Goal: Task Accomplishment & Management: Manage account settings

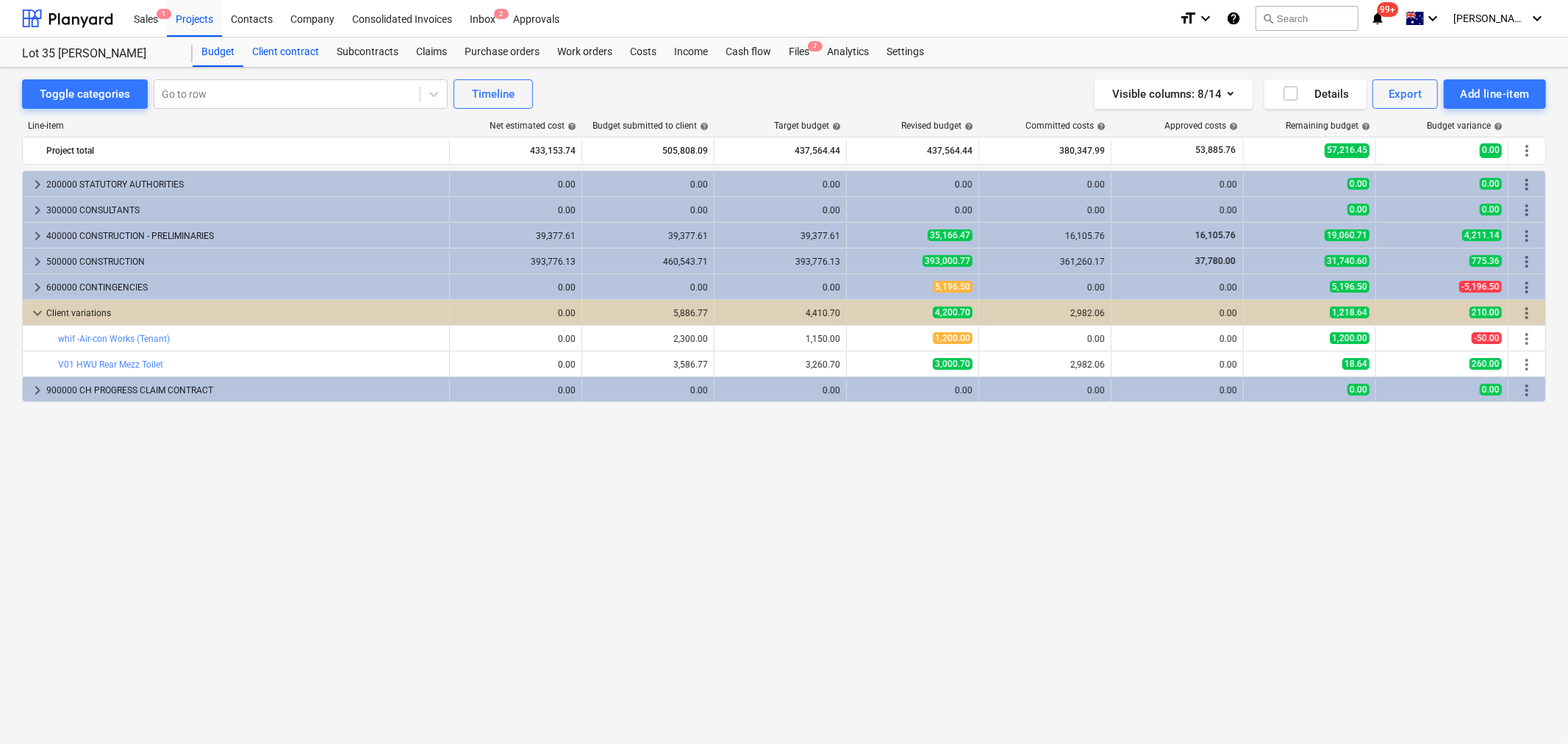
click at [311, 54] on div "Client contract" at bounding box center [285, 52] width 84 height 29
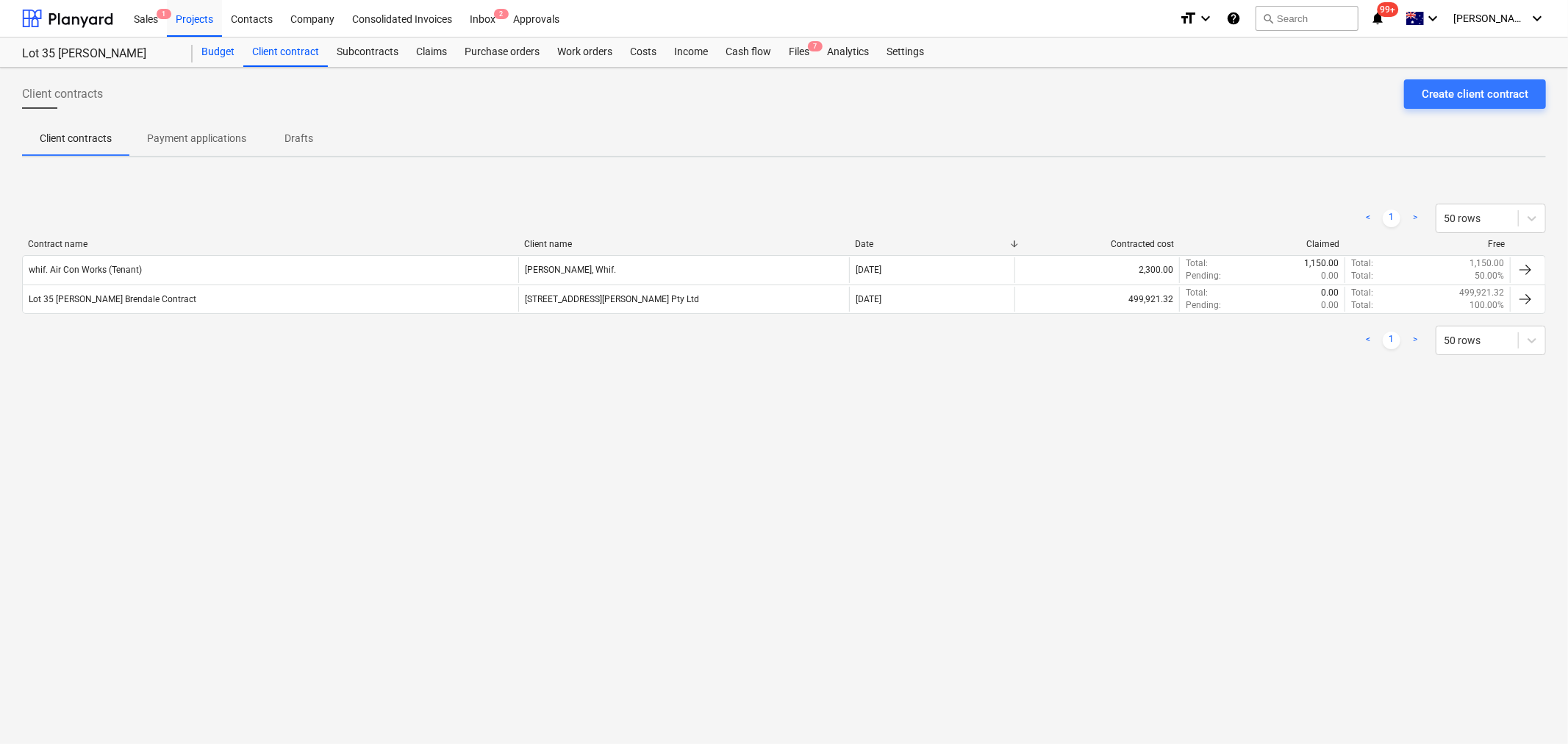
click at [211, 51] on div "Budget" at bounding box center [218, 52] width 51 height 29
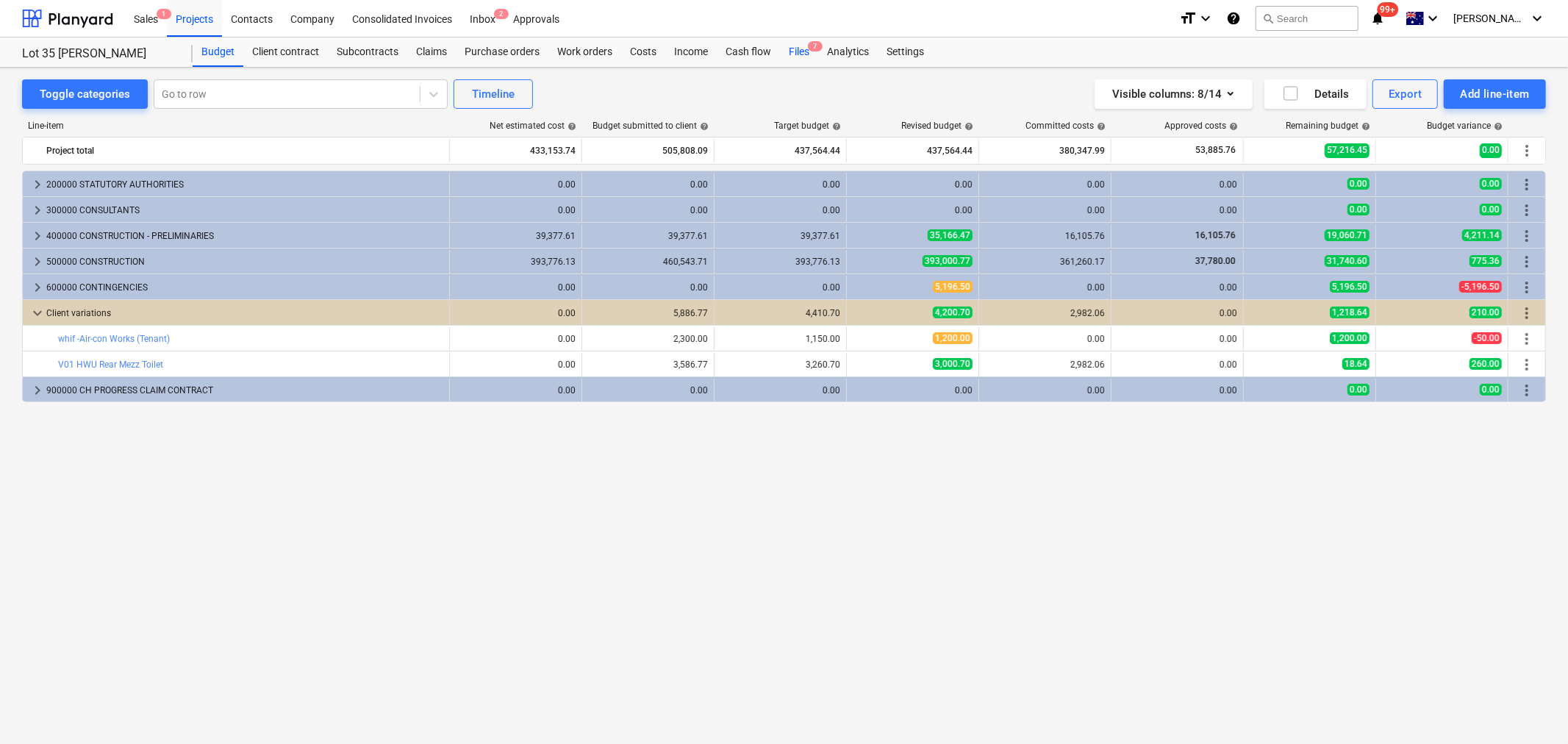
click at [795, 47] on div "Files 7" at bounding box center [799, 52] width 38 height 29
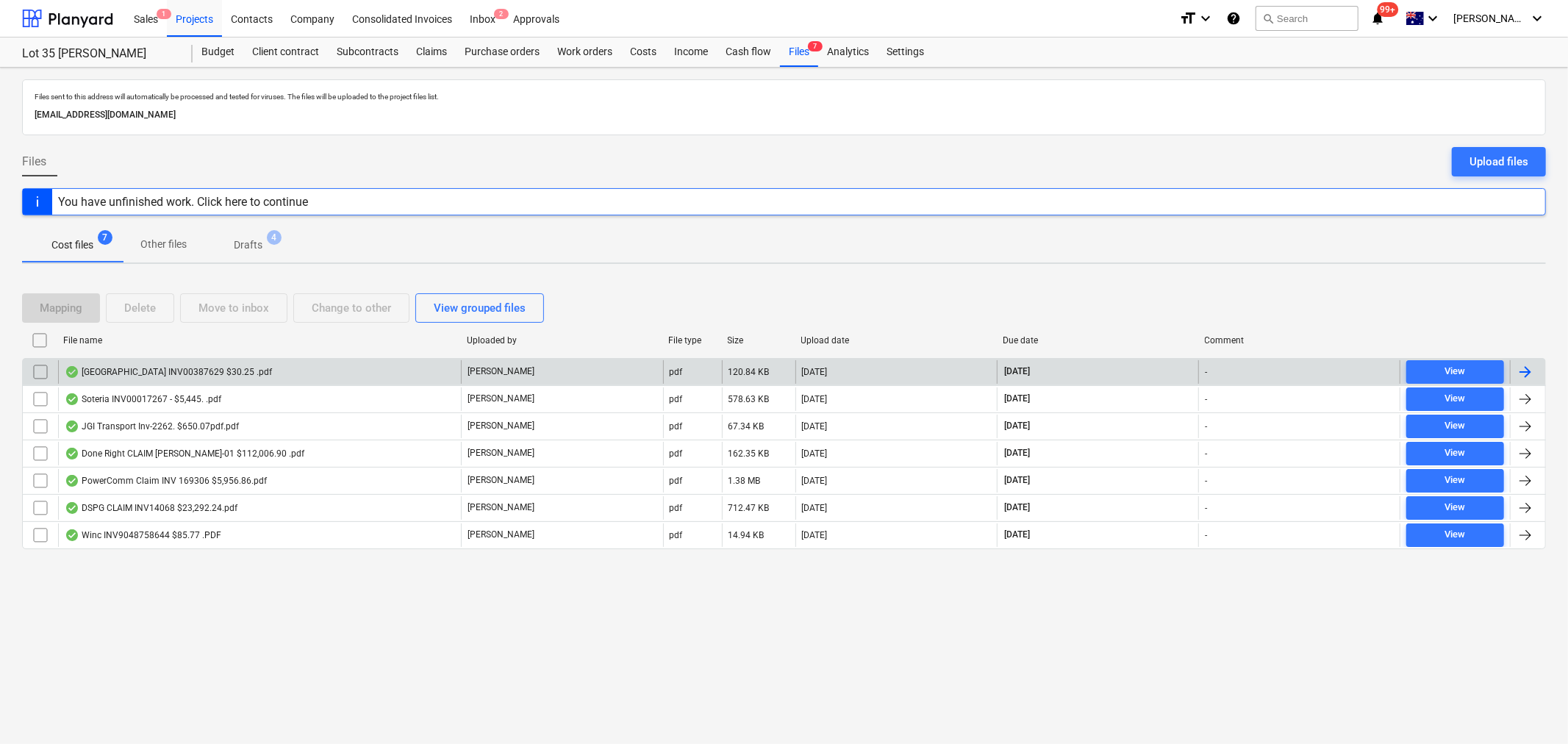
click at [247, 368] on div "Pacific Springs INV00387629 $30.25 .pdf" at bounding box center [260, 372] width 403 height 24
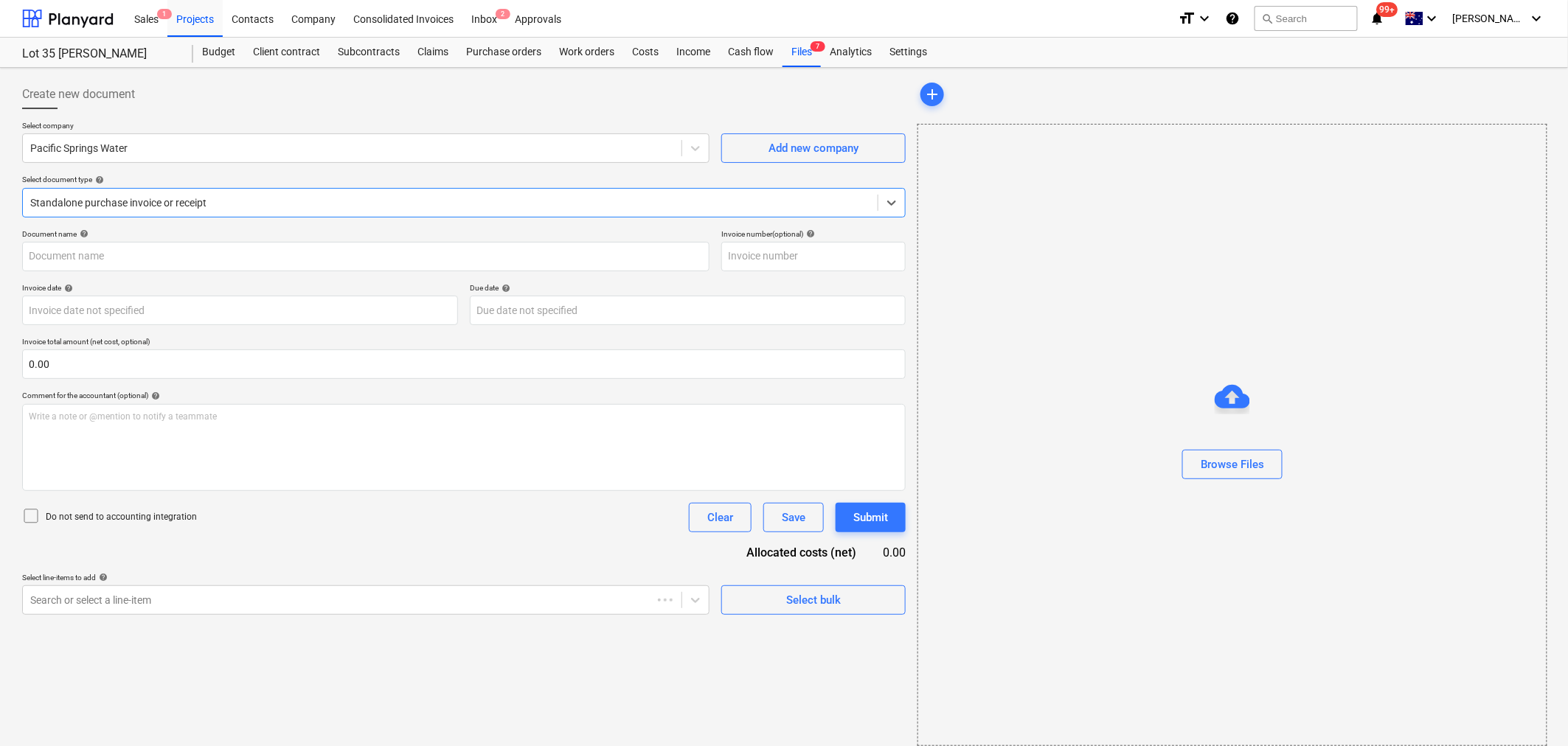
type input "00387629"
type input "30 Sep 2025"
type input "30 Oct 2025"
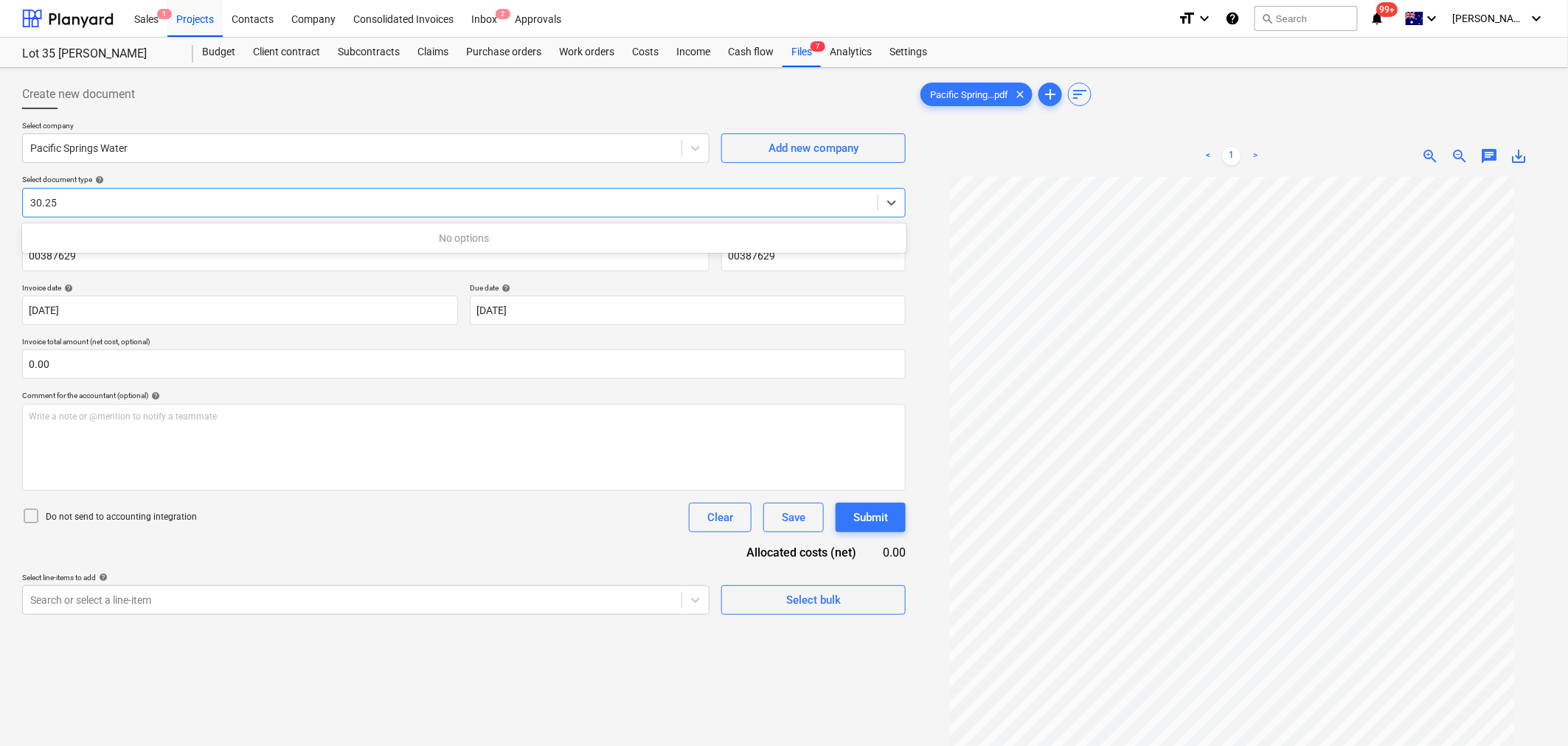
type input "30.25"
click at [792, 40] on div "Files 7" at bounding box center [802, 52] width 38 height 29
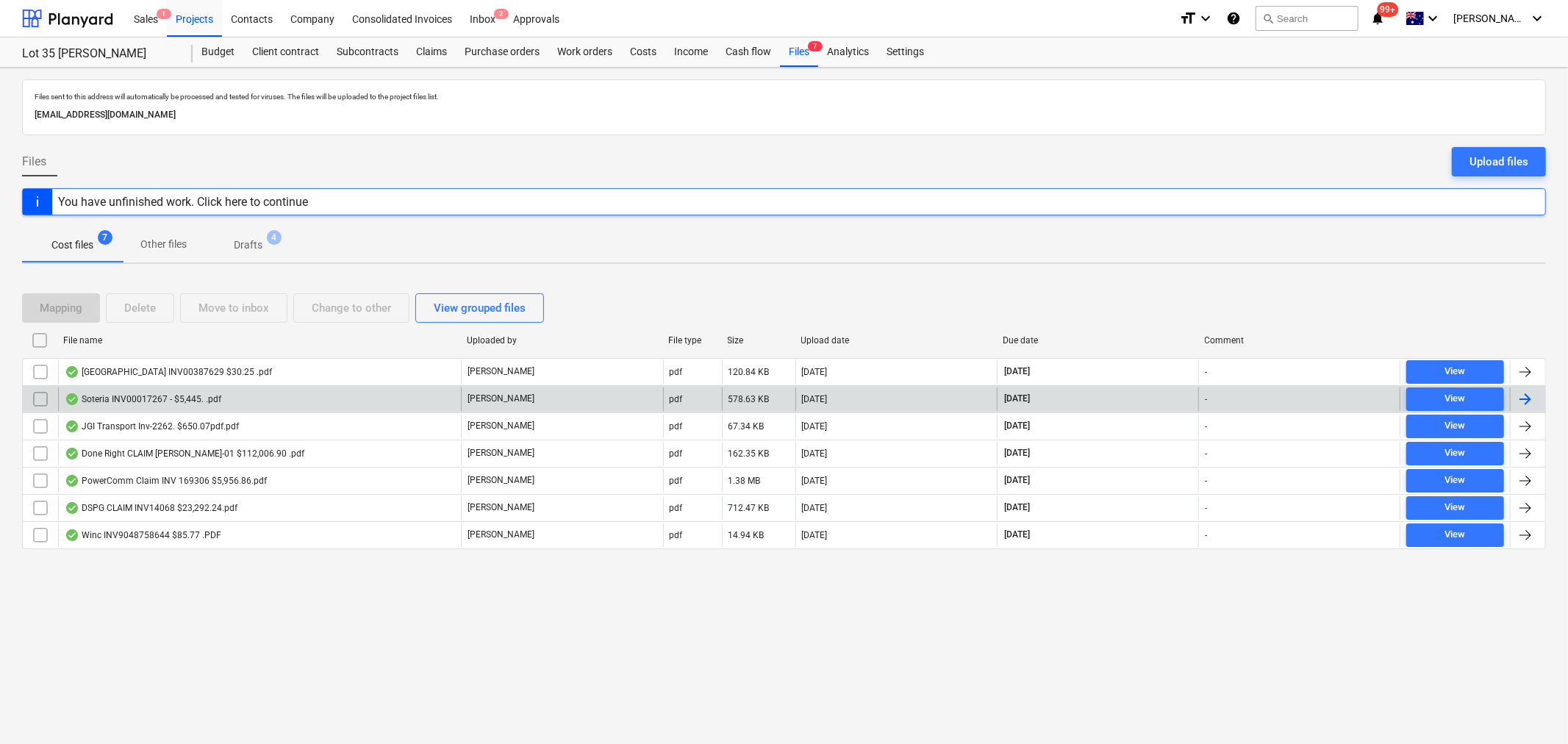
click at [289, 394] on div "Soteria INV00017267 - $5,445. .pdf" at bounding box center [260, 399] width 403 height 24
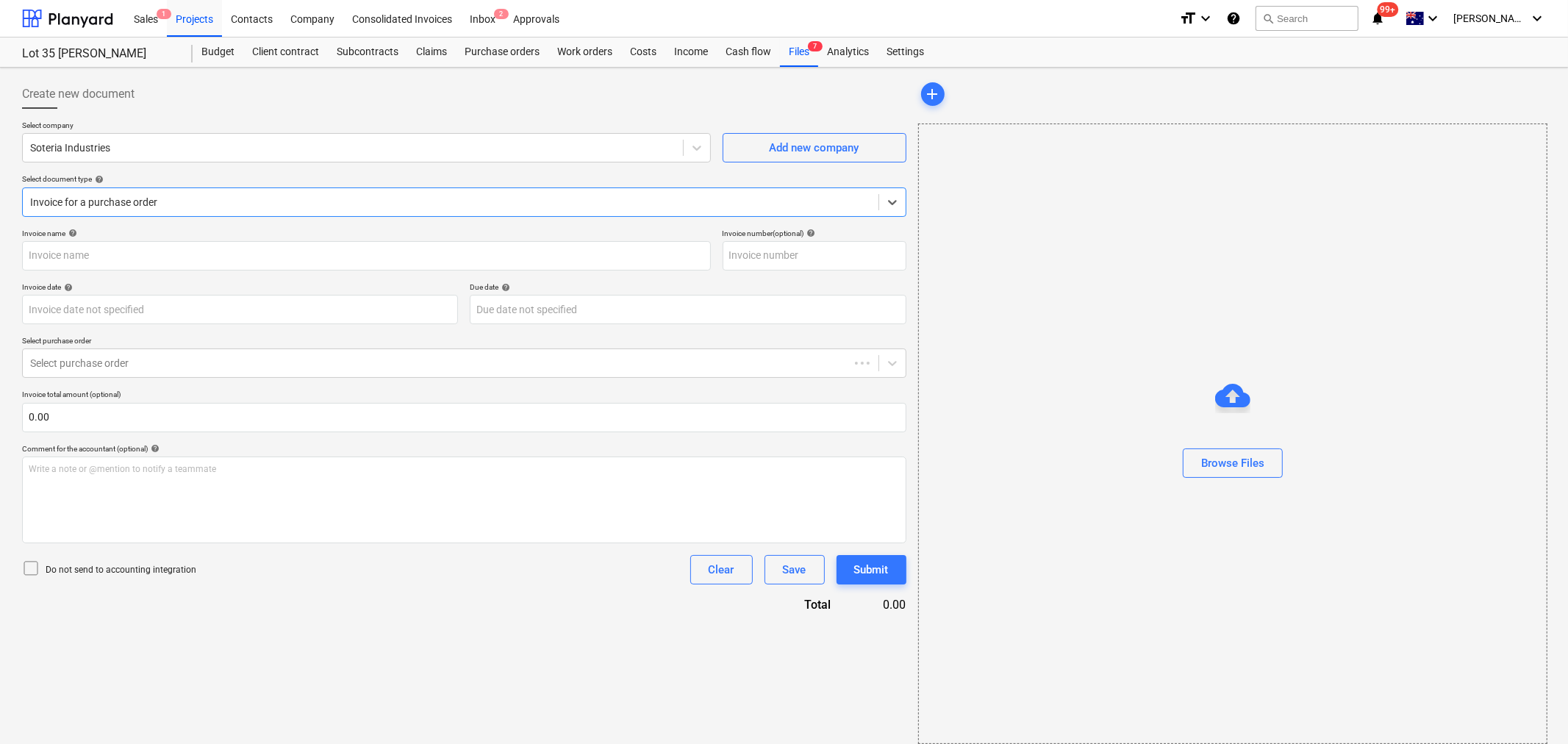
type input "00017267"
type input "30 Sep 2025"
type input "30 Oct 2025"
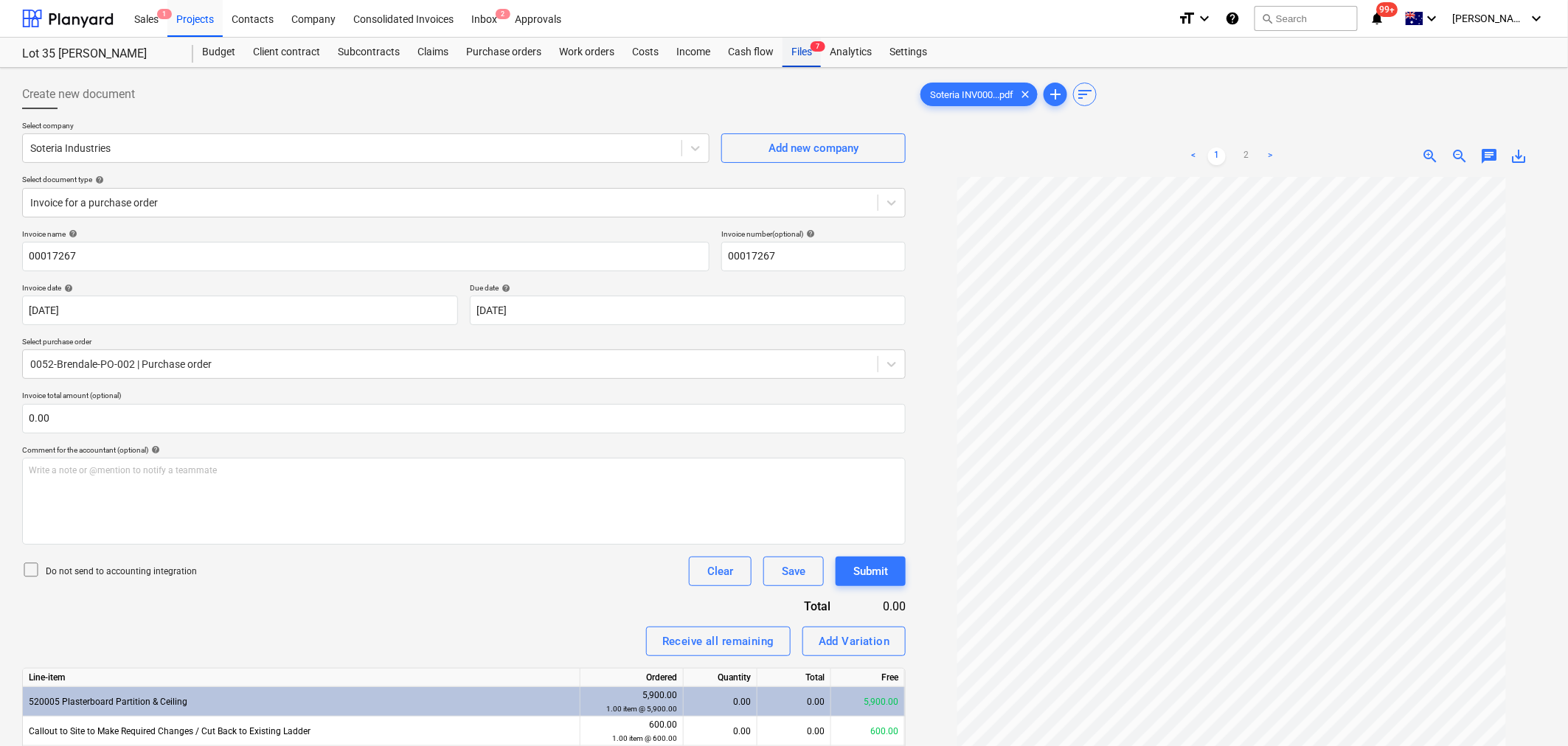
click at [801, 54] on div "Files 7" at bounding box center [802, 52] width 38 height 29
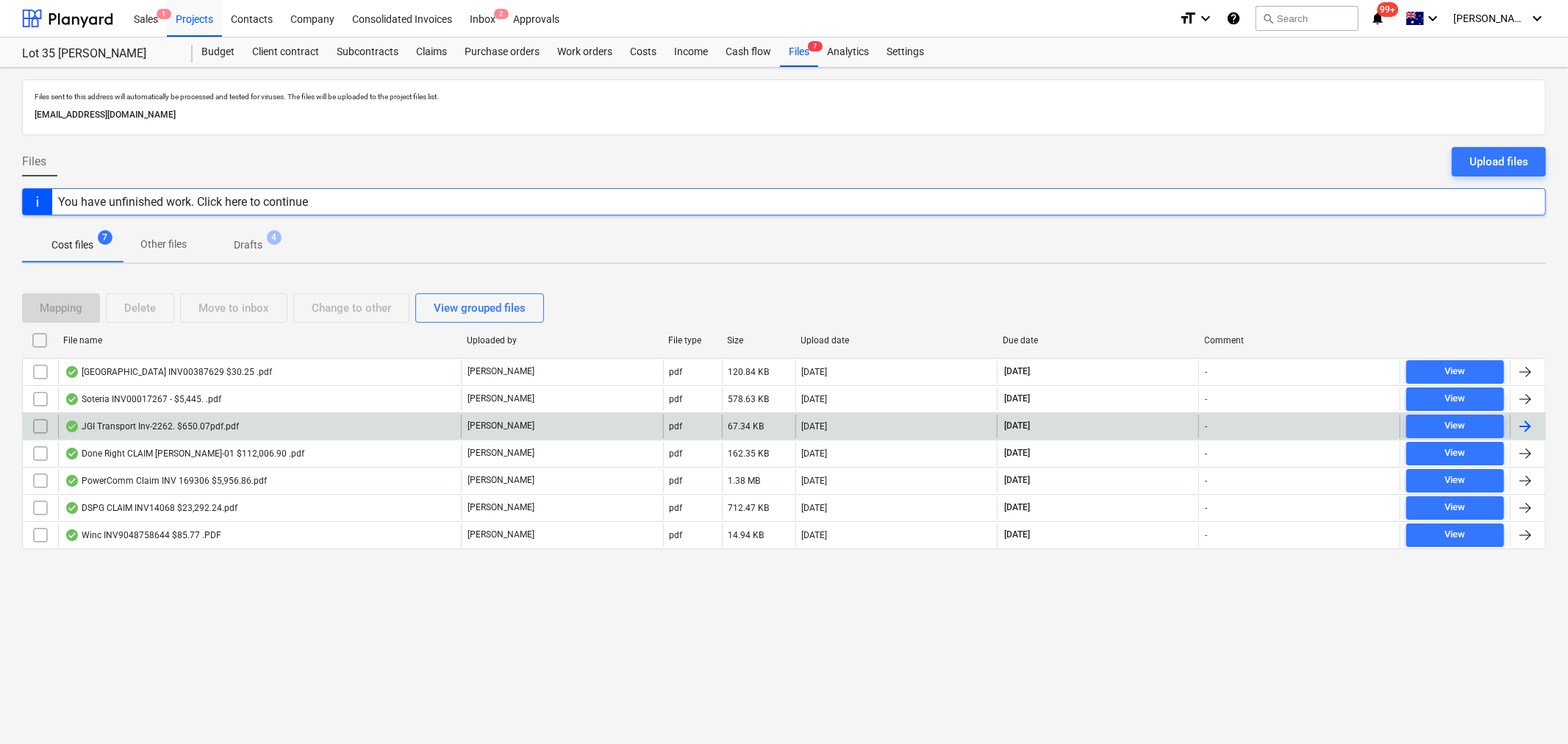
click at [312, 426] on div "JGI Transport Inv-2262. $650.07pdf.pdf" at bounding box center [260, 427] width 403 height 24
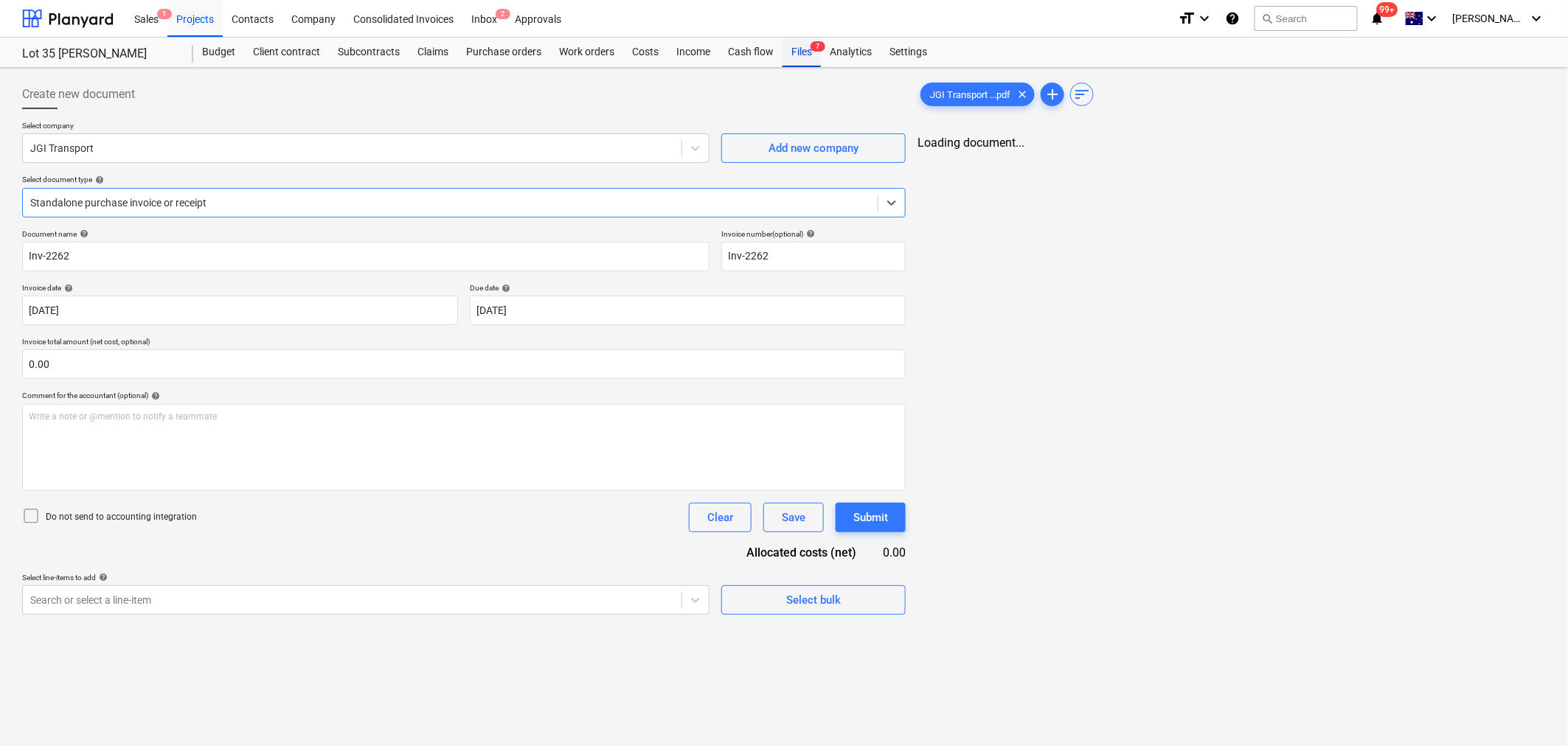
type input "Inv-2262"
type input "[DATE]"
type input "31 Oct 2025"
drag, startPoint x: 799, startPoint y: 53, endPoint x: 807, endPoint y: 60, distance: 10.6
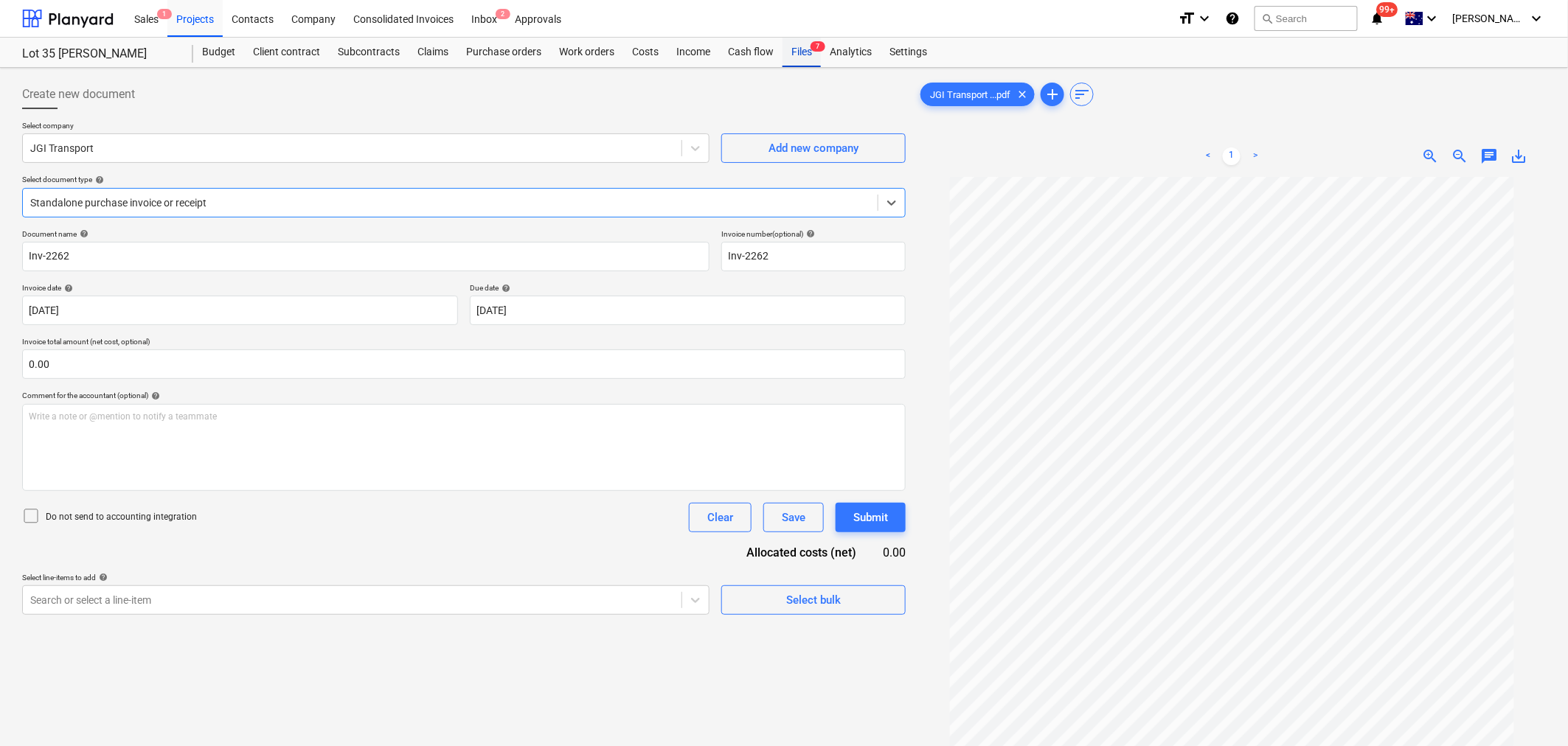
click at [799, 53] on div "Files 7" at bounding box center [802, 52] width 38 height 29
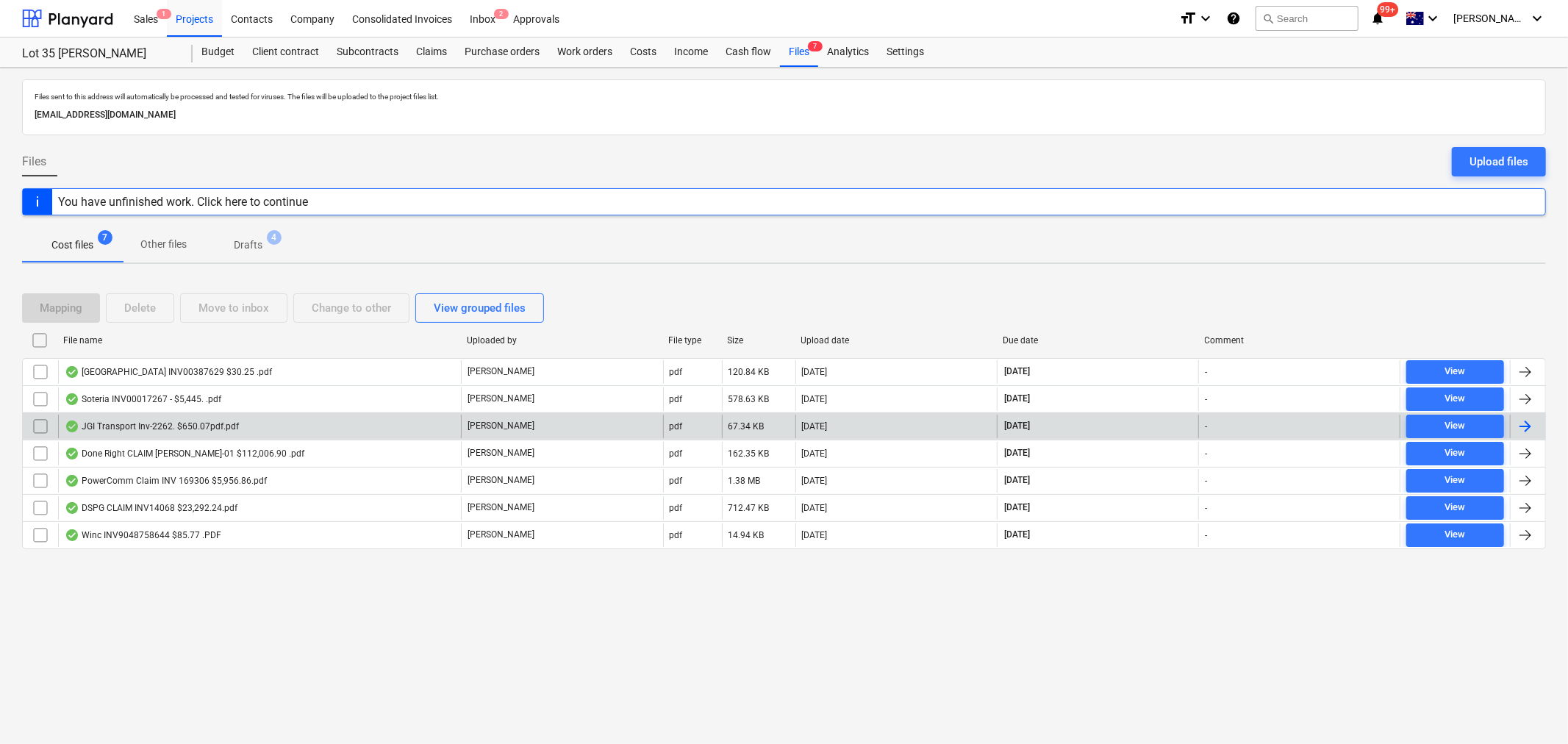
click at [33, 422] on input "checkbox" at bounding box center [40, 427] width 24 height 24
click at [215, 312] on div "Move to inbox" at bounding box center [234, 308] width 70 height 19
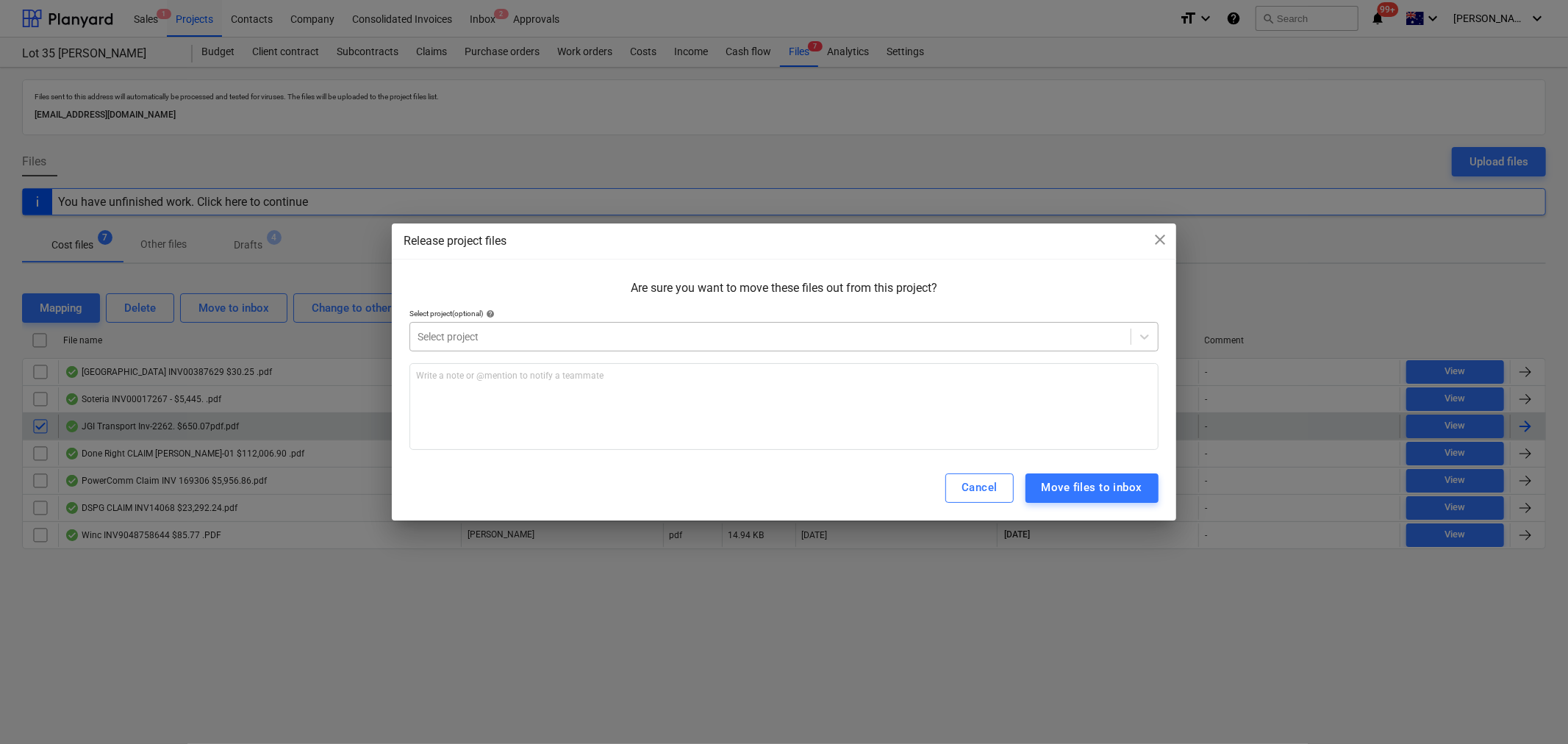
click at [605, 331] on div at bounding box center [770, 336] width 706 height 15
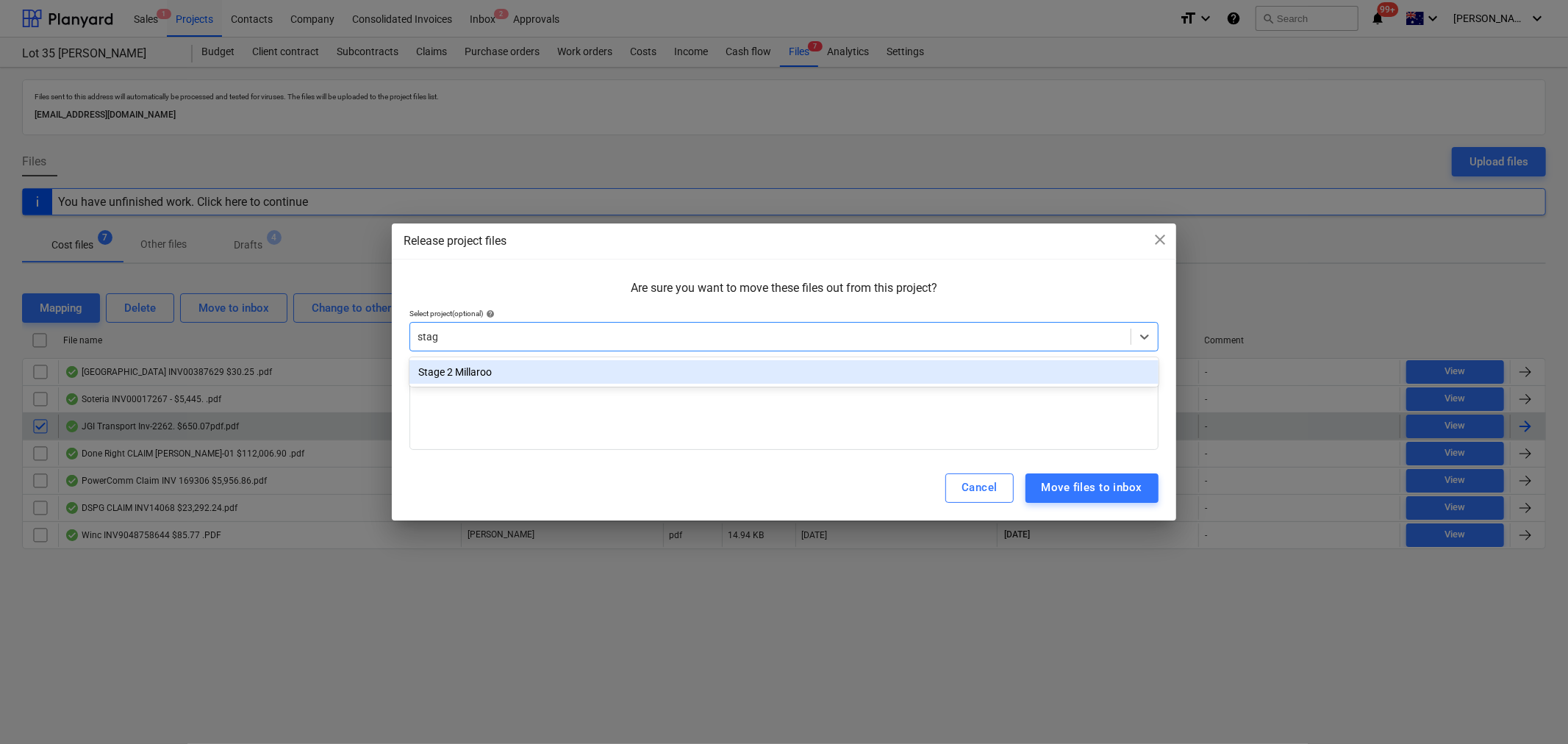
type input "stage"
click at [717, 383] on div "Stage 2 Millaroo" at bounding box center [784, 372] width 749 height 29
click at [930, 375] on div "Stage 2 Millaroo" at bounding box center [784, 372] width 749 height 24
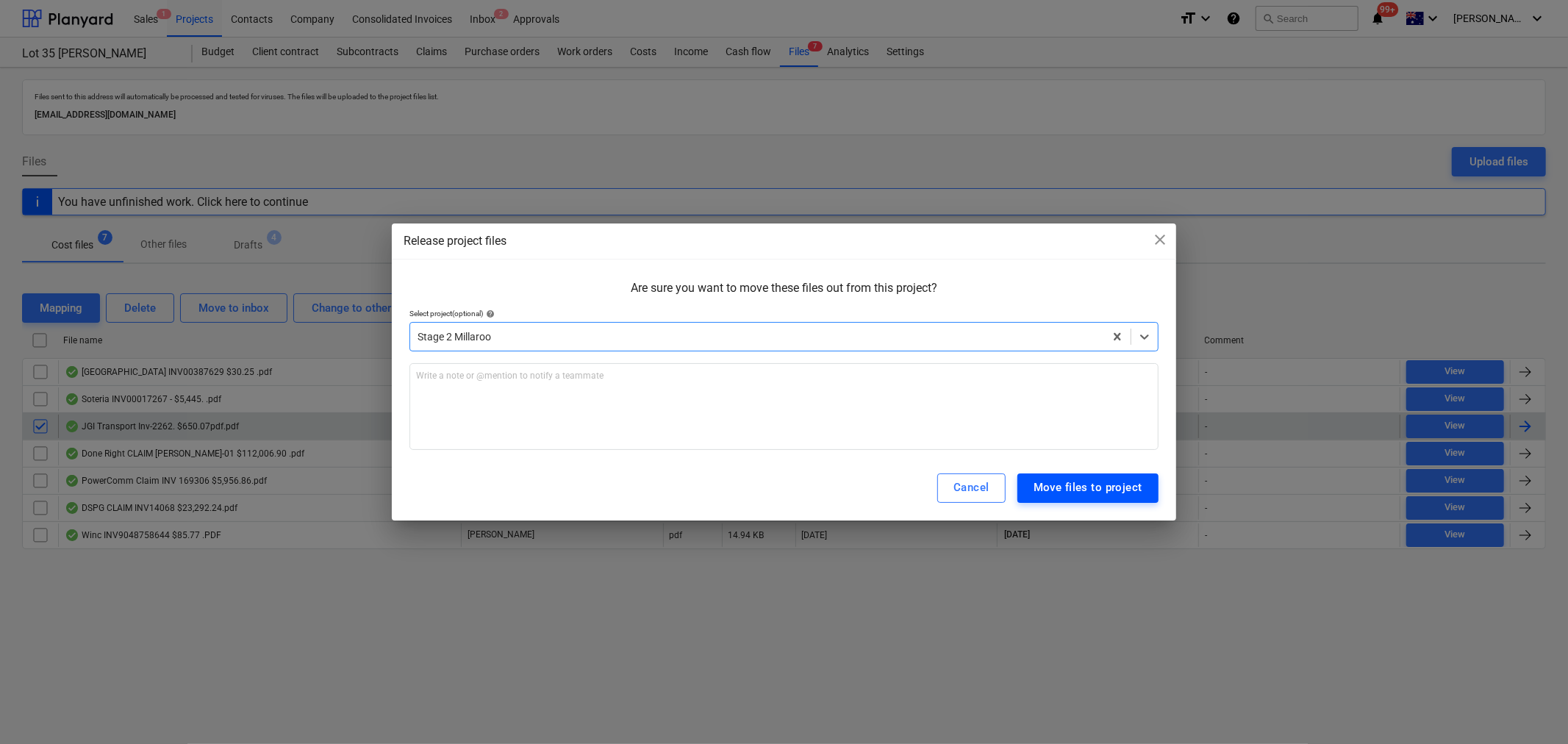
click at [1065, 482] on div "Move files to project" at bounding box center [1088, 488] width 109 height 19
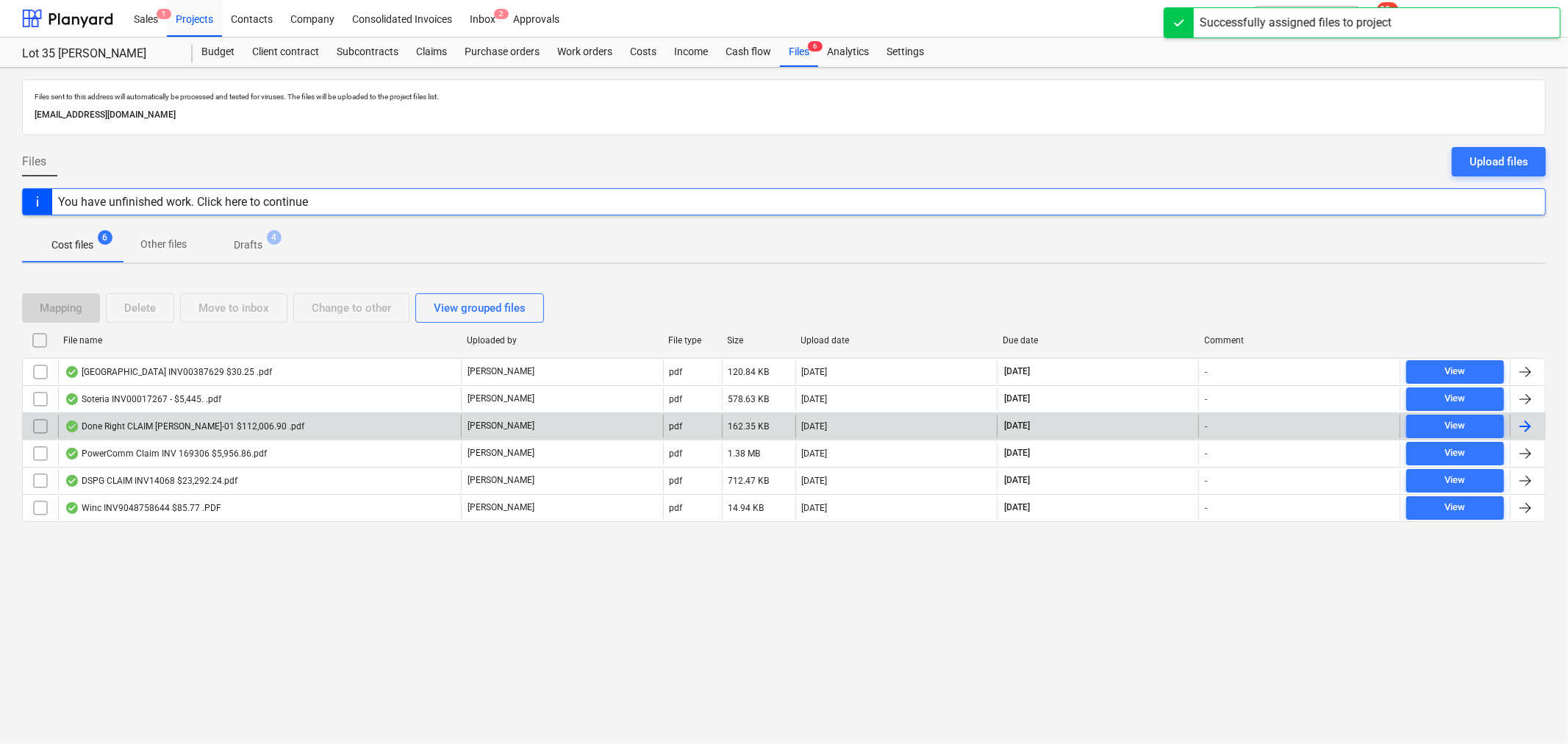
click at [290, 430] on div "Done Right CLAIM GRIFFIN-01 $112,006.90 .pdf" at bounding box center [260, 427] width 403 height 24
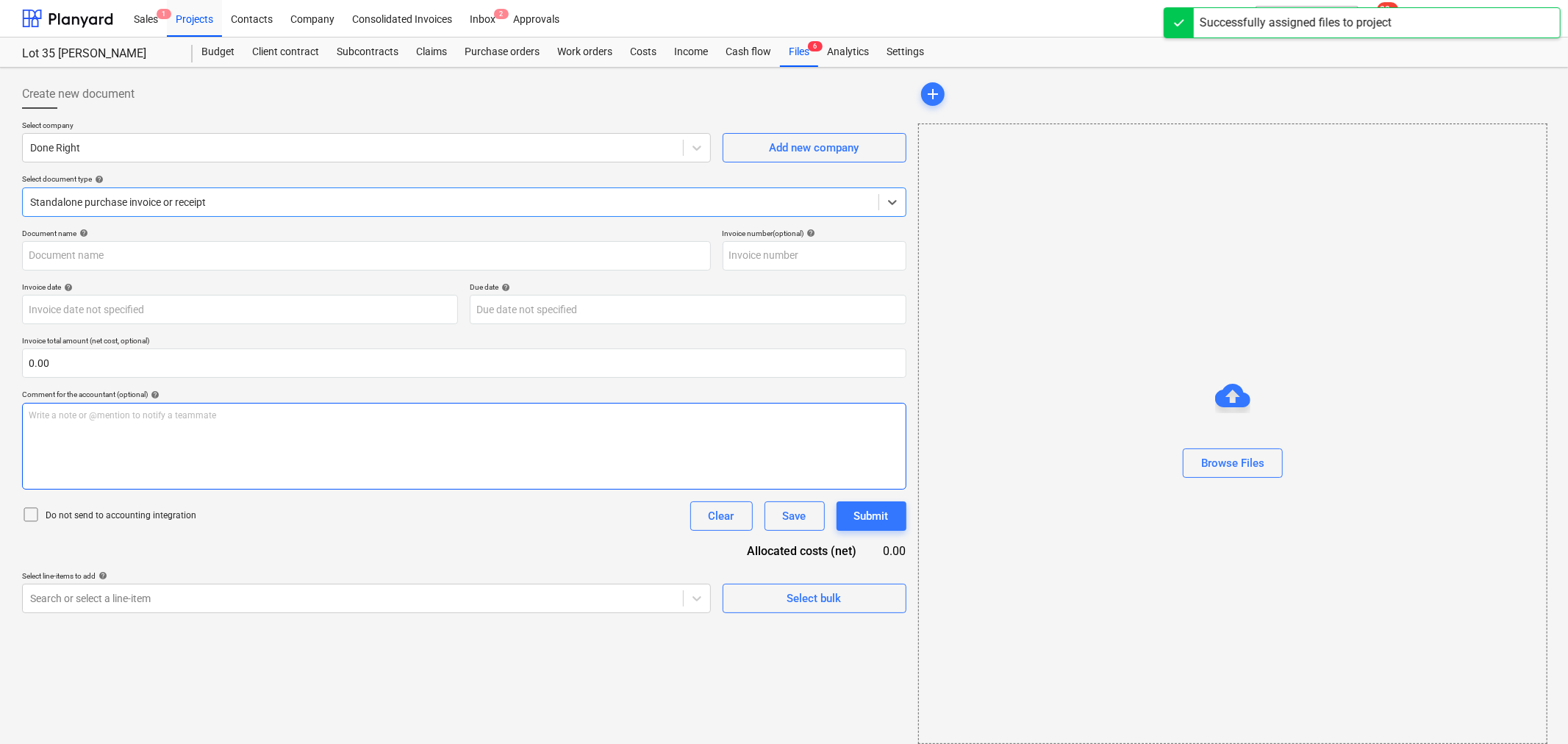
type input "GRIFFIN-01"
type input "25 Sep 2025"
type input "10 Oct 2025"
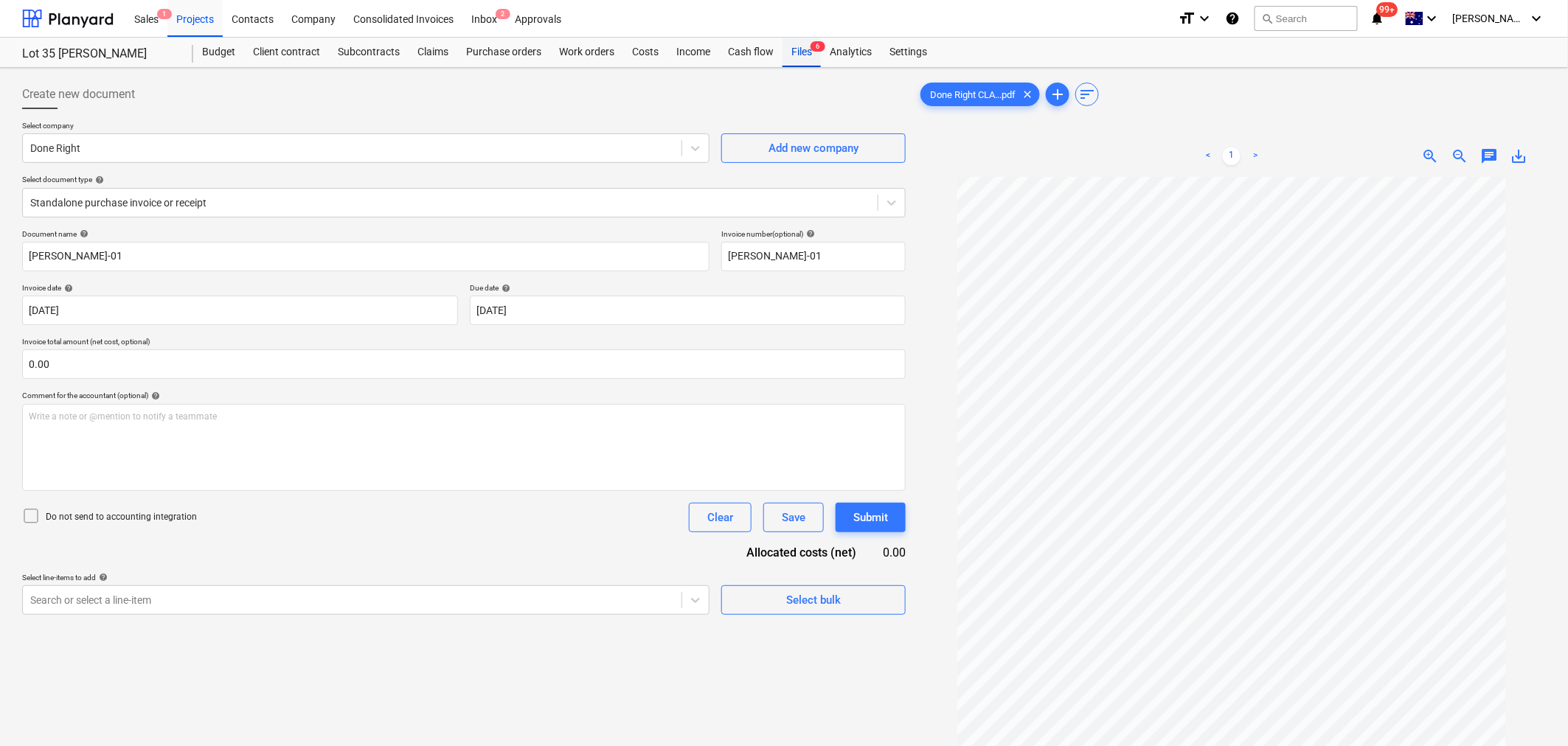
drag, startPoint x: 807, startPoint y: 39, endPoint x: 796, endPoint y: 59, distance: 22.8
click at [807, 39] on div "Files 6" at bounding box center [802, 52] width 38 height 29
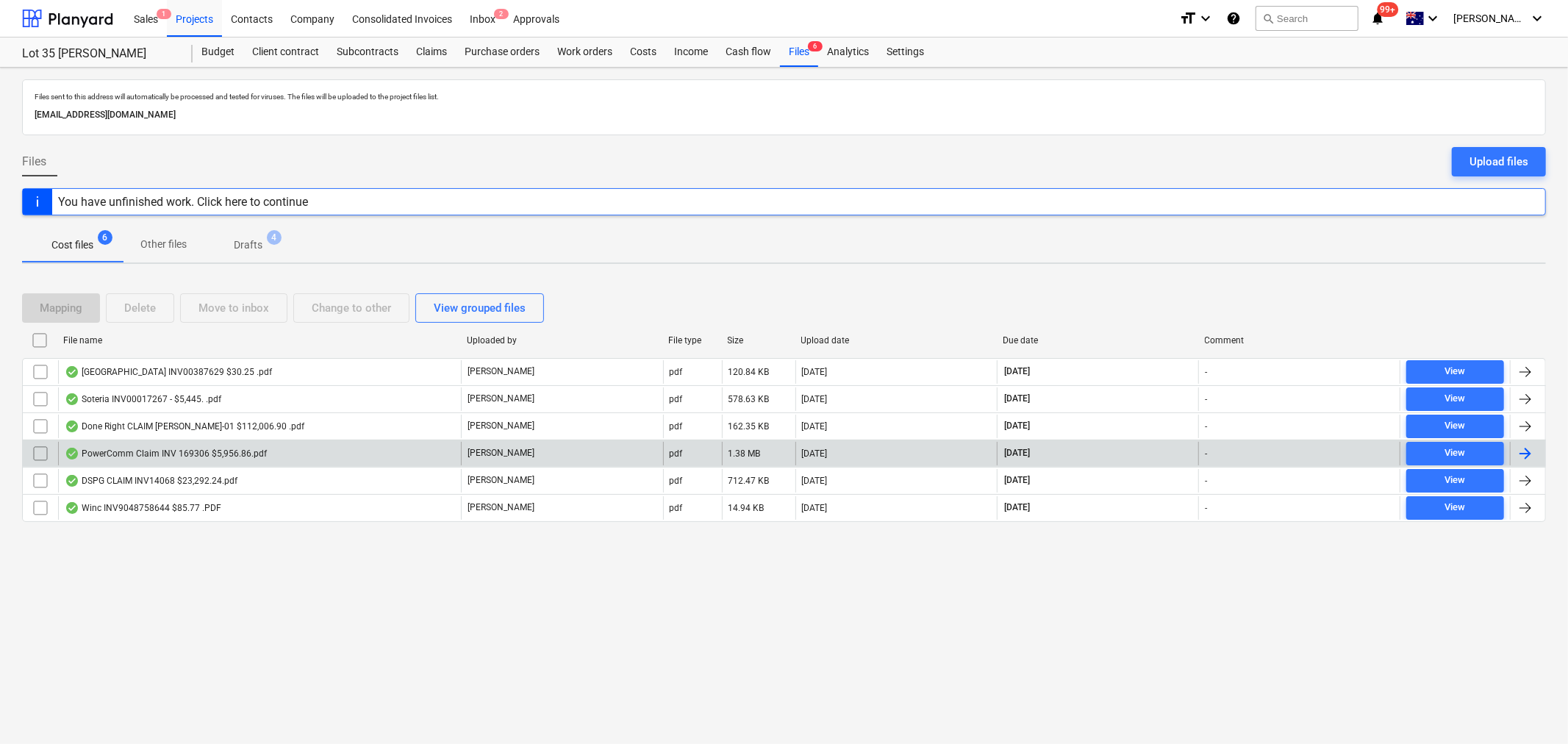
click at [144, 453] on div "PowerComm Claim INV 169306 $5,956.86.pdf" at bounding box center [166, 453] width 202 height 12
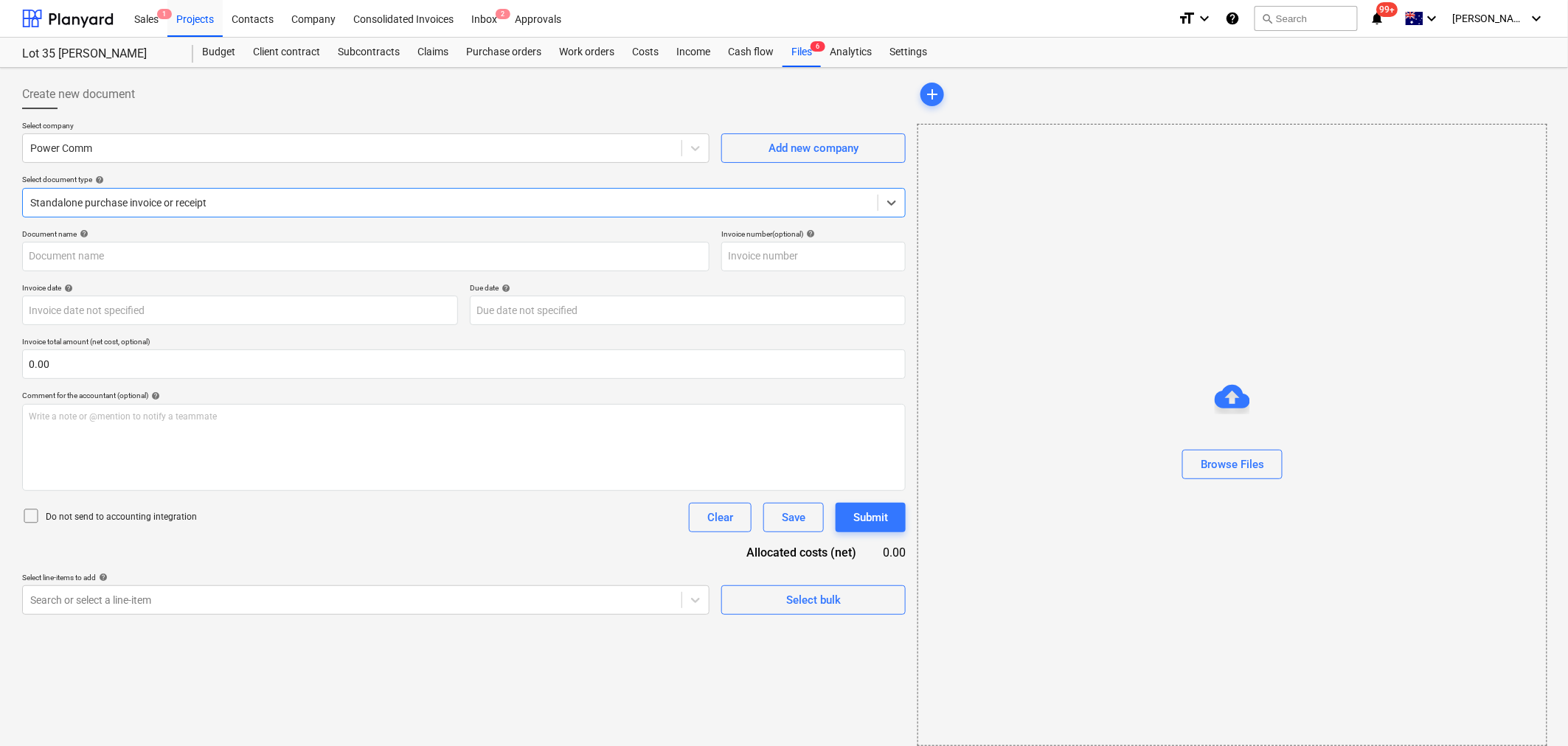
type input "169306"
type input "25 Sep 2025"
type input "10 Oct 2025"
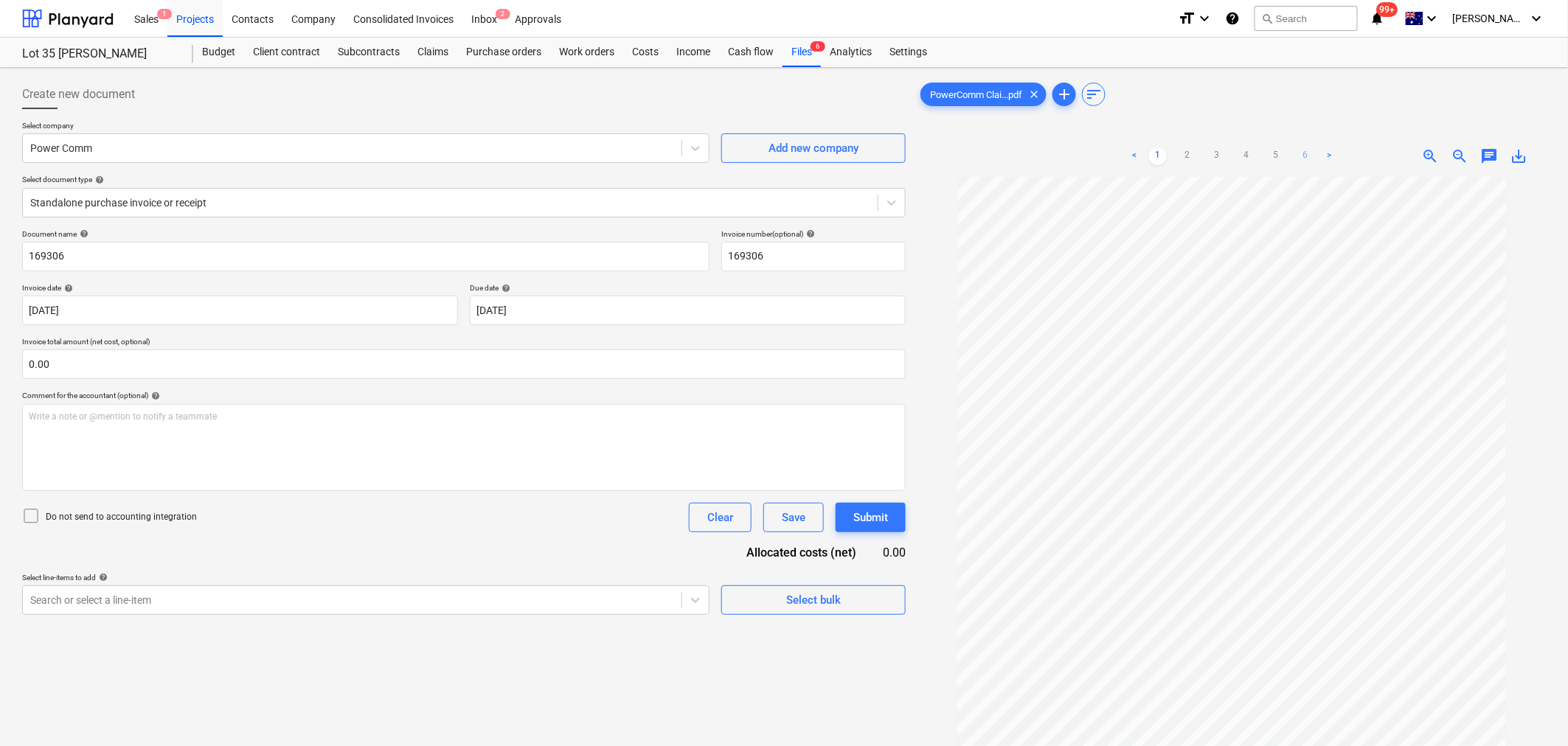
click at [1304, 150] on link "6" at bounding box center [1305, 156] width 17 height 17
click at [1262, 160] on ul "< 1 2 3 4 5 6 >" at bounding box center [1232, 156] width 212 height 17
click at [1270, 159] on link "5" at bounding box center [1276, 156] width 17 height 17
drag, startPoint x: 1247, startPoint y: 153, endPoint x: 1344, endPoint y: 146, distance: 97.3
click at [1340, 164] on div "< 1 2 3 4 5 6 > zoom_in zoom_out chat 0 save_alt" at bounding box center [1232, 156] width 628 height 41
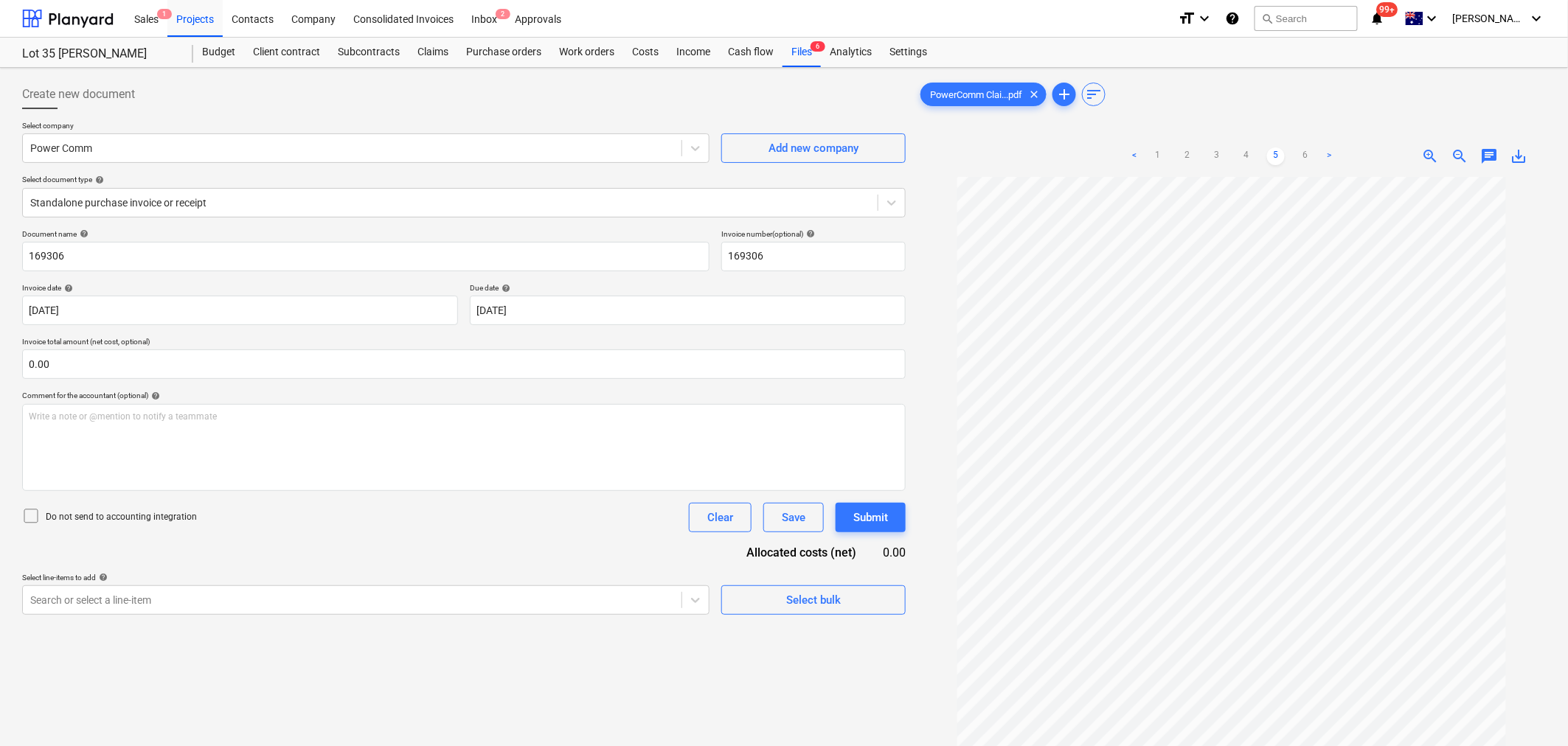
scroll to position [74, 0]
drag, startPoint x: 176, startPoint y: 24, endPoint x: 157, endPoint y: 59, distance: 39.8
click at [157, 59] on div "Lot 35 Griffin, Brendale" at bounding box center [99, 55] width 154 height 16
click at [196, 22] on div "Projects" at bounding box center [196, 18] width 55 height 38
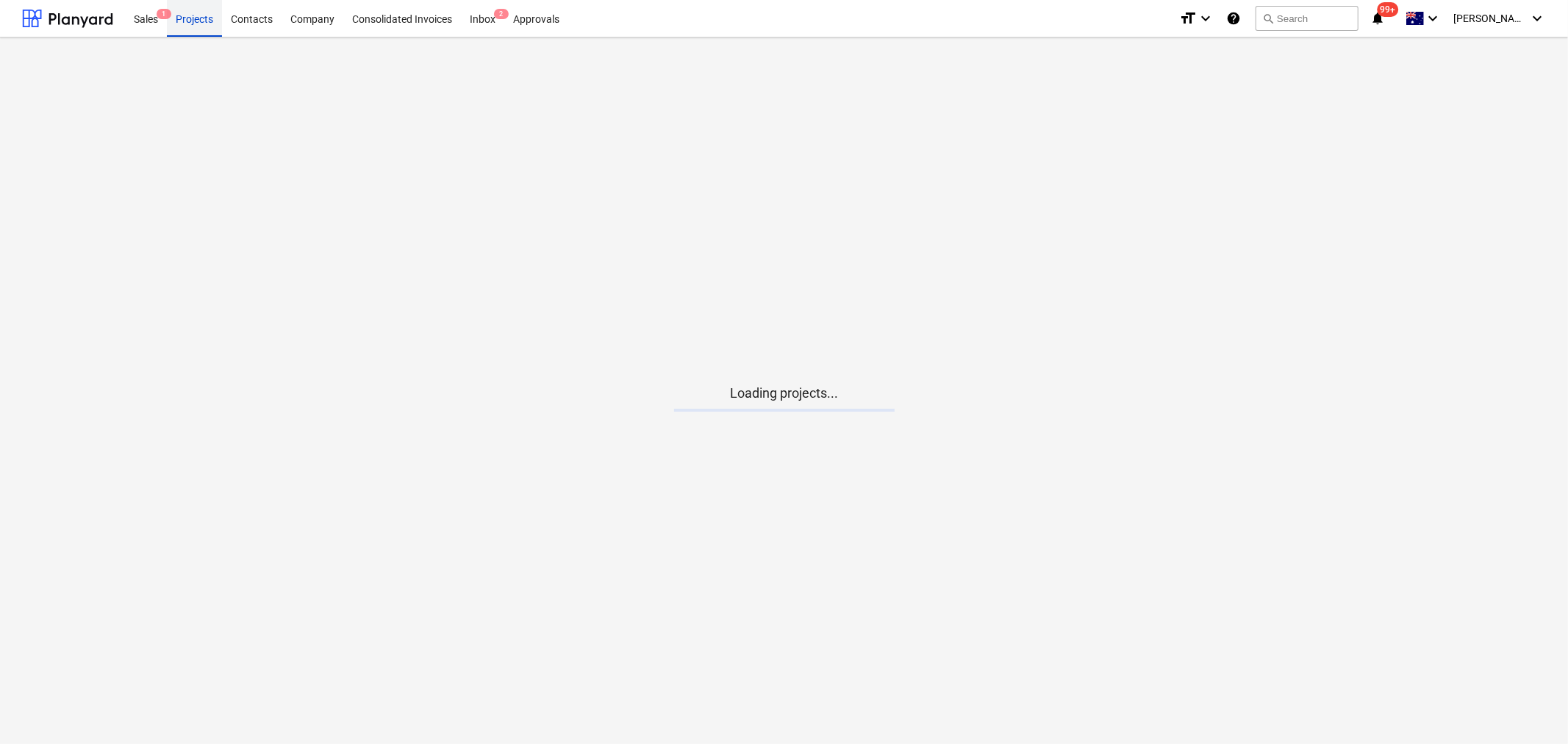
click at [196, 21] on div "Projects" at bounding box center [195, 18] width 55 height 38
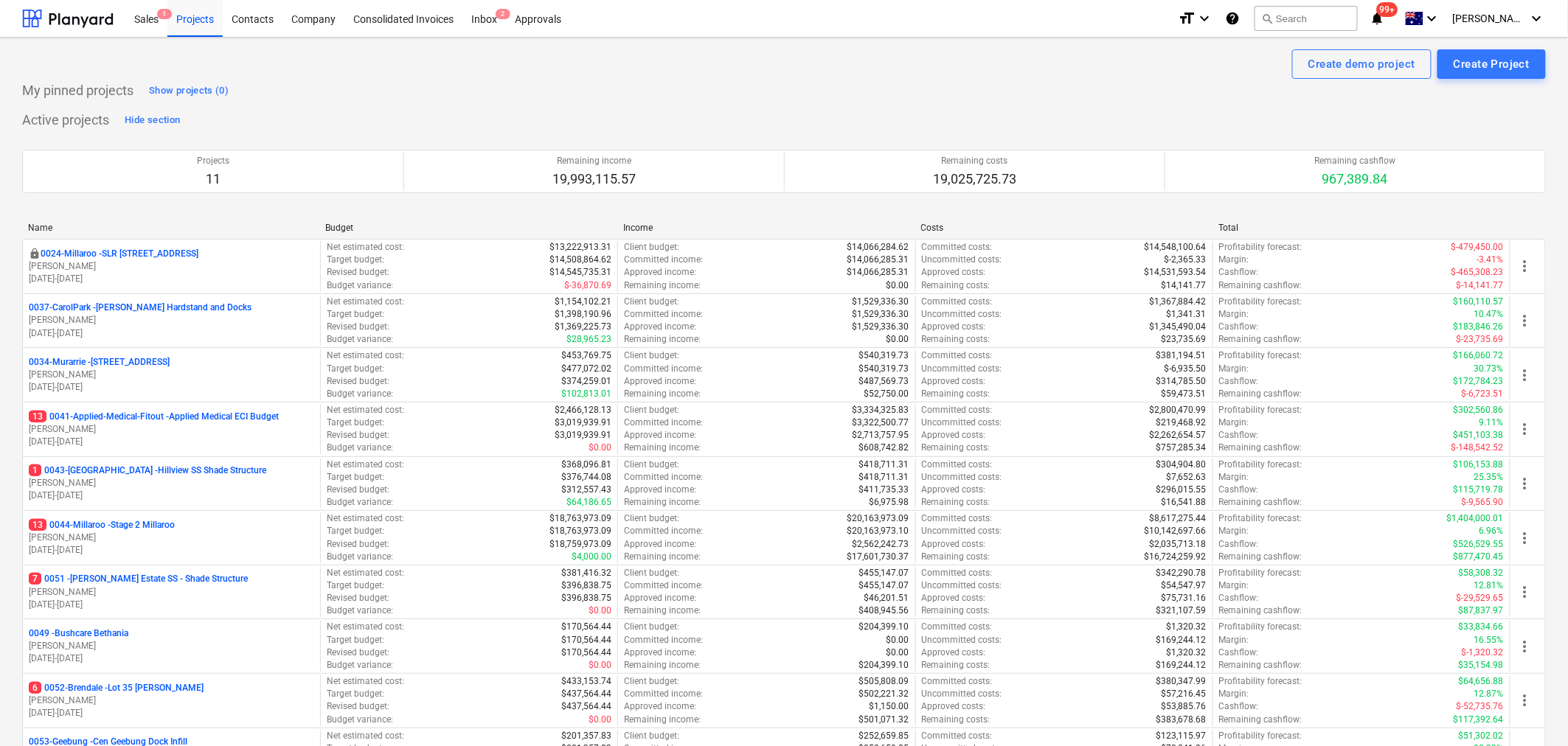
click at [382, 113] on div "Active projects Hide section Projects 11 Remaining income 19,993,115.57 Remaini…" at bounding box center [784, 481] width 1524 height 746
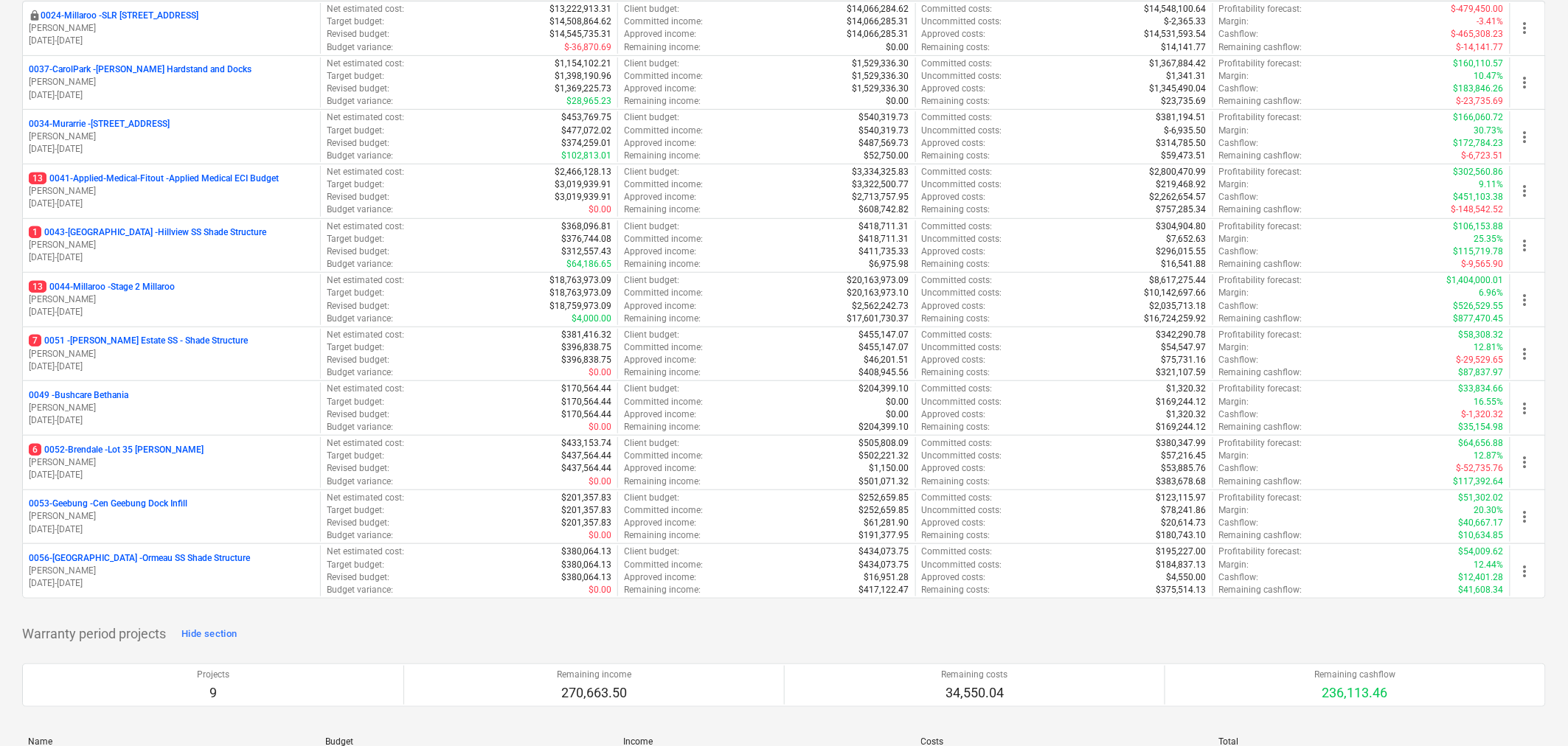
scroll to position [576, 0]
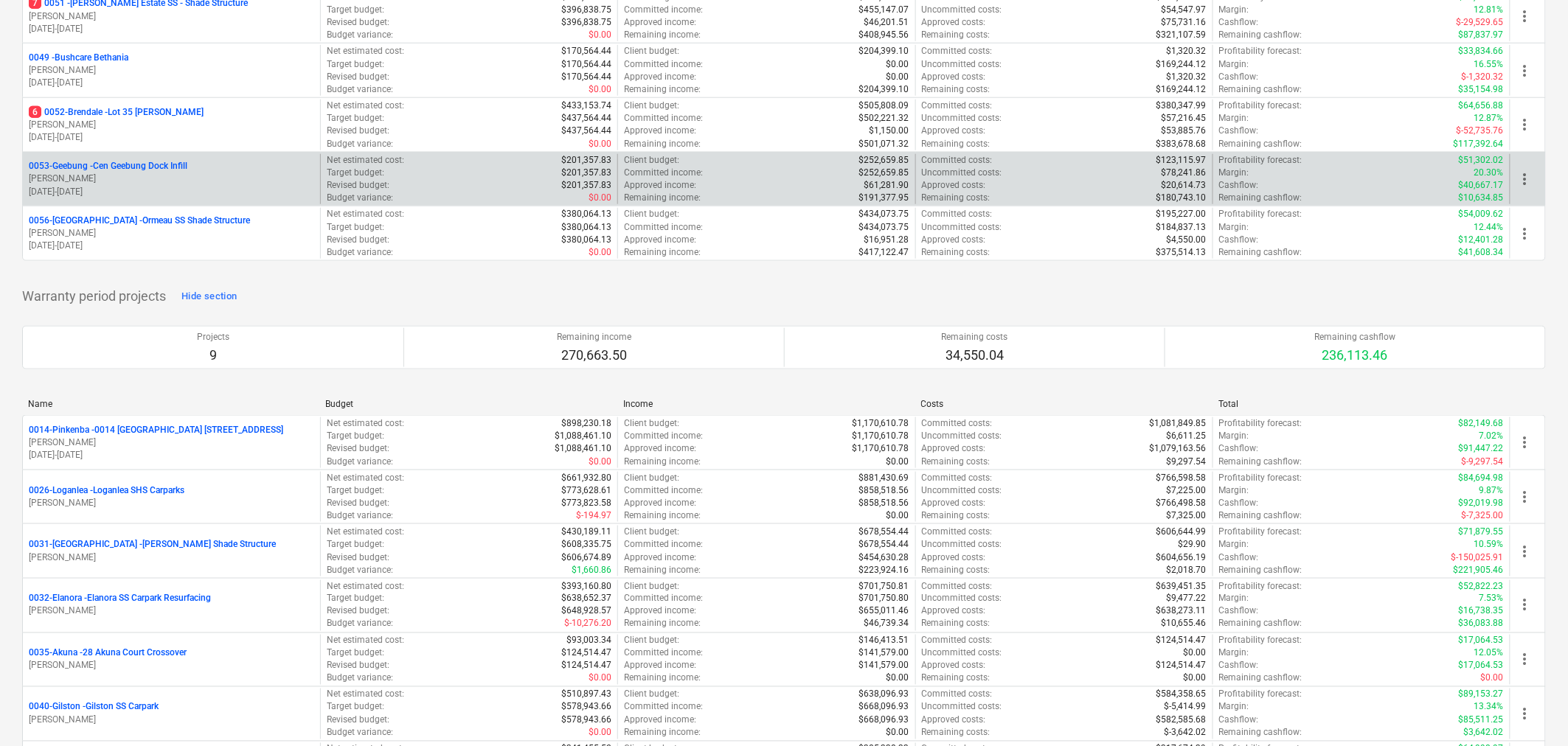
click at [86, 172] on p "0053-Geebung - Cen Geebung Dock Infill" at bounding box center [108, 166] width 158 height 13
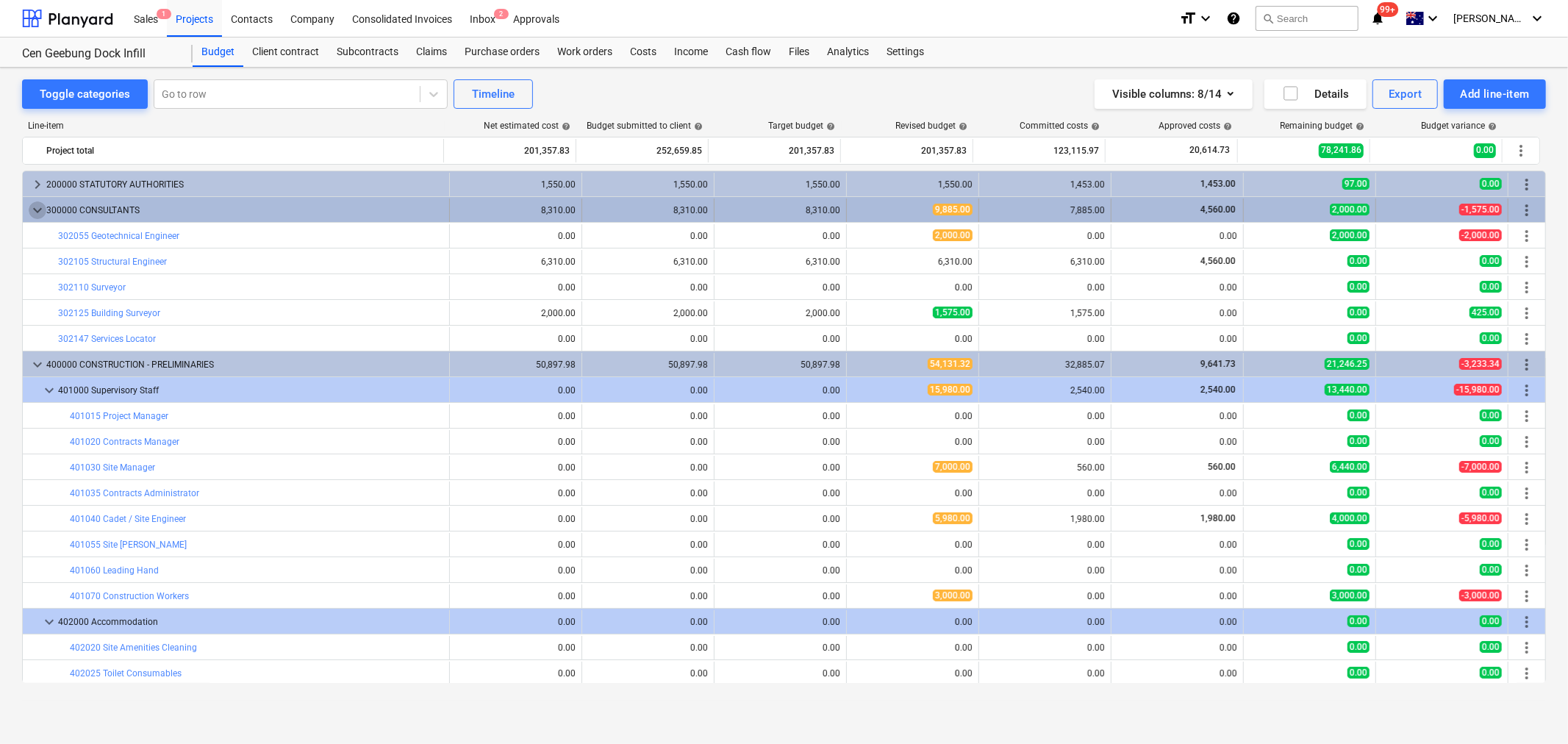
click at [34, 209] on span "keyboard_arrow_down" at bounding box center [37, 210] width 17 height 17
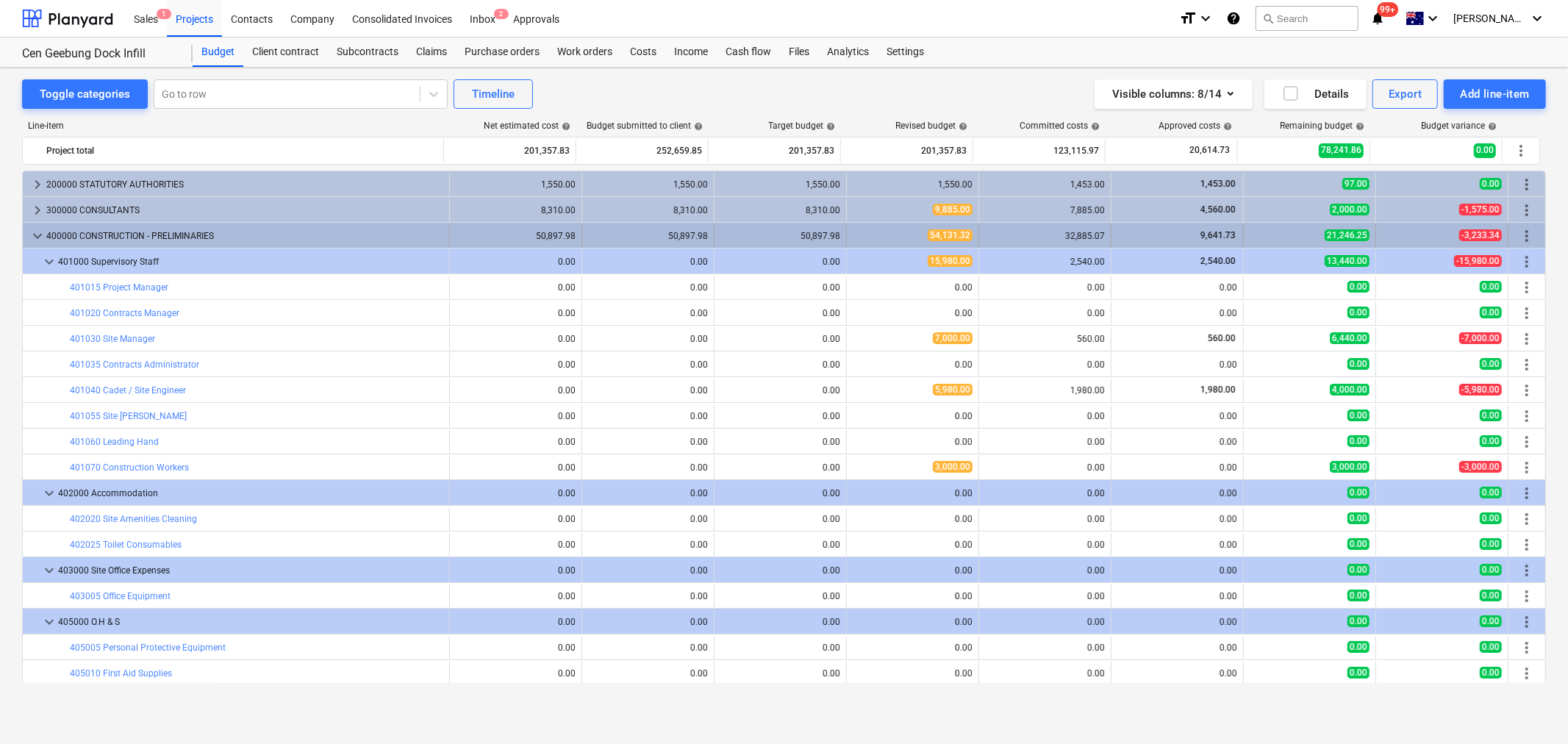
click at [36, 237] on span "keyboard_arrow_down" at bounding box center [37, 236] width 17 height 17
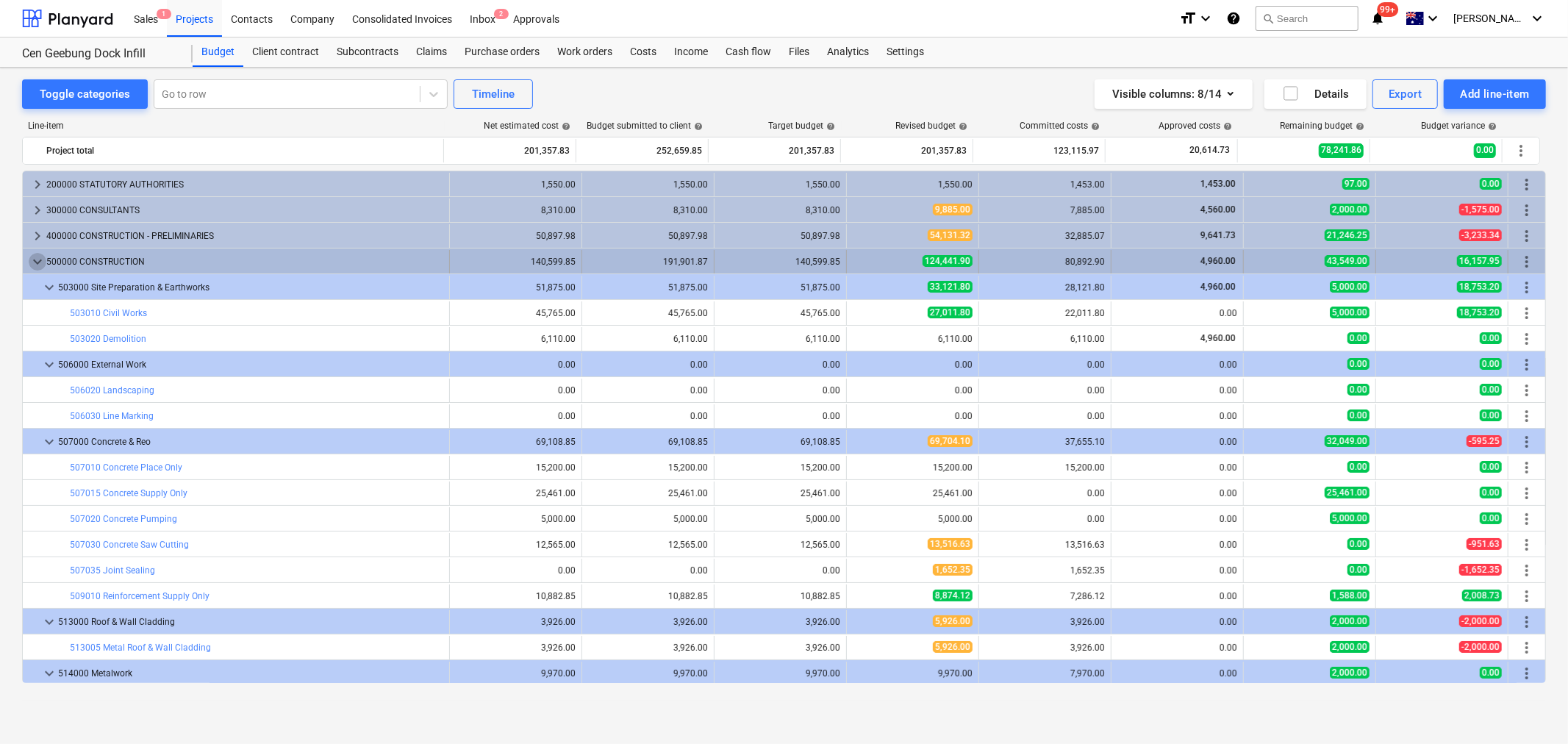
click at [33, 260] on span "keyboard_arrow_down" at bounding box center [37, 262] width 17 height 17
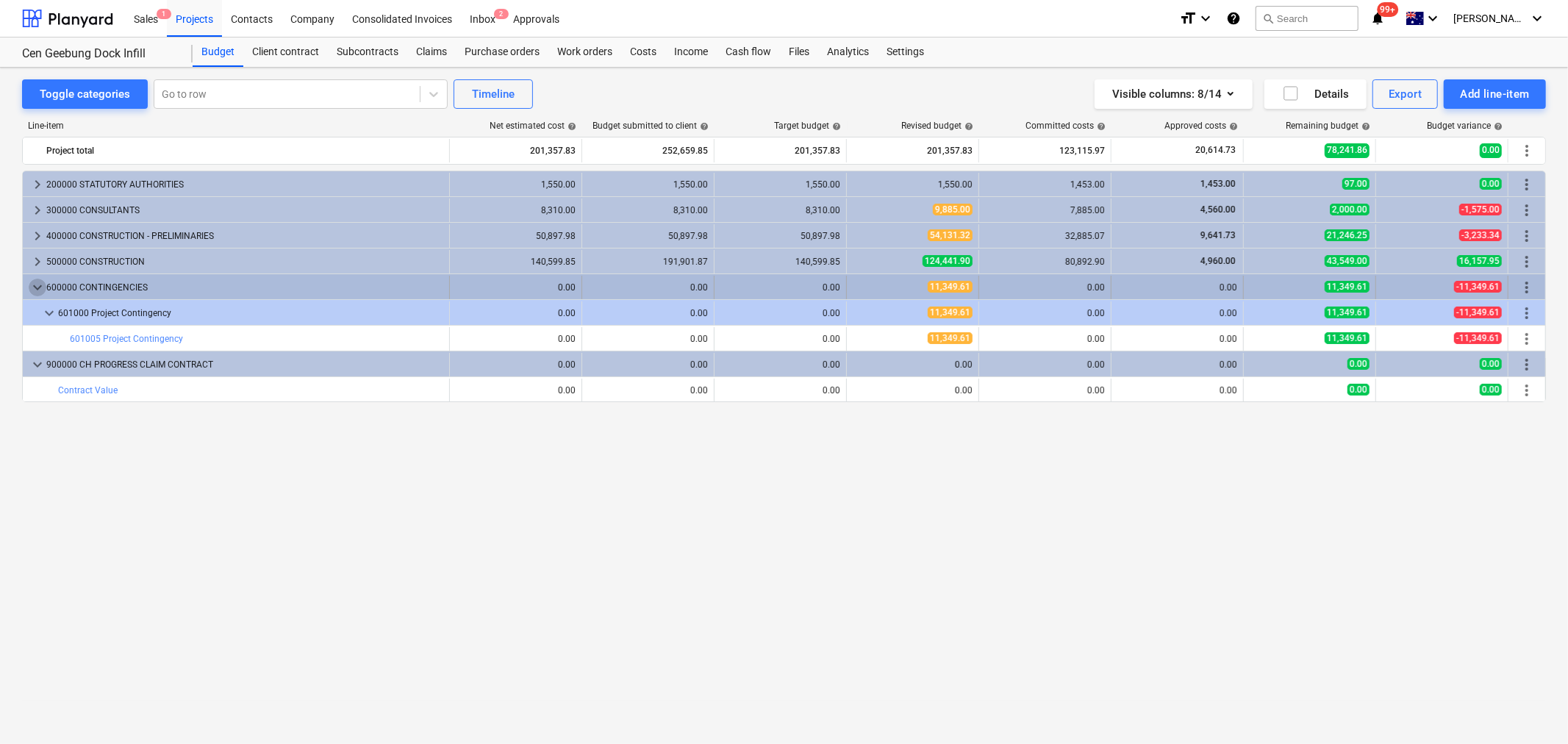
click at [39, 289] on span "keyboard_arrow_down" at bounding box center [37, 287] width 17 height 17
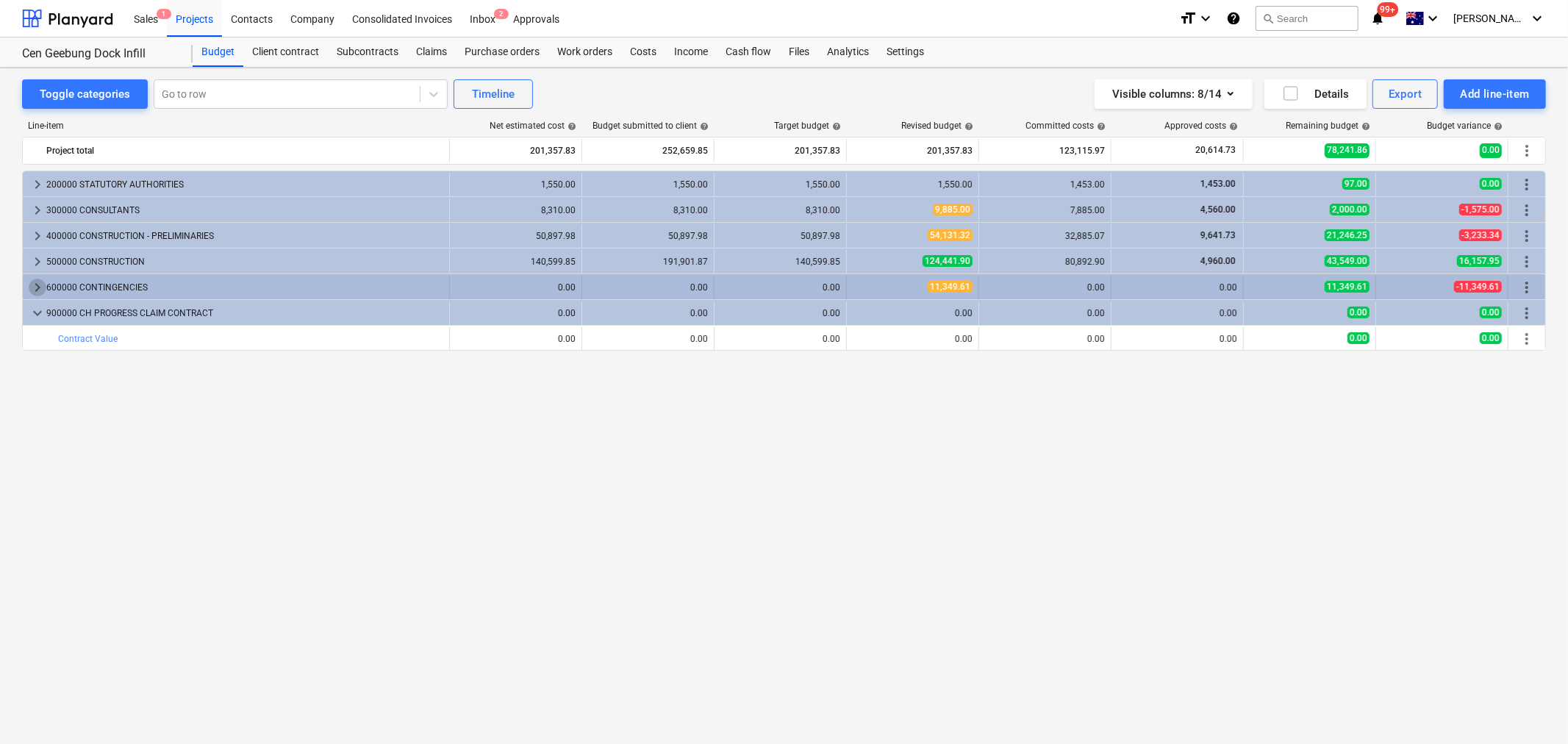
click at [29, 284] on span "keyboard_arrow_right" at bounding box center [37, 287] width 17 height 17
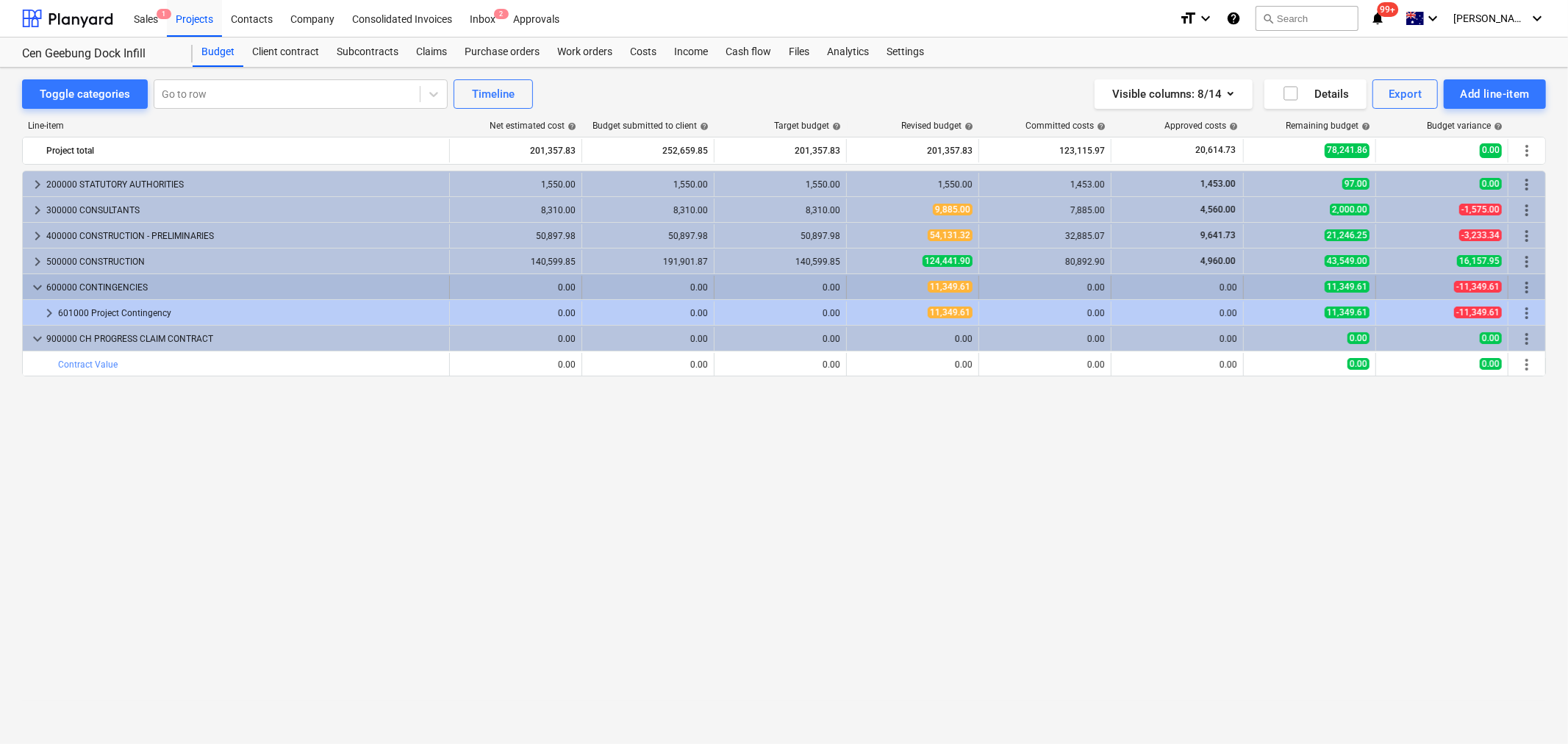
click at [33, 279] on span "keyboard_arrow_down" at bounding box center [37, 287] width 17 height 17
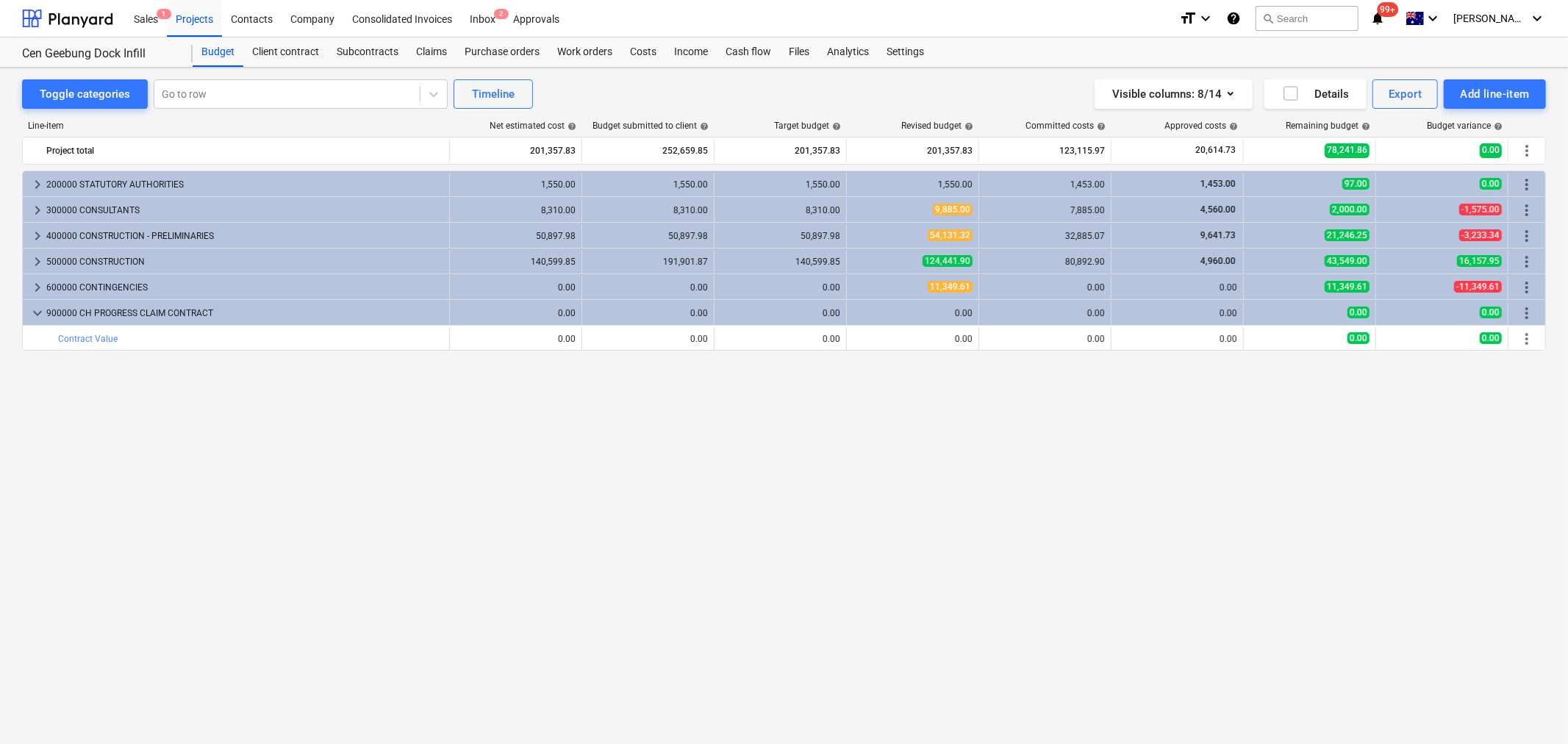
click at [734, 453] on div "keyboard_arrow_right 200000 STATUTORY AUTHORITIES 1,550.00 1,550.00 1,550.00 1,…" at bounding box center [784, 426] width 1525 height 512
click at [646, 381] on div "keyboard_arrow_right 200000 STATUTORY AUTHORITIES 1,550.00 1,550.00 1,550.00 1,…" at bounding box center [784, 426] width 1525 height 512
click at [797, 49] on div "Files" at bounding box center [799, 52] width 38 height 29
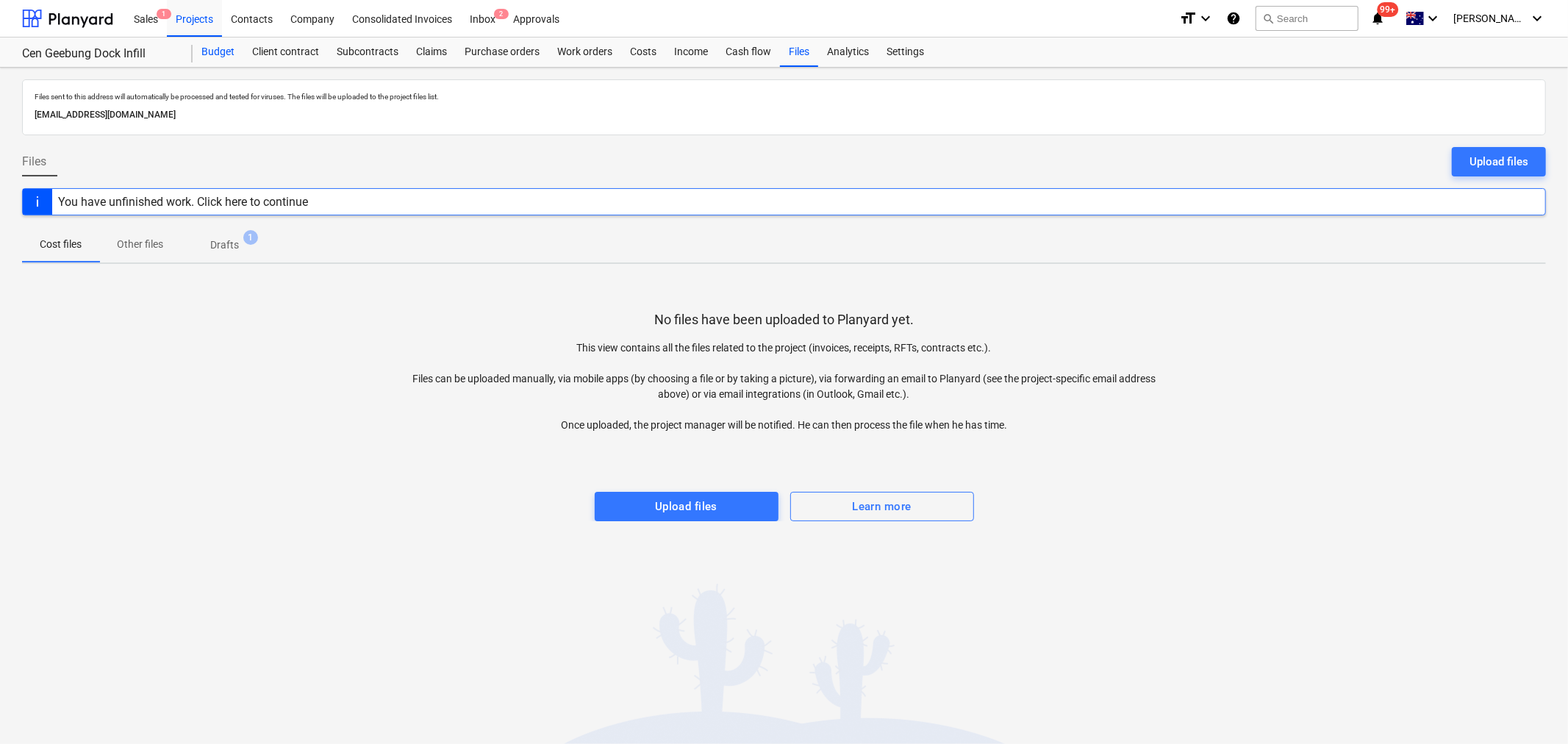
click at [201, 56] on div "Budget" at bounding box center [218, 52] width 51 height 29
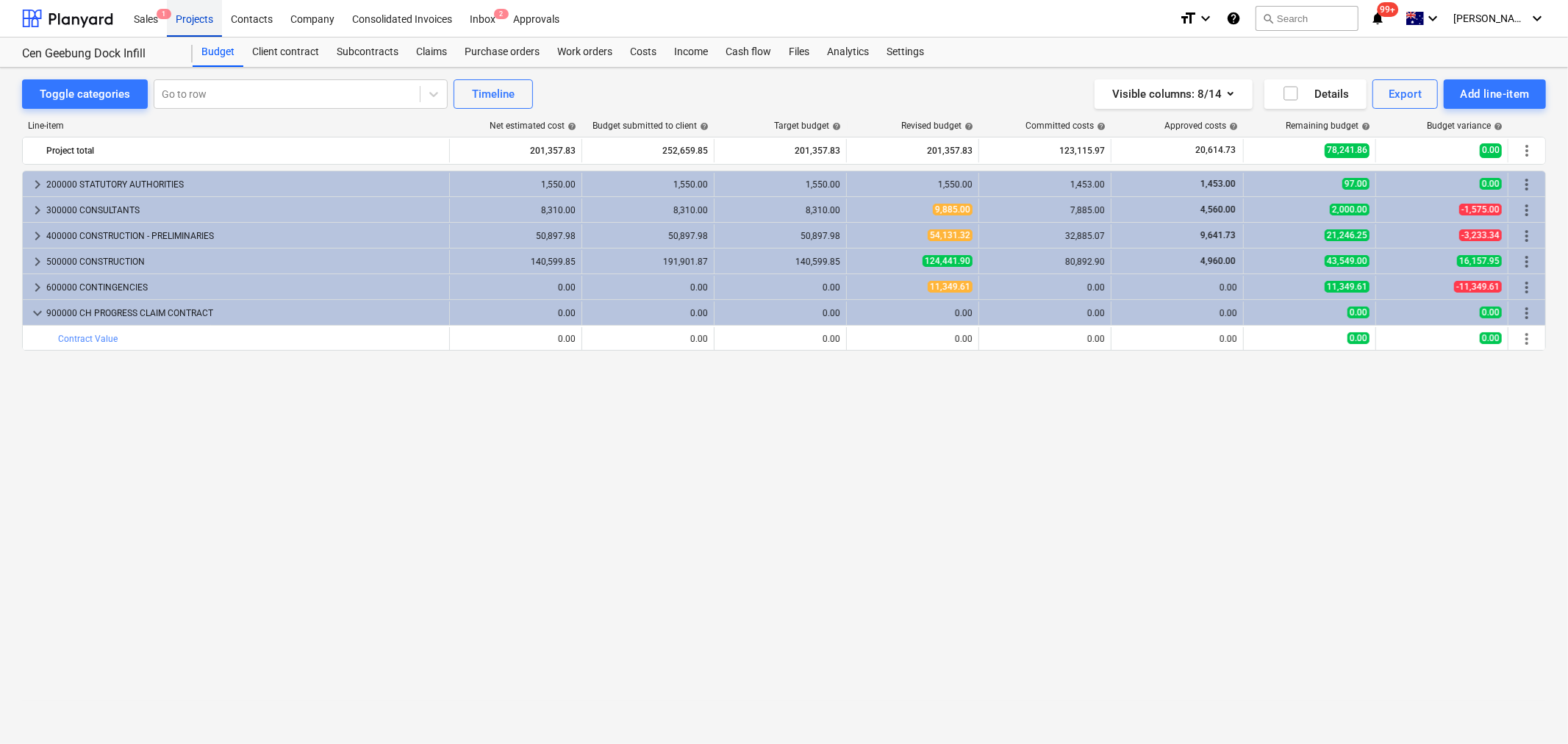
click at [196, 25] on div "Projects" at bounding box center [195, 18] width 55 height 38
click at [196, 25] on div "Projects" at bounding box center [195, 18] width 55 height 38
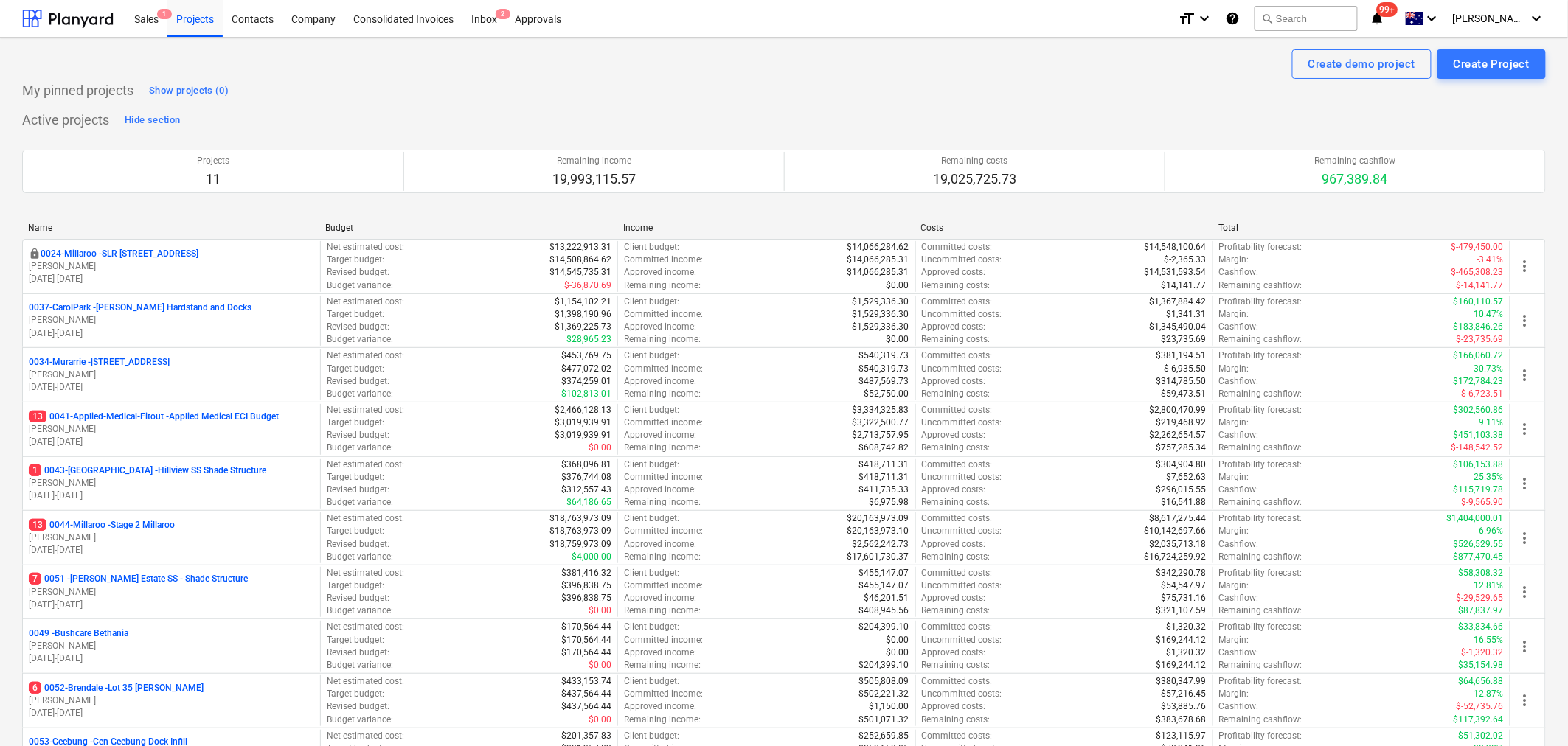
click at [398, 113] on div "Active projects Hide section Projects 11 Remaining income 19,993,115.57 Remaini…" at bounding box center [784, 481] width 1524 height 746
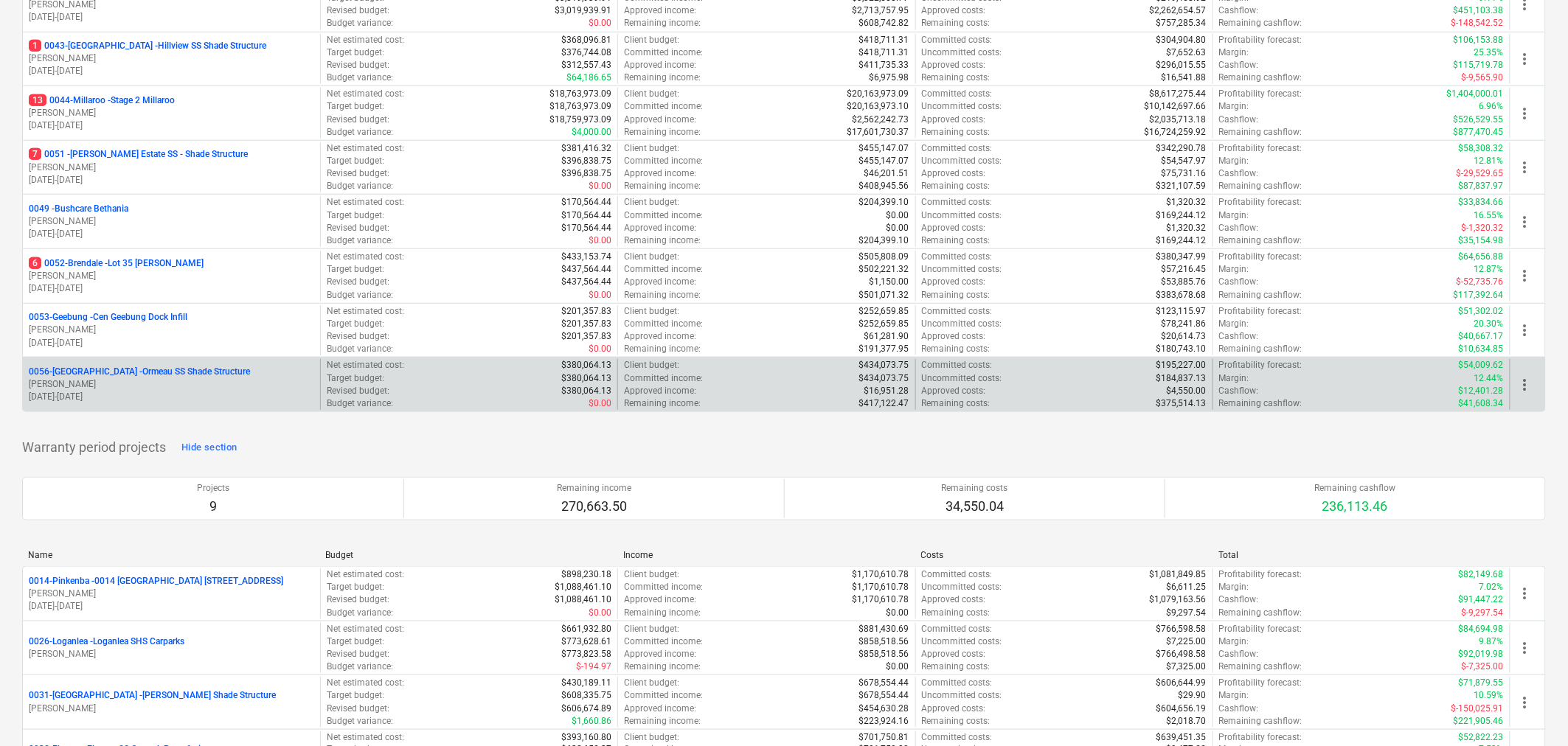
click at [118, 395] on p "18.09.2025 - 19.12.2025" at bounding box center [171, 397] width 286 height 13
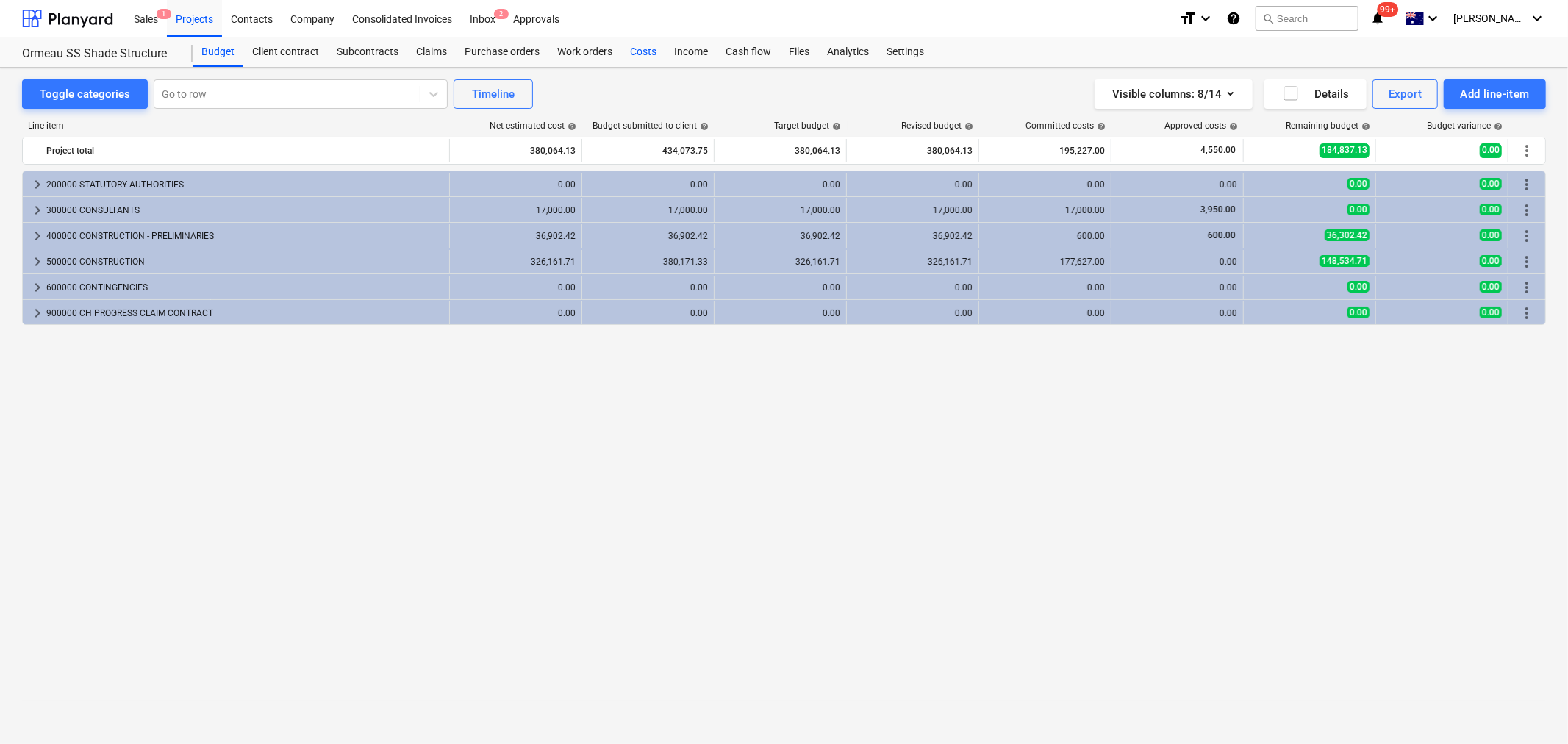
click at [634, 60] on div "Costs" at bounding box center [643, 52] width 44 height 29
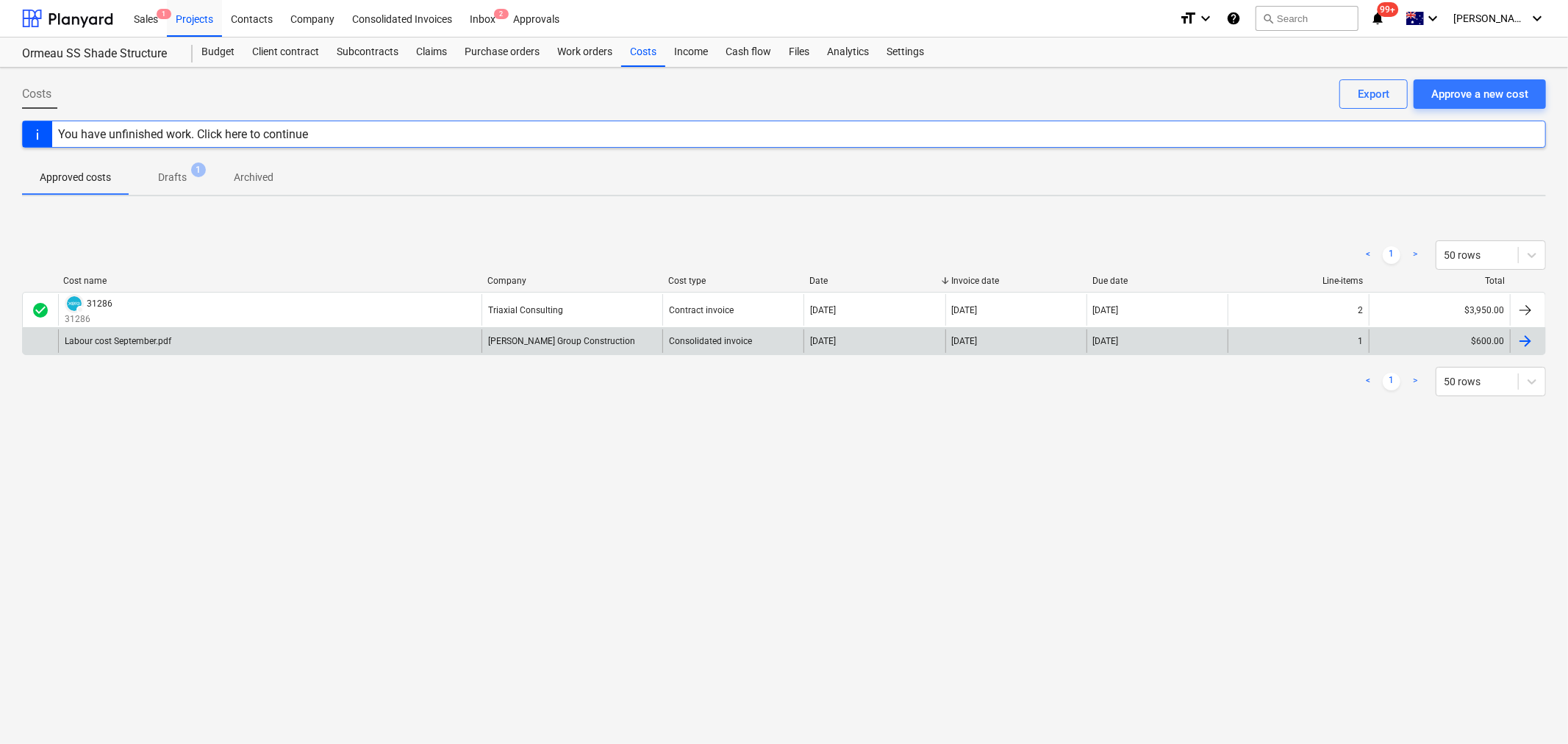
click at [598, 339] on div "Keane Group Construction" at bounding box center [571, 341] width 181 height 24
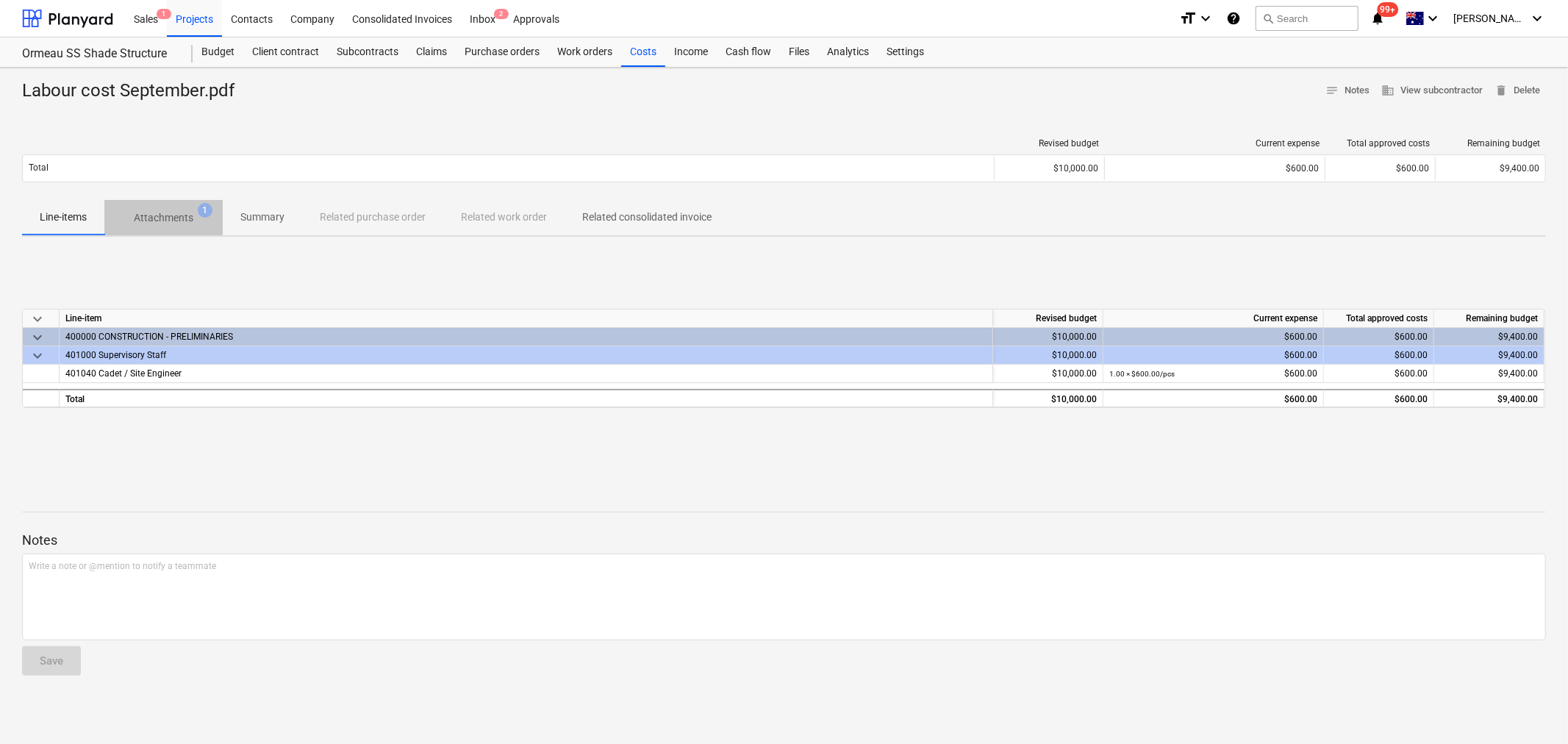
click at [164, 224] on p "Attachments" at bounding box center [163, 218] width 59 height 16
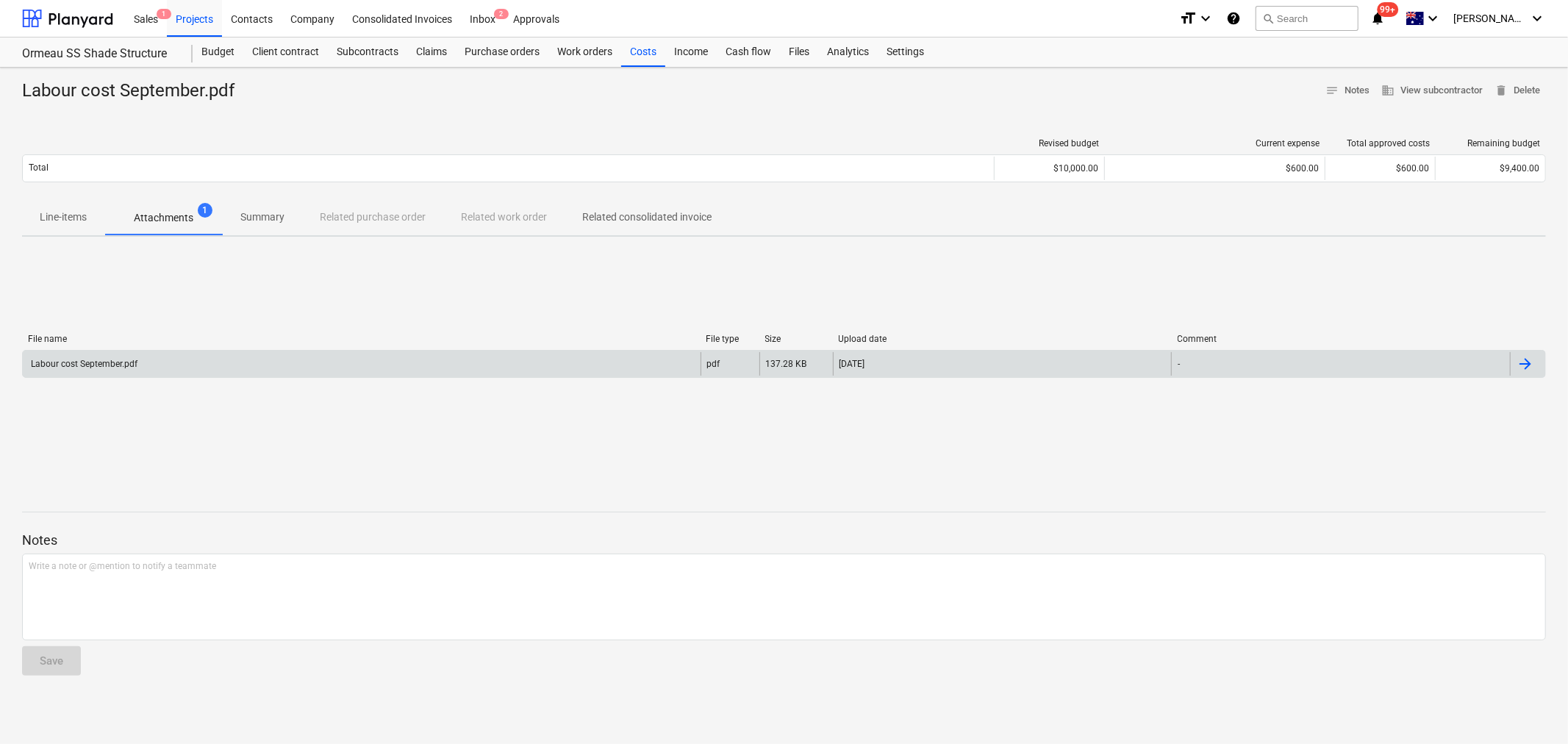
click at [192, 368] on div "Labour cost September.pdf" at bounding box center [361, 364] width 678 height 24
click at [214, 376] on div "Labour cost September.pdf pdf 137.28 KB 05.10.2025 -" at bounding box center [784, 364] width 1525 height 28
click at [197, 371] on div "Labour cost September.pdf" at bounding box center [361, 364] width 678 height 24
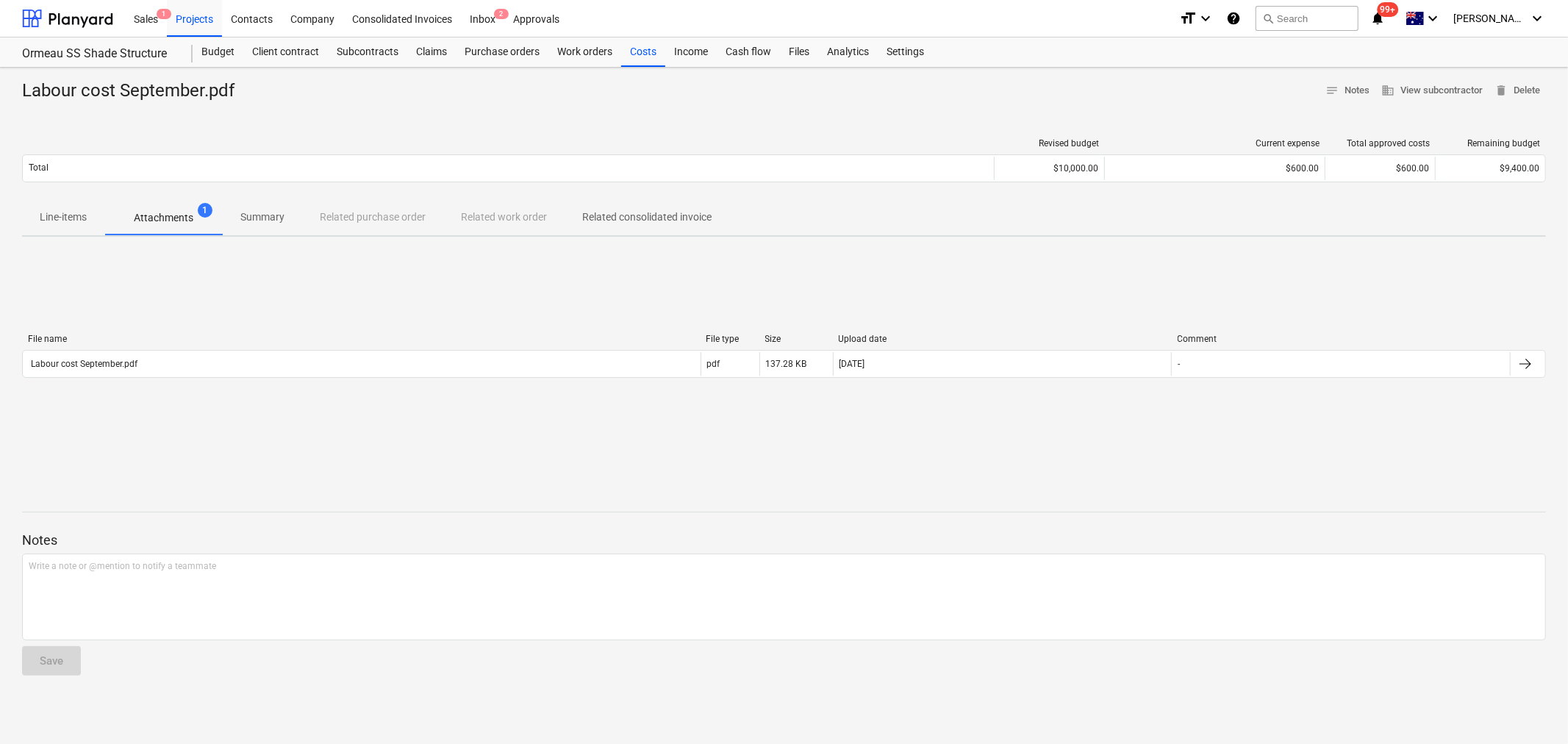
click at [55, 211] on p "Line-items" at bounding box center [63, 218] width 47 height 16
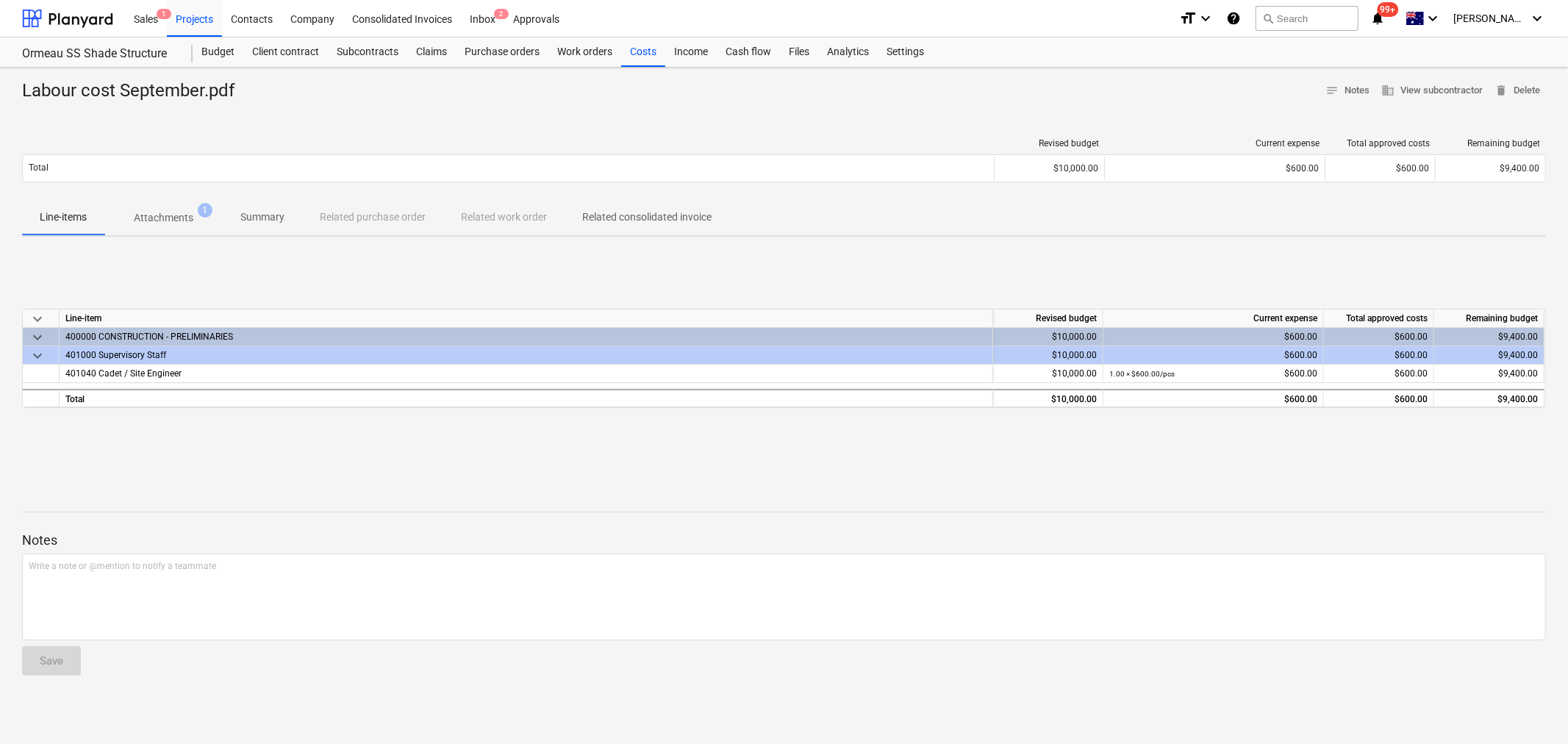
click at [665, 36] on div "Sales 1 Projects Contacts Company Consolidated Invoices Inbox 2 Approvals forma…" at bounding box center [784, 19] width 1568 height 38
click at [653, 37] on div "Sales 1 Projects Contacts Company Consolidated Invoices Inbox 2 Approvals forma…" at bounding box center [784, 19] width 1568 height 38
click at [652, 38] on div "Costs" at bounding box center [643, 52] width 44 height 29
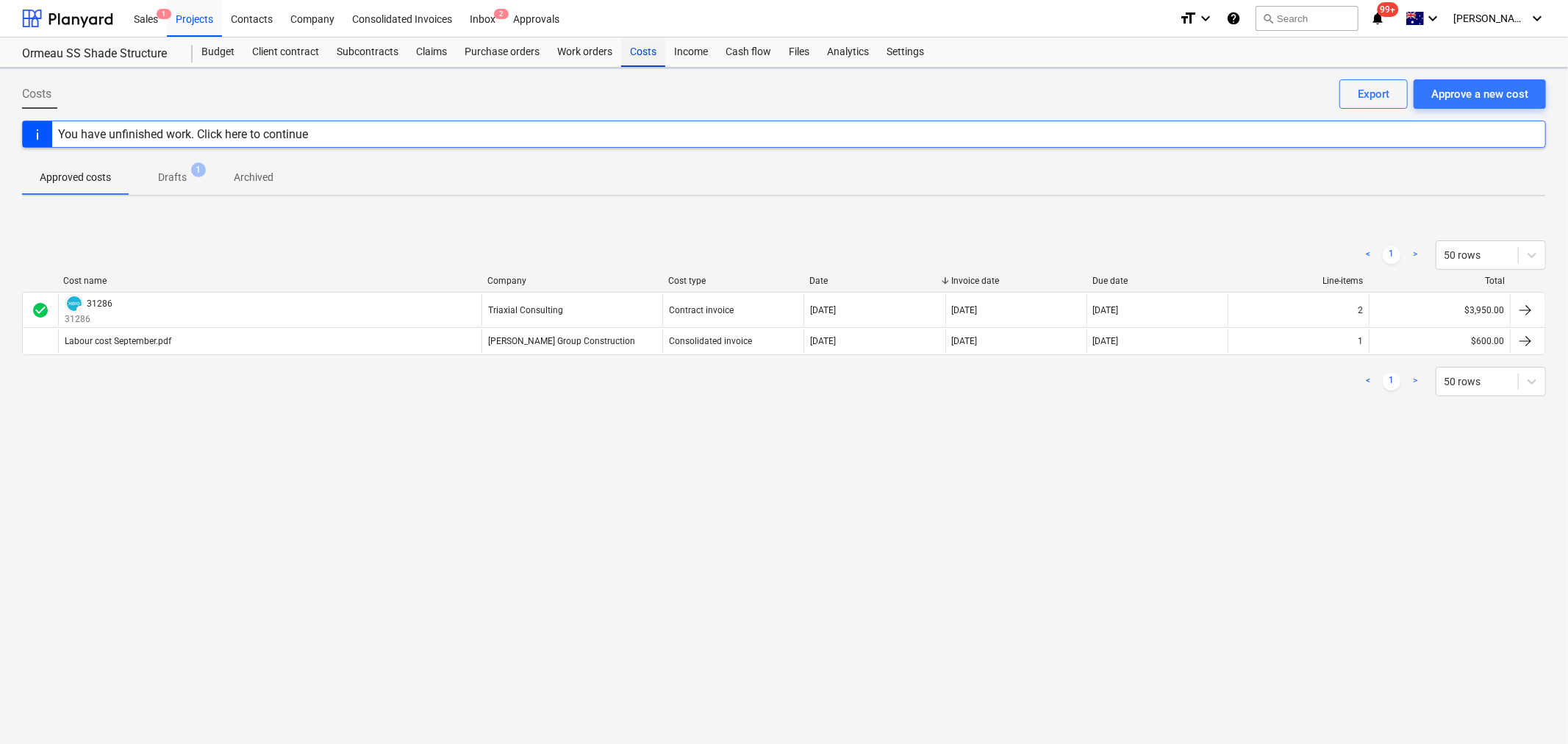
click at [647, 43] on div "Costs" at bounding box center [643, 52] width 44 height 29
click at [206, 48] on div "Budget" at bounding box center [218, 52] width 51 height 29
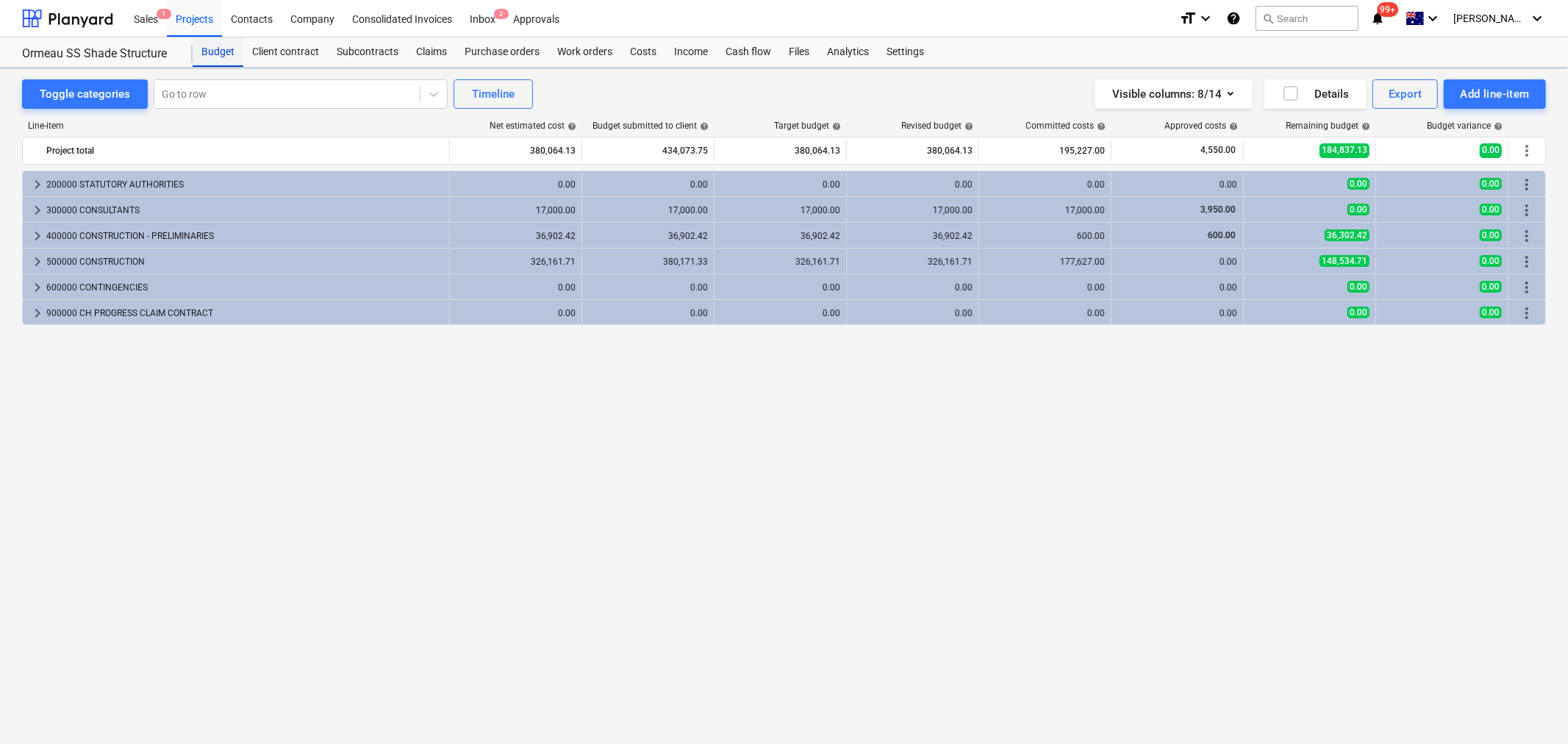
click at [204, 48] on div "Budget" at bounding box center [218, 52] width 51 height 29
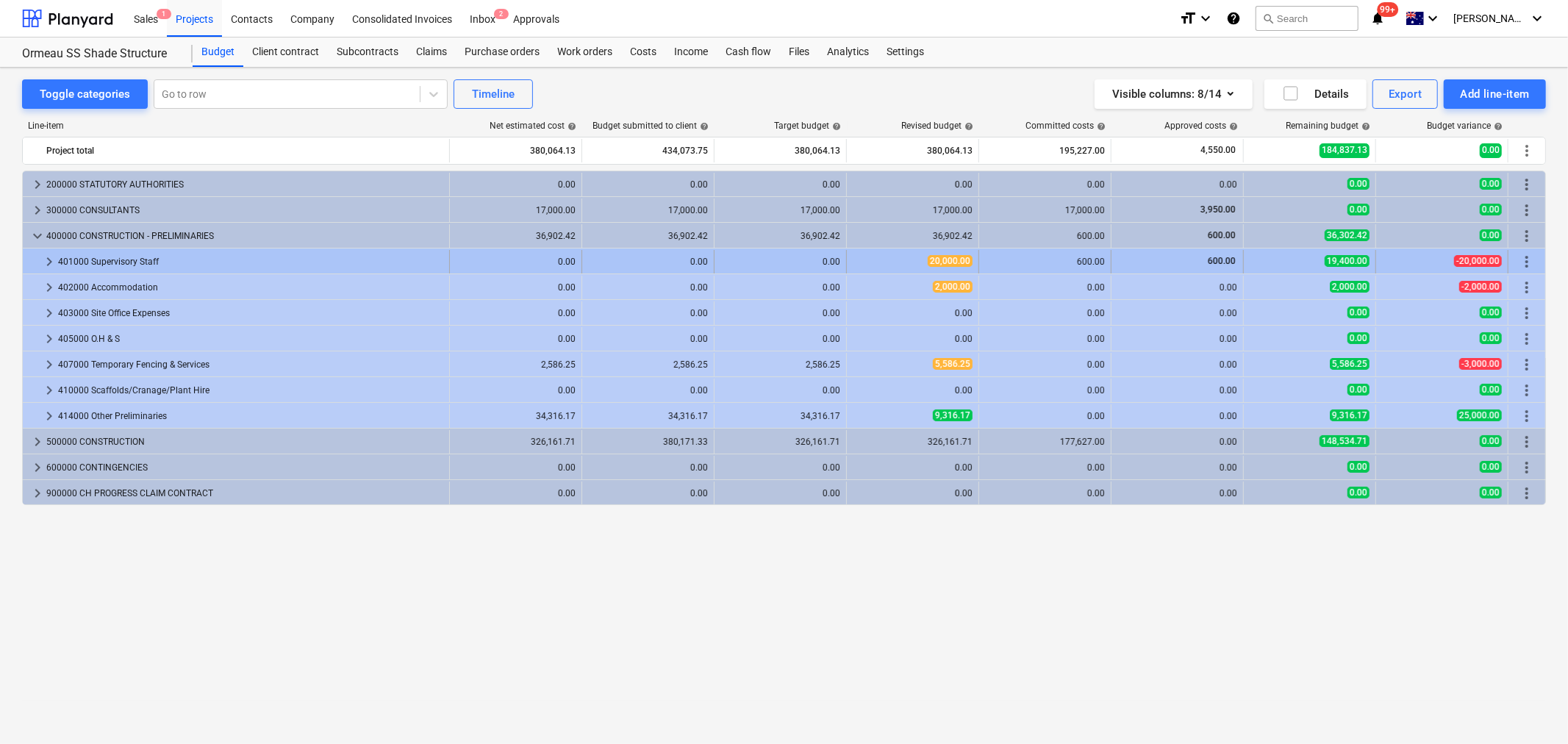
click at [54, 256] on span "keyboard_arrow_right" at bounding box center [49, 262] width 17 height 17
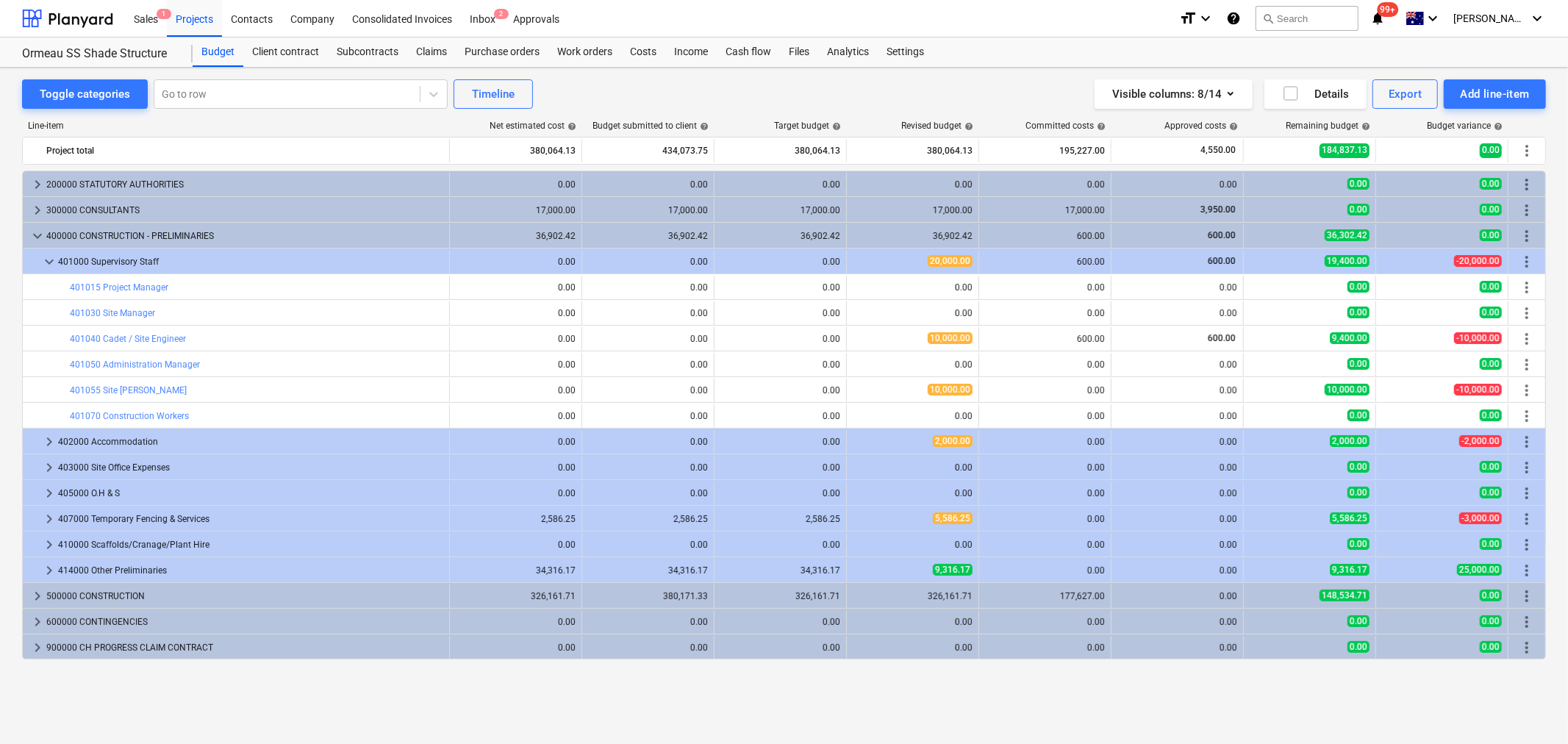
drag, startPoint x: 829, startPoint y: 331, endPoint x: 853, endPoint y: 353, distance: 32.6
click at [853, 353] on div "bar_chart 401050 Administration Manager 0.00 edit 0.00 0.00 edit 0.00 0.00 0.00…" at bounding box center [784, 364] width 1523 height 25
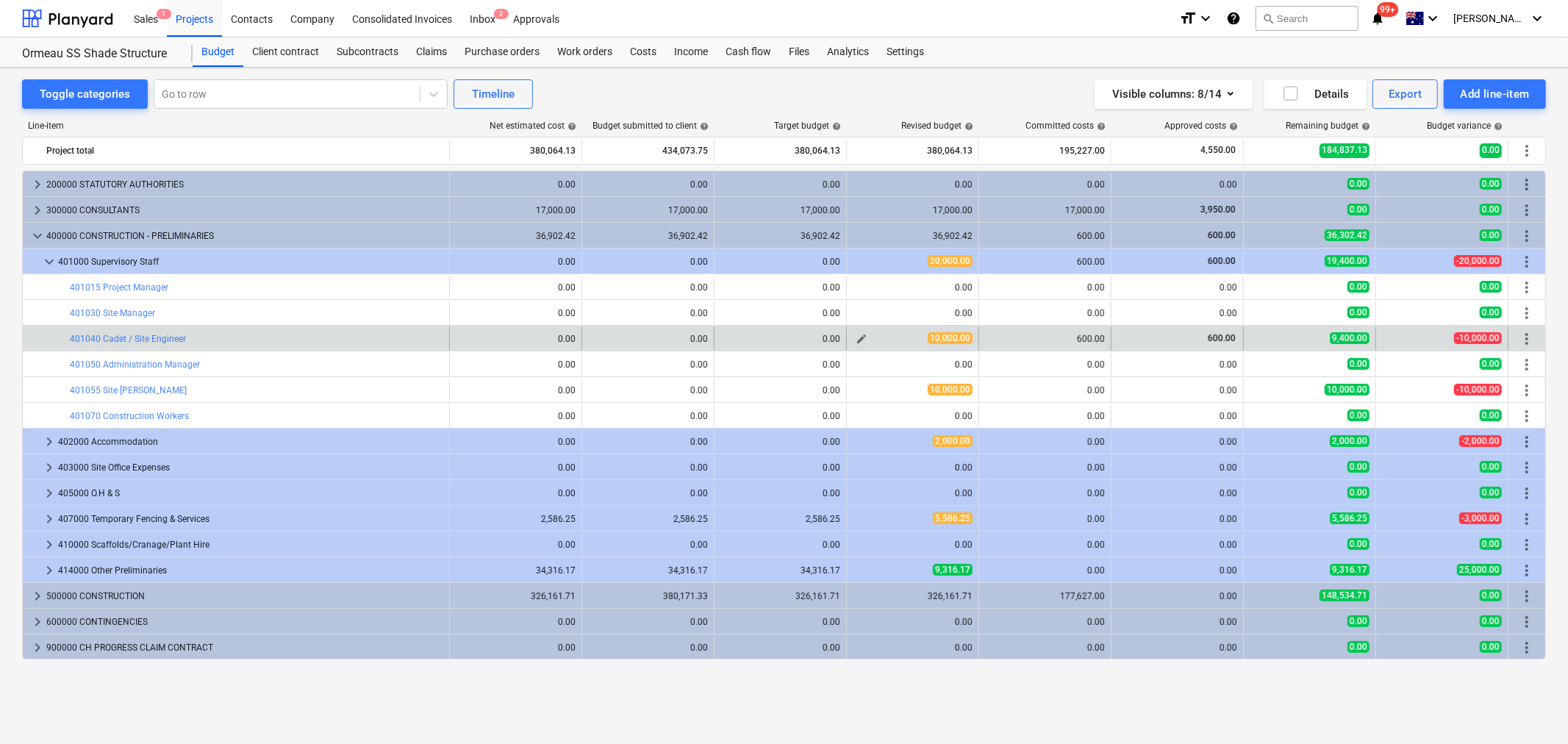
click at [859, 342] on span "edit" at bounding box center [862, 338] width 12 height 12
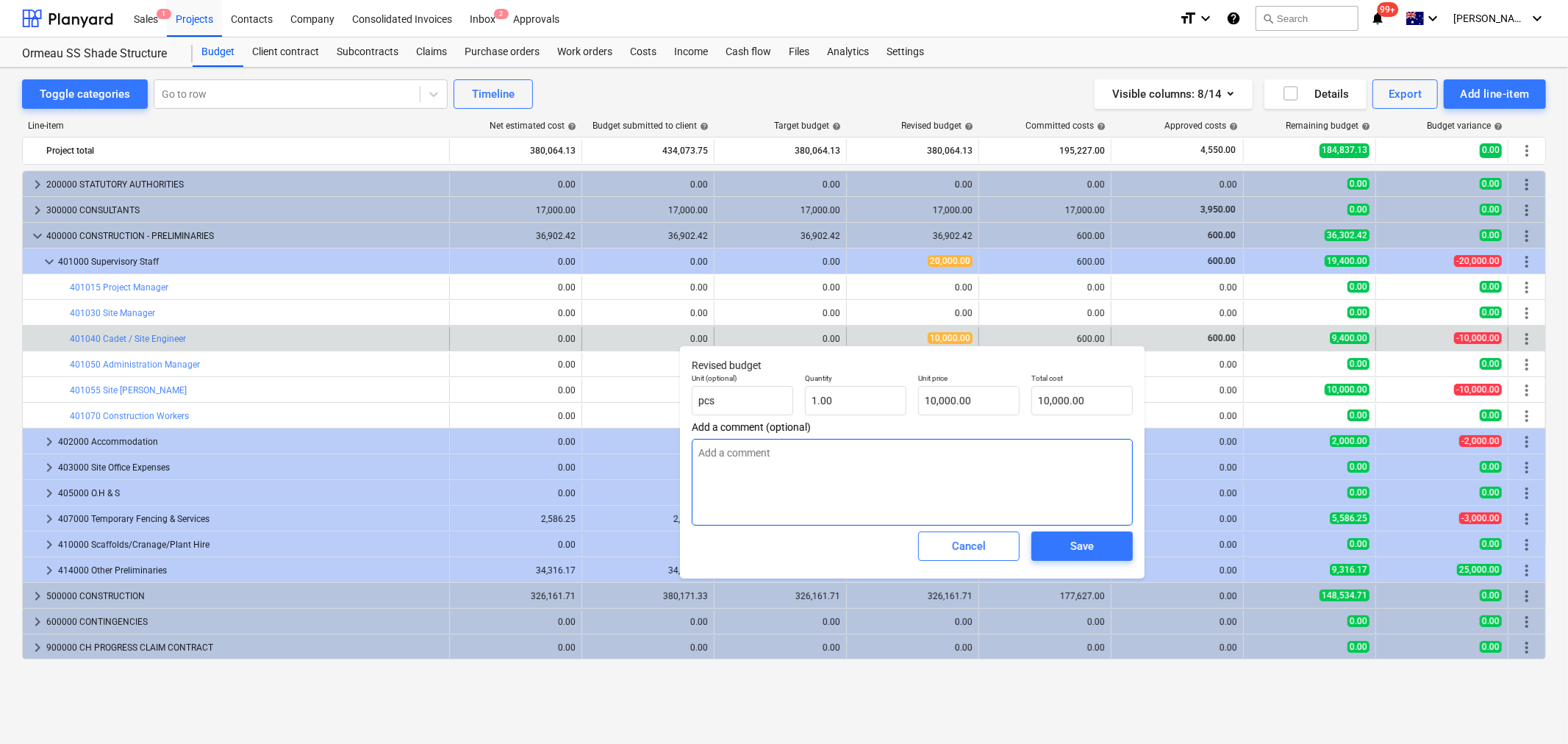
click at [901, 465] on textarea at bounding box center [912, 482] width 441 height 87
type textarea "x"
type textarea "S"
type textarea "x"
type textarea "Se"
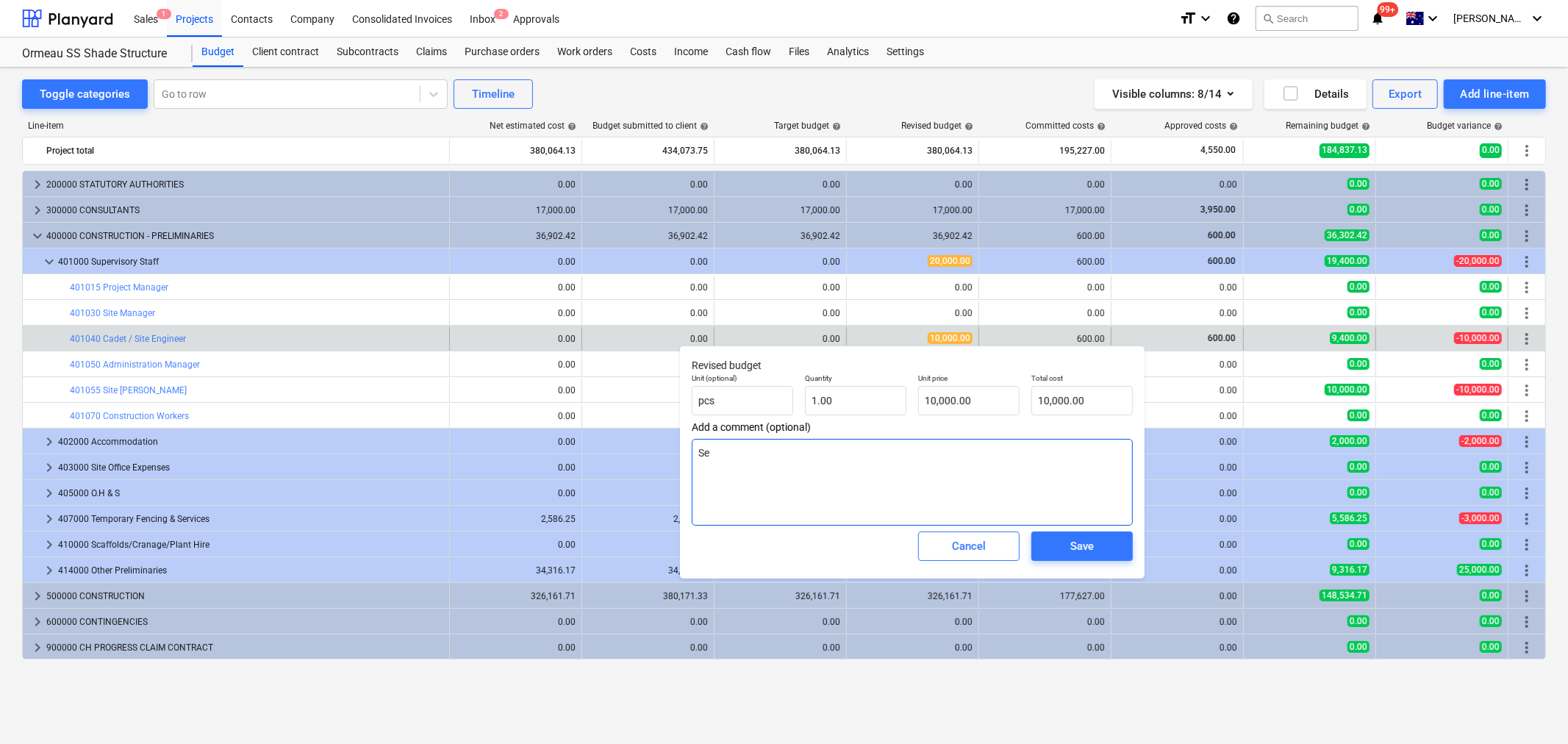
type textarea "x"
type textarea "Sea"
type textarea "x"
type textarea "Sean"
type textarea "x"
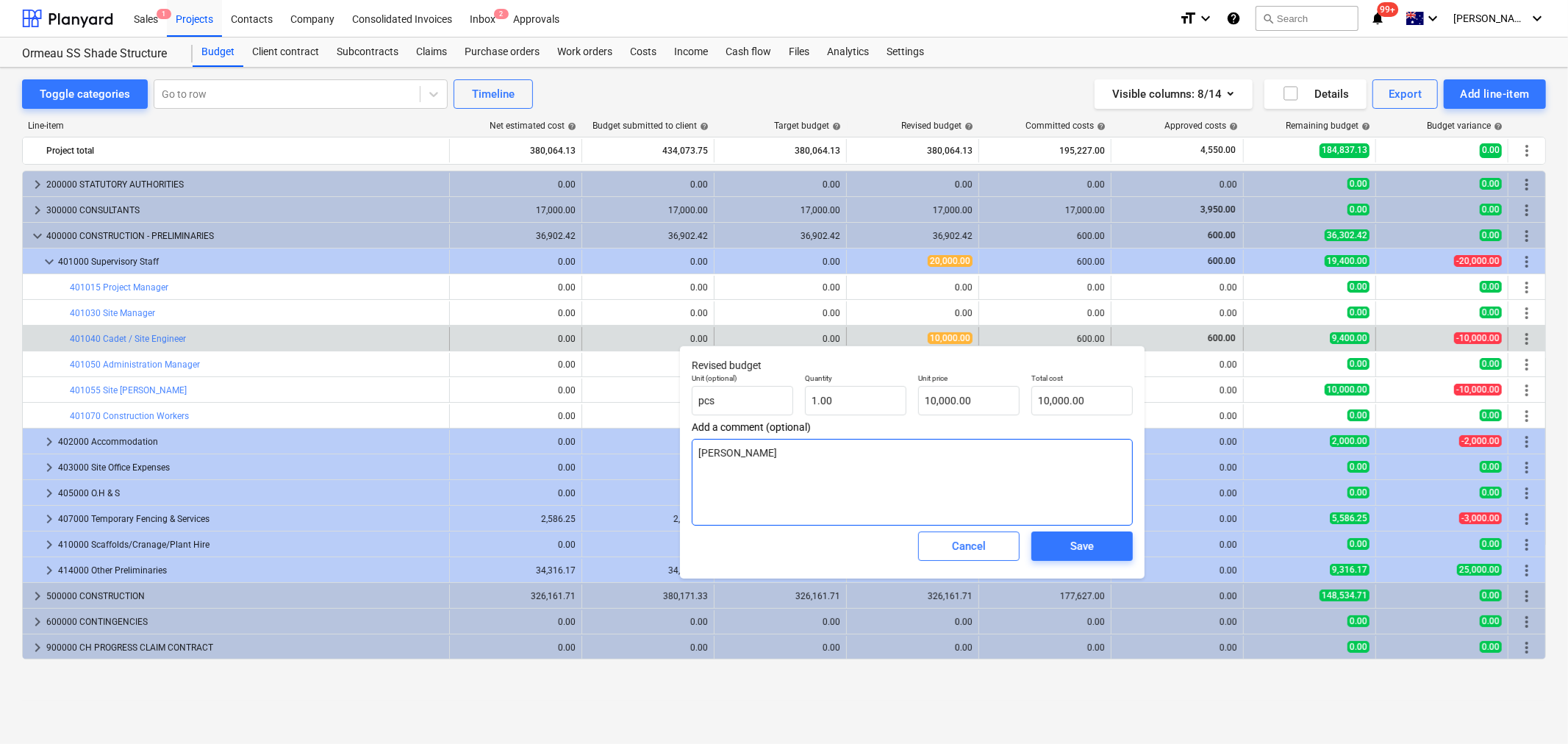
type textarea "Sean"
type textarea "x"
type textarea "Sean"
type textarea "x"
type textarea "Sean"
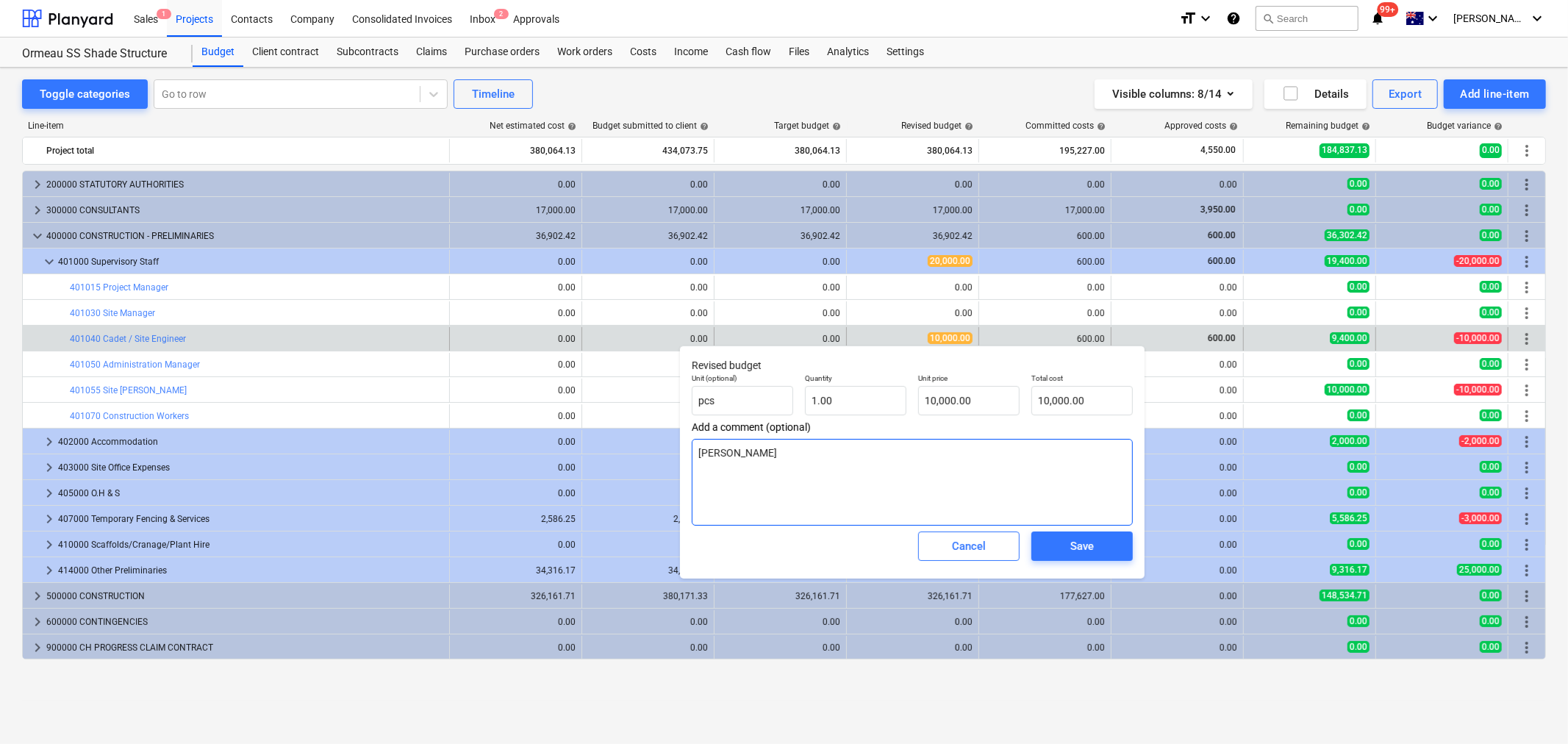
type textarea "x"
type textarea "Sean $"
type textarea "x"
type textarea "Sean $4"
type textarea "x"
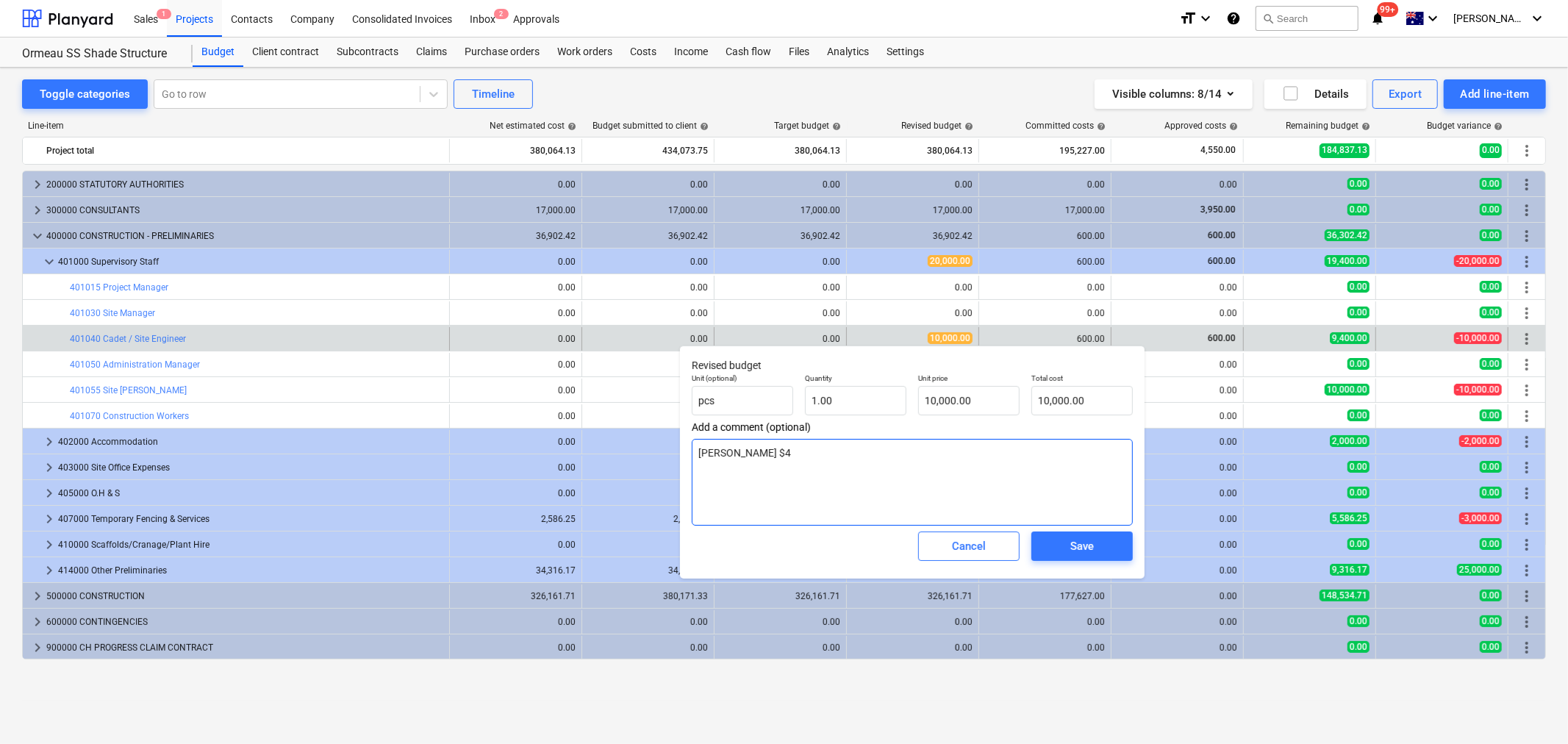
type textarea "Sean $4,"
type textarea "x"
type textarea "Sean $4,6"
type textarea "x"
type textarea "Sean $4,60"
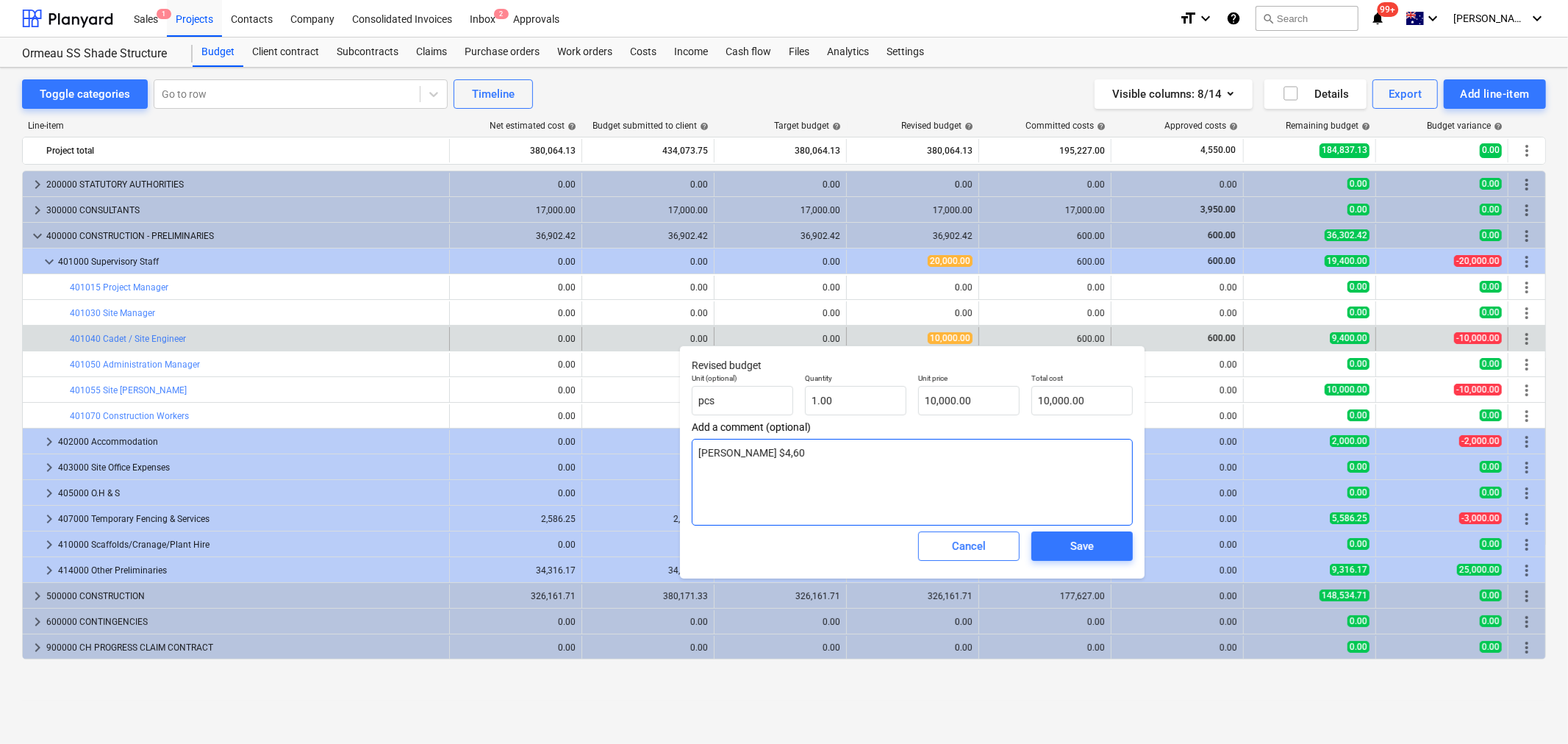
type textarea "x"
type textarea "Sean $4,600"
type textarea "x"
type textarea "Sean $4,600"
type textarea "x"
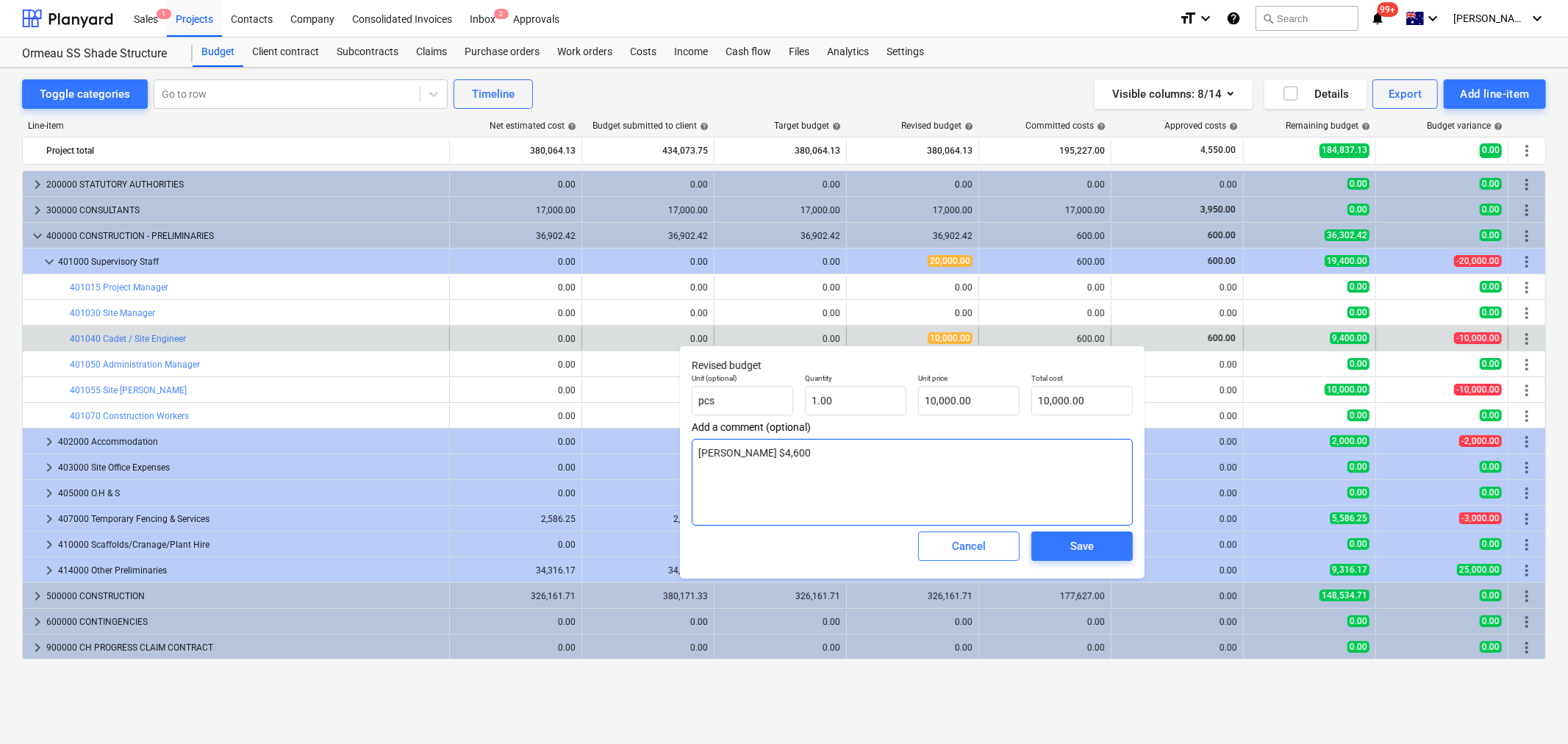
type textarea "Sean $4,600 T"
type textarea "x"
type textarea "Sean $4,600 TJ"
type textarea "x"
type textarea "Sean $4,600 TJ"
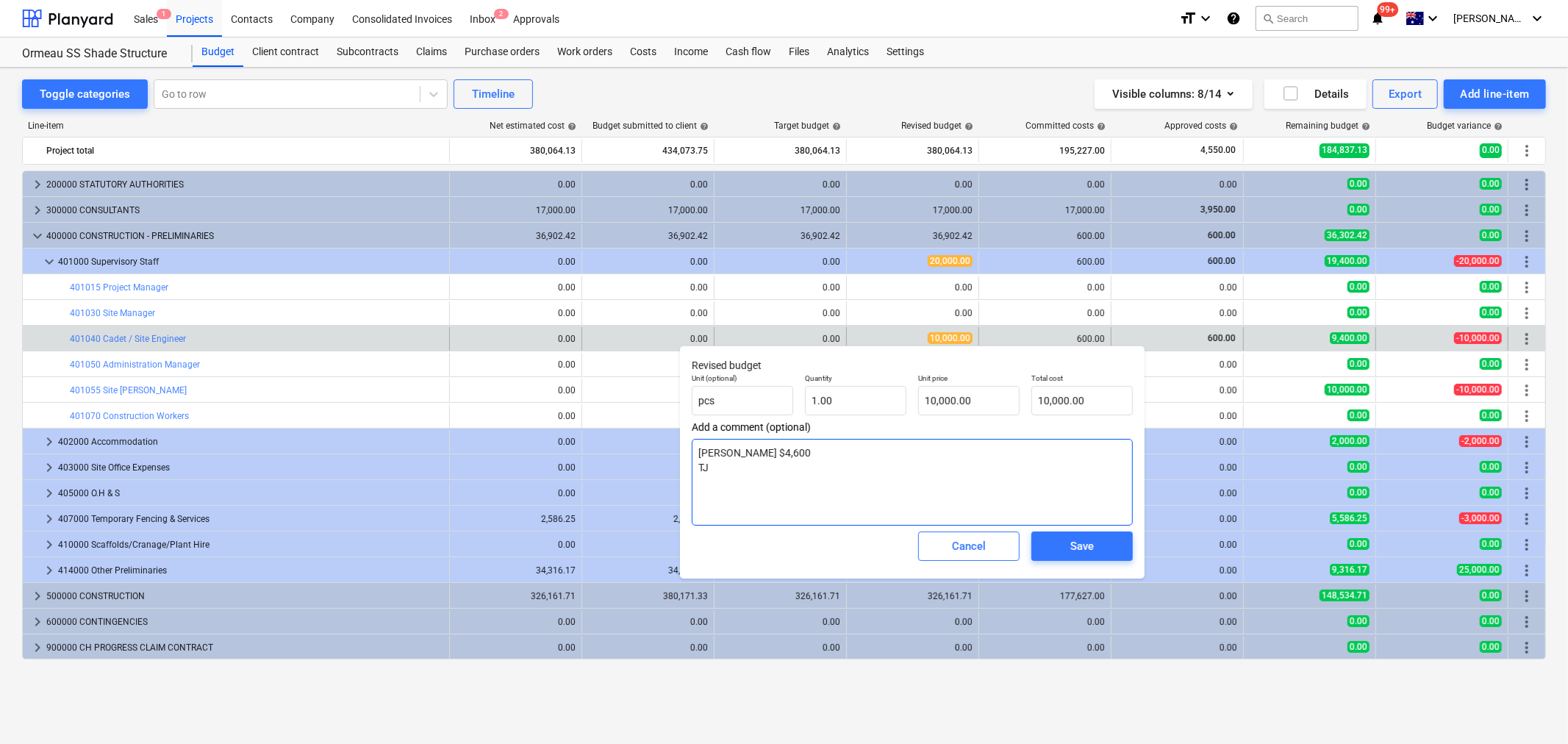
type textarea "x"
type textarea "Sean $4,600 TJ $"
type textarea "x"
type textarea "Sean $4,600 TJ $6"
type textarea "x"
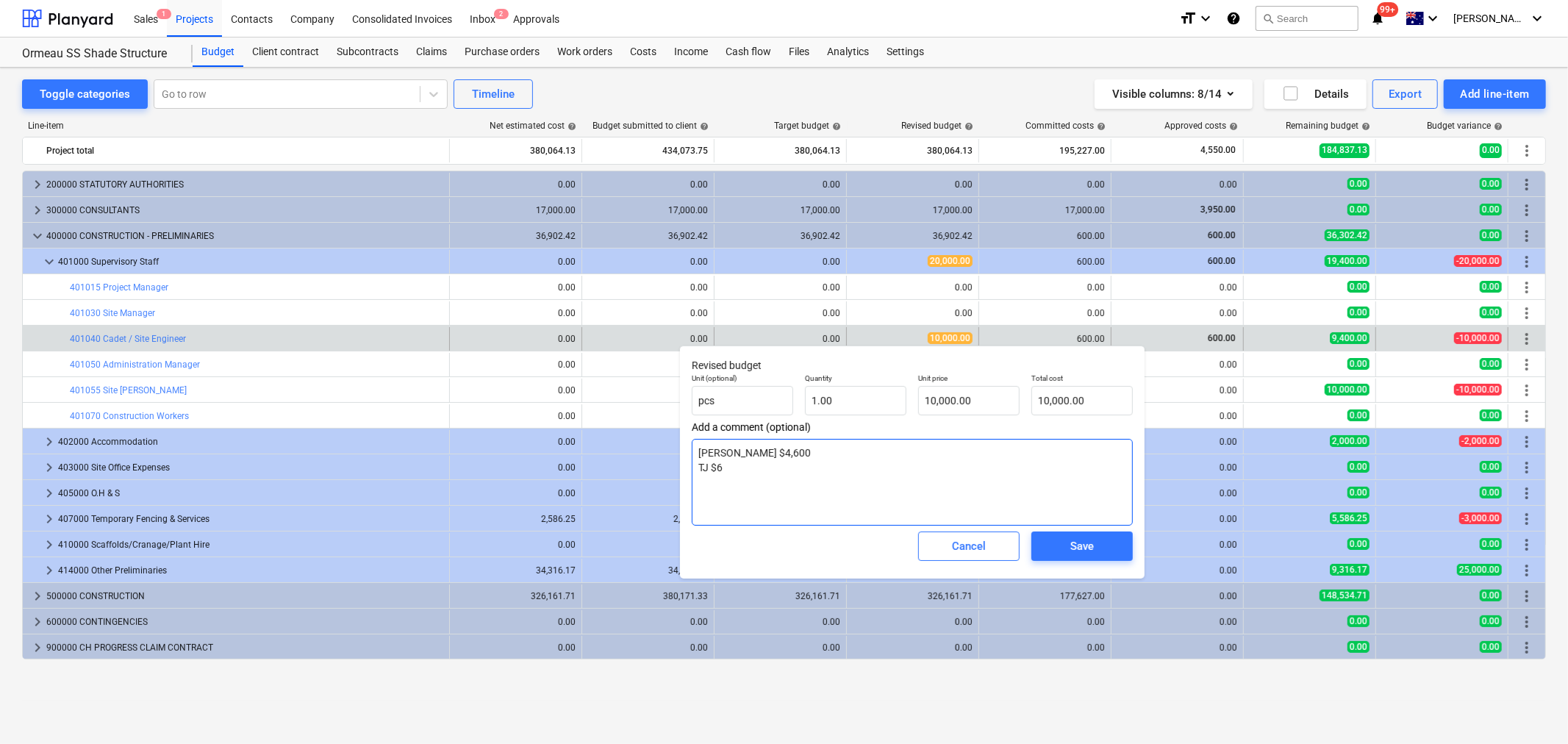
type textarea "Sean $4,600 TJ $6,"
type textarea "x"
type textarea "Sean $4,600 TJ $6,3"
type textarea "x"
type textarea "Sean $4,600 TJ $6,35"
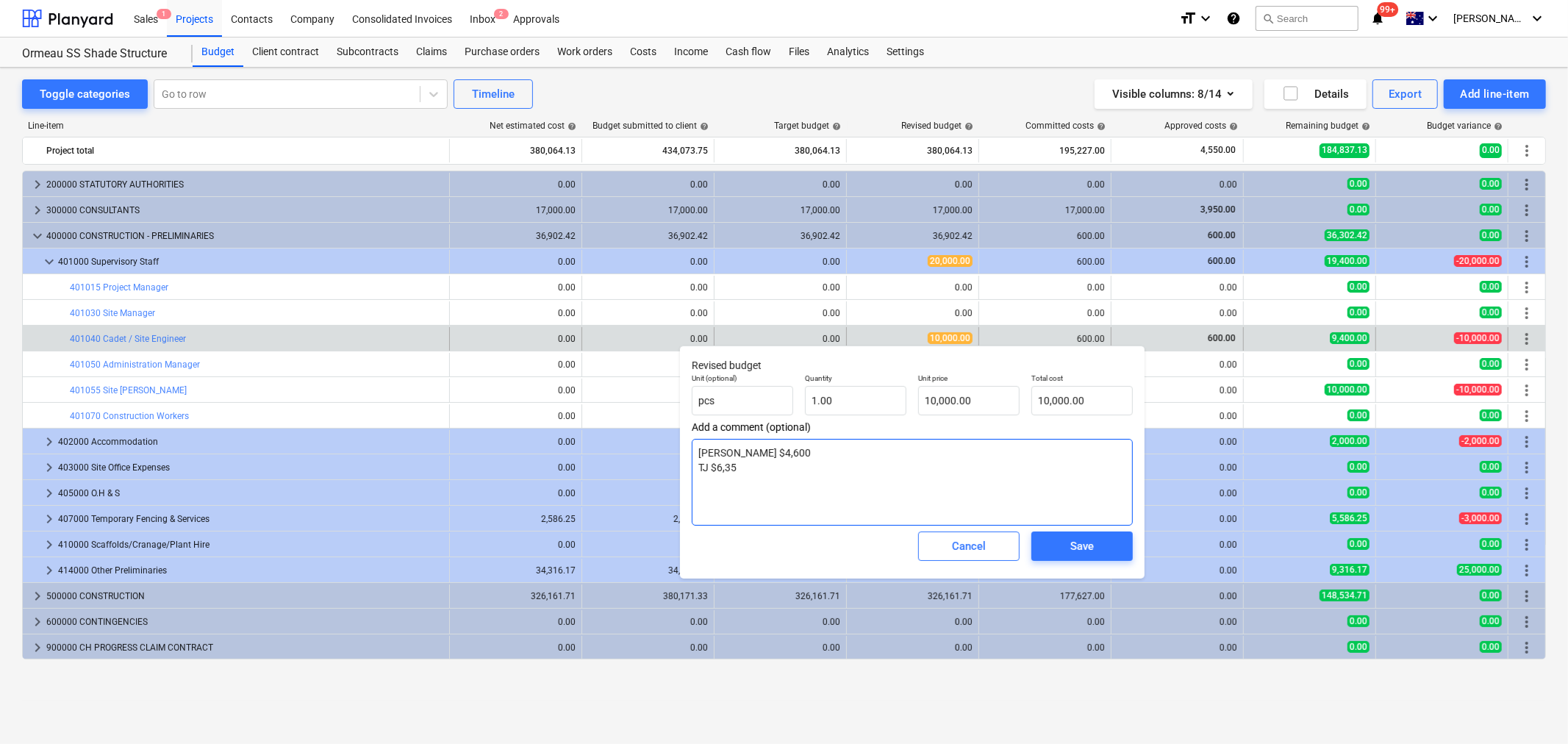
type textarea "x"
type textarea "Sean $4,600 TJ $6,351"
type textarea "x"
type textarea "Sean $4,600 TJ $6,351."
type textarea "x"
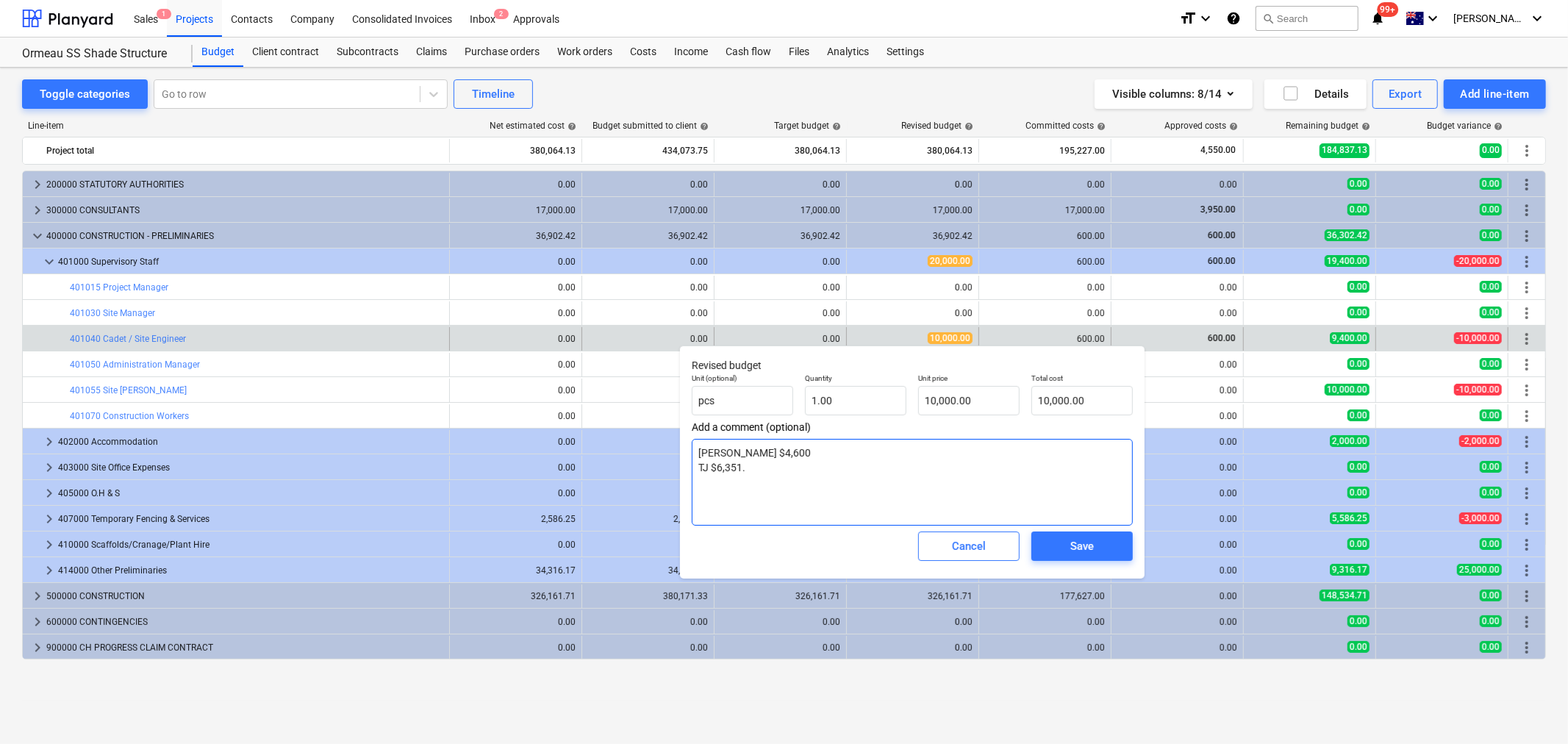
type textarea "Sean $4,600 TJ $6,351.4"
type textarea "x"
type textarea "Sean $4,600 TJ $6,351.43"
type input "10000"
drag, startPoint x: 972, startPoint y: 406, endPoint x: 892, endPoint y: 379, distance: 84.4
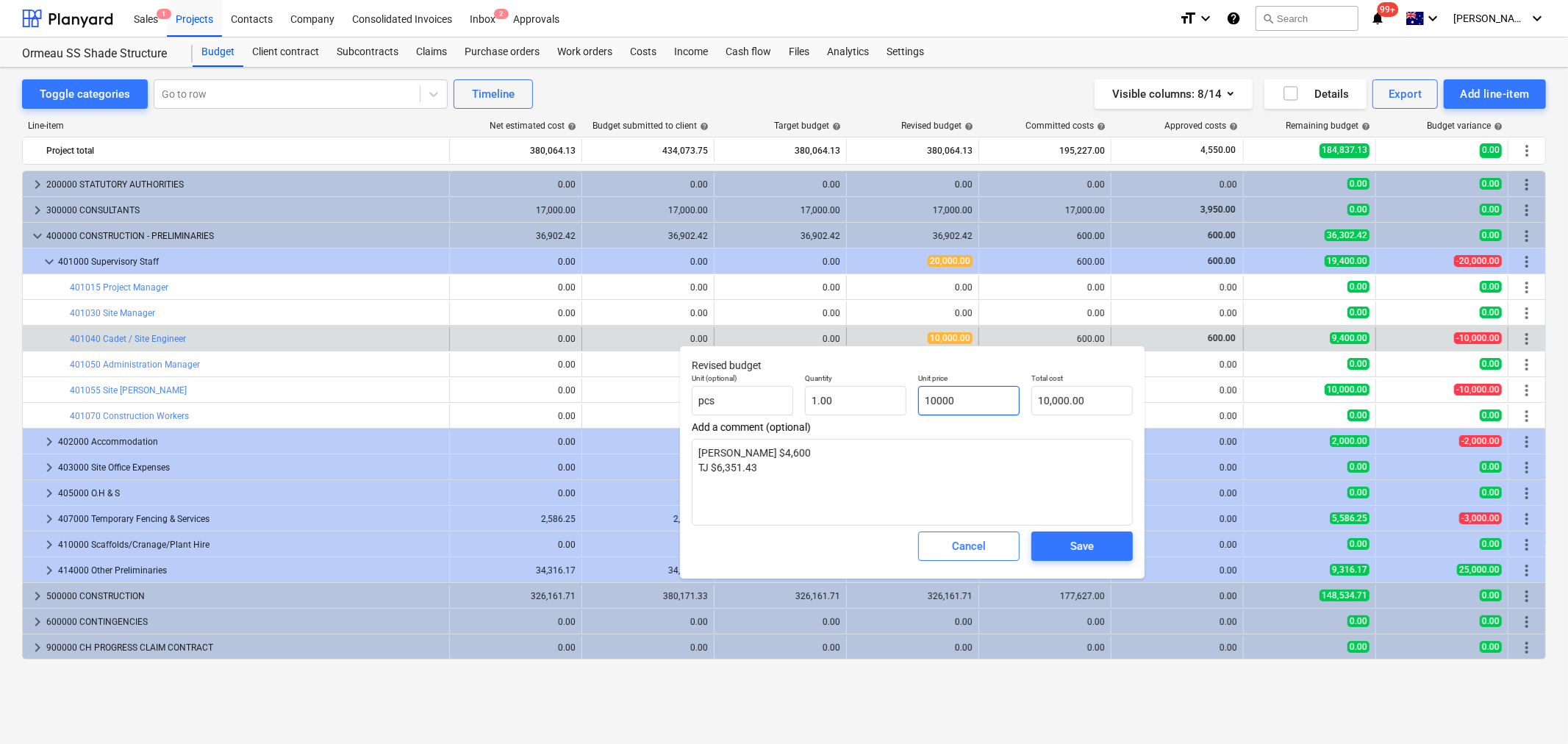
click at [892, 379] on div "Unit (optional) pcs Quantity 1.00 Unit price 10000 Total cost 10,000.00" at bounding box center [912, 394] width 453 height 54
type textarea "x"
type input "1"
type input "1.00"
type textarea "x"
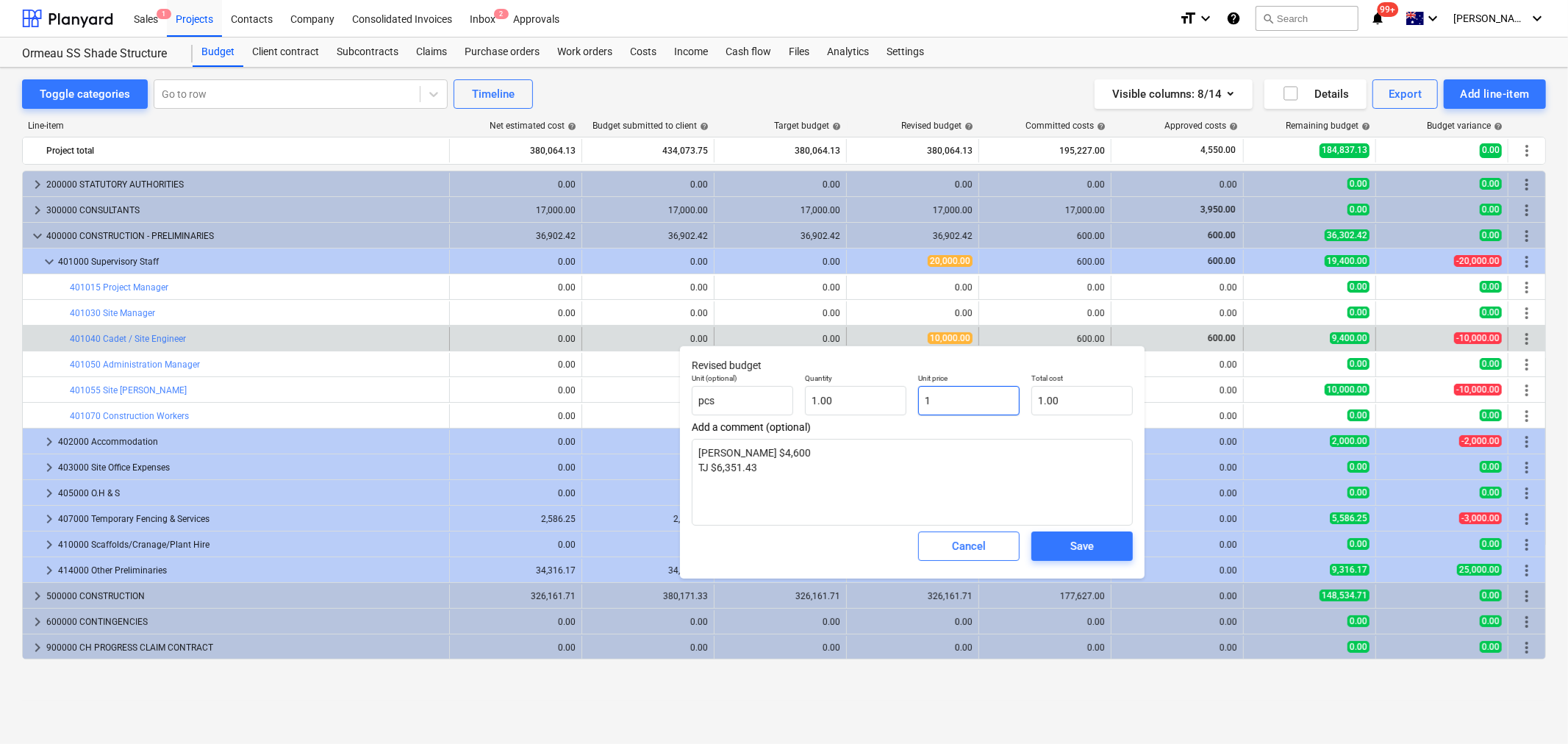
type input "10"
type input "10.00"
type textarea "x"
type input "109"
type input "109.00"
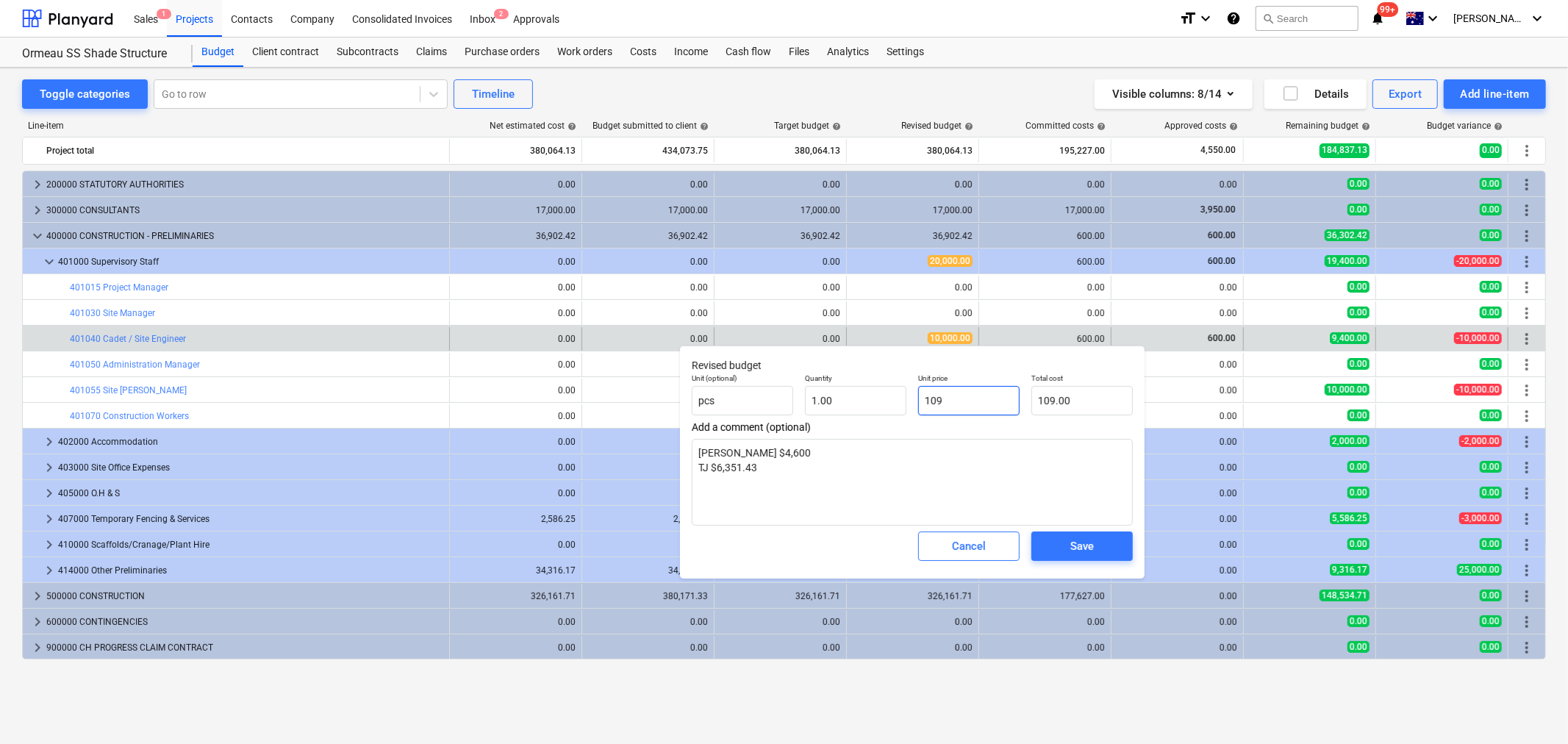
type textarea "x"
type input "1093"
type input "1,093.00"
type textarea "x"
type input "10935"
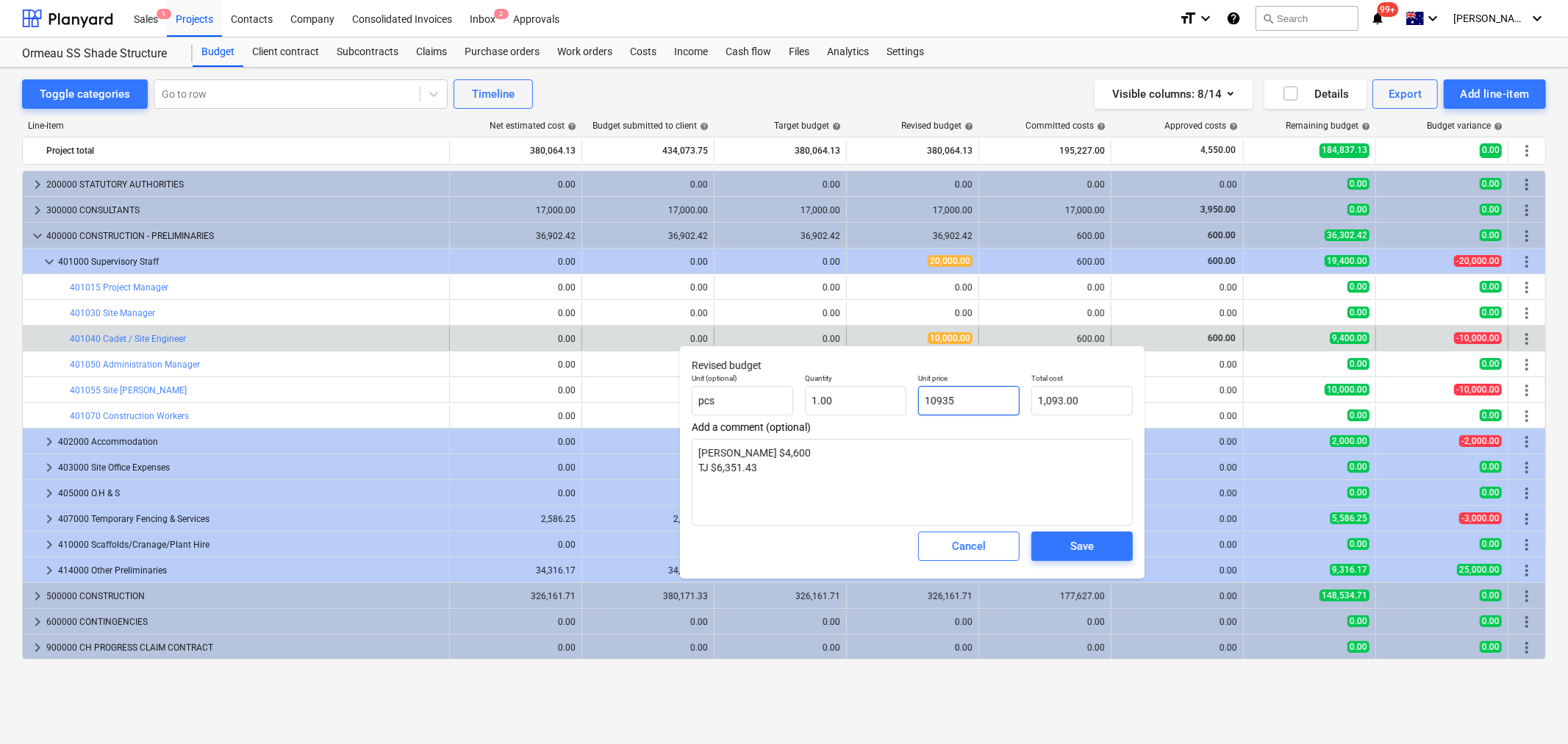
type input "10,935.00"
type textarea "x"
type input "109351"
type input "109,351.00"
type textarea "x"
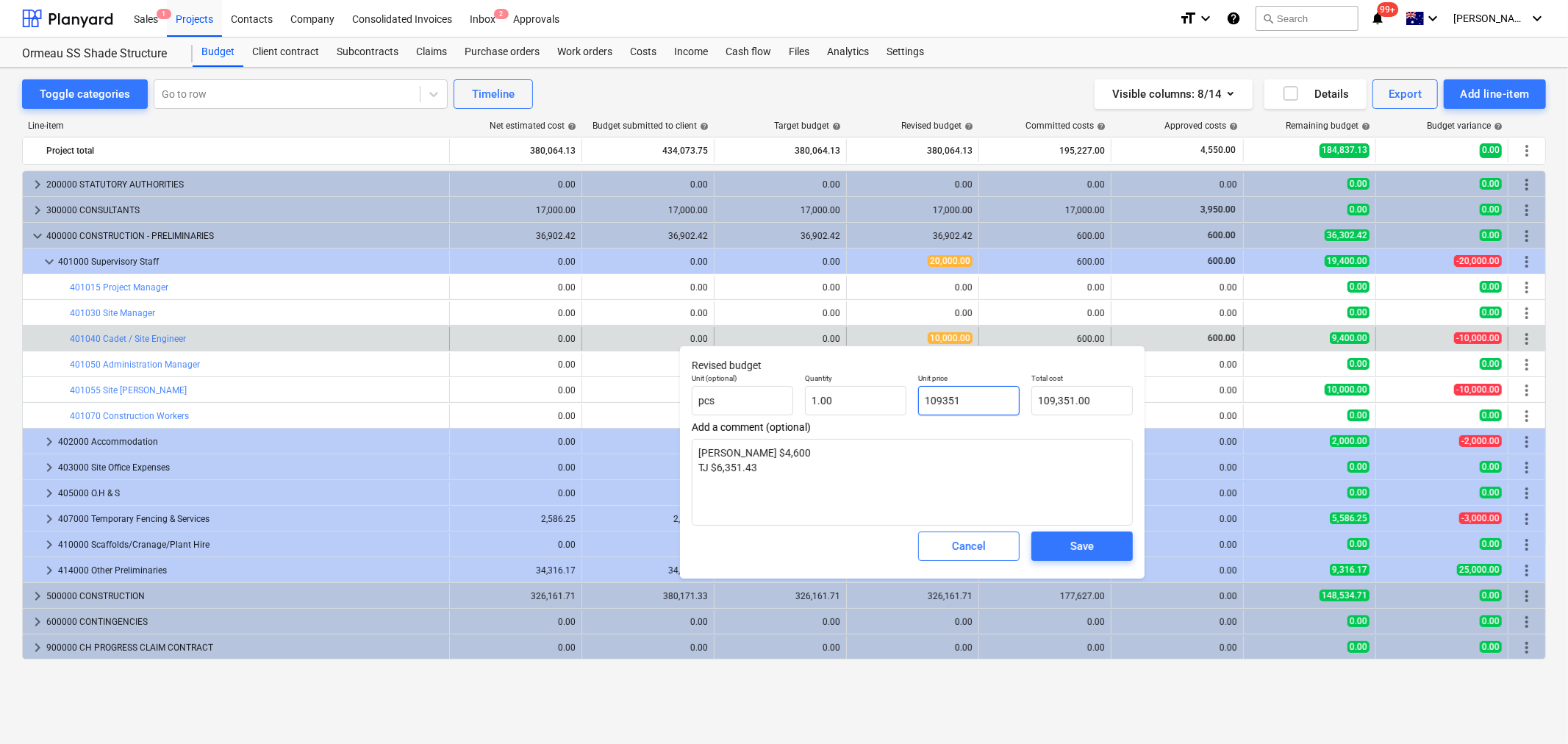
type input "109351."
type textarea "x"
type input "109351.4"
type input "109,351.40"
type textarea "x"
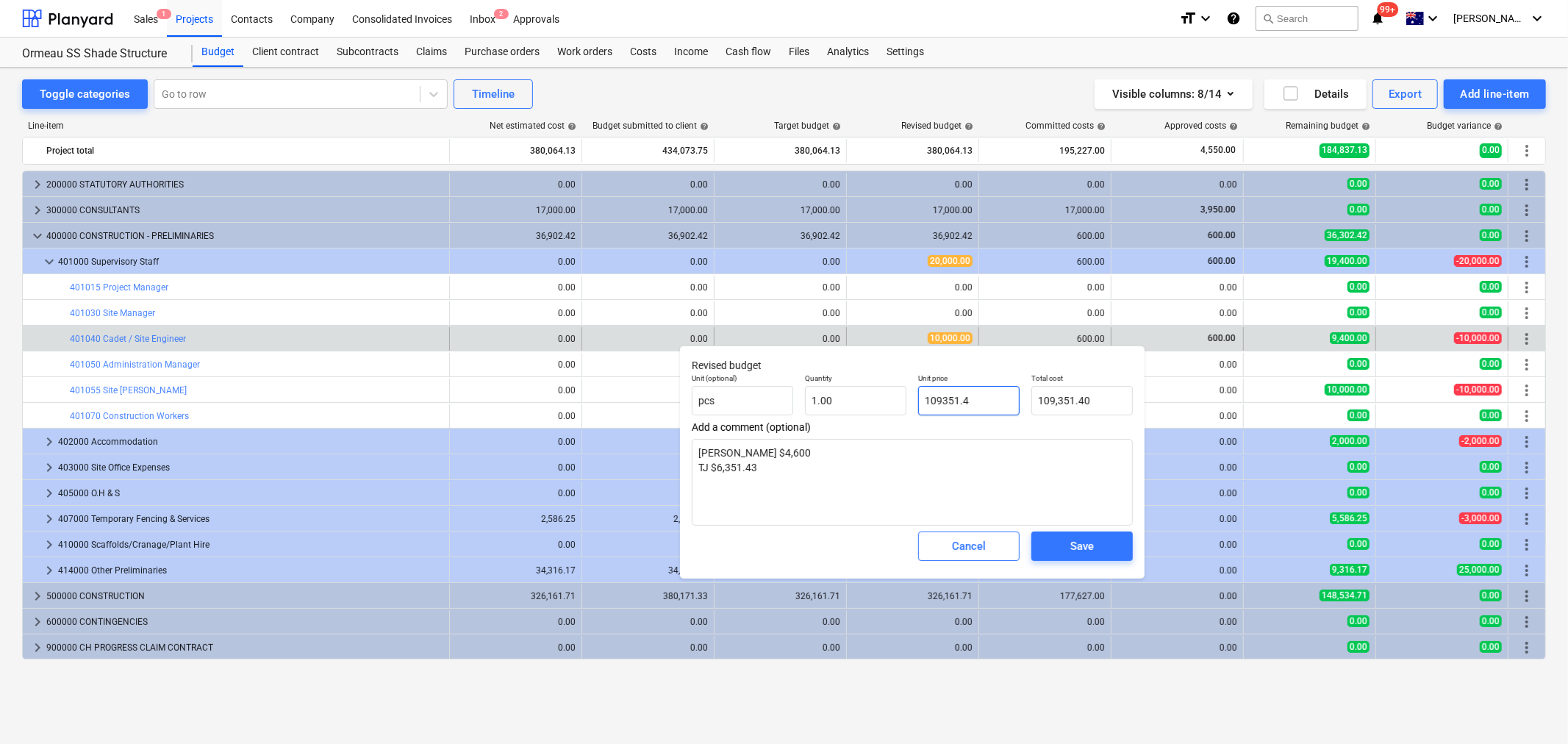
type input "109351.43"
type input "109,351.43"
click at [936, 402] on input "109351.43" at bounding box center [969, 400] width 102 height 29
type textarea "x"
type input "19351.43"
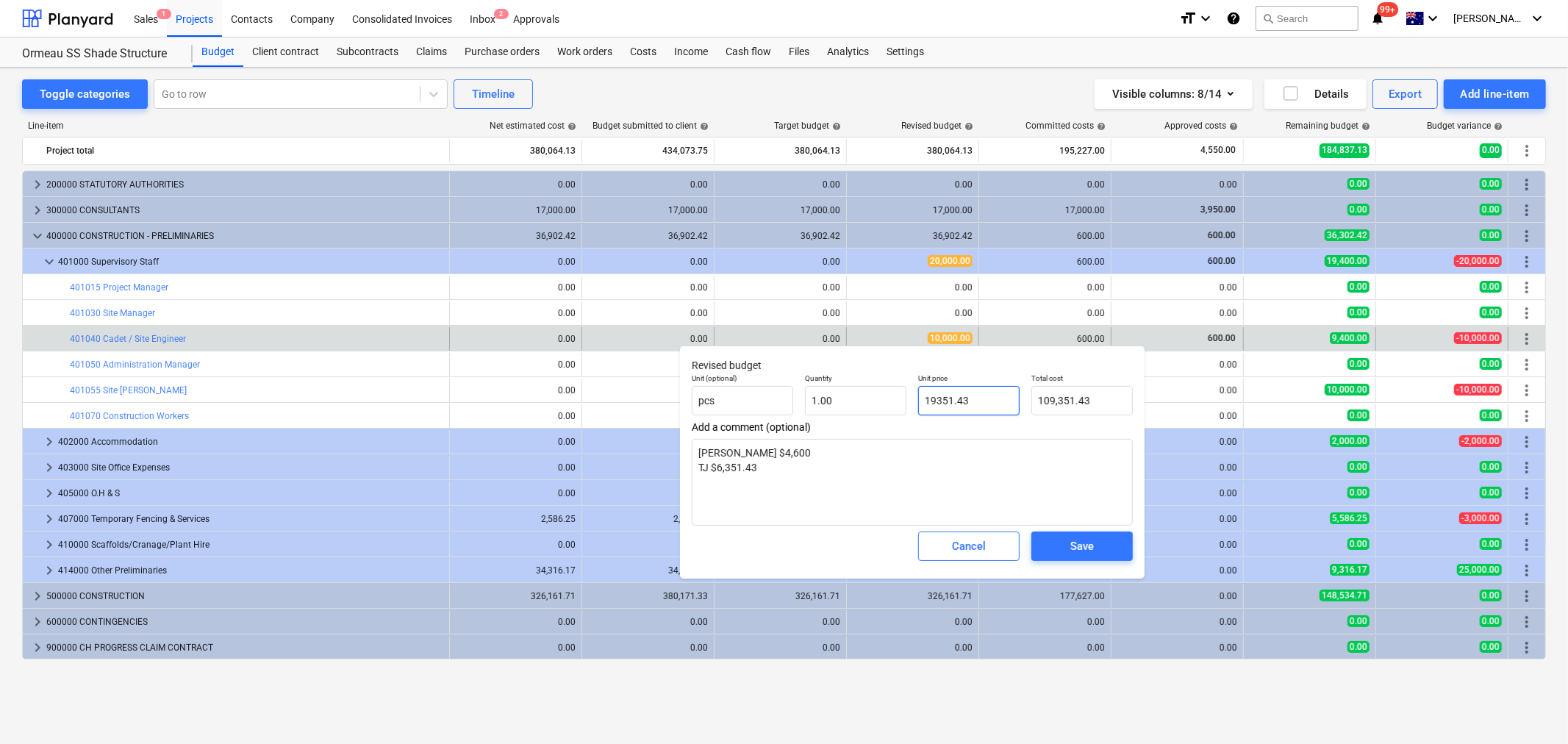
type input "19,351.43"
drag, startPoint x: 1009, startPoint y: 404, endPoint x: 860, endPoint y: 365, distance: 154.0
click at [860, 365] on div "Revised budget Unit (optional) pcs Quantity 1.00 Unit price 19351.43 Total cost…" at bounding box center [912, 462] width 465 height 233
type textarea "x"
type input "1"
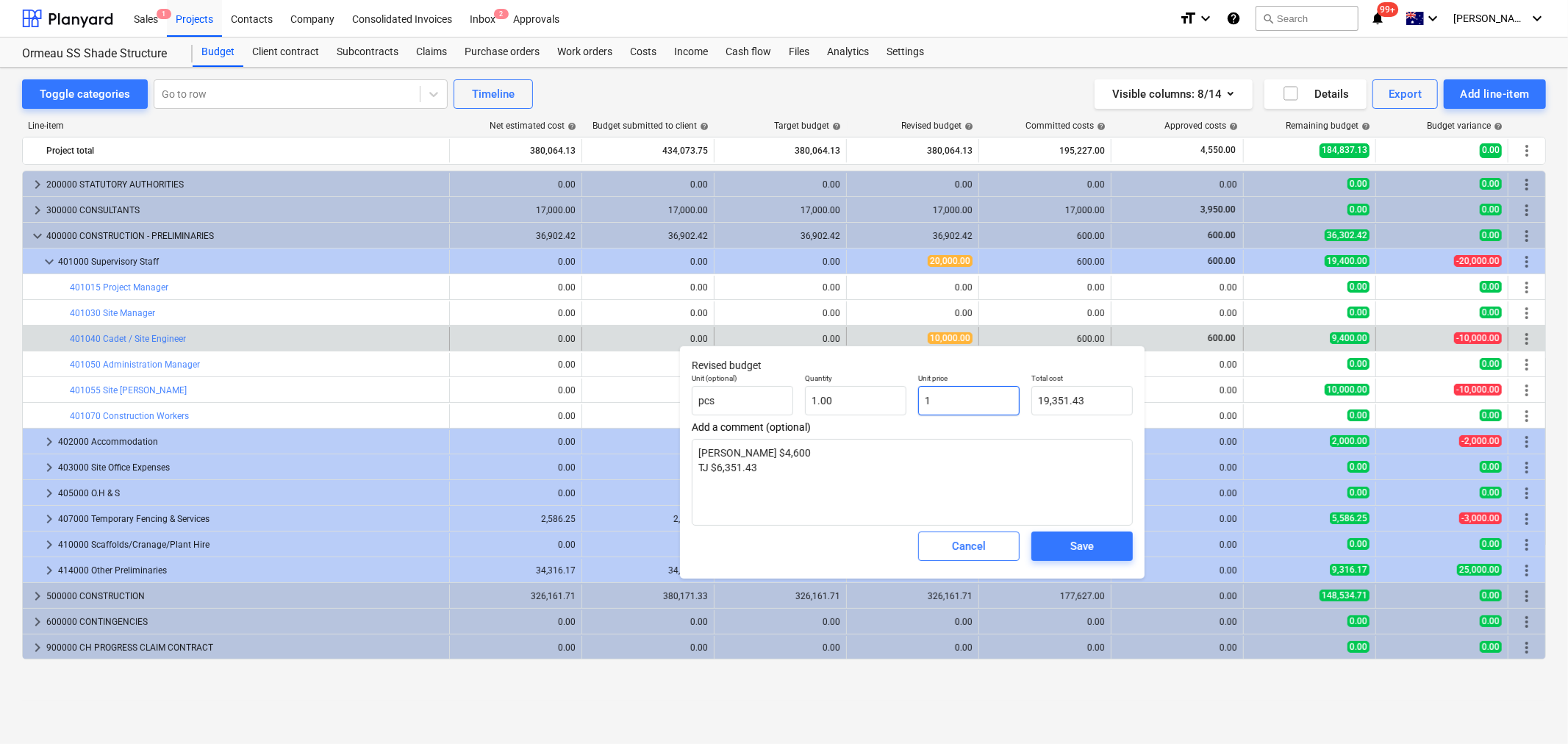
type input "1.00"
type textarea "x"
type input "10"
type input "10.00"
type textarea "x"
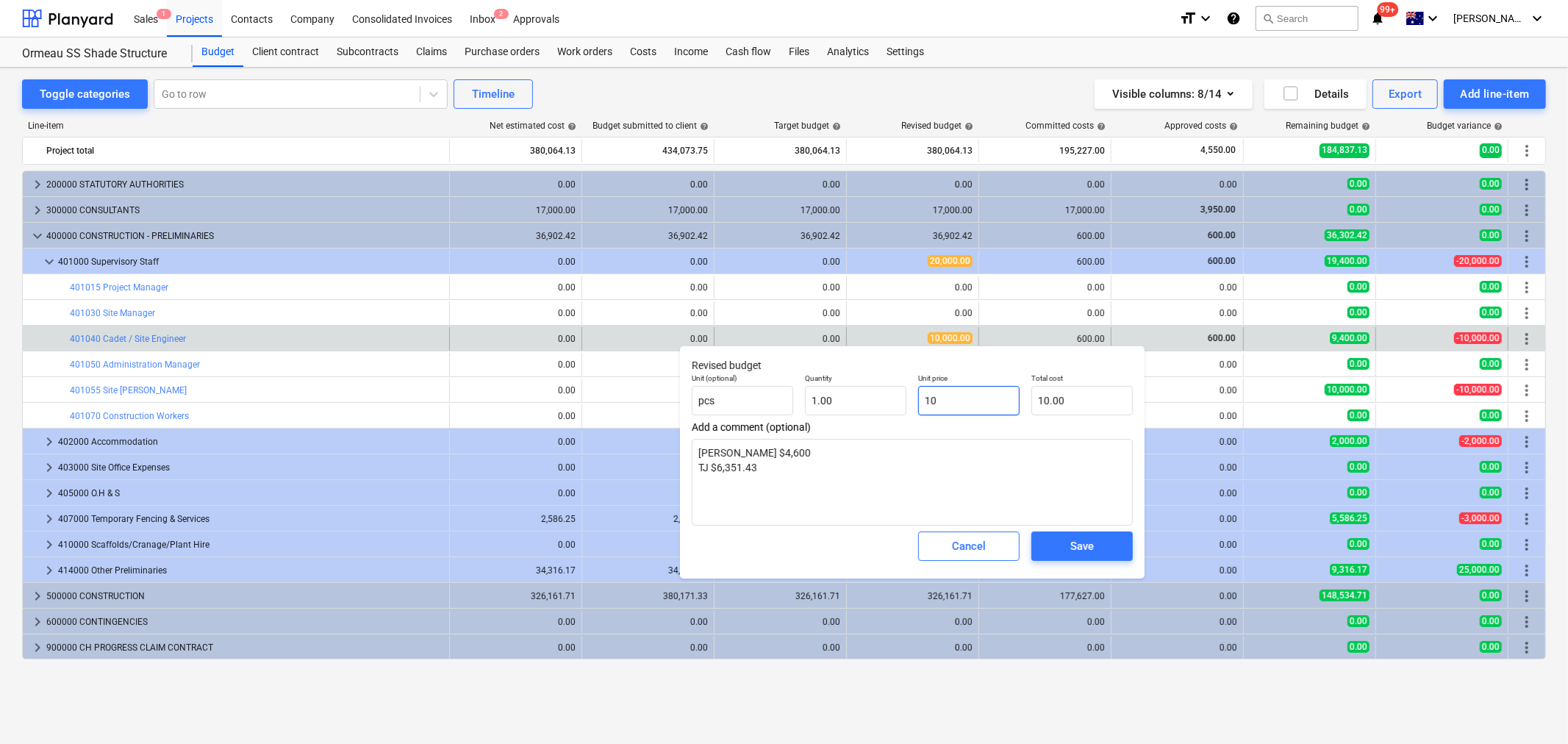
type input "109"
type input "109.00"
type textarea "x"
type input "1095"
type input "1,095.00"
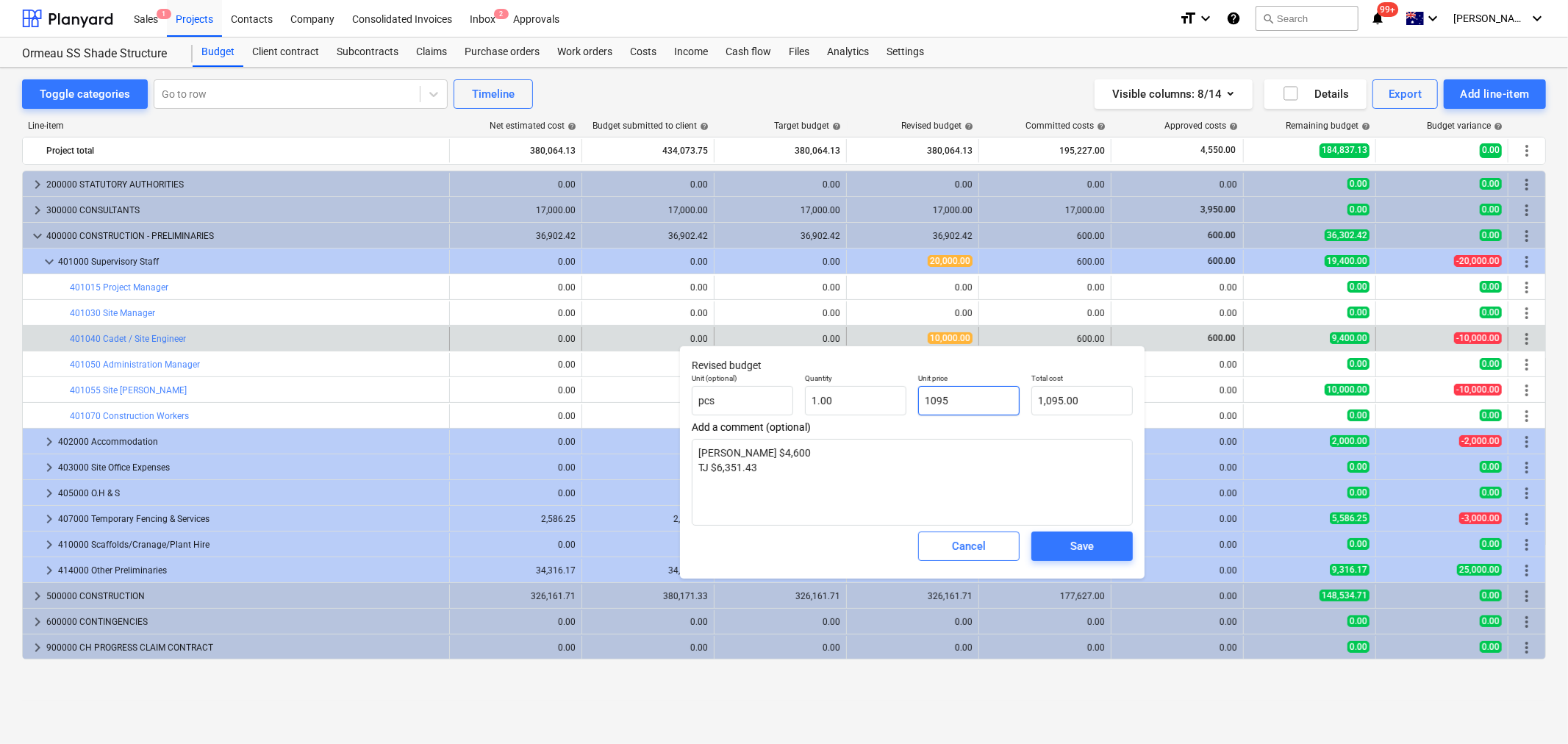
type textarea "x"
type input "10951"
type input "10,951.00"
type textarea "x"
type input "10951."
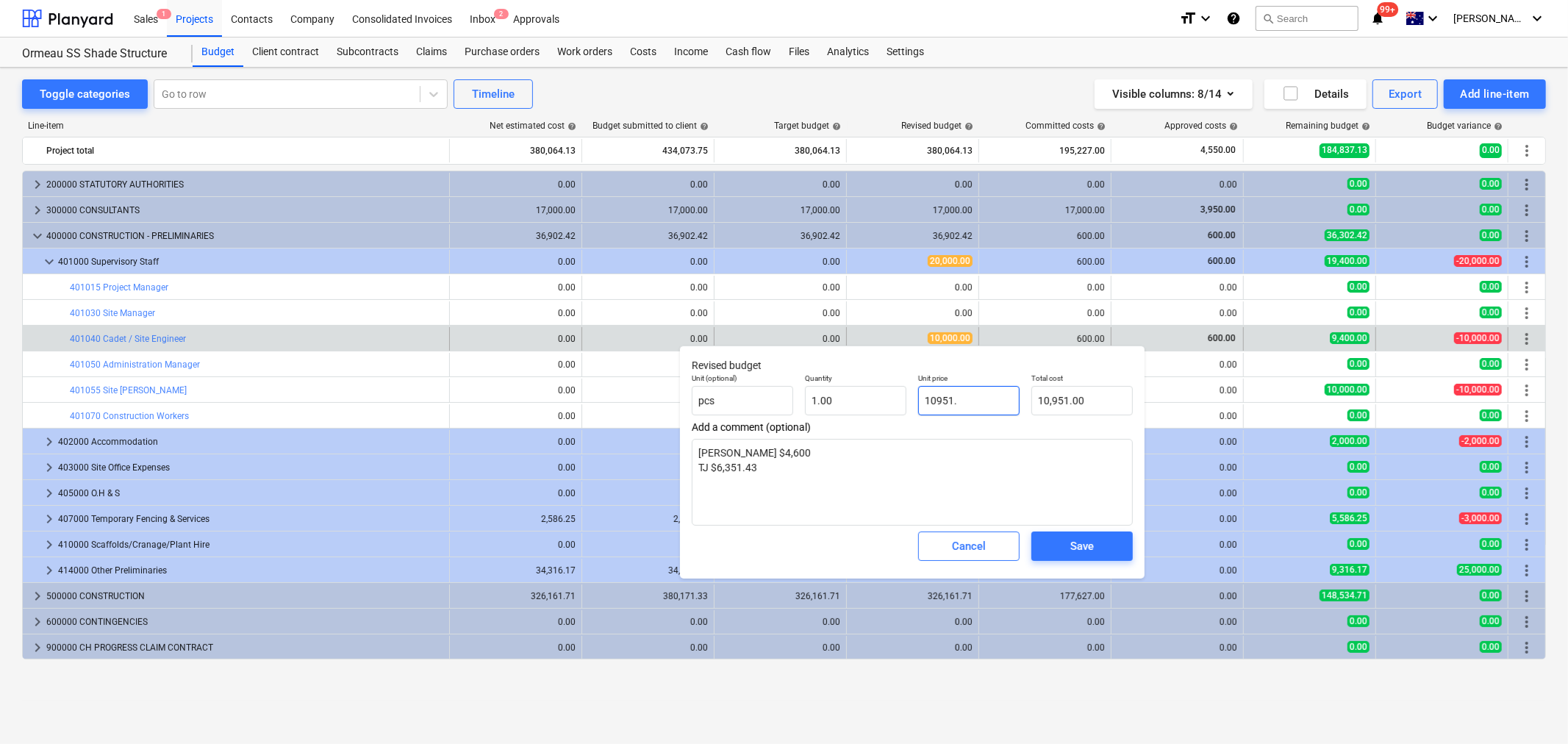
type textarea "x"
type input "10951.4"
type input "10,951.40"
type textarea "x"
type input "10951.43"
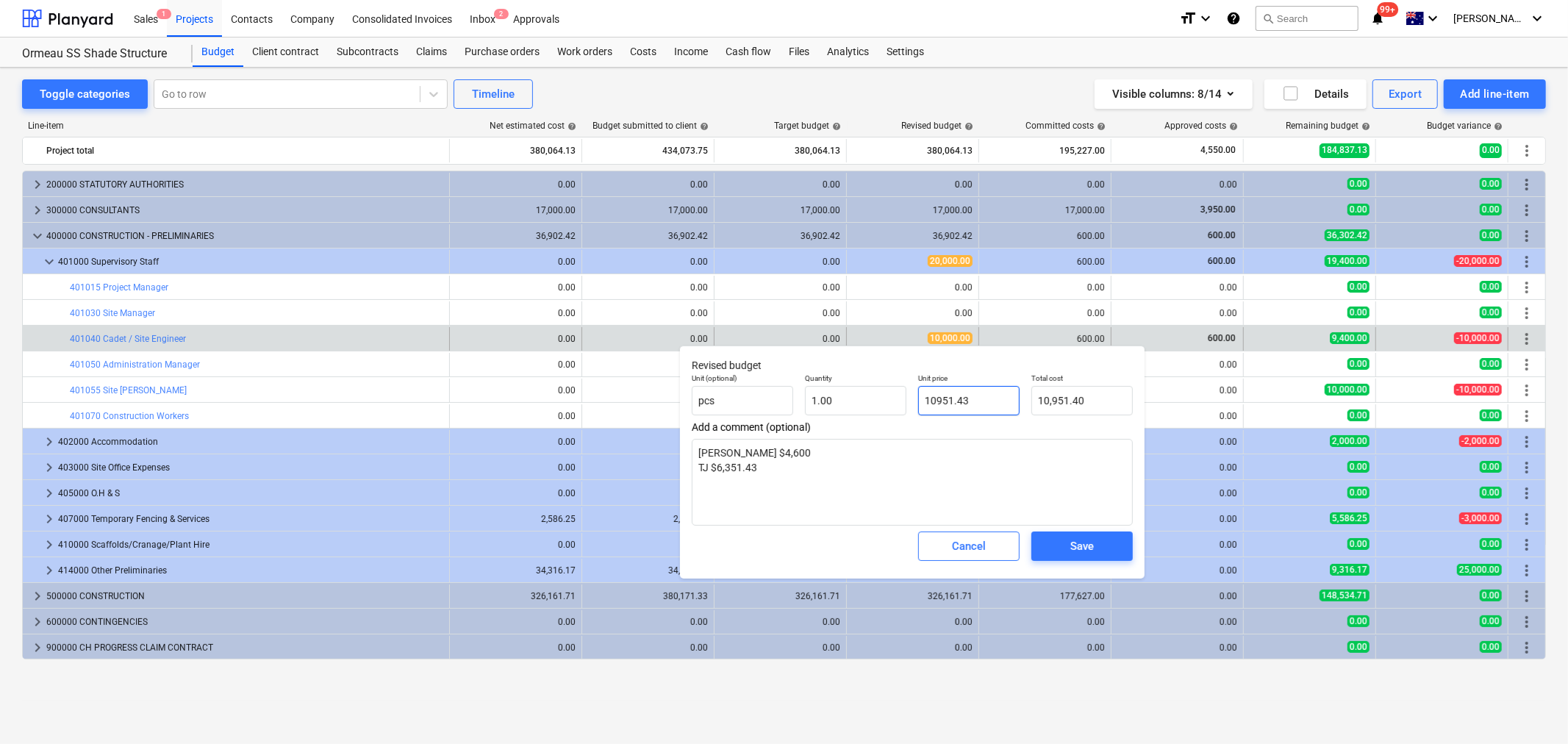
type input "10,951.43"
type input "10951.43"
type textarea "x"
type input "10,951.43"
click at [1059, 554] on span "Save" at bounding box center [1083, 546] width 66 height 19
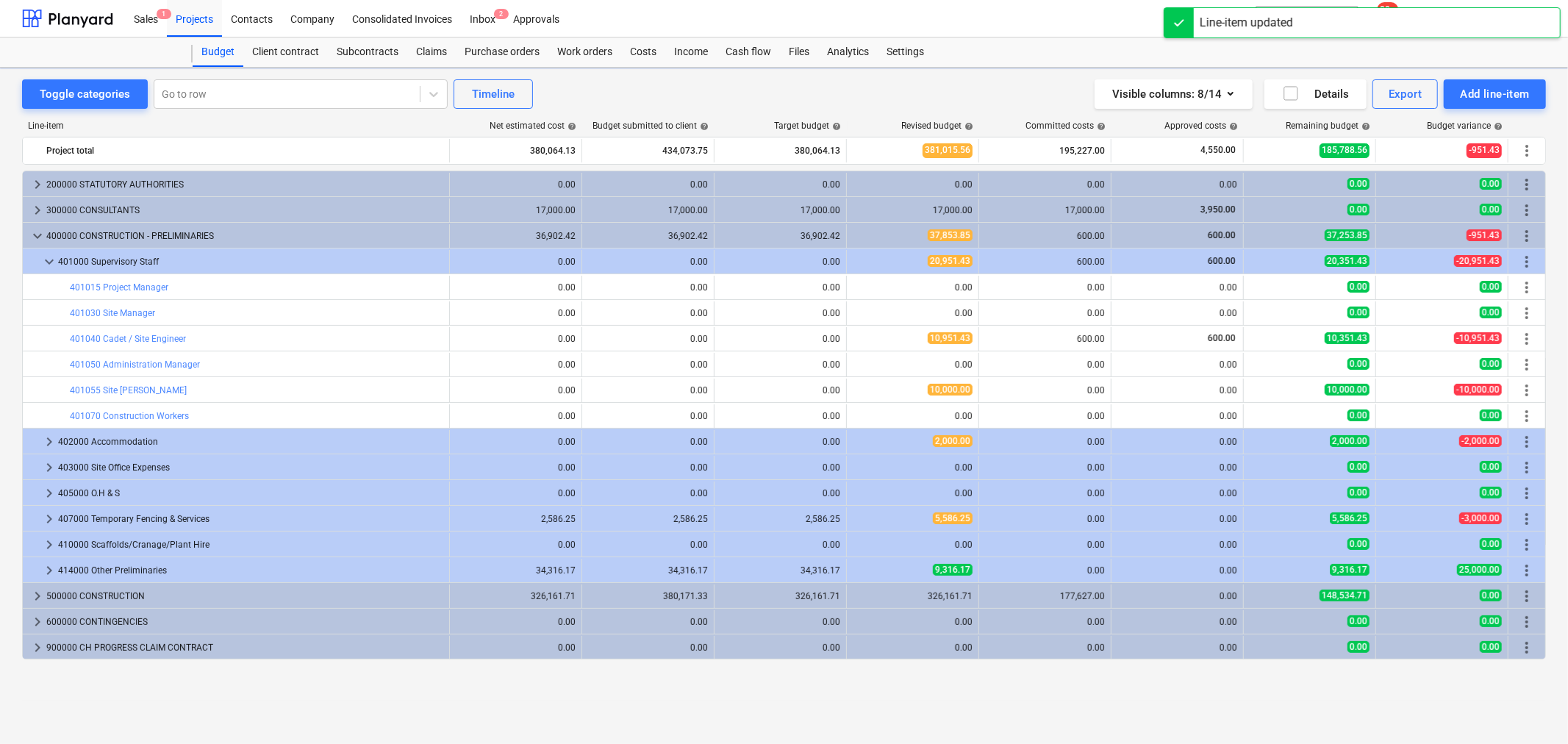
click at [860, 393] on span "edit" at bounding box center [862, 390] width 12 height 12
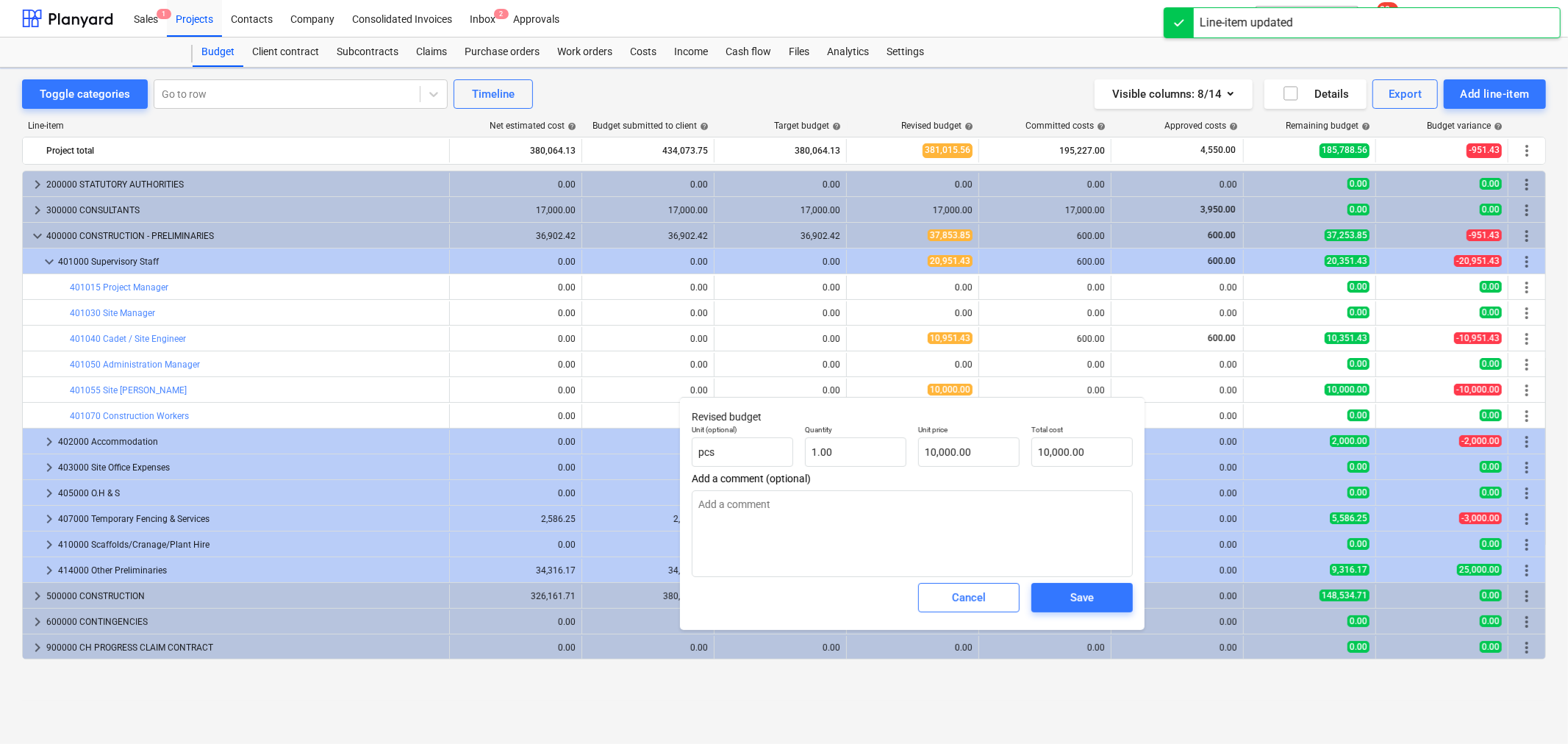
type textarea "x"
type input "10000"
drag, startPoint x: 965, startPoint y: 465, endPoint x: 912, endPoint y: 453, distance: 54.3
click at [912, 453] on div "Unit price 10000" at bounding box center [968, 446] width 113 height 54
type textarea "x"
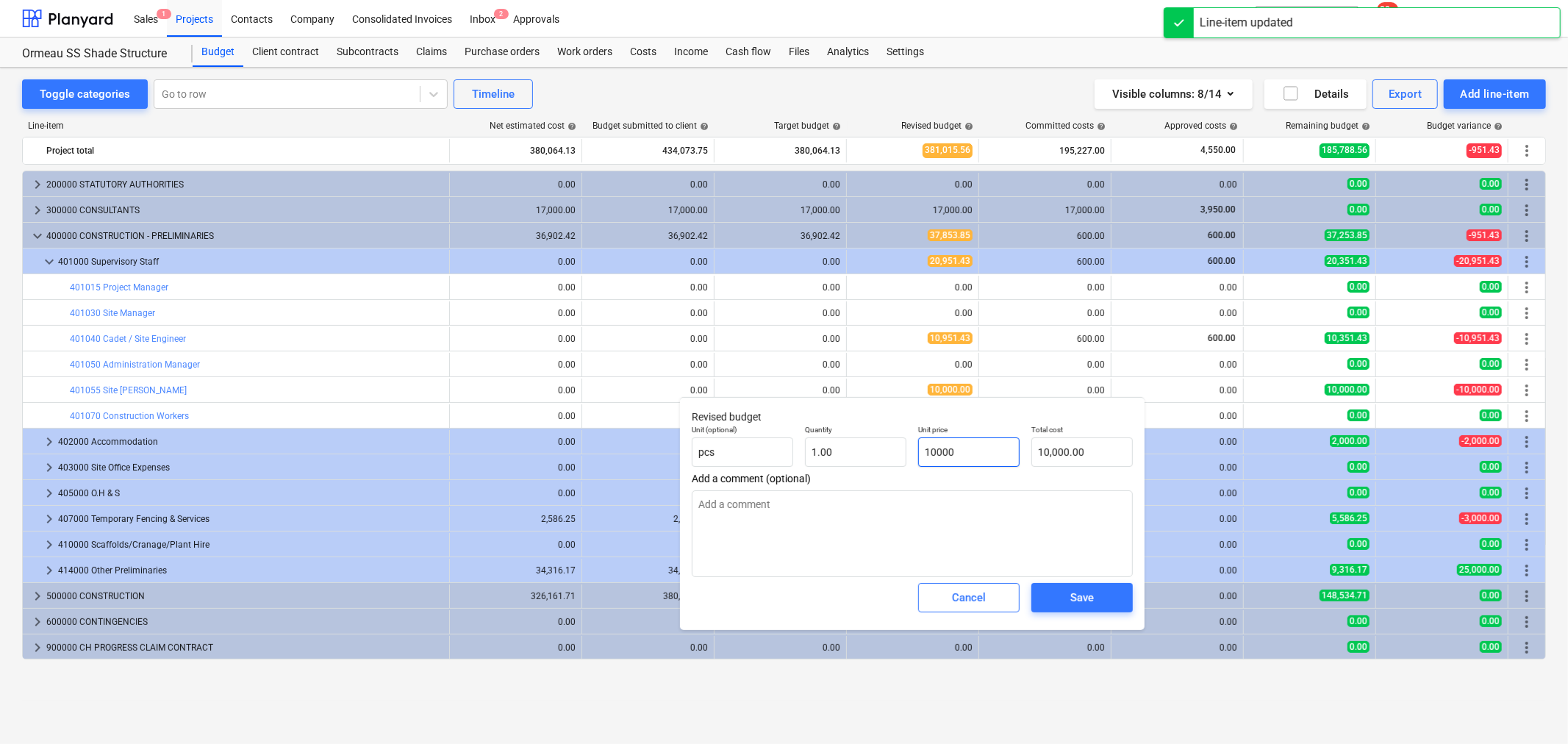
type input "1"
type input "1.00"
type textarea "x"
type input "12"
type input "12.00"
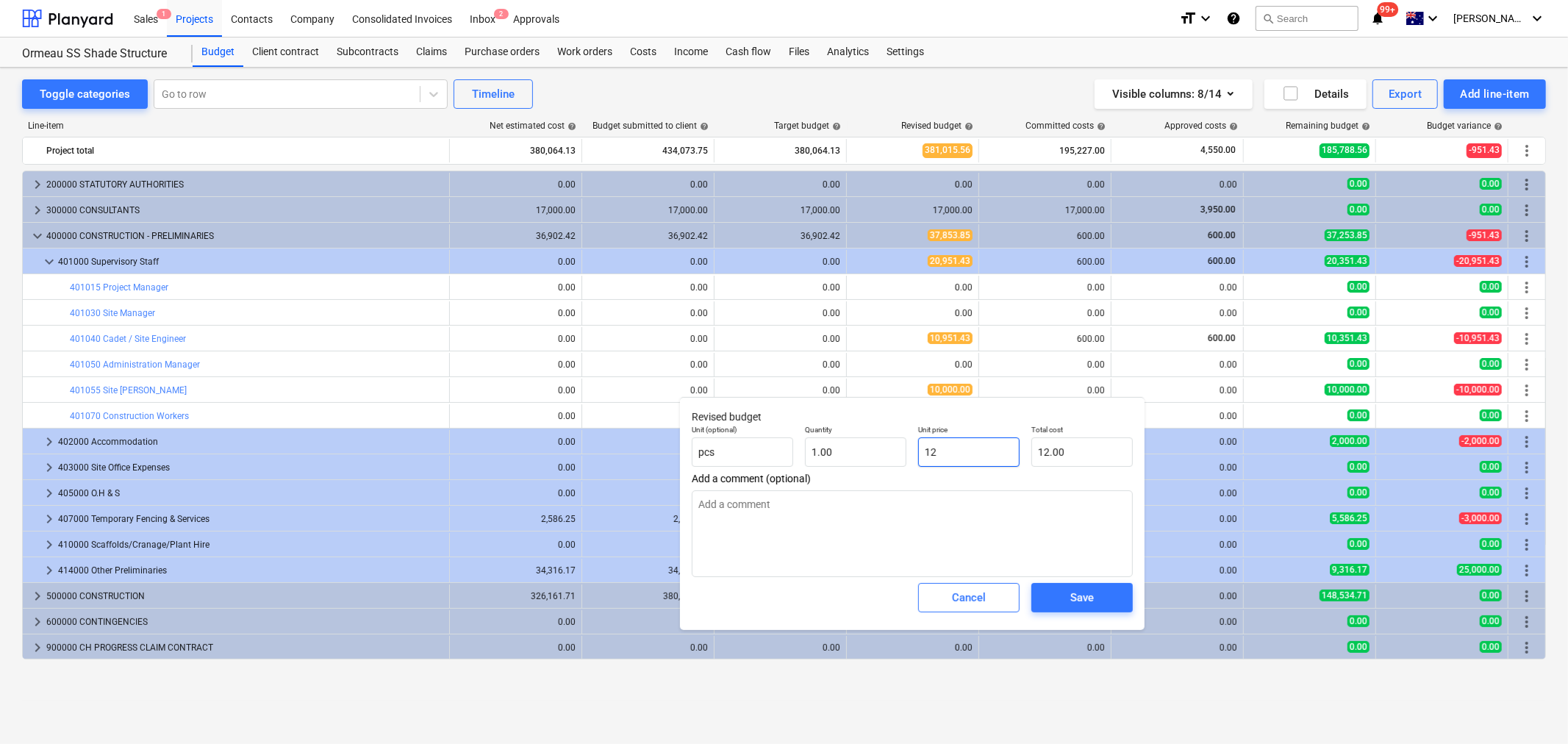
type textarea "x"
type input "126"
type input "126.00"
type textarea "x"
type input "1262"
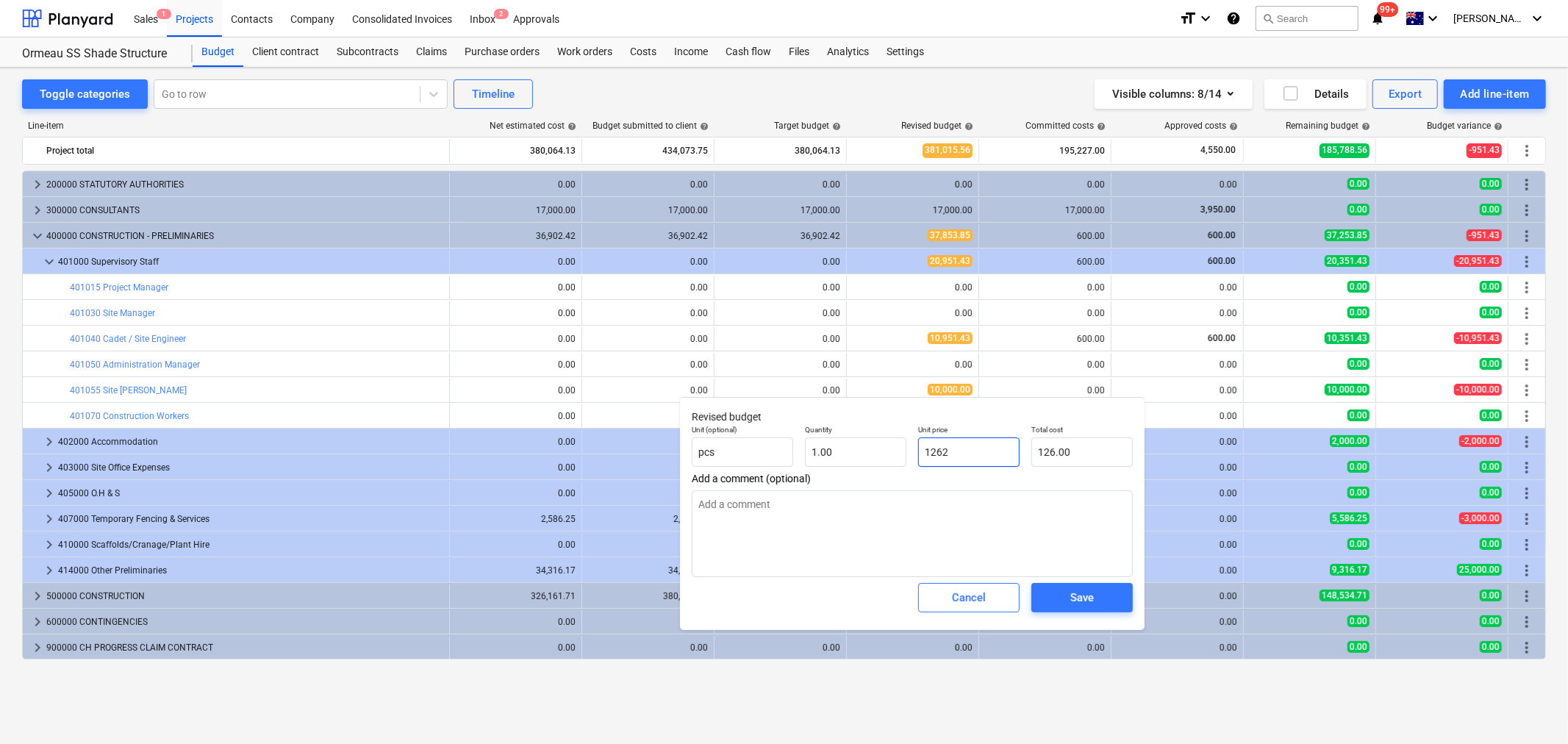
type input "1,262.00"
type textarea "x"
type input "12628"
type input "12,628.00"
type textarea "x"
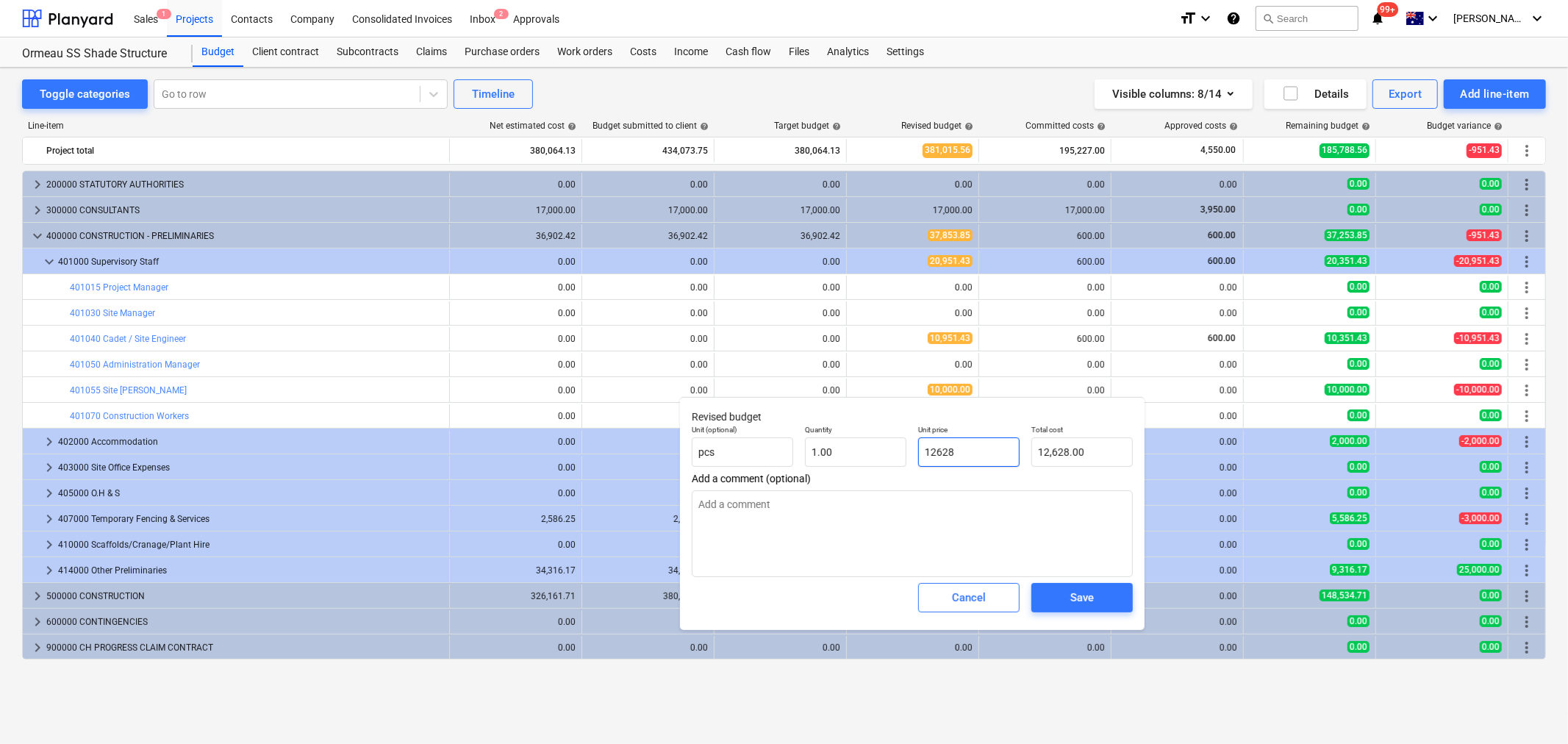
type input "12628."
type textarea "x"
type input "12628.5"
type input "12,628.50"
type textarea "x"
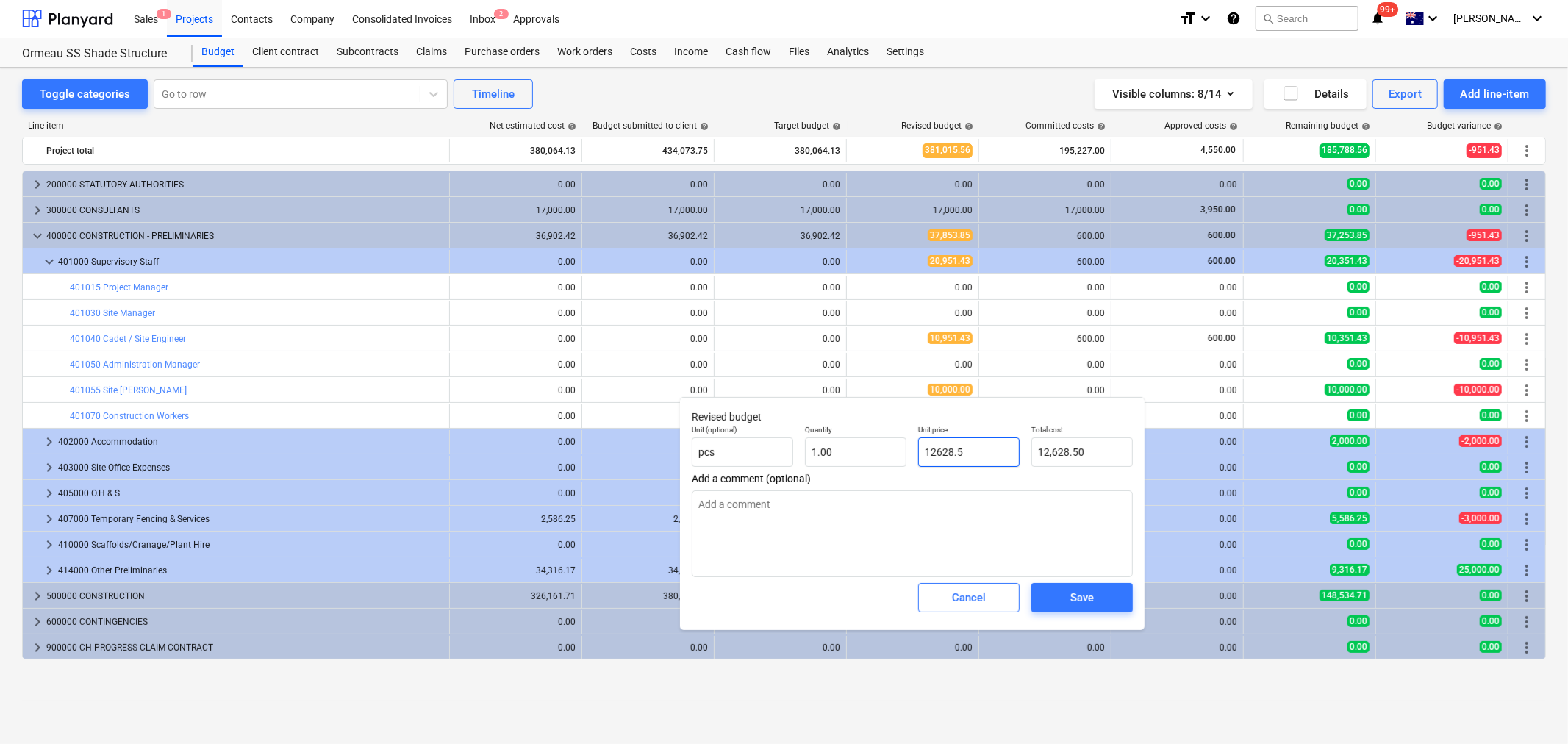
type input "12628.57"
type input "12,628.57"
type input "12628.57"
type textarea "x"
type input "12,628.57"
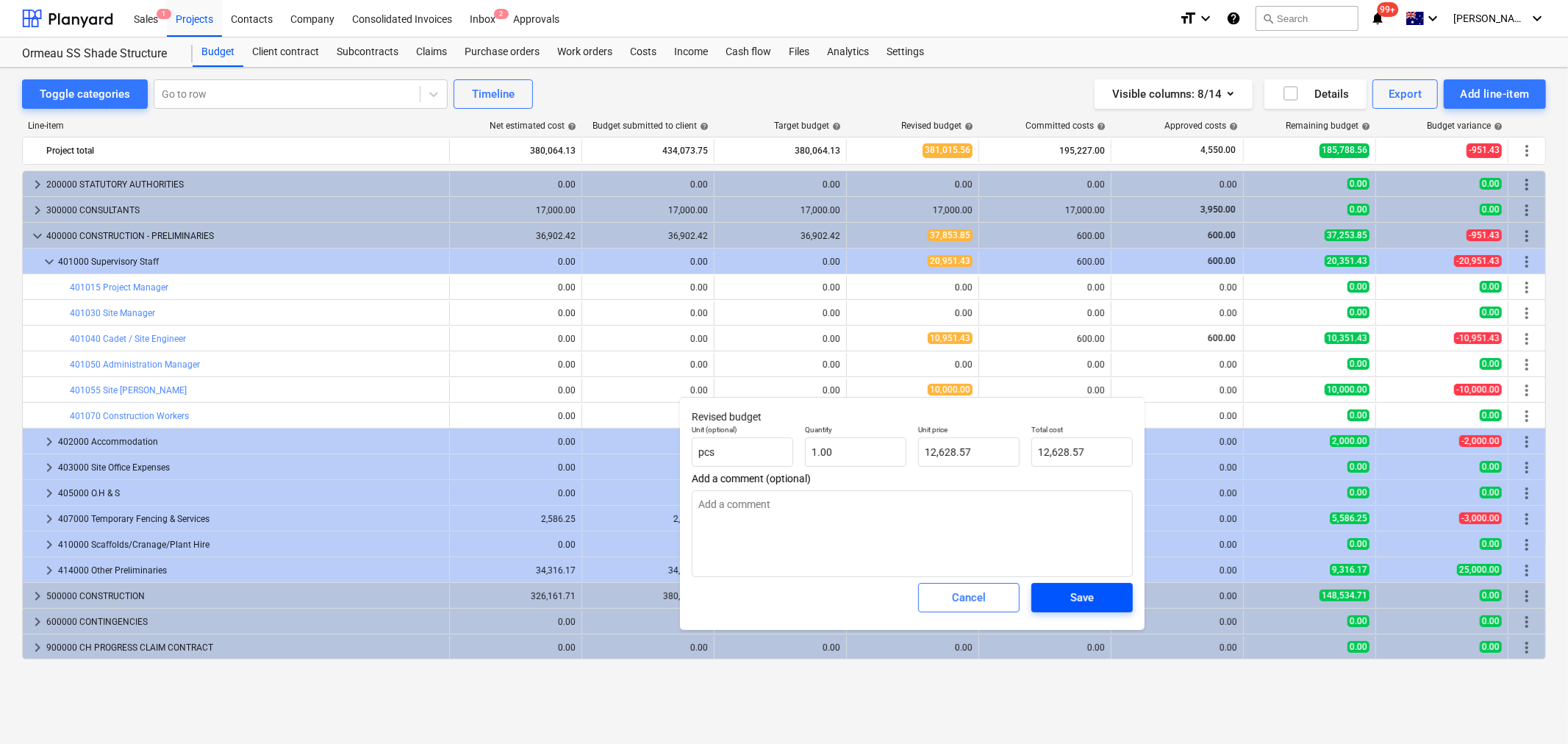
click at [1068, 593] on span "Save" at bounding box center [1083, 597] width 66 height 19
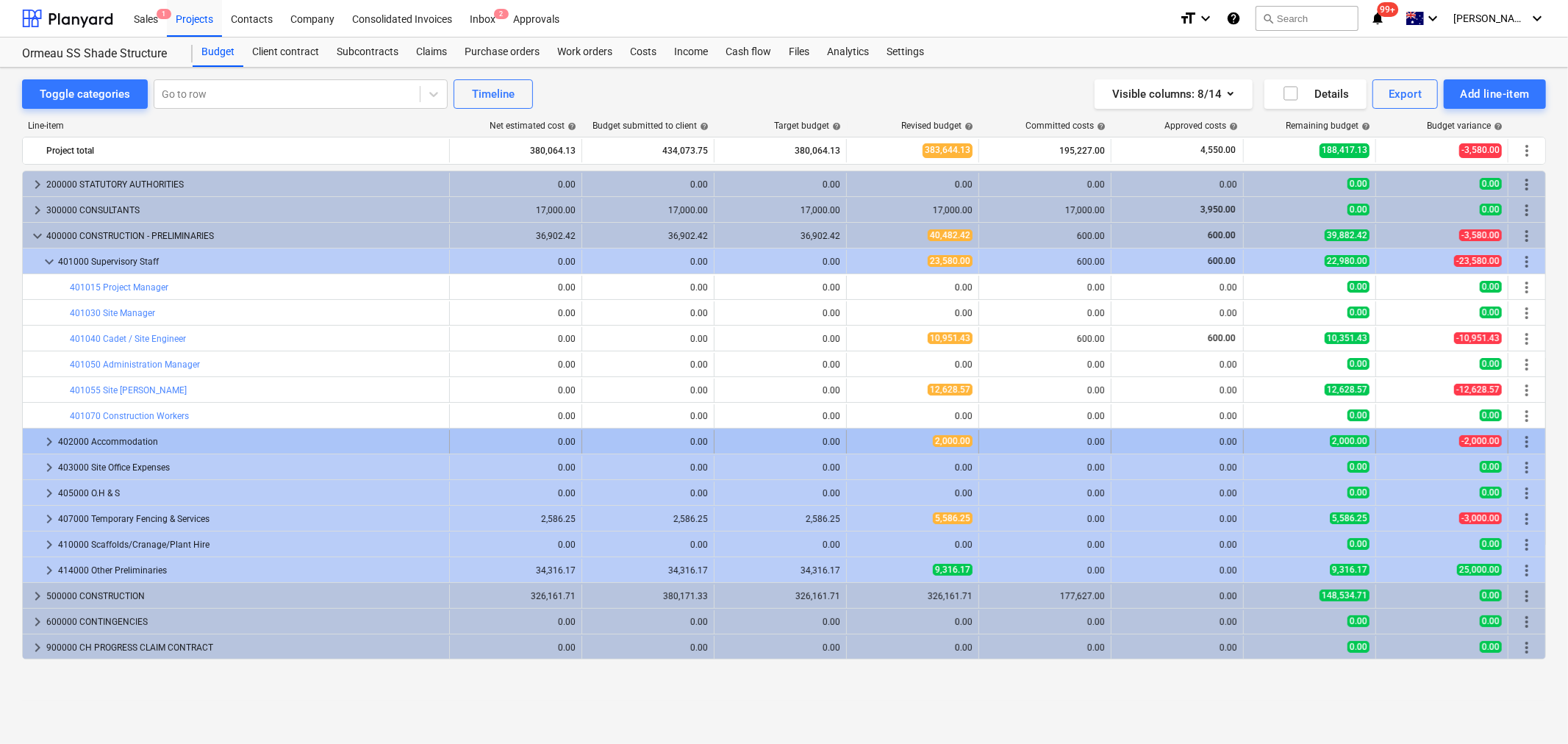
click at [48, 443] on span "keyboard_arrow_right" at bounding box center [49, 442] width 17 height 17
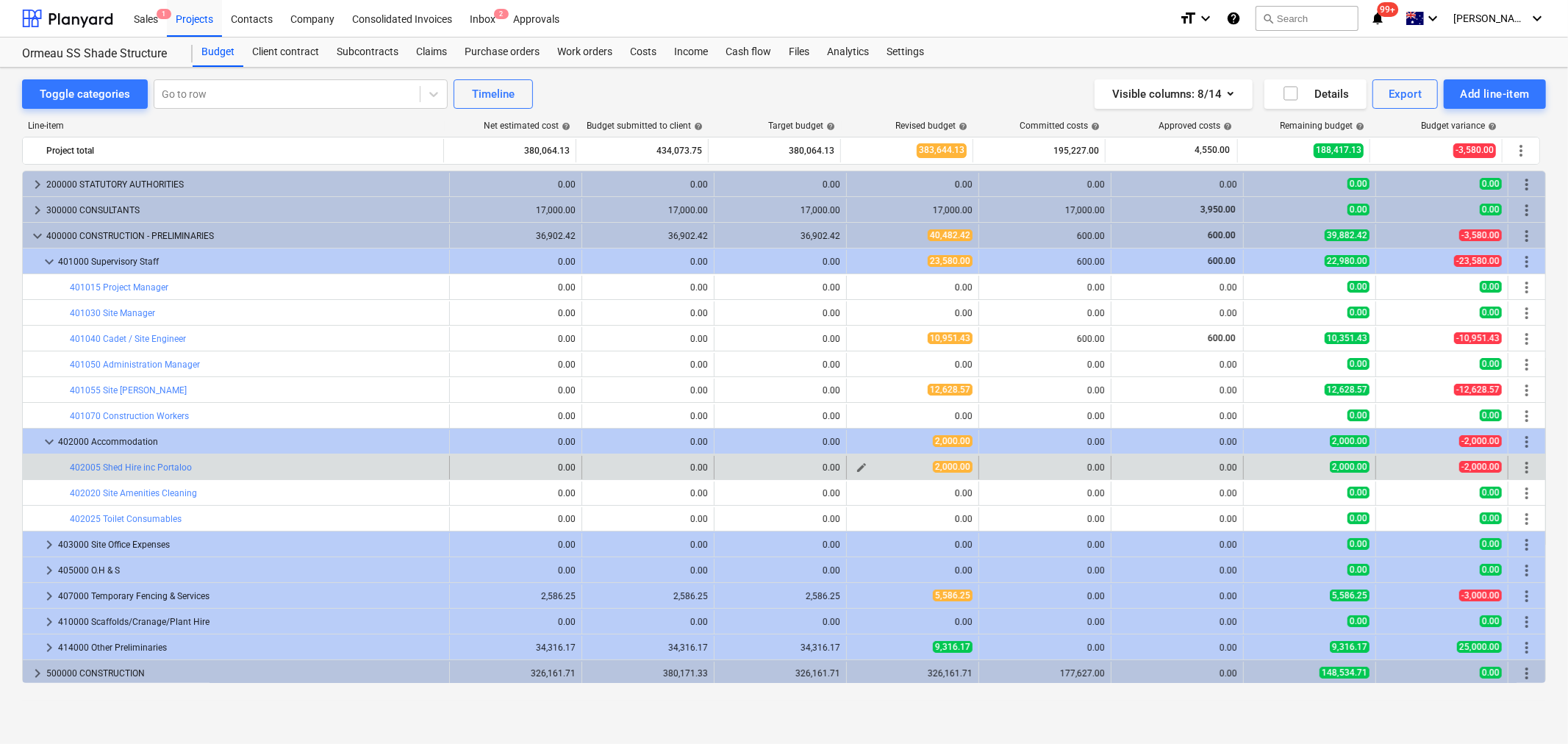
click at [860, 466] on span "edit" at bounding box center [862, 467] width 12 height 12
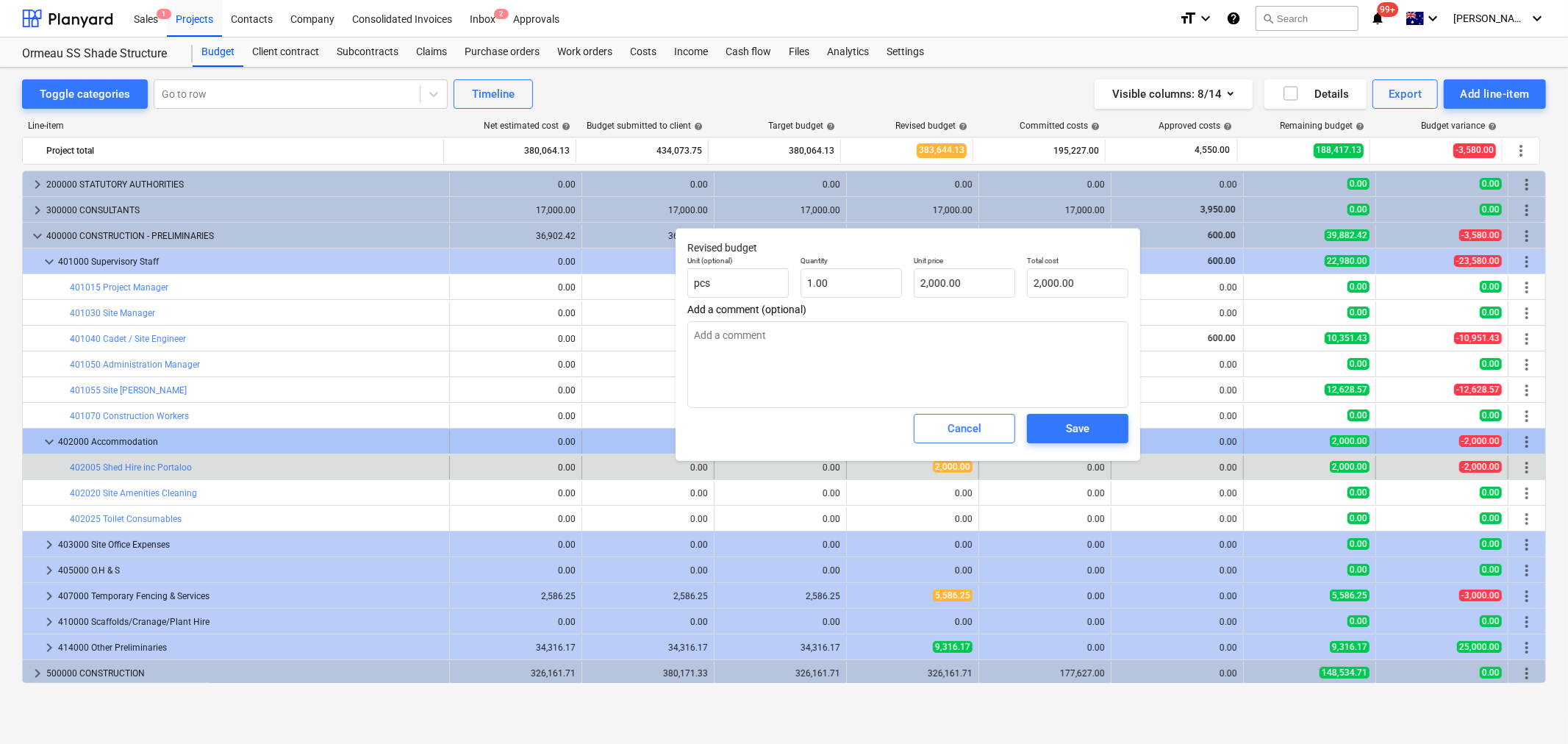
click at [926, 432] on button "Cancel" at bounding box center [964, 428] width 102 height 29
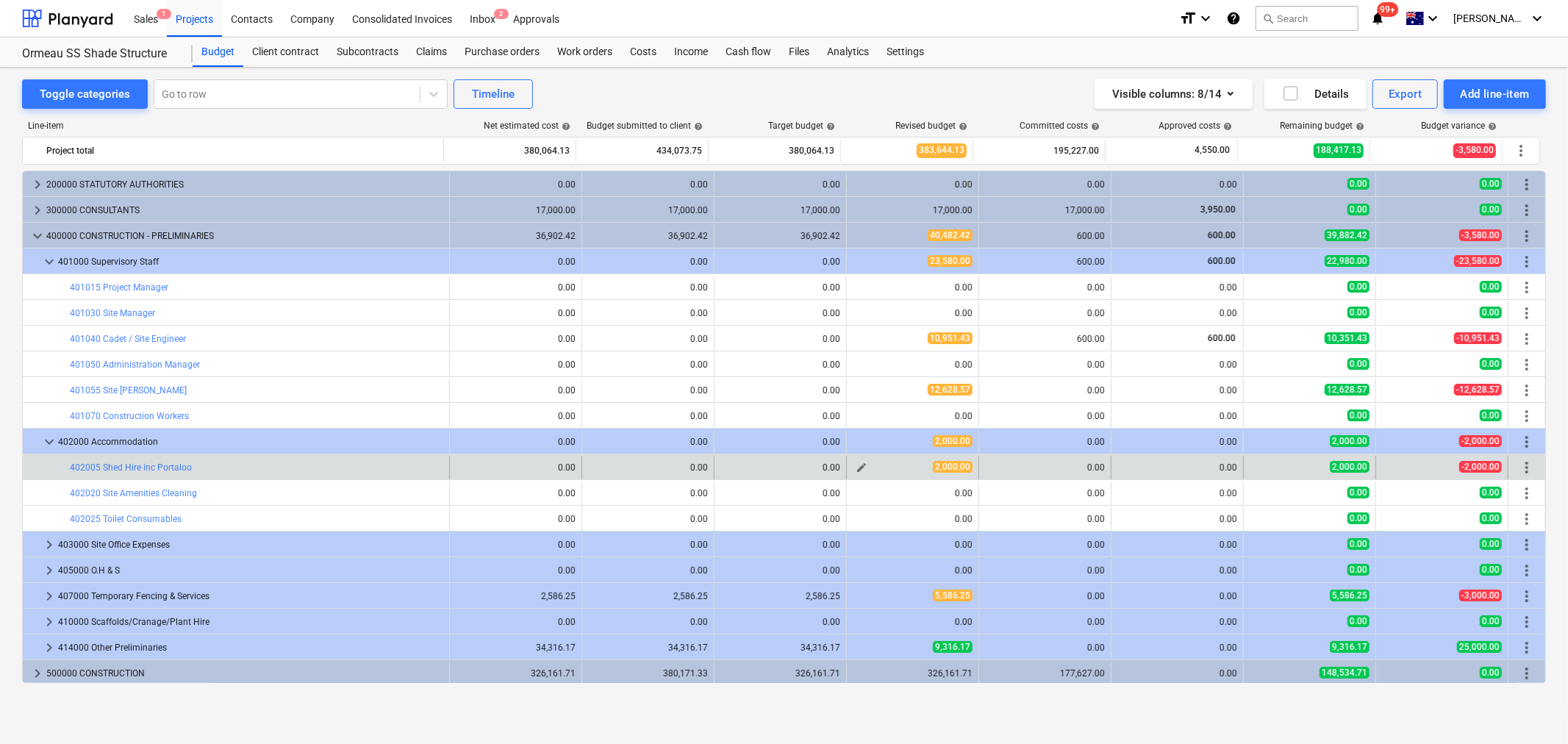
click at [856, 469] on span "edit" at bounding box center [862, 467] width 12 height 12
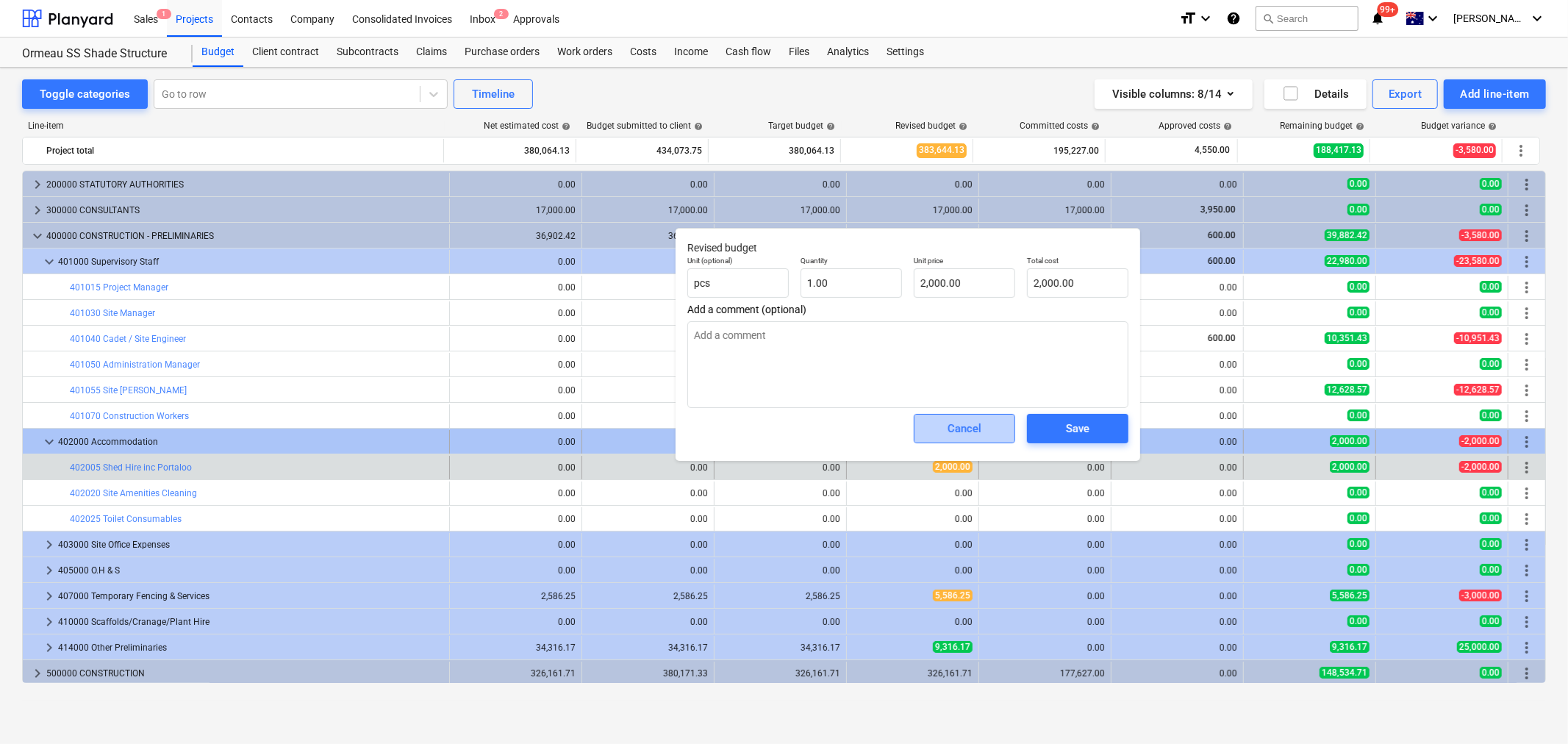
drag, startPoint x: 944, startPoint y: 430, endPoint x: 937, endPoint y: 443, distance: 14.8
click at [943, 430] on span "Cancel" at bounding box center [964, 428] width 65 height 19
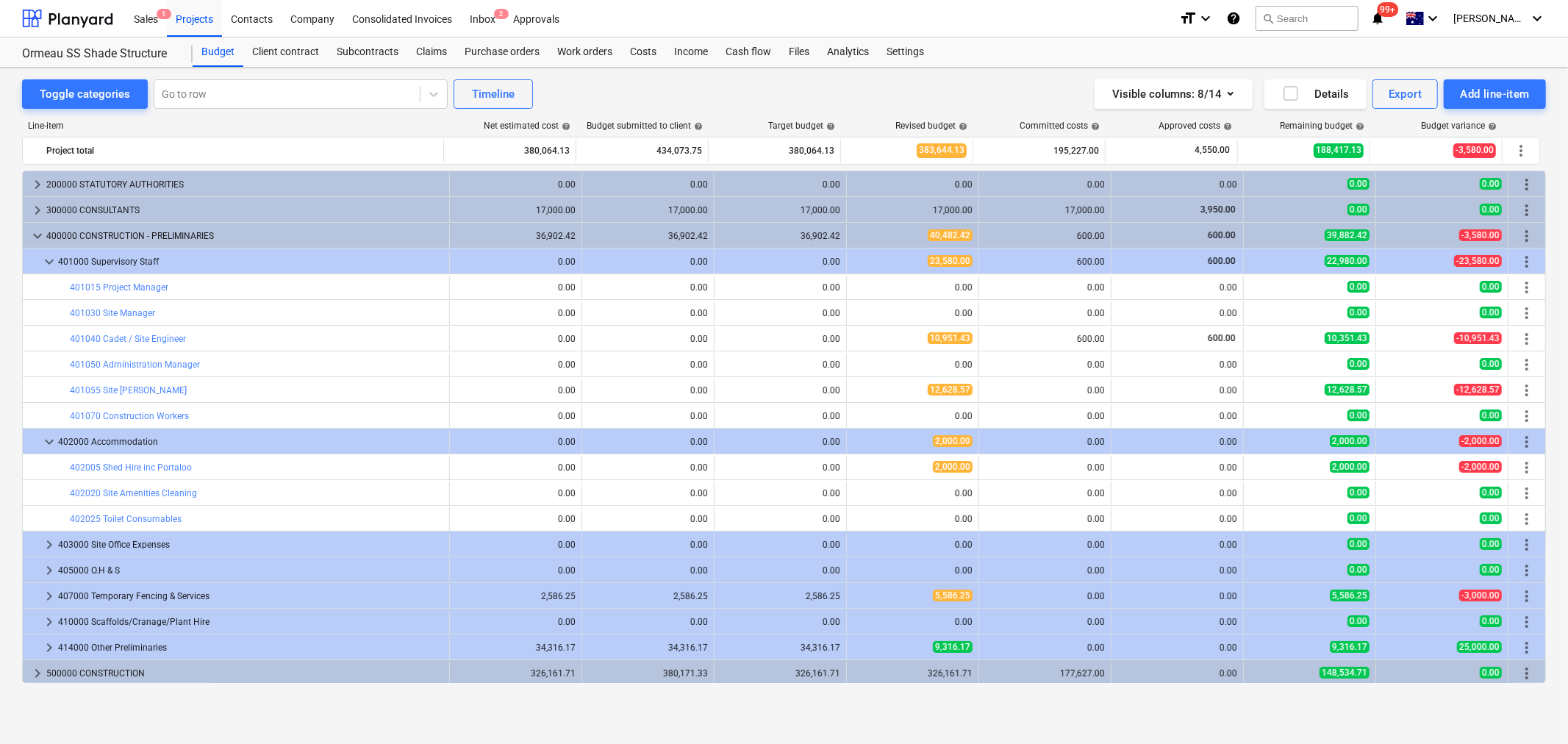
scroll to position [54, 0]
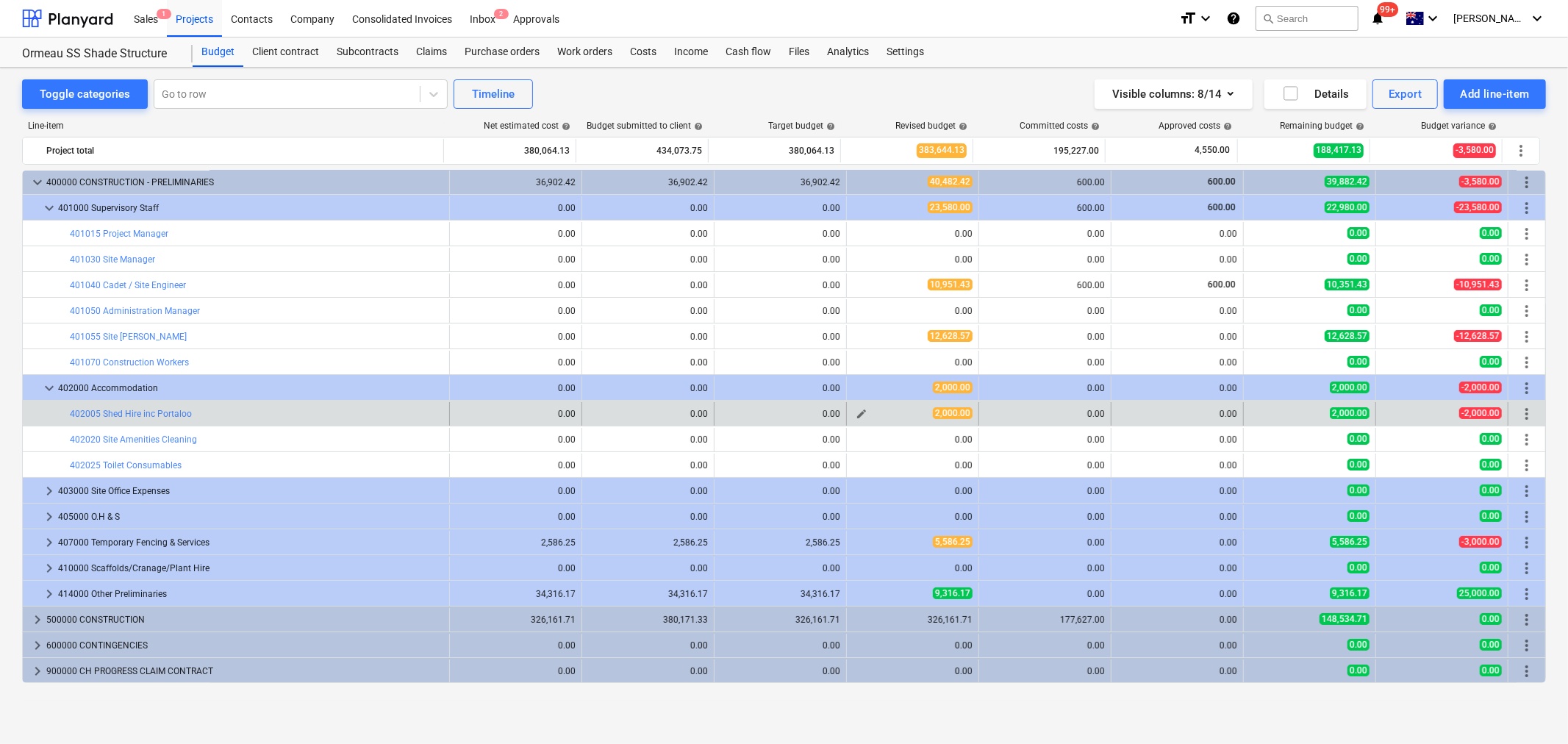
click at [853, 415] on button "edit" at bounding box center [862, 413] width 17 height 17
type textarea "x"
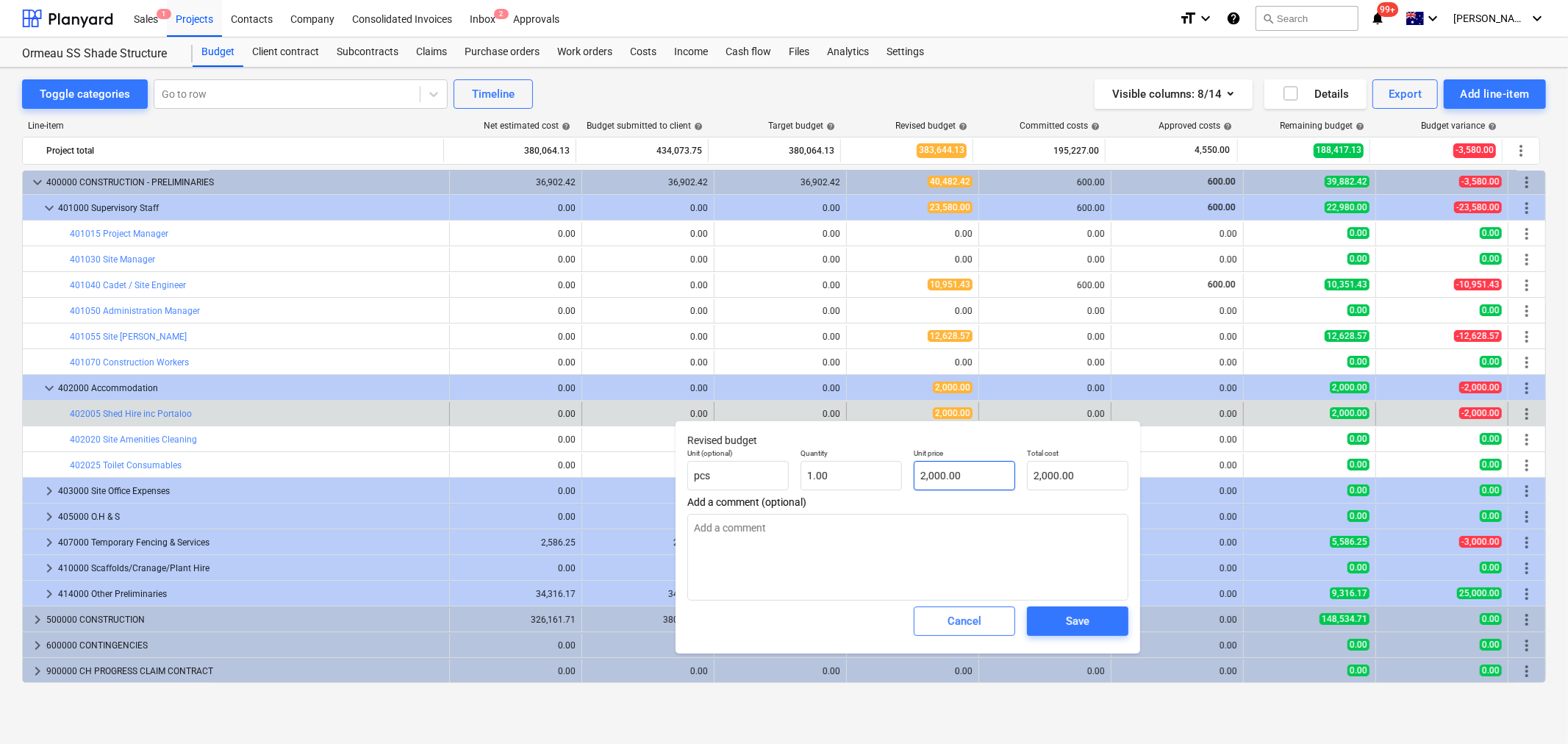
type input "2000"
drag, startPoint x: 965, startPoint y: 471, endPoint x: 878, endPoint y: 454, distance: 88.6
click at [878, 454] on div "Unit (optional) pcs Quantity 1.00 Unit price 2000 Total cost 2,000.00" at bounding box center [908, 469] width 453 height 54
type textarea "x"
type input "2"
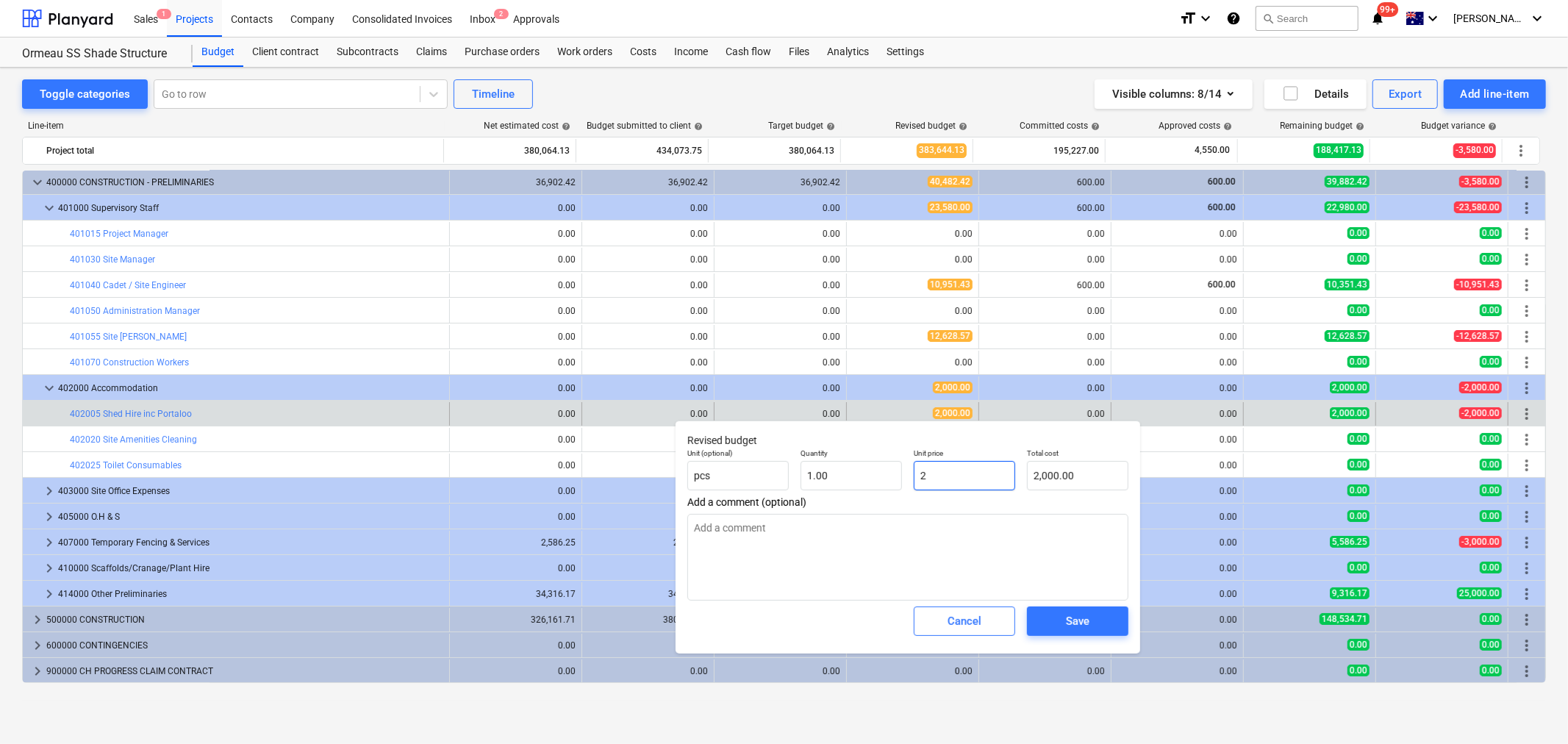
type input "2.00"
type textarea "x"
type input "25"
type input "25.00"
type textarea "x"
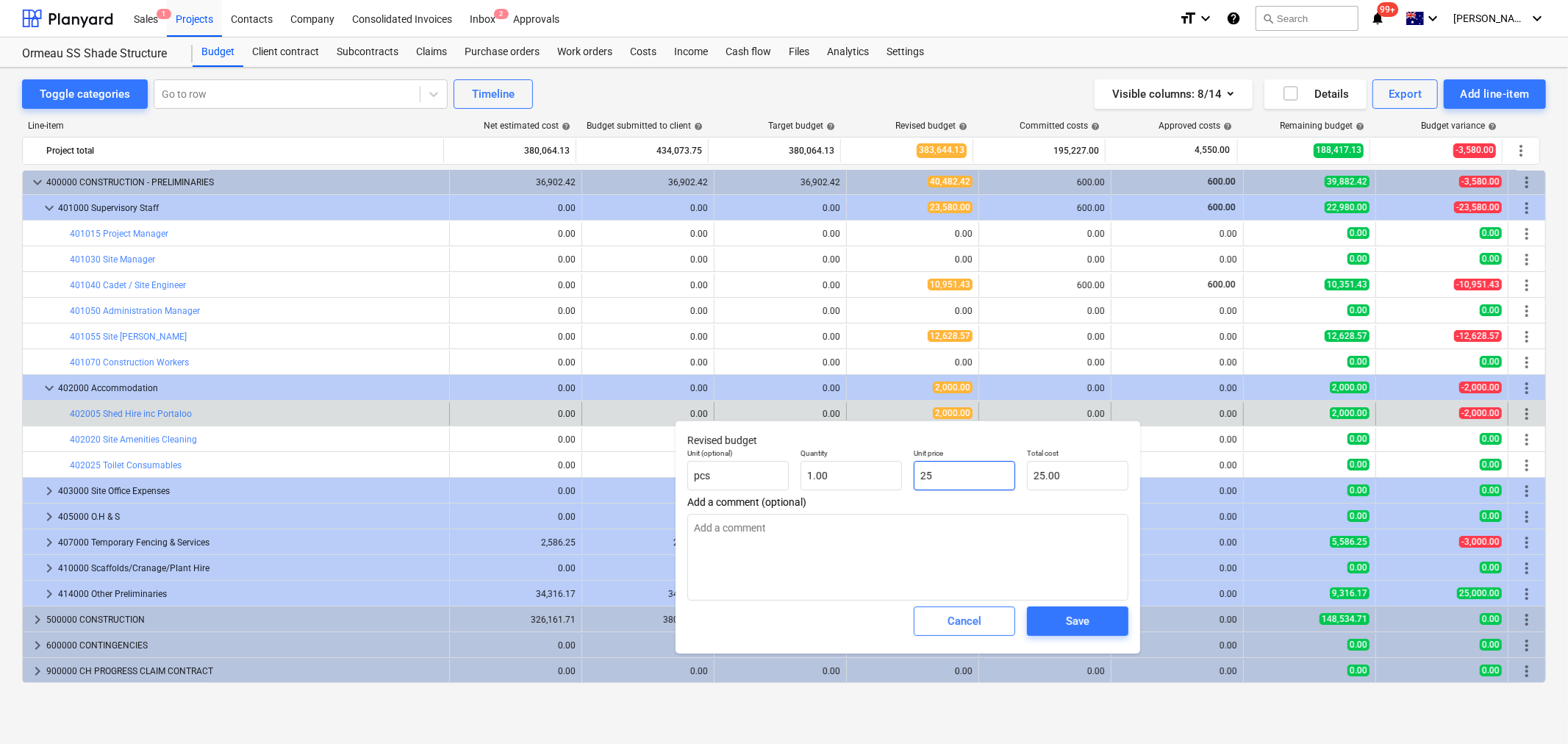
type input "250"
type input "250.00"
type textarea "x"
type input "2500"
type input "2,500.00"
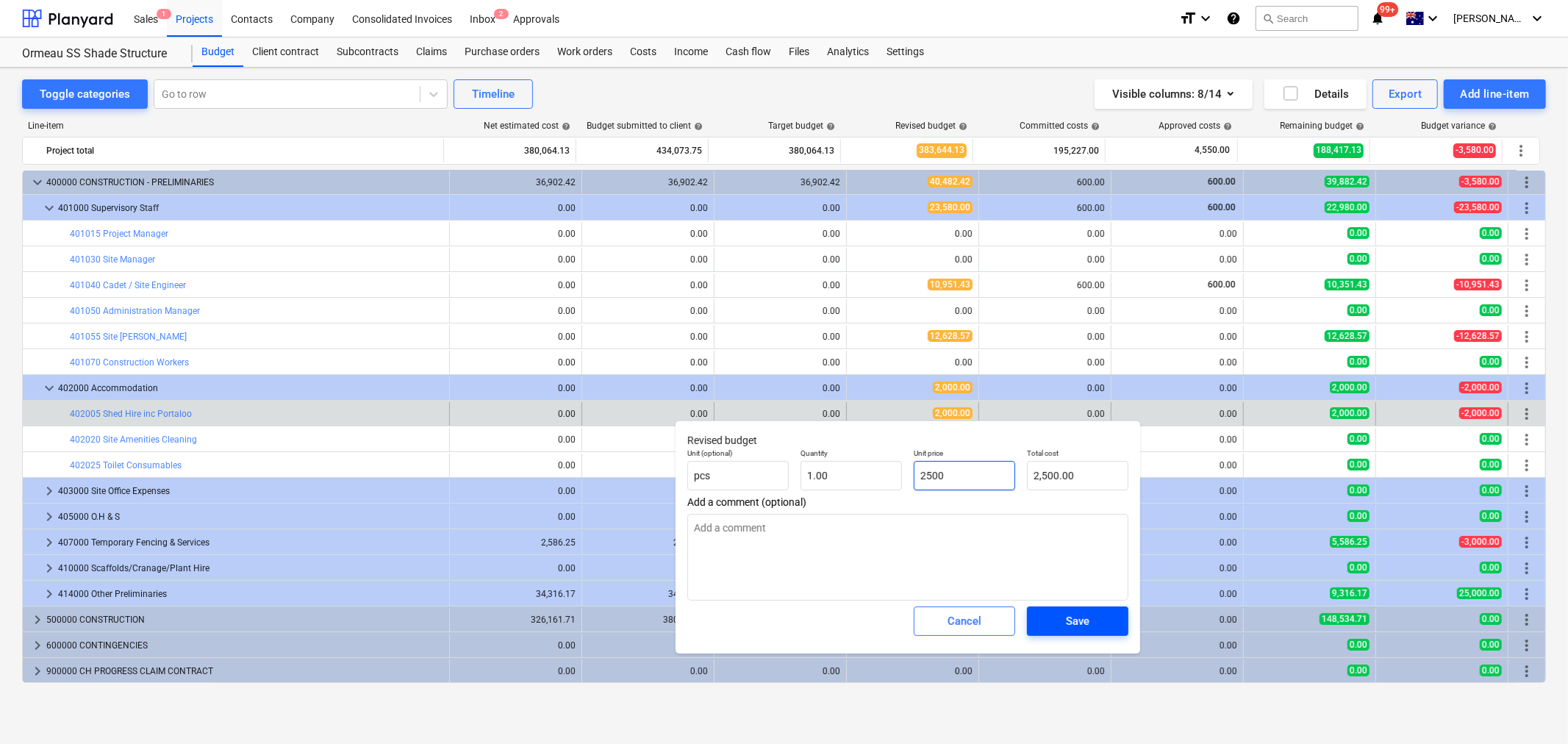
type input "2500"
type textarea "x"
type input "2,500.00"
click at [1075, 628] on div "Save" at bounding box center [1078, 621] width 24 height 19
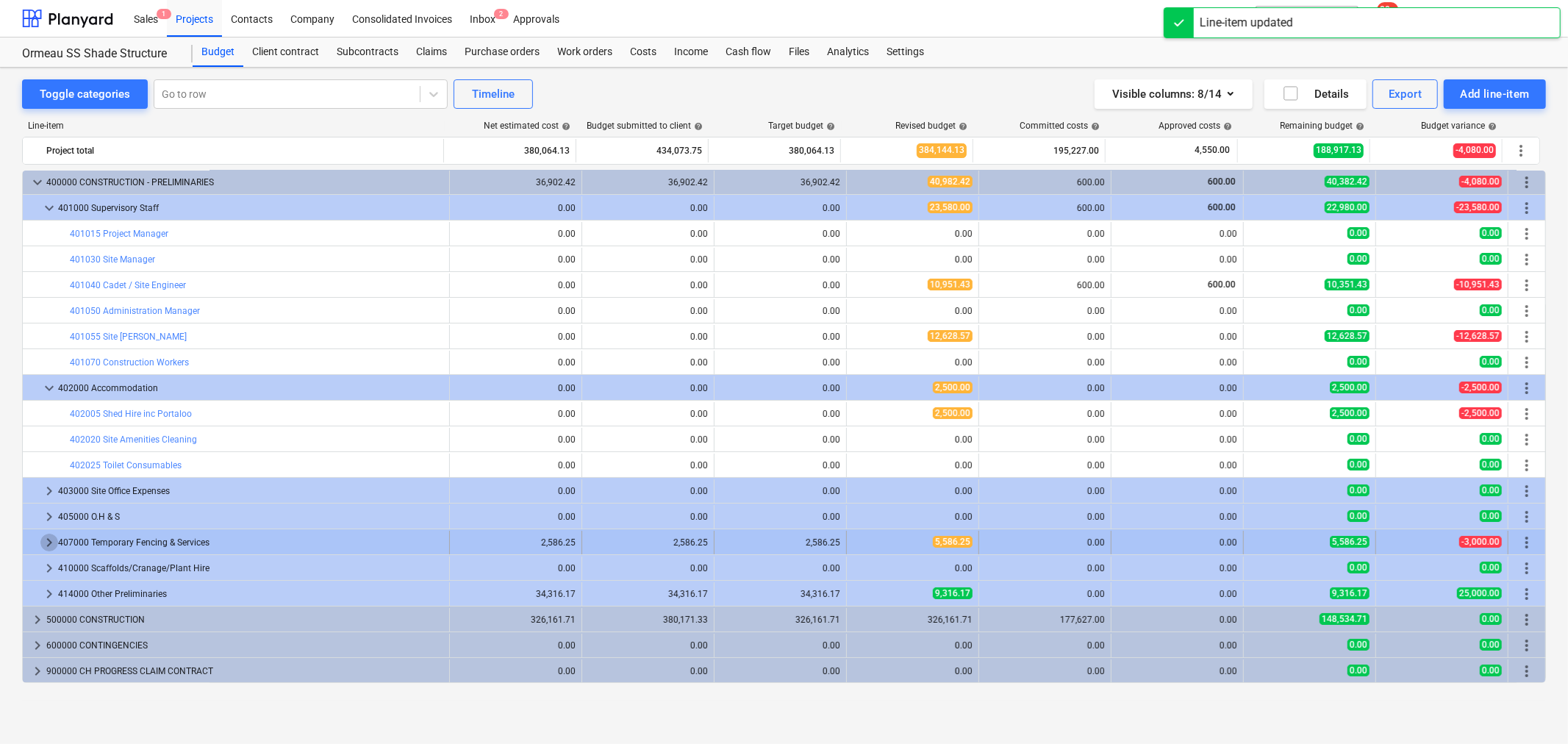
click at [53, 545] on span "keyboard_arrow_right" at bounding box center [49, 542] width 17 height 17
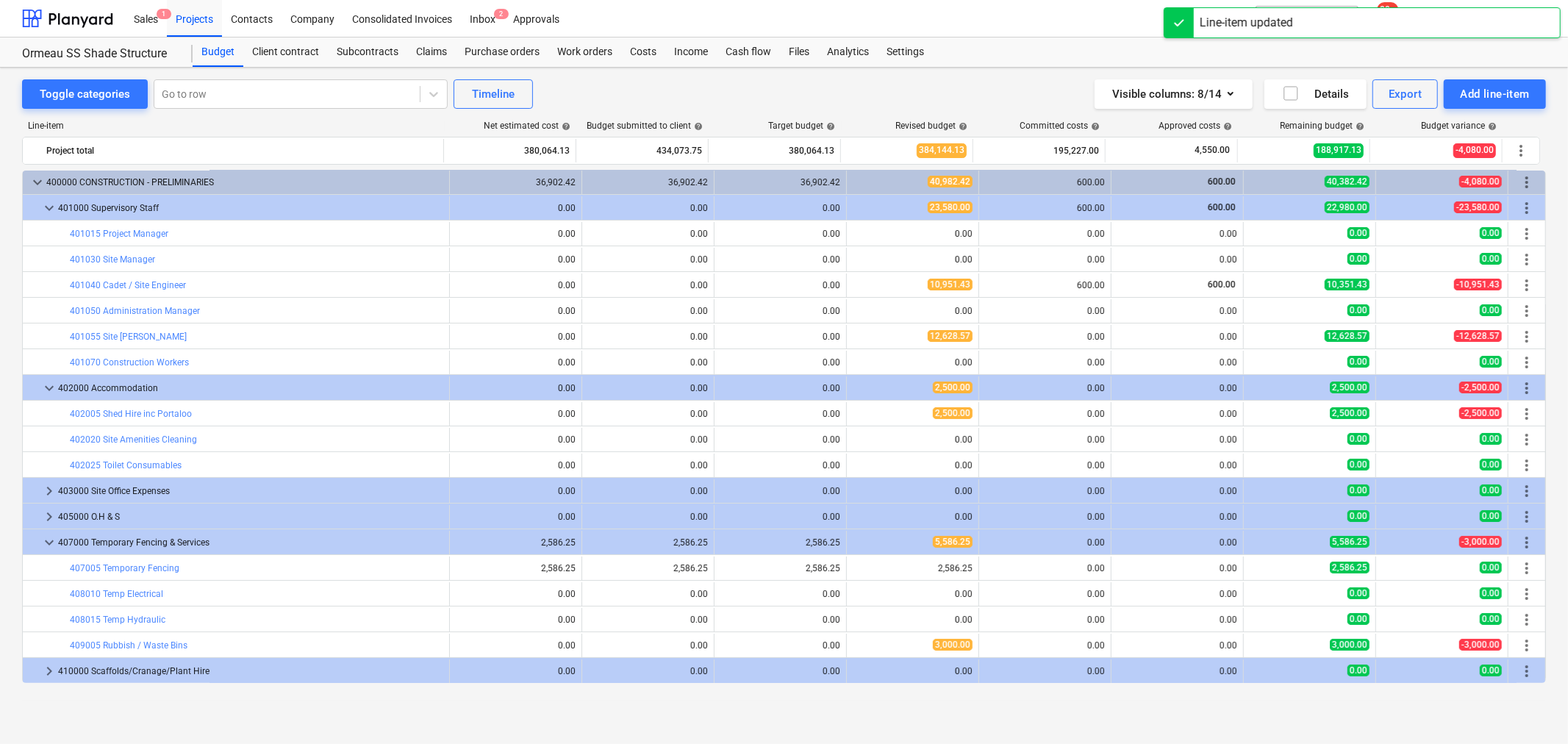
scroll to position [156, 0]
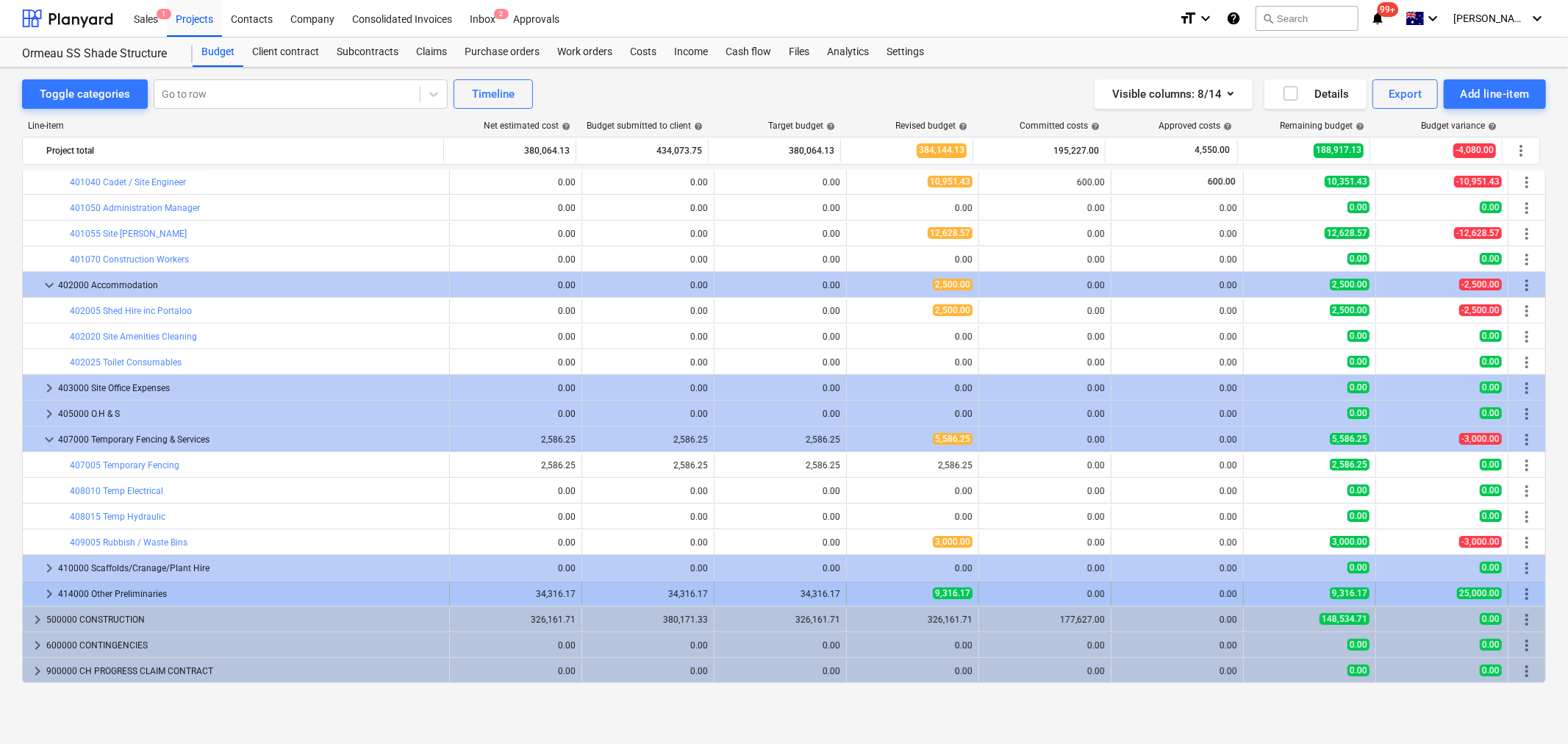
click at [38, 593] on div at bounding box center [34, 594] width 12 height 24
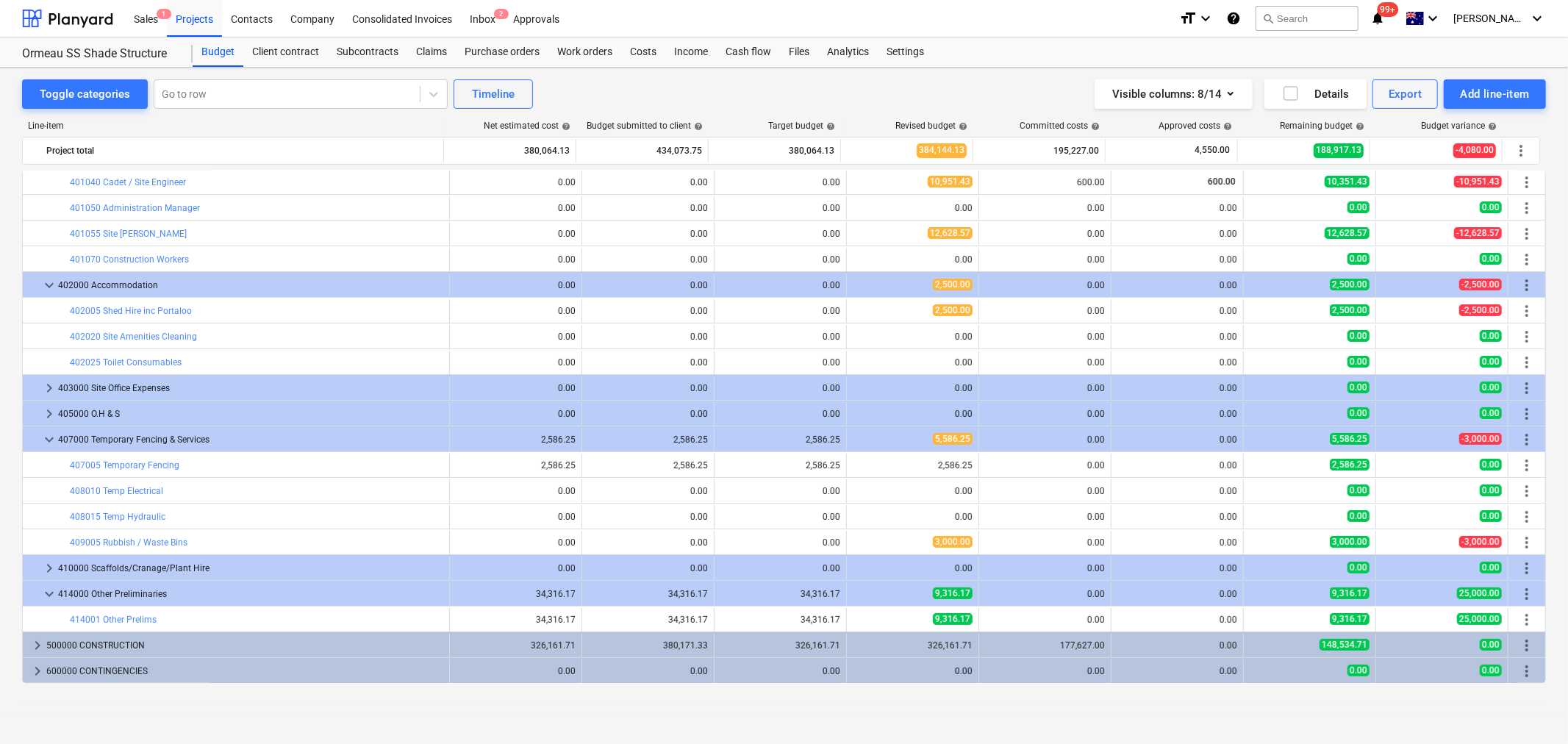
scroll to position [182, 0]
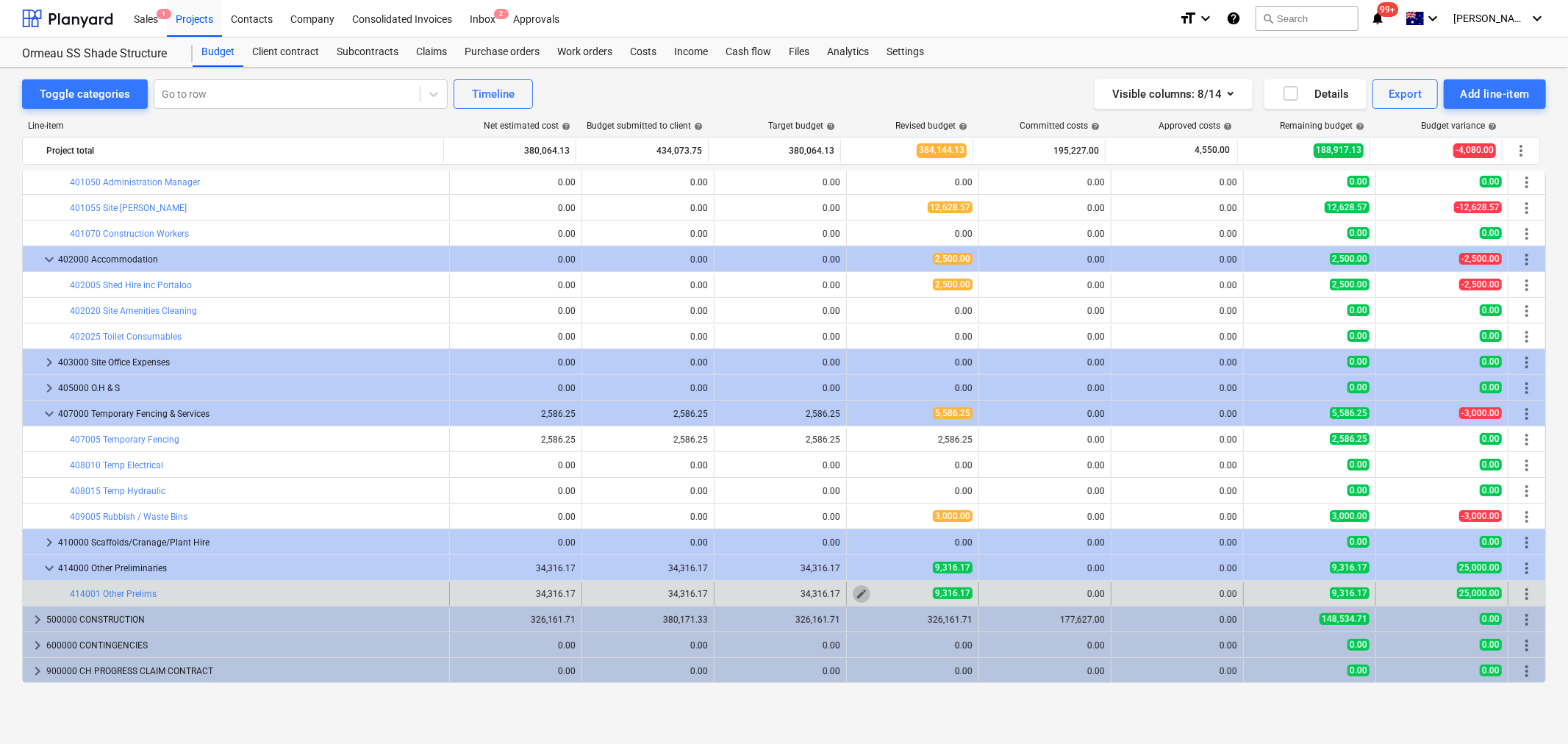
click at [856, 597] on span "edit" at bounding box center [862, 593] width 12 height 12
type textarea "x"
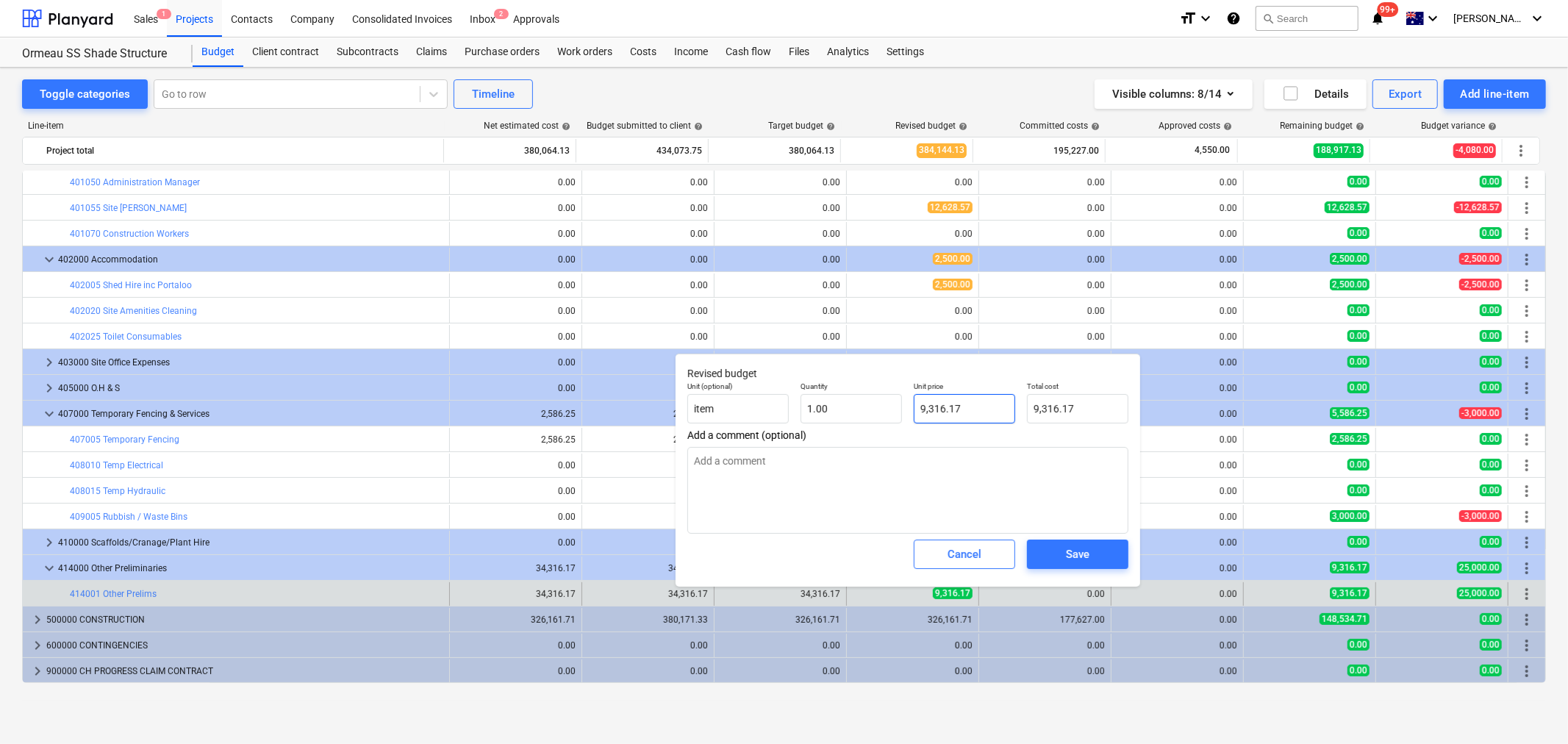
type input "9316.17"
drag, startPoint x: 967, startPoint y: 408, endPoint x: 923, endPoint y: 442, distance: 55.6
click at [922, 425] on div "Unit price 9316.17" at bounding box center [964, 402] width 113 height 54
click at [960, 421] on input "9316.17" at bounding box center [964, 408] width 102 height 29
drag, startPoint x: 964, startPoint y: 414, endPoint x: 912, endPoint y: 473, distance: 78.6
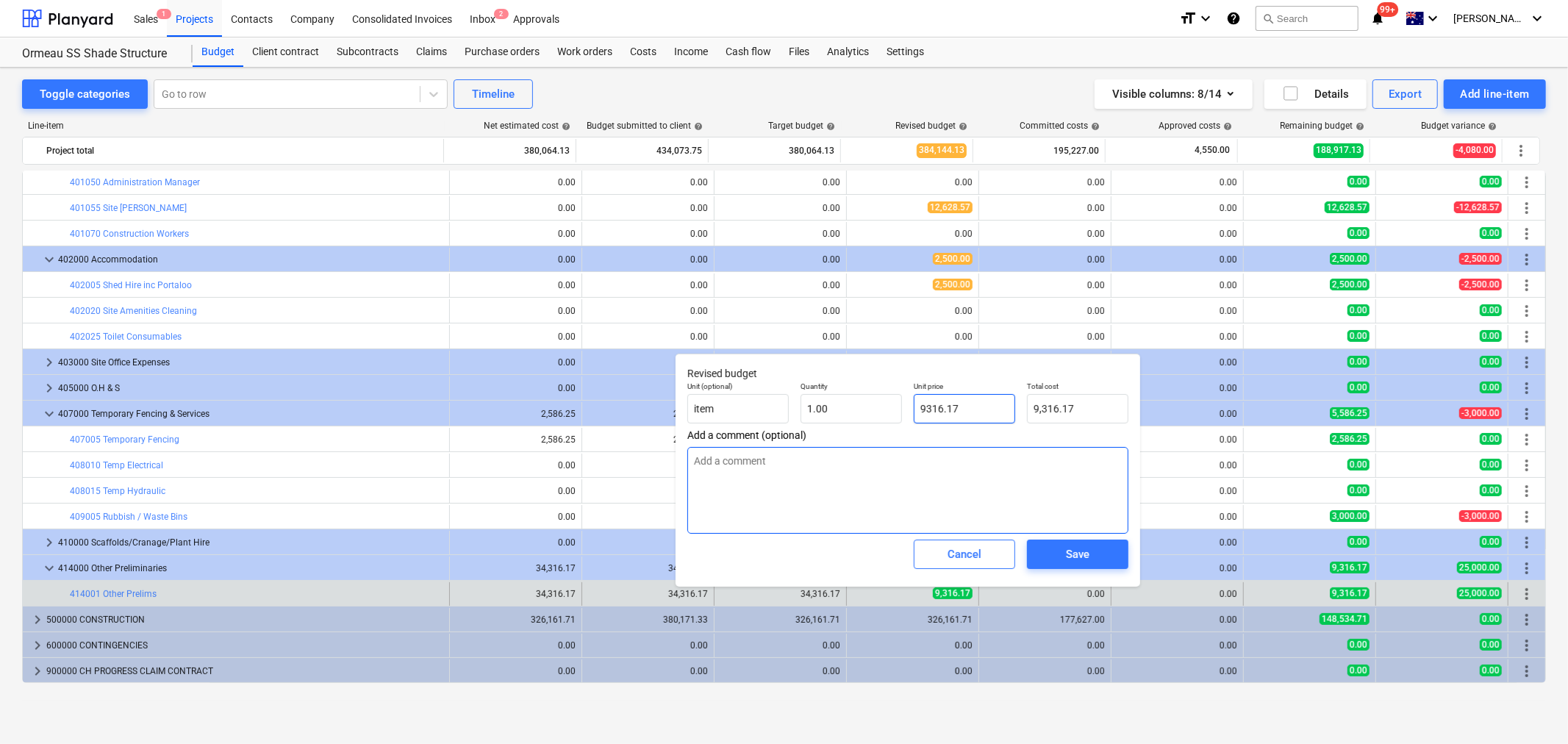
click at [900, 431] on div "Revised budget Unit (optional) item Quantity 1.00 Unit price 9316.17 Total cost…" at bounding box center [907, 469] width 465 height 233
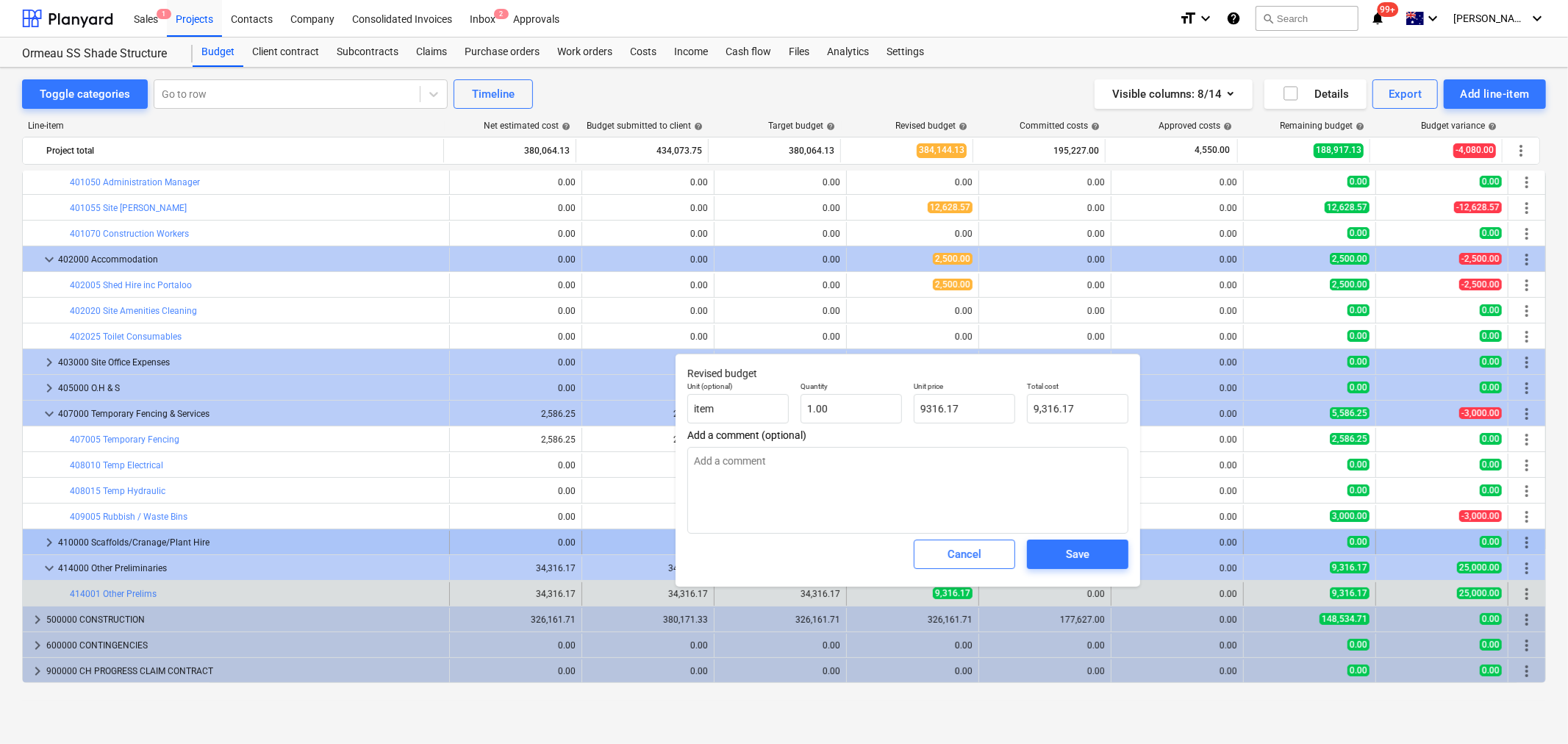
type textarea "x"
type input "9,316.17"
click at [990, 547] on span "Cancel" at bounding box center [964, 554] width 65 height 19
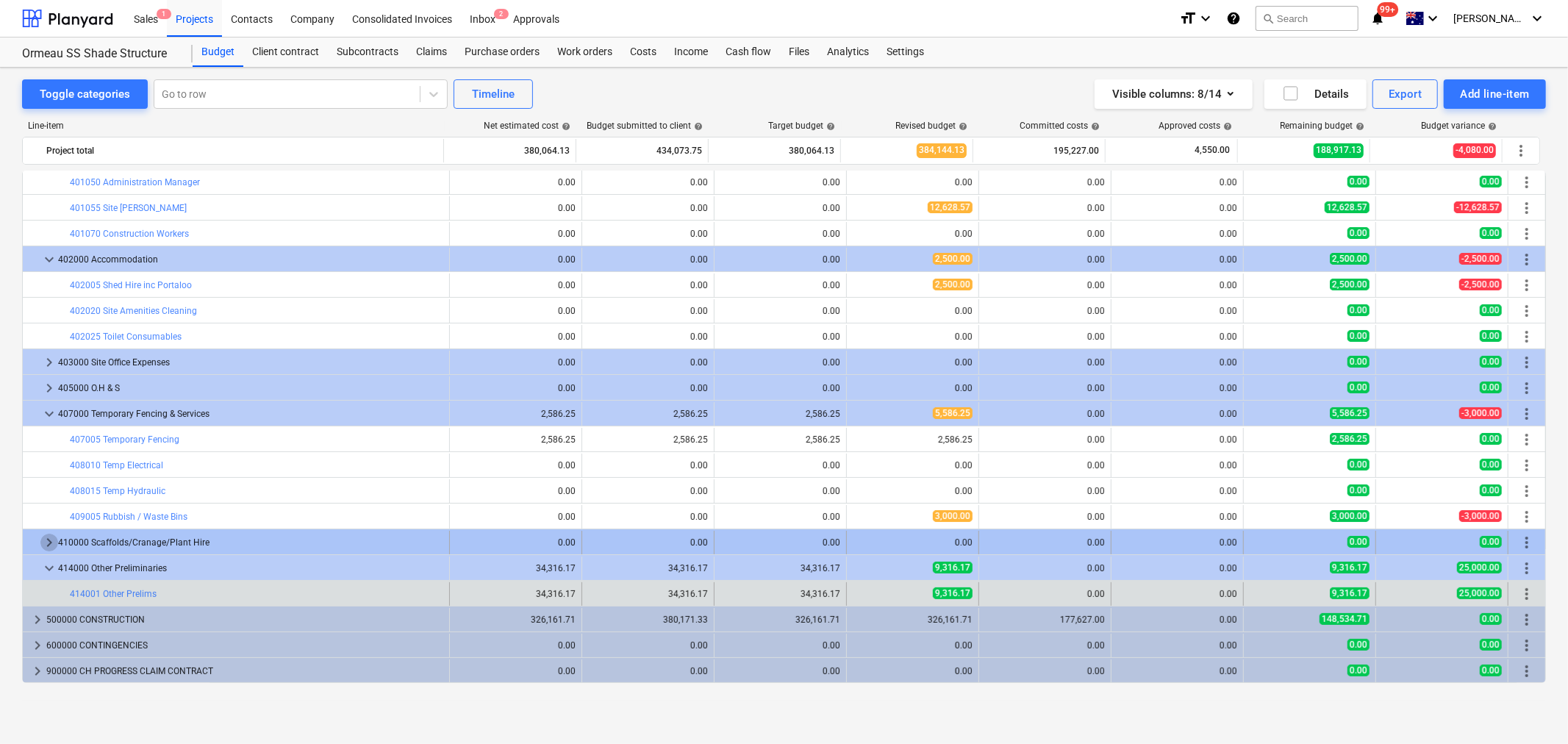
click at [46, 545] on span "keyboard_arrow_right" at bounding box center [49, 542] width 17 height 17
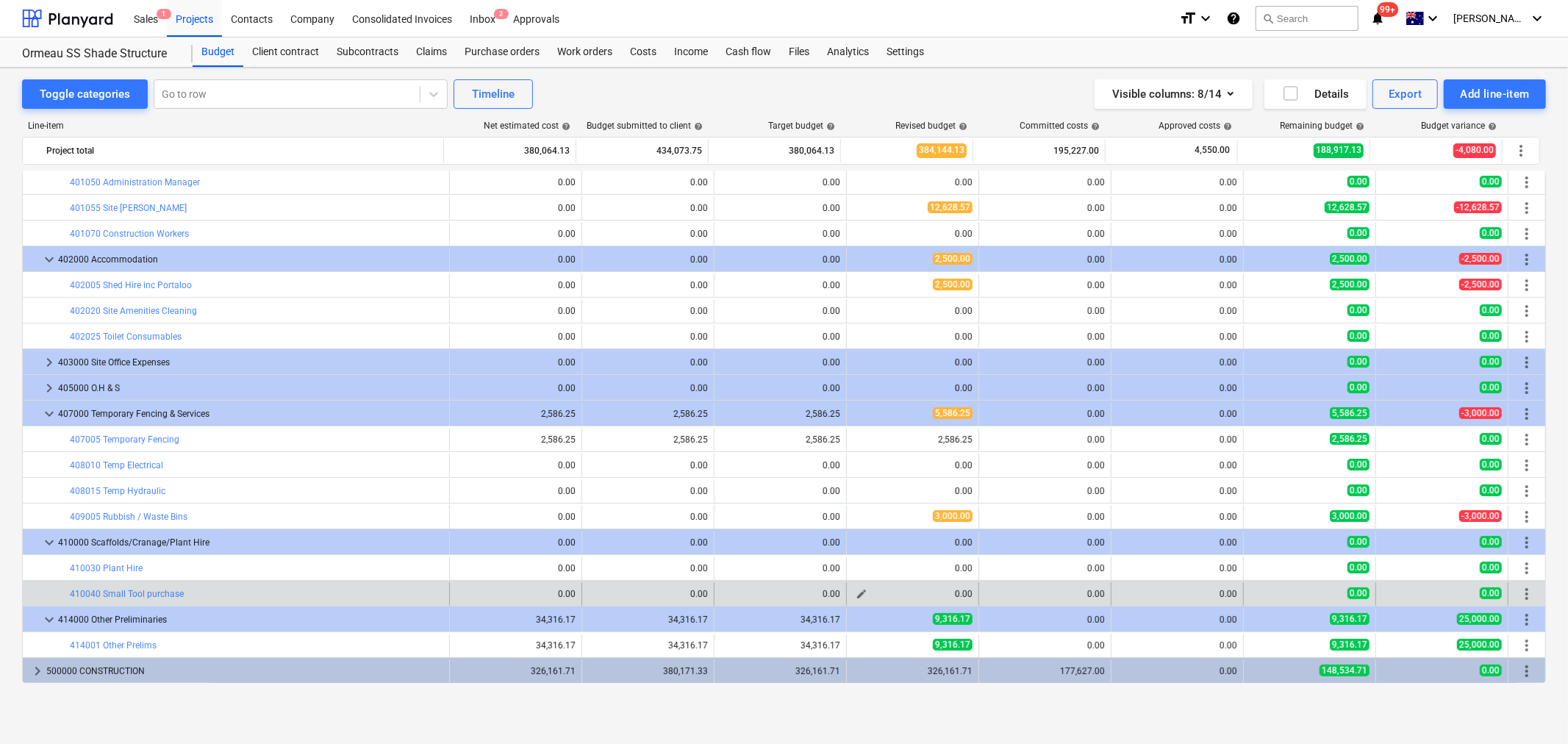
click at [857, 587] on button "edit" at bounding box center [862, 594] width 17 height 17
type textarea "x"
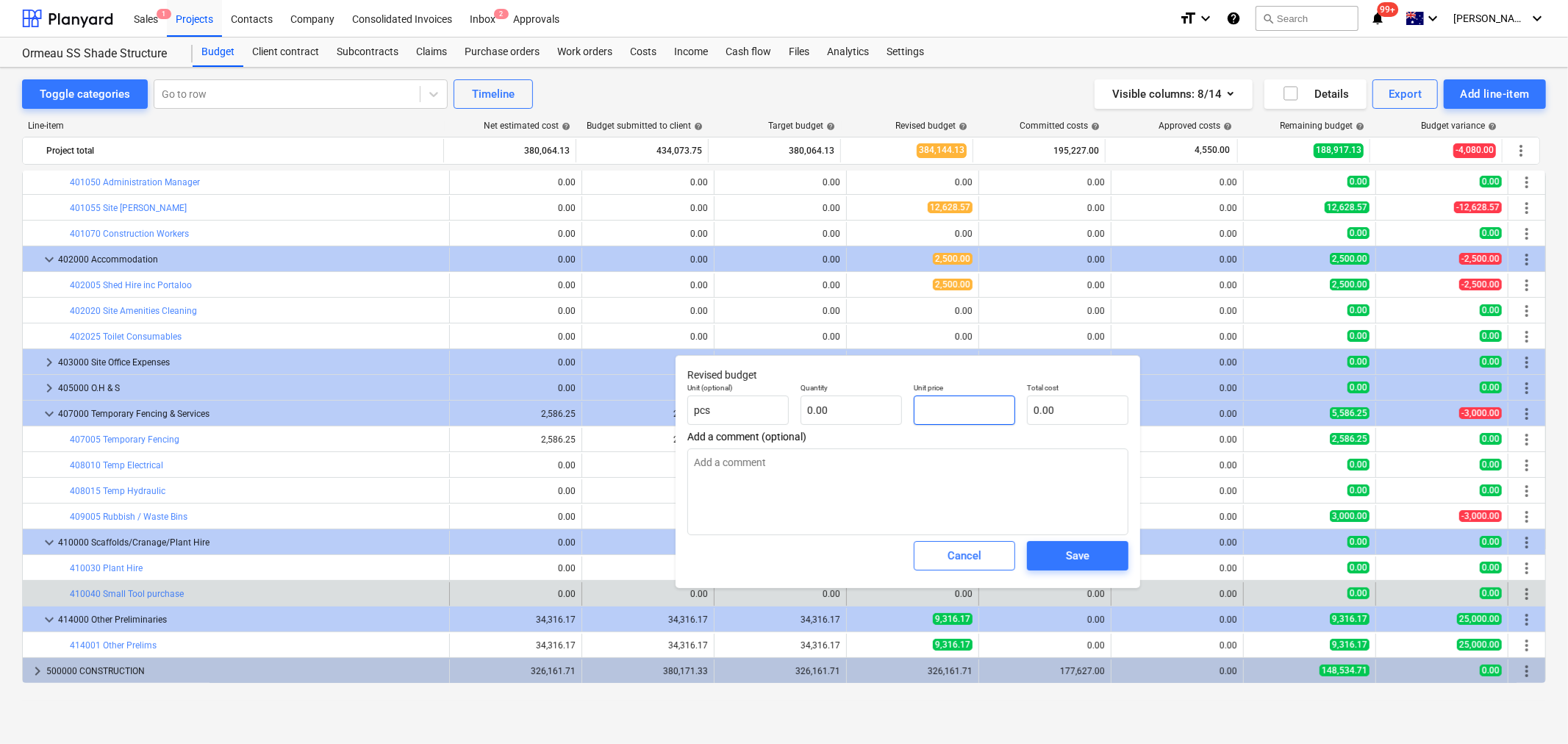
drag, startPoint x: 982, startPoint y: 420, endPoint x: 916, endPoint y: 409, distance: 66.9
click at [916, 409] on input "text" at bounding box center [964, 409] width 102 height 29
type textarea "x"
type input "2"
type textarea "x"
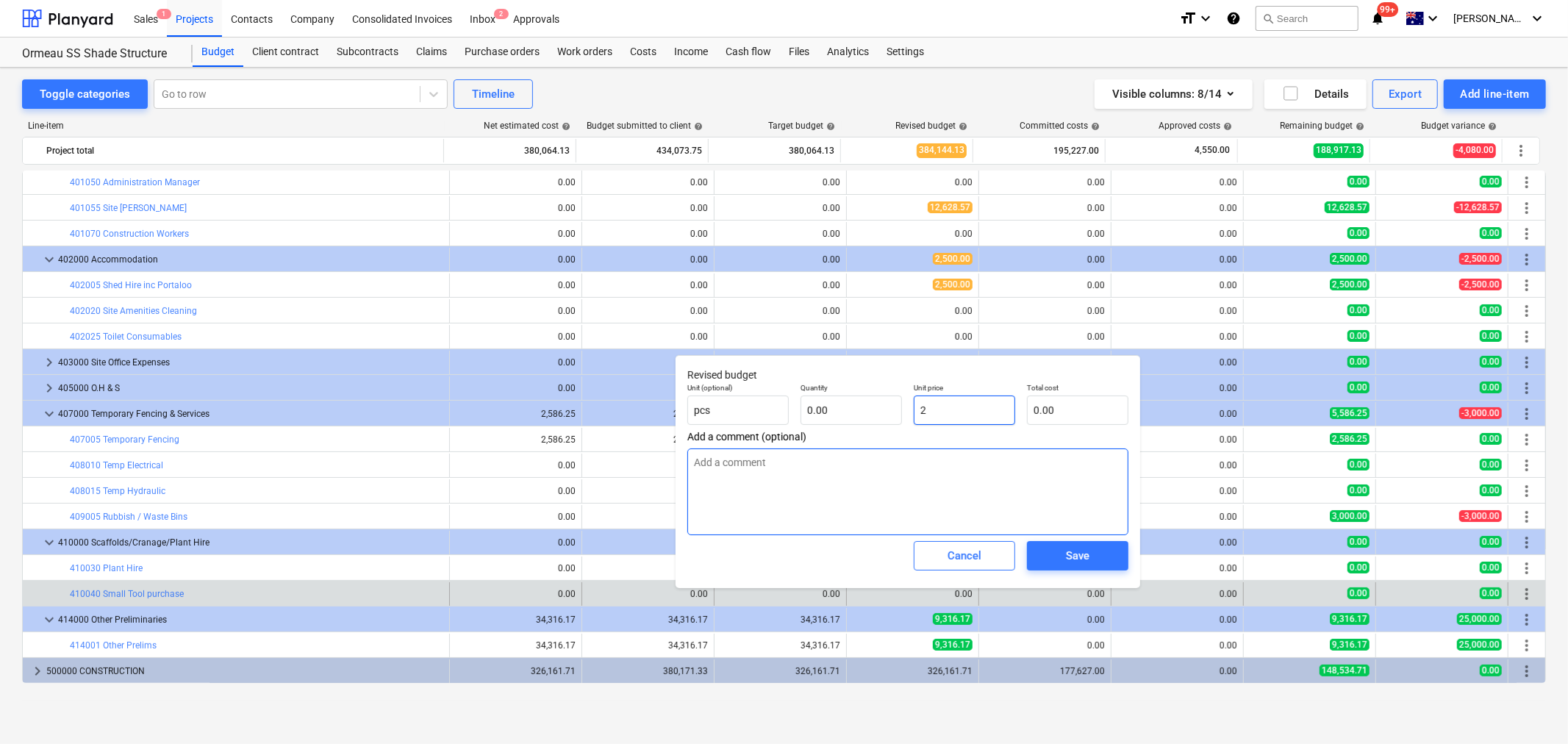
type input "20"
type textarea "x"
type input "200"
type textarea "x"
type input "2000"
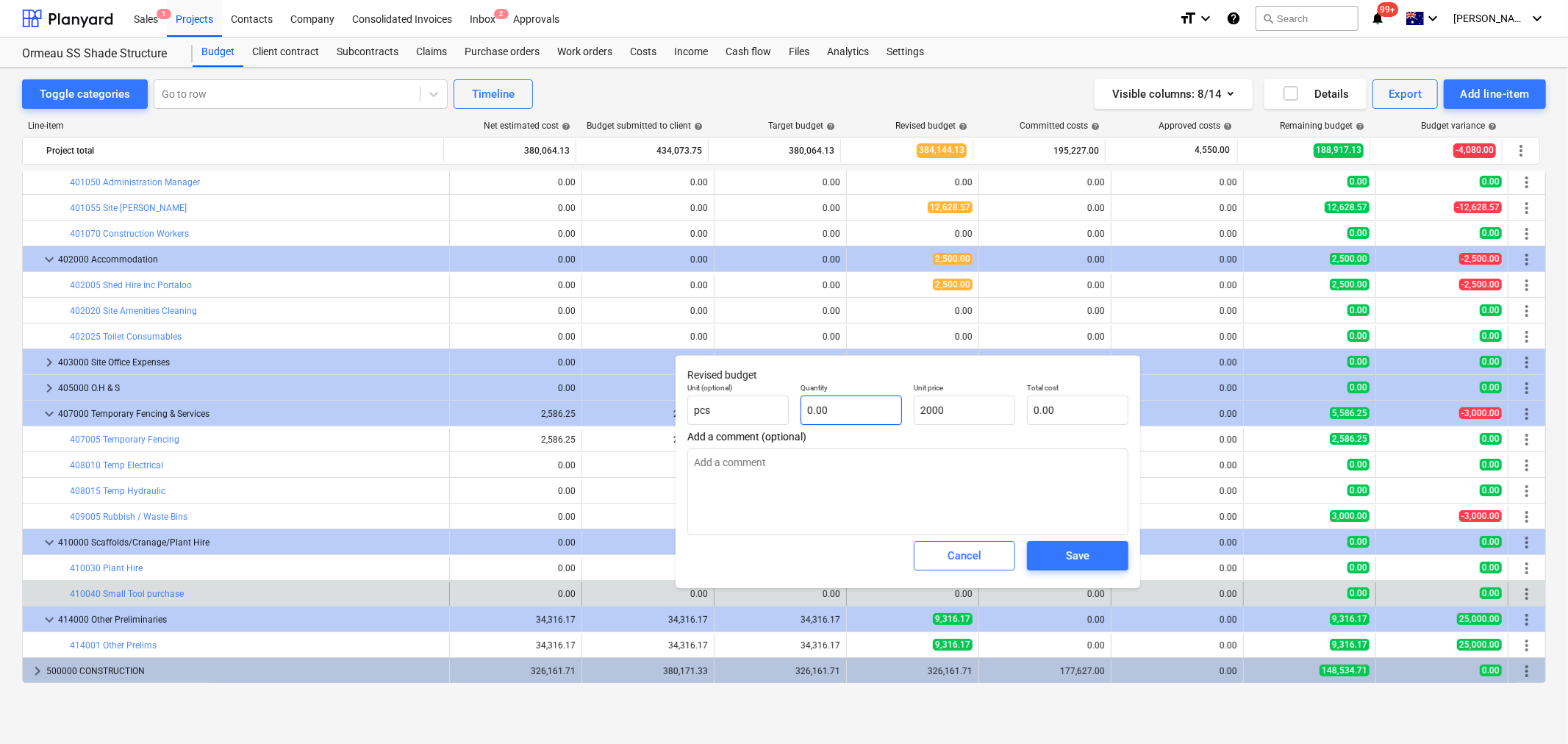
type textarea "x"
type input "2,000.00"
click at [828, 401] on input "text" at bounding box center [851, 409] width 102 height 29
type textarea "x"
type input "1"
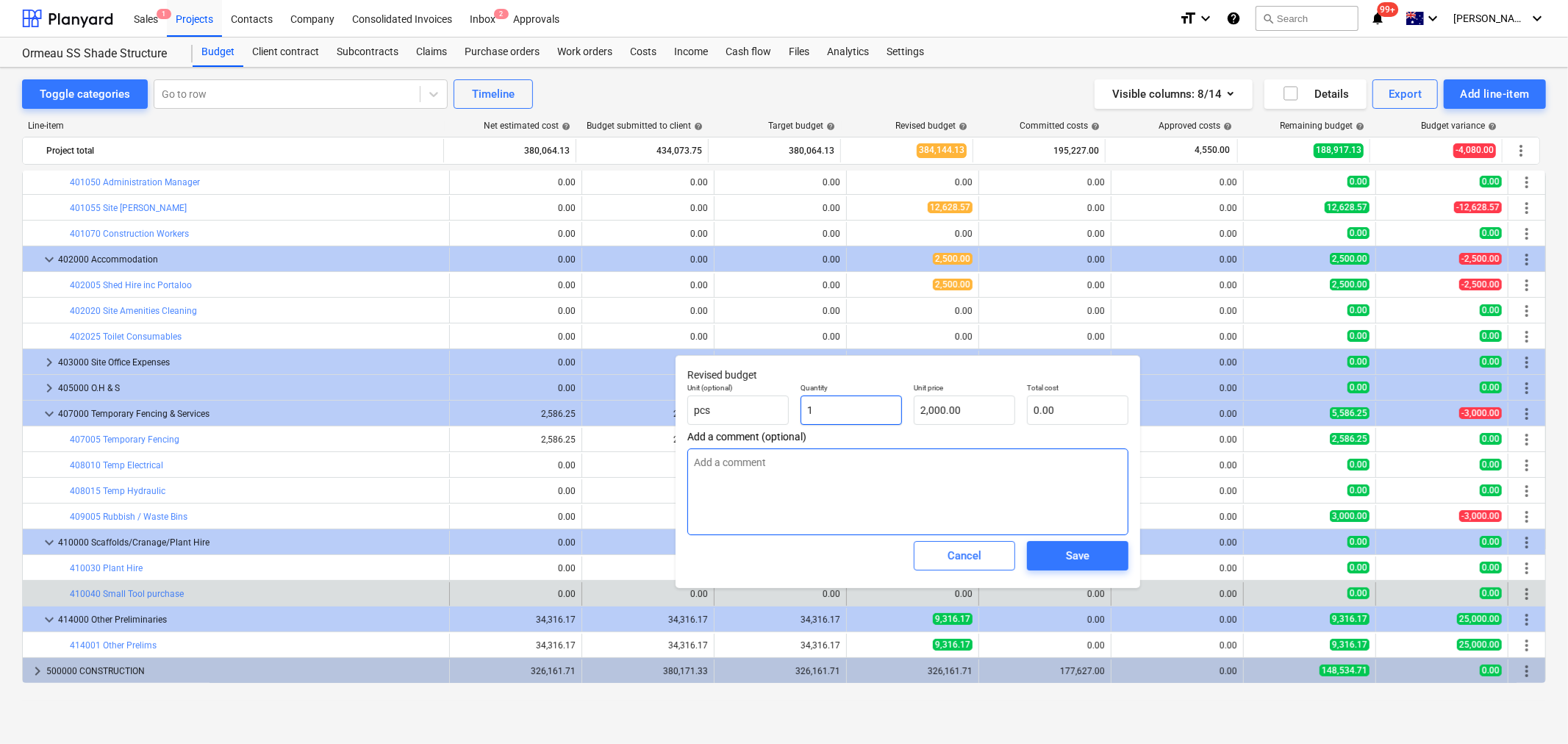
type input "2,000.00"
type input "1"
type textarea "x"
type input "1.00"
click at [1059, 563] on span "Save" at bounding box center [1078, 555] width 66 height 19
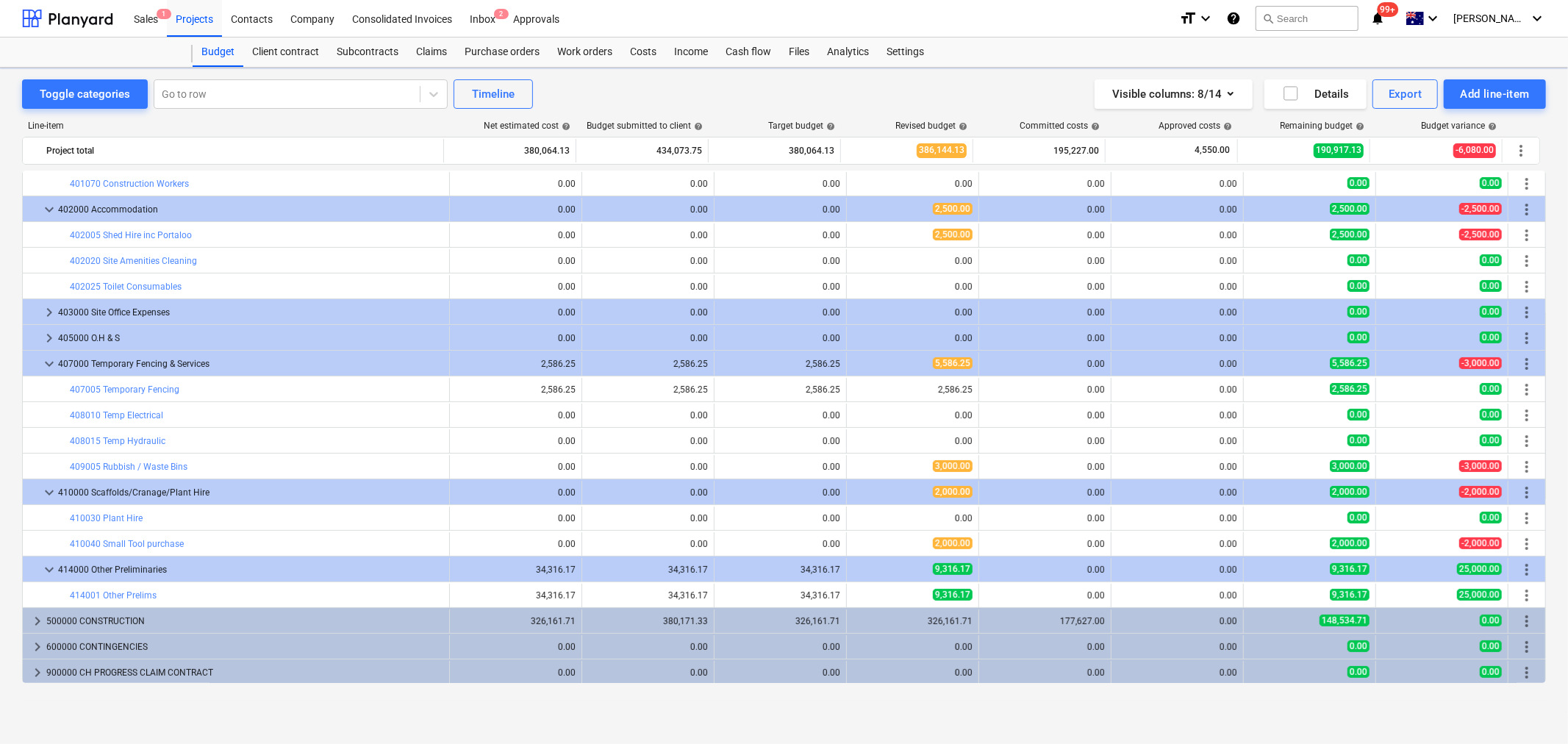
scroll to position [234, 0]
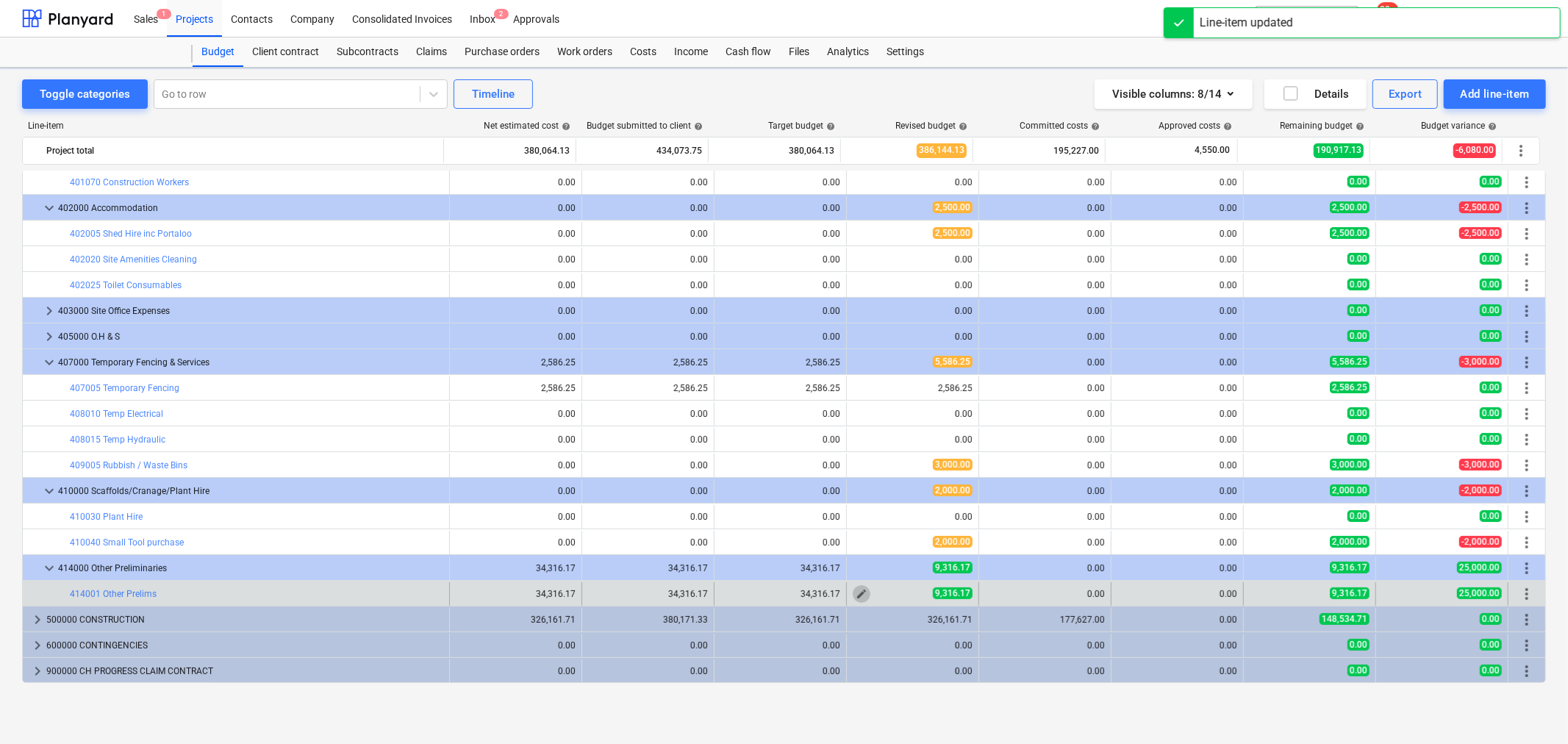
click at [863, 593] on span "edit" at bounding box center [862, 593] width 12 height 12
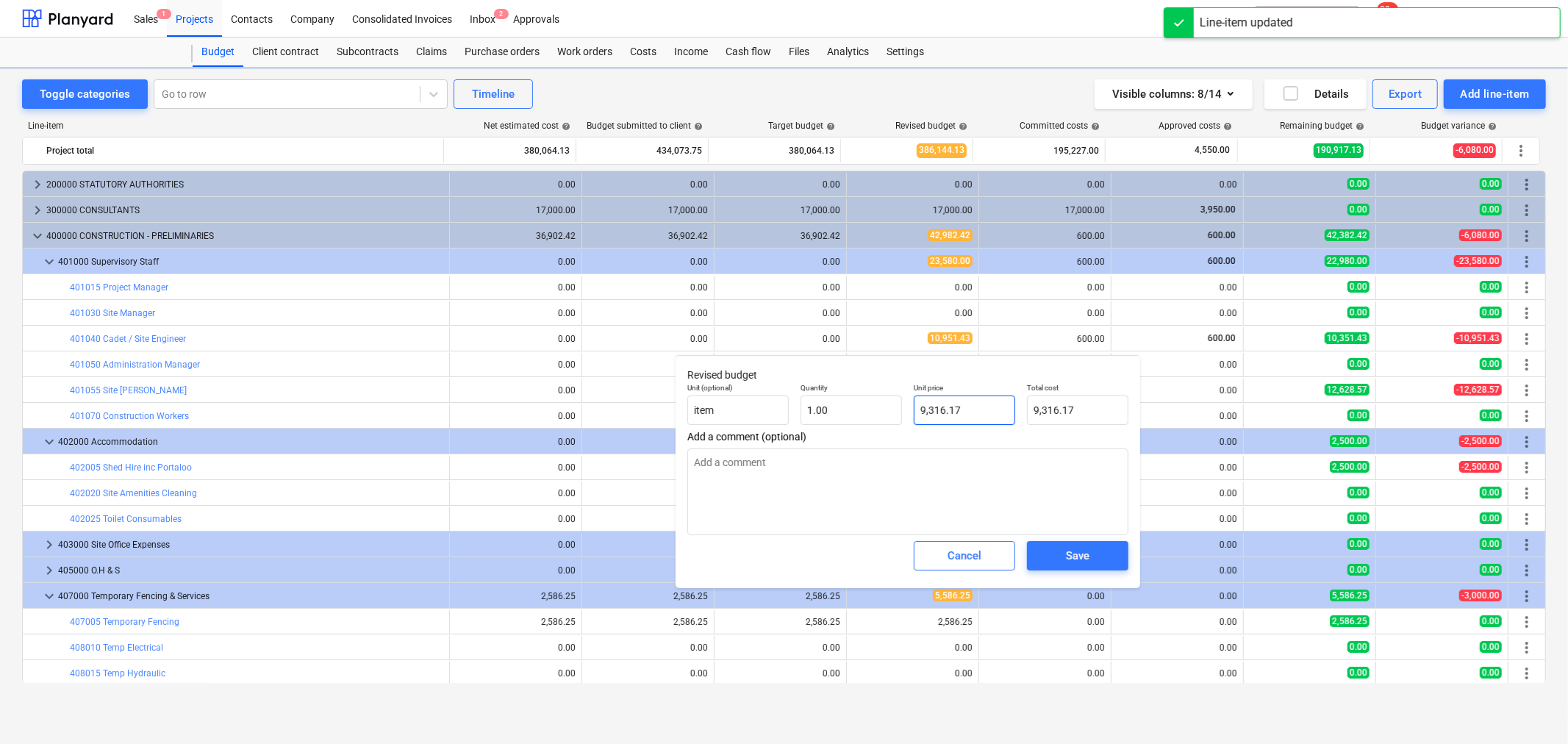
scroll to position [233, 0]
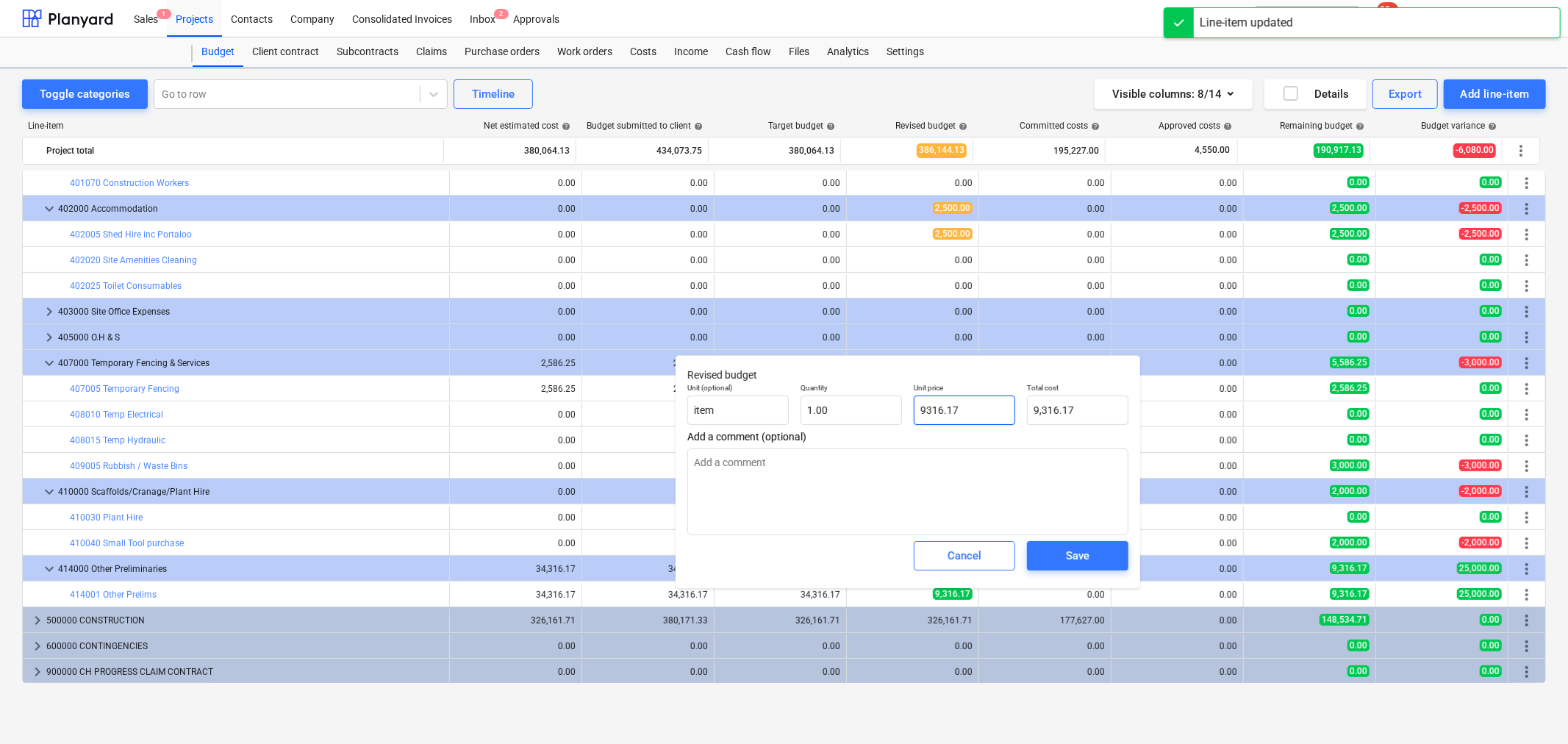
drag, startPoint x: 950, startPoint y: 417, endPoint x: 908, endPoint y: 409, distance: 42.8
click at [908, 409] on div "Unit price 9316.17" at bounding box center [964, 404] width 113 height 54
drag, startPoint x: 964, startPoint y: 419, endPoint x: 893, endPoint y: 410, distance: 71.6
click at [893, 410] on div "Unit (optional) item Quantity 1.00 Unit price 9316.17 Total cost 9,316.17" at bounding box center [908, 404] width 453 height 54
click at [1083, 547] on div "Save" at bounding box center [1078, 555] width 24 height 19
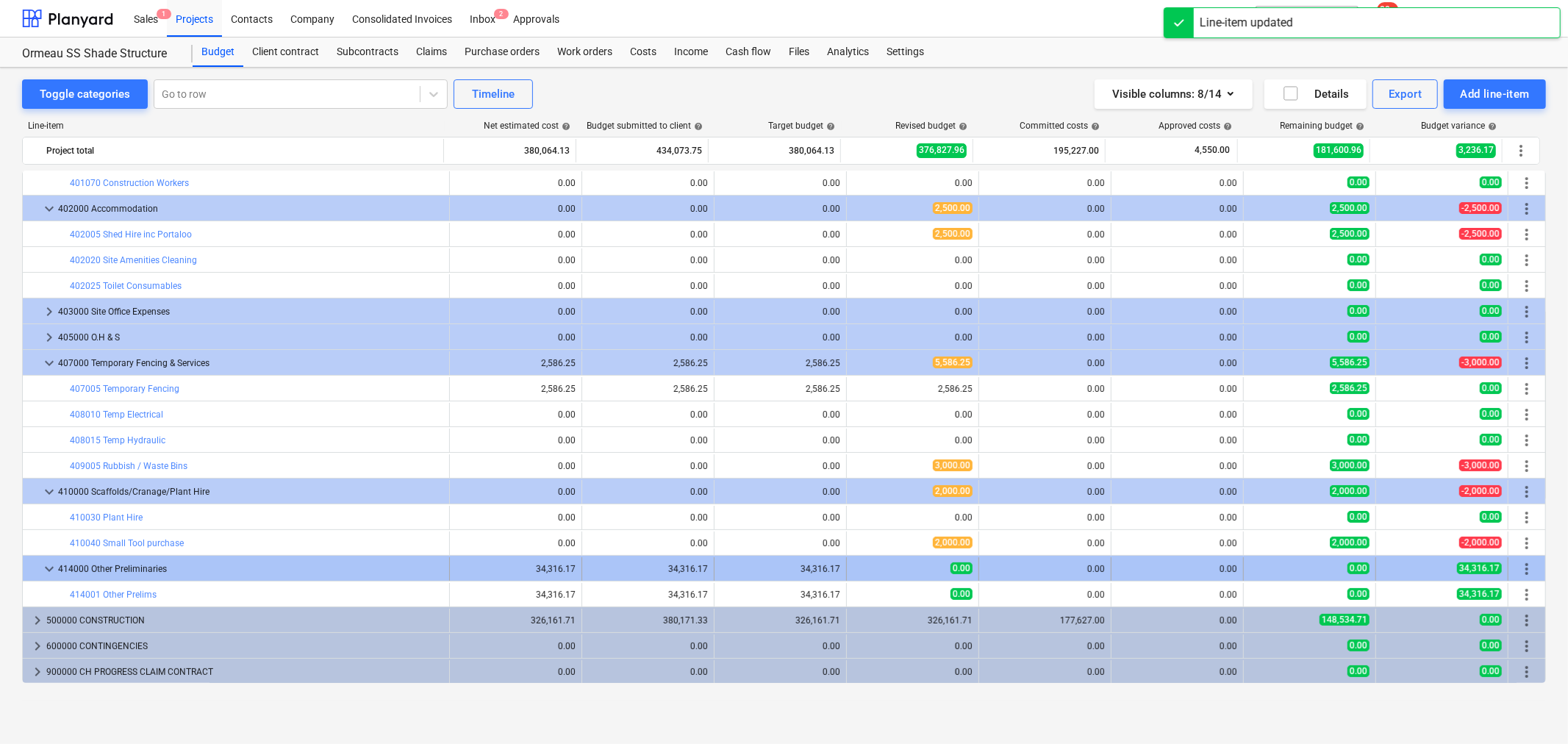
click at [50, 561] on span "keyboard_arrow_down" at bounding box center [49, 569] width 17 height 17
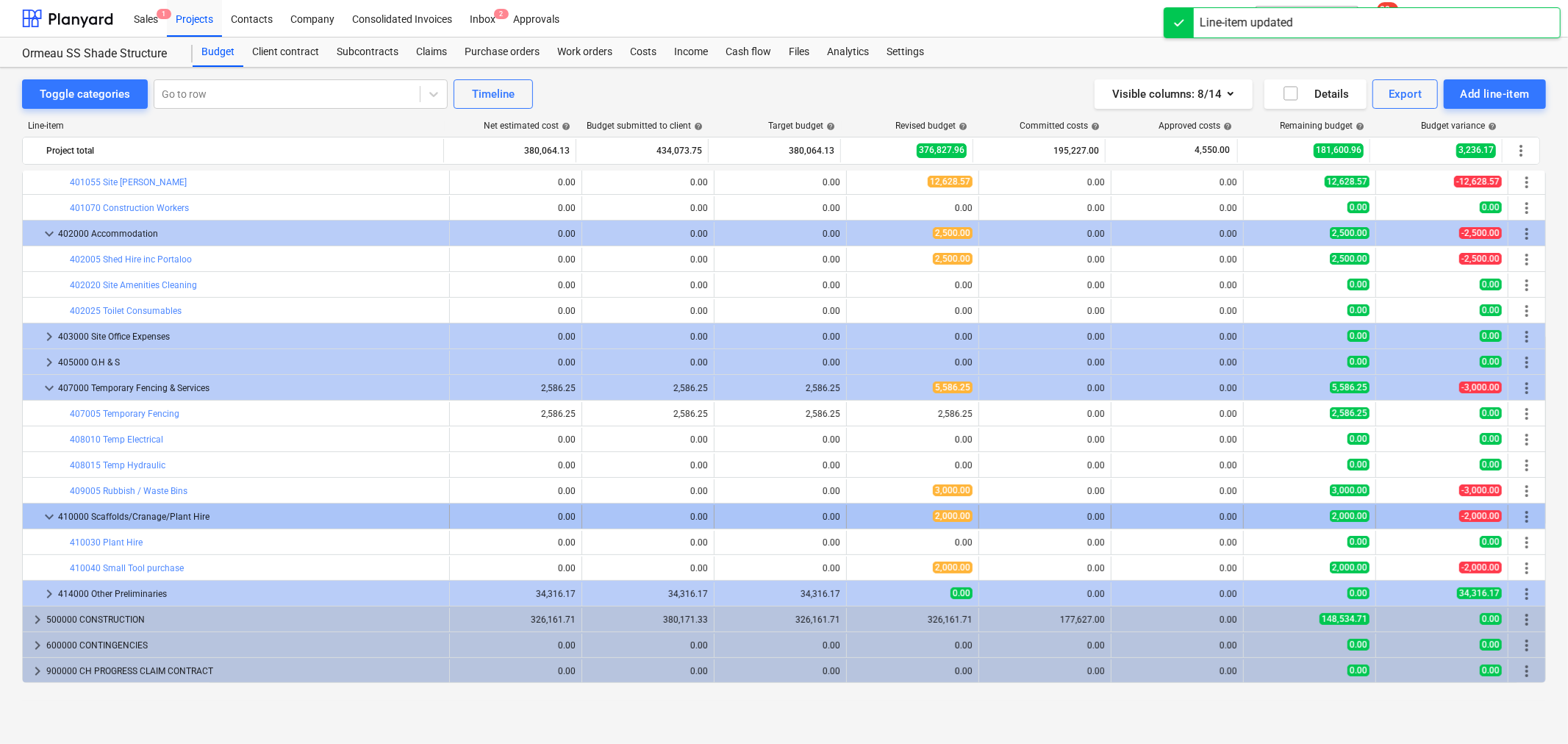
click at [43, 519] on span "keyboard_arrow_down" at bounding box center [49, 517] width 17 height 17
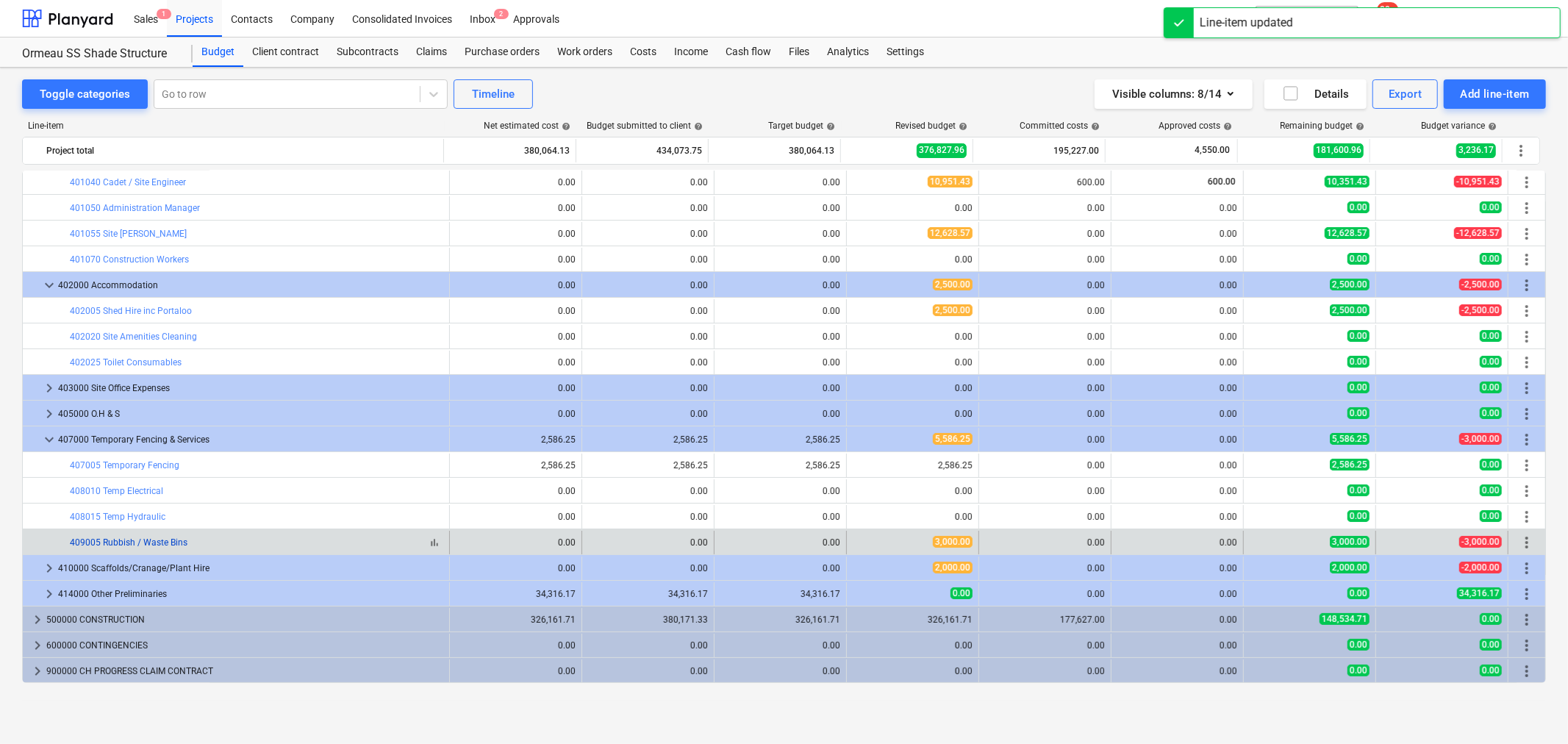
scroll to position [156, 0]
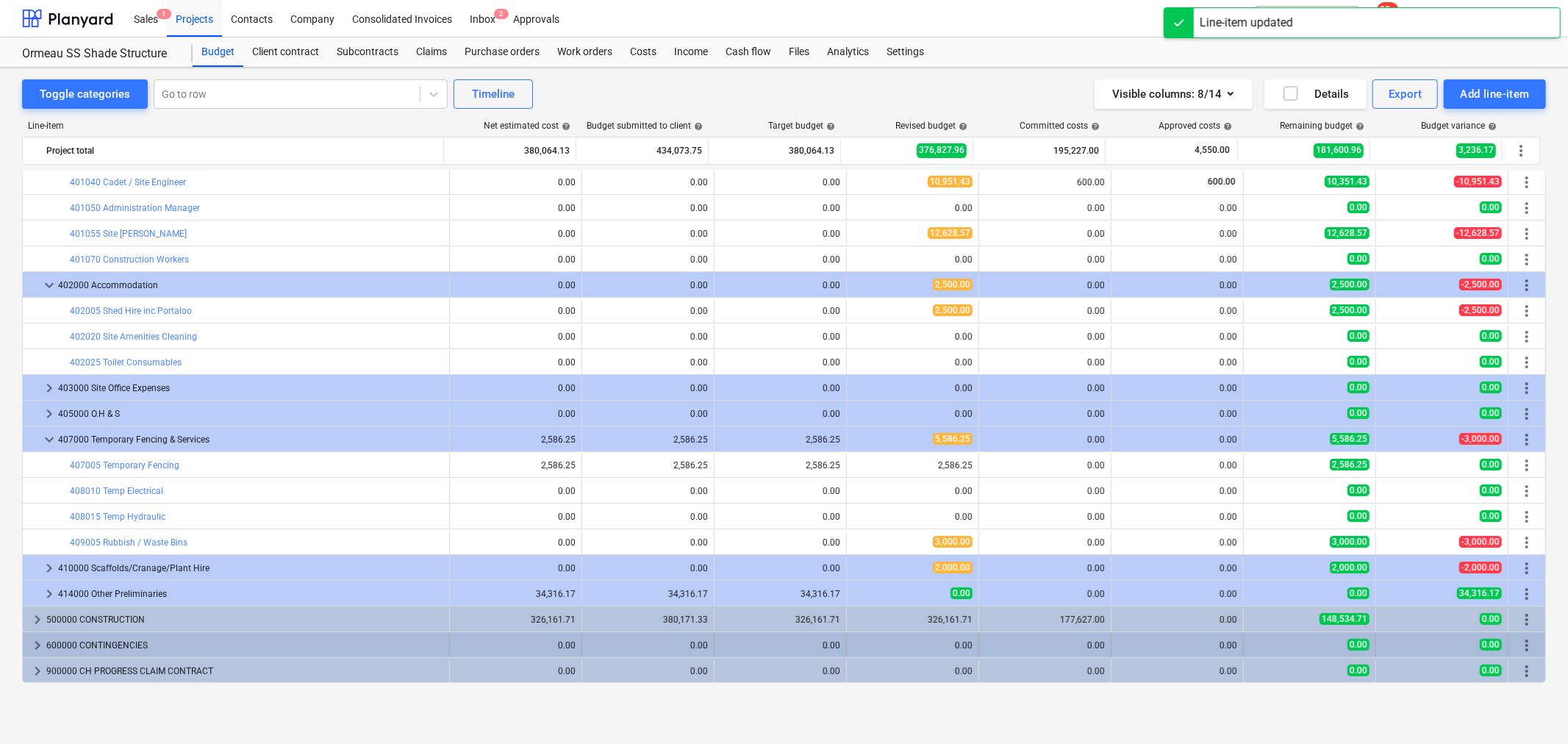
click at [33, 648] on span "keyboard_arrow_right" at bounding box center [37, 645] width 17 height 17
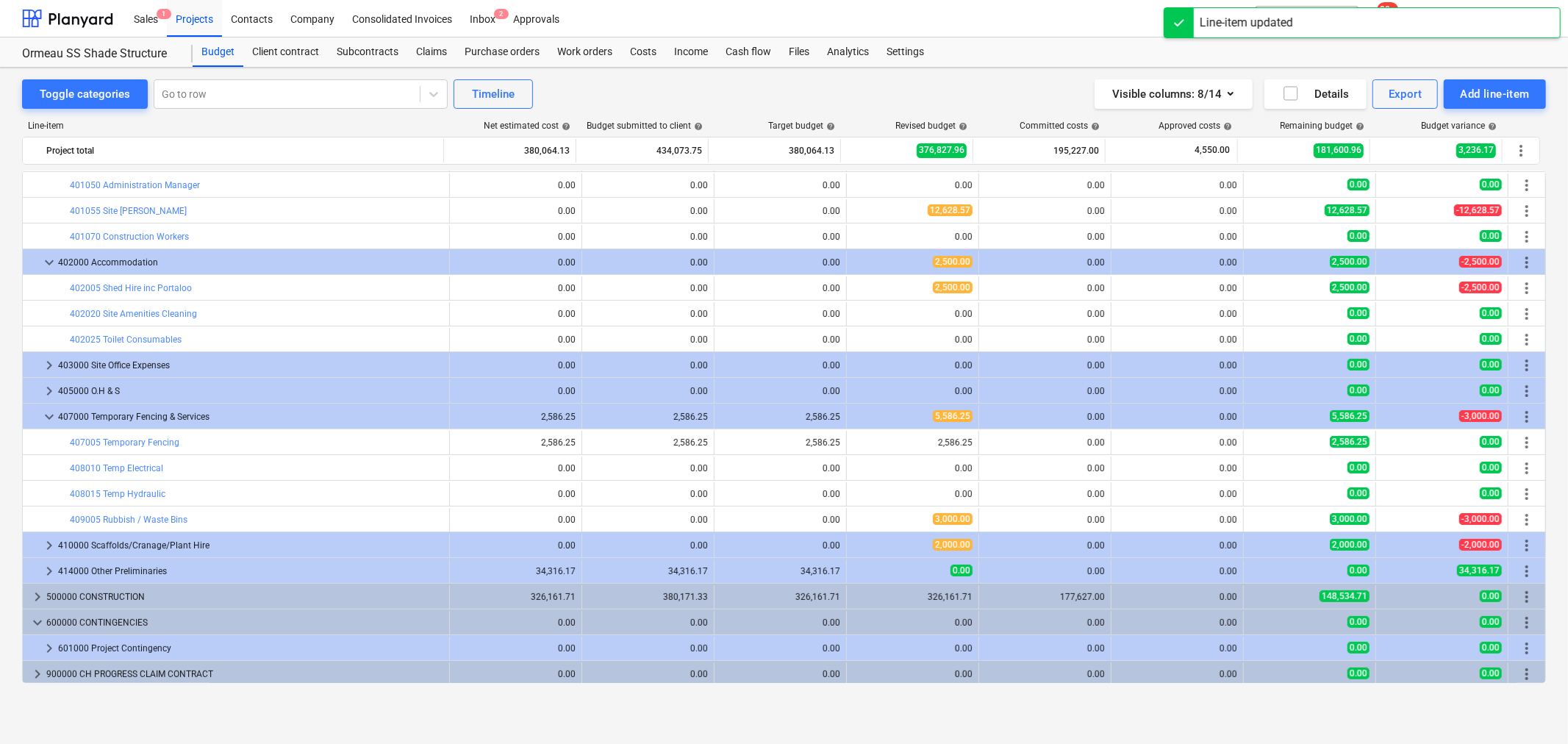
scroll to position [182, 0]
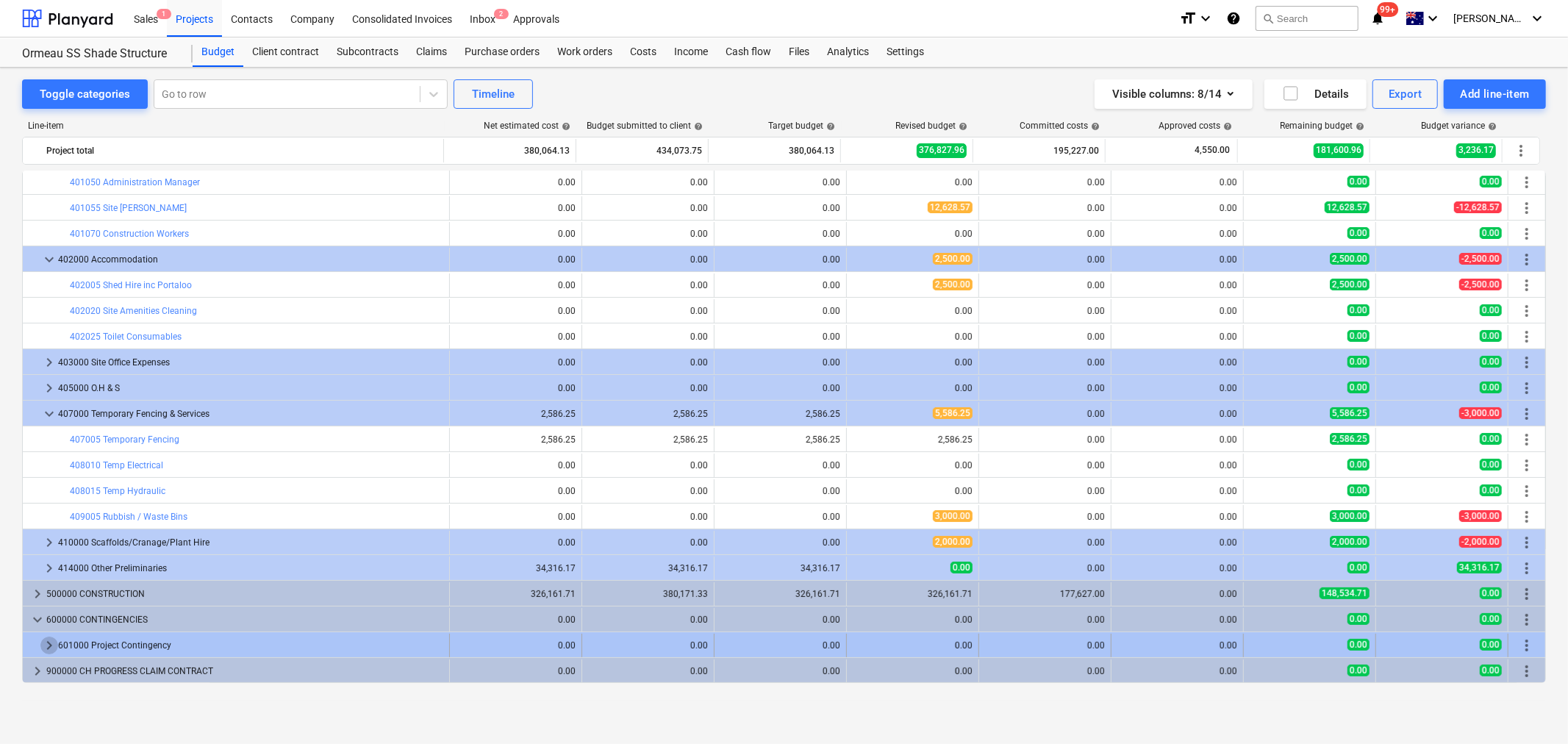
click at [45, 642] on span "keyboard_arrow_right" at bounding box center [49, 645] width 17 height 17
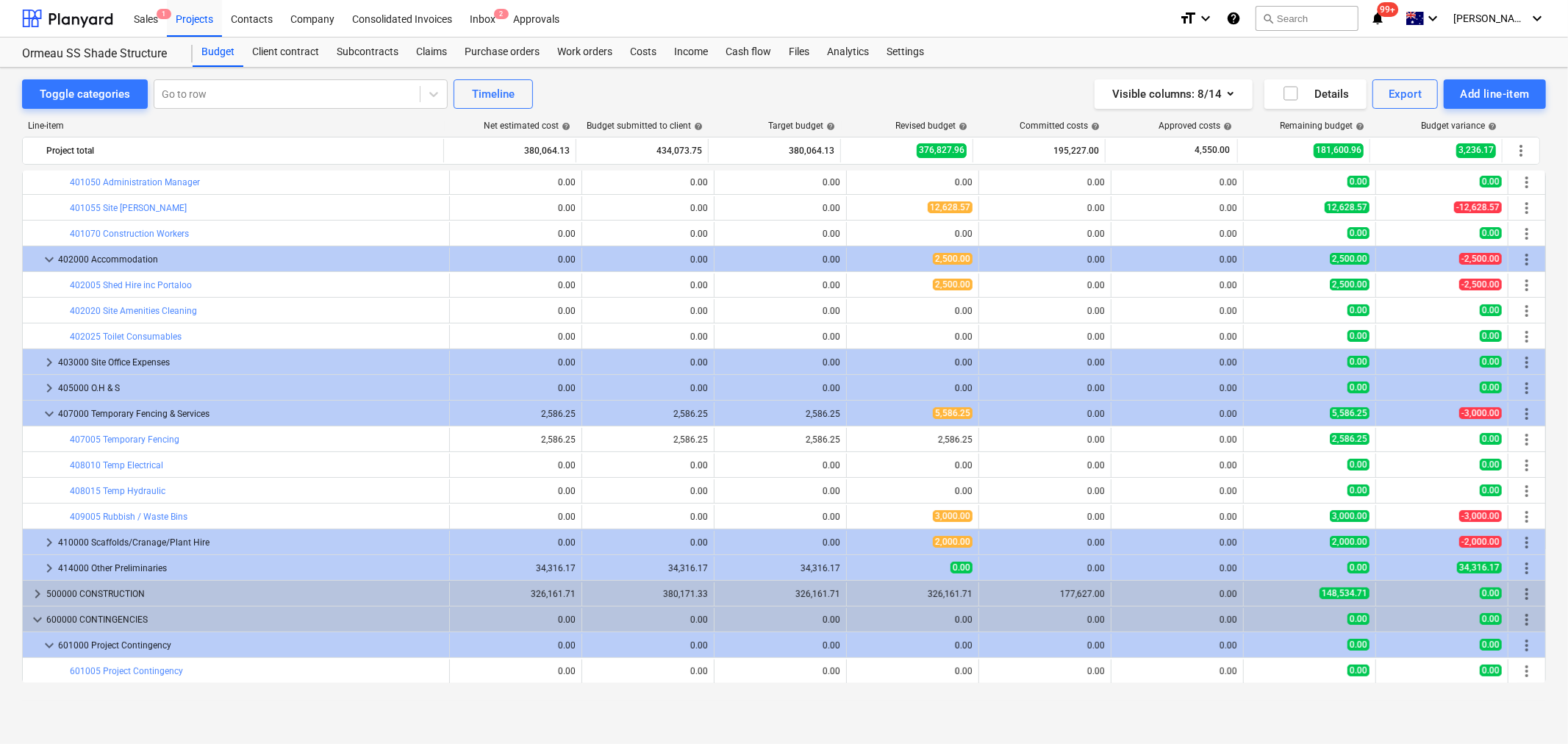
scroll to position [208, 0]
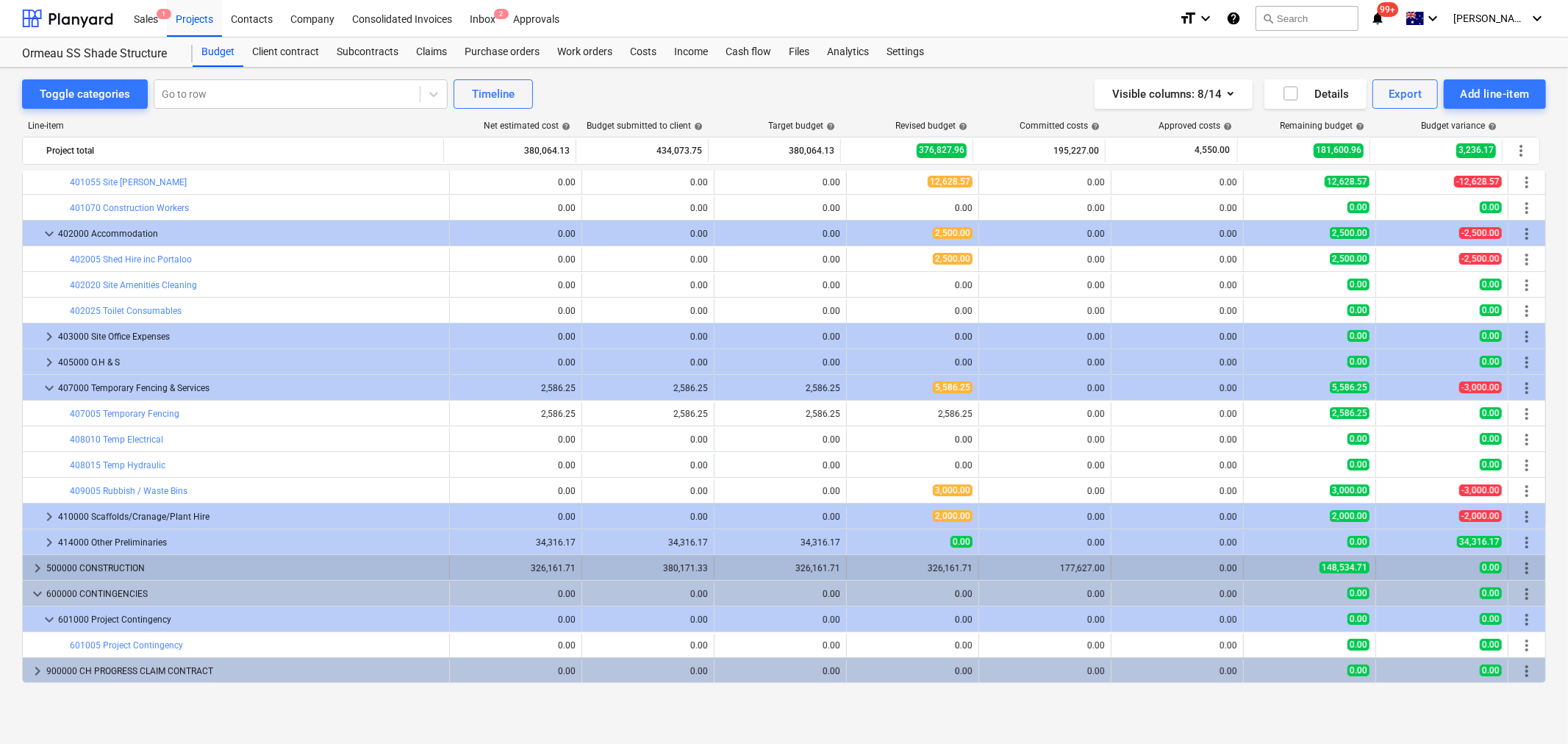
click at [27, 564] on div "keyboard_arrow_right 500000 CONSTRUCTION" at bounding box center [236, 568] width 427 height 24
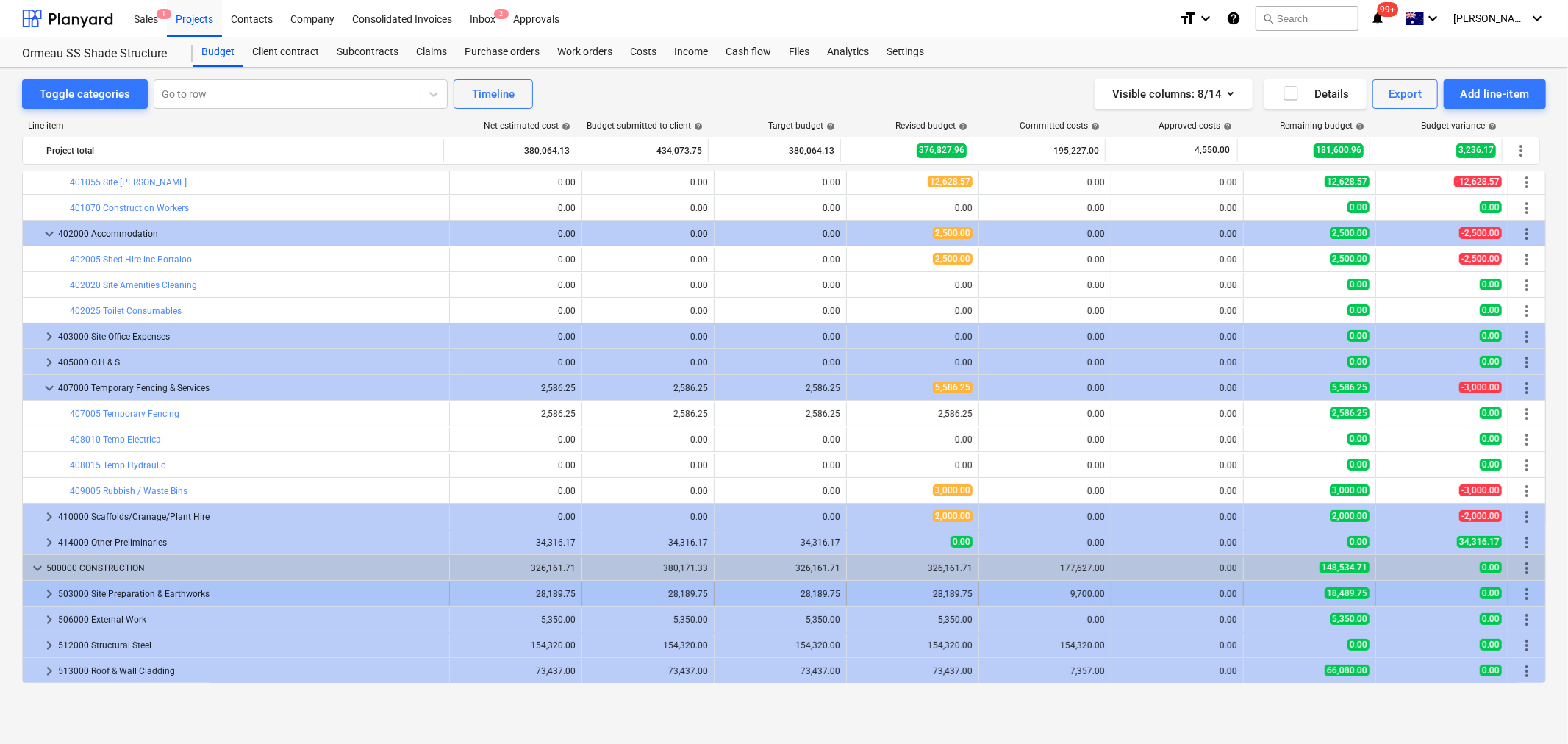
click at [48, 596] on span "keyboard_arrow_right" at bounding box center [49, 594] width 17 height 17
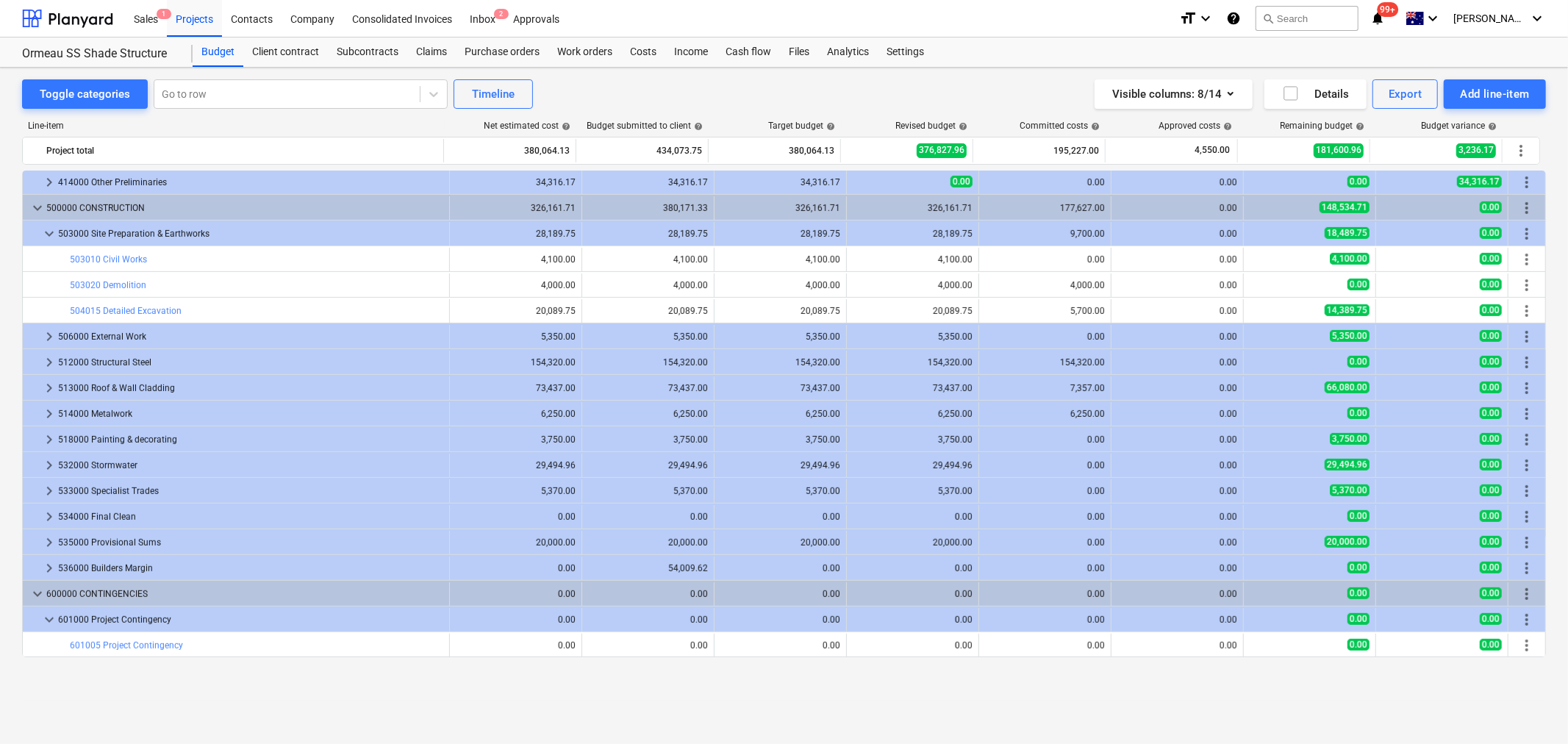
scroll to position [487, 0]
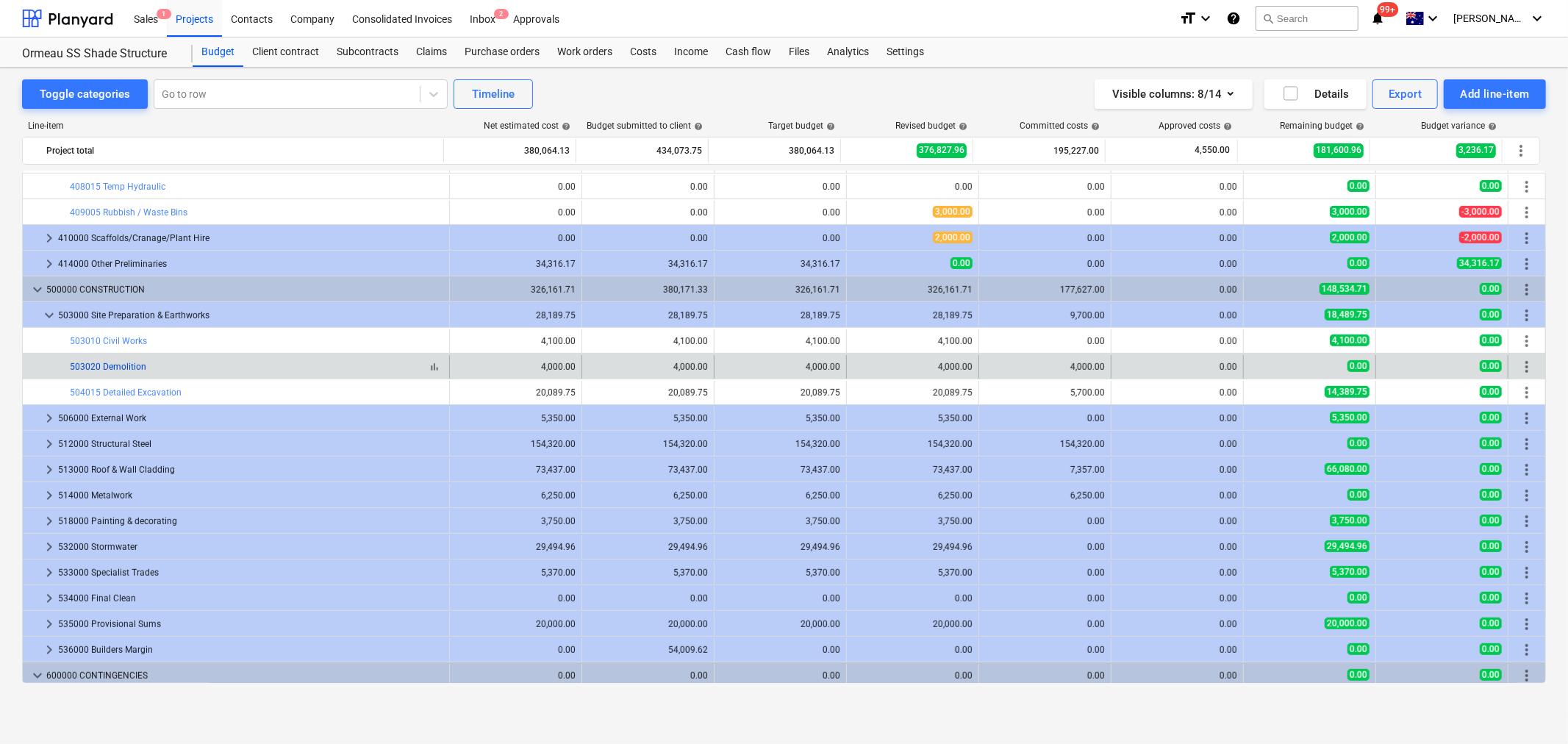
click at [125, 368] on link "503020 Demolition" at bounding box center [108, 366] width 77 height 10
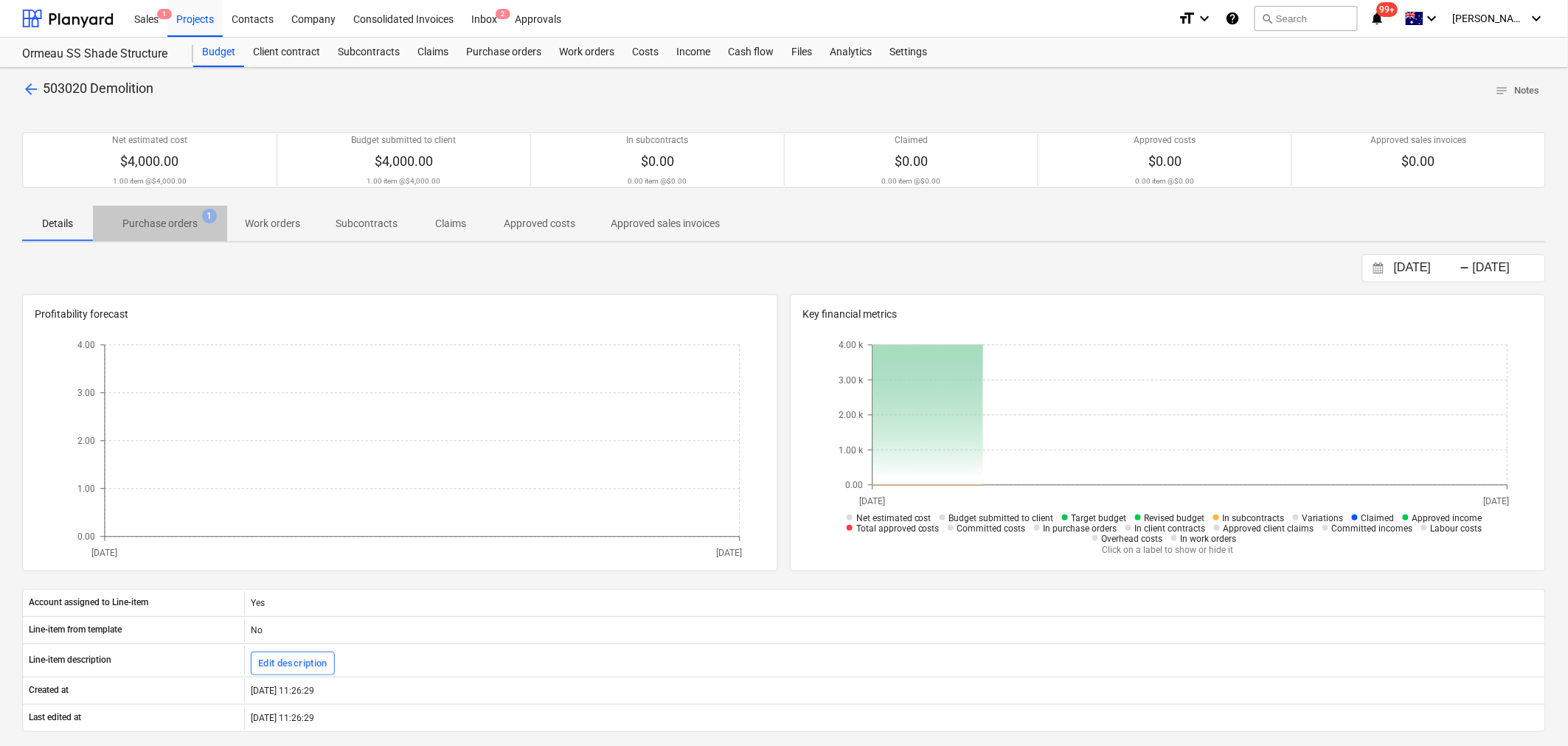
click at [165, 233] on span "Purchase orders 1" at bounding box center [160, 224] width 135 height 27
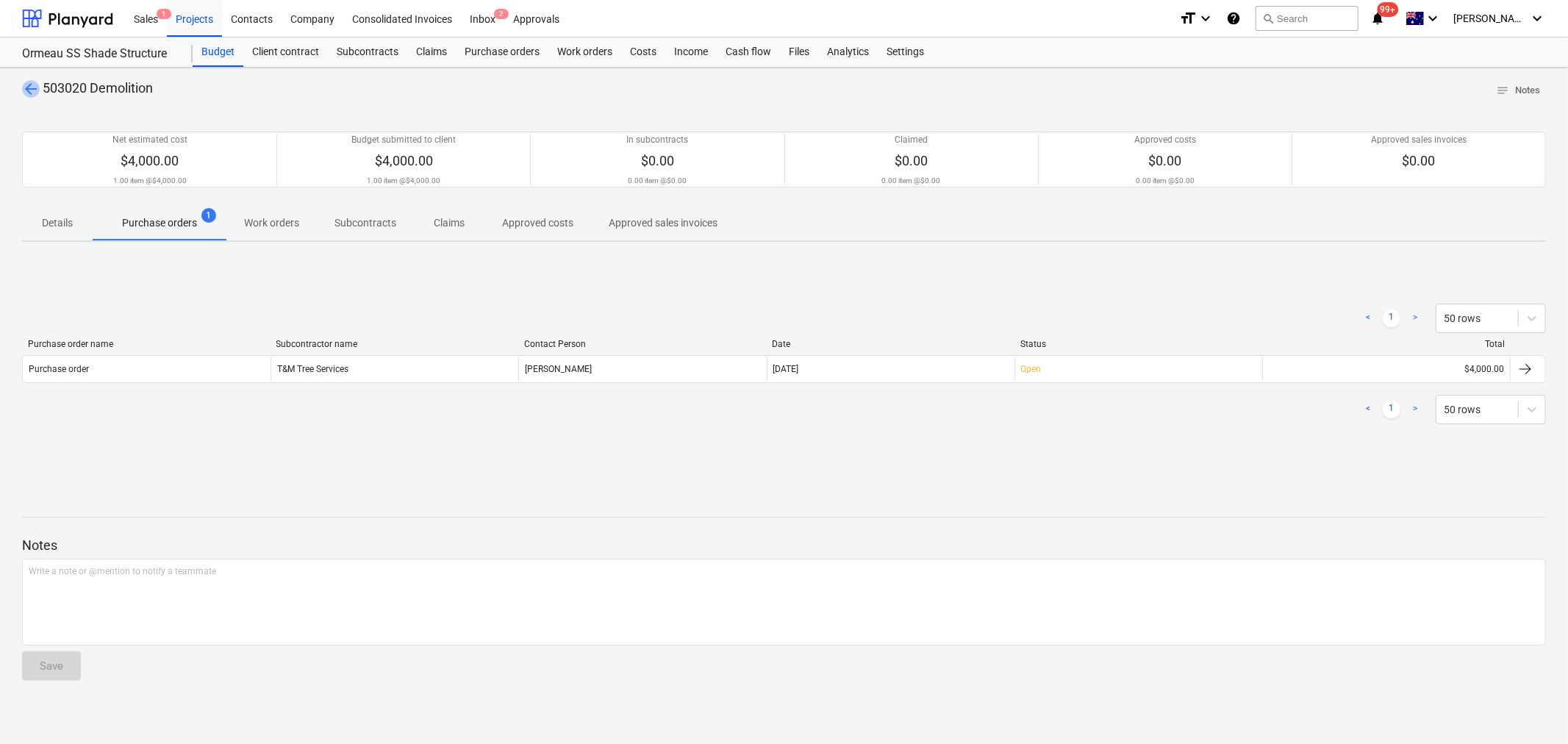
click at [38, 90] on span "arrow_back" at bounding box center [31, 89] width 17 height 17
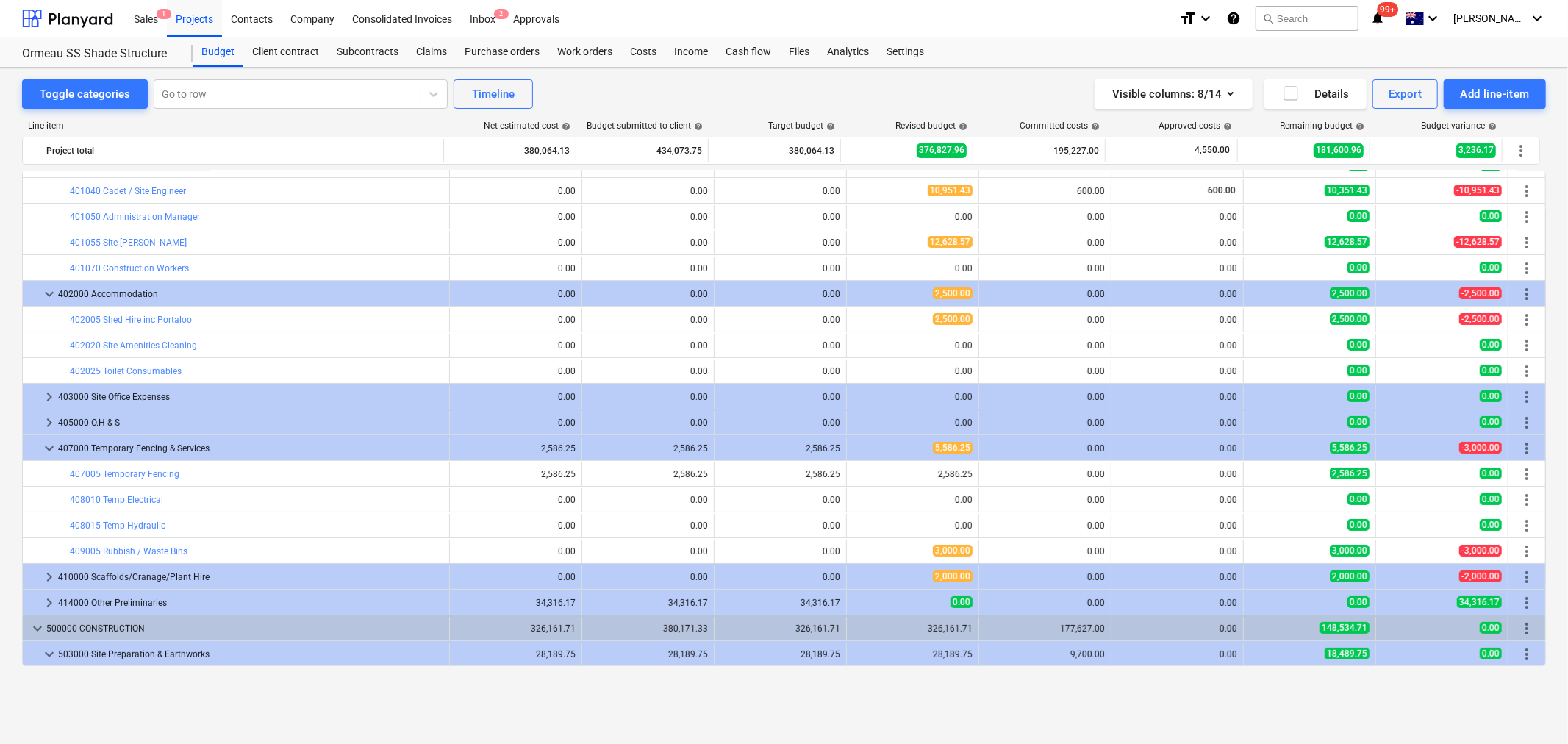
scroll to position [81, 0]
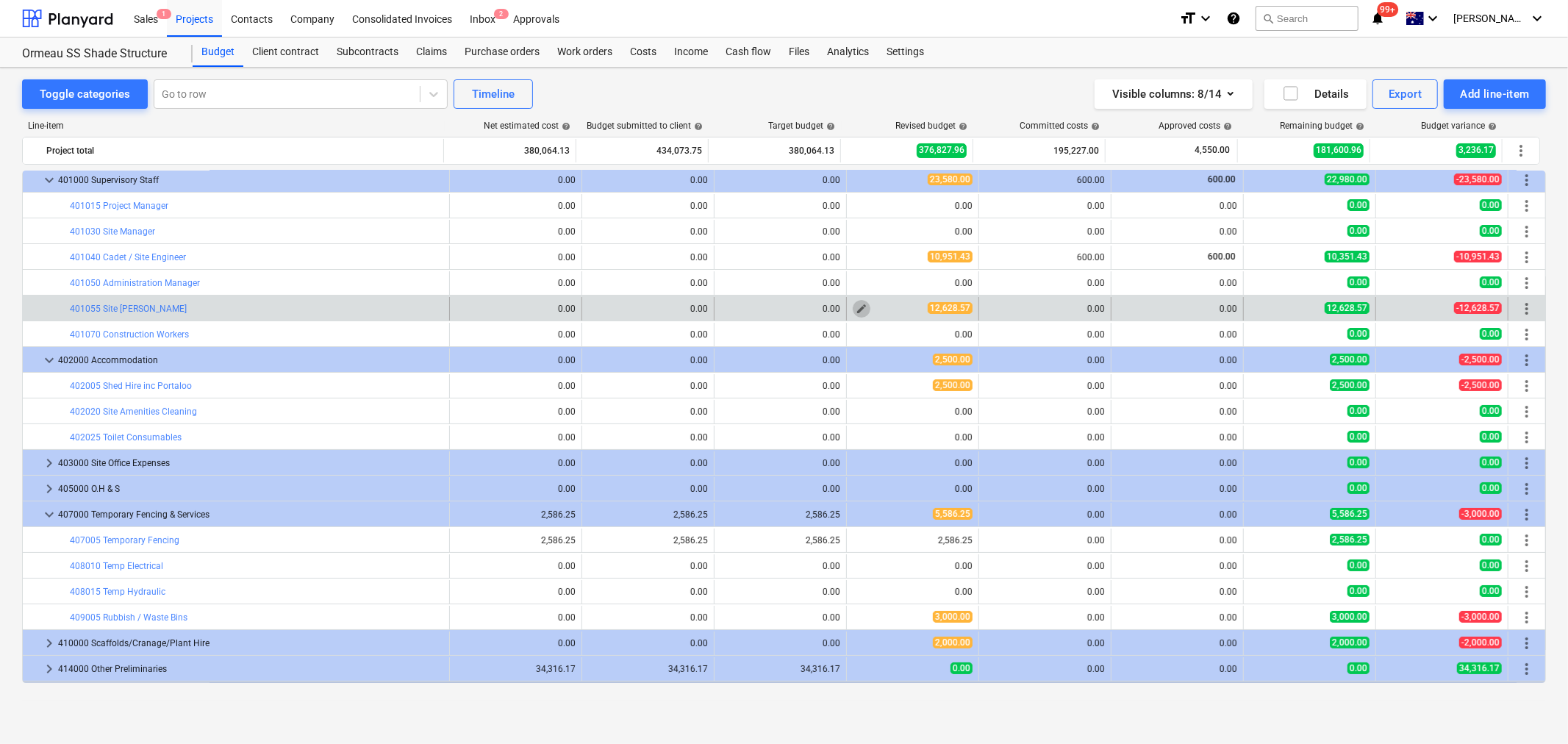
click at [856, 307] on span "edit" at bounding box center [862, 308] width 12 height 12
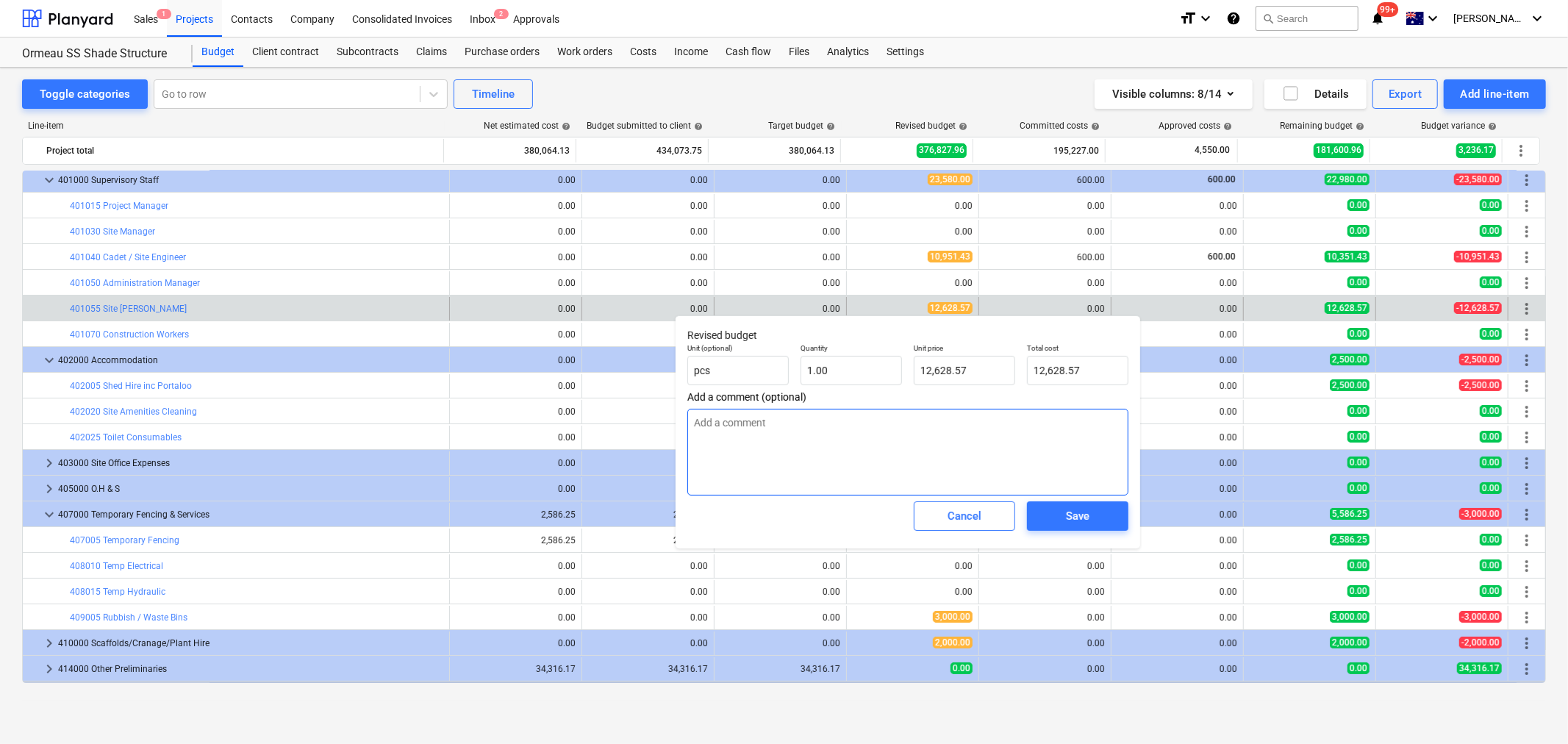
click at [920, 454] on textarea at bounding box center [907, 452] width 441 height 87
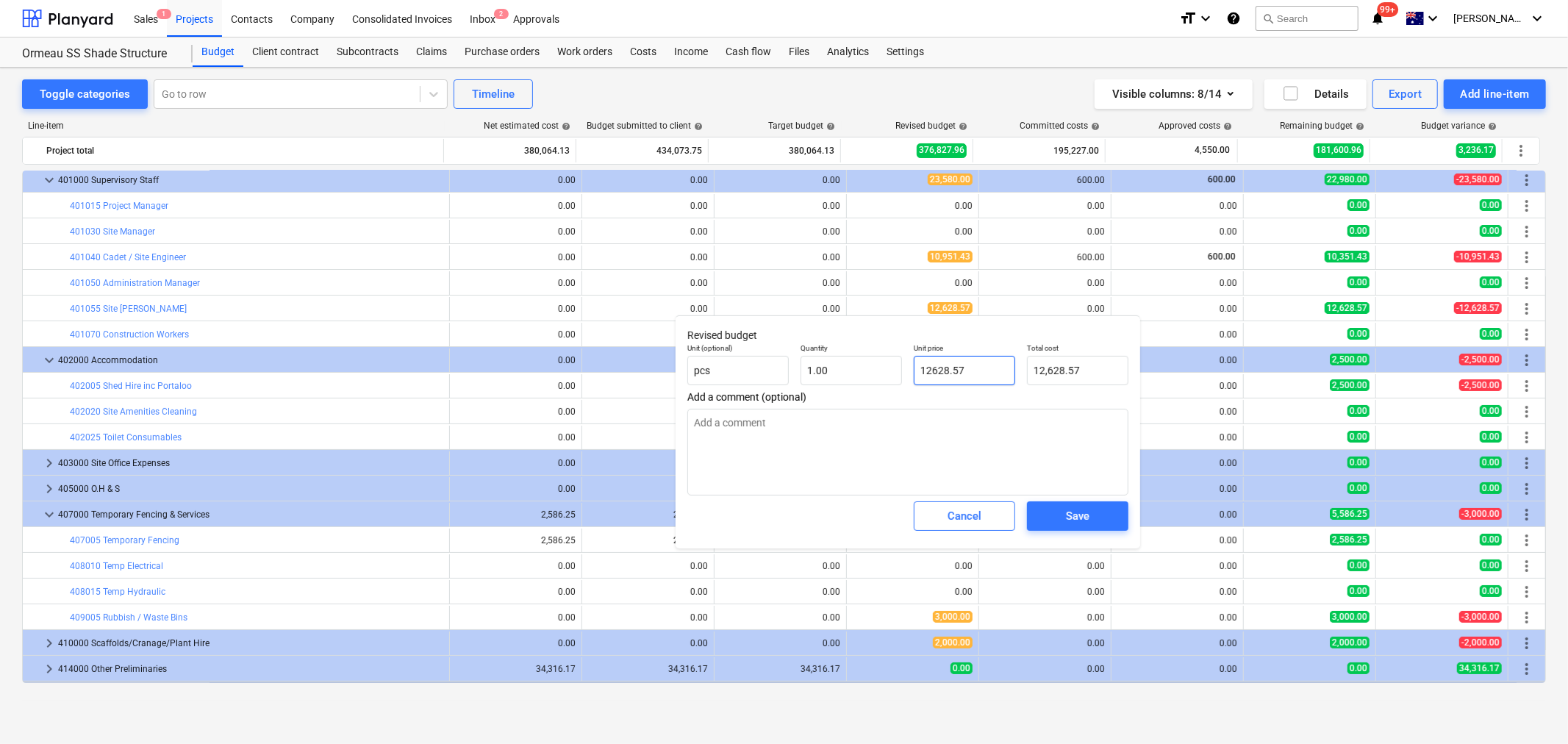
drag, startPoint x: 964, startPoint y: 375, endPoint x: 904, endPoint y: 379, distance: 60.1
click at [904, 379] on div "Unit (optional) pcs Quantity 1.00 Unit price 12628.57 Total cost 12,628.57" at bounding box center [908, 365] width 453 height 54
drag, startPoint x: 976, startPoint y: 372, endPoint x: 840, endPoint y: 361, distance: 136.4
click at [842, 361] on div "Unit (optional) pcs Quantity 1.00 Unit price 12628.57 Total cost 12,628.57" at bounding box center [908, 365] width 453 height 54
click at [885, 474] on textarea at bounding box center [907, 452] width 441 height 87
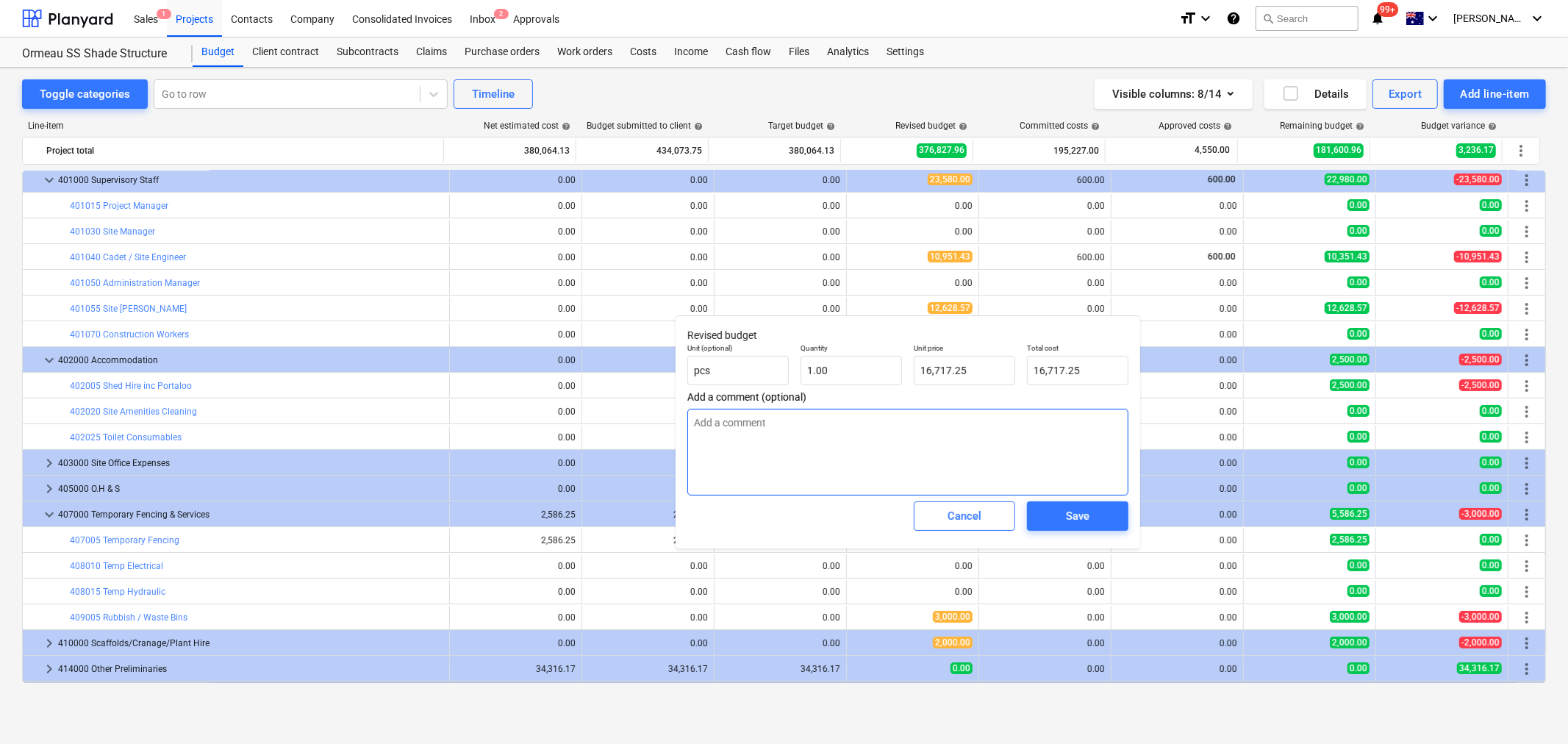
click at [762, 456] on textarea at bounding box center [907, 452] width 441 height 87
click at [1076, 506] on button "Save" at bounding box center [1078, 515] width 102 height 29
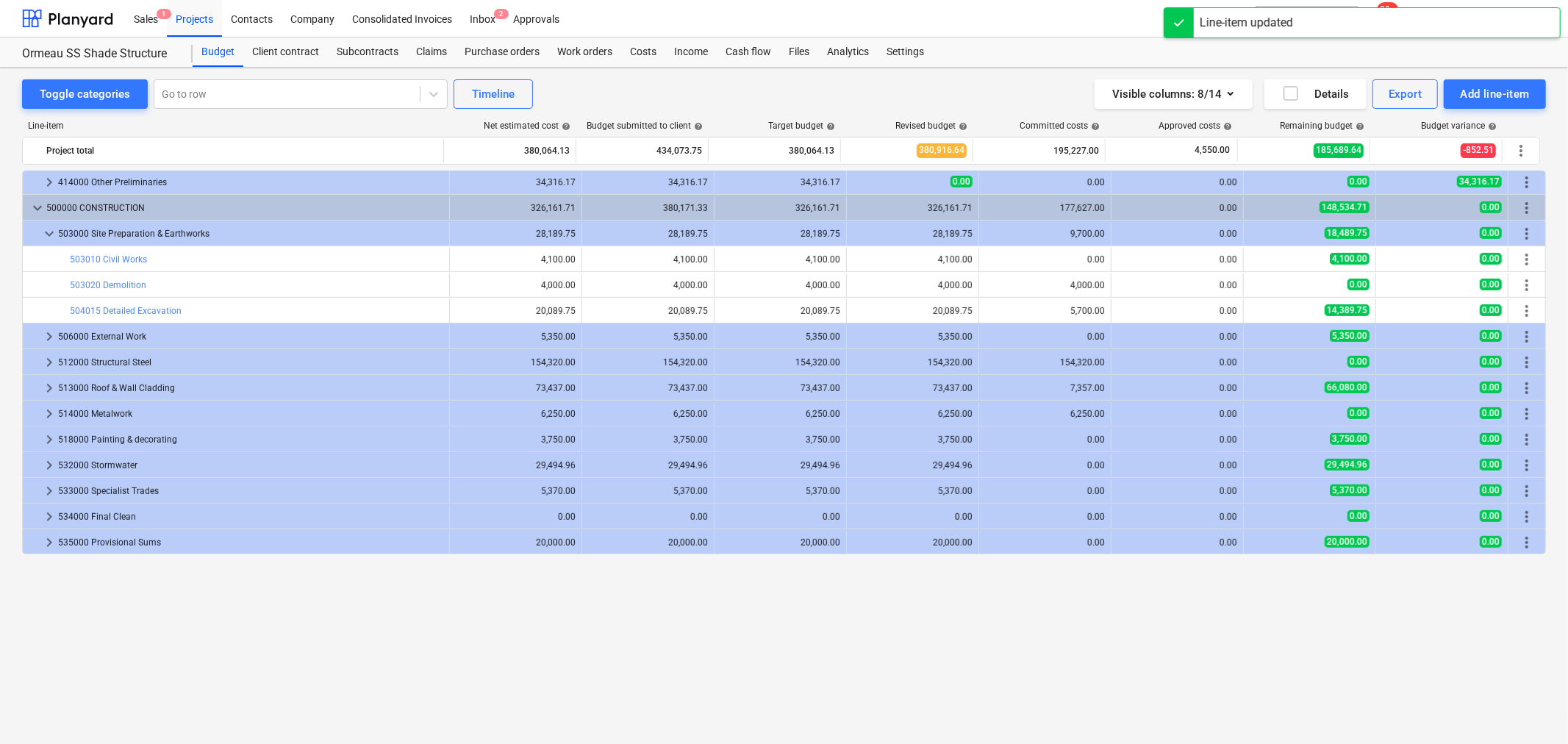
scroll to position [405, 0]
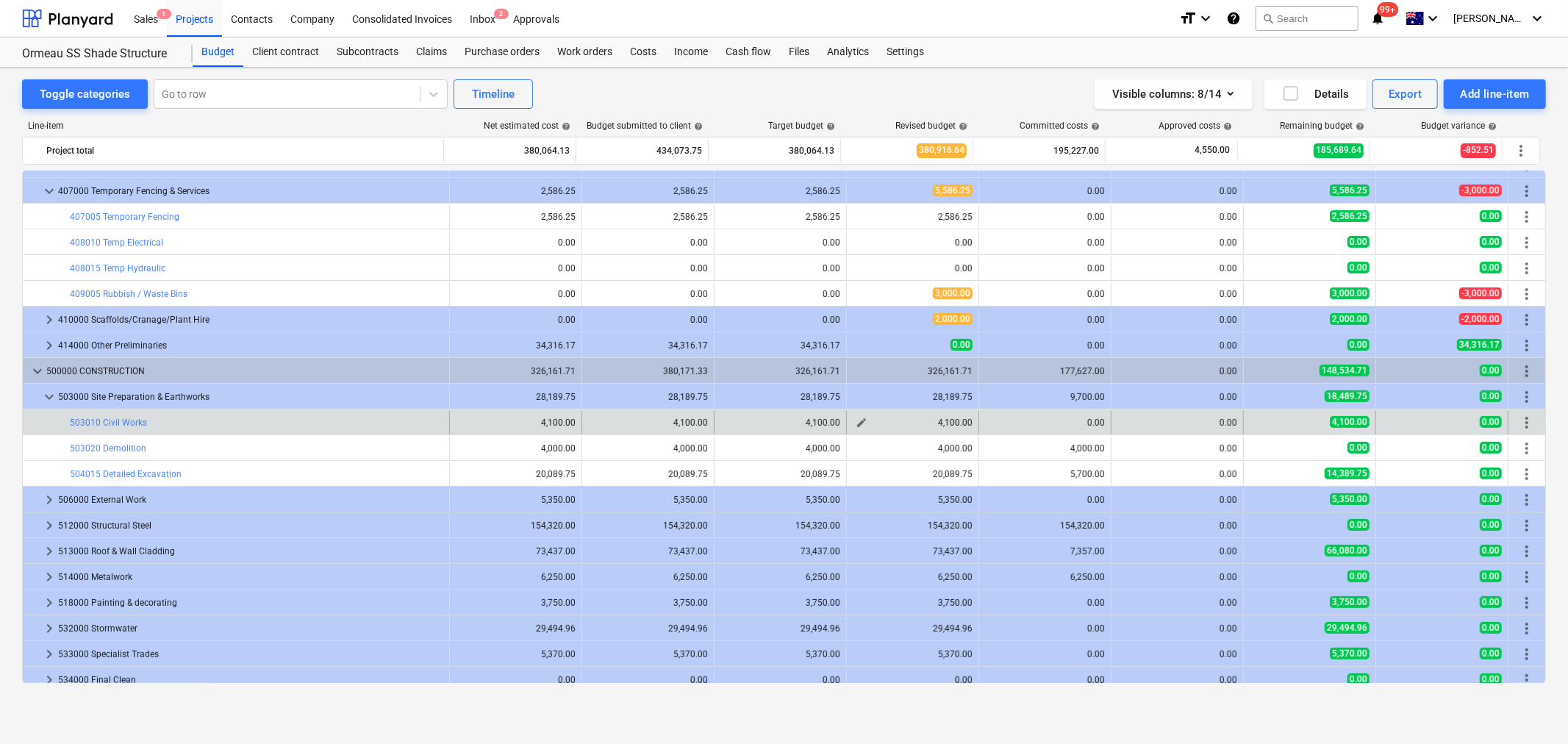
click at [857, 421] on span "edit" at bounding box center [862, 422] width 12 height 12
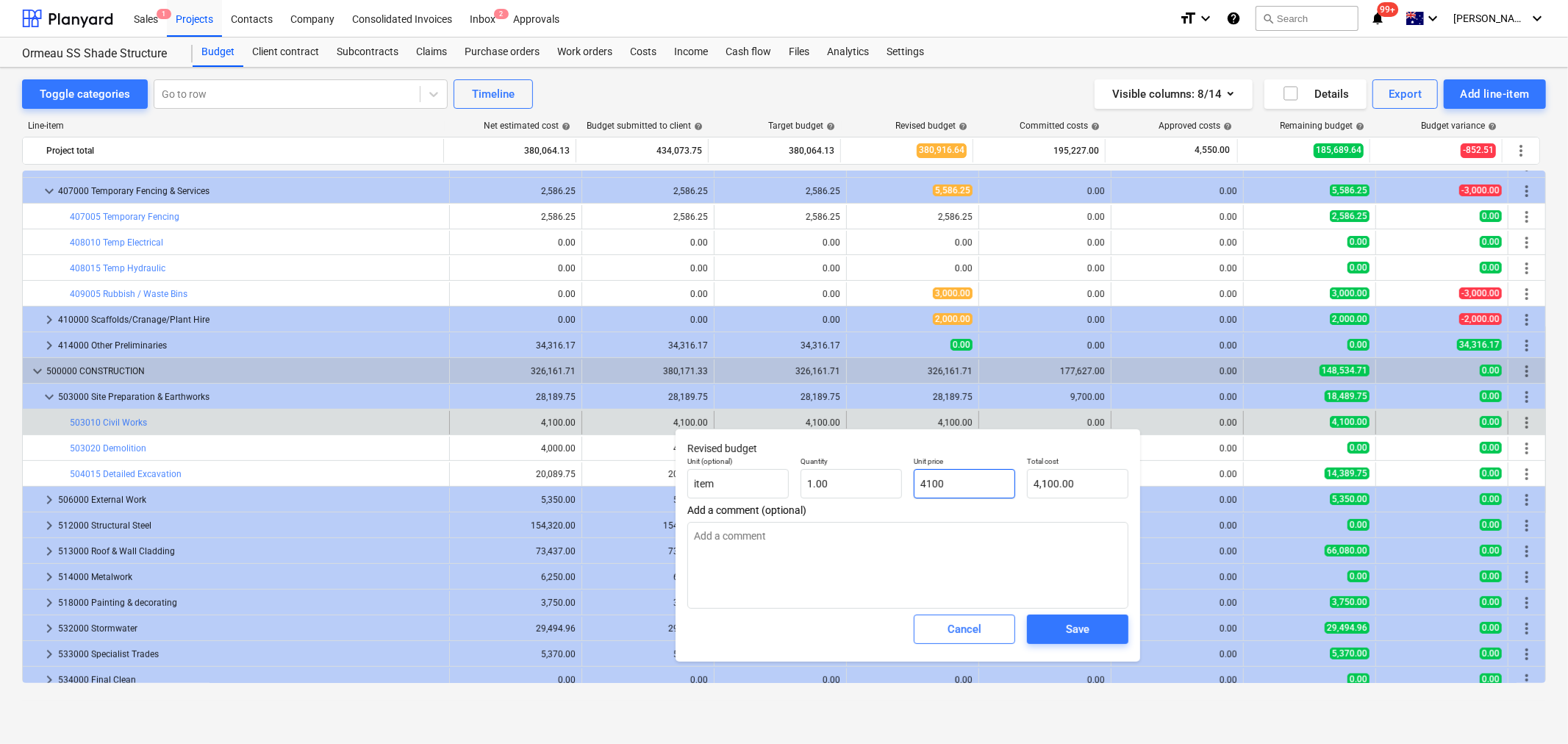
drag, startPoint x: 973, startPoint y: 485, endPoint x: 846, endPoint y: 451, distance: 131.5
click at [843, 451] on div "Unit (optional) item Quantity 1.00 Unit price 4100 Total cost 4,100.00" at bounding box center [908, 477] width 453 height 54
click at [908, 578] on textarea at bounding box center [907, 566] width 441 height 87
drag, startPoint x: 981, startPoint y: 475, endPoint x: 961, endPoint y: 480, distance: 20.6
click at [964, 480] on input "4100" at bounding box center [964, 483] width 102 height 29
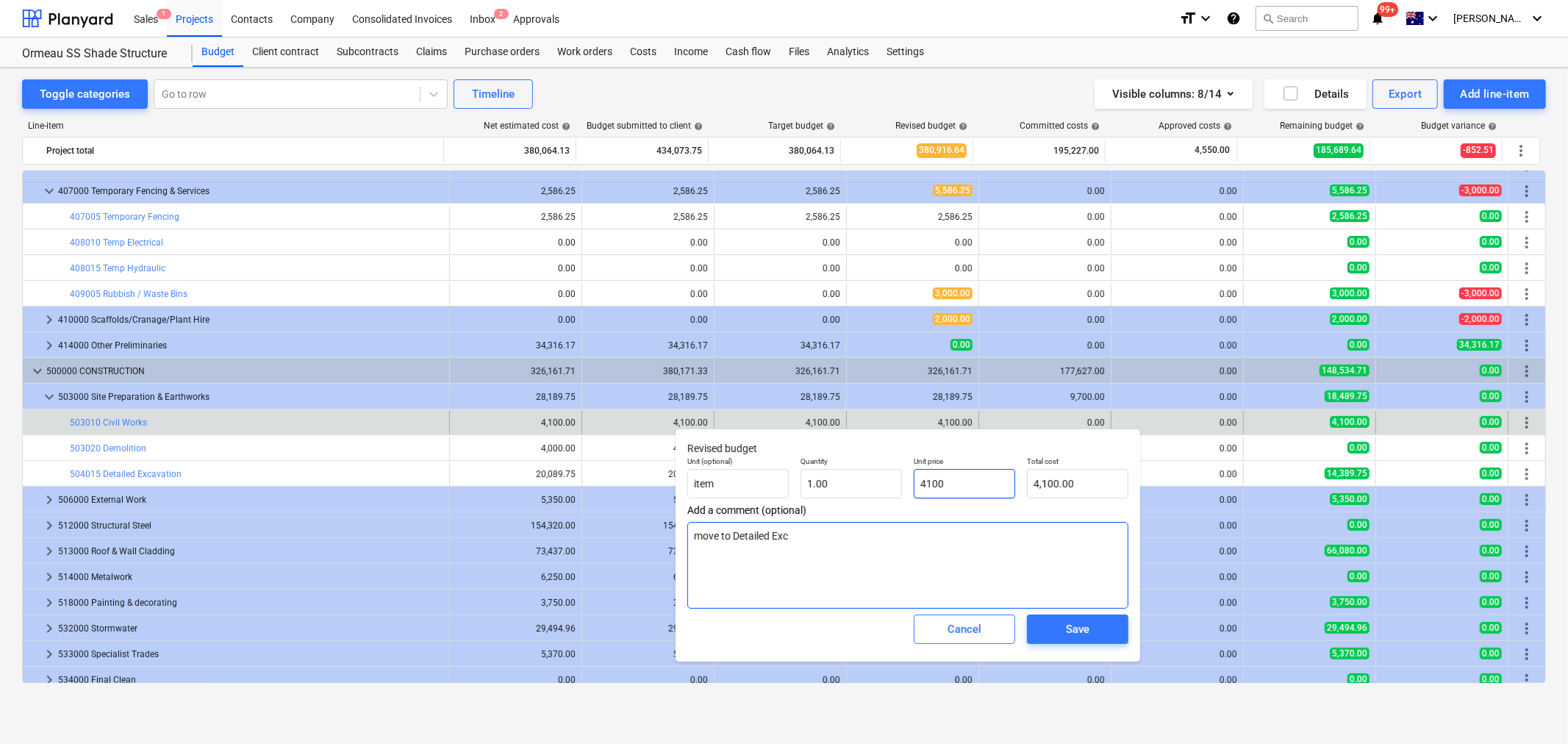
drag, startPoint x: 956, startPoint y: 480, endPoint x: 870, endPoint y: 532, distance: 100.5
click at [843, 467] on div "Unit (optional) item Quantity 1.00 Unit price 4100 Total cost 4,100.00" at bounding box center [908, 477] width 453 height 54
click at [1072, 638] on div "Save" at bounding box center [1078, 629] width 24 height 19
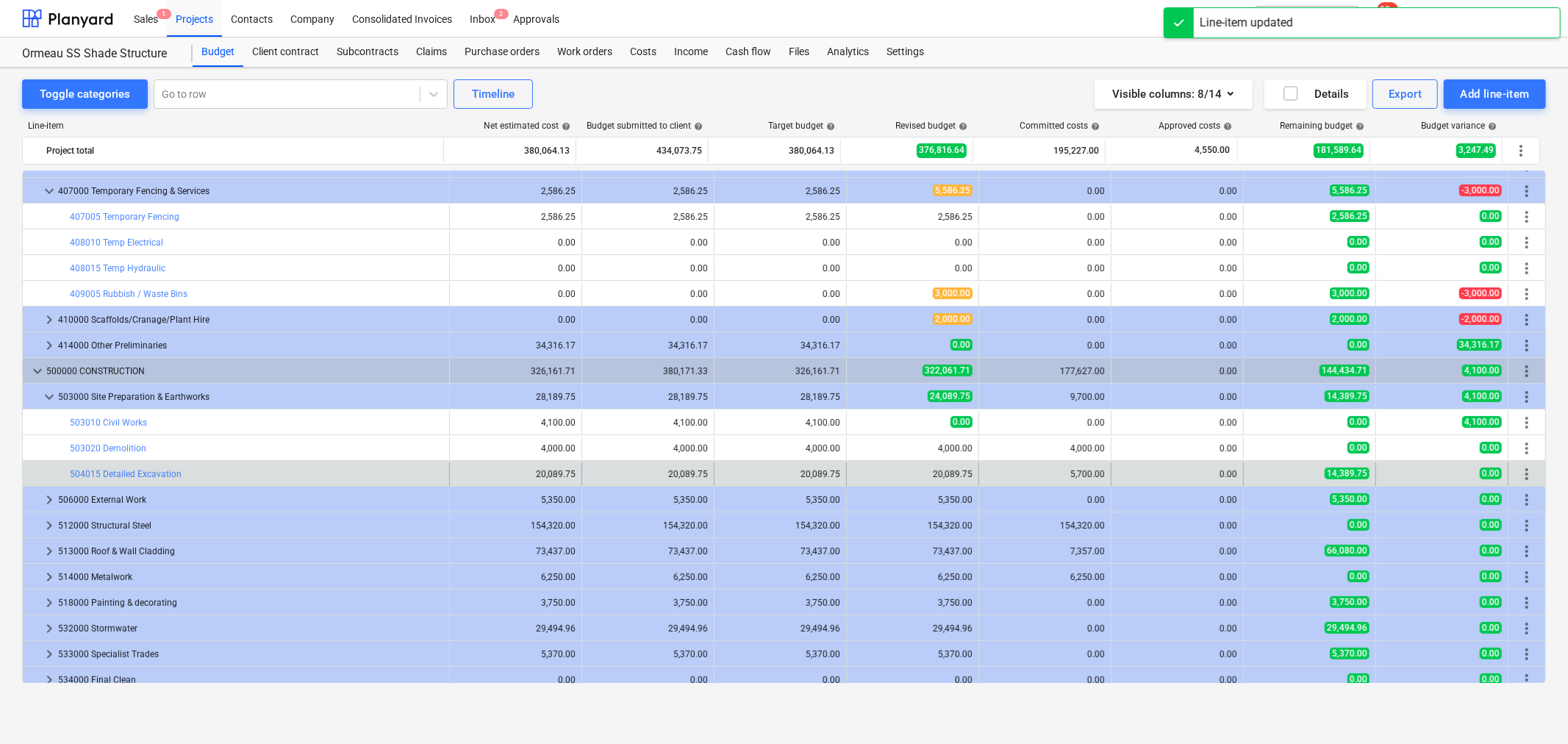
click at [847, 471] on div "edit 20,089.75" at bounding box center [913, 474] width 133 height 24
click at [848, 472] on div "edit 20,089.75" at bounding box center [913, 474] width 133 height 24
click at [856, 478] on span "edit" at bounding box center [862, 474] width 12 height 12
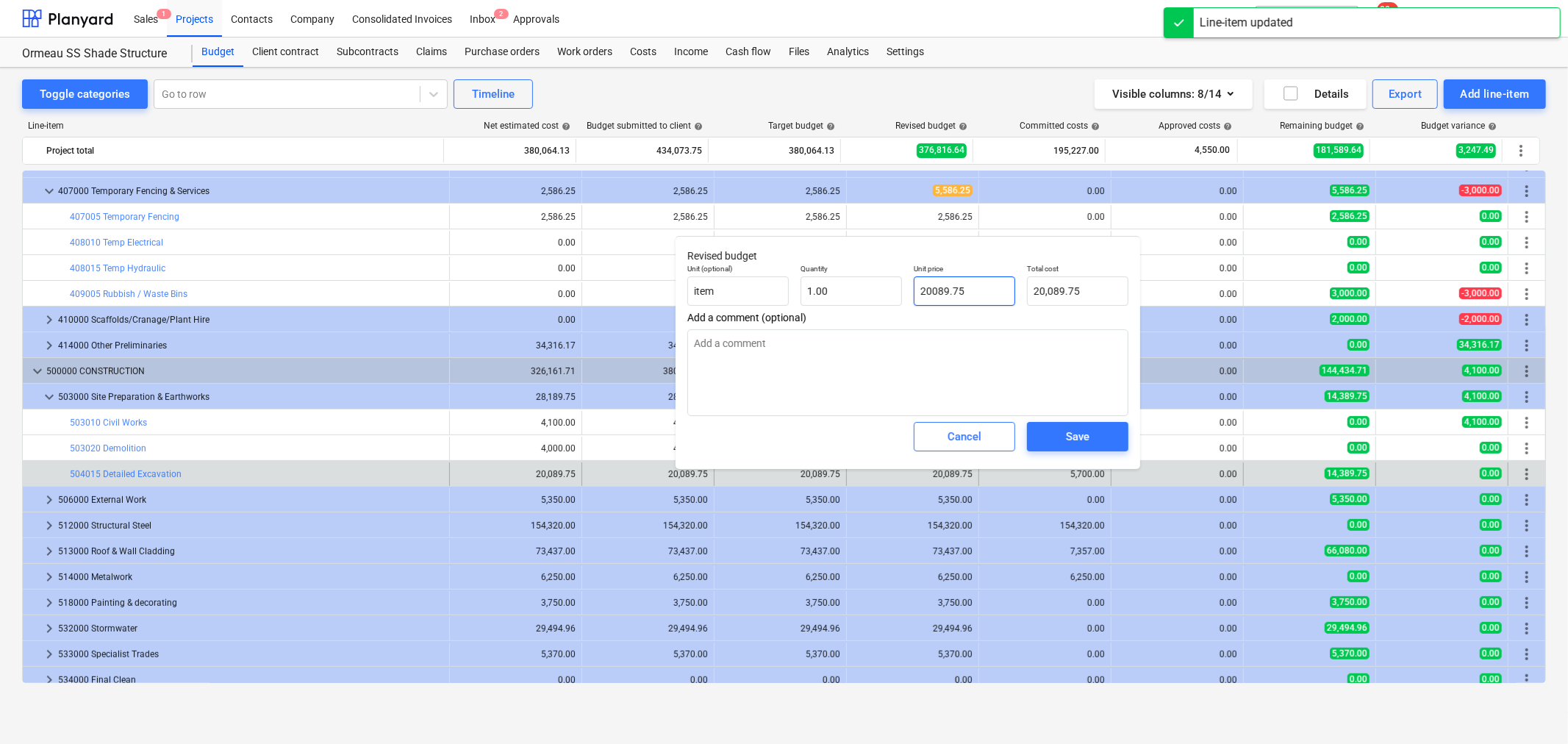
click at [935, 299] on input "20089.75" at bounding box center [964, 290] width 102 height 29
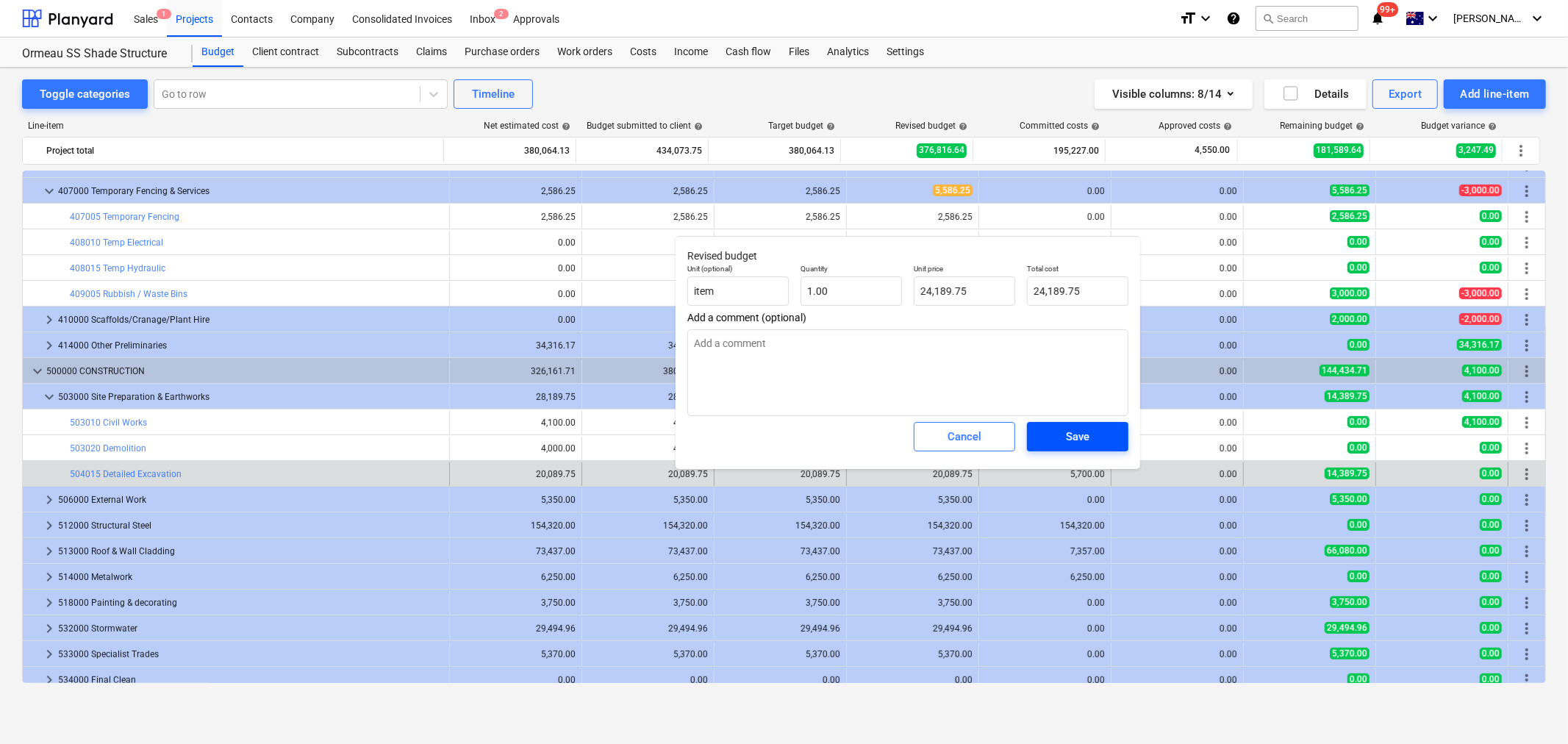
click at [1068, 437] on div "Save" at bounding box center [1078, 436] width 24 height 19
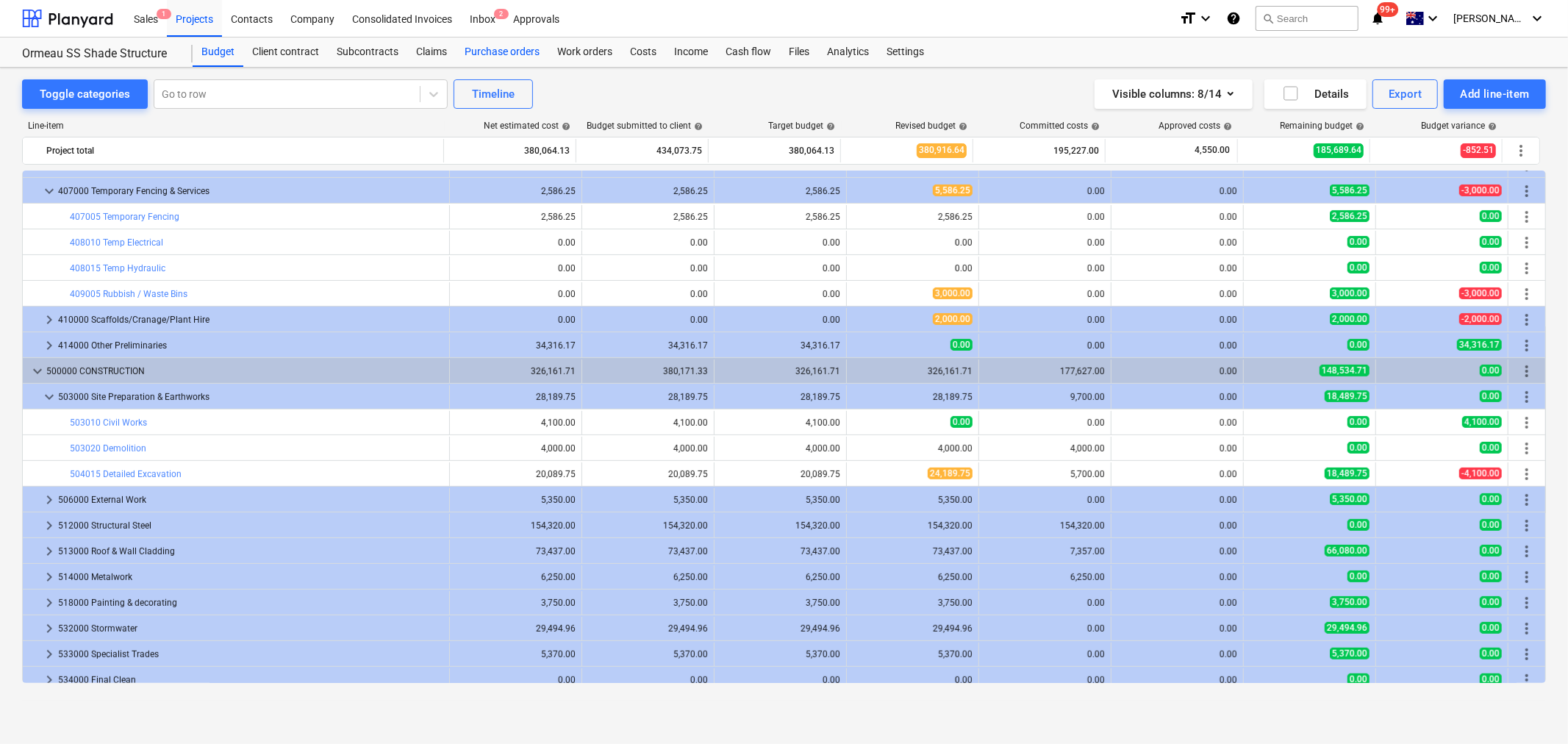
click at [490, 47] on div "Purchase orders" at bounding box center [502, 52] width 92 height 29
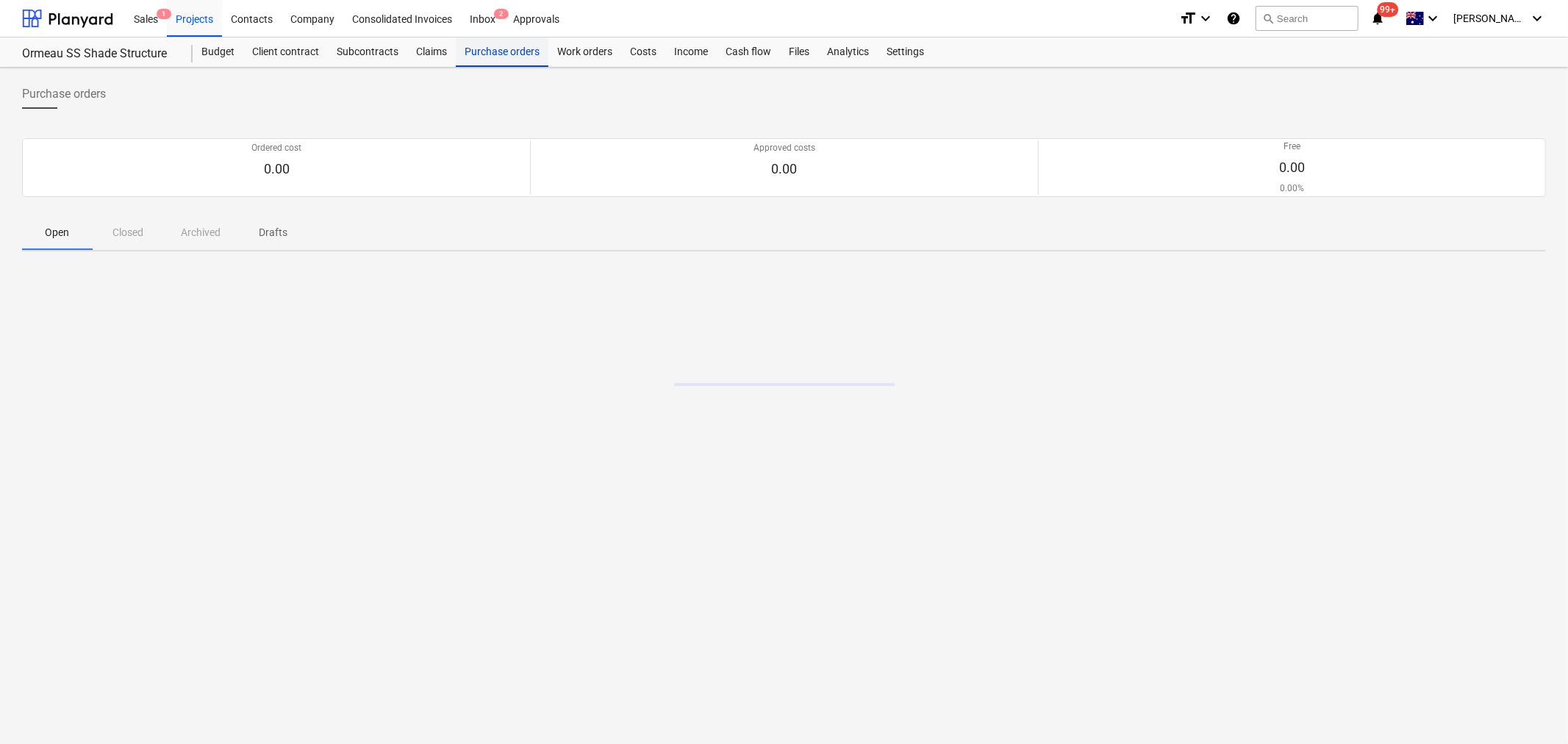
click at [490, 47] on div "Purchase orders" at bounding box center [502, 52] width 92 height 29
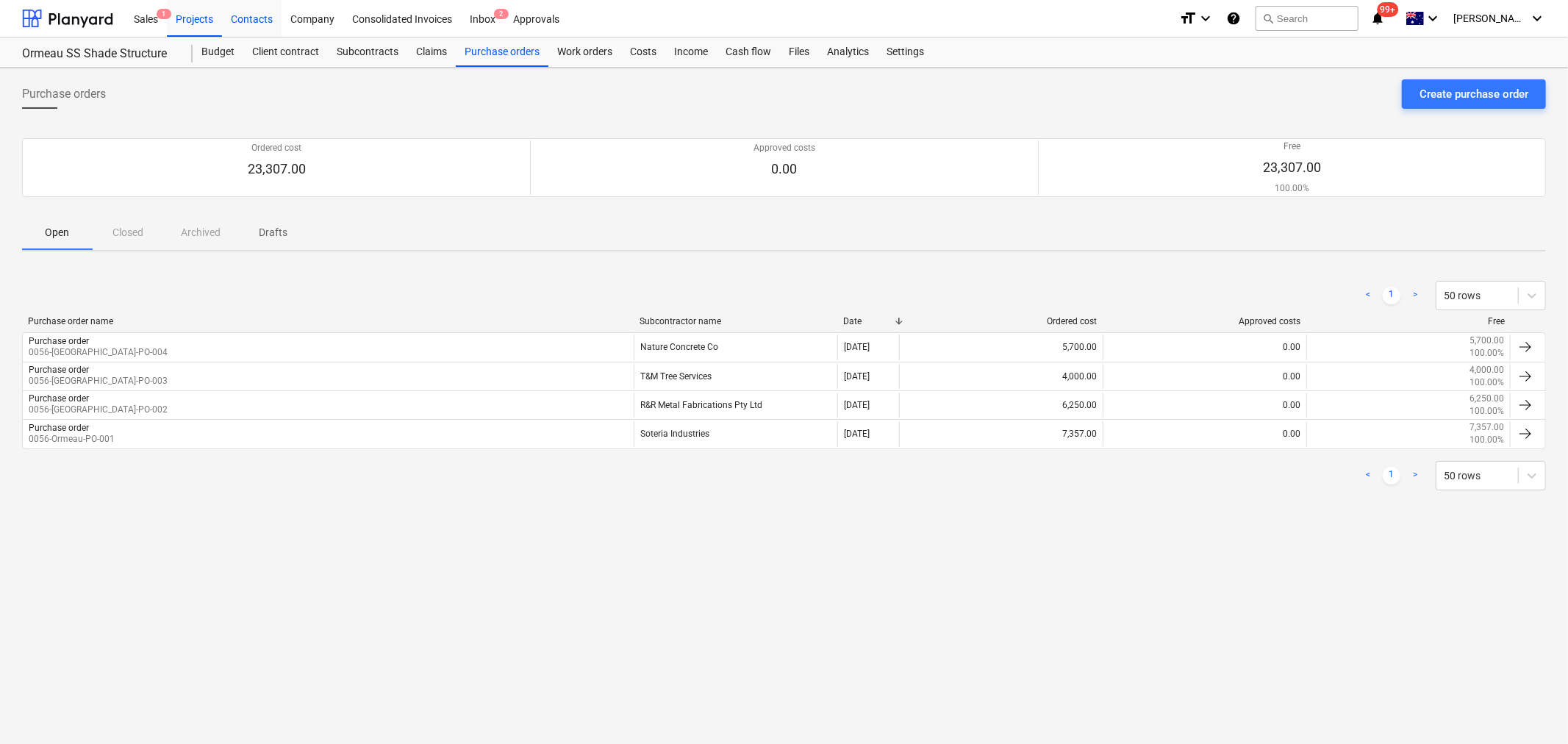
click at [223, 13] on div "Contacts" at bounding box center [251, 18] width 59 height 38
click at [195, 19] on div "Projects" at bounding box center [195, 18] width 55 height 38
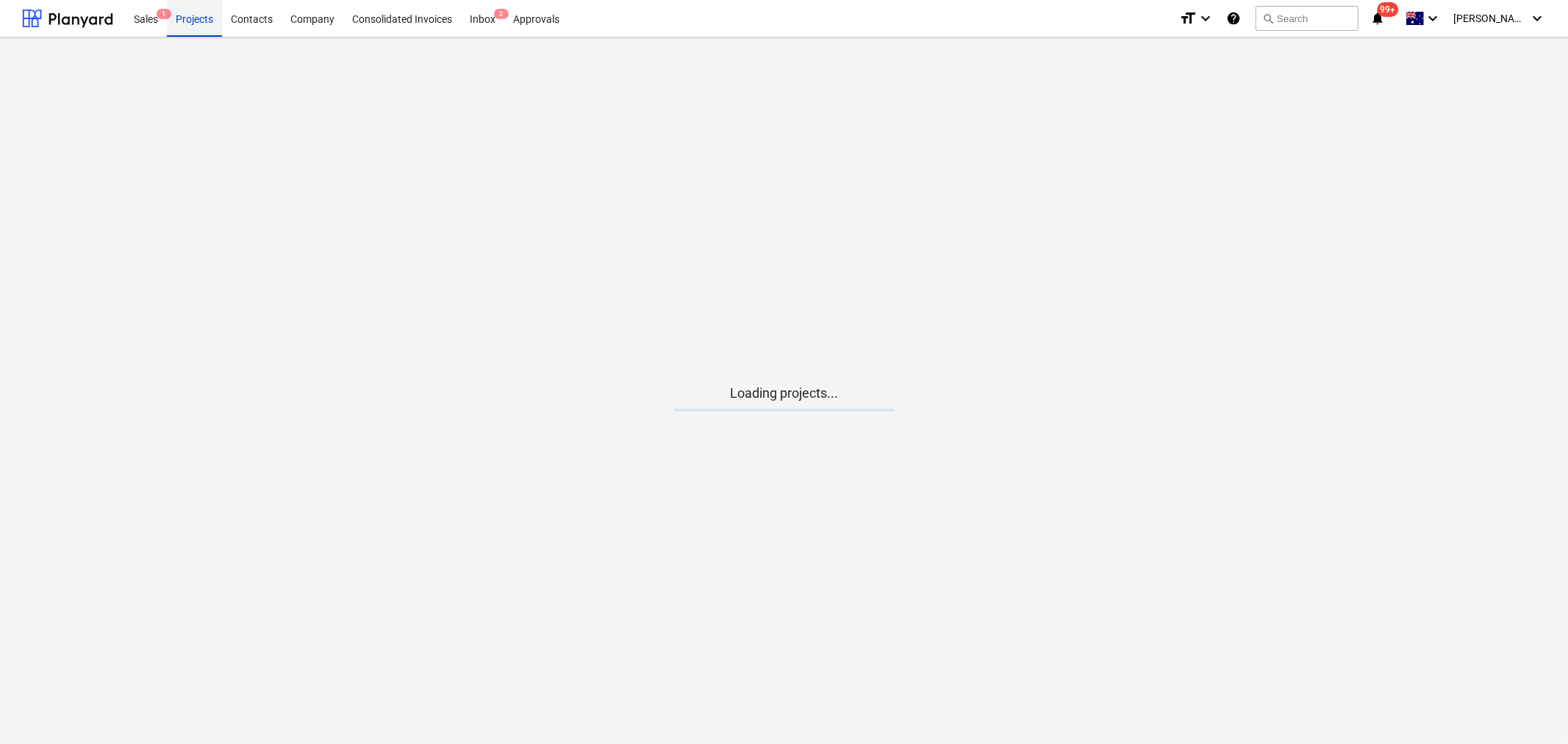
click at [195, 19] on div "Projects" at bounding box center [195, 18] width 55 height 38
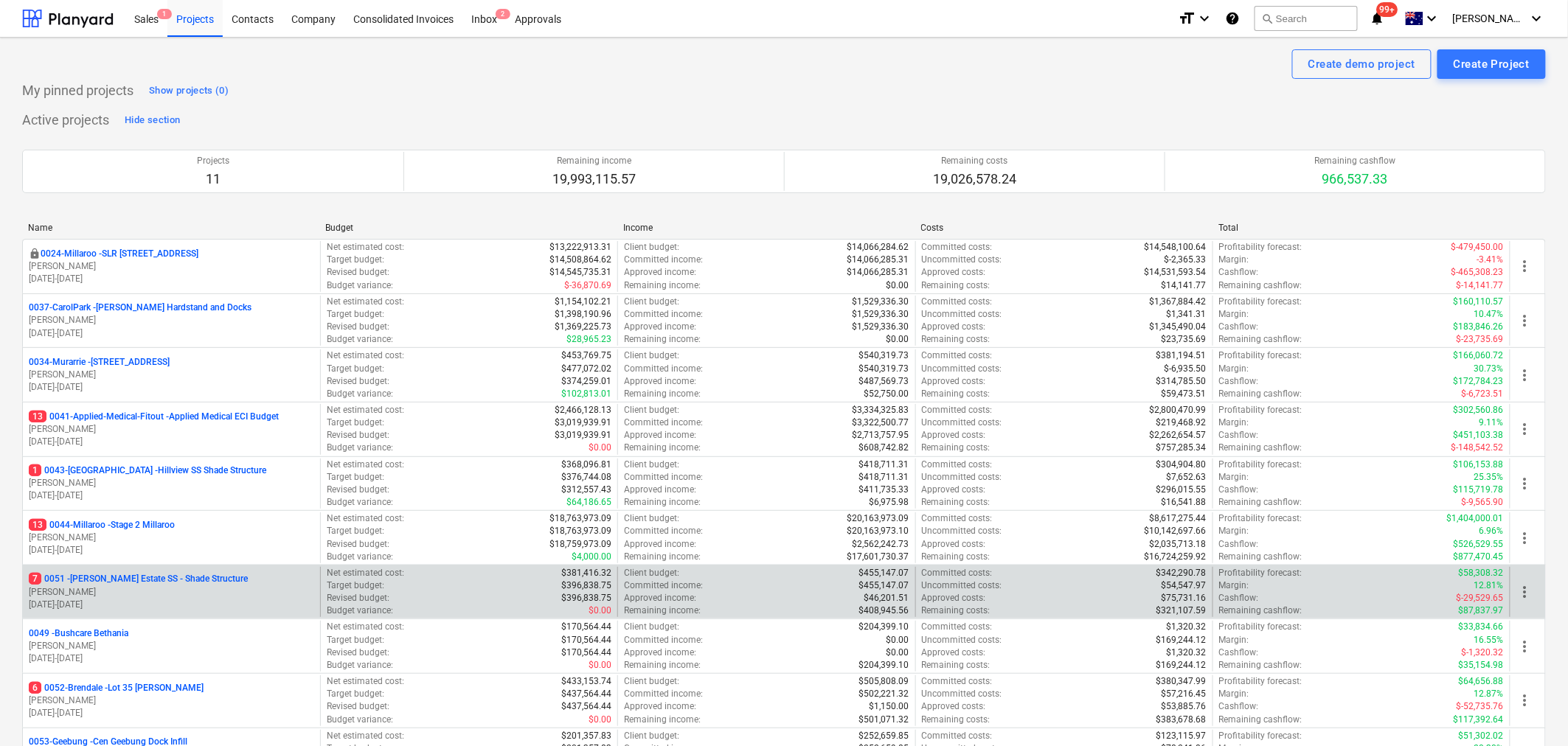
click at [267, 583] on div "7 0051 - [PERSON_NAME] Estate SS - Shade Structure" at bounding box center [171, 579] width 286 height 13
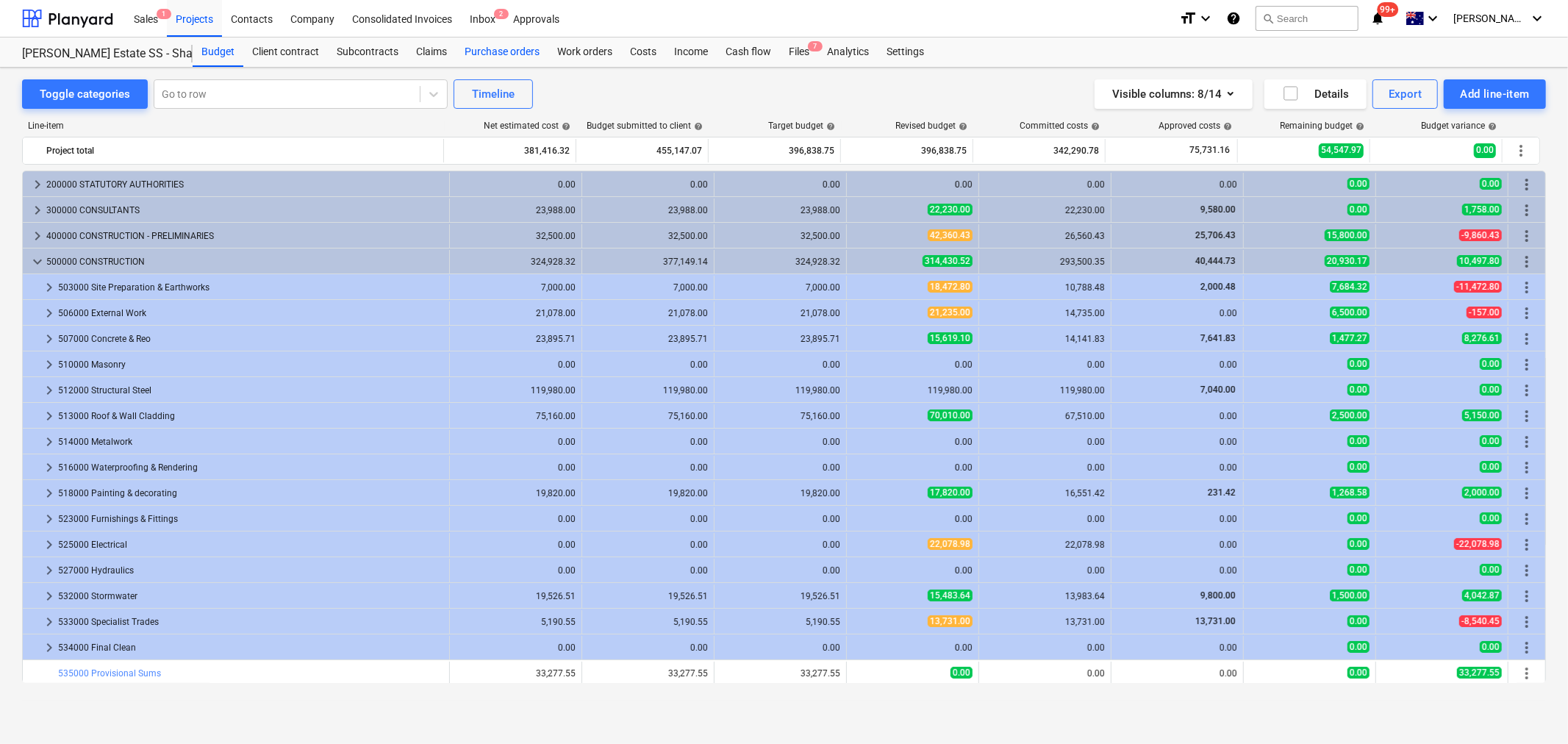
click at [507, 58] on div "Purchase orders" at bounding box center [502, 52] width 92 height 29
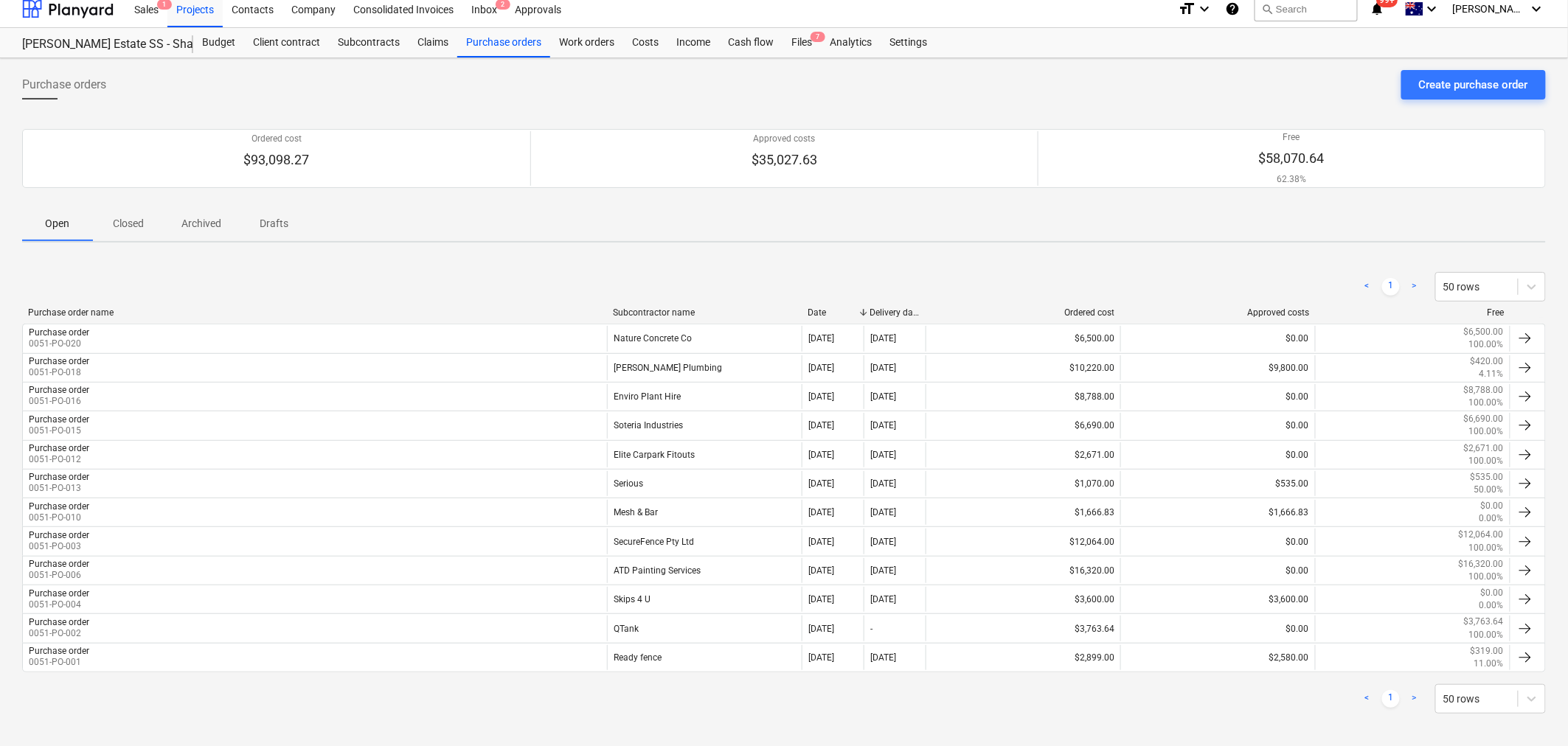
scroll to position [18, 0]
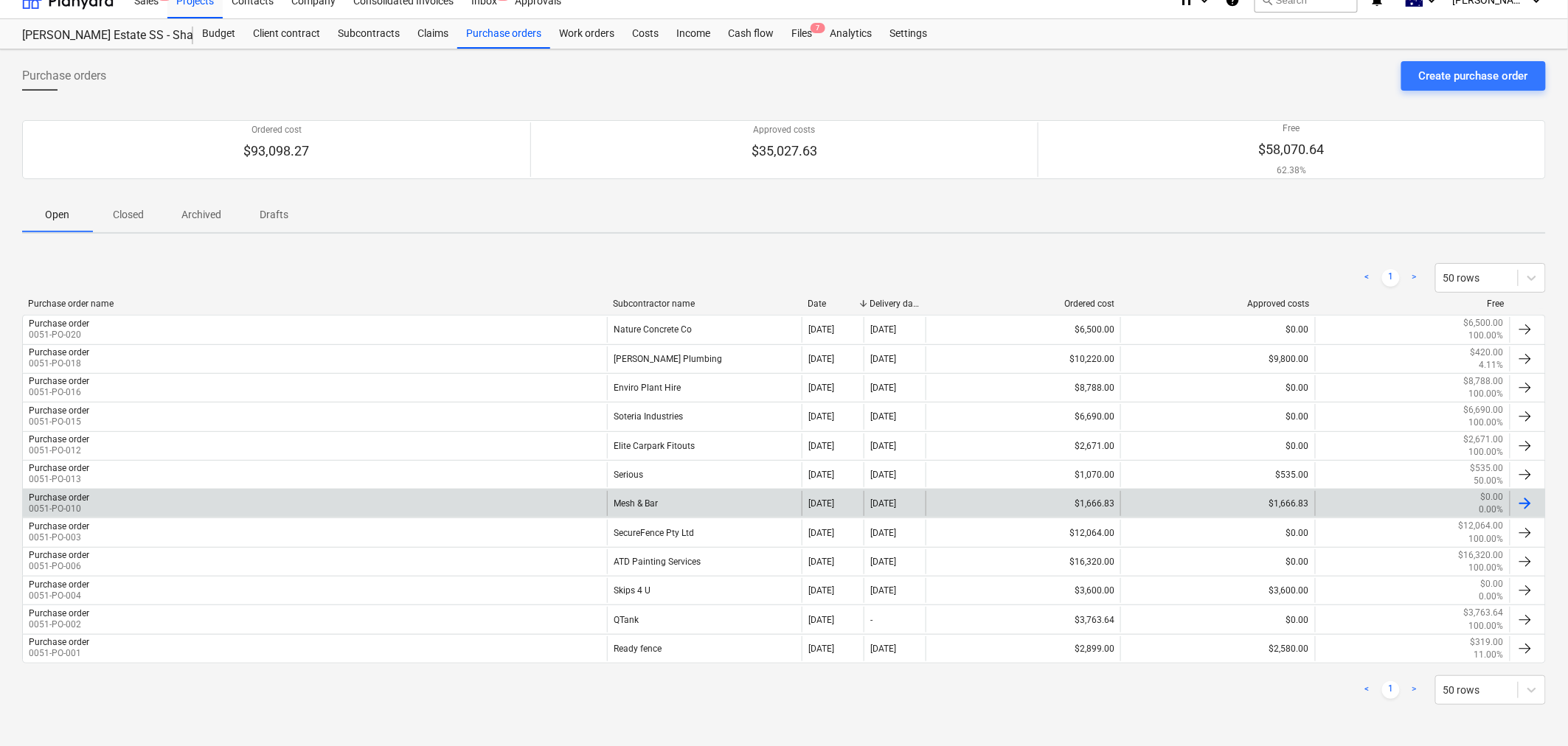
click at [564, 497] on div "Purchase order 0051-PO-010" at bounding box center [315, 504] width 584 height 25
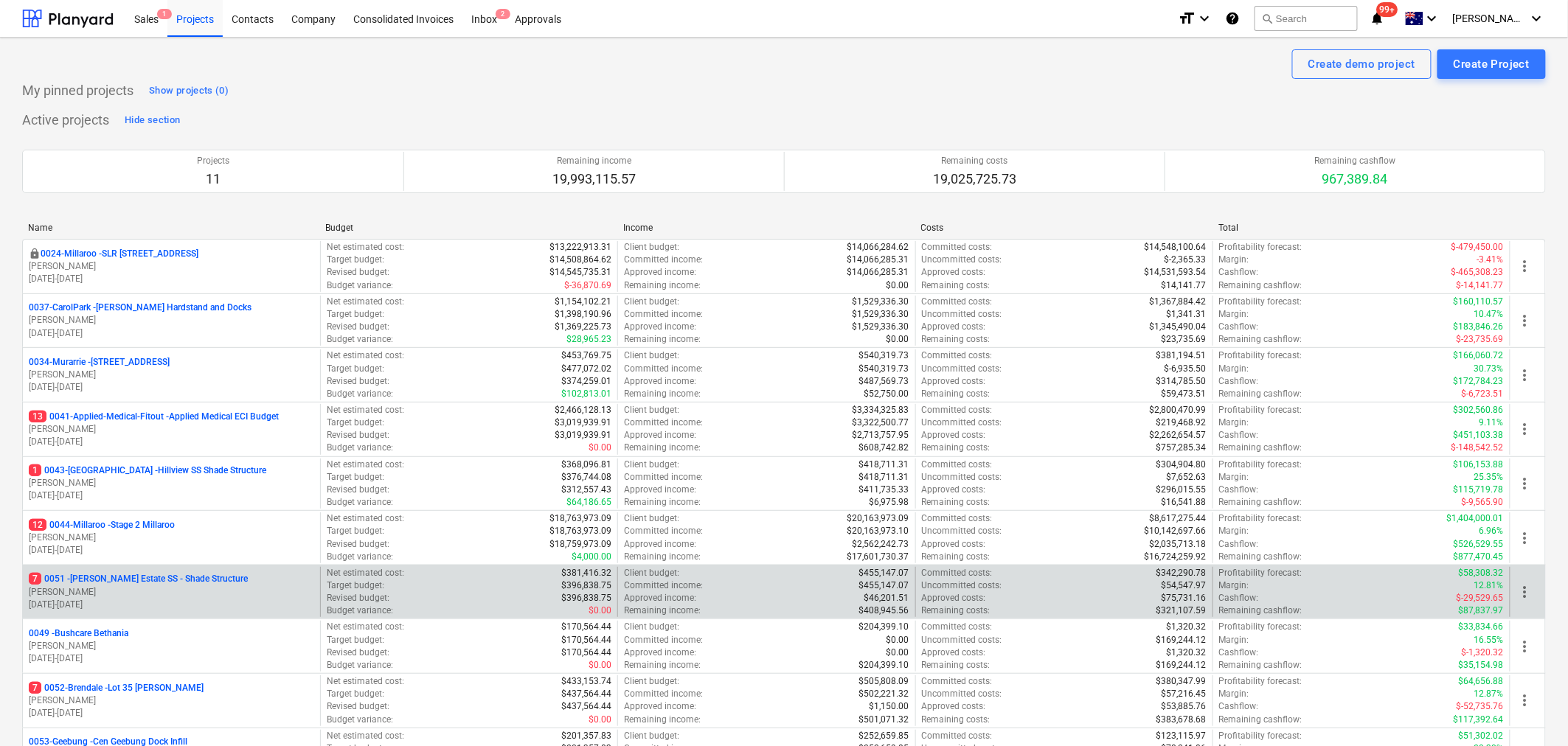
click at [287, 566] on div "7 0051 - Patrick Estate SS - Shade Structure T. Pawar 06.08.2025 - 30.11.2025 N…" at bounding box center [784, 592] width 1524 height 55
click at [276, 577] on div "7 0051 - Patrick Estate SS - Shade Structure" at bounding box center [171, 579] width 286 height 13
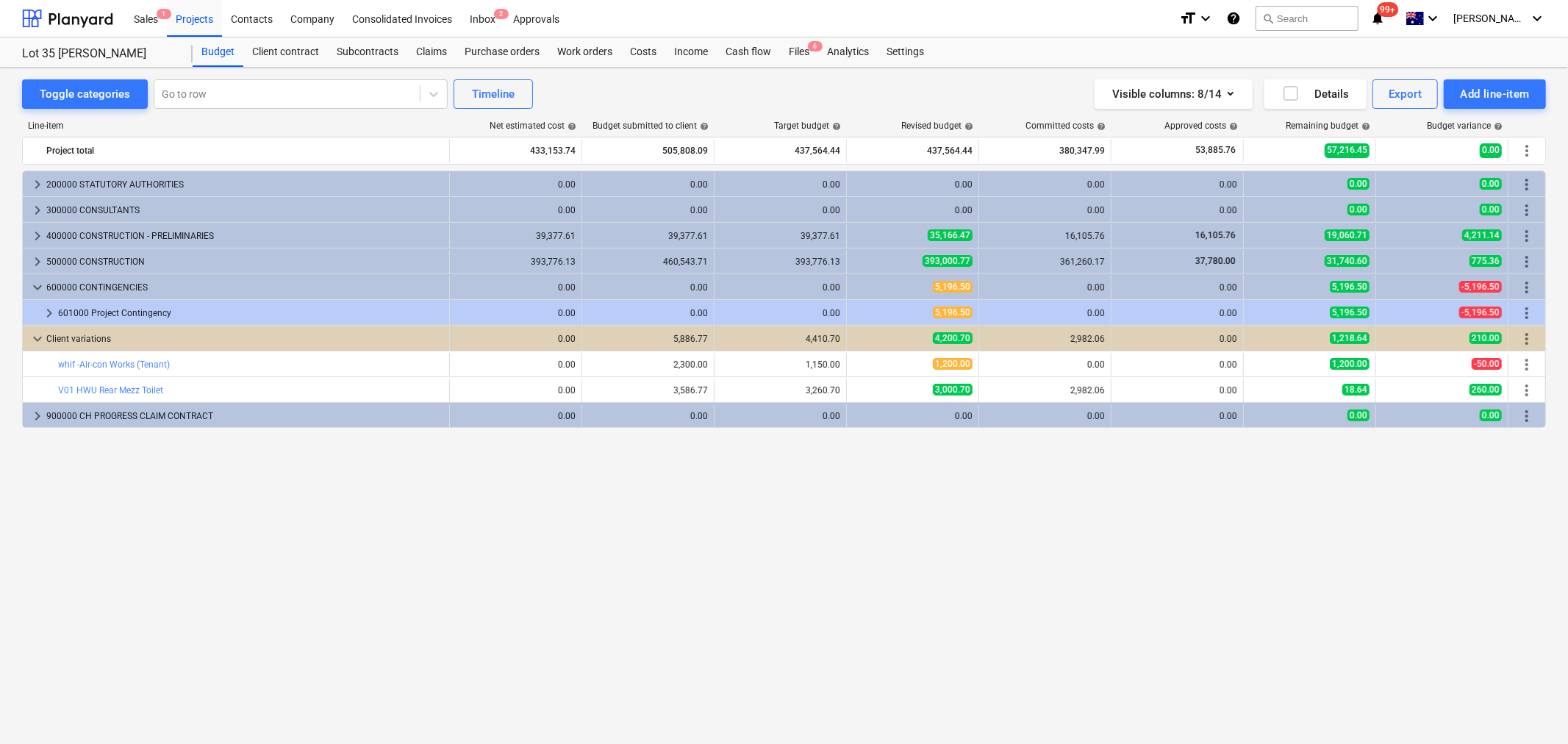
click at [34, 286] on span "keyboard_arrow_down" at bounding box center [37, 287] width 17 height 17
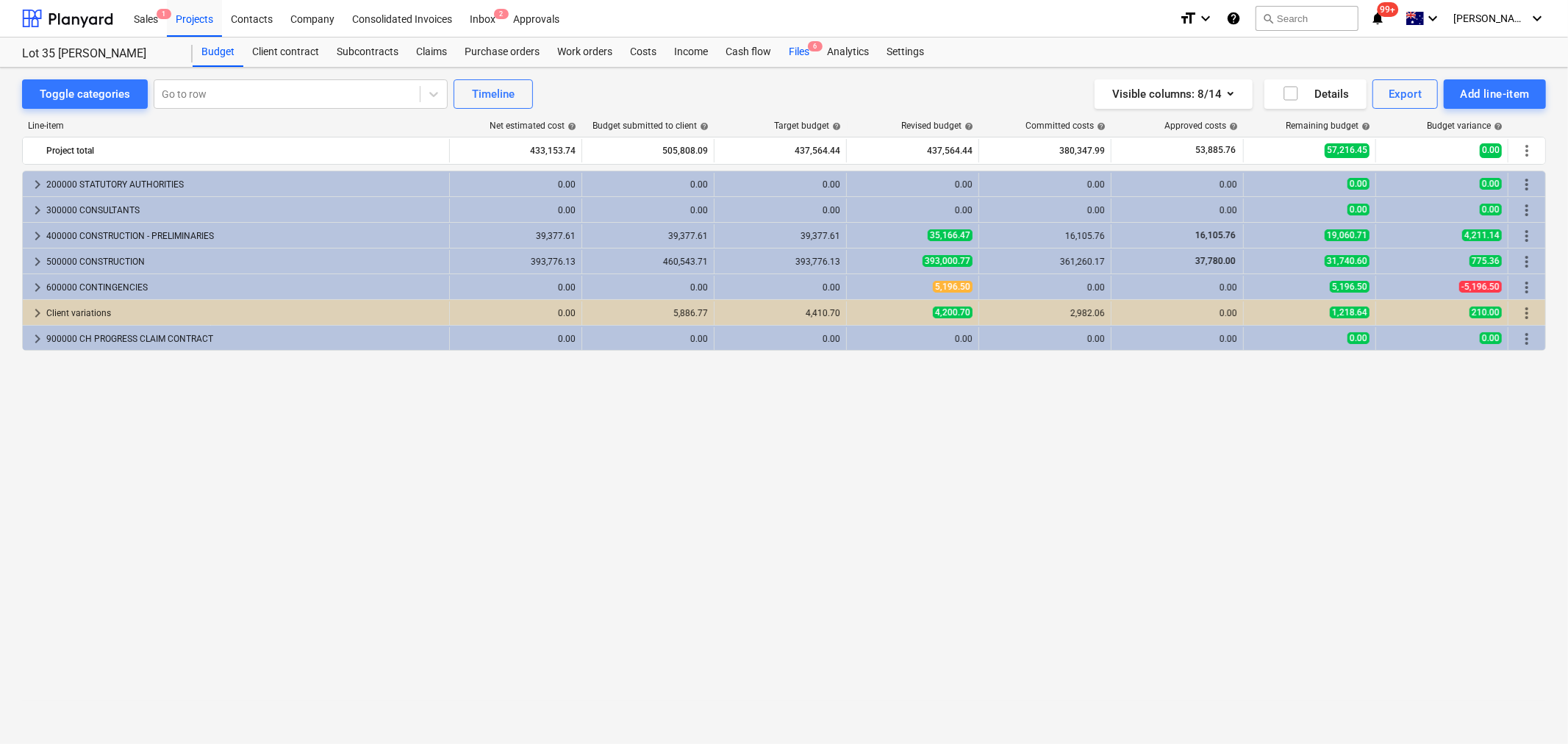
click at [804, 51] on div "Files 6" at bounding box center [799, 52] width 38 height 29
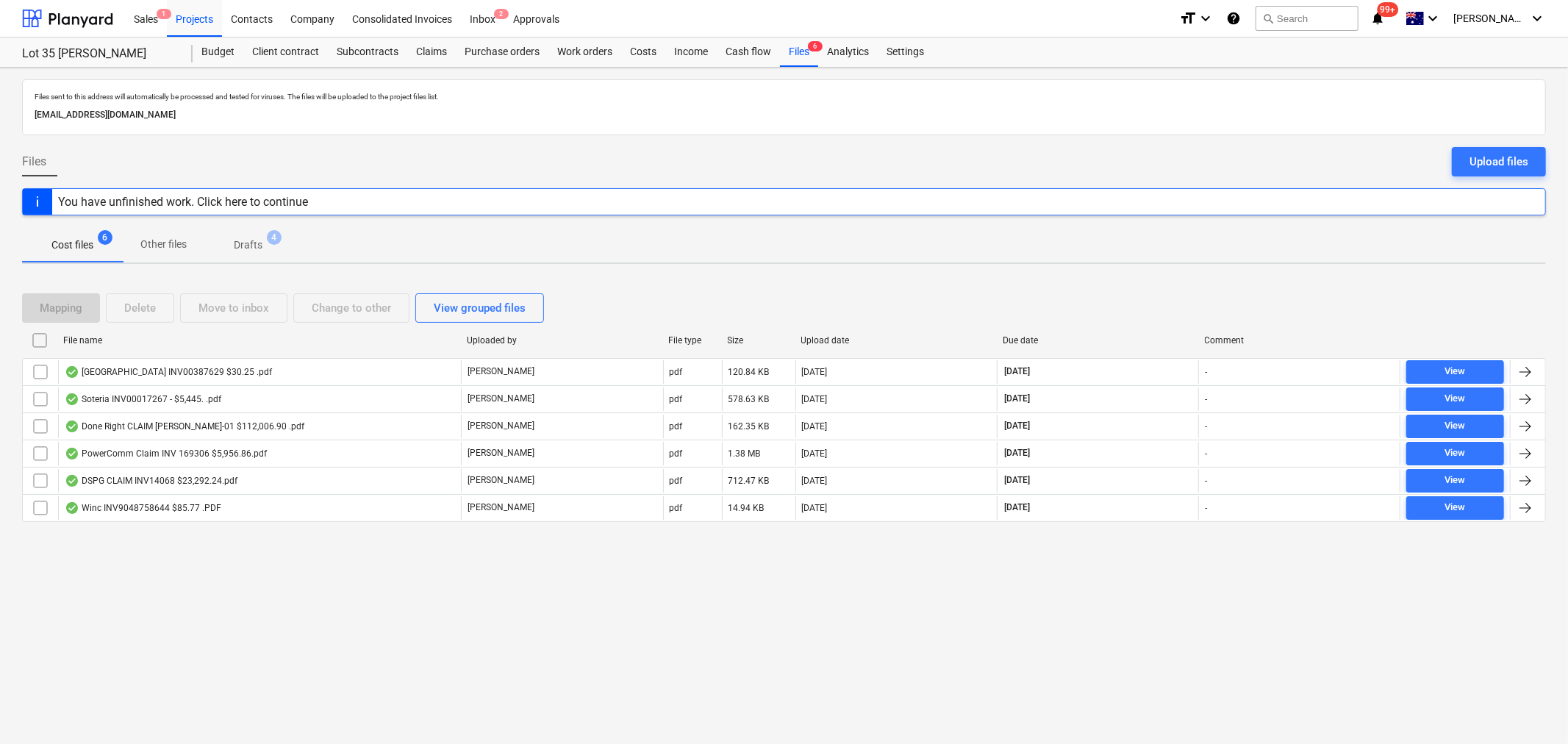
click at [1015, 339] on div "Due date" at bounding box center [1098, 340] width 190 height 10
checkbox input "false"
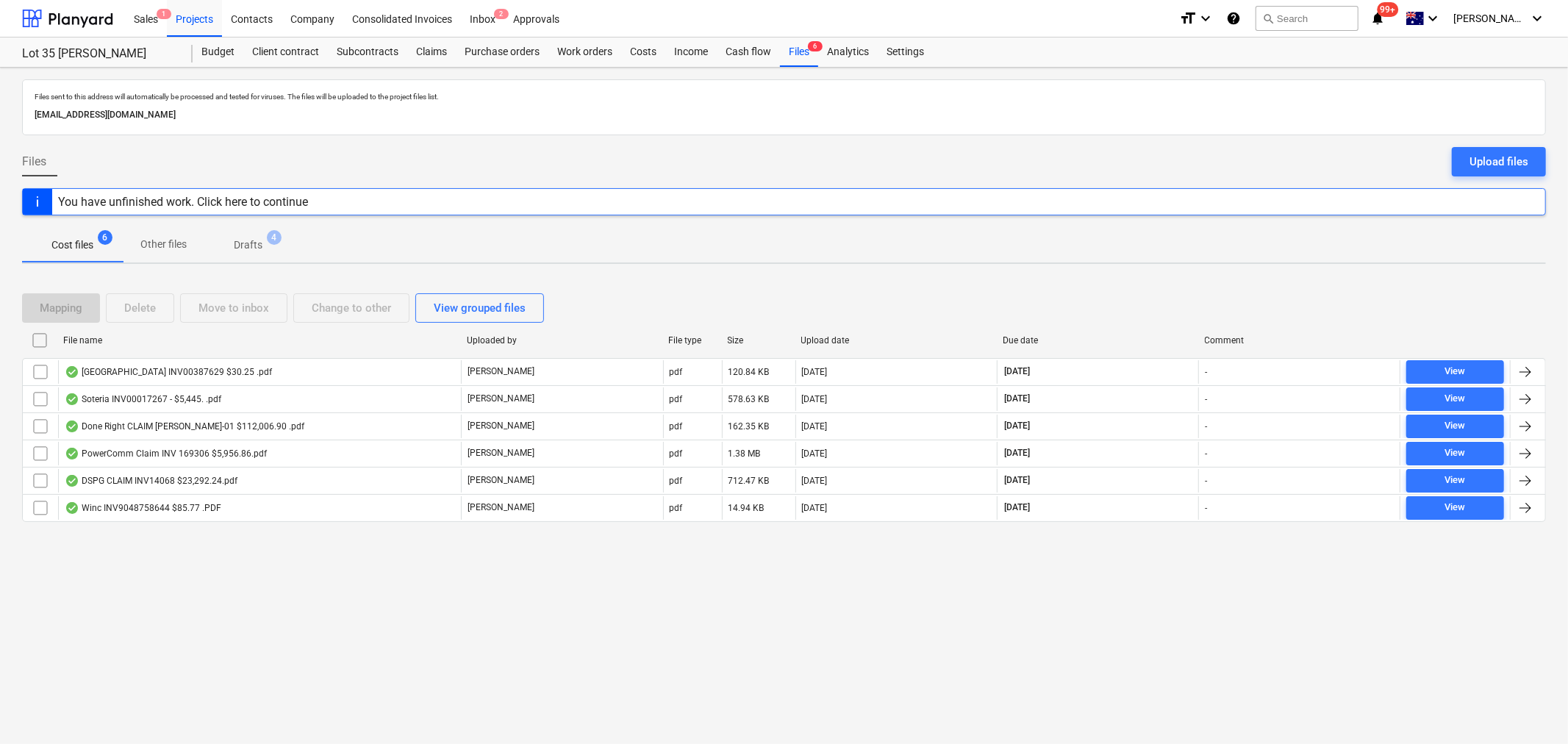
checkbox input "false"
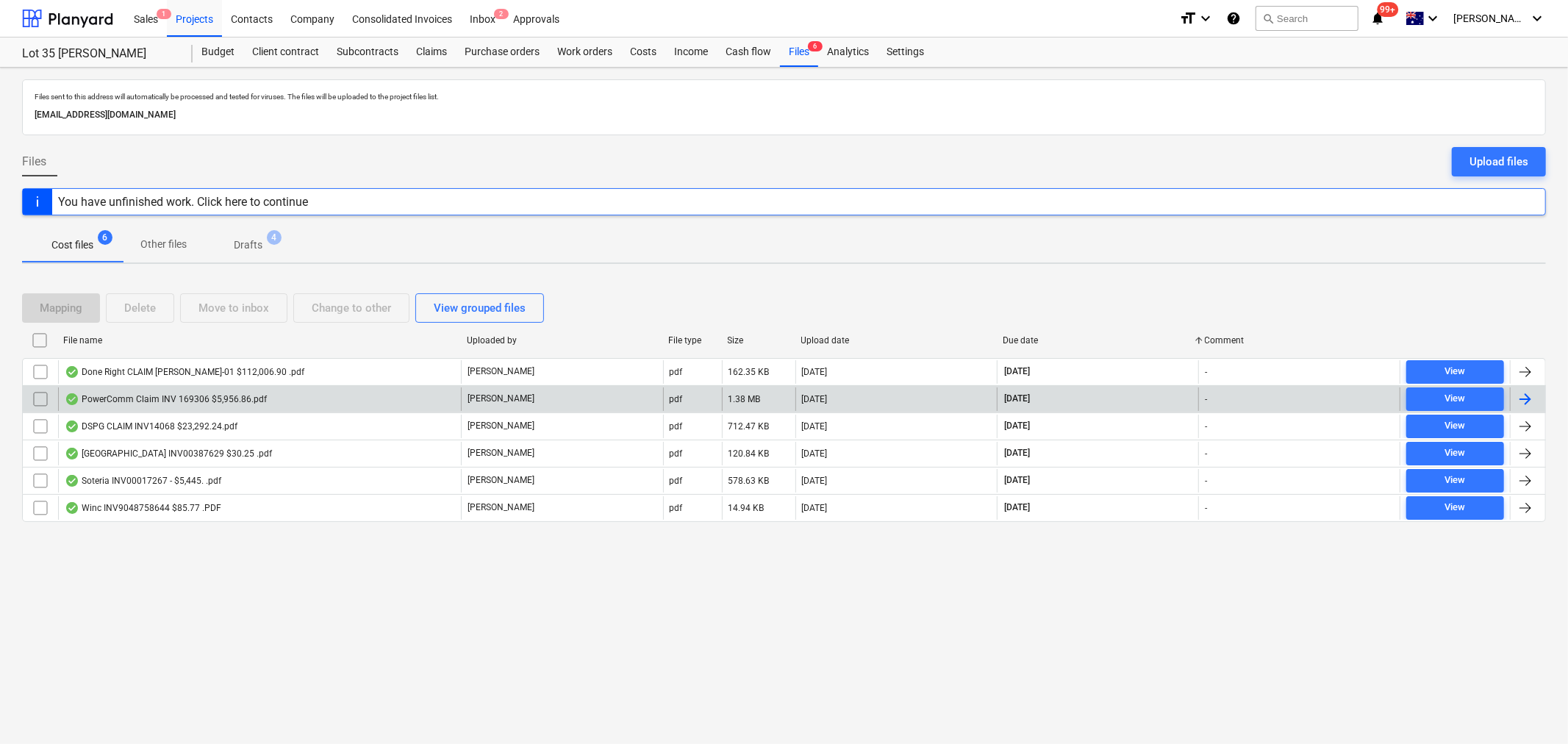
click at [202, 406] on div "PowerComm Claim INV 169306 $5,956.86.pdf" at bounding box center [260, 399] width 403 height 24
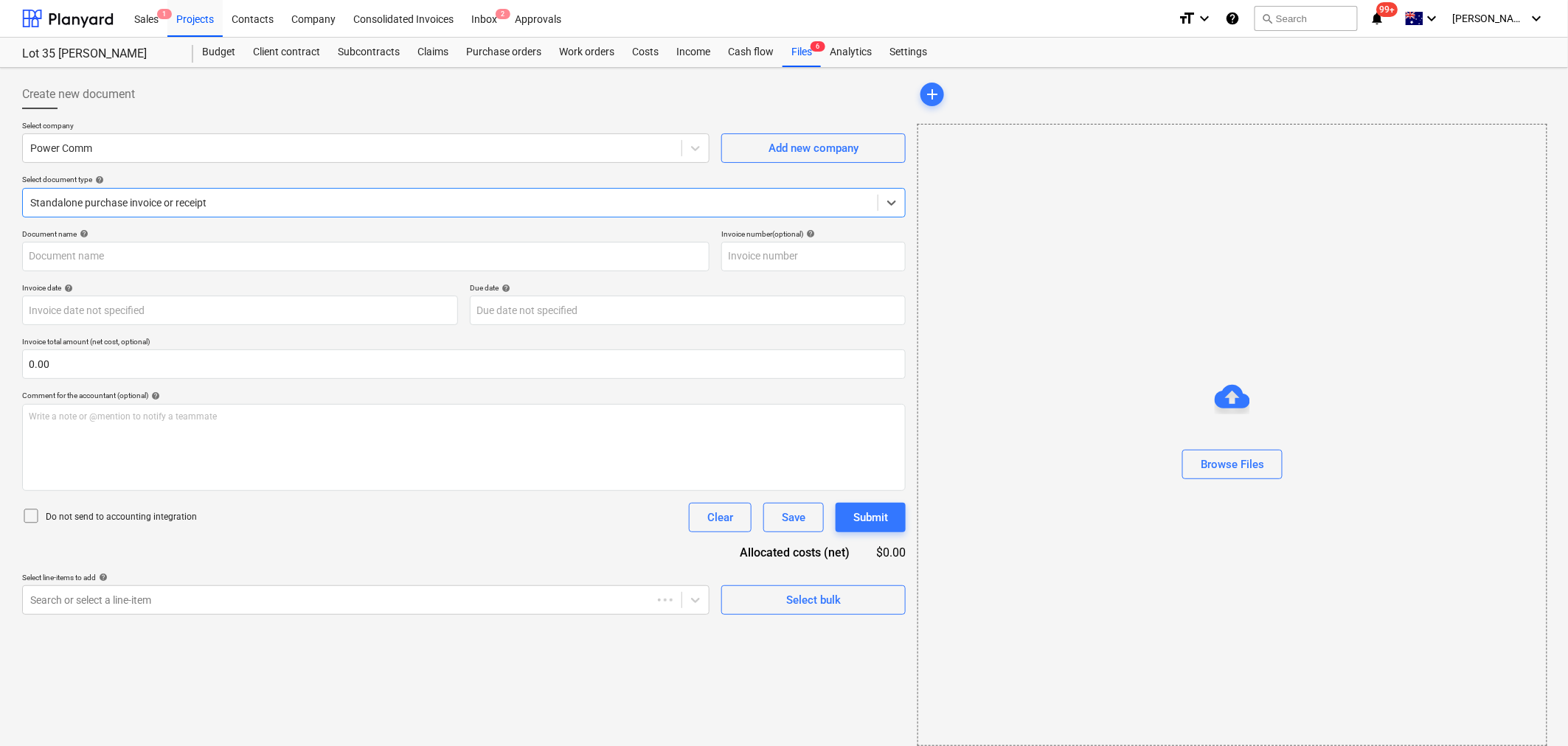
type input "169306"
type input "[DATE]"
type input "10 Oct 2025"
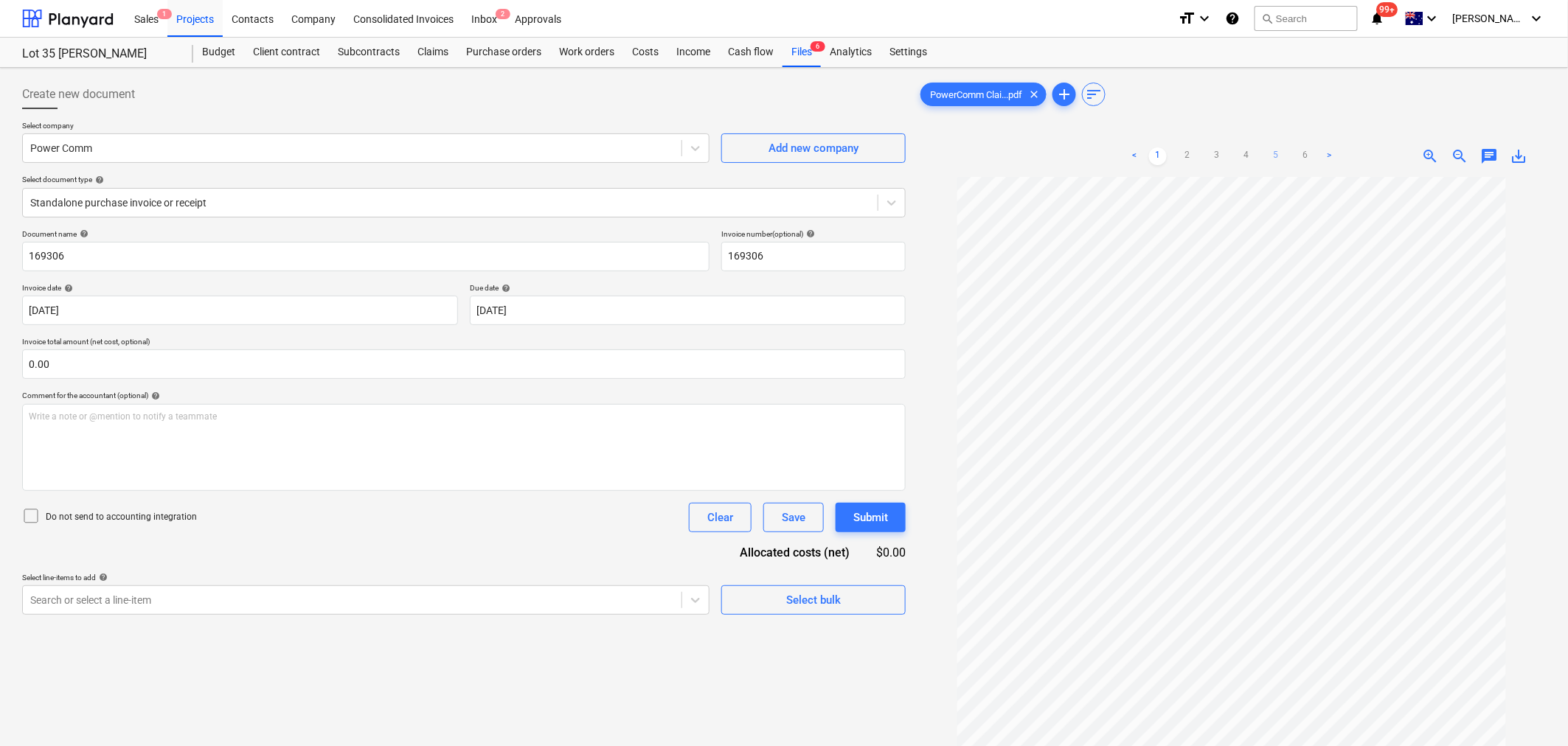
click at [1277, 161] on link "5" at bounding box center [1276, 156] width 17 height 17
click at [805, 56] on div "Files 6" at bounding box center [802, 52] width 38 height 29
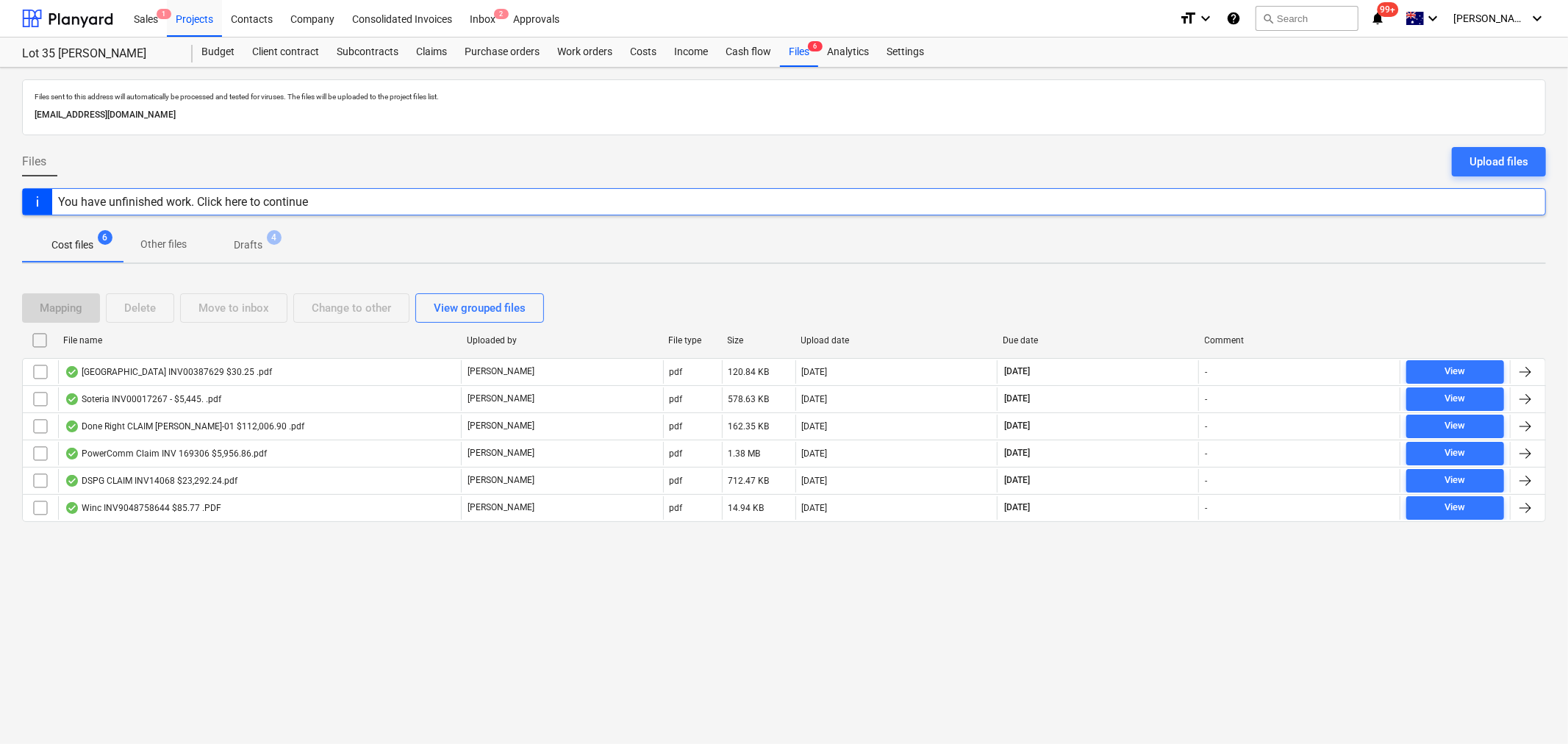
click at [1042, 340] on div "Due date" at bounding box center [1098, 340] width 190 height 10
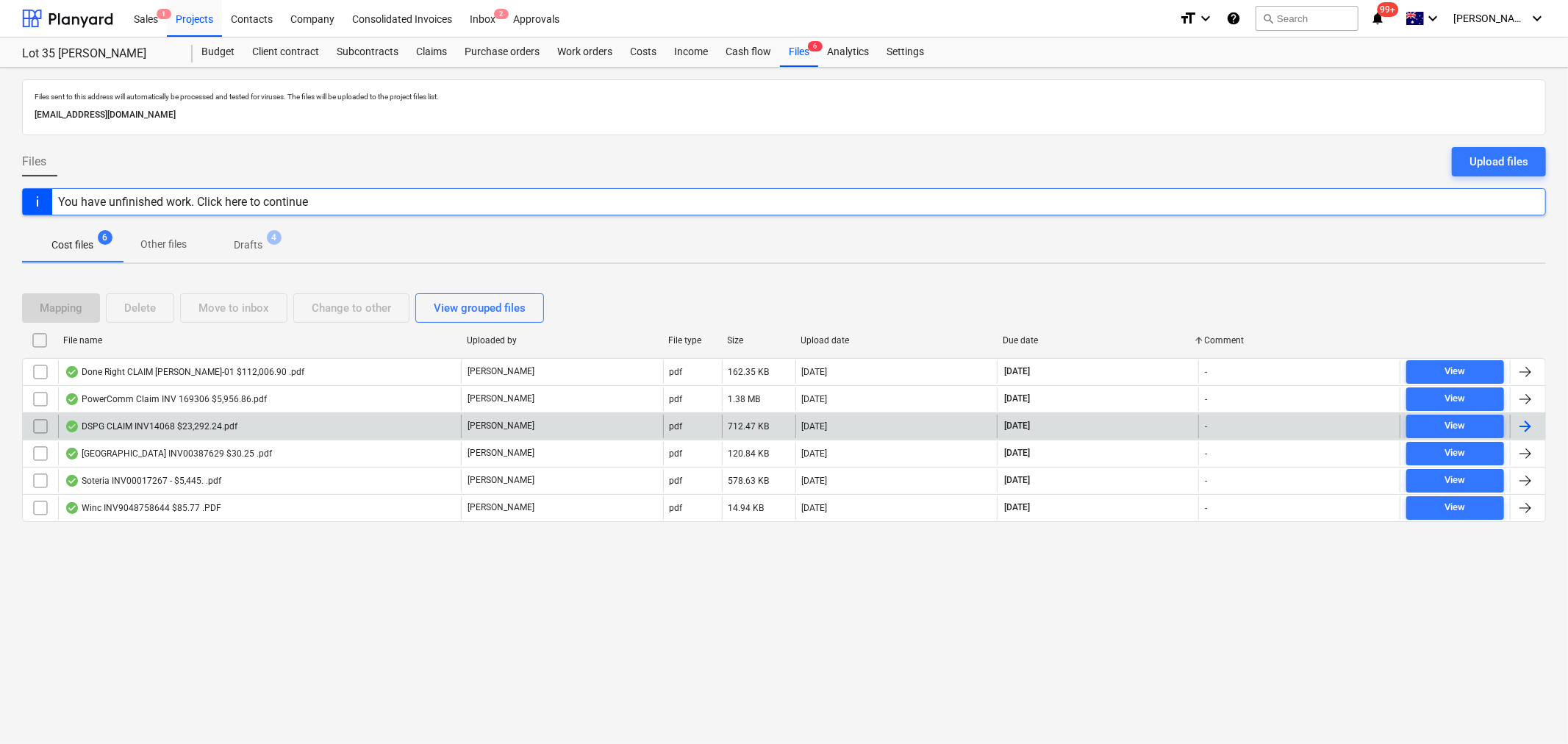
click at [213, 430] on div "DSPG CLAIM INV14068 $23,292.24.pdf" at bounding box center [151, 426] width 173 height 12
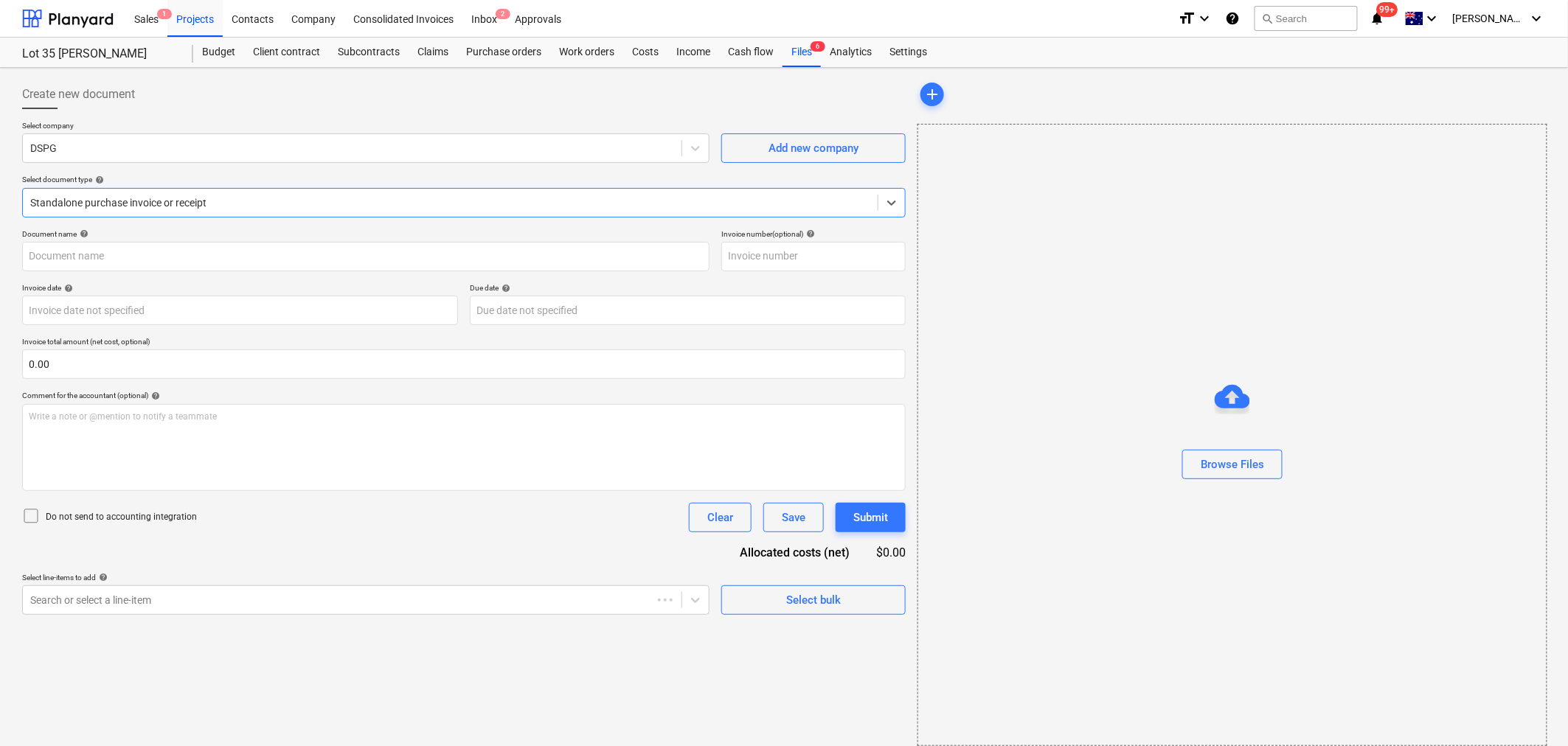
type input "14068"
type input "[DATE]"
type input "10 Oct 2025"
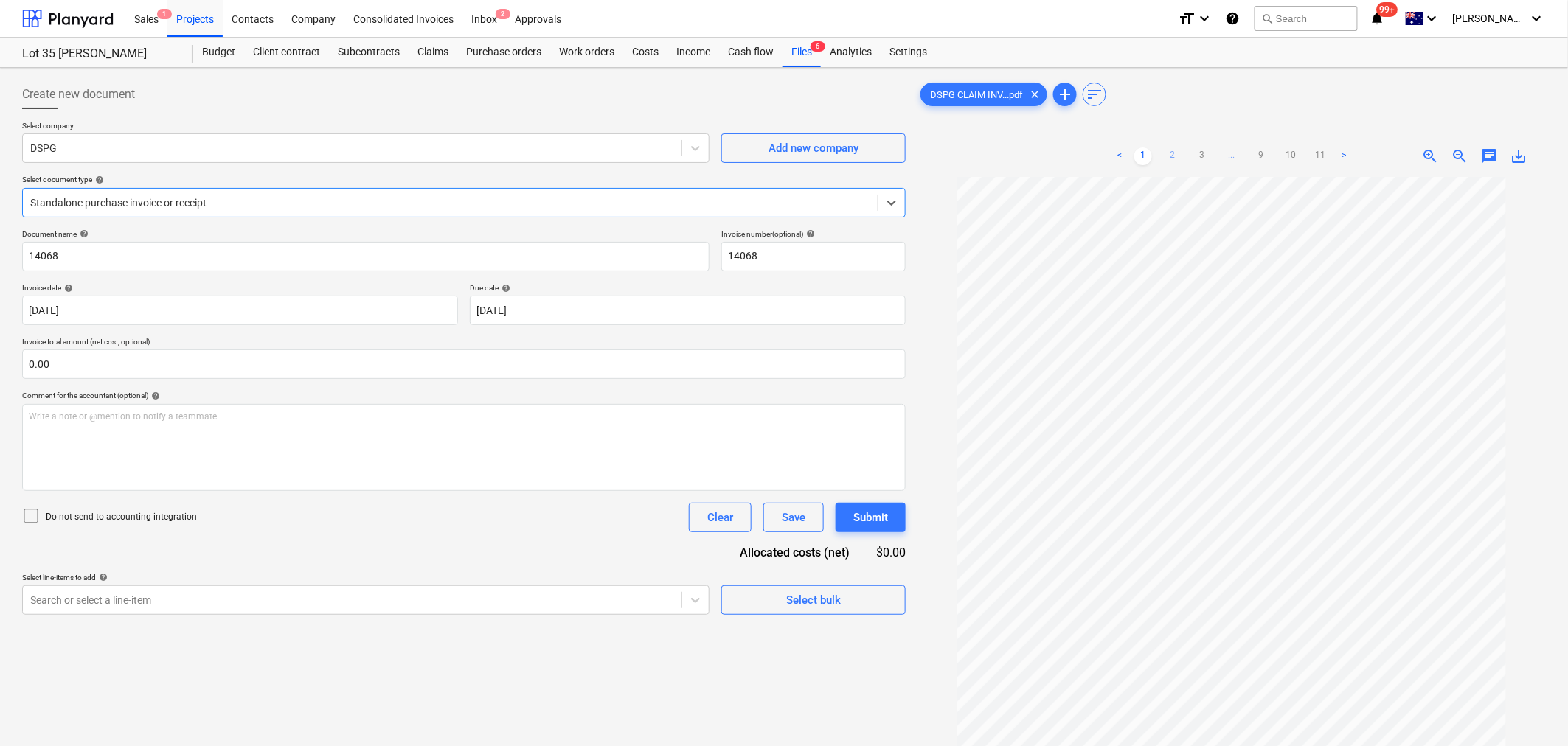
click at [1170, 155] on link "2" at bounding box center [1172, 156] width 17 height 17
click at [1195, 157] on link "3" at bounding box center [1202, 156] width 17 height 17
drag, startPoint x: 1203, startPoint y: 159, endPoint x: 1213, endPoint y: 161, distance: 10.2
click at [1205, 159] on ul "< 1 2 3 4 ... 9 10 11 >" at bounding box center [1232, 156] width 271 height 17
click at [1216, 159] on link "4" at bounding box center [1217, 156] width 17 height 17
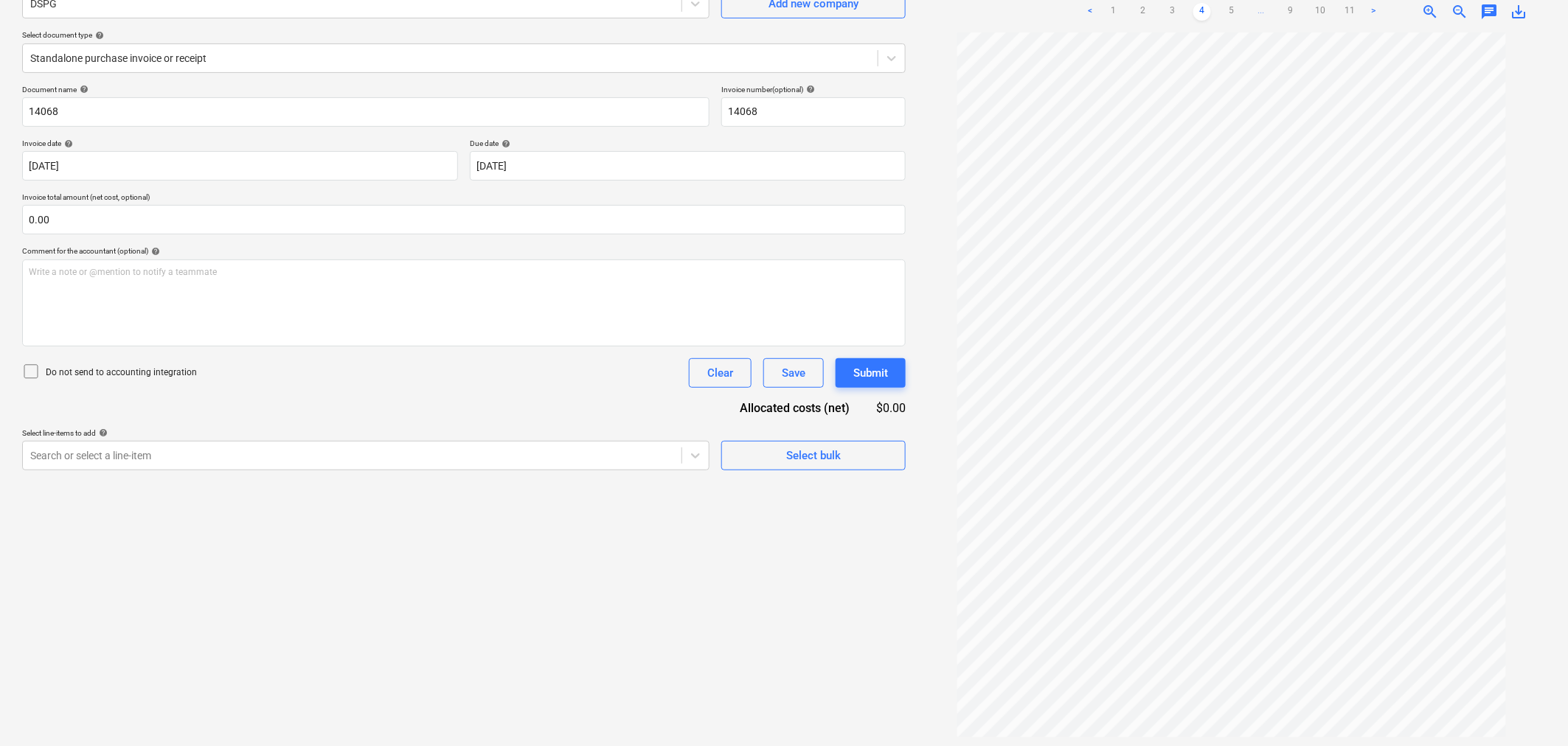
scroll to position [147, 0]
click at [1240, 13] on link "5" at bounding box center [1232, 9] width 17 height 17
click at [1249, 11] on link "6" at bounding box center [1247, 9] width 17 height 17
click at [1262, 7] on link "7" at bounding box center [1261, 9] width 17 height 17
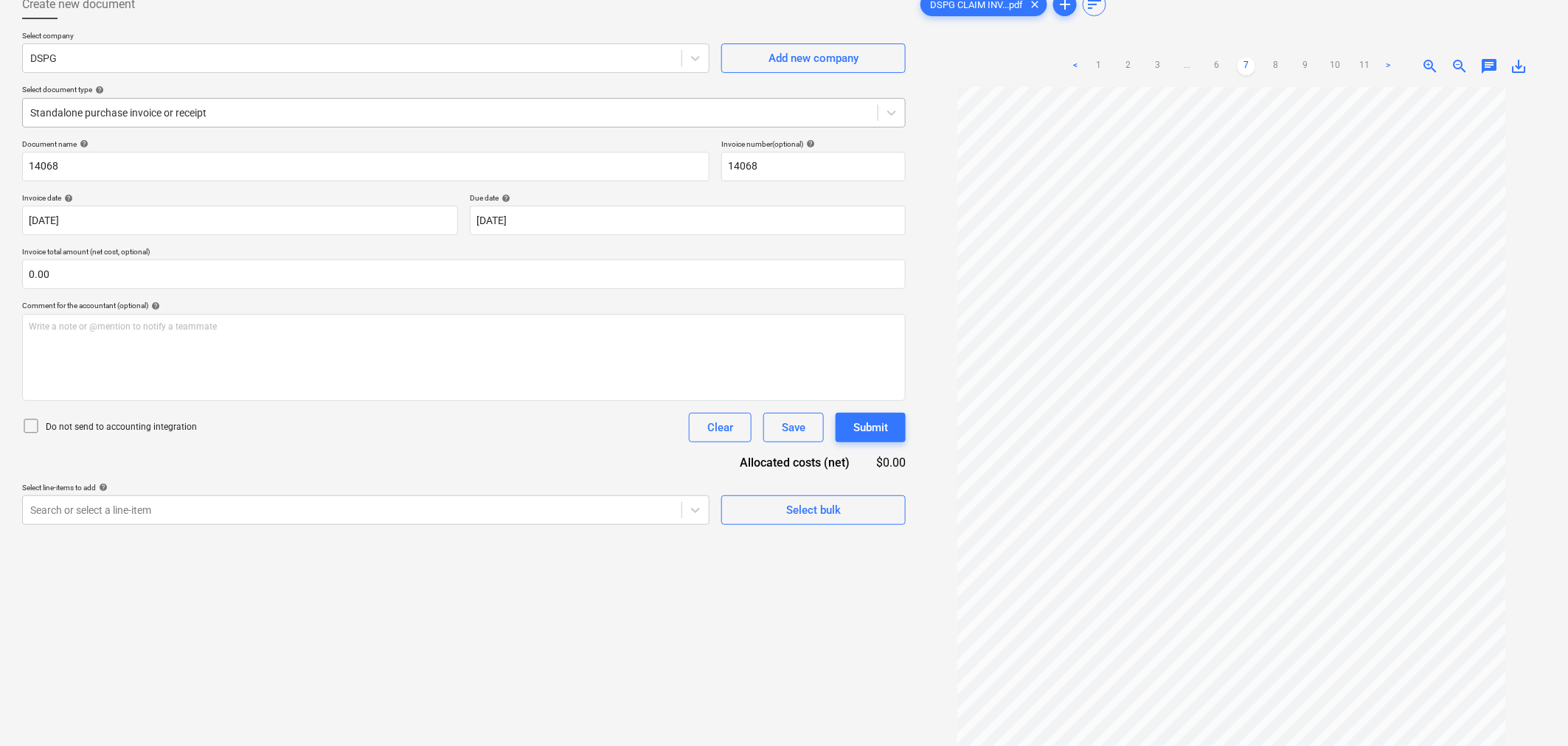
scroll to position [0, 0]
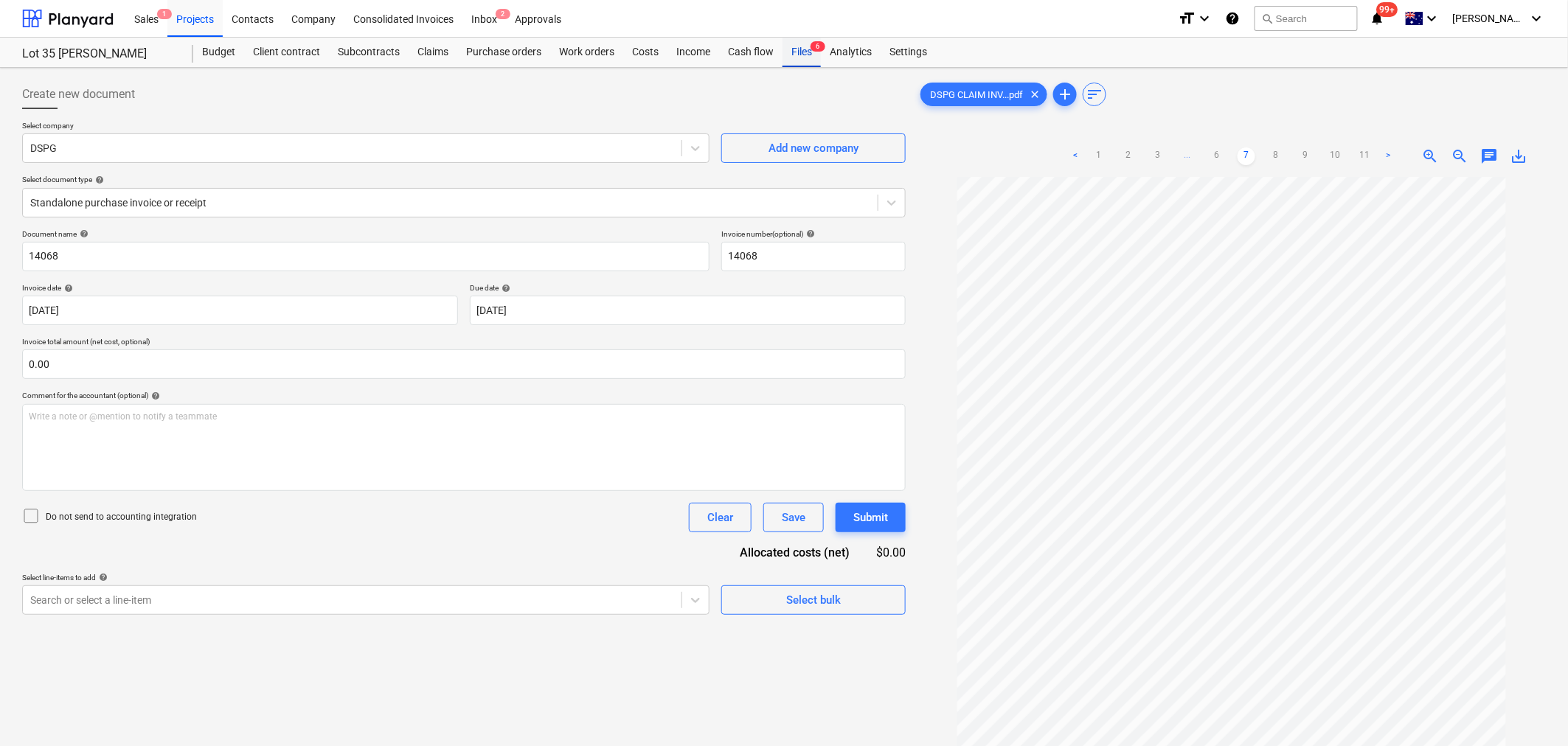
click at [795, 55] on div "Files 6" at bounding box center [802, 52] width 38 height 29
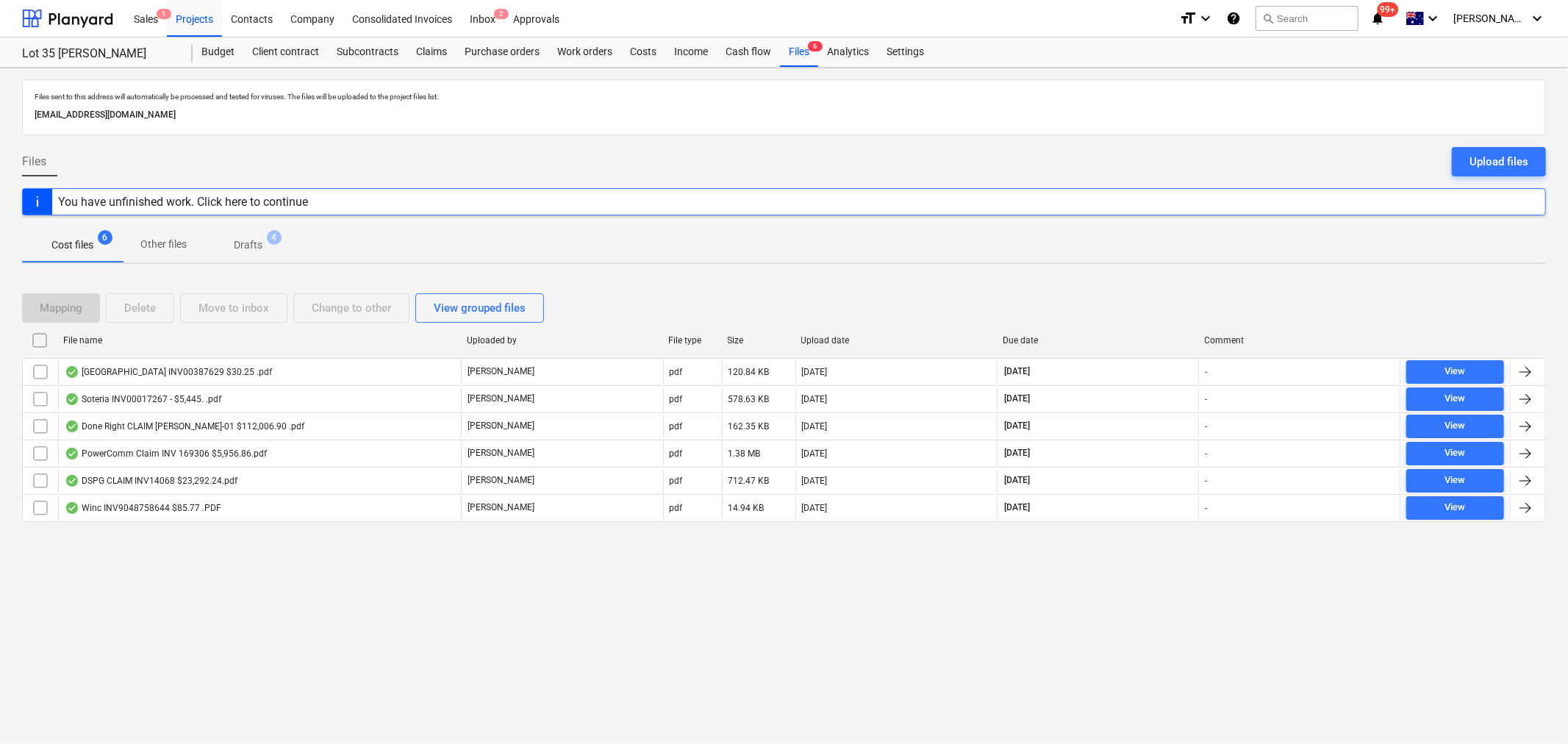
click at [1020, 340] on div "Due date" at bounding box center [1098, 340] width 190 height 10
checkbox input "false"
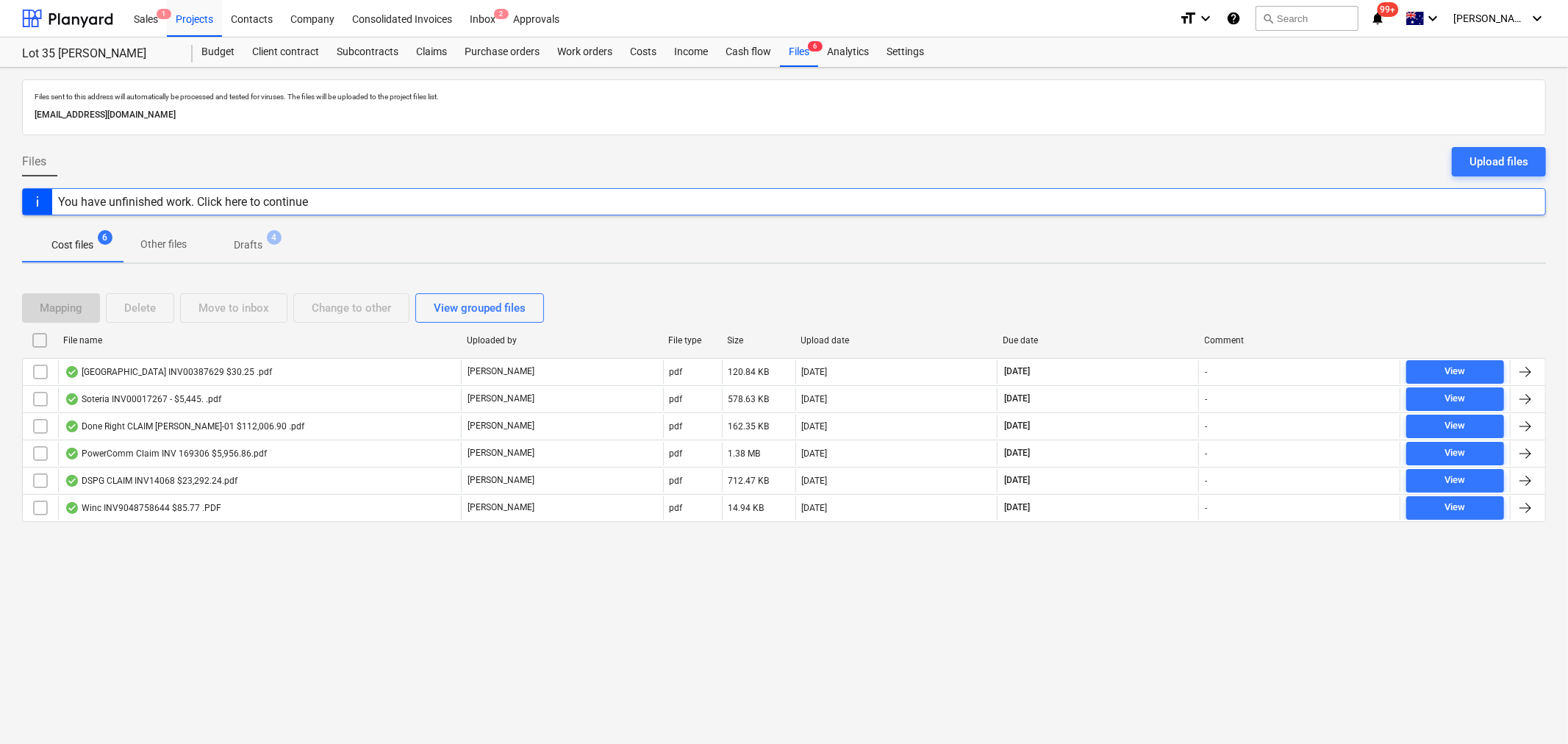
checkbox input "false"
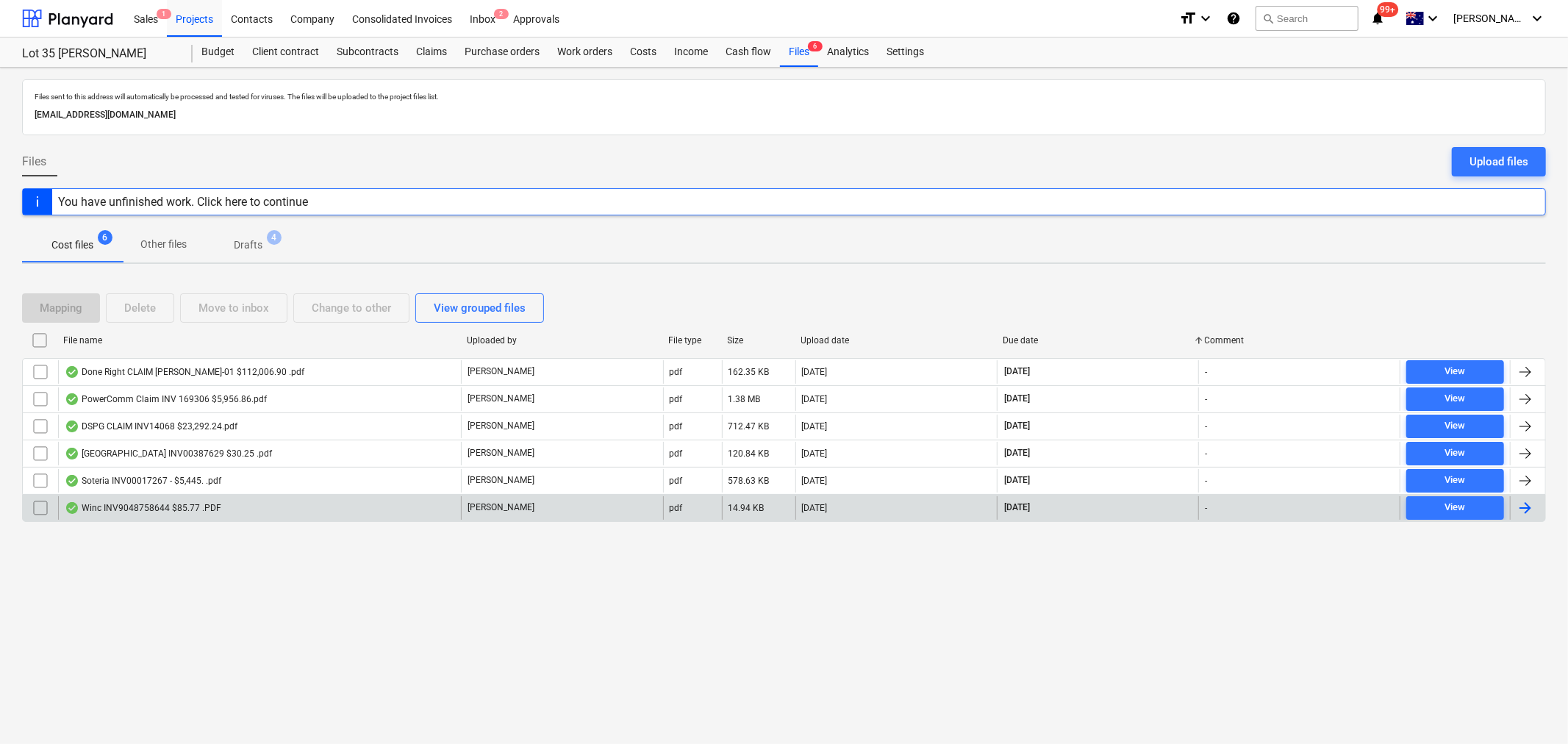
click at [200, 517] on div "Winc INV9048758644 $85.77 .PDF" at bounding box center [260, 508] width 403 height 24
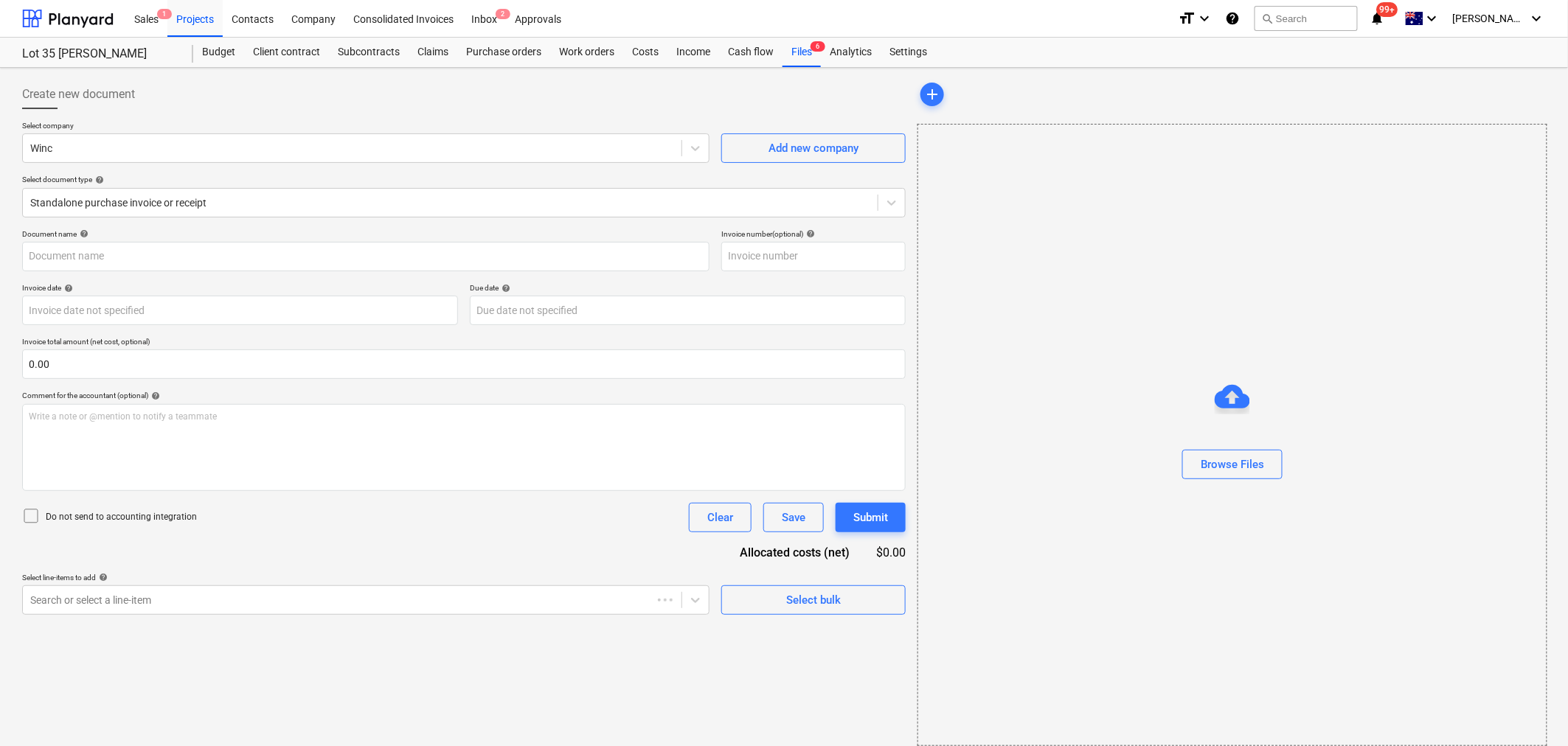
type input "9048758644"
type input "[DATE]"
type input "31 Oct 2025"
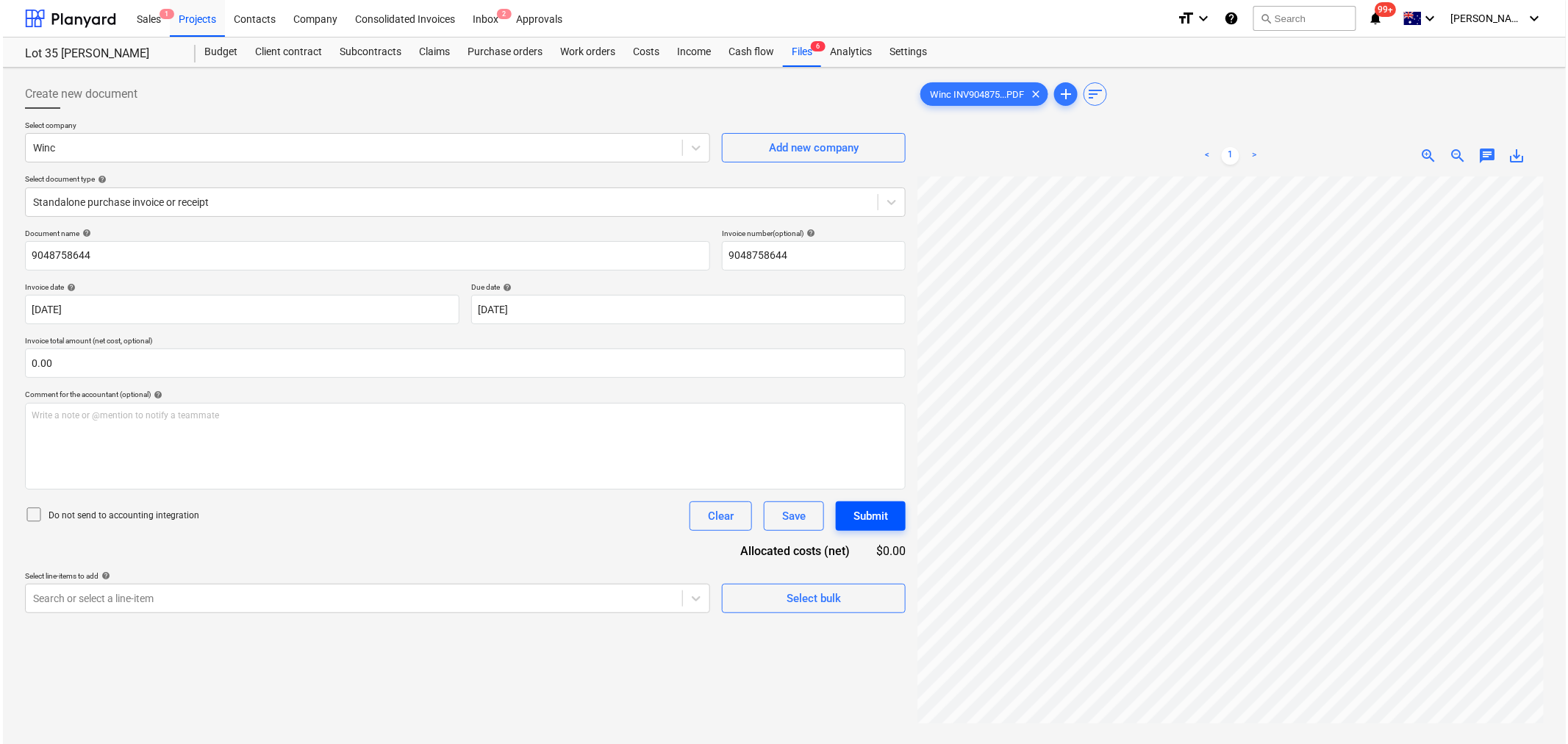
scroll to position [0, 155]
click at [236, 60] on div "Budget" at bounding box center [218, 52] width 51 height 29
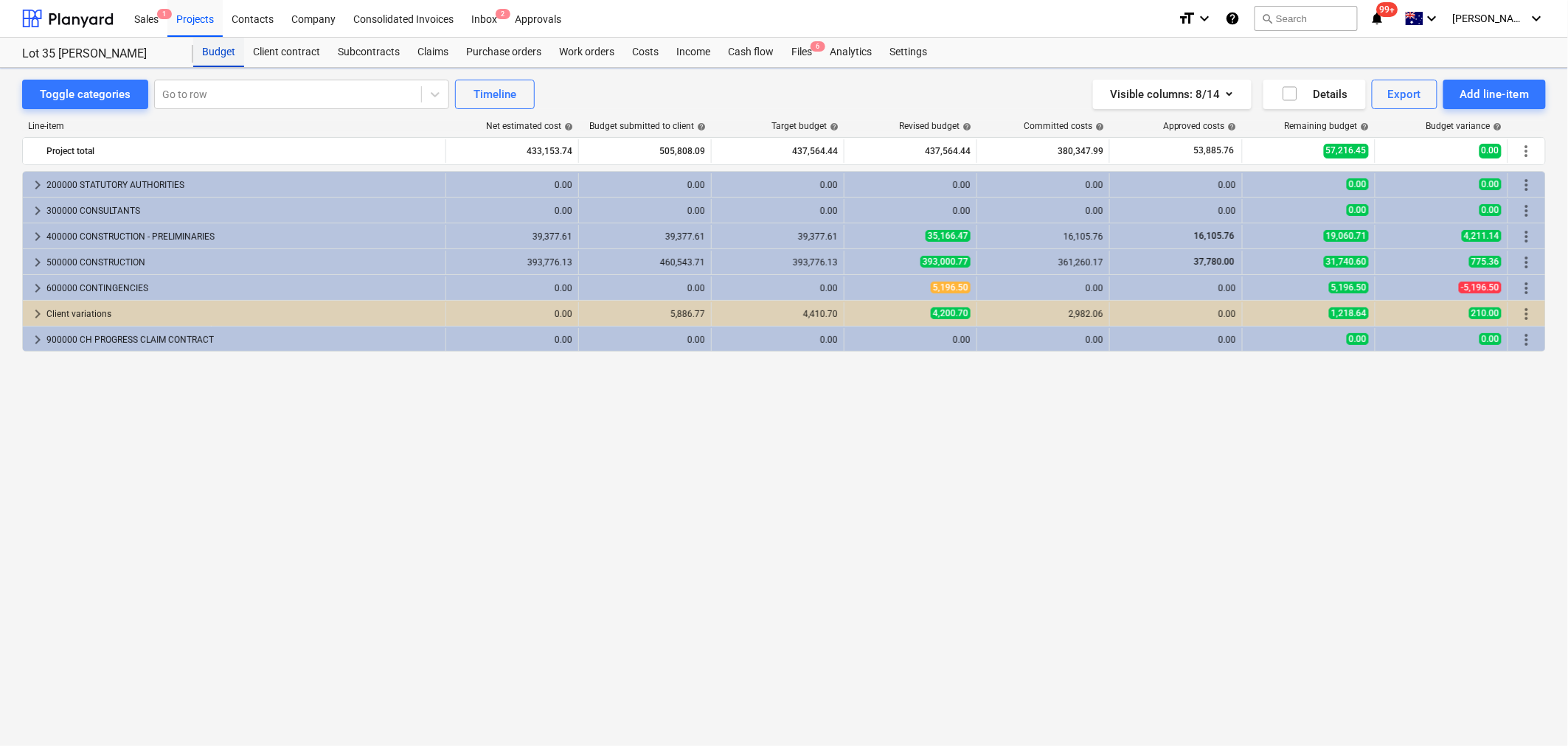
click at [237, 60] on div "Budget" at bounding box center [218, 52] width 51 height 29
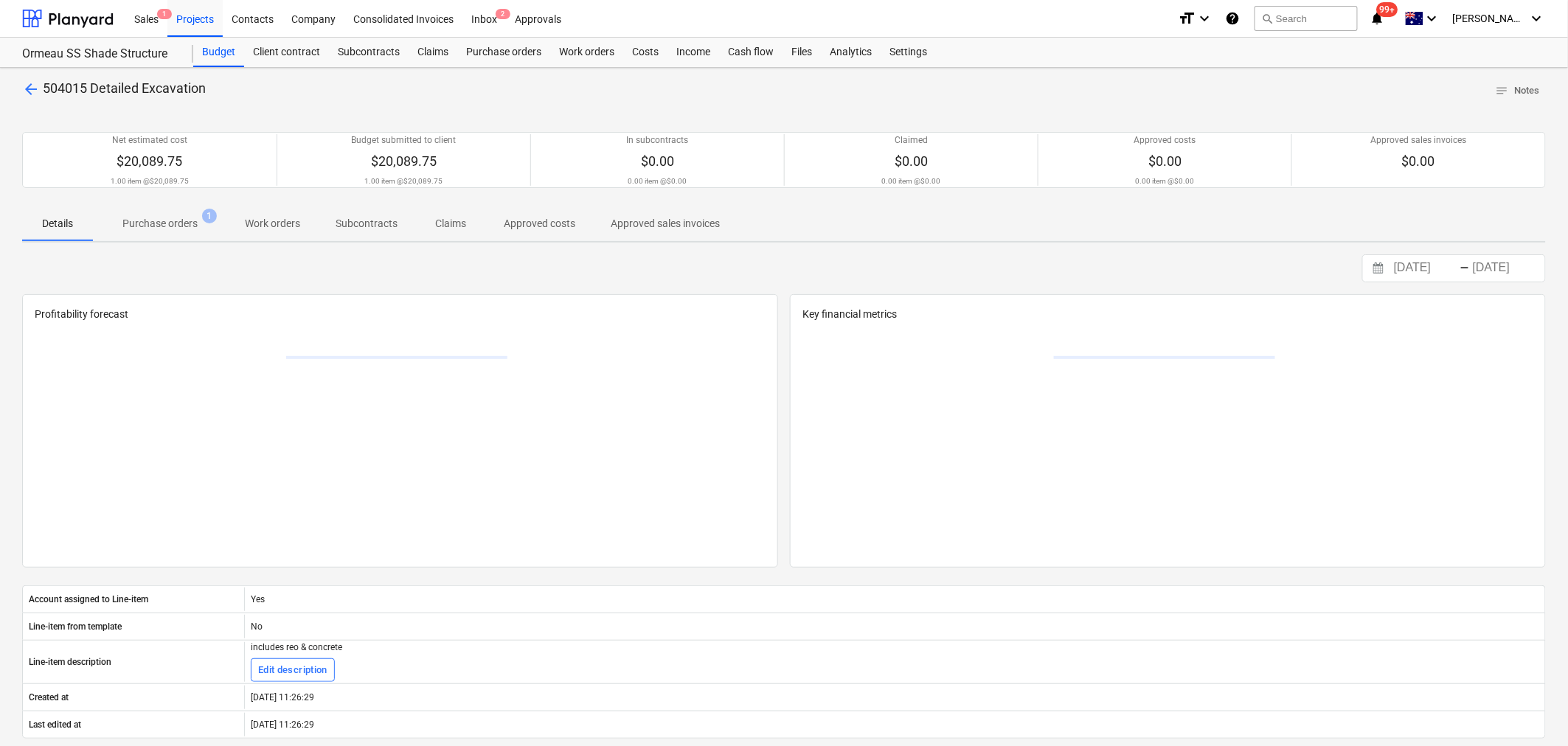
click at [184, 252] on div "arrow_back 504015 Detailed Excavation notes Notes Net estimated cost $20,089.75…" at bounding box center [784, 528] width 1568 height 919
click at [173, 227] on p "Purchase orders" at bounding box center [160, 224] width 75 height 16
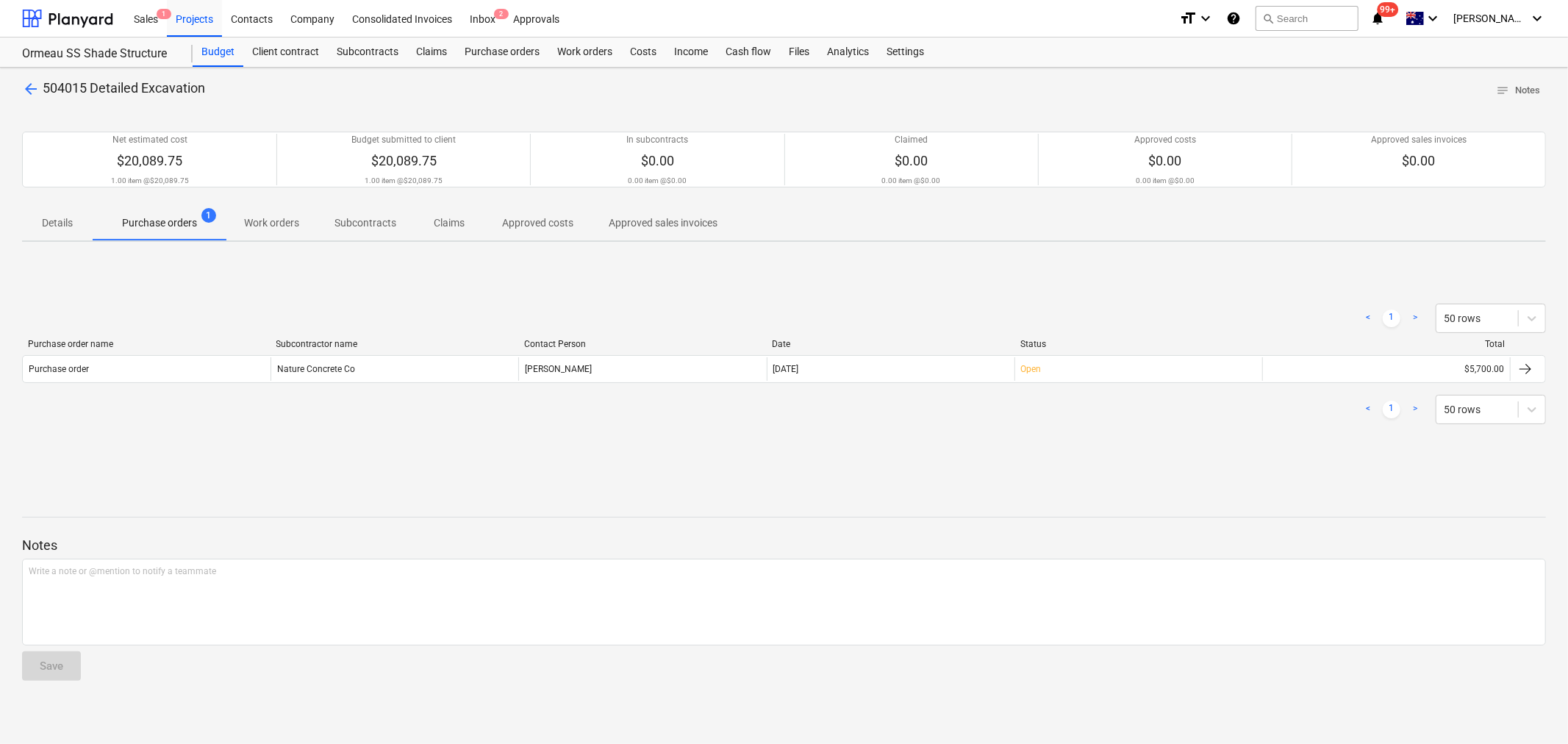
click at [35, 88] on span "arrow_back" at bounding box center [31, 89] width 17 height 17
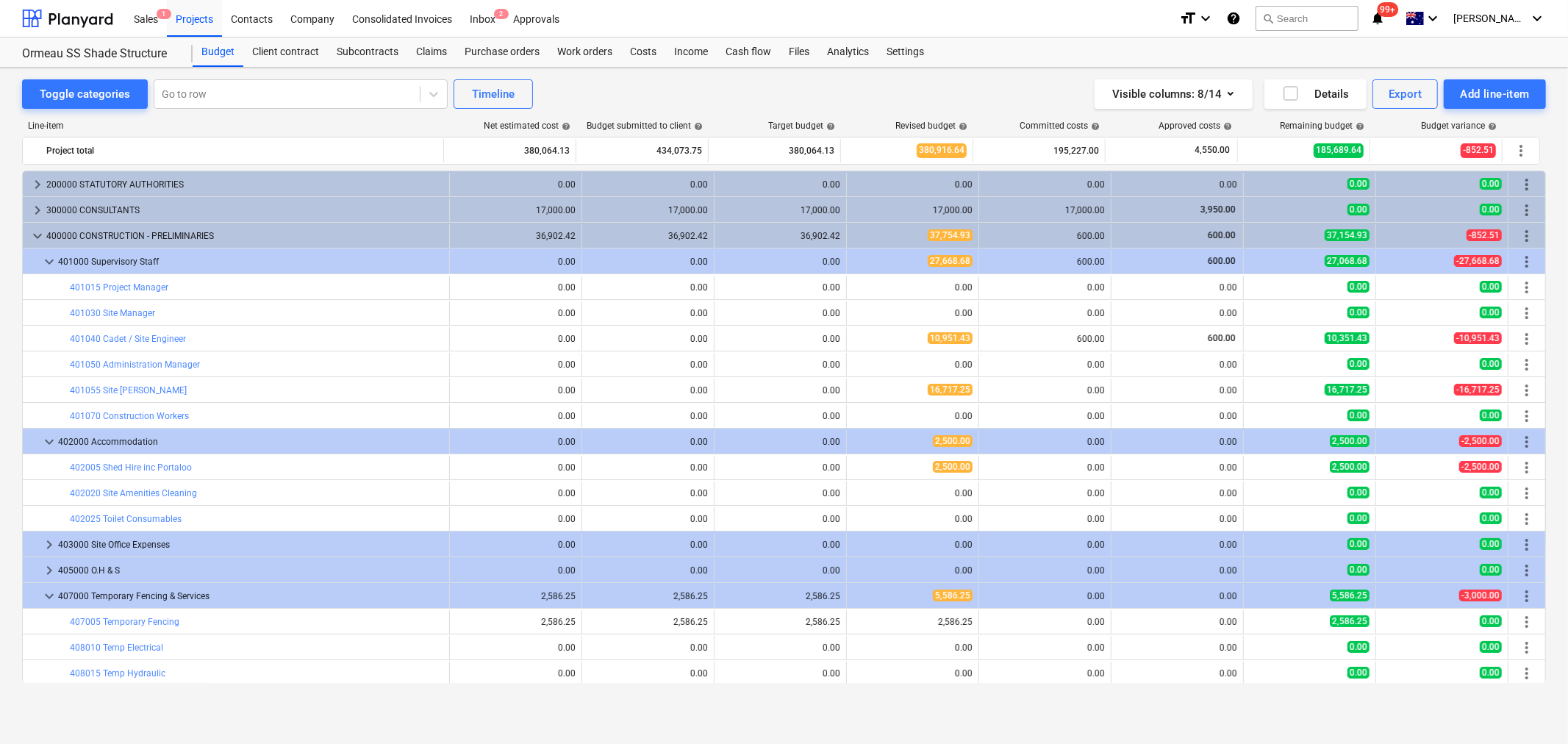
scroll to position [405, 0]
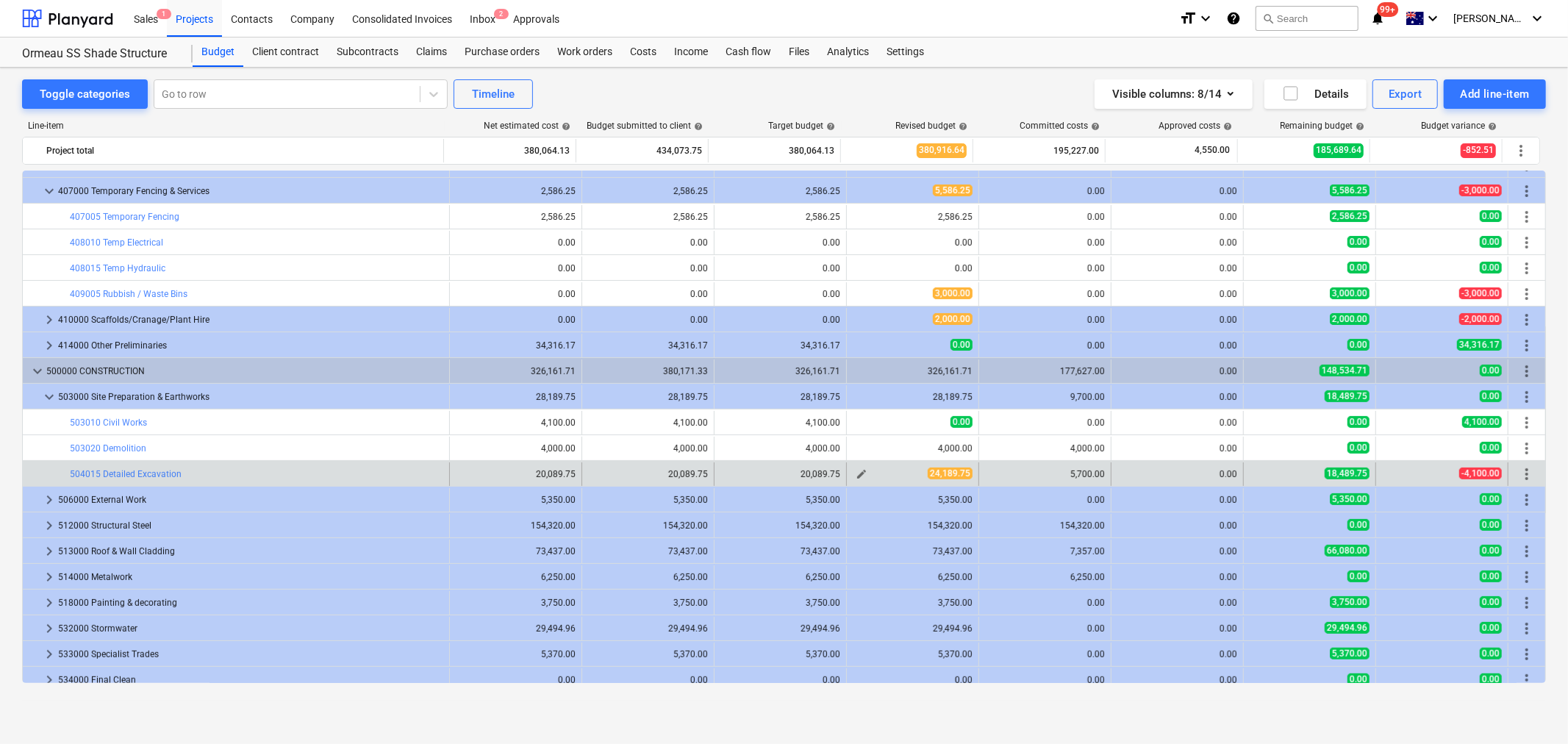
click at [856, 478] on span "edit" at bounding box center [862, 474] width 12 height 12
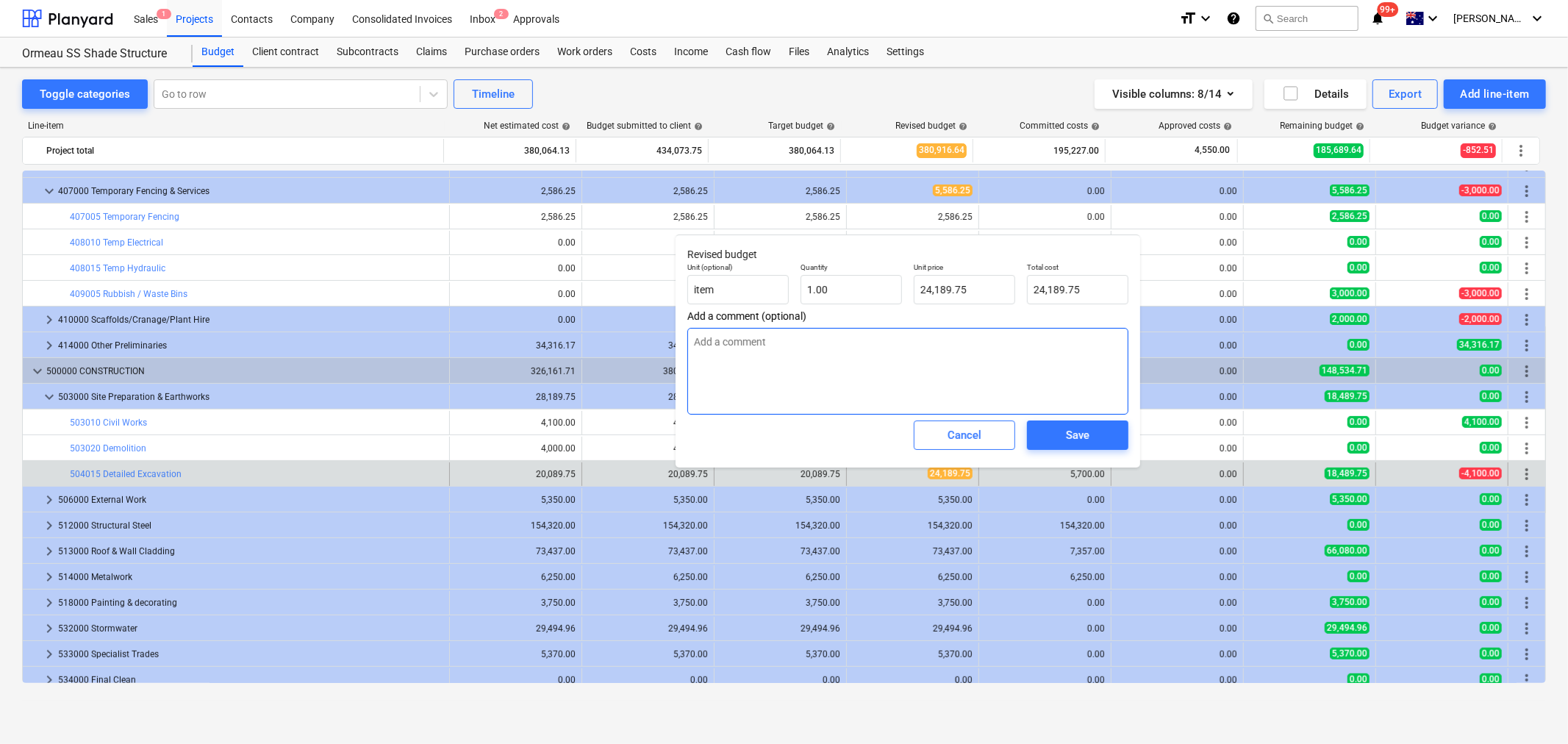
click at [770, 363] on textarea at bounding box center [907, 372] width 441 height 87
type textarea "$"
type textarea "x"
type textarea "%"
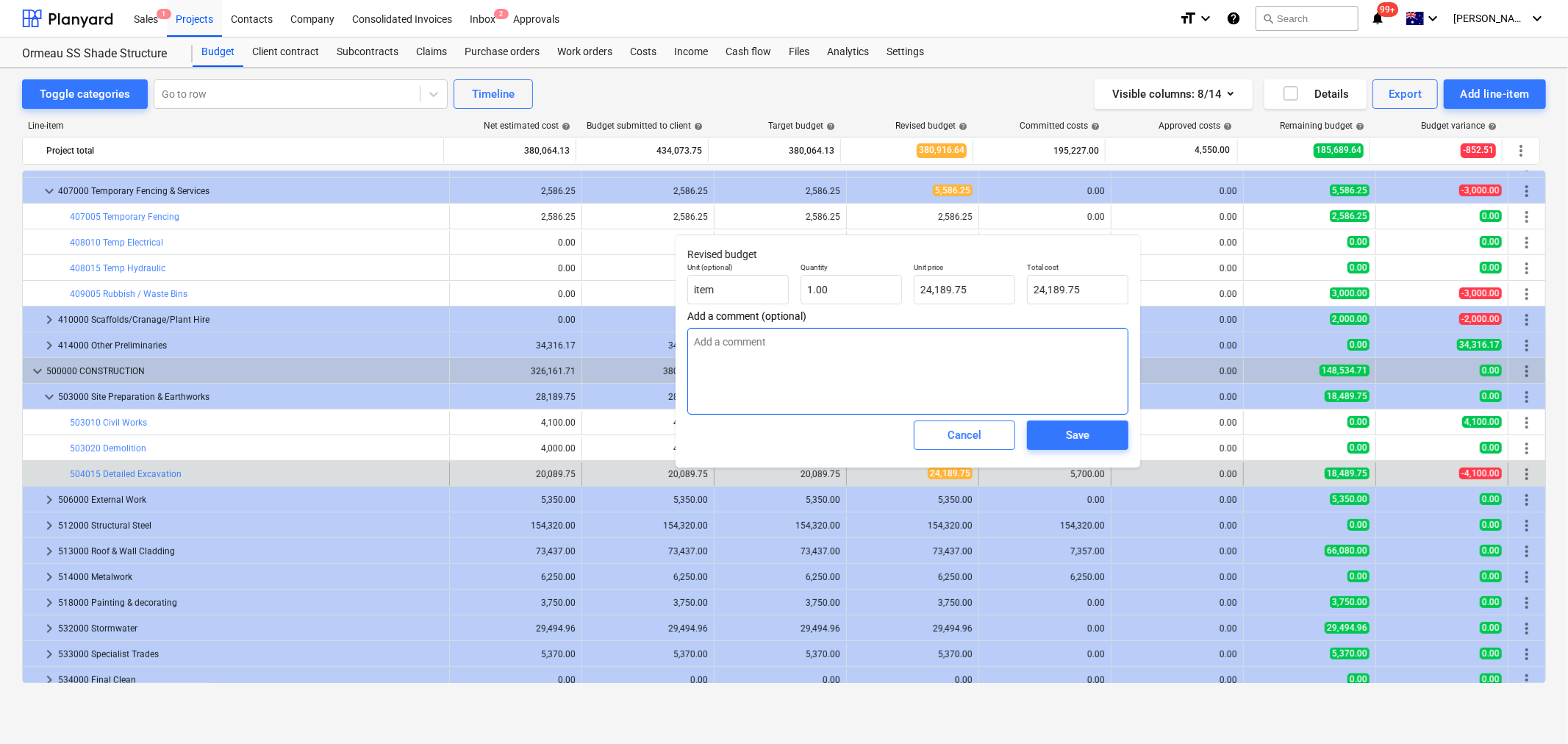
type textarea "x"
type textarea "$"
type textarea "x"
type textarea "$5"
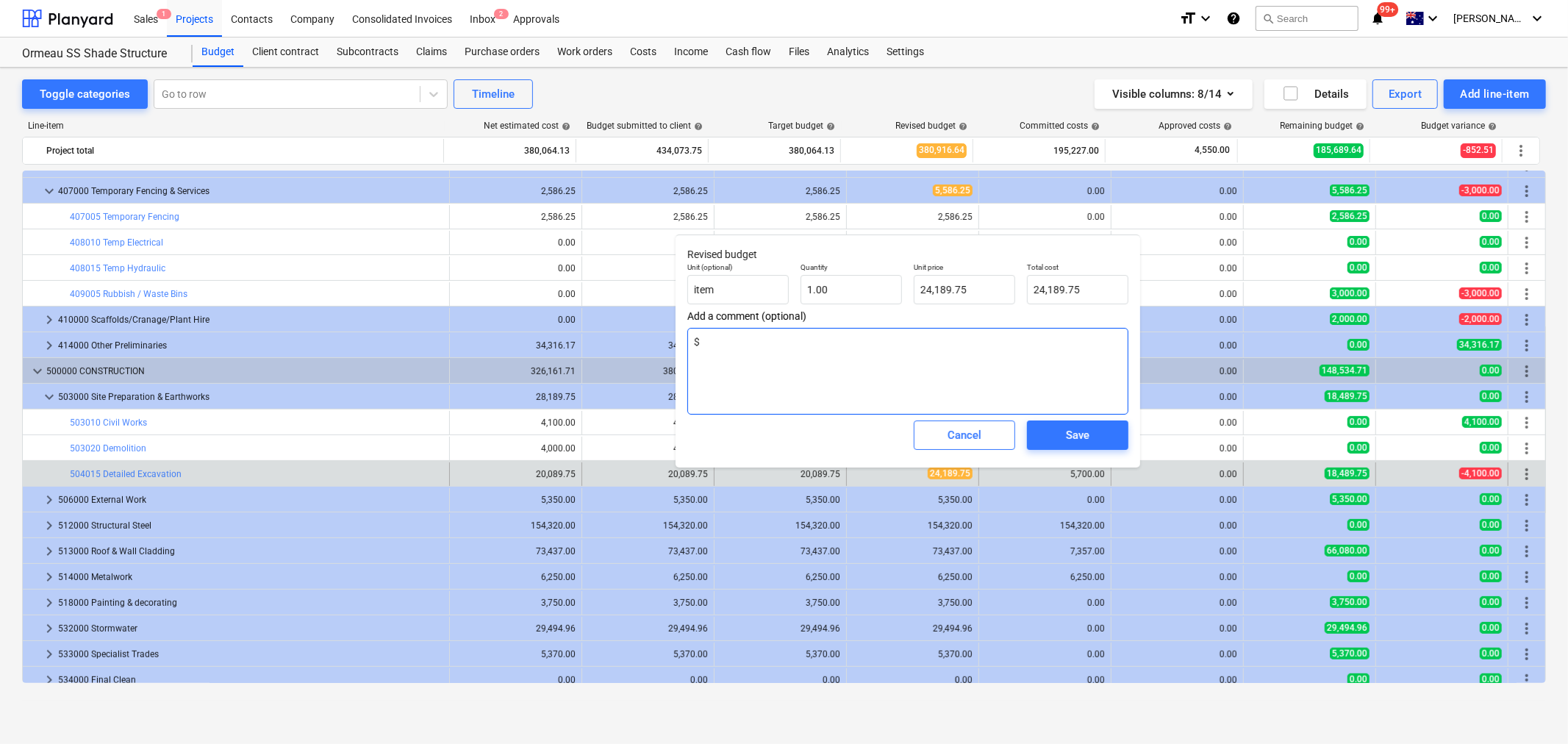
type textarea "x"
type textarea "$5,"
type textarea "x"
type textarea "$5,7"
type textarea "x"
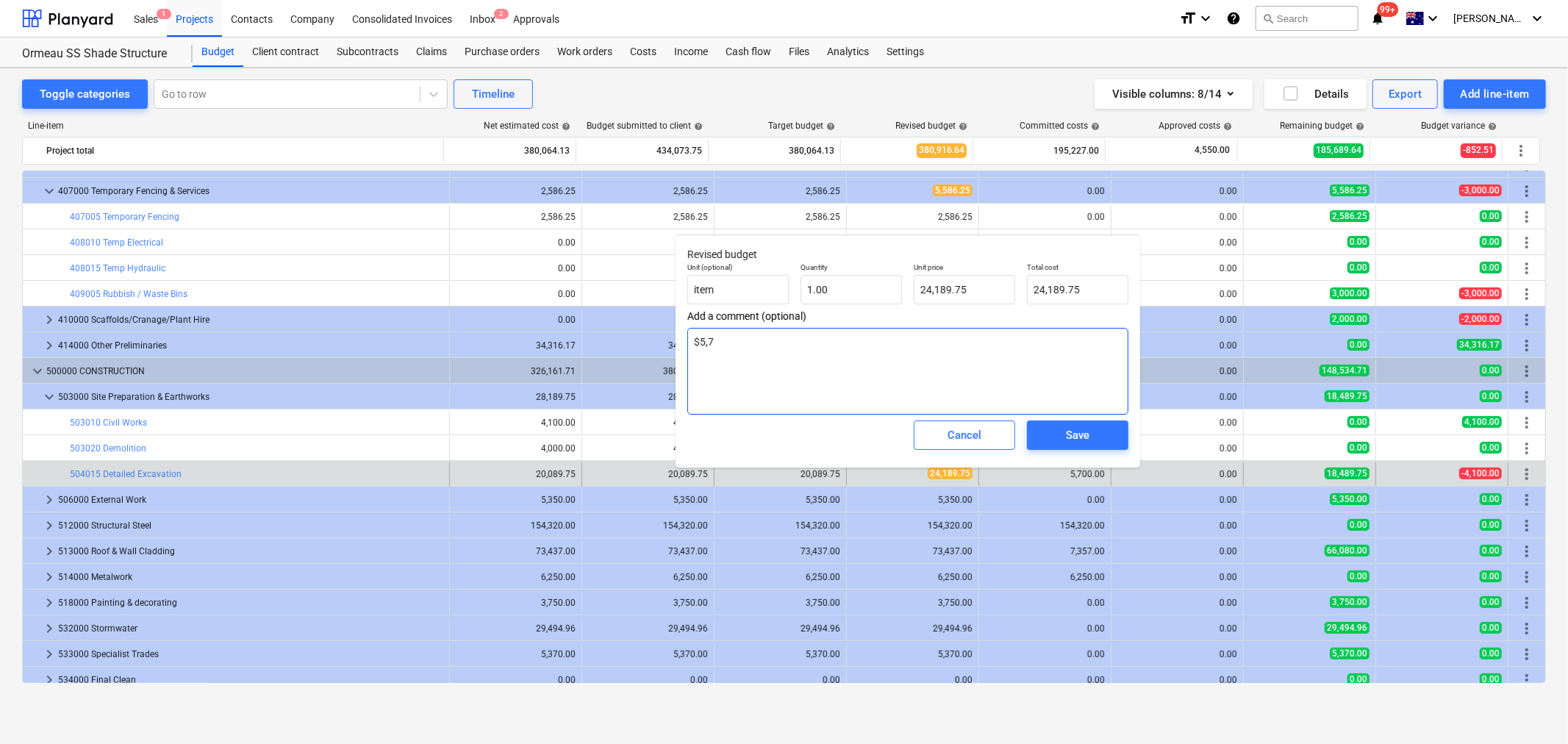
type textarea "$5,70"
type textarea "x"
type textarea "$5,700"
type textarea "x"
type textarea "$5,700"
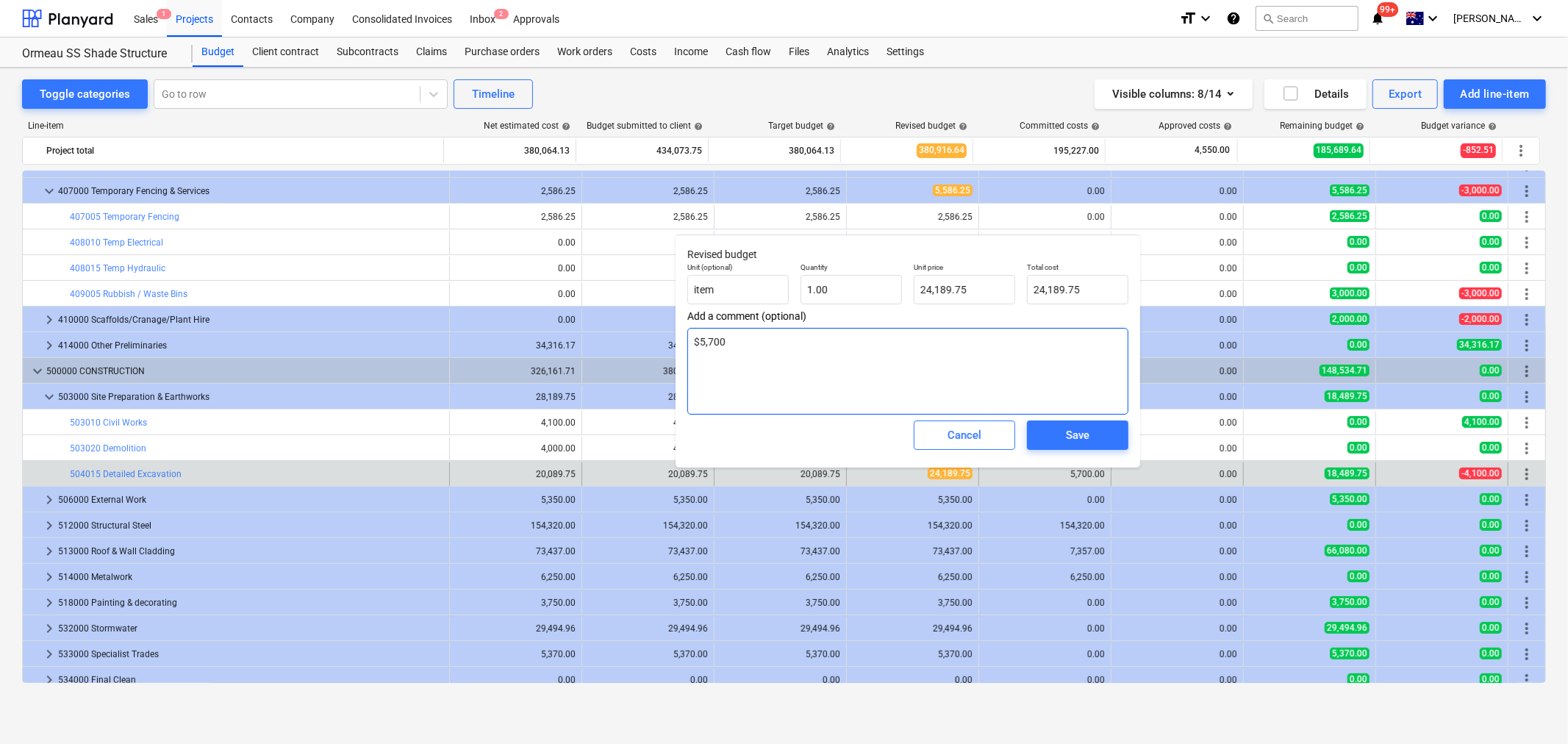
type textarea "x"
type textarea "$5,700 f"
type textarea "x"
type textarea "$5,700 fo"
type textarea "x"
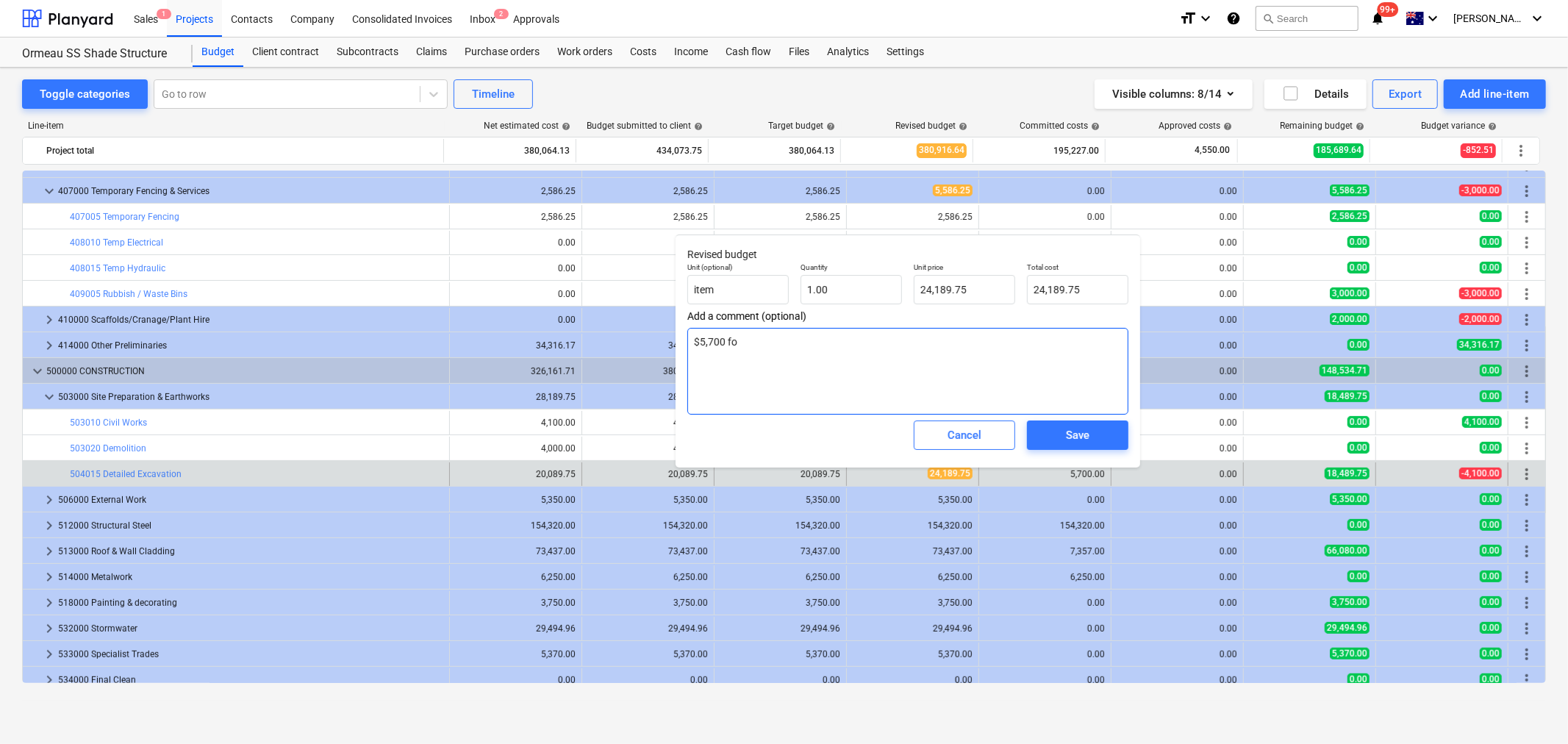
type textarea "$5,700 fo"
type textarea "x"
type textarea "$5,700 fo r"
type textarea "x"
type textarea "$5,700 fo"
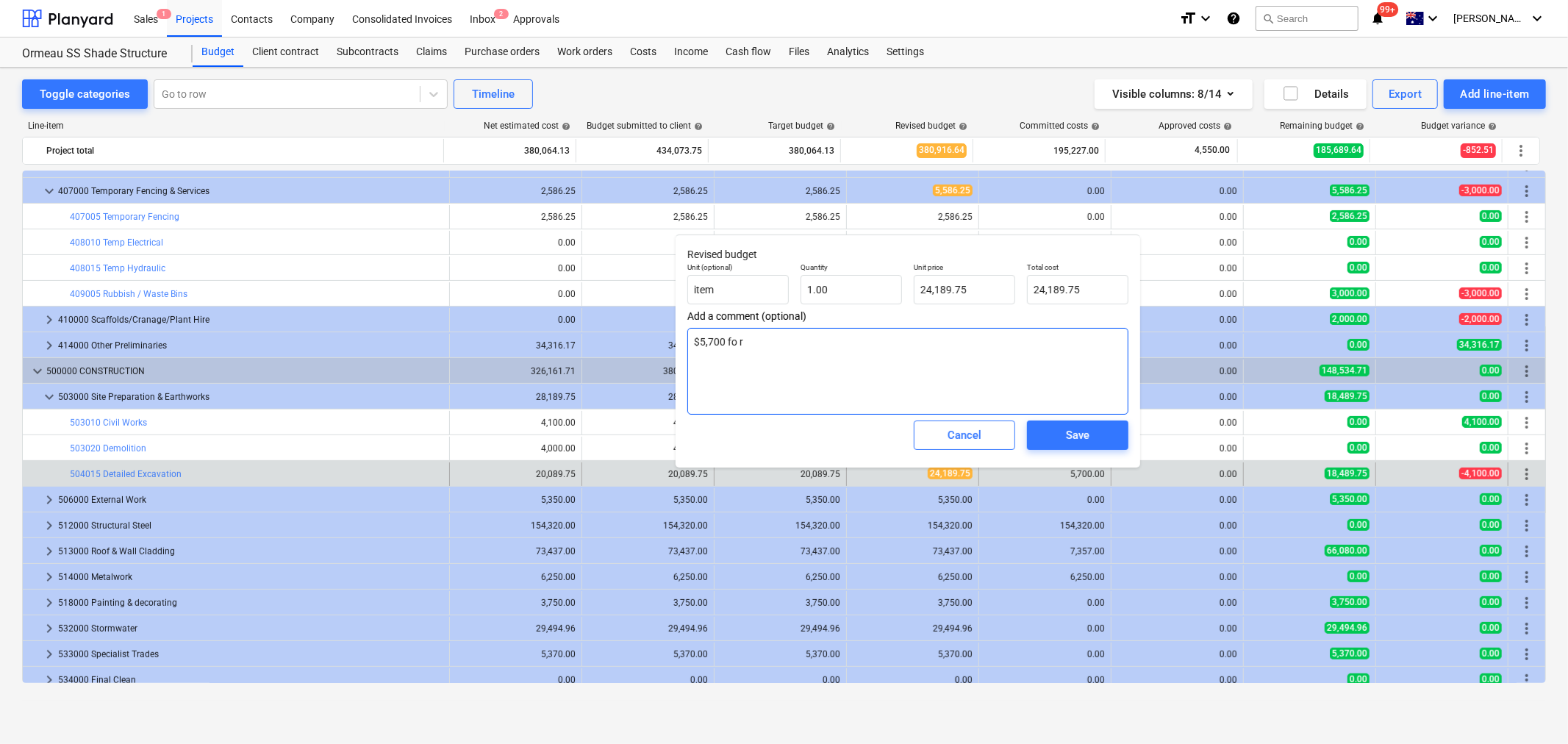
type textarea "x"
type textarea "$5,700 fo"
type textarea "x"
type textarea "$5,700 for"
type textarea "x"
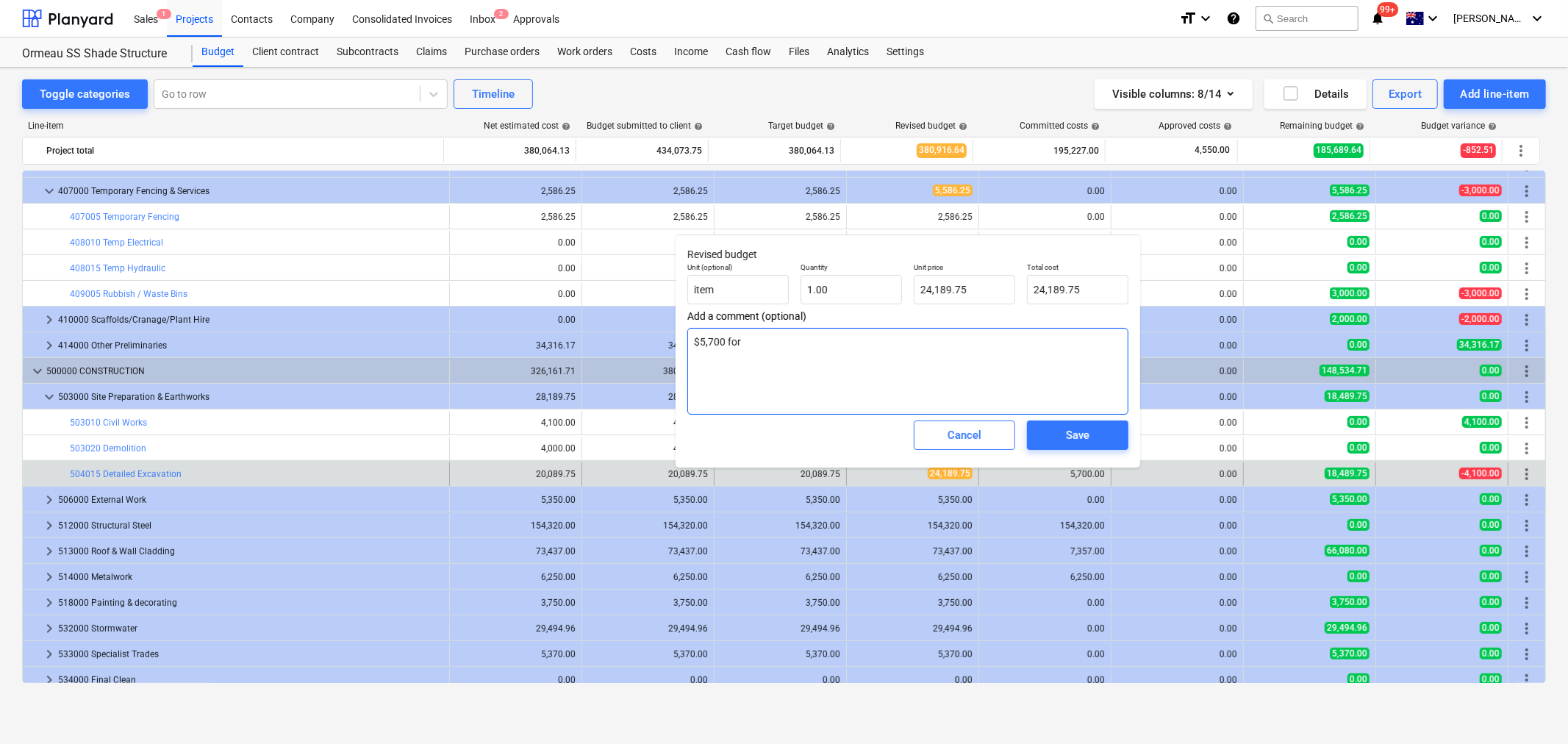
type textarea "$5,700 for"
type textarea "x"
type textarea "$5,700 for c"
type textarea "x"
type textarea "$5,700 for co"
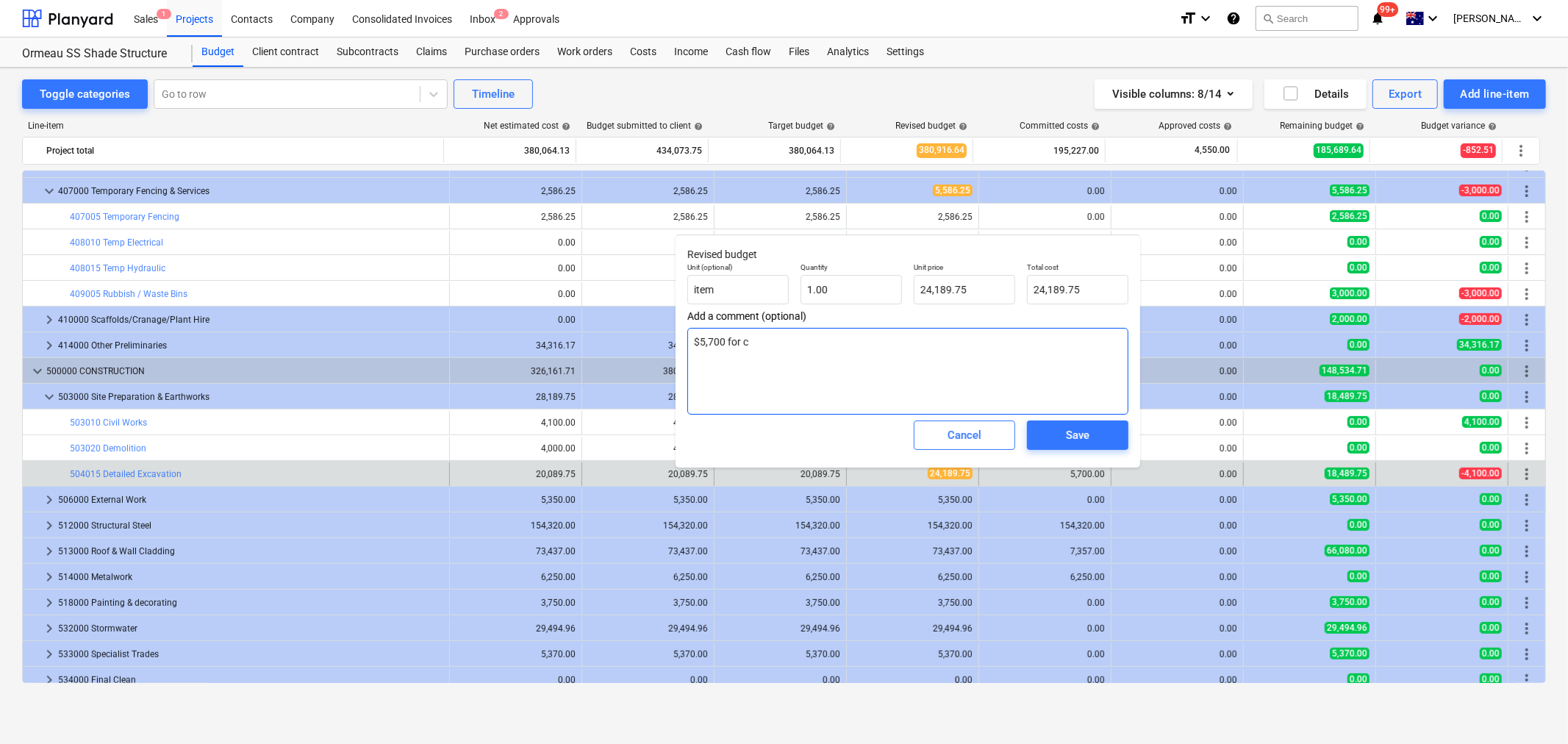
type textarea "x"
type textarea "$5,700 for con"
type textarea "x"
type textarea "$5,700 for conc"
type textarea "x"
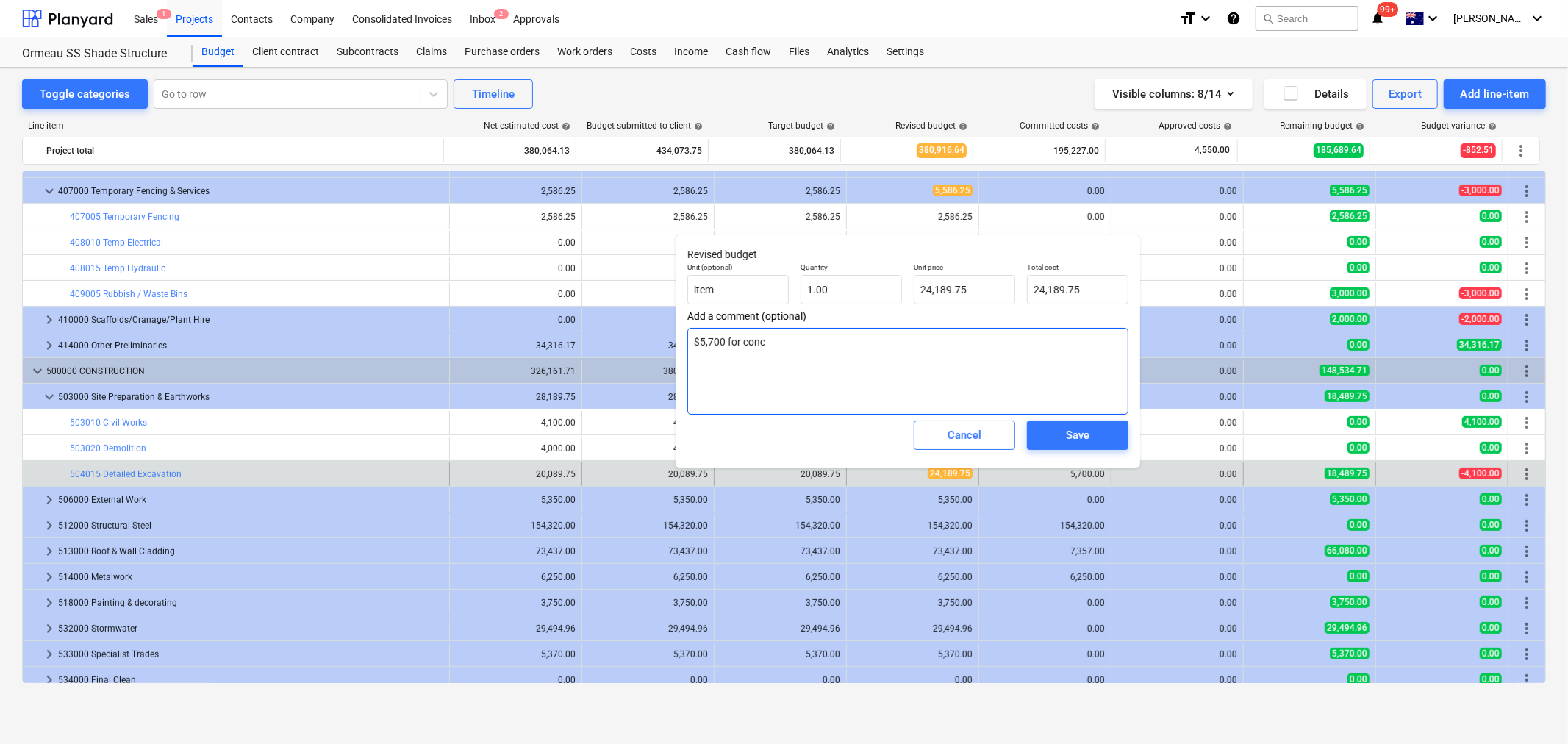
type textarea "$5,700 for conc"
type textarea "x"
type textarea "$5,700 for conc"
type textarea "x"
type textarea "$5,700 for conc"
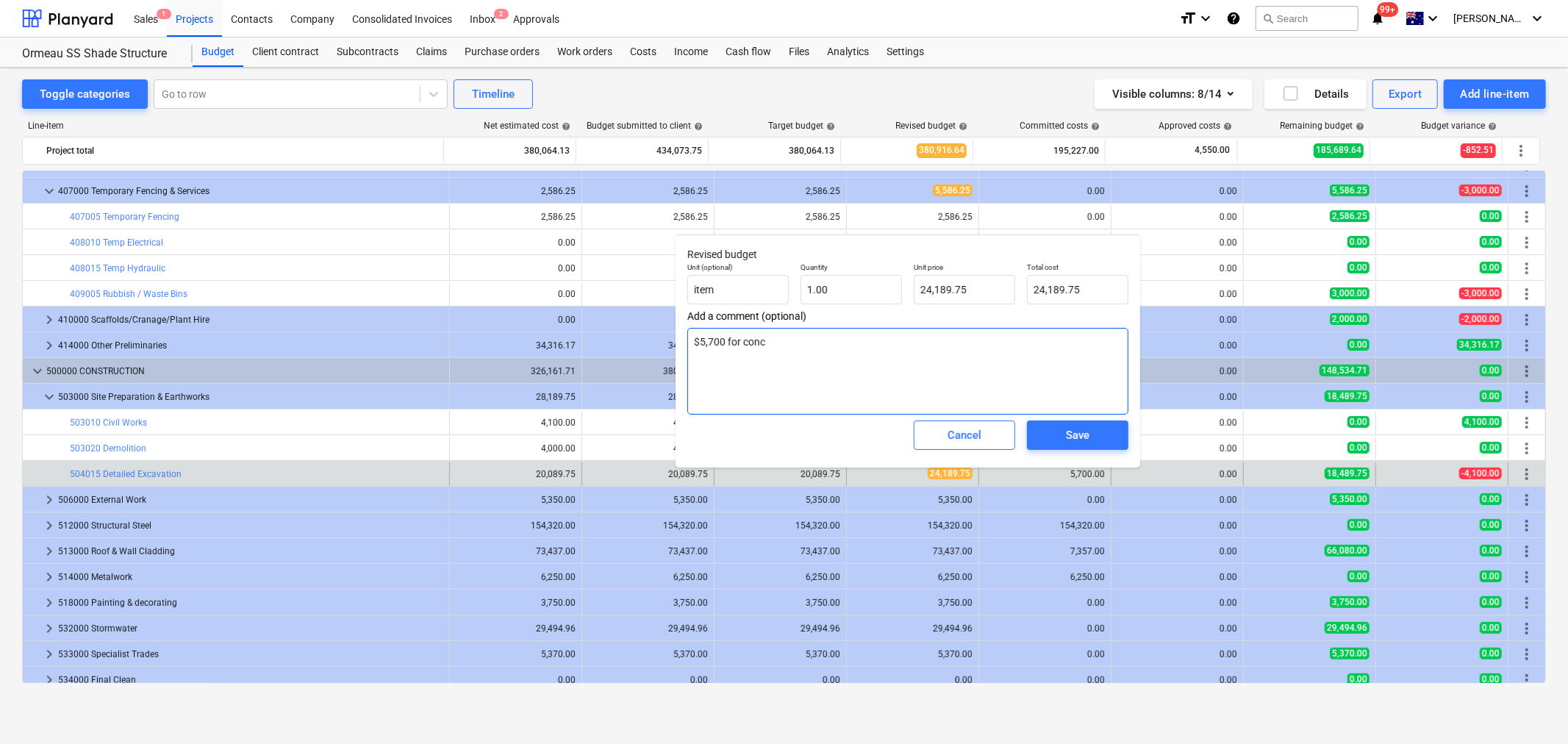
type textarea "x"
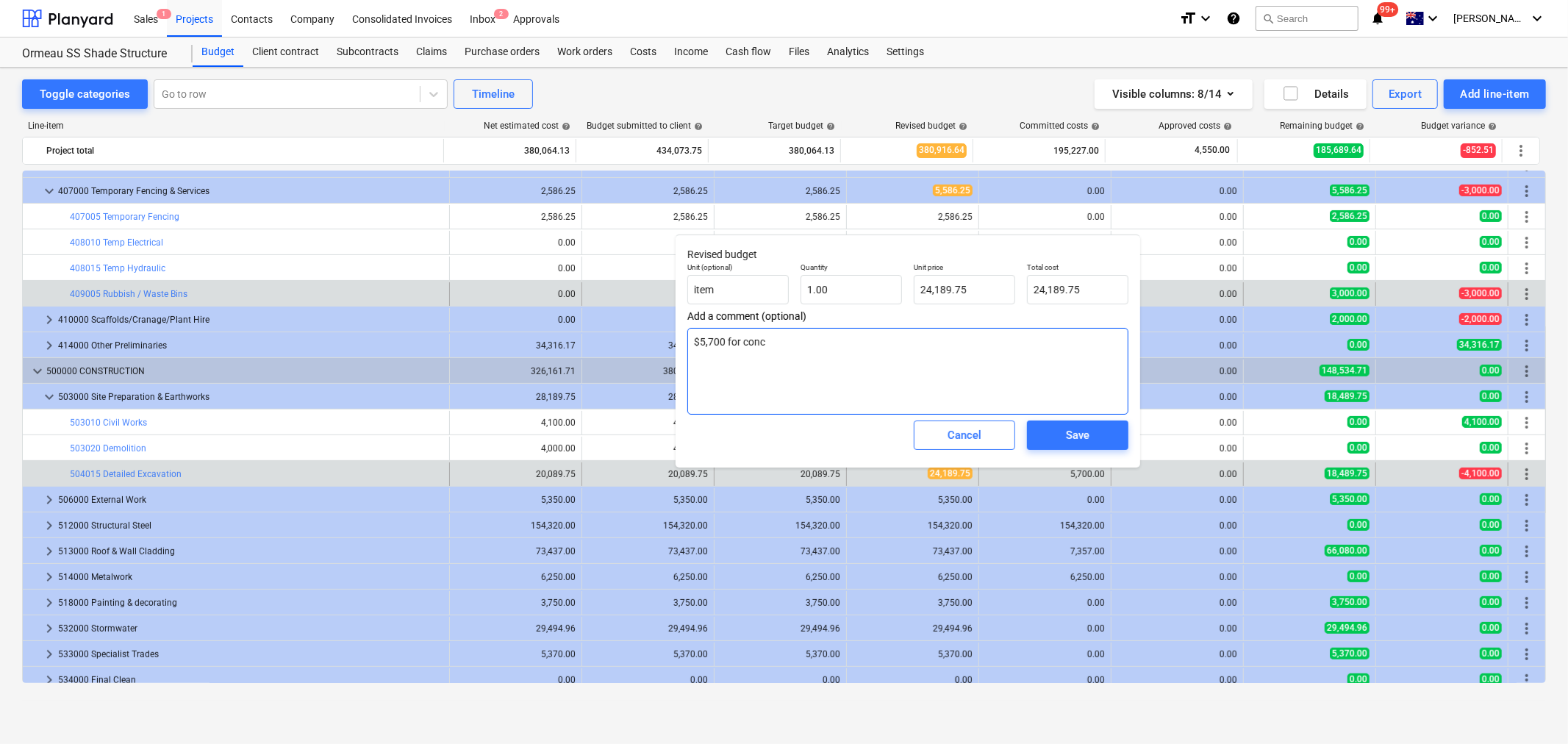
type textarea "$5,700 for conc"
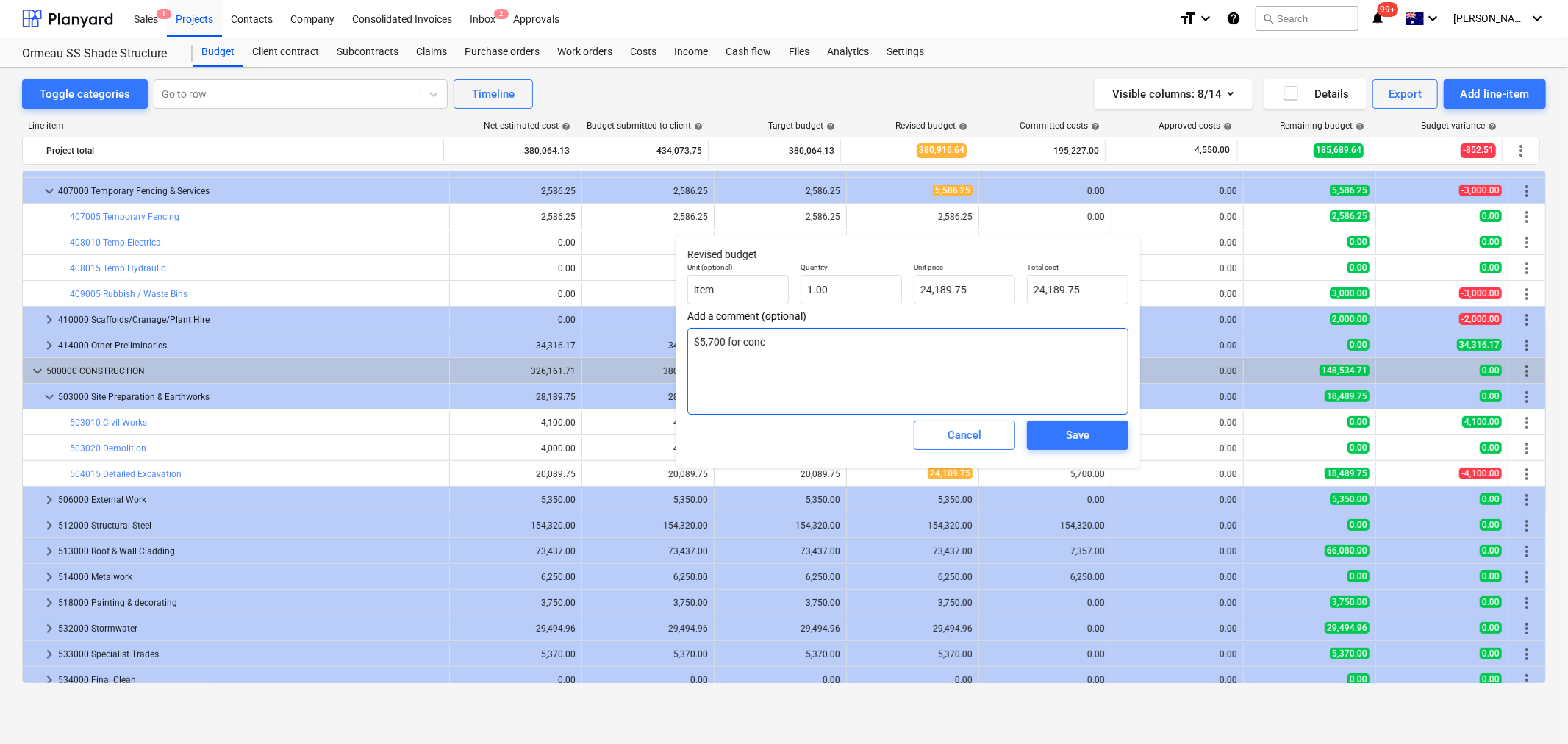
drag, startPoint x: 679, startPoint y: 375, endPoint x: 724, endPoint y: 372, distance: 45.1
click at [718, 372] on textarea "$5,700 for conc" at bounding box center [907, 372] width 441 height 87
click at [733, 372] on textarea "$5,700 for conc" at bounding box center [907, 372] width 441 height 87
type textarea "x"
type textarea "$5,700 for conc $"
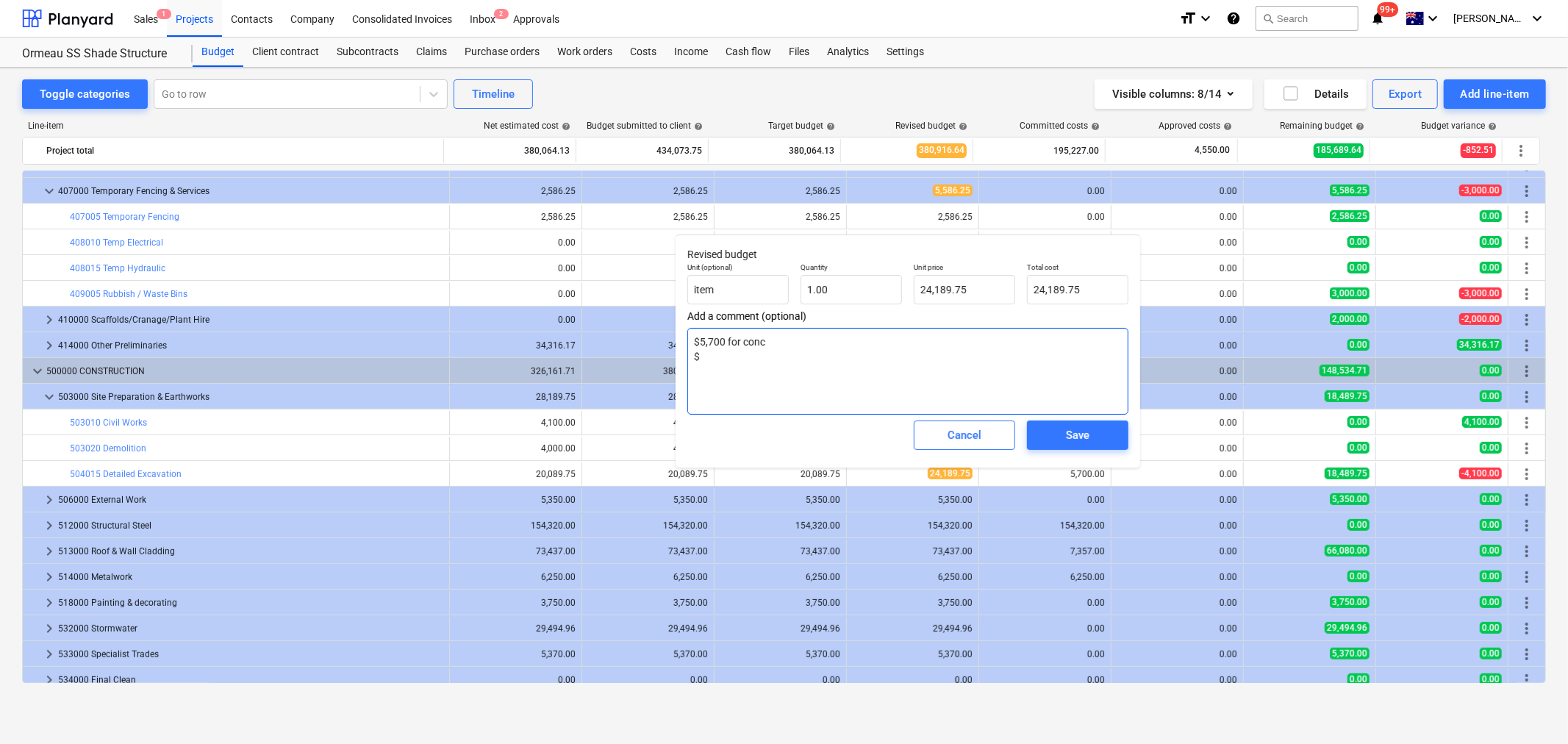
type textarea "x"
type textarea "$5,700 for conc $7"
type textarea "x"
type textarea "$5,700 for conc $7,"
type textarea "x"
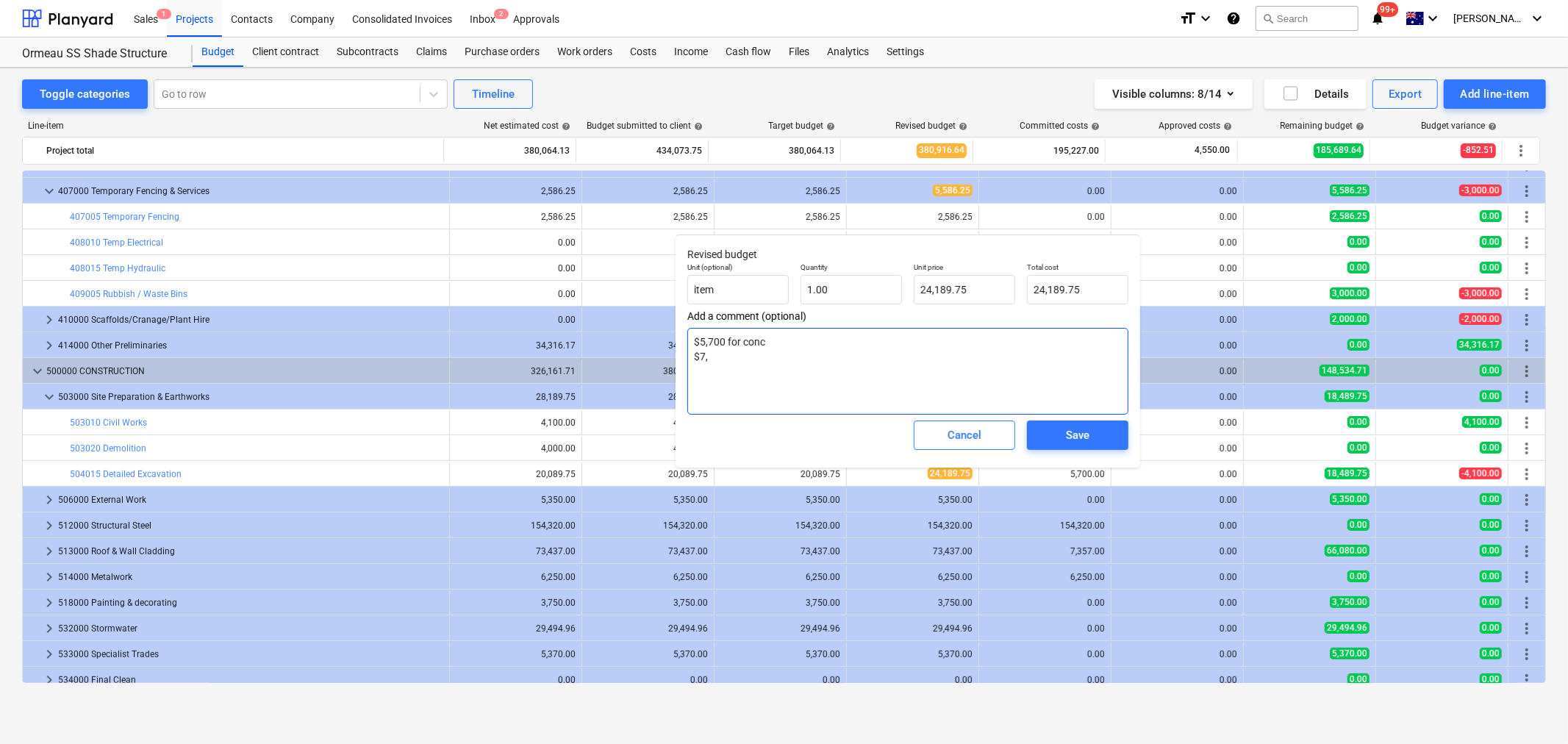
type textarea "$5,700 for conc $7,0"
type textarea "x"
type textarea "$5,700 for conc $7,00"
type textarea "x"
type textarea "$5,700 for conc $7,000"
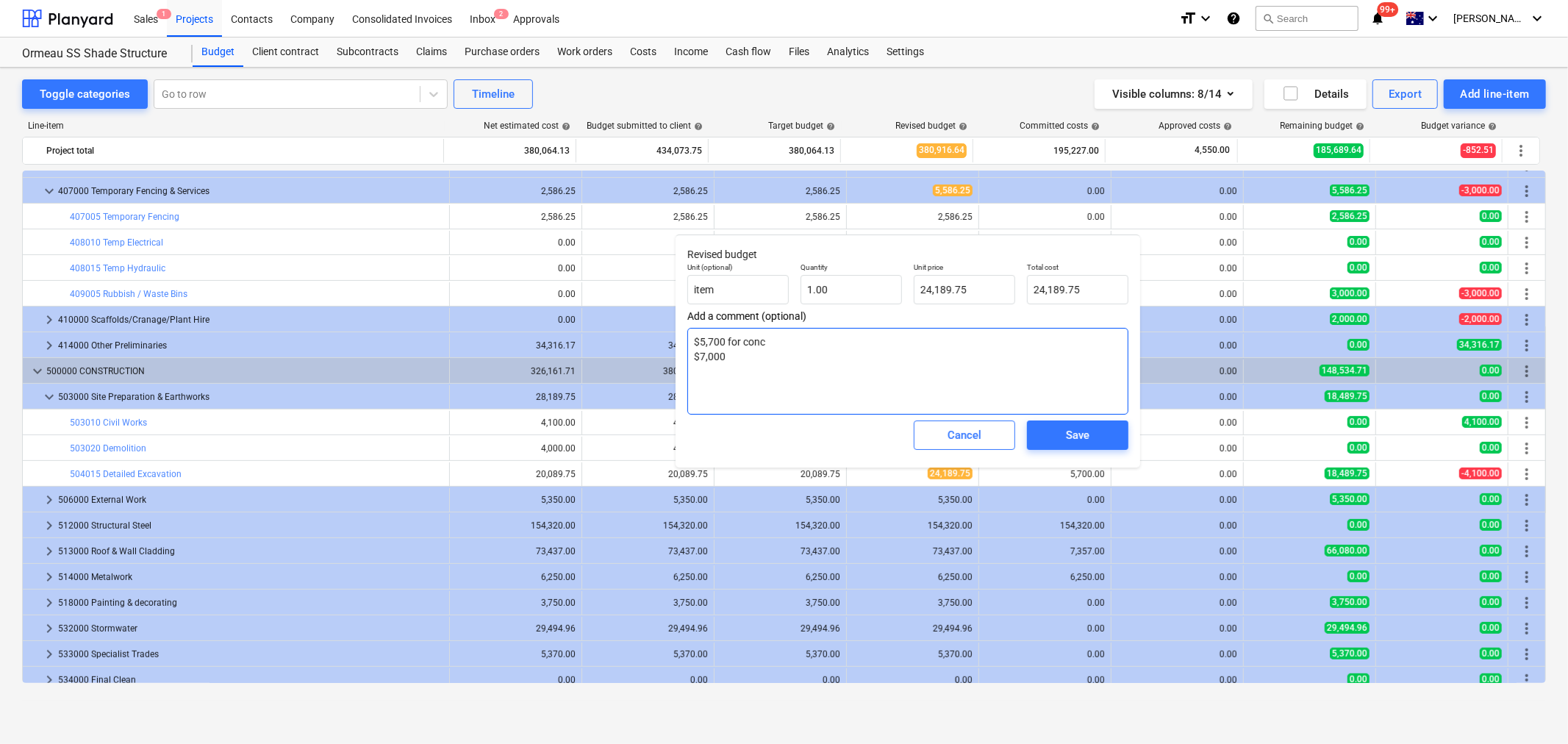
type textarea "x"
type textarea "$5,700 for conc $7,000"
type textarea "x"
type textarea "$5,700 for conc $7,000 f"
type textarea "x"
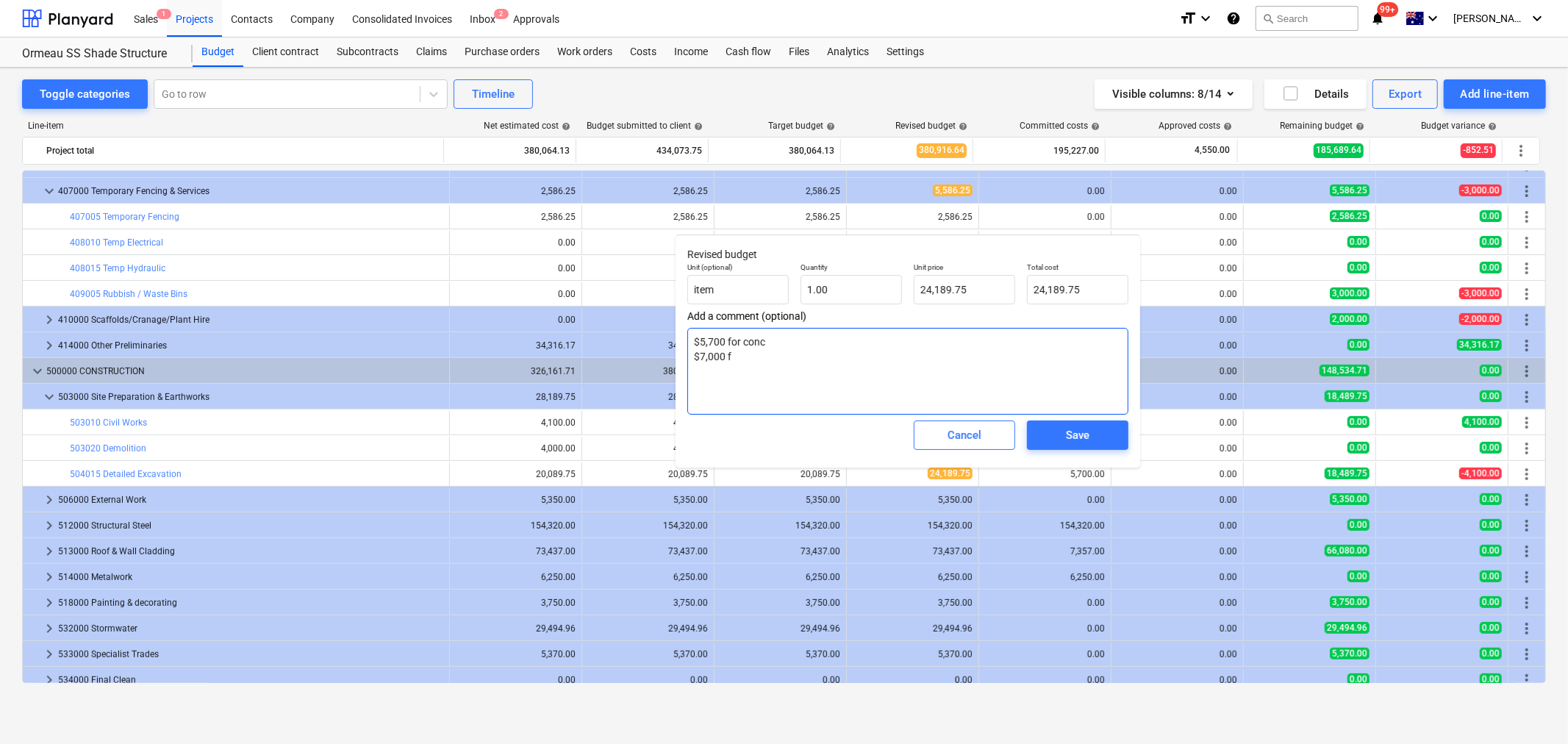
type textarea "$5,700 for conc $7,000 fo"
type textarea "x"
type textarea "$5,700 for conc $7,000 for"
type textarea "x"
type textarea "$5,700 for conc $7,000 for"
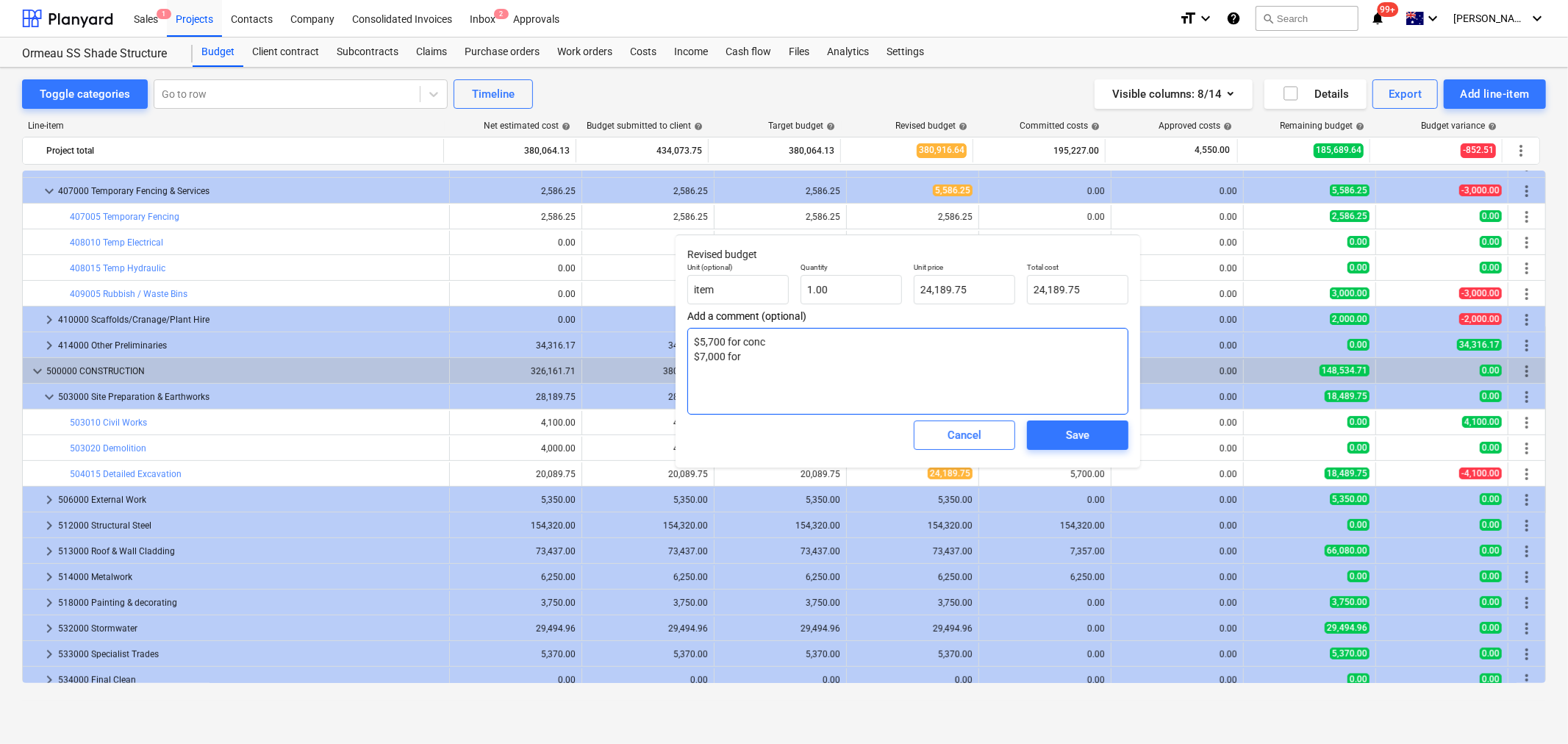
type textarea "x"
type textarea "$5,700 for conc $7,000 for m"
type textarea "x"
type textarea "$5,700 for conc $7,000 for ma"
type textarea "x"
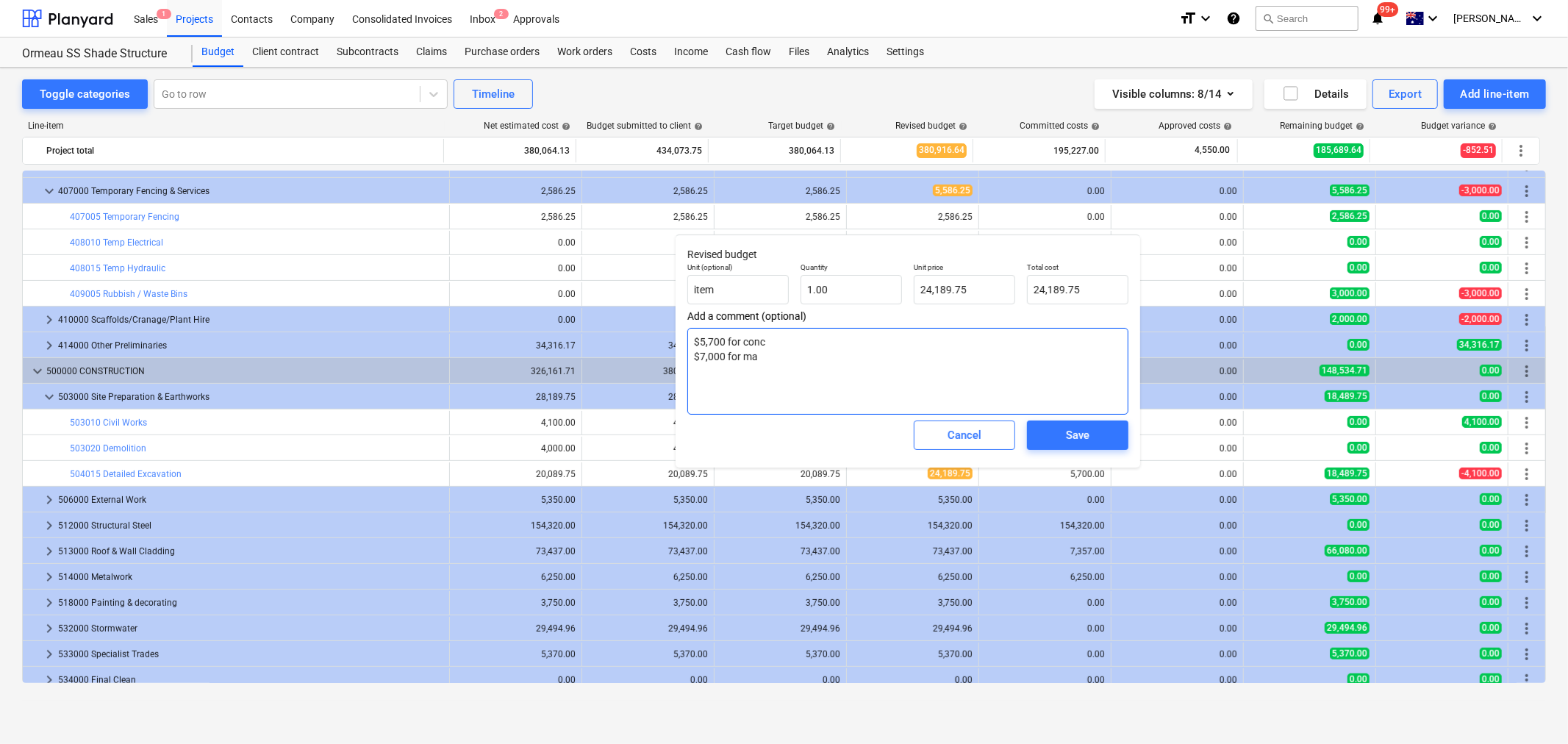
type textarea "$5,700 for conc $7,000 for mac"
type textarea "x"
type textarea "$5,700 for conc $7,000 for mach"
type textarea "x"
type textarea "$5,700 for conc $7,000 for machi"
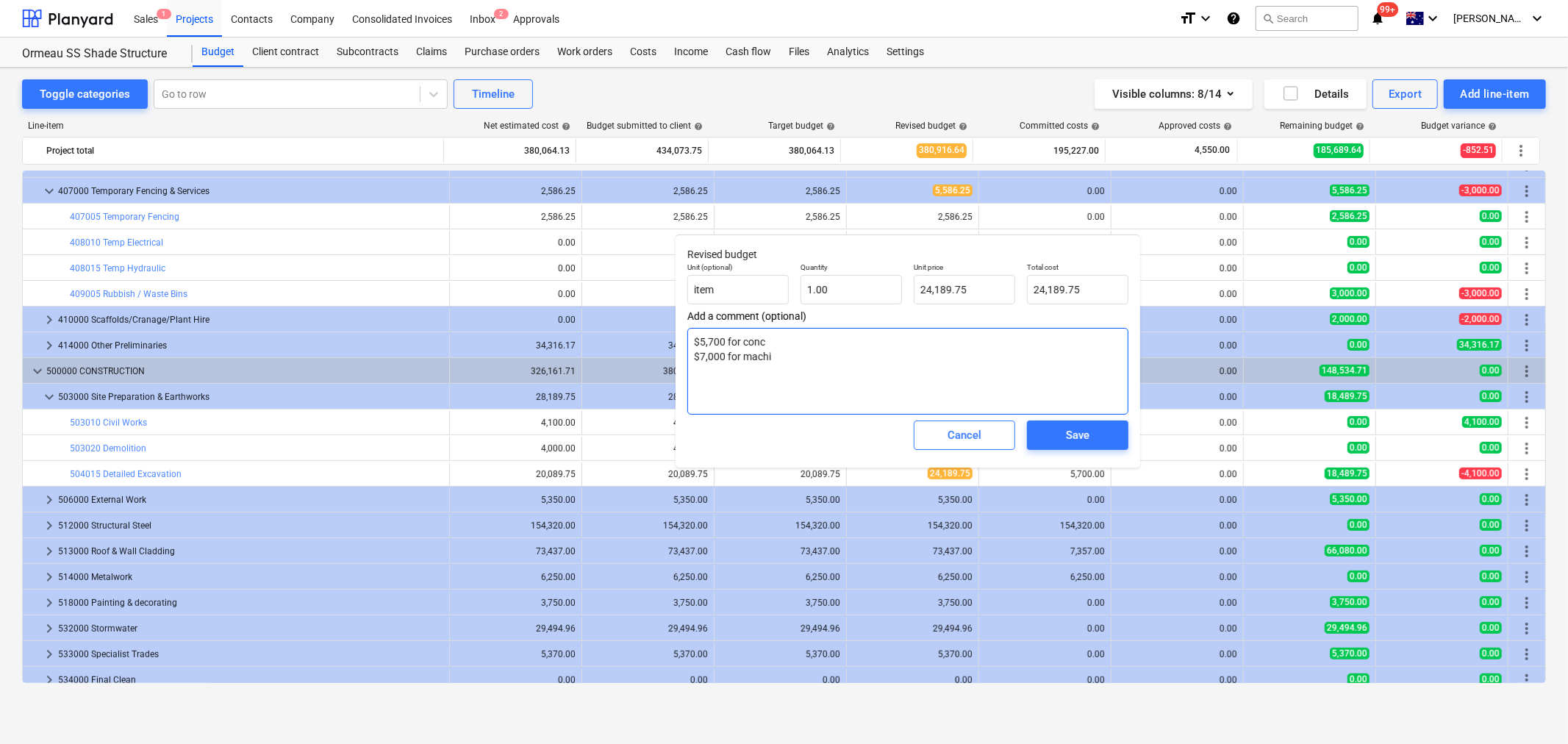
type textarea "x"
type textarea "$5,700 for conc $7,000 for machin"
type textarea "x"
type textarea "$5,700 for conc $7,000 for machine"
type textarea "x"
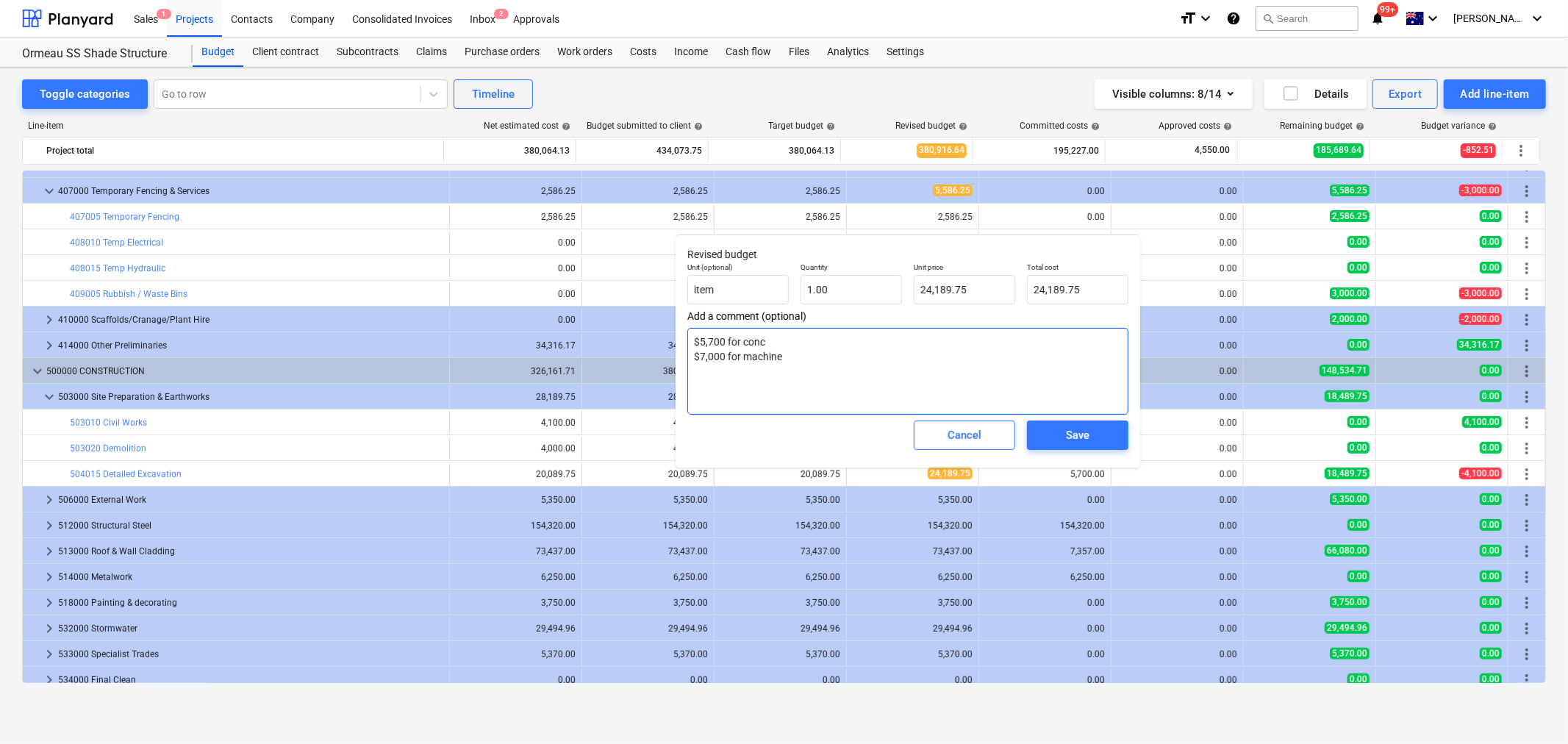
type textarea "$5,700 for conc $7,000 for machiner"
type textarea "x"
type textarea "$5,700 for conc $7,000 for machinery"
type textarea "x"
type textarea "$5,700 for conc $7,000 for machinery"
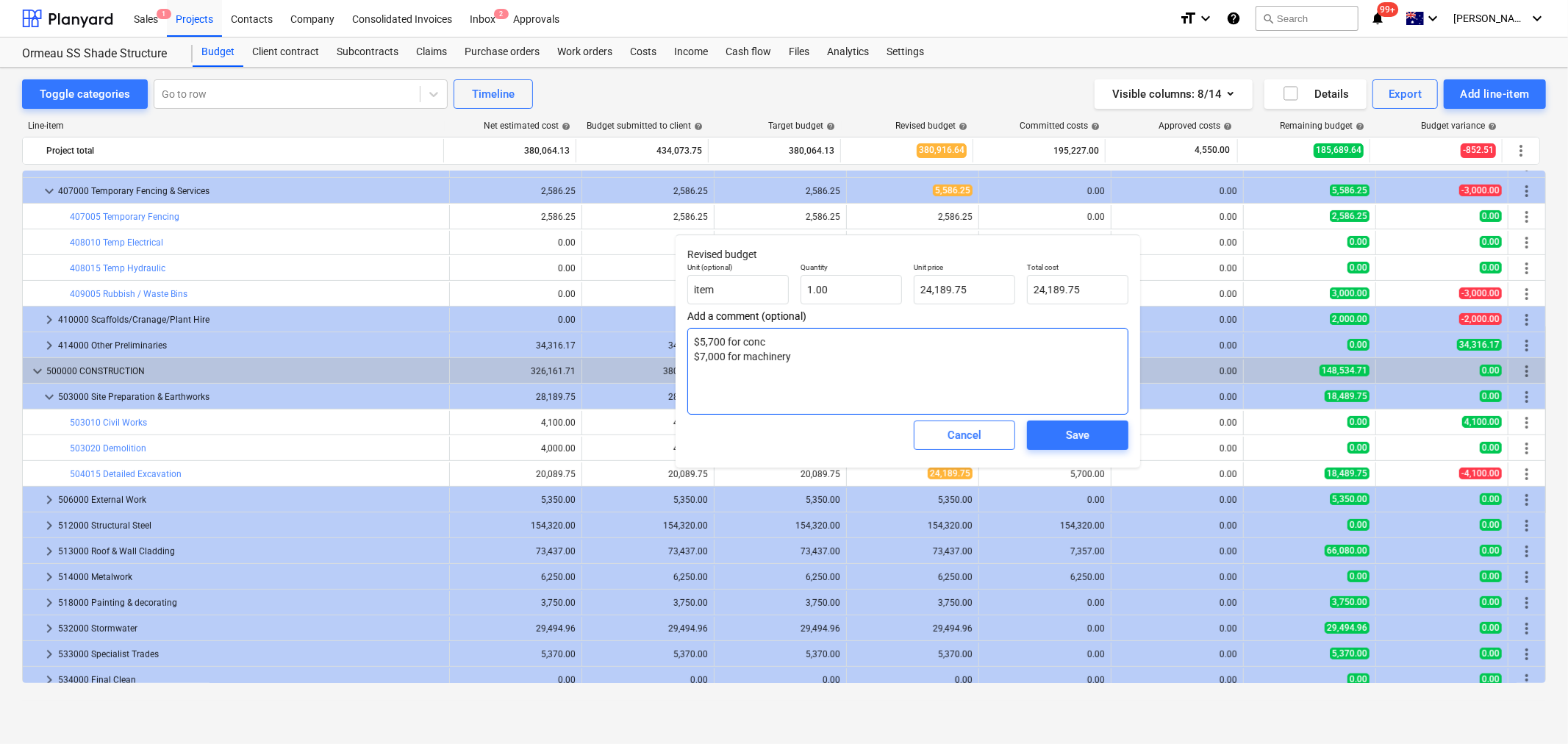
type textarea "x"
type textarea "$5,700 for conc $7,000 for machinery"
click at [1094, 438] on span "Save" at bounding box center [1078, 436] width 66 height 19
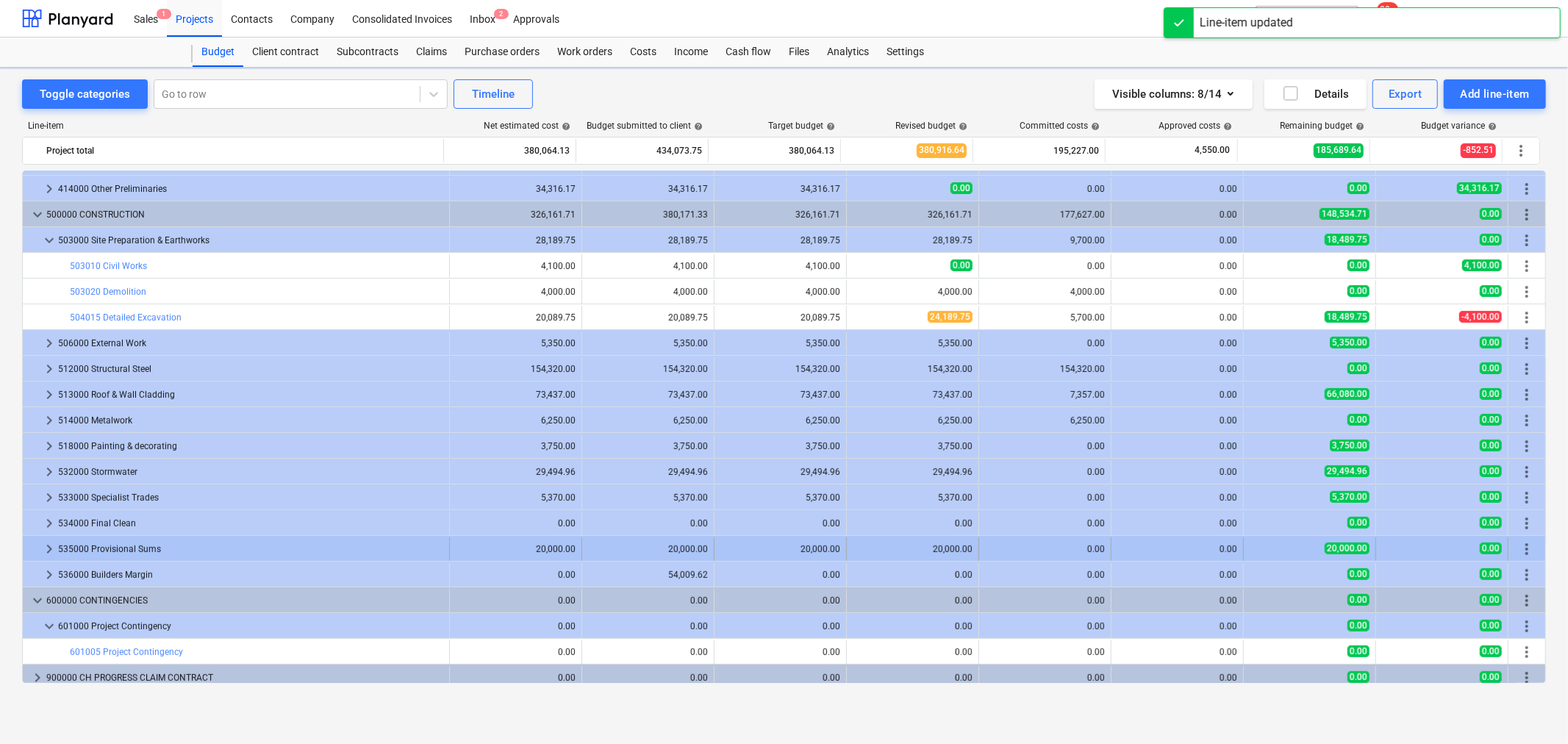
scroll to position [568, 0]
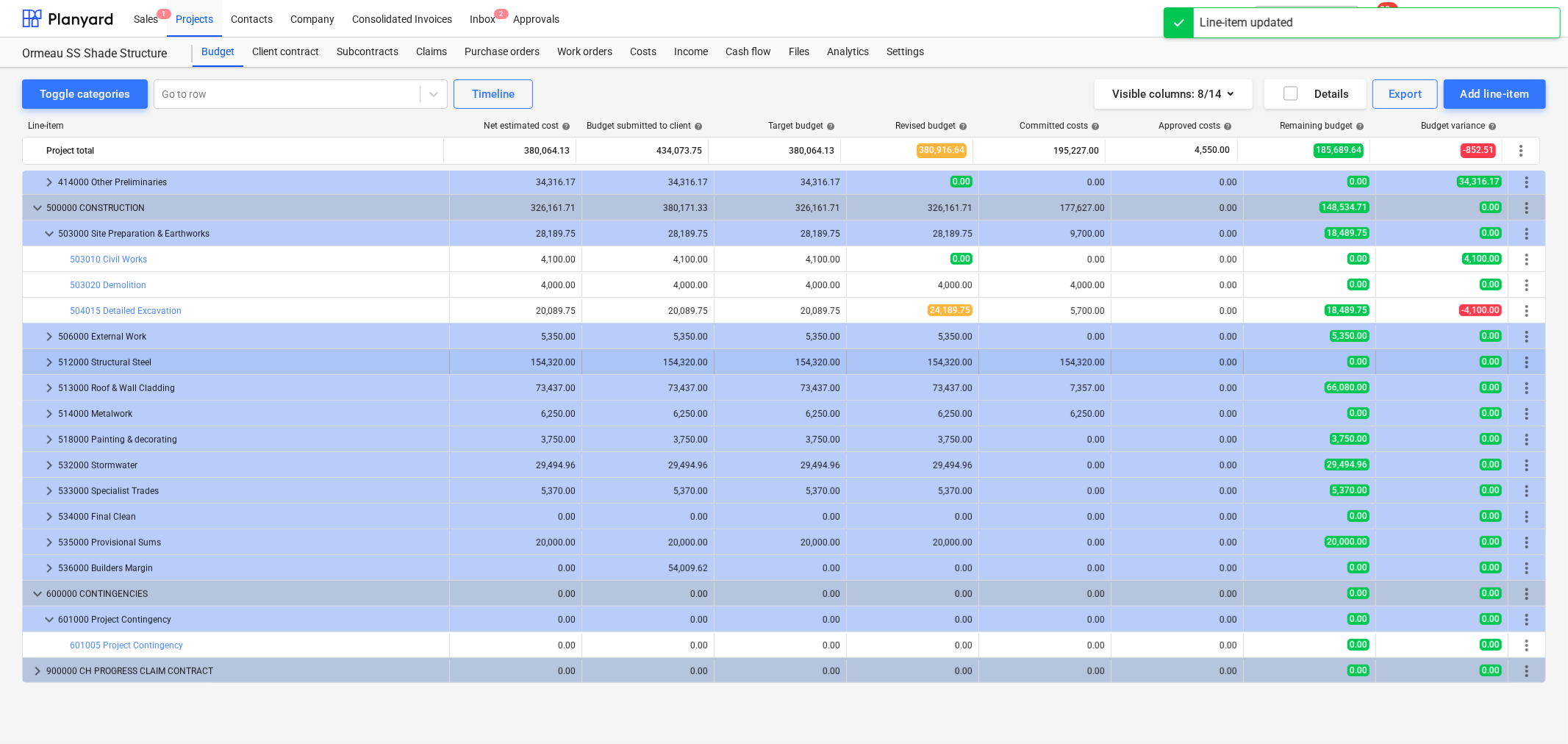
click at [37, 362] on div at bounding box center [34, 362] width 12 height 24
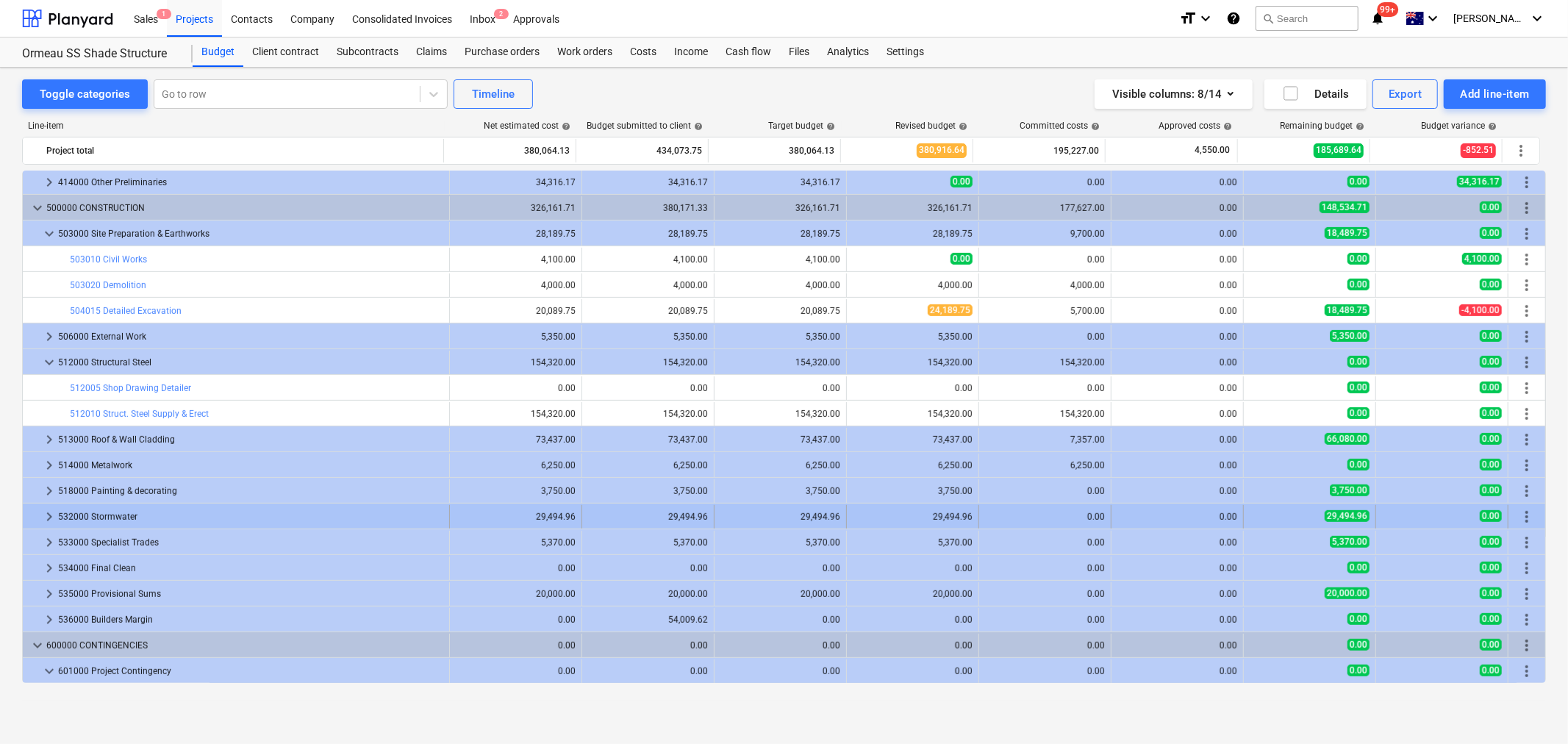
click at [40, 524] on span "keyboard_arrow_right" at bounding box center [49, 517] width 17 height 17
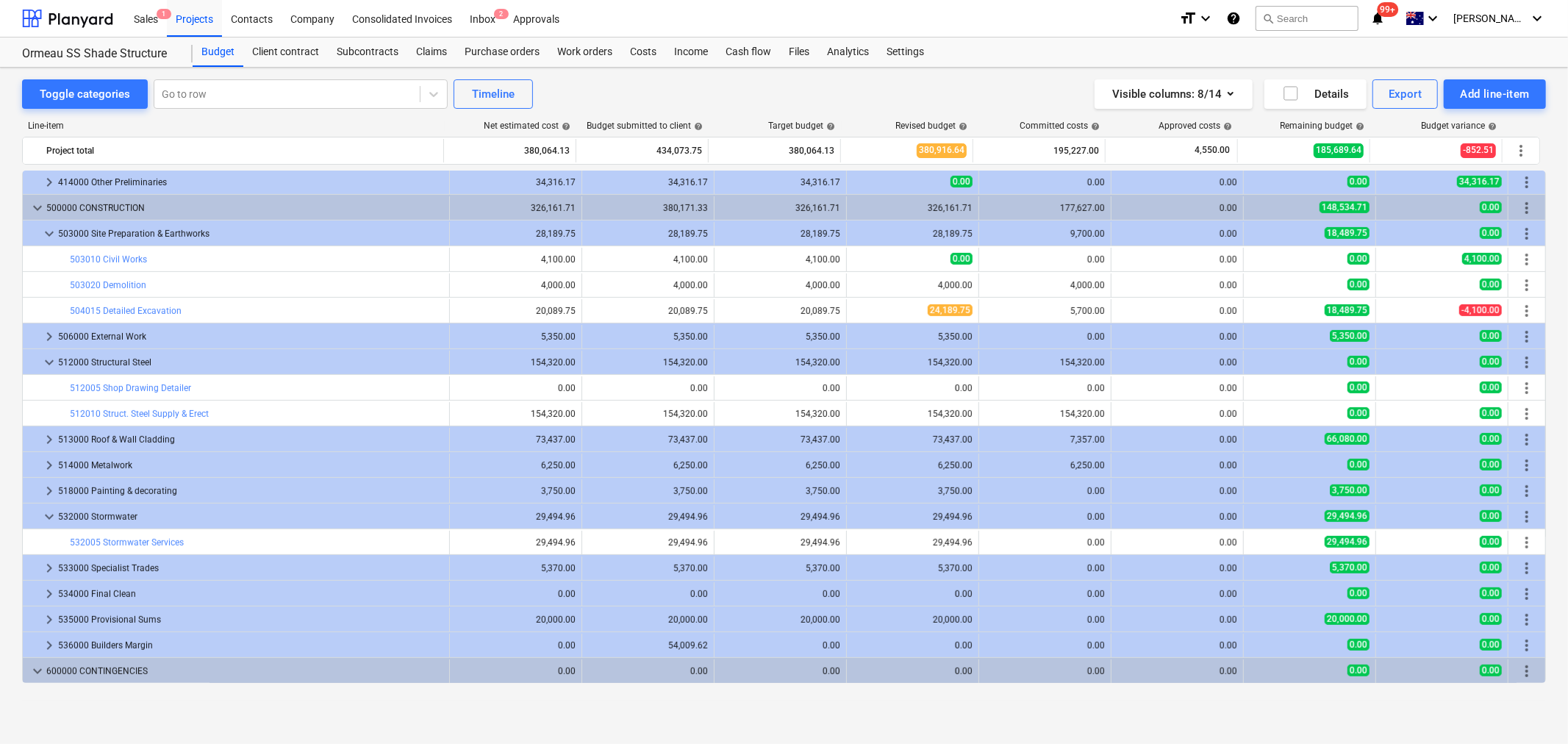
click at [40, 524] on span "keyboard_arrow_down" at bounding box center [49, 517] width 17 height 17
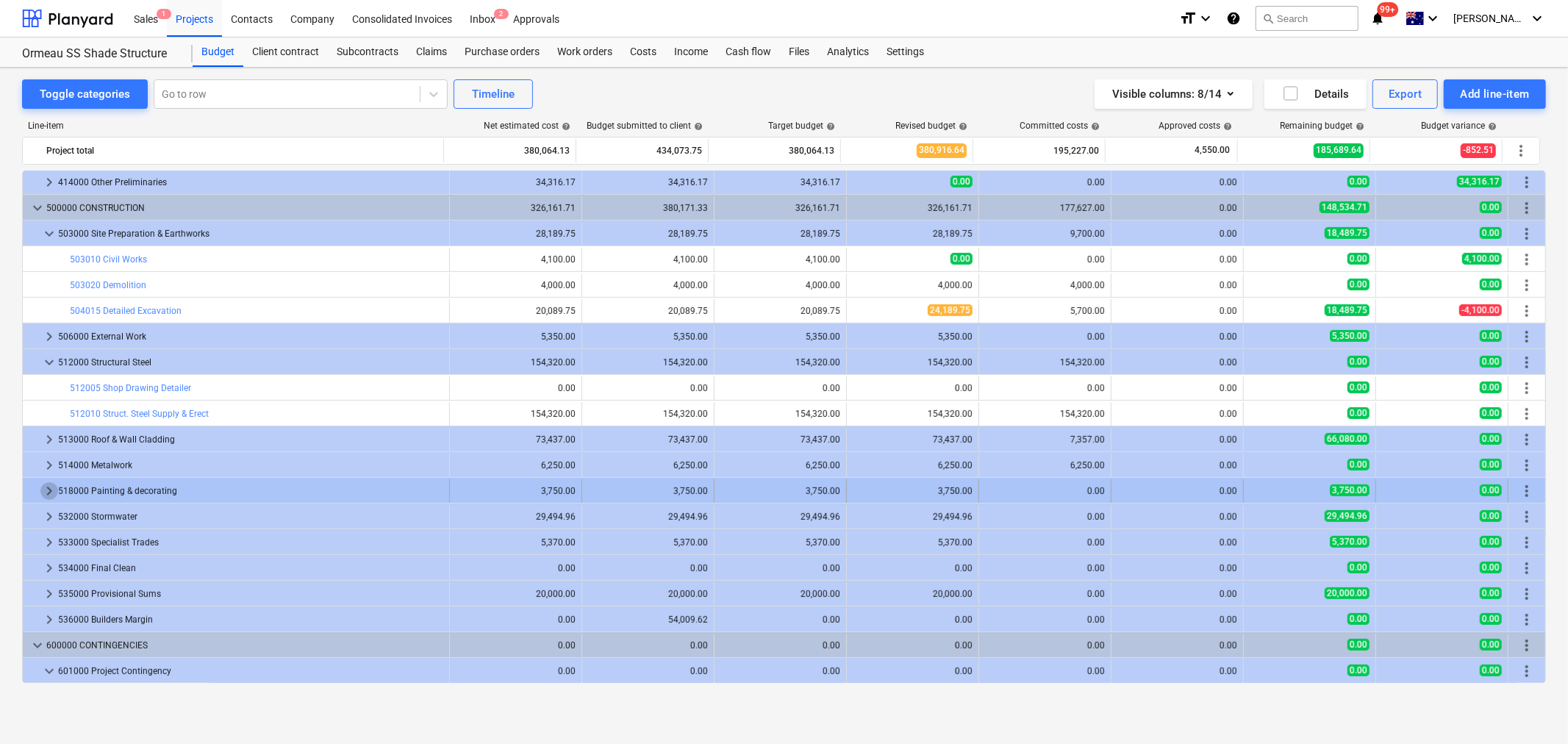
click at [40, 498] on span "keyboard_arrow_right" at bounding box center [49, 491] width 17 height 17
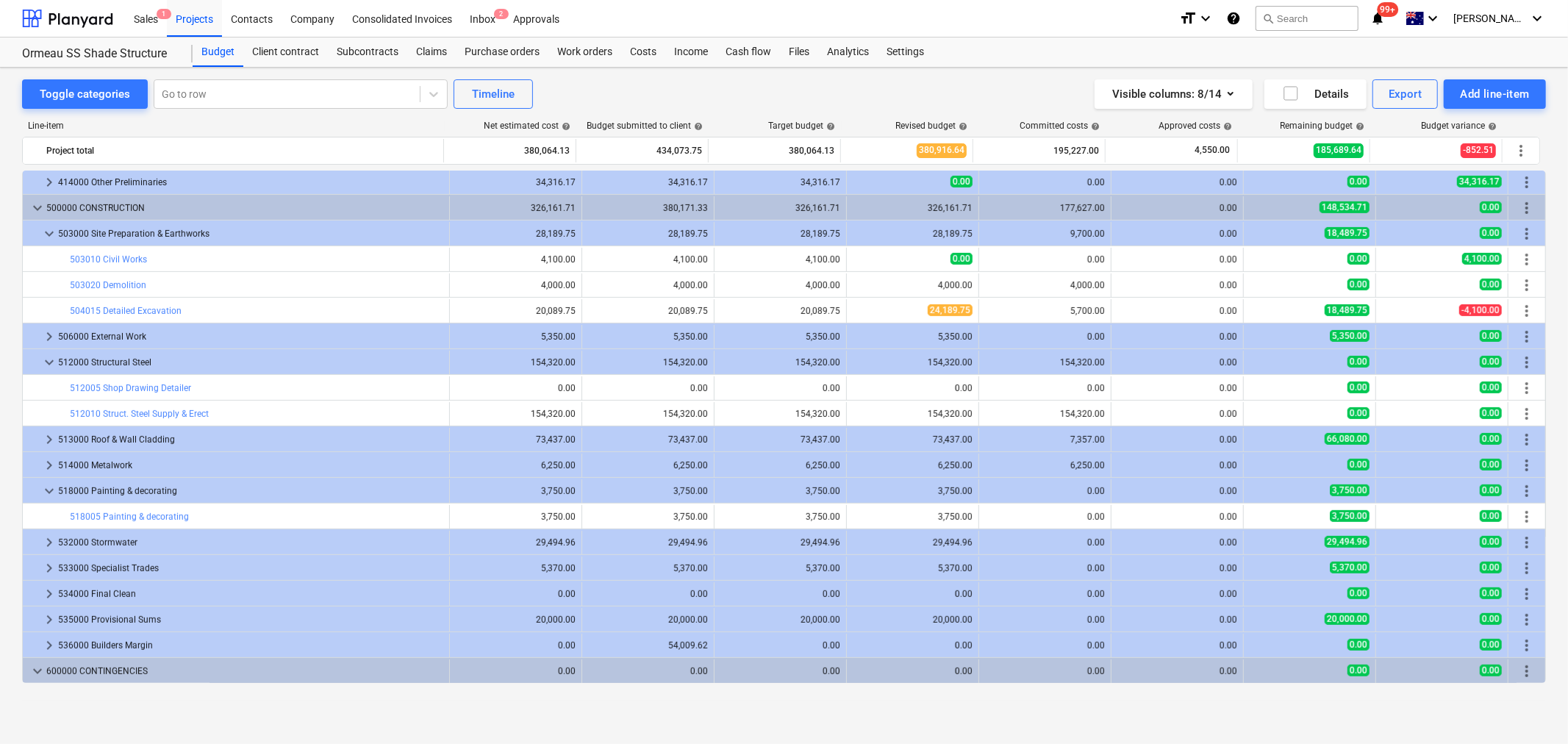
click at [39, 497] on div at bounding box center [34, 492] width 12 height 24
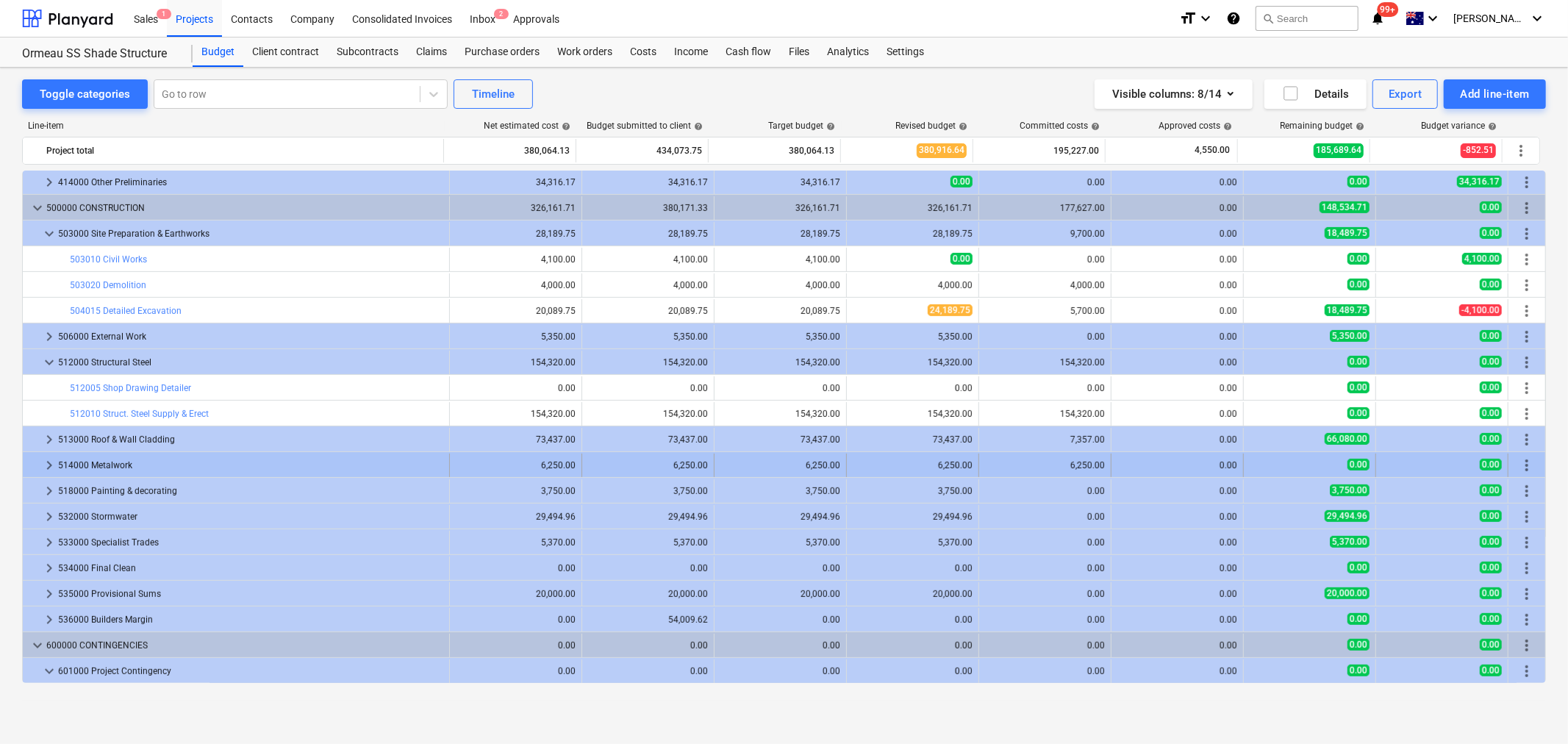
click at [39, 470] on div at bounding box center [34, 465] width 12 height 24
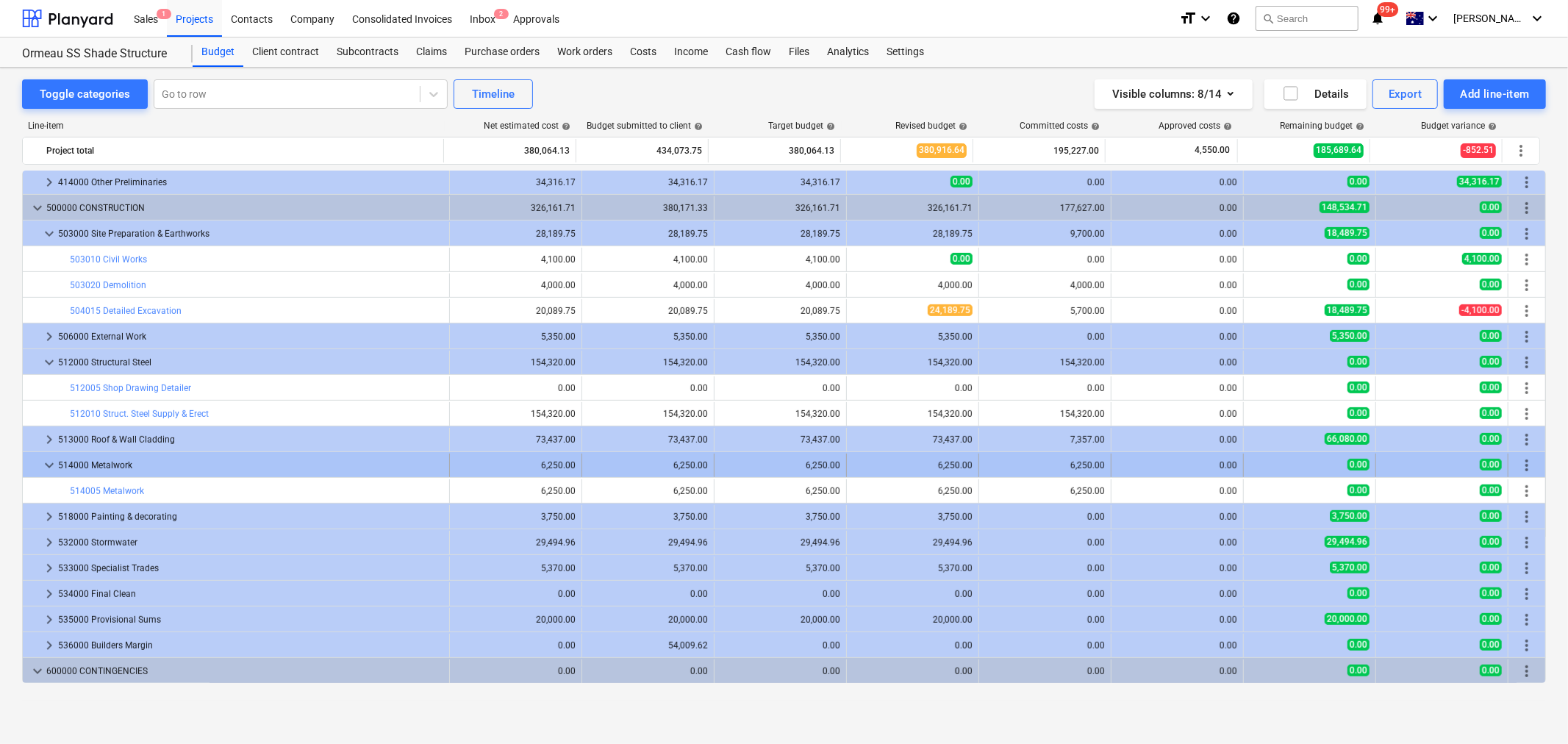
click at [39, 469] on div at bounding box center [34, 465] width 12 height 24
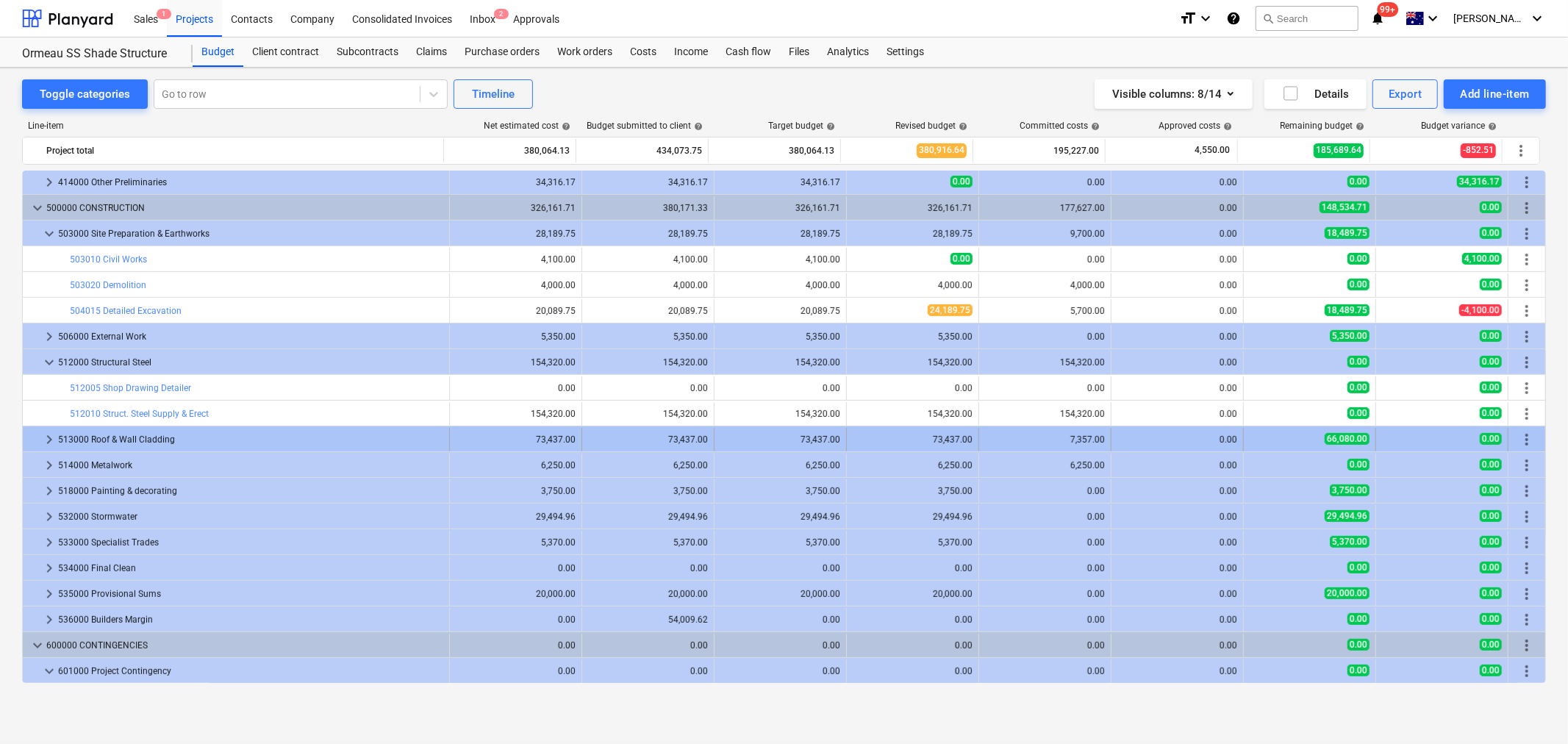
click at [52, 436] on span "keyboard_arrow_right" at bounding box center [49, 439] width 17 height 17
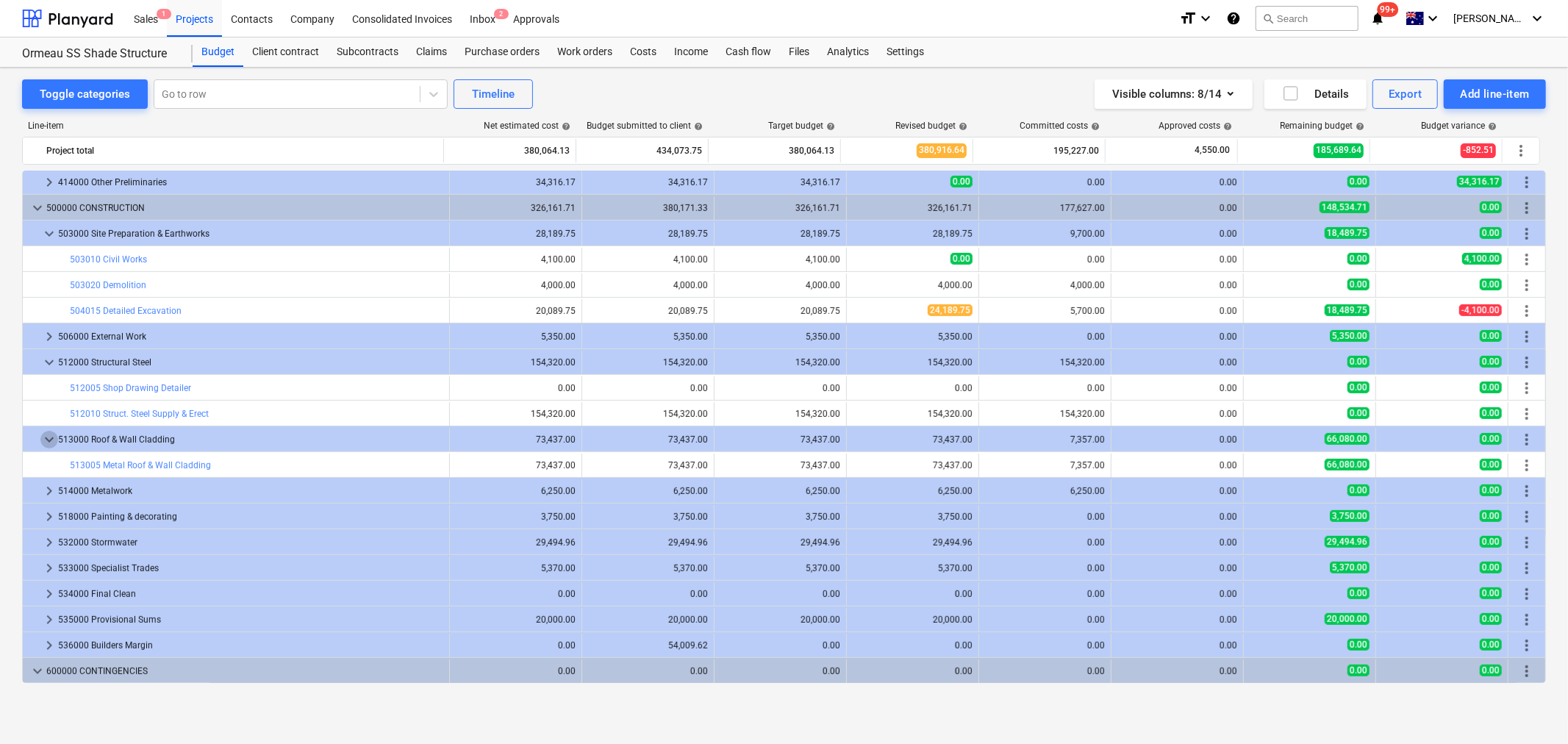
click at [52, 436] on span "keyboard_arrow_down" at bounding box center [49, 439] width 17 height 17
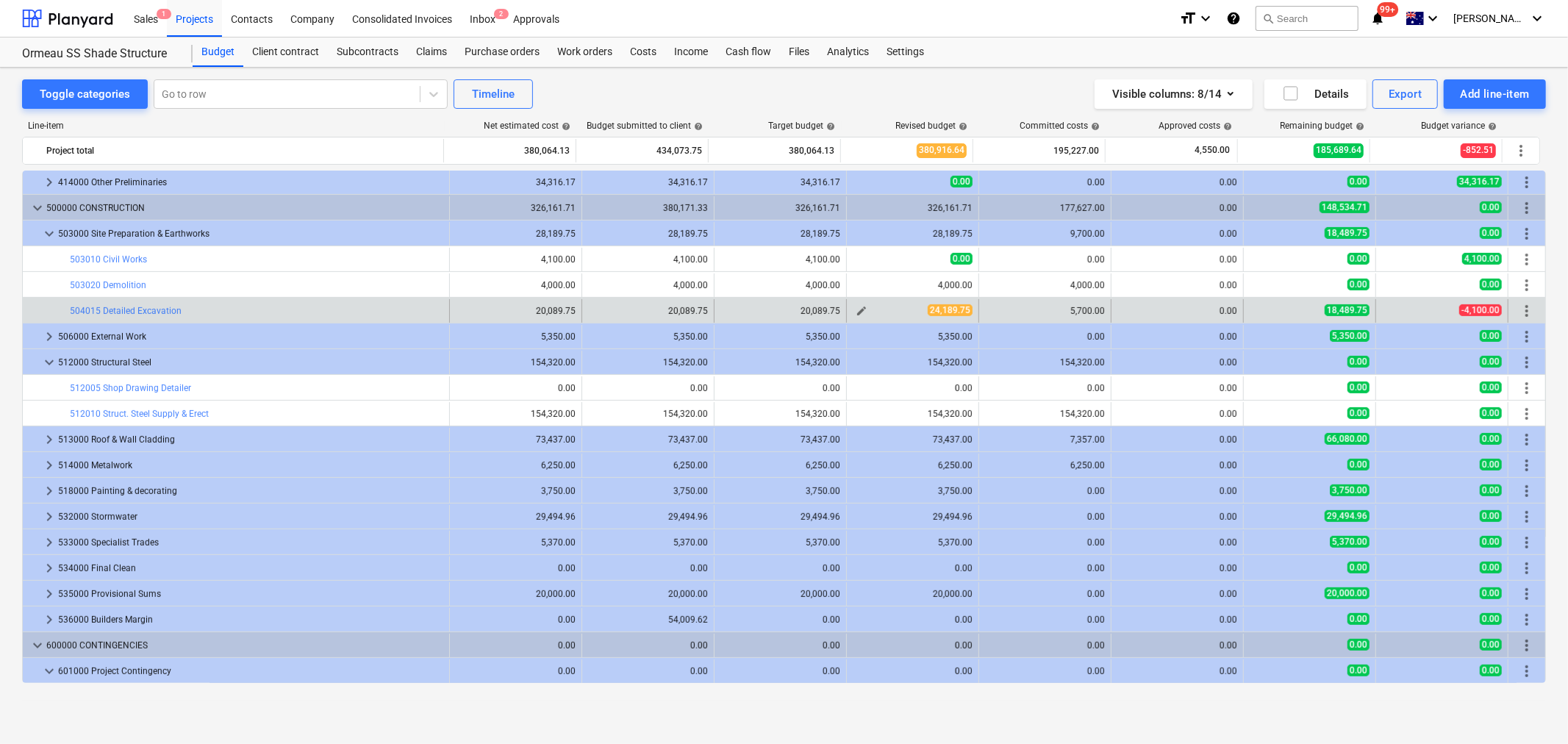
click at [863, 317] on span "edit" at bounding box center [862, 311] width 12 height 12
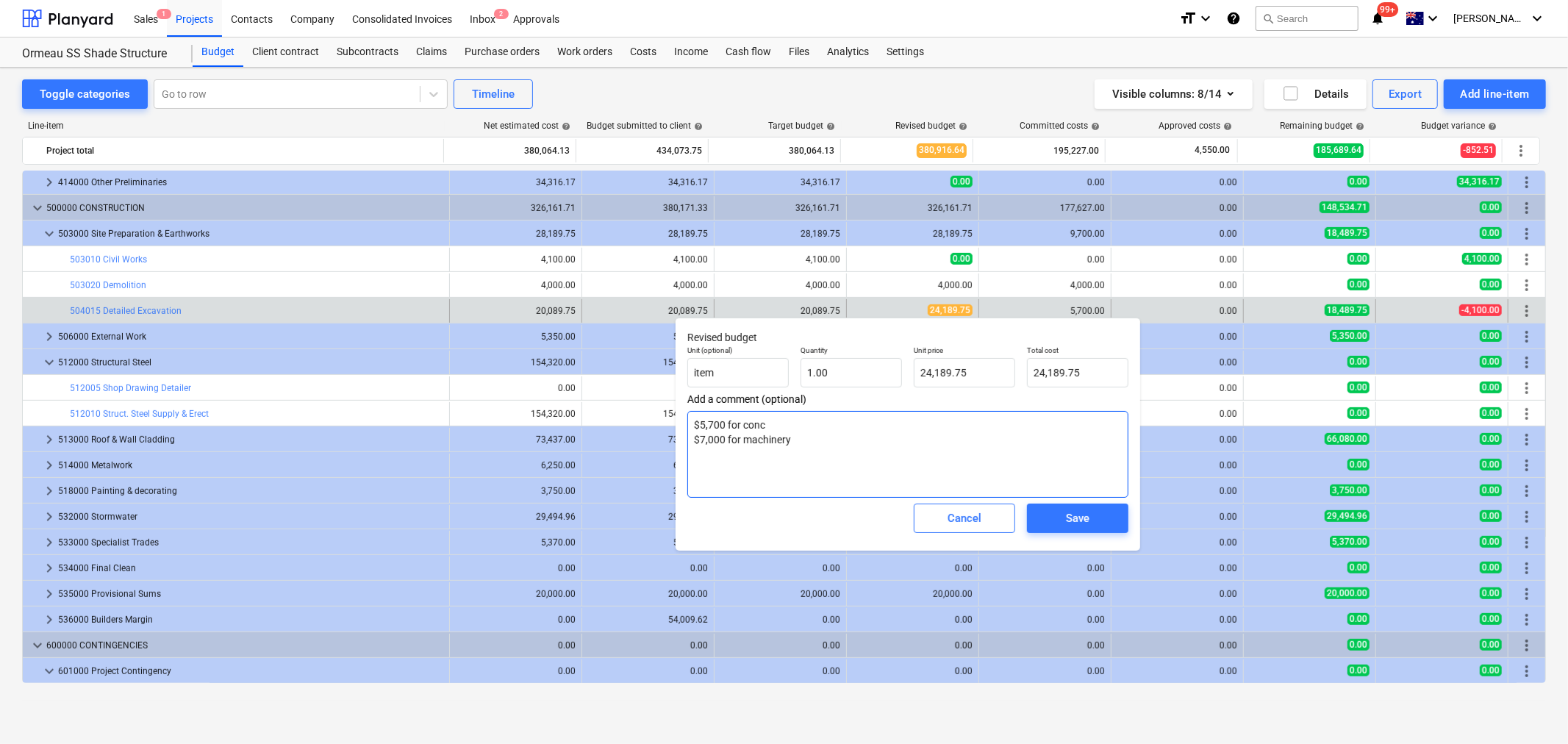
click at [874, 458] on textarea "$5,700 for conc $7,000 for machinery" at bounding box center [907, 454] width 441 height 87
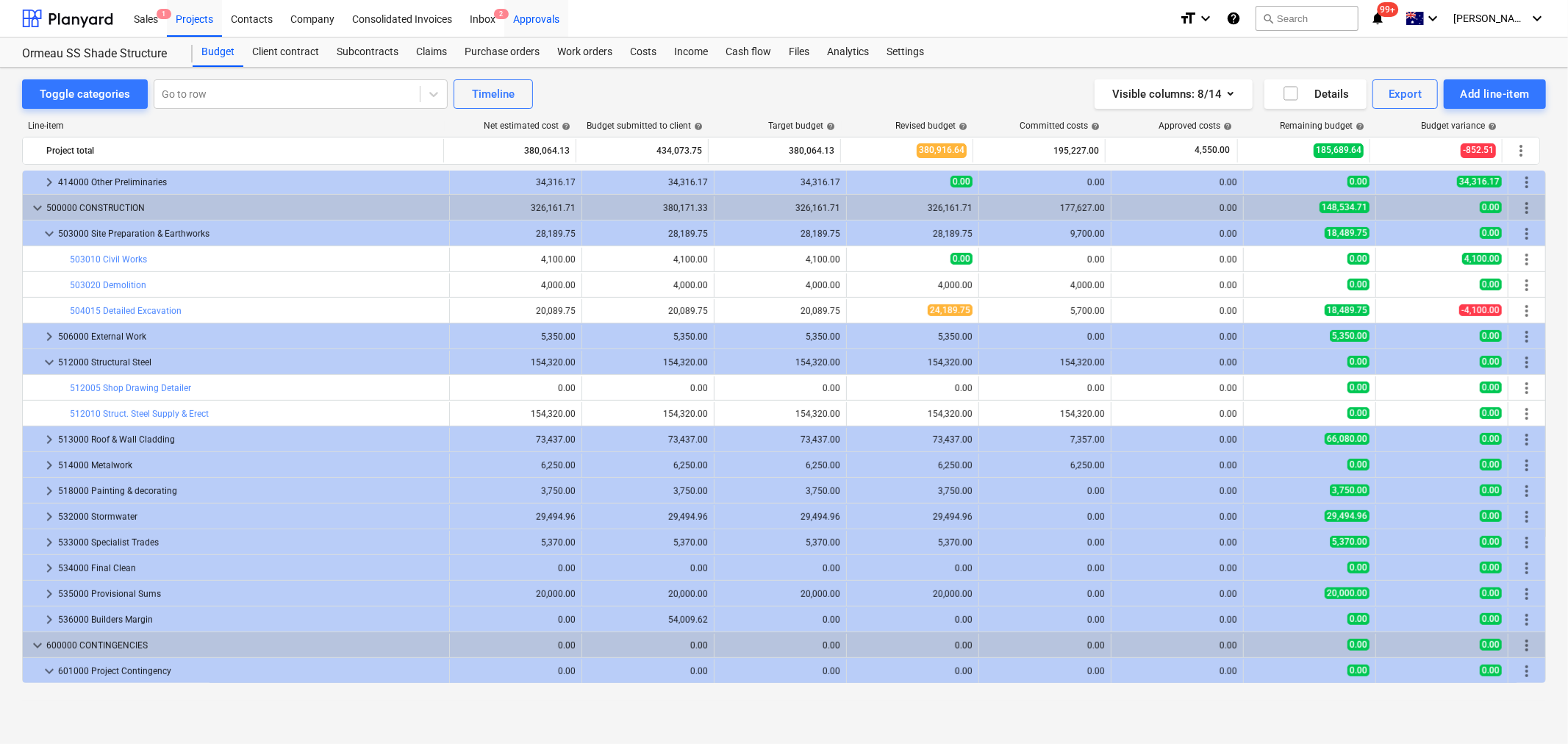
type textarea "x"
type input "1.00"
type input "24,189.75"
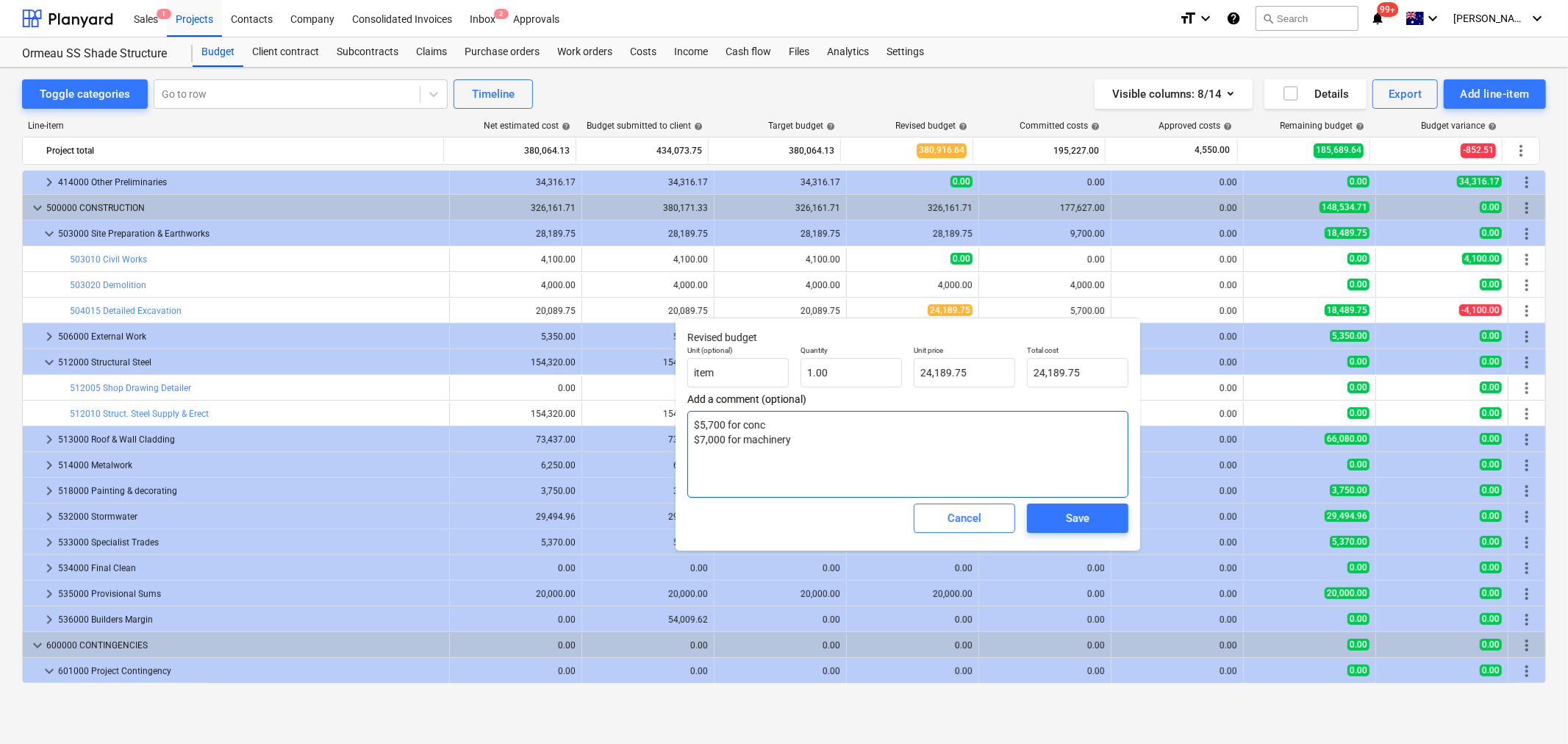
click at [811, 453] on textarea "$5,700 for conc $7,000 for machinery" at bounding box center [907, 454] width 441 height 87
click at [866, 460] on textarea "$5,700 for conc $7,000 for machinery" at bounding box center [907, 454] width 441 height 87
type textarea "x"
type textarea "$5,700 for conc $7,000 for machinery"
type textarea "x"
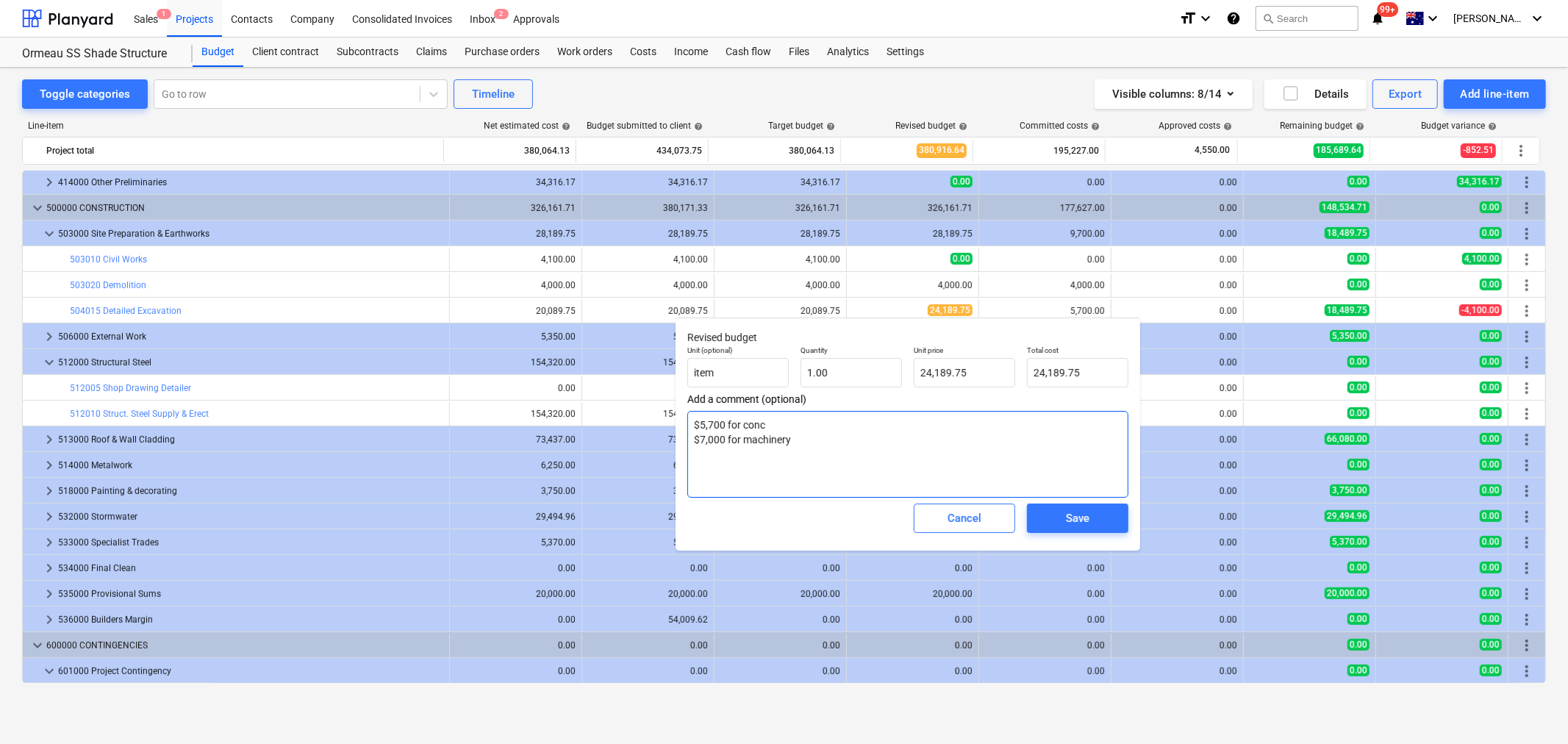
type textarea "$5,700 for conc $7,000 for machinery $"
type textarea "x"
type textarea "$5,700 for conc $7,000 for machinery $8"
type textarea "x"
type textarea "$5,700 for conc $7,000 for machinery $80"
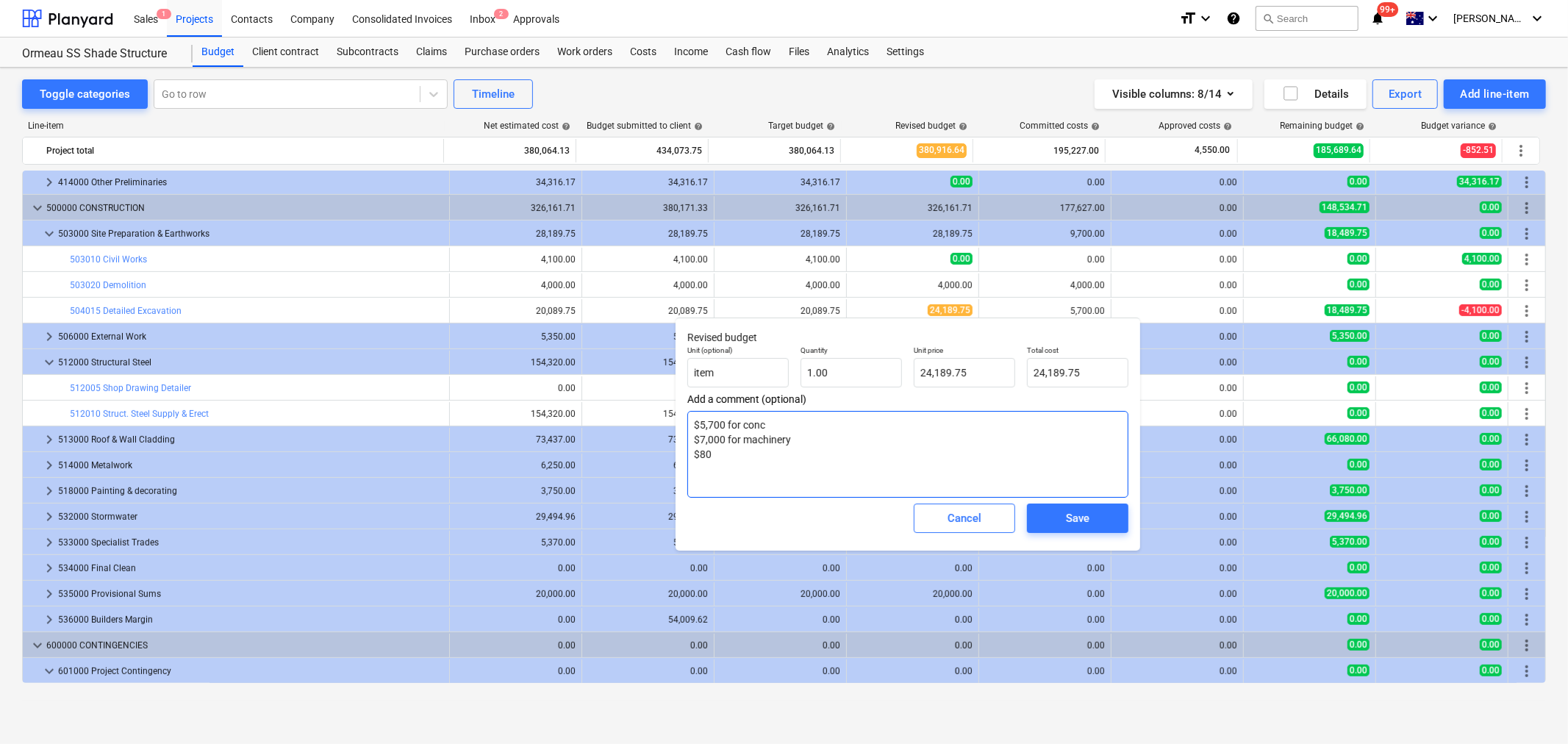
type textarea "x"
type textarea "$5,700 for conc $7,000 for machinery $800"
type textarea "x"
type textarea "$5,700 for conc $7,000 for machinery $800"
type textarea "x"
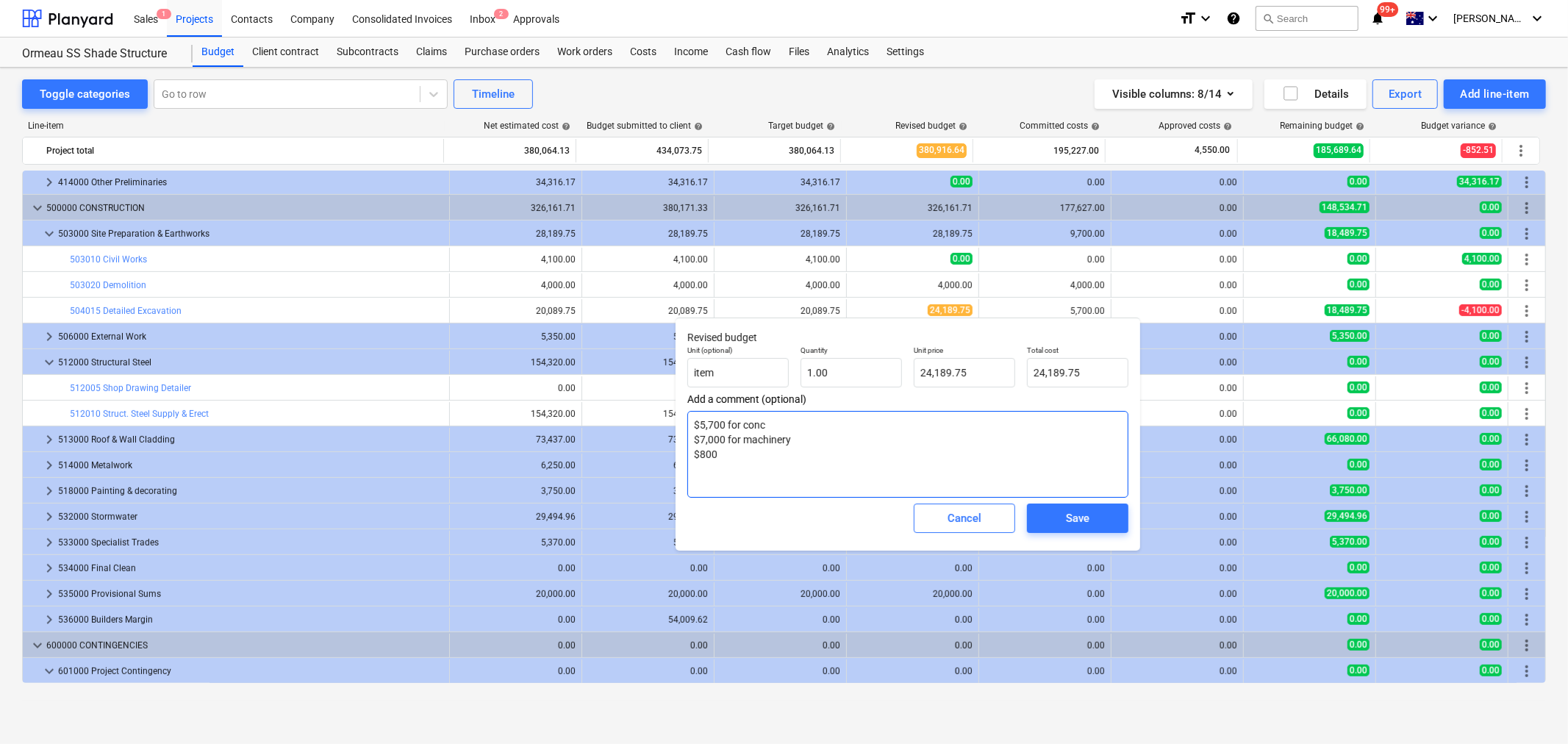
type textarea "$5,700 for conc $7,000 for machinery $800 f"
type textarea "x"
type textarea "$5,700 for conc $7,000 for machinery $800 fo"
type textarea "x"
type textarea "$5,700 for conc $7,000 for machinery $800 for"
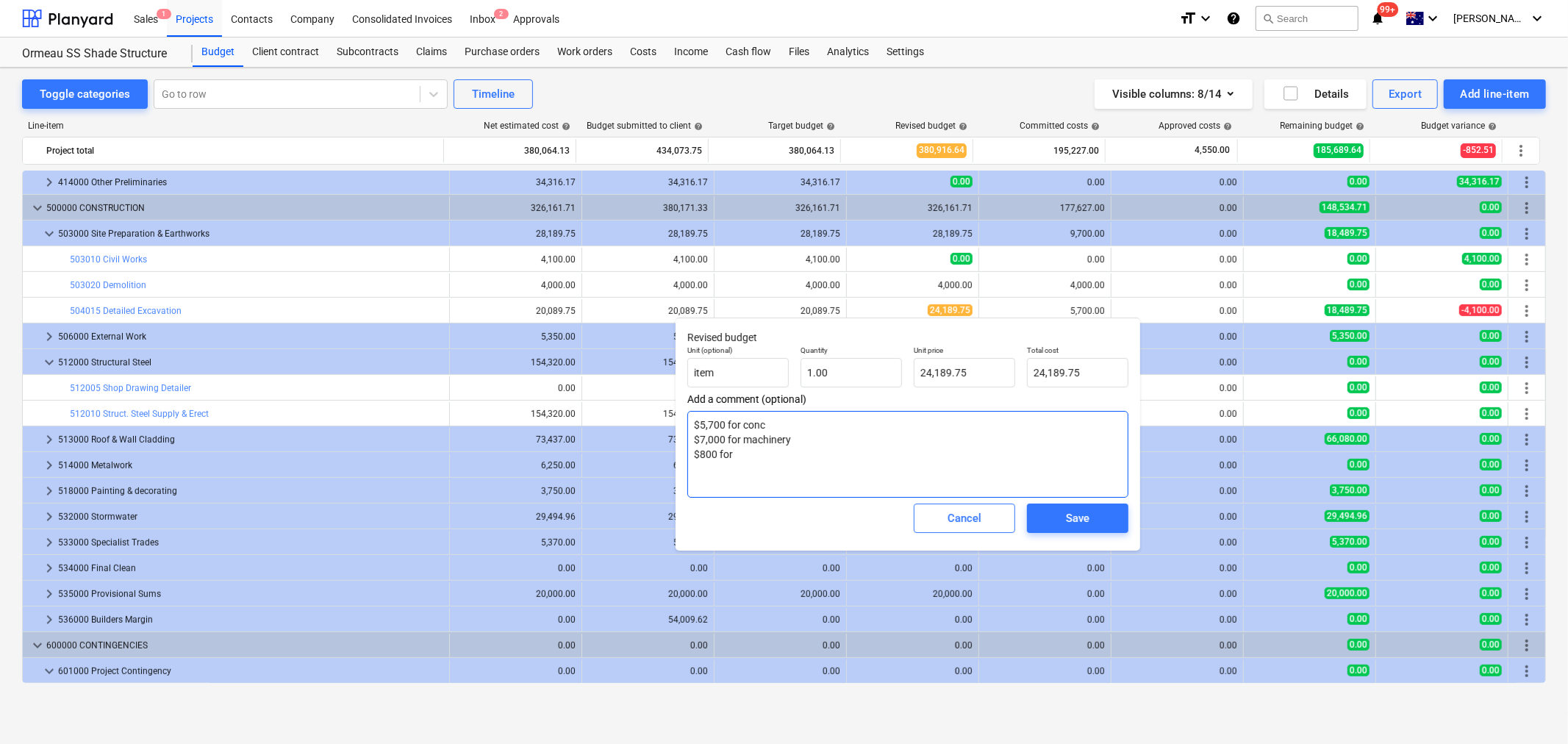
type textarea "x"
type textarea "$5,700 for conc $7,000 for machinery $800 for"
type textarea "x"
type textarea "$5,700 for conc $7,000 for machinery $800 for r"
type textarea "x"
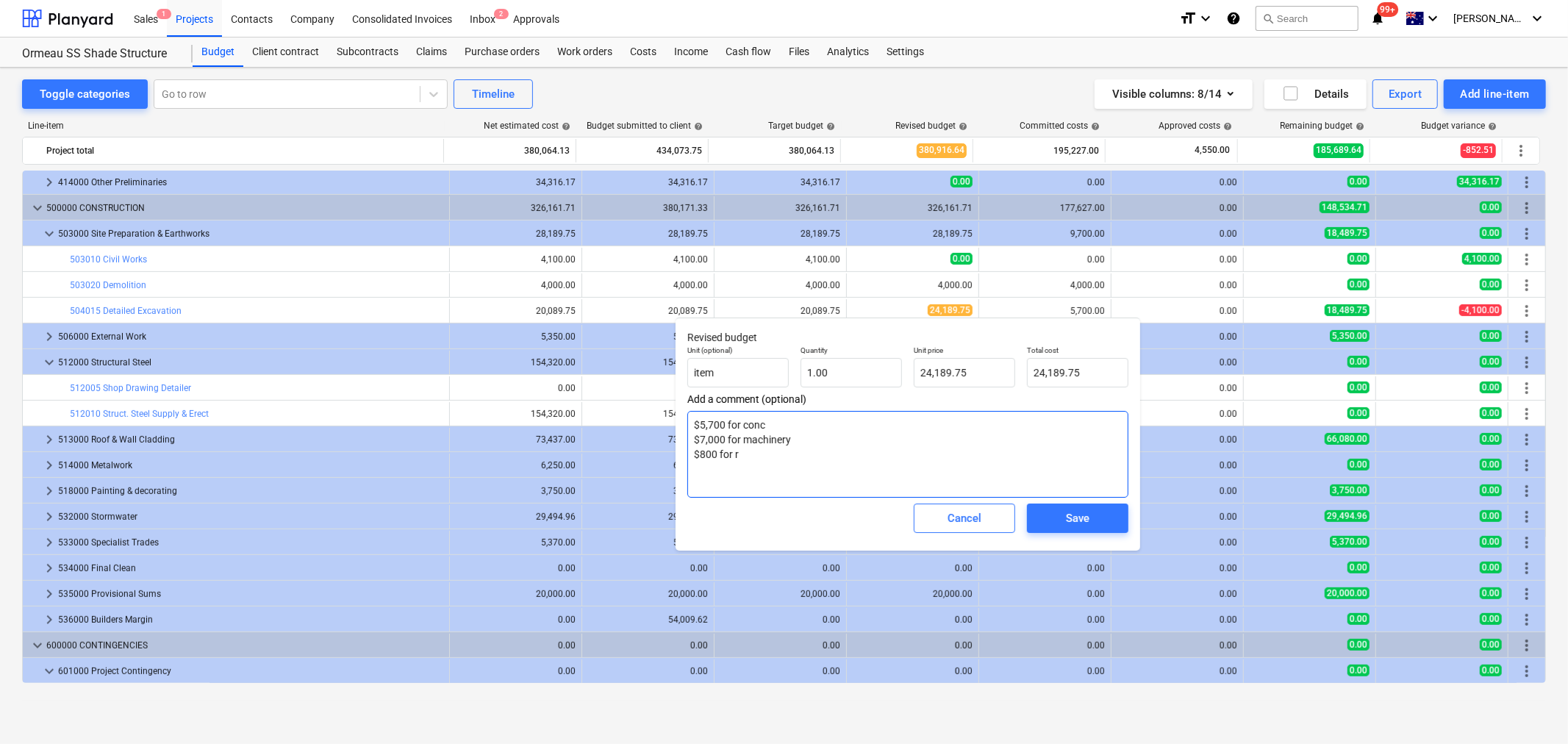
type textarea "$5,700 for conc $7,000 for machinery $800 for re"
type textarea "x"
type textarea "$5,700 for conc $7,000 for machinery $800 for reo"
type textarea "x"
type textarea "$5,700 for conc $7,000 for machinery $800 for reo"
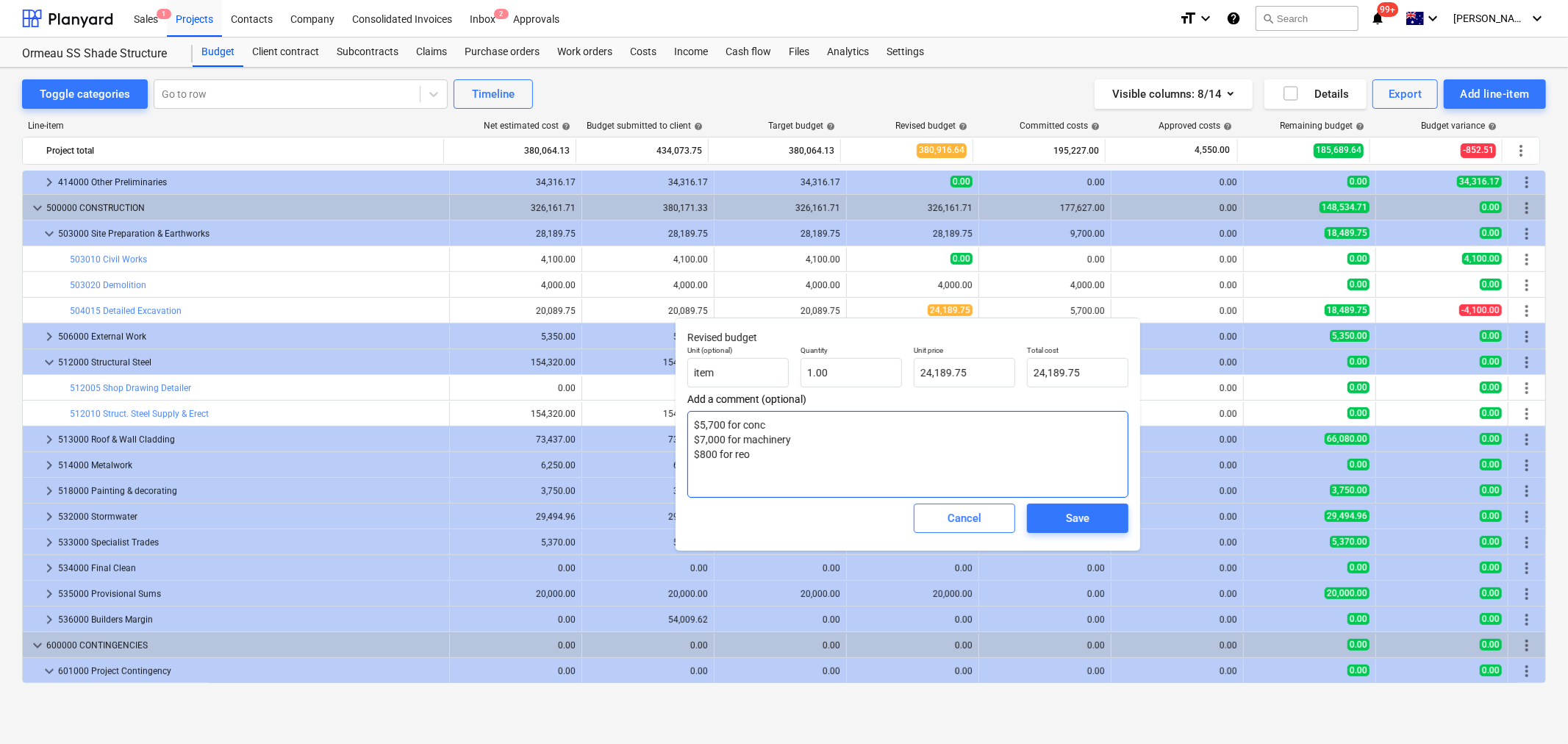
type textarea "x"
type textarea "$5,700 for conc $7,000 for machinery $800 for reo"
type textarea "x"
type textarea "$5,700 for conc $7,000 for machinery $800 for reo"
type textarea "x"
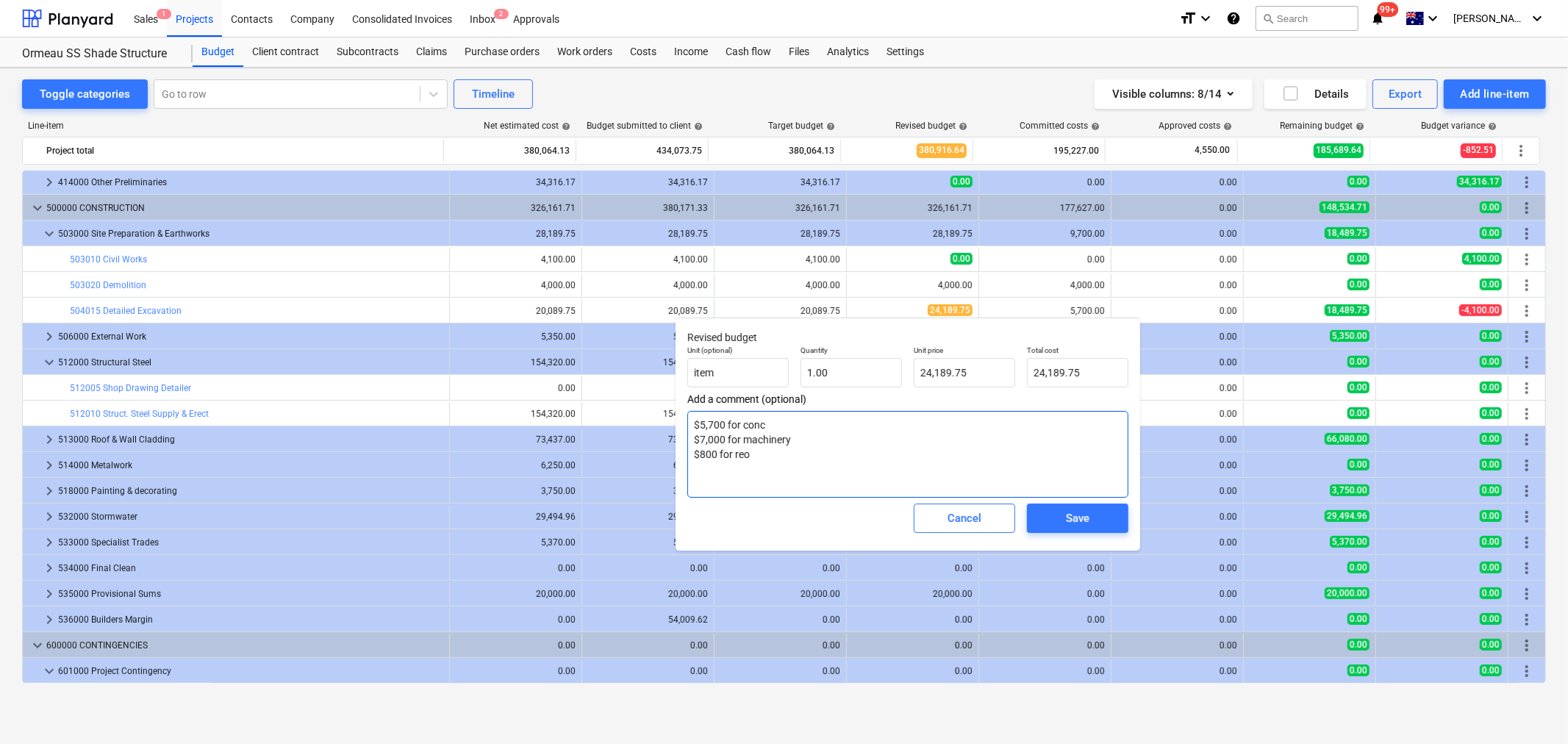
type textarea "$5,700 for conc $7,000 for machinery $800 for reo $"
type textarea "x"
type textarea "$5,700 for conc $7,000 for machinery $800 for reo $4,"
type textarea "x"
type textarea "$5,700 for conc $7,000 for machinery $800 for reo $4,."
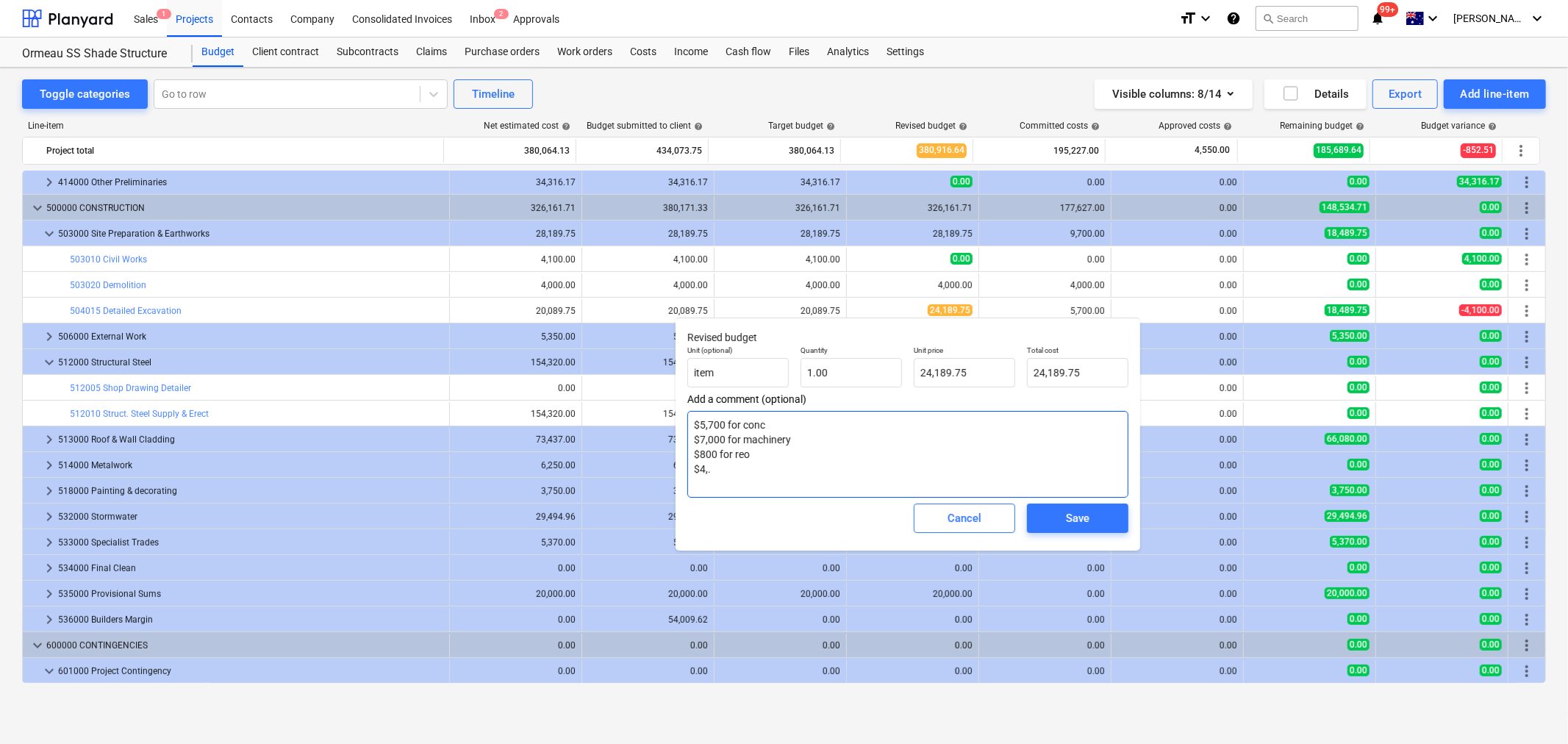
type textarea "x"
type textarea "$5,700 for conc $7,000 for machinery $800 for reo $4,"
type textarea "x"
type textarea "$5,700 for conc $7,000 for machinery $800 for reo $4,0"
type textarea "x"
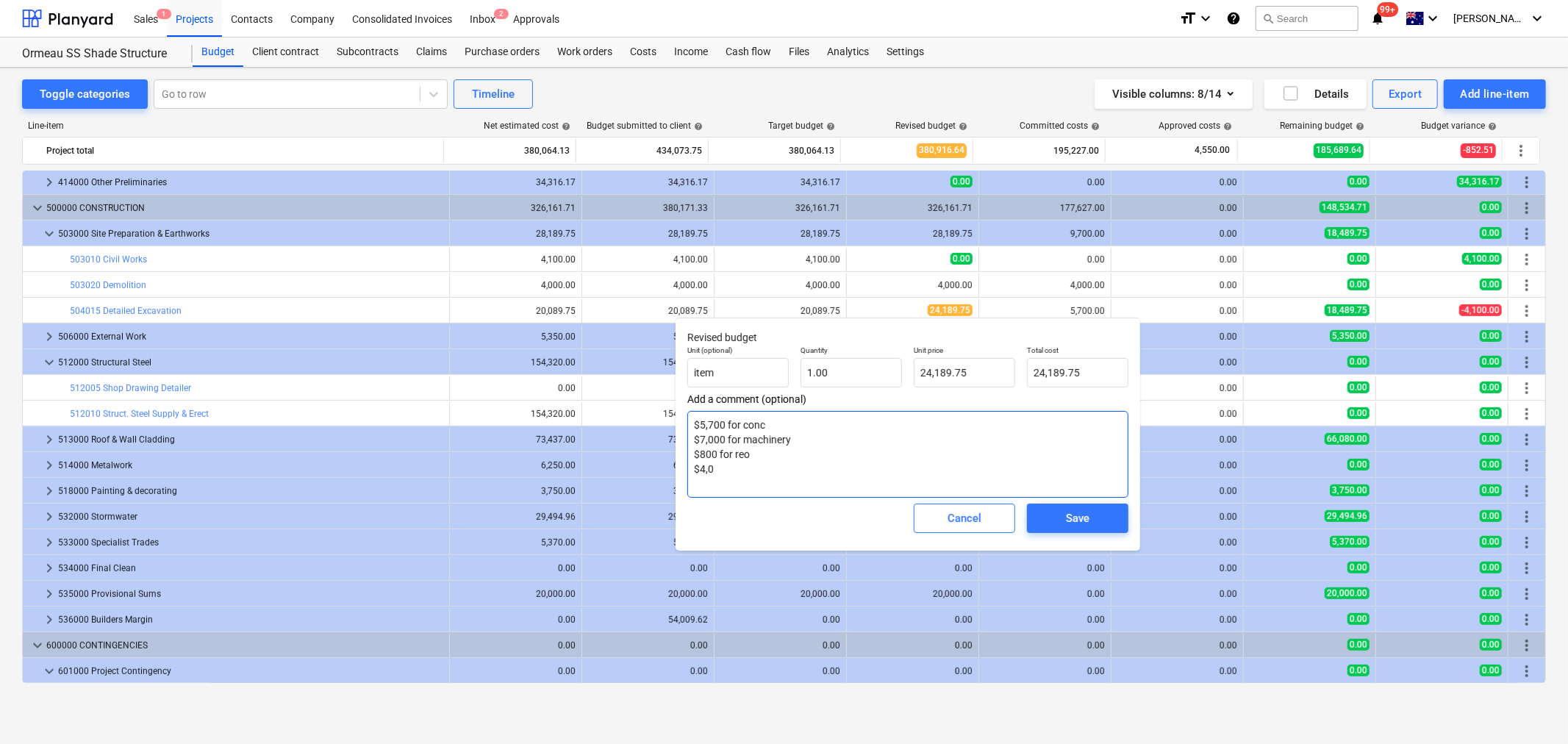
type textarea "$5,700 for conc $7,000 for machinery $800 for reo $4,00"
type textarea "x"
type textarea "$5,700 for conc $7,000 for machinery $800 for reo $4,000"
type textarea "x"
type textarea "$5,700 for conc $7,000 for machinery $800 for reo $4,000"
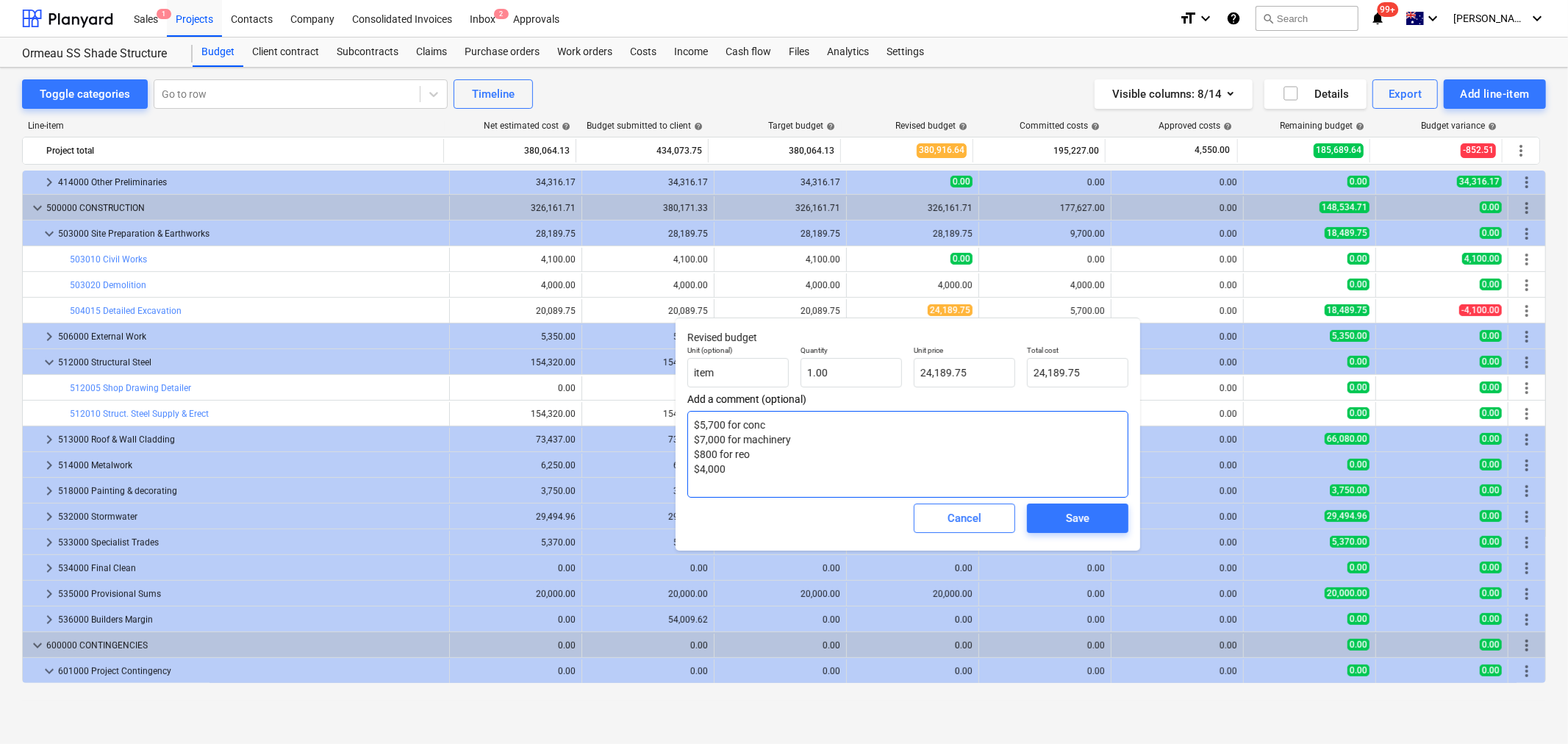
type textarea "x"
type textarea "$5,700 for conc $7,000 for machinery $800 for reo $4,000 f"
type textarea "x"
type textarea "$5,700 for conc $7,000 for machinery $800 for reo $4,000 fr"
type textarea "x"
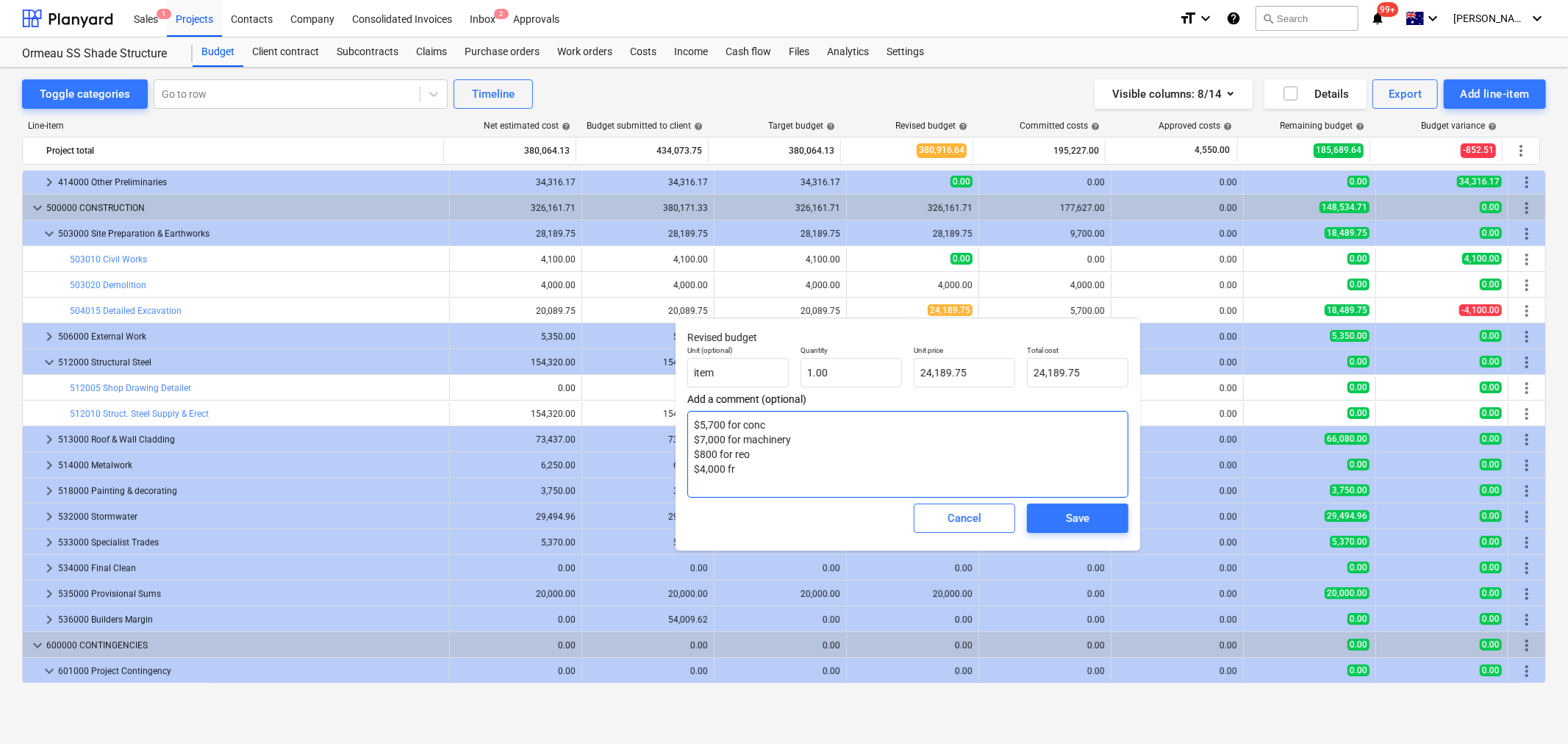
type textarea "$5,700 for conc $7,000 for machinery $800 for reo $4,000 f"
type textarea "x"
type textarea "$5,700 for conc $7,000 for machinery $800 for reo $4,000 fr"
type textarea "x"
type textarea "$5,700 for conc $7,000 for machinery $800 for reo $4,000 f"
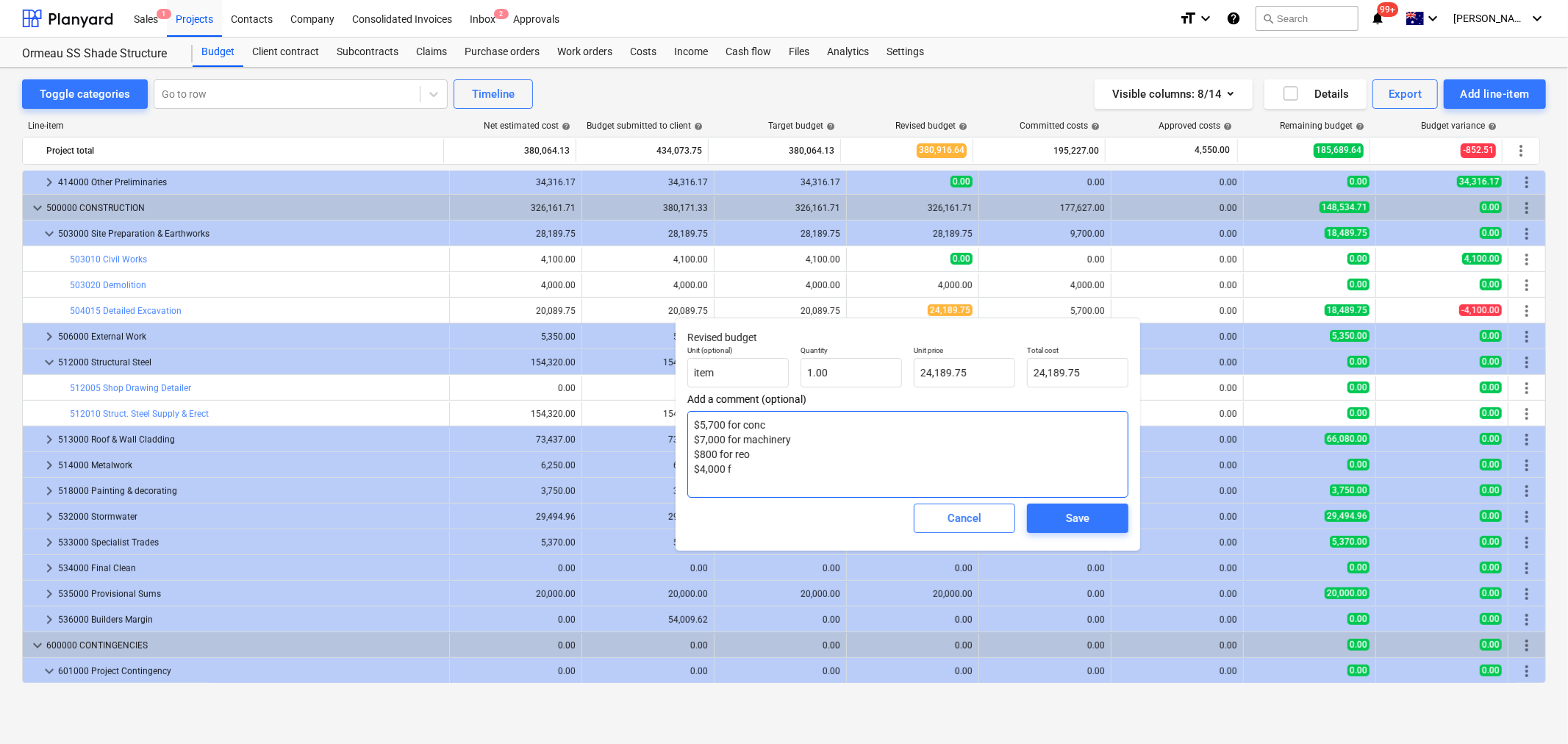
type textarea "x"
type textarea "$5,700 for conc $7,000 for machinery $800 for reo $4,000 fi"
type textarea "x"
type textarea "$5,700 for conc $7,000 for machinery $800 for reo $4,000 fir"
type textarea "x"
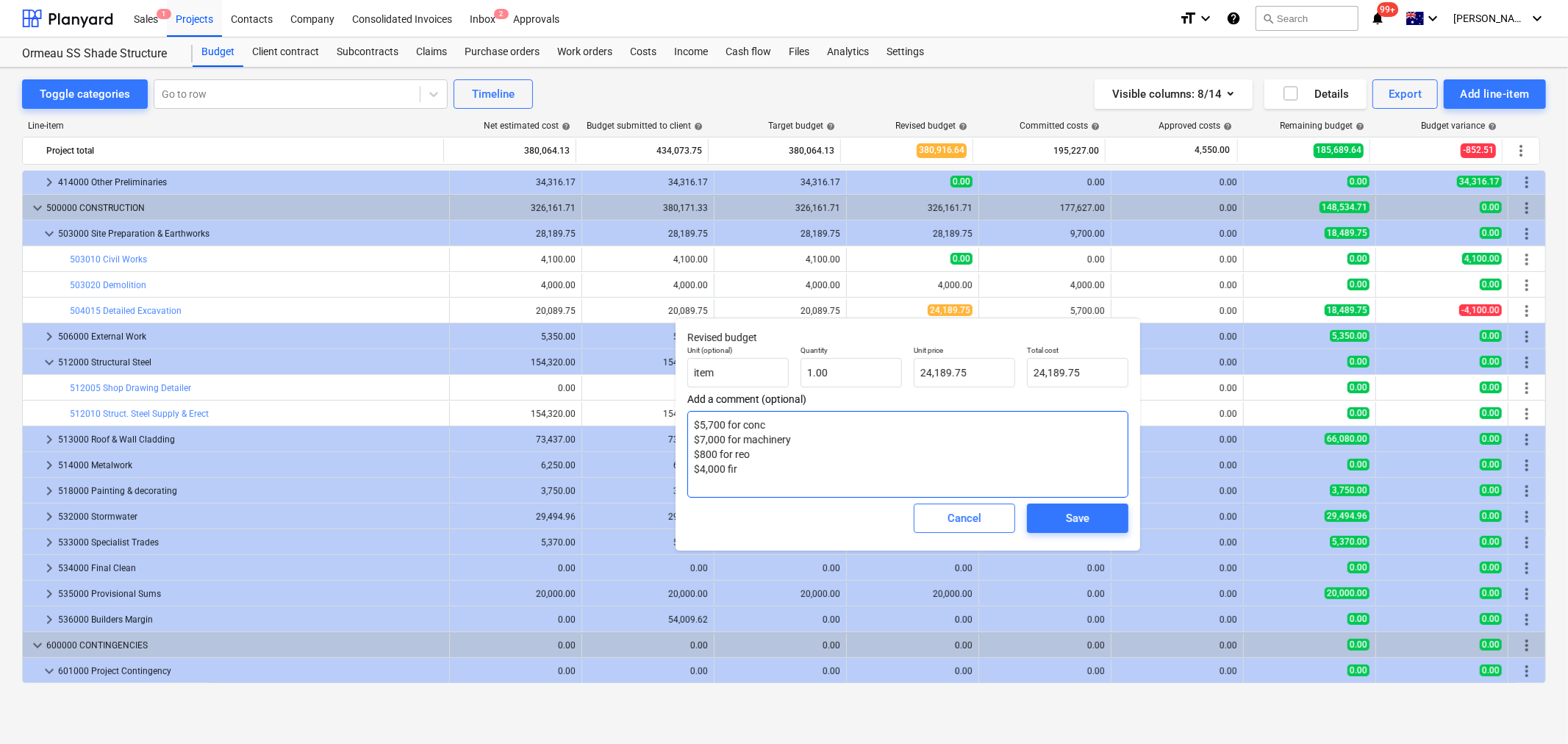
type textarea "$5,700 for conc $7,000 for machinery $800 for reo $4,000 fir"
type textarea "x"
type textarea "$5,700 for conc $7,000 for machinery $800 for reo $4,000 fir"
type textarea "x"
type textarea "$5,700 for conc $7,000 for machinery $800 for reo $4,000 fi"
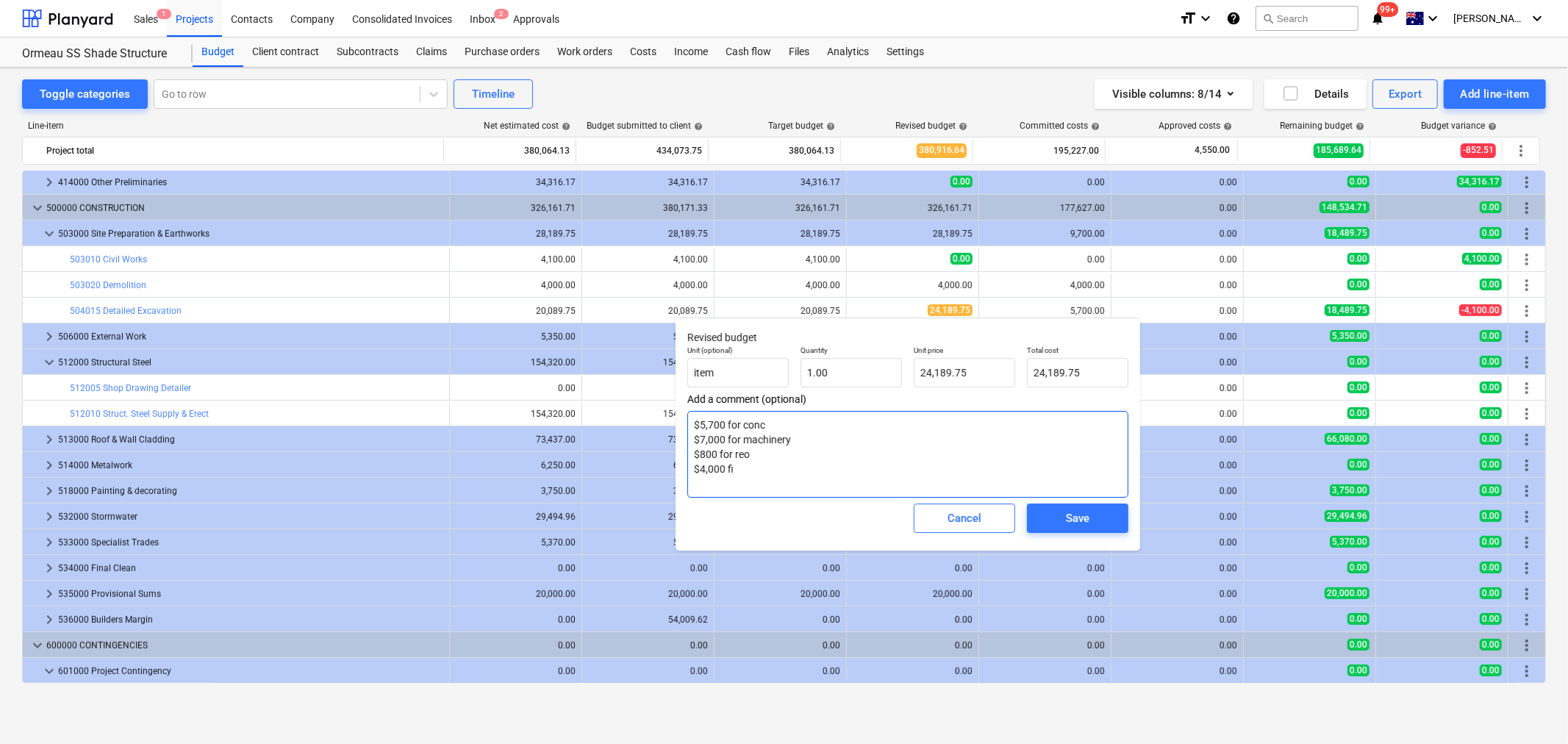
type textarea "x"
type textarea "$5,700 for conc $7,000 for machinery $800 for reo $4,000 f"
type textarea "x"
type textarea "$5,700 for conc $7,000 for machinery $800 for reo $4,000 fo"
type textarea "x"
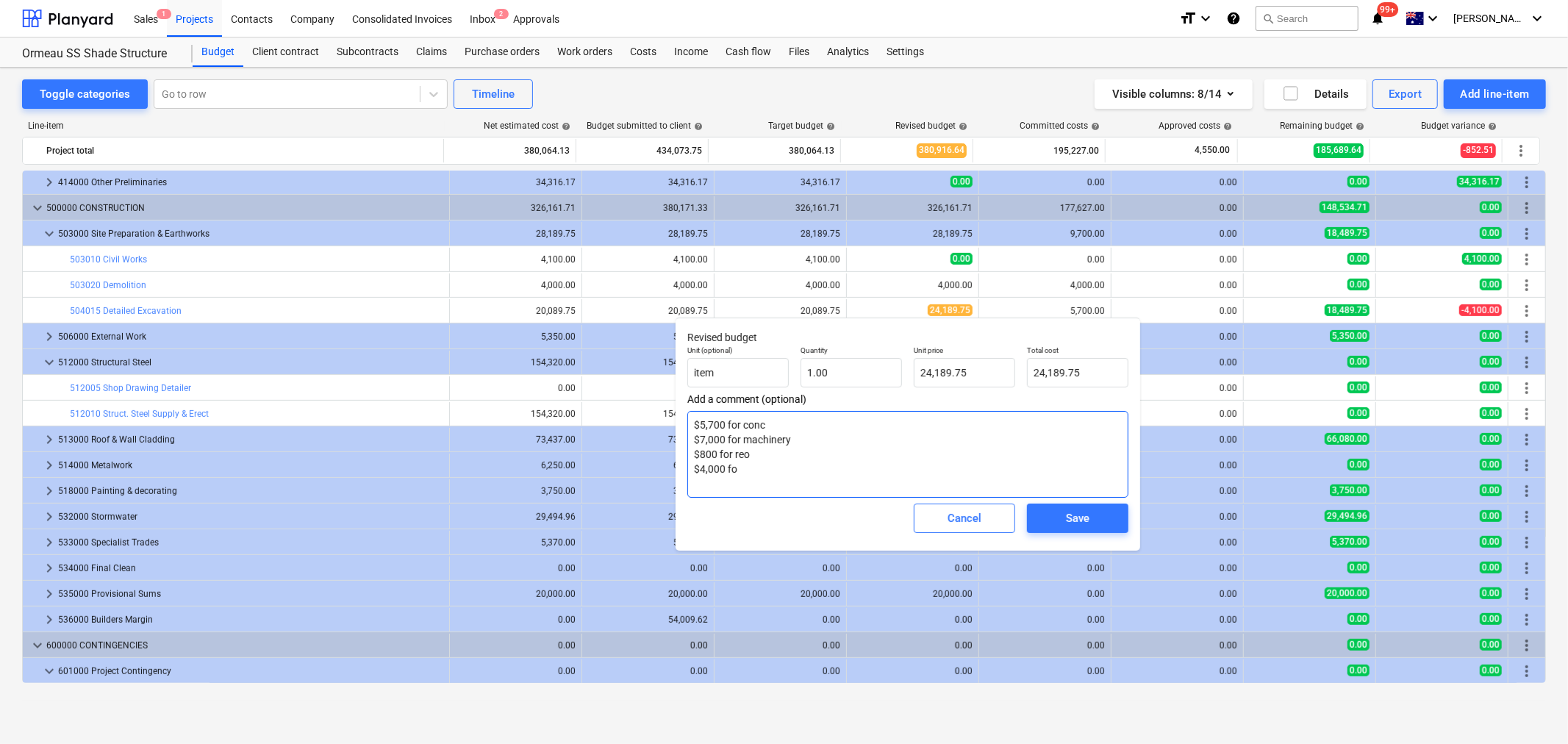
type textarea "$5,700 for conc $7,000 for machinery $800 for reo $4,000 for"
type textarea "x"
type textarea "$5,700 for conc $7,000 for machinery $800 for reo $4,000 for"
type textarea "x"
type textarea "$5,700 for conc $7,000 for machinery $800 for reo $4,000 for c"
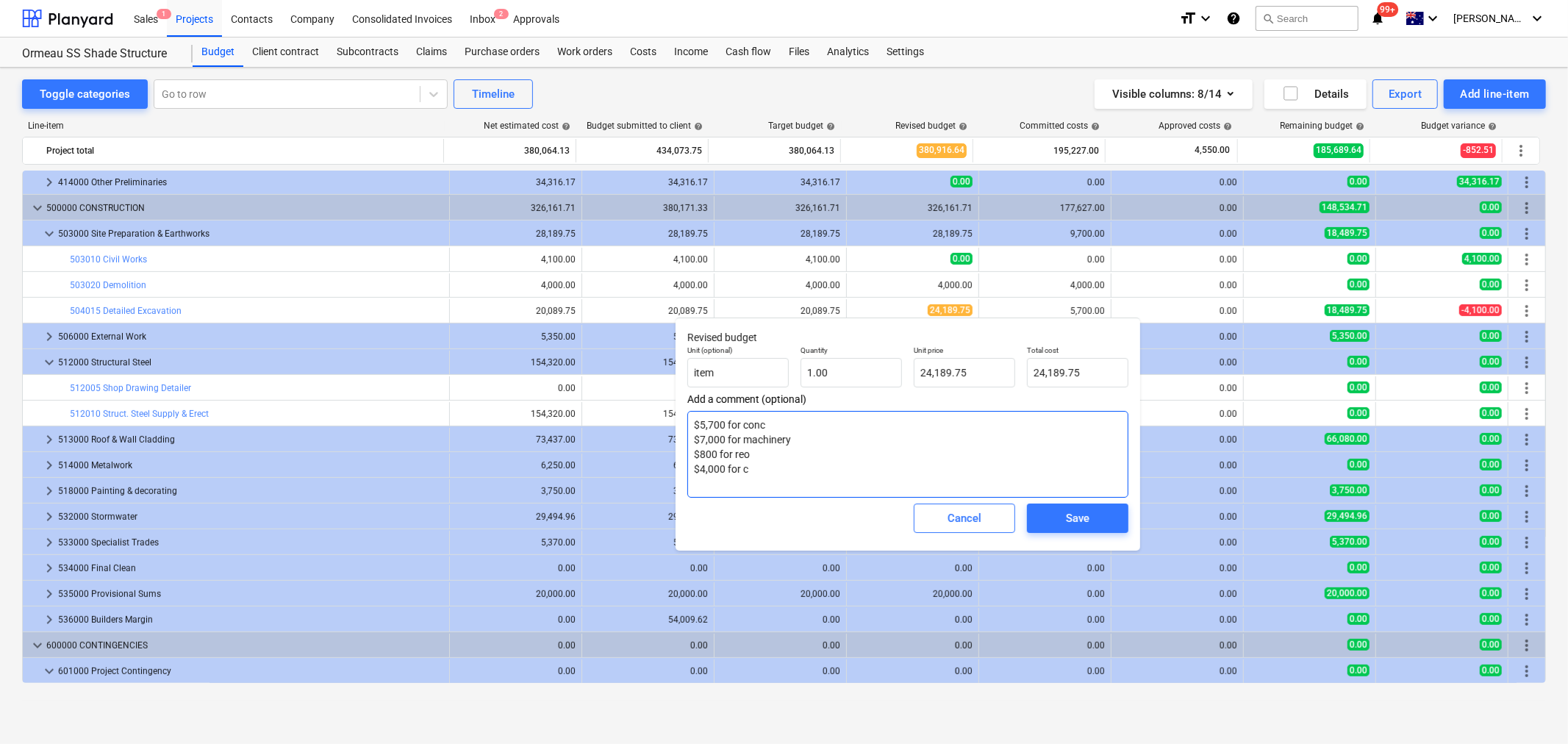
type textarea "x"
type textarea "$5,700 for conc $7,000 for machinery $800 for reo $4,000 for co"
type textarea "x"
type textarea "$5,700 for conc $7,000 for machinery $800 for reo $4,000 for con"
type textarea "x"
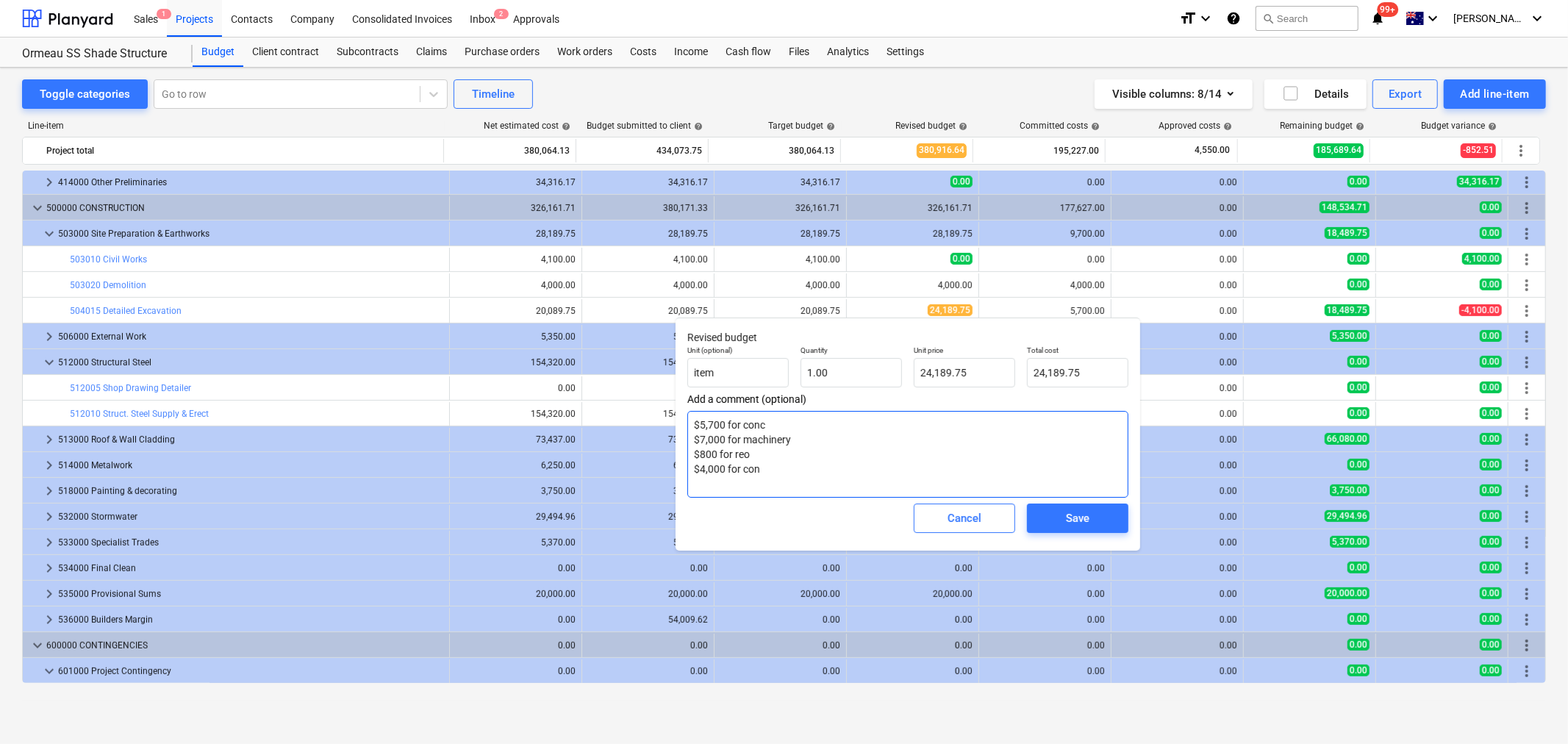
type textarea "$5,700 for conc $7,000 for machinery $800 for reo $4,000 for conc"
click at [836, 419] on textarea "$5,700 for conc $7,000 for machinery $800 for reo $4,000 for conc" at bounding box center [907, 454] width 441 height 87
type textarea "x"
type textarea "$5,700 for conc $7,000 for machinery $800 for reo $4,000 for conc"
type textarea "x"
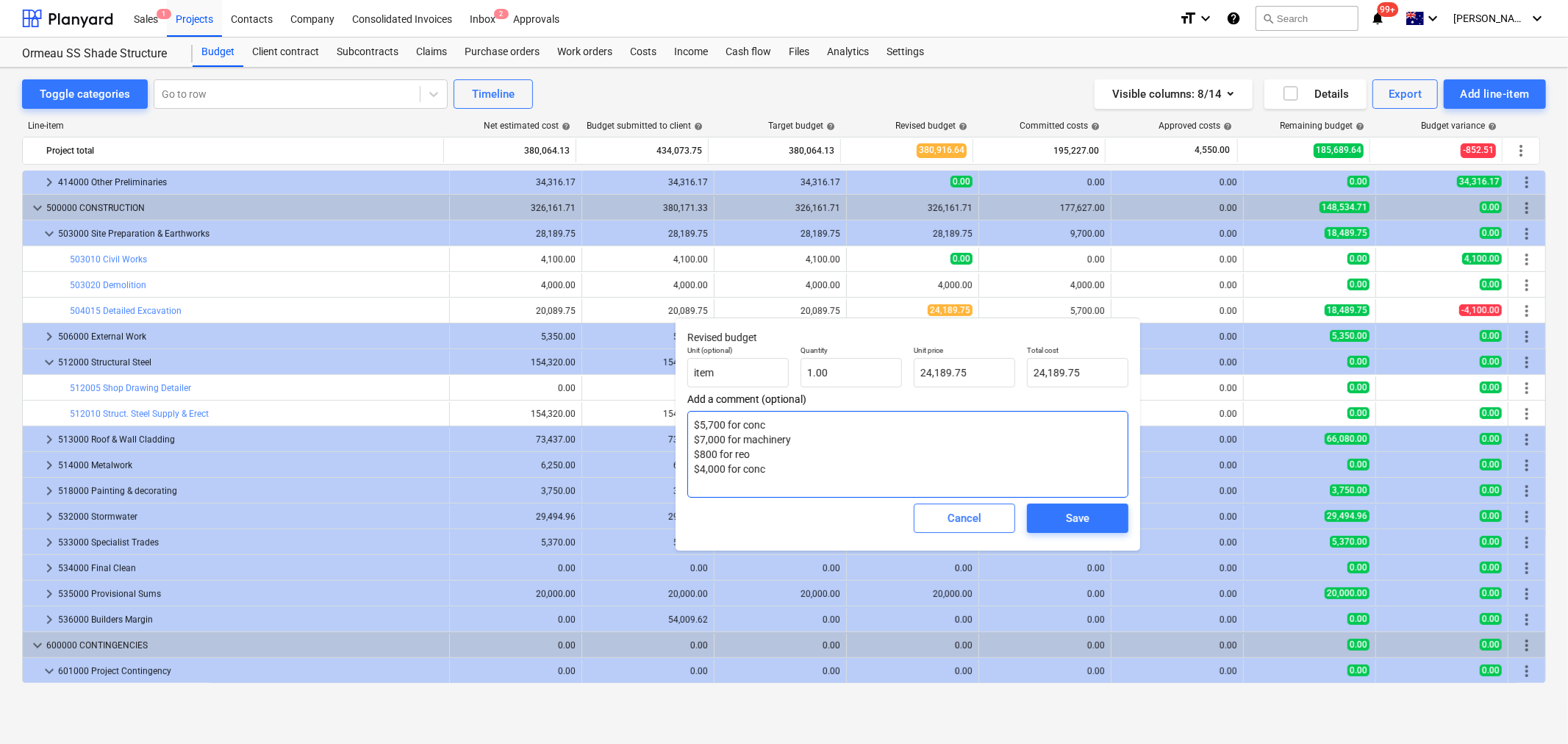
type textarea "$5,700 for conc p $7,000 for machinery $800 for reo $4,000 for conc"
type textarea "x"
type textarea "$5,700 for conc pl $7,000 for machinery $800 for reo $4,000 for conc"
type textarea "x"
type textarea "$5,700 for conc pla $7,000 for machinery $800 for reo $4,000 for conc"
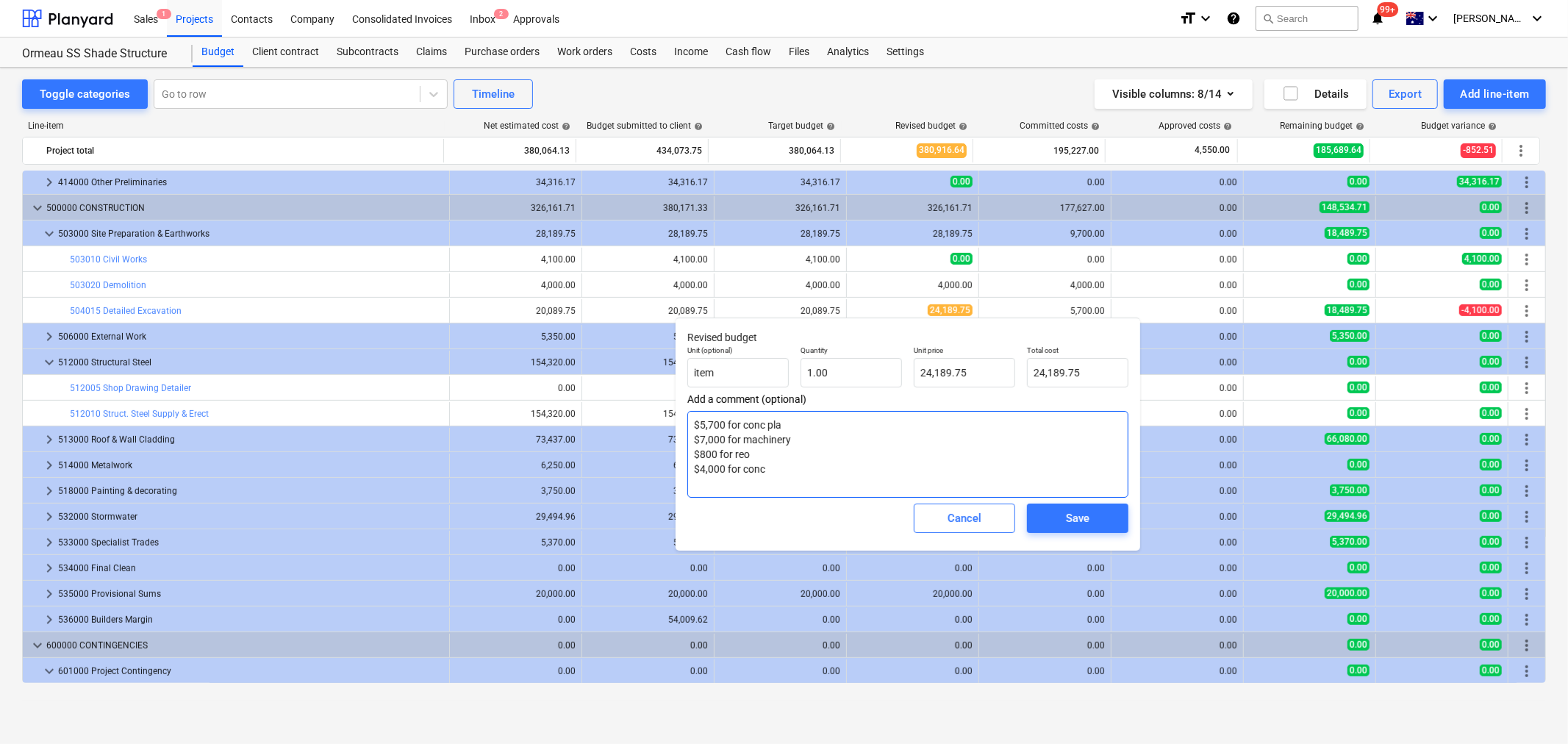
type textarea "x"
type textarea "$5,700 for conc plac $7,000 for machinery $800 for reo $4,000 for conc"
type textarea "x"
type textarea "$5,700 for conc place $7,000 for machinery $800 for reo $4,000 for conc"
type textarea "x"
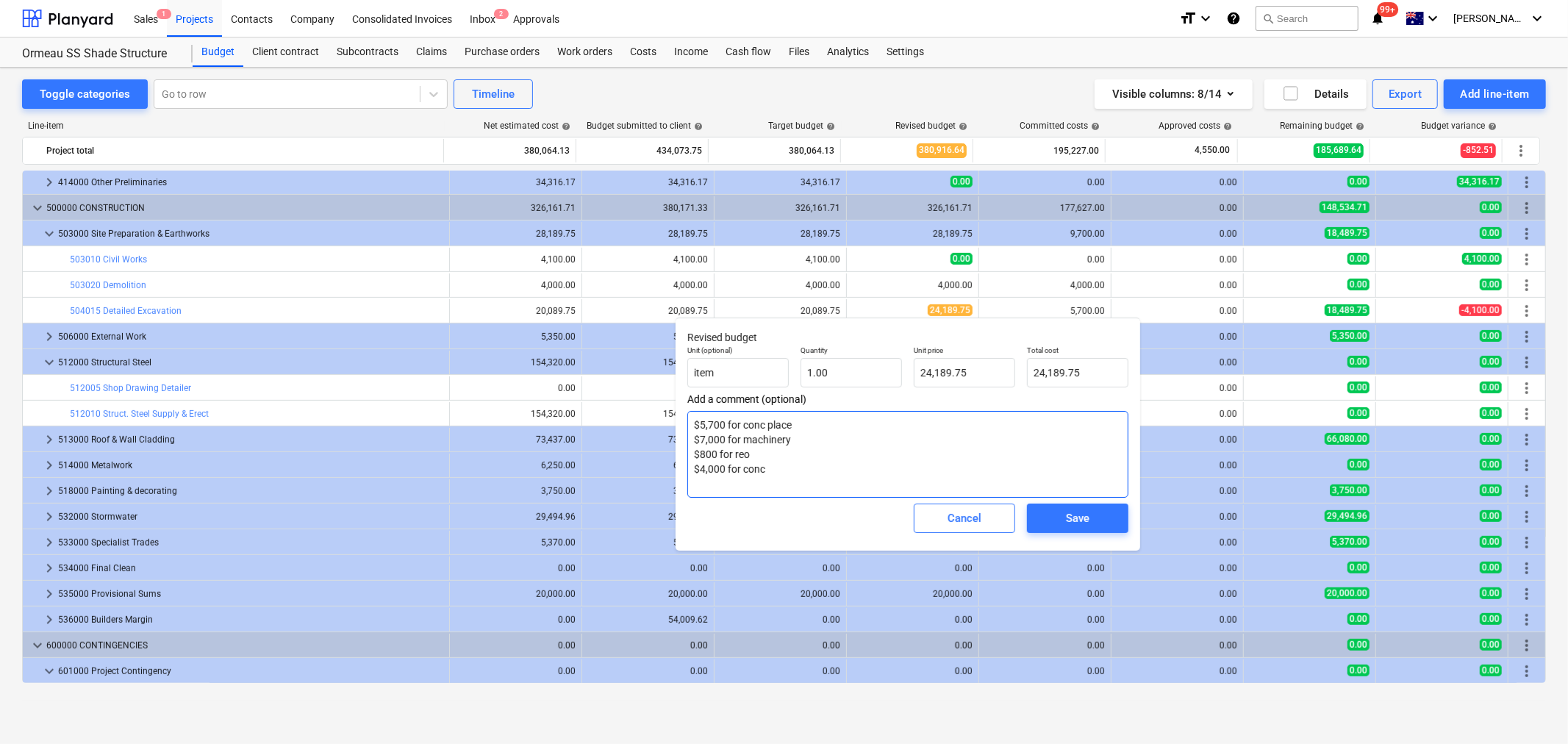
type textarea "$5,700 for conc place $7,000 for machinery $800 for reo $4,000 for conc"
type textarea "x"
click at [811, 428] on textarea "$5,700 for conc place $7,000 for machinery $800 for reo $4,000 for conc" at bounding box center [907, 454] width 441 height 87
click at [821, 451] on textarea "$5,700 for conc place $7,000 for machinery $800 for reo $4,000 for conc" at bounding box center [907, 454] width 441 height 87
click at [817, 445] on textarea "$5,700 for conc place $7,000 for machinery $800 for reo $4,000 for conc" at bounding box center [907, 454] width 441 height 87
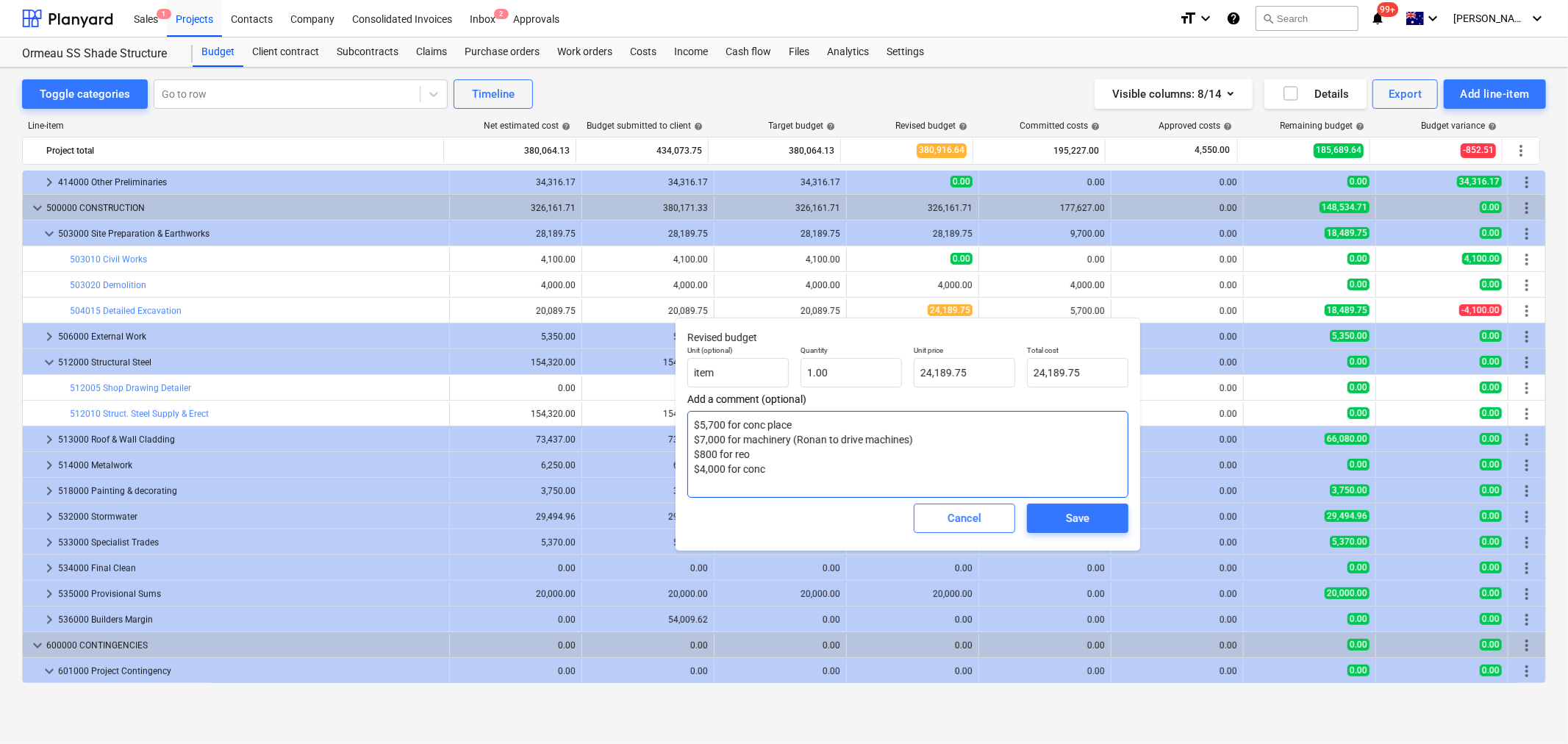
click at [833, 464] on textarea "$5,700 for conc place $7,000 for machinery (Ronan to drive machines) $800 for r…" at bounding box center [907, 454] width 441 height 87
click at [732, 436] on textarea "$5,700 for conc place $7,000 for machinery (Ronan to drive machines) $800 for r…" at bounding box center [907, 454] width 441 height 87
drag, startPoint x: 723, startPoint y: 437, endPoint x: 699, endPoint y: 441, distance: 24.3
click at [699, 441] on textarea "$5,700 for conc place $7,000 for machinery (Ronan to drive machines) $800 for r…" at bounding box center [907, 454] width 441 height 87
drag, startPoint x: 888, startPoint y: 460, endPoint x: 906, endPoint y: 476, distance: 24.1
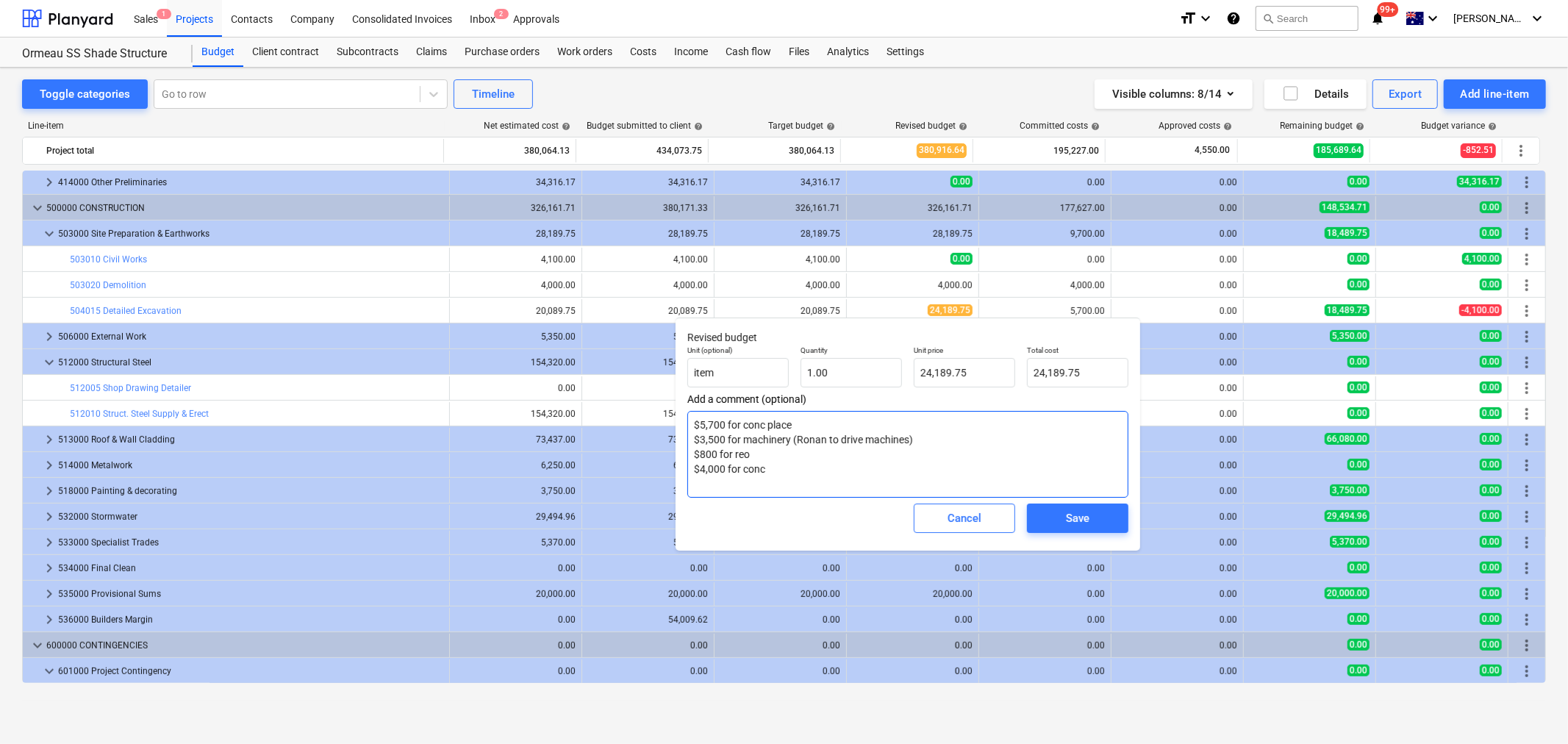
click at [885, 461] on textarea "$5,700 for conc place $3,500 for machinery (Ronan to drive machines) $800 for r…" at bounding box center [907, 454] width 441 height 87
drag, startPoint x: 981, startPoint y: 372, endPoint x: 889, endPoint y: 347, distance: 95.3
click at [889, 347] on div "Unit (optional) item Quantity 1.00 Unit price 24189.75 Total cost 24,189.75" at bounding box center [908, 366] width 453 height 54
click at [900, 471] on textarea "$5,700 for conc place $3,500 for machinery (Ronan to drive machines) $800 for r…" at bounding box center [907, 454] width 441 height 87
drag, startPoint x: 989, startPoint y: 372, endPoint x: 908, endPoint y: 354, distance: 83.0
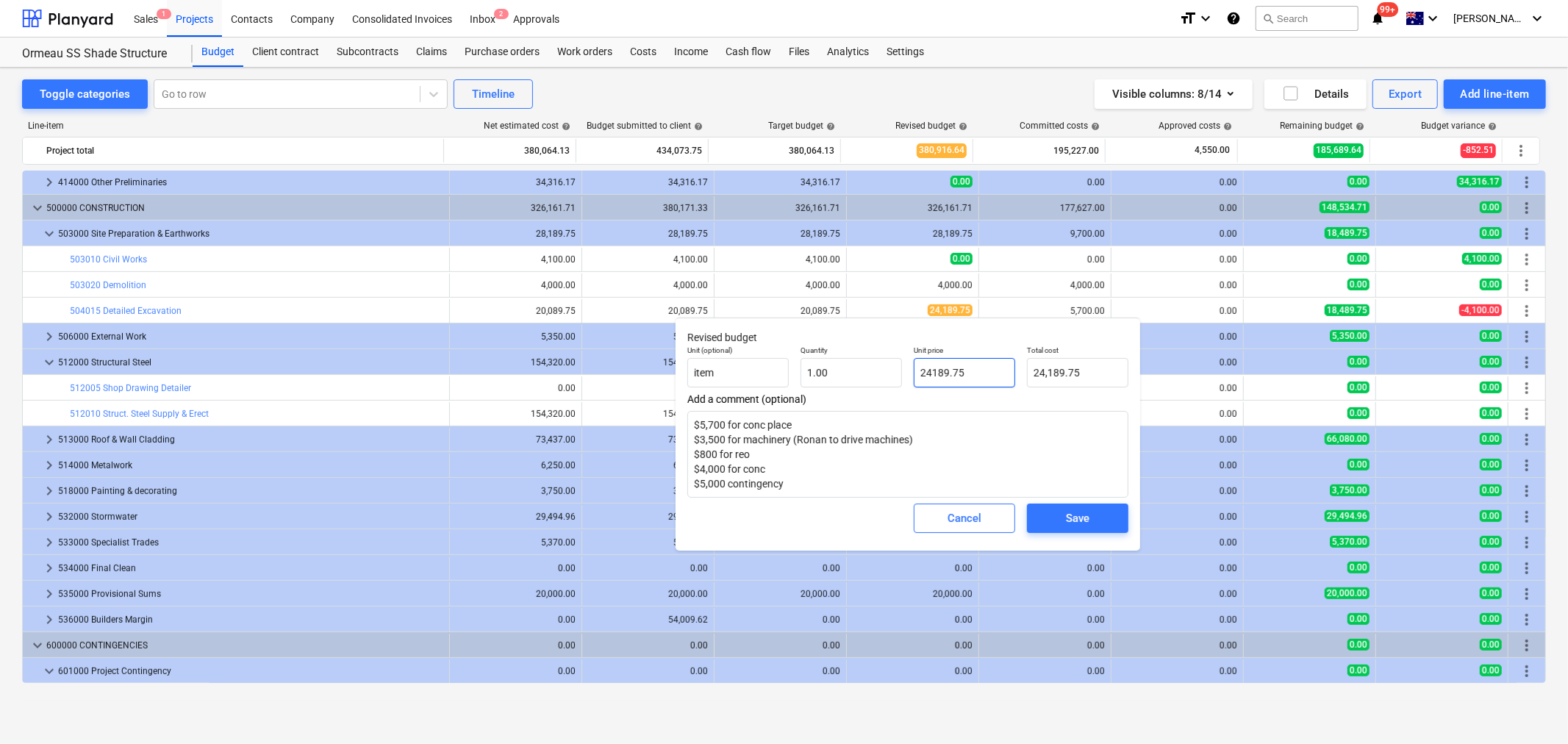
click at [909, 354] on div "Unit price 24189.75" at bounding box center [964, 366] width 113 height 54
click at [1066, 537] on div "Cancel Save" at bounding box center [908, 518] width 453 height 53
click at [1063, 532] on button "Save" at bounding box center [1078, 518] width 102 height 29
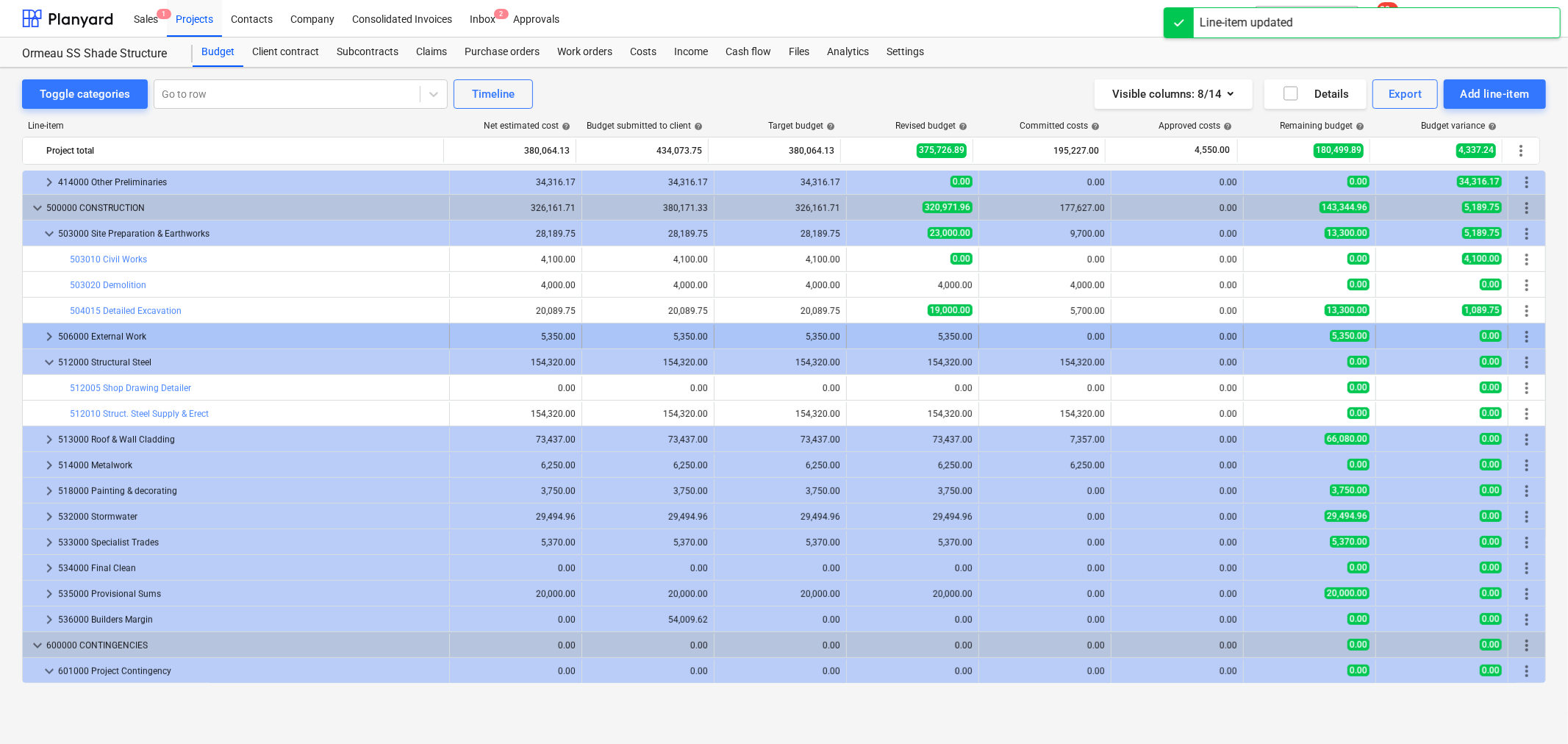
click at [51, 327] on div "keyboard_arrow_right" at bounding box center [49, 337] width 17 height 24
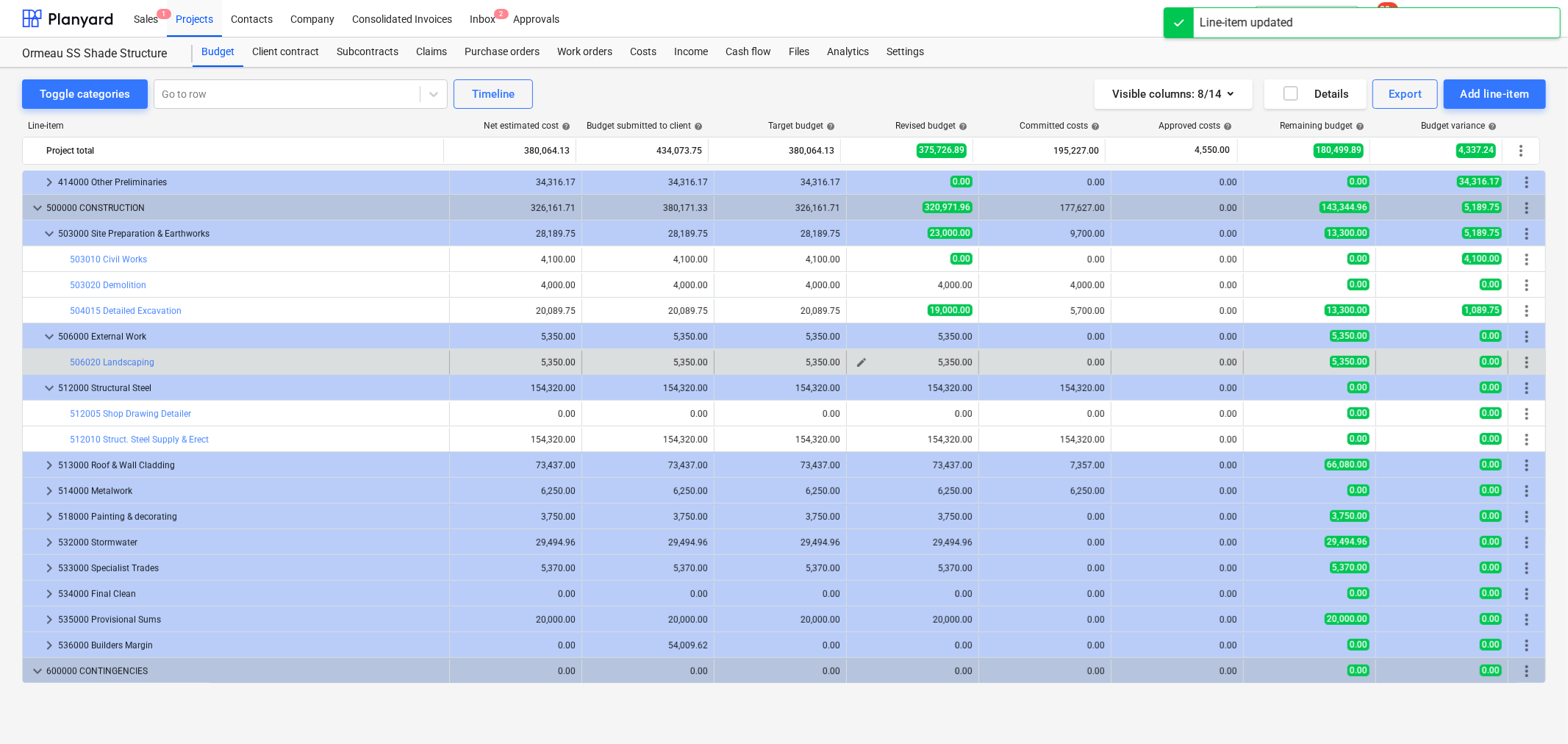
click at [857, 365] on span "edit" at bounding box center [862, 362] width 12 height 12
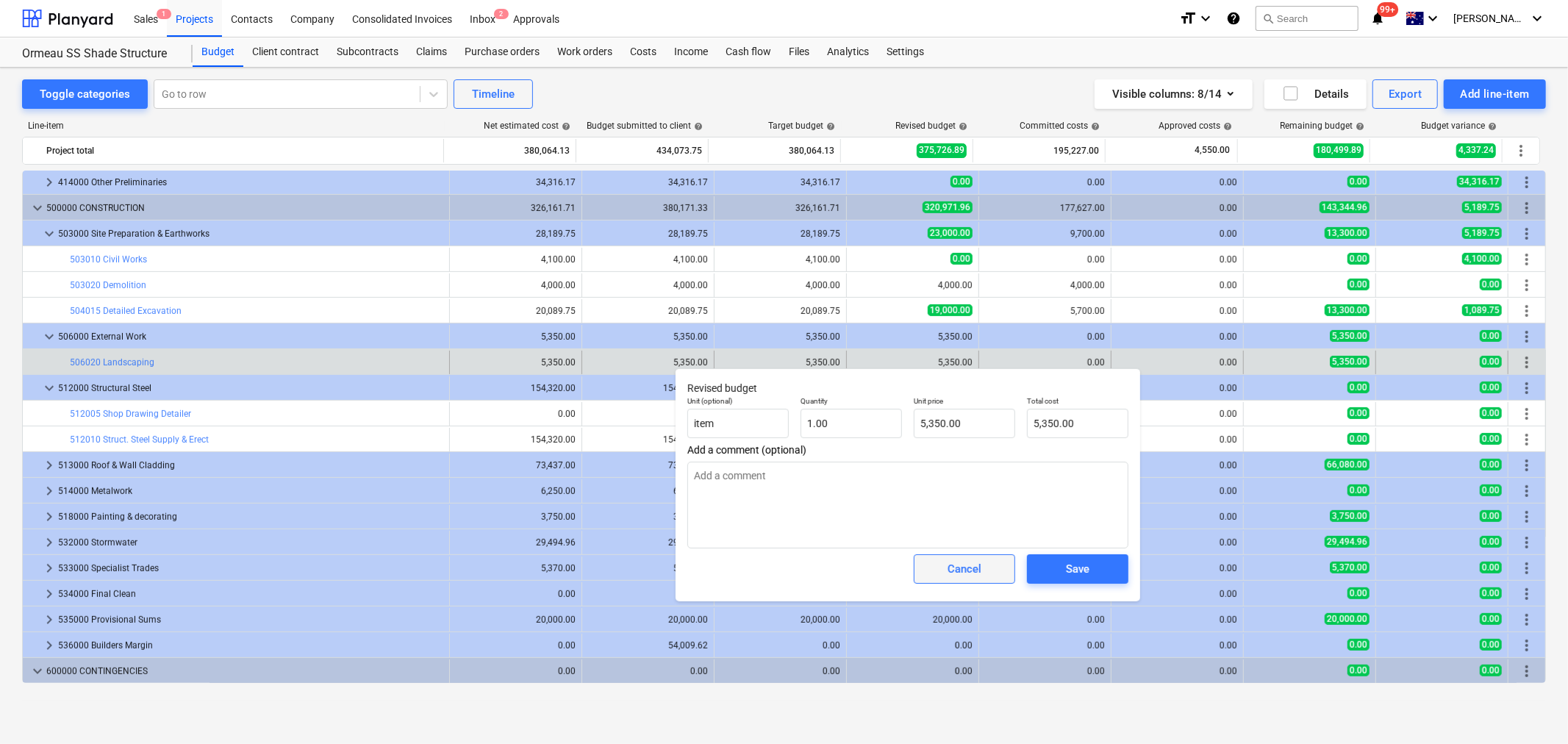
click at [975, 555] on button "Cancel" at bounding box center [964, 569] width 102 height 29
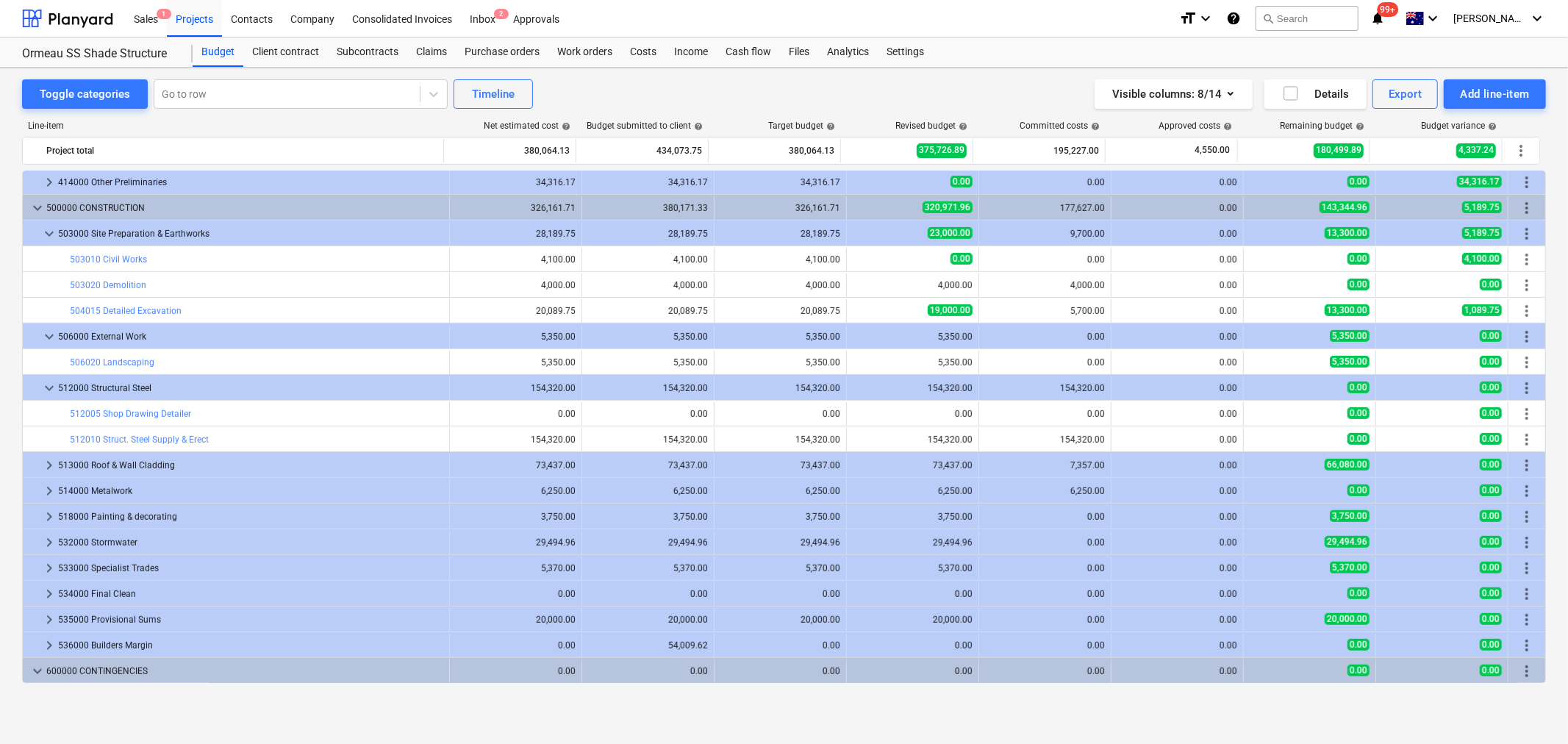
scroll to position [645, 0]
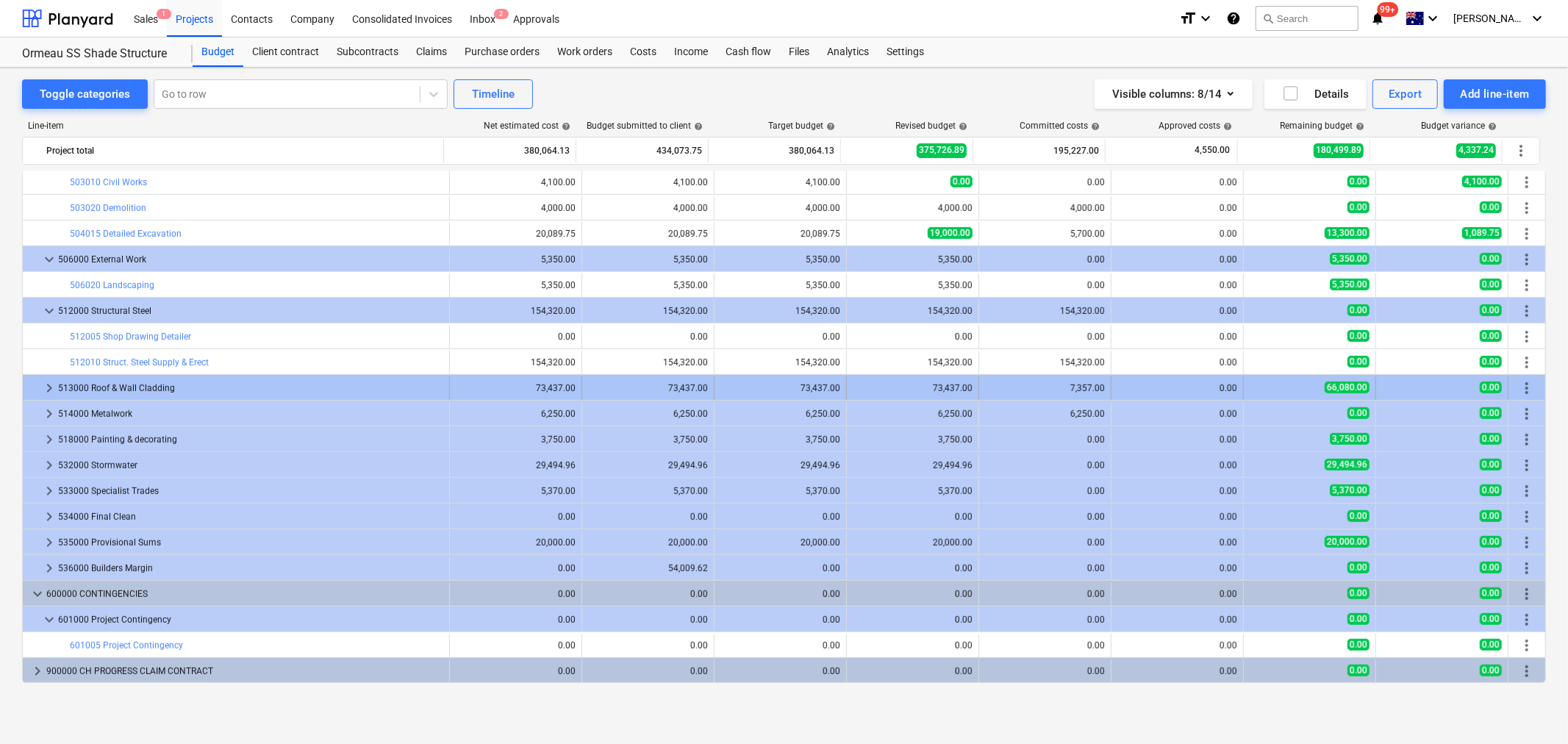
click at [59, 380] on div "513000 Roof & Wall Cladding" at bounding box center [251, 388] width 385 height 24
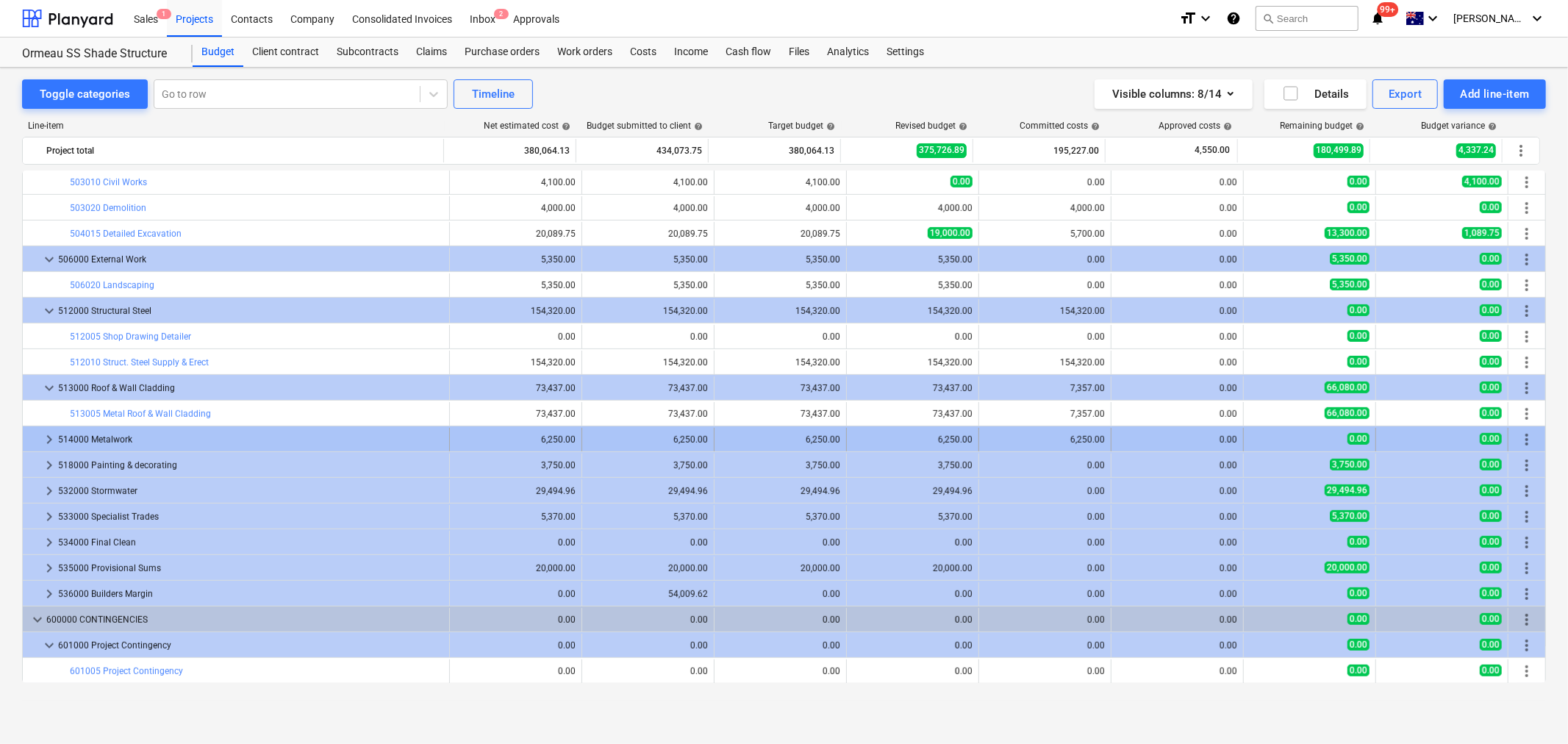
click at [54, 439] on span "keyboard_arrow_right" at bounding box center [49, 439] width 17 height 17
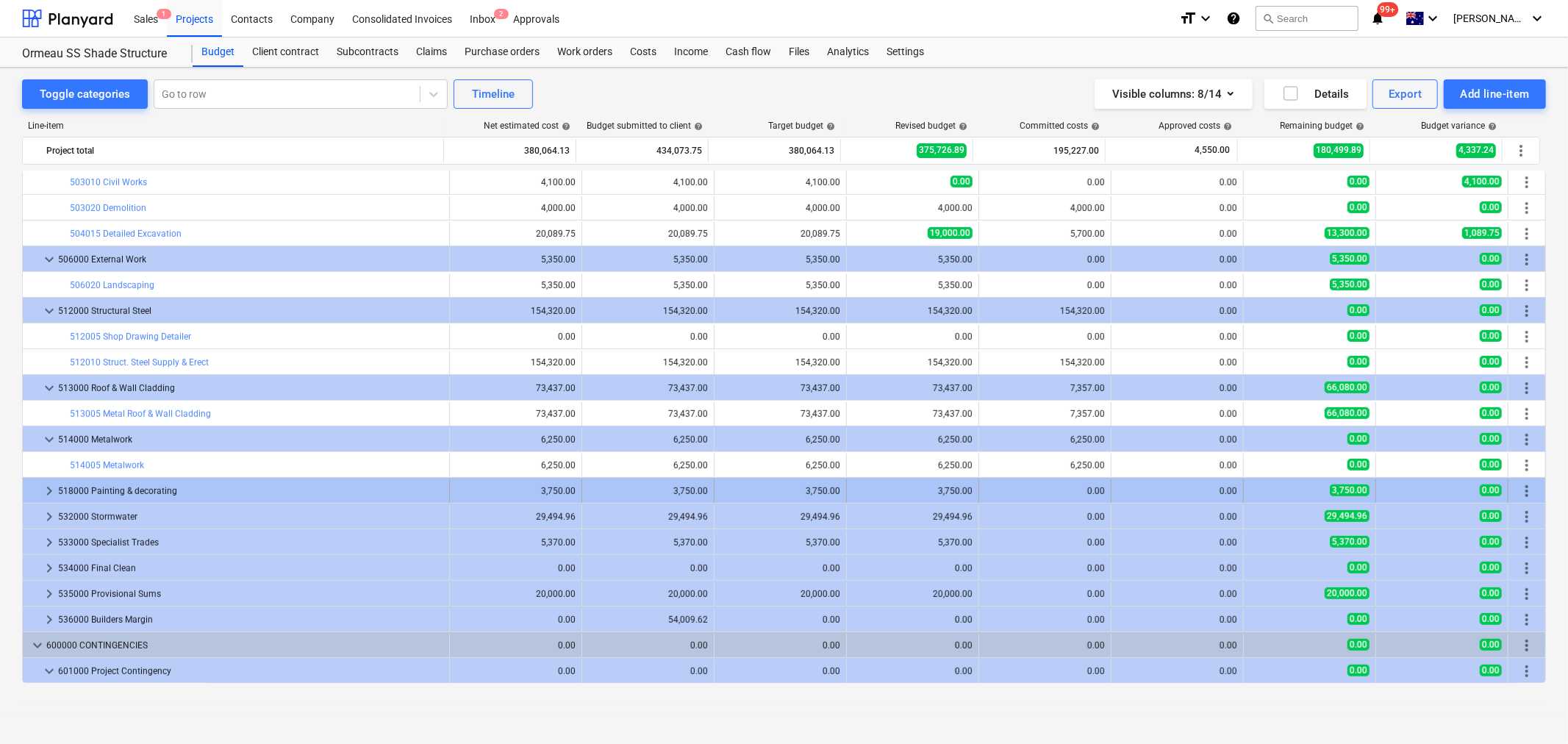
click at [53, 490] on span "keyboard_arrow_right" at bounding box center [49, 491] width 17 height 17
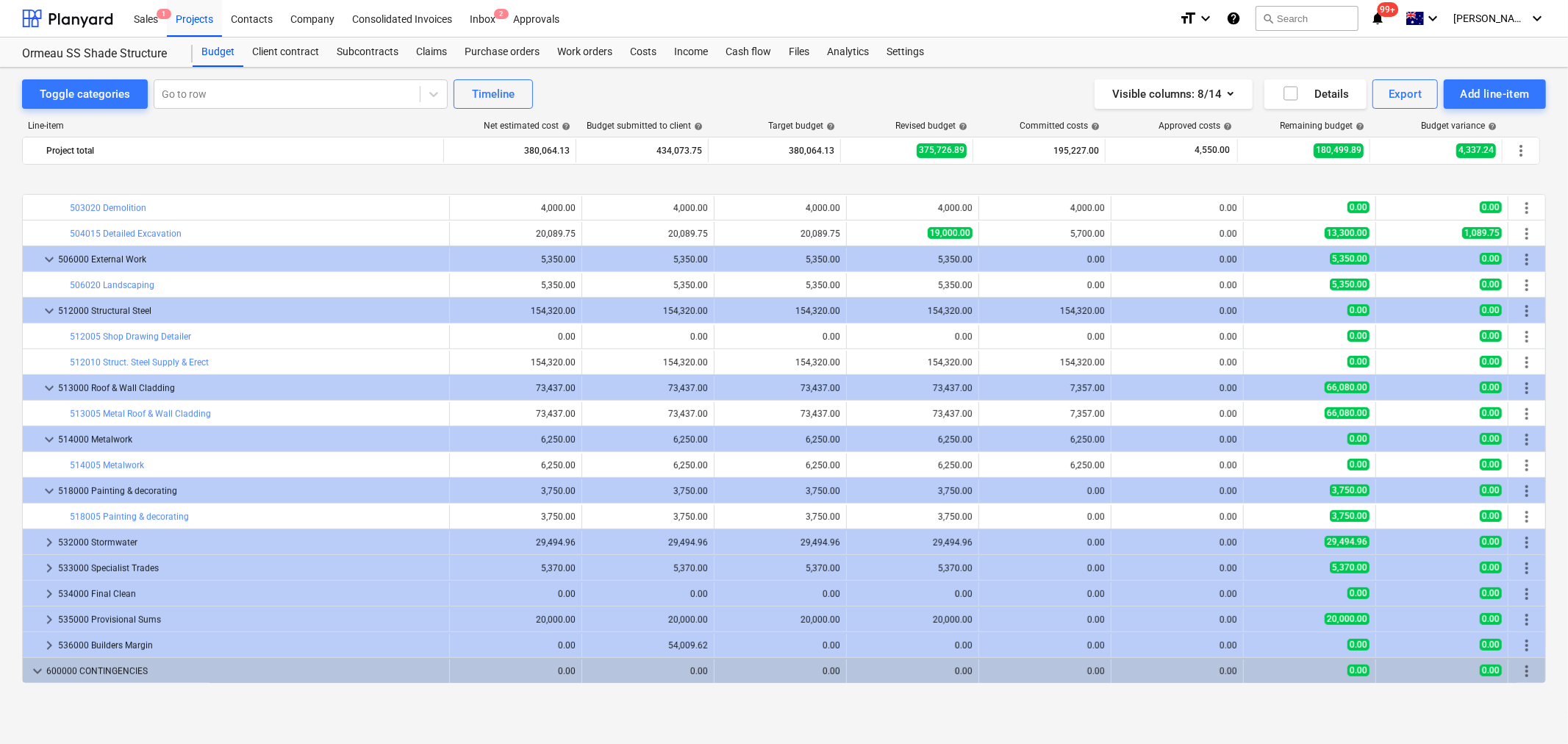
scroll to position [723, 0]
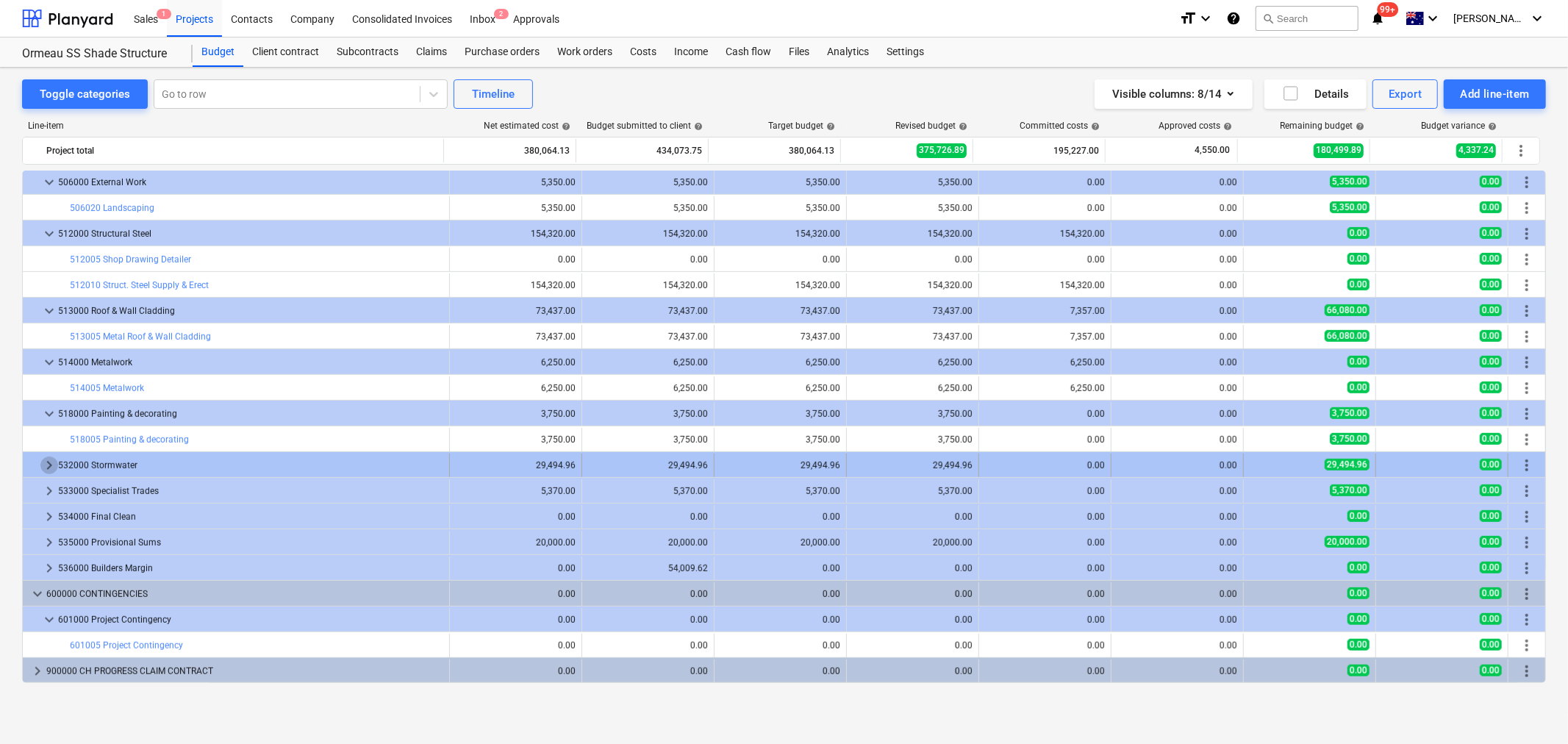
click at [53, 465] on span "keyboard_arrow_right" at bounding box center [49, 465] width 17 height 17
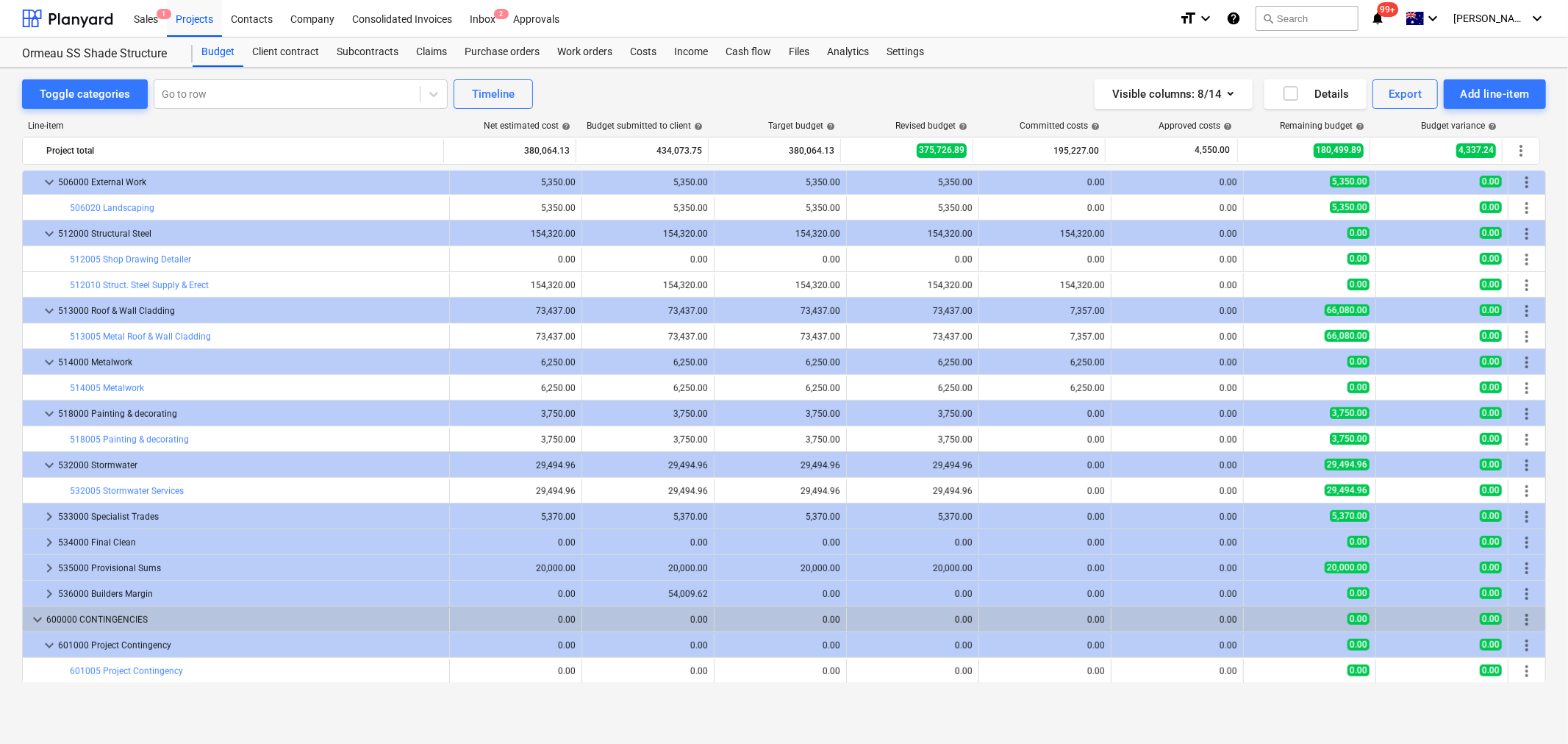
scroll to position [749, 0]
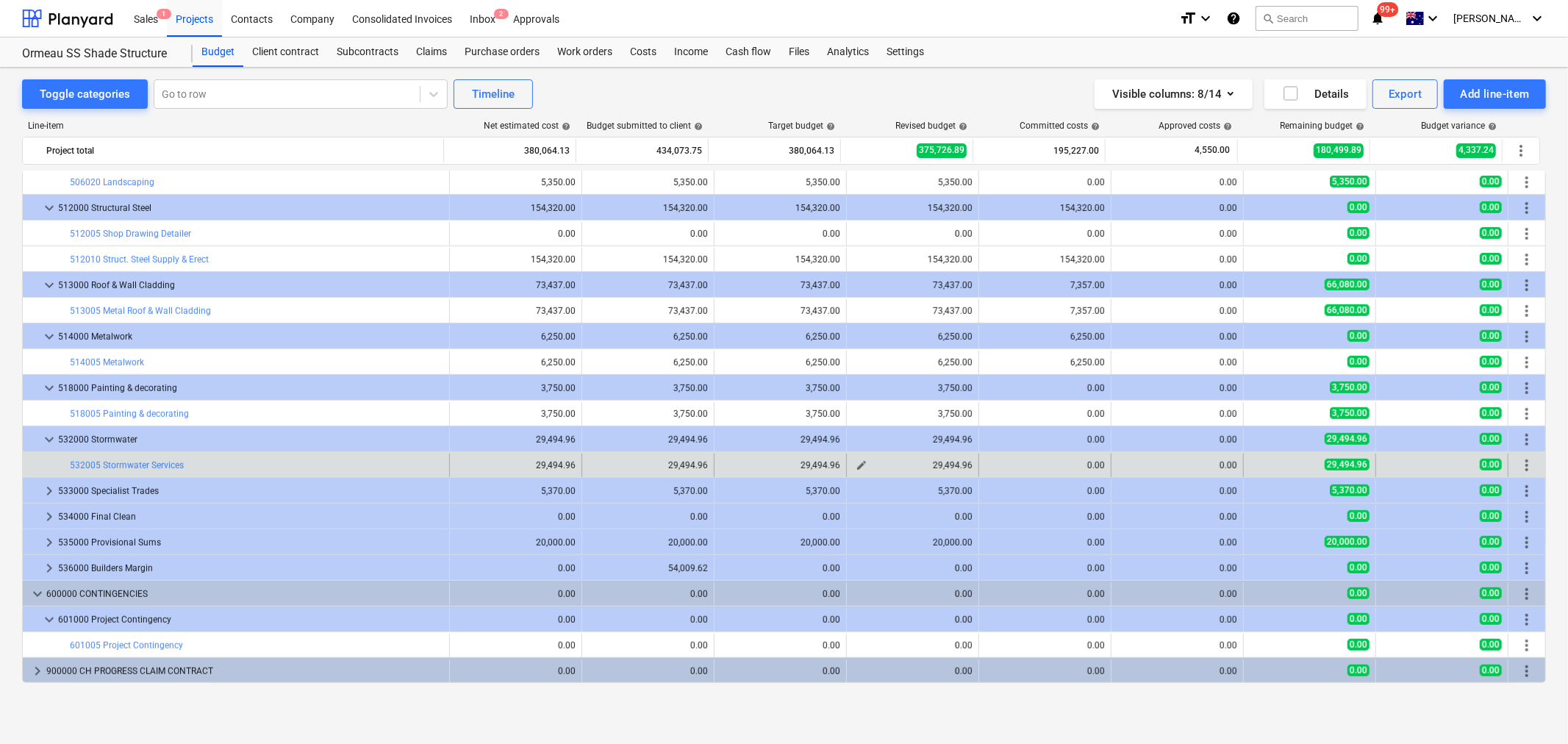
click at [853, 458] on div "edit" at bounding box center [862, 465] width 17 height 17
click at [856, 461] on span "edit" at bounding box center [862, 465] width 12 height 12
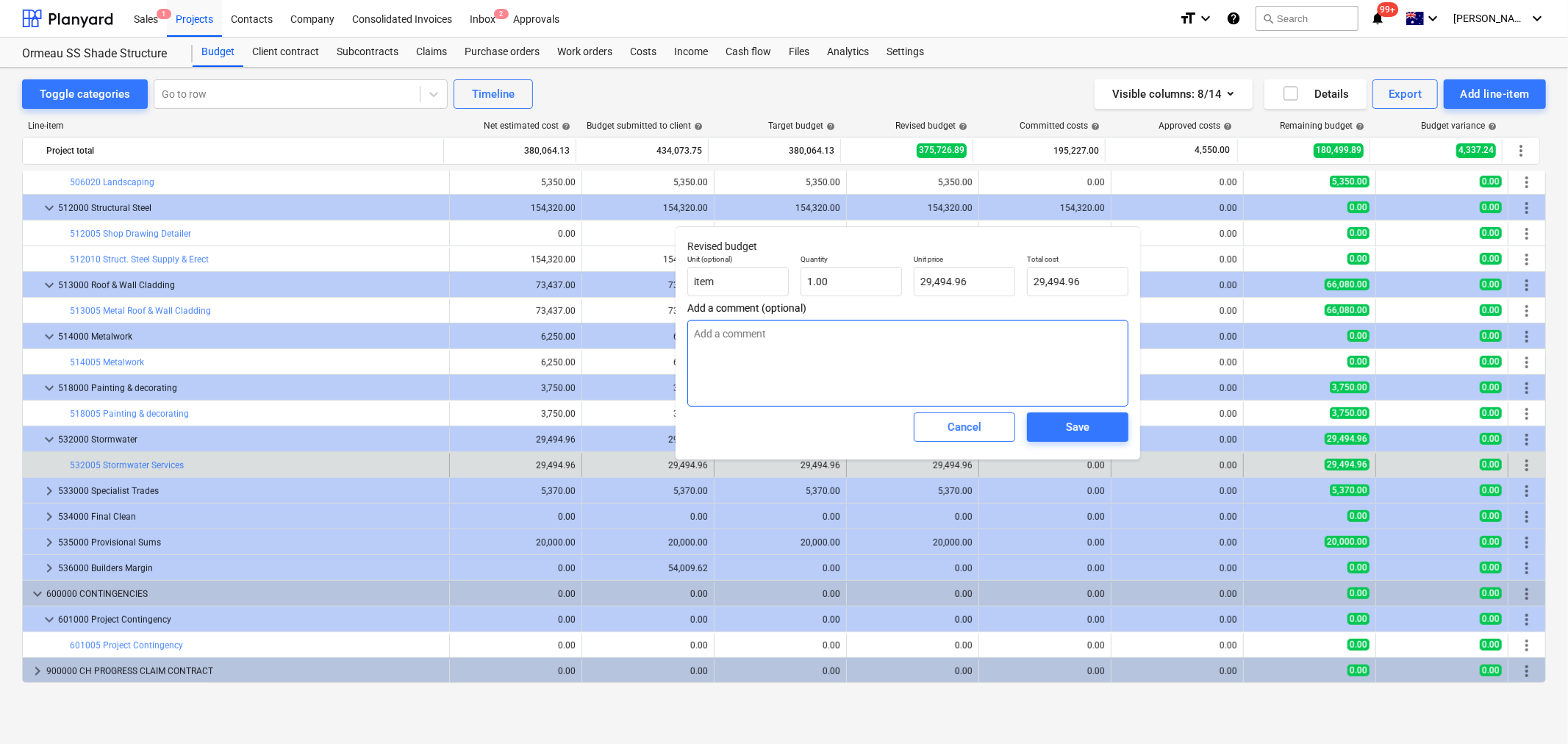
click at [836, 385] on textarea at bounding box center [907, 363] width 441 height 87
click at [1061, 427] on span "Save" at bounding box center [1078, 427] width 66 height 19
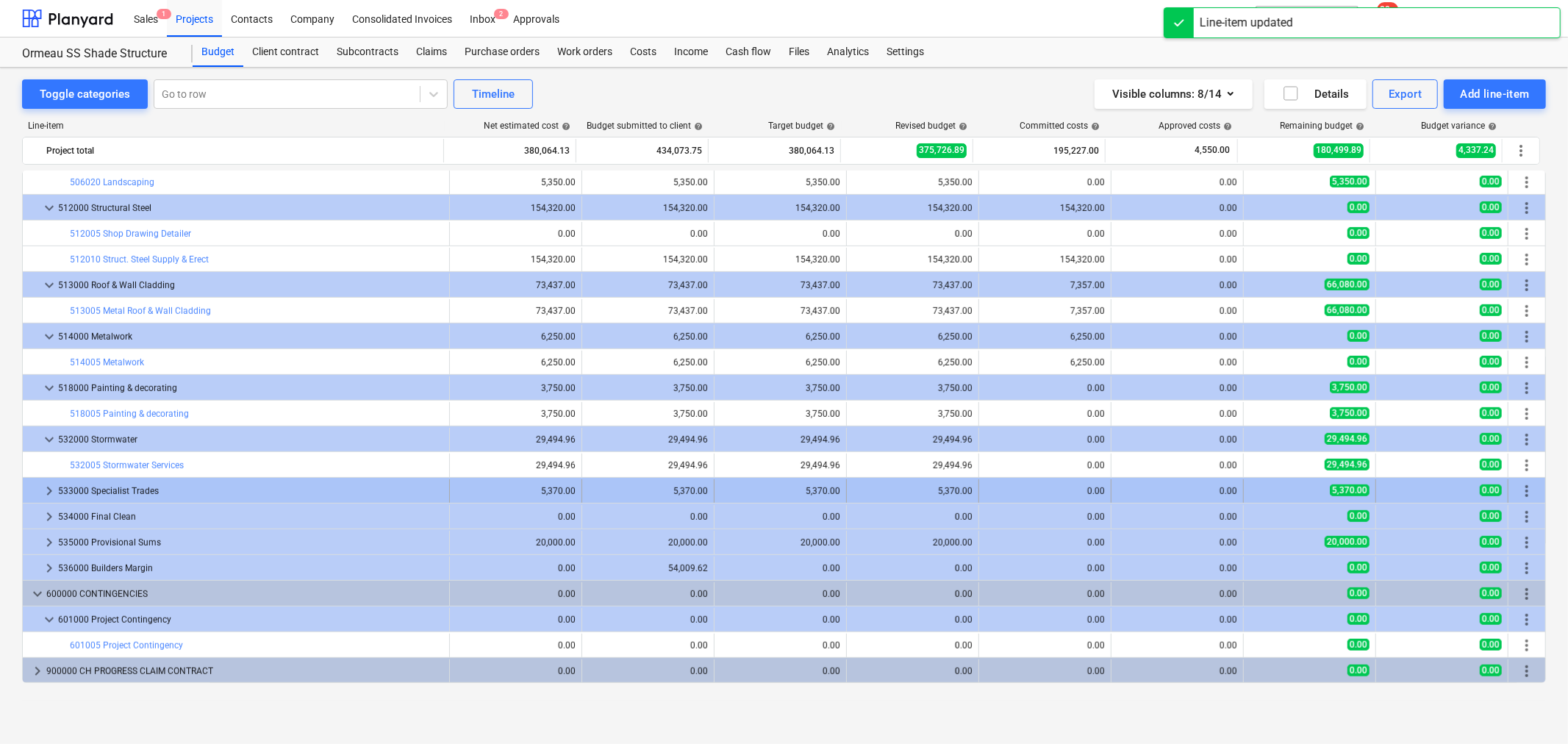
click at [48, 489] on span "keyboard_arrow_right" at bounding box center [49, 491] width 17 height 17
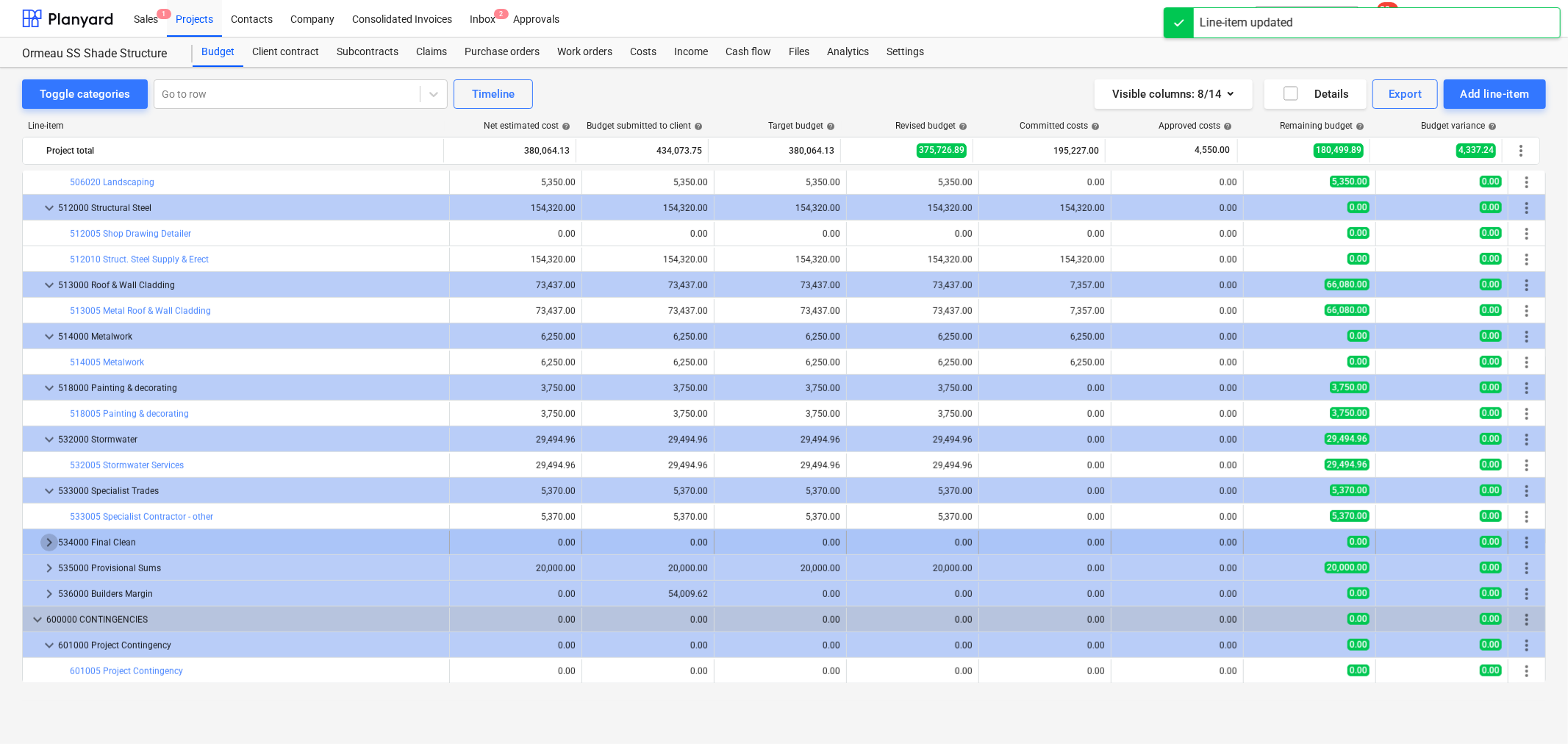
click at [48, 539] on span "keyboard_arrow_right" at bounding box center [49, 542] width 17 height 17
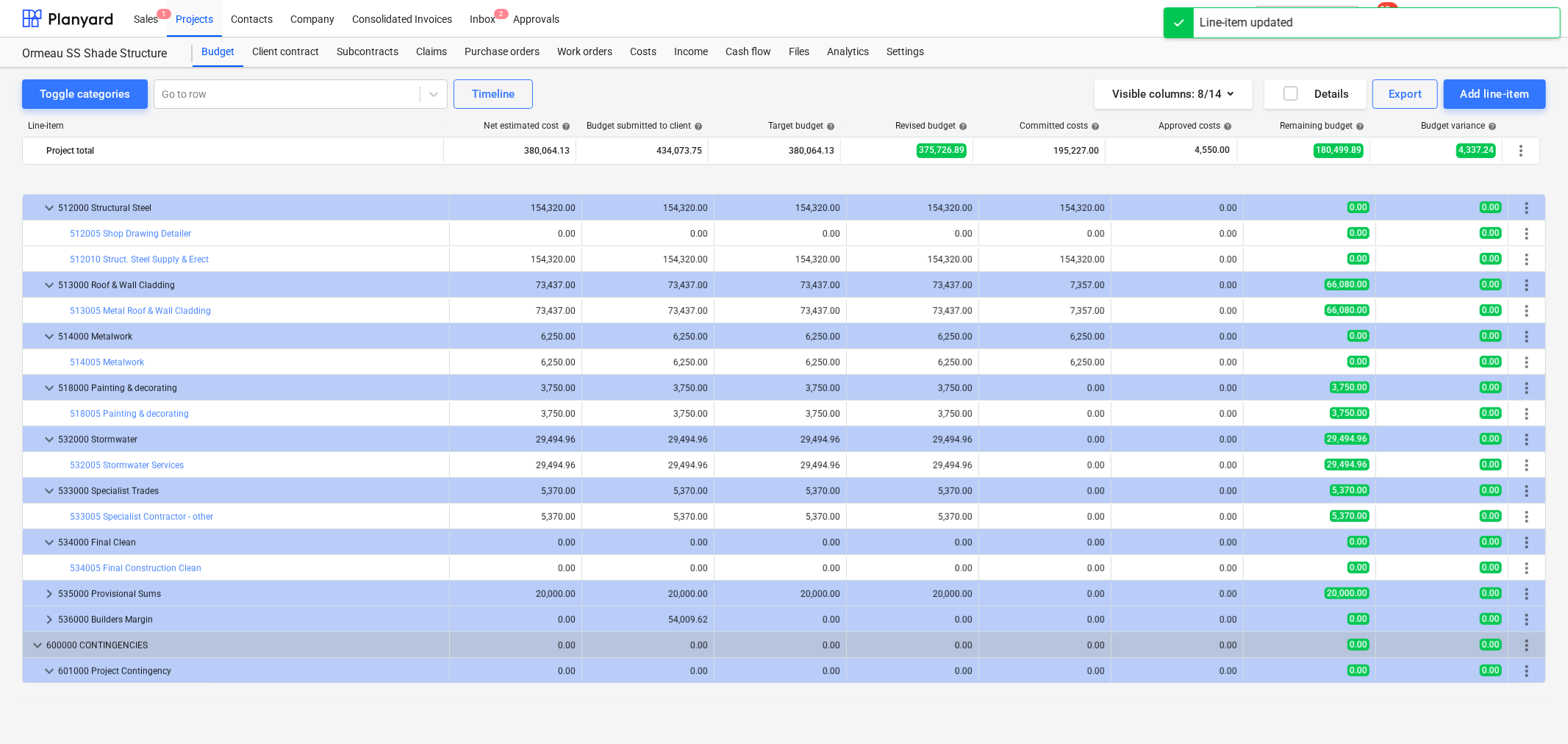
scroll to position [800, 0]
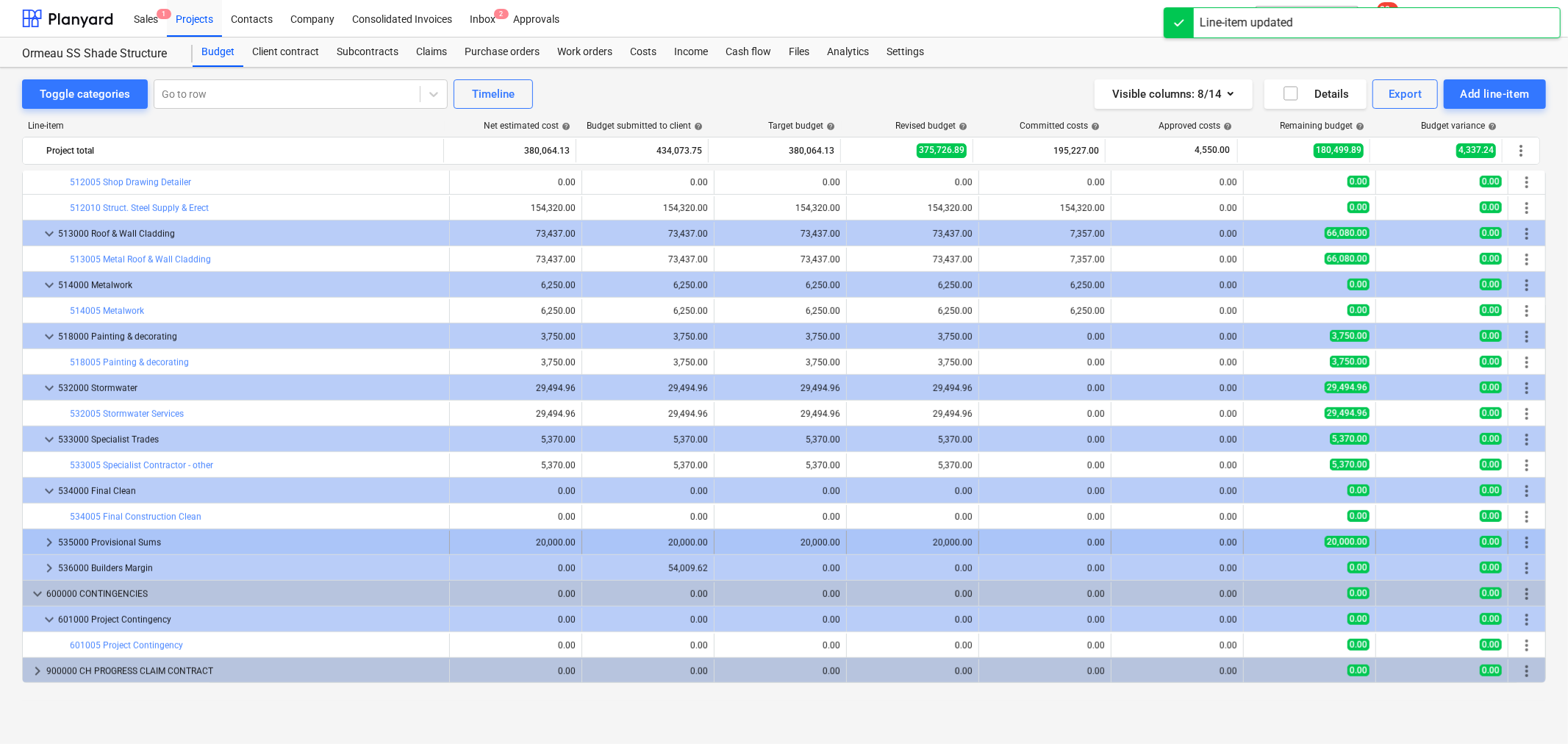
click at [46, 543] on span "keyboard_arrow_right" at bounding box center [49, 542] width 17 height 17
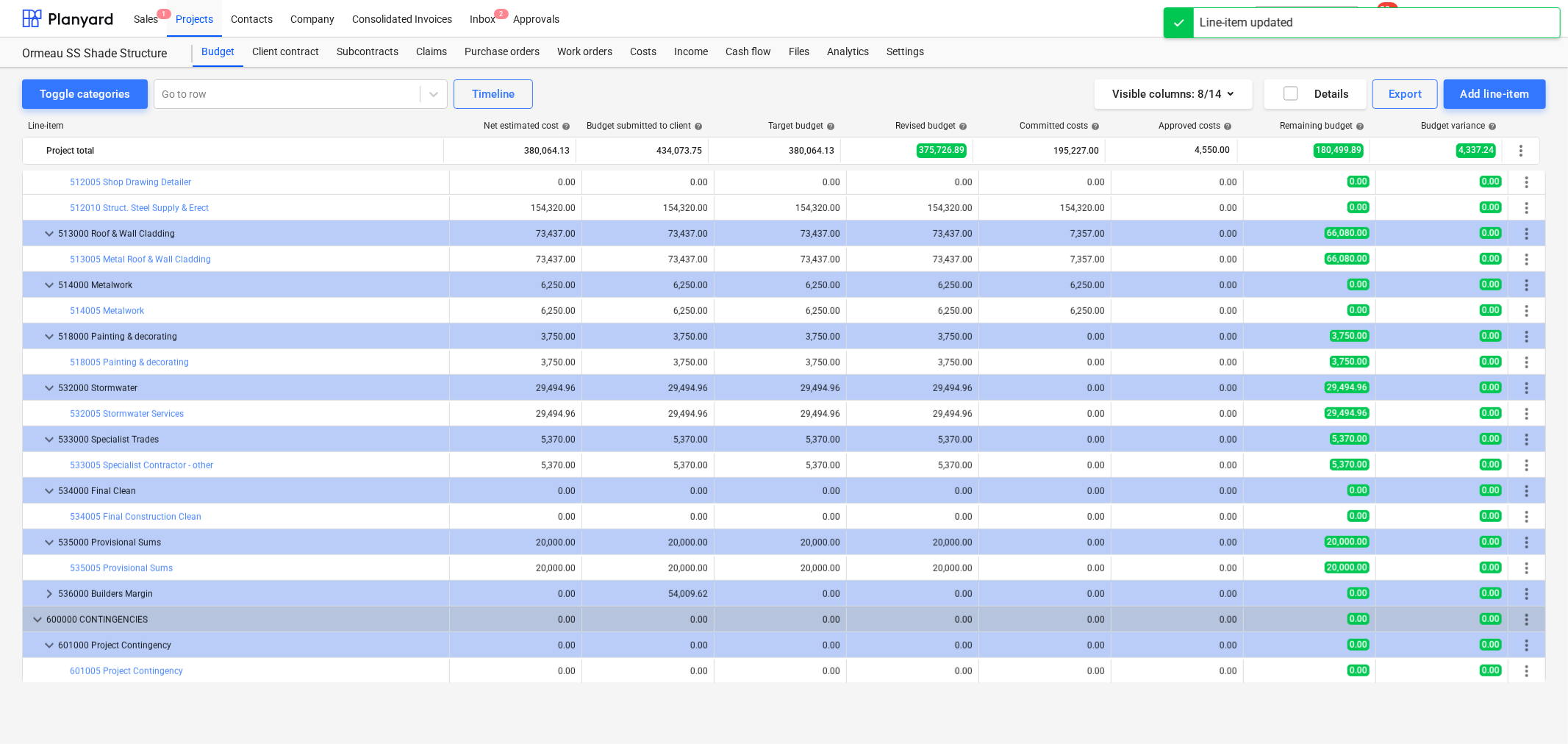
scroll to position [825, 0]
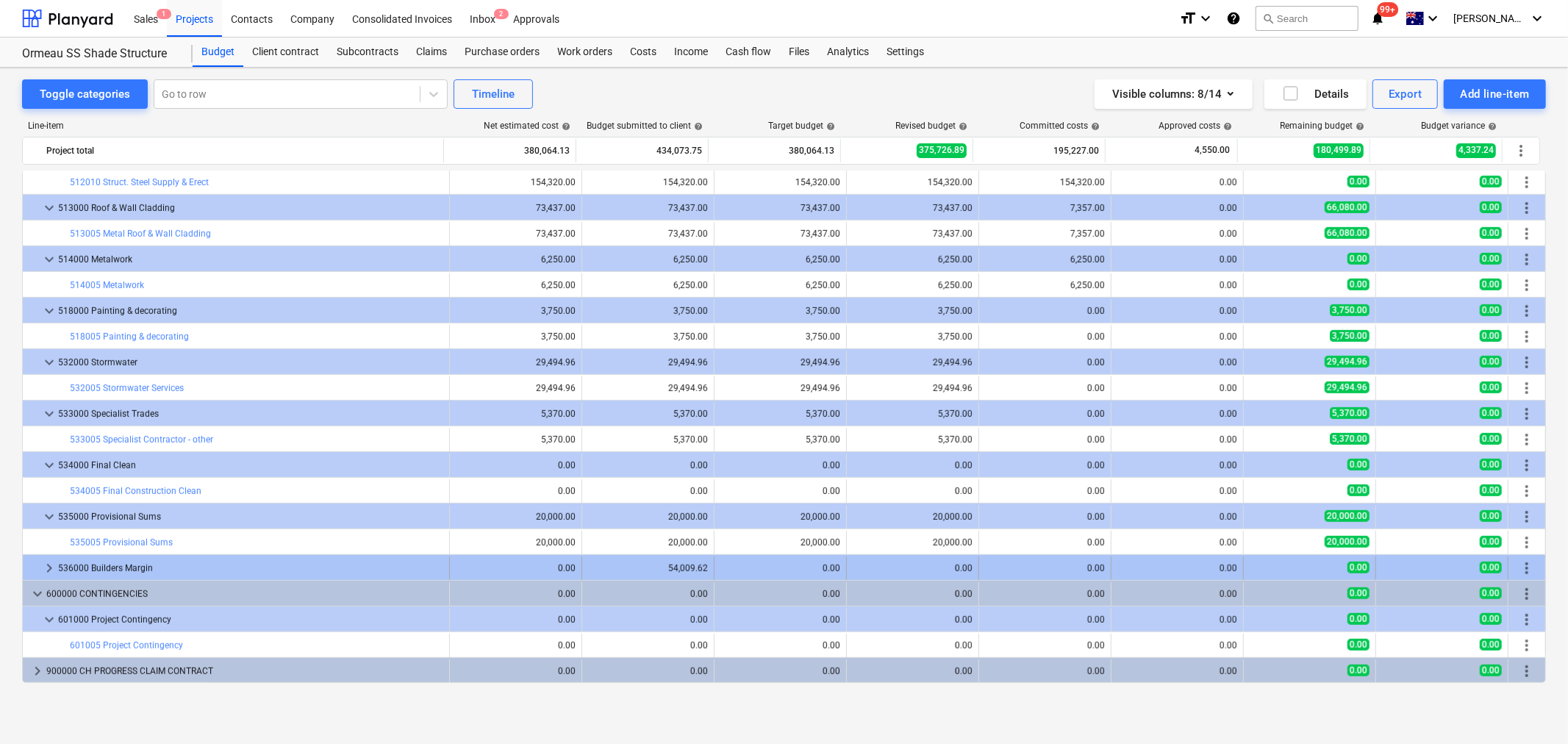
click at [55, 566] on span "keyboard_arrow_right" at bounding box center [49, 568] width 17 height 17
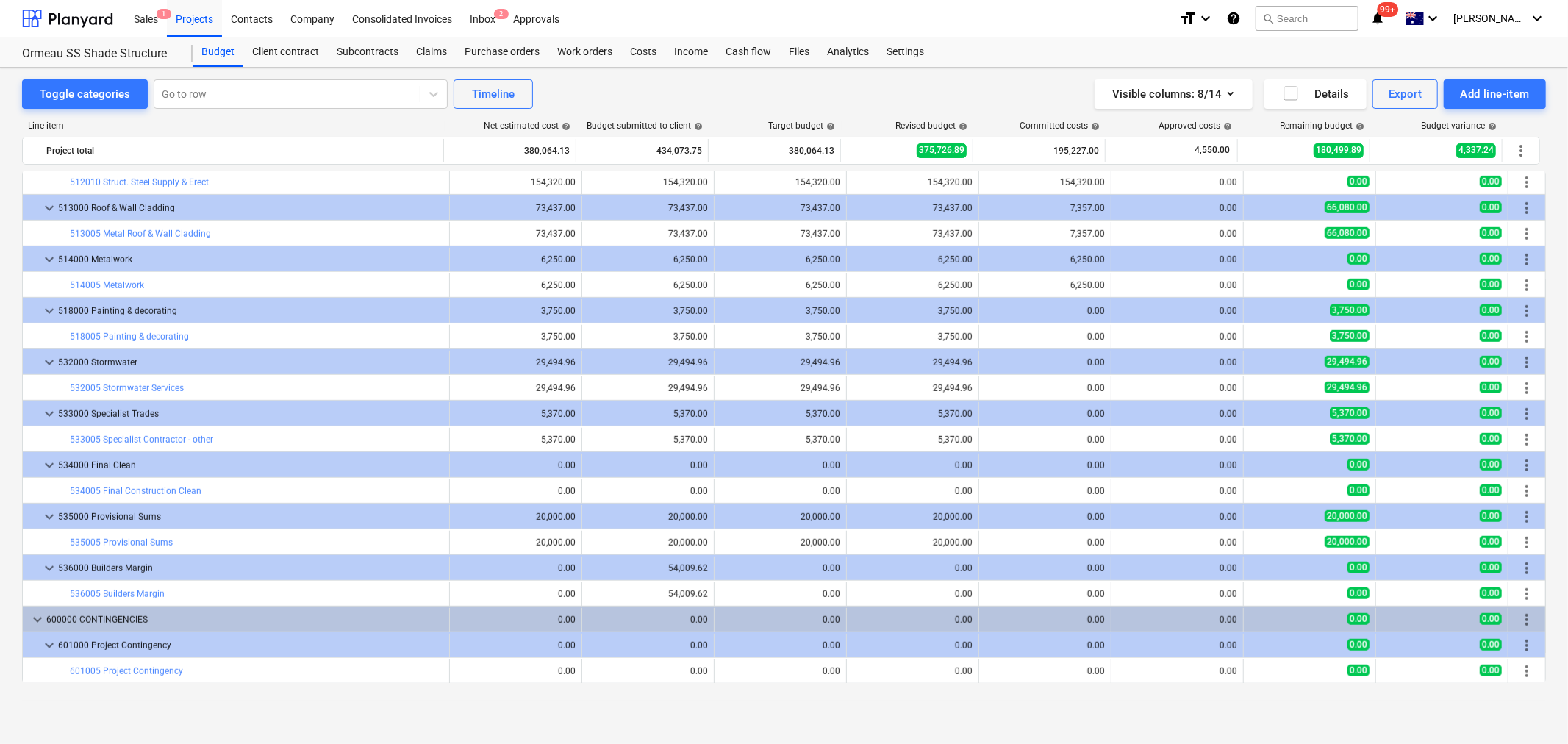
scroll to position [851, 0]
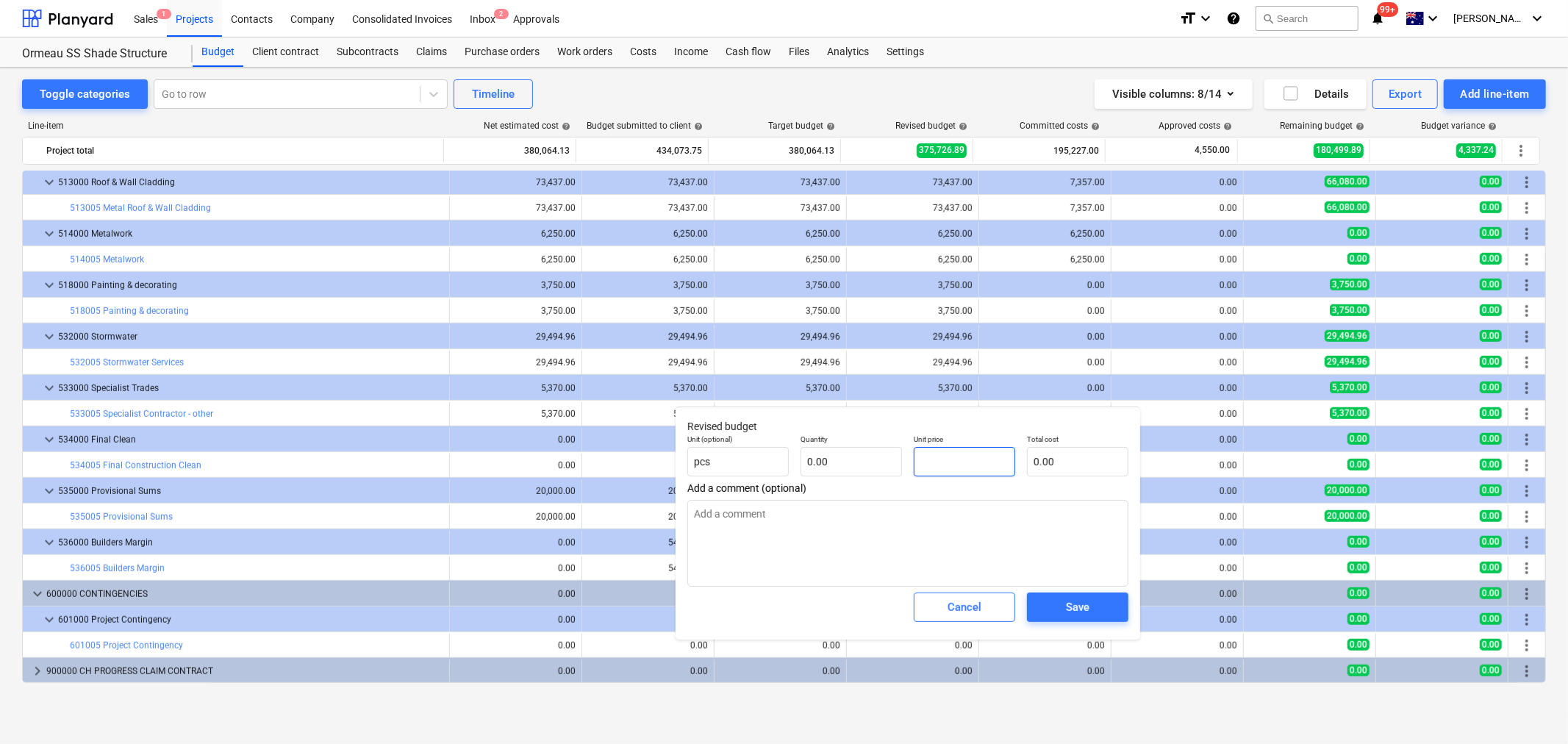
click at [922, 466] on input "text" at bounding box center [964, 462] width 102 height 29
click at [866, 450] on input "text" at bounding box center [851, 462] width 102 height 29
click at [1049, 611] on span "Save" at bounding box center [1078, 608] width 66 height 19
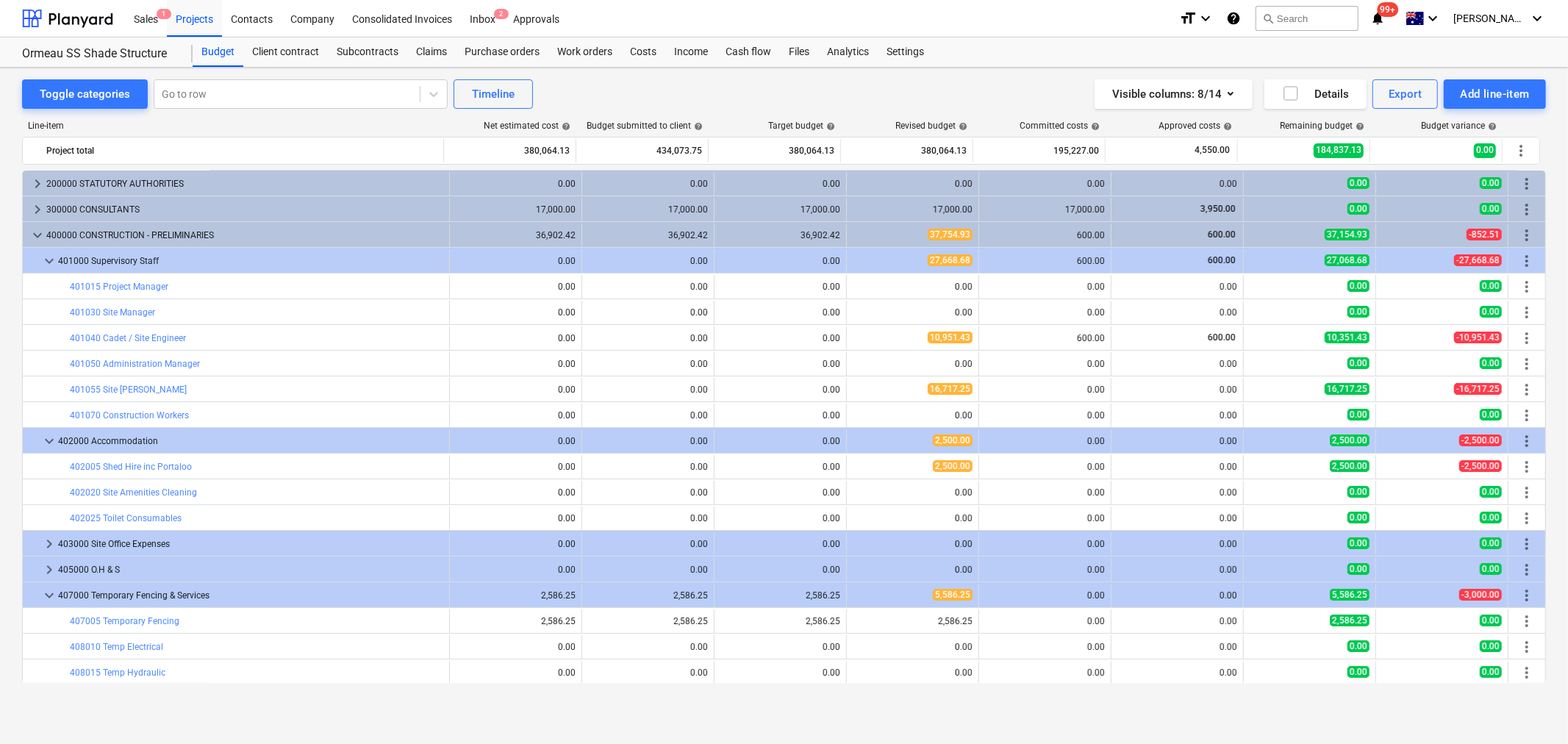
scroll to position [0, 0]
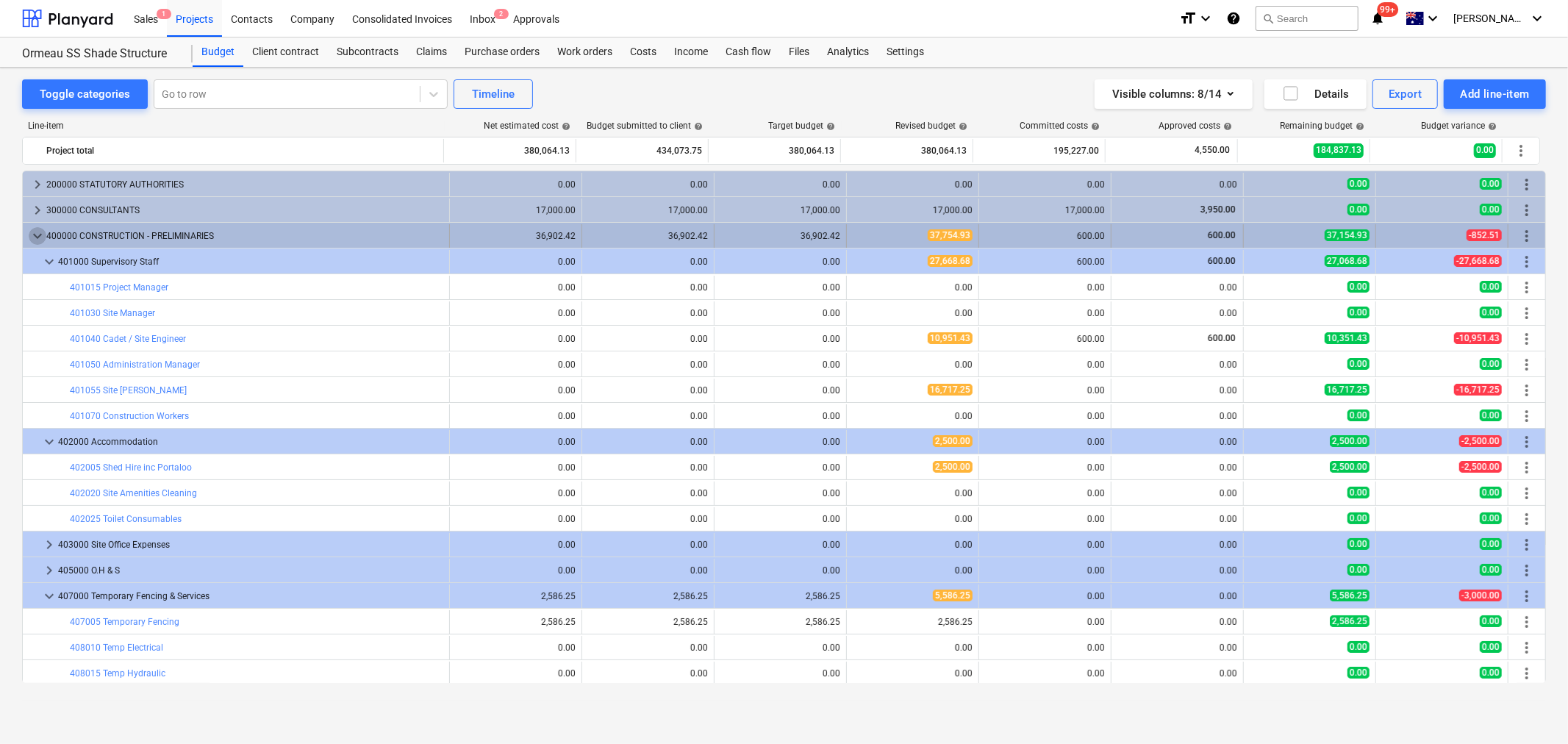
click at [40, 231] on span "keyboard_arrow_down" at bounding box center [37, 236] width 17 height 17
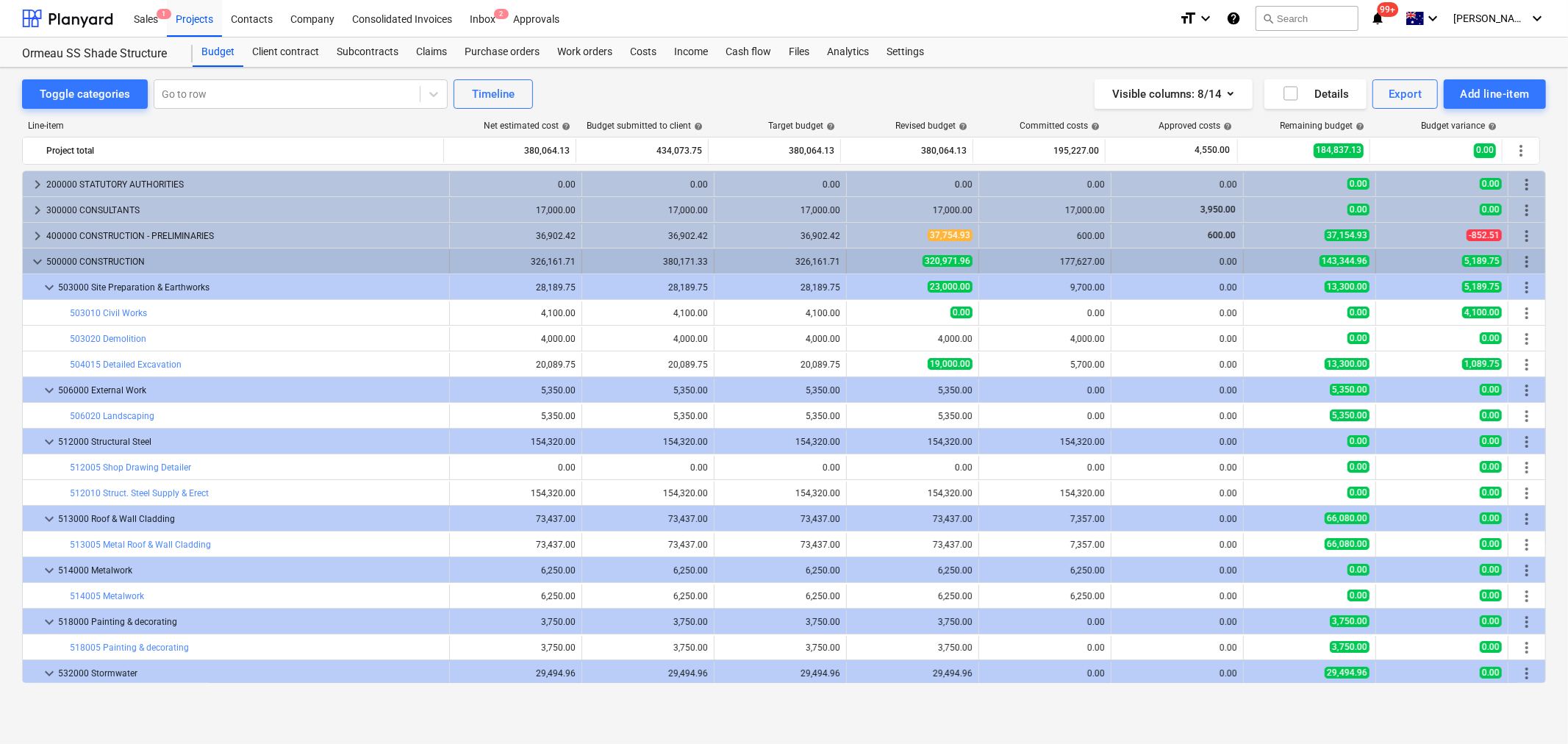
click at [40, 260] on span "keyboard_arrow_down" at bounding box center [37, 262] width 17 height 17
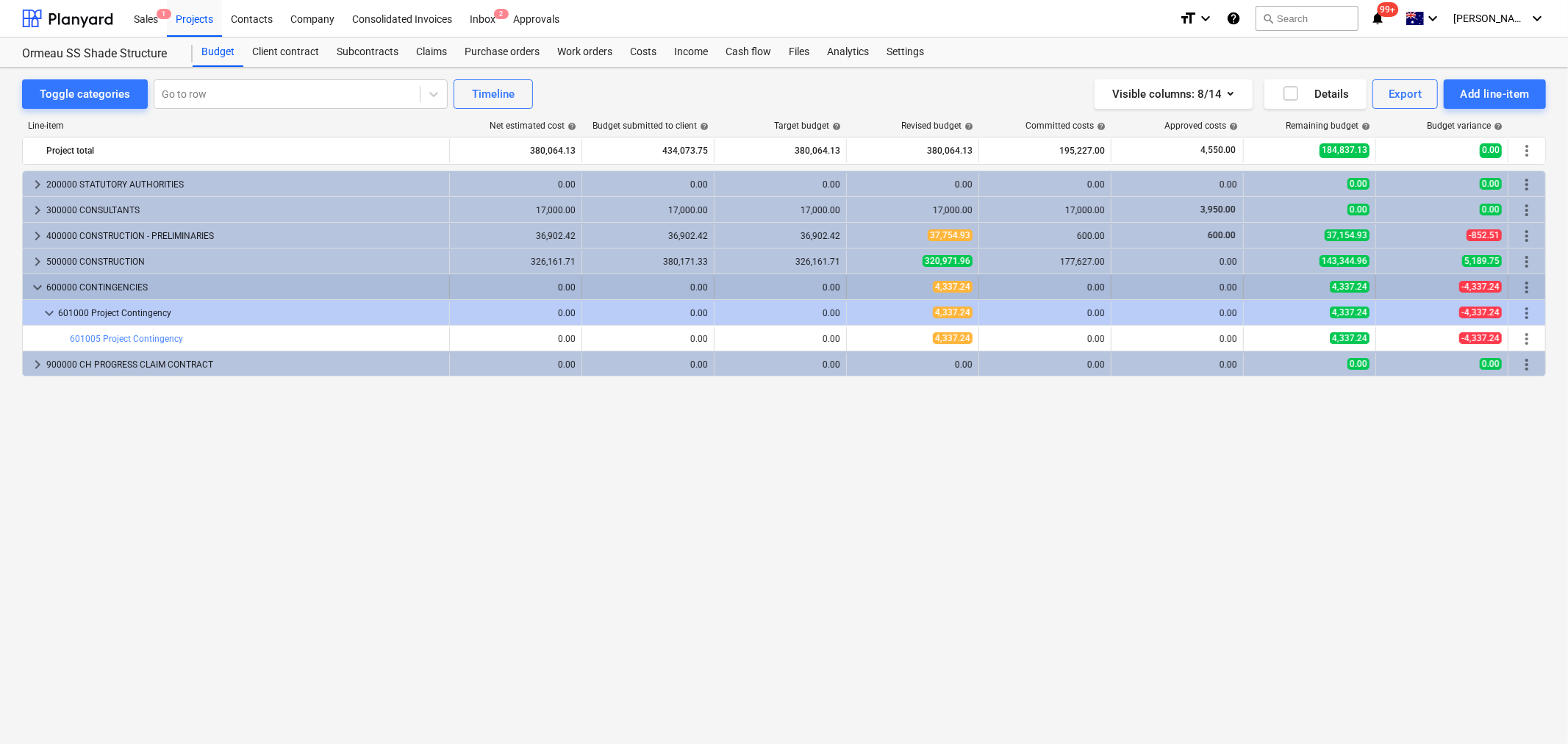
click at [40, 286] on span "keyboard_arrow_down" at bounding box center [37, 287] width 17 height 17
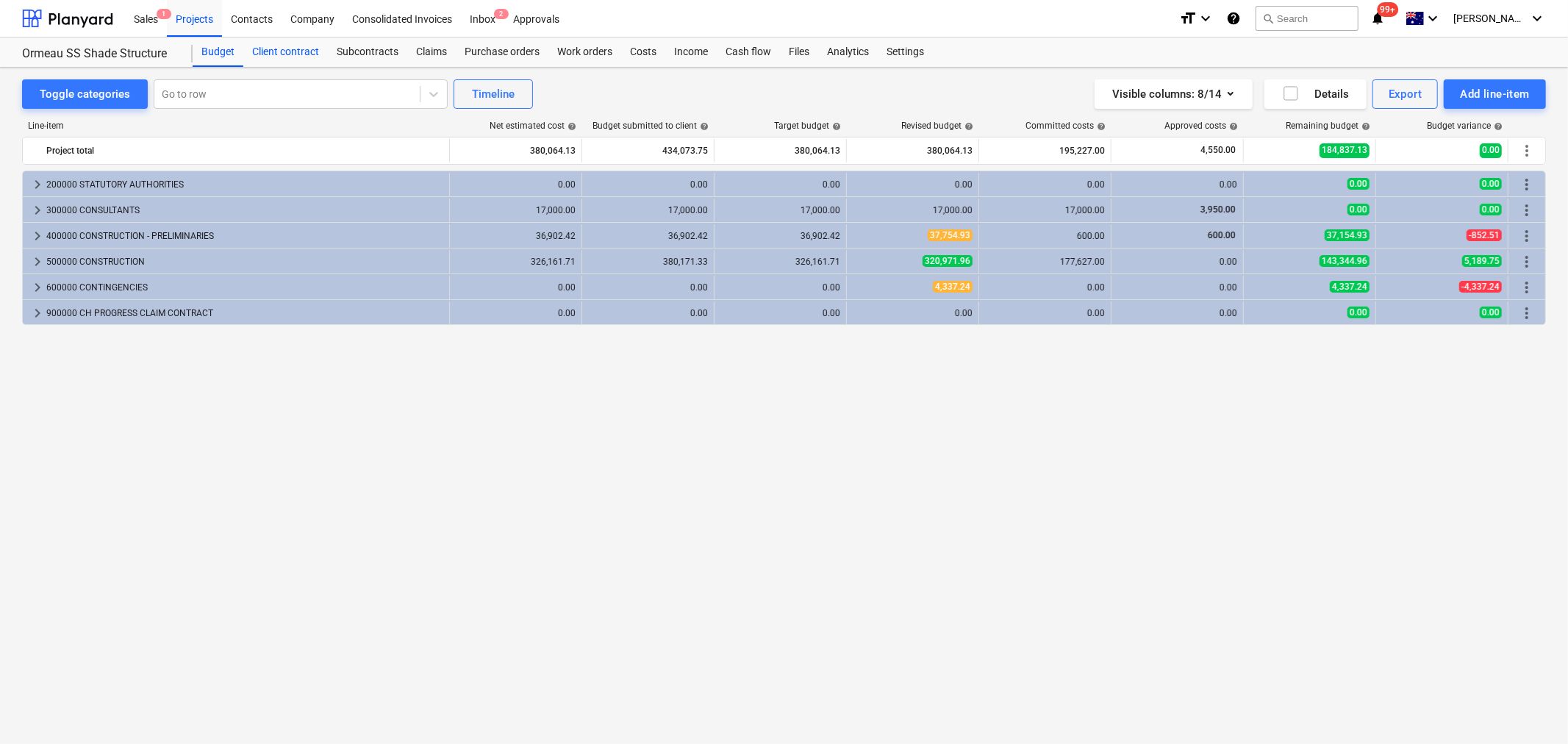
click at [272, 64] on div "Client contract" at bounding box center [285, 52] width 84 height 29
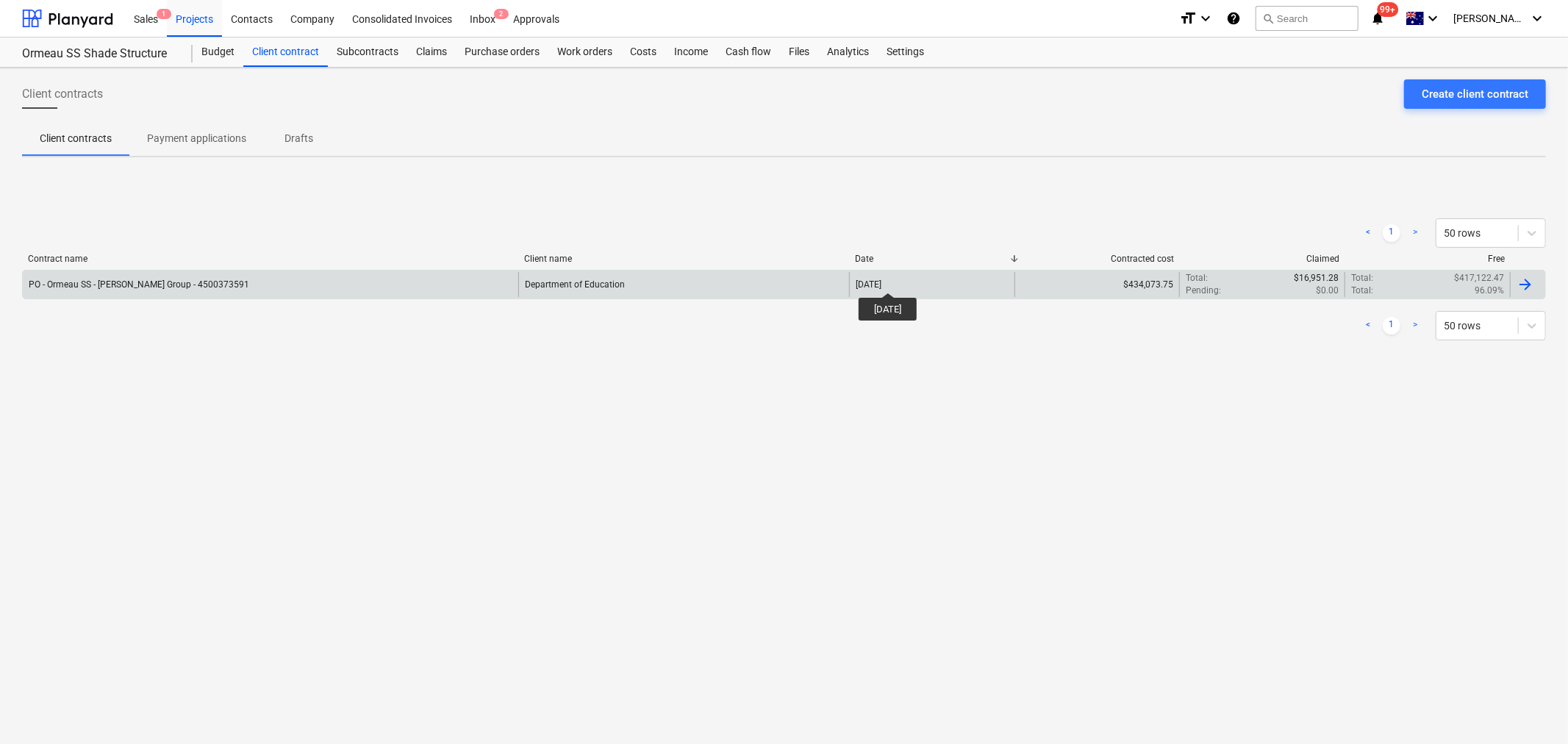
click at [881, 279] on div "25 Sep 2025" at bounding box center [869, 284] width 26 height 10
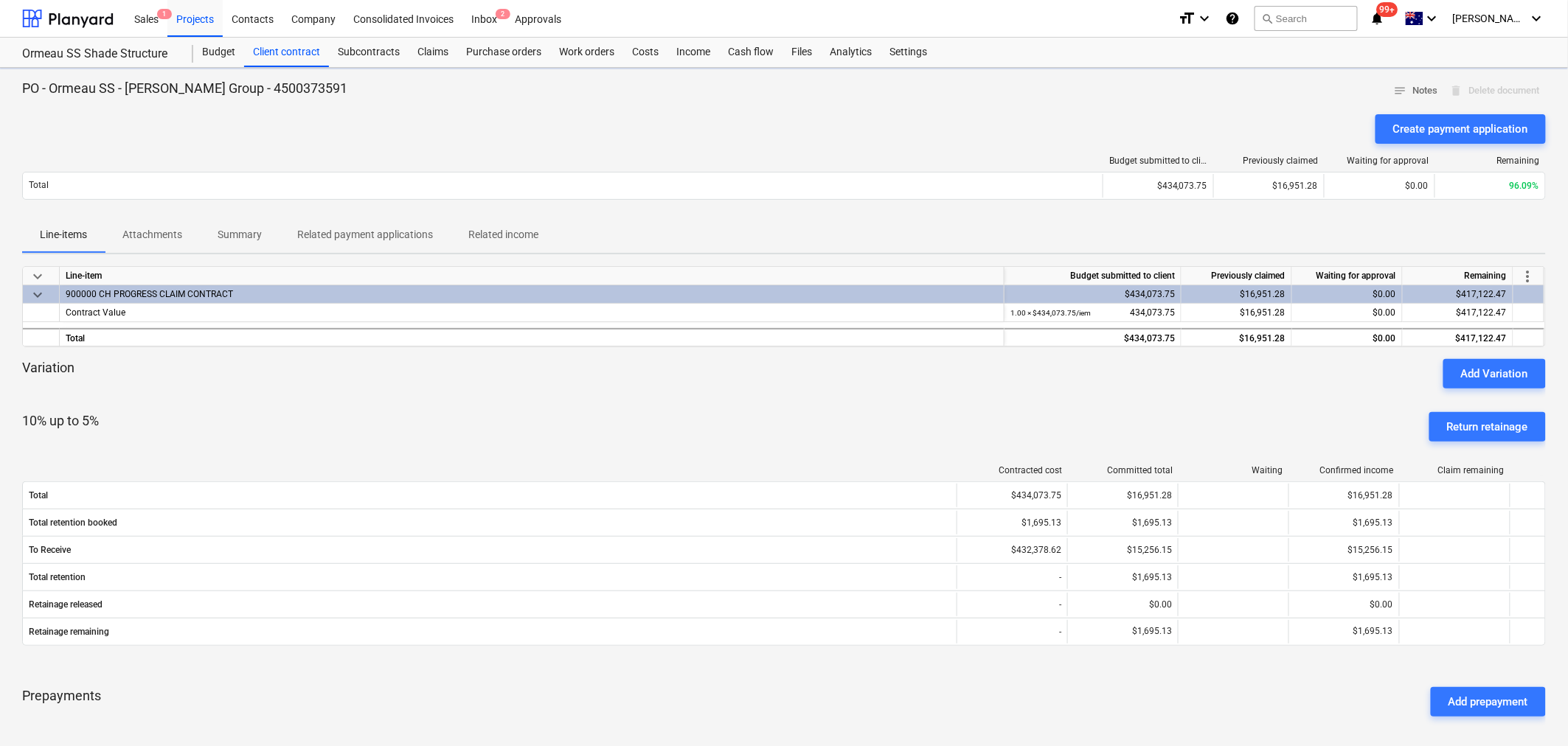
click at [151, 191] on div "Total" at bounding box center [563, 186] width 1080 height 24
click at [150, 237] on p "Attachments" at bounding box center [152, 235] width 59 height 16
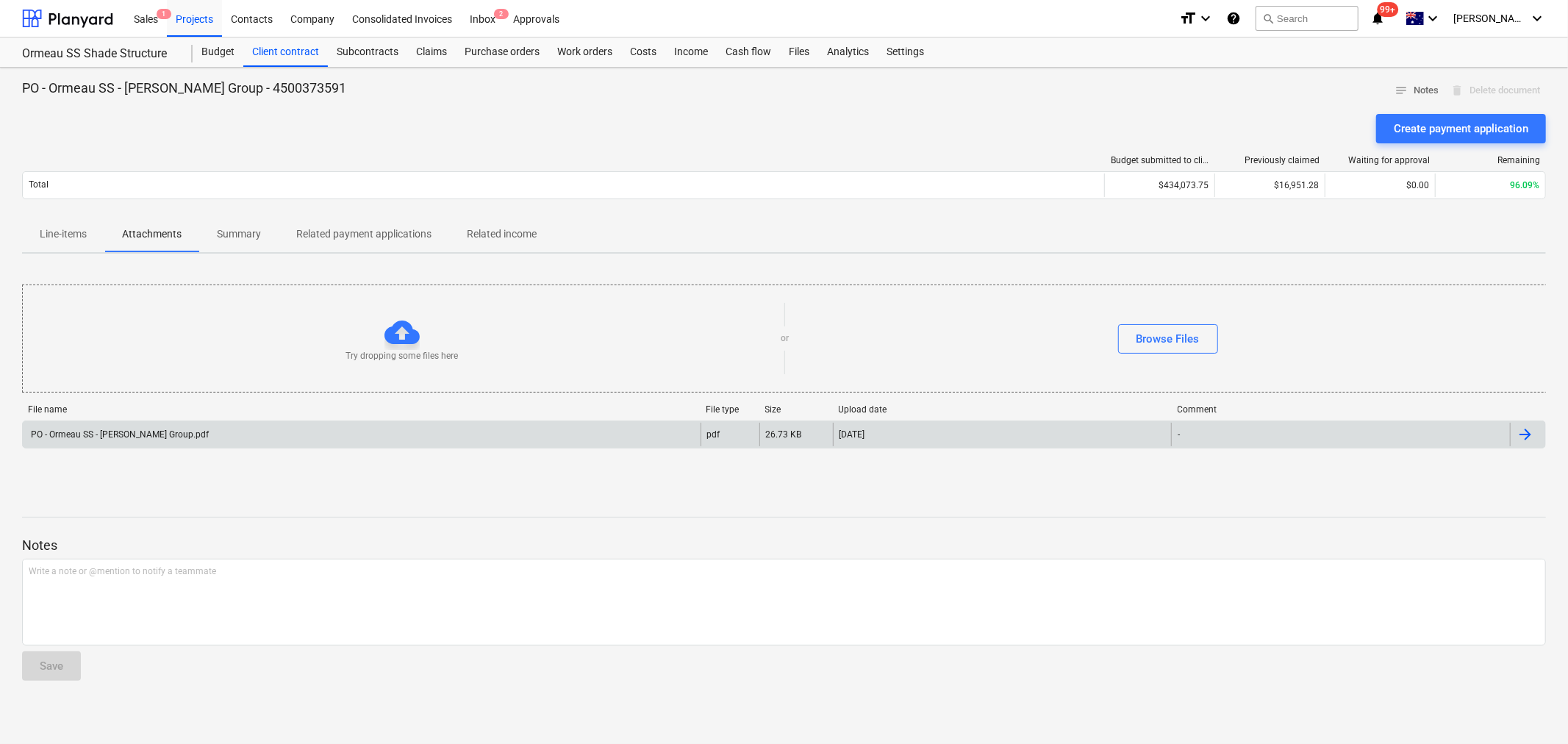
click at [170, 439] on div "PO - Ormeau SS - Keane Group.pdf" at bounding box center [361, 435] width 678 height 24
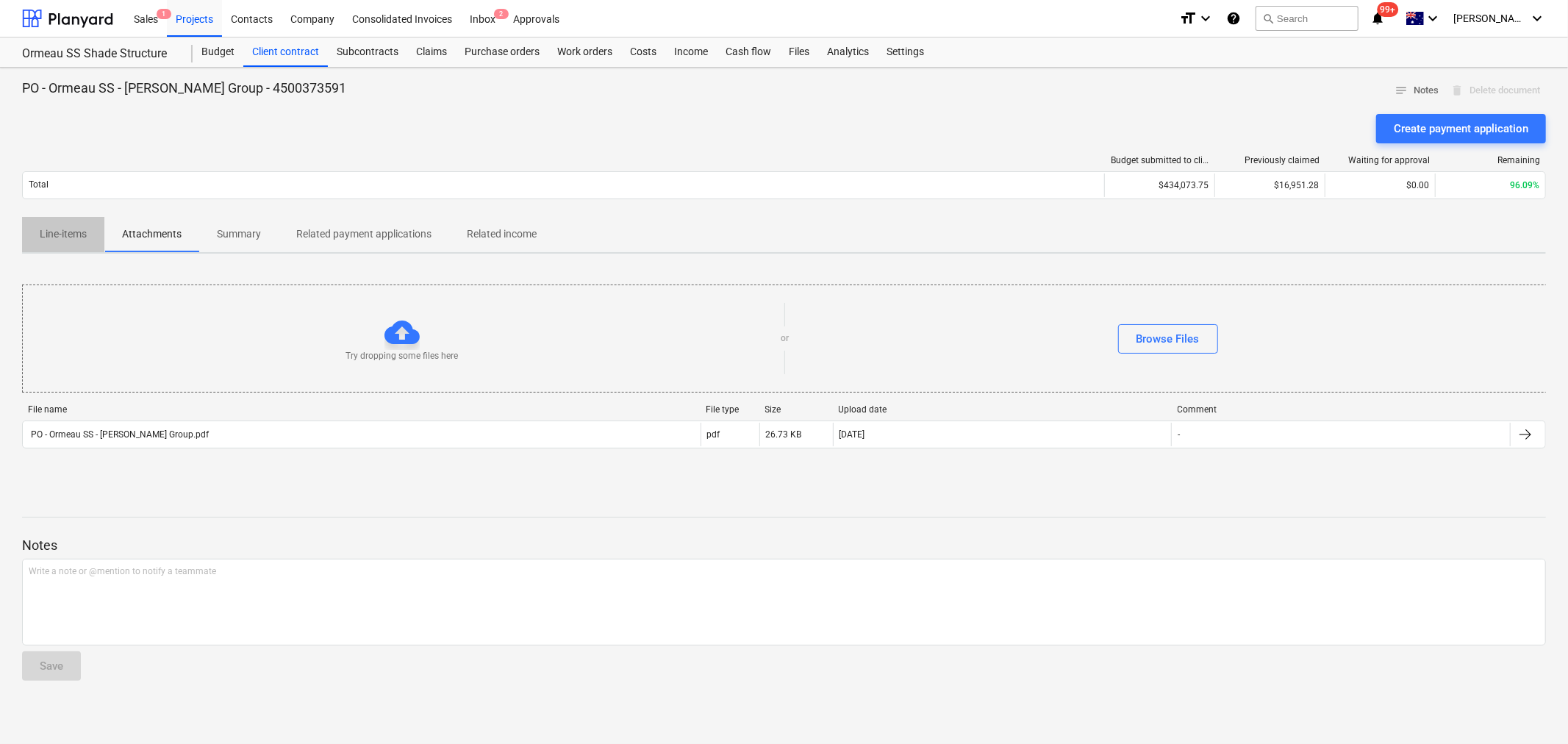
click at [76, 237] on p "Line-items" at bounding box center [63, 234] width 47 height 16
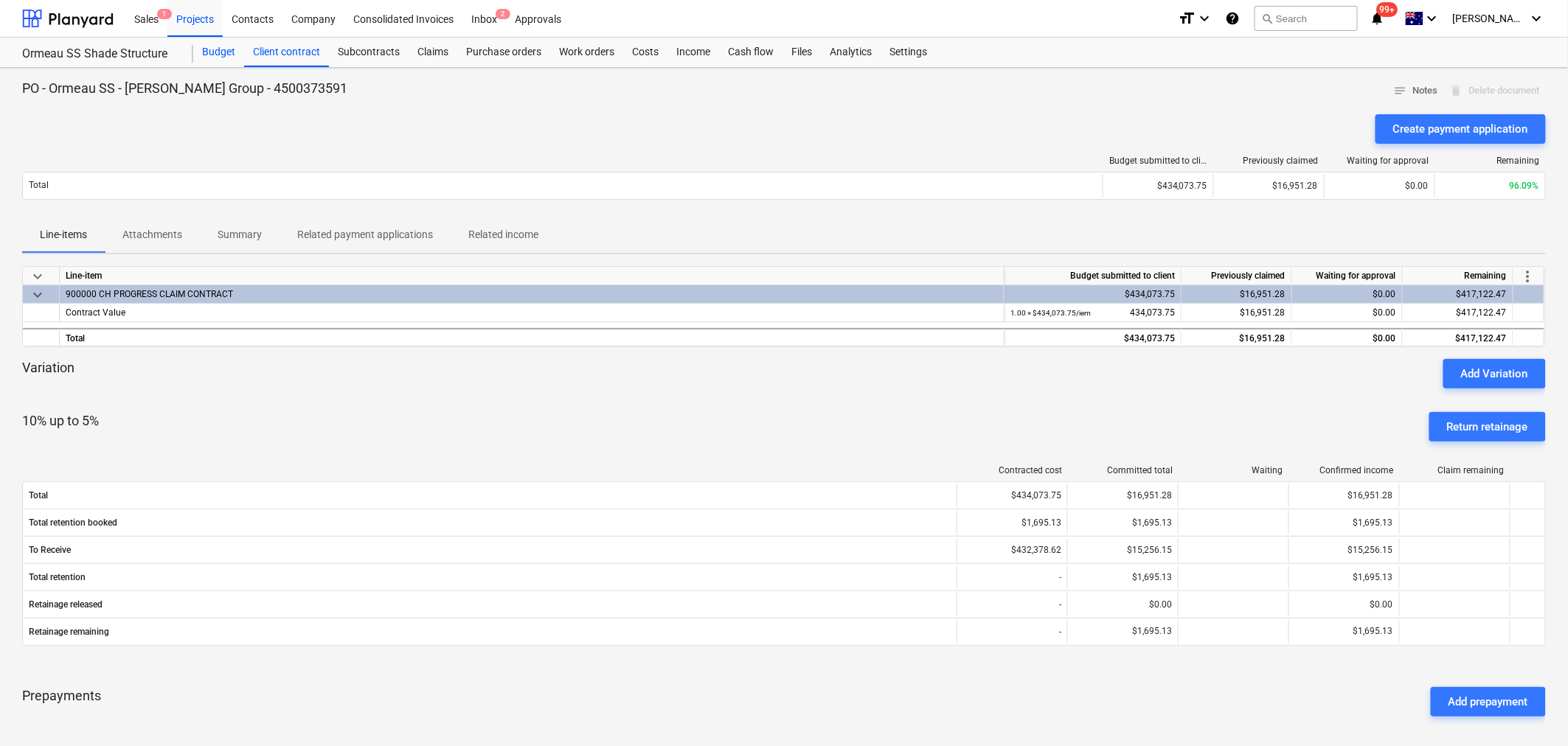
click at [199, 54] on div "Budget" at bounding box center [218, 52] width 51 height 29
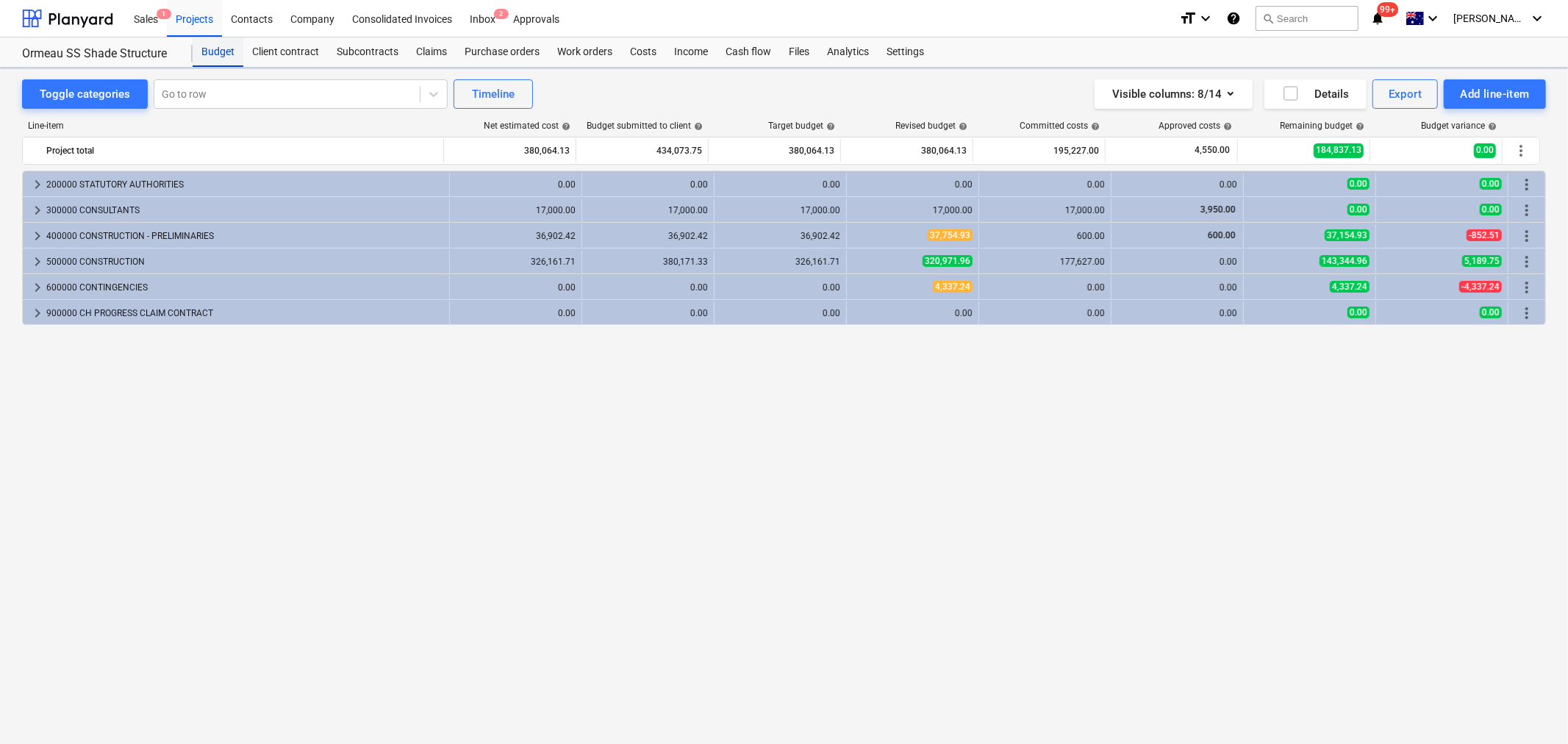
click at [199, 54] on div "Budget" at bounding box center [218, 52] width 51 height 29
click at [42, 201] on span "keyboard_arrow_right" at bounding box center [37, 210] width 17 height 17
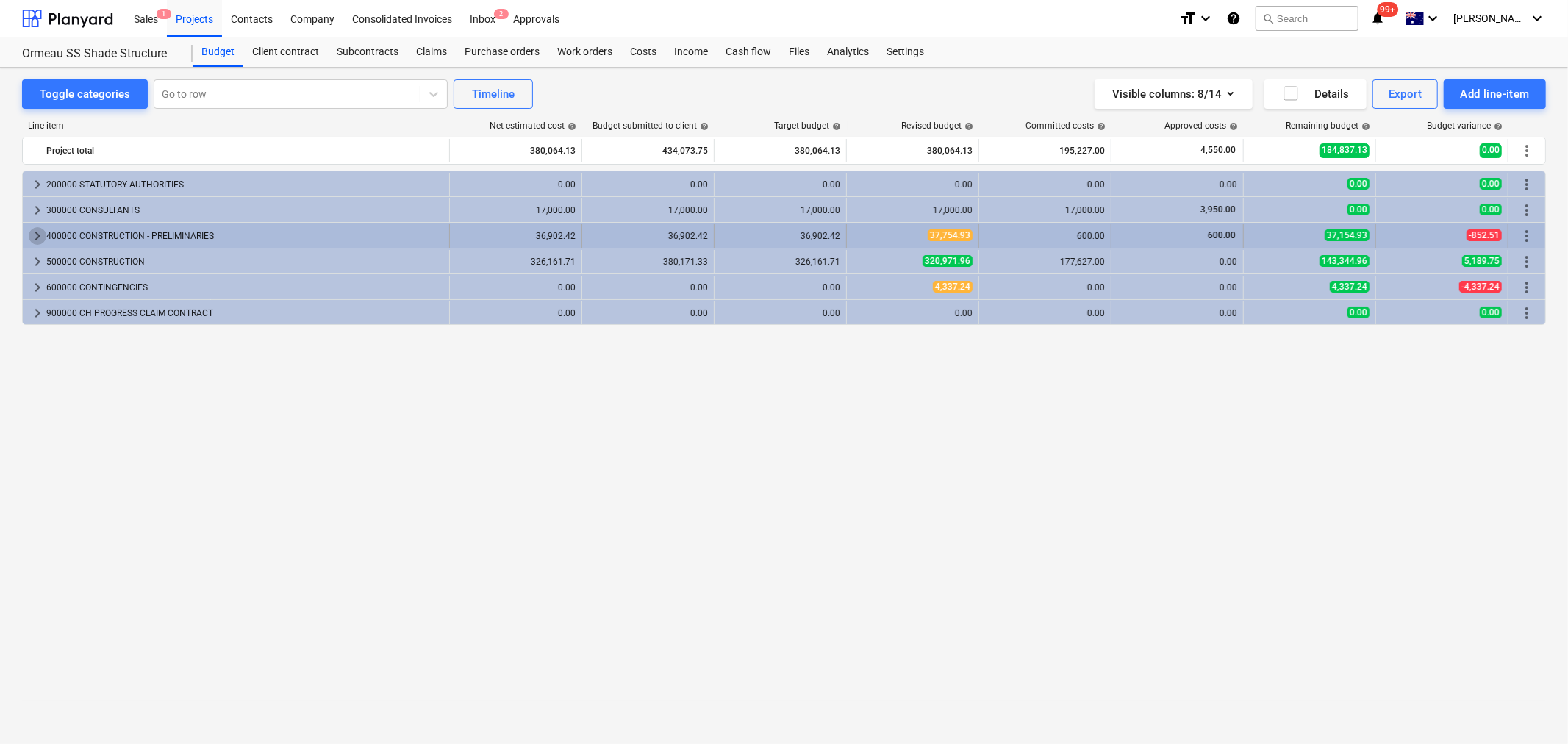
click at [30, 239] on span "keyboard_arrow_right" at bounding box center [37, 236] width 17 height 17
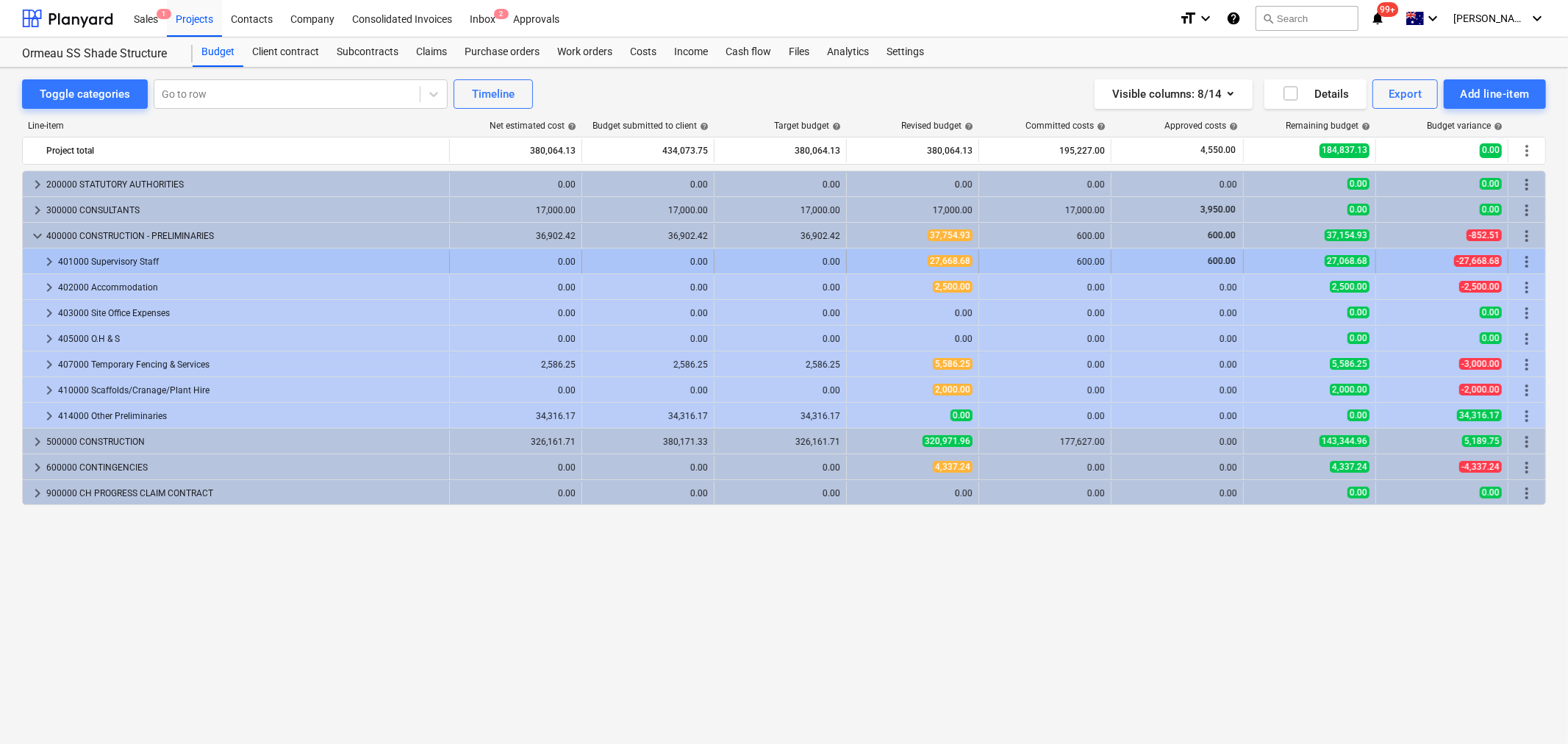
click at [53, 260] on span "keyboard_arrow_right" at bounding box center [49, 262] width 17 height 17
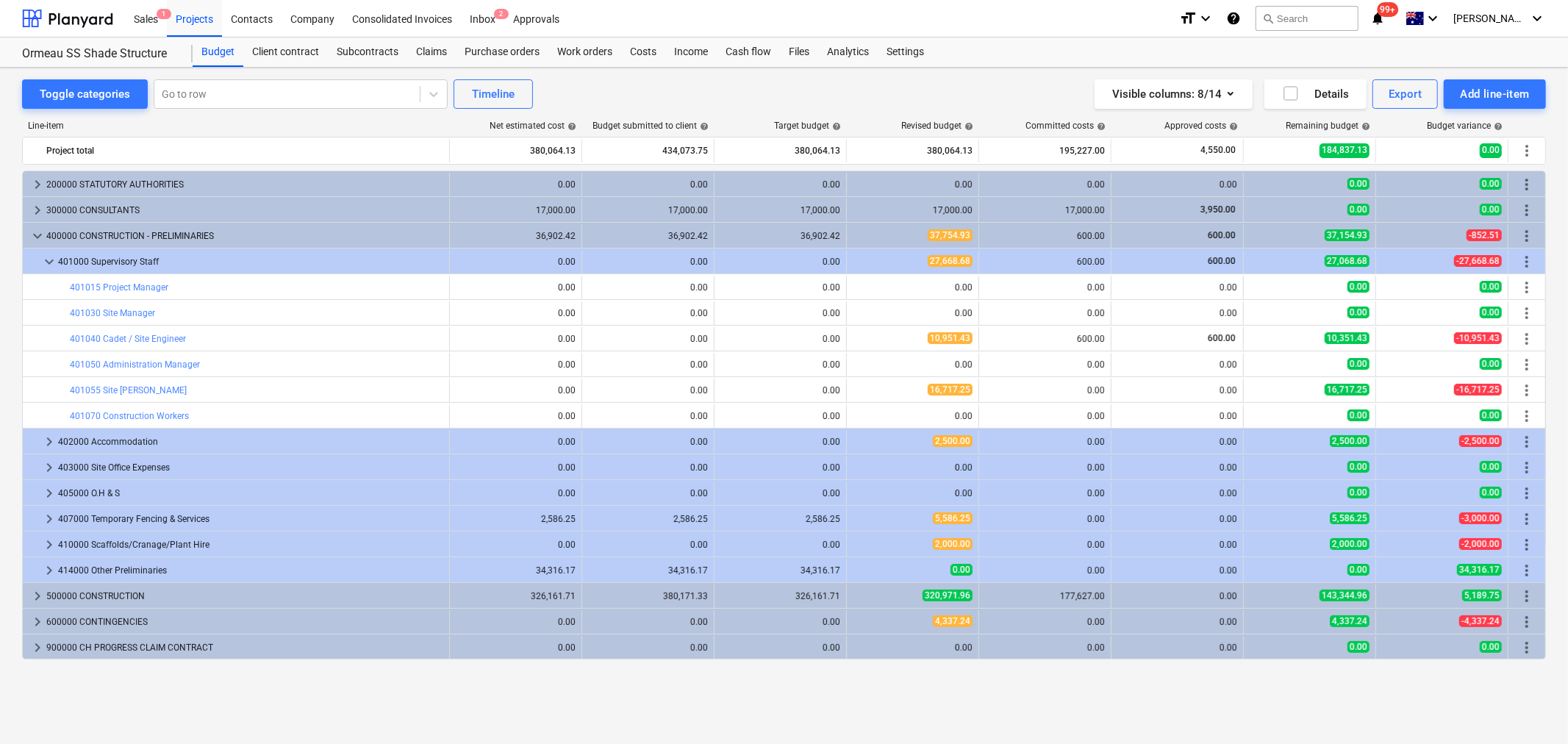
click at [854, 338] on button "edit" at bounding box center [862, 338] width 17 height 17
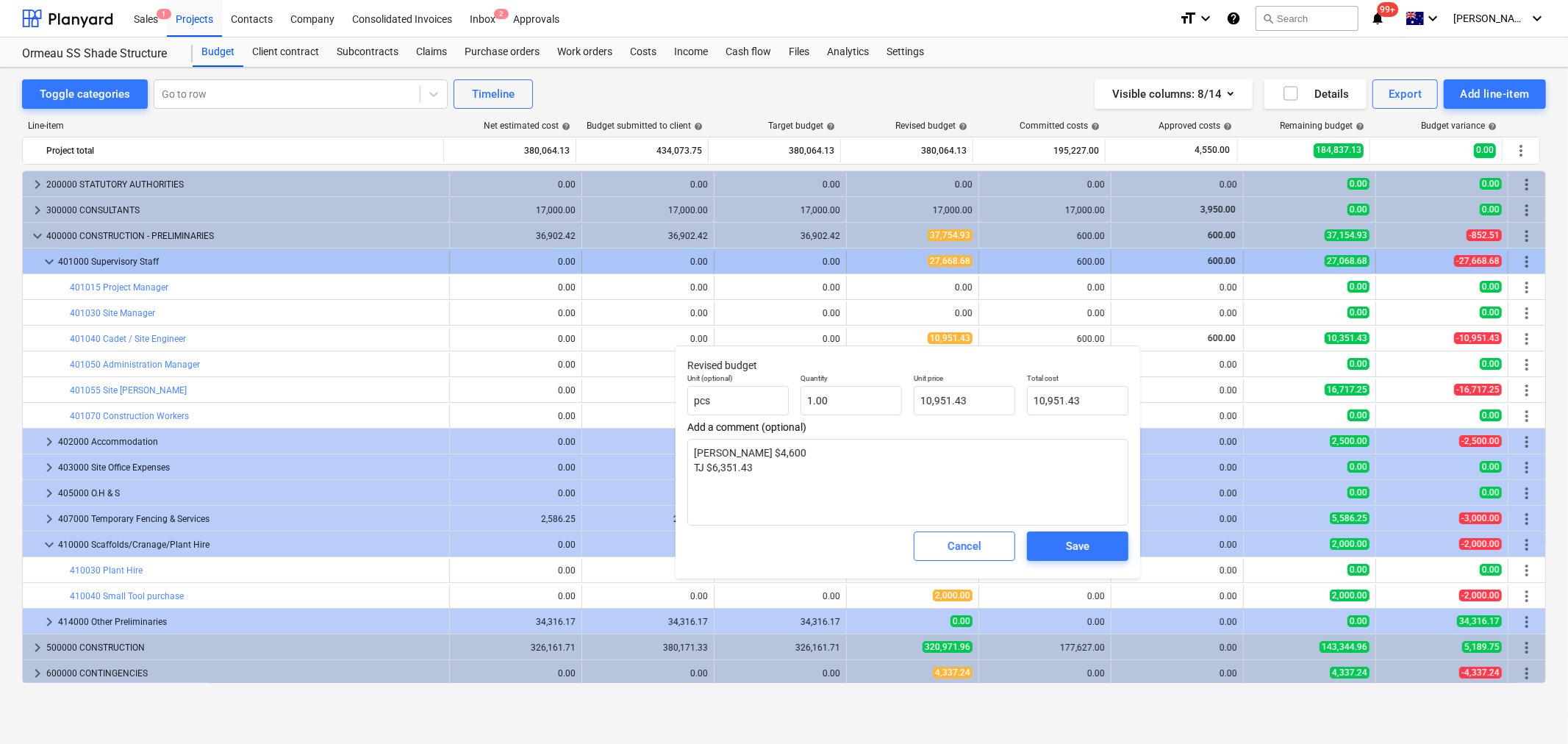
click at [40, 259] on span "keyboard_arrow_down" at bounding box center [49, 262] width 17 height 17
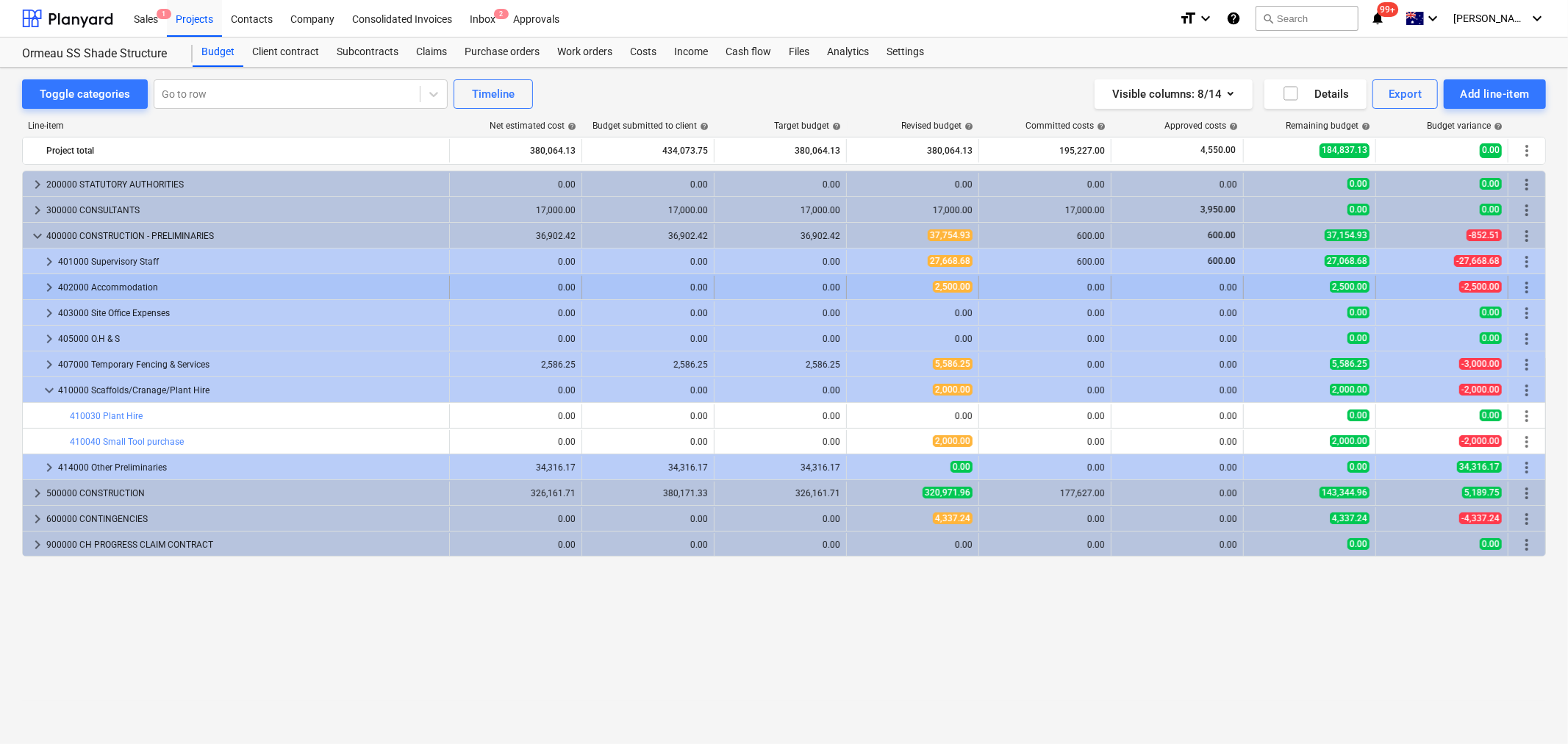
click at [46, 291] on span "keyboard_arrow_right" at bounding box center [49, 287] width 17 height 17
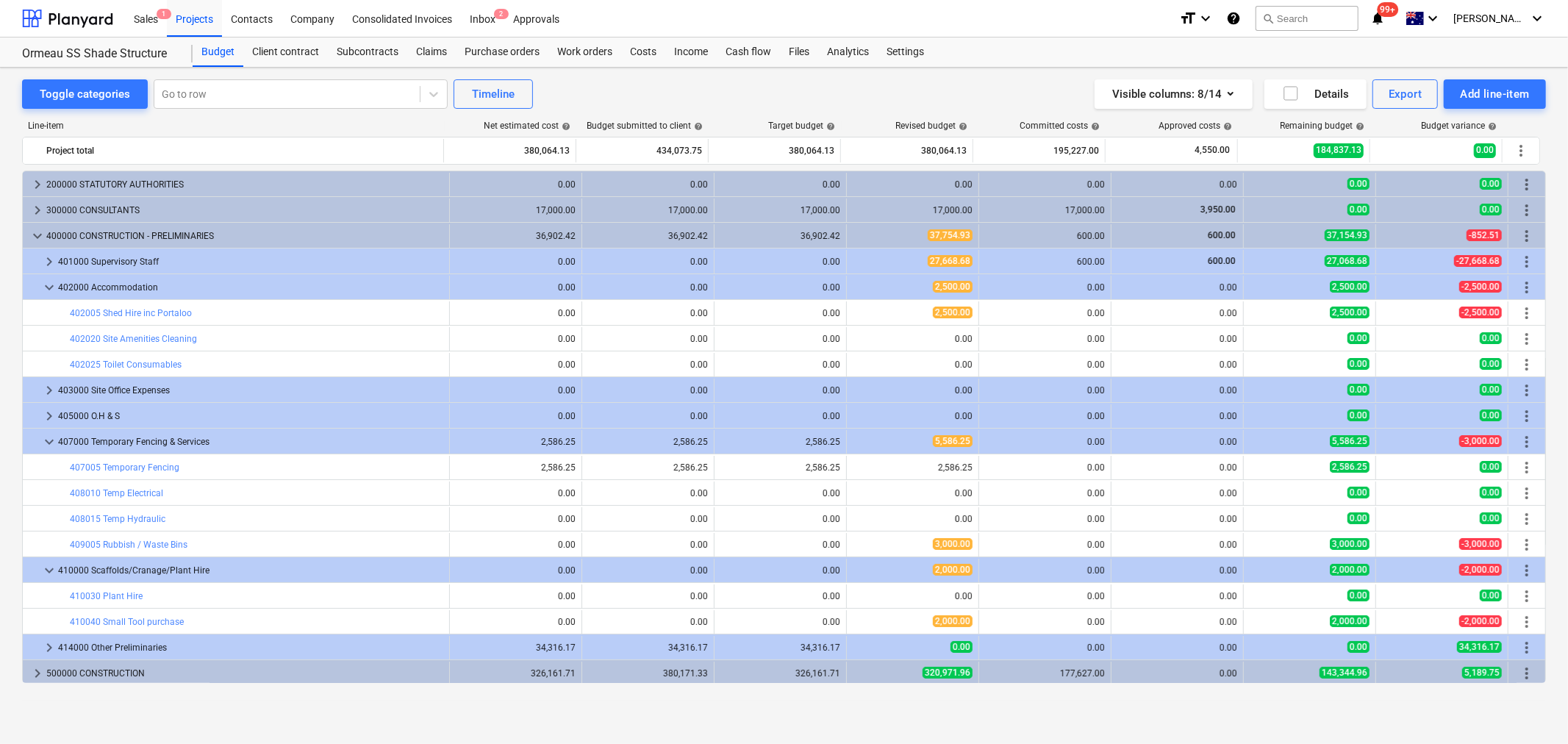
scroll to position [54, 0]
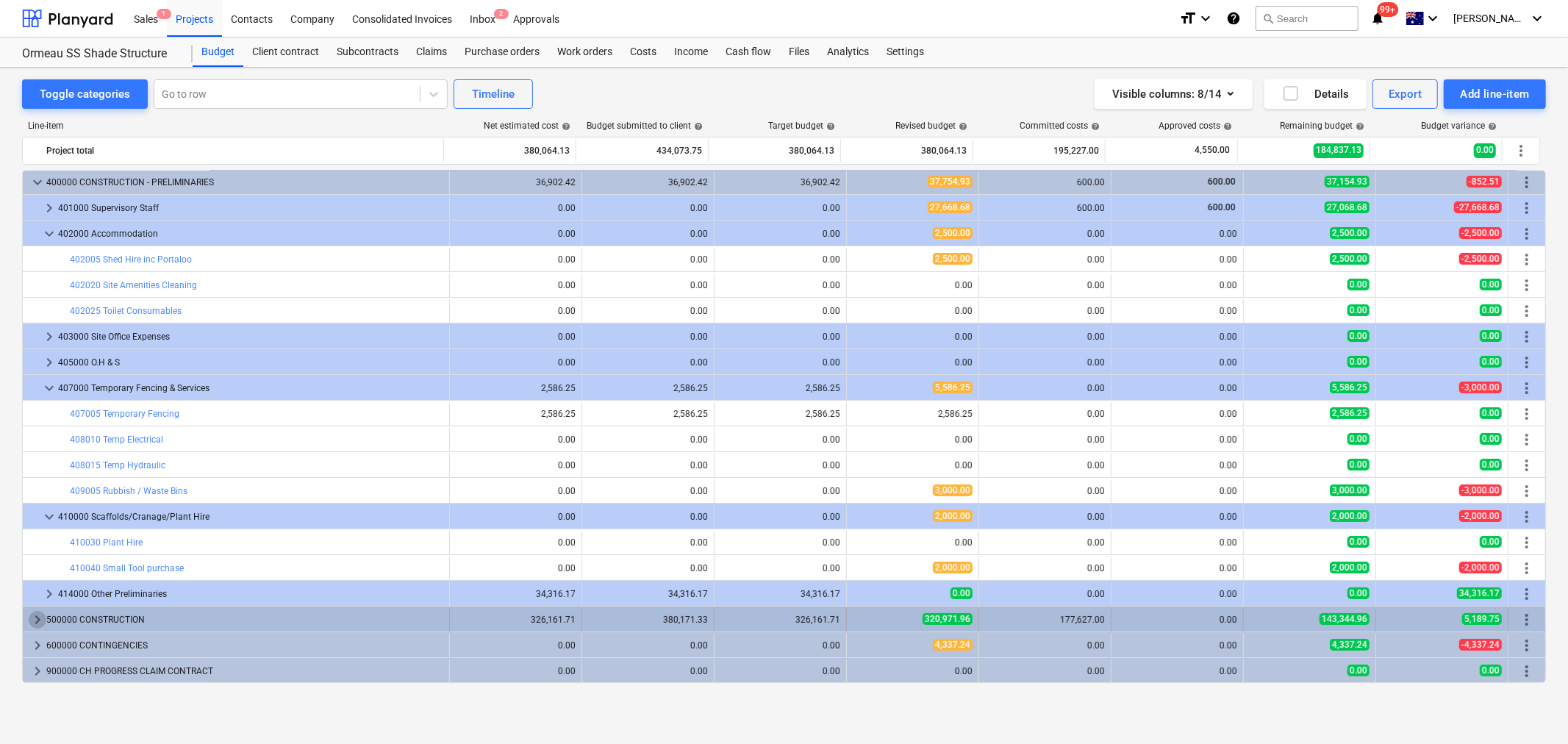
click at [37, 616] on span "keyboard_arrow_right" at bounding box center [37, 619] width 17 height 17
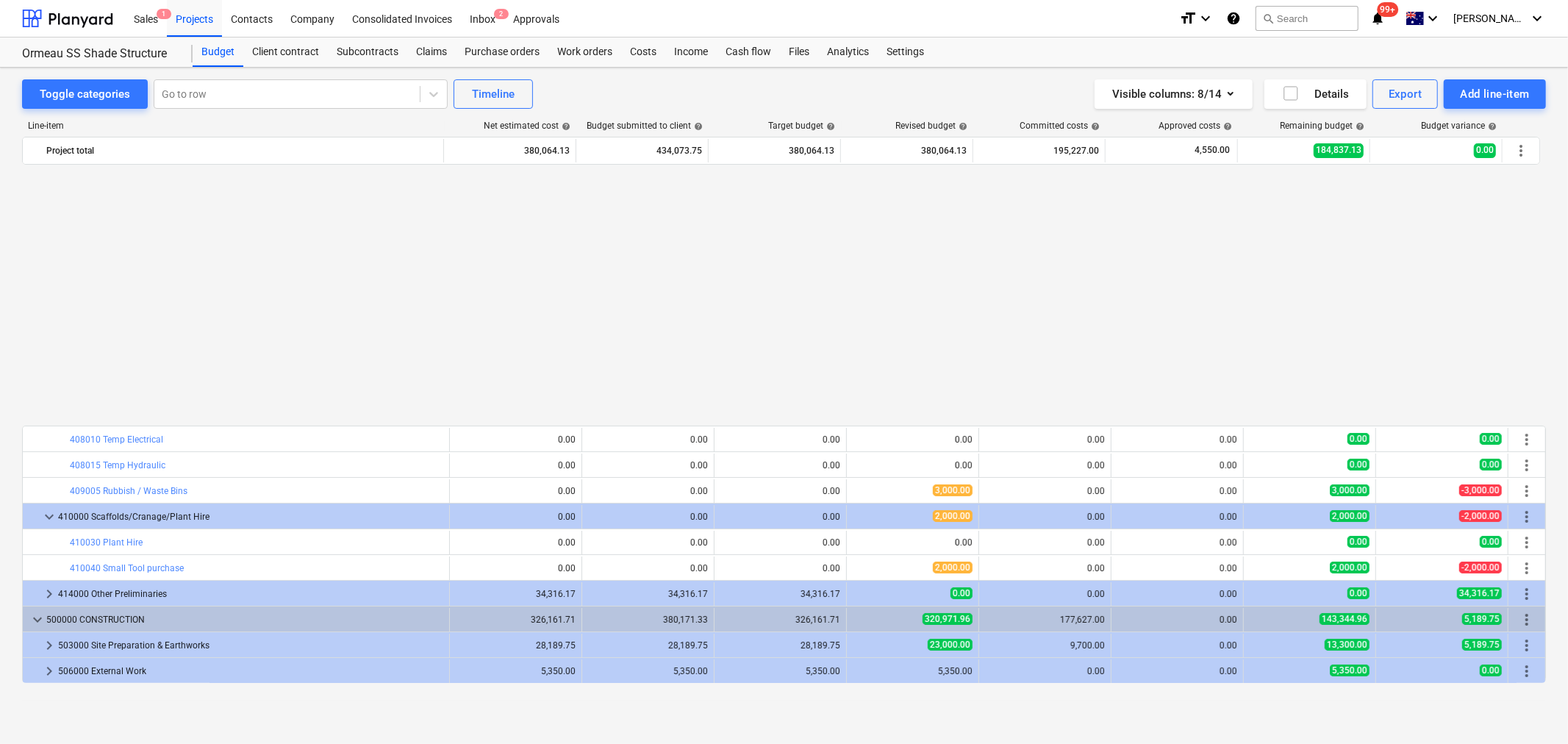
scroll to position [337, 0]
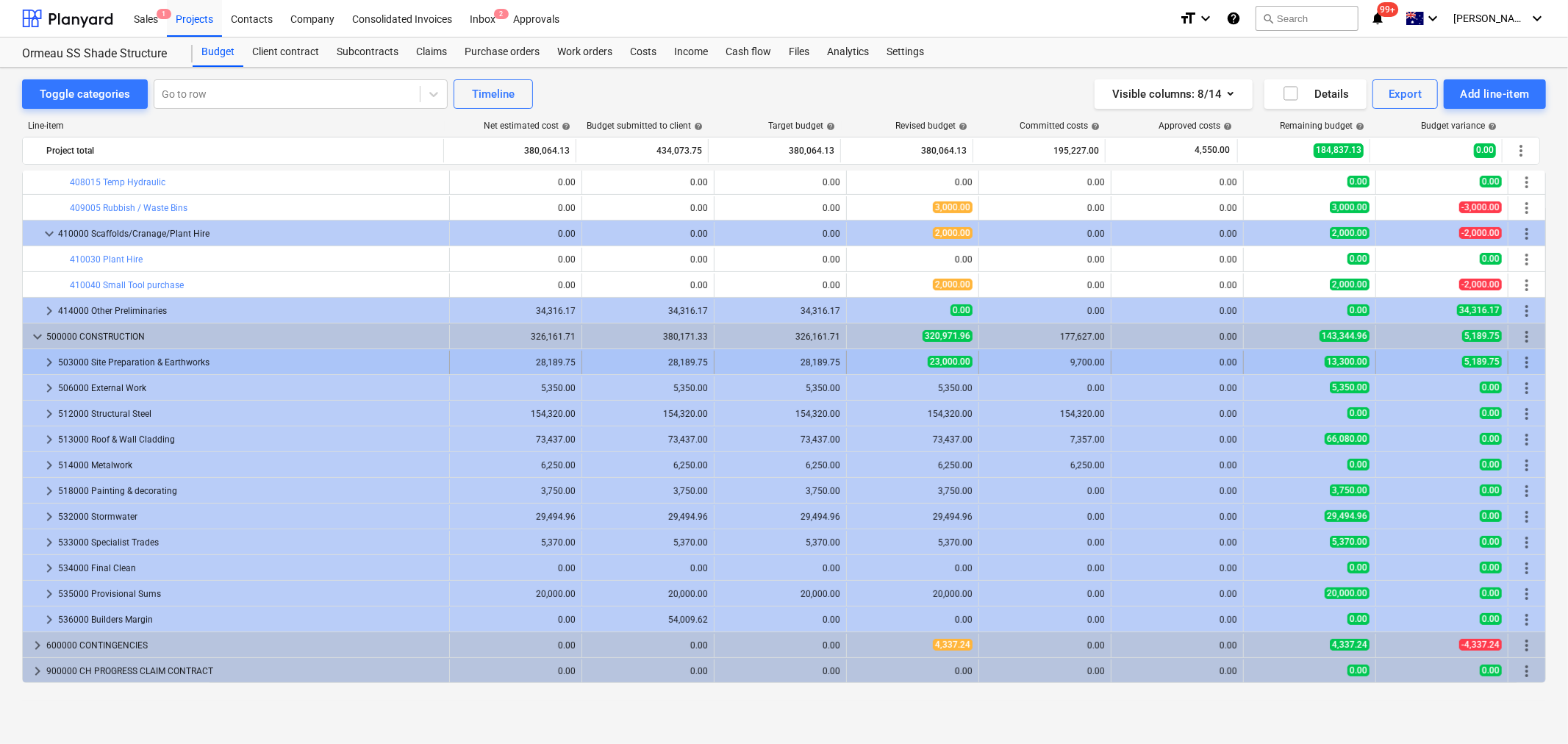
click at [47, 358] on span "keyboard_arrow_right" at bounding box center [49, 362] width 17 height 17
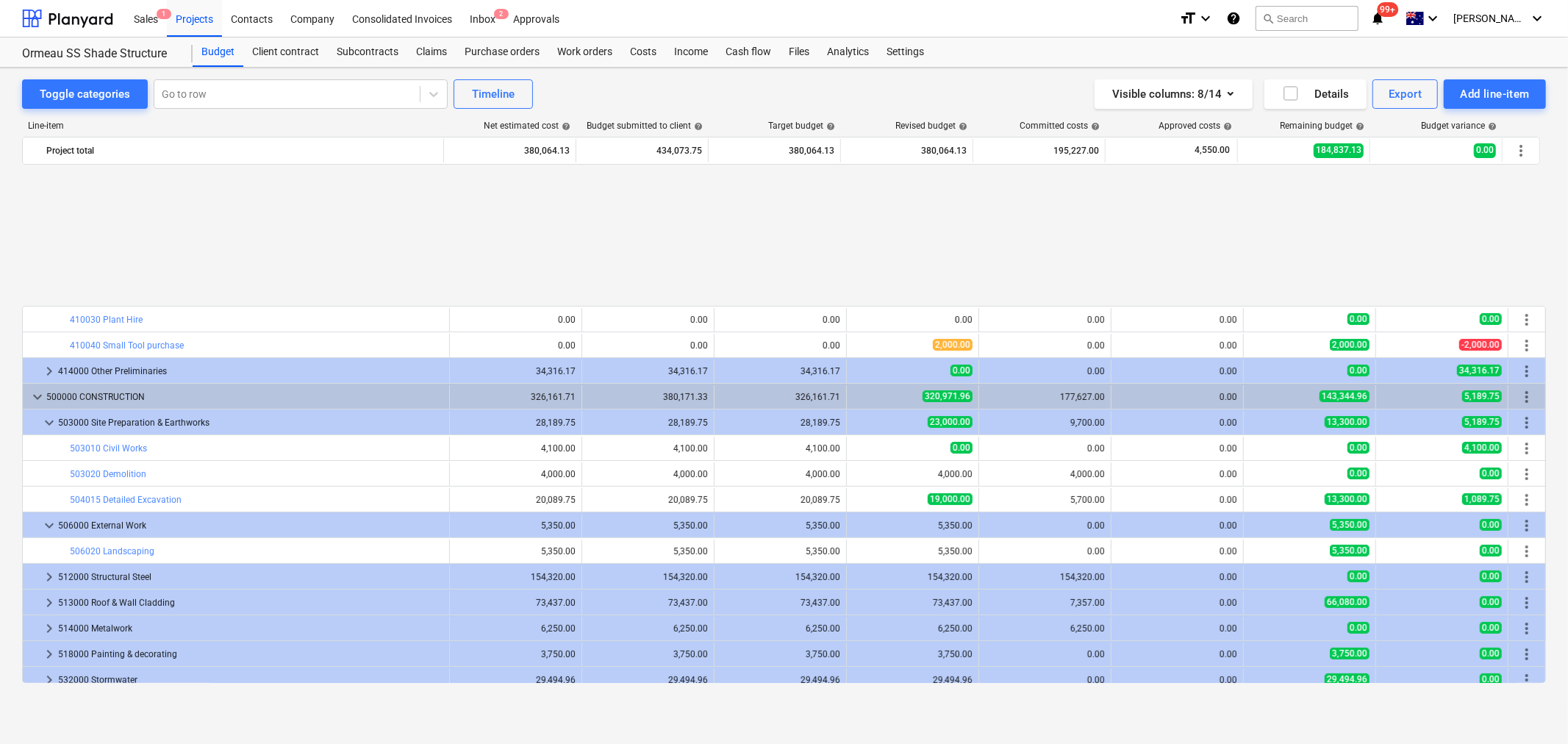
scroll to position [439, 0]
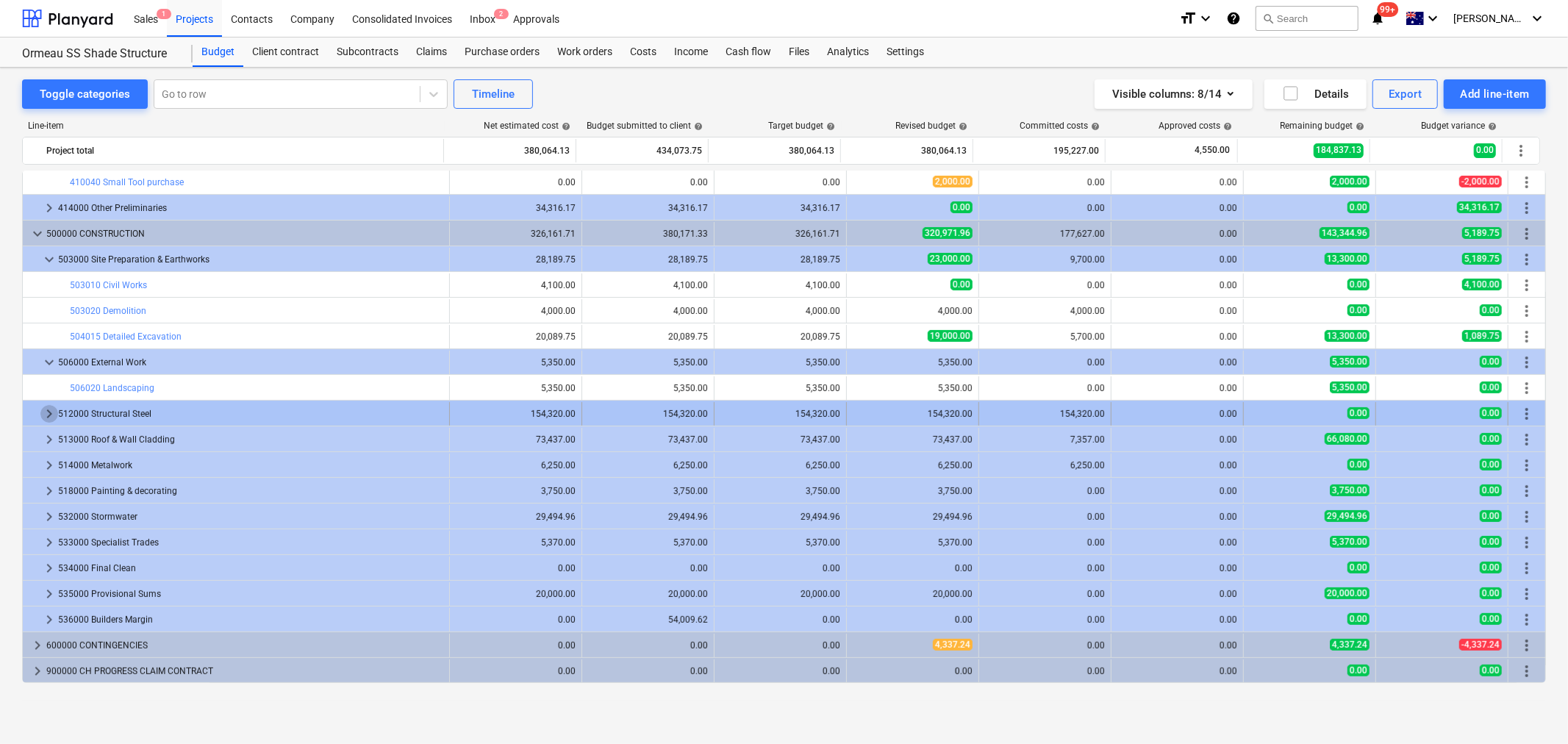
click at [54, 407] on span "keyboard_arrow_right" at bounding box center [49, 413] width 17 height 17
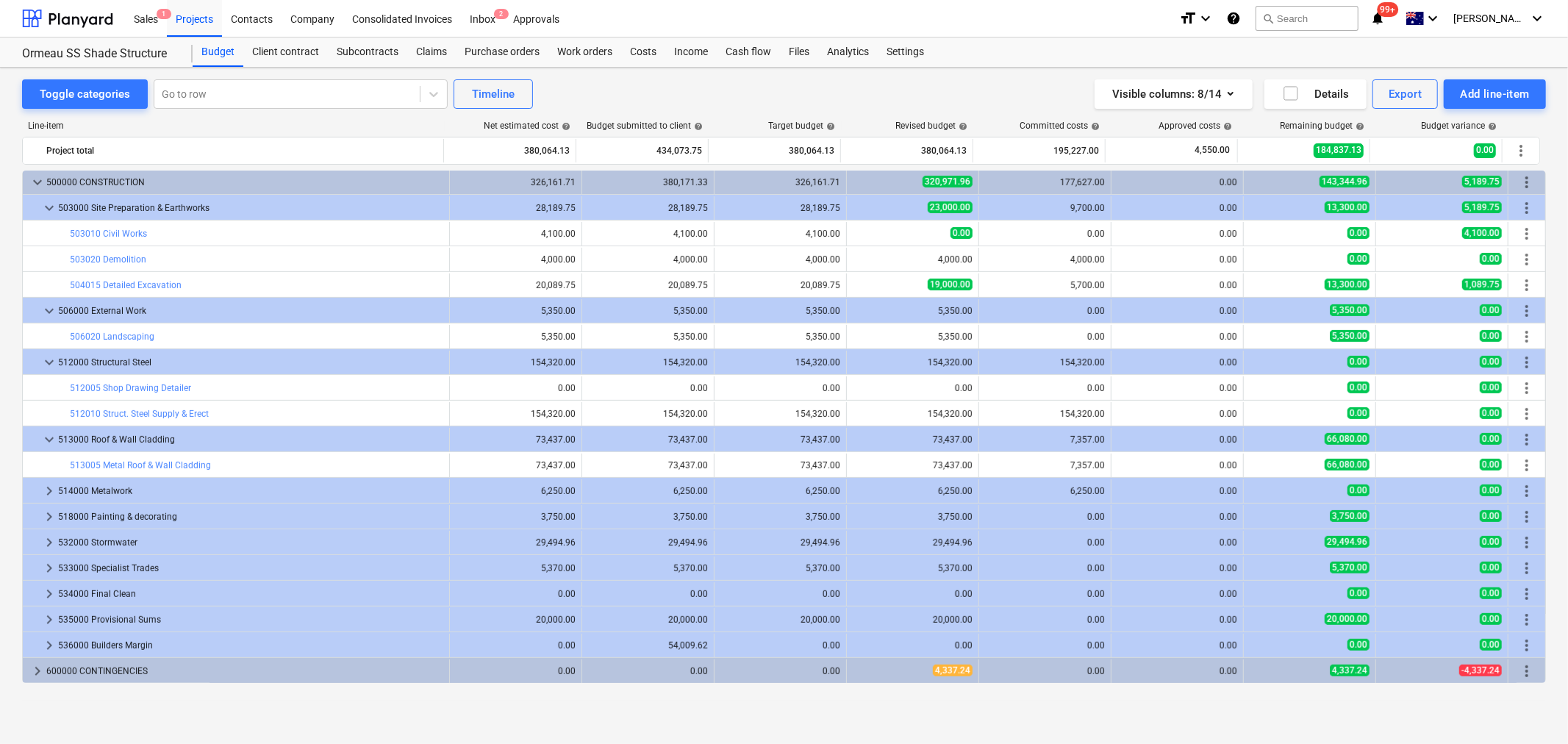
scroll to position [517, 0]
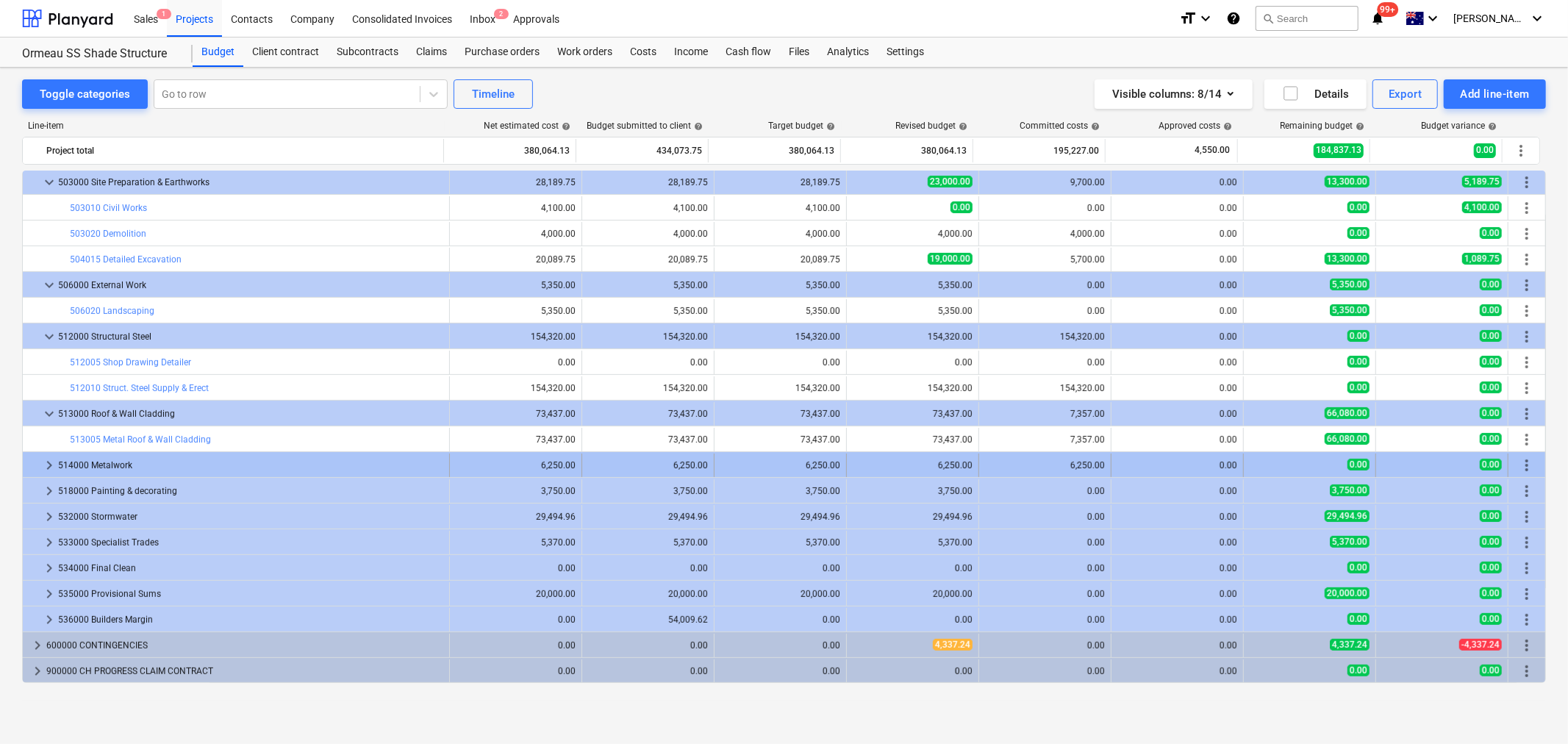
click at [51, 459] on span "keyboard_arrow_right" at bounding box center [49, 465] width 17 height 17
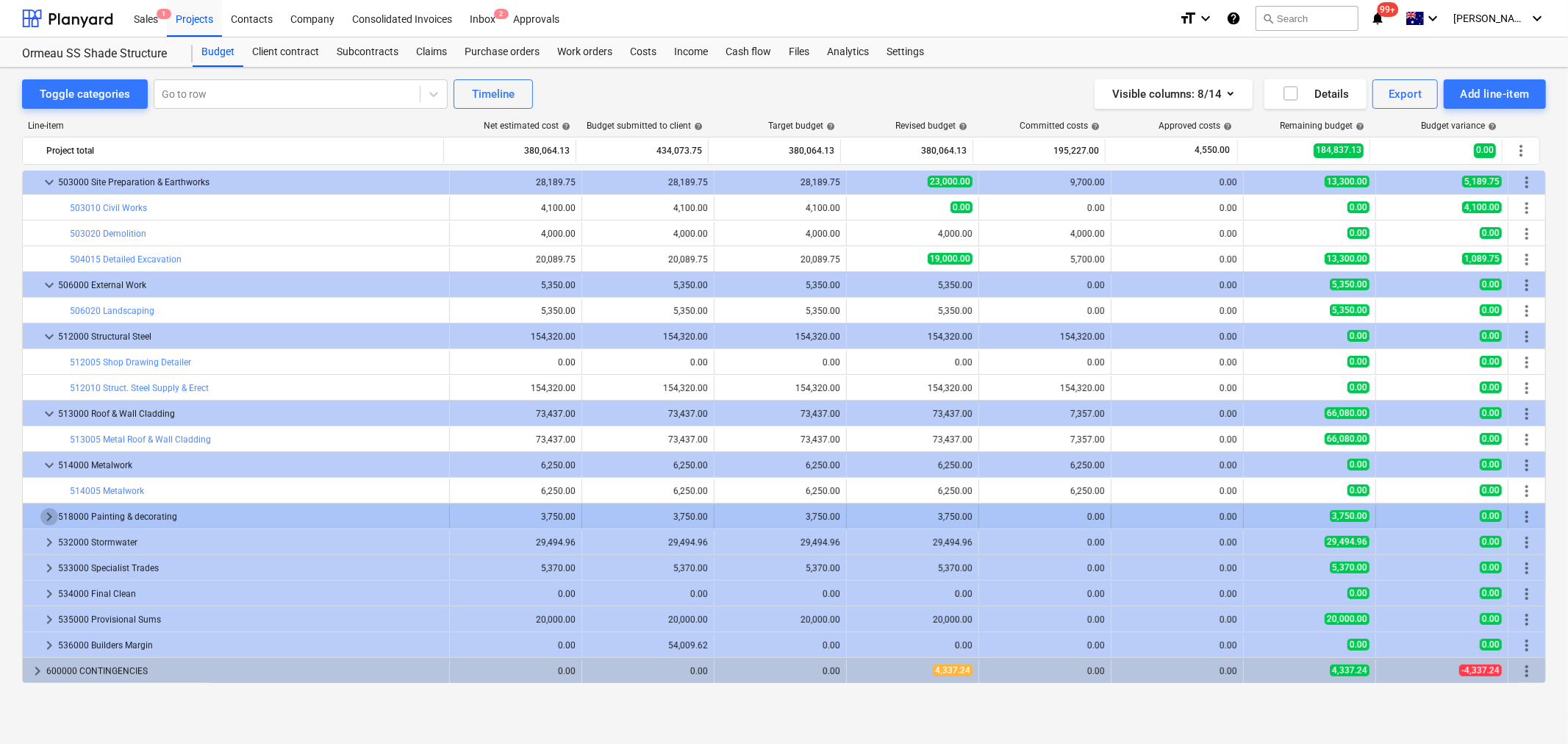
click at [57, 518] on span "keyboard_arrow_right" at bounding box center [49, 517] width 17 height 17
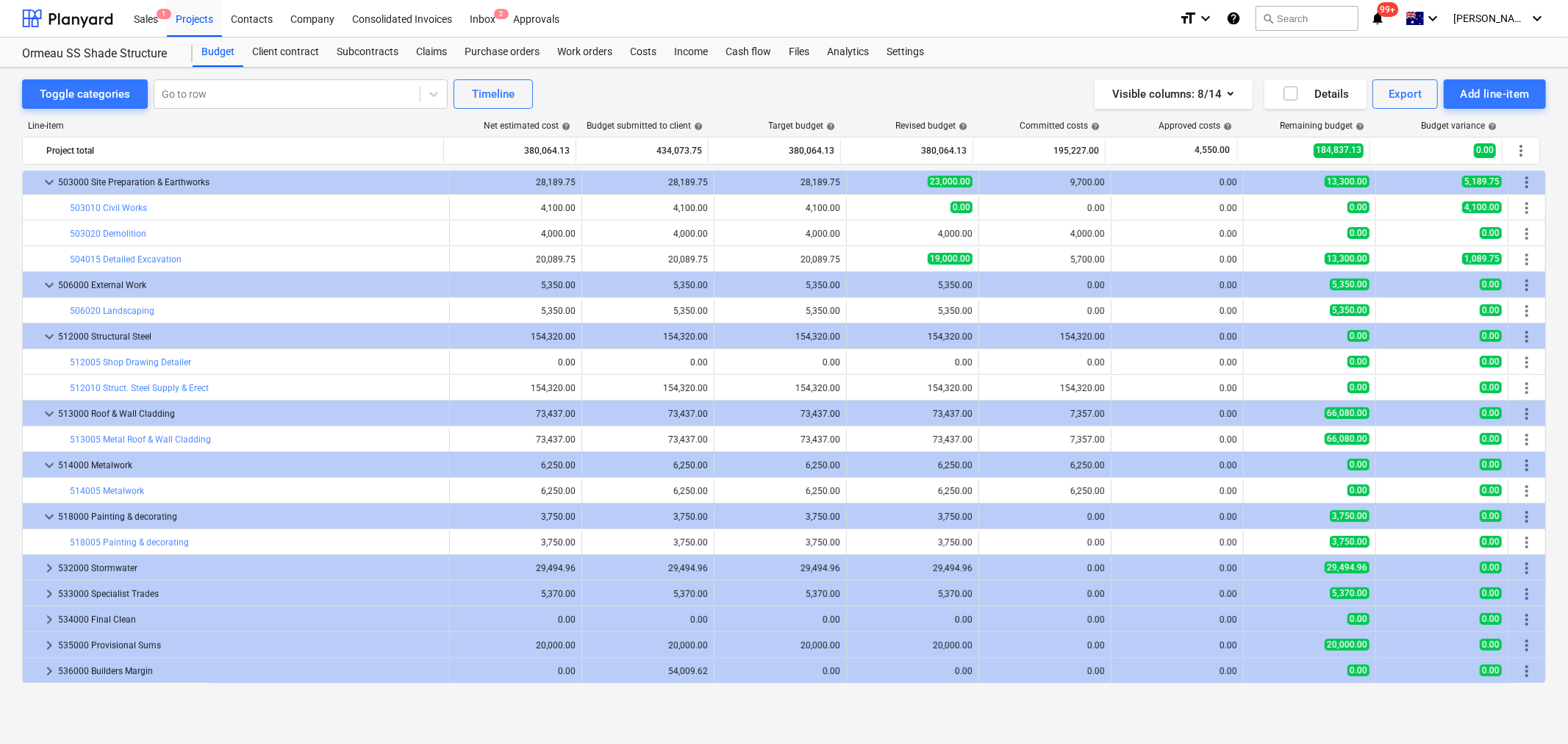
scroll to position [568, 0]
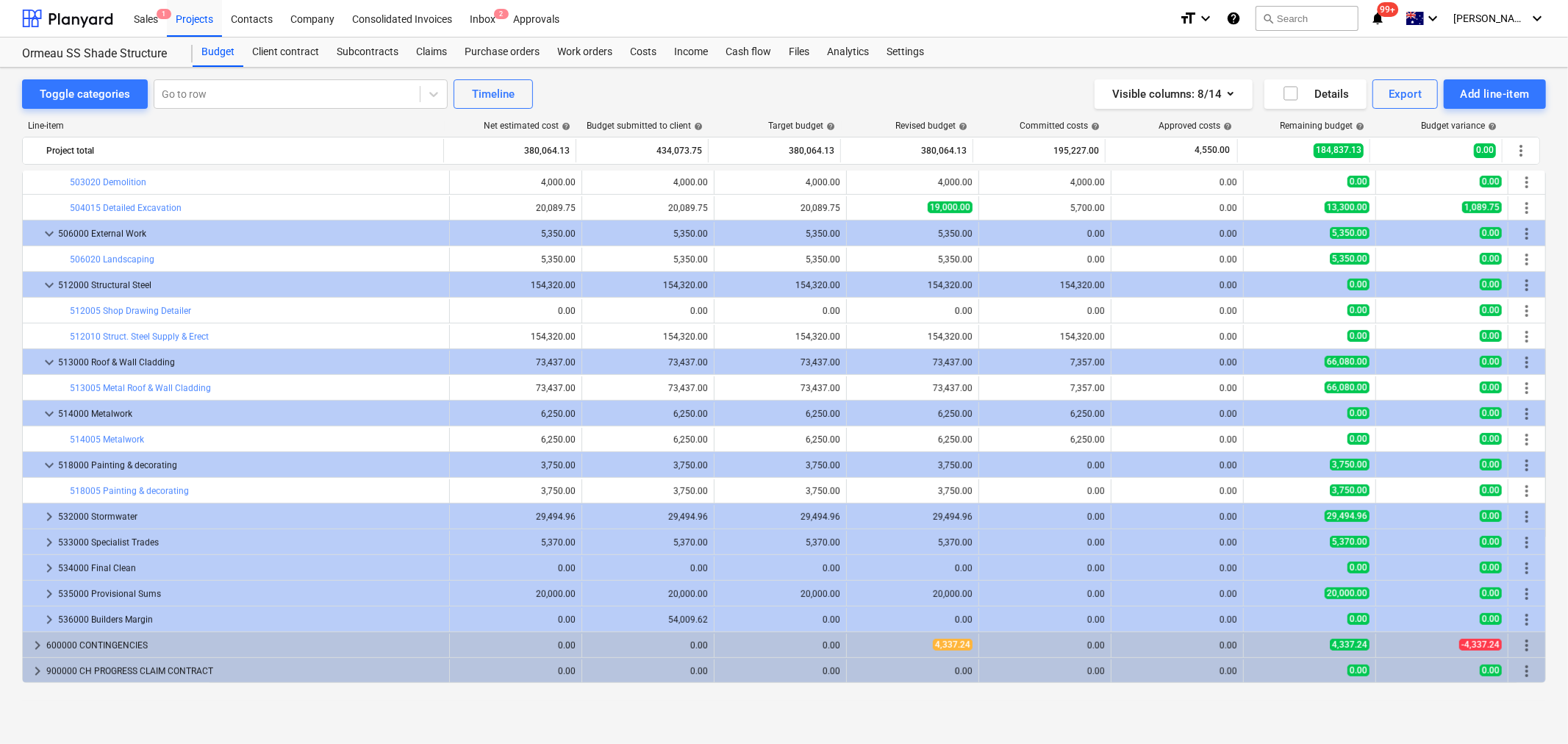
click at [44, 518] on span "keyboard_arrow_right" at bounding box center [49, 517] width 17 height 17
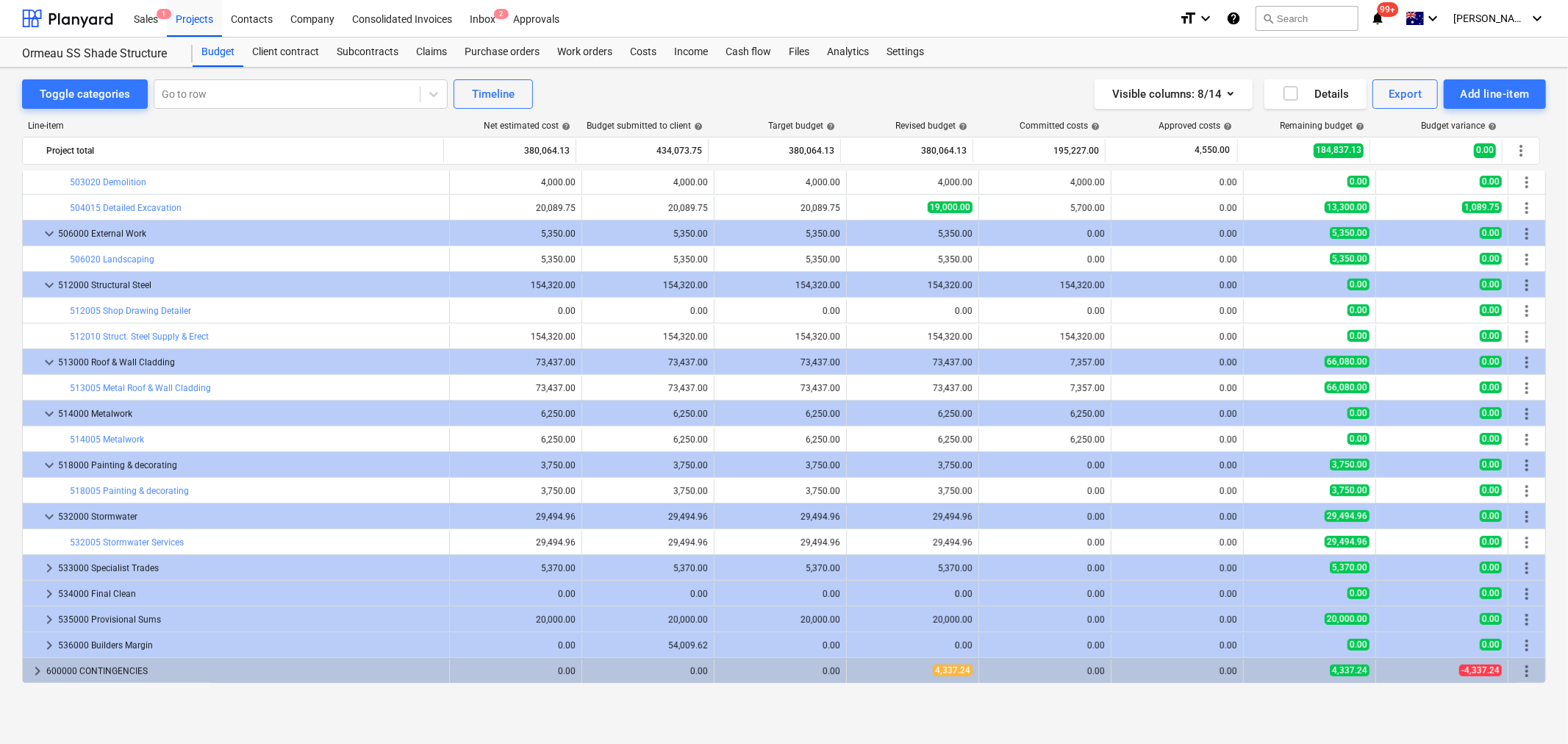
scroll to position [594, 0]
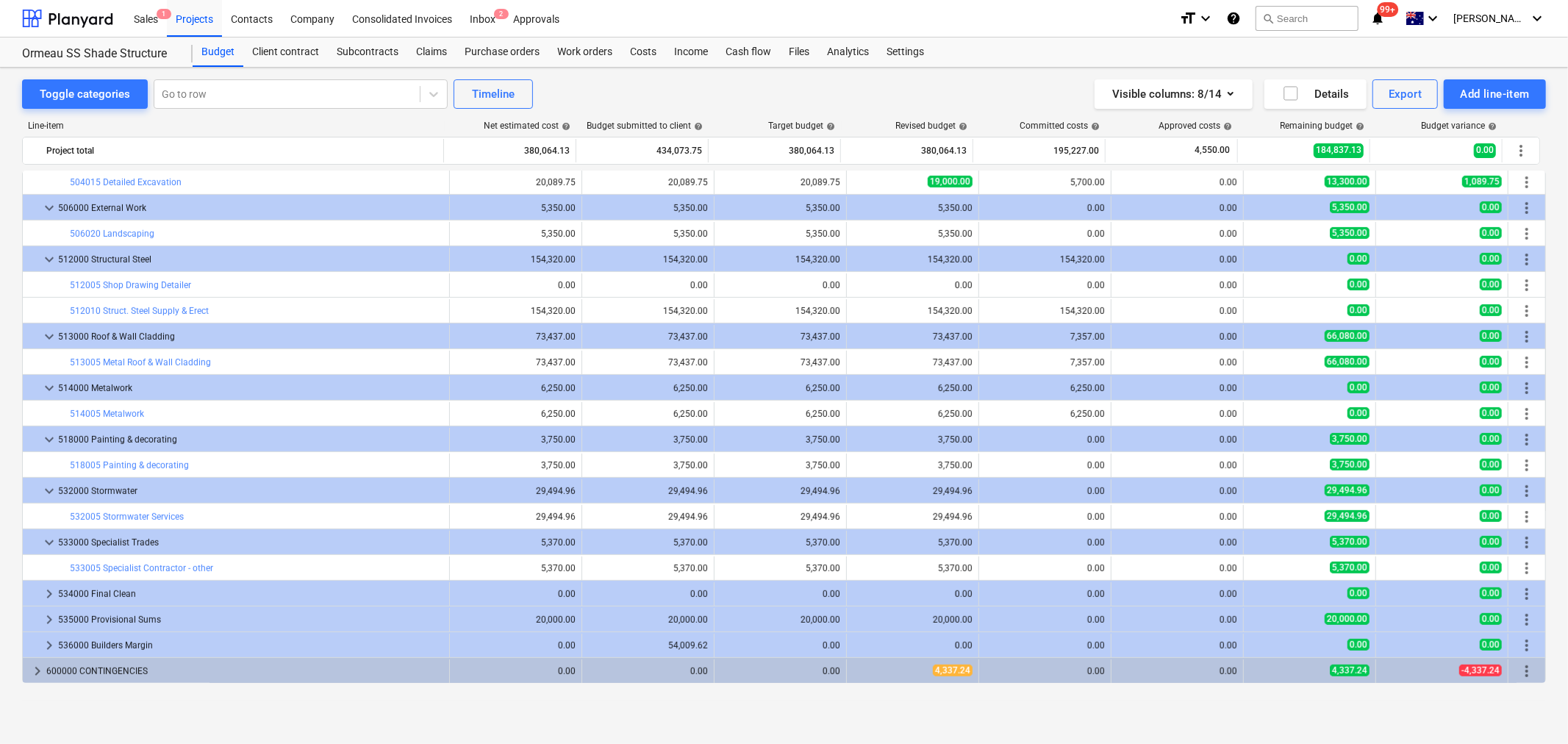
click at [44, 540] on span "keyboard_arrow_down" at bounding box center [49, 542] width 17 height 17
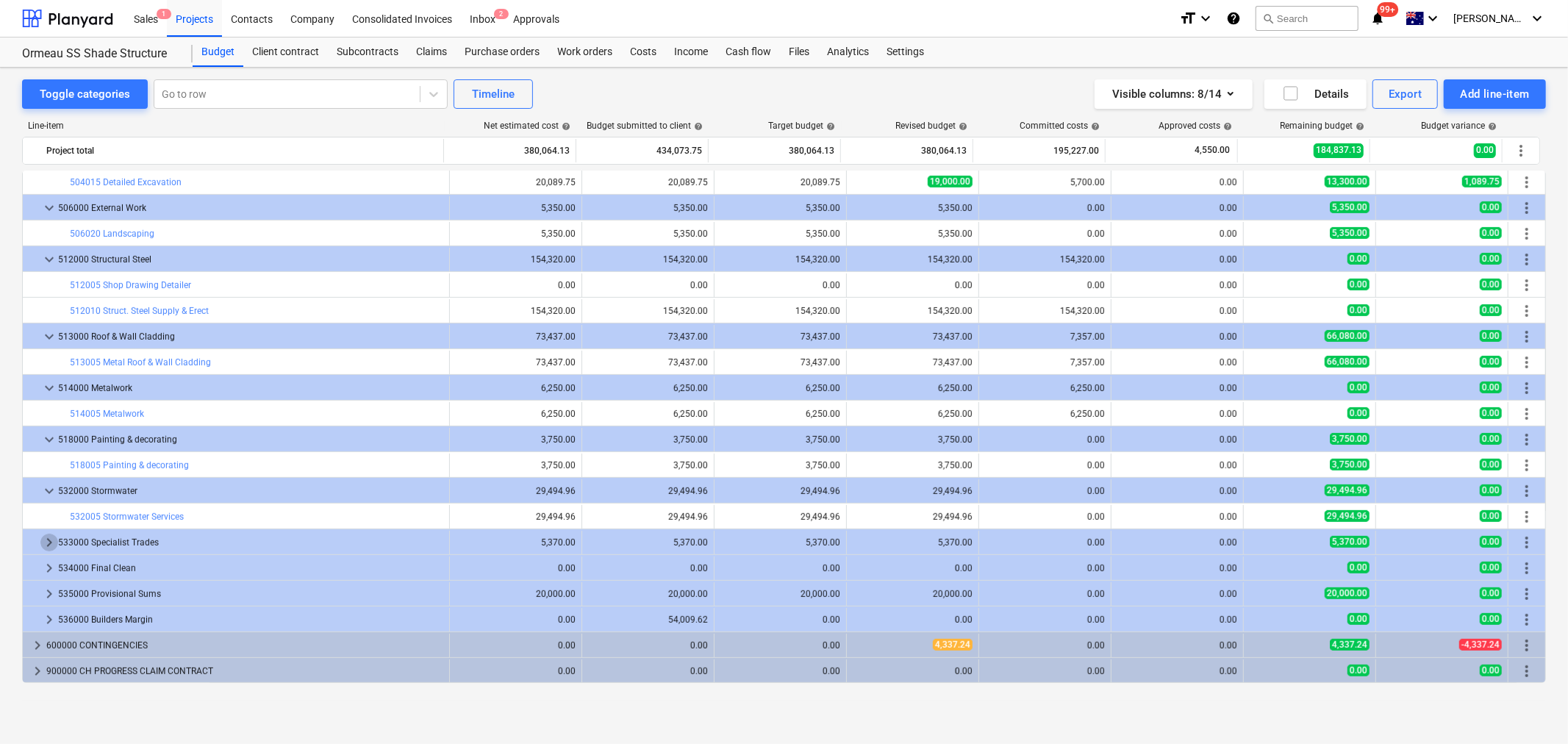
click at [44, 540] on span "keyboard_arrow_right" at bounding box center [49, 542] width 17 height 17
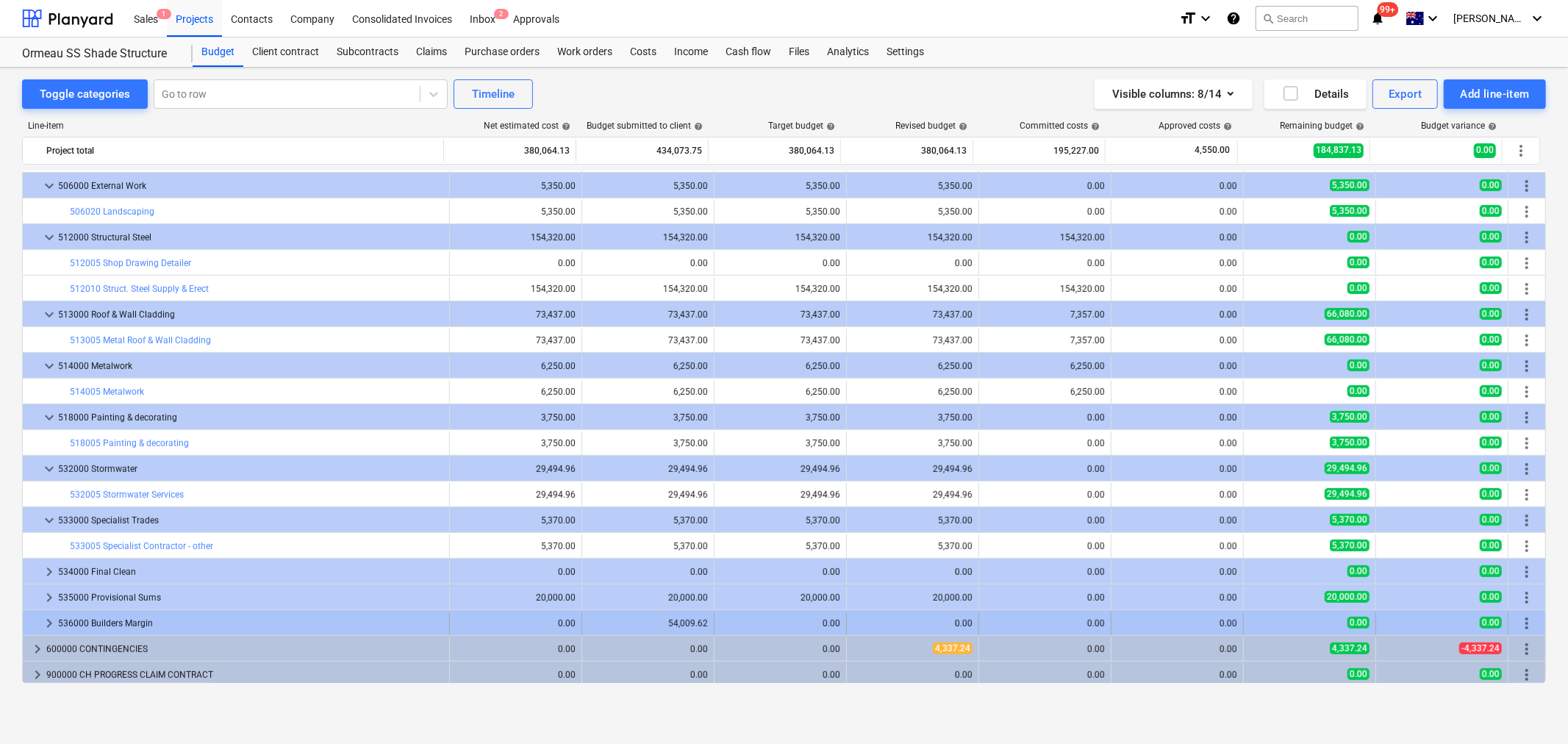
scroll to position [619, 0]
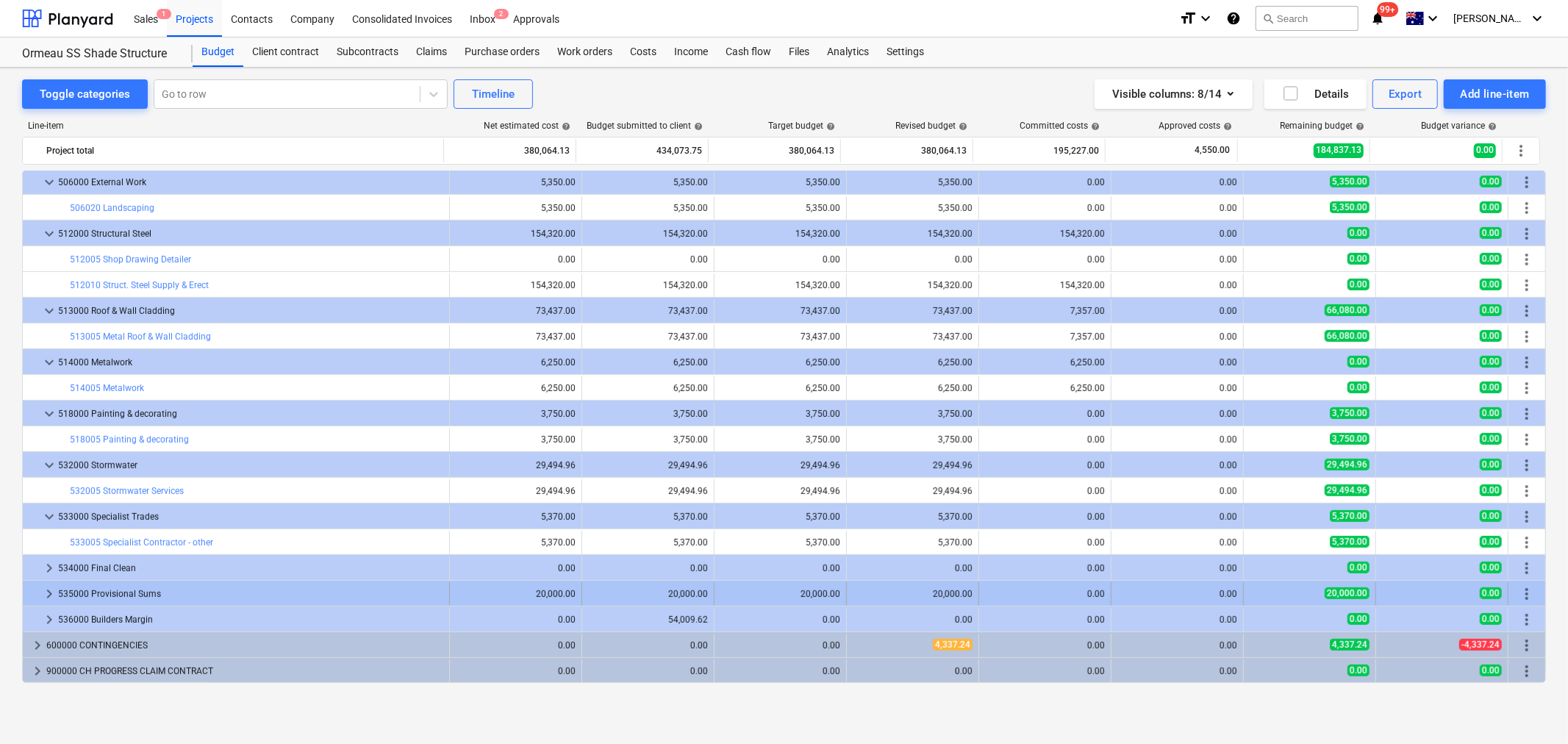
click at [45, 598] on span "keyboard_arrow_right" at bounding box center [49, 594] width 17 height 17
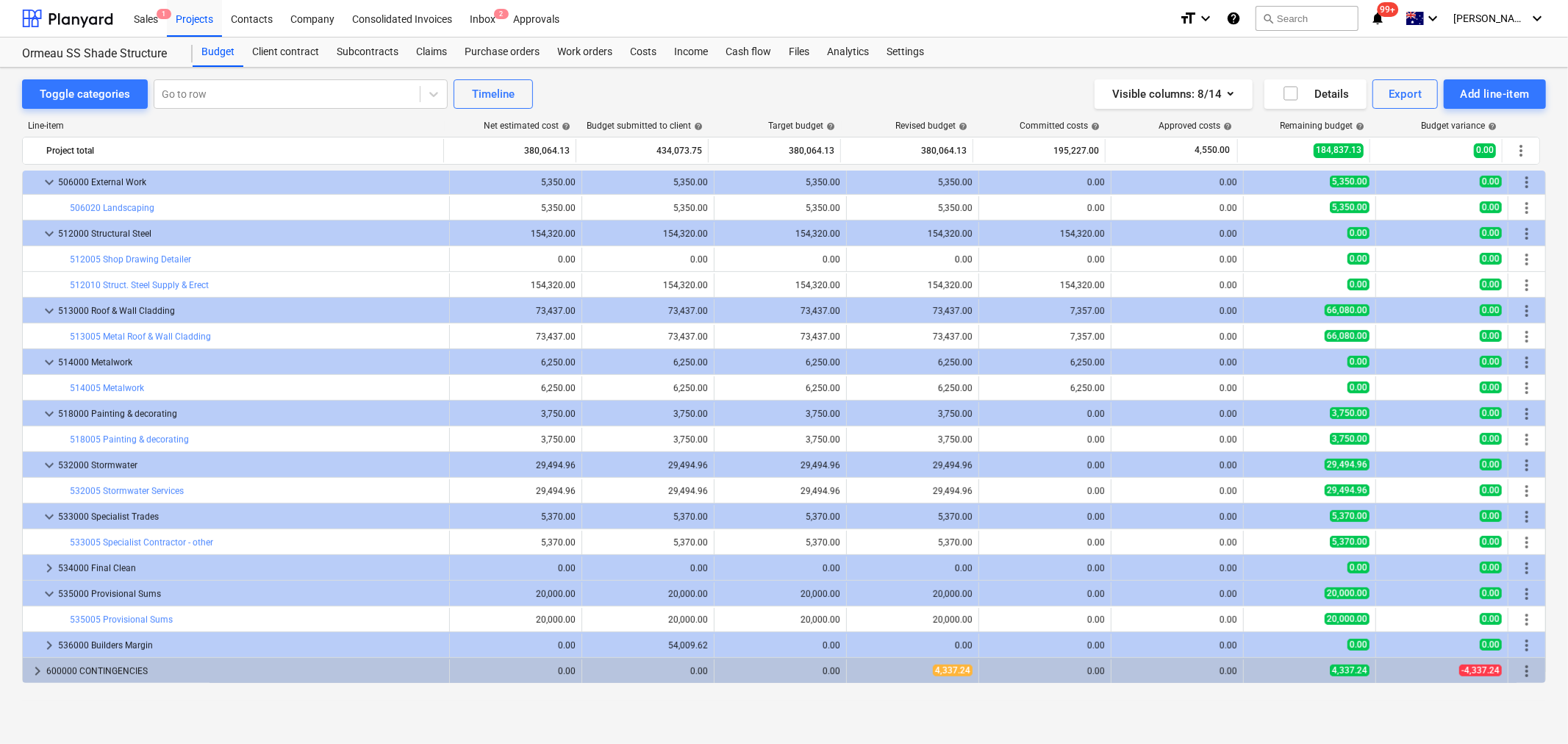
scroll to position [645, 0]
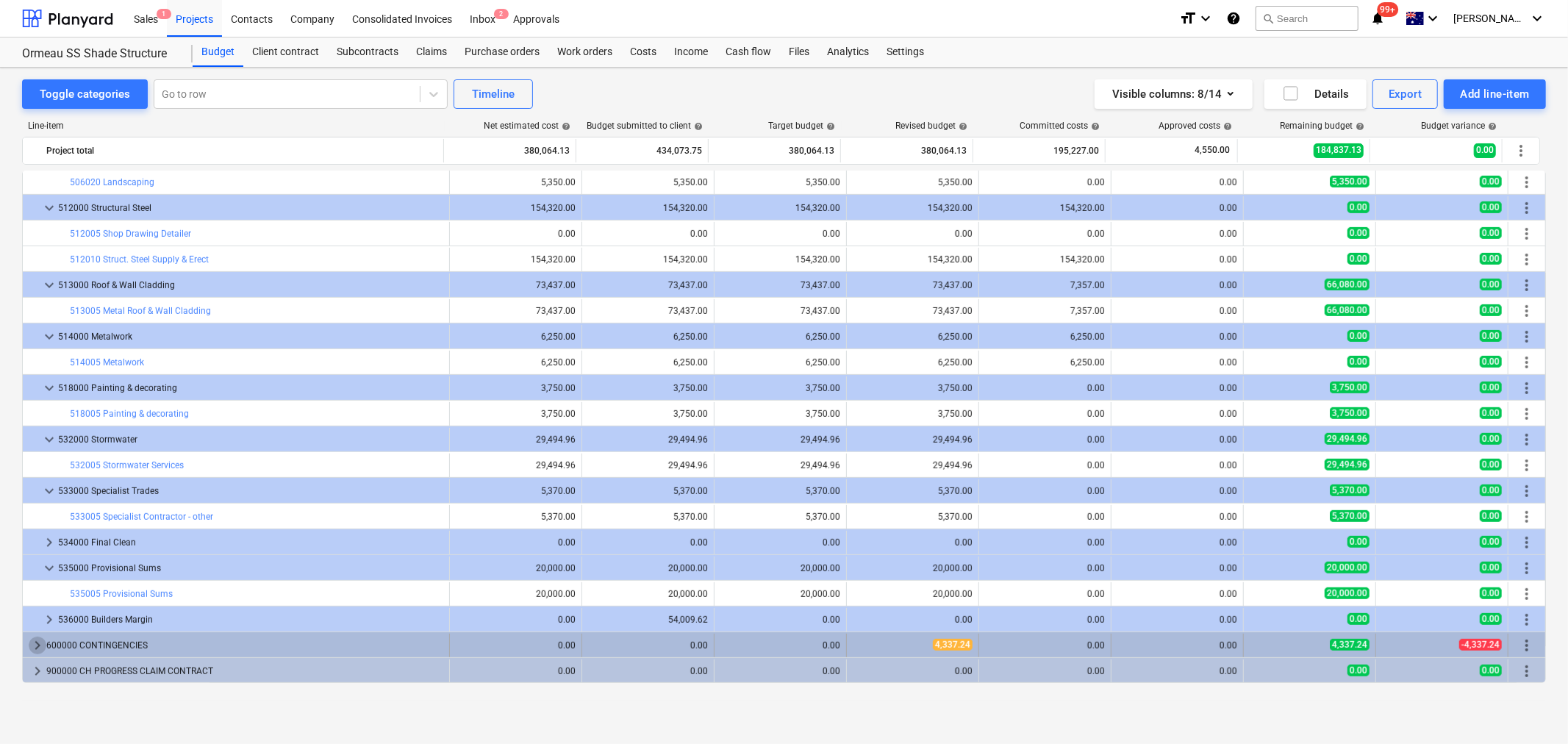
click at [30, 645] on span "keyboard_arrow_right" at bounding box center [37, 645] width 17 height 17
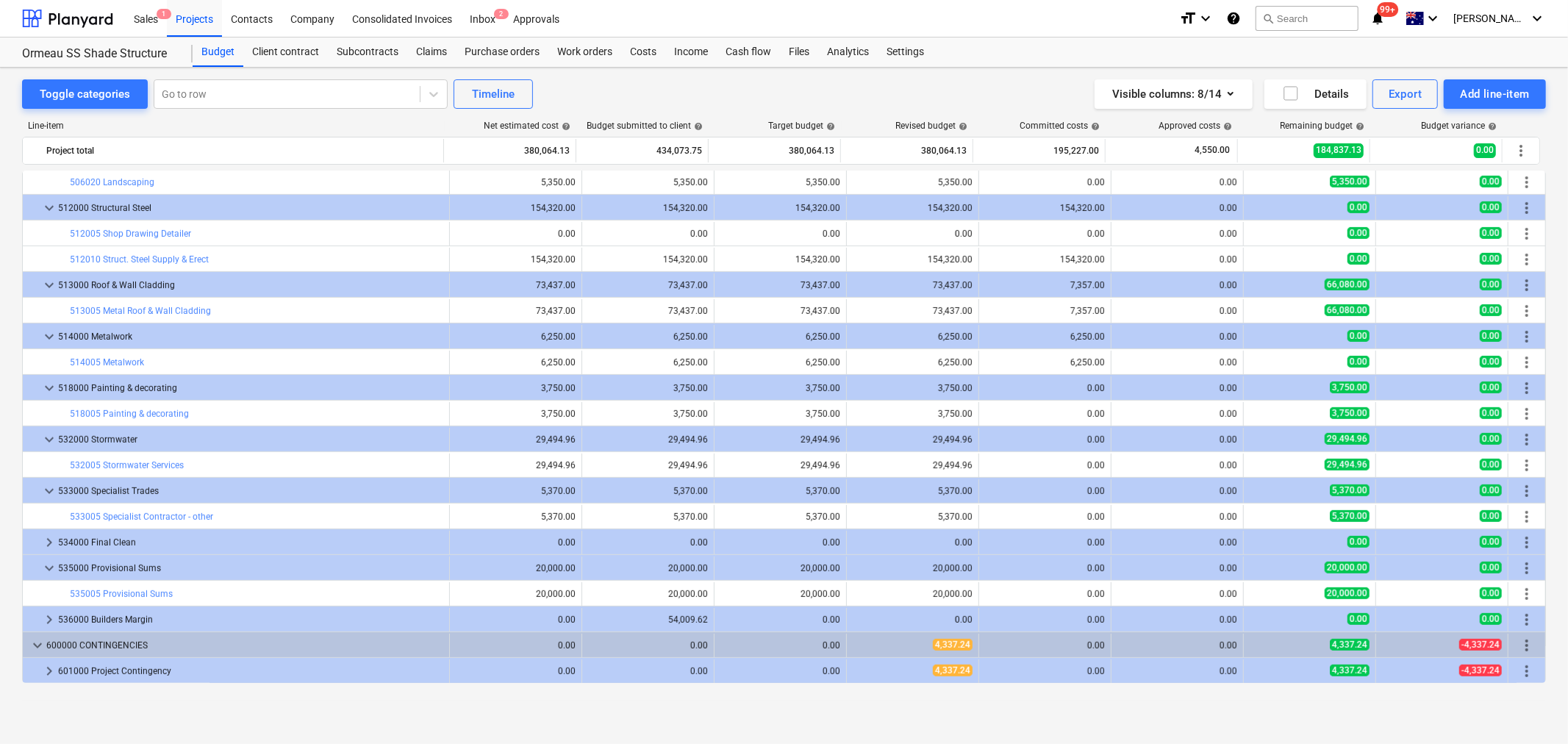
scroll to position [671, 0]
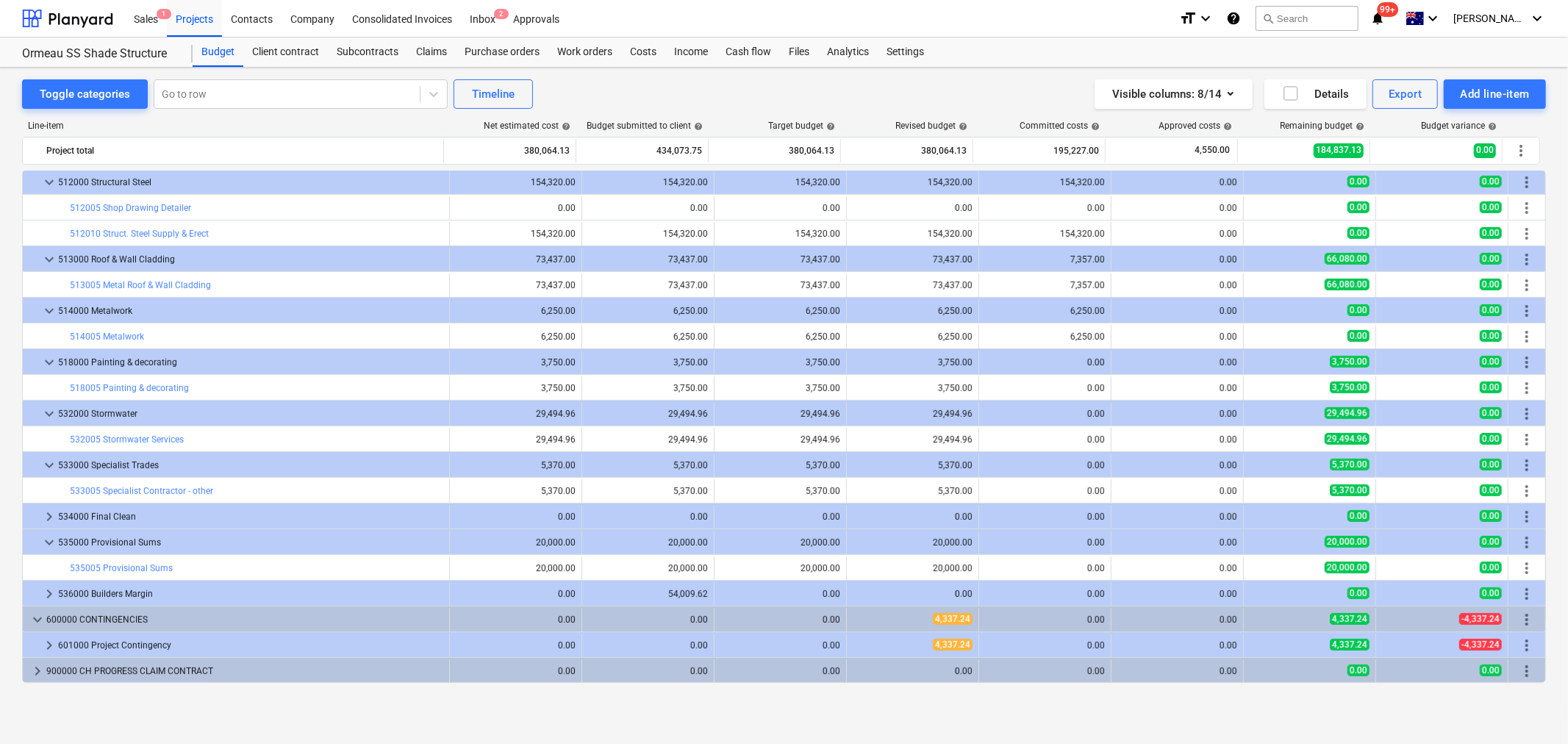
click at [39, 649] on div at bounding box center [34, 645] width 12 height 24
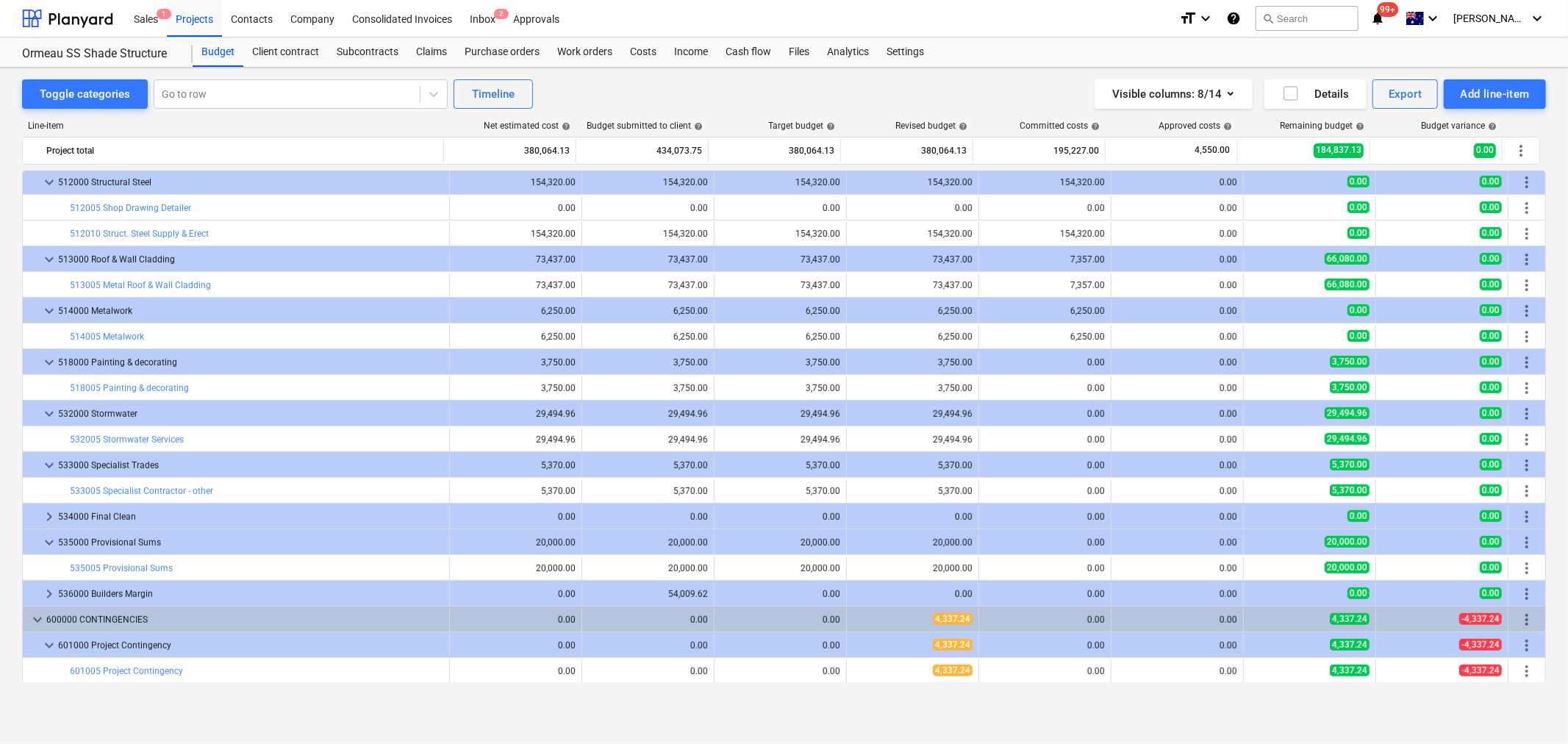
scroll to position [697, 0]
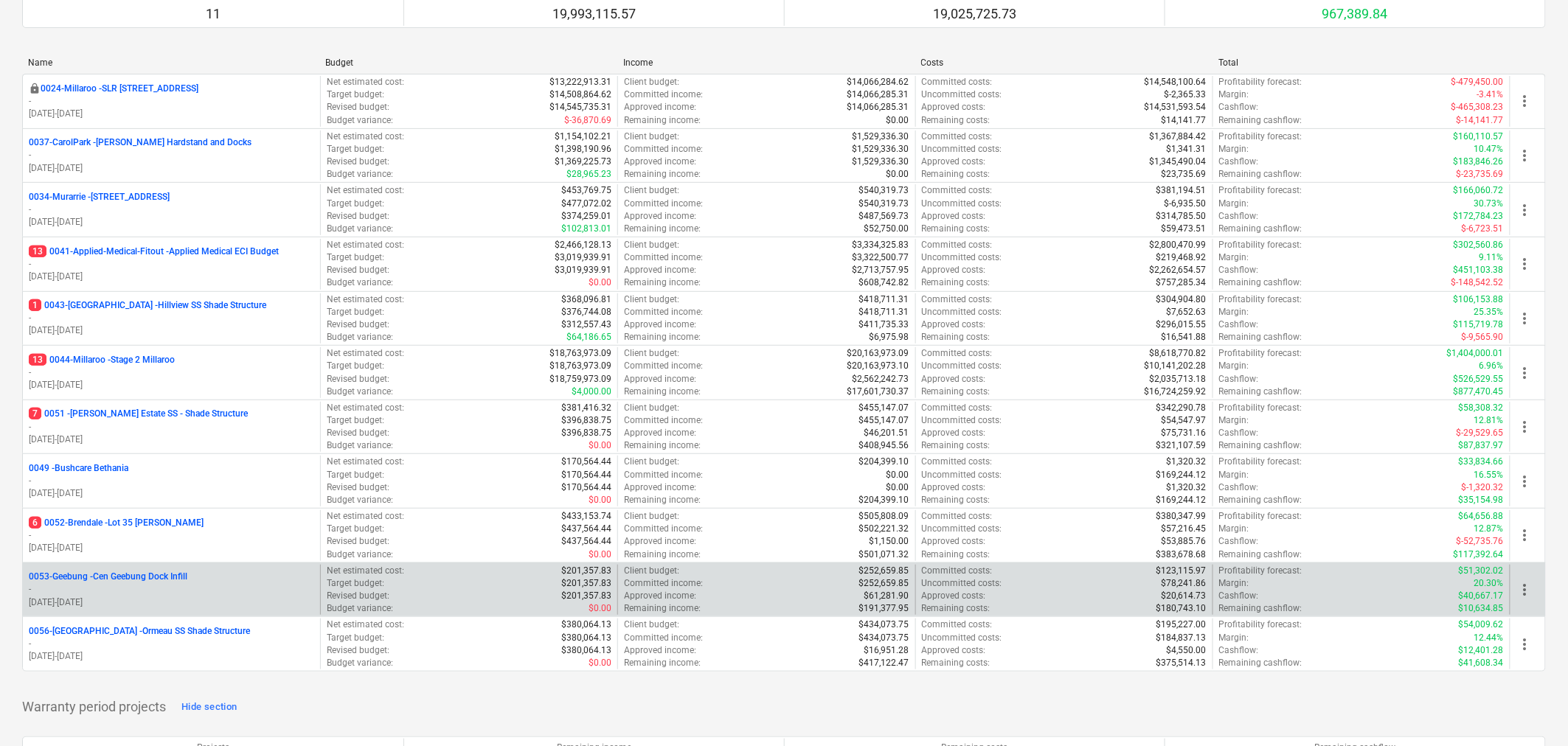
scroll to position [245, 0]
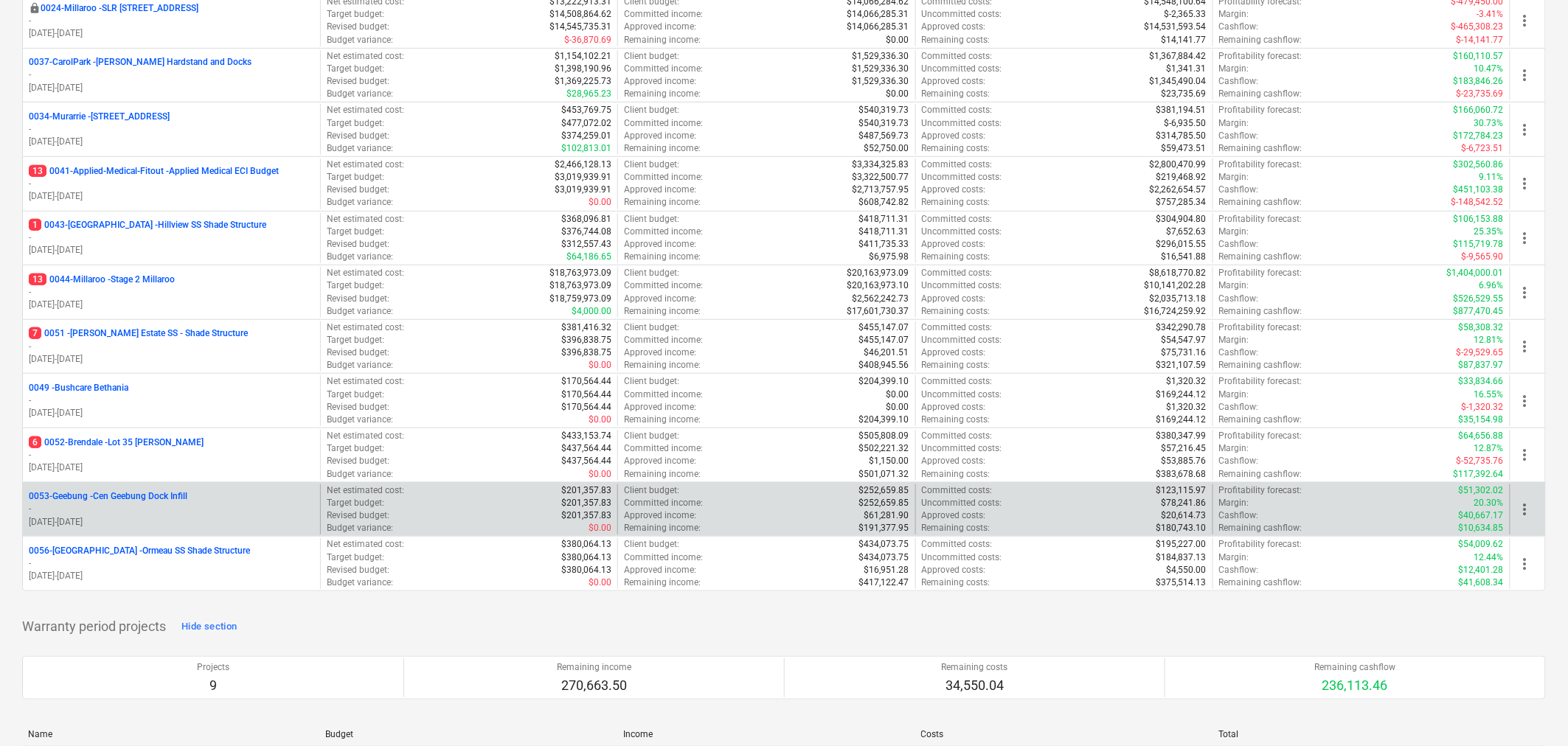
click at [130, 495] on p "0053-Geebung - Cen Geebung Dock Infill" at bounding box center [108, 497] width 158 height 13
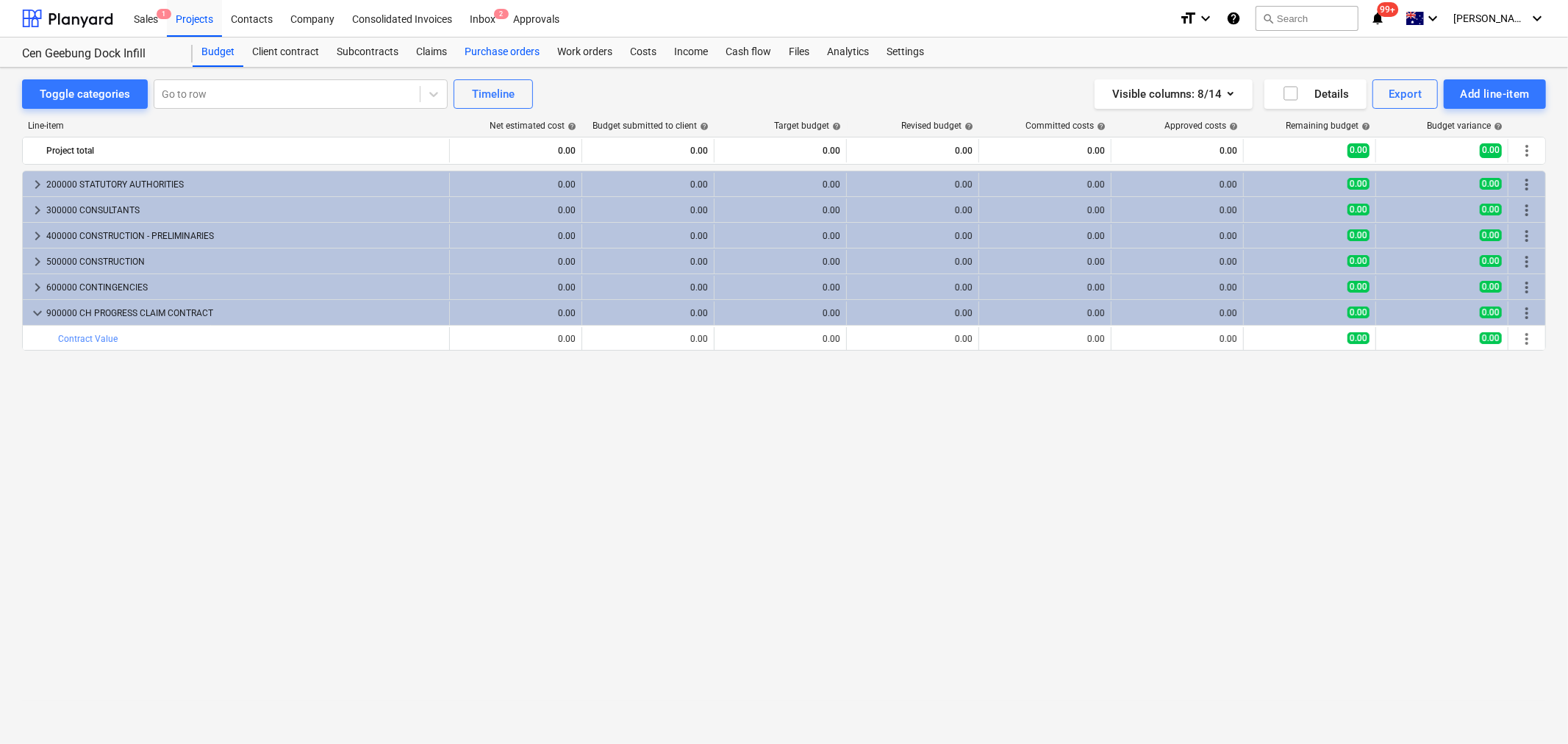
click at [477, 52] on div "Purchase orders" at bounding box center [502, 52] width 92 height 29
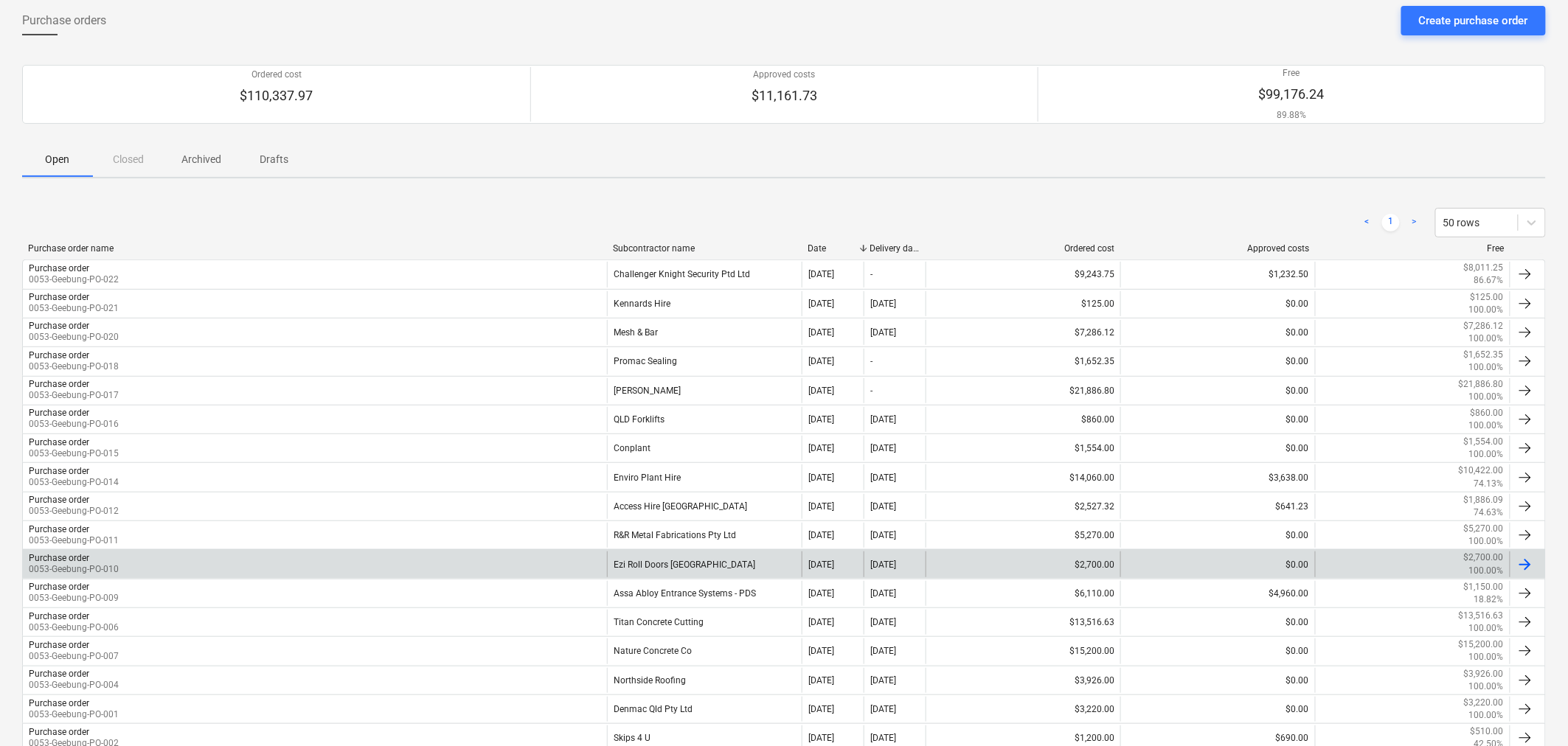
scroll to position [164, 0]
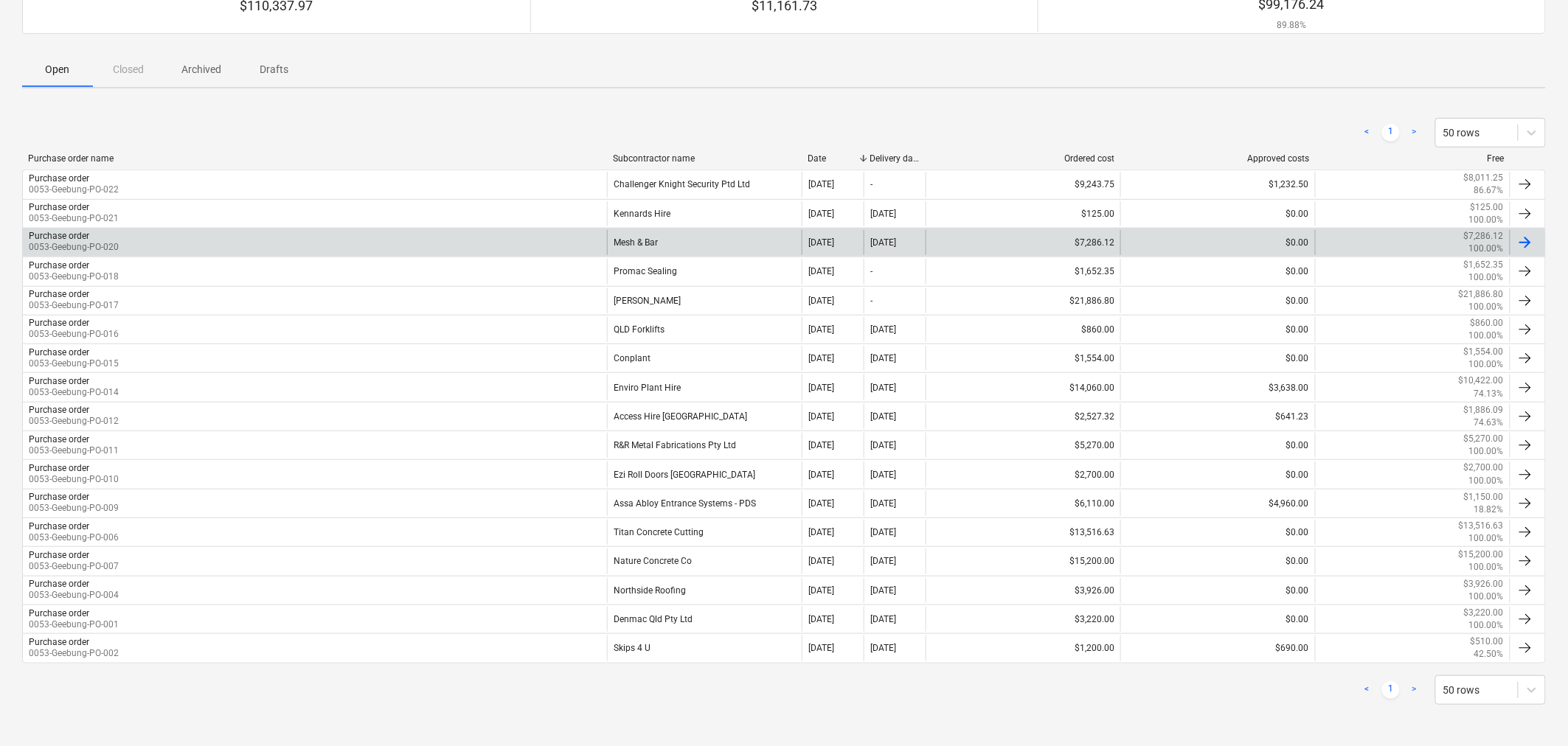
click at [645, 248] on div "Mesh & Bar" at bounding box center [704, 243] width 195 height 25
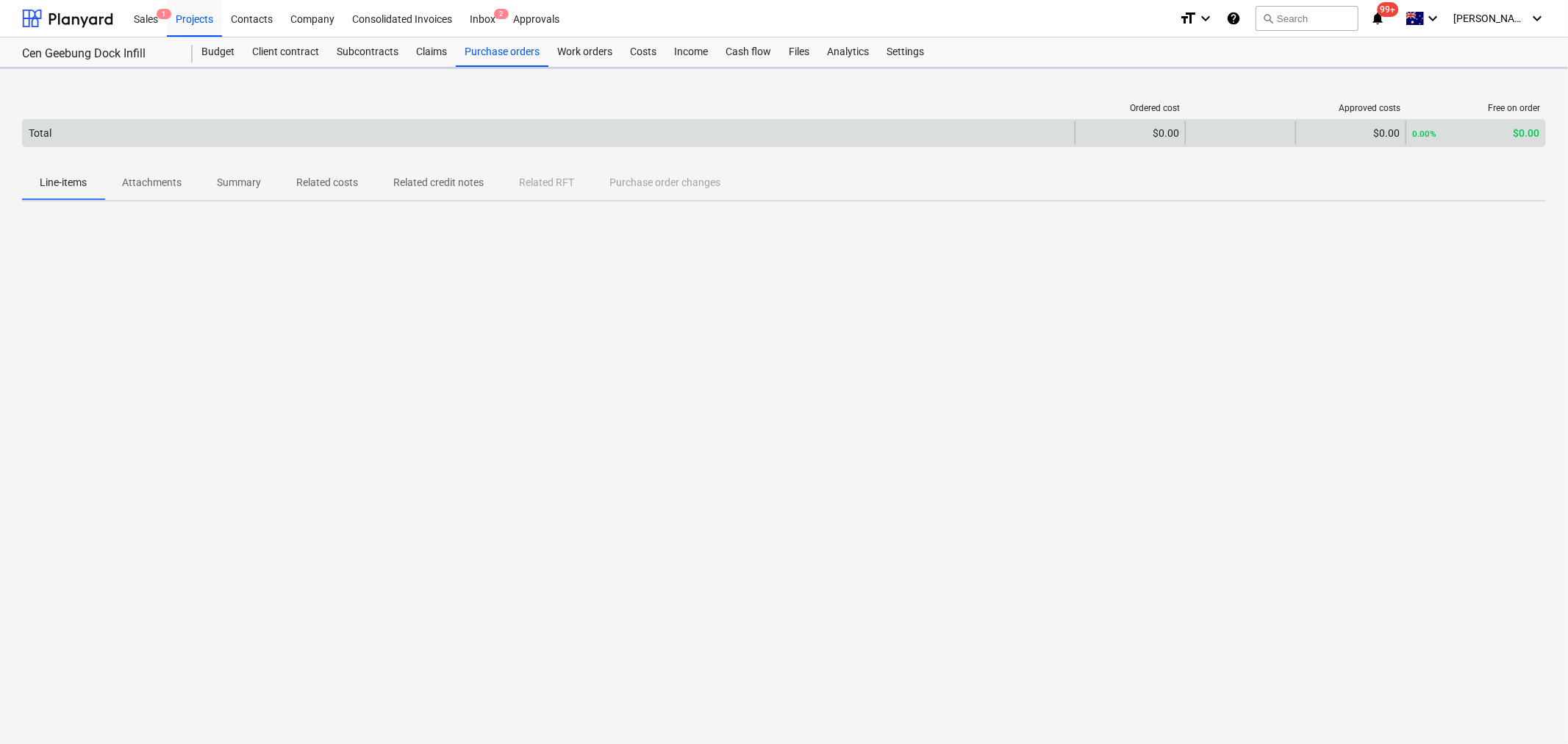
click at [155, 189] on div "Ordered cost Approved costs Free on order Total $0.00 $0.00 0.00% $0.00 Please …" at bounding box center [784, 406] width 1568 height 676
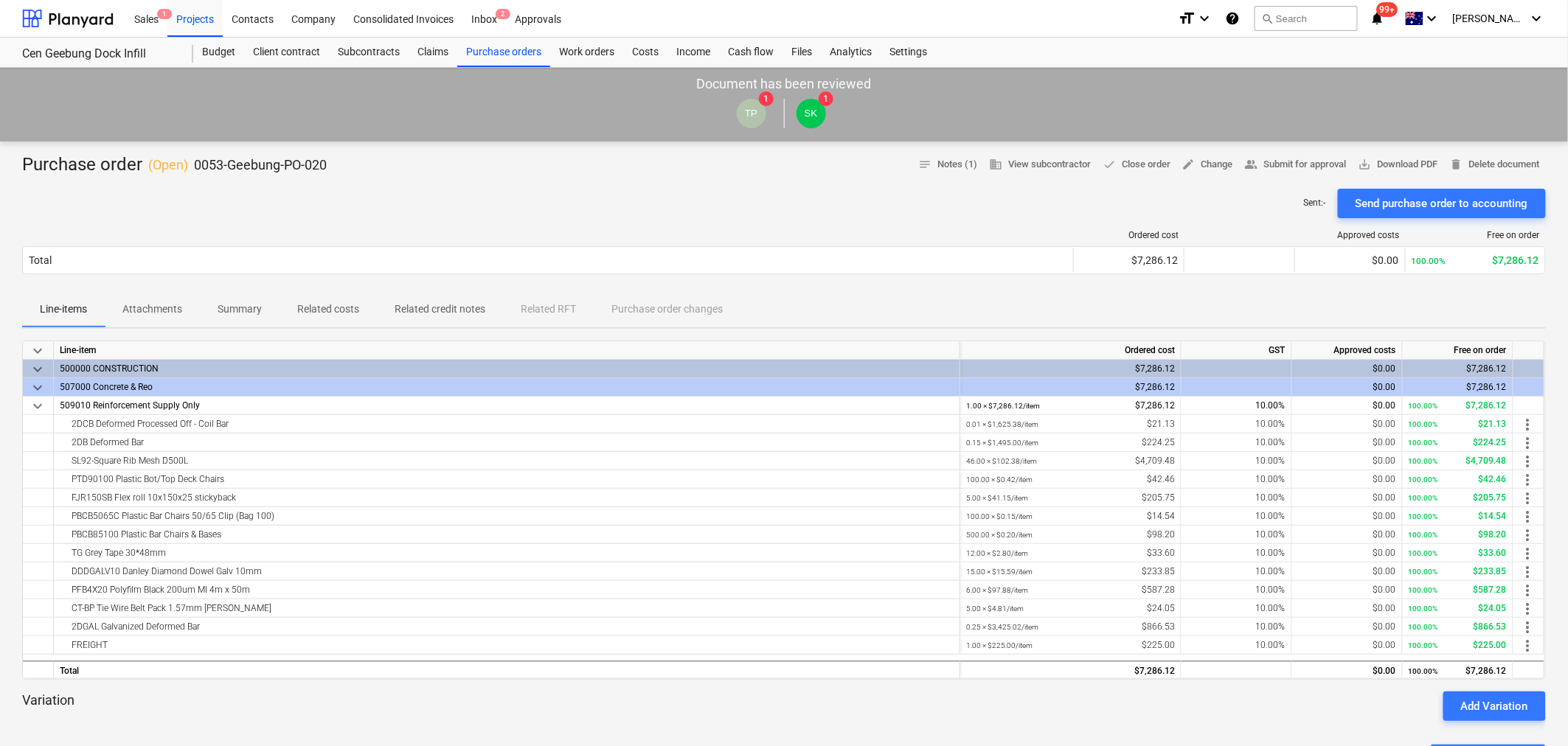
click at [138, 309] on p "Attachments" at bounding box center [152, 309] width 59 height 16
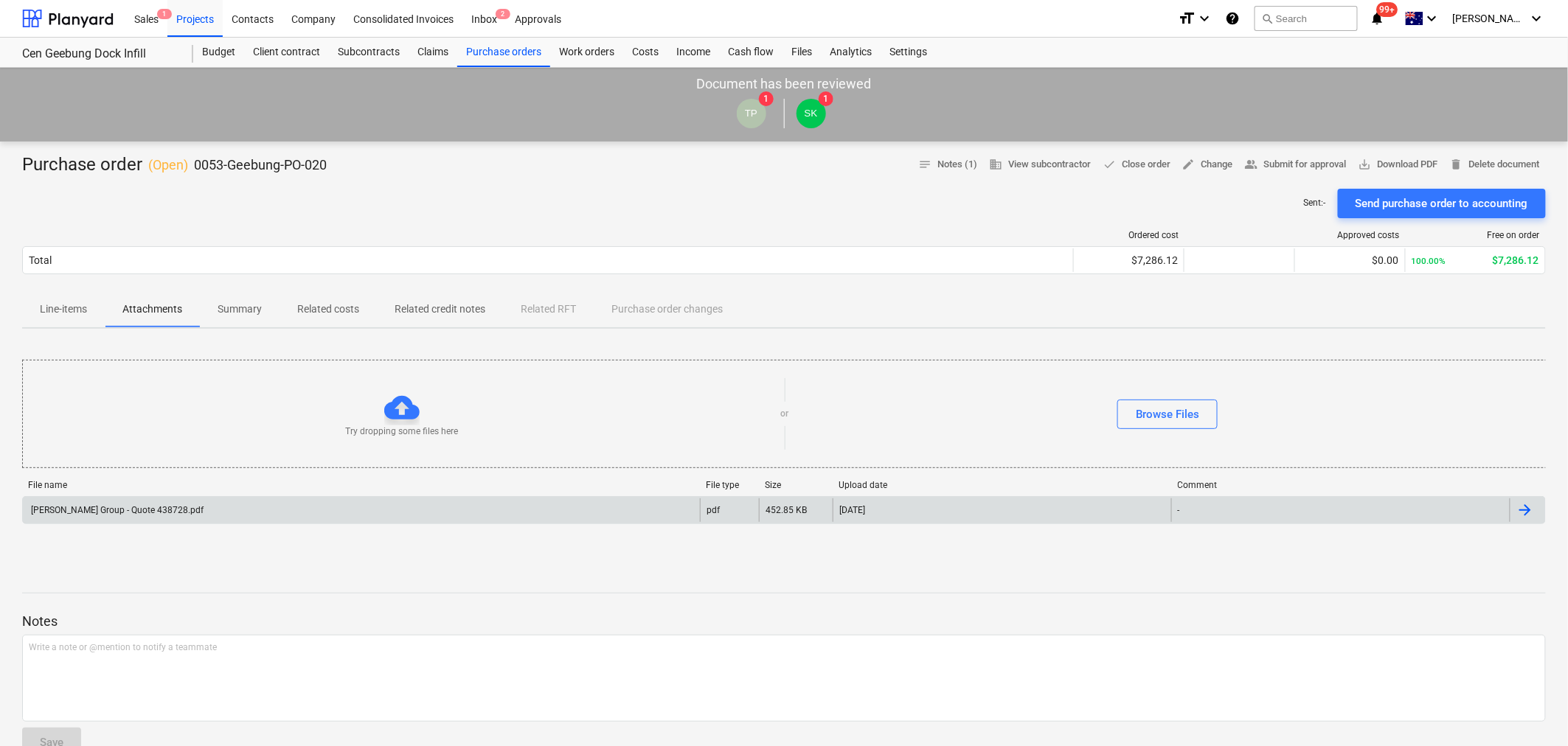
click at [126, 502] on div "[PERSON_NAME] Group - Quote 438728.pdf" at bounding box center [361, 510] width 677 height 24
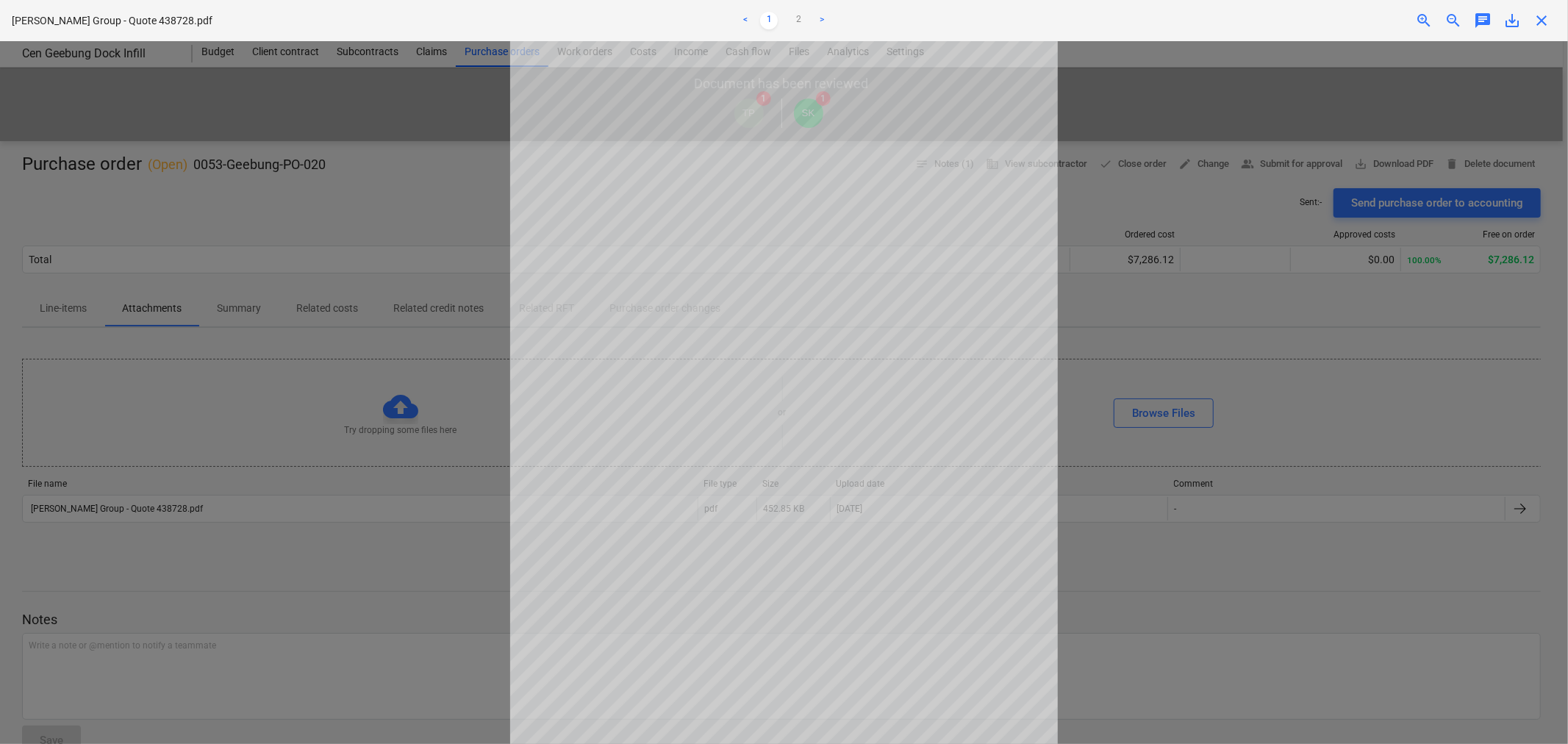
click at [794, 29] on div "< 1 2 >" at bounding box center [784, 21] width 515 height 41
click at [794, 27] on link "2" at bounding box center [799, 21] width 17 height 17
click at [792, 27] on link "2" at bounding box center [799, 21] width 17 height 17
click at [771, 16] on link "1" at bounding box center [769, 21] width 17 height 17
click at [795, 24] on link "2" at bounding box center [799, 21] width 17 height 17
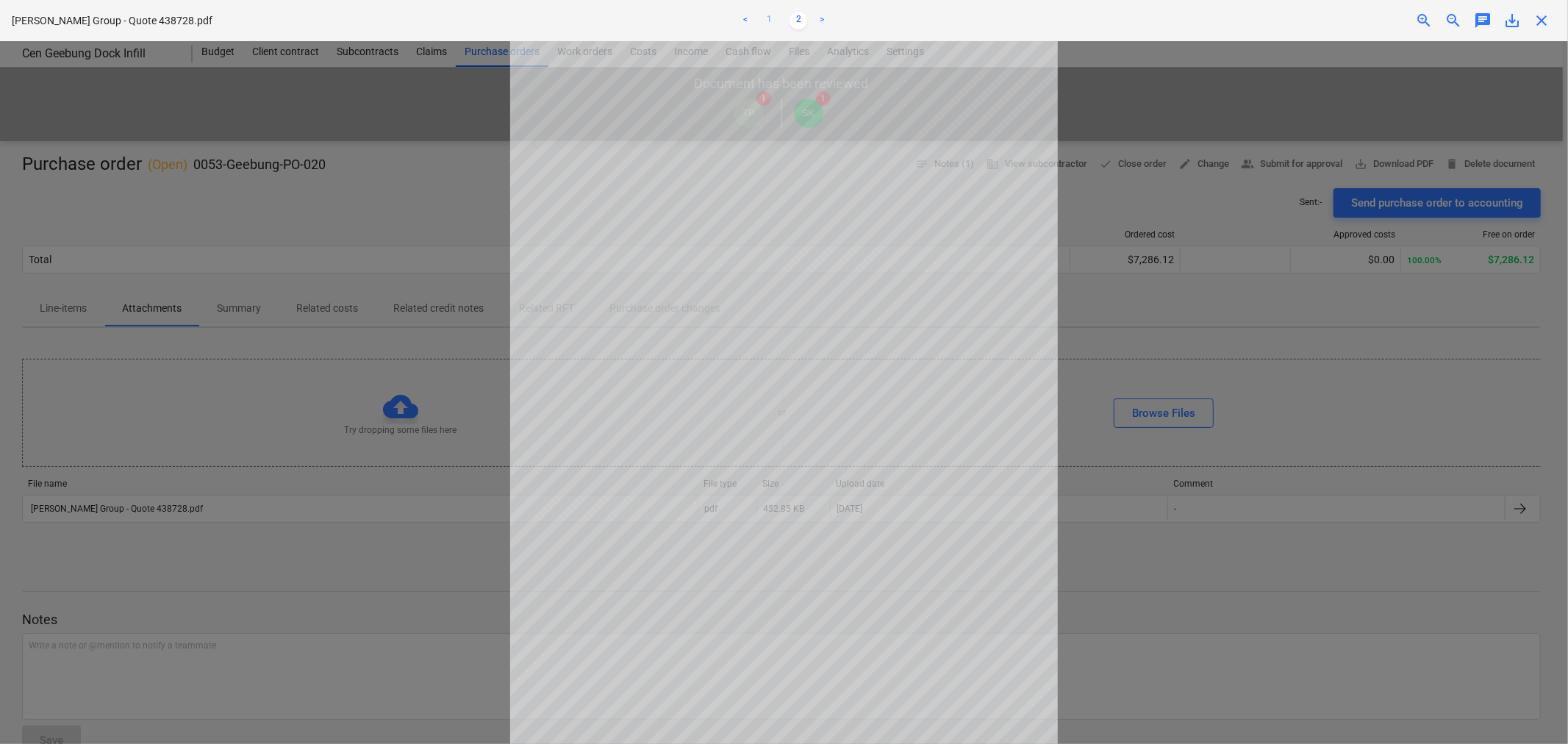
click at [774, 20] on link "1" at bounding box center [769, 21] width 17 height 17
click at [792, 17] on link "2" at bounding box center [799, 21] width 17 height 17
click at [766, 17] on link "1" at bounding box center [769, 21] width 17 height 17
click at [799, 28] on link "2" at bounding box center [799, 21] width 17 height 17
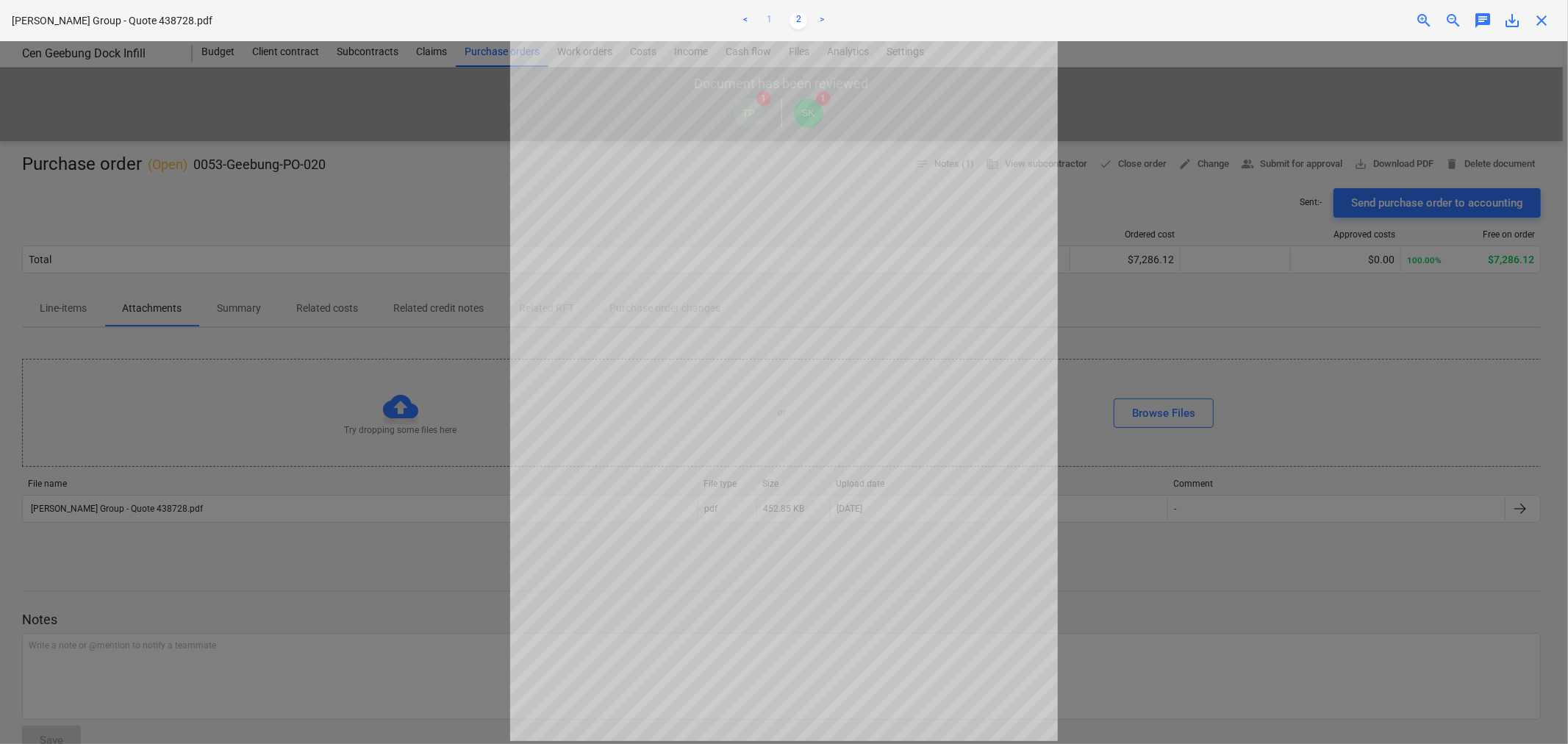
click at [776, 19] on link "1" at bounding box center [769, 21] width 17 height 17
click at [1547, 19] on span "close" at bounding box center [1542, 21] width 17 height 17
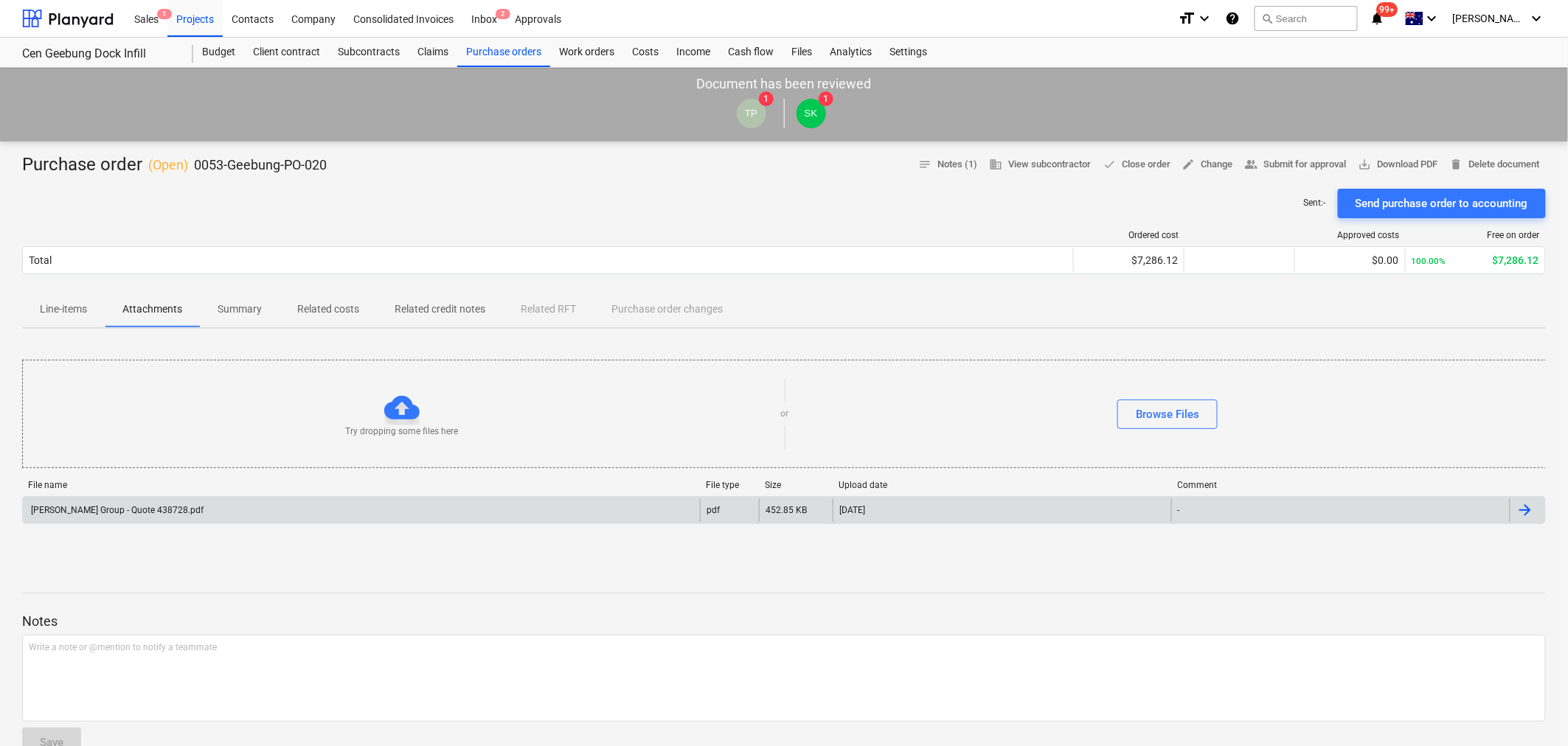
click at [108, 498] on div "Keane Group - Quote 438728.pdf" at bounding box center [361, 510] width 677 height 24
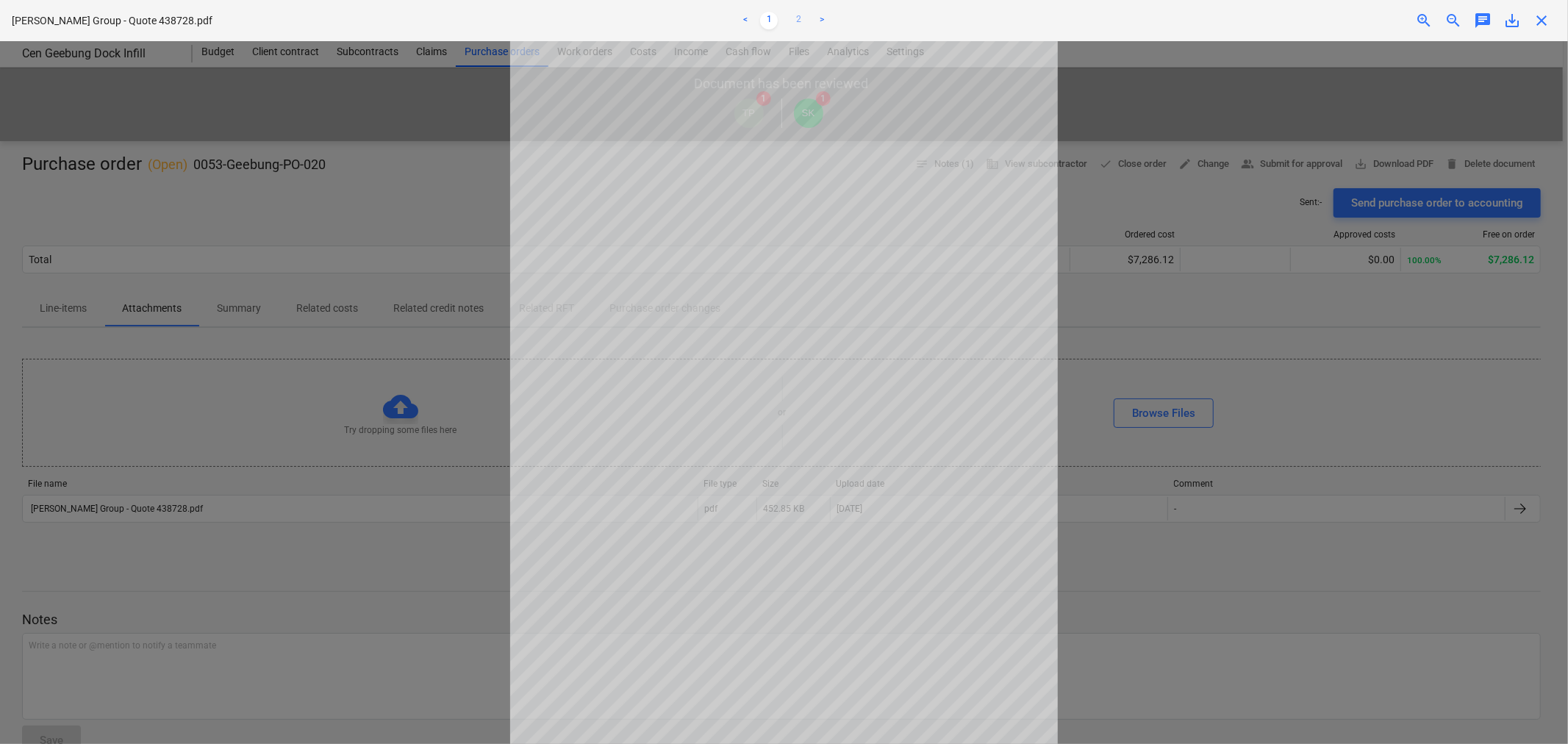
click at [791, 24] on link "2" at bounding box center [799, 21] width 17 height 17
click at [1534, 27] on span "close" at bounding box center [1542, 21] width 17 height 17
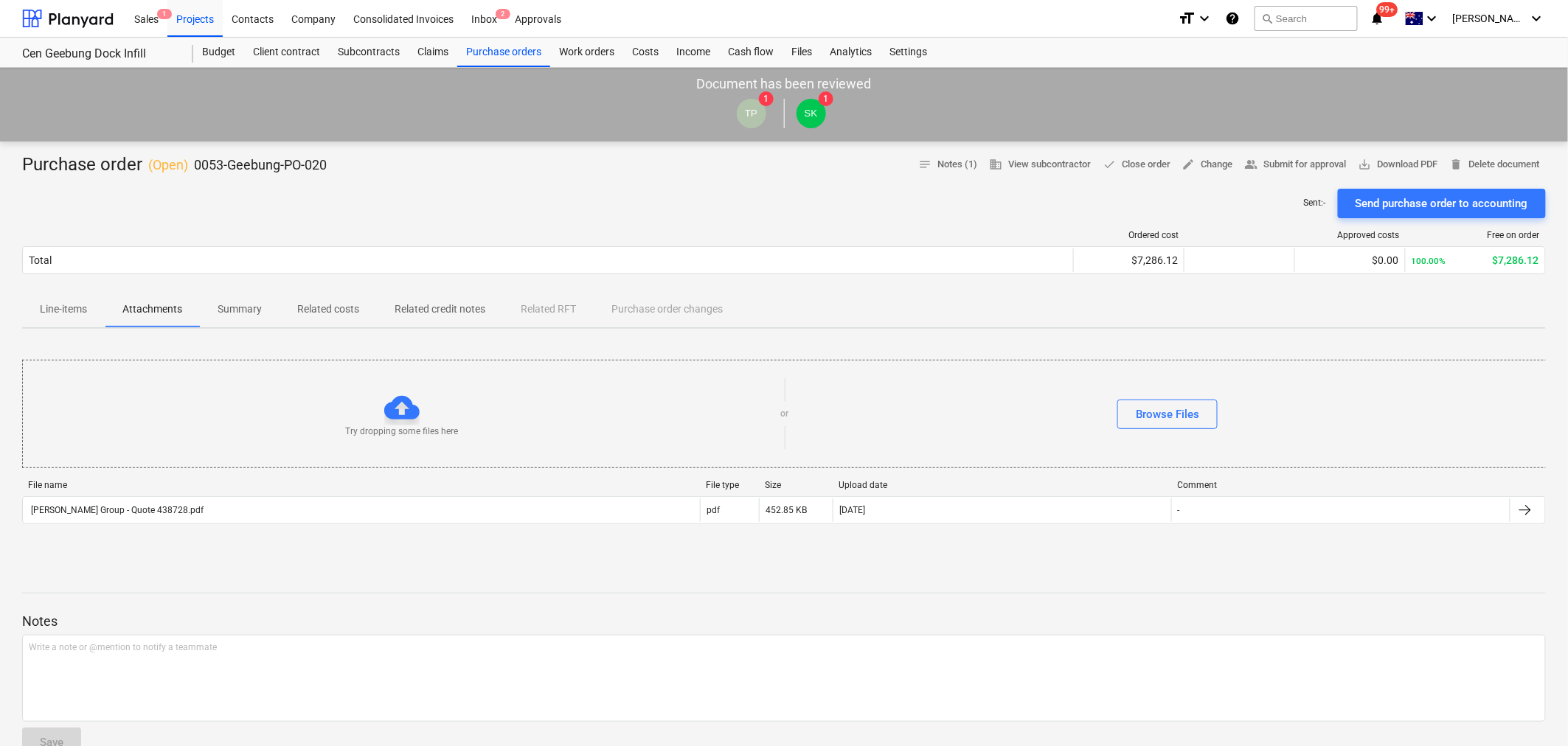
click at [23, 321] on span "Line-items" at bounding box center [63, 309] width 82 height 25
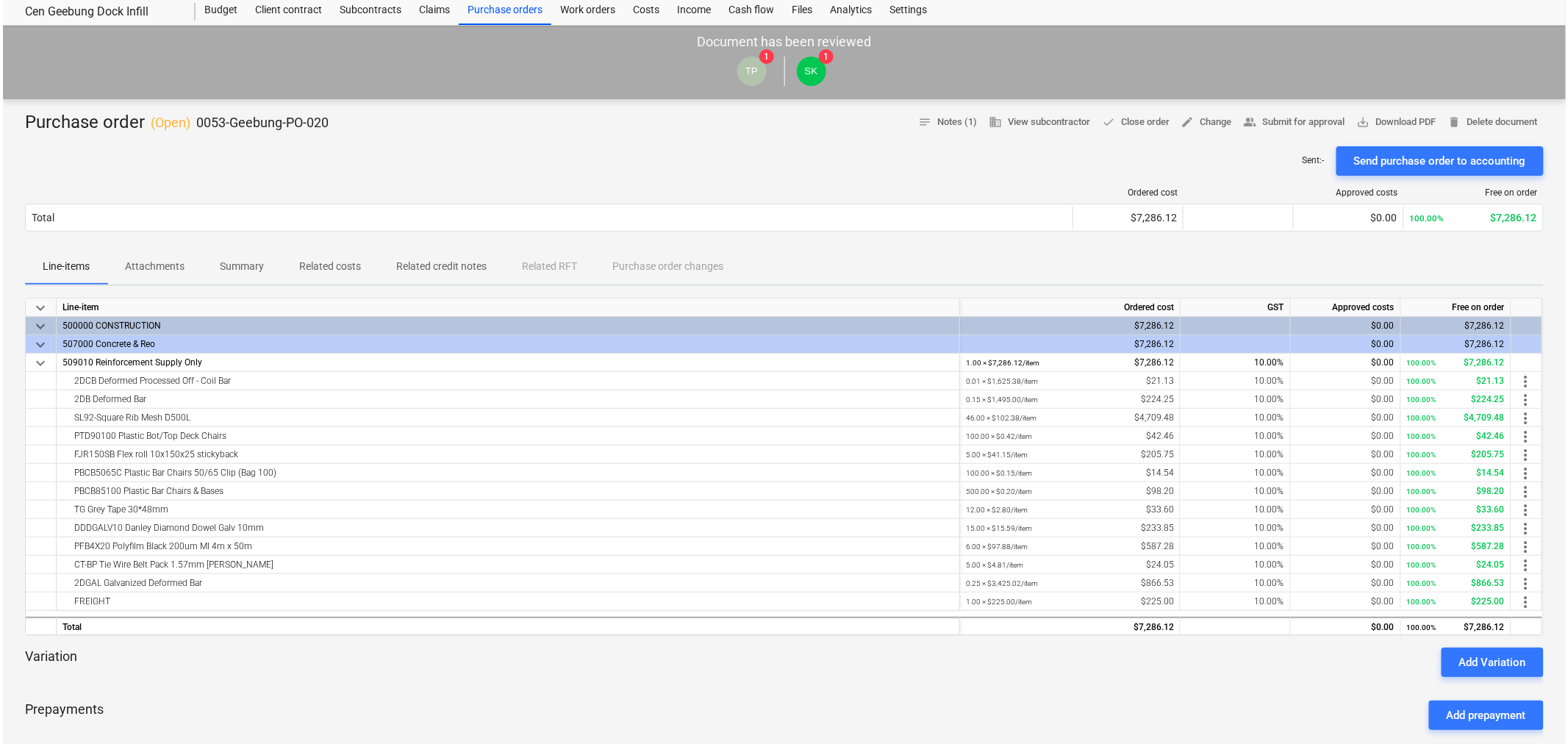
scroll to position [81, 0]
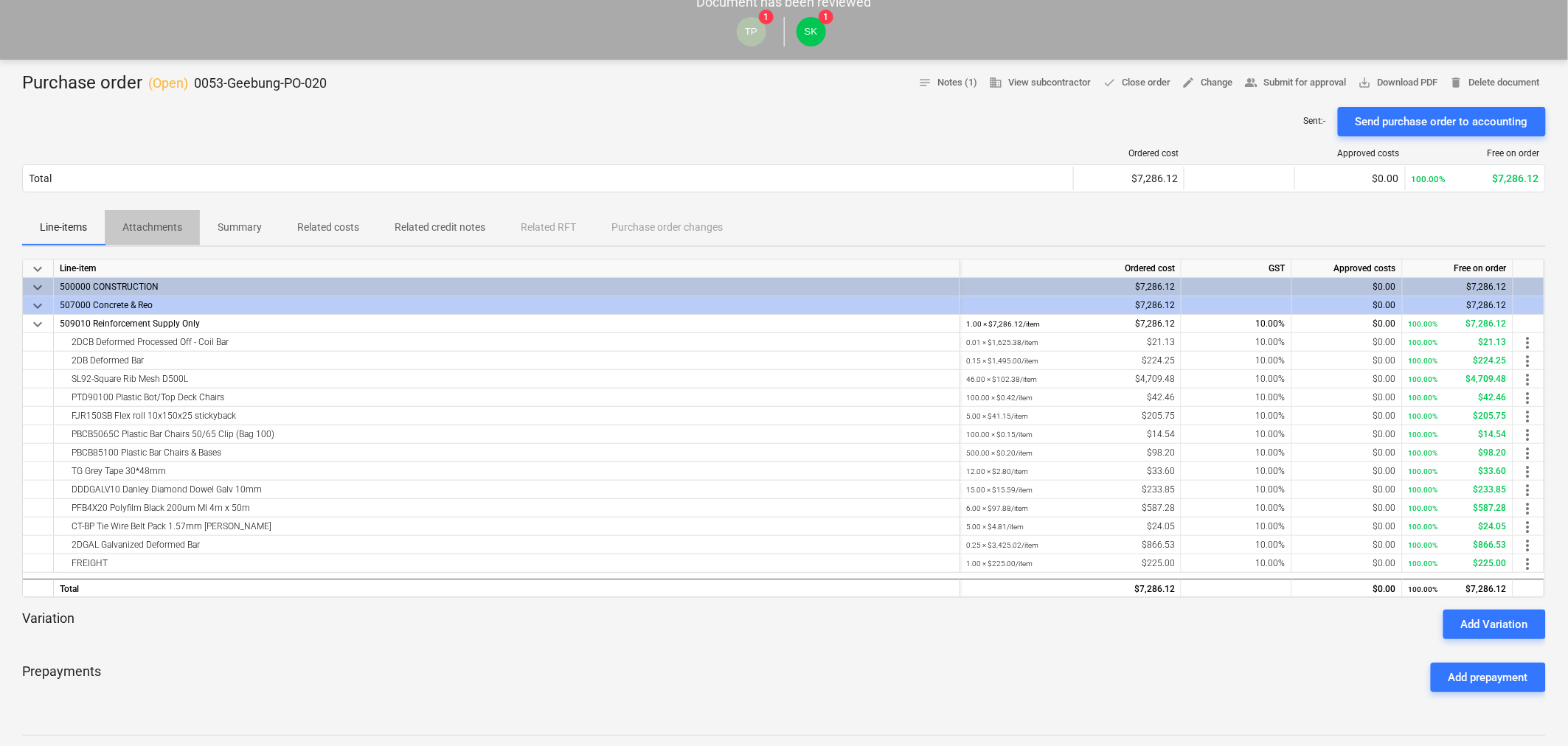
drag, startPoint x: 125, startPoint y: 210, endPoint x: 127, endPoint y: 222, distance: 12.2
click at [127, 222] on button "Attachments" at bounding box center [152, 228] width 95 height 36
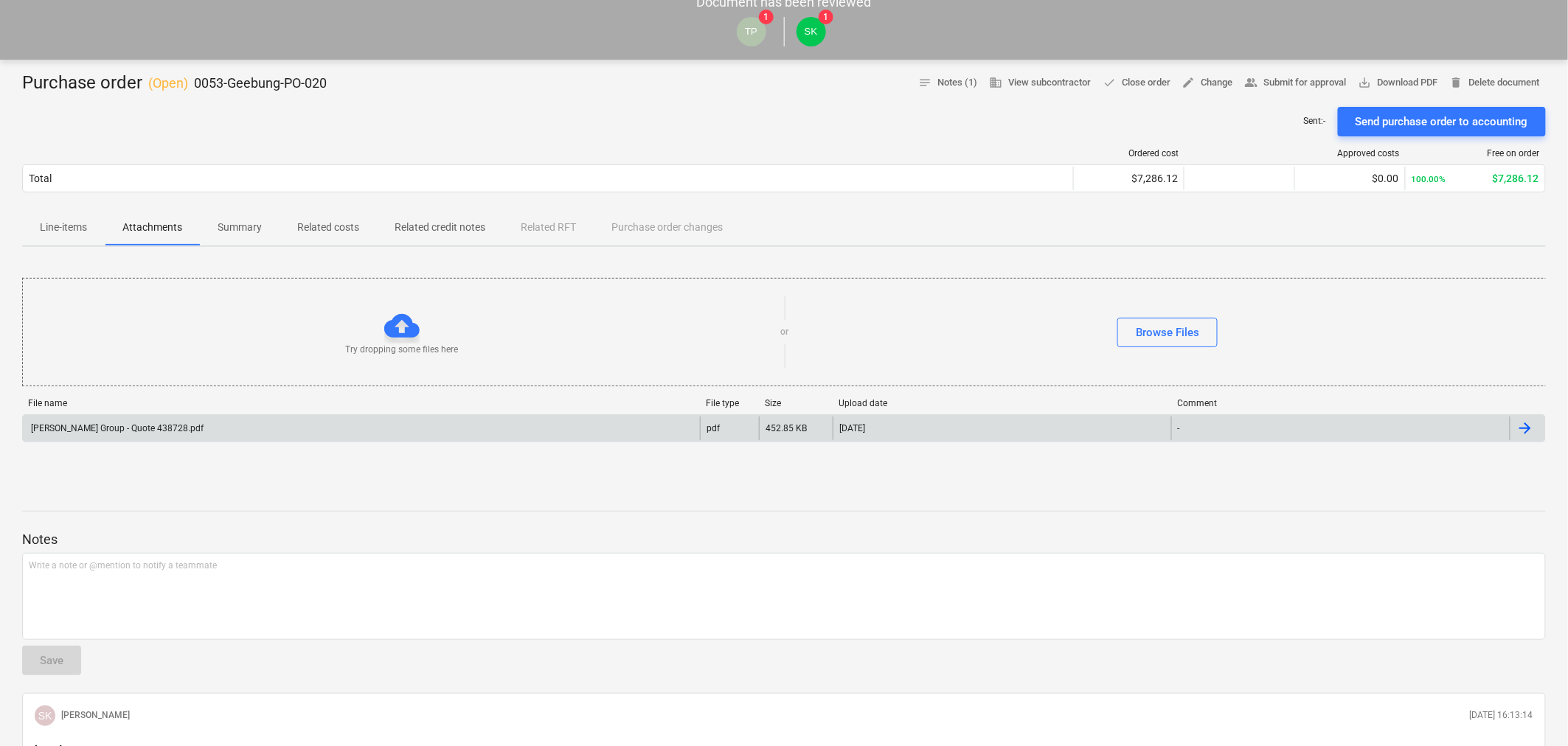
click at [176, 437] on div "Keane Group - Quote 438728.pdf" at bounding box center [361, 428] width 677 height 24
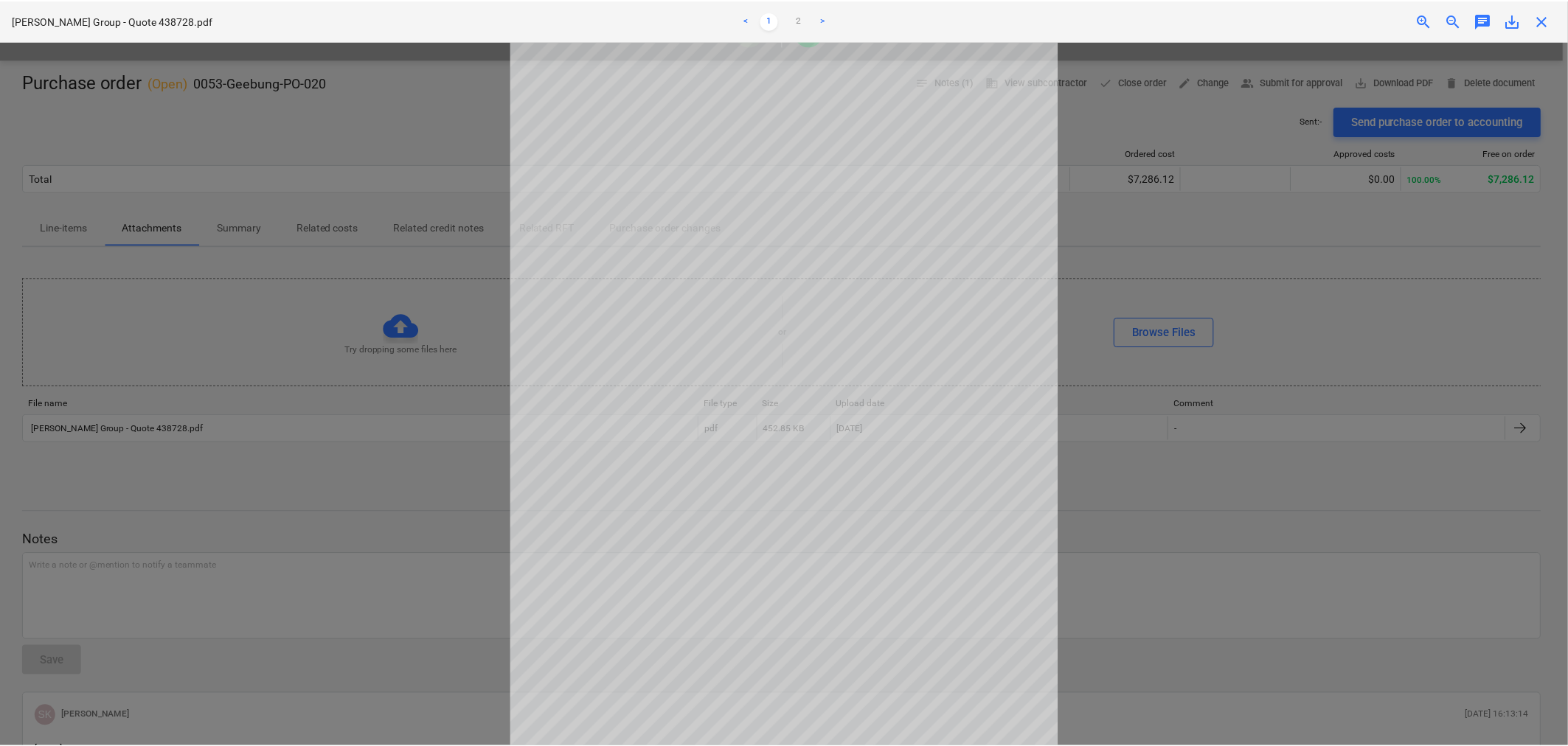
scroll to position [74, 0]
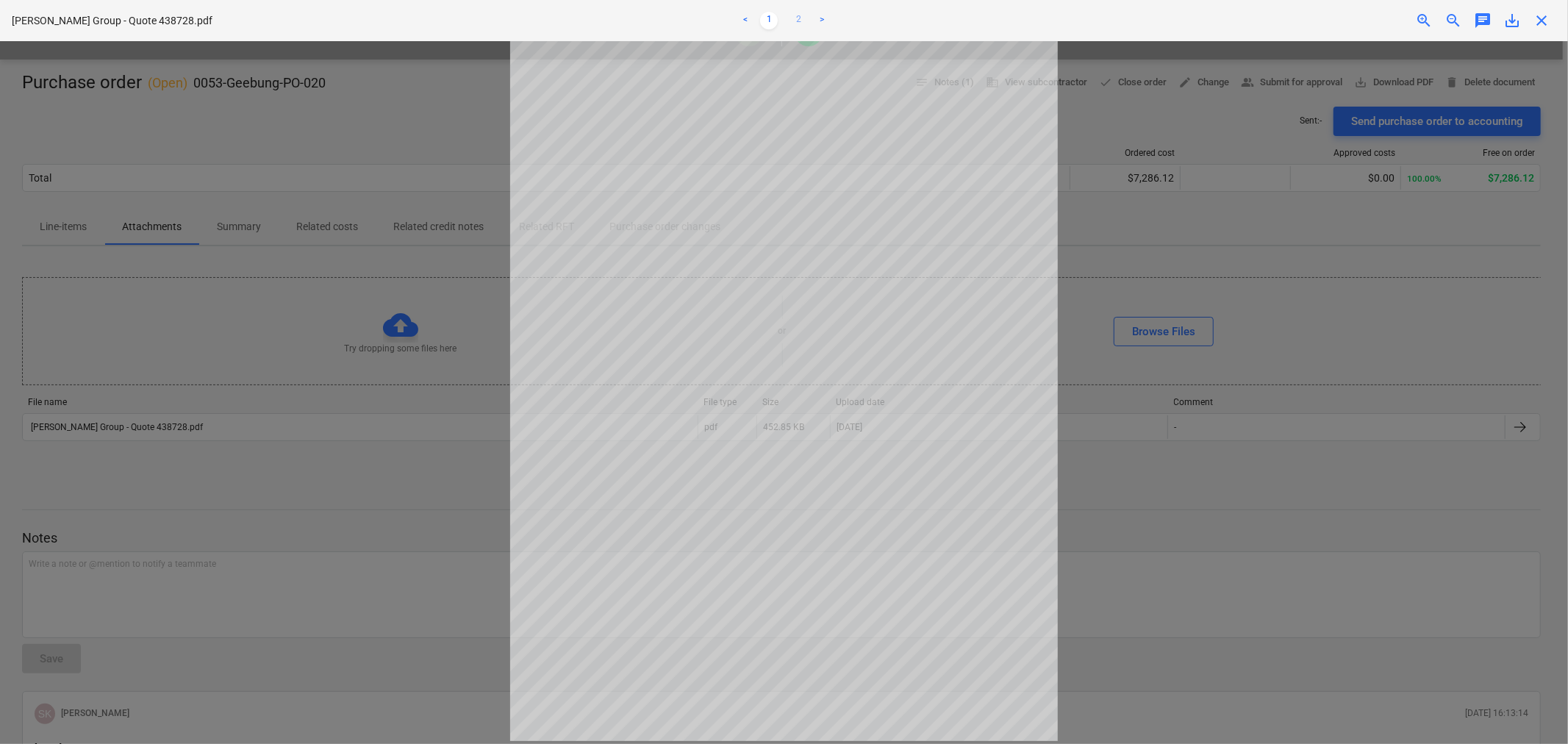
click at [803, 21] on link "2" at bounding box center [799, 21] width 17 height 17
click at [1537, 21] on span "close" at bounding box center [1542, 21] width 17 height 17
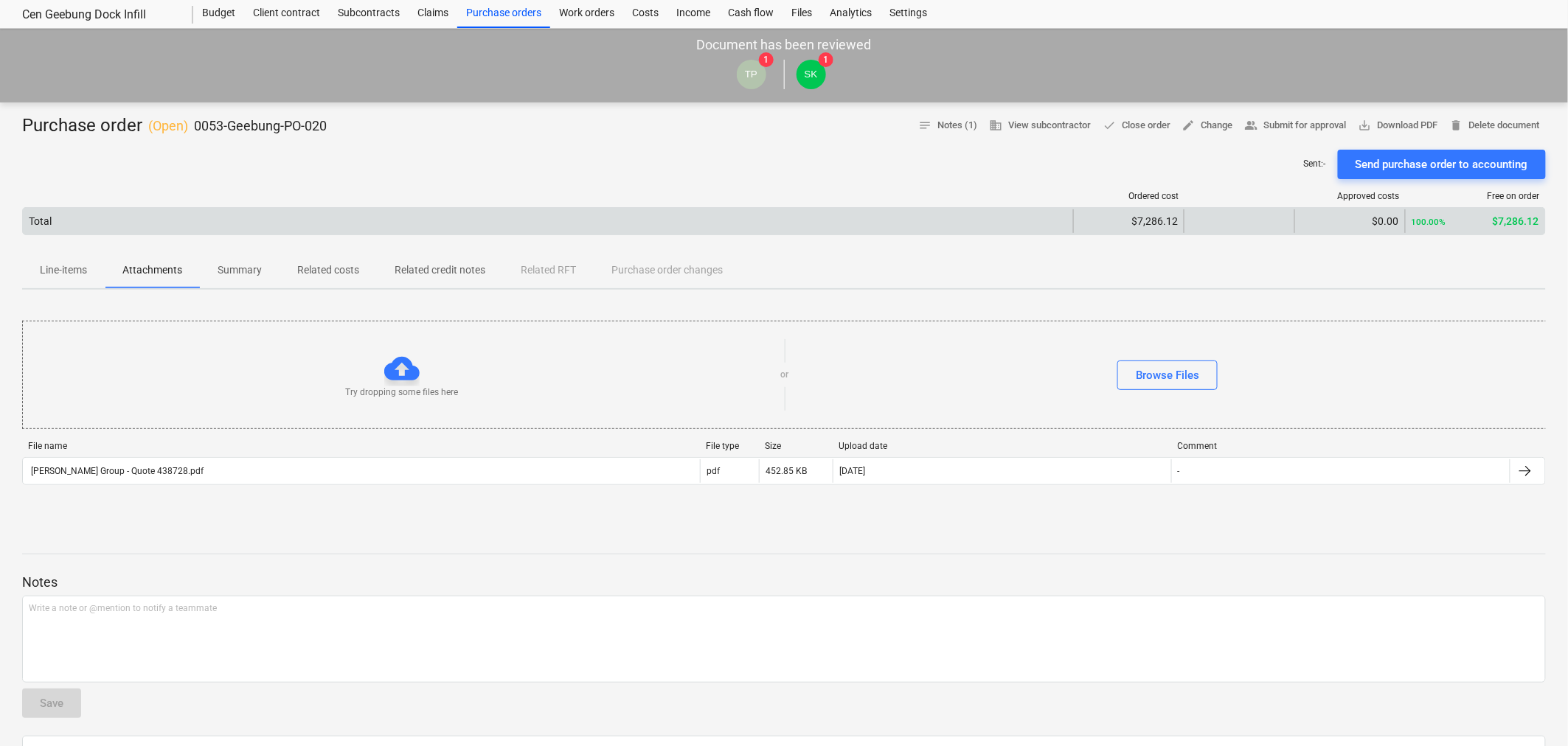
scroll to position [0, 0]
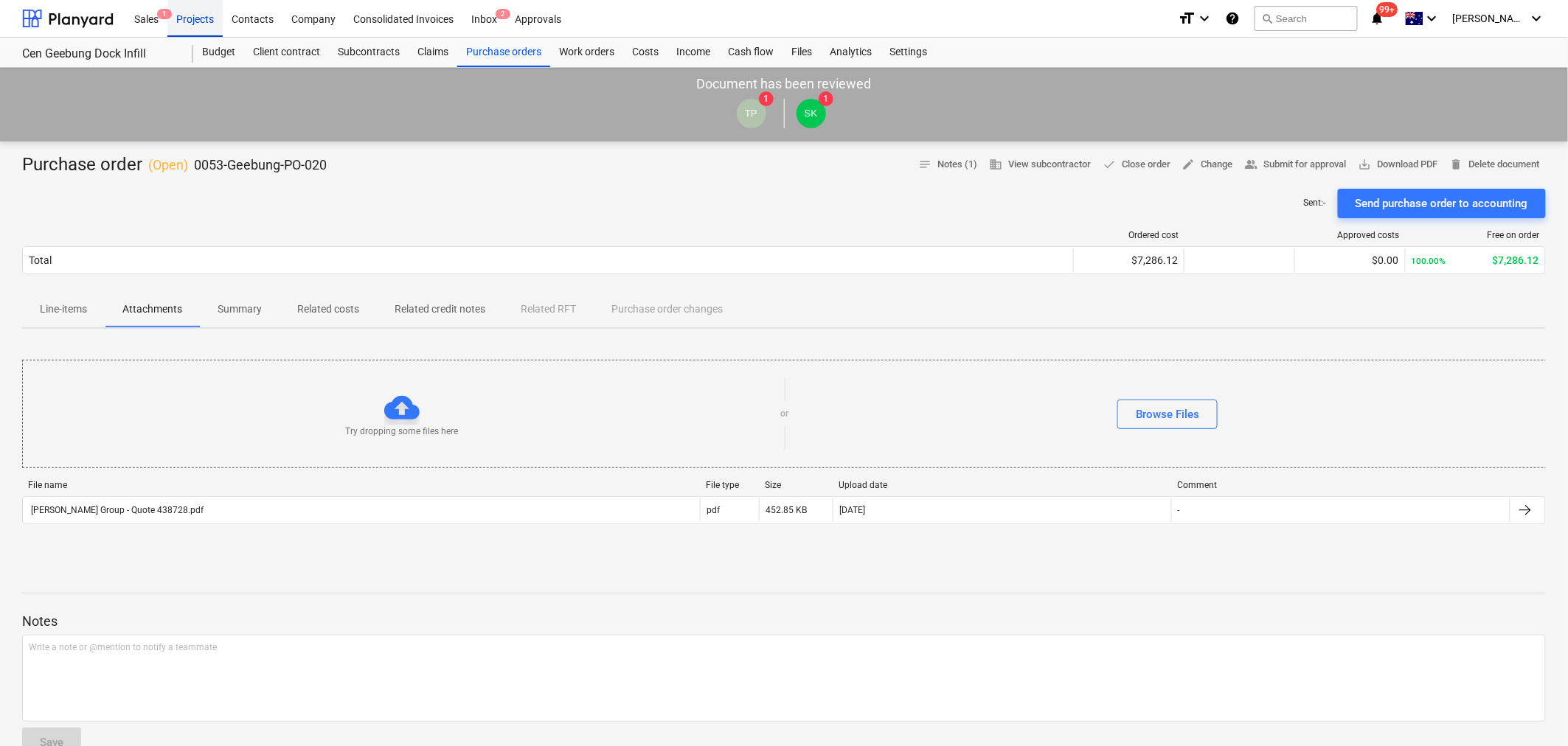
click at [196, 15] on div "Projects" at bounding box center [196, 18] width 55 height 38
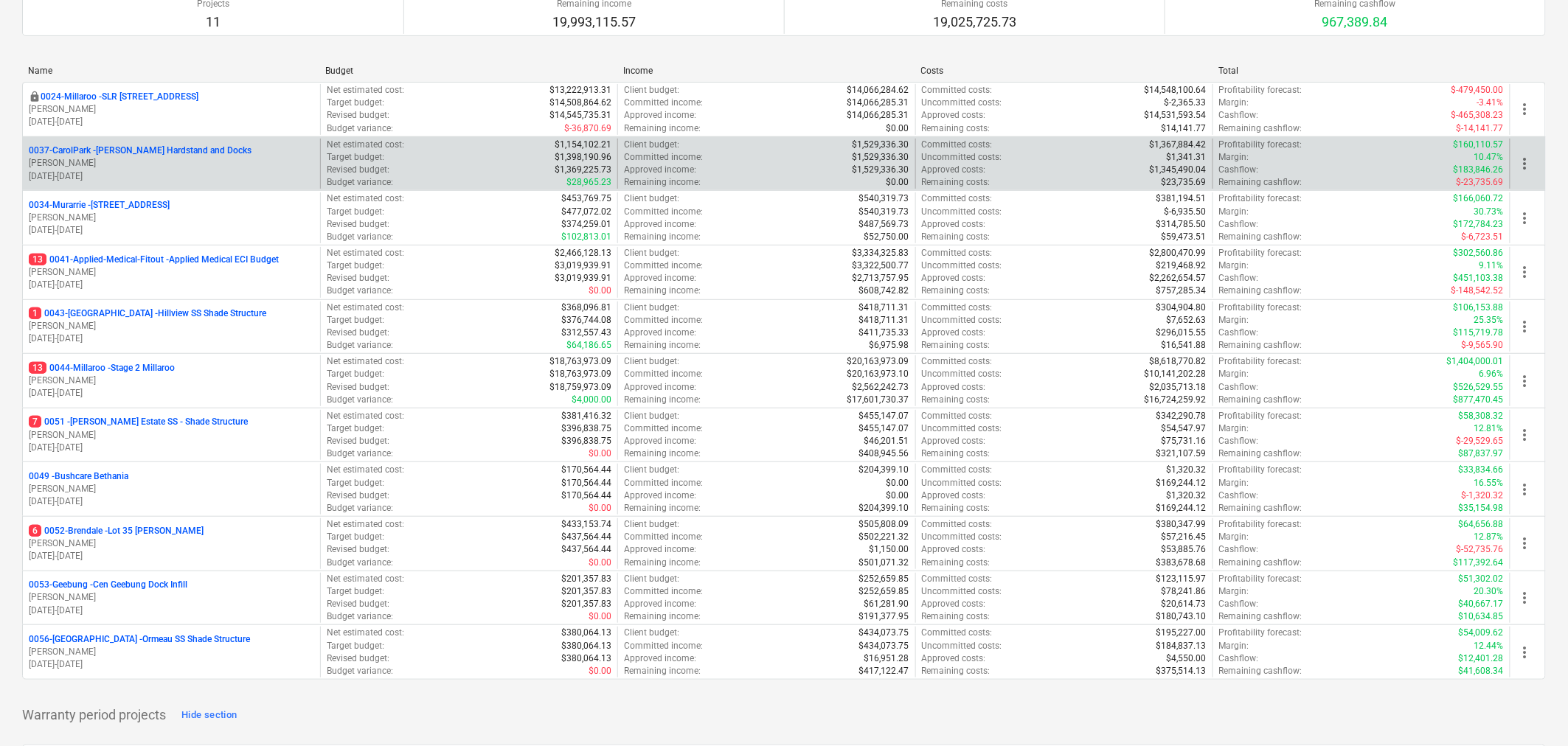
scroll to position [164, 0]
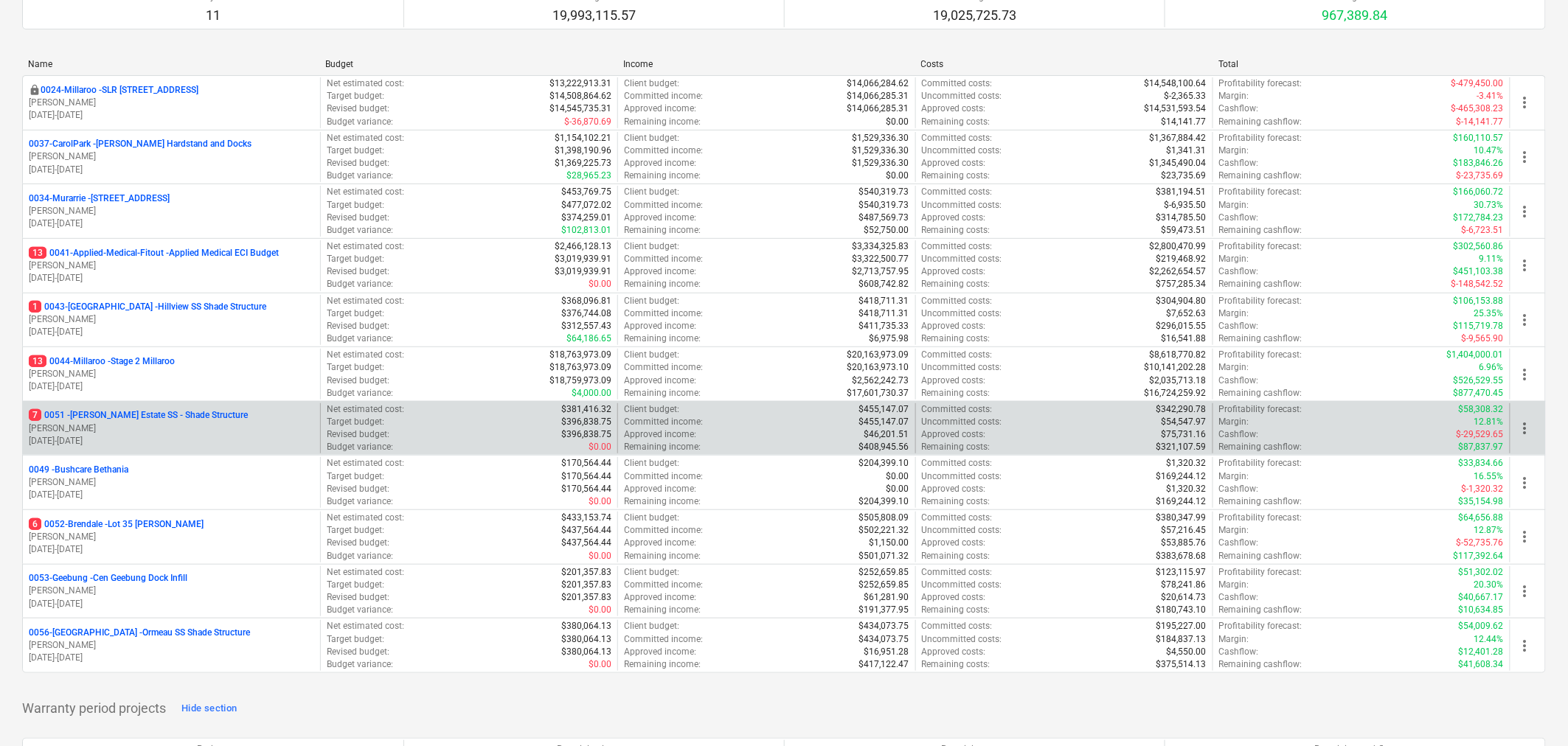
click at [82, 431] on p "[PERSON_NAME]" at bounding box center [171, 429] width 286 height 13
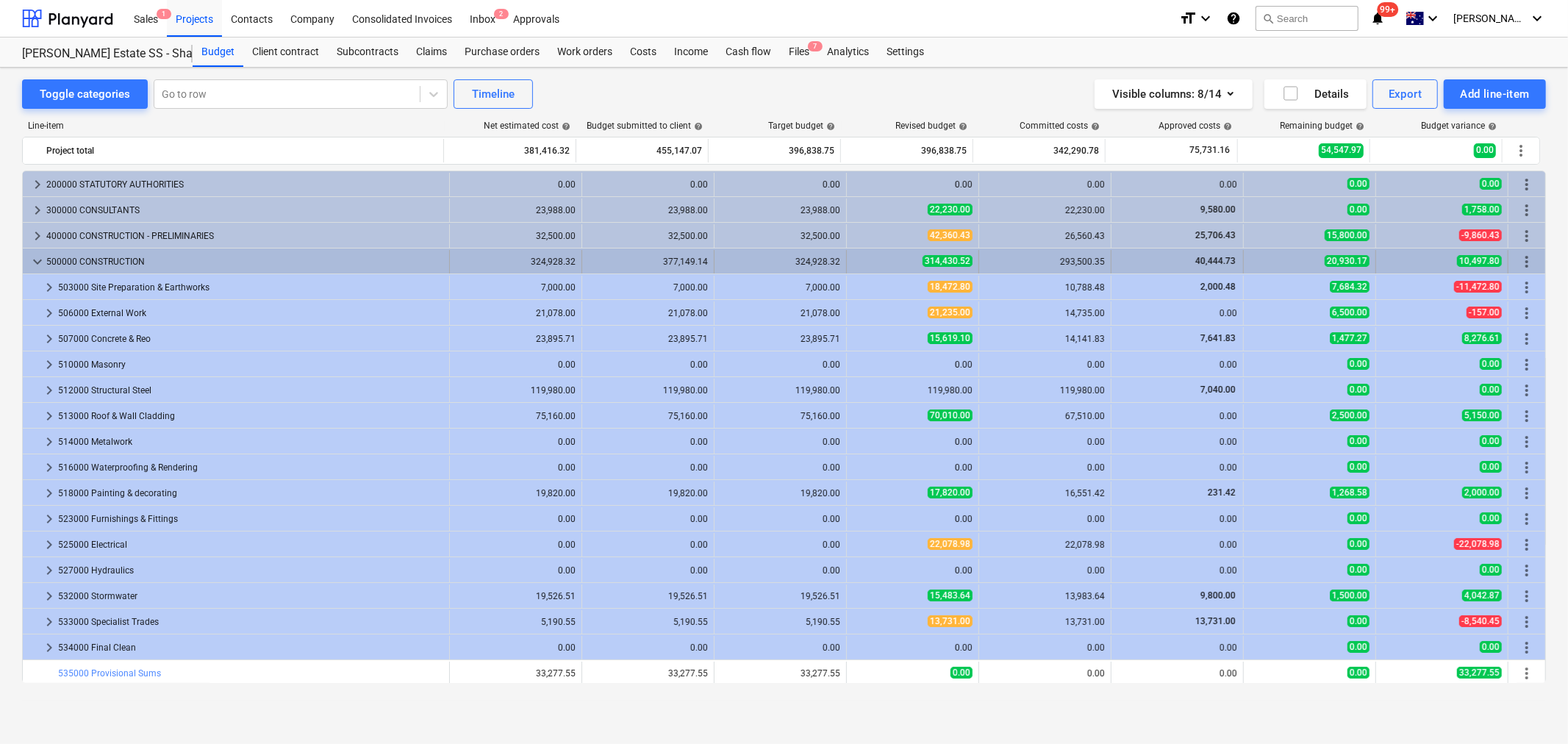
click at [32, 260] on span "keyboard_arrow_down" at bounding box center [37, 262] width 17 height 17
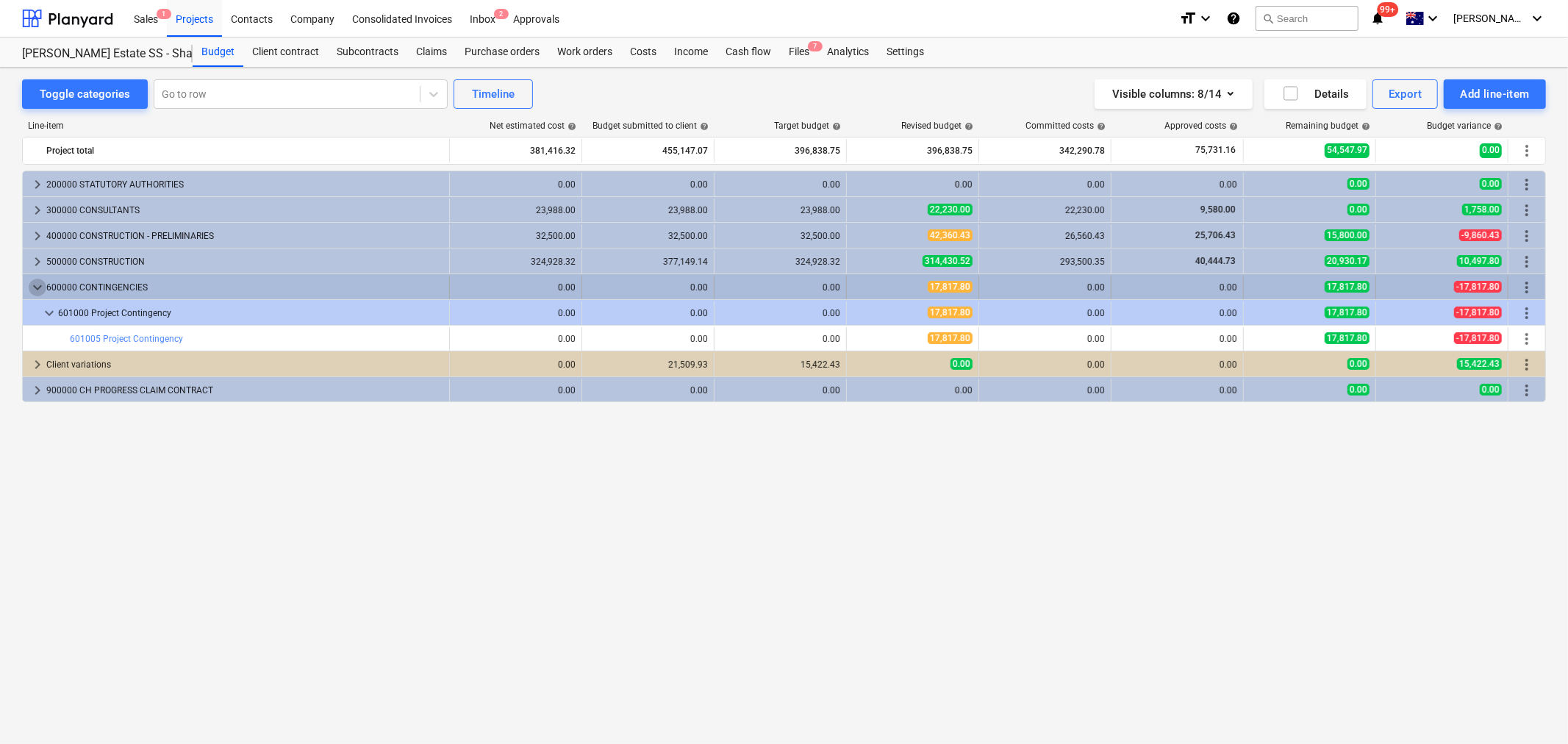
click at [42, 284] on span "keyboard_arrow_down" at bounding box center [37, 287] width 17 height 17
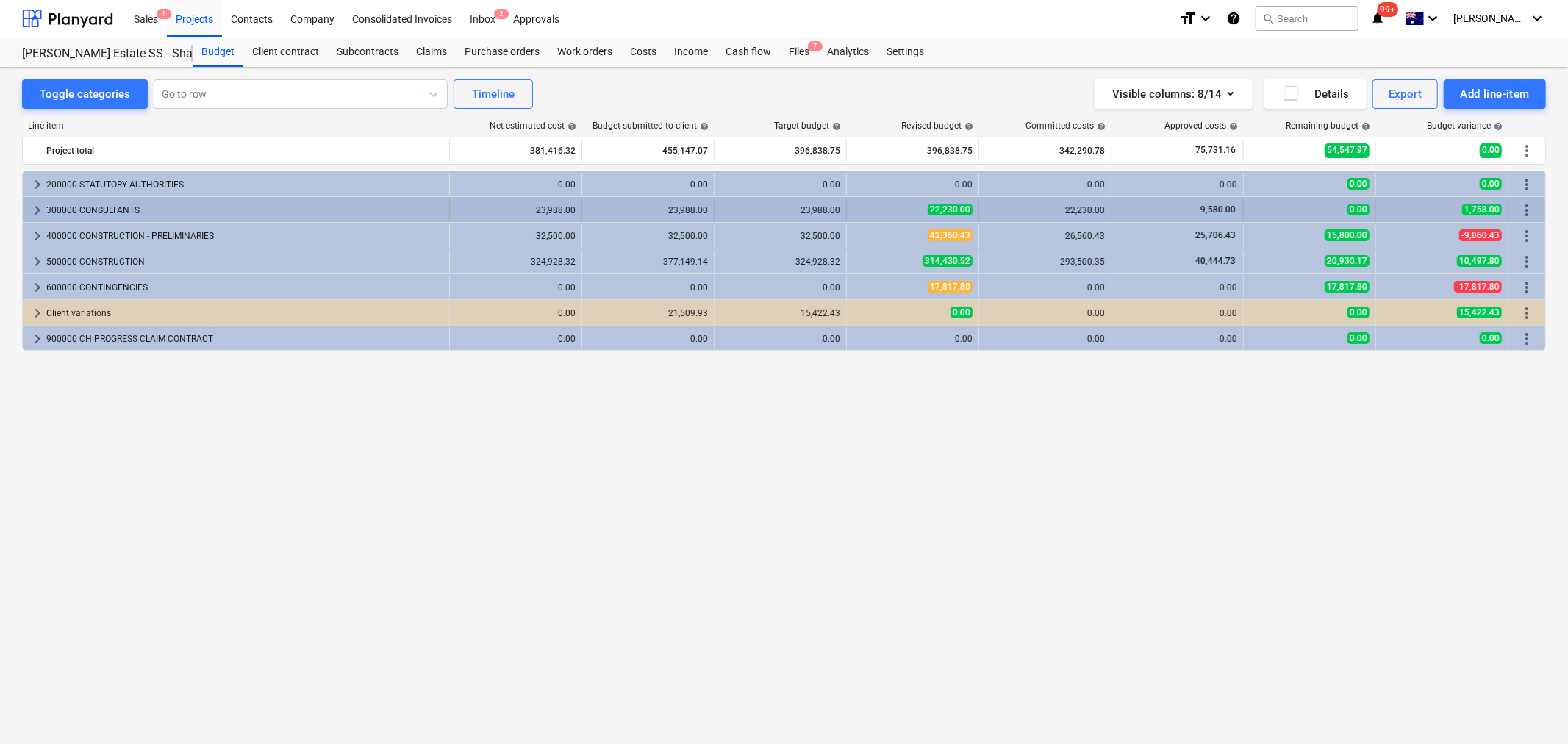
click at [46, 204] on div "keyboard_arrow_right 300000 CONSULTANTS" at bounding box center [236, 211] width 427 height 24
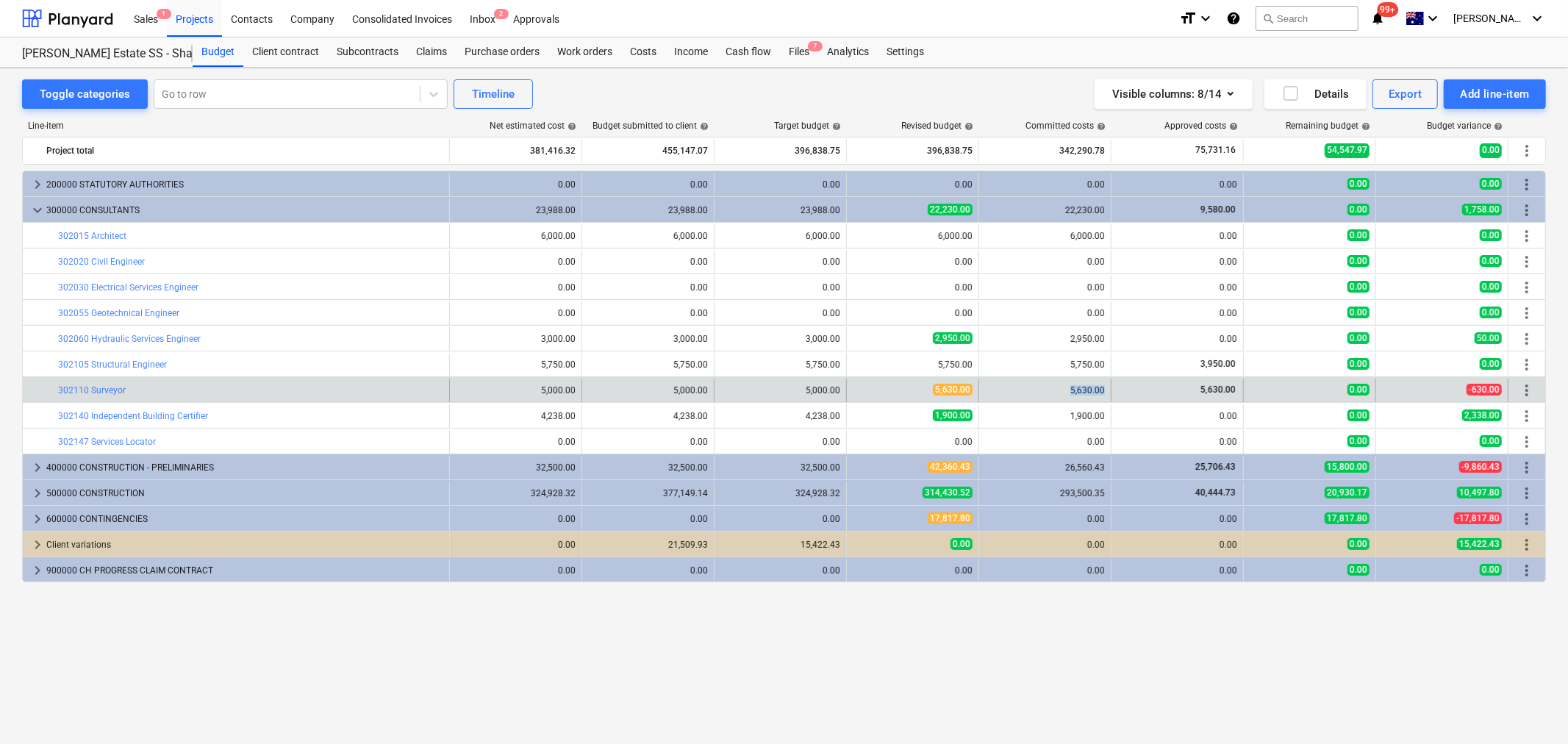
drag, startPoint x: 1064, startPoint y: 391, endPoint x: 1106, endPoint y: 390, distance: 42.0
click at [1104, 391] on div "5,630.00" at bounding box center [1046, 390] width 120 height 10
click at [1110, 388] on div "5,630.00" at bounding box center [1046, 391] width 133 height 24
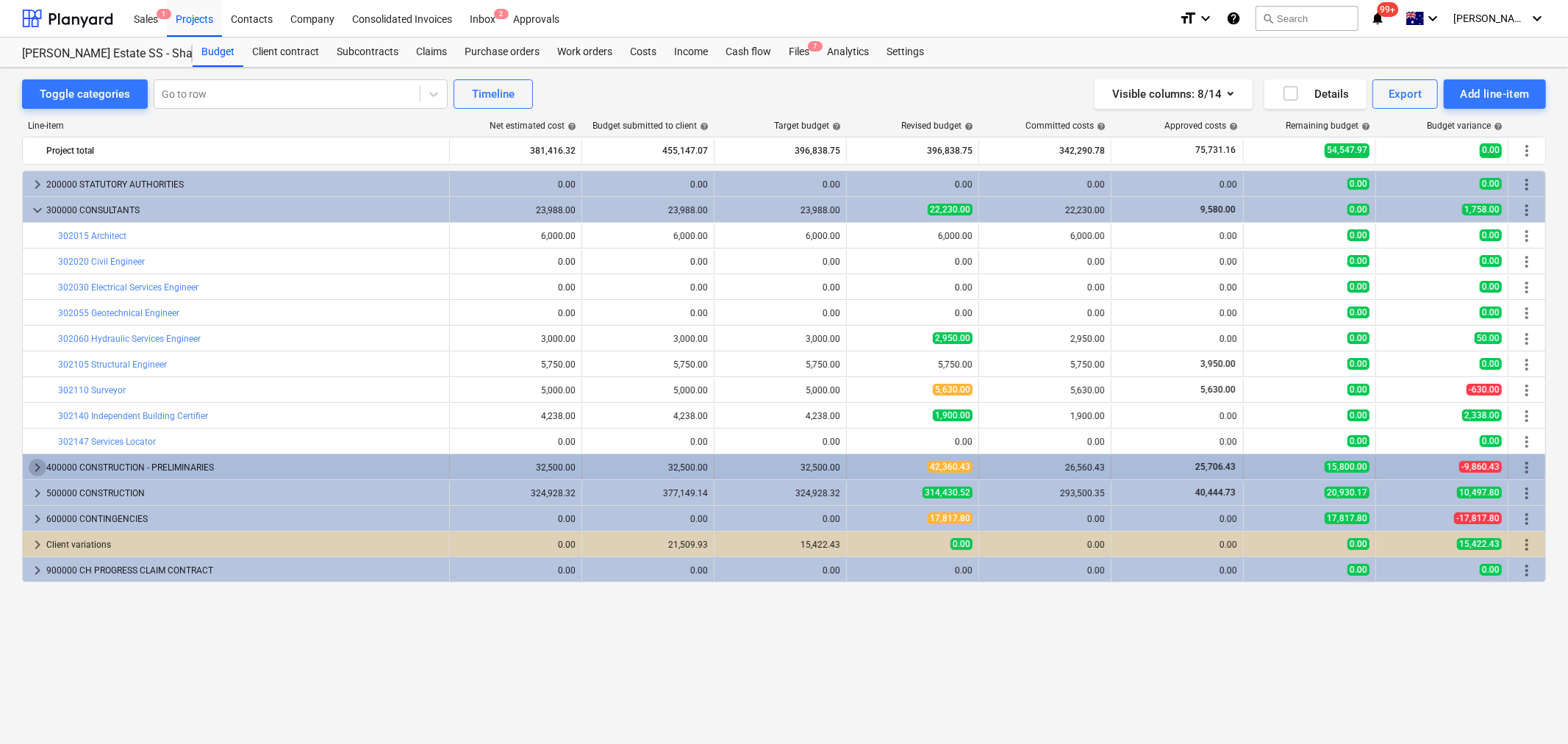
click at [40, 463] on span "keyboard_arrow_right" at bounding box center [37, 467] width 17 height 17
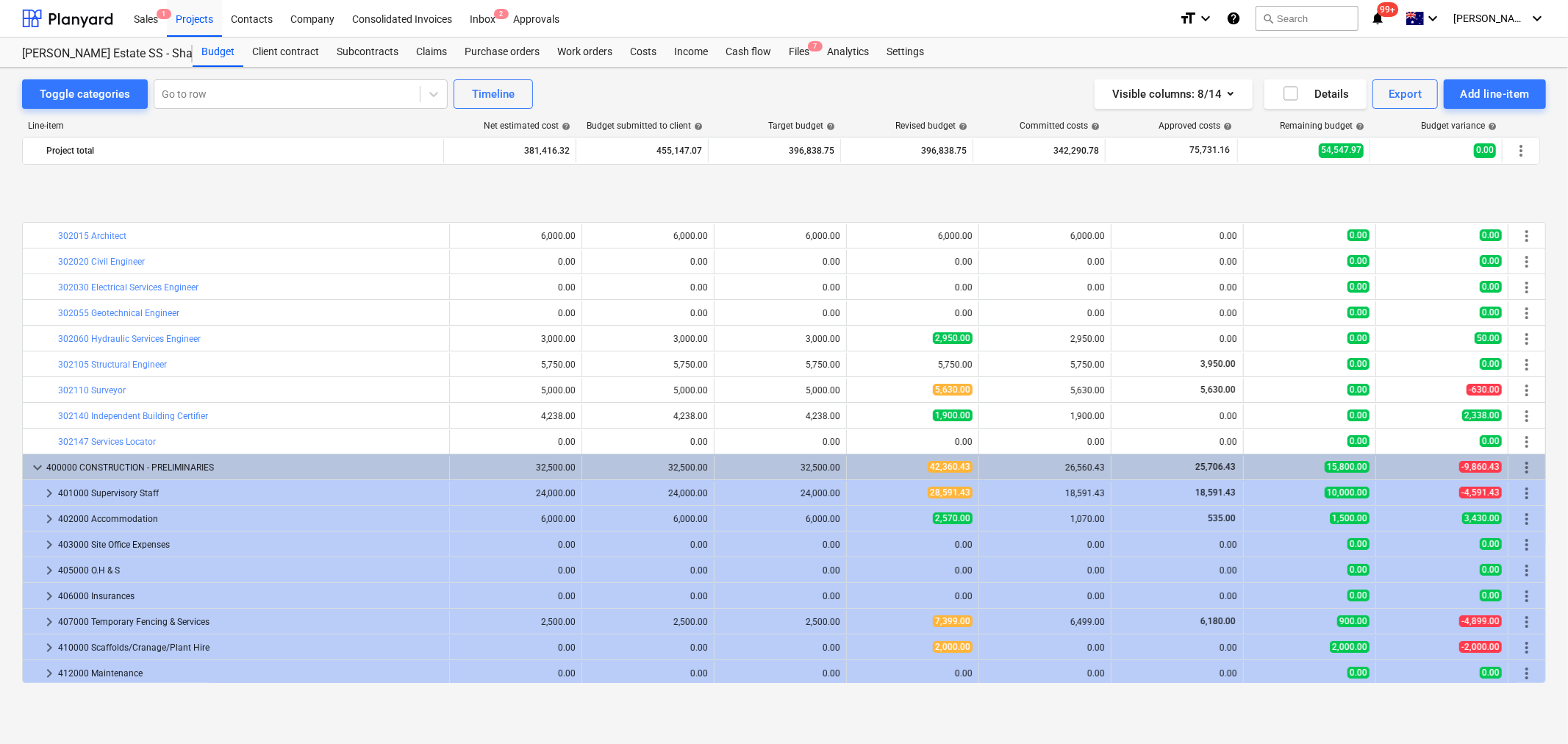
scroll to position [81, 0]
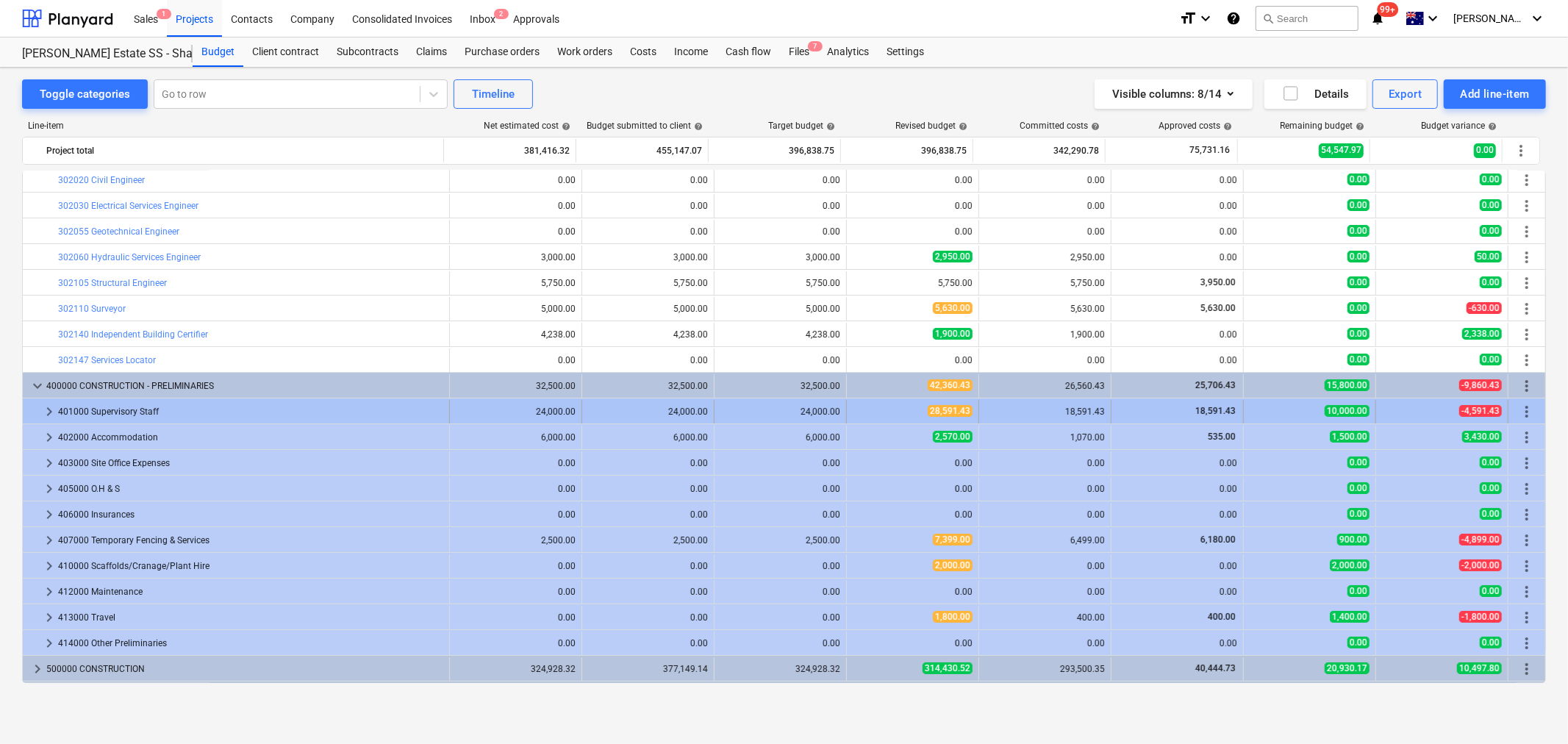
click at [45, 413] on span "keyboard_arrow_right" at bounding box center [49, 412] width 17 height 17
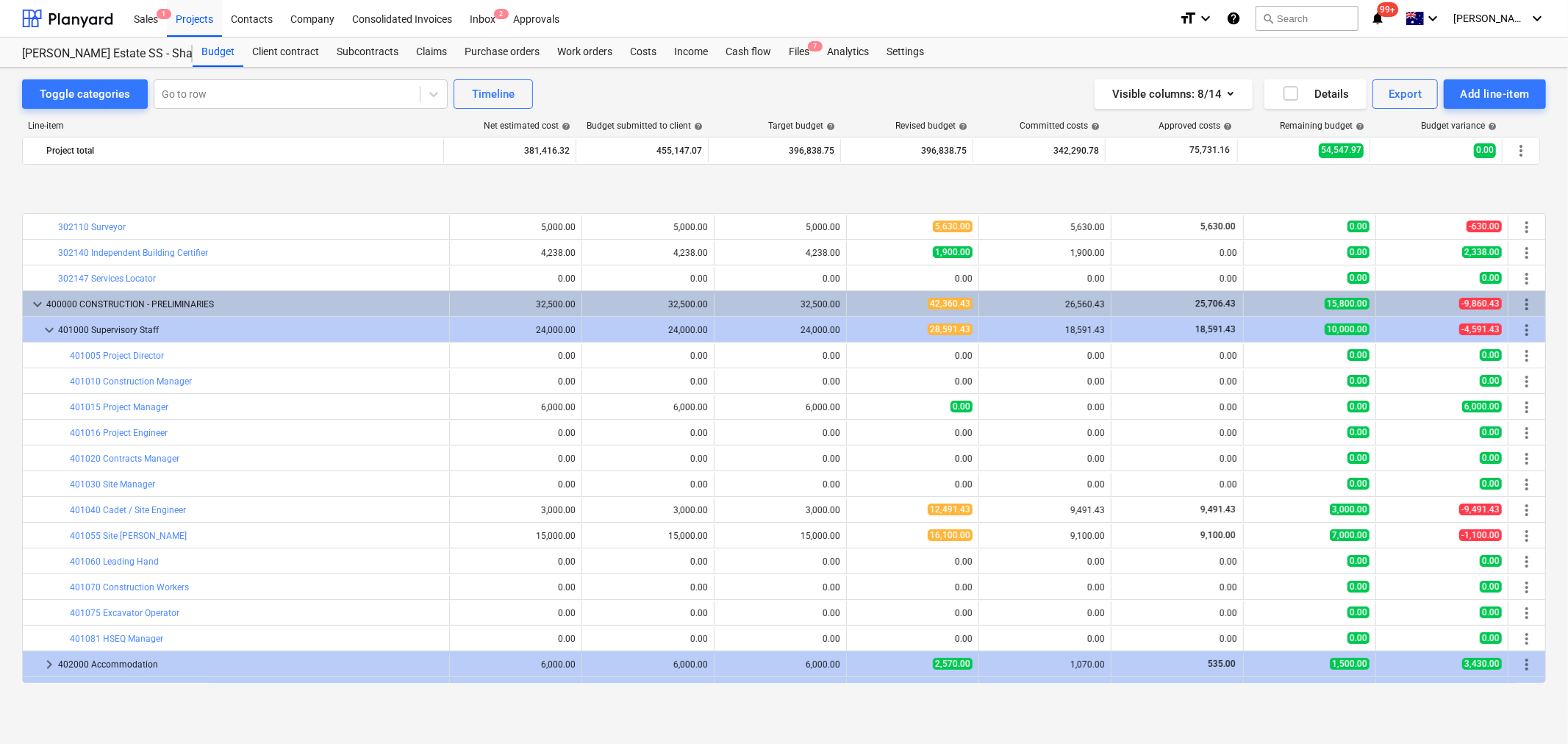
scroll to position [245, 0]
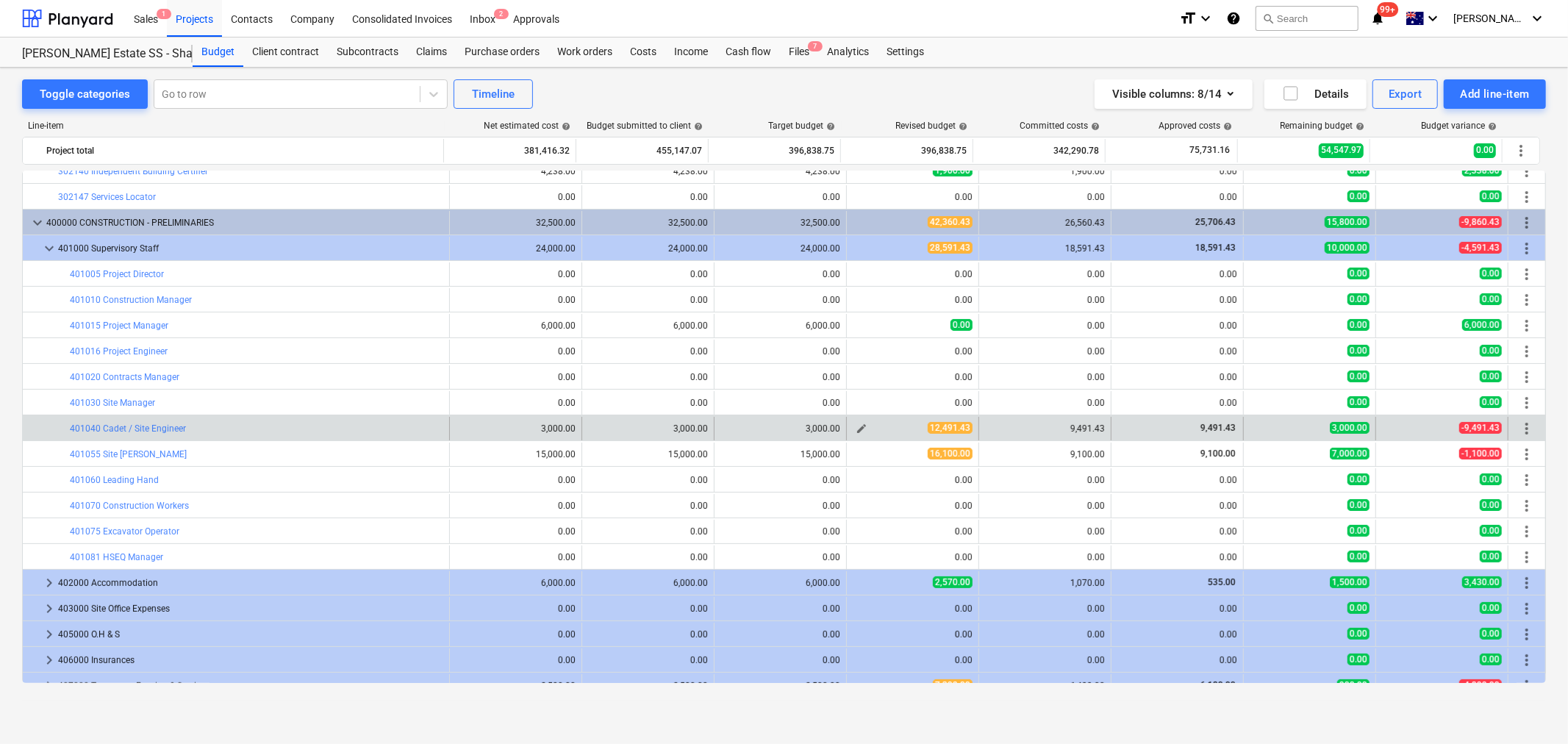
click at [857, 426] on span "edit" at bounding box center [862, 428] width 12 height 12
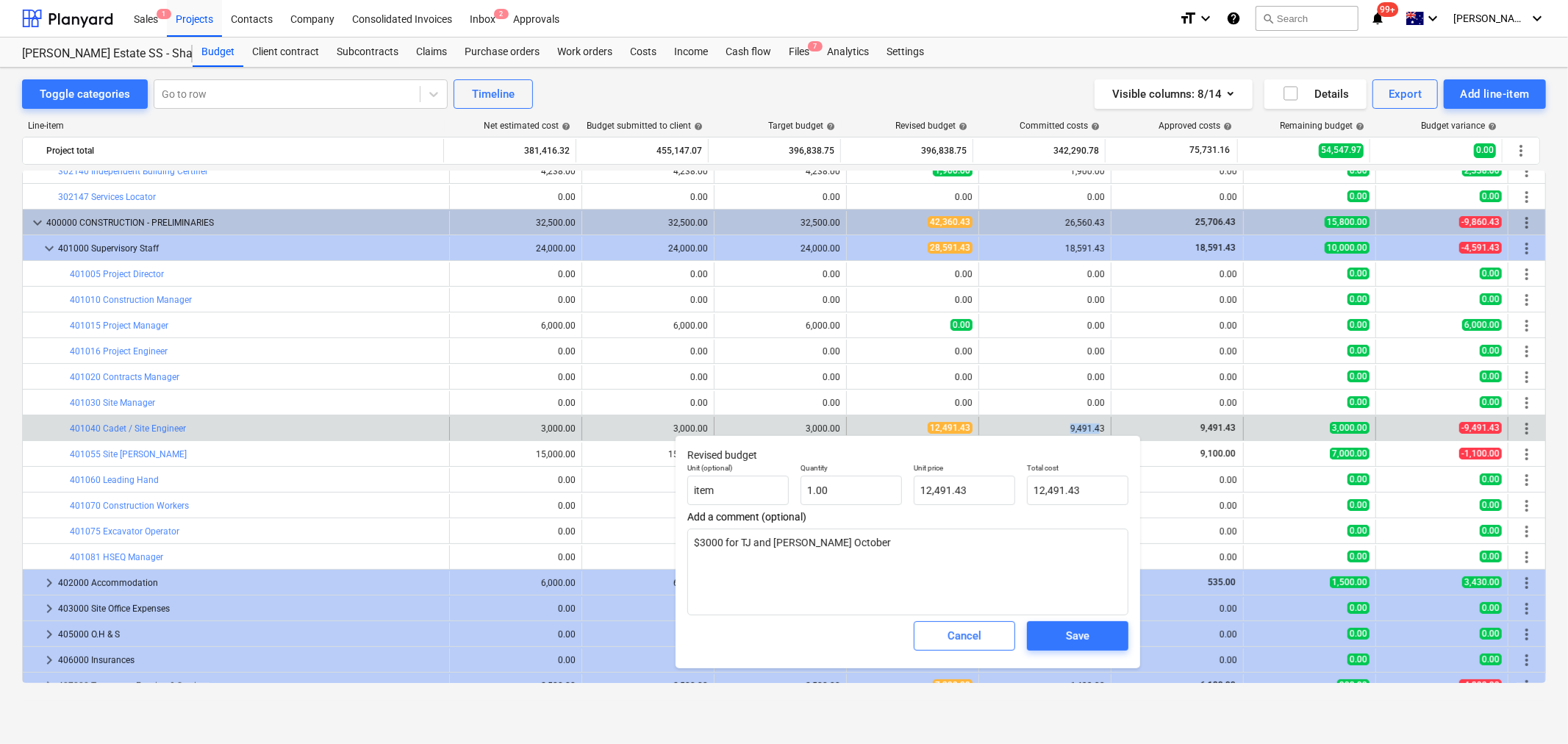
drag, startPoint x: 1062, startPoint y: 431, endPoint x: 1096, endPoint y: 428, distance: 34.1
click at [1096, 428] on div "9,491.43" at bounding box center [1046, 428] width 120 height 10
click at [1098, 428] on div "9,491.43" at bounding box center [1046, 428] width 120 height 10
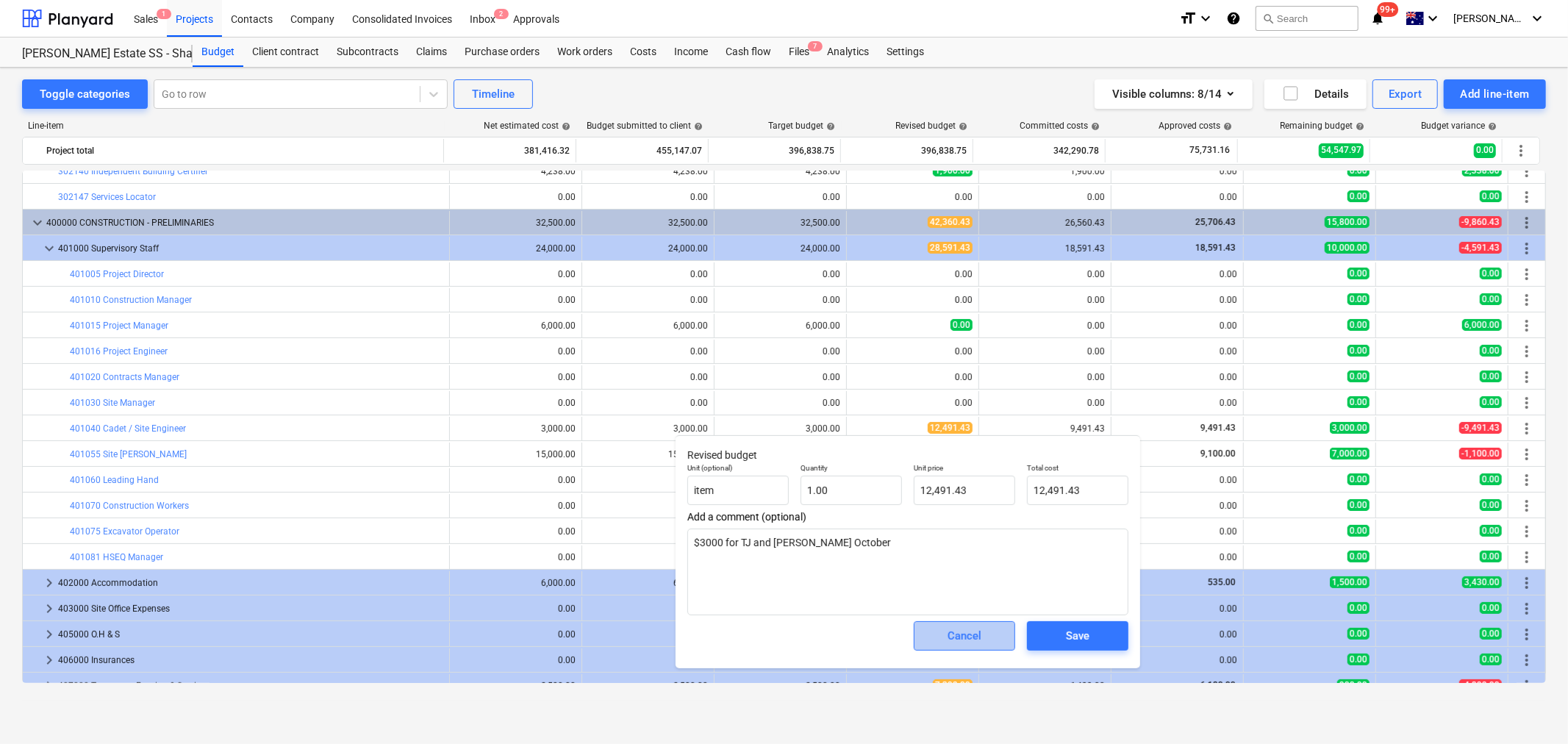
click at [949, 630] on div "Cancel" at bounding box center [964, 636] width 34 height 19
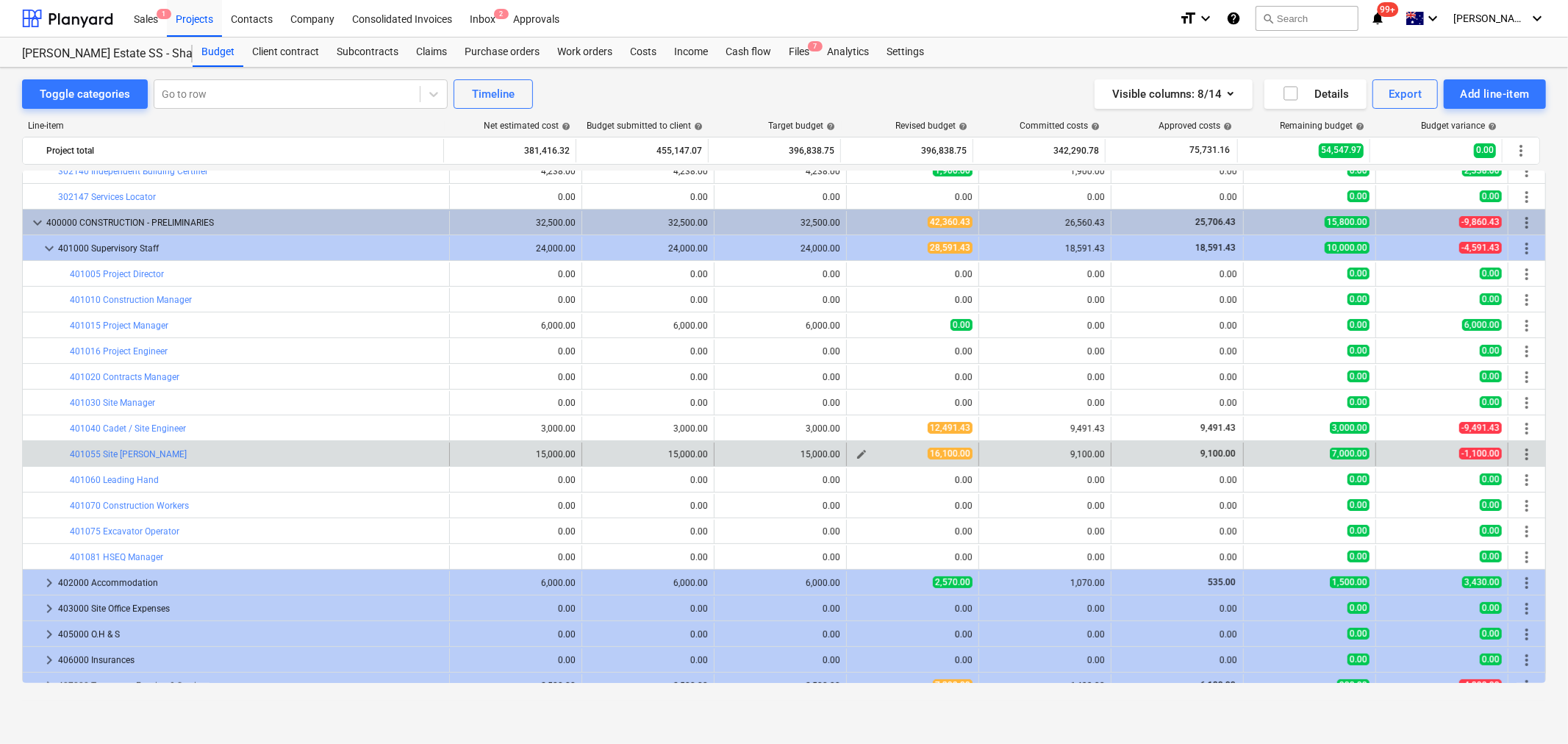
click at [862, 451] on span "edit" at bounding box center [862, 454] width 12 height 12
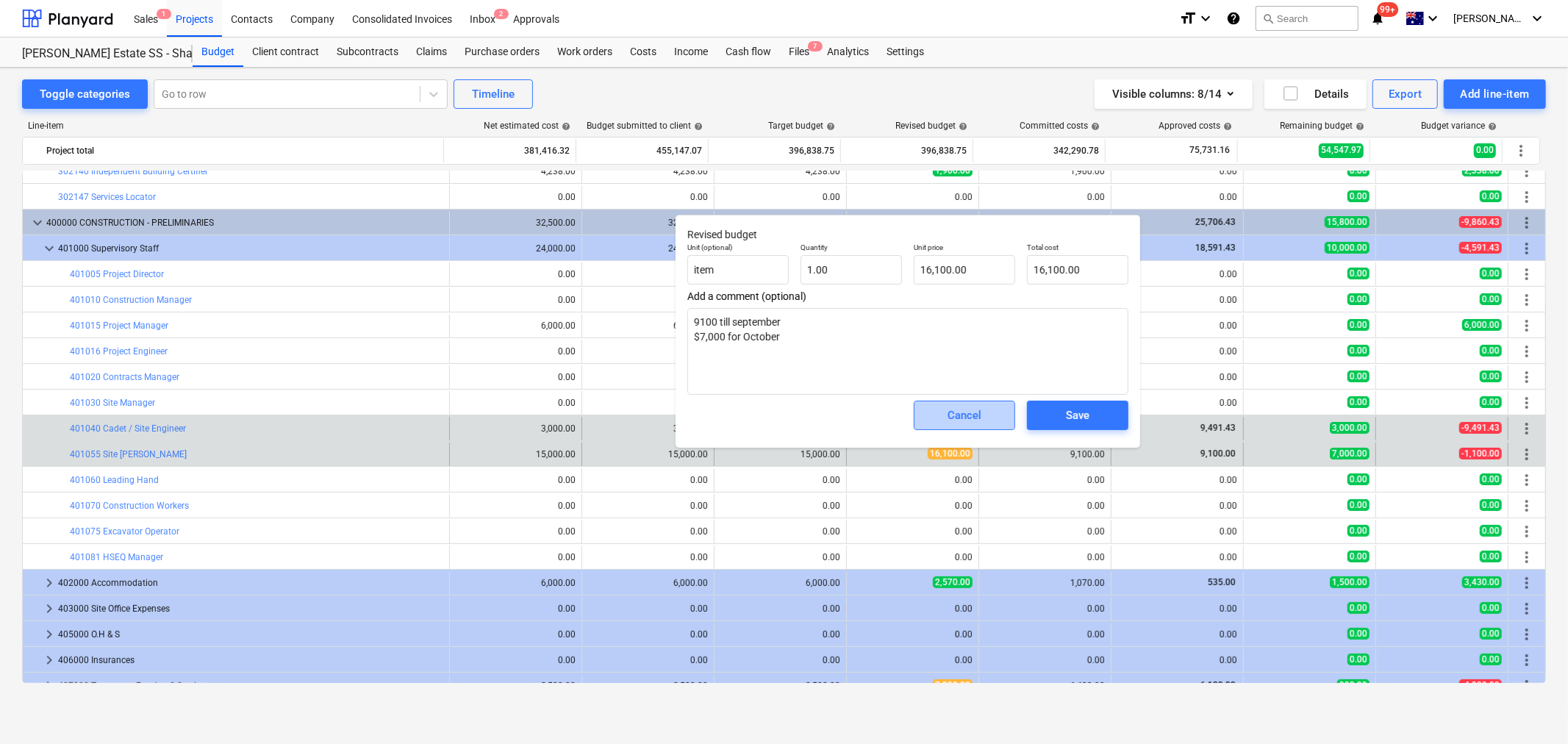
drag, startPoint x: 964, startPoint y: 424, endPoint x: 952, endPoint y: 419, distance: 13.0
click at [964, 423] on div "Cancel" at bounding box center [964, 415] width 34 height 19
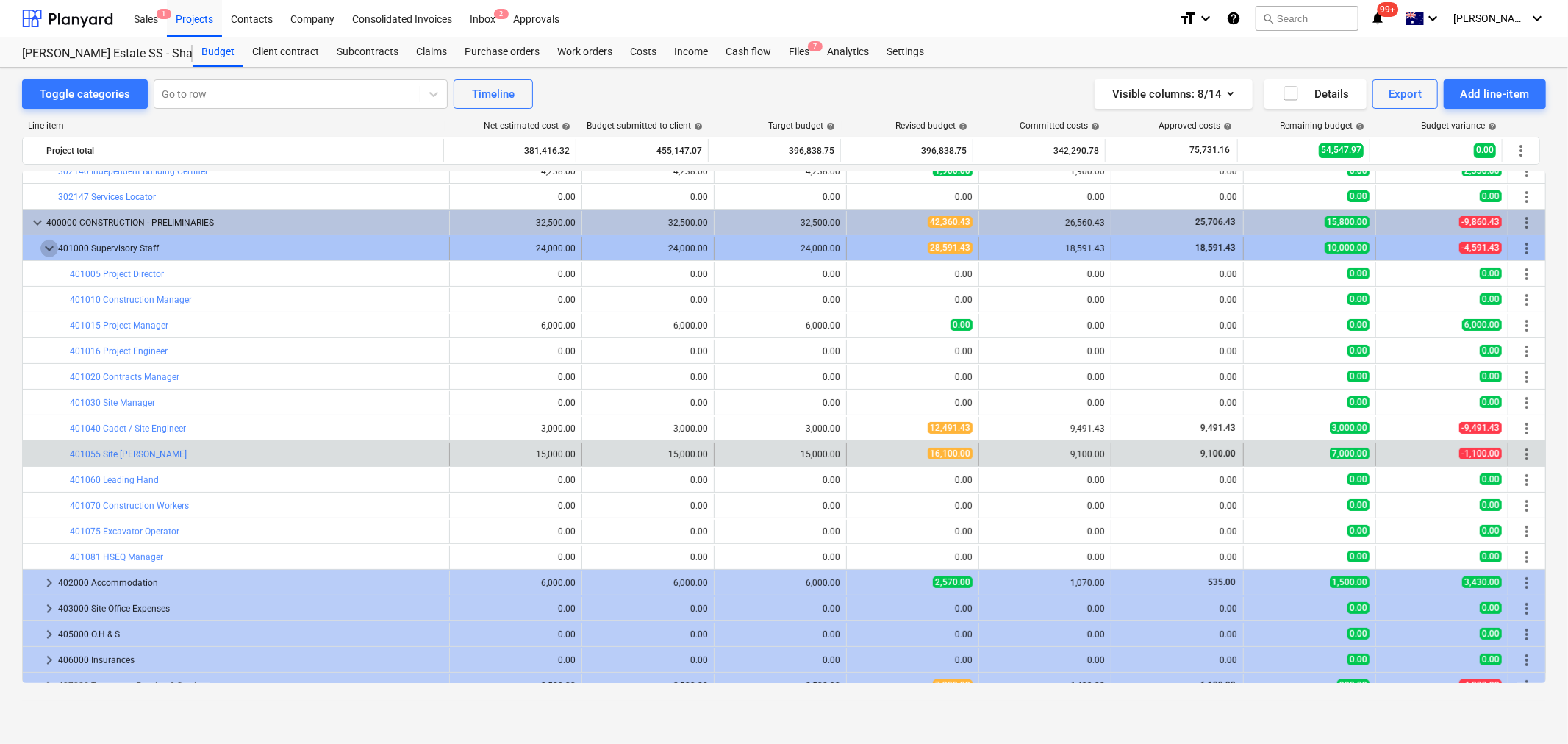
click at [47, 245] on span "keyboard_arrow_down" at bounding box center [49, 249] width 17 height 17
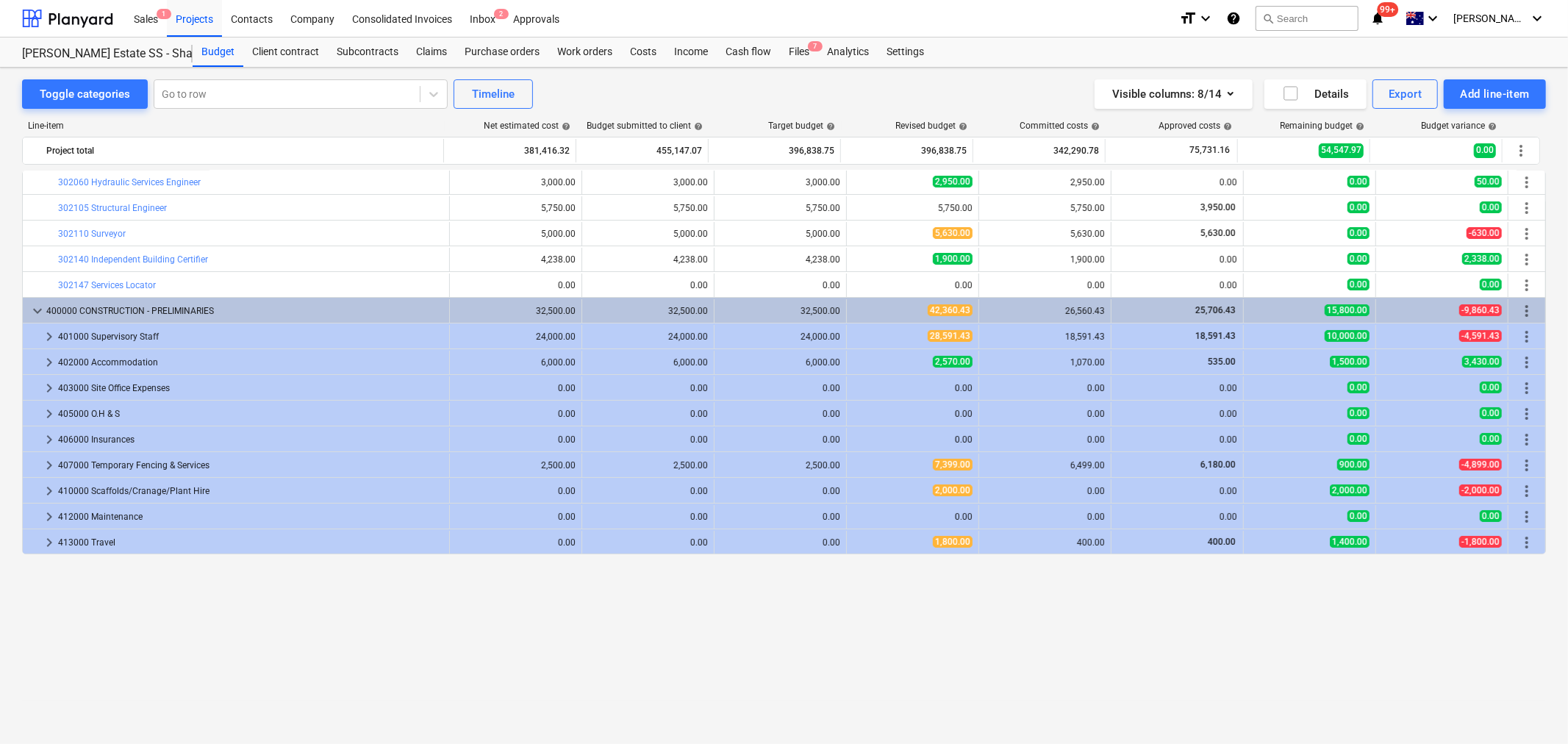
scroll to position [0, 0]
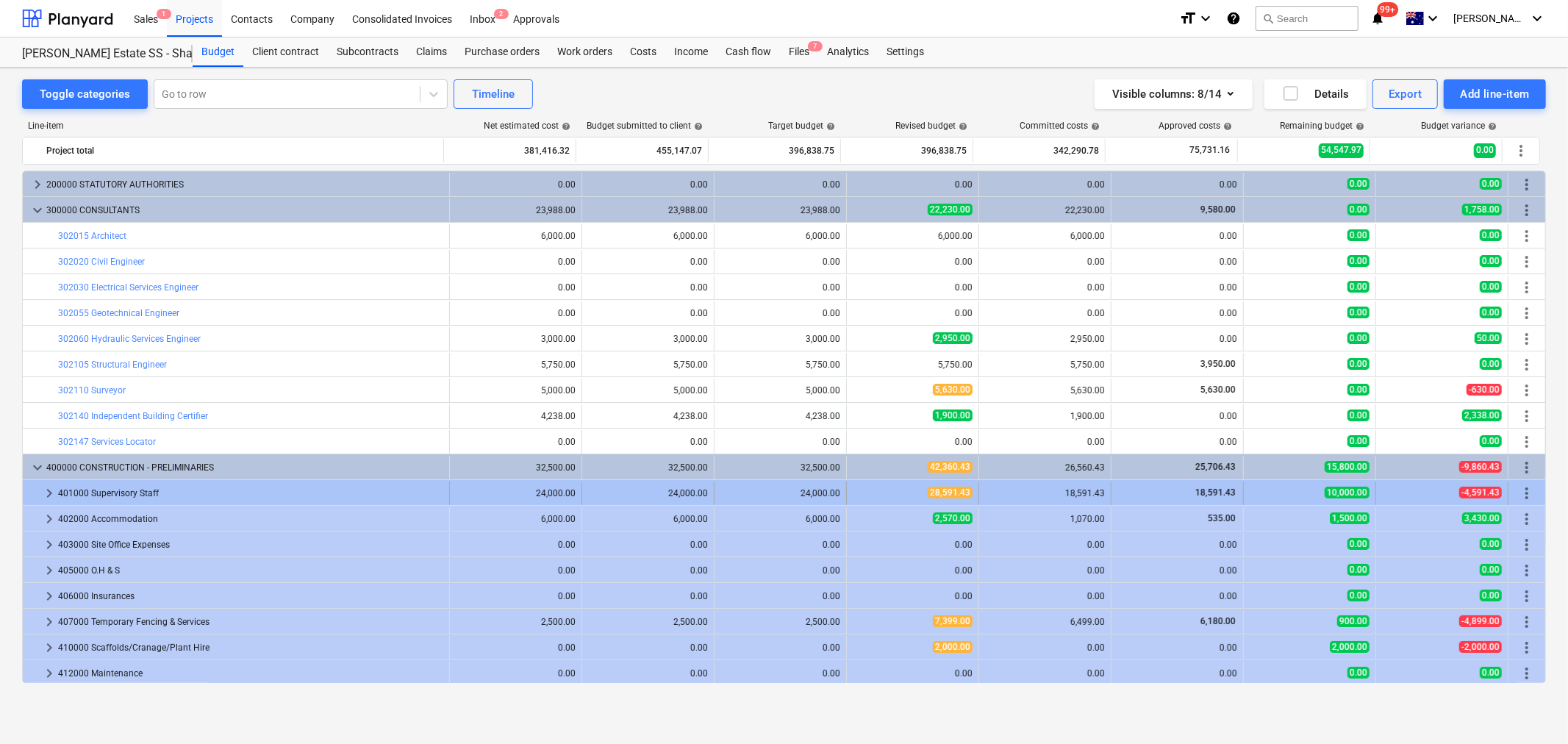
click at [48, 495] on span "keyboard_arrow_right" at bounding box center [49, 493] width 17 height 17
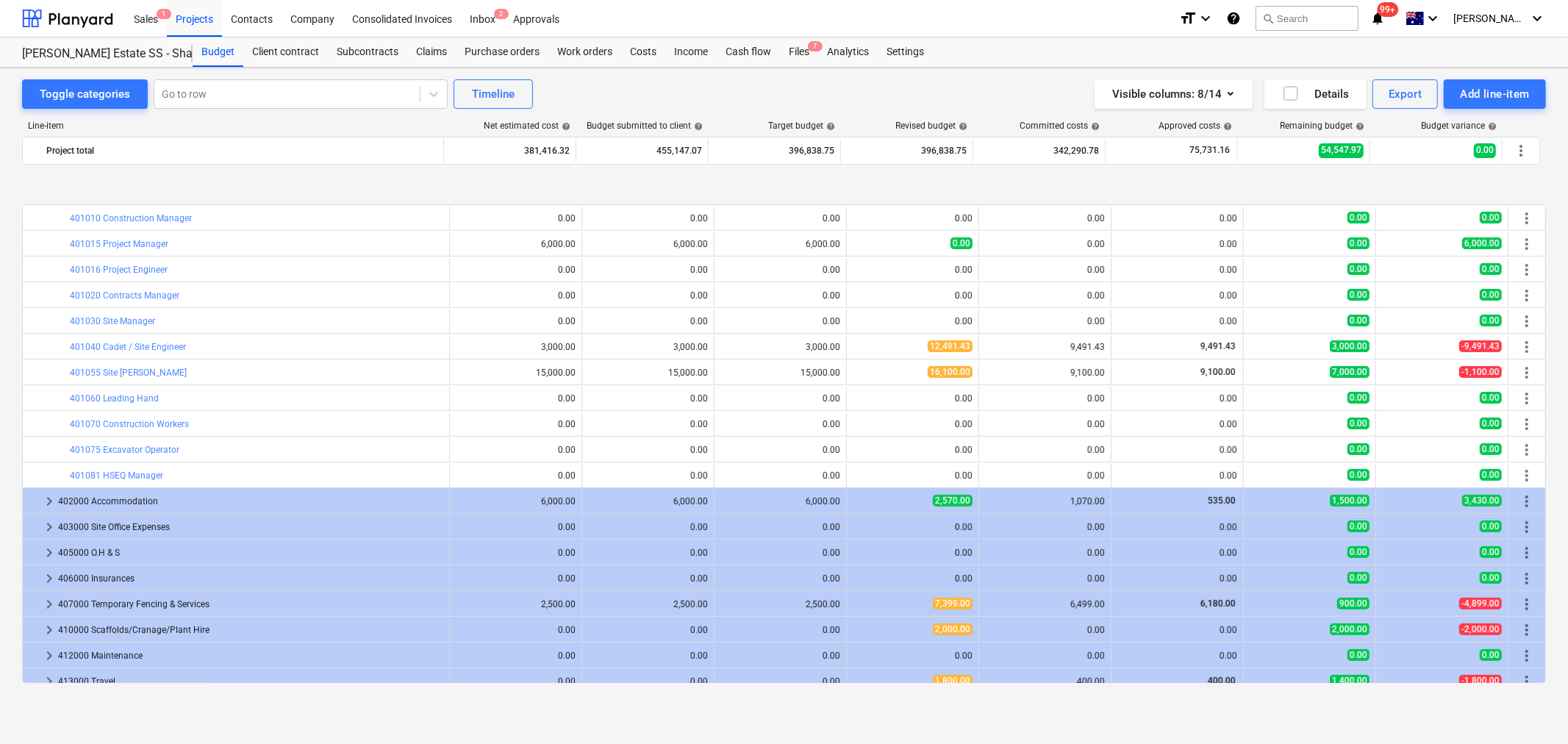
scroll to position [408, 0]
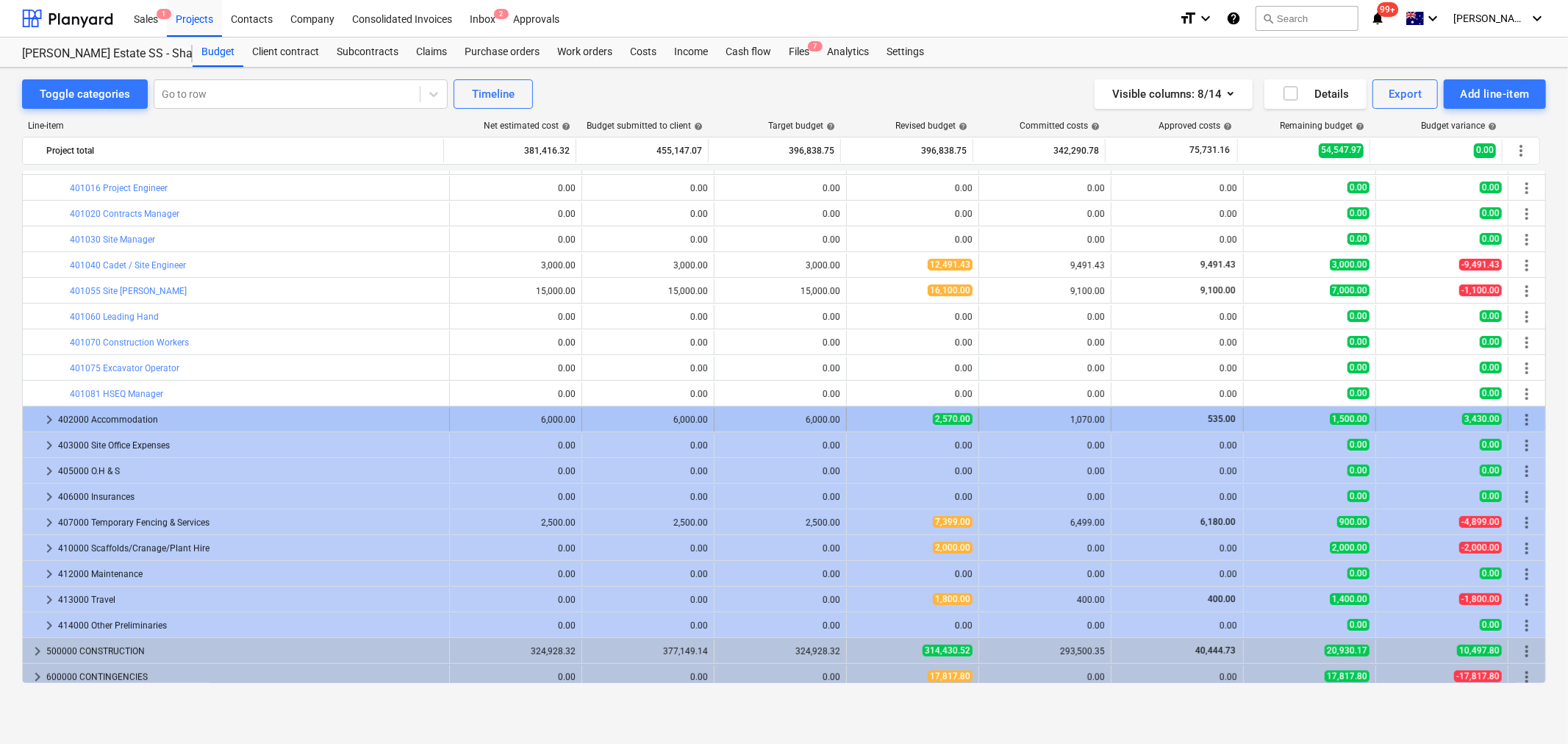
click at [51, 421] on span "keyboard_arrow_right" at bounding box center [49, 420] width 17 height 17
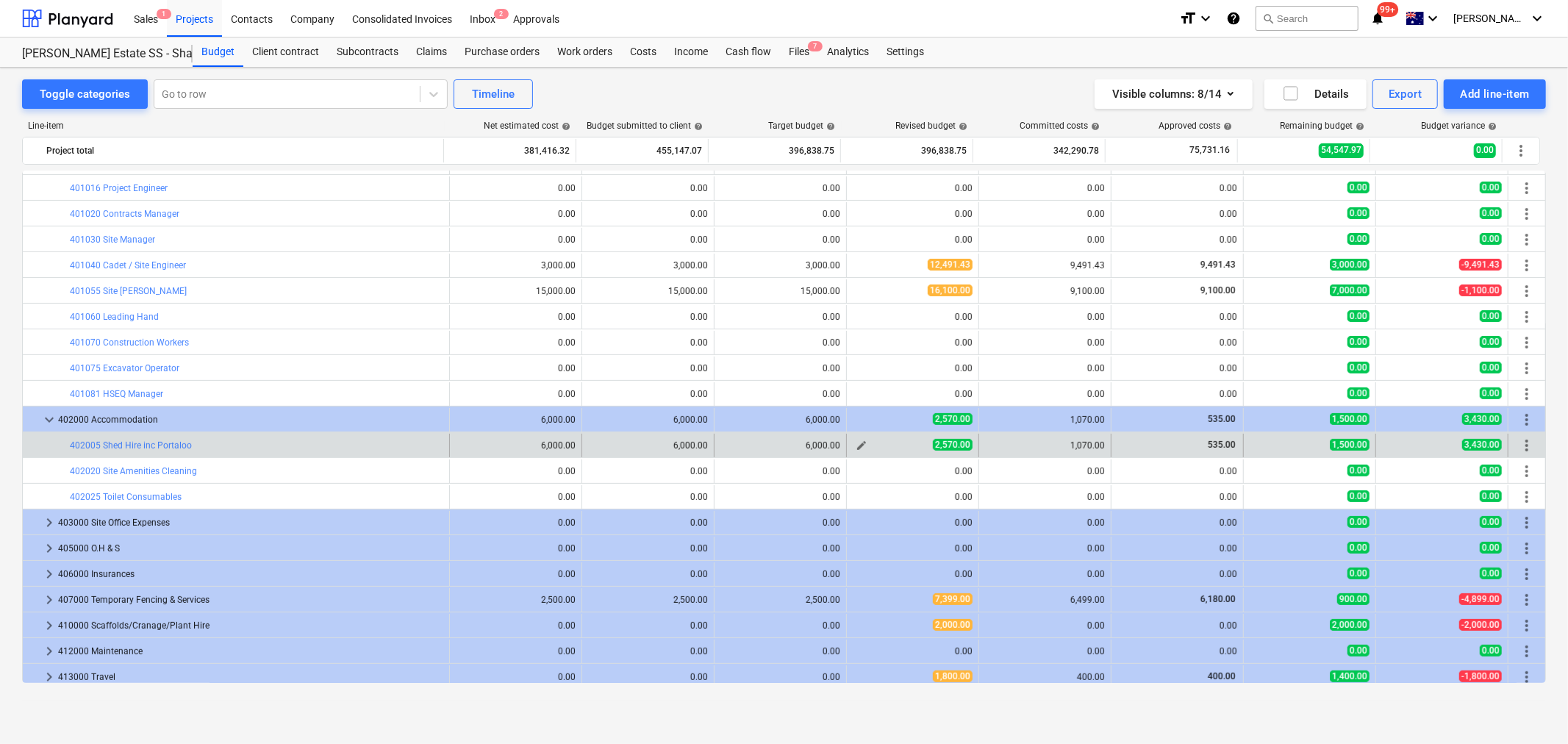
click at [853, 447] on button "edit" at bounding box center [862, 445] width 17 height 17
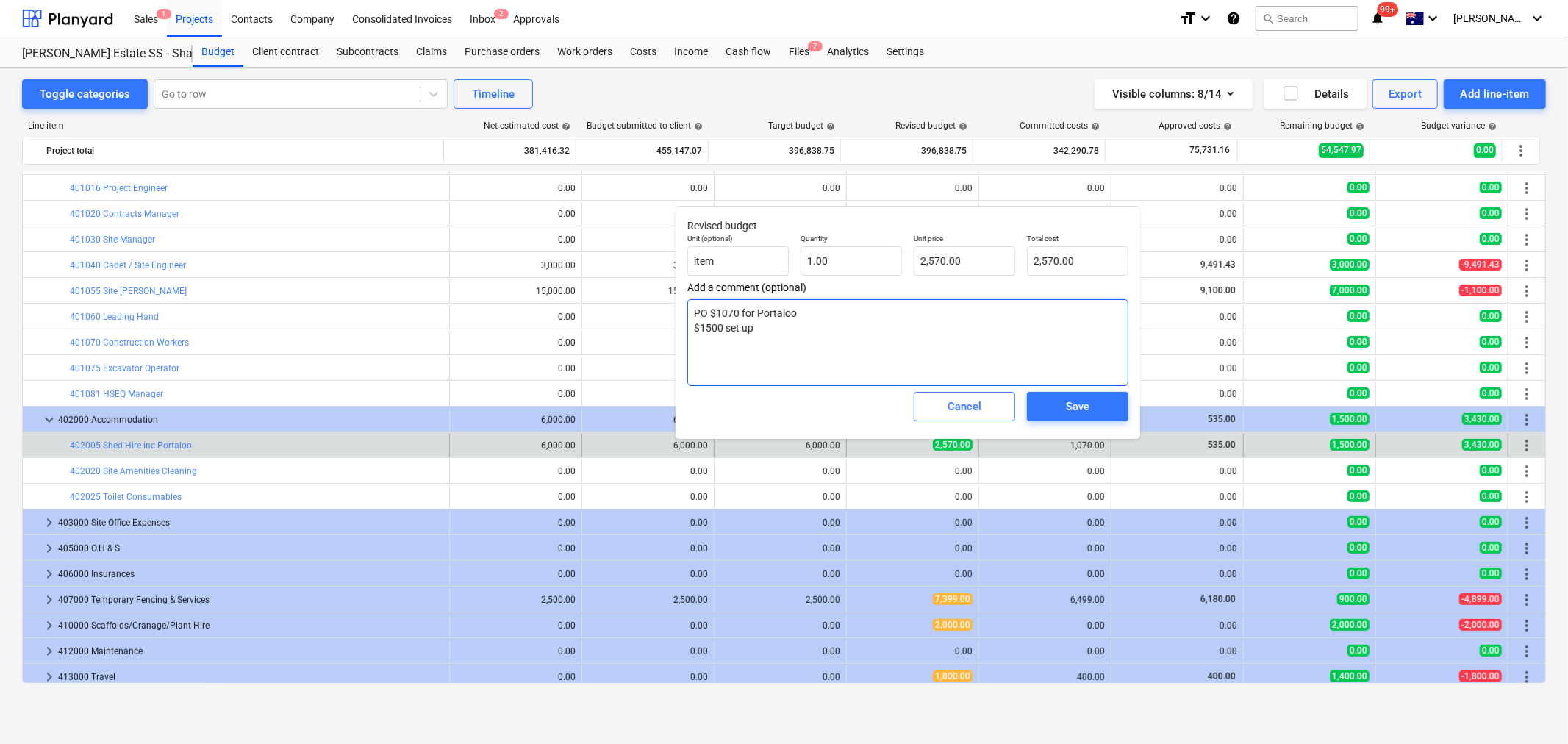
click at [814, 317] on textarea "PO $1070 for Portaloo $1500 set up" at bounding box center [907, 342] width 441 height 87
click at [811, 342] on textarea "PO $1070 for Portaloo $1500 set up" at bounding box center [907, 342] width 441 height 87
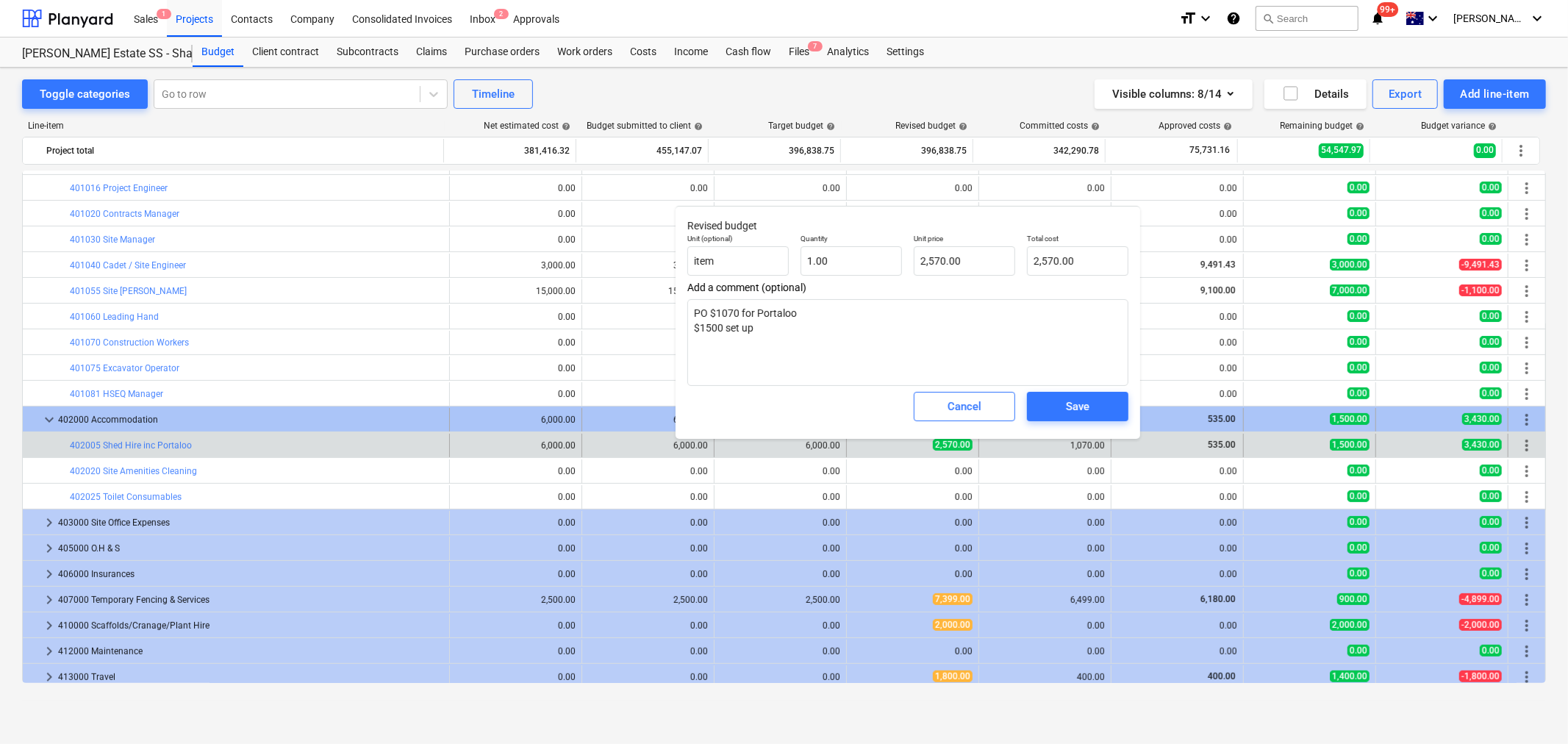
click at [932, 408] on span "Cancel" at bounding box center [964, 406] width 65 height 19
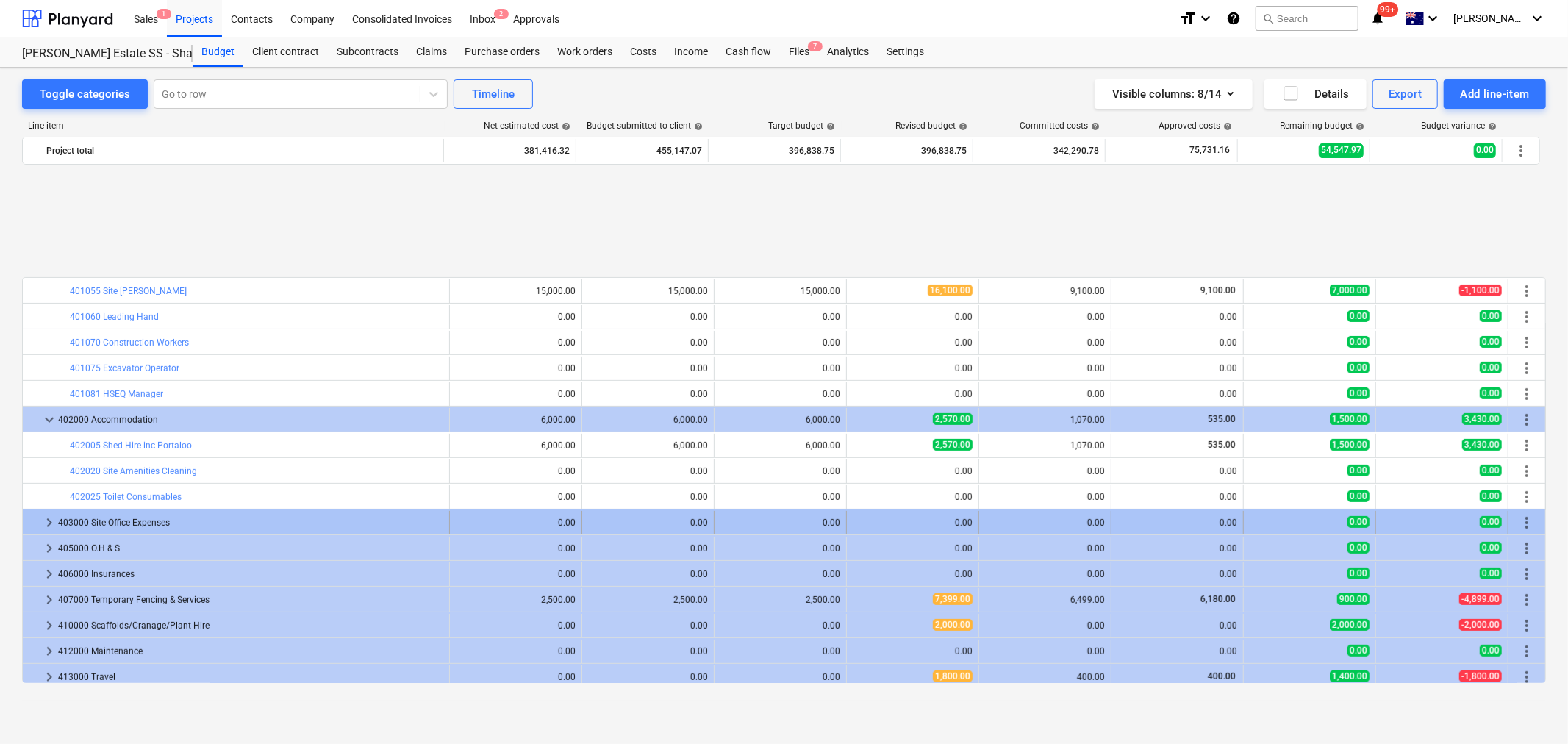
scroll to position [543, 0]
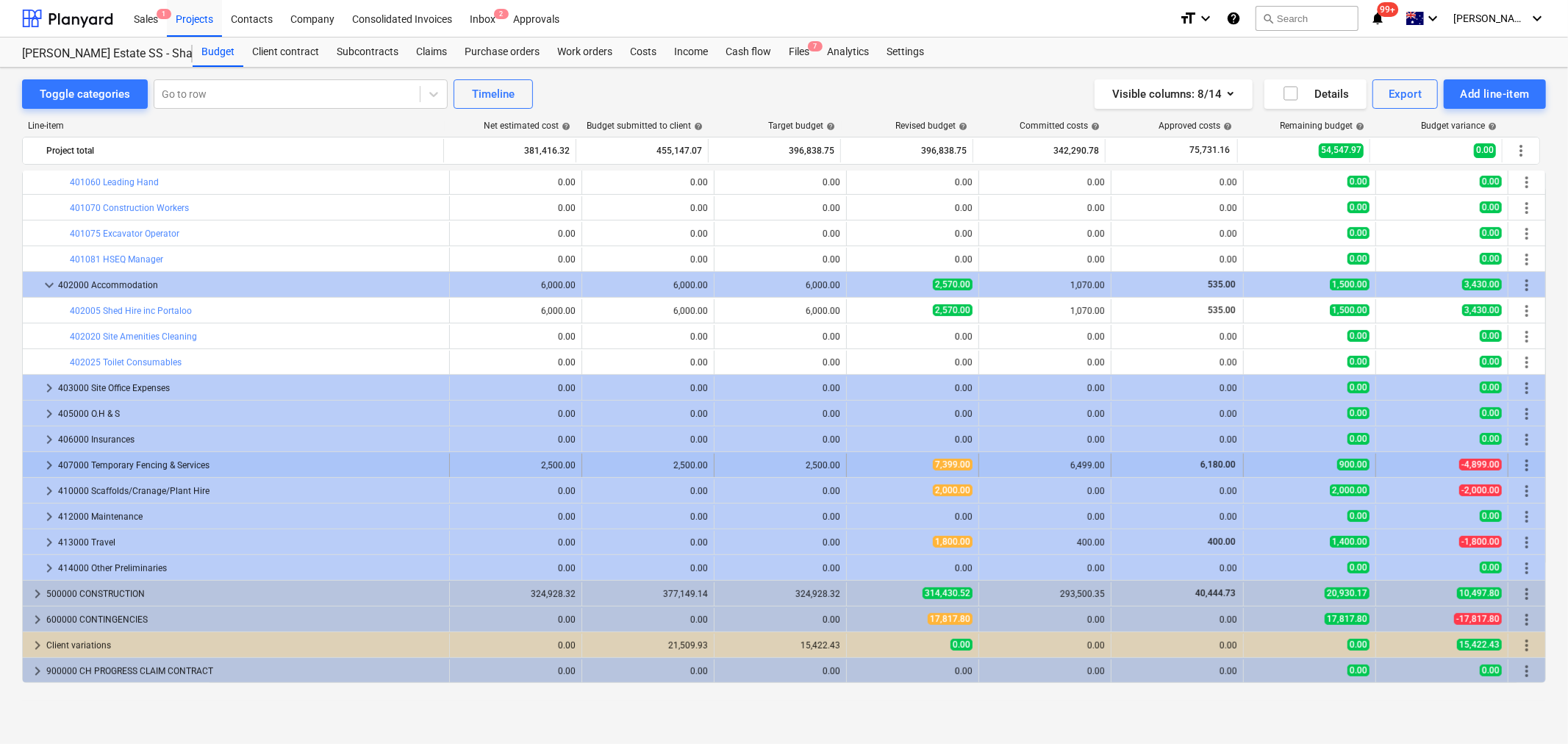
click at [47, 467] on span "keyboard_arrow_right" at bounding box center [49, 465] width 17 height 17
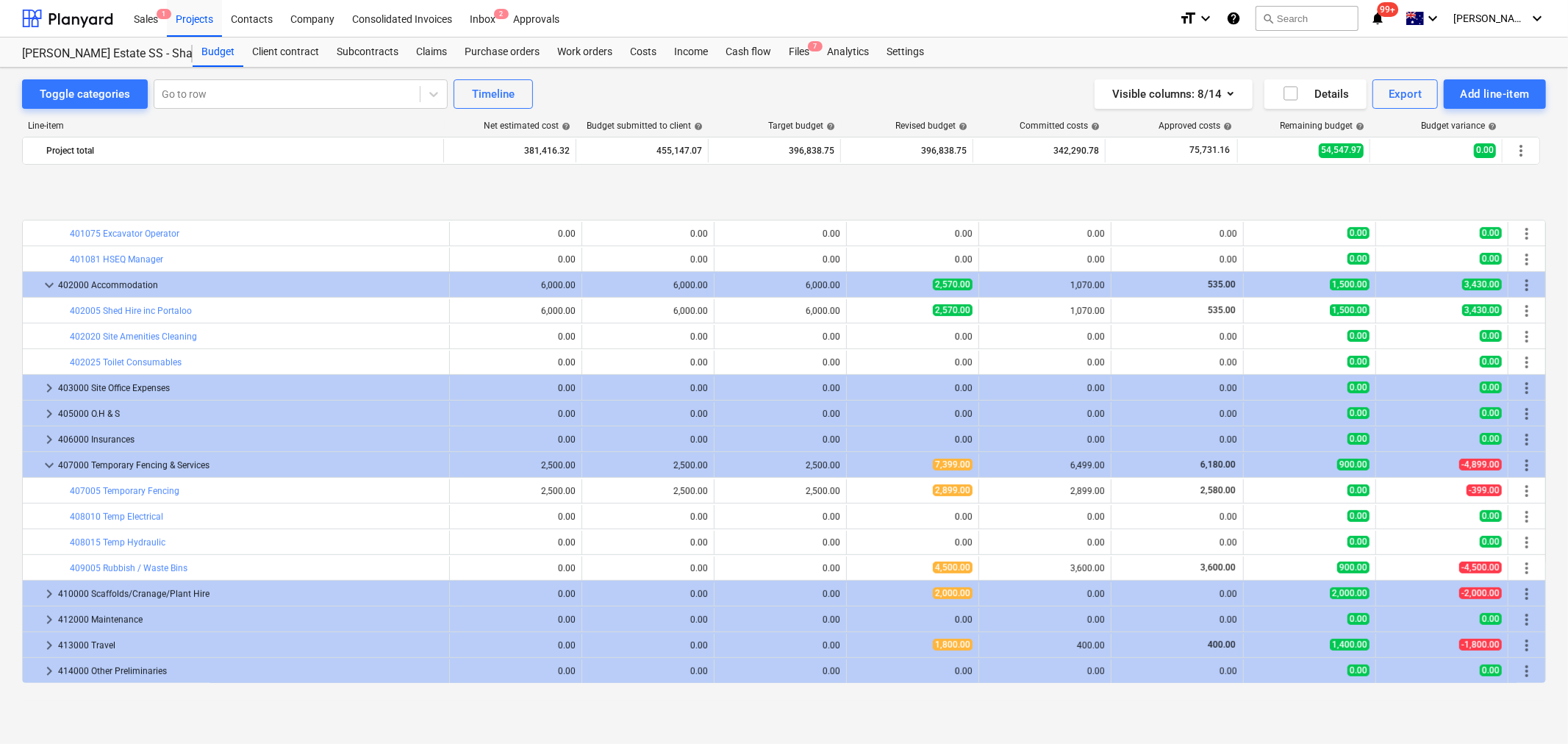
scroll to position [625, 0]
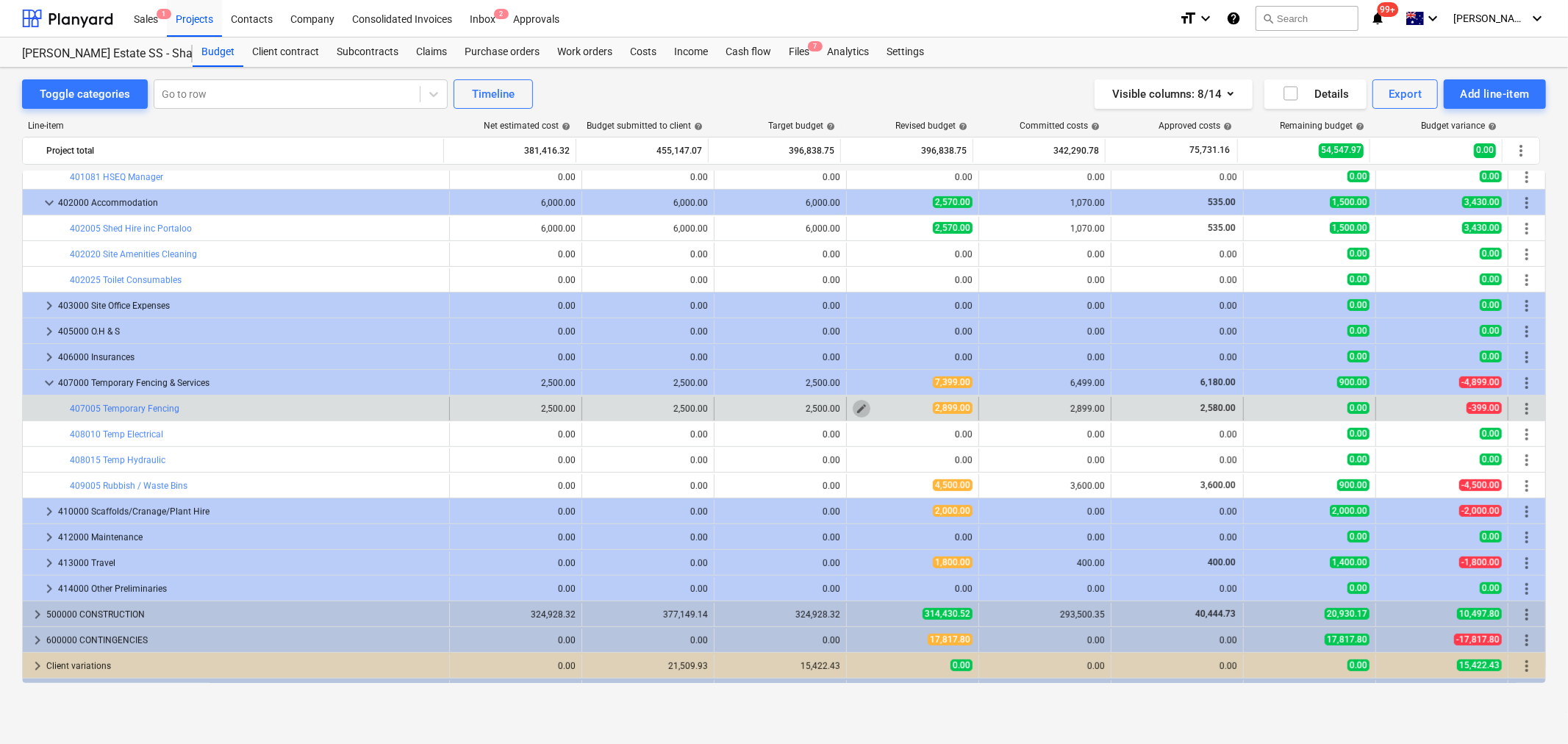
click at [858, 409] on span "edit" at bounding box center [862, 409] width 12 height 12
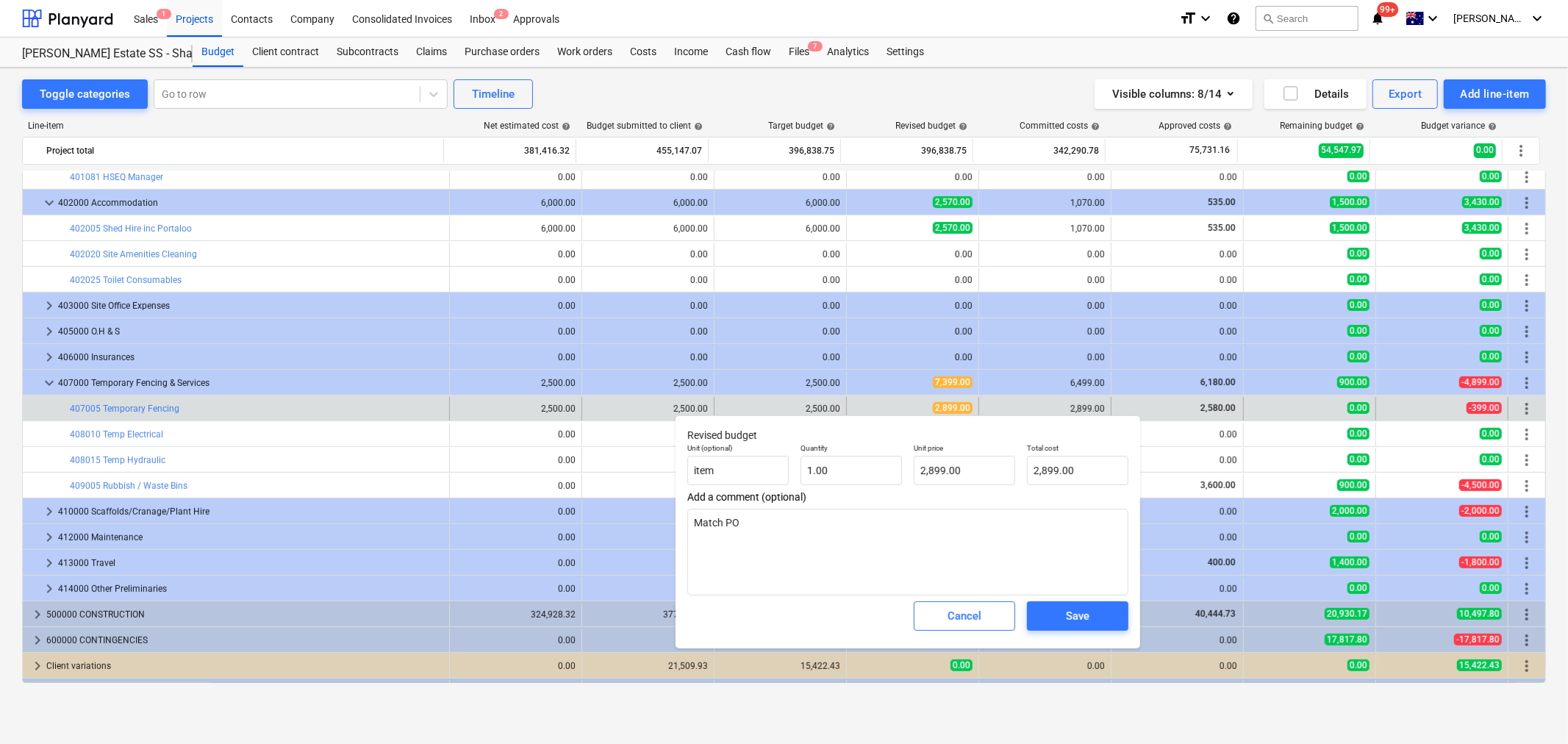
click at [952, 633] on div "Cancel" at bounding box center [964, 616] width 113 height 41
click at [952, 615] on div "Cancel" at bounding box center [964, 616] width 34 height 19
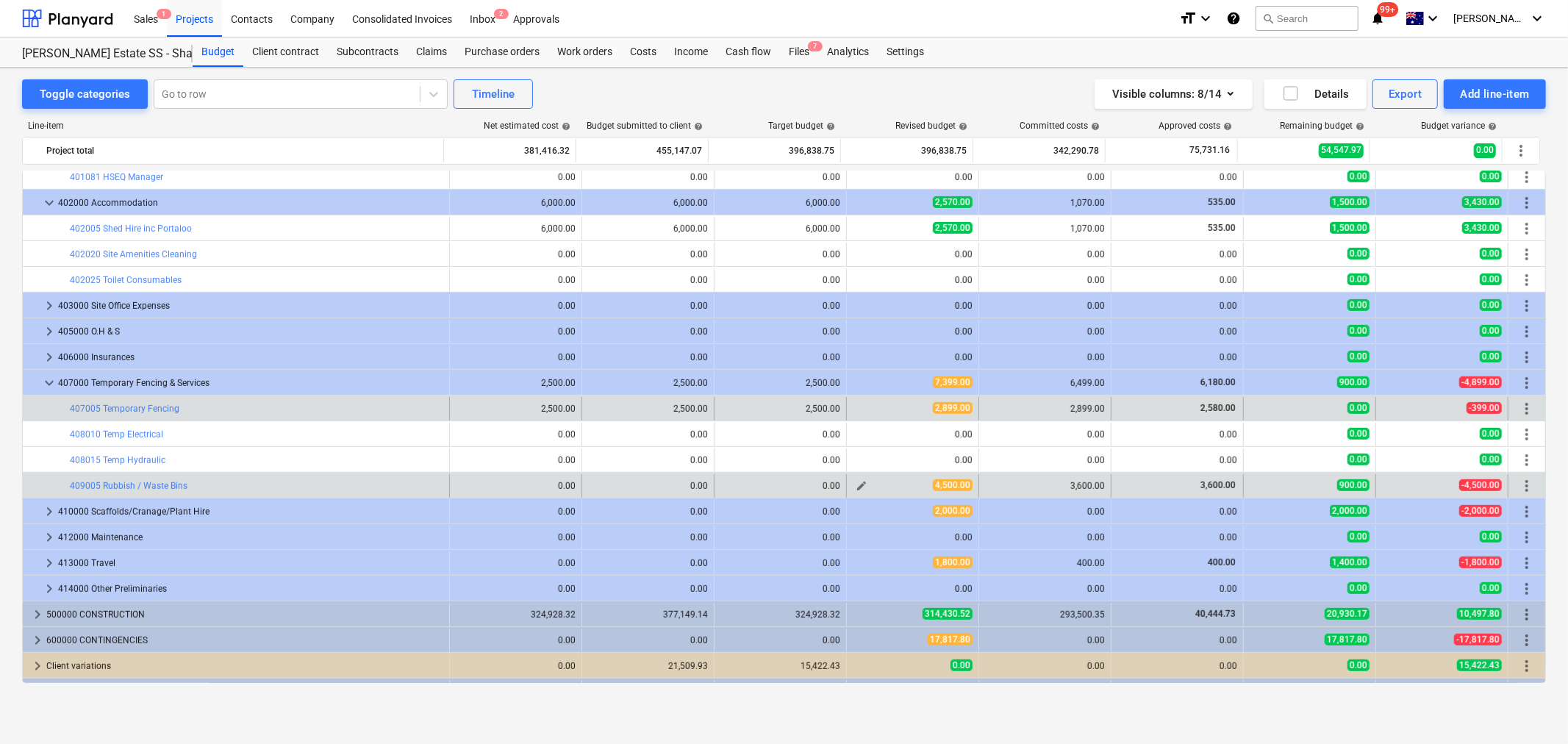
click at [861, 490] on span "edit" at bounding box center [862, 485] width 12 height 12
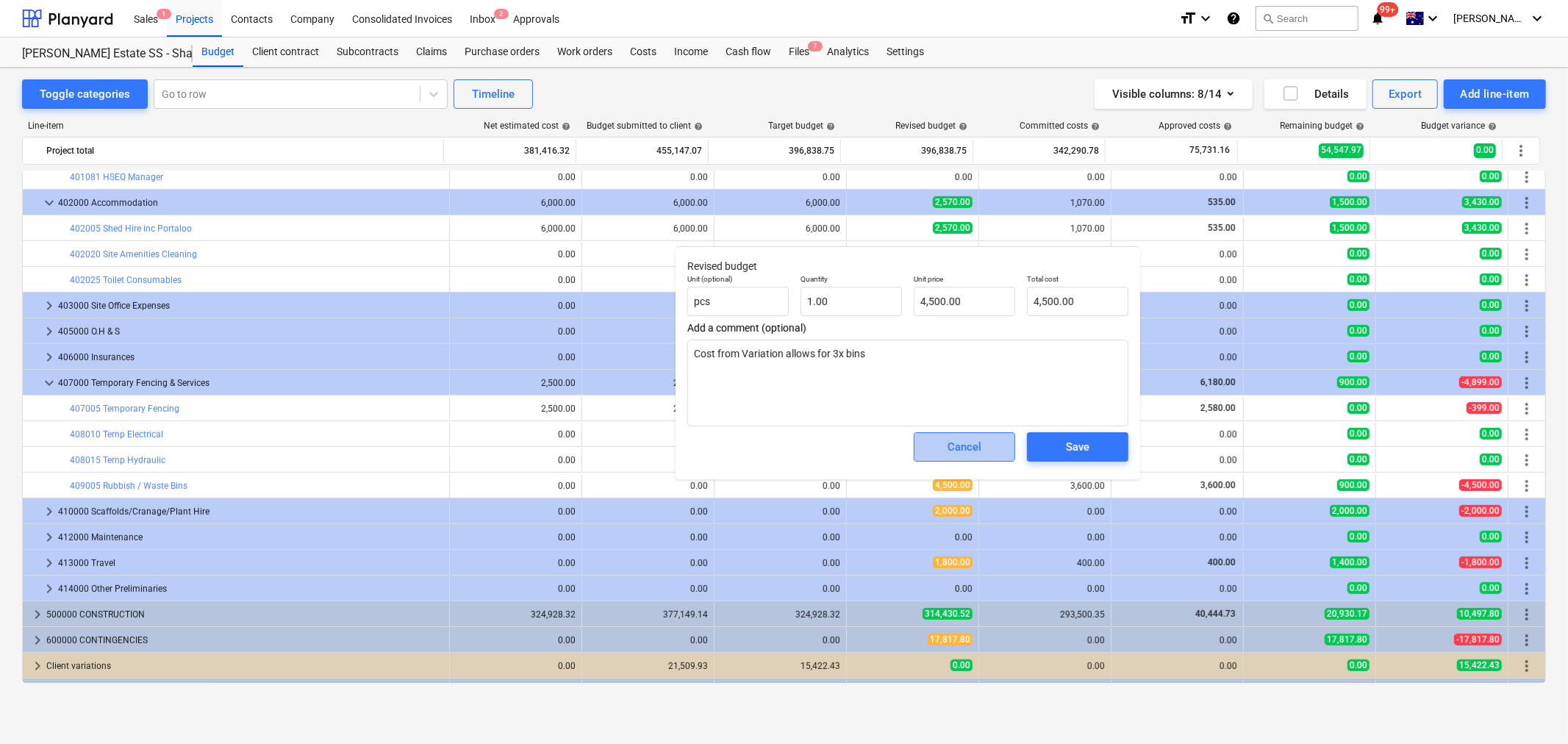
click at [975, 454] on div "Cancel" at bounding box center [964, 447] width 34 height 19
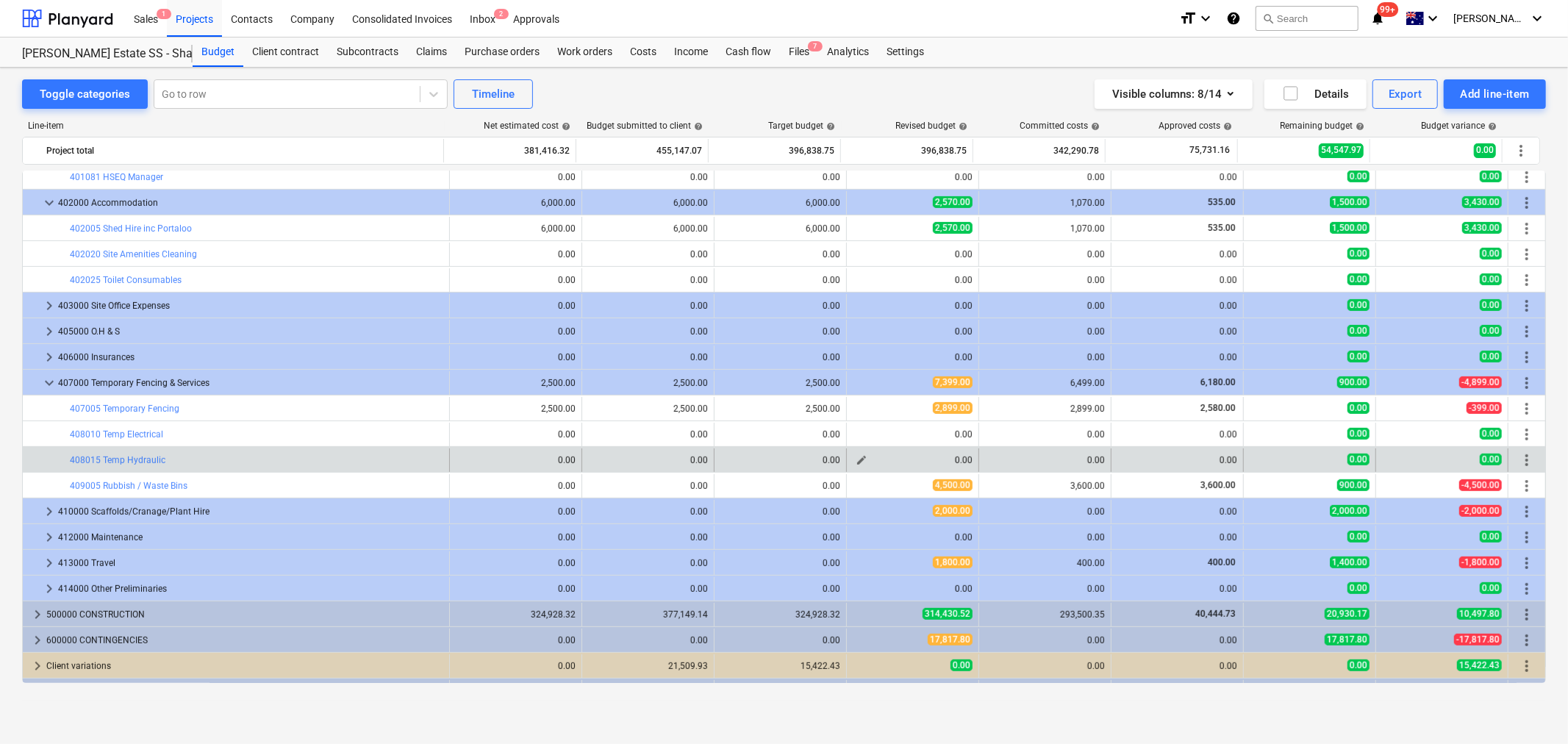
click at [860, 459] on span "edit" at bounding box center [862, 460] width 12 height 12
type textarea "x"
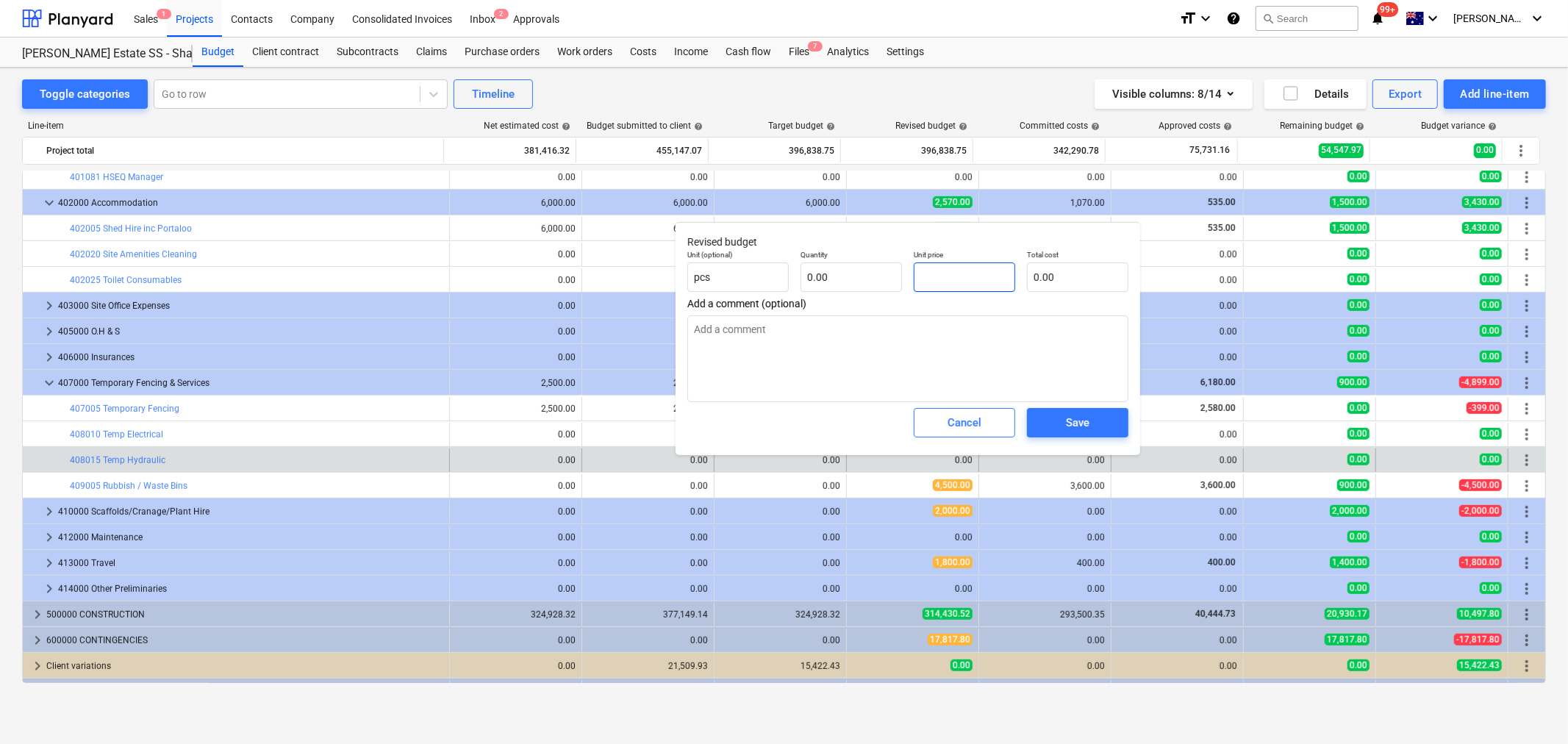
click at [941, 278] on input "text" at bounding box center [964, 277] width 102 height 29
type textarea "x"
type input "2"
type textarea "x"
type input "20"
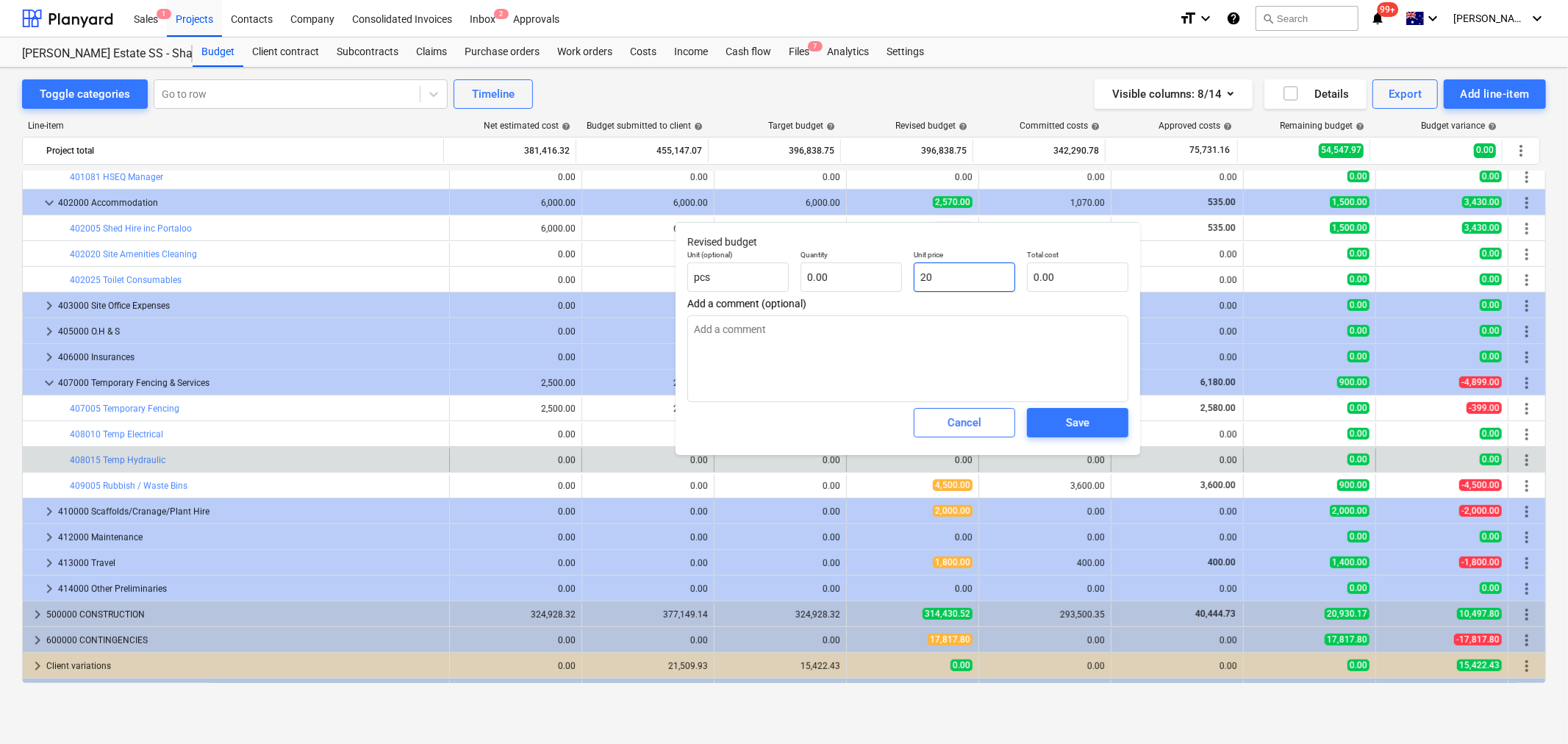
type textarea "x"
type input "200"
type textarea "x"
type input "200.00"
click at [848, 274] on input "text" at bounding box center [851, 277] width 102 height 29
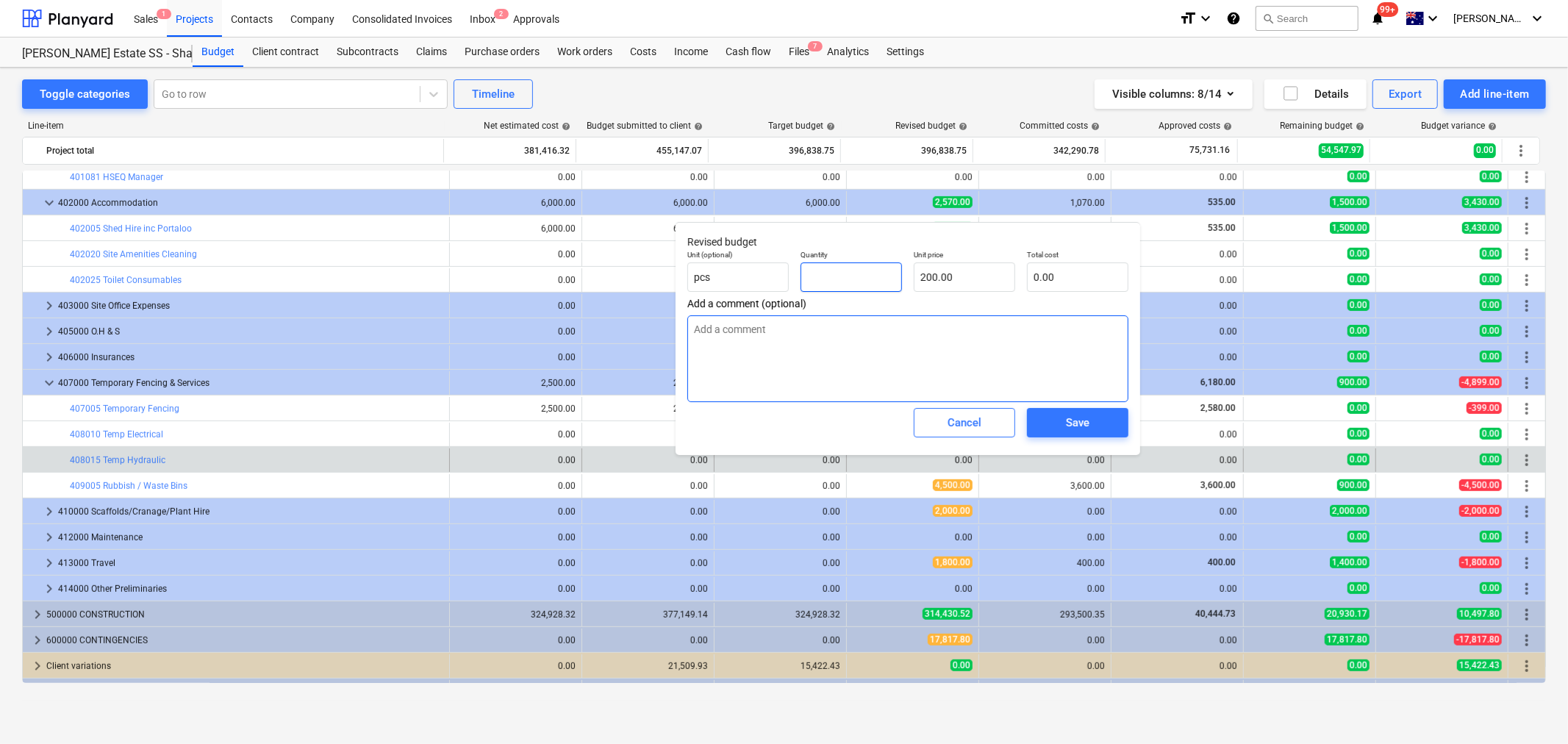
type textarea "x"
type input "1"
type input "200.00"
type input "1"
type textarea "x"
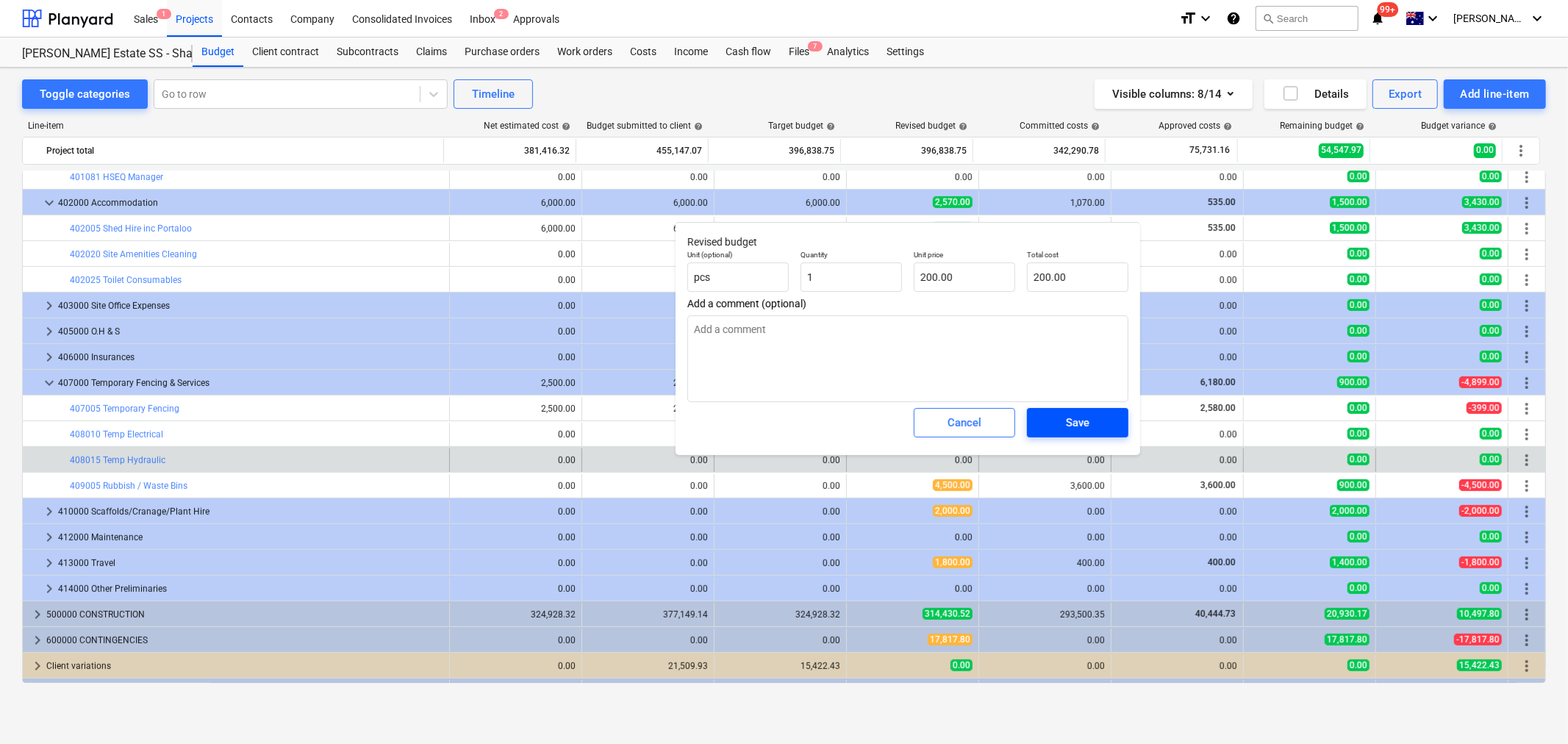
type input "1.00"
click at [1084, 435] on button "Save" at bounding box center [1078, 422] width 102 height 29
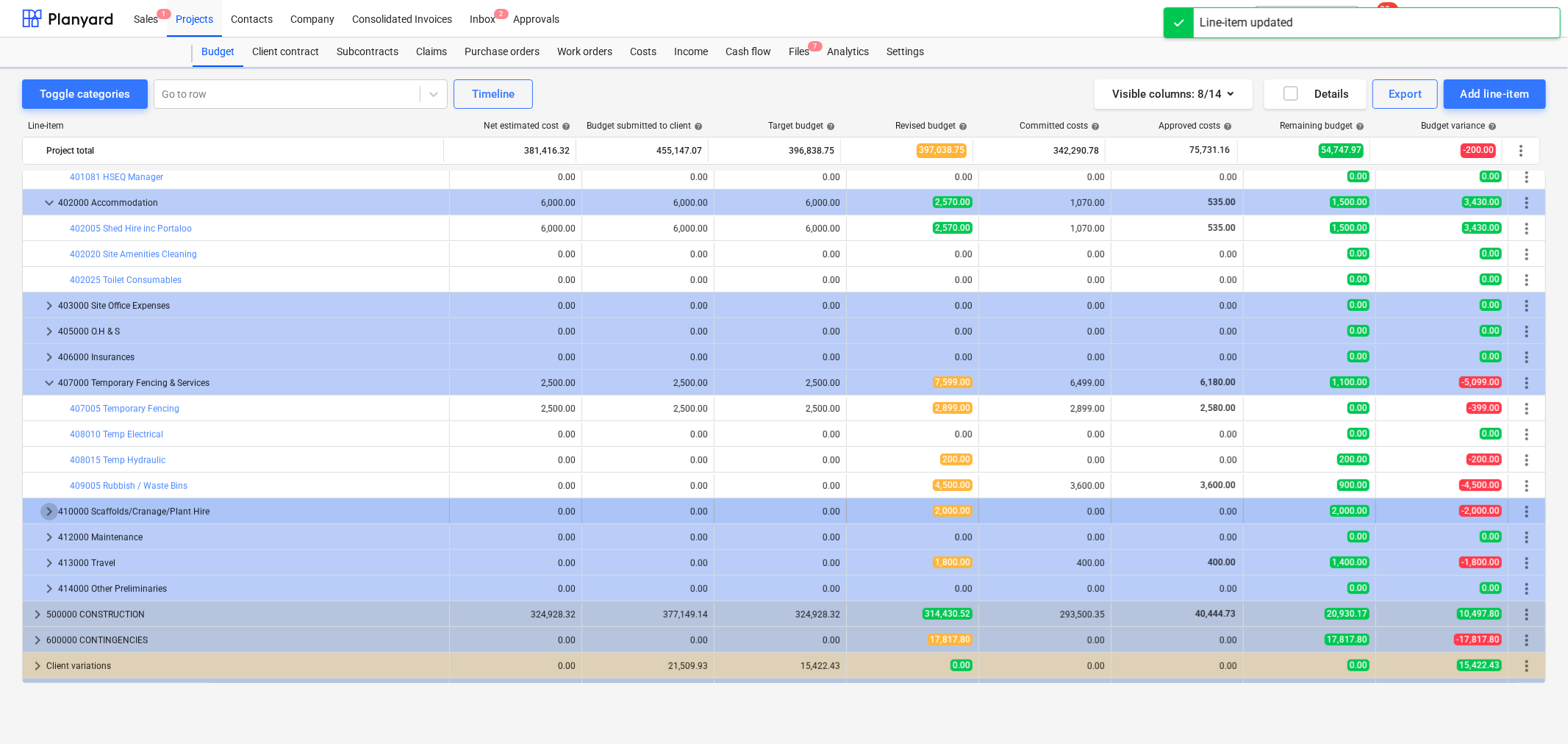
click at [49, 517] on span "keyboard_arrow_right" at bounding box center [49, 511] width 17 height 17
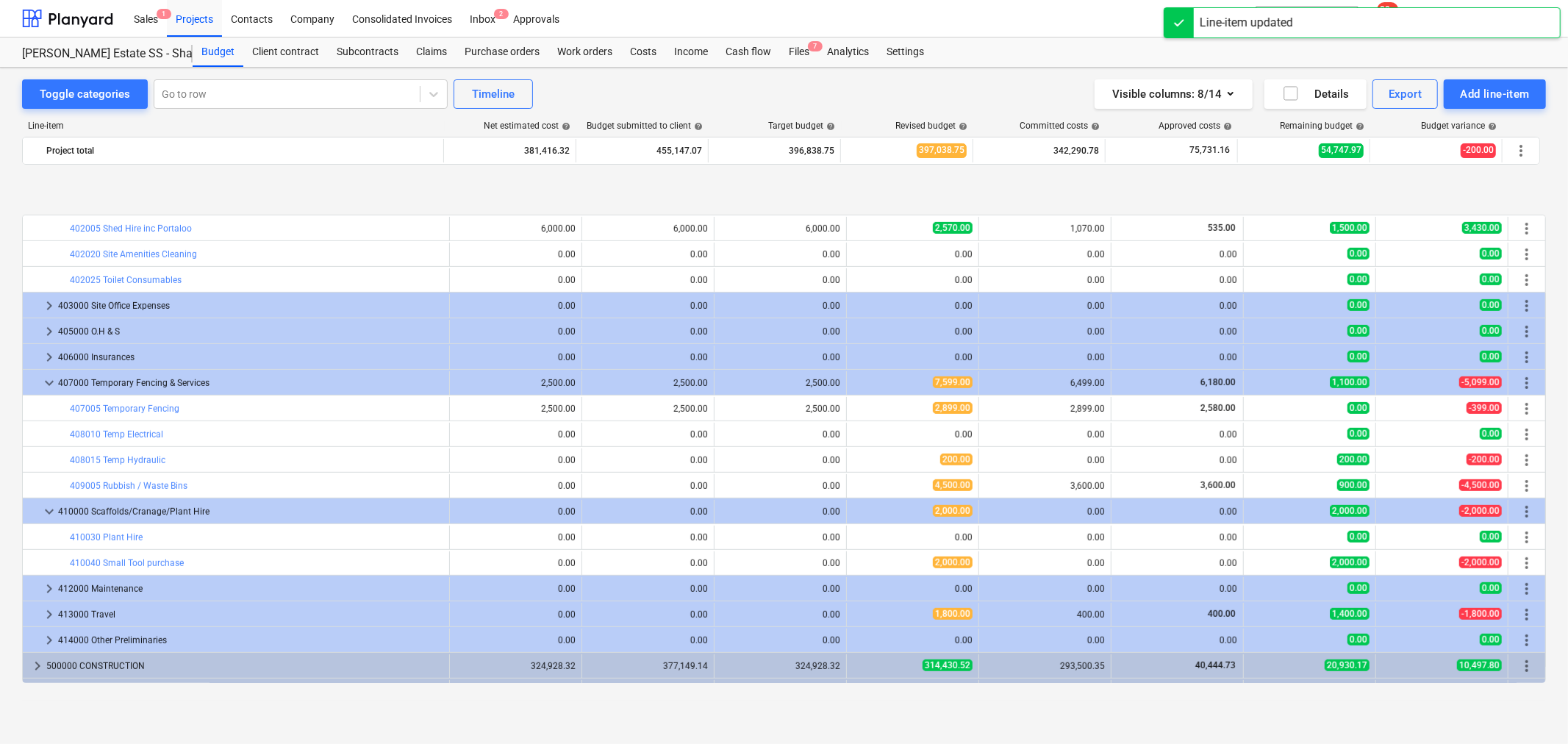
scroll to position [697, 0]
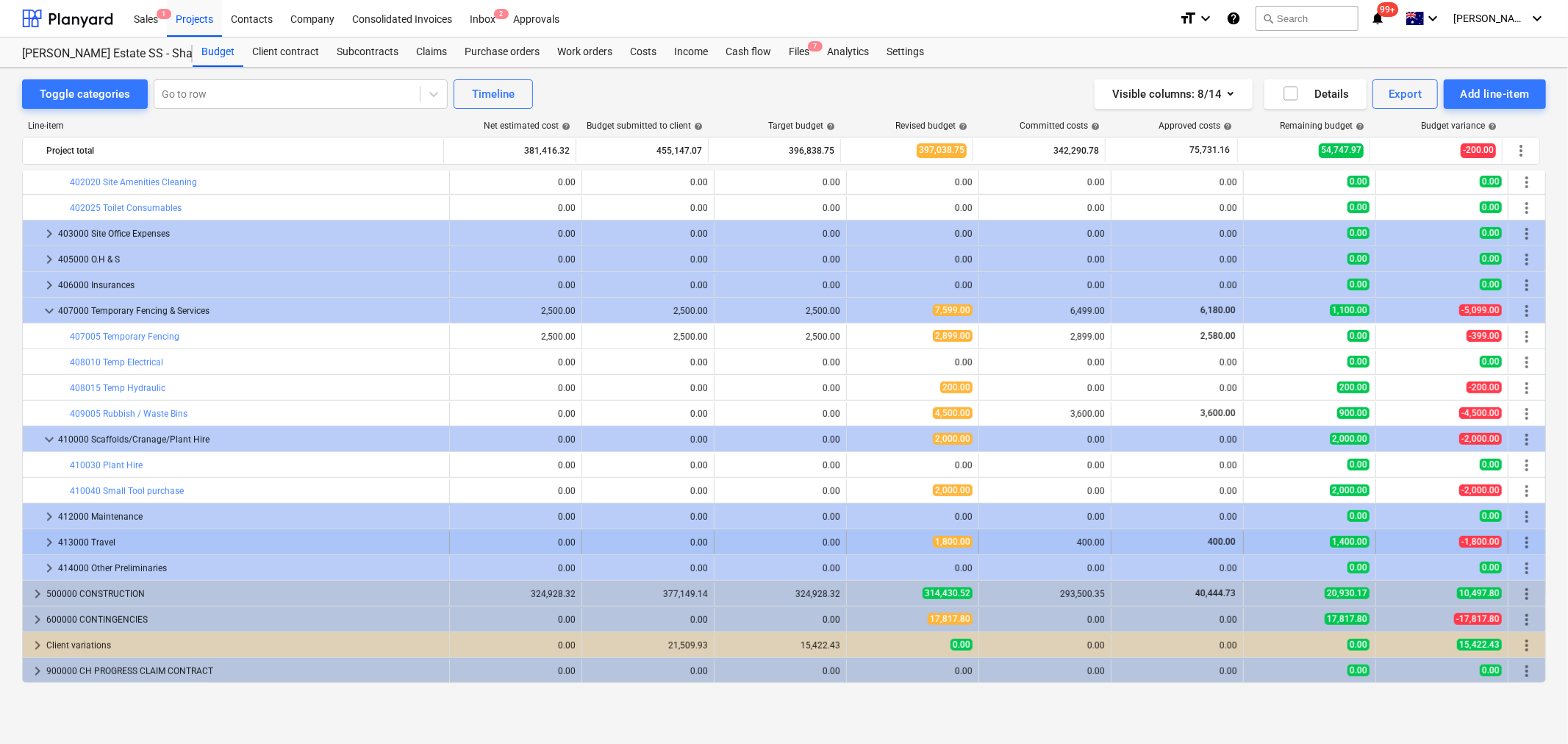
click at [47, 541] on span "keyboard_arrow_right" at bounding box center [49, 542] width 17 height 17
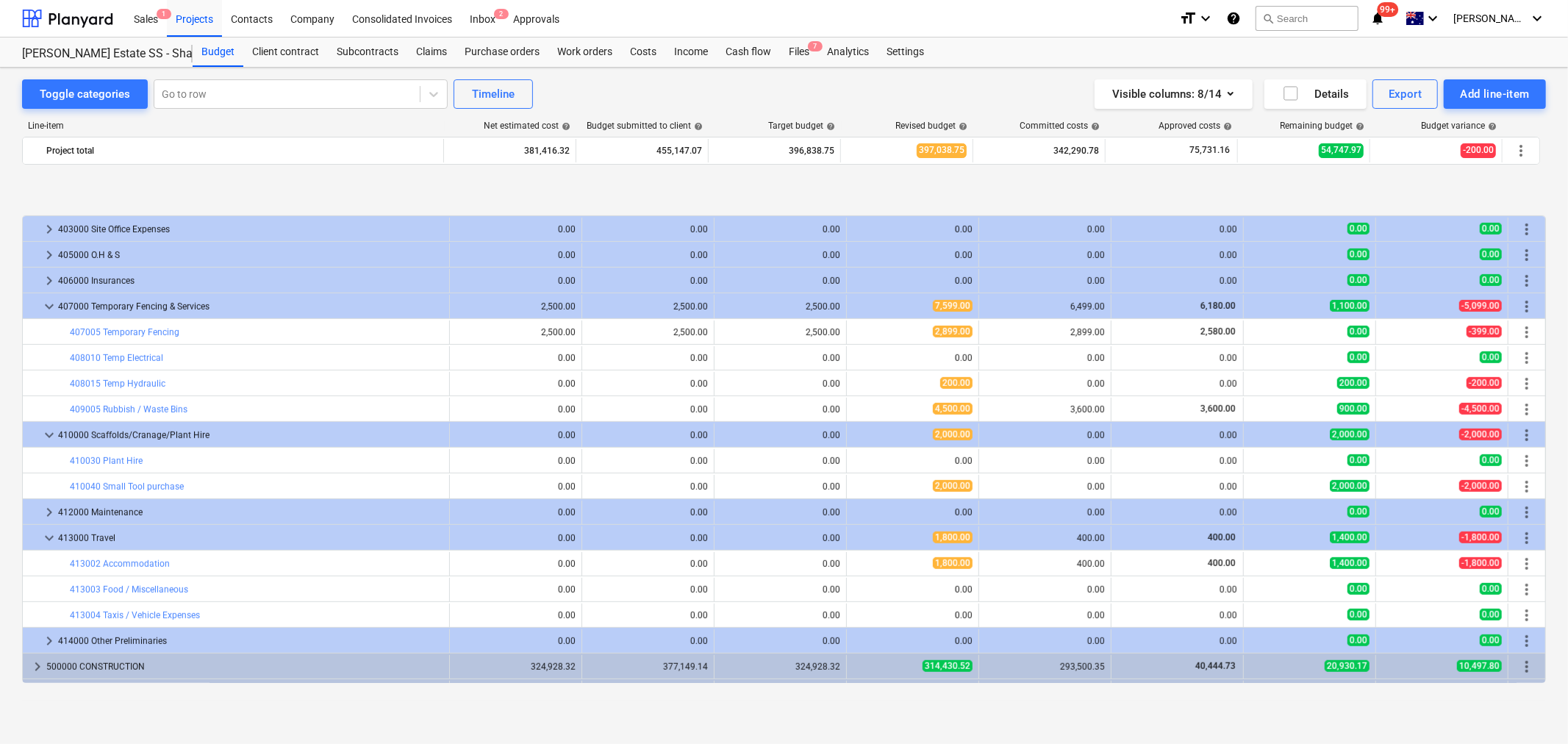
scroll to position [774, 0]
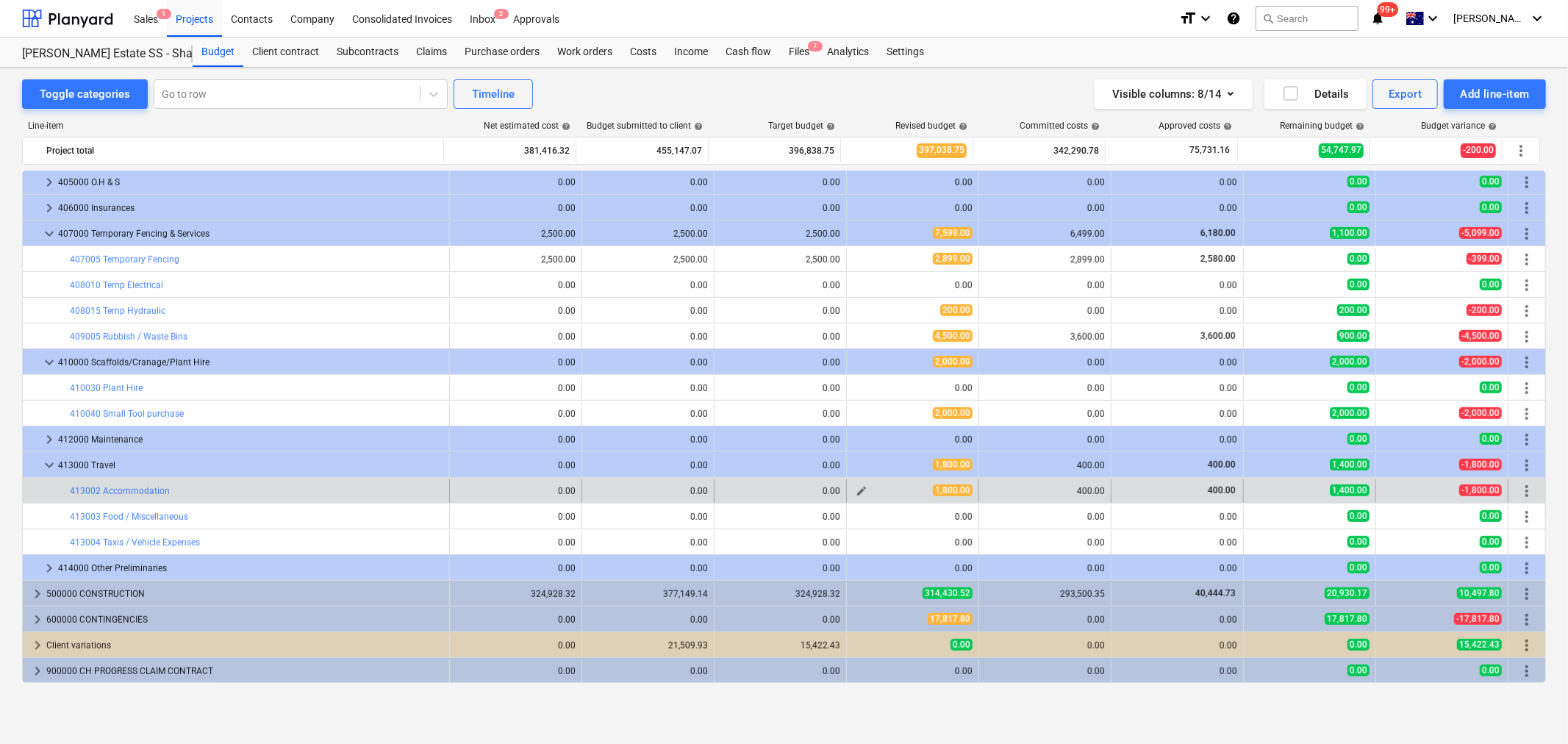
click at [856, 490] on span "edit" at bounding box center [862, 491] width 12 height 12
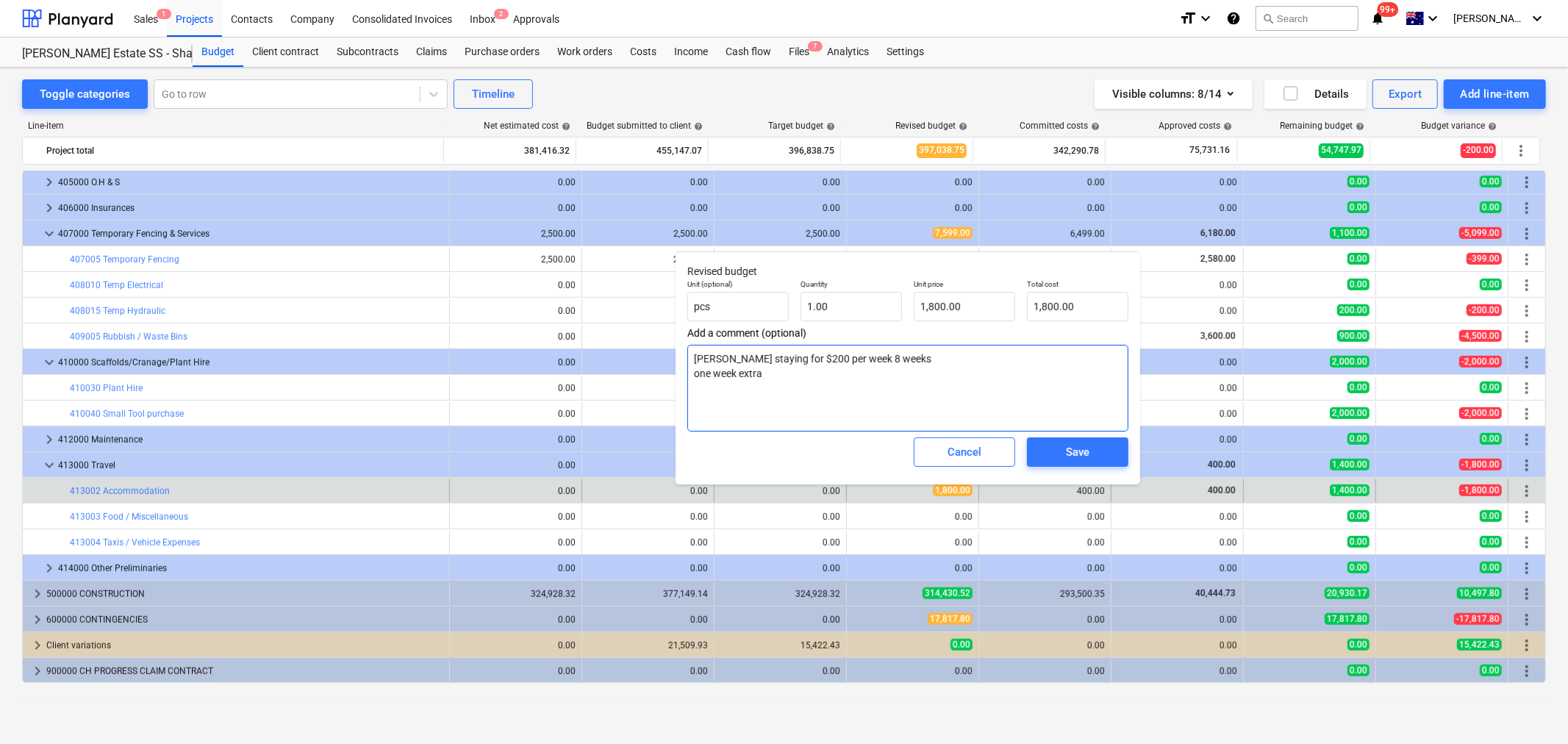
drag, startPoint x: 809, startPoint y: 370, endPoint x: 836, endPoint y: 376, distance: 27.7
click at [836, 376] on textarea "Greg staying for $200 per week 8 weeks one week extra" at bounding box center [907, 388] width 441 height 87
drag, startPoint x: 840, startPoint y: 379, endPoint x: 864, endPoint y: 394, distance: 28.3
click at [843, 379] on textarea "Greg staying for $200 per week 8 weeks one week extra" at bounding box center [907, 388] width 441 height 87
click at [935, 446] on span "Cancel" at bounding box center [964, 452] width 65 height 19
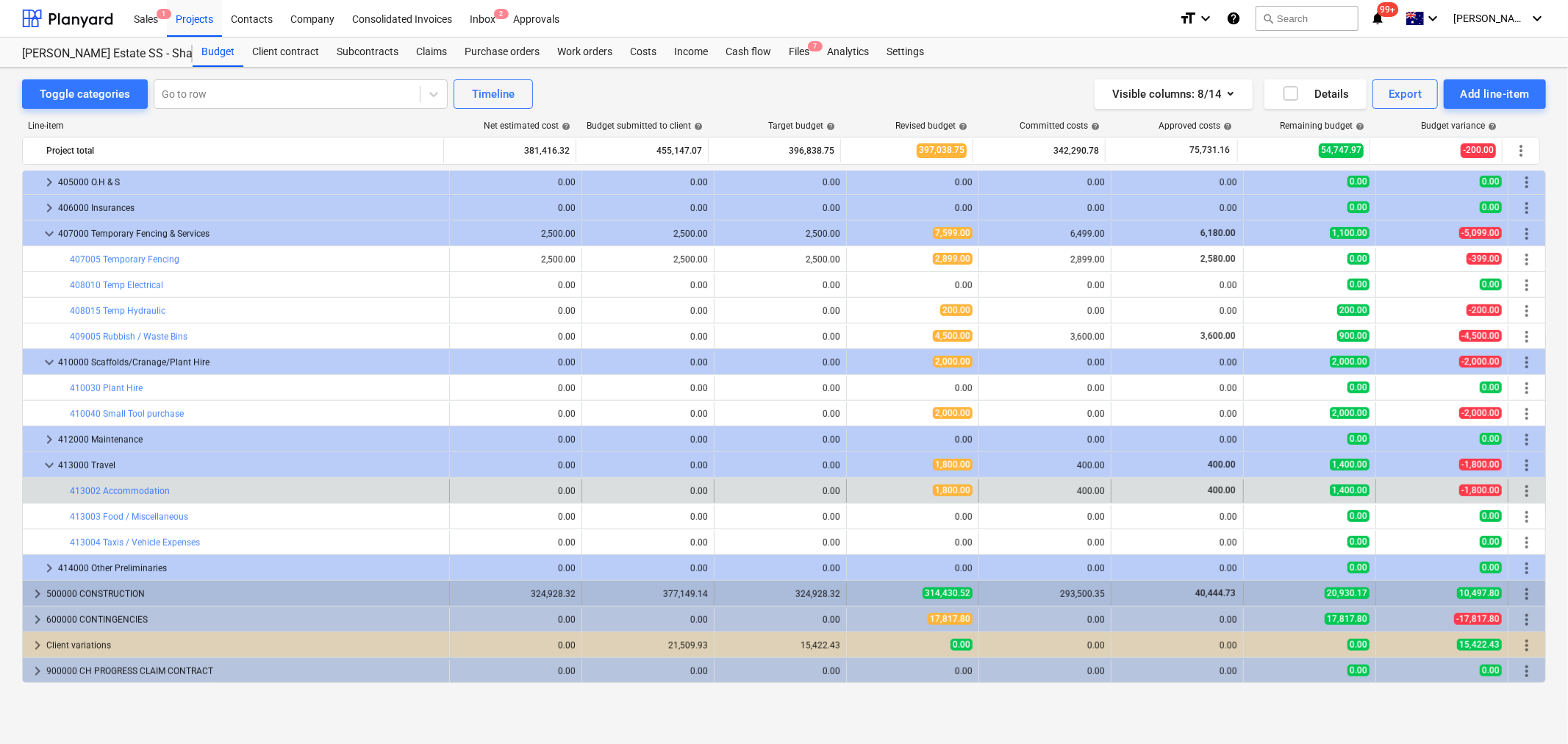
click at [28, 598] on span "keyboard_arrow_right" at bounding box center [37, 594] width 17 height 17
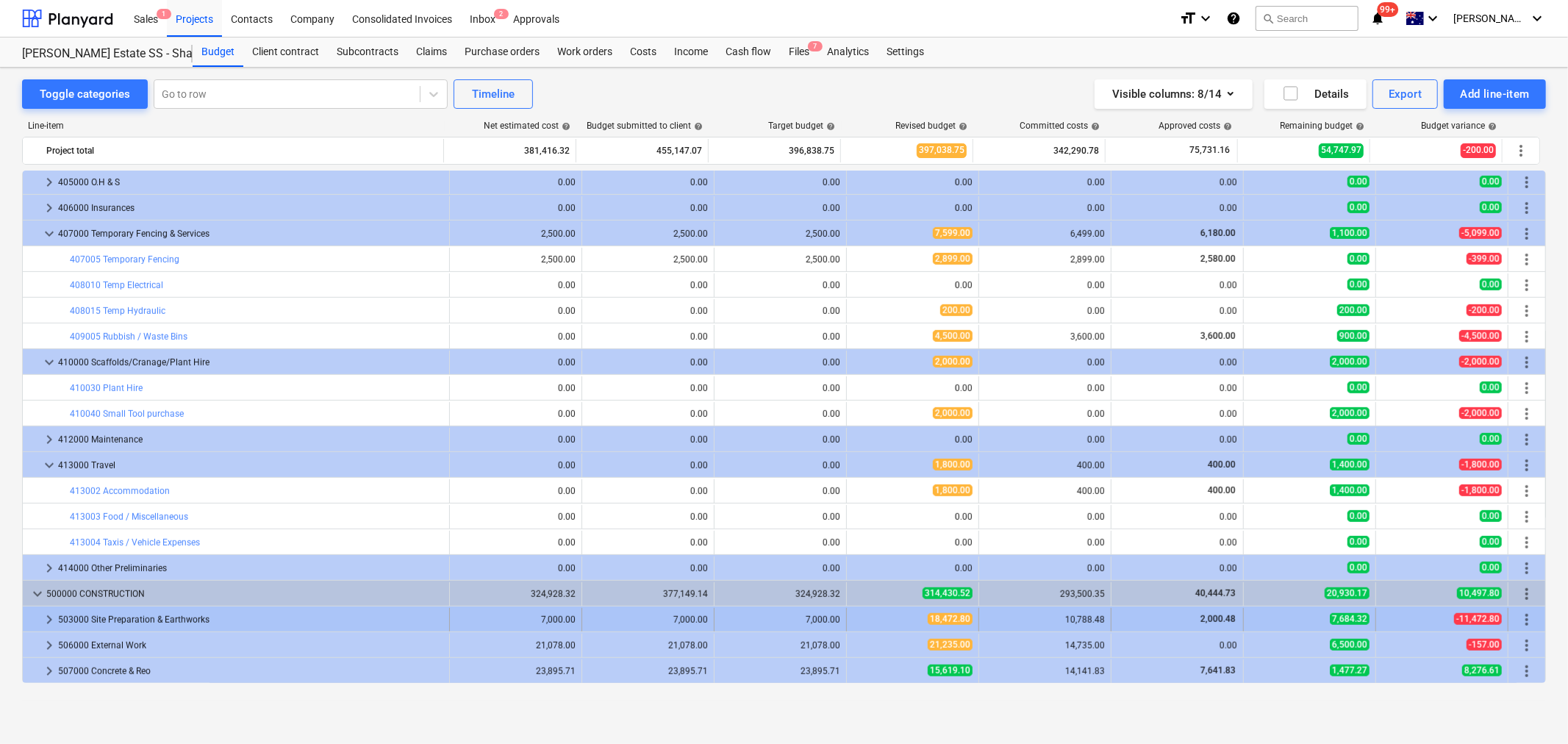
scroll to position [856, 0]
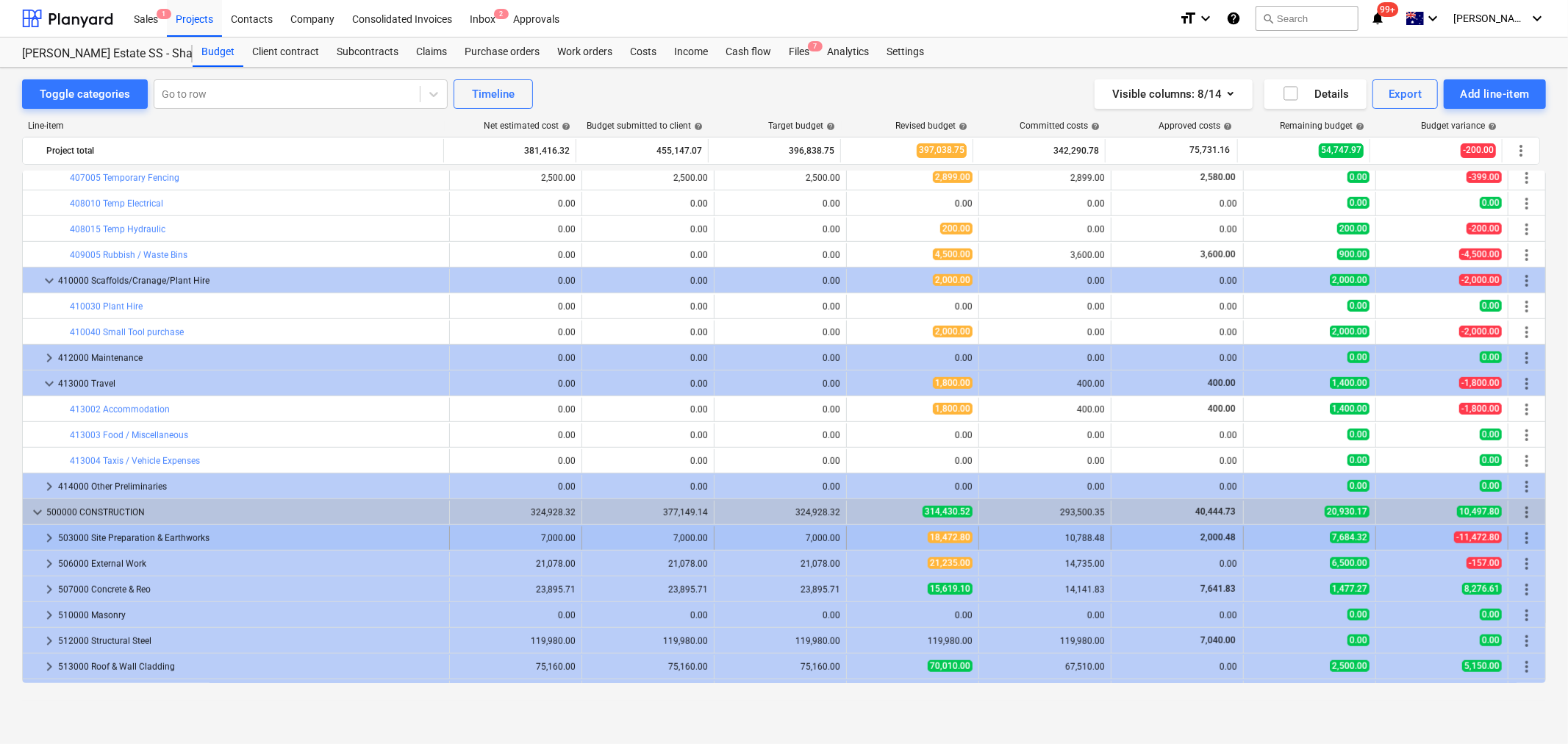
click at [44, 541] on span "keyboard_arrow_right" at bounding box center [49, 538] width 17 height 17
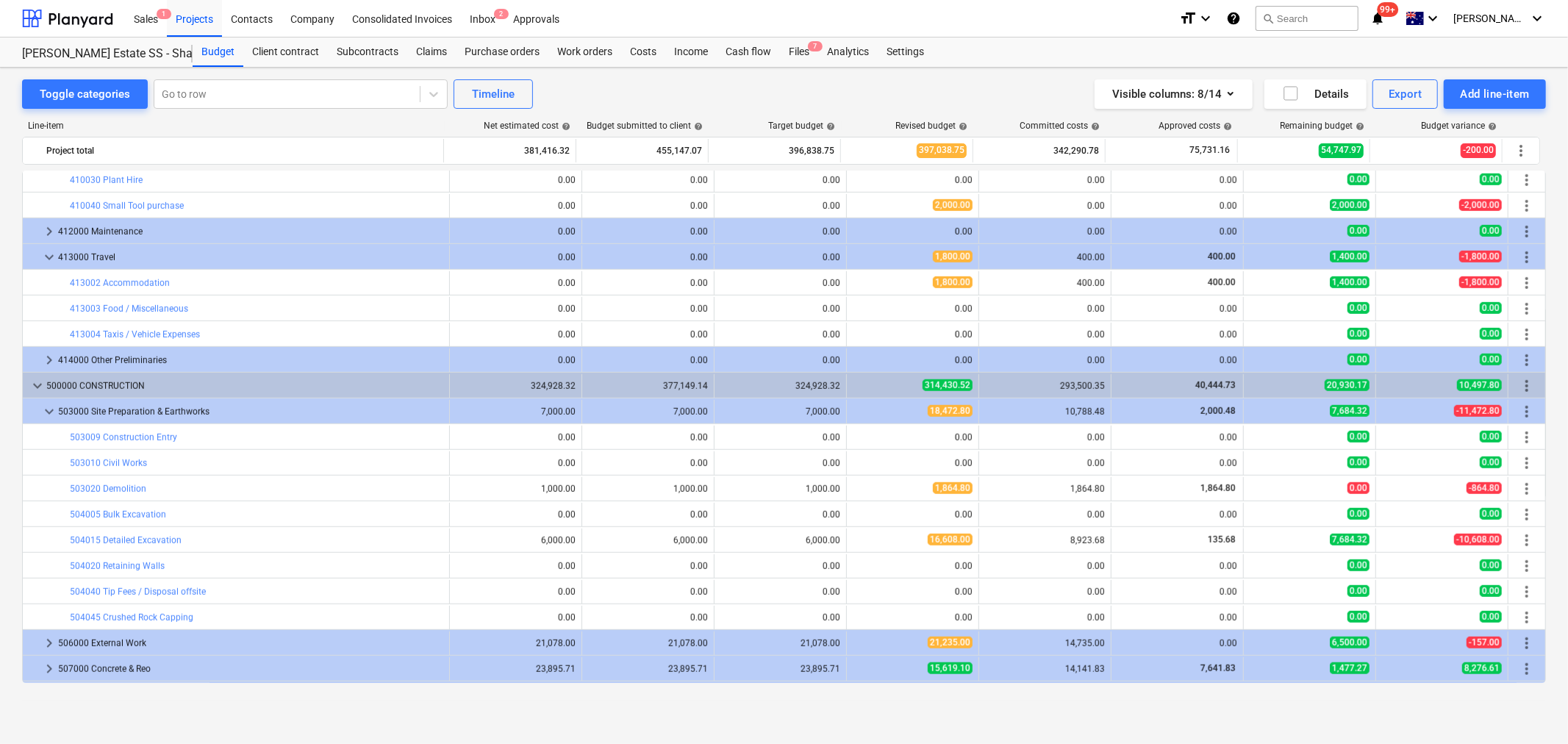
scroll to position [1019, 0]
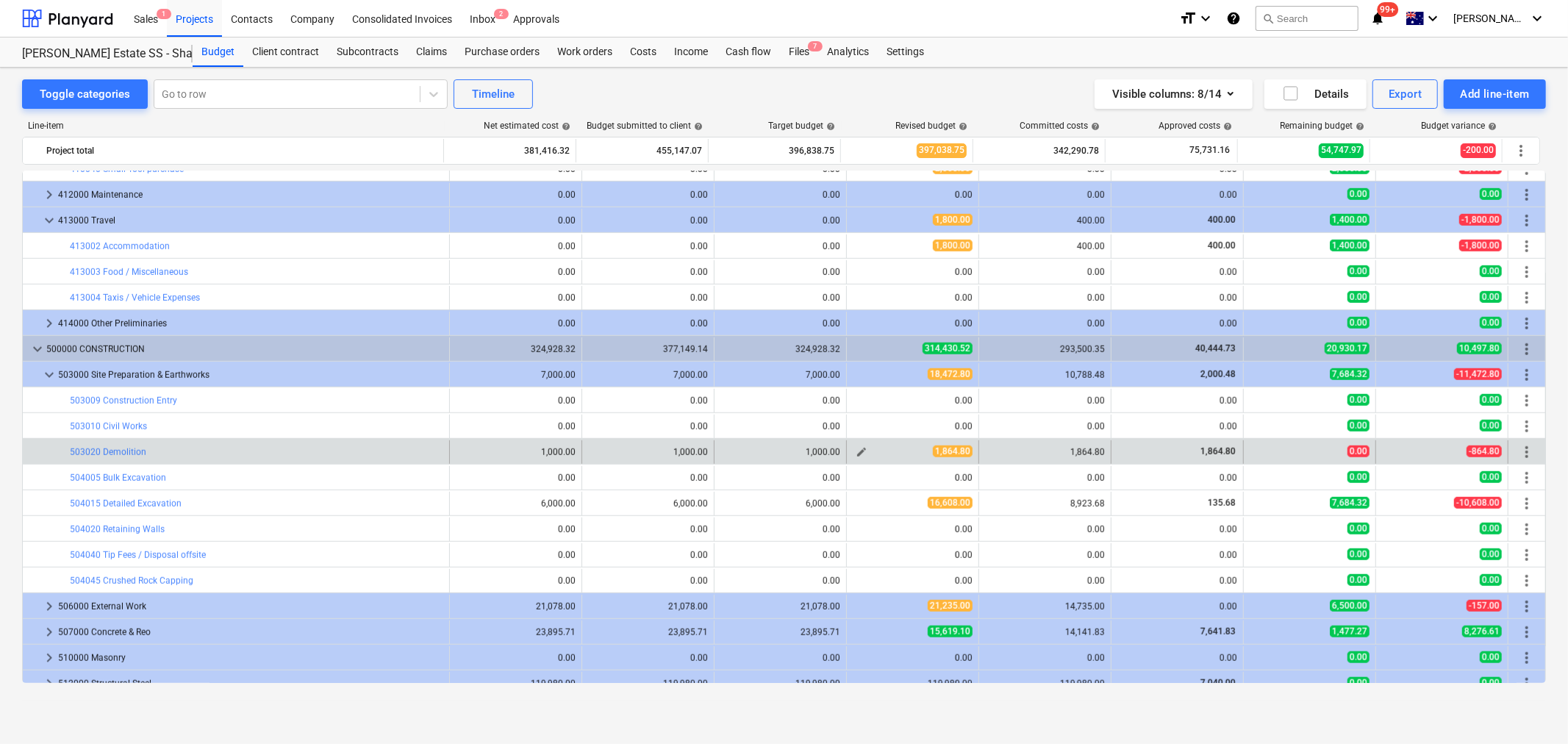
click at [863, 453] on button "edit" at bounding box center [862, 452] width 17 height 17
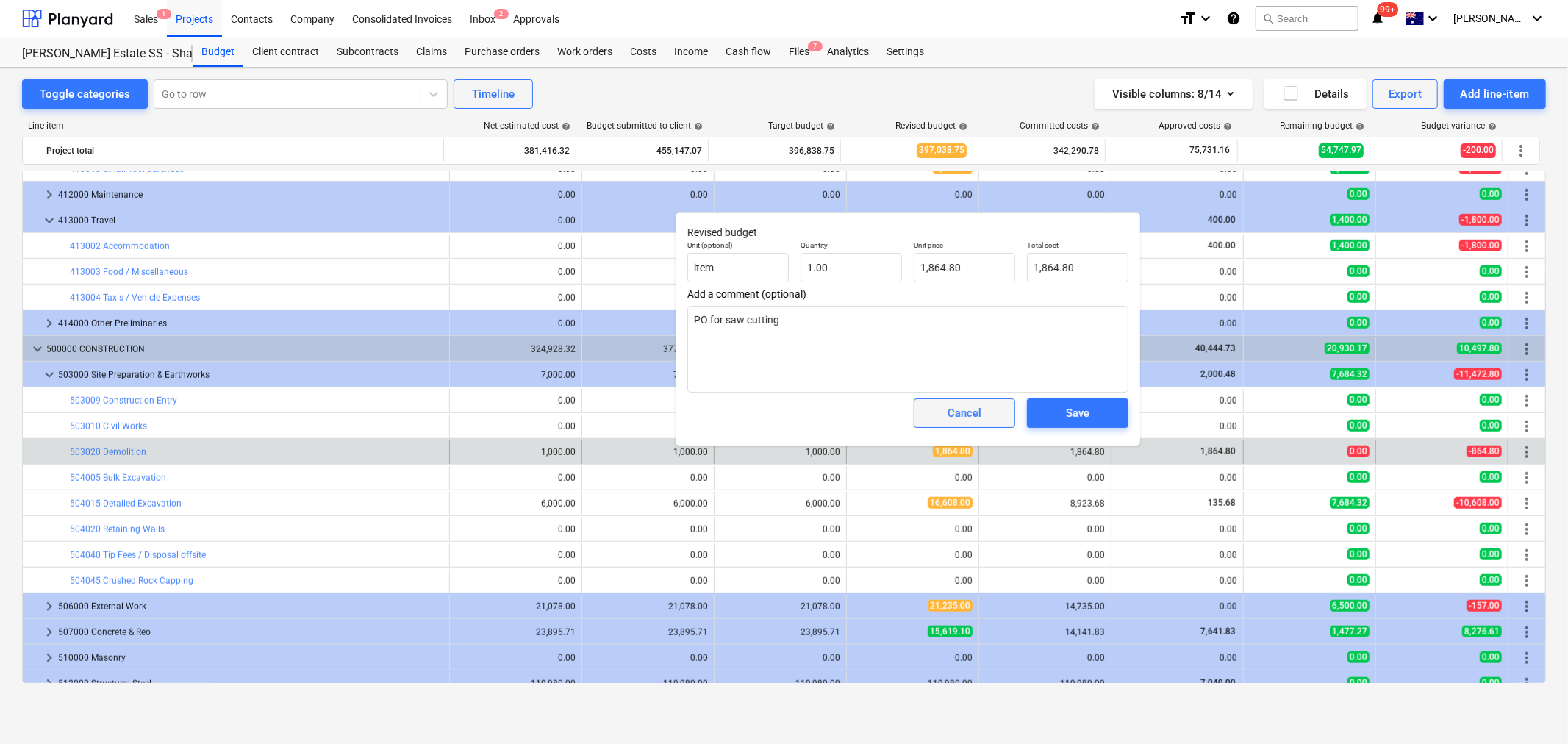
click at [937, 421] on span "Cancel" at bounding box center [964, 413] width 65 height 19
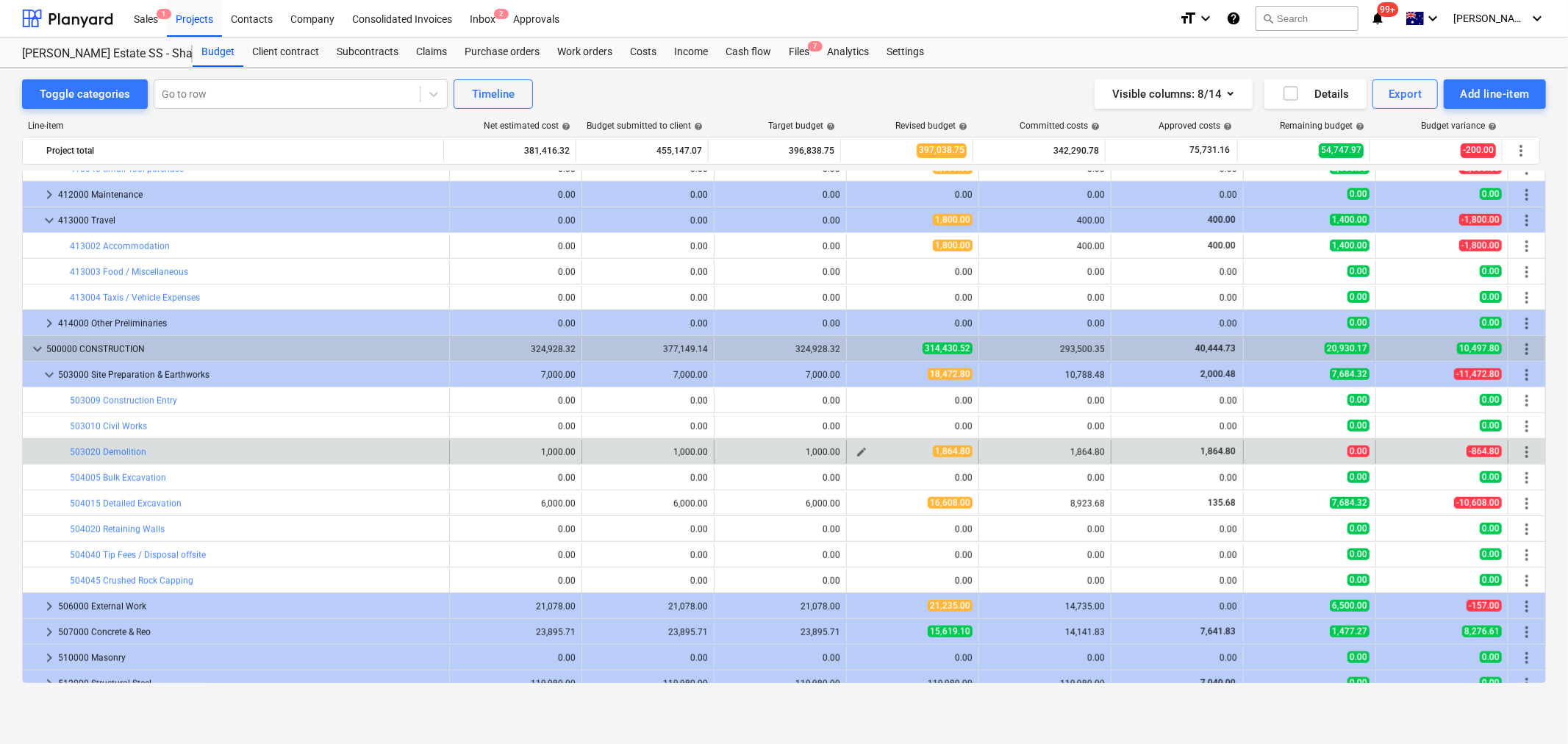
click at [864, 454] on button "edit" at bounding box center [862, 452] width 17 height 17
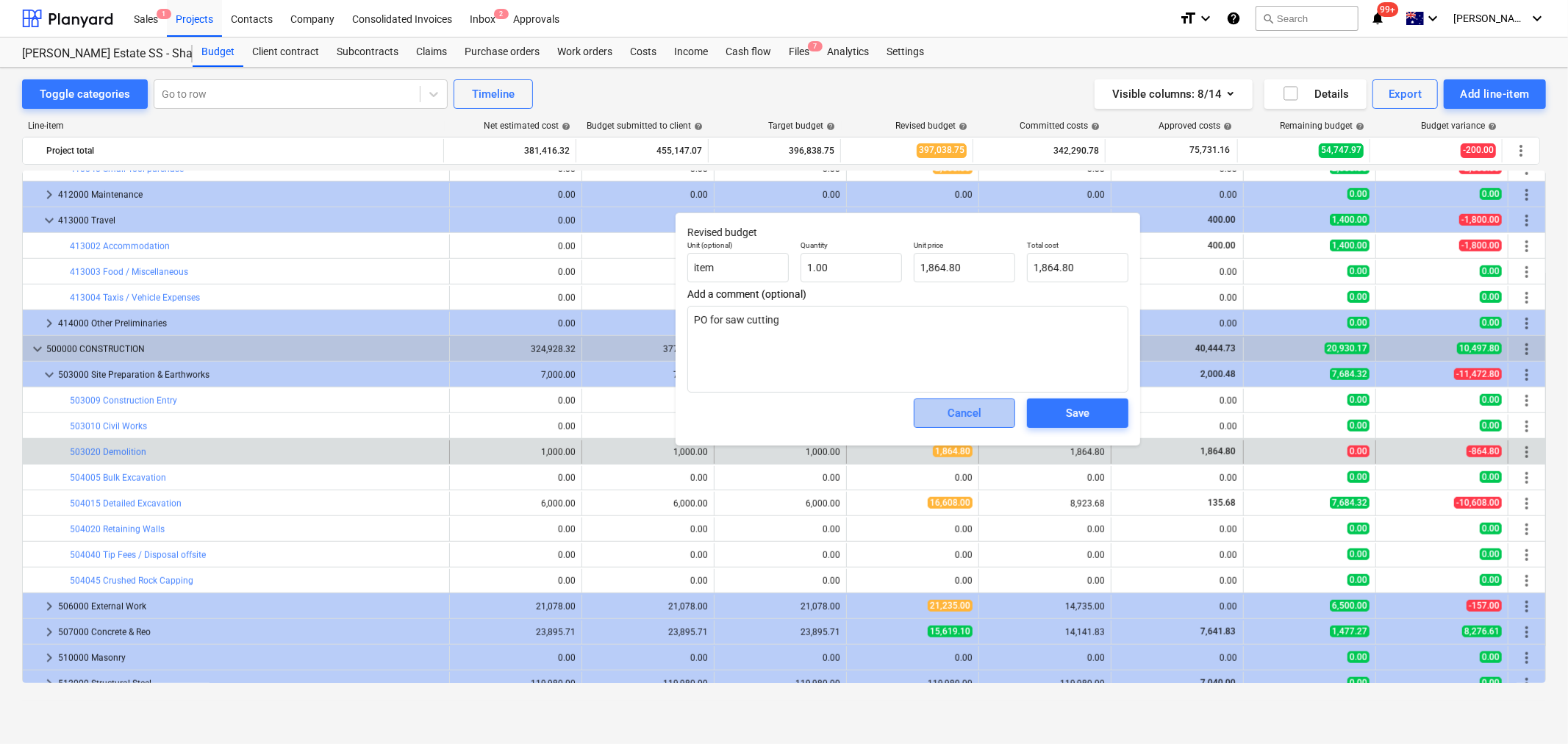
click at [967, 421] on div "Cancel" at bounding box center [964, 413] width 34 height 19
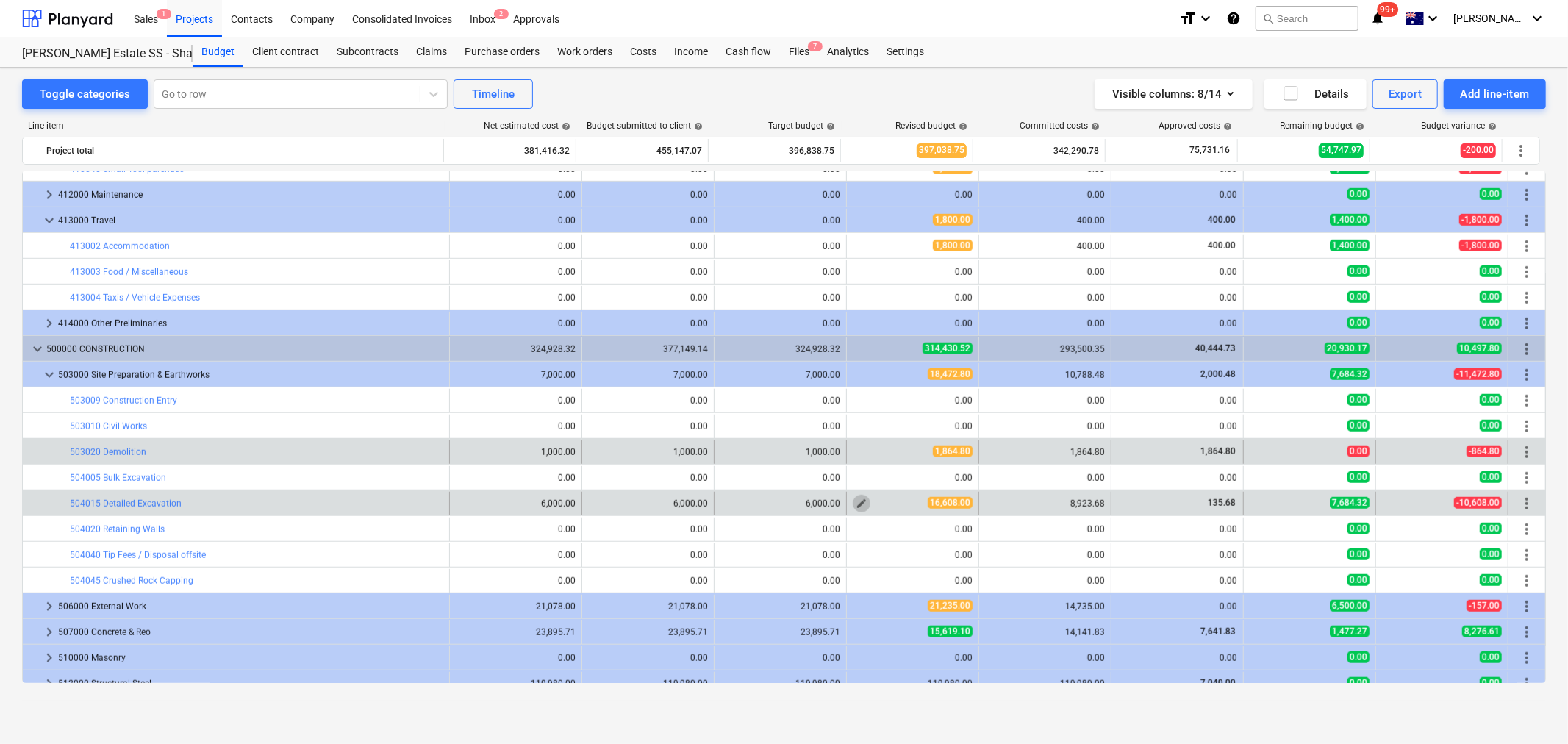
click at [859, 510] on span "edit" at bounding box center [862, 503] width 12 height 12
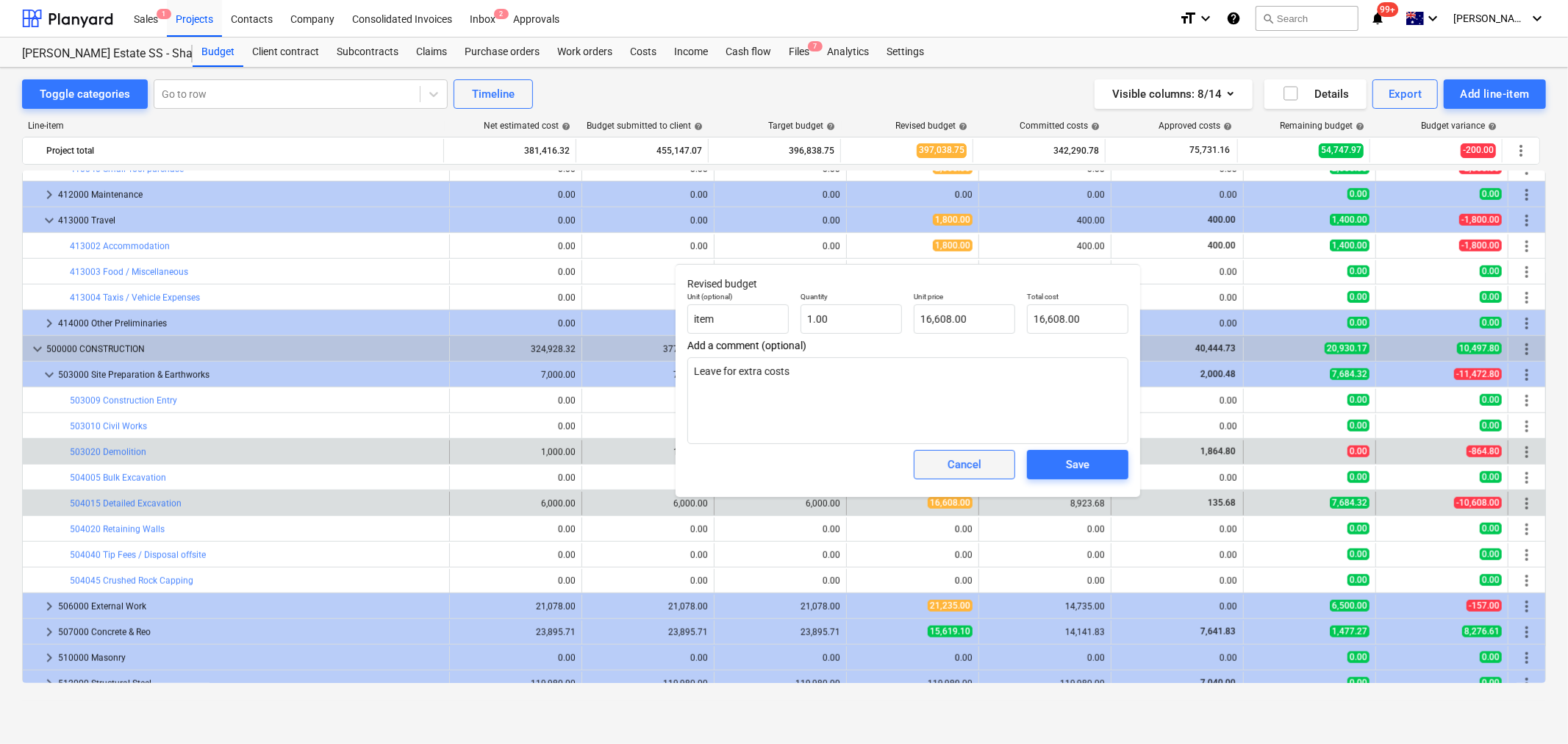
click at [962, 463] on div "Cancel" at bounding box center [964, 465] width 34 height 19
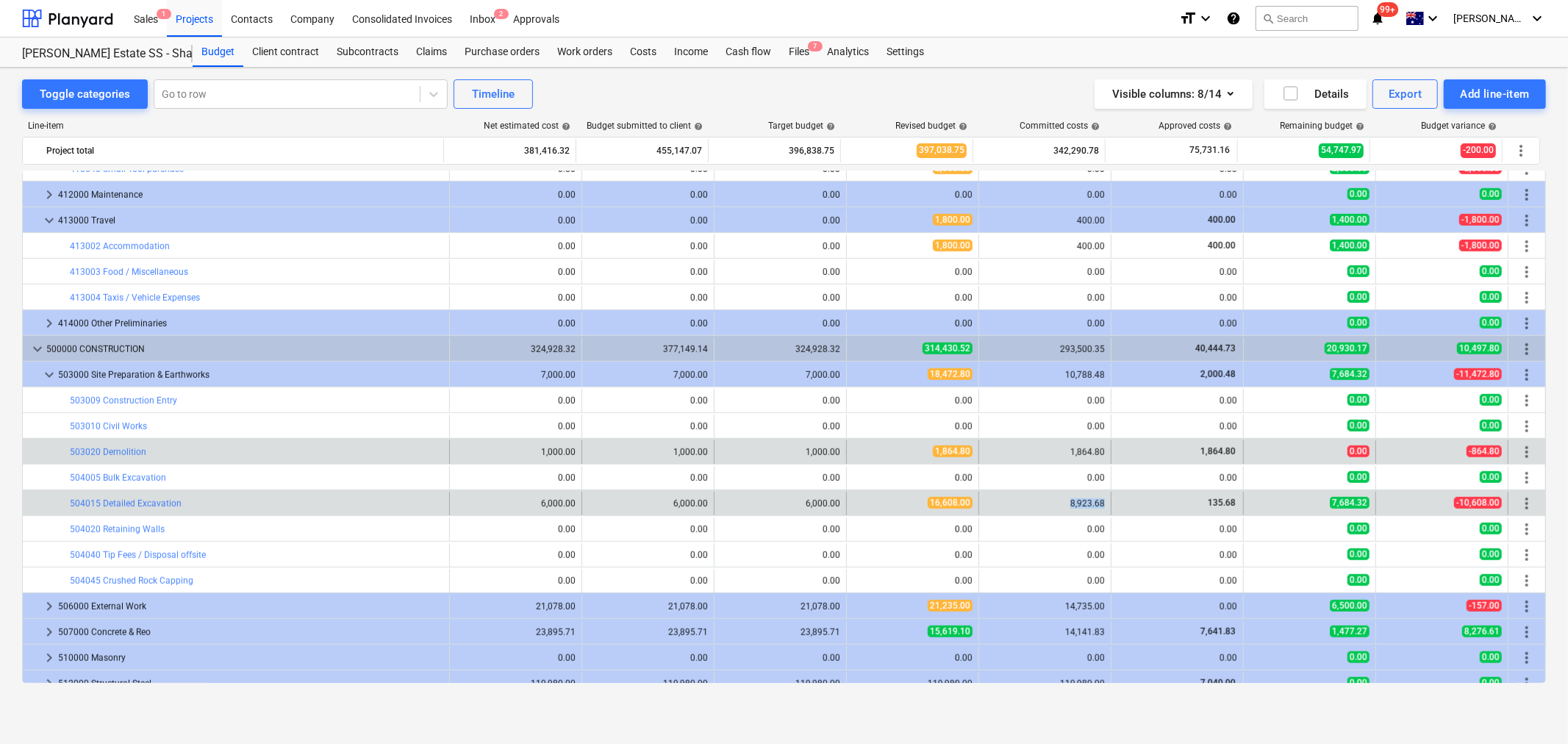
drag, startPoint x: 1068, startPoint y: 503, endPoint x: 1103, endPoint y: 503, distance: 35.0
click at [1103, 503] on div "8,923.68" at bounding box center [1046, 503] width 133 height 24
click at [1086, 503] on div "8,923.68" at bounding box center [1046, 503] width 120 height 10
click at [1093, 503] on div "8,923.68" at bounding box center [1046, 503] width 120 height 10
drag, startPoint x: 1084, startPoint y: 500, endPoint x: 1072, endPoint y: 497, distance: 12.4
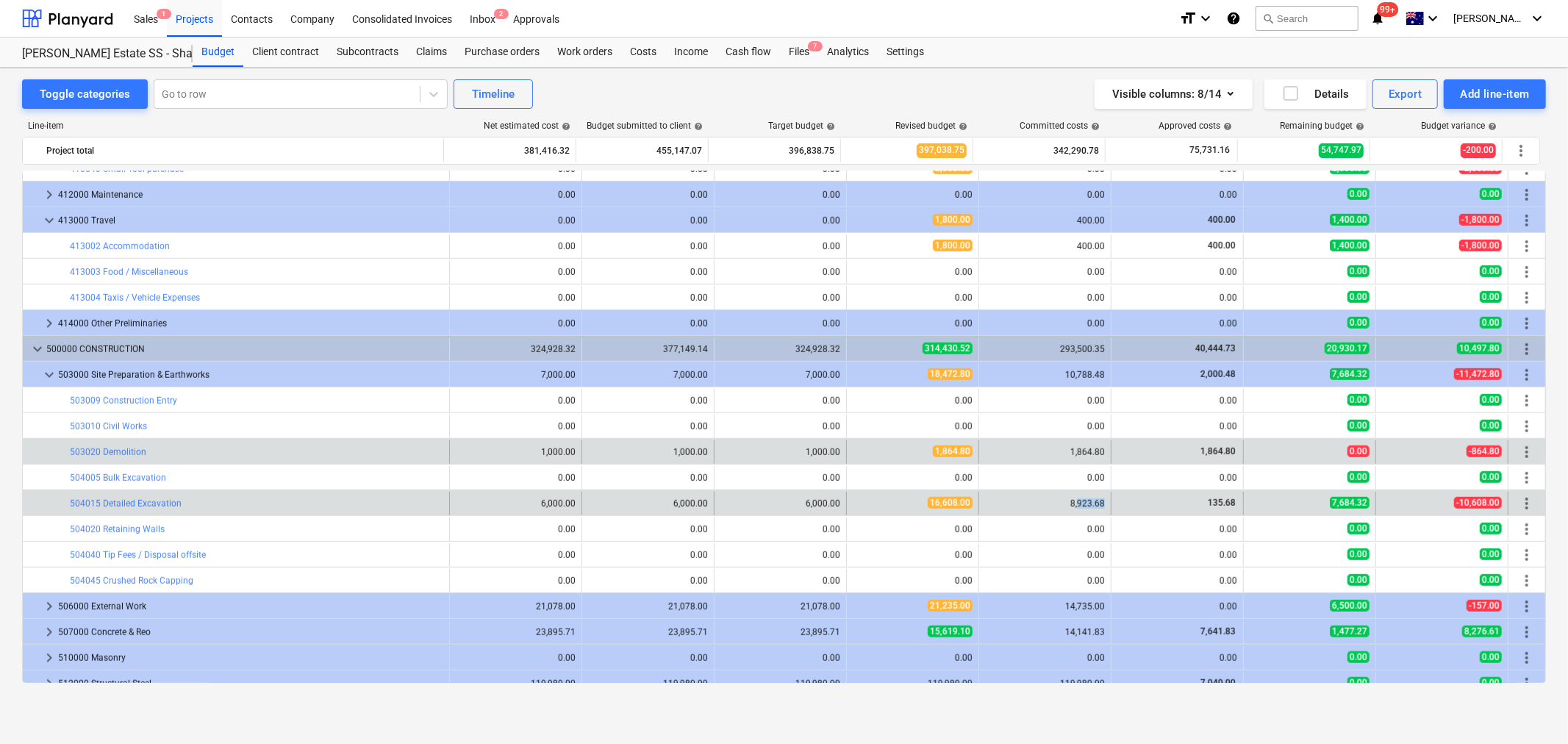
click at [1072, 497] on div "8,923.68" at bounding box center [1046, 503] width 120 height 24
click at [1057, 501] on div "8,923.68" at bounding box center [1046, 503] width 120 height 10
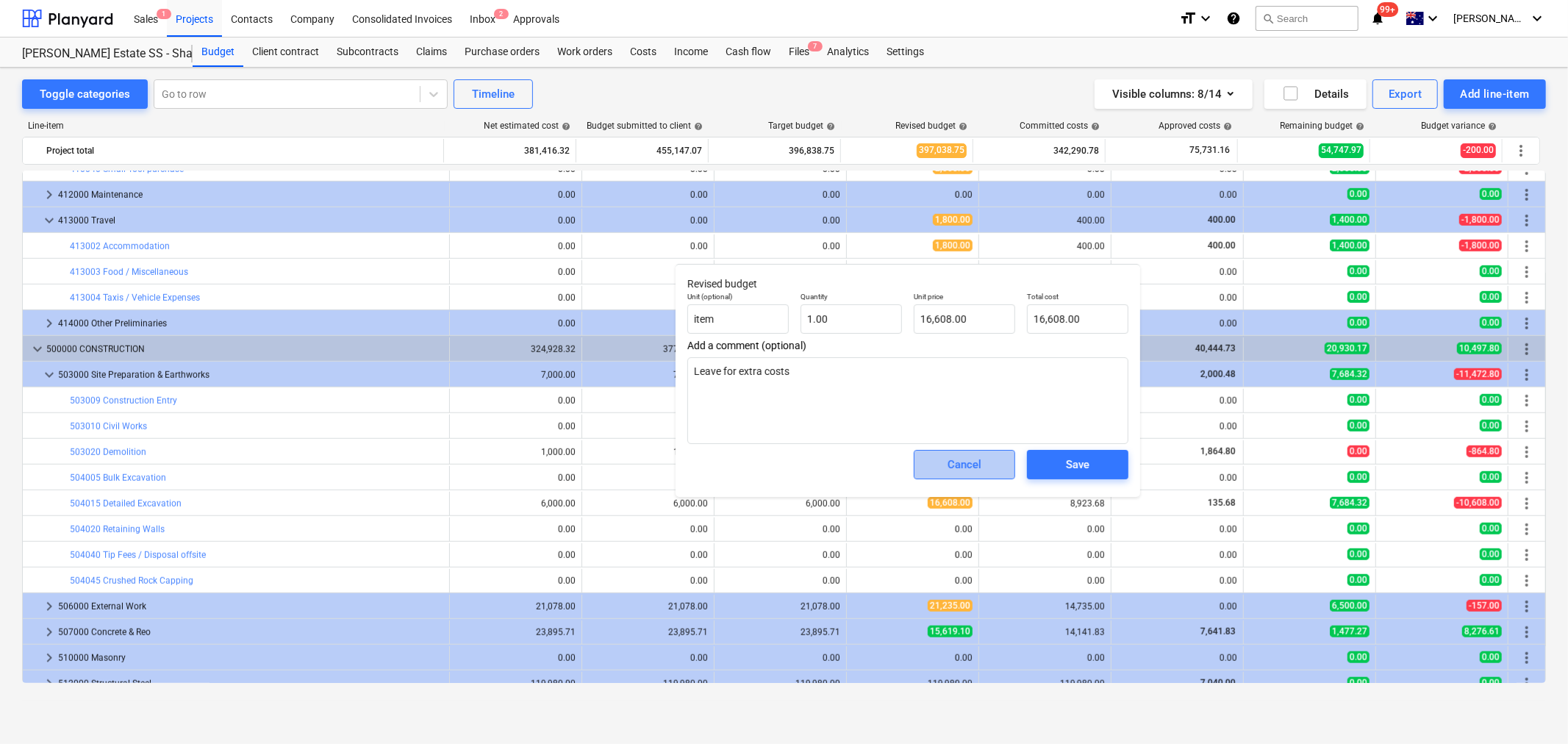
click at [968, 469] on div "Cancel" at bounding box center [964, 465] width 34 height 19
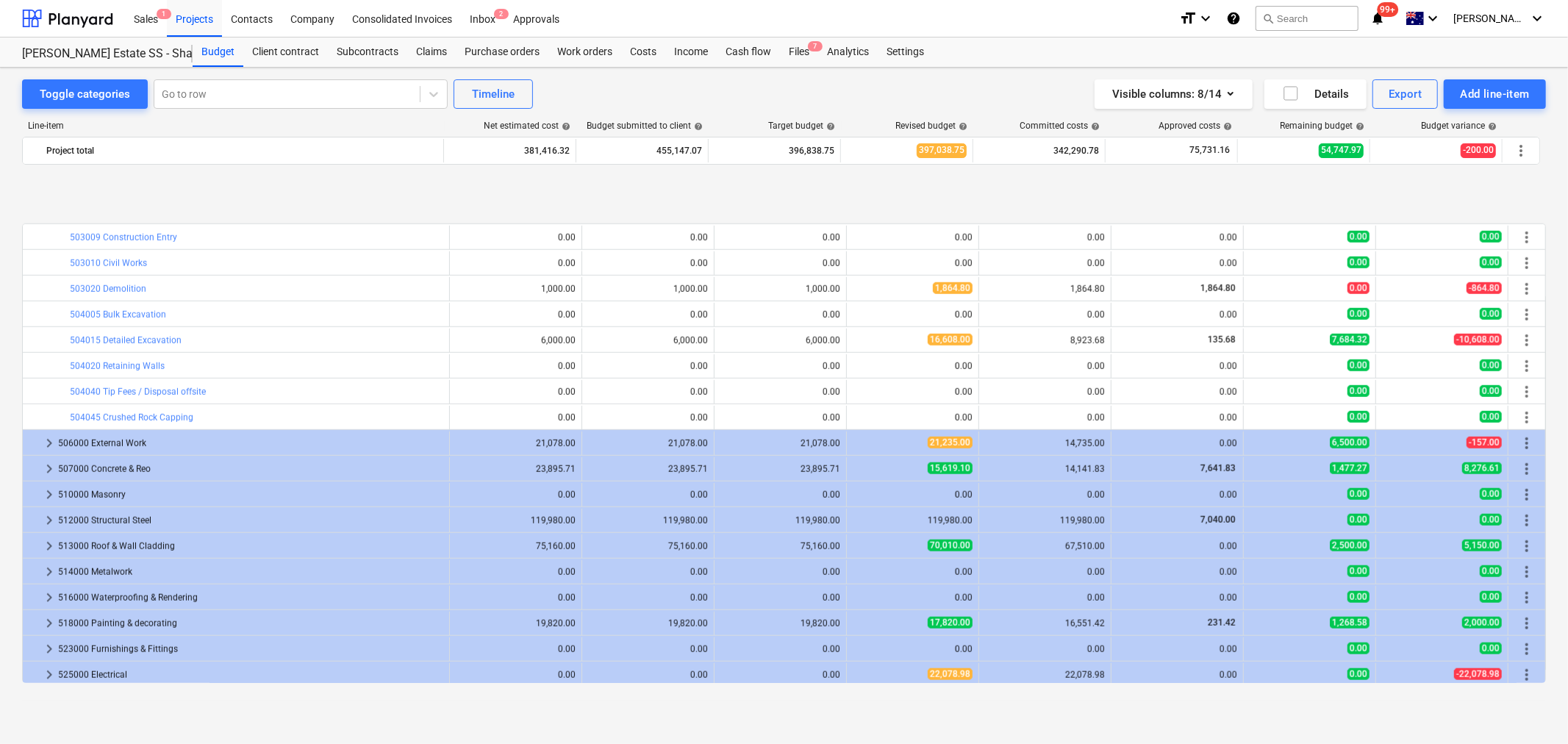
scroll to position [1265, 0]
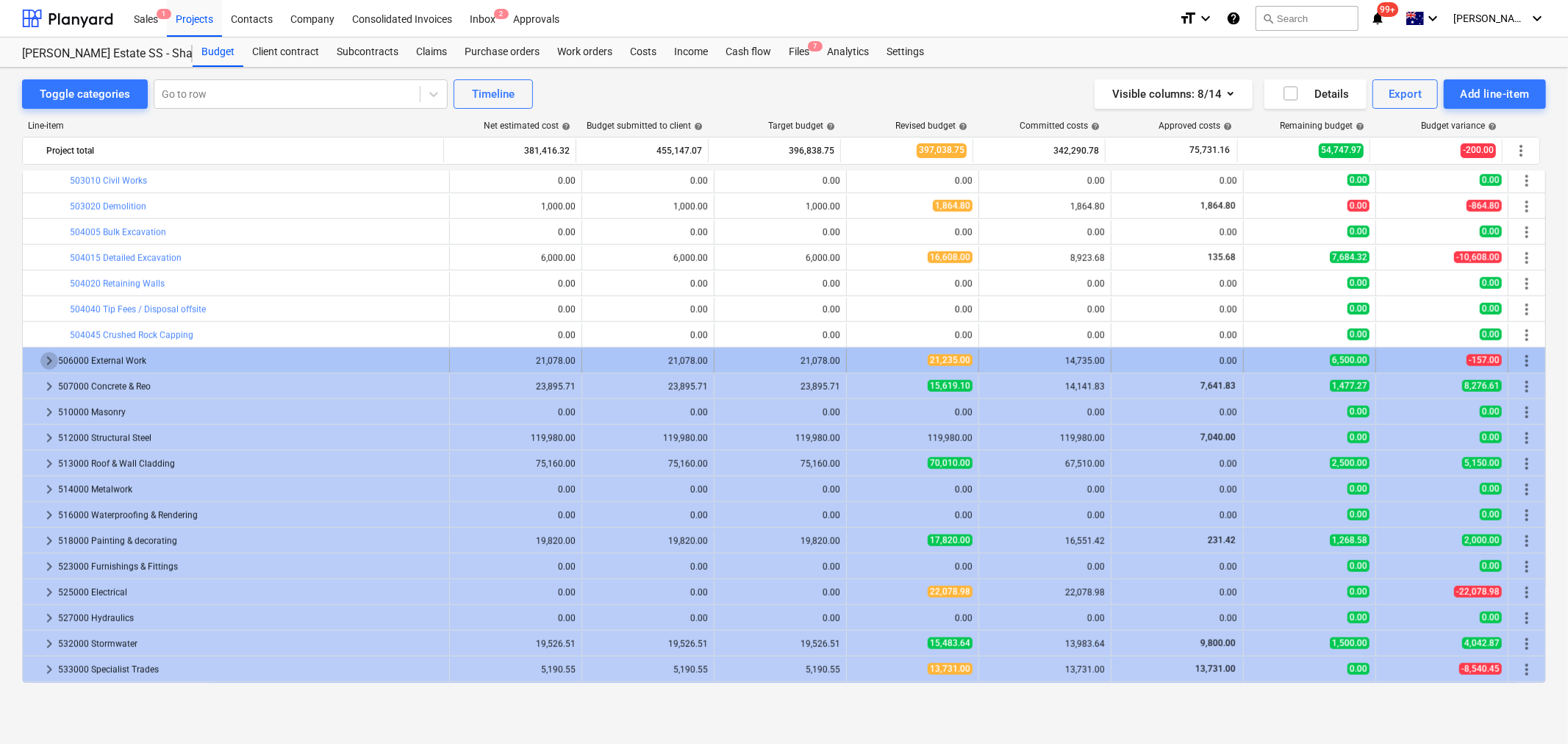
click at [42, 355] on span "keyboard_arrow_right" at bounding box center [49, 361] width 17 height 17
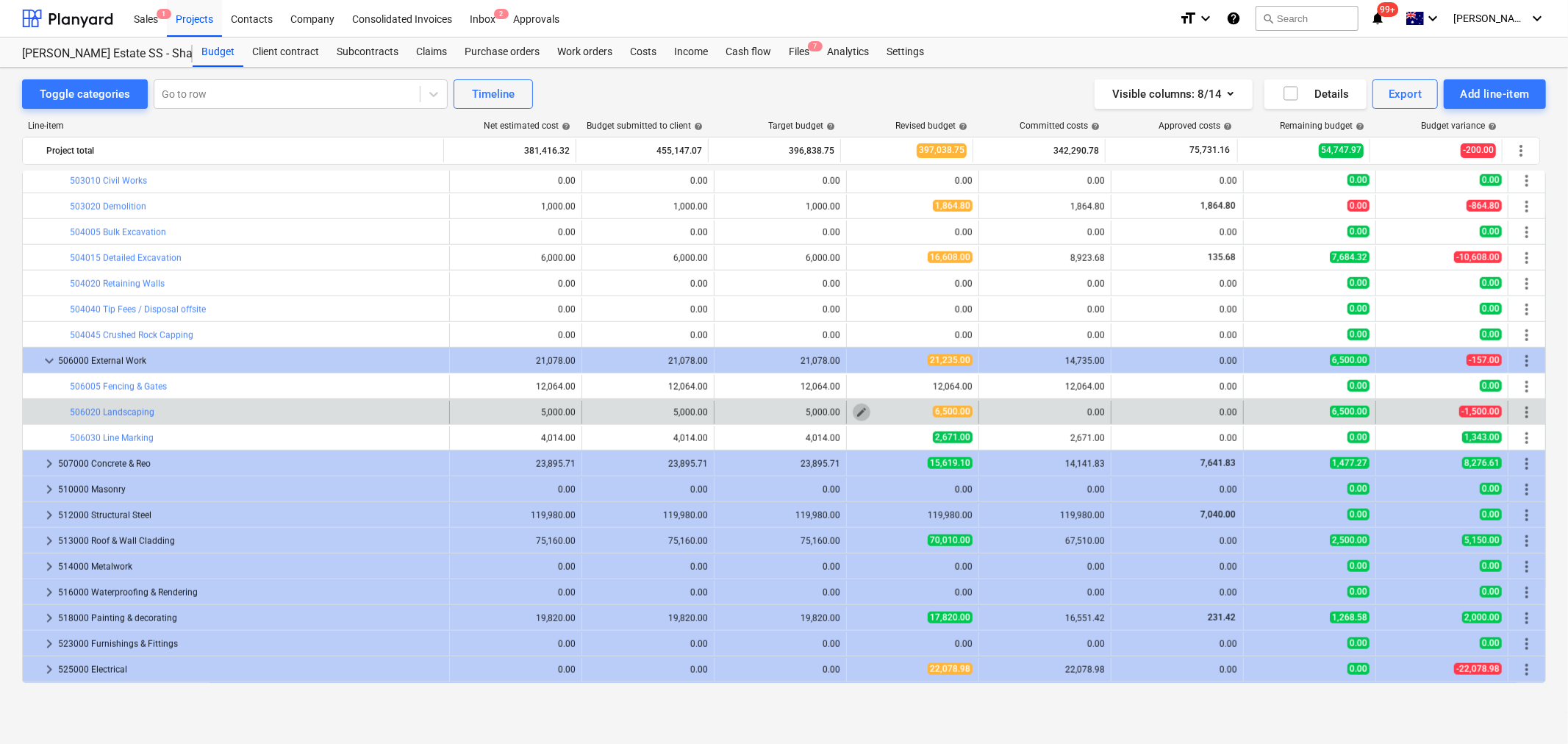
click at [856, 416] on span "edit" at bounding box center [862, 412] width 12 height 12
type textarea "x"
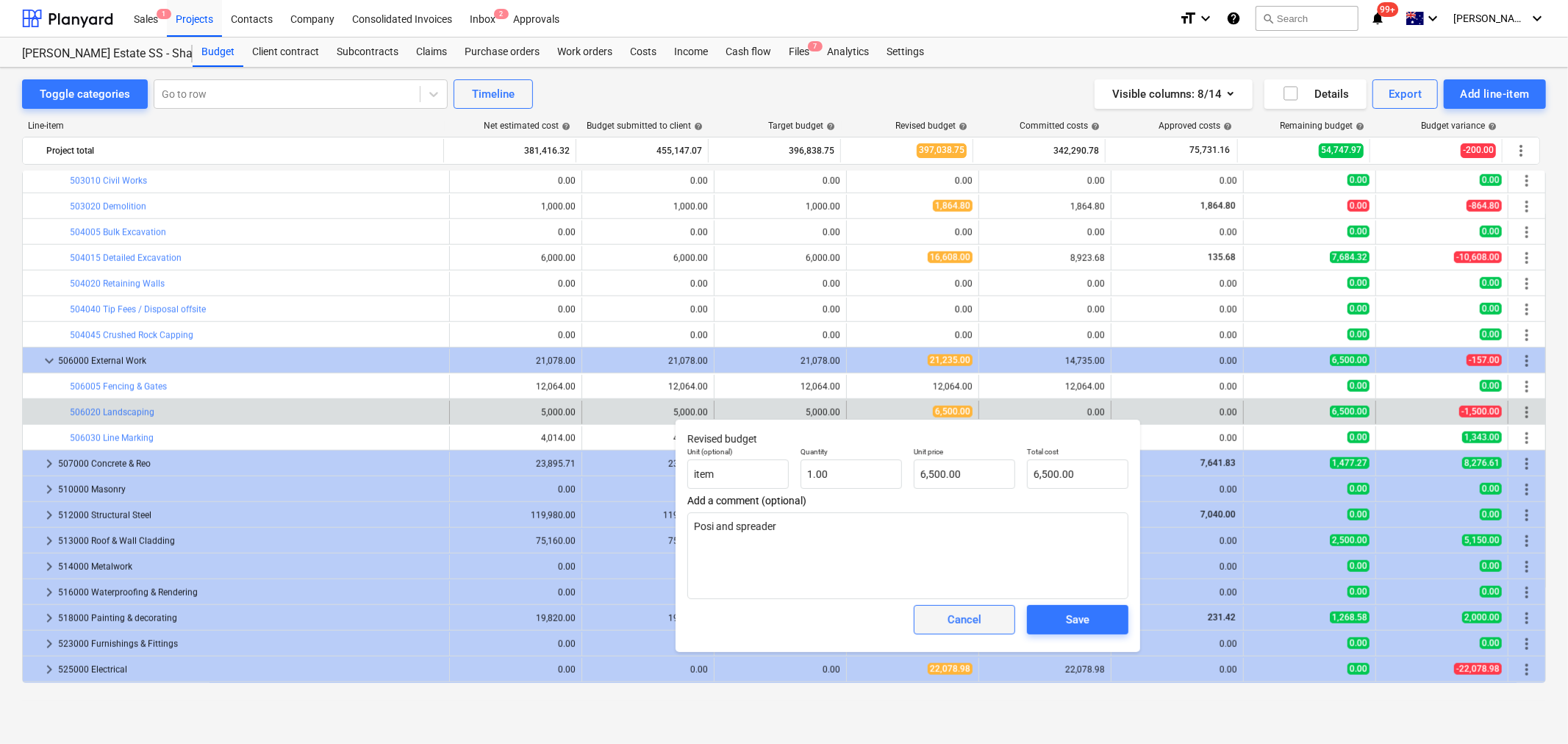
click at [951, 619] on div "Cancel" at bounding box center [964, 619] width 34 height 19
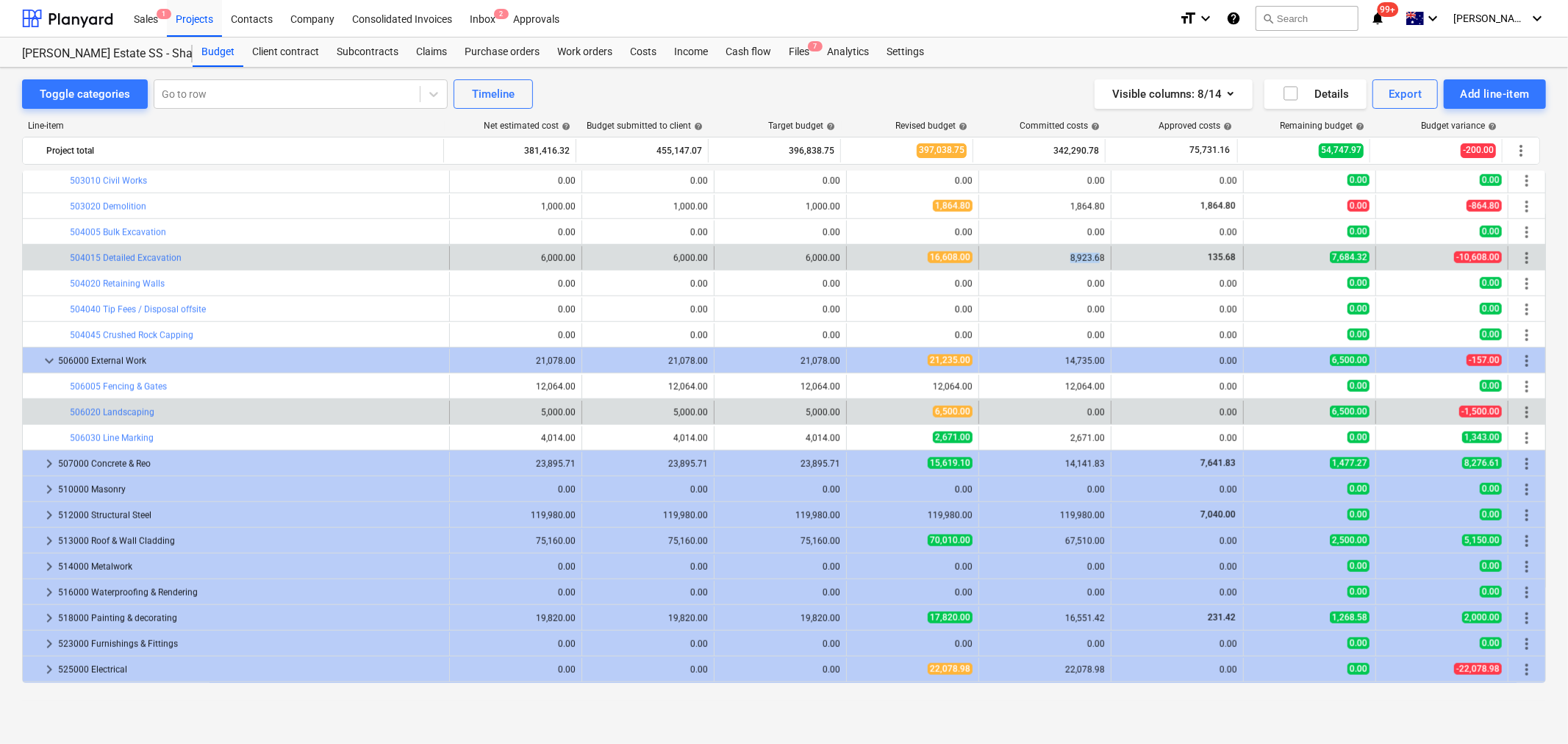
drag, startPoint x: 1083, startPoint y: 257, endPoint x: 1046, endPoint y: 258, distance: 37.0
click at [1046, 258] on div "8,923.68" at bounding box center [1046, 258] width 120 height 10
drag, startPoint x: 965, startPoint y: 250, endPoint x: 922, endPoint y: 250, distance: 43.0
click at [923, 250] on div "edit 16,608.00" at bounding box center [913, 258] width 120 height 24
click at [950, 252] on span "16,608.00" at bounding box center [950, 257] width 45 height 12
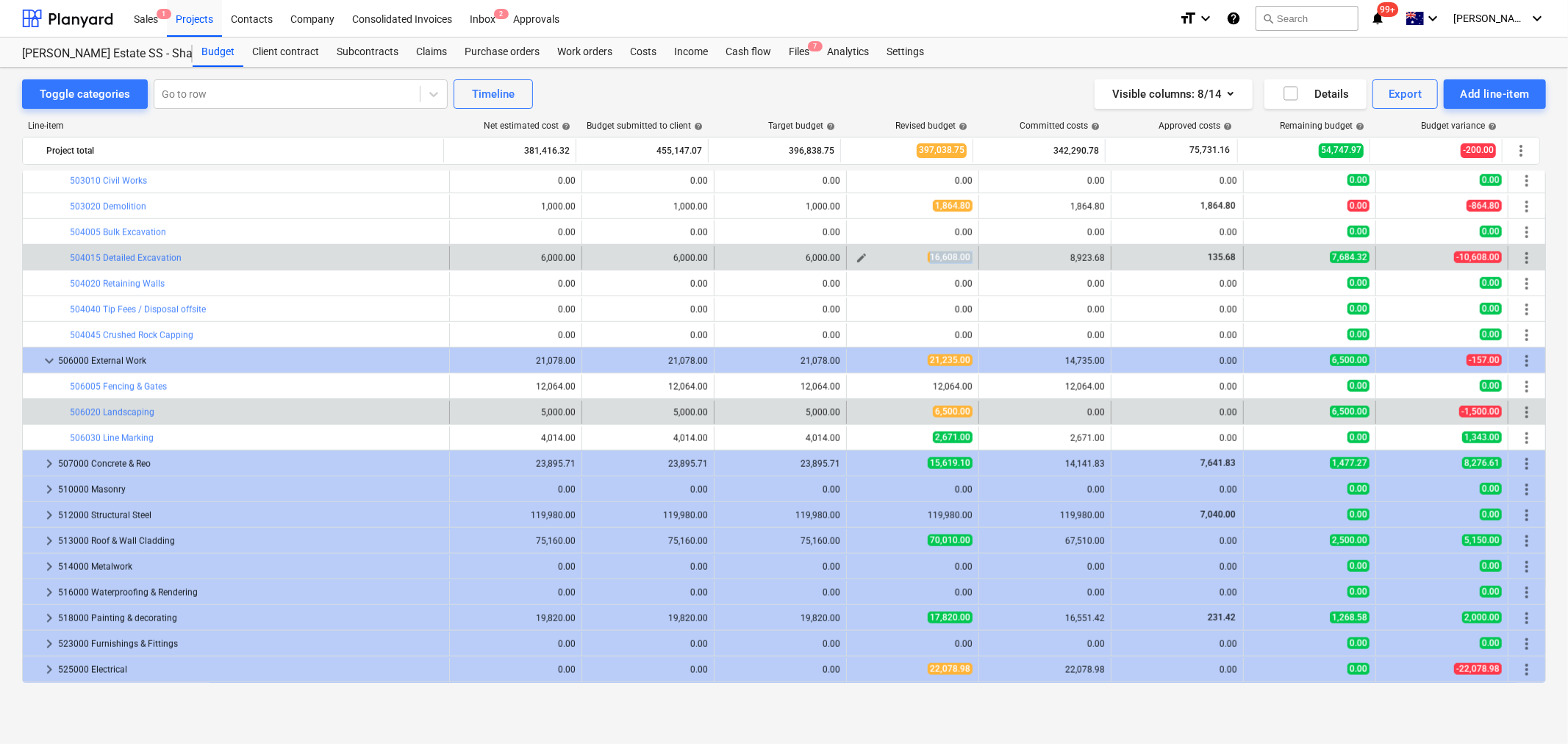
drag, startPoint x: 975, startPoint y: 253, endPoint x: 922, endPoint y: 256, distance: 53.1
click at [922, 255] on div "bar_chart 504015 Detailed Excavation 6,000.00 edit 6,000.00 6,000.00 edit 16,60…" at bounding box center [784, 258] width 1523 height 24
click at [922, 256] on div "16,608.00" at bounding box center [913, 258] width 120 height 13
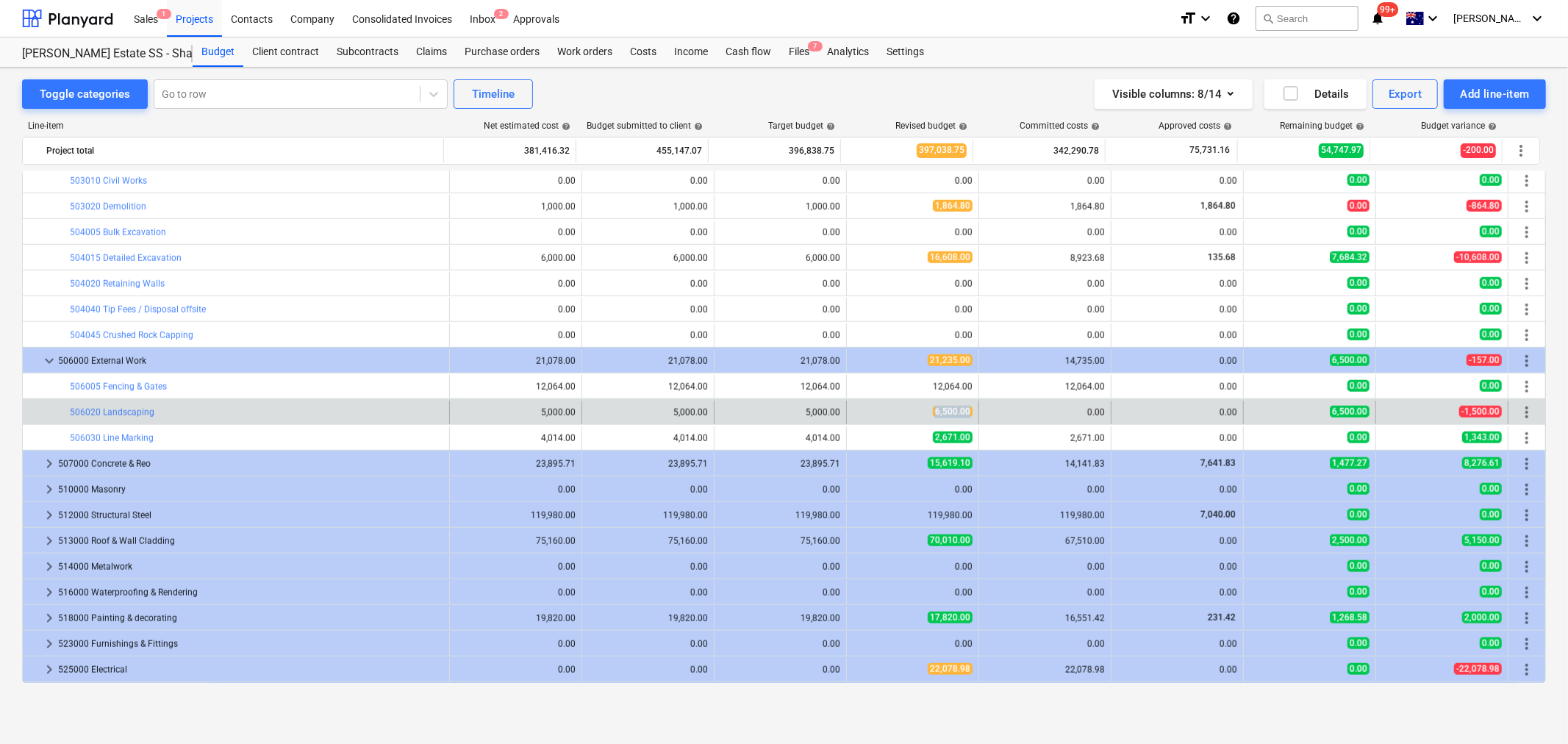
drag, startPoint x: 924, startPoint y: 417, endPoint x: 968, endPoint y: 417, distance: 44.0
click at [965, 421] on div "edit 6,500.00" at bounding box center [913, 413] width 120 height 24
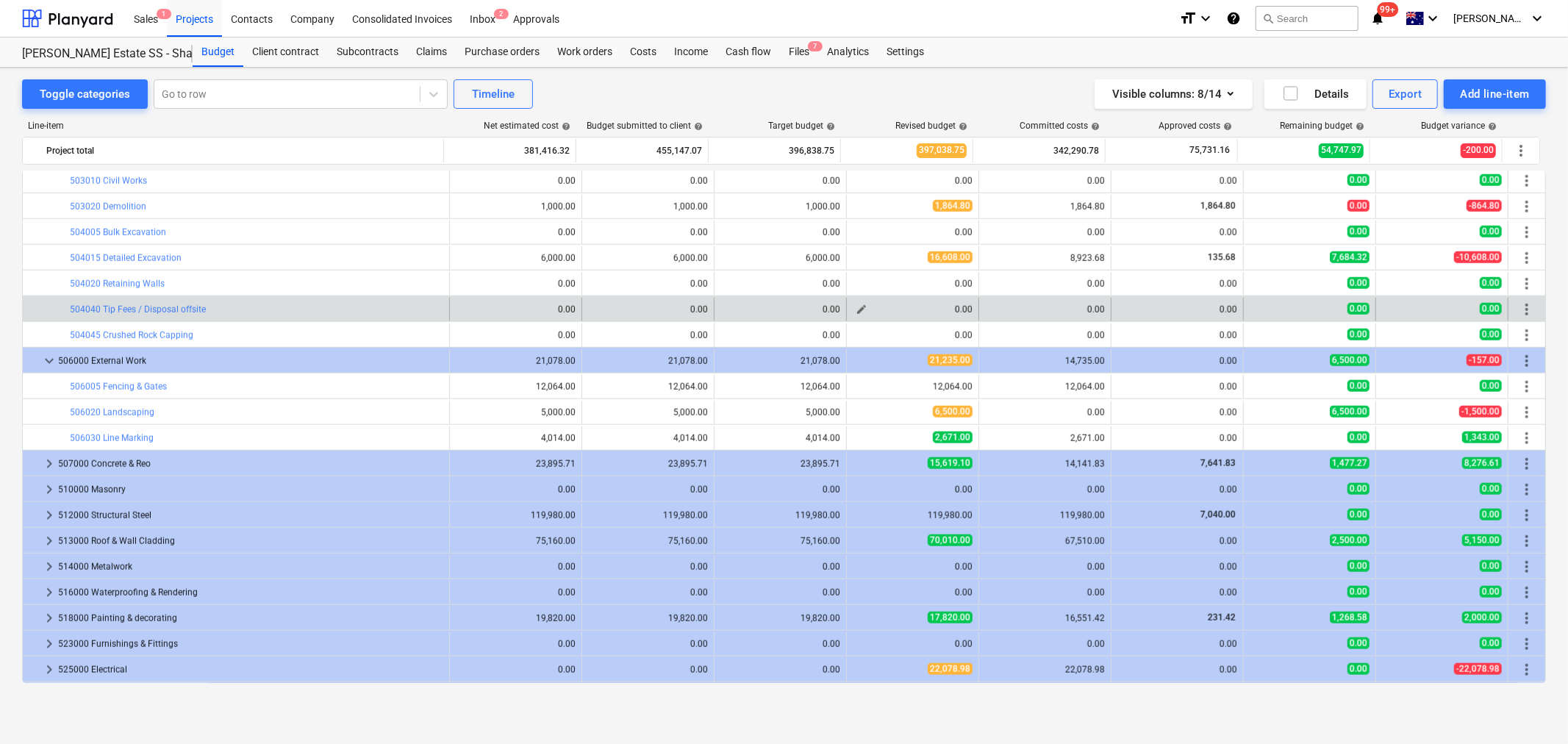
scroll to position [1182, 0]
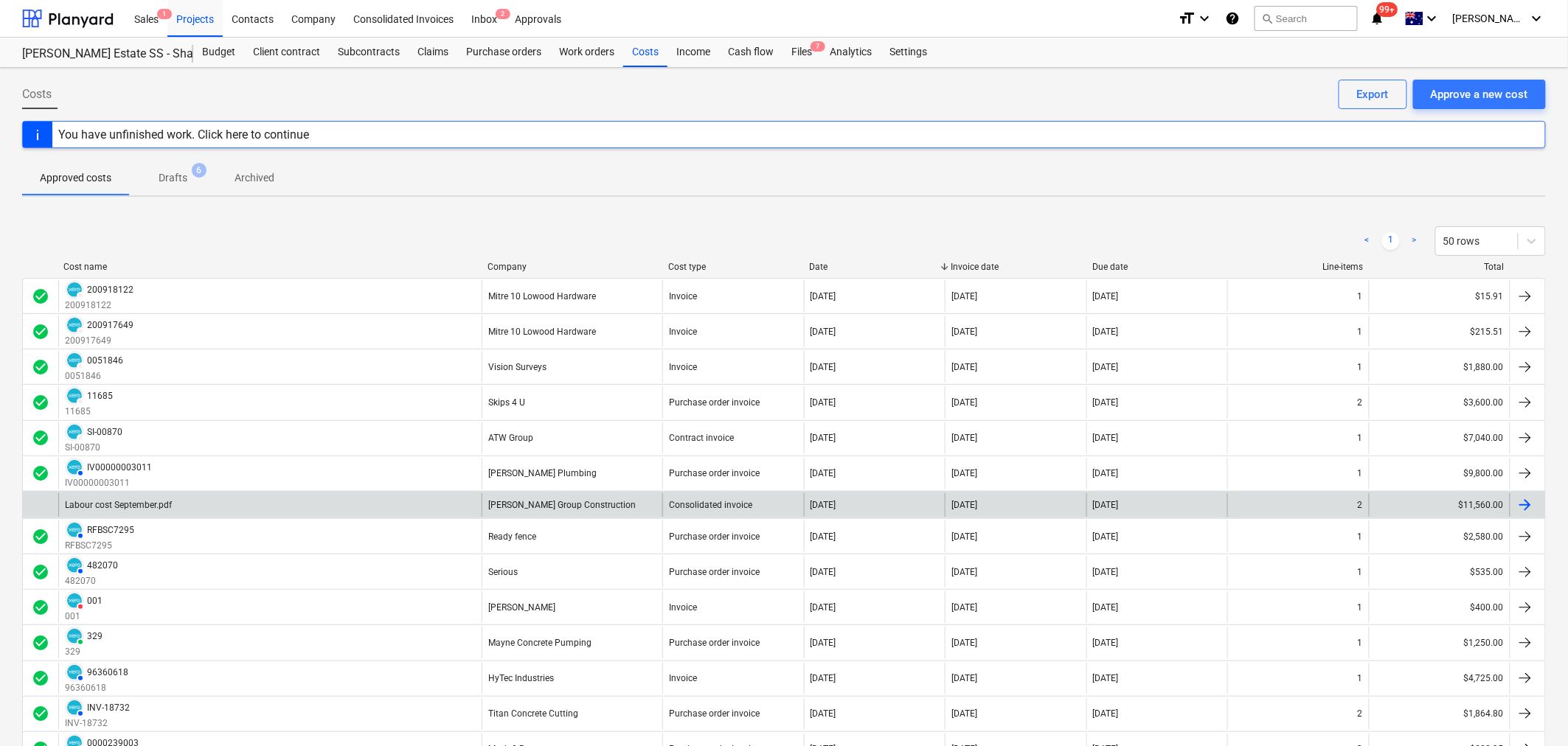
click at [430, 503] on div "Labour cost September.pdf" at bounding box center [270, 505] width 423 height 24
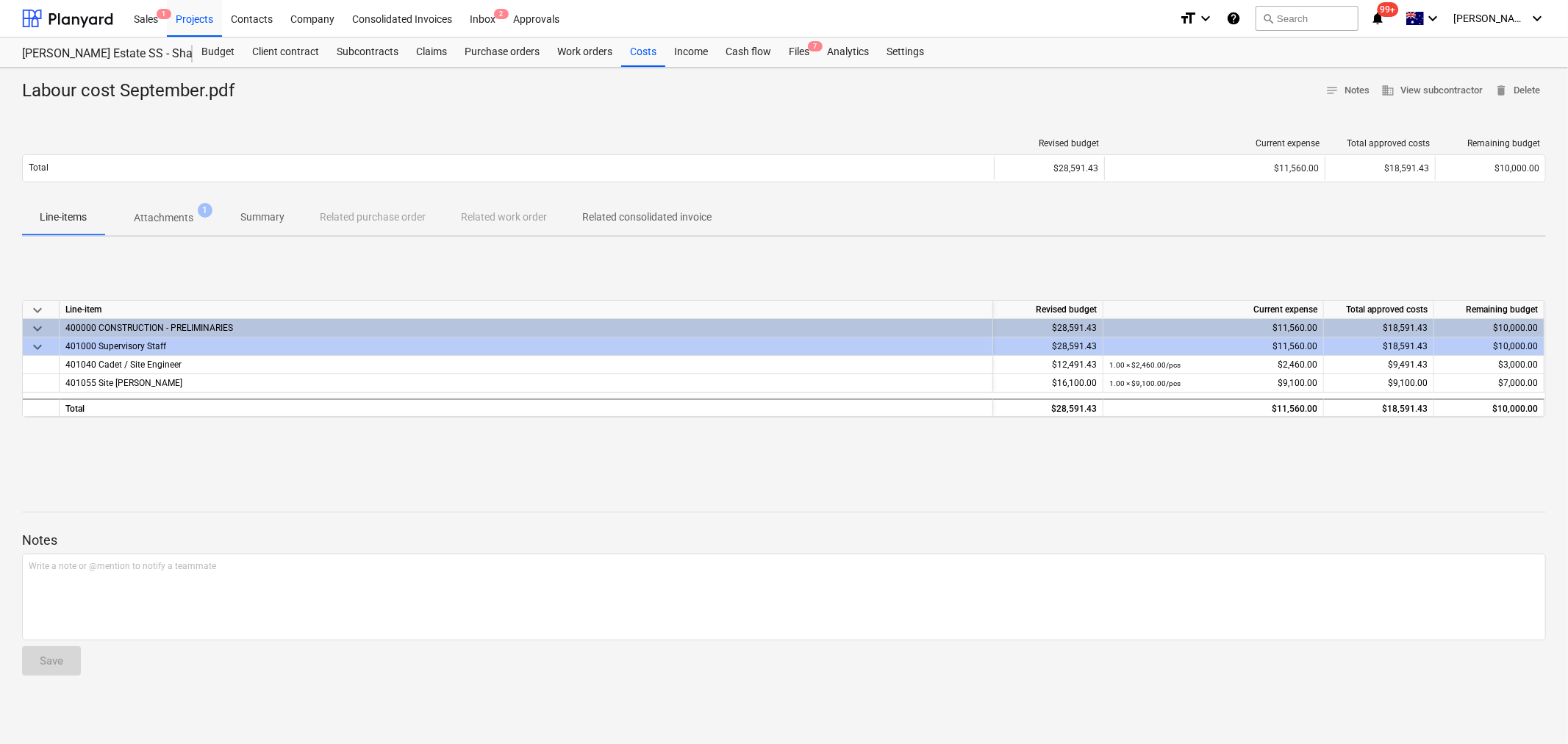
click at [200, 237] on div "Labour cost September.pdf notes Notes business View subcontractor delete Delete…" at bounding box center [784, 406] width 1568 height 676
click at [185, 218] on p "Attachments" at bounding box center [163, 218] width 59 height 16
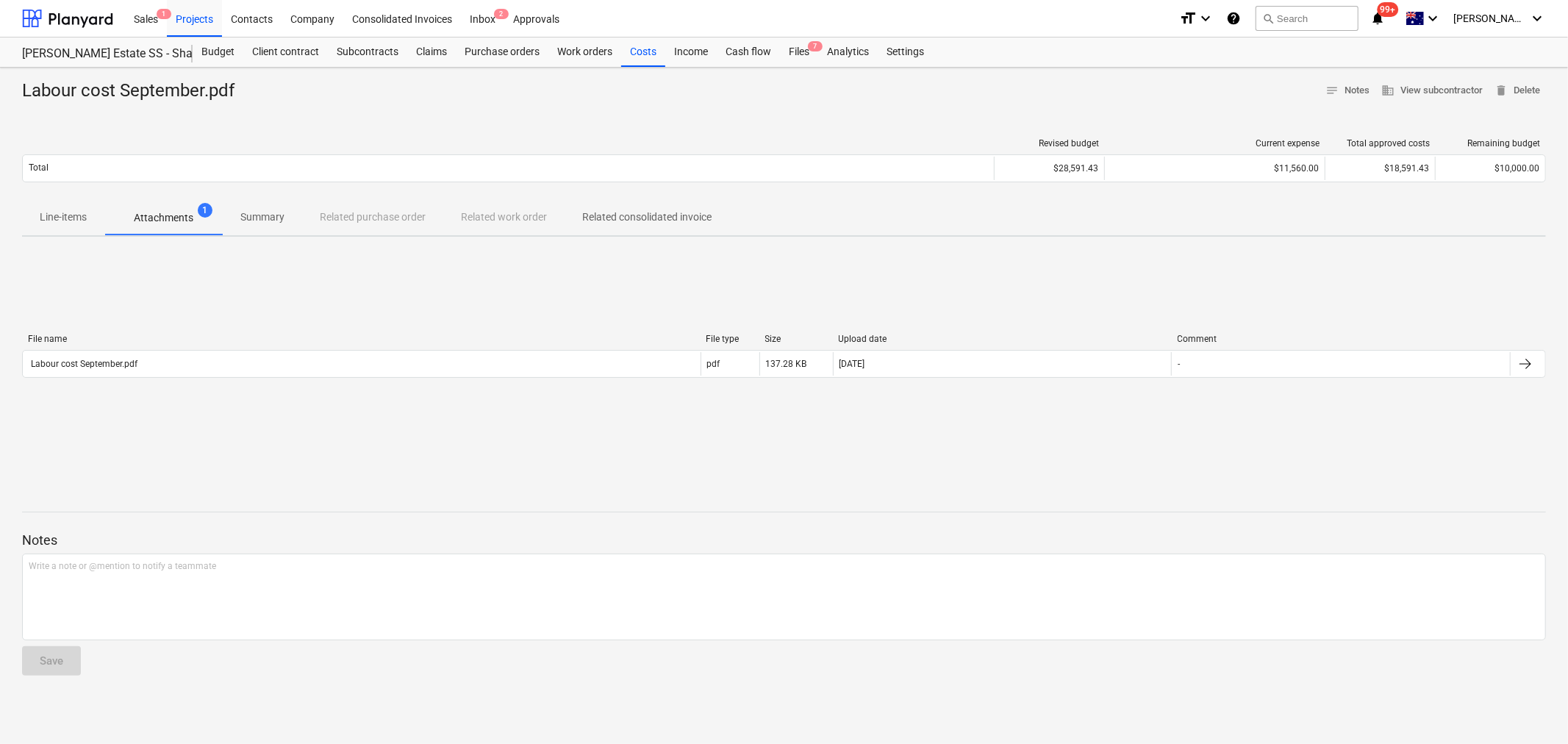
drag, startPoint x: 90, startPoint y: 193, endPoint x: 85, endPoint y: 203, distance: 11.2
click at [89, 195] on div "Revised budget Current expense Total approved costs Remaining budget Total $28,…" at bounding box center [784, 163] width 1525 height 73
drag, startPoint x: 85, startPoint y: 203, endPoint x: 89, endPoint y: 221, distance: 18.4
click at [85, 204] on button "Line-items" at bounding box center [63, 217] width 82 height 36
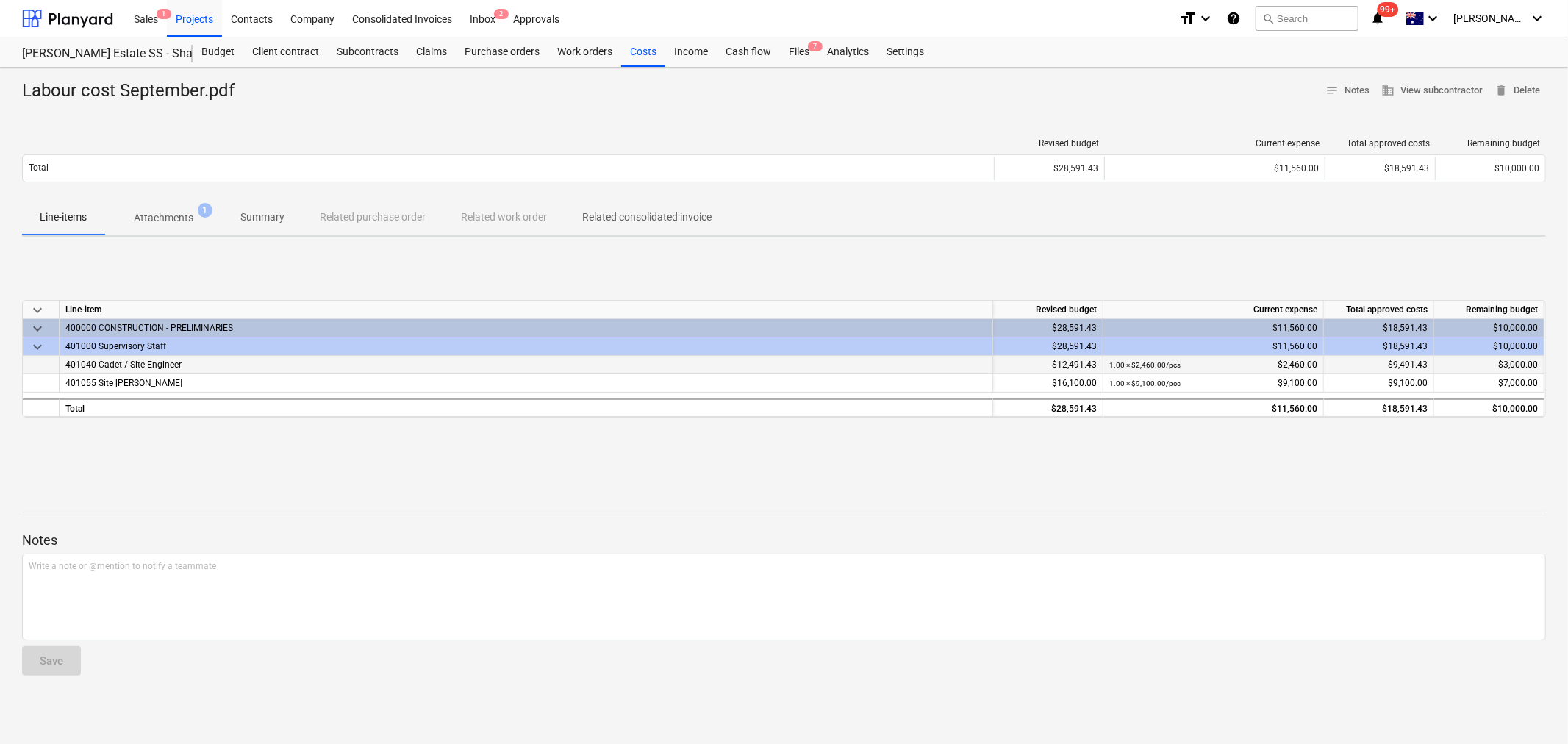
drag, startPoint x: 1278, startPoint y: 366, endPoint x: 1322, endPoint y: 370, distance: 44.2
click at [1322, 370] on div "1.00 × $2,460.00 / pcs $2,460.00" at bounding box center [1214, 365] width 221 height 18
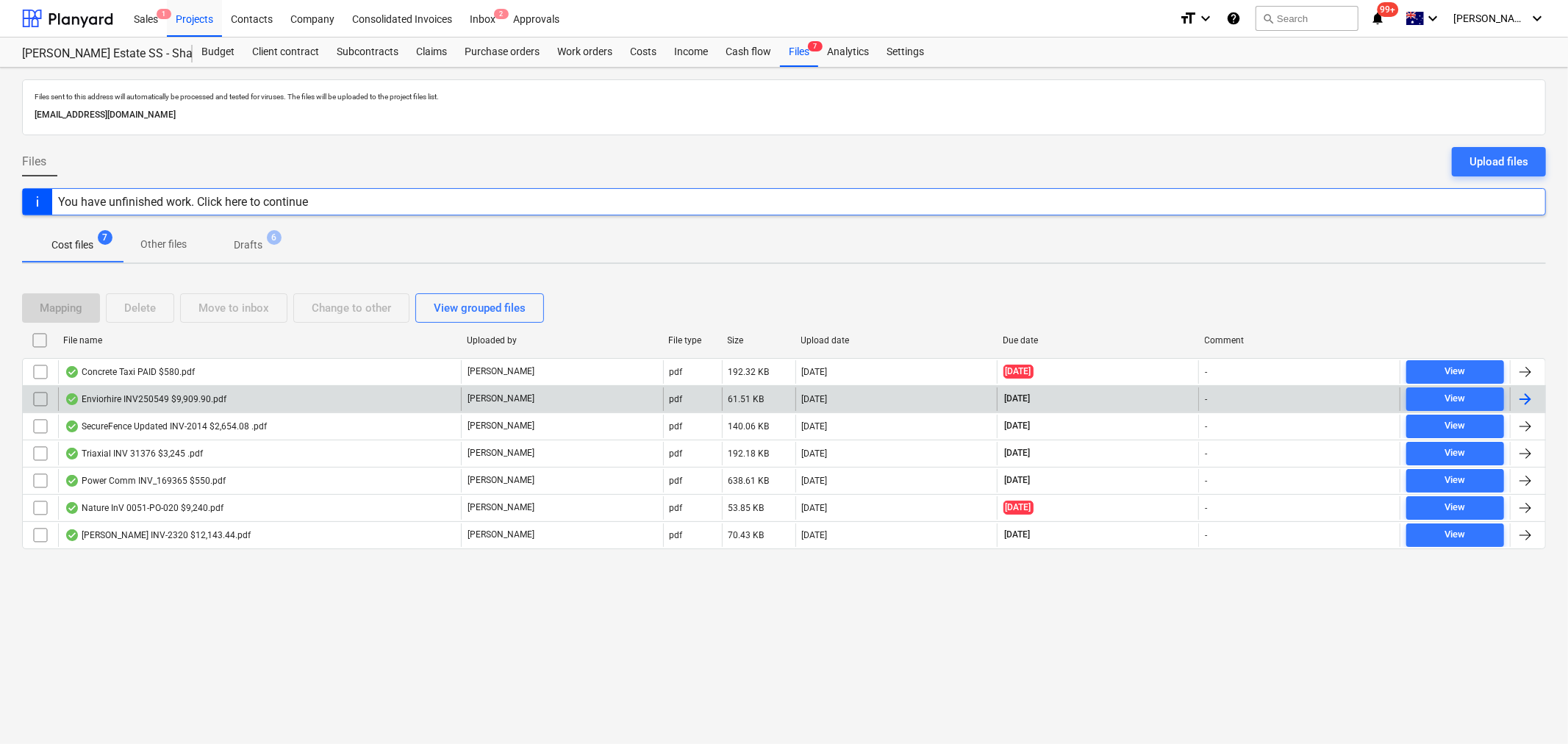
click at [177, 397] on div "Enviorhire INV250549 $9,909.90.pdf" at bounding box center [145, 399] width 162 height 12
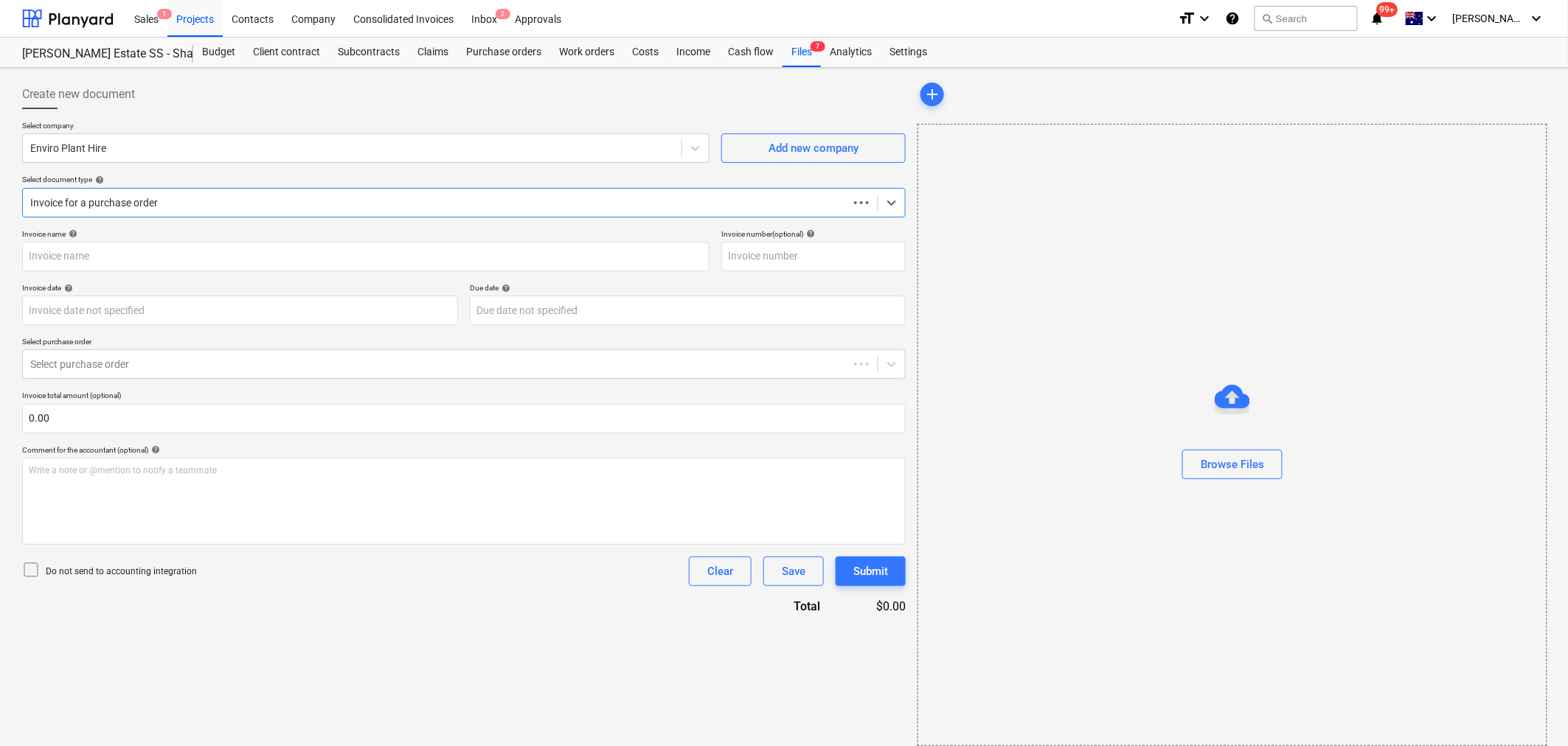
scroll to position [1, 0]
type input "INV250549"
type input "[DATE]"
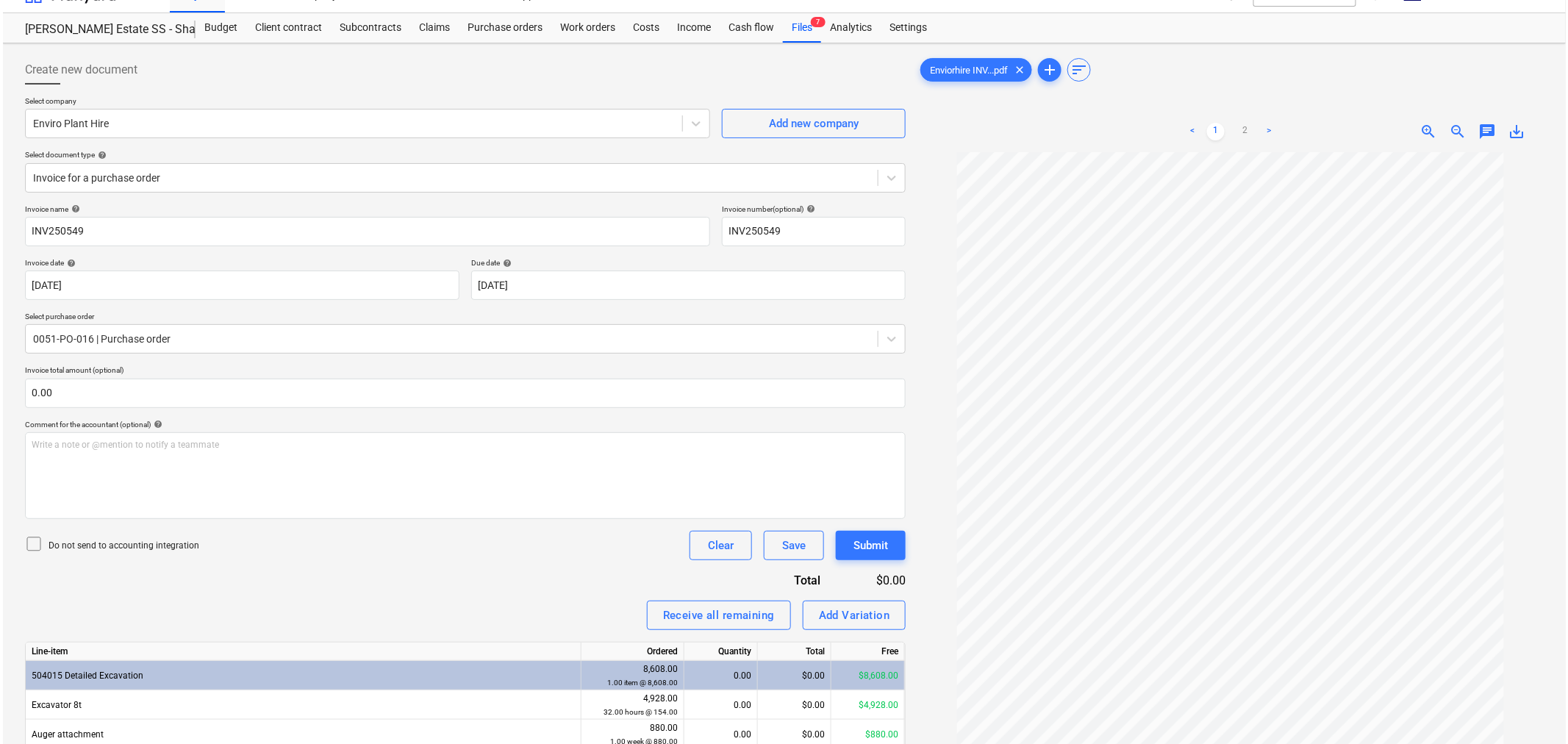
scroll to position [0, 0]
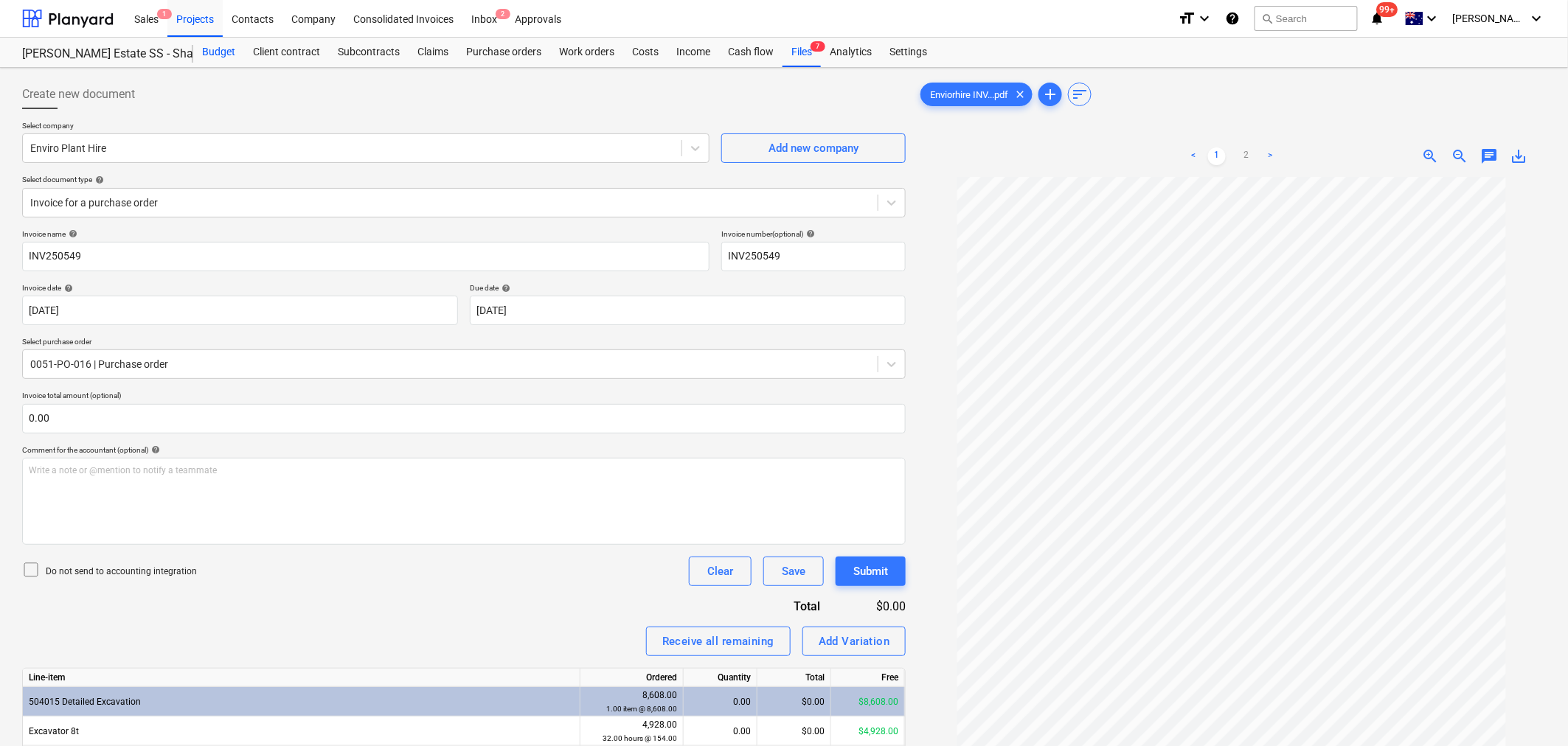
click at [211, 59] on div "Budget" at bounding box center [218, 52] width 51 height 29
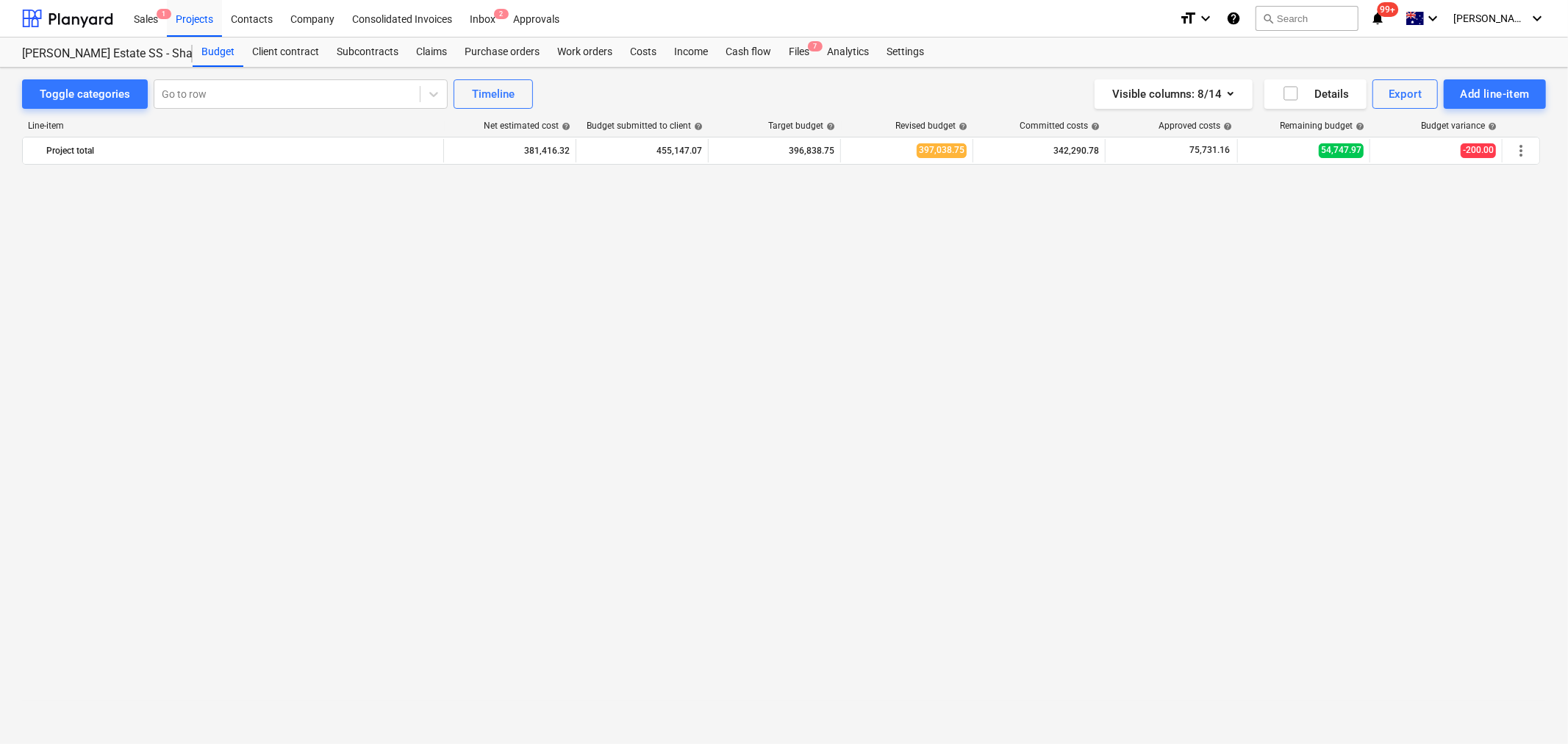
scroll to position [1182, 0]
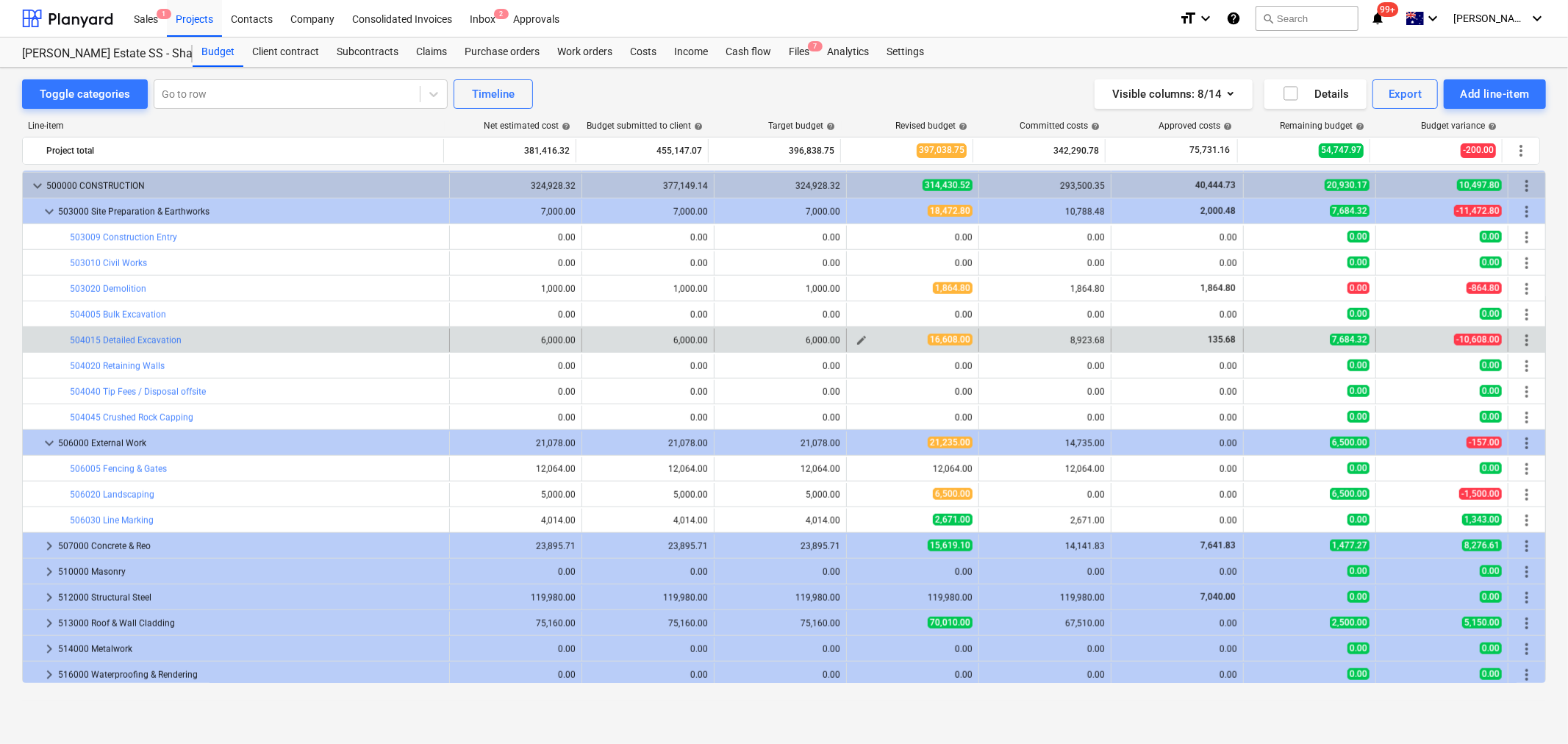
click at [853, 346] on button "edit" at bounding box center [862, 340] width 17 height 17
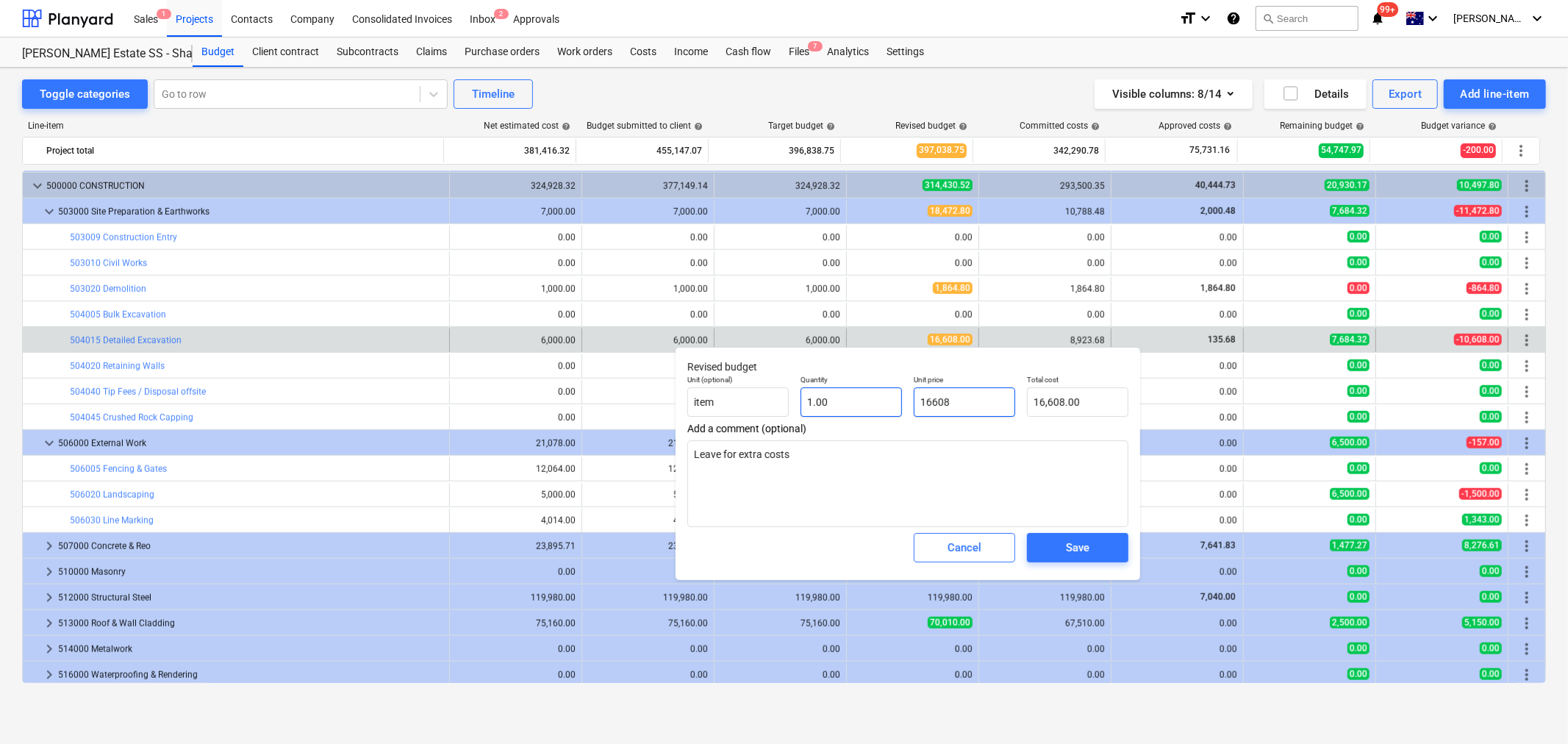
drag, startPoint x: 981, startPoint y: 407, endPoint x: 899, endPoint y: 403, distance: 82.1
click at [899, 403] on div "Unit (optional) item Quantity 1.00 Unit price 16608 Total cost 16,608.00" at bounding box center [908, 396] width 453 height 54
type input "1"
type textarea "x"
type input "1.00"
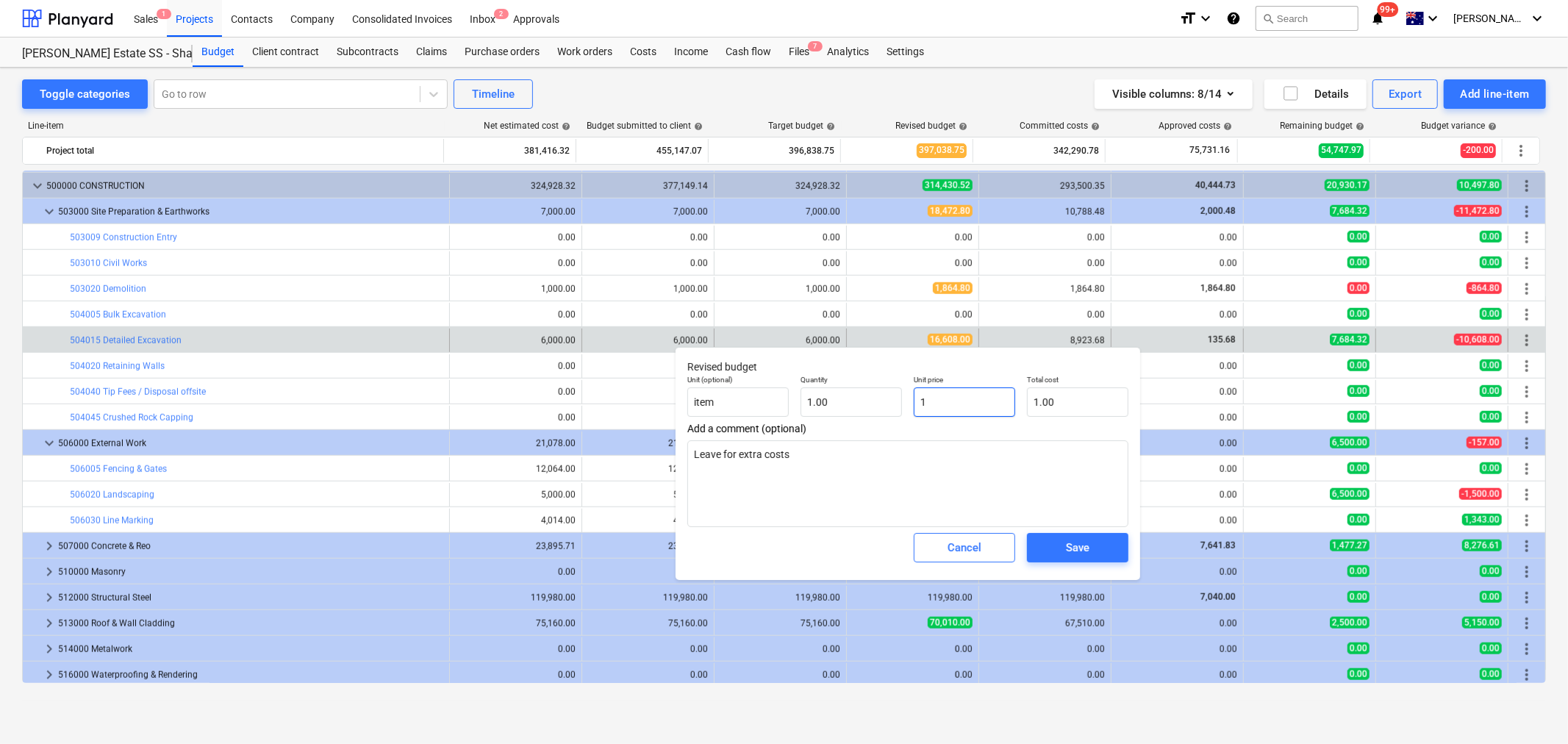
type input "11"
type textarea "x"
type input "11.00"
type input "110"
type textarea "x"
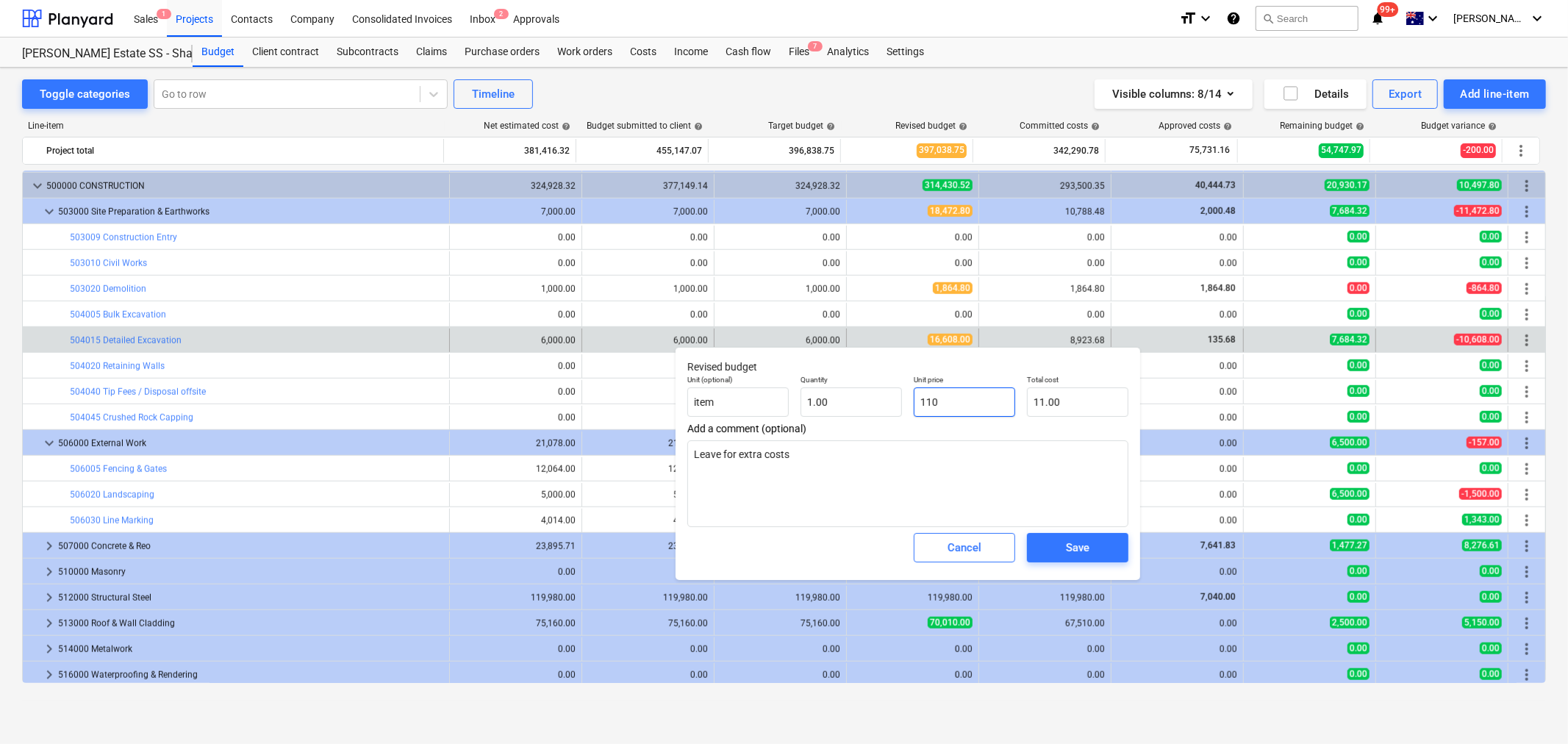
type input "110.00"
type input "1100"
type textarea "x"
type input "1,100.00"
type input "11000"
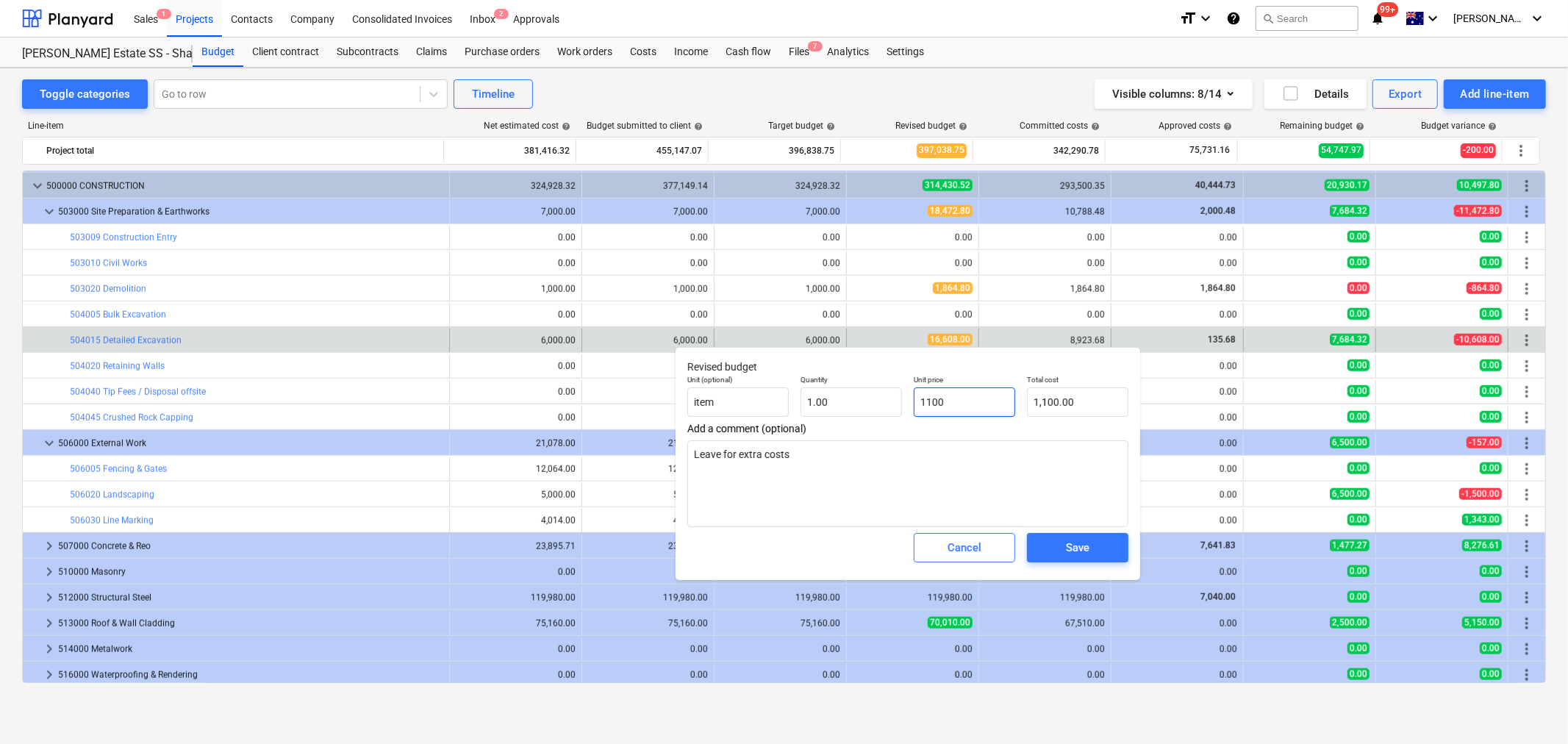
type textarea "x"
type input "11,000.00"
type textarea "x"
drag, startPoint x: 893, startPoint y: 437, endPoint x: 799, endPoint y: 456, distance: 95.9
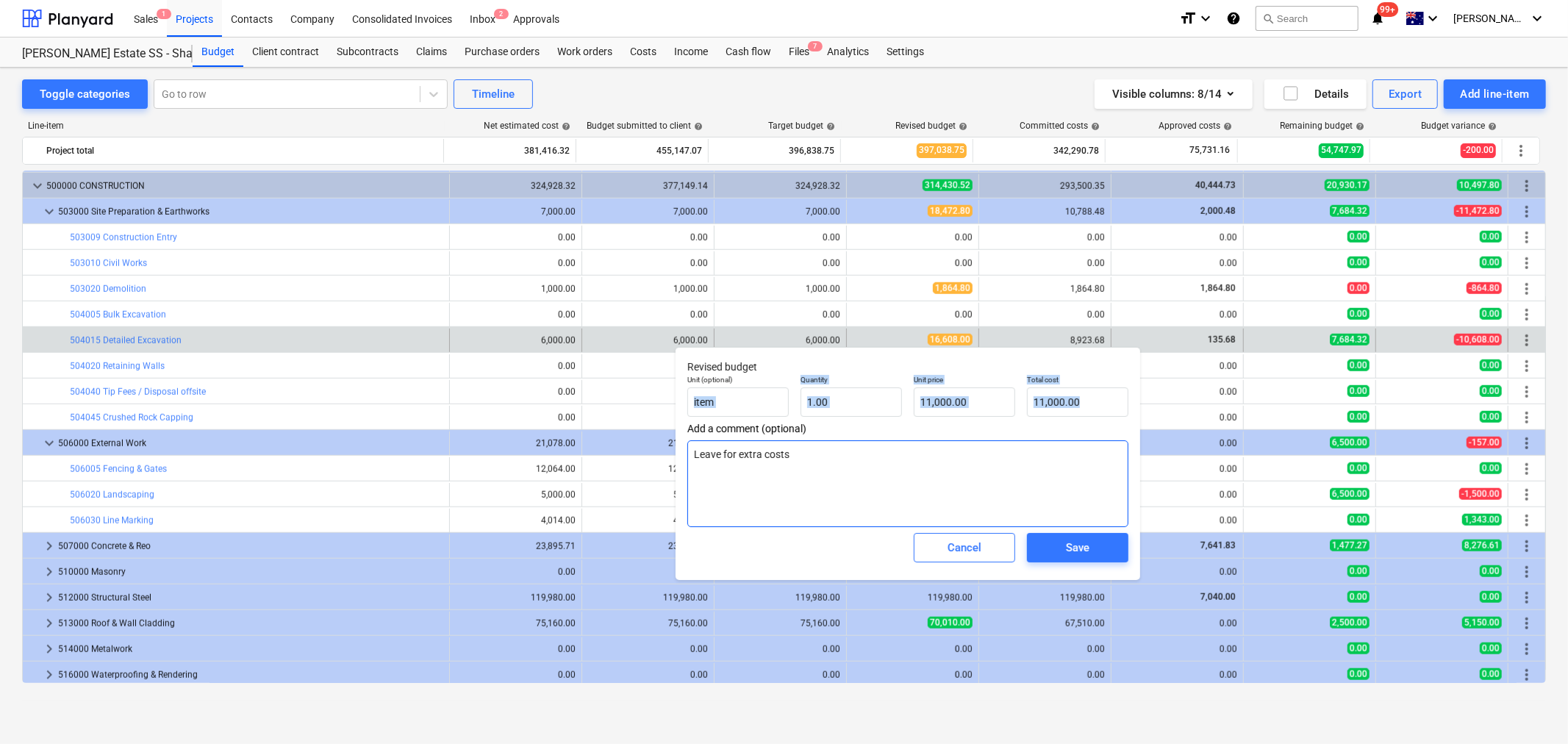
click at [682, 421] on div "Revised budget Unit (optional) item Quantity 1.00 Unit price 11,000.00 Total co…" at bounding box center [907, 463] width 465 height 233
drag, startPoint x: 886, startPoint y: 479, endPoint x: 740, endPoint y: 503, distance: 148.0
click at [718, 482] on textarea "Leave for extra costs" at bounding box center [907, 484] width 441 height 87
type textarea "Leave"
type textarea "x"
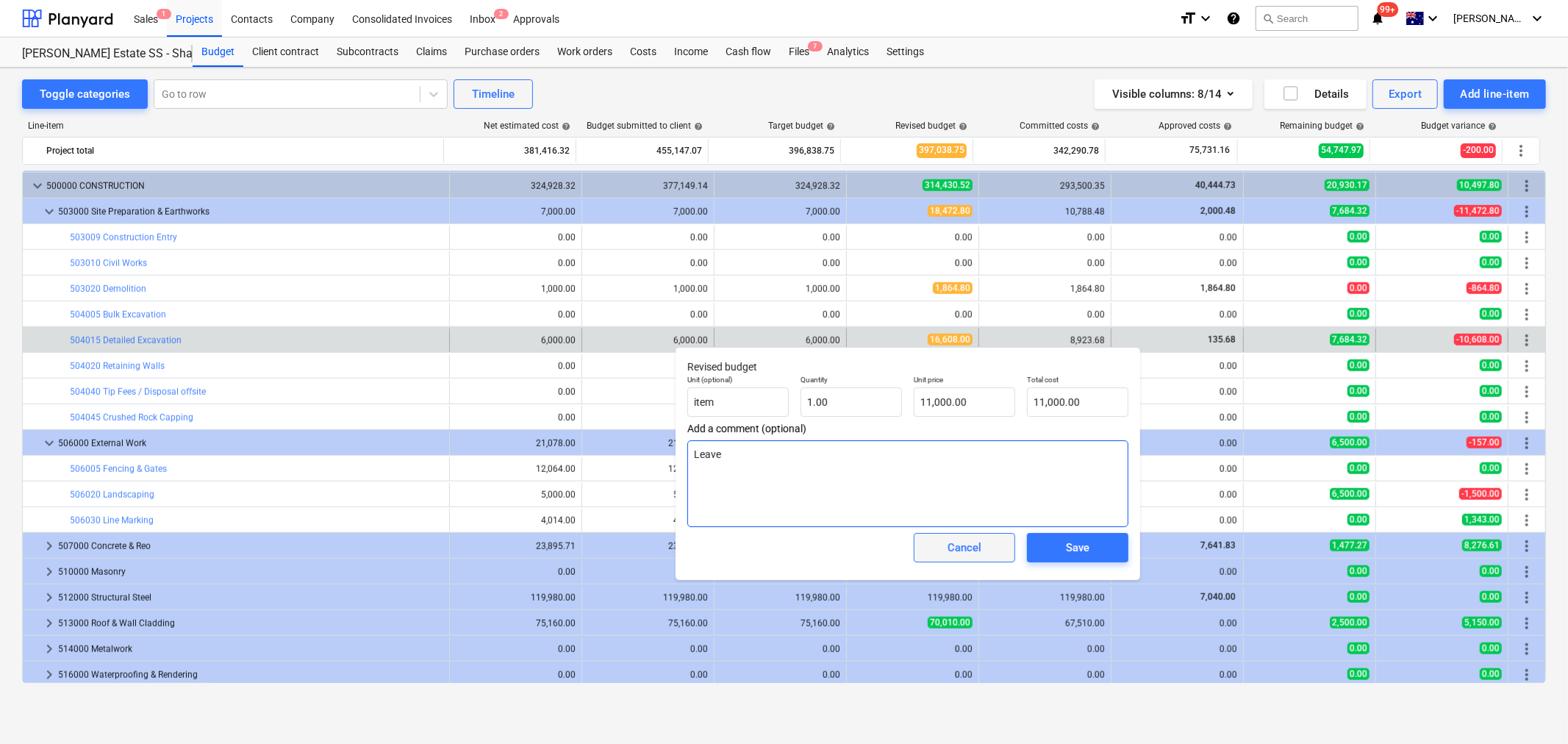
type textarea "Leav"
type textarea "x"
type textarea "Lea"
type textarea "x"
type textarea "Le"
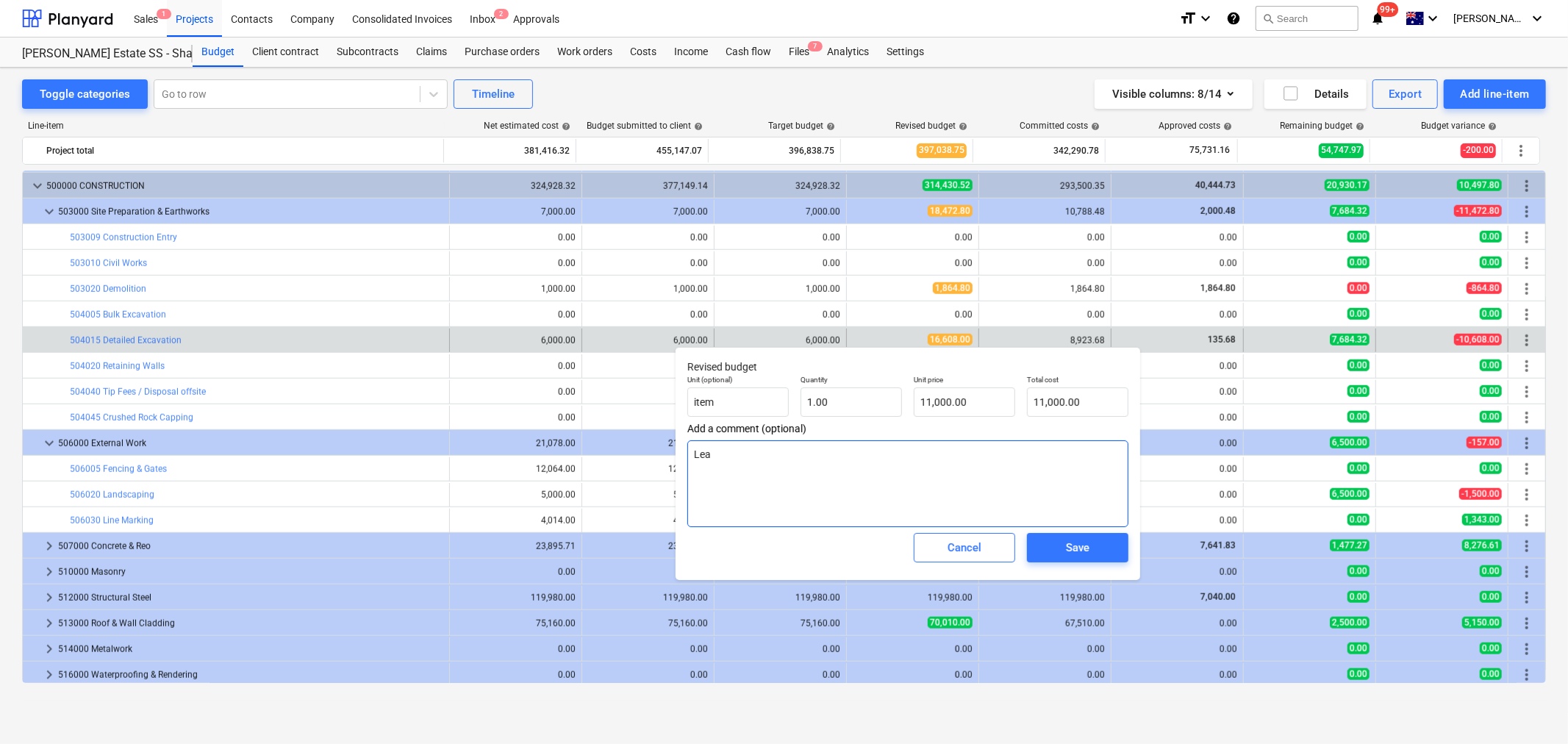
type textarea "x"
type textarea "L"
type textarea "x"
click at [1071, 560] on button "Save" at bounding box center [1078, 548] width 102 height 29
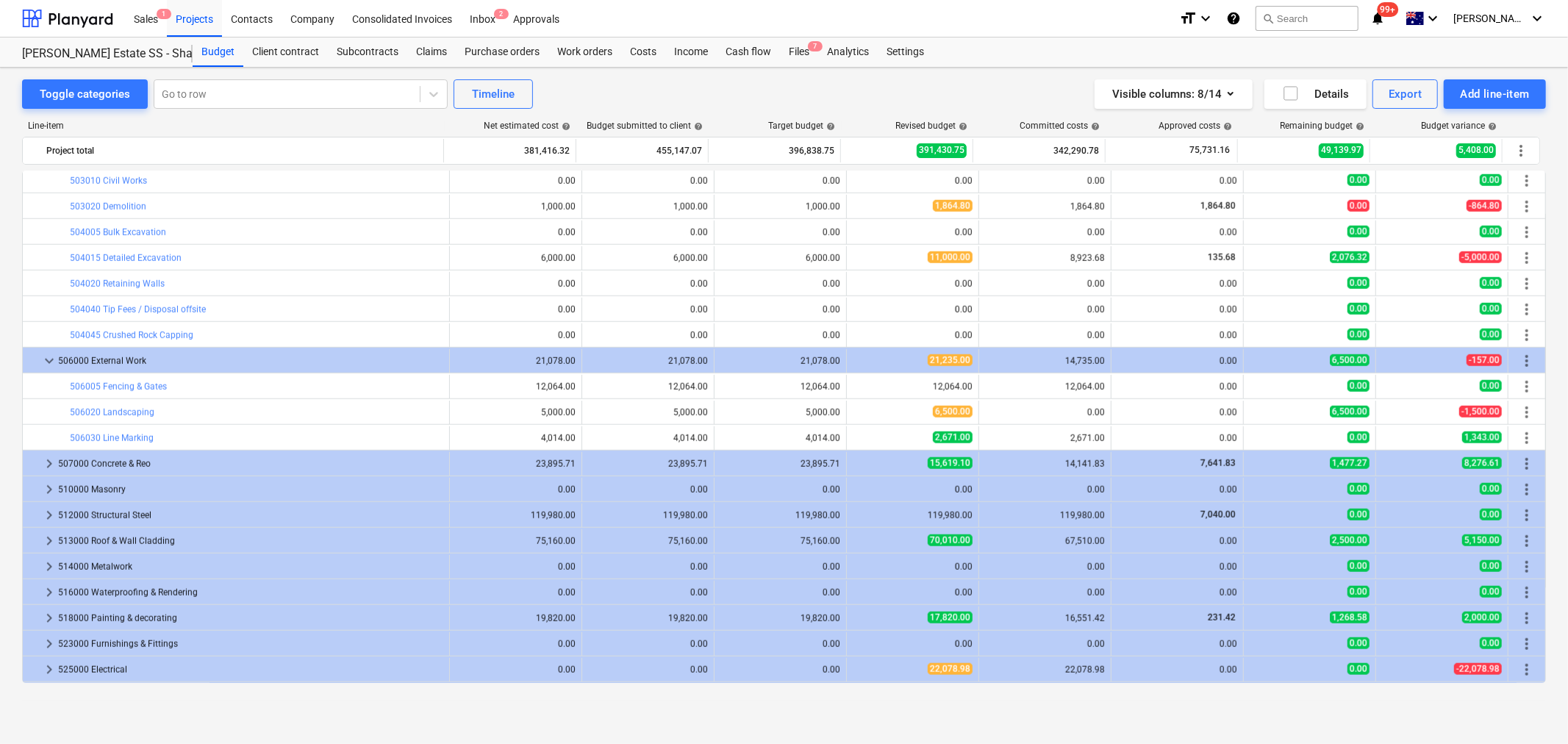
scroll to position [1346, 0]
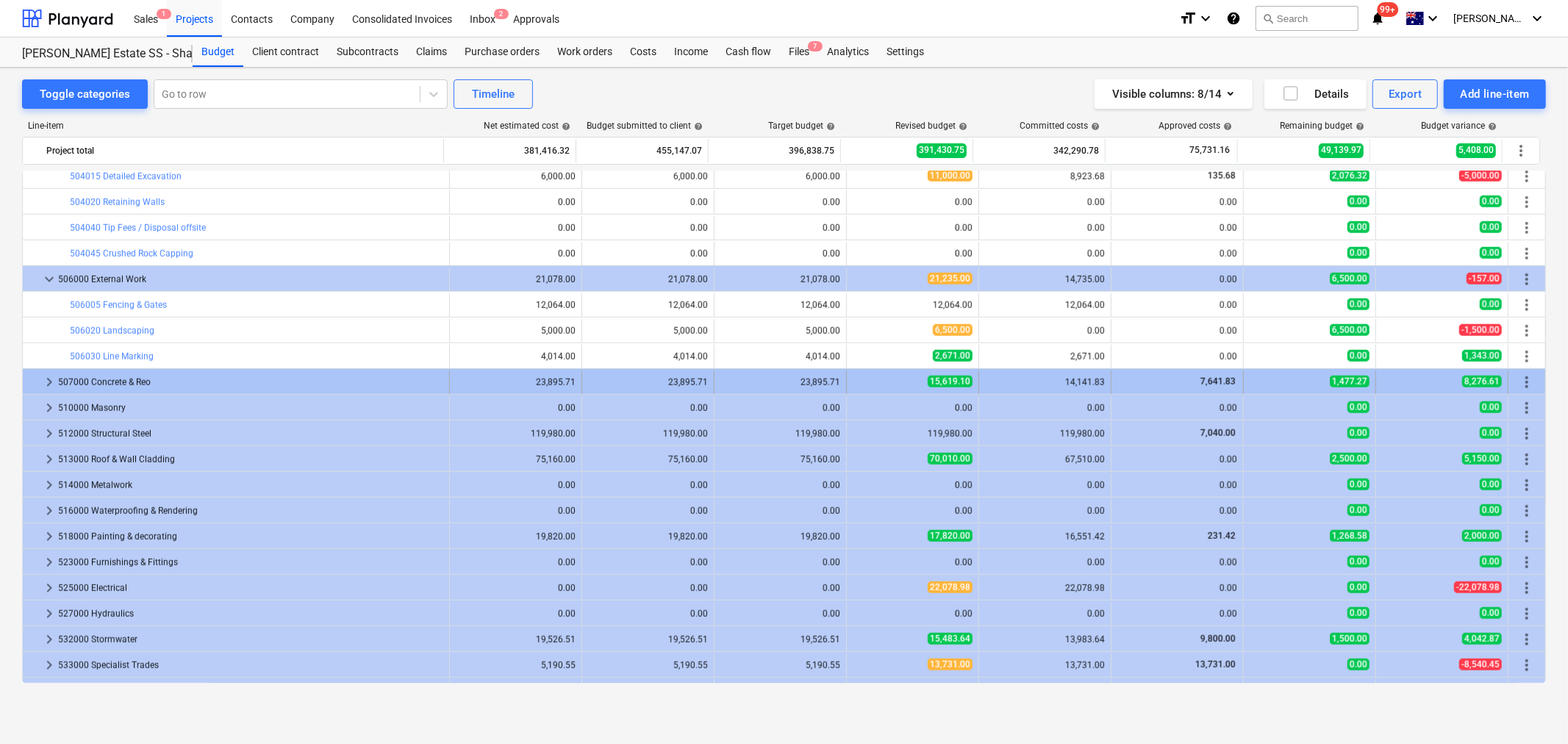
click at [55, 379] on span "keyboard_arrow_right" at bounding box center [49, 382] width 17 height 17
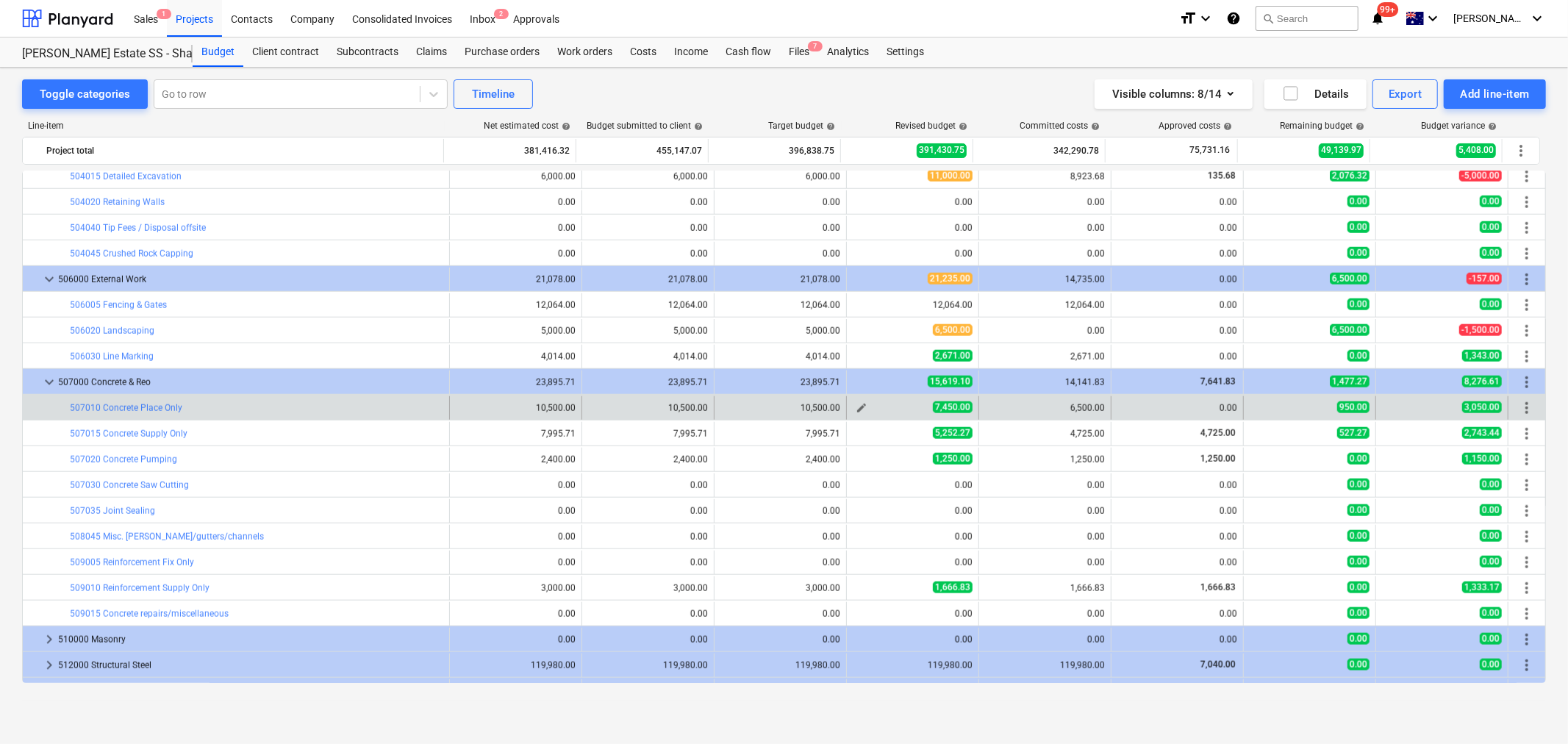
click at [856, 408] on span "edit" at bounding box center [862, 408] width 12 height 12
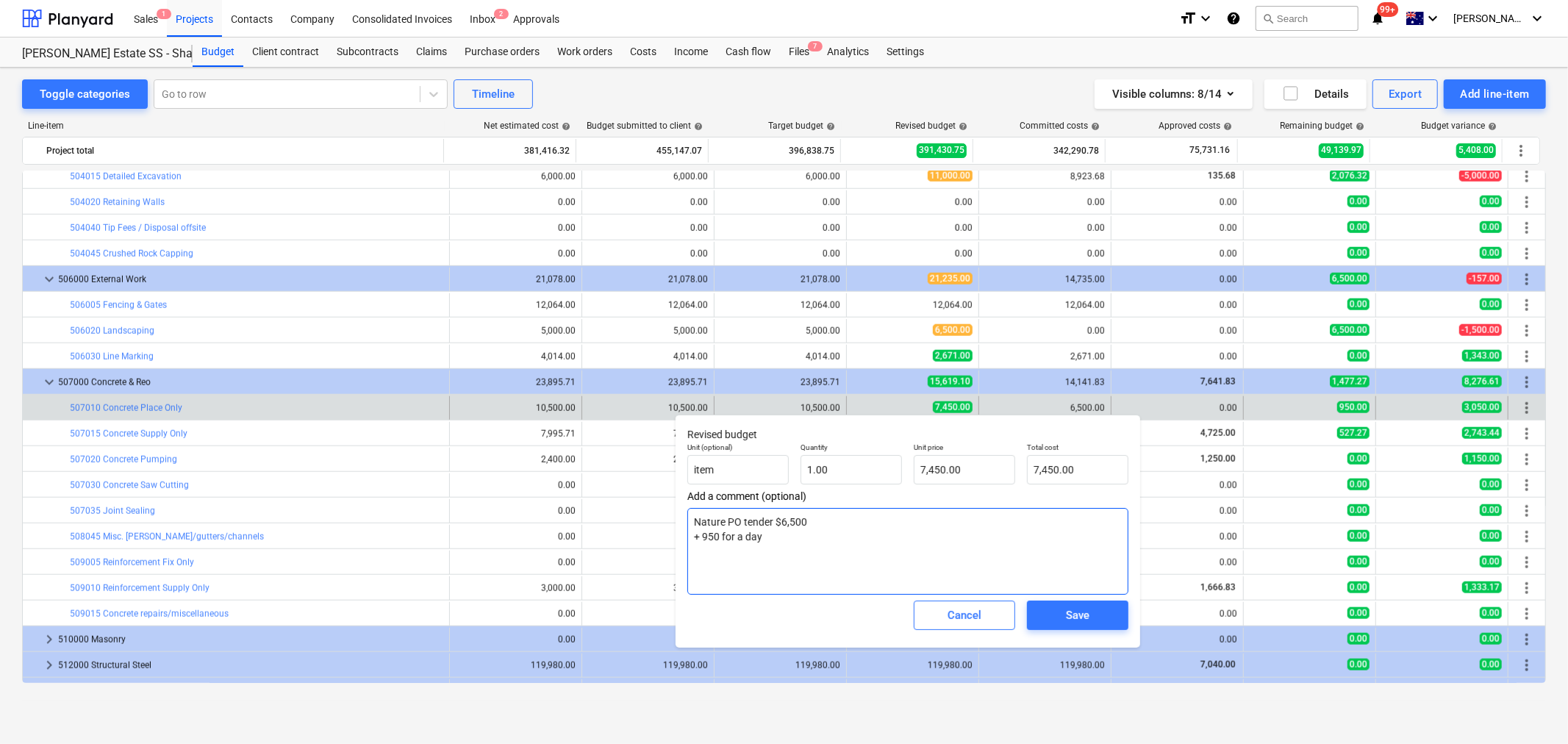
drag, startPoint x: 951, startPoint y: 615, endPoint x: 733, endPoint y: 508, distance: 242.8
click at [728, 507] on div "Revised budget Unit (optional) item Quantity 1.00 Unit price 7,450.00 Total cos…" at bounding box center [907, 531] width 465 height 233
drag, startPoint x: 773, startPoint y: 520, endPoint x: 795, endPoint y: 526, distance: 22.8
click at [795, 526] on textarea "Nature PO tender $6,500 + 950 for a day" at bounding box center [907, 551] width 441 height 87
click at [791, 532] on textarea "Nature PO tender $6,500 + 950 for a day" at bounding box center [907, 551] width 441 height 87
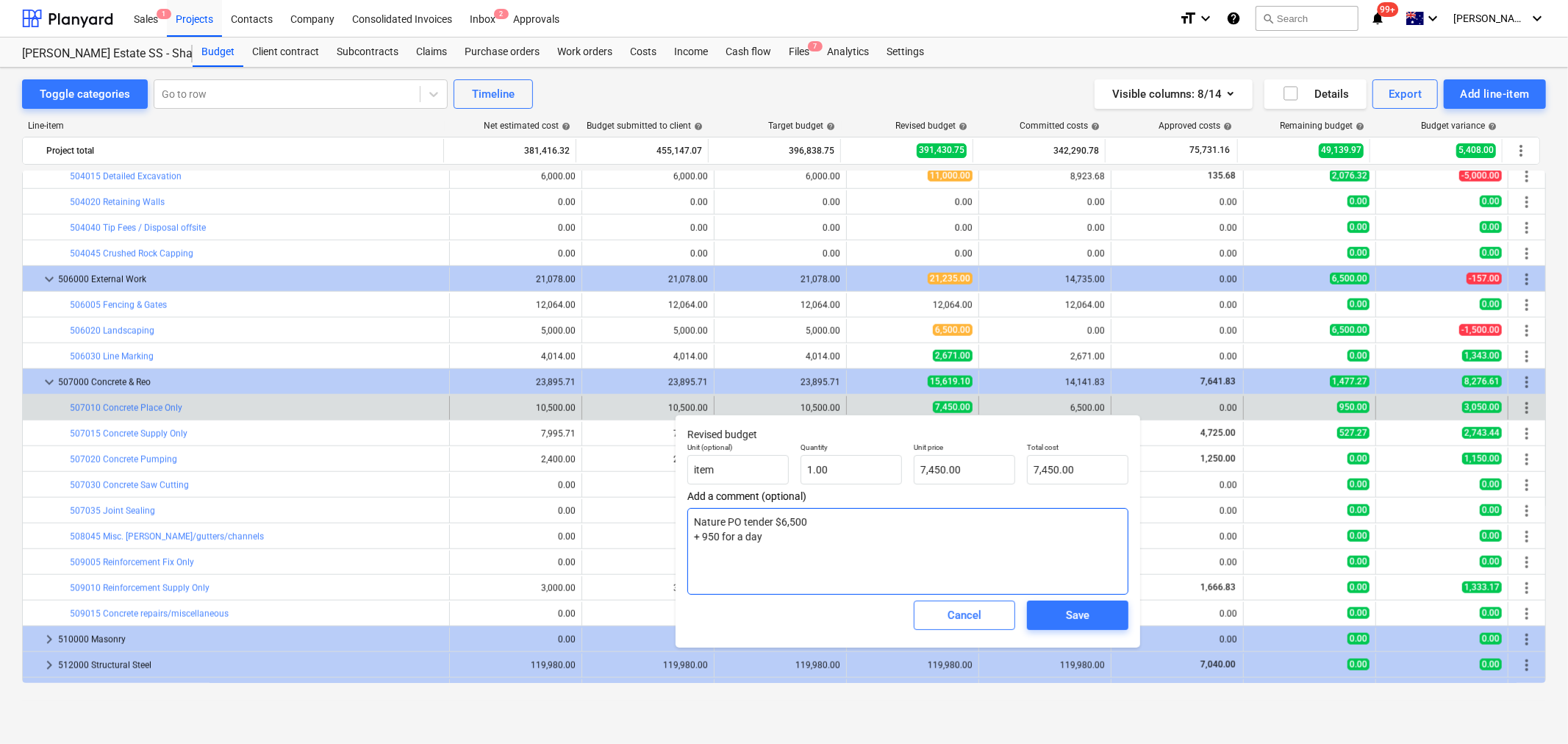
click at [758, 539] on textarea "Nature PO tender $6,500 + 950 for a day" at bounding box center [907, 551] width 441 height 87
drag, startPoint x: 765, startPoint y: 539, endPoint x: 699, endPoint y: 539, distance: 66.0
click at [699, 539] on textarea "Nature PO tender $6,500 + 950 for a day" at bounding box center [907, 551] width 441 height 87
click at [904, 605] on div "Cancel Save" at bounding box center [908, 615] width 453 height 53
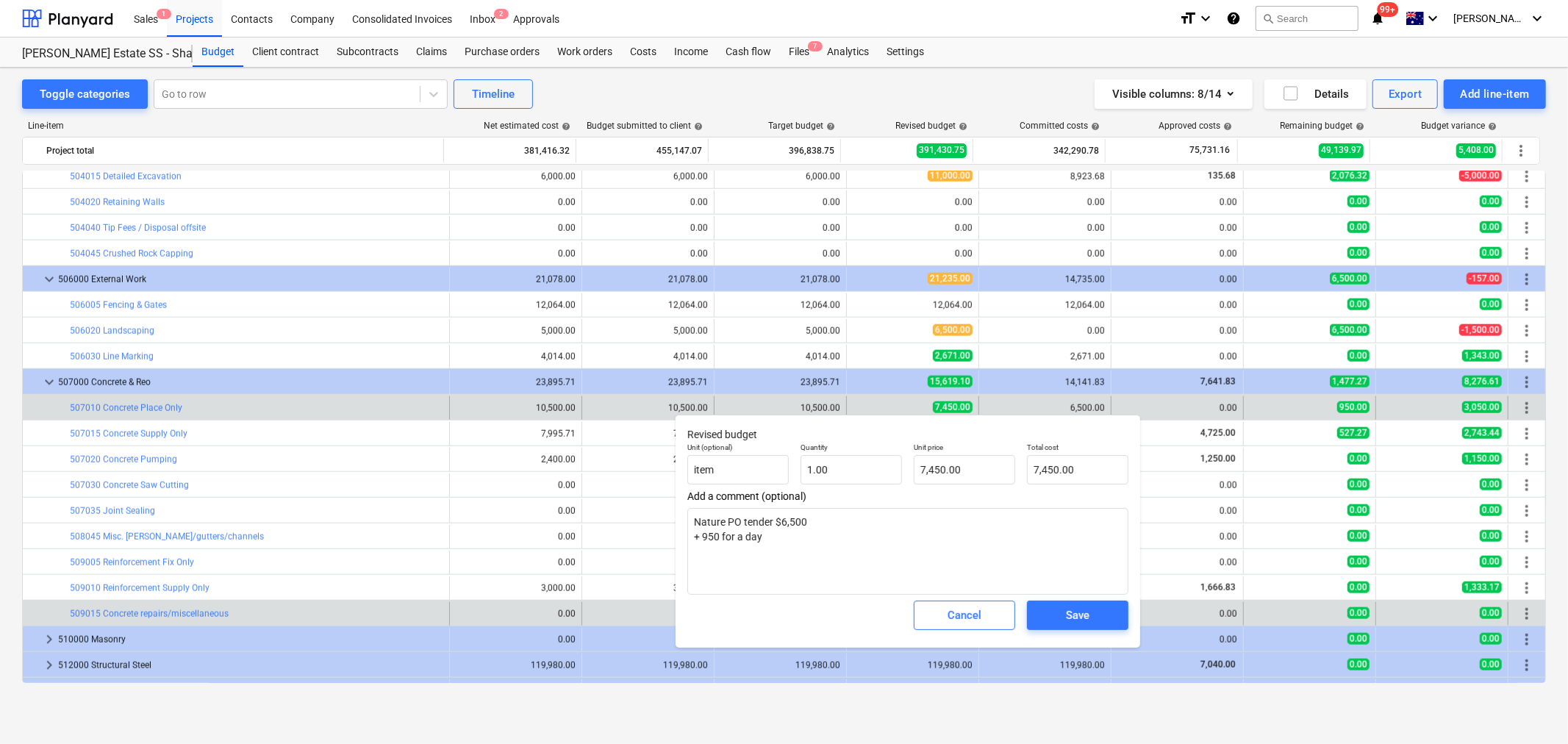
click at [917, 622] on button "Cancel" at bounding box center [964, 615] width 102 height 29
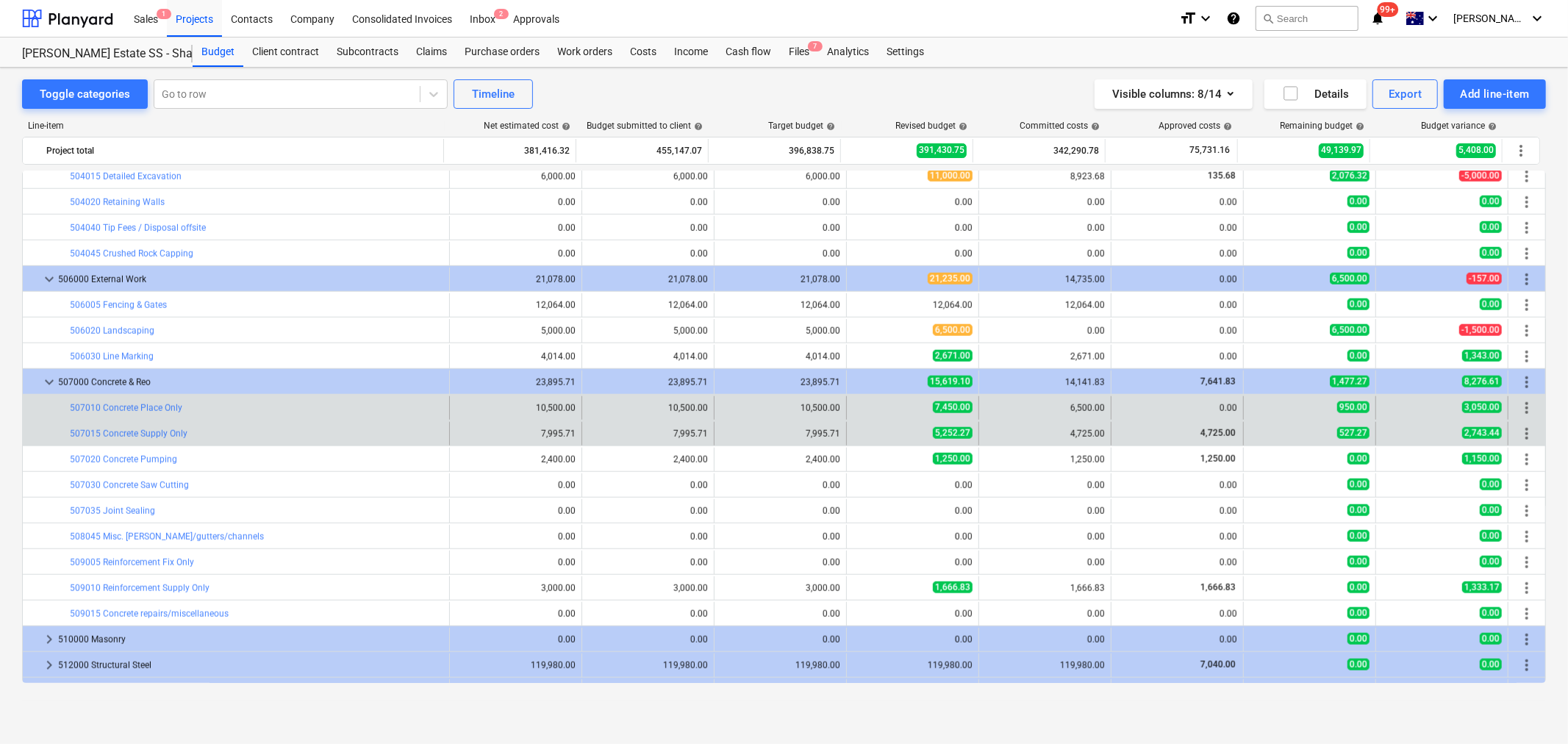
click at [847, 436] on div "edit 5,252.27" at bounding box center [913, 434] width 133 height 24
click at [853, 436] on button "edit" at bounding box center [862, 434] width 17 height 17
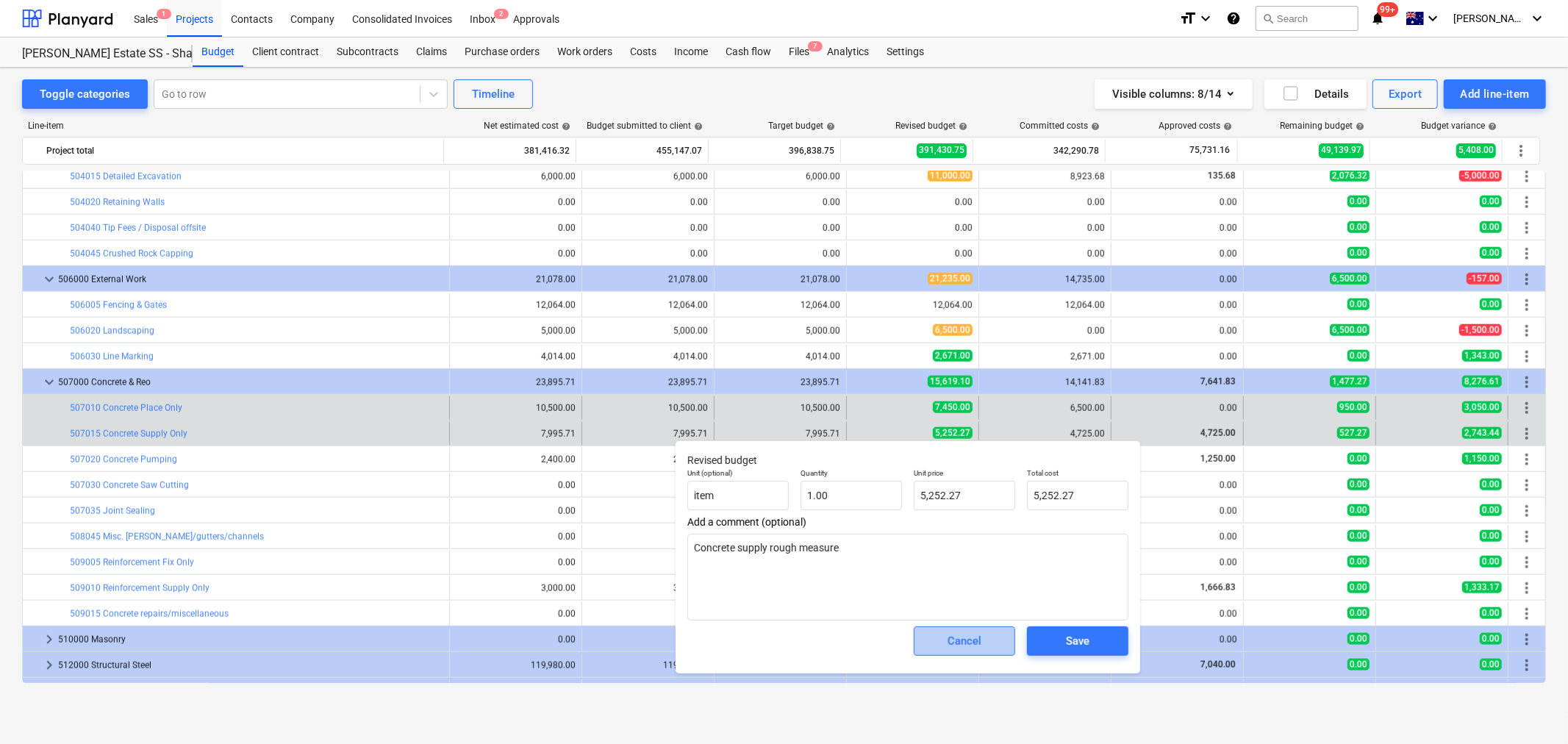
click at [964, 638] on div "Cancel" at bounding box center [964, 641] width 34 height 19
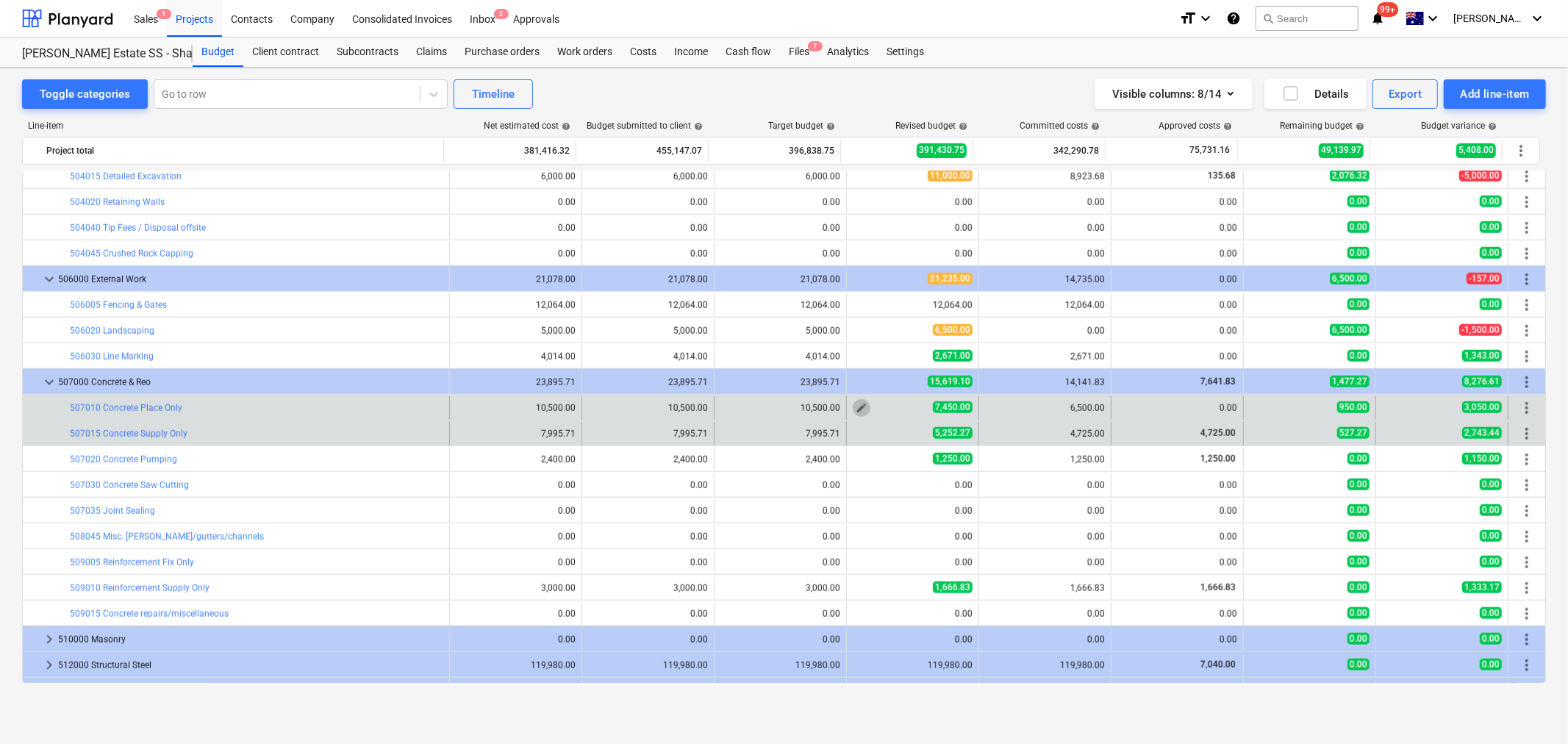
click at [856, 408] on span "edit" at bounding box center [862, 408] width 12 height 12
type textarea "x"
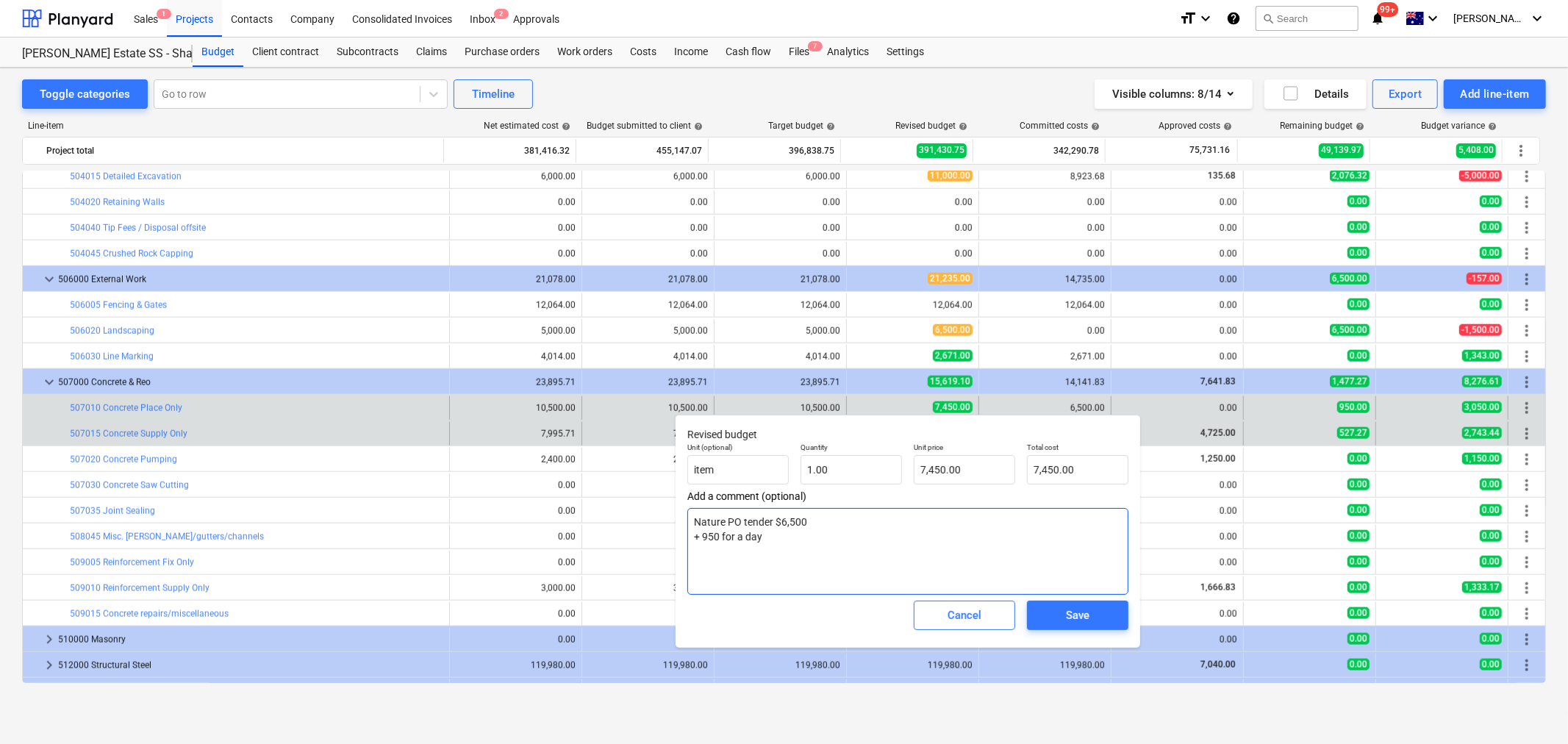
drag, startPoint x: 836, startPoint y: 523, endPoint x: 780, endPoint y: 507, distance: 58.2
click at [780, 507] on div "Add a comment (optional) Nature PO tender $6,500 + 950 for a day" at bounding box center [907, 542] width 441 height 104
click at [848, 509] on textarea "Nature PO tender $6,500 + 950 for a day" at bounding box center [907, 551] width 441 height 87
drag, startPoint x: 863, startPoint y: 522, endPoint x: 773, endPoint y: 507, distance: 91.2
click at [773, 507] on div "Add a comment (optional) Nature PO tender $6,500 + 950 for a day" at bounding box center [907, 542] width 441 height 104
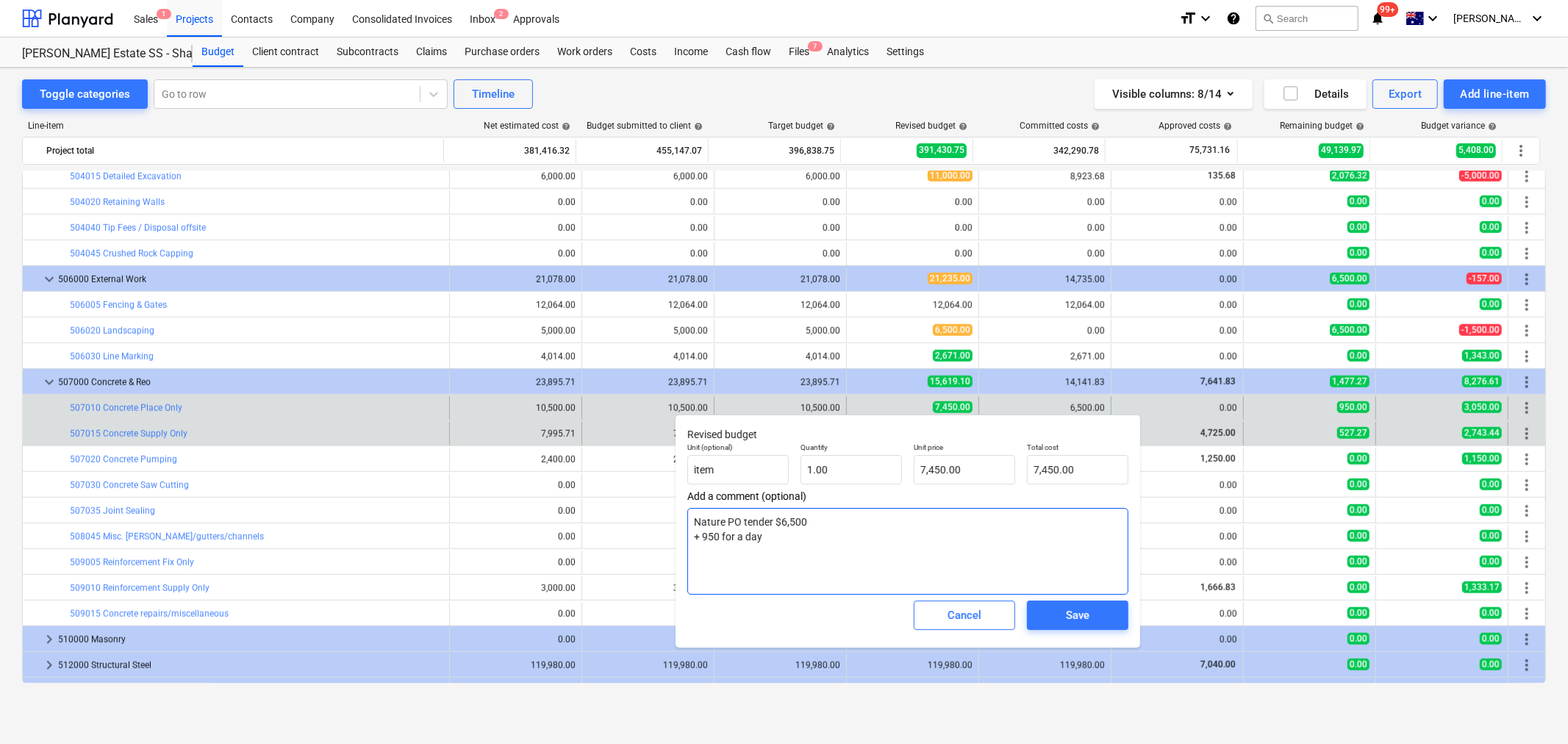
drag, startPoint x: 762, startPoint y: 548, endPoint x: 705, endPoint y: 544, distance: 57.1
click at [704, 544] on textarea "Nature PO tender $6,500 + 950 for a day" at bounding box center [907, 551] width 441 height 87
click at [705, 544] on textarea "Nature PO tender $6,500 + 950 for a day" at bounding box center [907, 551] width 441 height 87
type input "7450"
drag, startPoint x: 943, startPoint y: 464, endPoint x: 964, endPoint y: 465, distance: 21.0
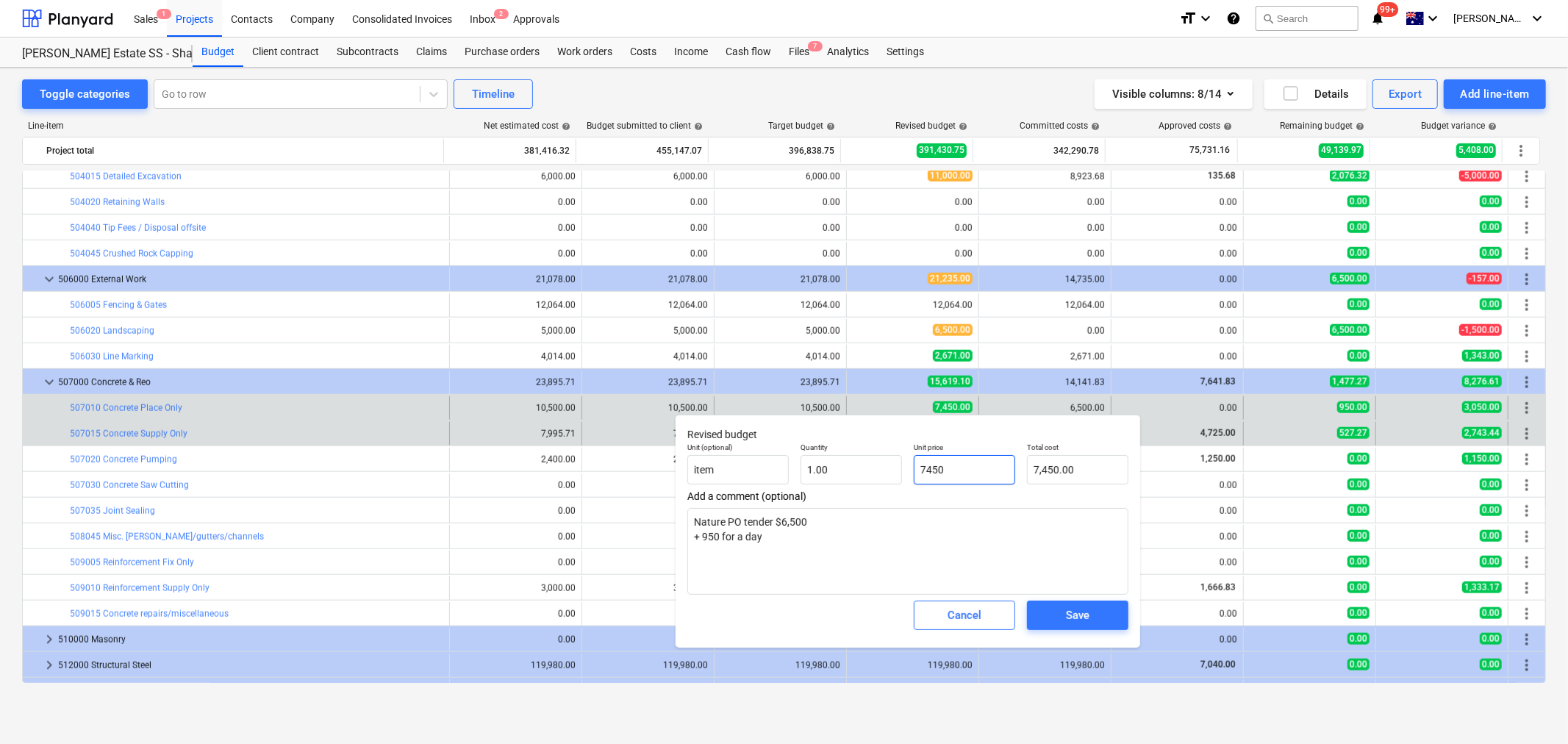
click at [964, 465] on input "7450" at bounding box center [964, 469] width 102 height 29
type textarea "x"
type input "7,450.00"
click at [953, 588] on textarea "Nature PO tender $6,500 + 950 for a day" at bounding box center [907, 551] width 441 height 87
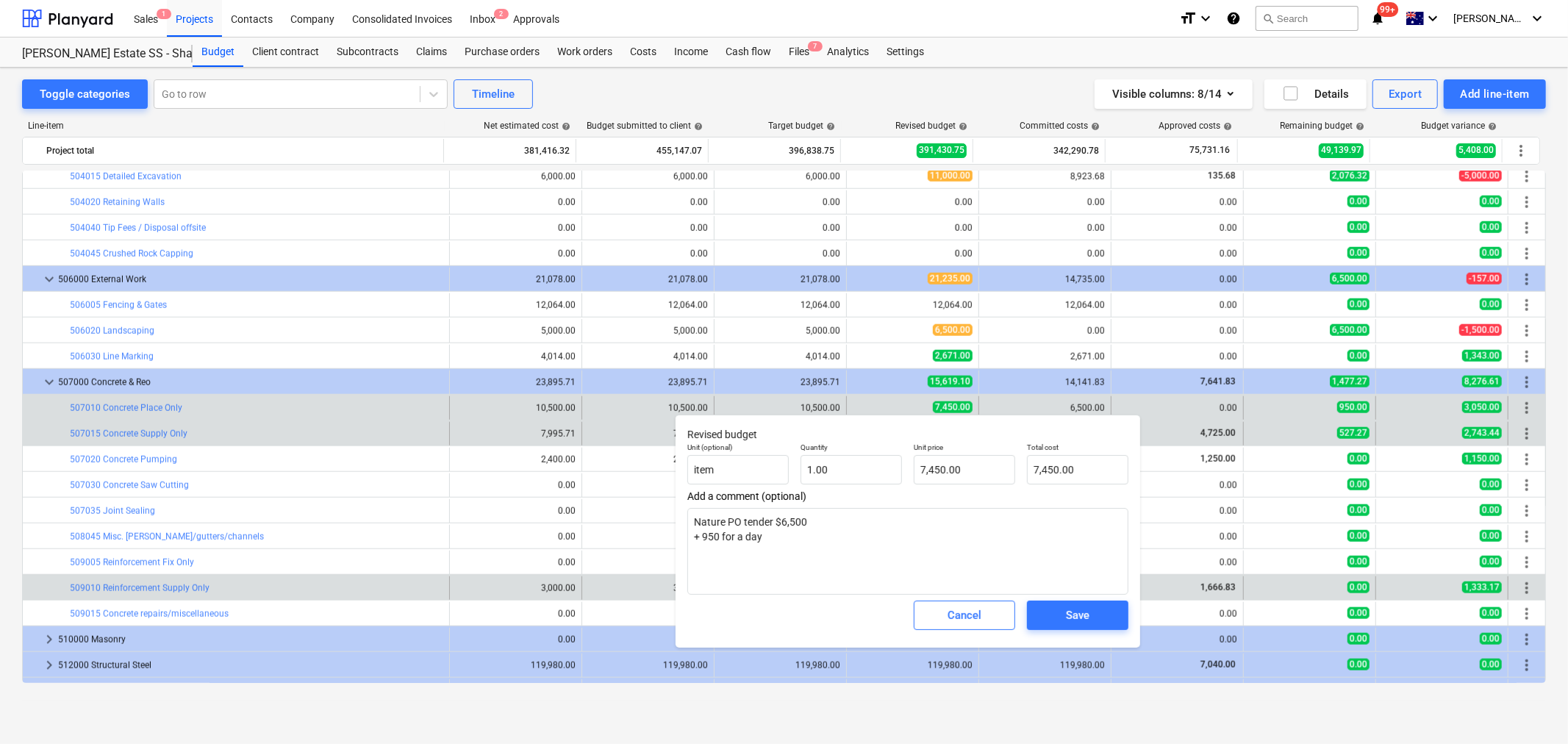
click at [959, 615] on div "Cancel" at bounding box center [964, 615] width 34 height 19
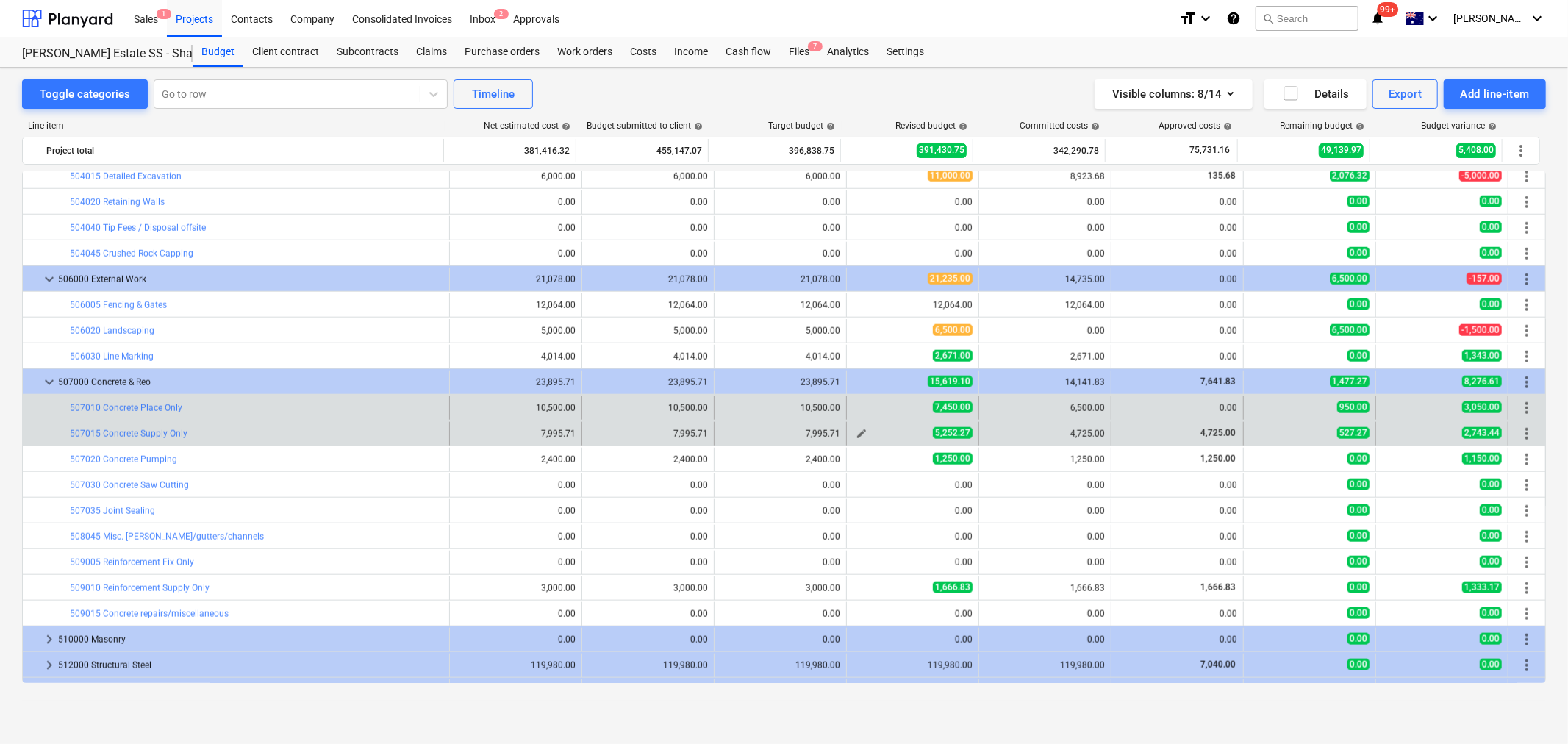
click at [859, 435] on span "edit" at bounding box center [862, 433] width 12 height 12
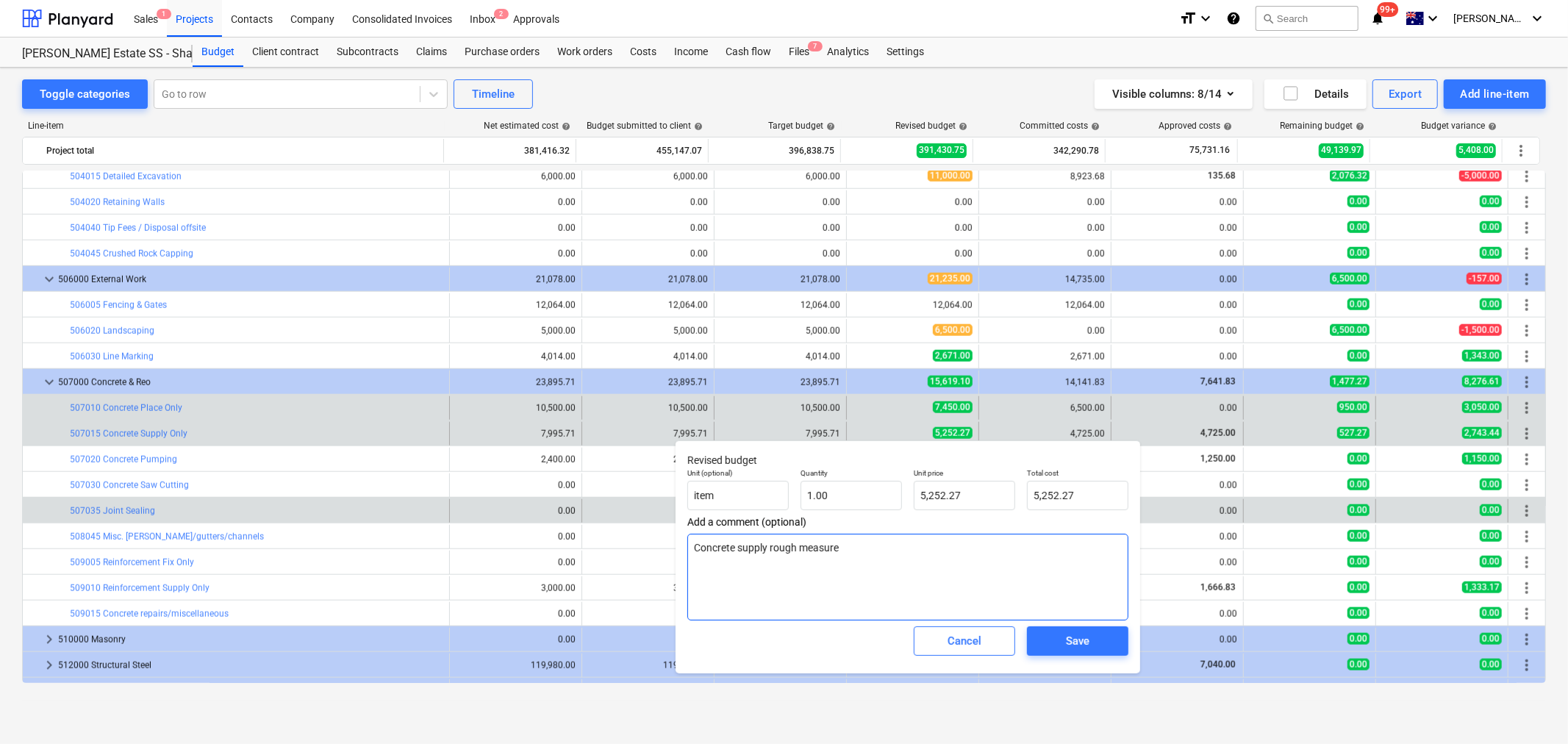
drag, startPoint x: 749, startPoint y: 514, endPoint x: 657, endPoint y: 515, distance: 92.0
click at [657, 515] on body "Sales 1 Projects Contacts Company Consolidated Invoices Inbox 2 Approvals forma…" at bounding box center [784, 372] width 1568 height 744
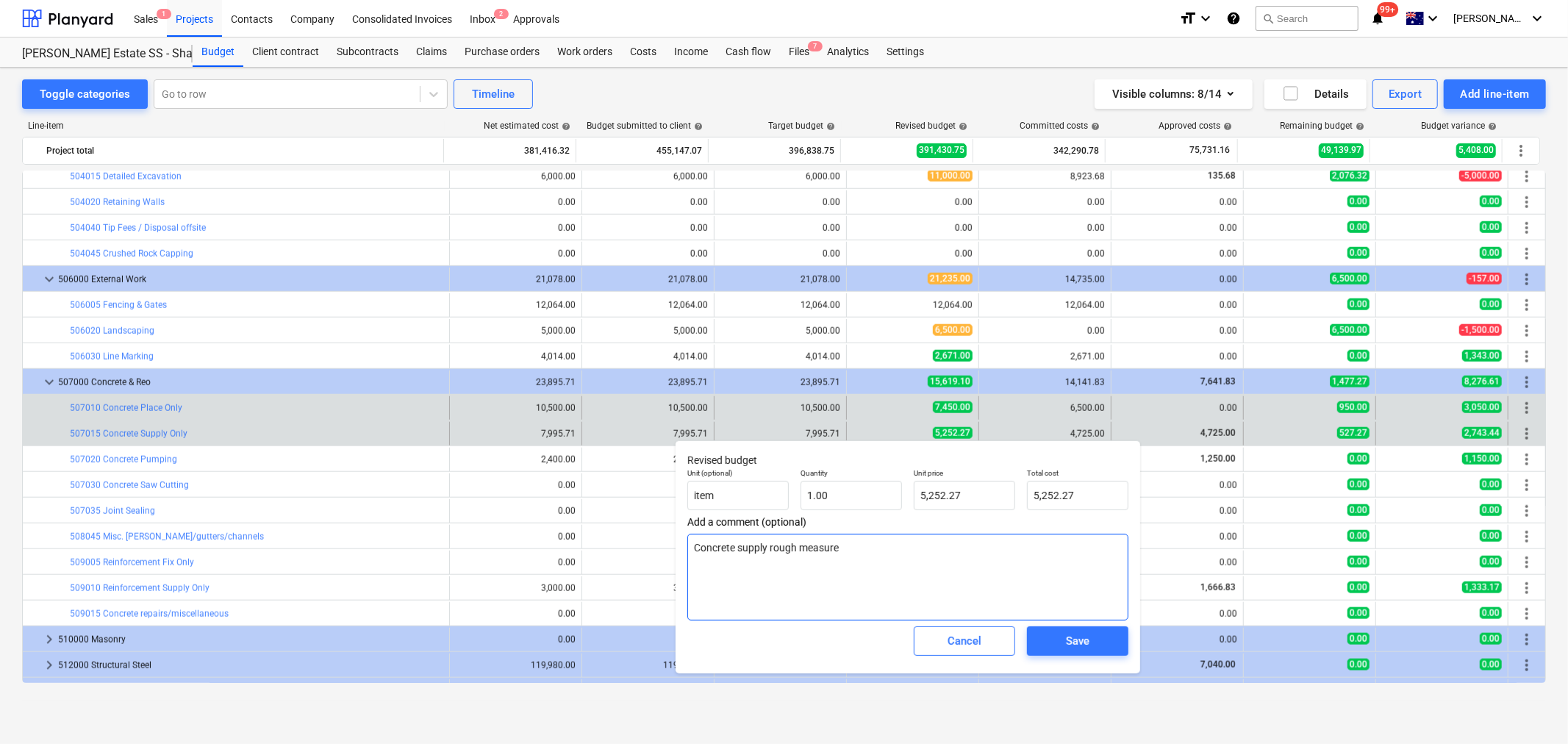
drag, startPoint x: 879, startPoint y: 550, endPoint x: 776, endPoint y: 581, distance: 107.6
click at [688, 547] on textarea "Concrete supply rough measure" at bounding box center [907, 577] width 441 height 87
type textarea "x"
click at [1037, 633] on button "Save" at bounding box center [1078, 641] width 102 height 29
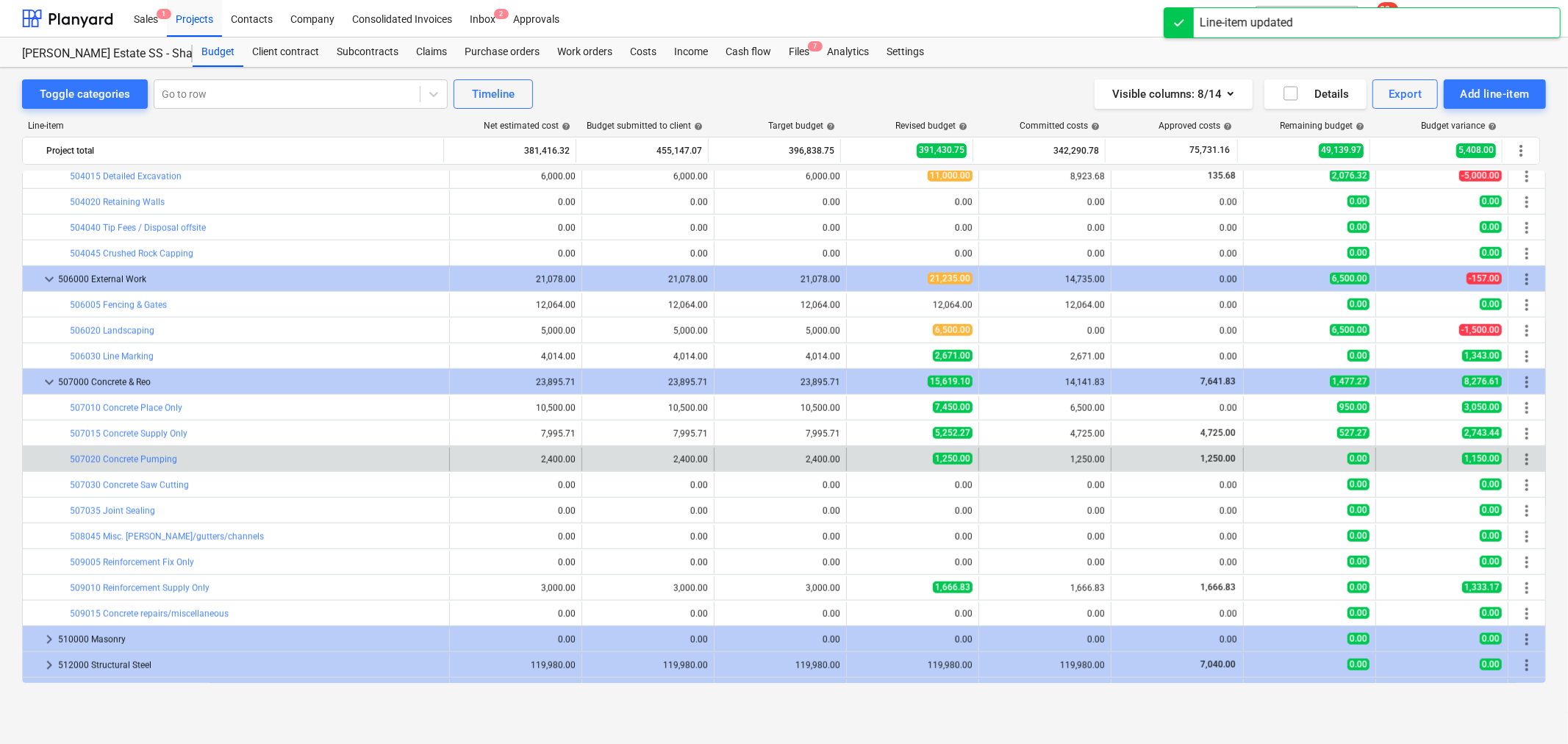
click at [847, 456] on div "edit 1,250.00" at bounding box center [913, 459] width 133 height 24
click at [856, 458] on span "edit" at bounding box center [862, 459] width 12 height 12
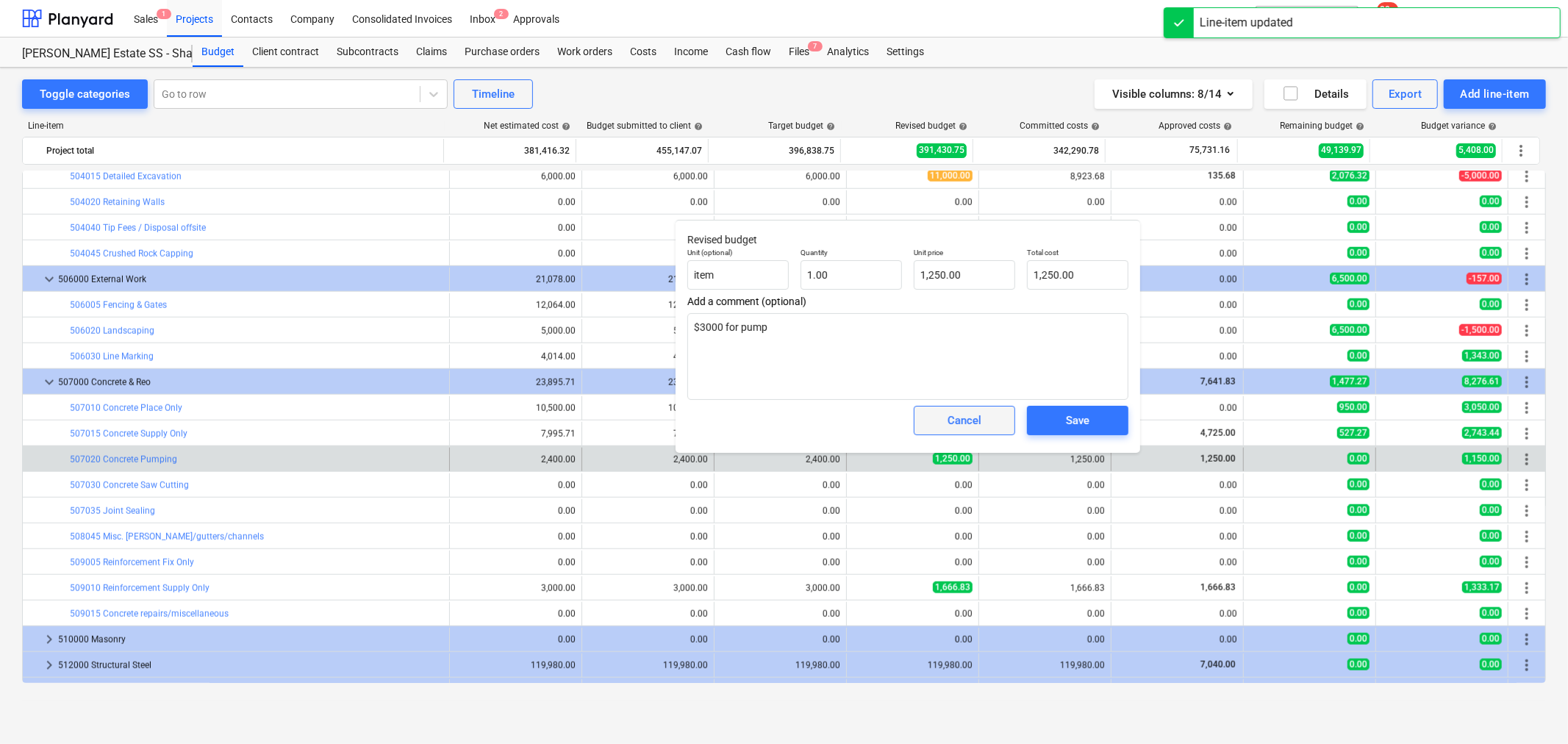
click at [956, 419] on div "Cancel" at bounding box center [964, 421] width 34 height 19
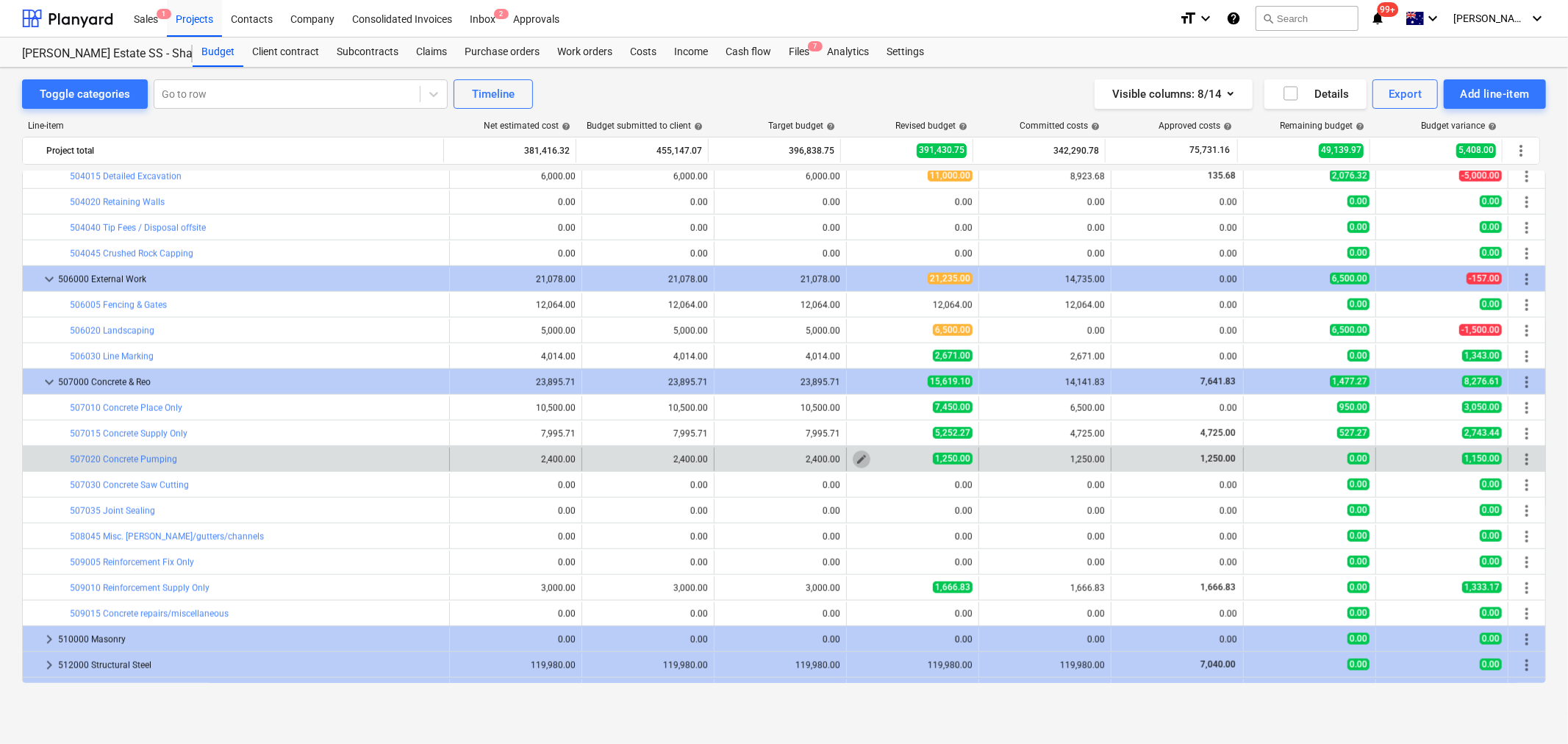
click at [853, 462] on button "edit" at bounding box center [862, 459] width 17 height 17
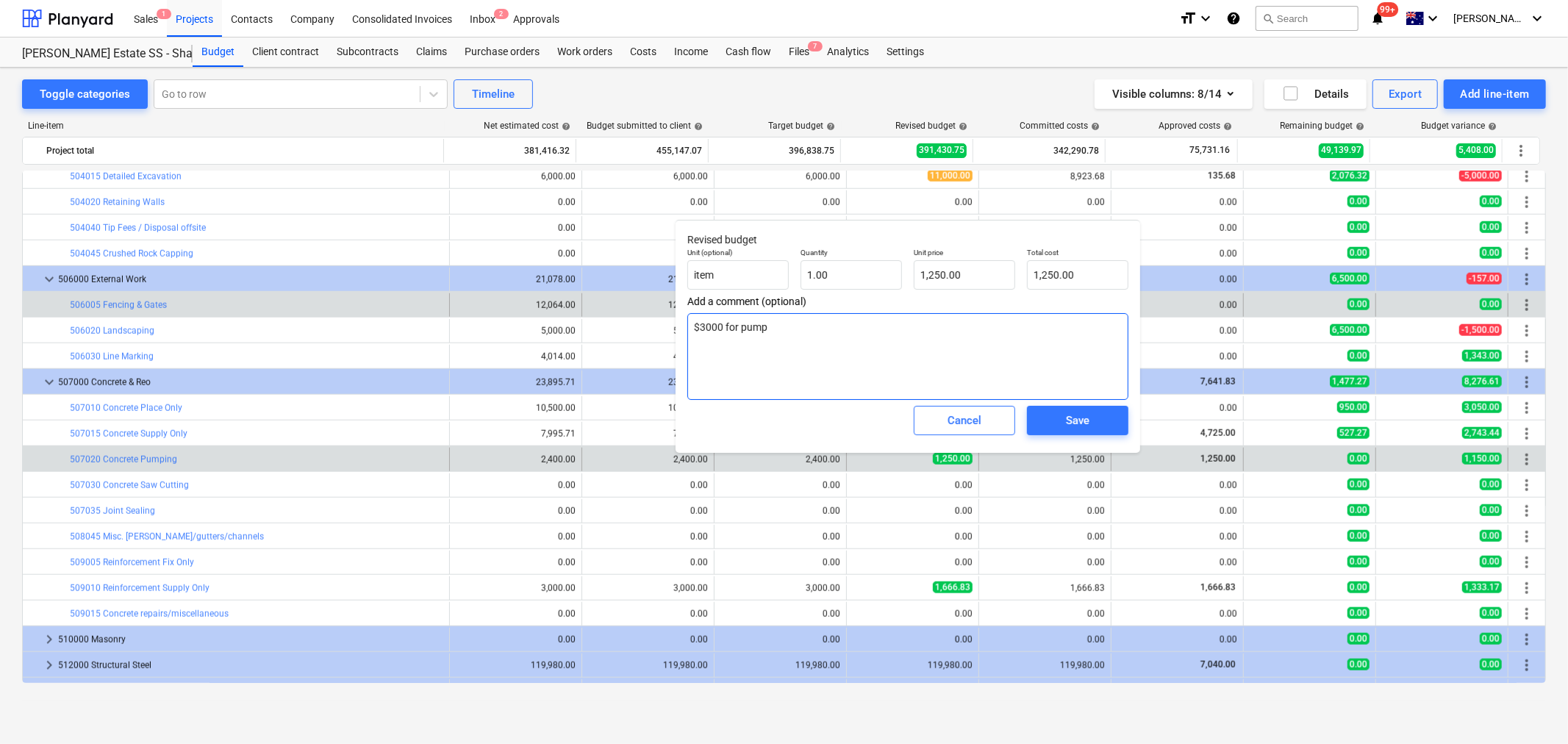
drag, startPoint x: 836, startPoint y: 337, endPoint x: 612, endPoint y: 317, distance: 224.9
click at [612, 317] on body "Sales 1 Projects Contacts Company Consolidated Invoices Inbox 2 Approvals forma…" at bounding box center [784, 372] width 1568 height 744
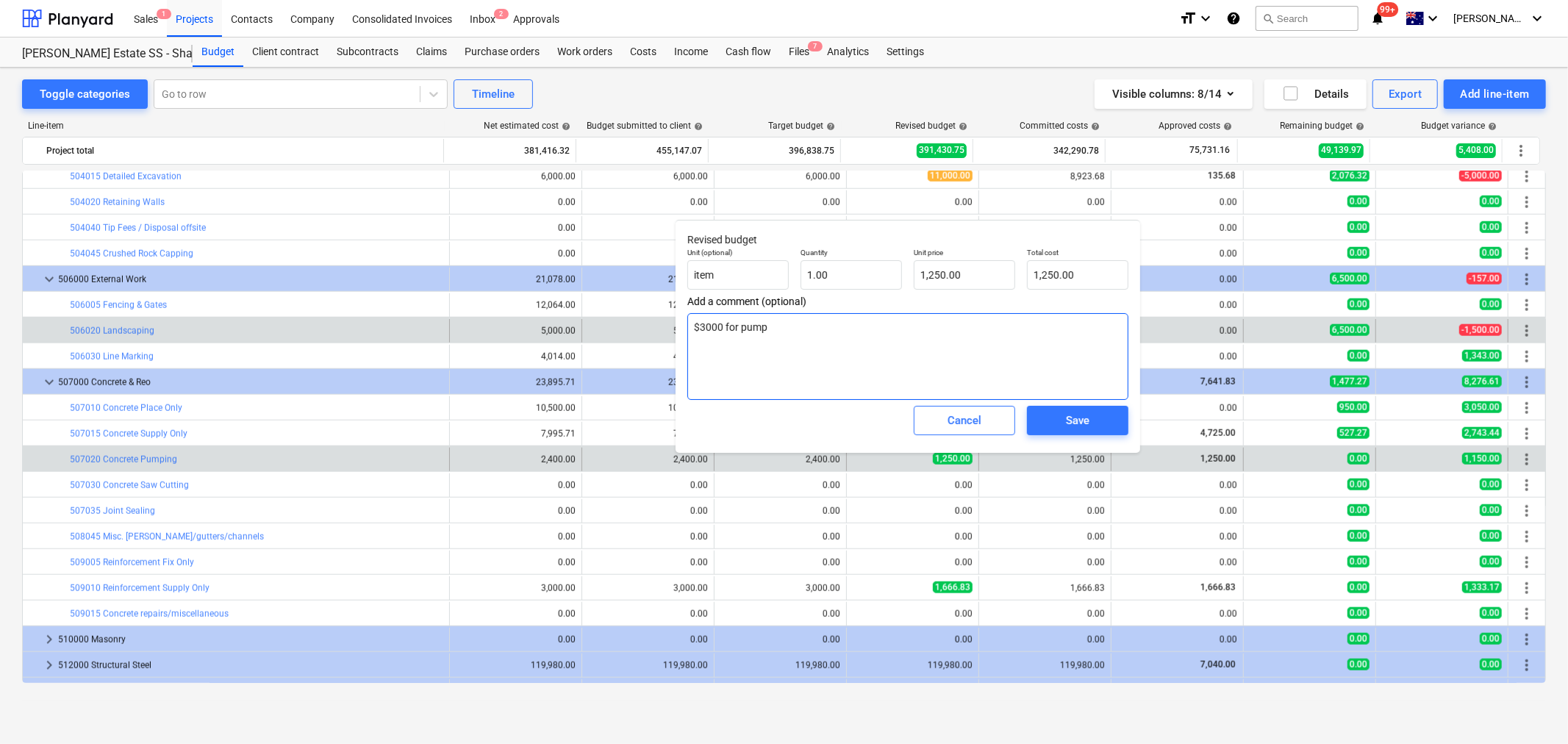
drag, startPoint x: 956, startPoint y: 342, endPoint x: 485, endPoint y: 336, distance: 471.0
click at [485, 336] on body "Sales 1 Projects Contacts Company Consolidated Invoices Inbox 2 Approvals forma…" at bounding box center [784, 372] width 1568 height 744
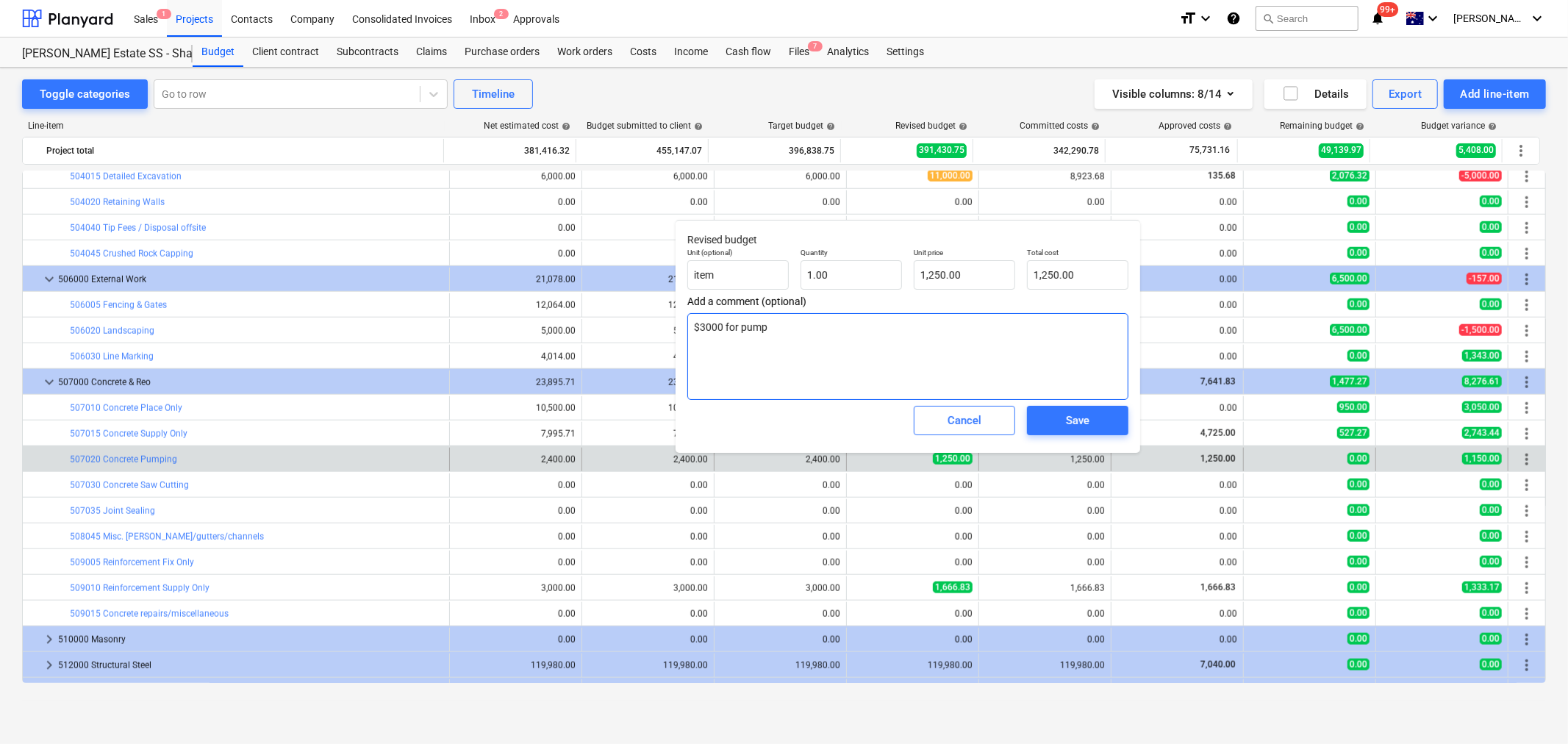
drag, startPoint x: 846, startPoint y: 325, endPoint x: 691, endPoint y: 313, distance: 155.5
click at [691, 313] on textarea "$3000 for pump" at bounding box center [907, 357] width 441 height 87
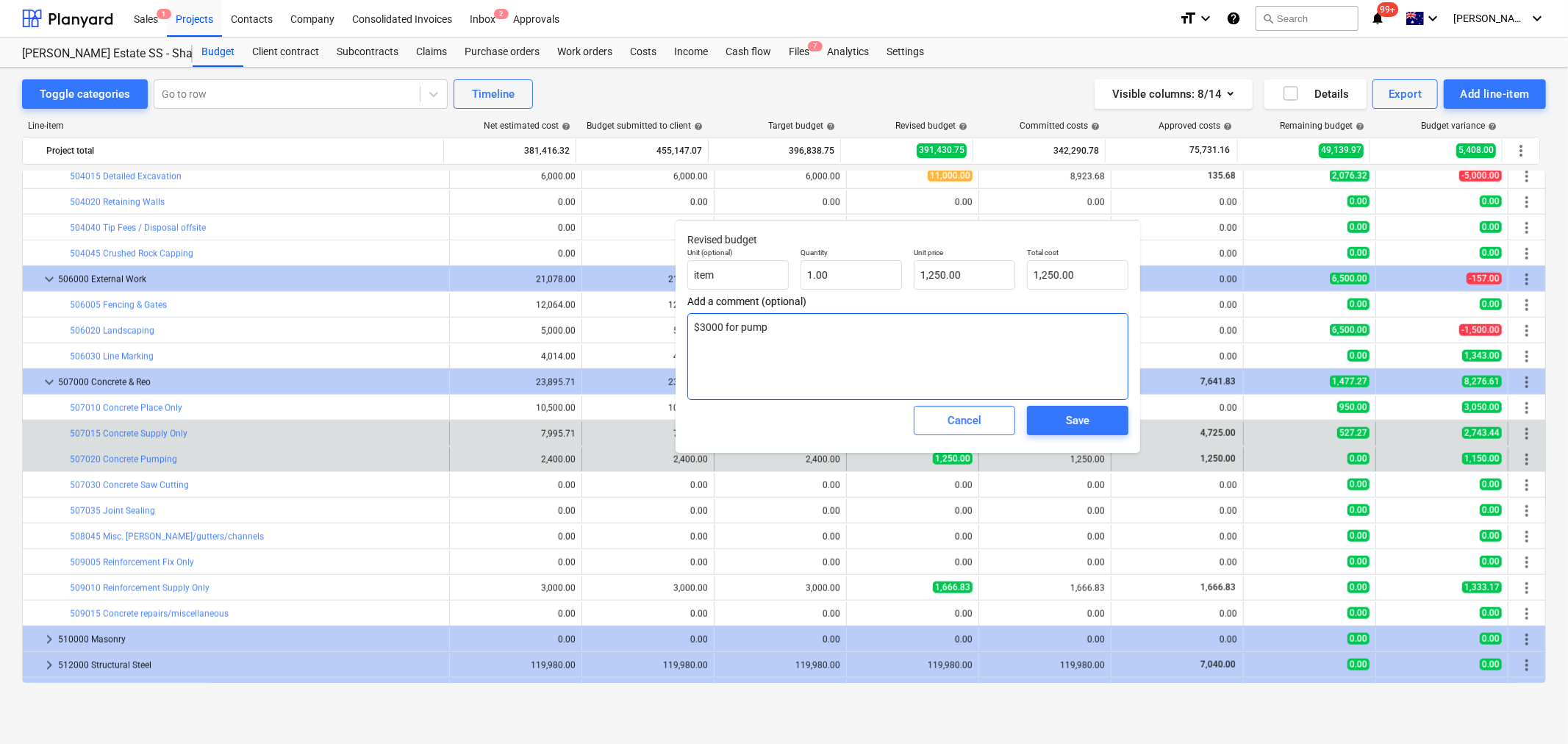
type textarea "x"
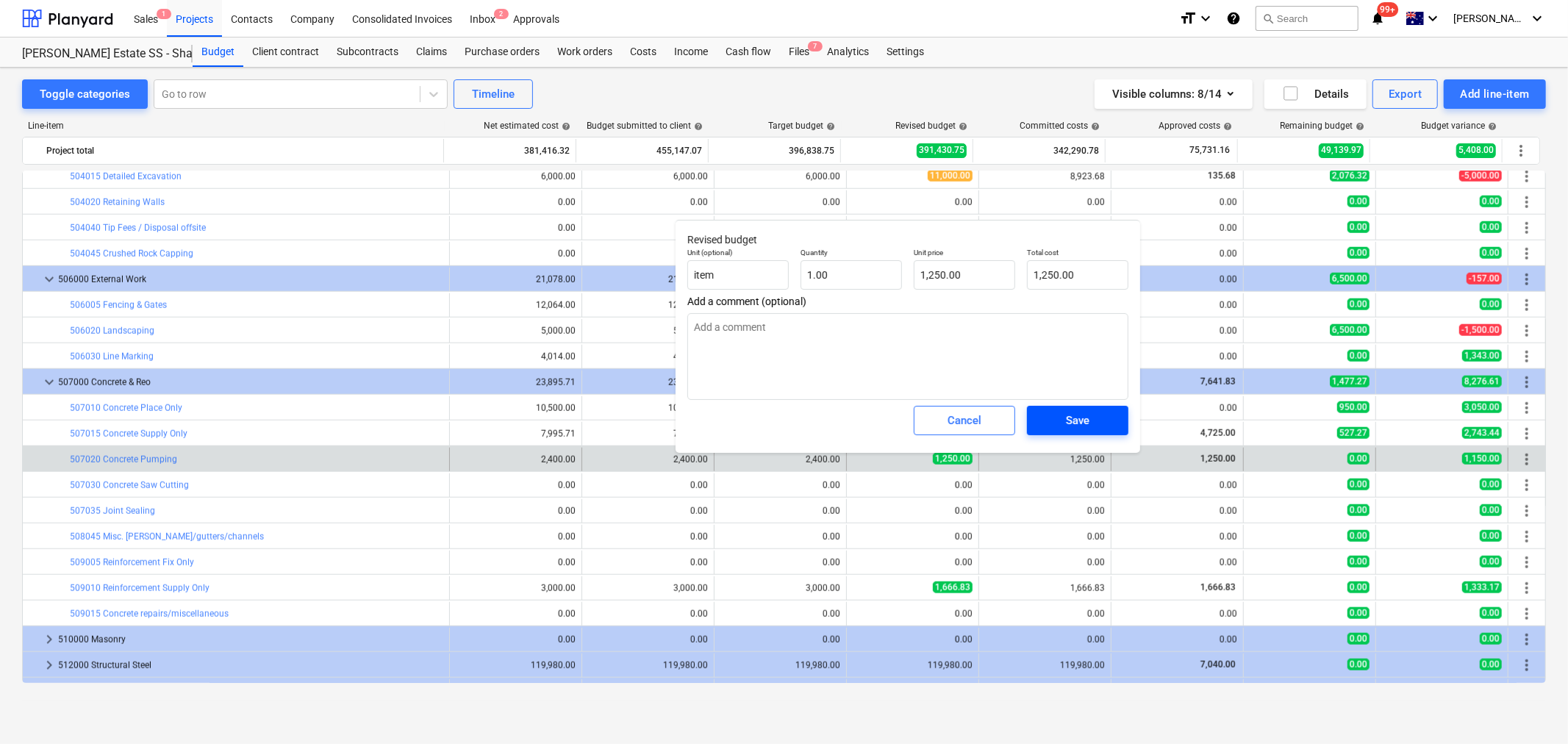
click at [1101, 417] on span "Save" at bounding box center [1078, 421] width 66 height 19
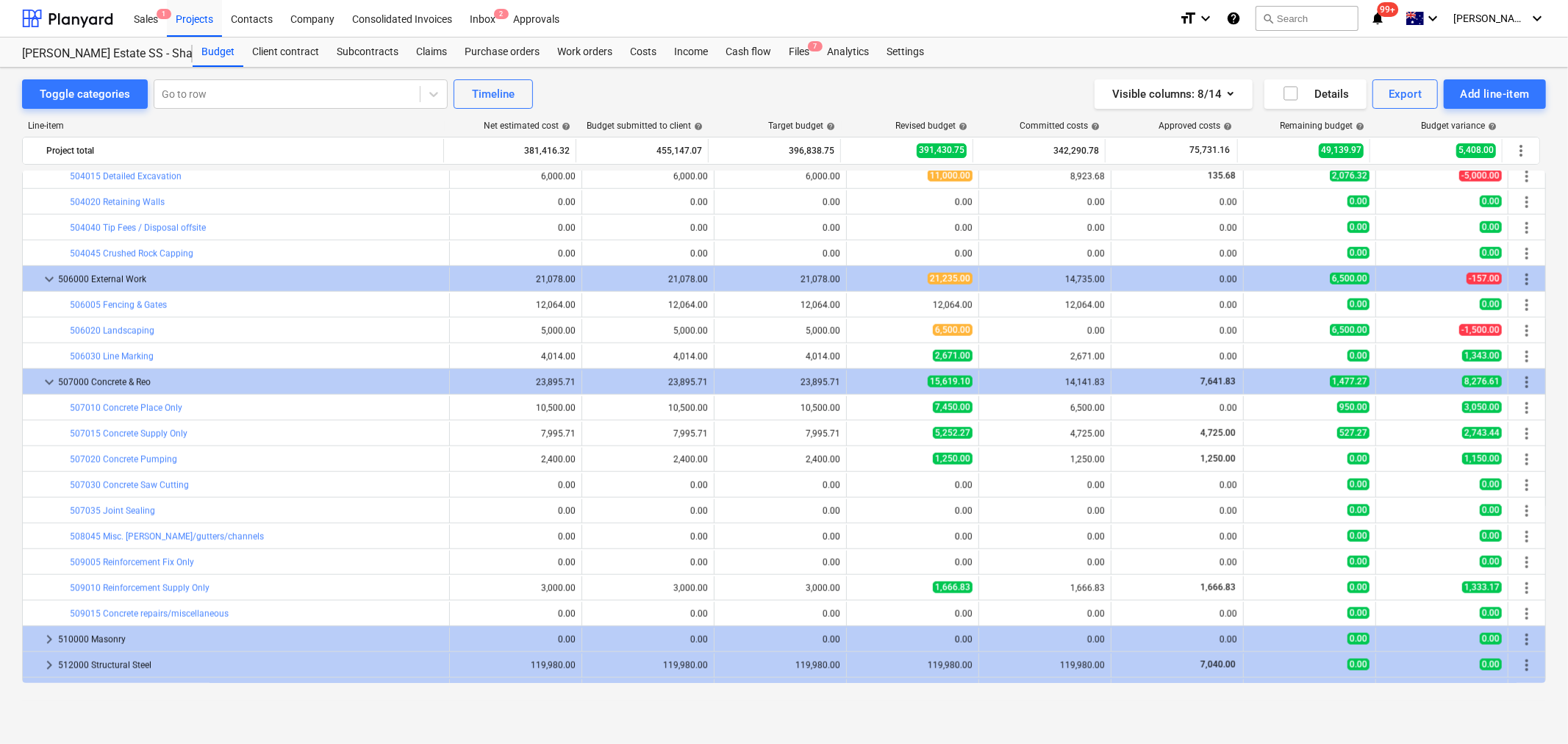
type textarea "x"
type input "1.00"
type input "1,250.00"
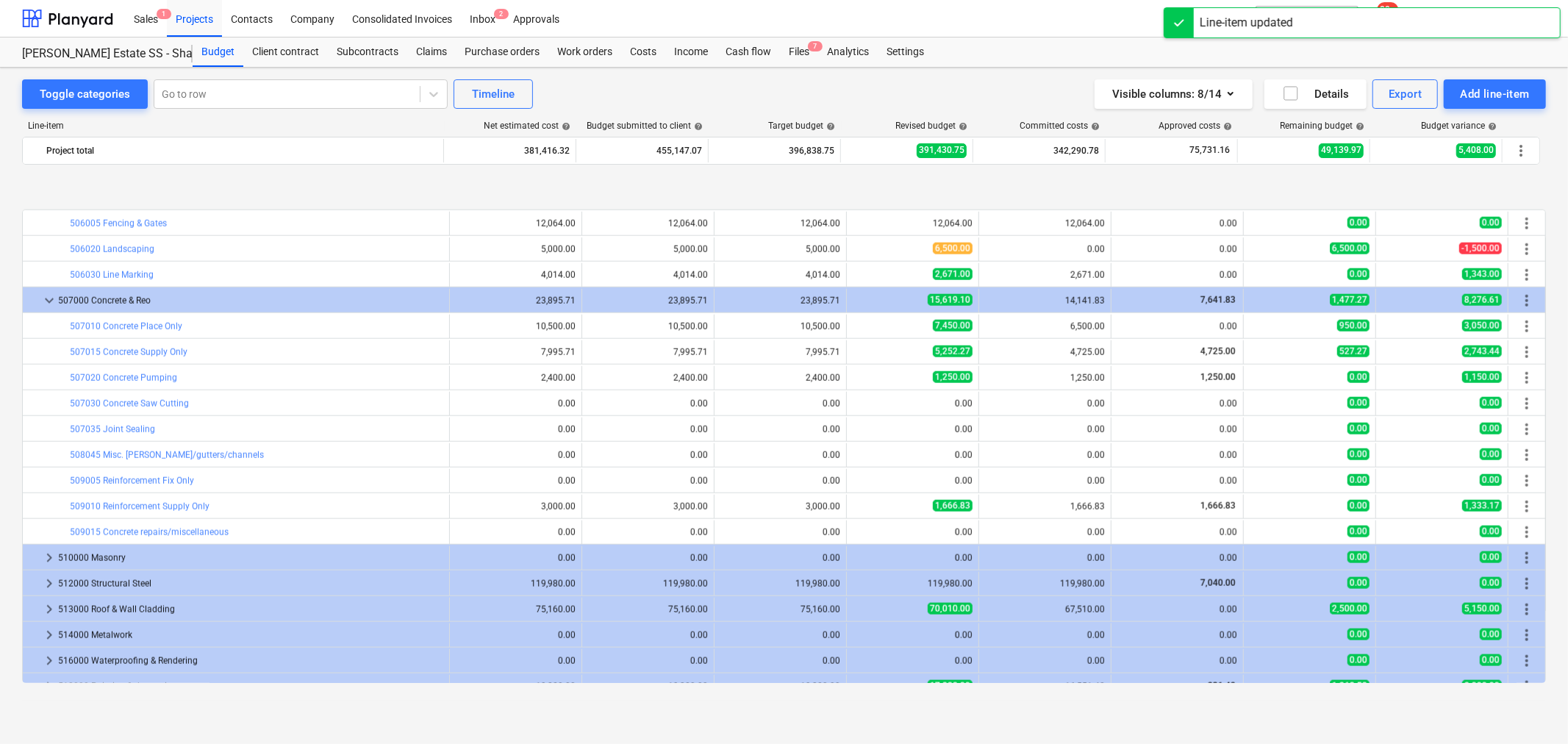
scroll to position [1509, 0]
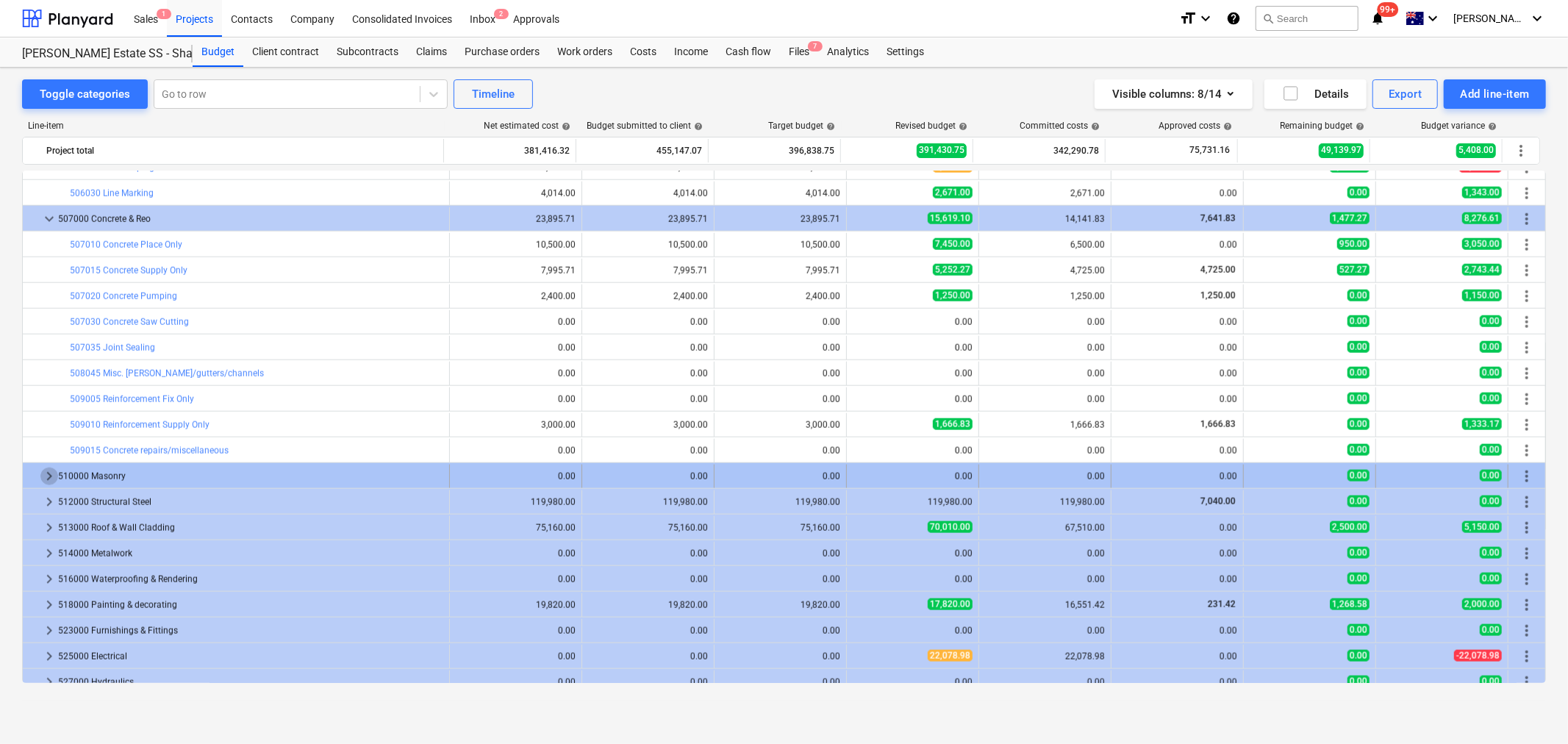
click at [51, 470] on span "keyboard_arrow_right" at bounding box center [49, 477] width 17 height 17
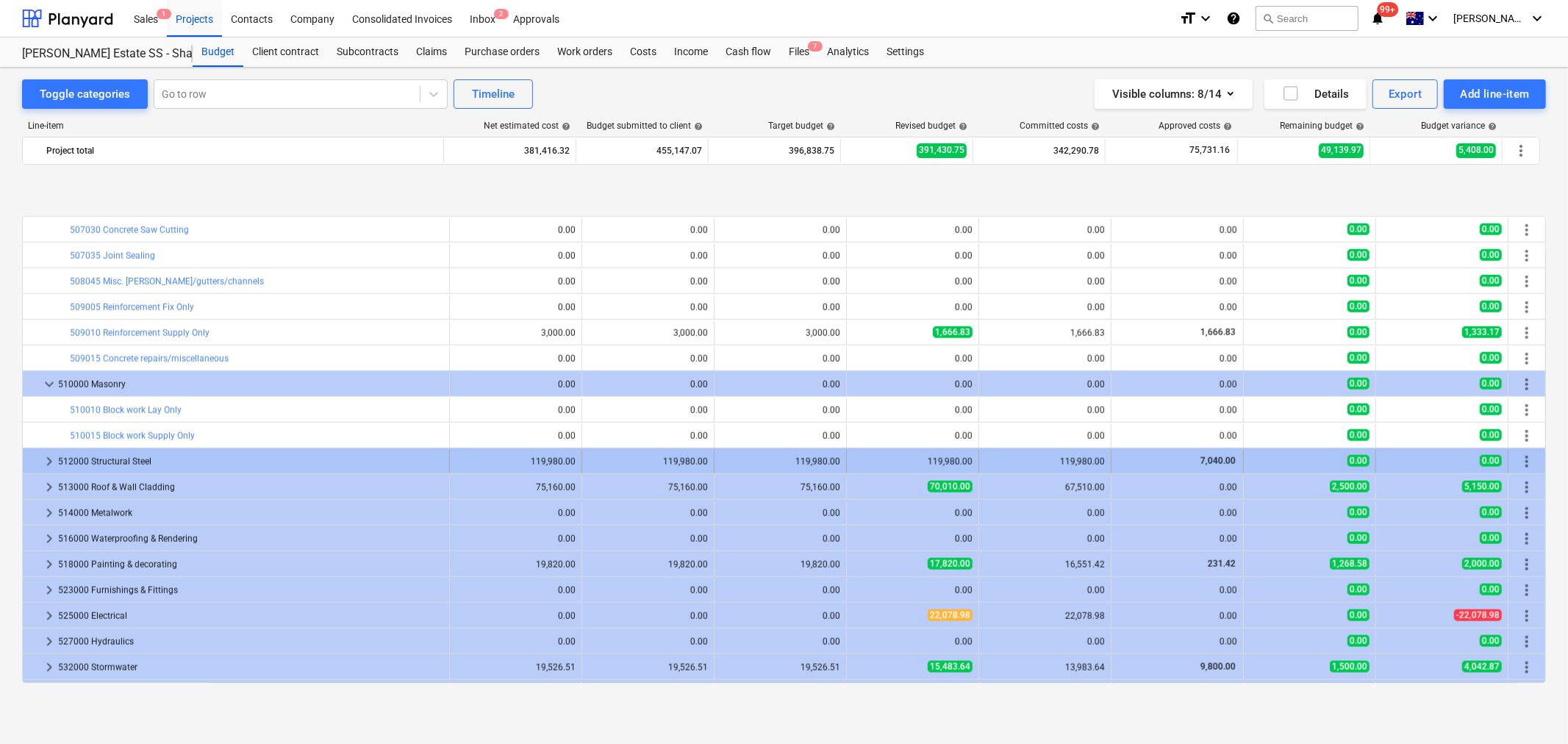
scroll to position [1673, 0]
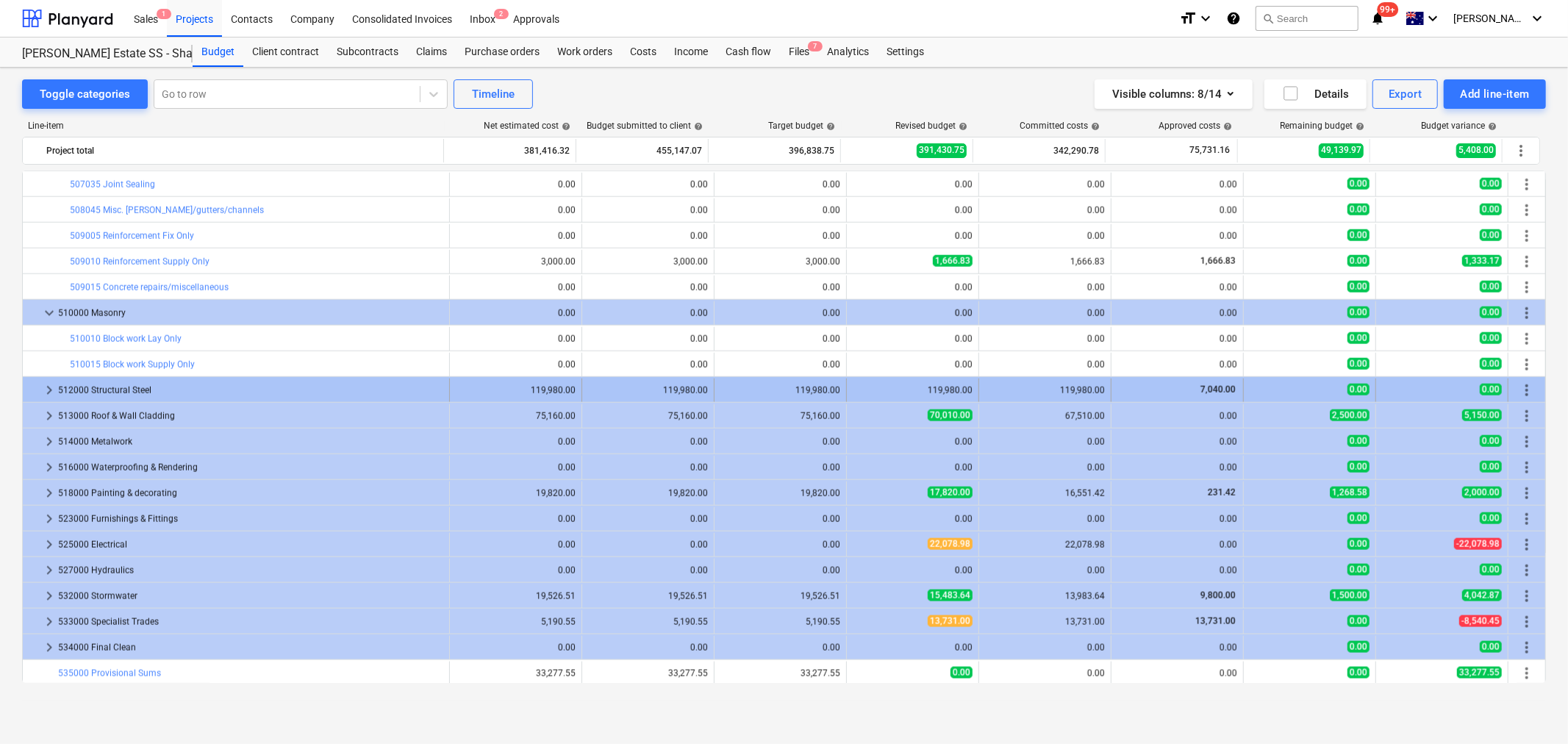
click at [48, 385] on span "keyboard_arrow_right" at bounding box center [49, 391] width 17 height 17
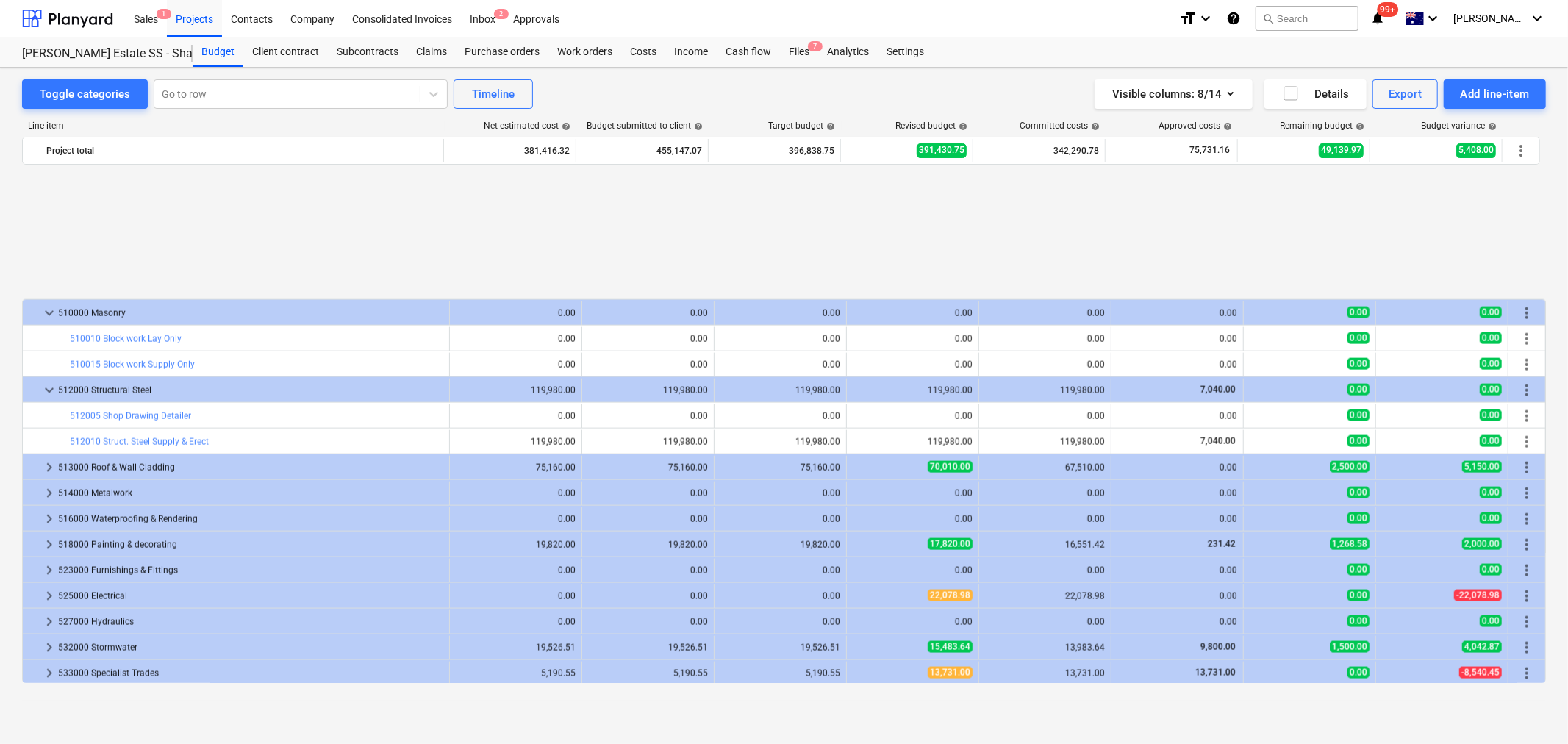
scroll to position [1829, 0]
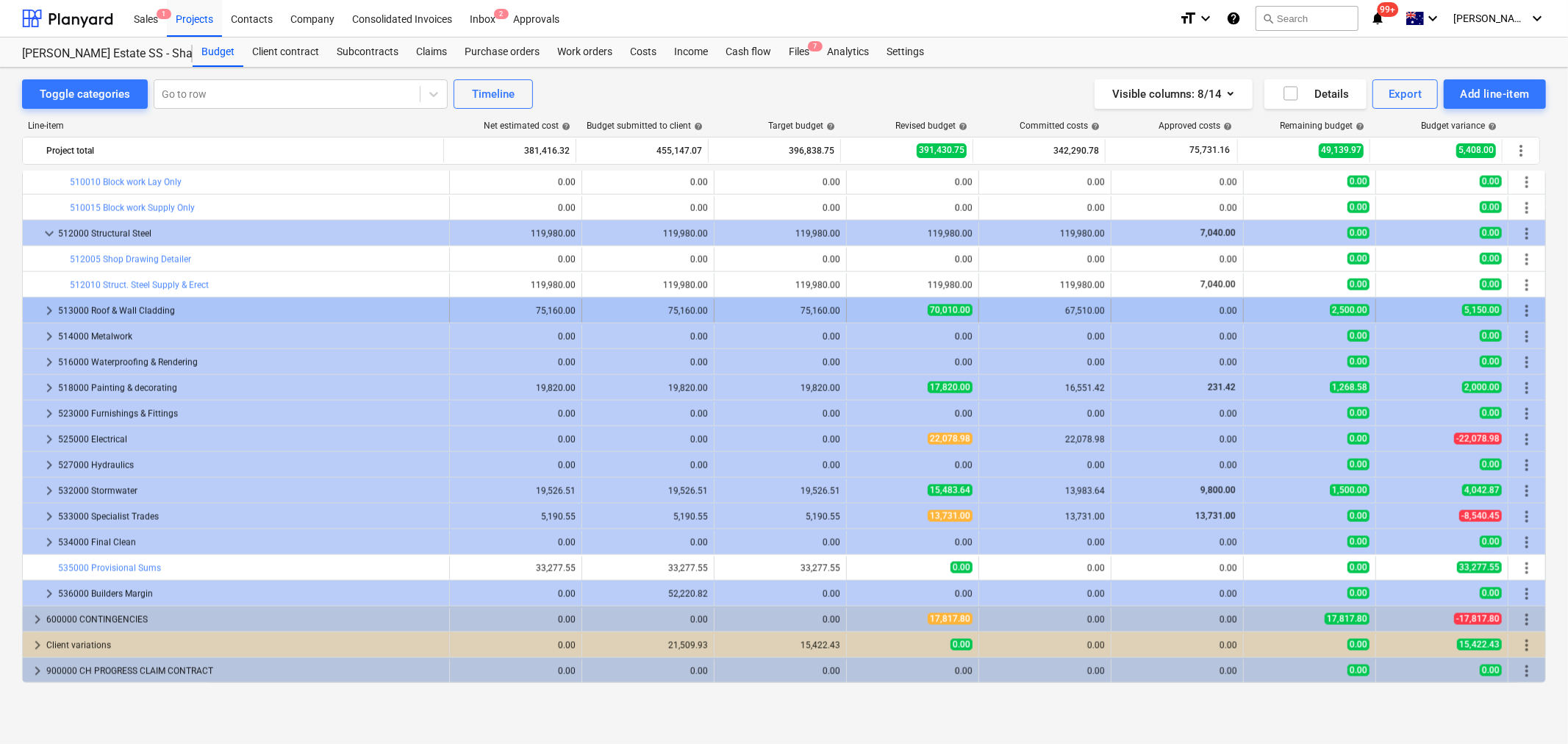
click at [41, 312] on span "keyboard_arrow_right" at bounding box center [49, 311] width 17 height 17
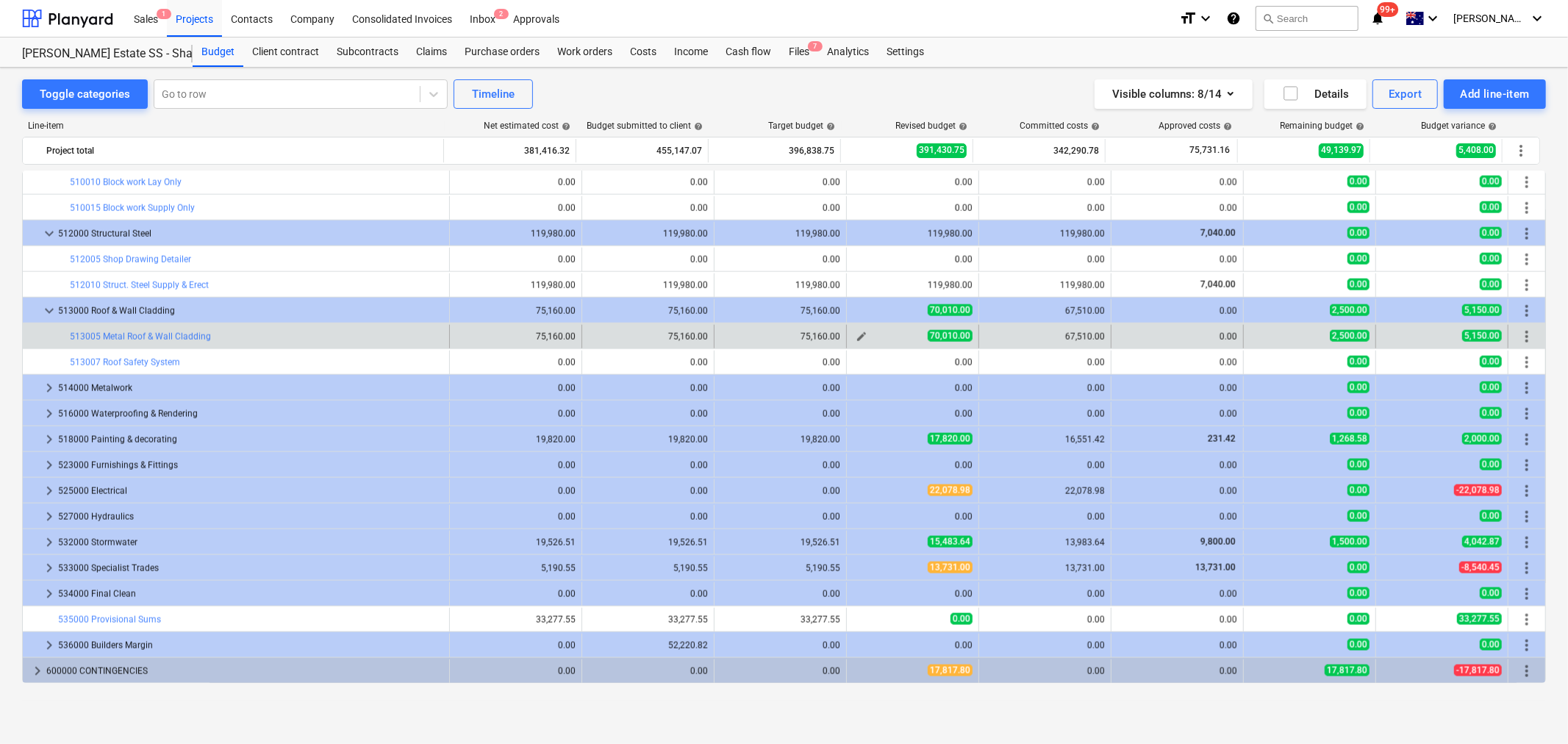
click at [853, 343] on div "edit" at bounding box center [862, 337] width 17 height 17
click at [854, 342] on button "edit" at bounding box center [862, 337] width 17 height 17
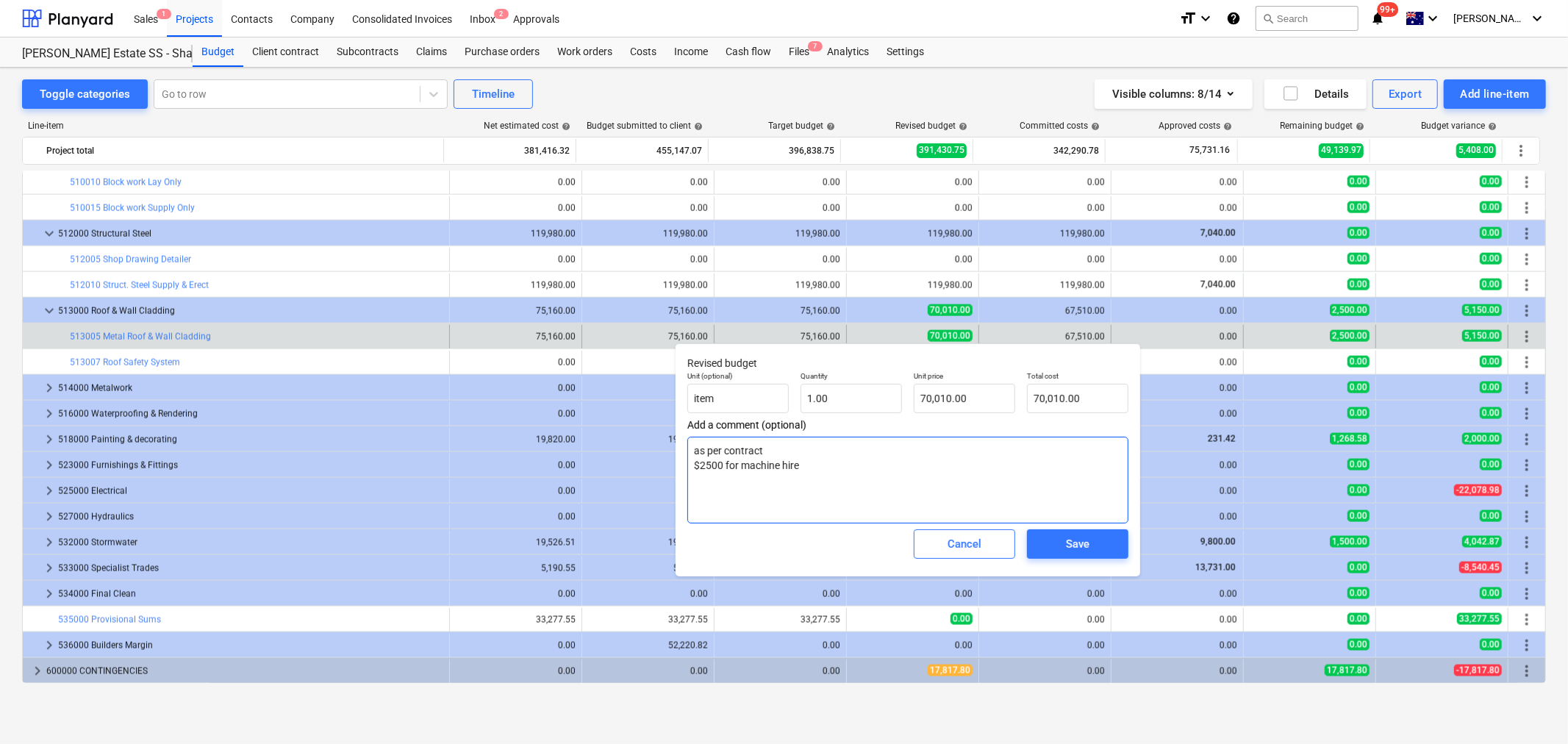
drag, startPoint x: 703, startPoint y: 475, endPoint x: 751, endPoint y: 474, distance: 48.0
click at [743, 474] on textarea "as per contract $2500 for machine hire" at bounding box center [907, 480] width 441 height 87
click at [754, 473] on textarea "as per contract $2500 for machine hire" at bounding box center [907, 480] width 441 height 87
drag, startPoint x: 768, startPoint y: 465, endPoint x: 709, endPoint y: 459, distance: 59.3
click at [709, 459] on textarea "as per contract $2500 for machine hire" at bounding box center [907, 480] width 441 height 87
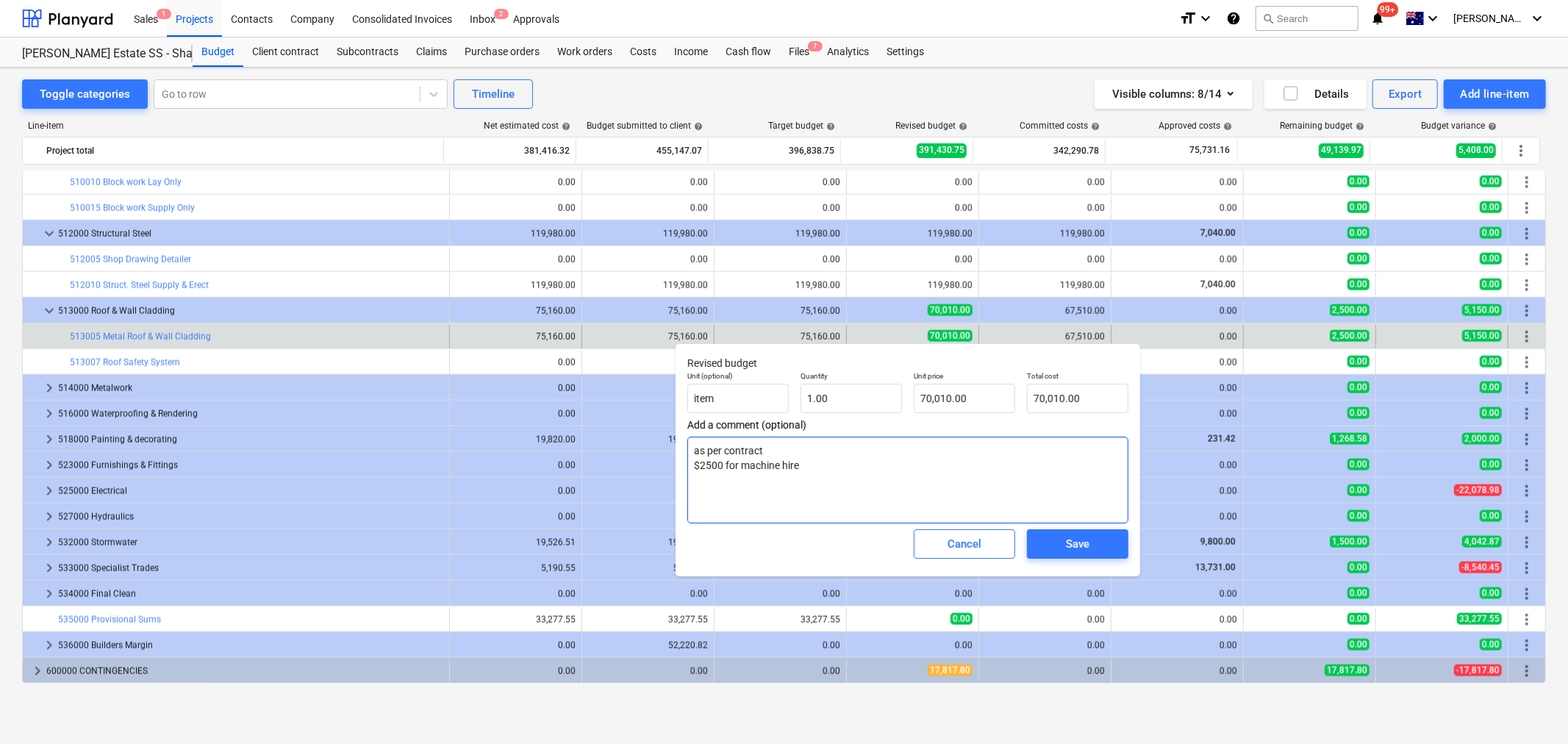
click at [717, 460] on textarea "as per contract $2500 for machine hire" at bounding box center [907, 480] width 441 height 87
drag, startPoint x: 796, startPoint y: 473, endPoint x: 722, endPoint y: 475, distance: 74.0
click at [722, 474] on textarea "as per contract $2500 for machine hire" at bounding box center [907, 480] width 441 height 87
click at [747, 488] on textarea "as per contract $2500 for machine hire" at bounding box center [907, 480] width 441 height 87
click at [935, 540] on span "Cancel" at bounding box center [964, 544] width 65 height 19
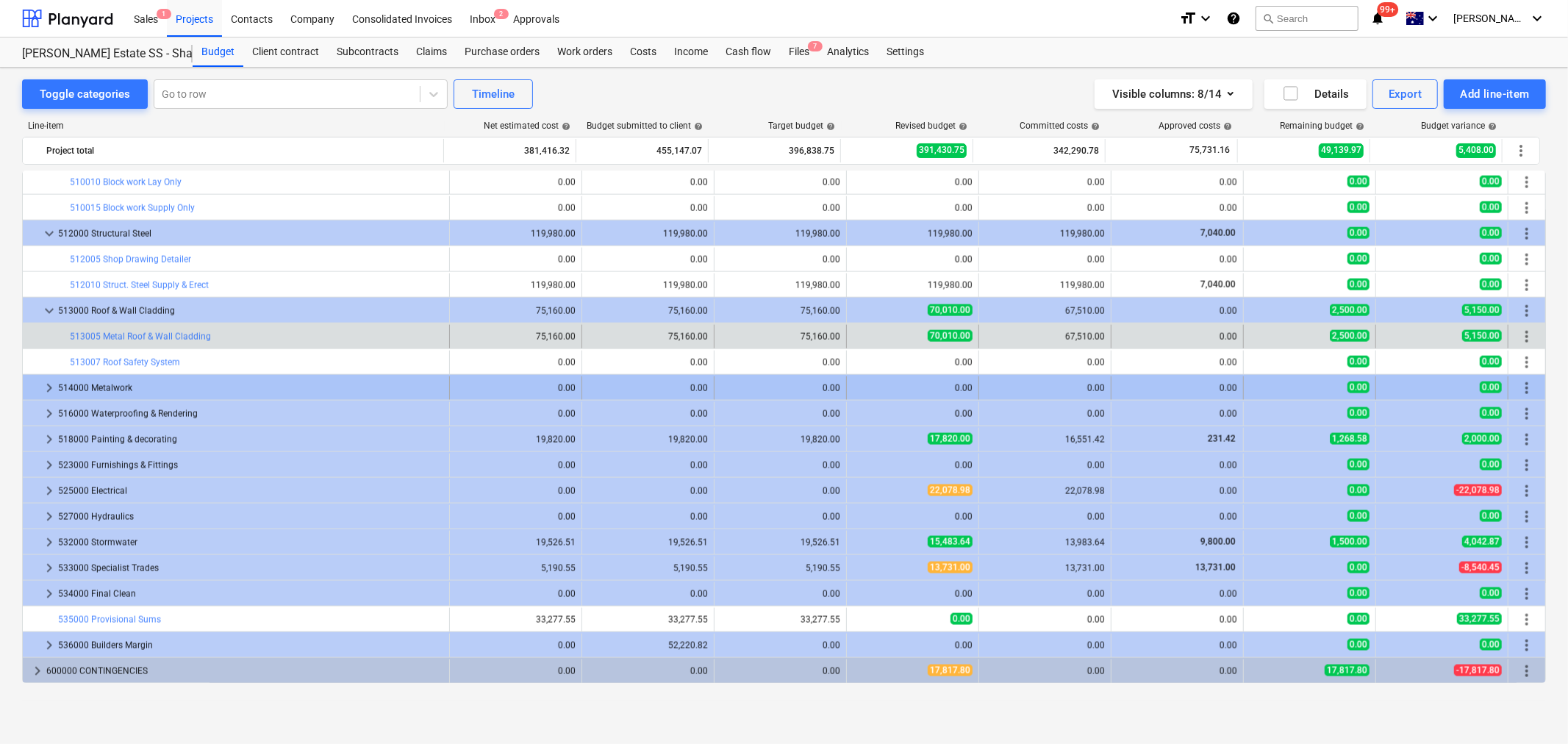
click at [48, 387] on span "keyboard_arrow_right" at bounding box center [49, 388] width 17 height 17
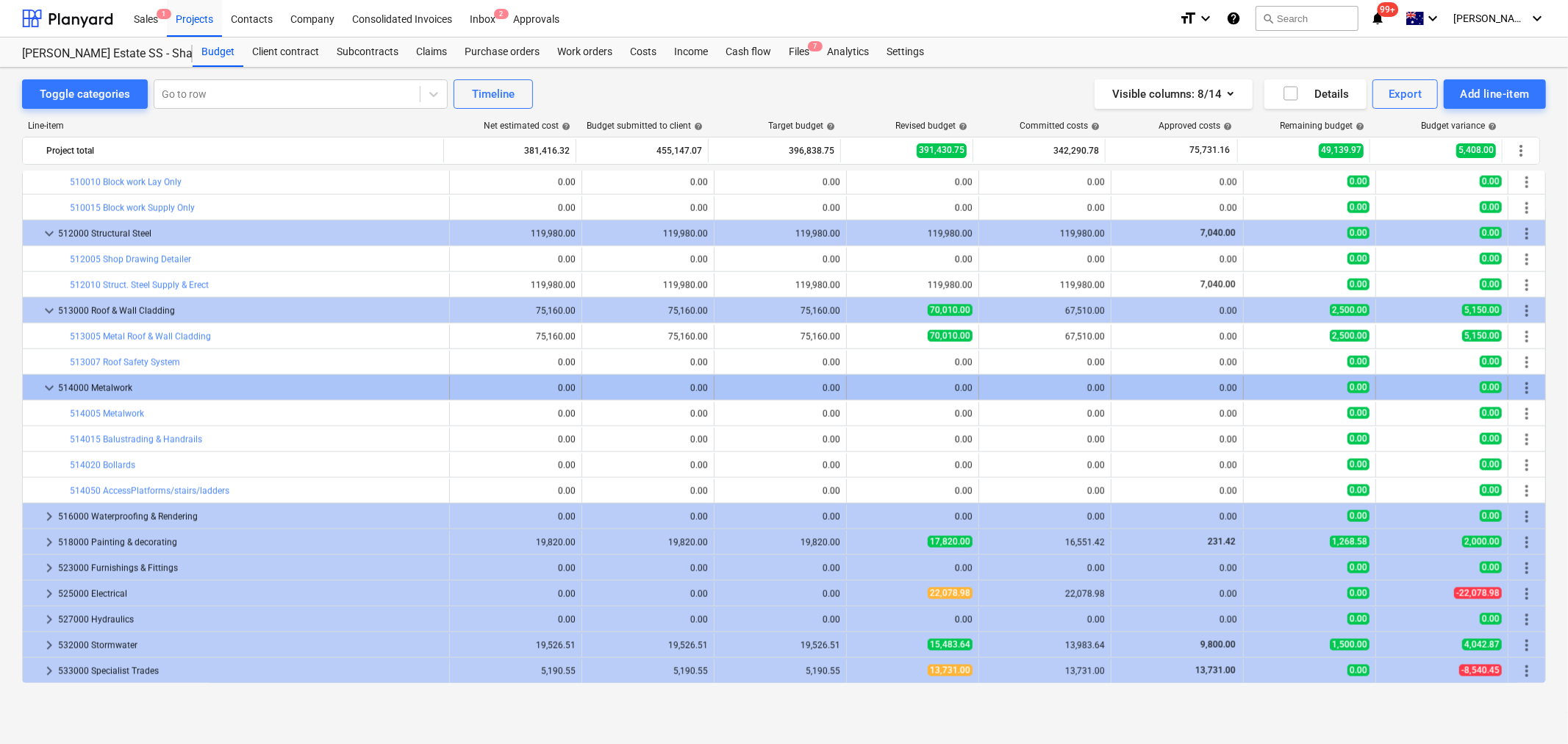
click at [53, 387] on span "keyboard_arrow_down" at bounding box center [49, 388] width 17 height 17
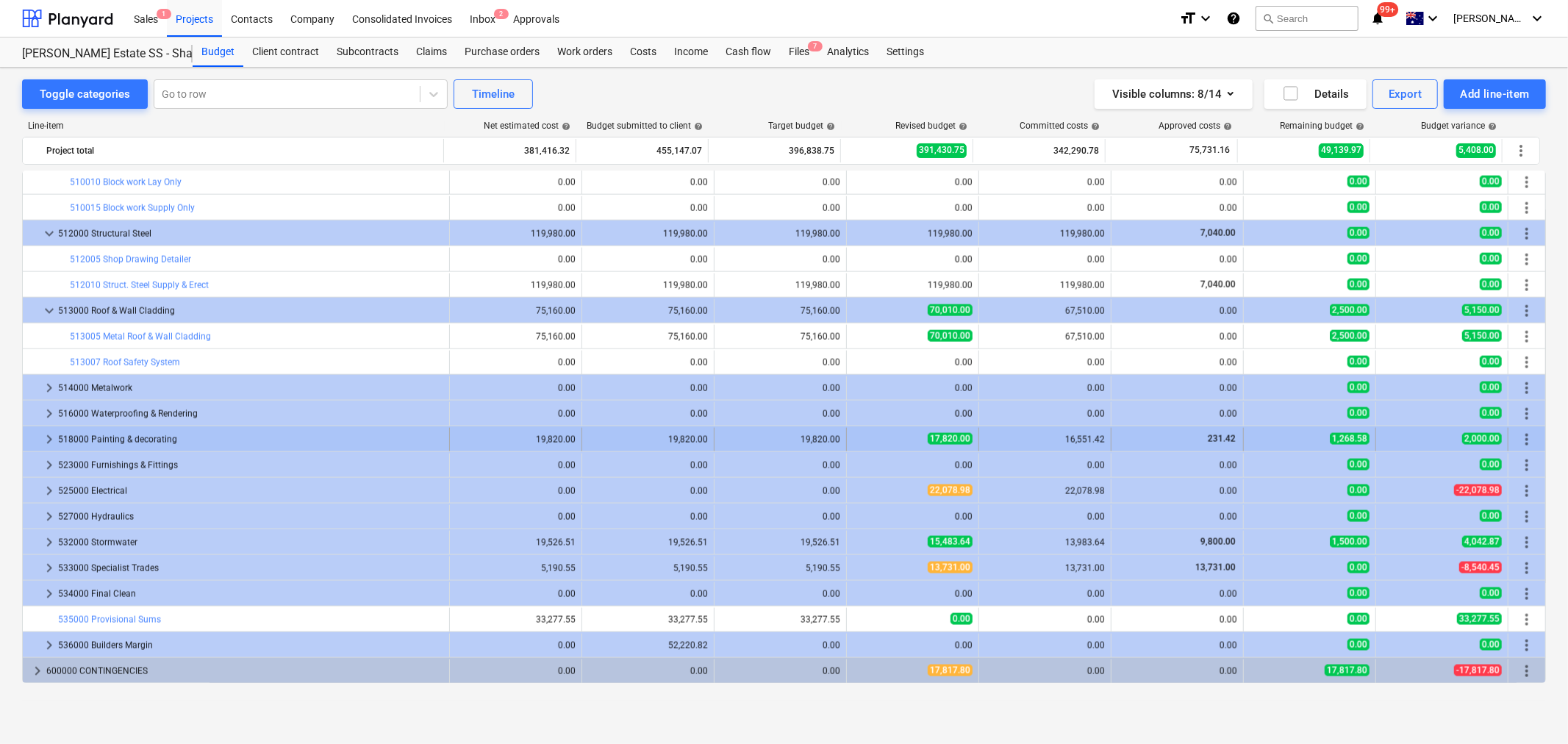
click at [47, 434] on span "keyboard_arrow_right" at bounding box center [49, 439] width 17 height 17
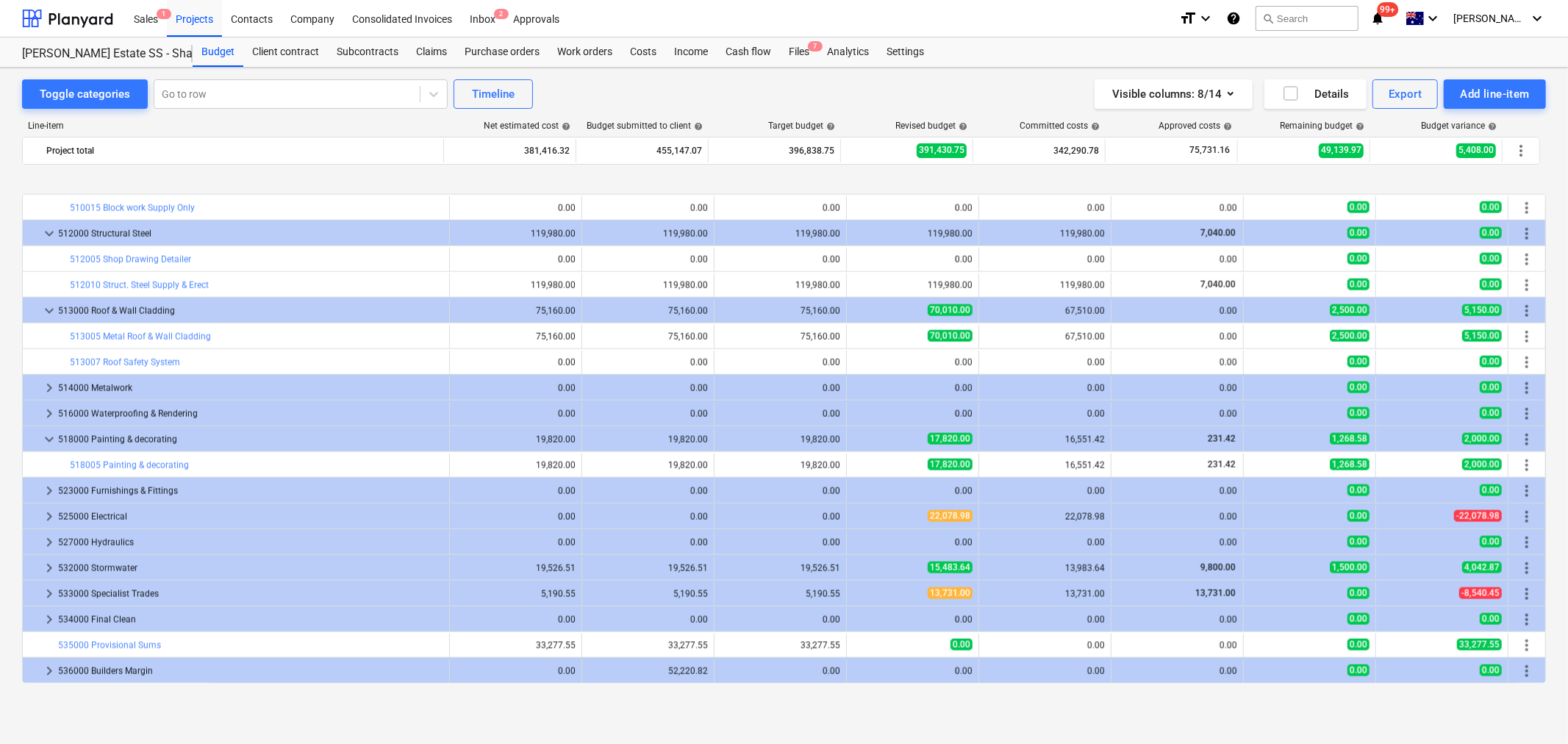
scroll to position [1906, 0]
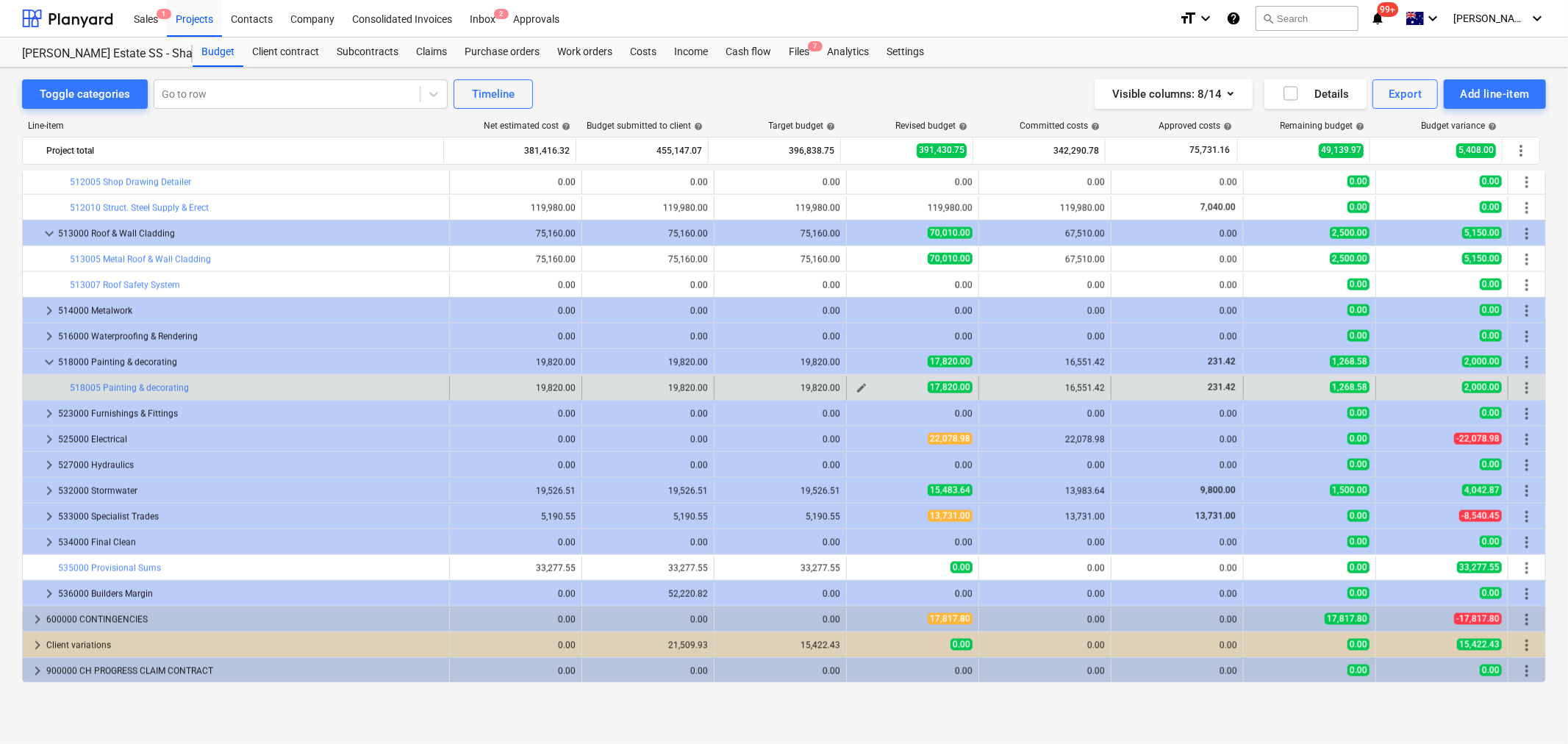
click at [861, 390] on span "edit" at bounding box center [862, 388] width 12 height 12
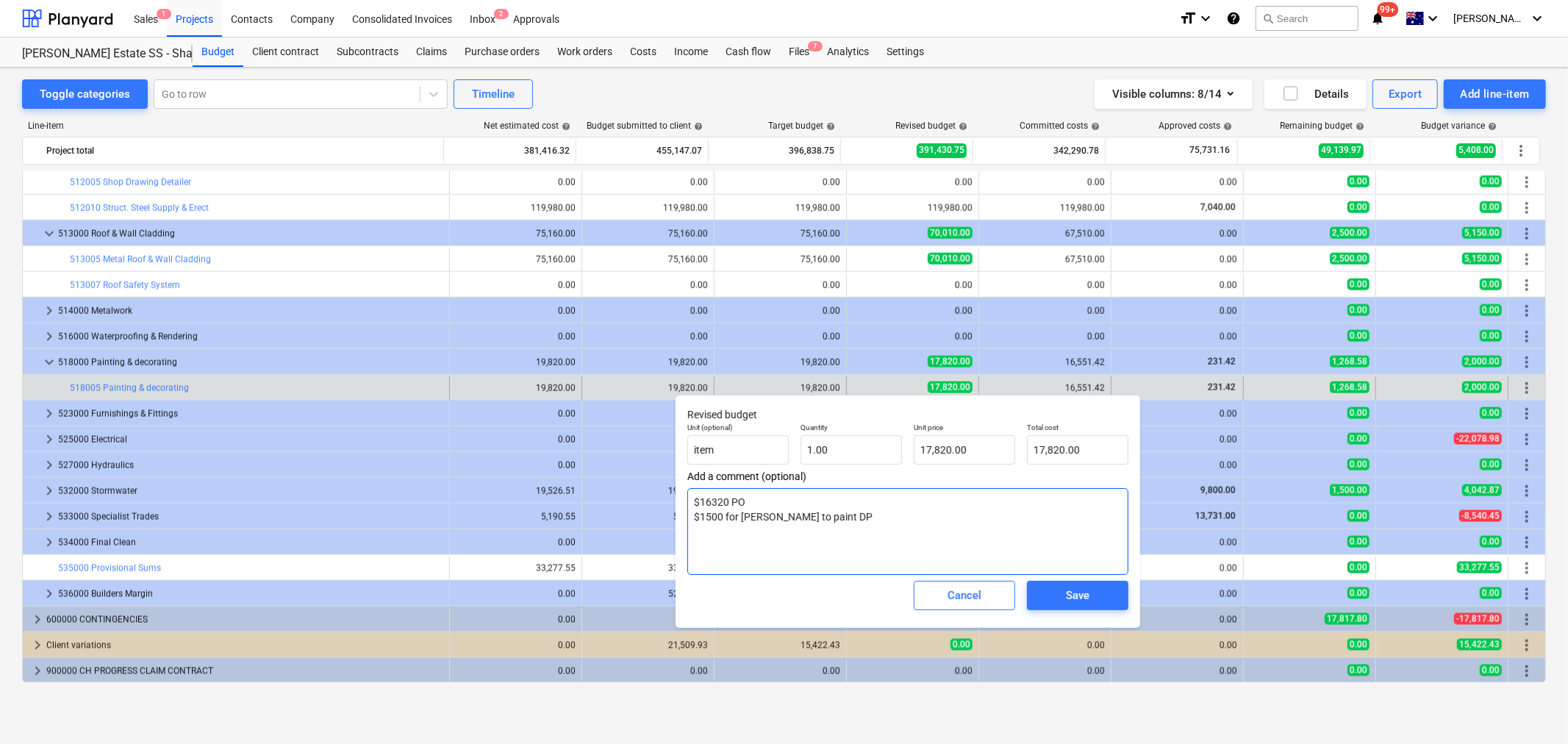
drag, startPoint x: 953, startPoint y: 589, endPoint x: 689, endPoint y: 528, distance: 271.0
click at [689, 528] on div "Revised budget Unit (optional) item Quantity 1.00 Unit price 17,820.00 Total co…" at bounding box center [907, 510] width 465 height 233
drag, startPoint x: 690, startPoint y: 526, endPoint x: 822, endPoint y: 533, distance: 132.2
click at [822, 533] on textarea "$16320 PO $1500 for [PERSON_NAME] to paint DP" at bounding box center [907, 532] width 441 height 87
click at [836, 540] on textarea "$16320 PO $1500 for [PERSON_NAME] to paint DP" at bounding box center [907, 532] width 441 height 87
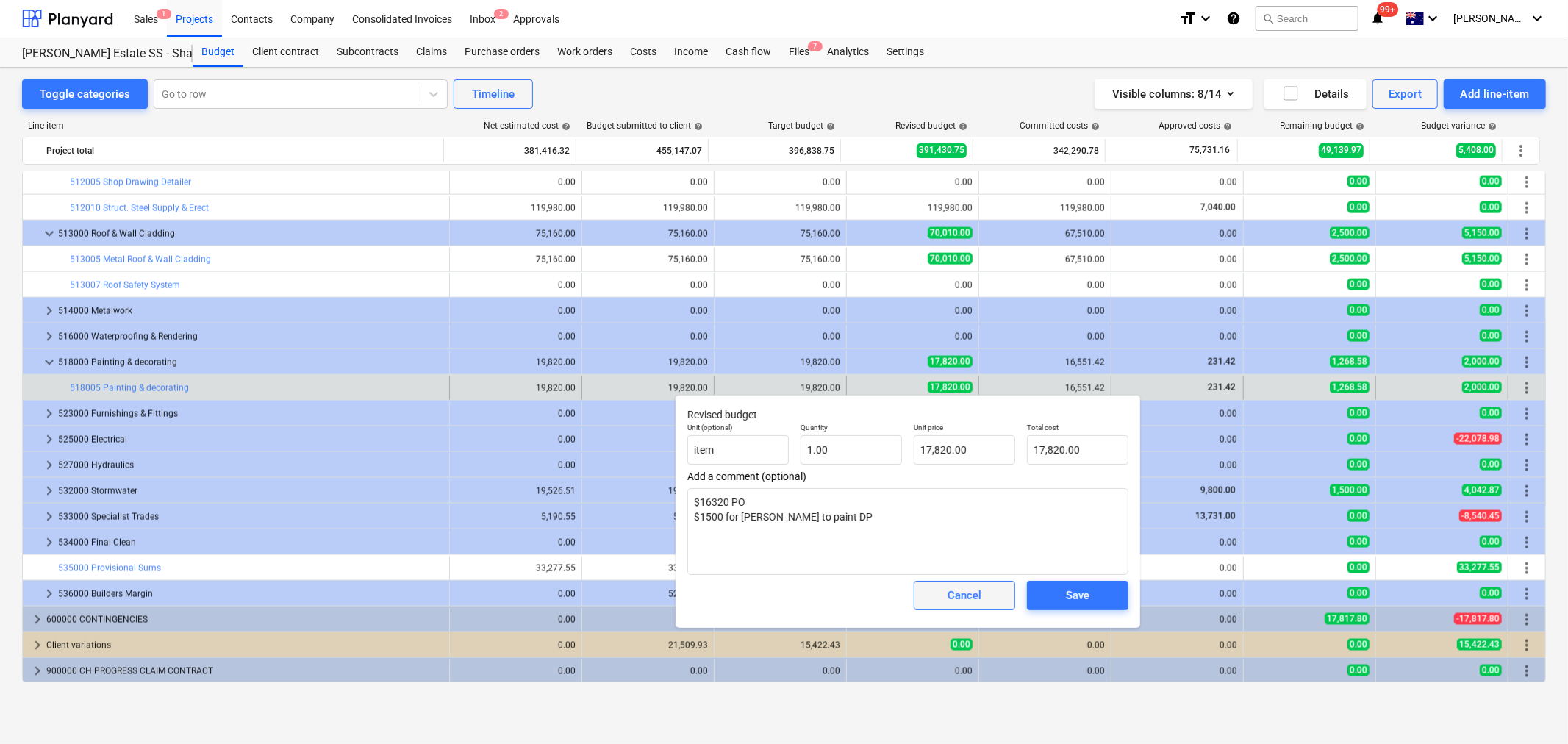
click at [943, 590] on span "Cancel" at bounding box center [964, 596] width 65 height 19
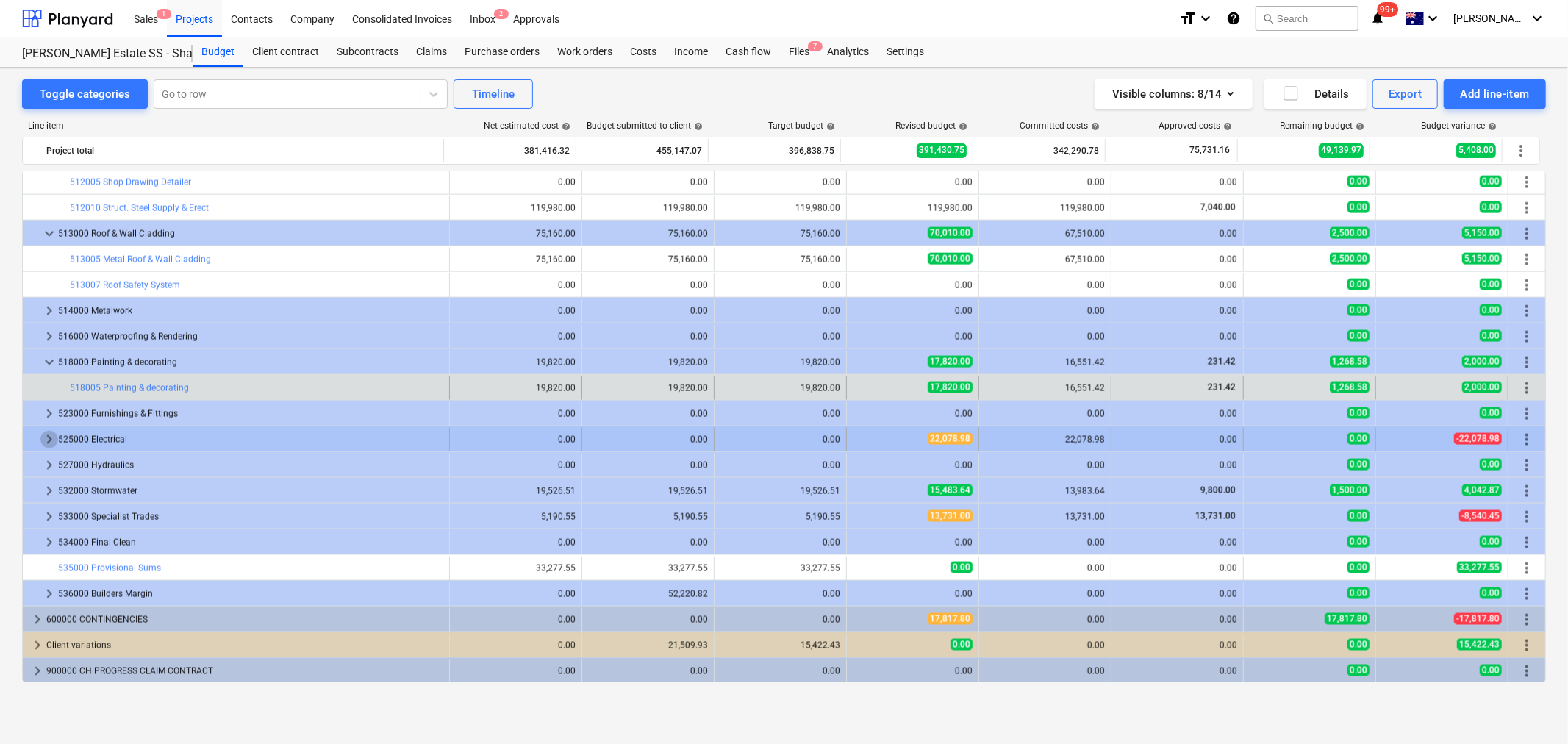
click at [48, 446] on span "keyboard_arrow_right" at bounding box center [49, 439] width 17 height 17
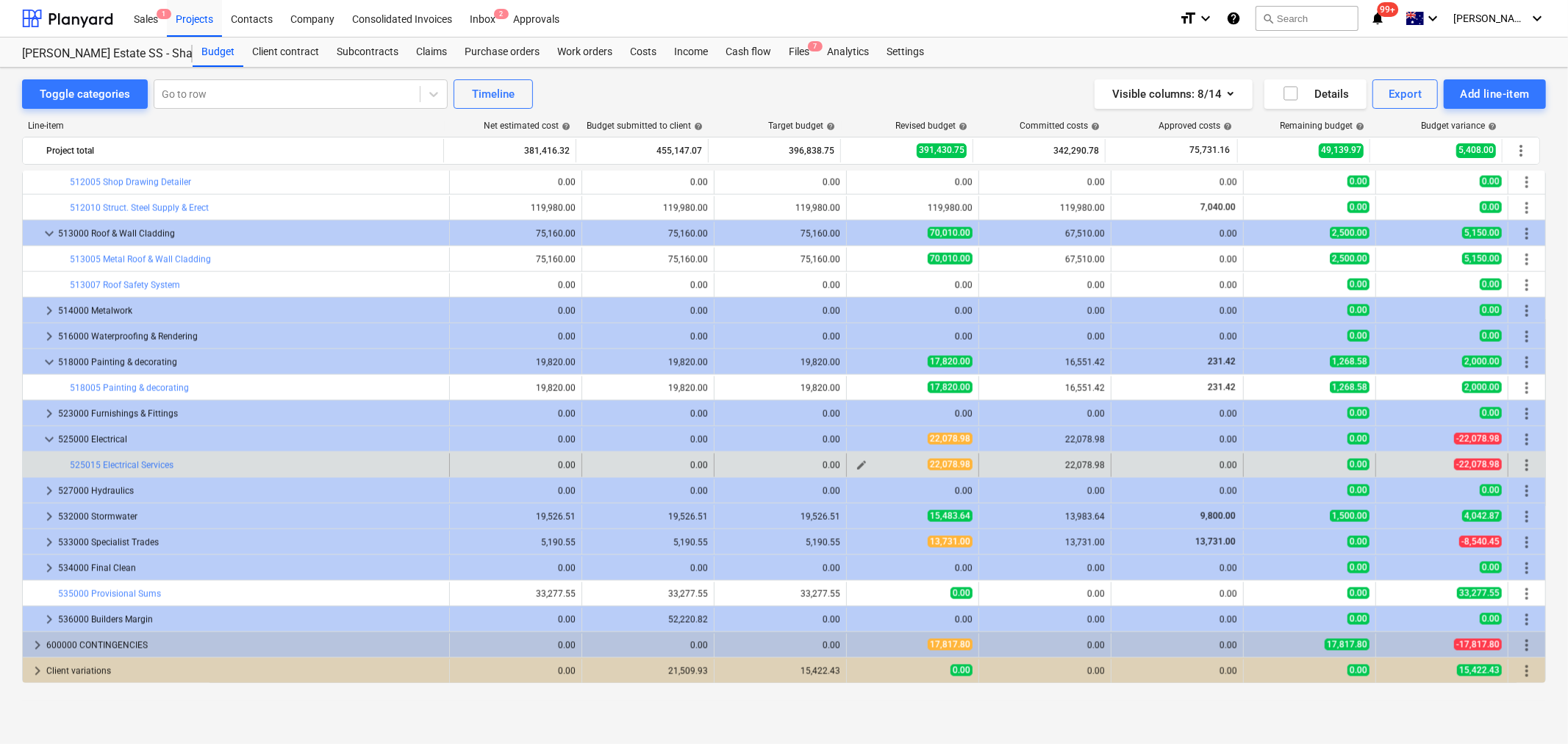
click at [863, 459] on span "edit" at bounding box center [862, 465] width 12 height 12
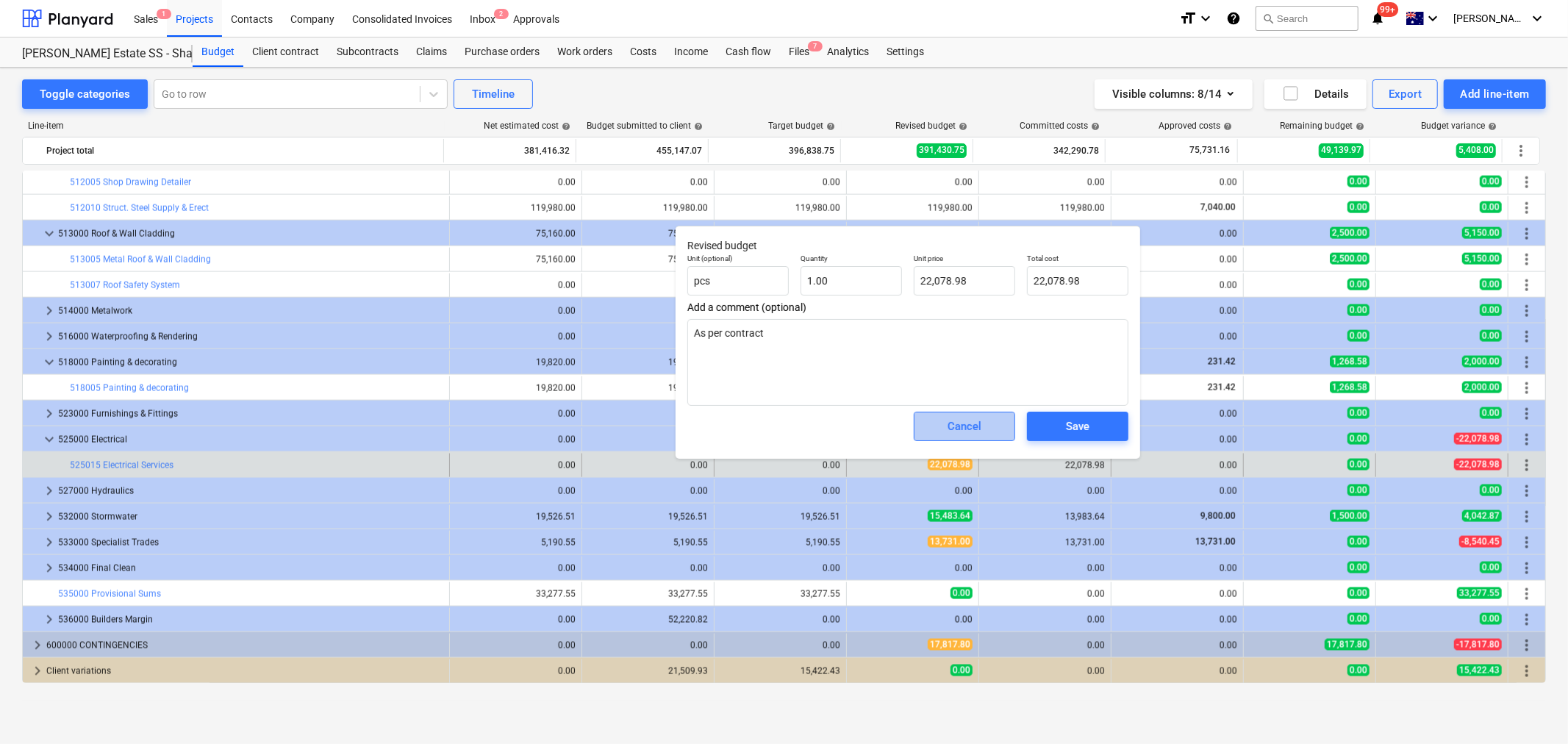
click at [936, 413] on button "Cancel" at bounding box center [964, 426] width 102 height 29
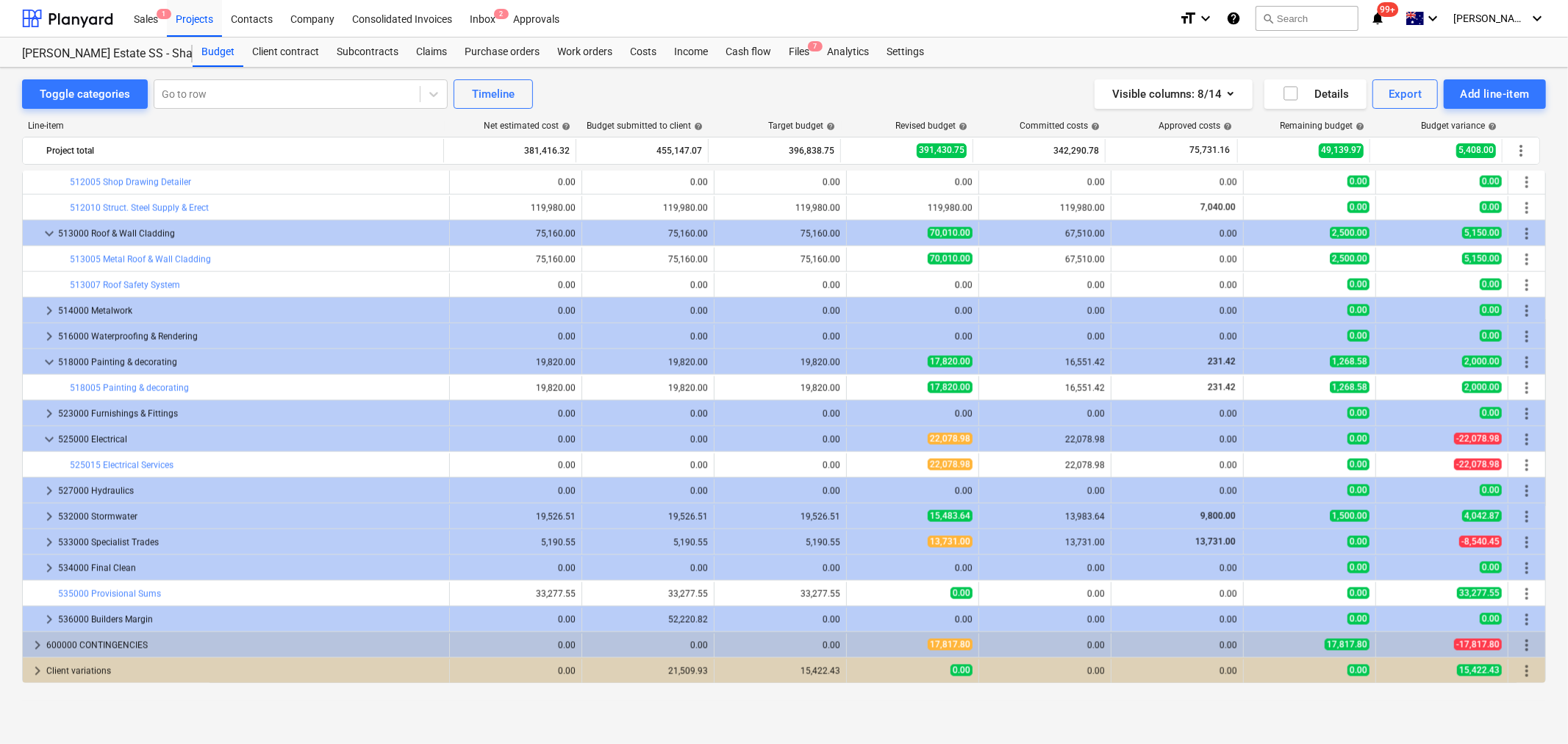
scroll to position [1932, 0]
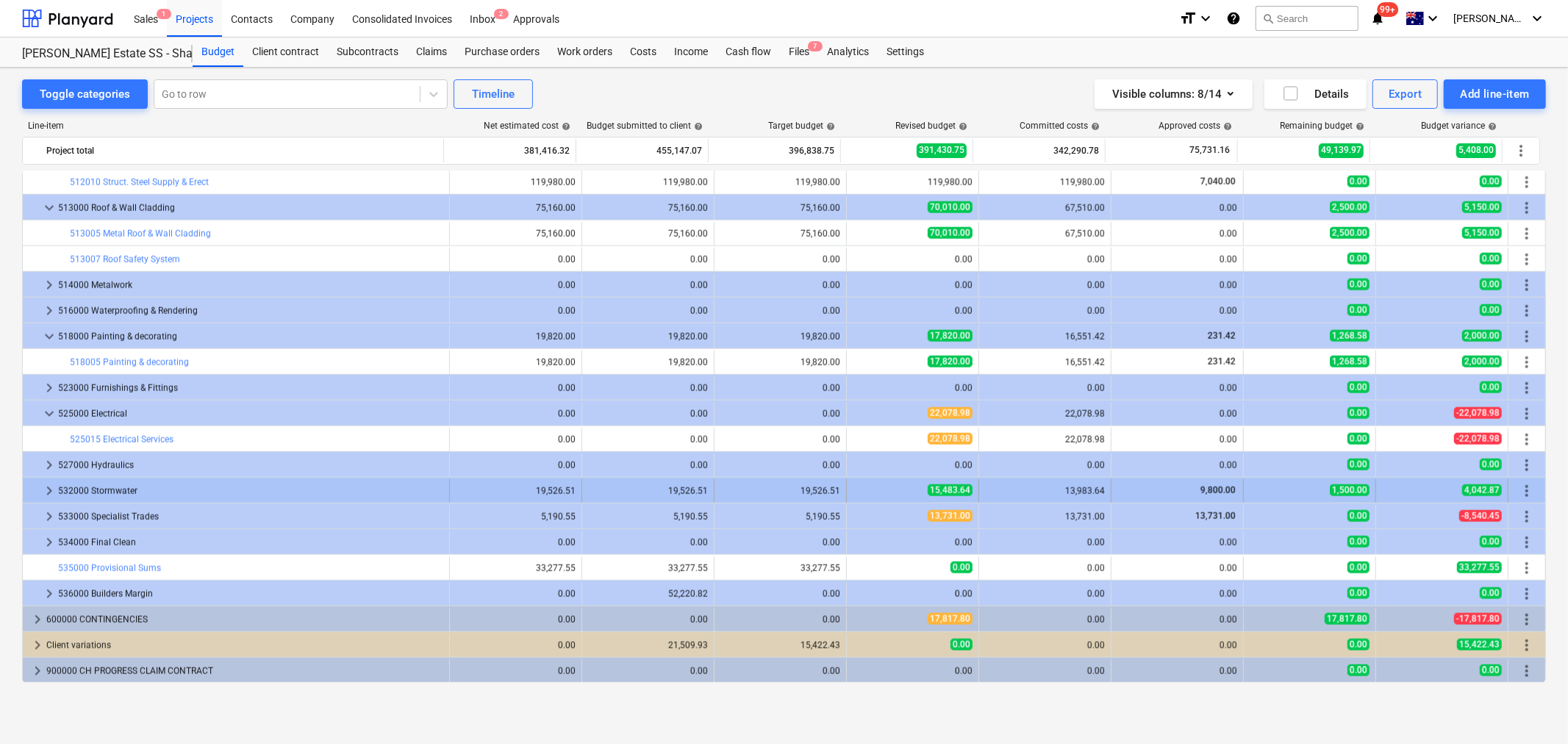
click at [47, 493] on span "keyboard_arrow_right" at bounding box center [49, 491] width 17 height 17
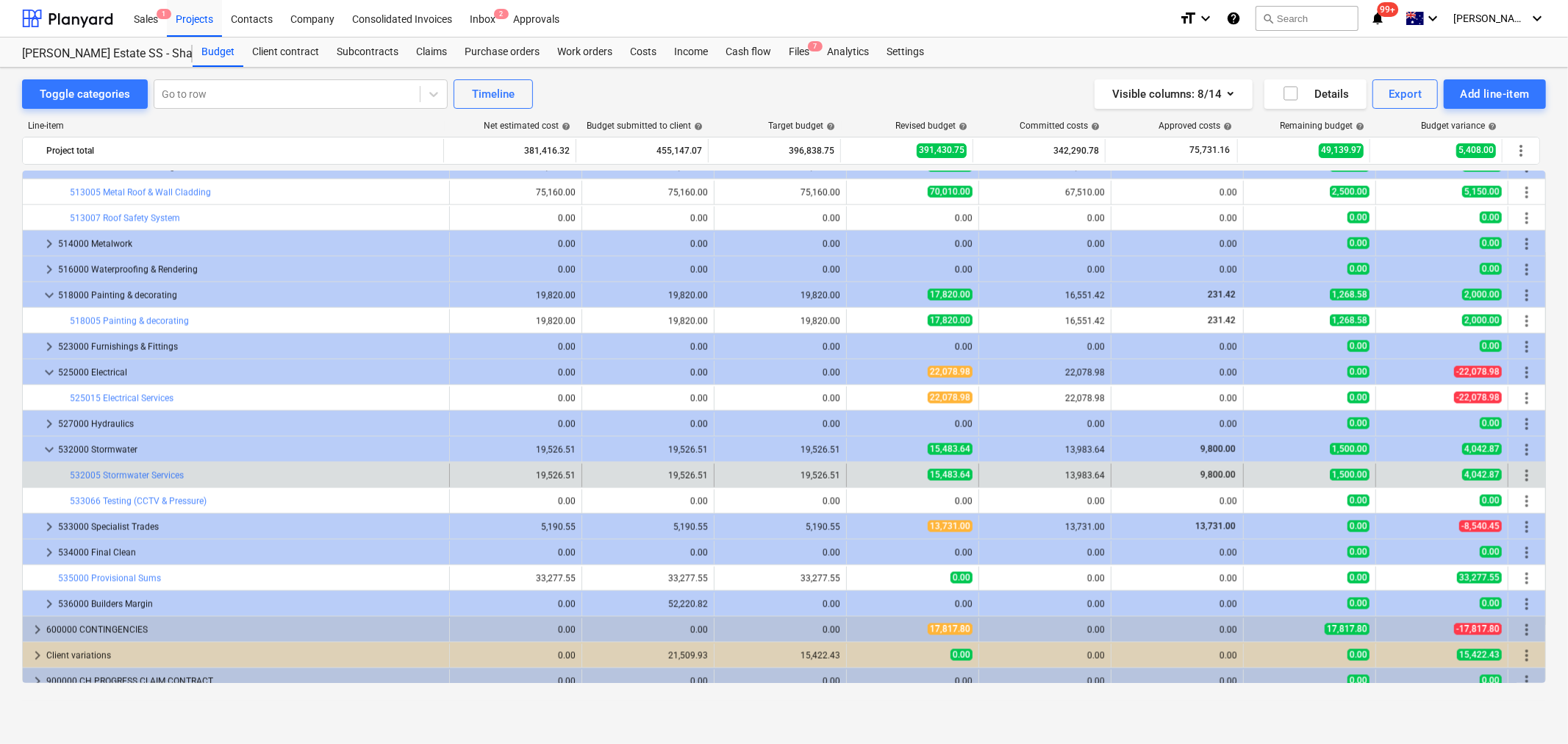
scroll to position [1983, 0]
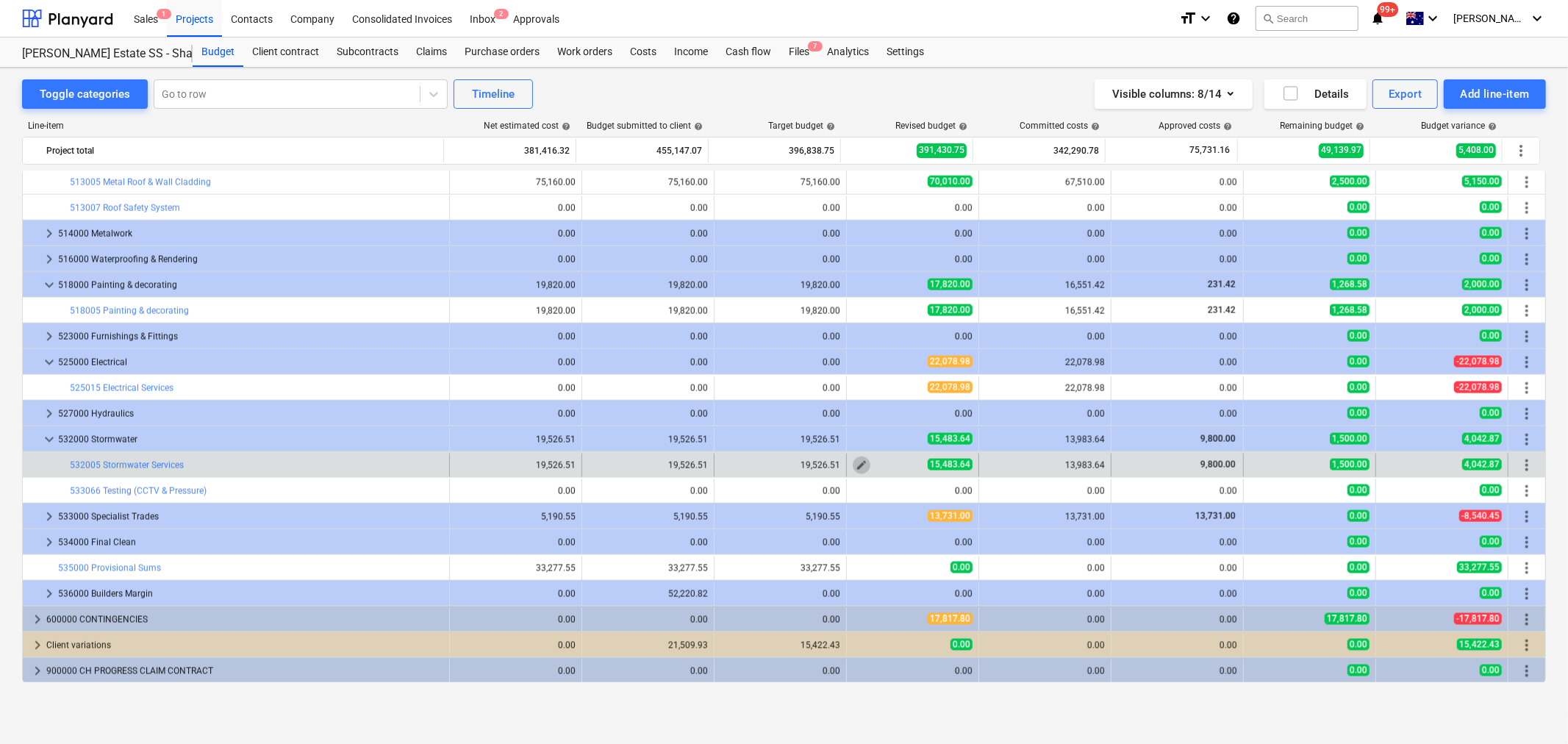
click at [856, 469] on span "edit" at bounding box center [862, 465] width 12 height 12
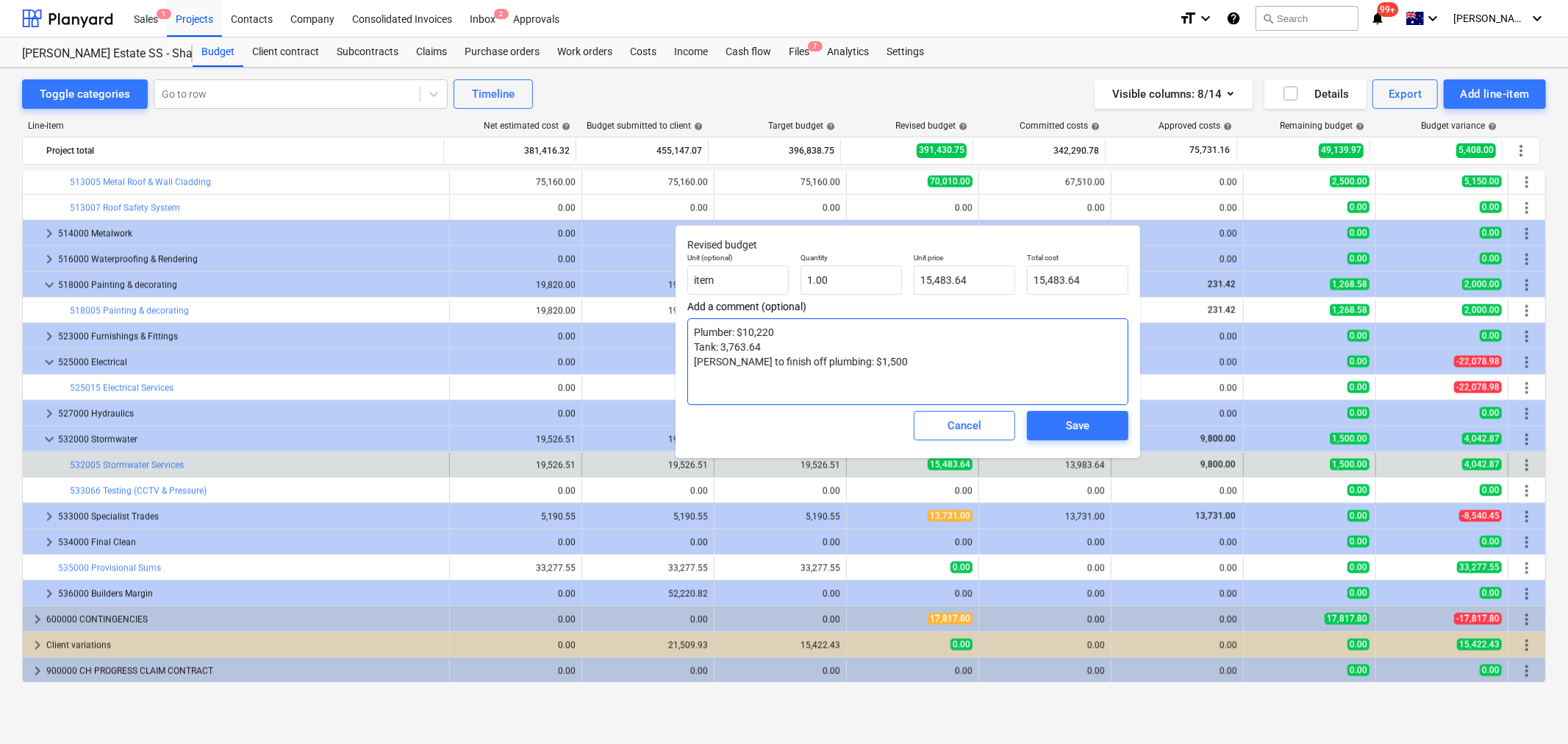
drag, startPoint x: 695, startPoint y: 331, endPoint x: 776, endPoint y: 336, distance: 81.2
click at [776, 336] on textarea "Plumber: $10,220 Tank: 3,763.64 [PERSON_NAME] to finish off plumbing: $1,500" at bounding box center [907, 361] width 441 height 87
drag, startPoint x: 709, startPoint y: 343, endPoint x: 767, endPoint y: 348, distance: 58.2
click at [767, 348] on textarea "Plumber: $10,220 Tank: 3,763.64 [PERSON_NAME] to finish off plumbing: $1,500" at bounding box center [907, 361] width 441 height 87
click at [748, 357] on textarea "Plumber: $10,220 Tank: 3,763.64 [PERSON_NAME] to finish off plumbing: $1,500" at bounding box center [907, 361] width 441 height 87
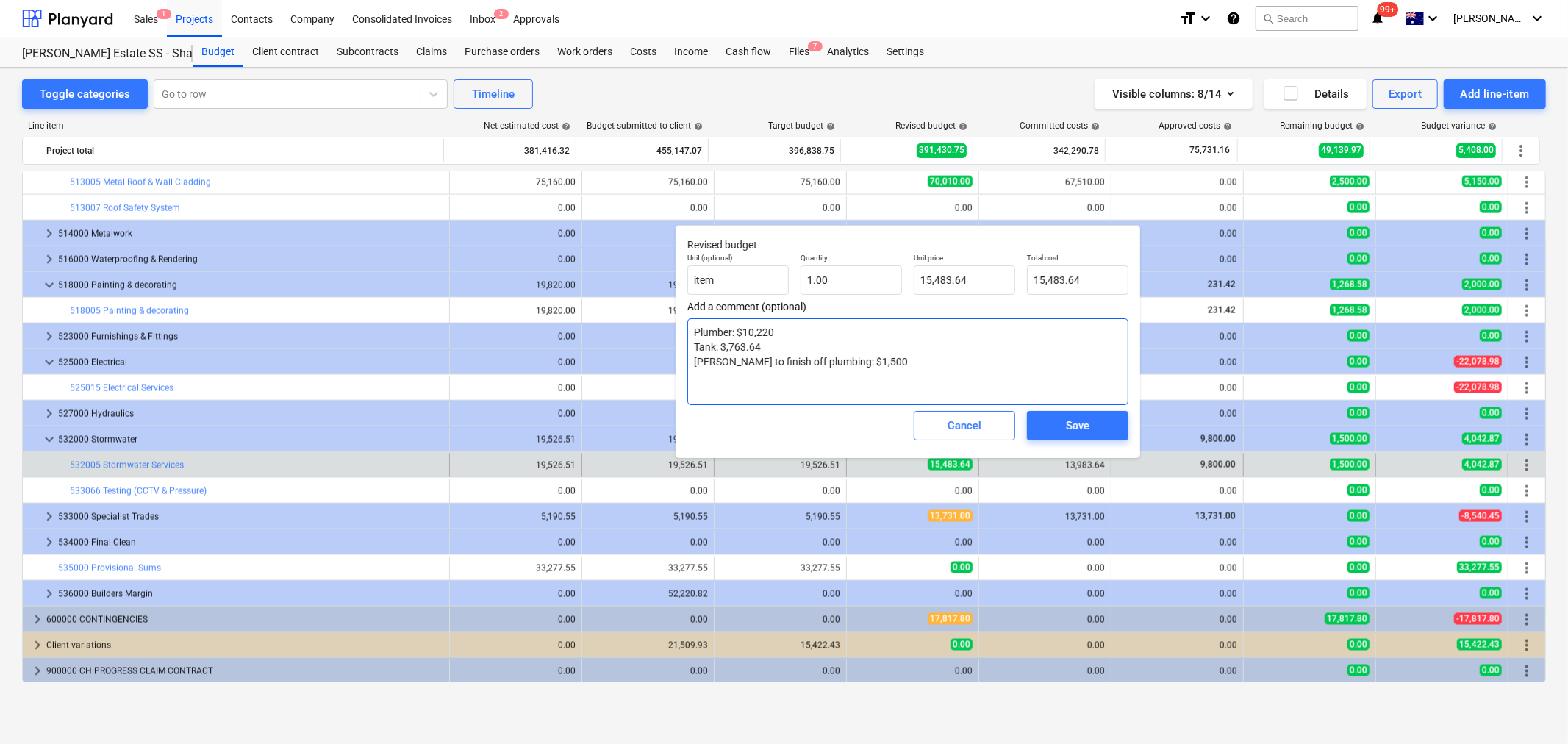
drag, startPoint x: 803, startPoint y: 362, endPoint x: 857, endPoint y: 362, distance: 54.0
click at [857, 362] on textarea "Plumber: $10,220 Tank: 3,763.64 [PERSON_NAME] to finish off plumbing: $1,500" at bounding box center [907, 361] width 441 height 87
click at [860, 361] on textarea "Plumber: $10,220 Tank: 3,763.64 [PERSON_NAME] to finish off plumbing: $1,500" at bounding box center [907, 361] width 441 height 87
click at [891, 370] on textarea "Plumber: $10,220 Tank: 3,763.64 [PERSON_NAME] to finish off plumbing: $1,500" at bounding box center [907, 361] width 441 height 87
click at [873, 365] on textarea "Plumber: $10,220 Tank: 3,763.64 [PERSON_NAME] to finish off plumbing: $1,500" at bounding box center [907, 361] width 441 height 87
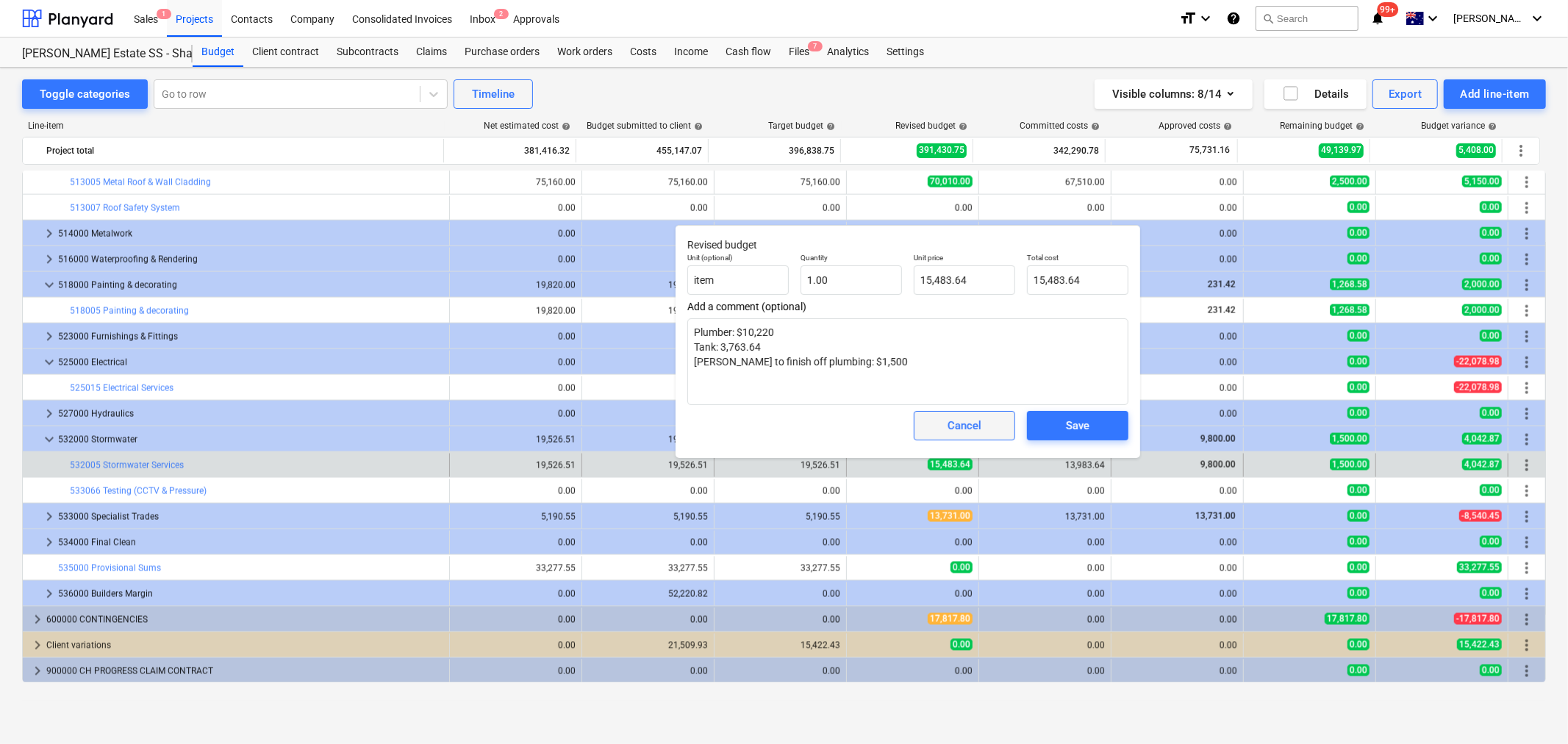
click at [931, 419] on button "Cancel" at bounding box center [964, 425] width 102 height 29
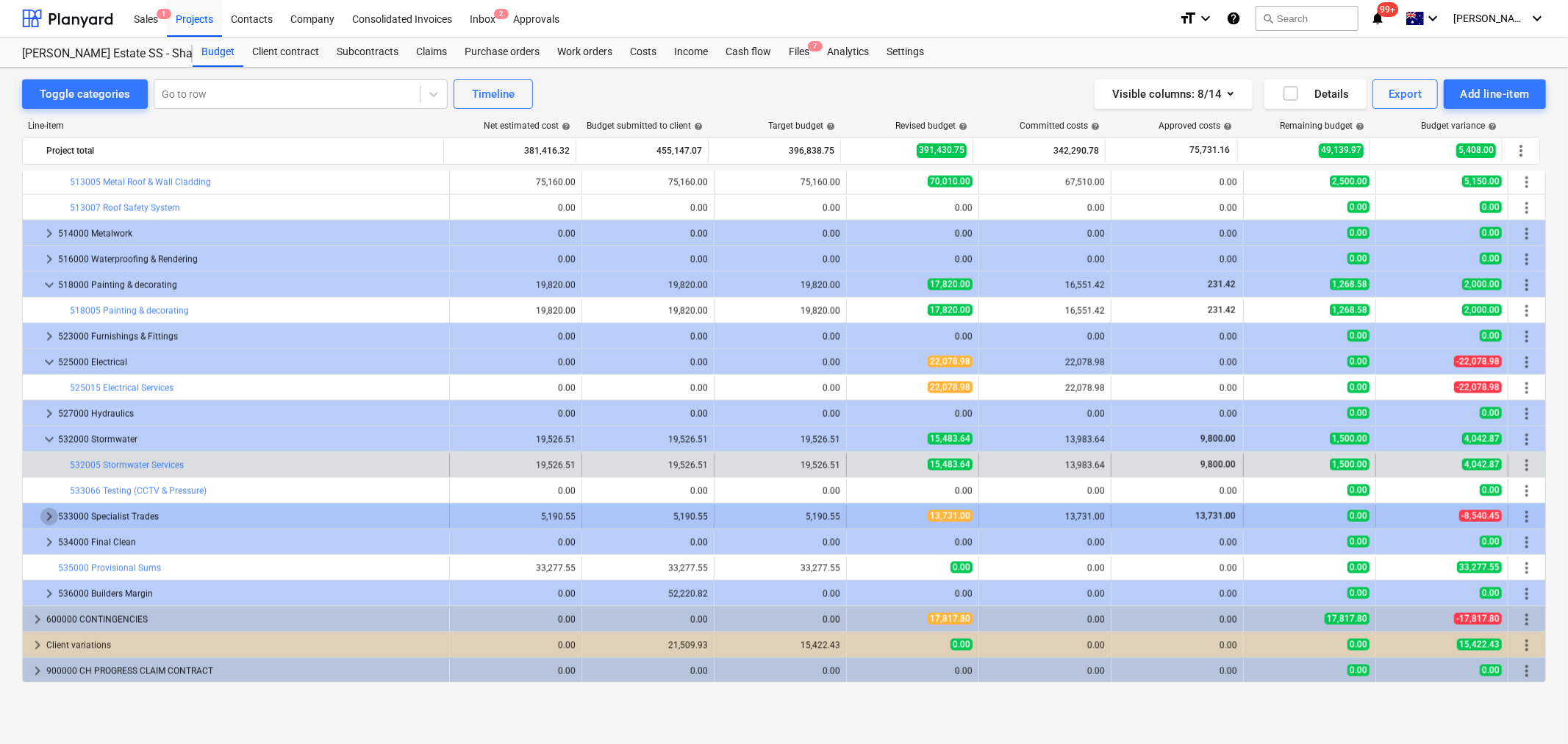
click at [45, 510] on span "keyboard_arrow_right" at bounding box center [49, 517] width 17 height 17
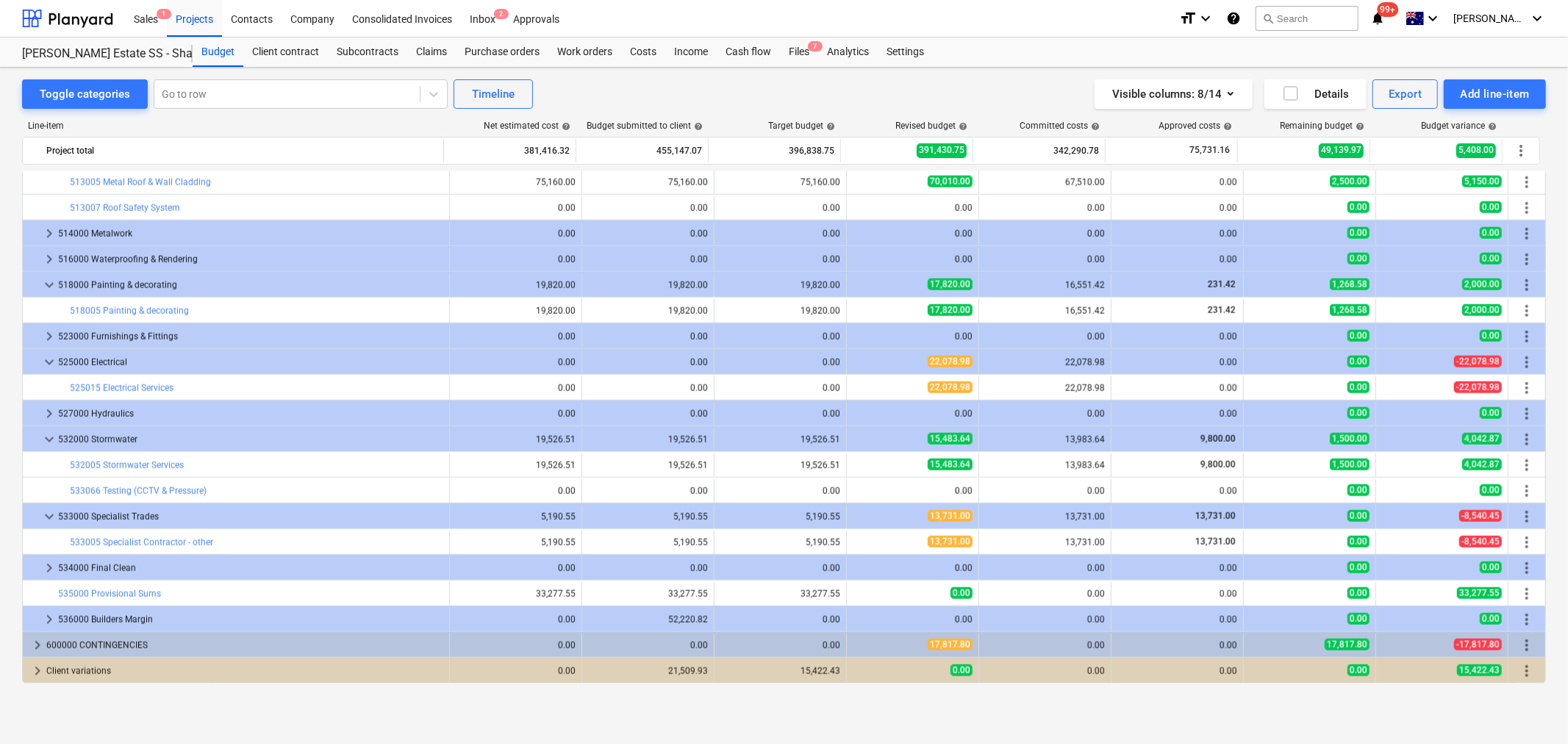
scroll to position [2010, 0]
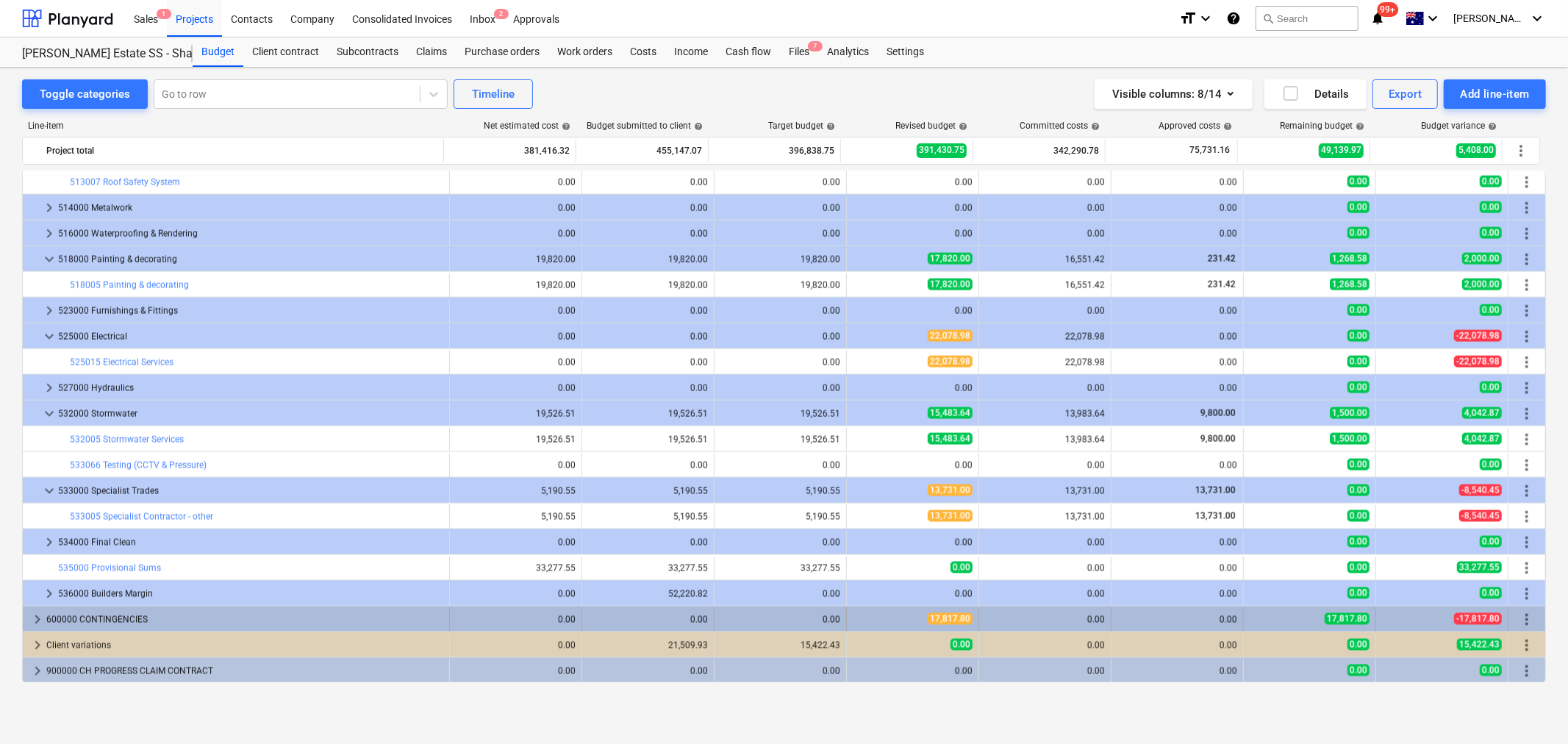
click at [48, 619] on div "600000 CONTINGENCIES" at bounding box center [245, 620] width 397 height 24
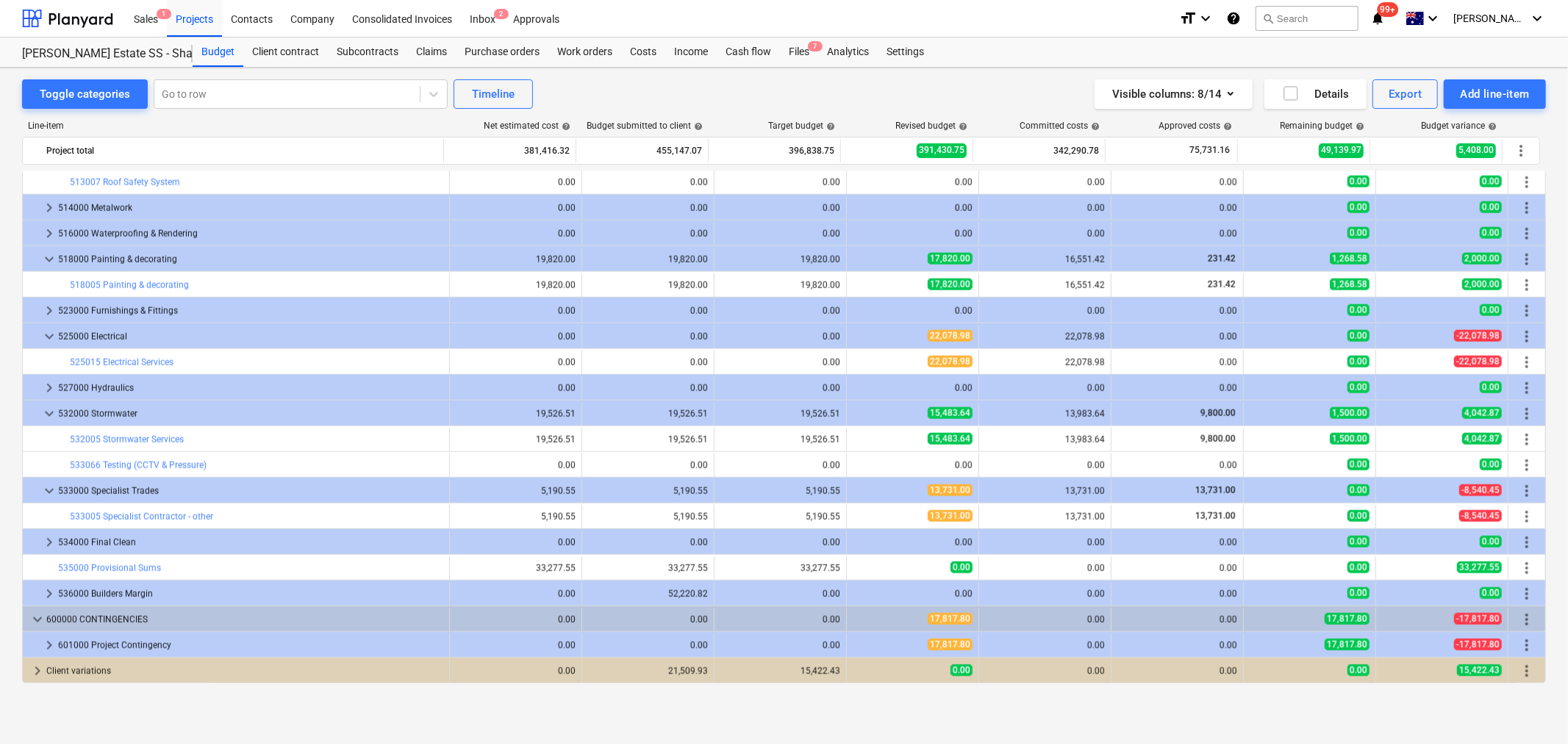
scroll to position [2035, 0]
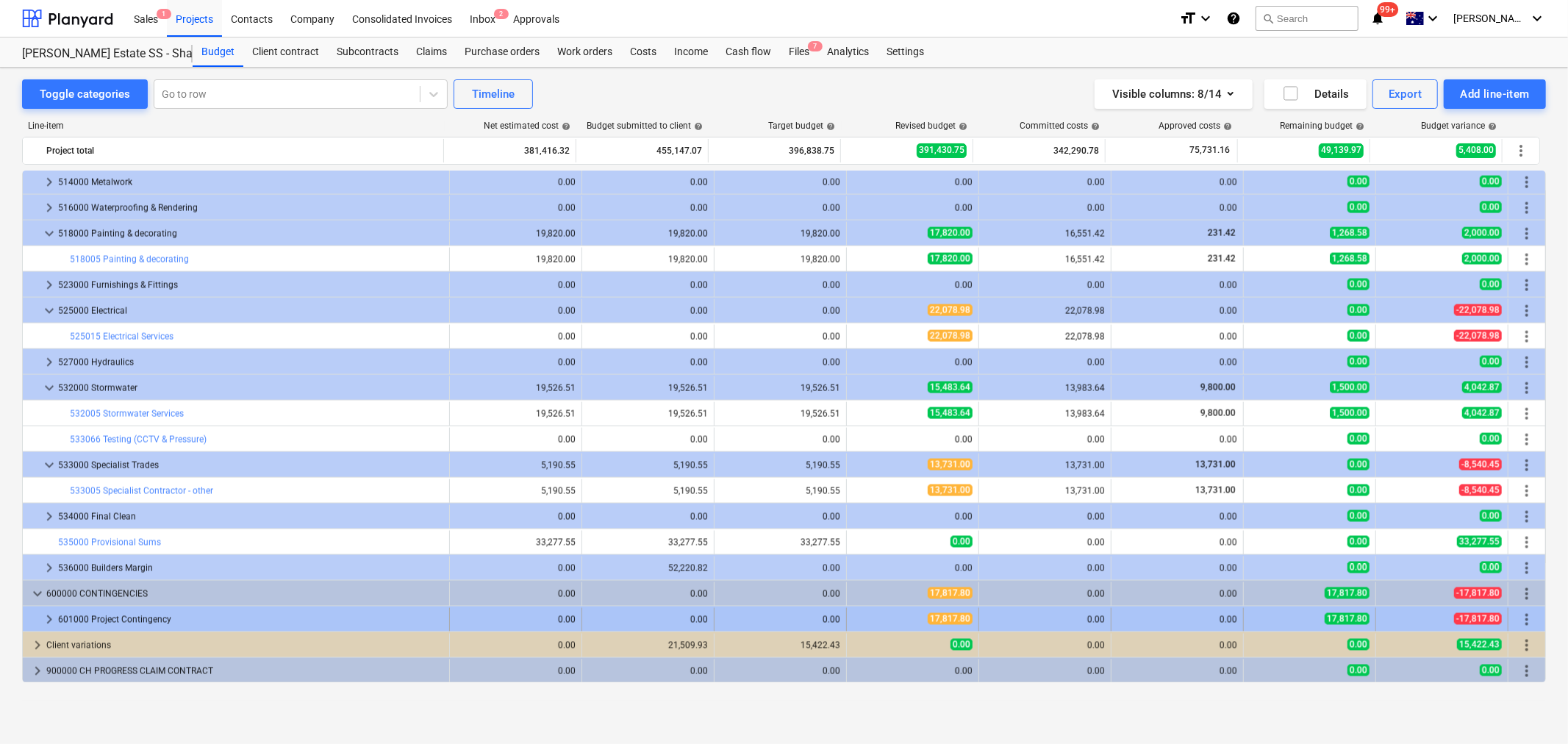
click at [56, 618] on span "keyboard_arrow_right" at bounding box center [49, 619] width 17 height 17
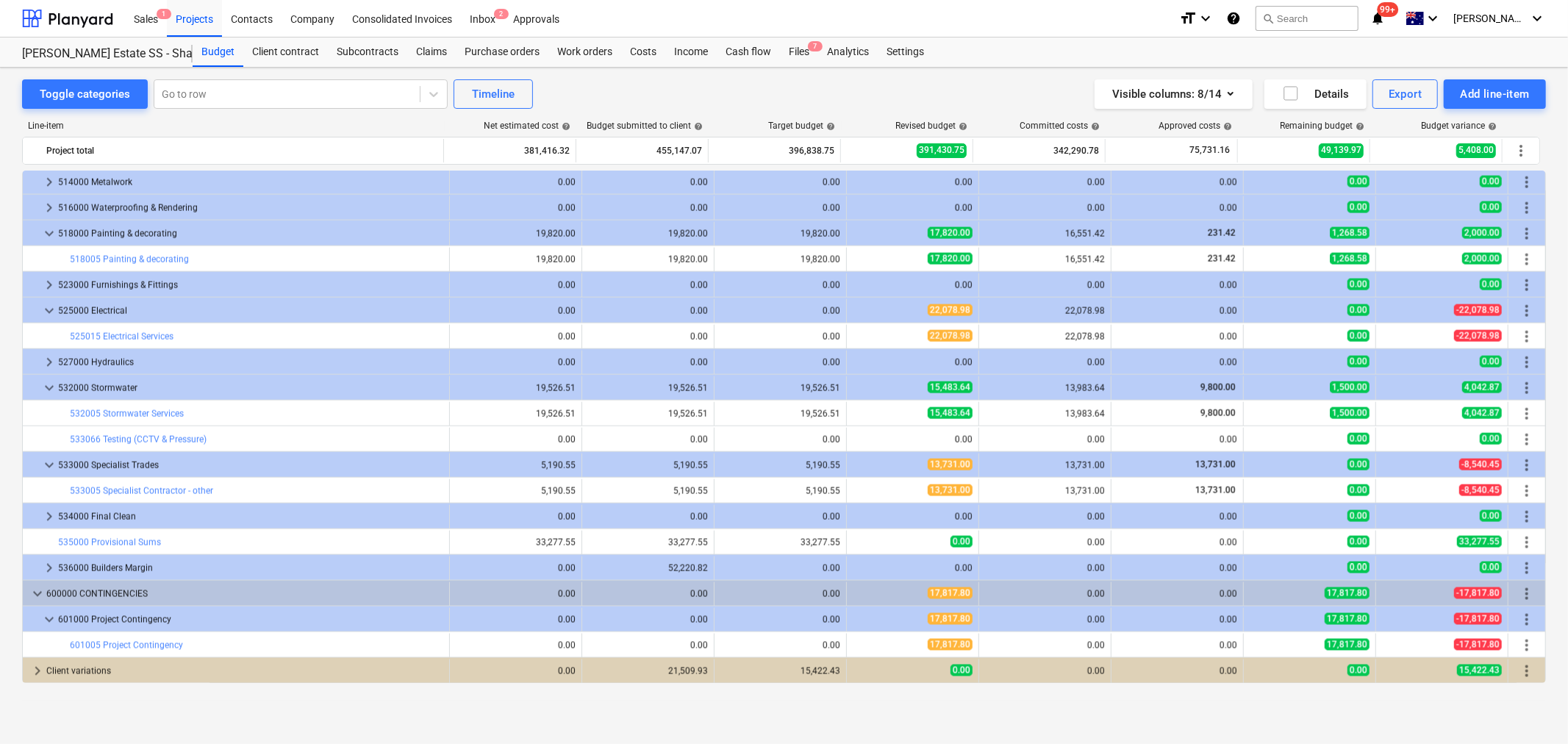
scroll to position [2061, 0]
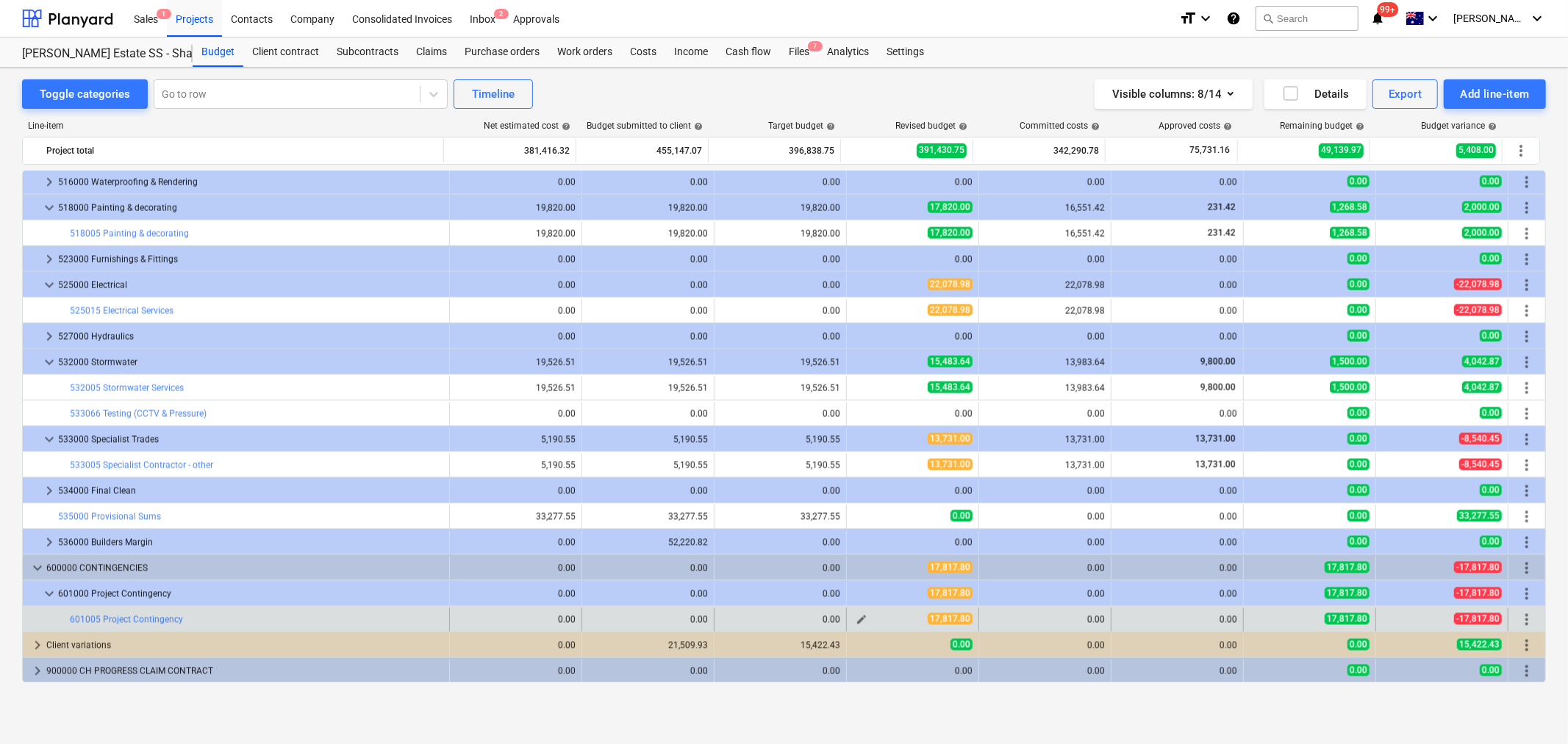
click at [856, 621] on span "edit" at bounding box center [862, 619] width 12 height 12
type textarea "x"
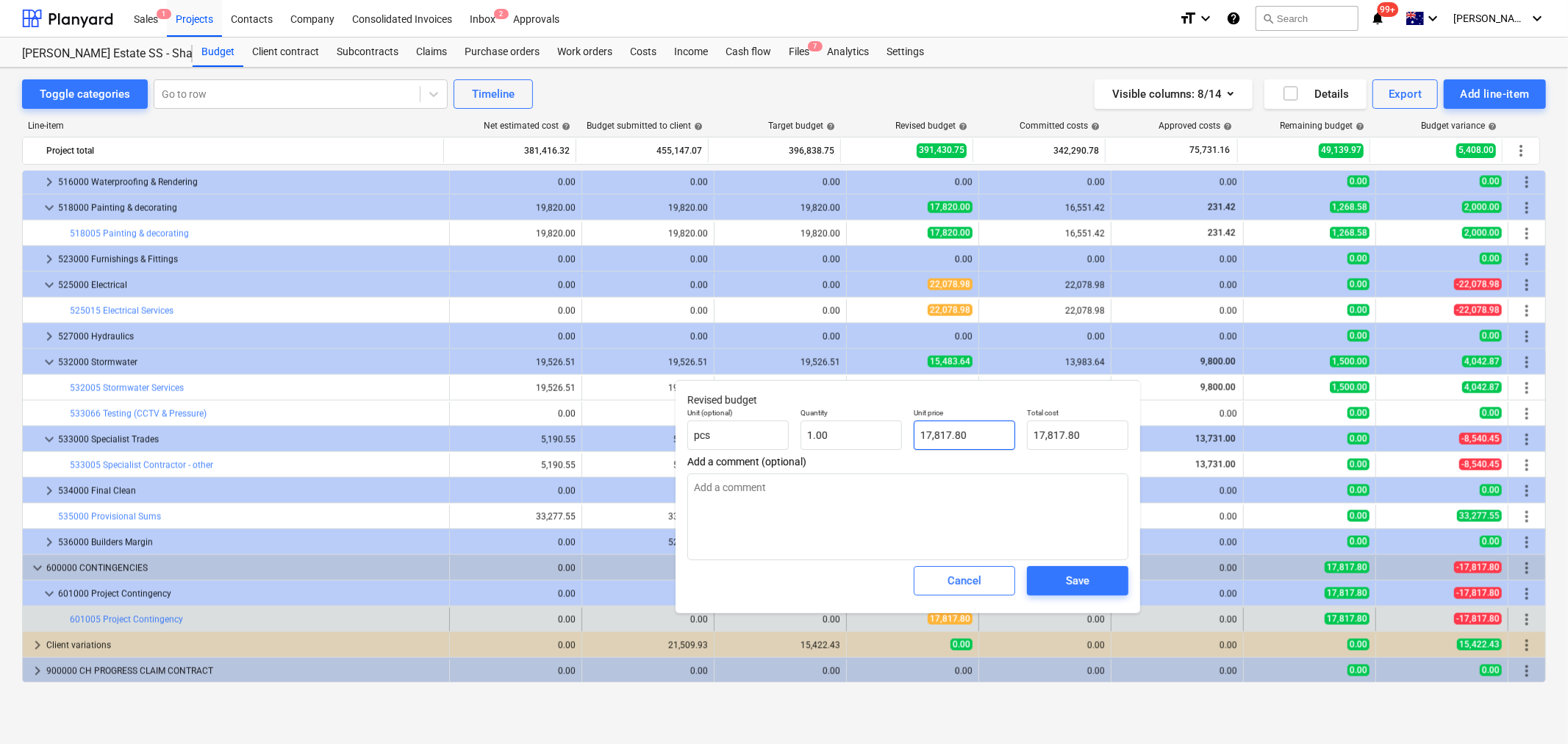
type input "17817.8"
drag, startPoint x: 986, startPoint y: 443, endPoint x: 915, endPoint y: 447, distance: 71.1
click at [915, 446] on input "17817.8" at bounding box center [964, 435] width 102 height 29
type textarea "x"
type input "0"
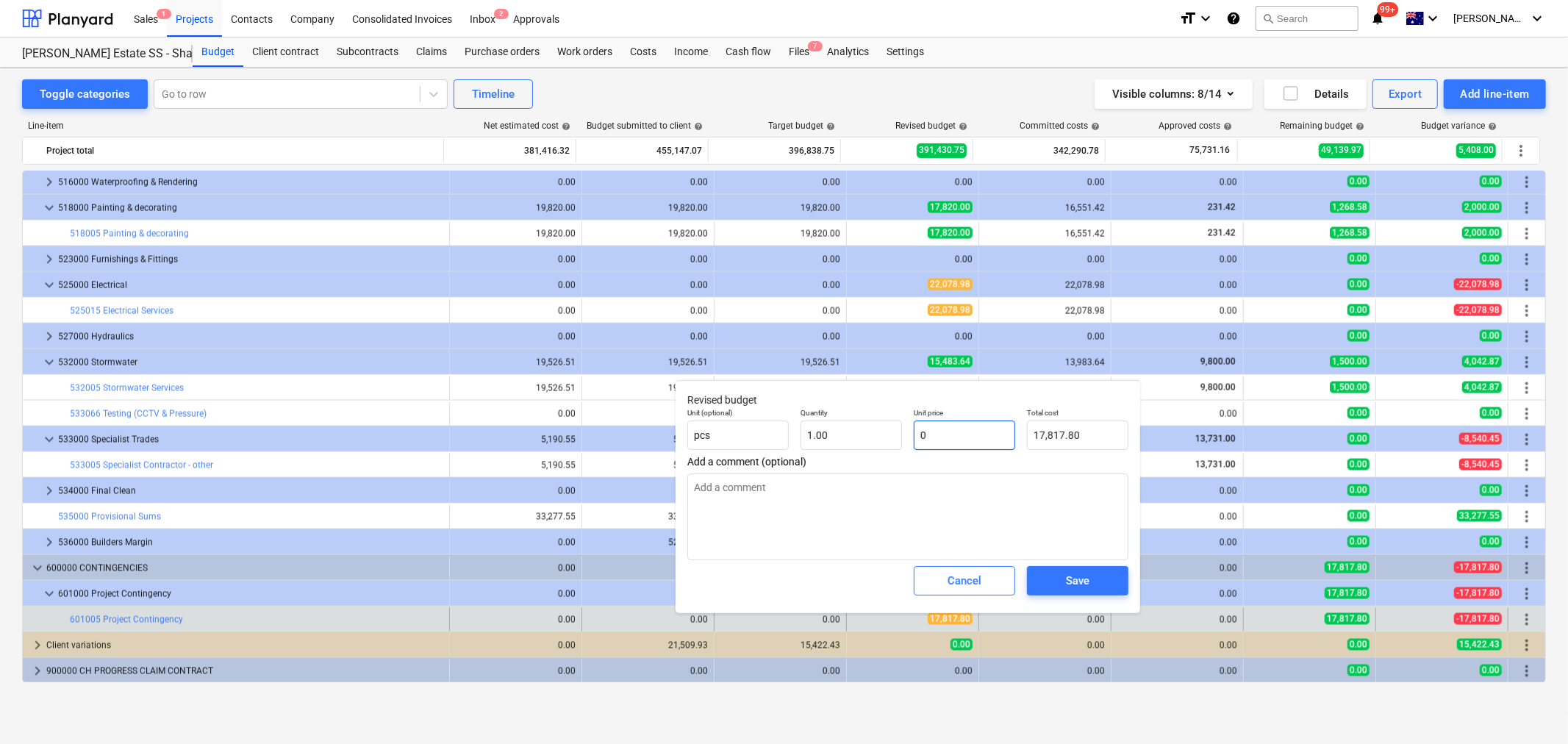
type input "0.00"
type input "0"
type textarea "x"
type input "0.00"
click at [1056, 543] on textarea at bounding box center [907, 517] width 441 height 87
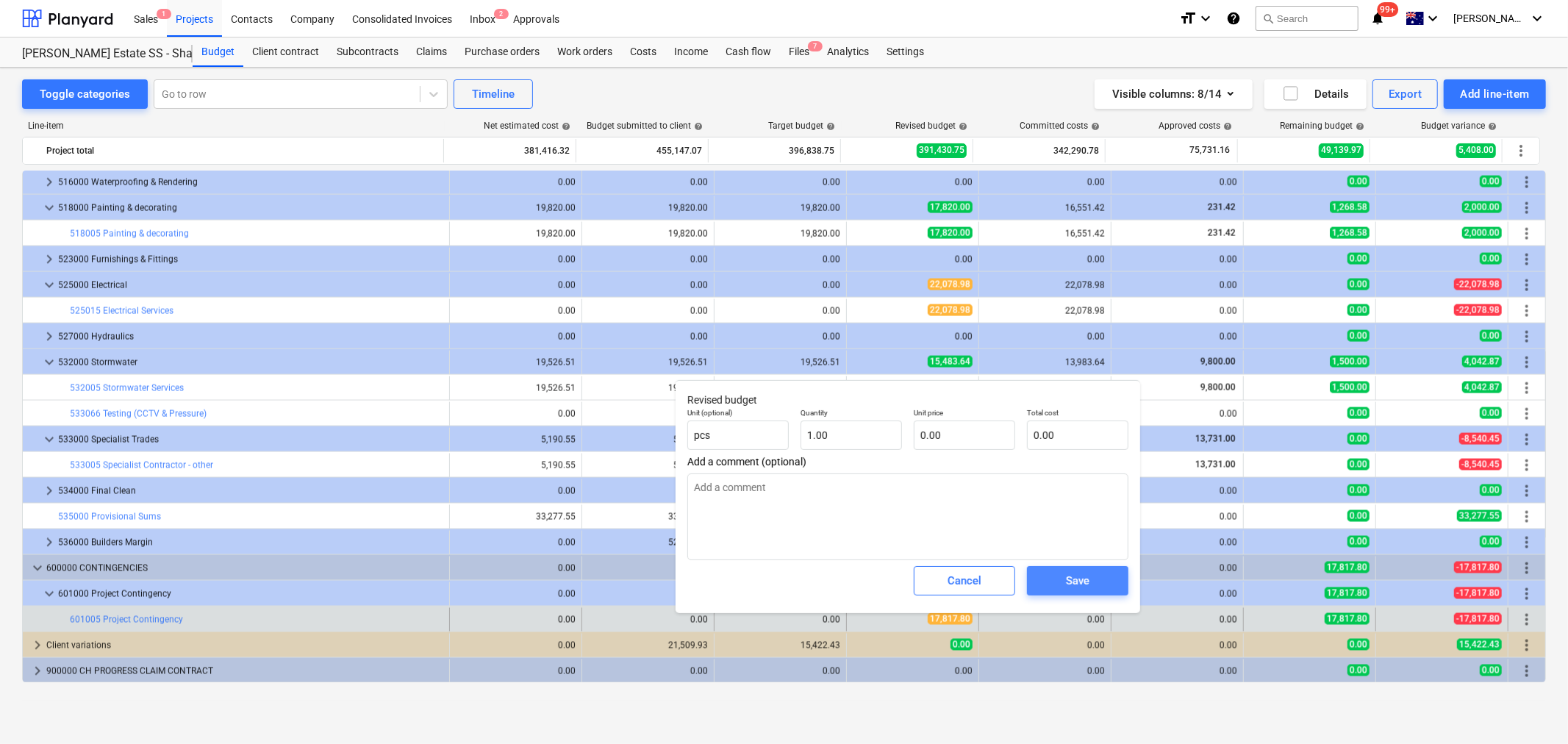
click at [1063, 567] on button "Save" at bounding box center [1078, 580] width 102 height 29
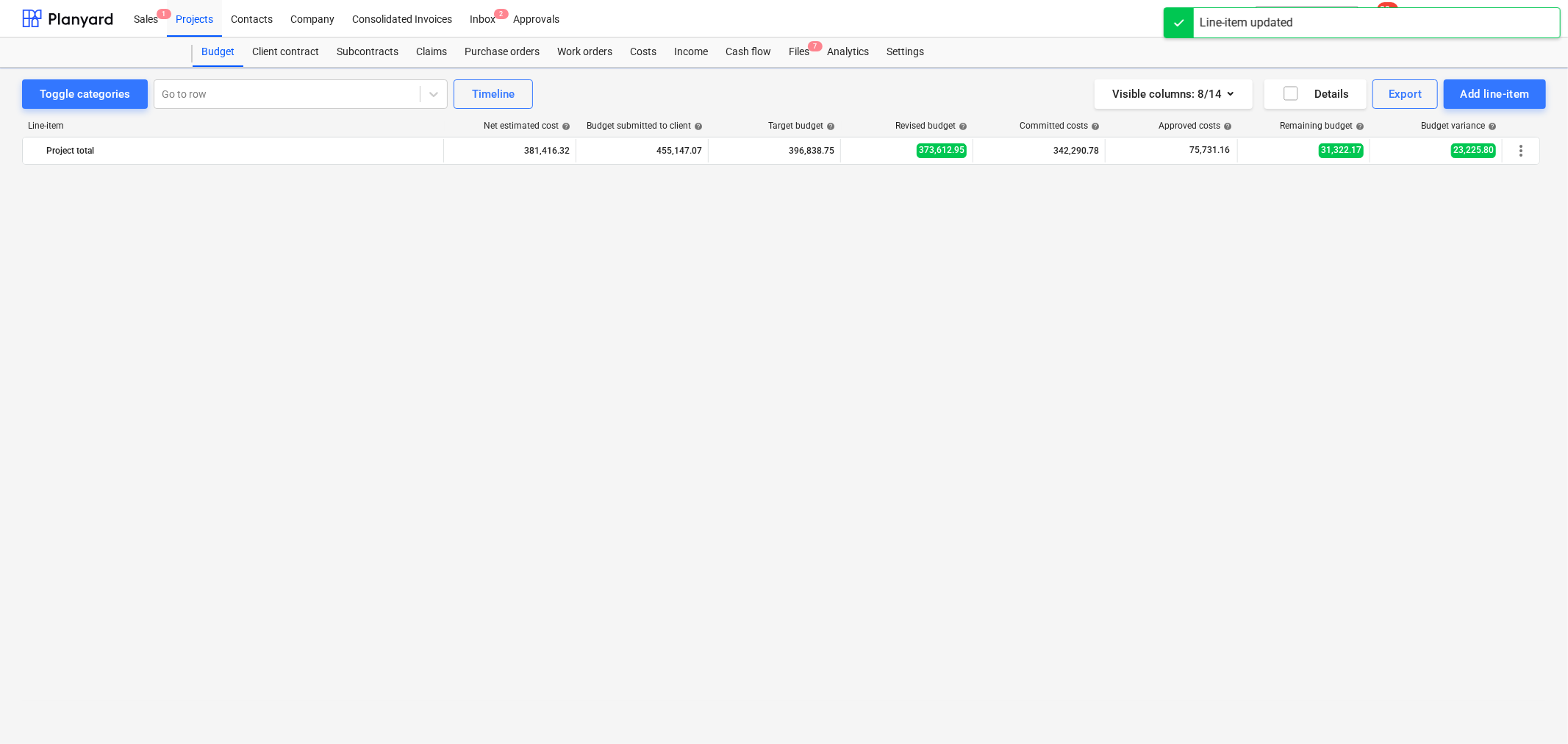
type textarea "x"
type input "1.00"
type input "0.00"
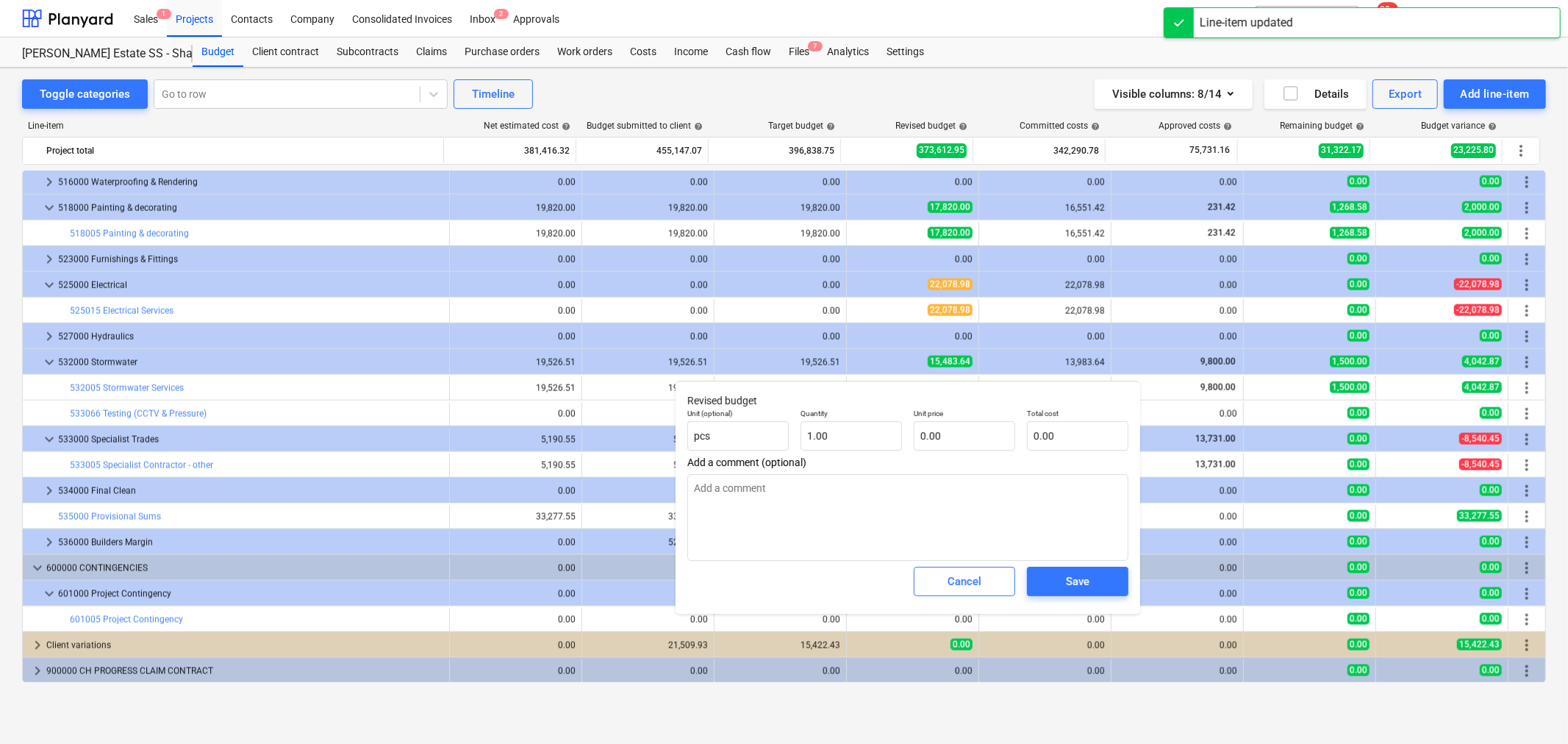
type textarea "x"
drag, startPoint x: 946, startPoint y: 456, endPoint x: 939, endPoint y: 436, distance: 21.2
click at [939, 436] on input "text" at bounding box center [964, 436] width 102 height 29
type textarea "x"
type input "2"
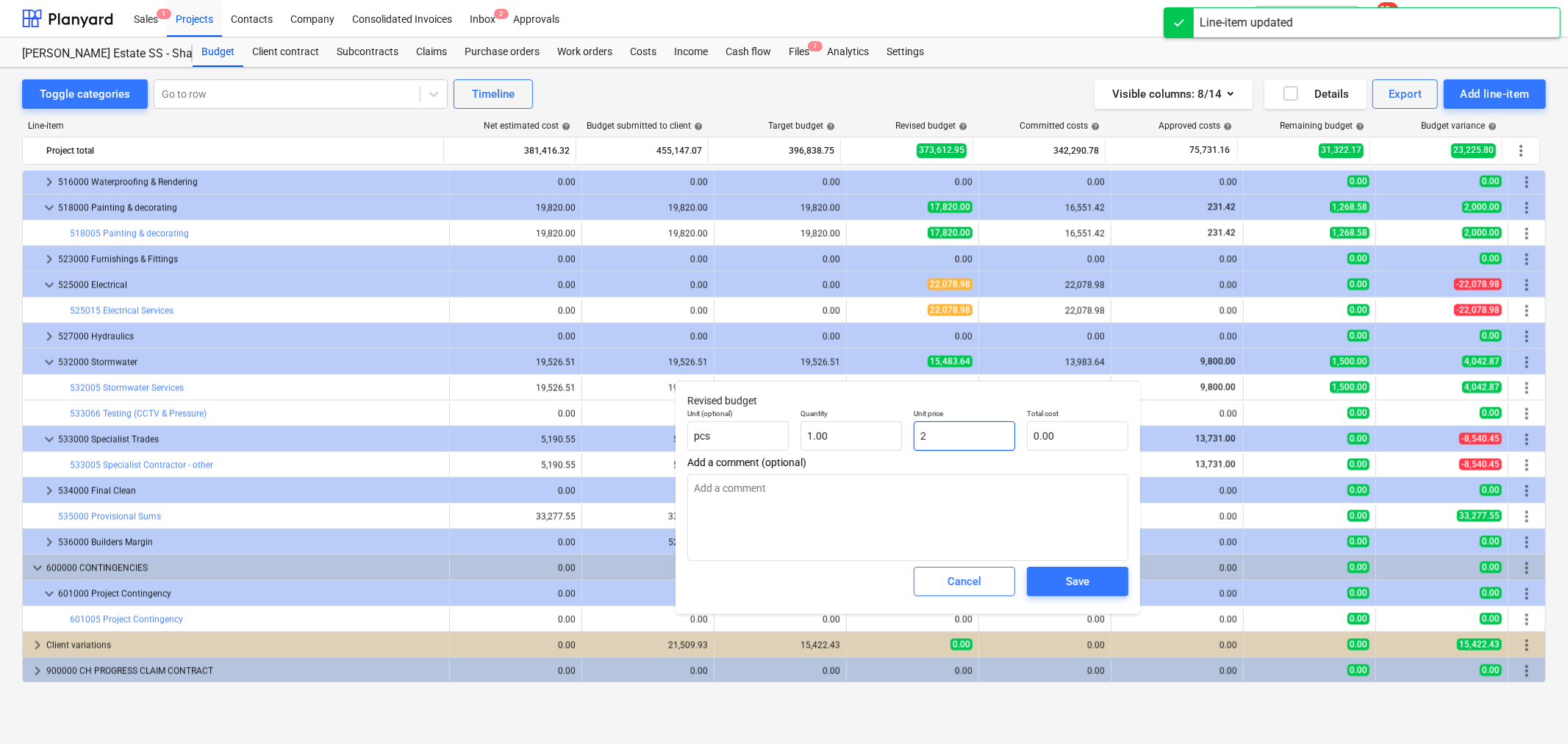
type input "2.00"
type textarea "x"
type input "23"
type input "23.00"
type textarea "x"
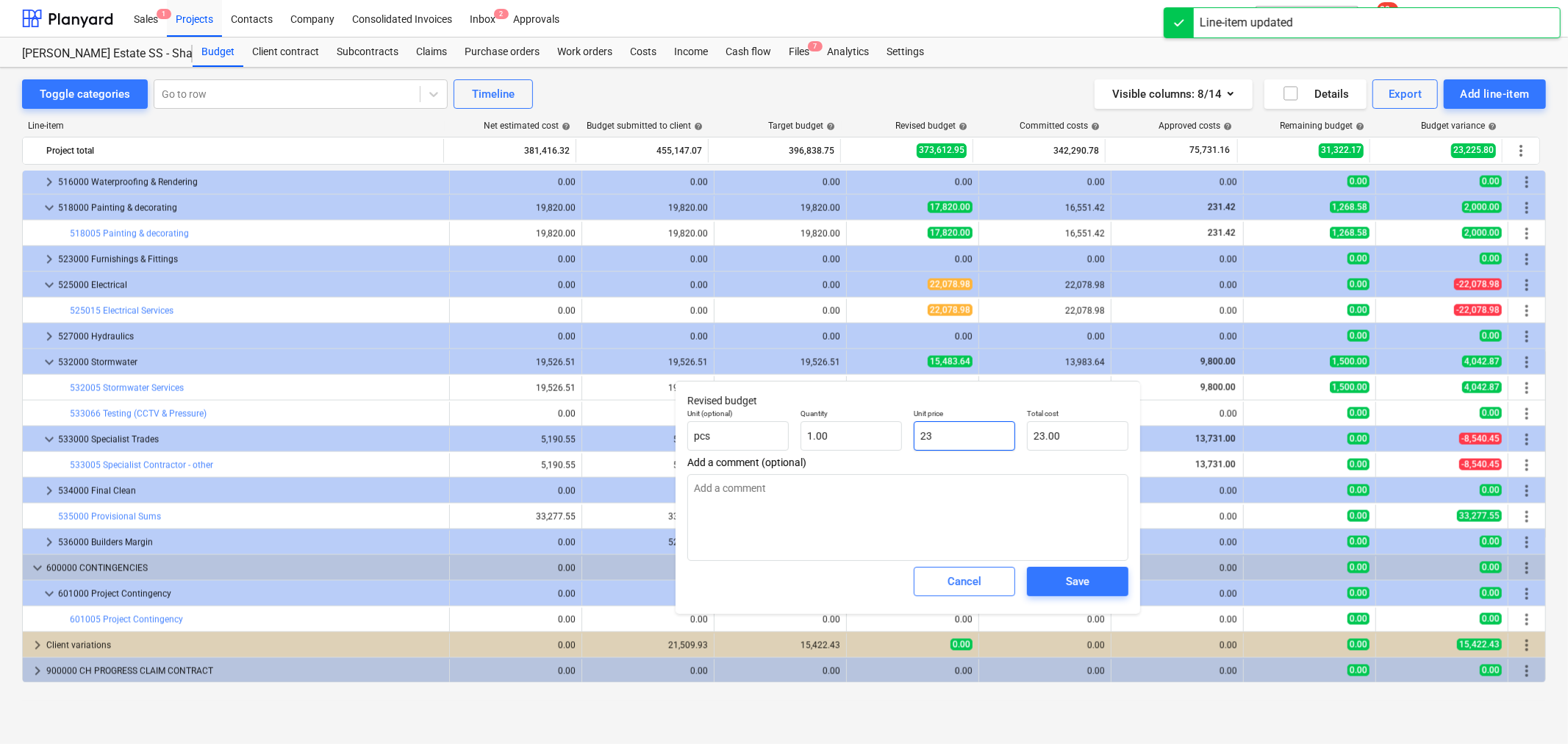
type input "232"
type input "232.00"
type textarea "x"
type input "2322"
type input "2,322.00"
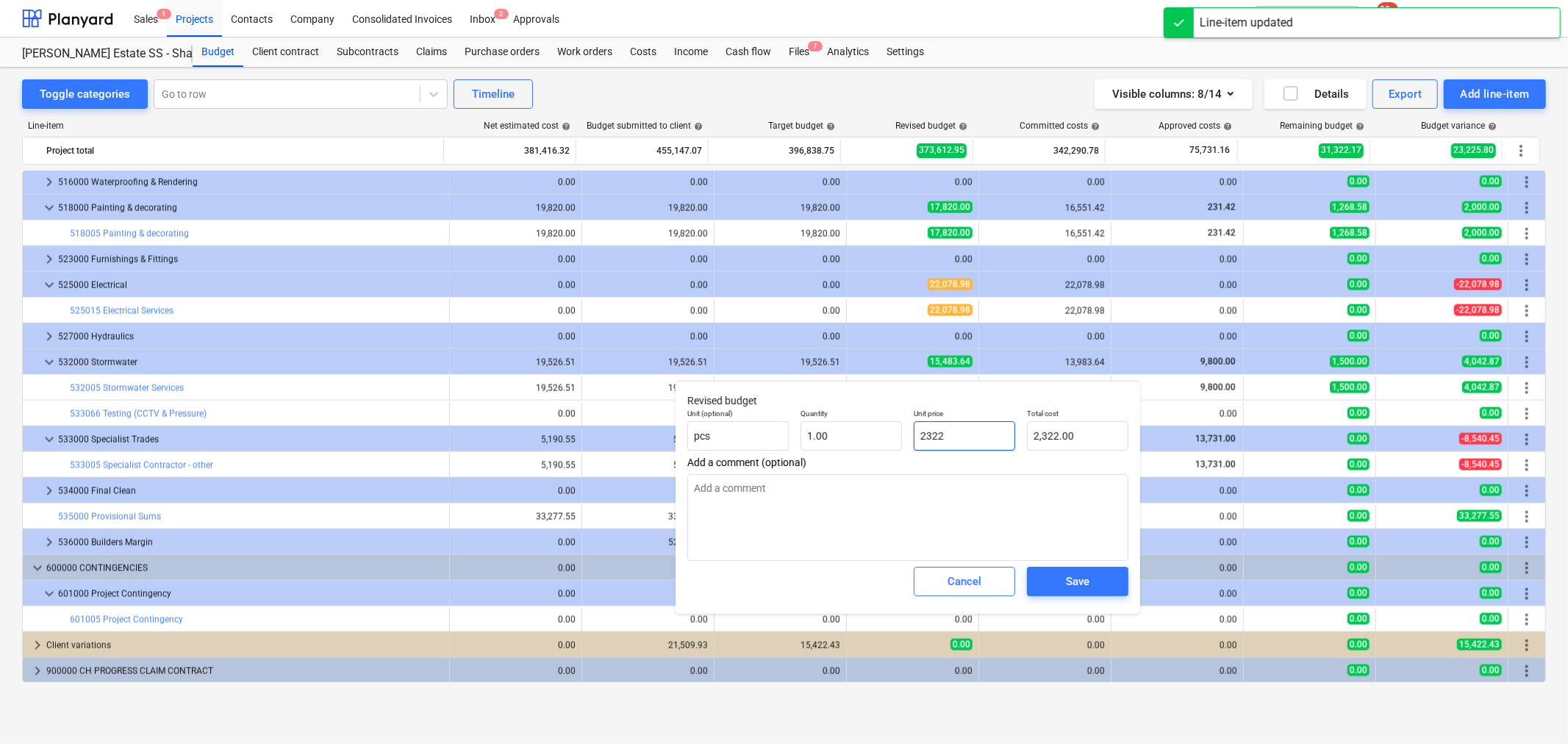
type textarea "x"
type input "23225"
type input "23,225.00"
type textarea "x"
type input "23225."
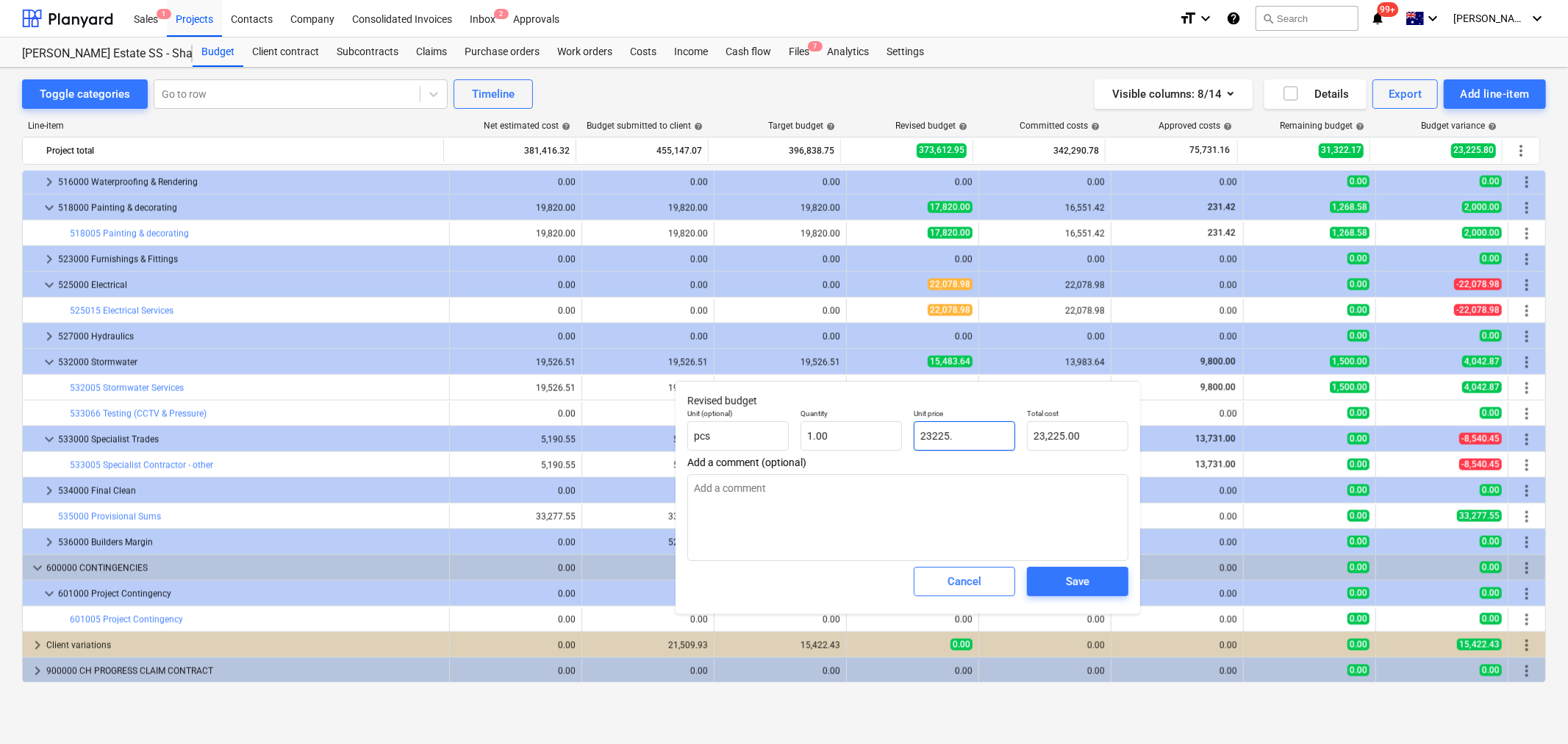
type textarea "x"
type input "23225.8"
type input "23,225.80"
type textarea "x"
type input "23225.80"
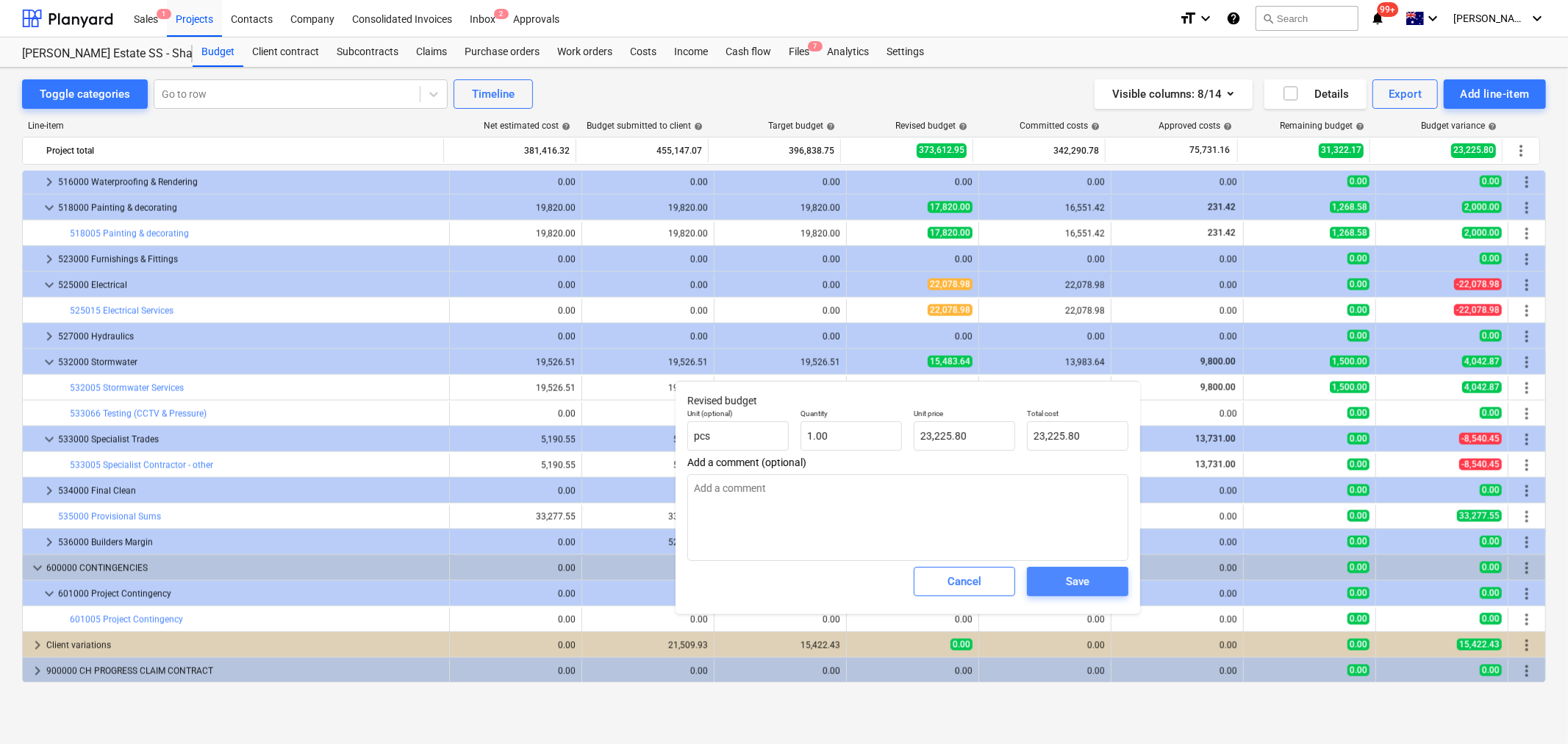
click at [1093, 579] on span "Save" at bounding box center [1078, 581] width 66 height 19
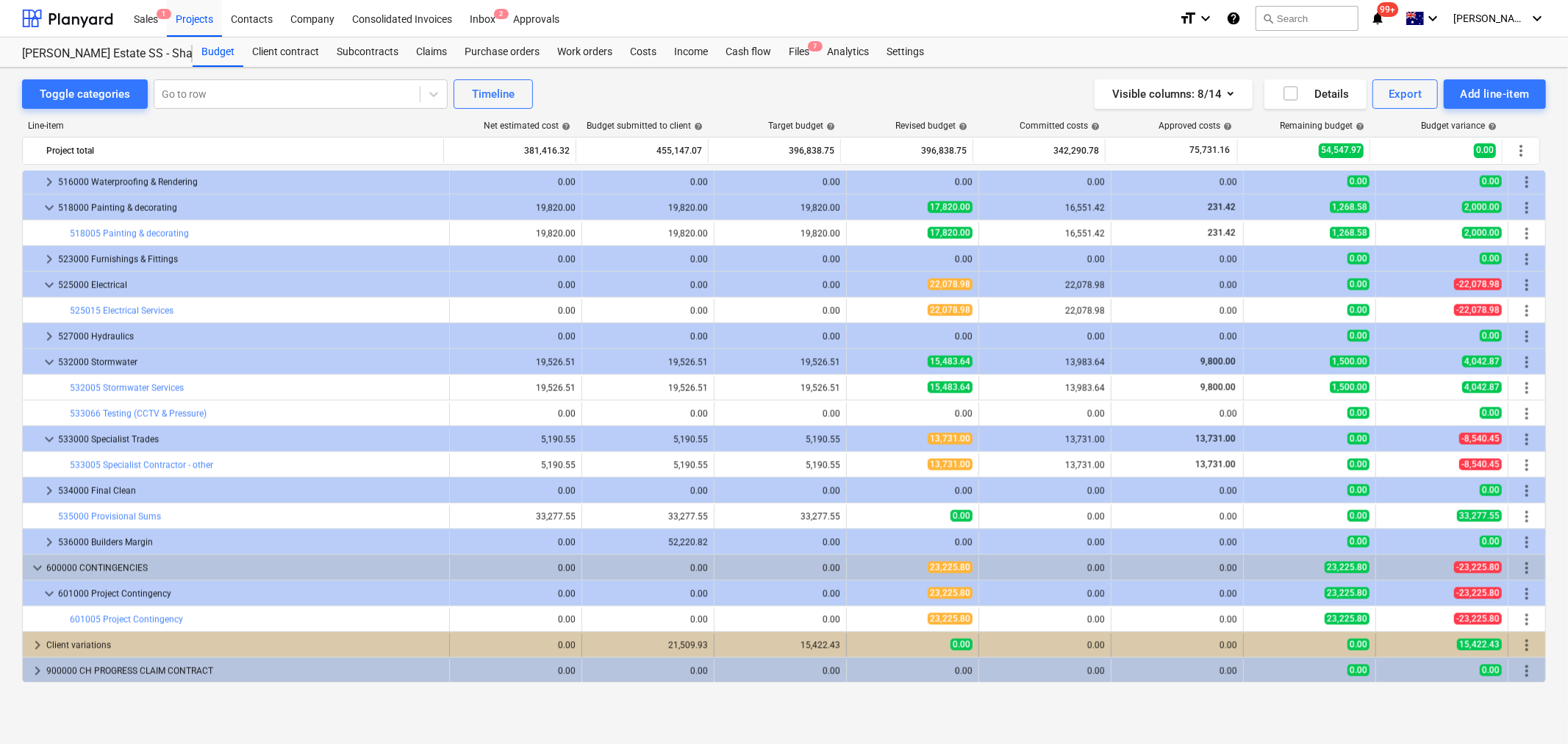
click at [48, 655] on div "Client variations" at bounding box center [245, 645] width 397 height 24
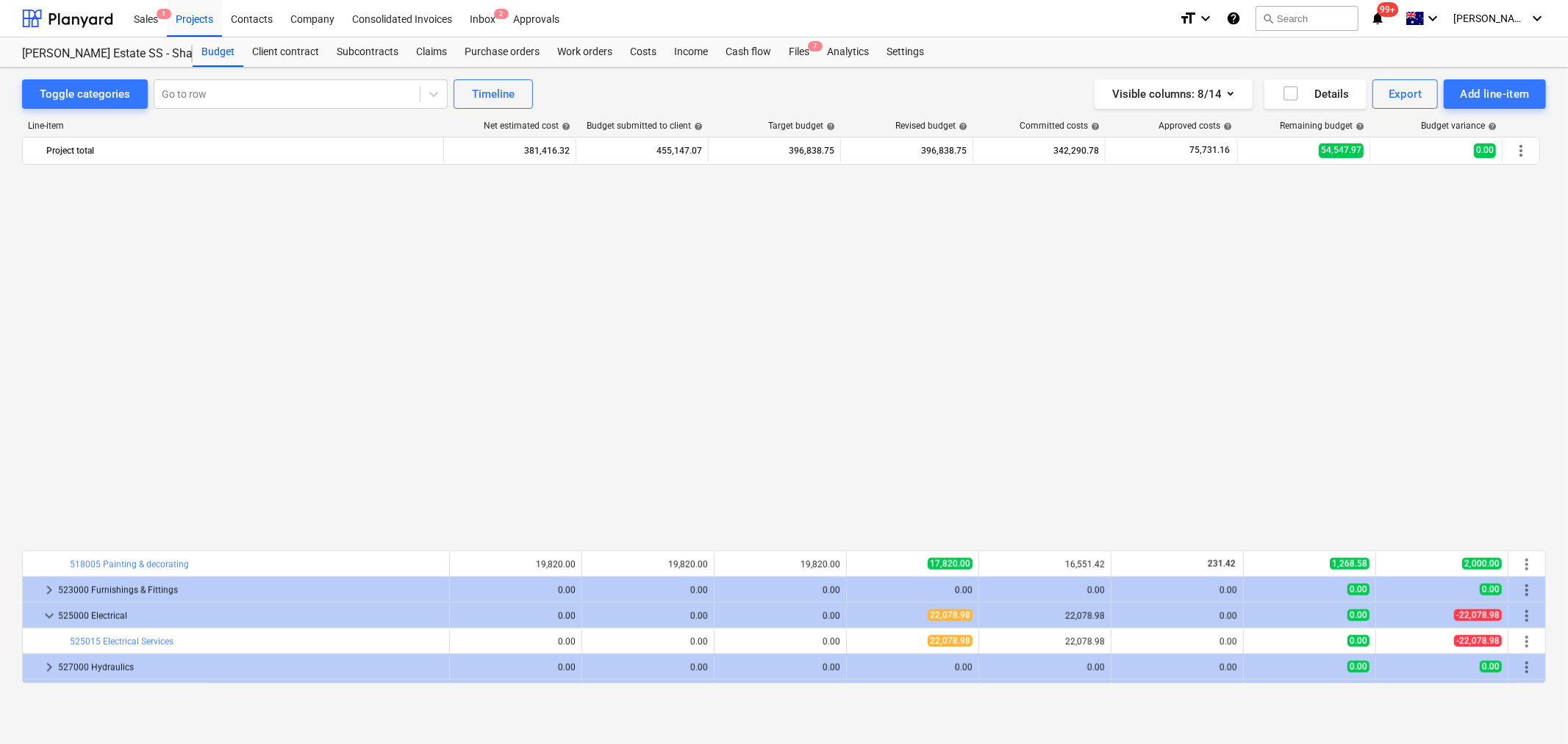
scroll to position [2138, 0]
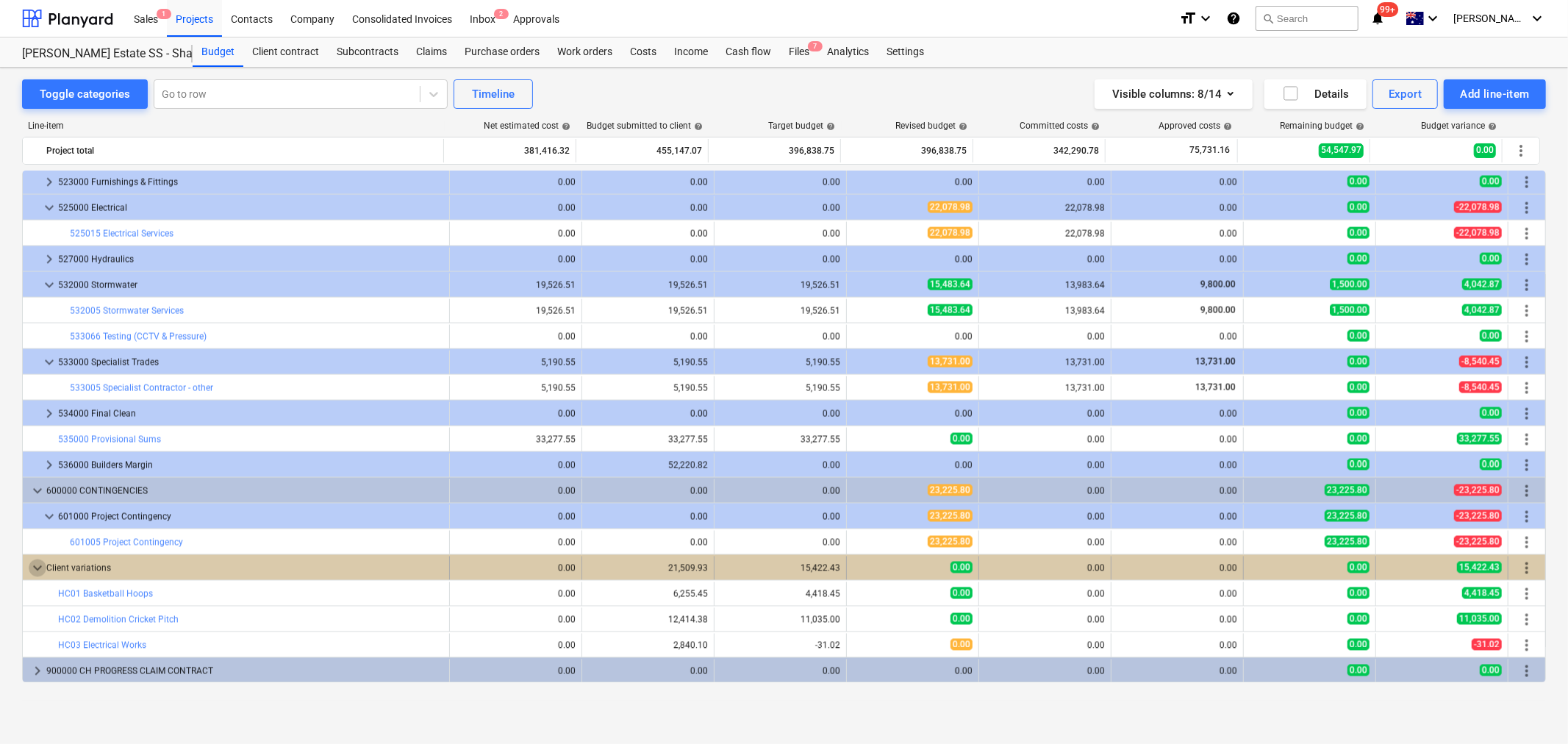
click at [43, 574] on span "keyboard_arrow_down" at bounding box center [37, 568] width 17 height 17
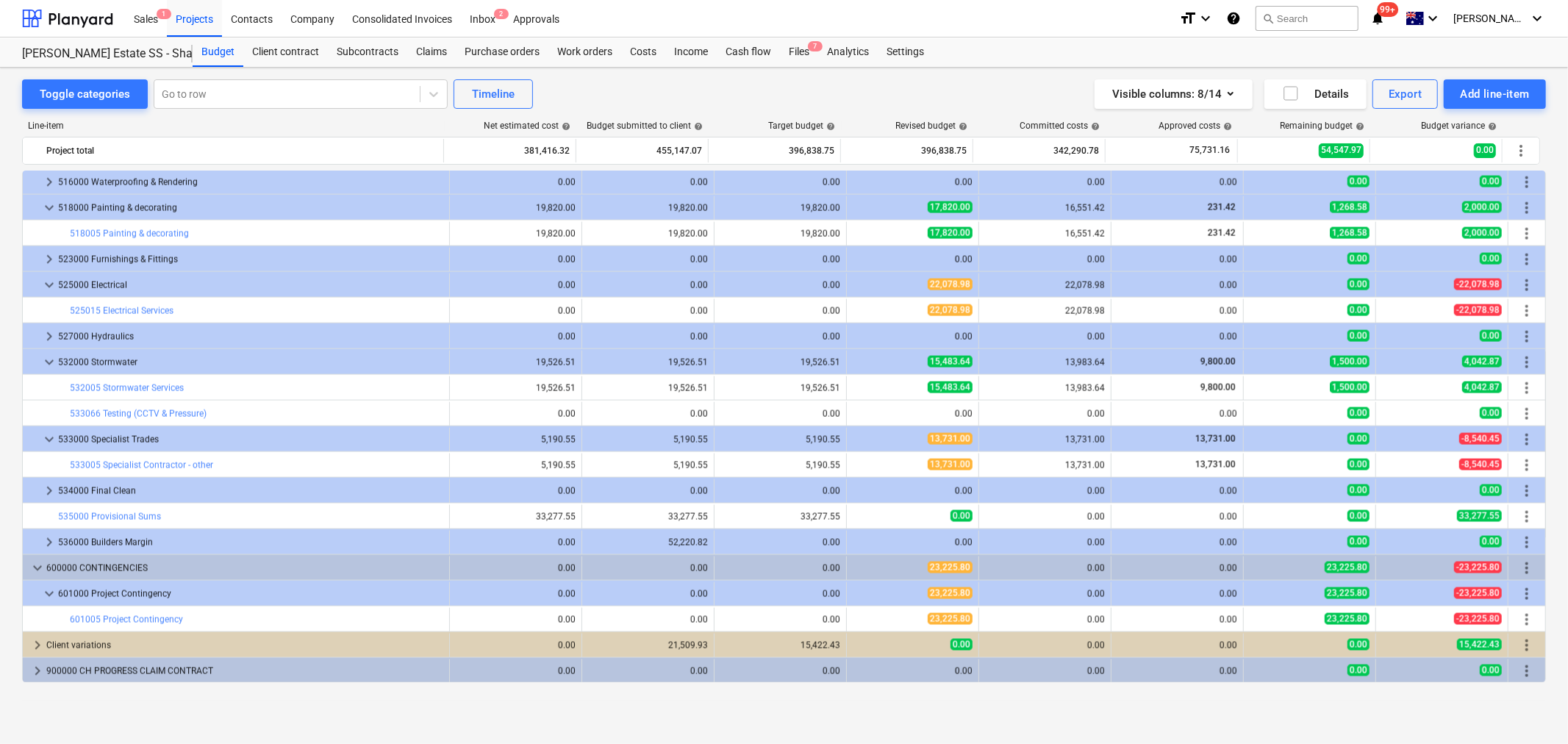
scroll to position [2061, 0]
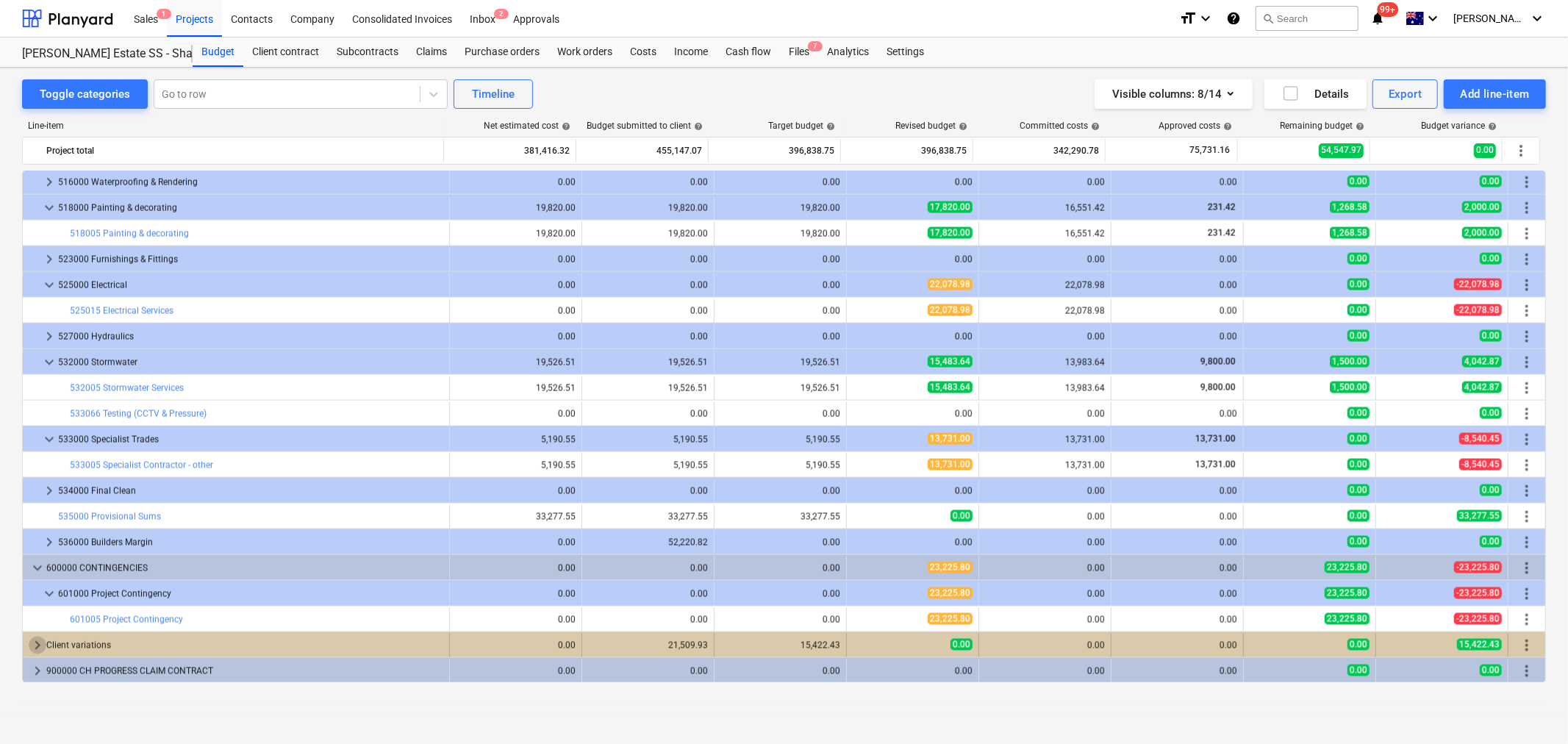
click at [40, 641] on span "keyboard_arrow_right" at bounding box center [37, 645] width 17 height 17
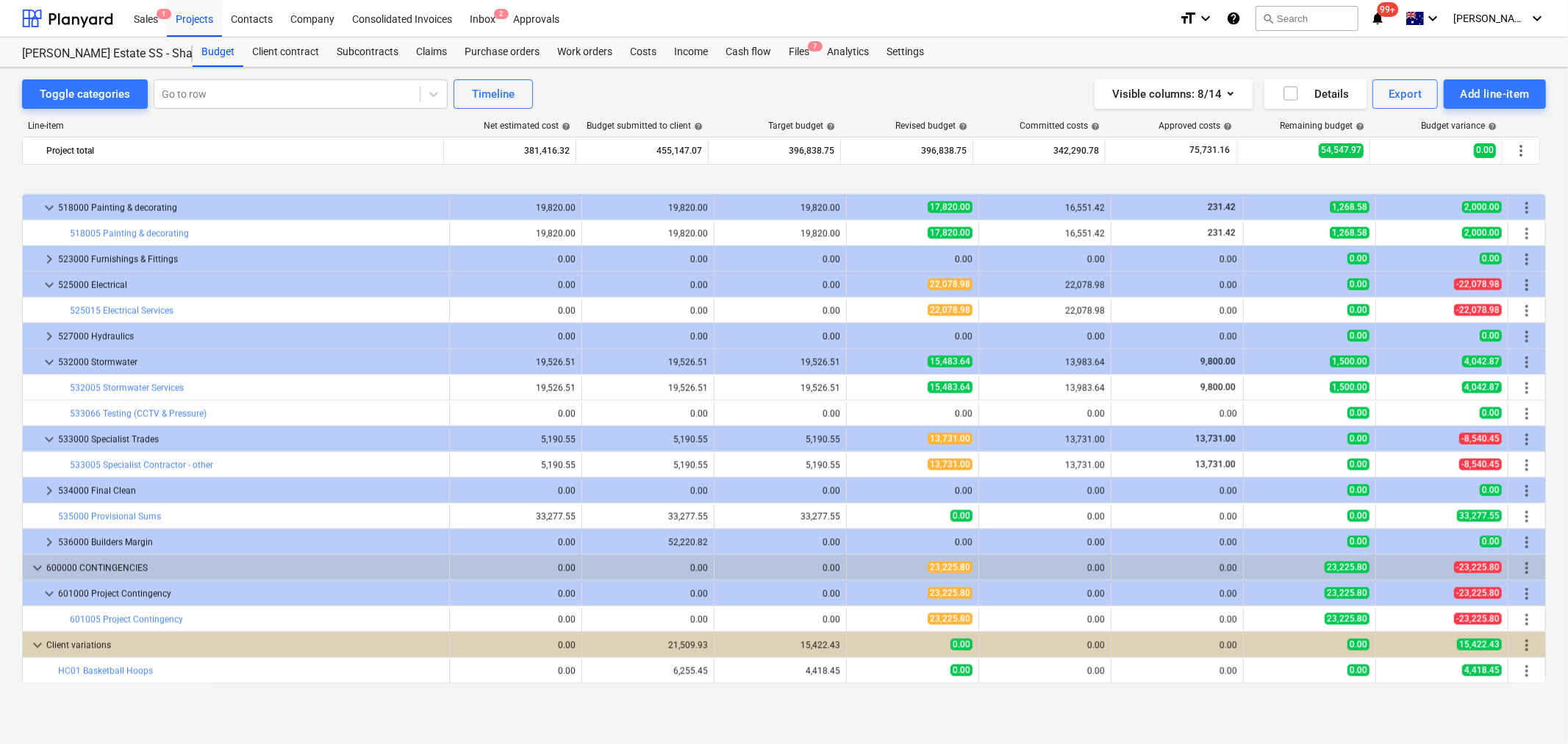
scroll to position [2138, 0]
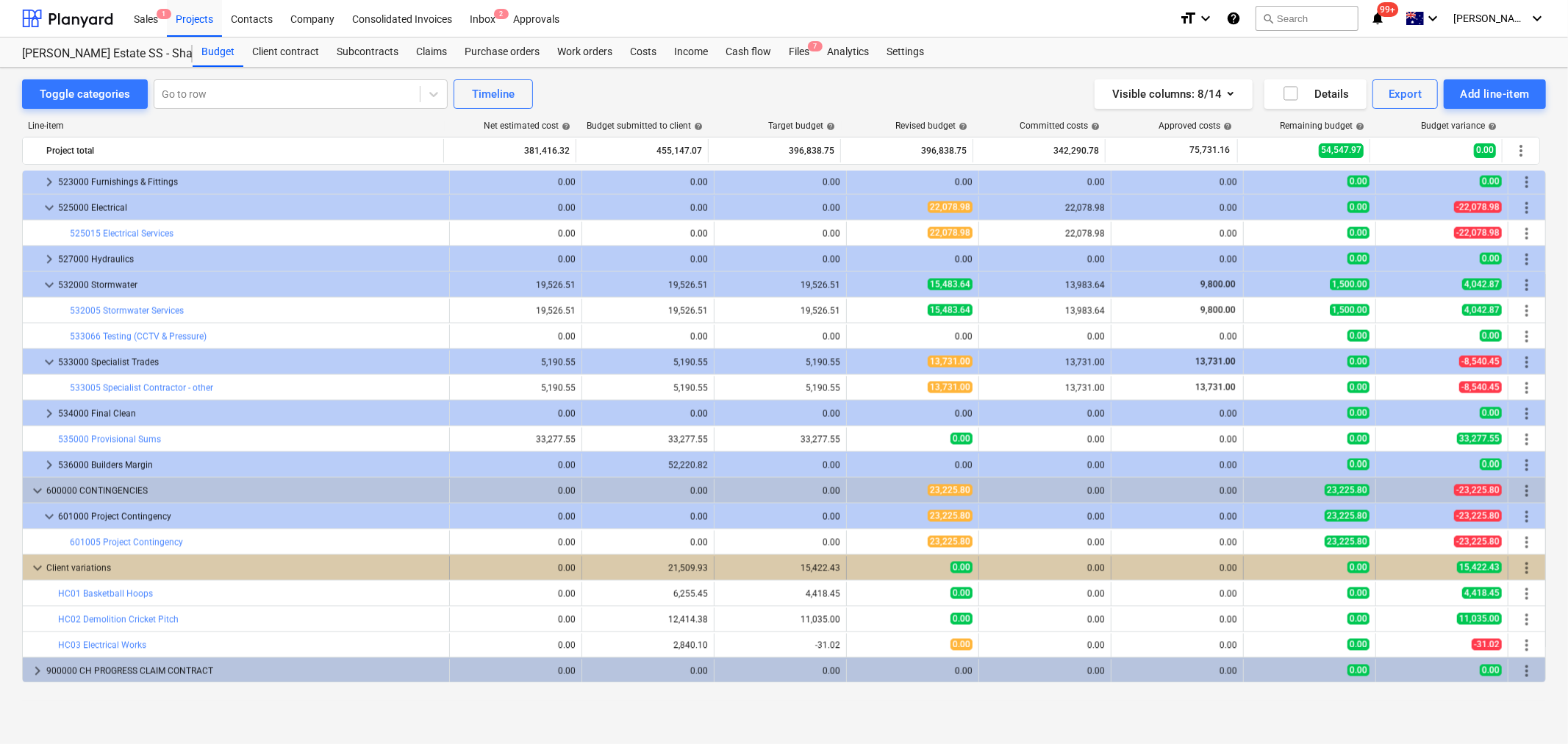
click at [26, 574] on div "keyboard_arrow_down Client variations" at bounding box center [236, 568] width 427 height 24
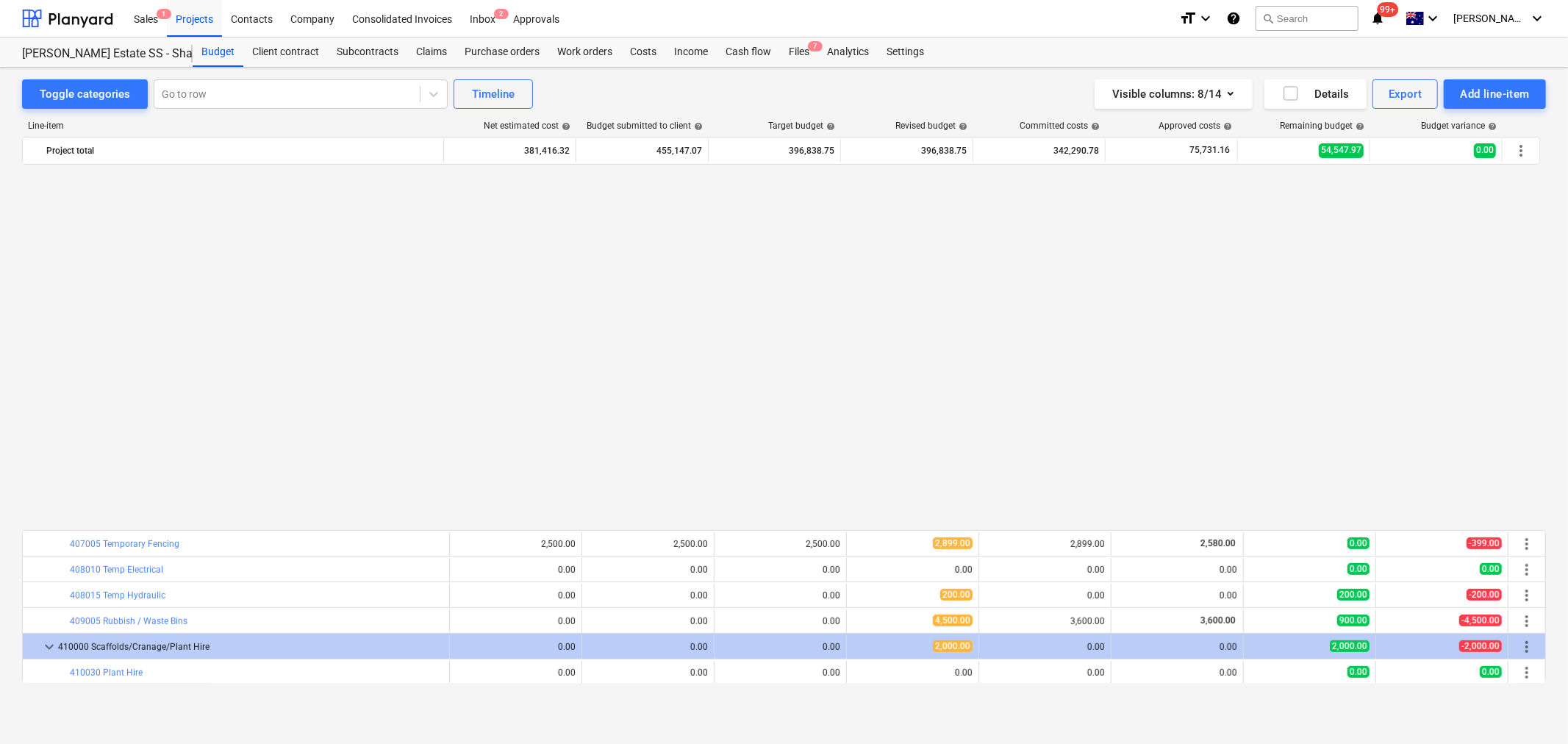
scroll to position [899, 0]
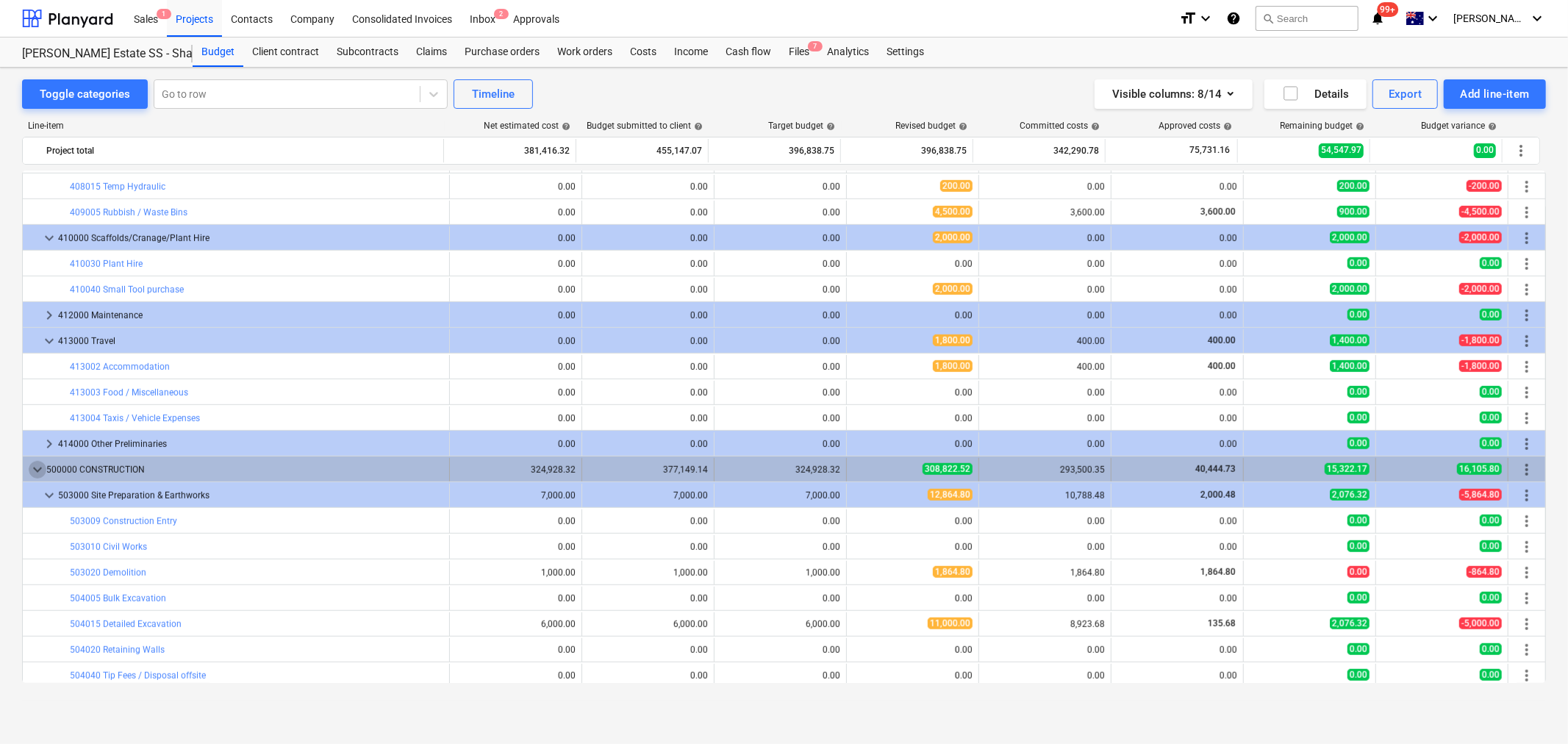
click at [32, 463] on span "keyboard_arrow_down" at bounding box center [37, 469] width 17 height 17
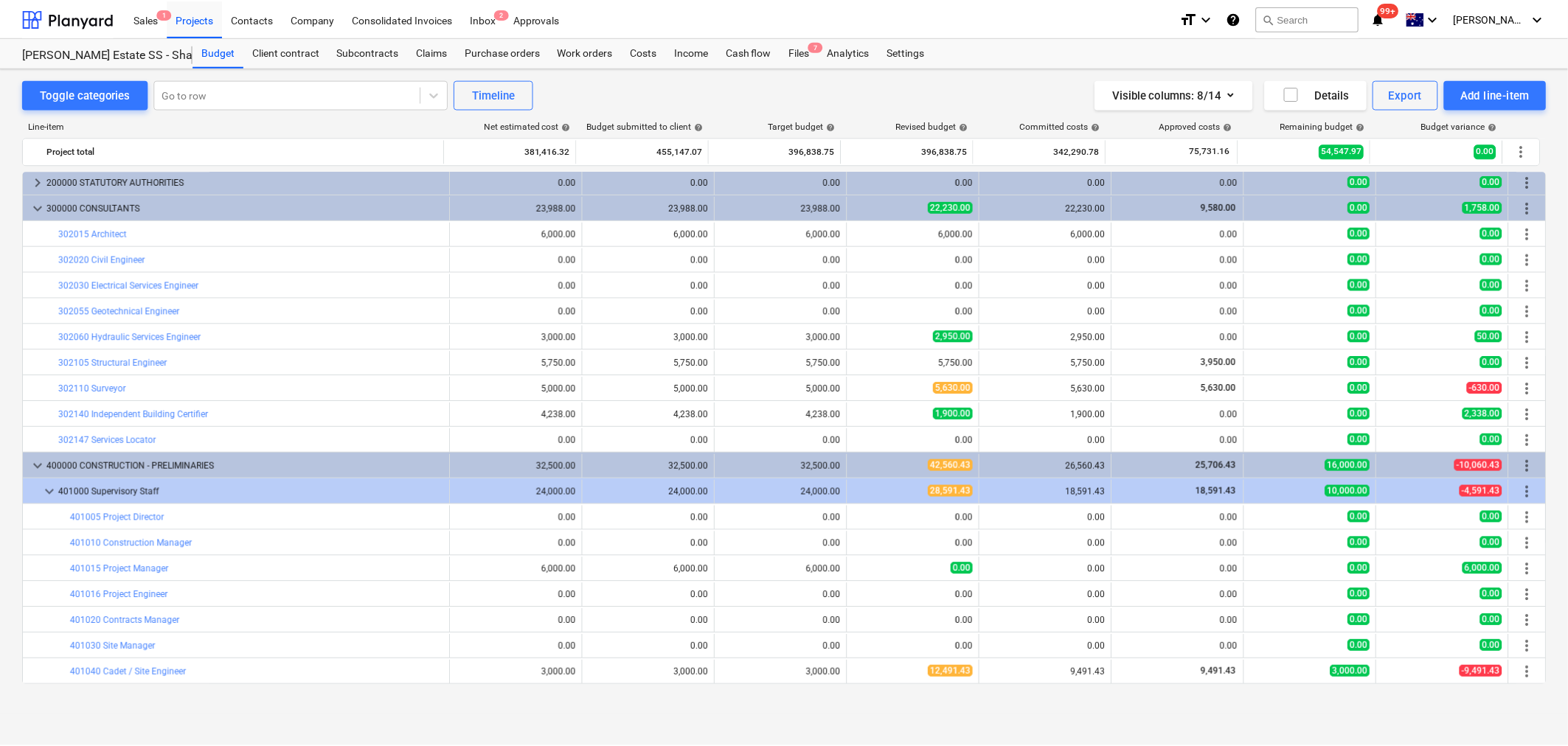
scroll to position [0, 0]
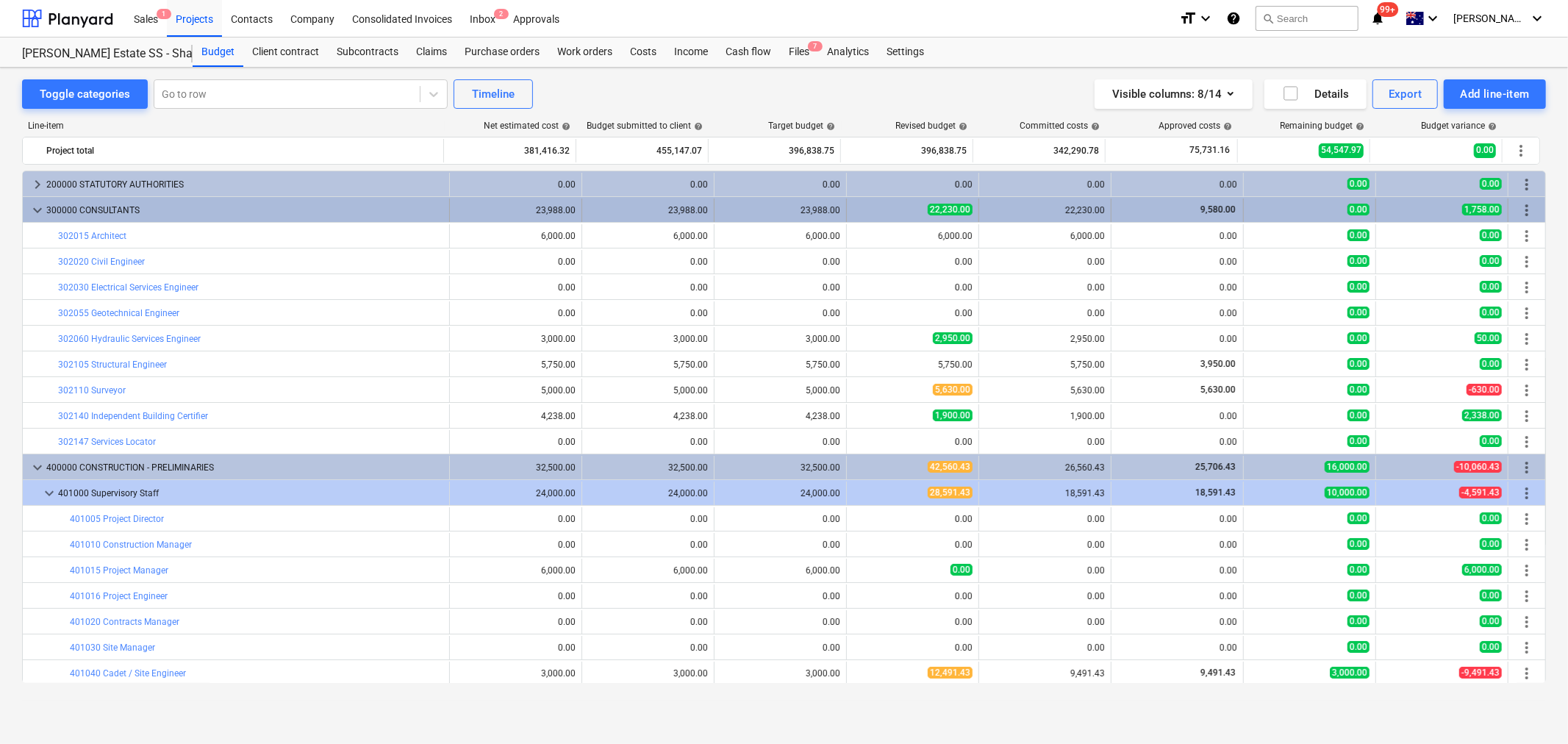
click at [42, 208] on span "keyboard_arrow_down" at bounding box center [37, 210] width 17 height 17
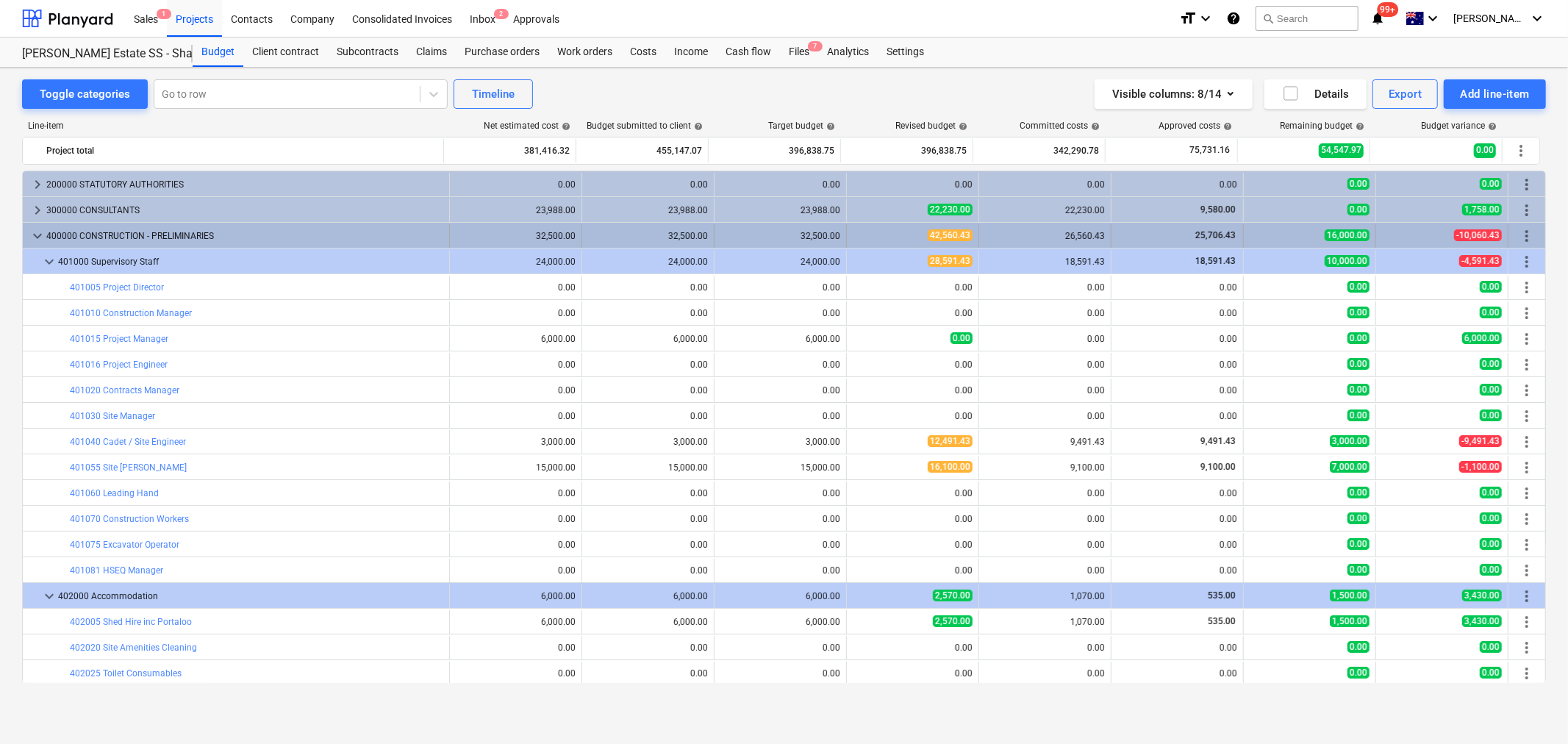
click at [37, 226] on div "keyboard_arrow_down" at bounding box center [37, 236] width 17 height 24
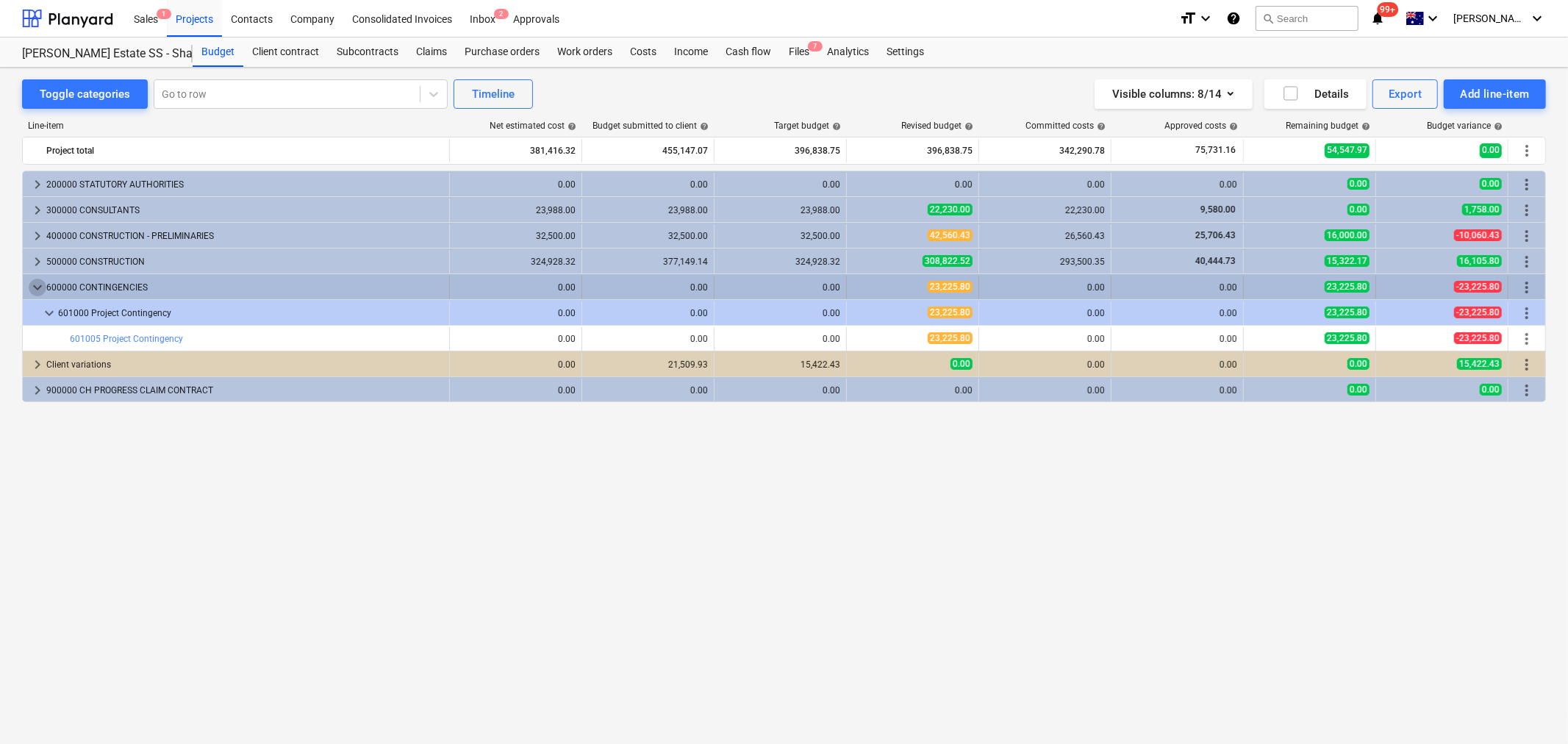
click at [32, 282] on span "keyboard_arrow_down" at bounding box center [37, 287] width 17 height 17
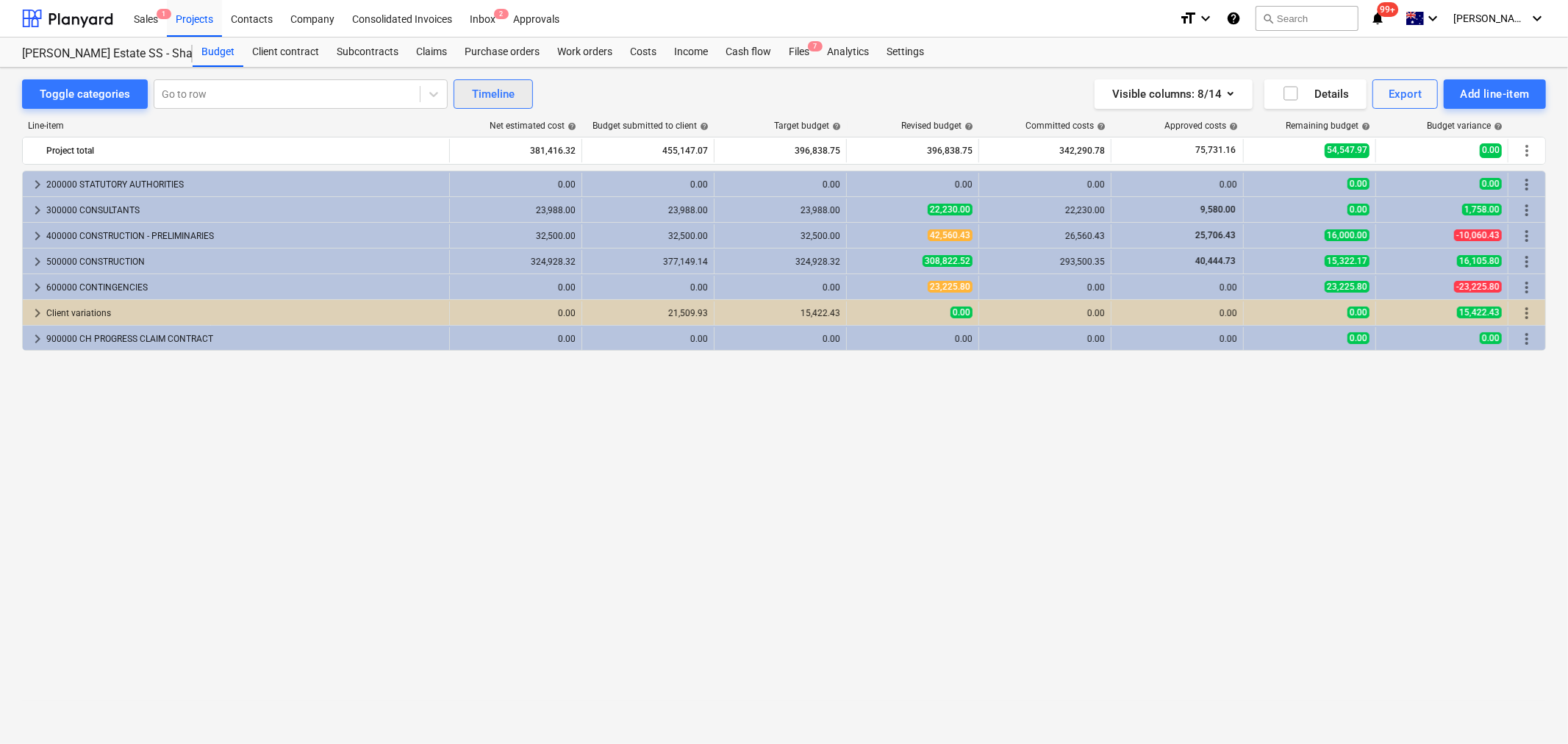
click at [495, 100] on div "Timeline" at bounding box center [493, 94] width 43 height 19
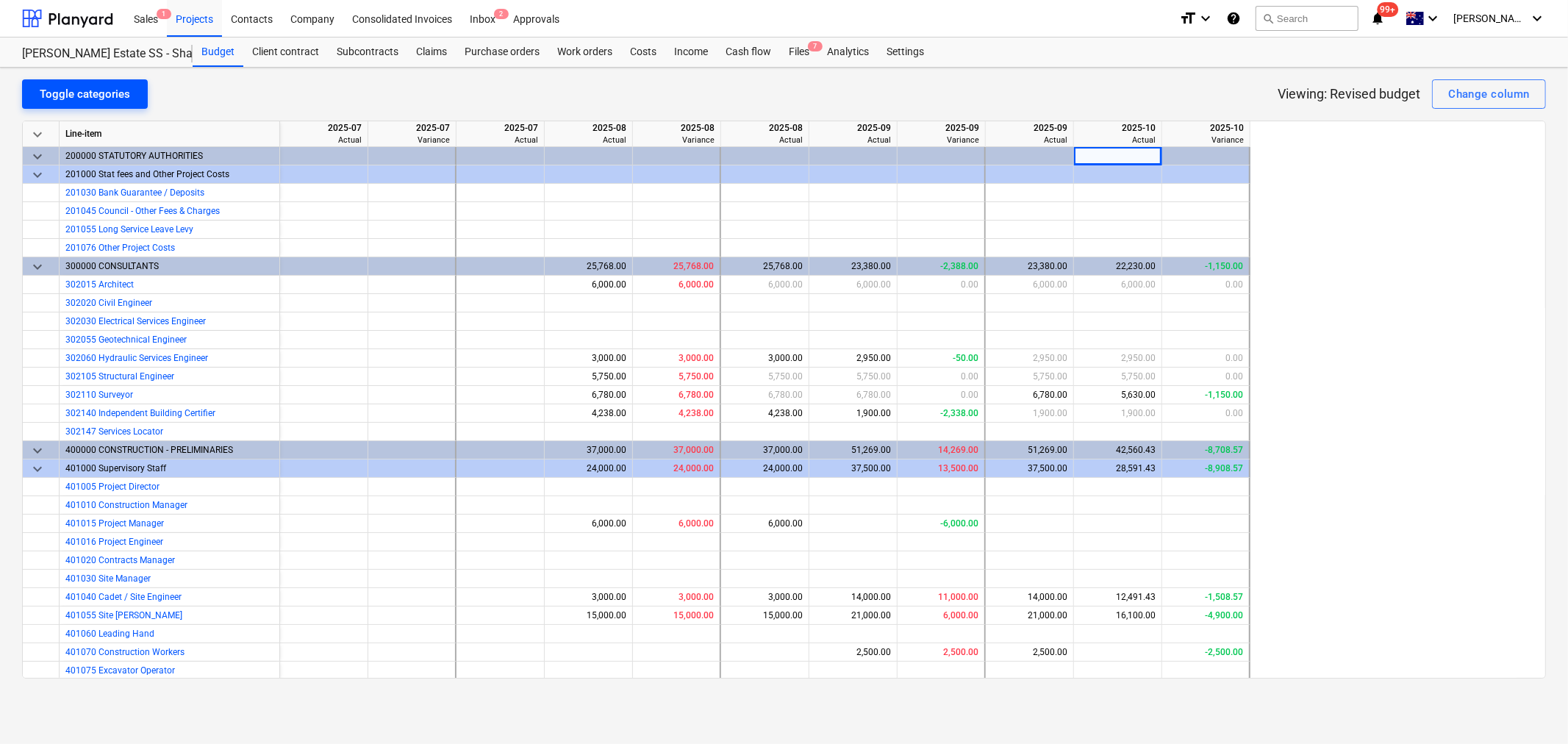
click at [46, 102] on div "Toggle categories" at bounding box center [84, 94] width 91 height 19
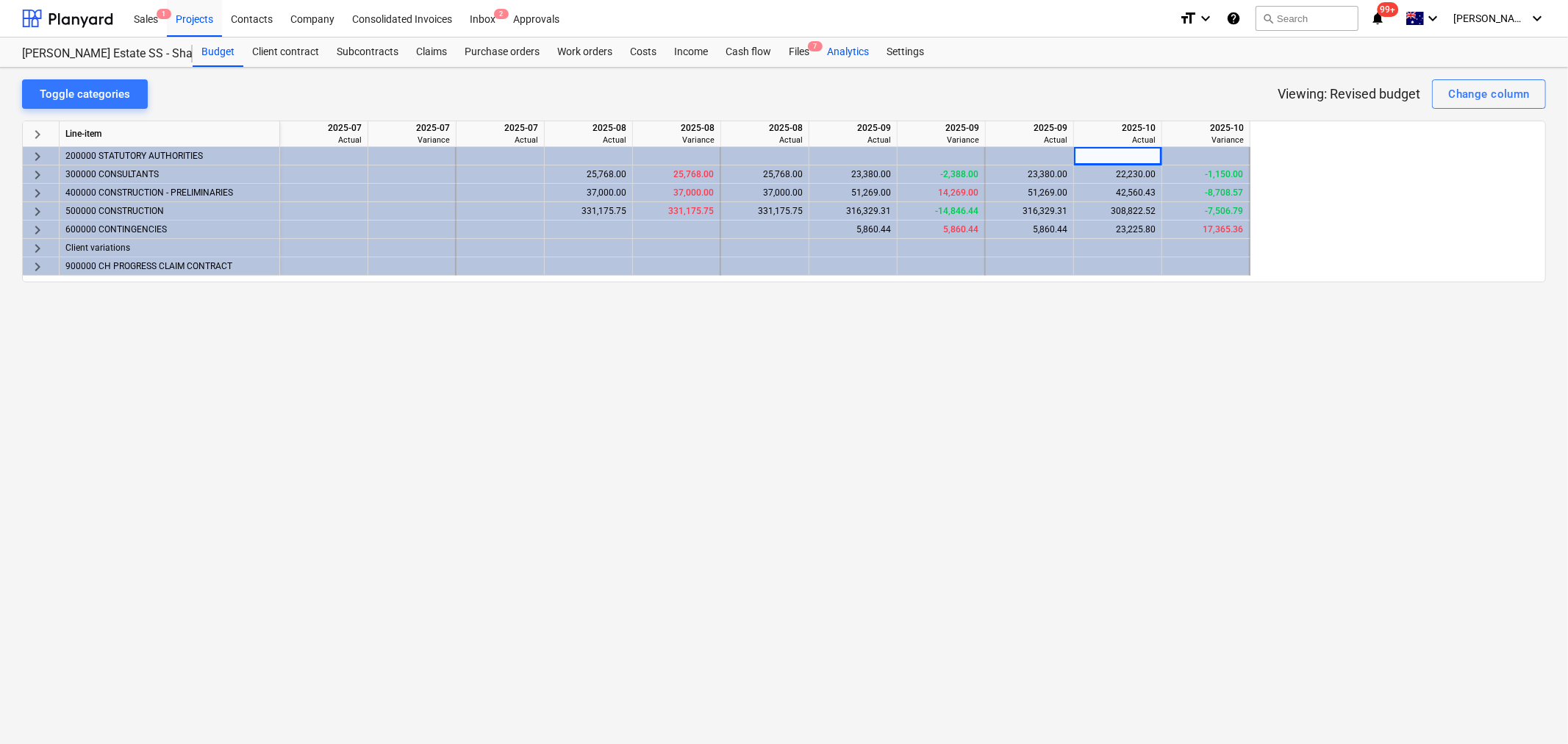
click at [844, 51] on div "Analytics" at bounding box center [848, 52] width 59 height 29
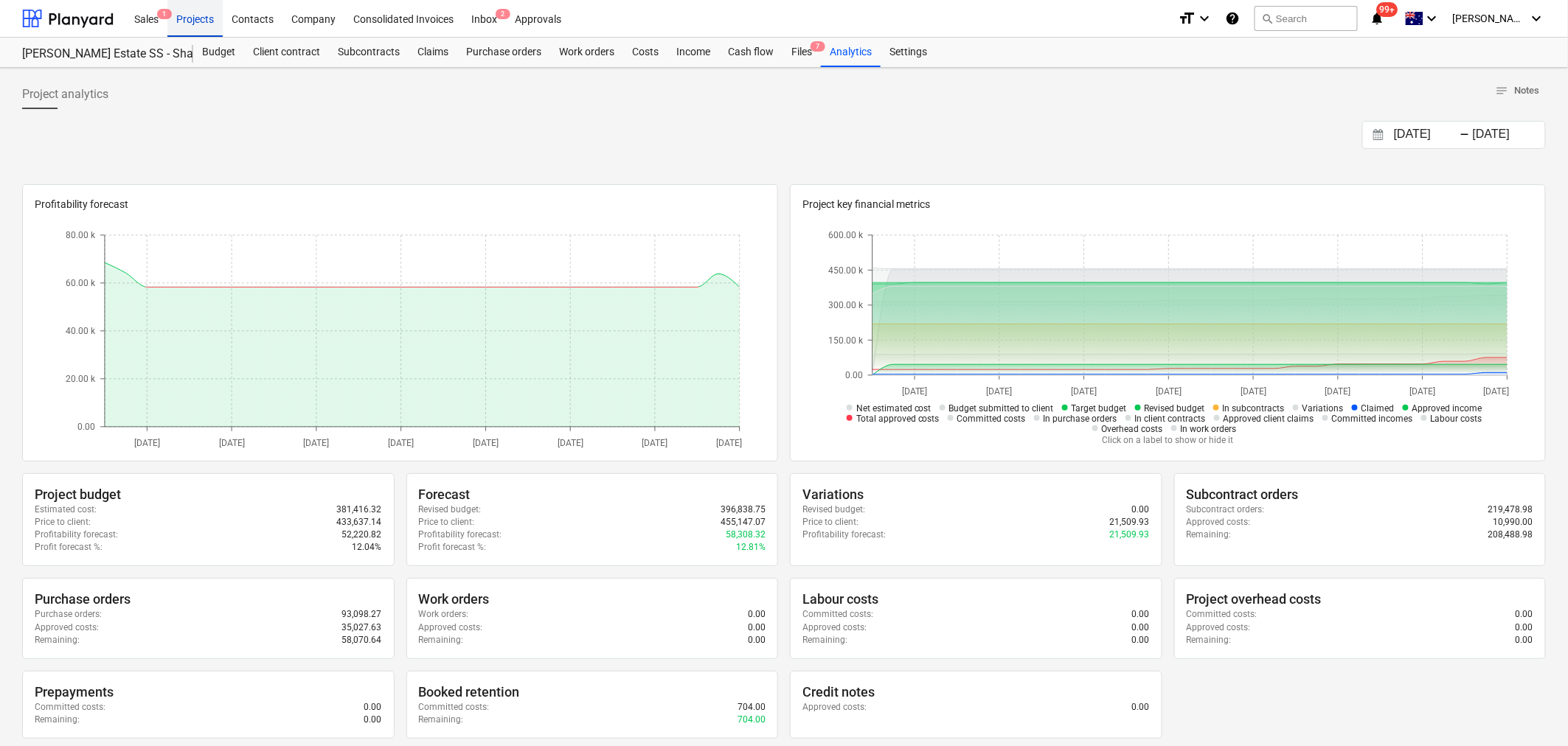
click at [183, 27] on div "Projects" at bounding box center [196, 18] width 55 height 38
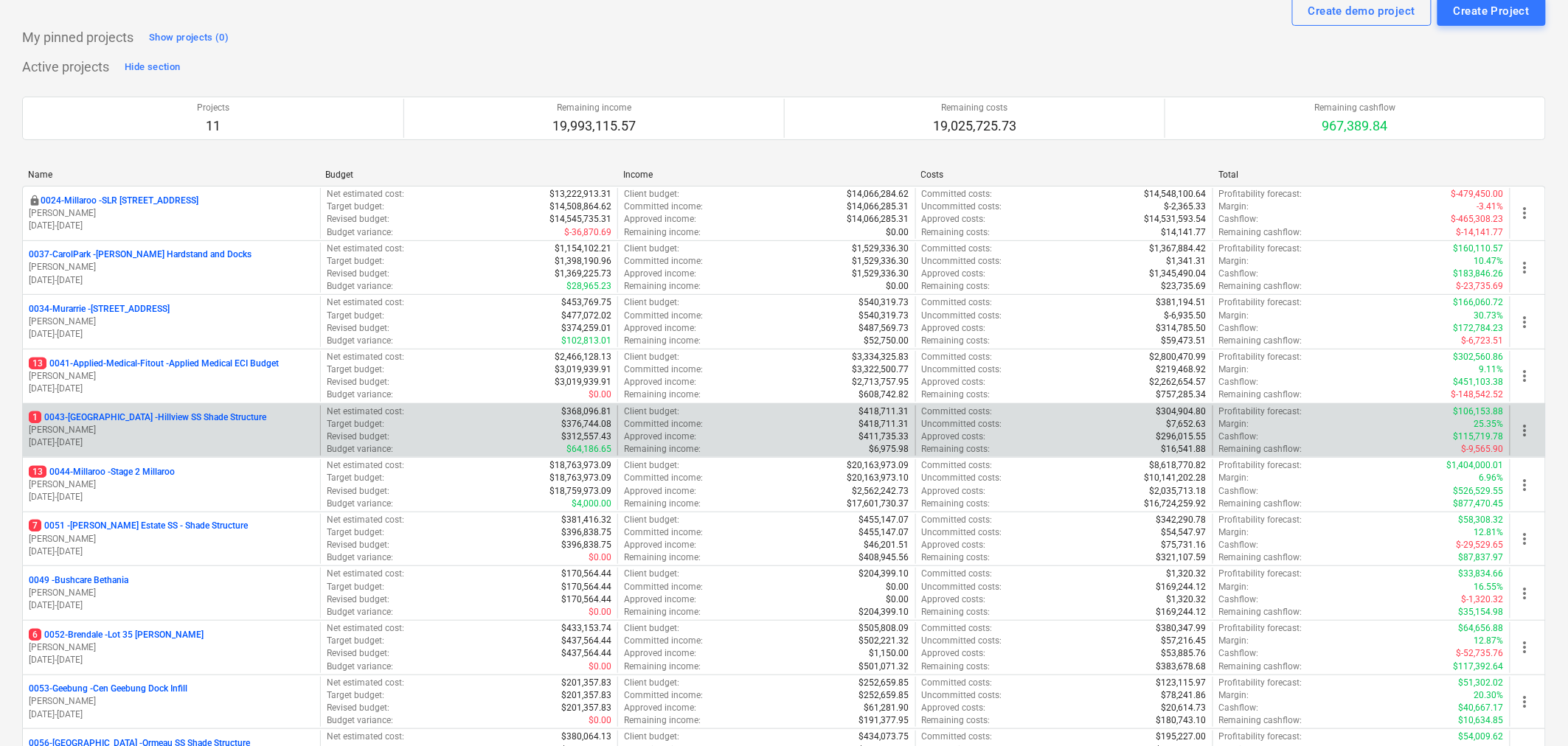
scroll to position [164, 0]
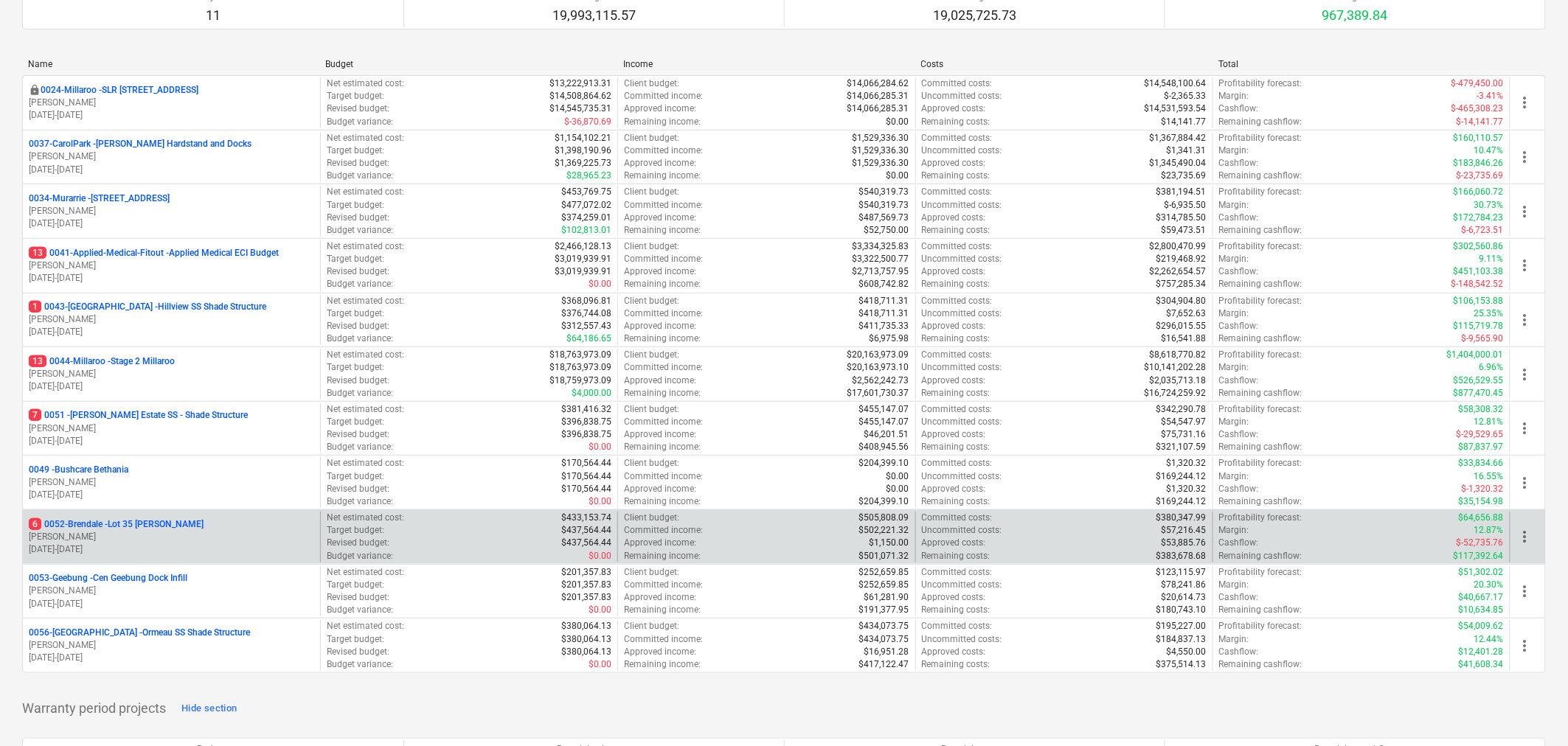
click at [152, 536] on p "[PERSON_NAME]" at bounding box center [171, 537] width 286 height 13
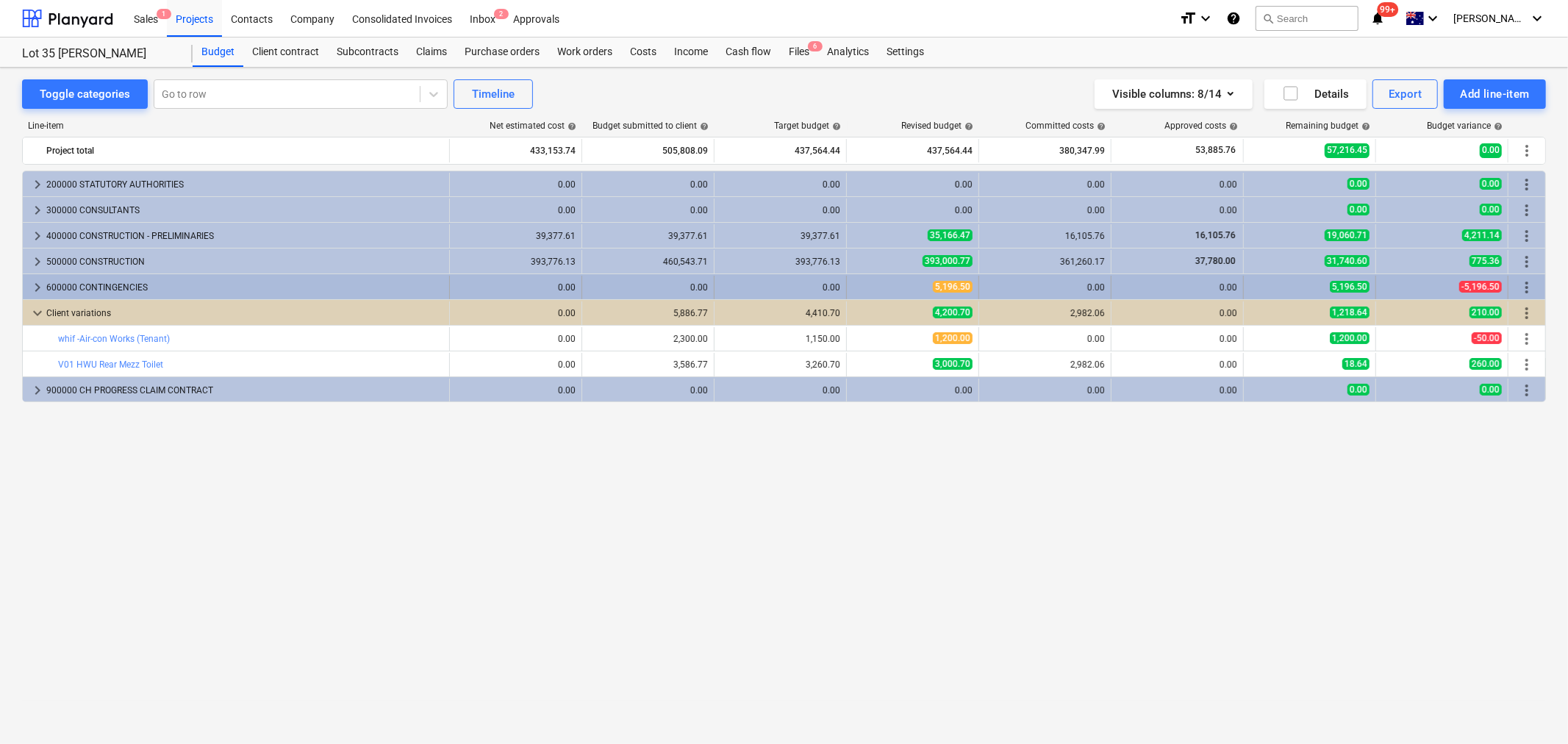
click at [39, 286] on span "keyboard_arrow_right" at bounding box center [37, 287] width 17 height 17
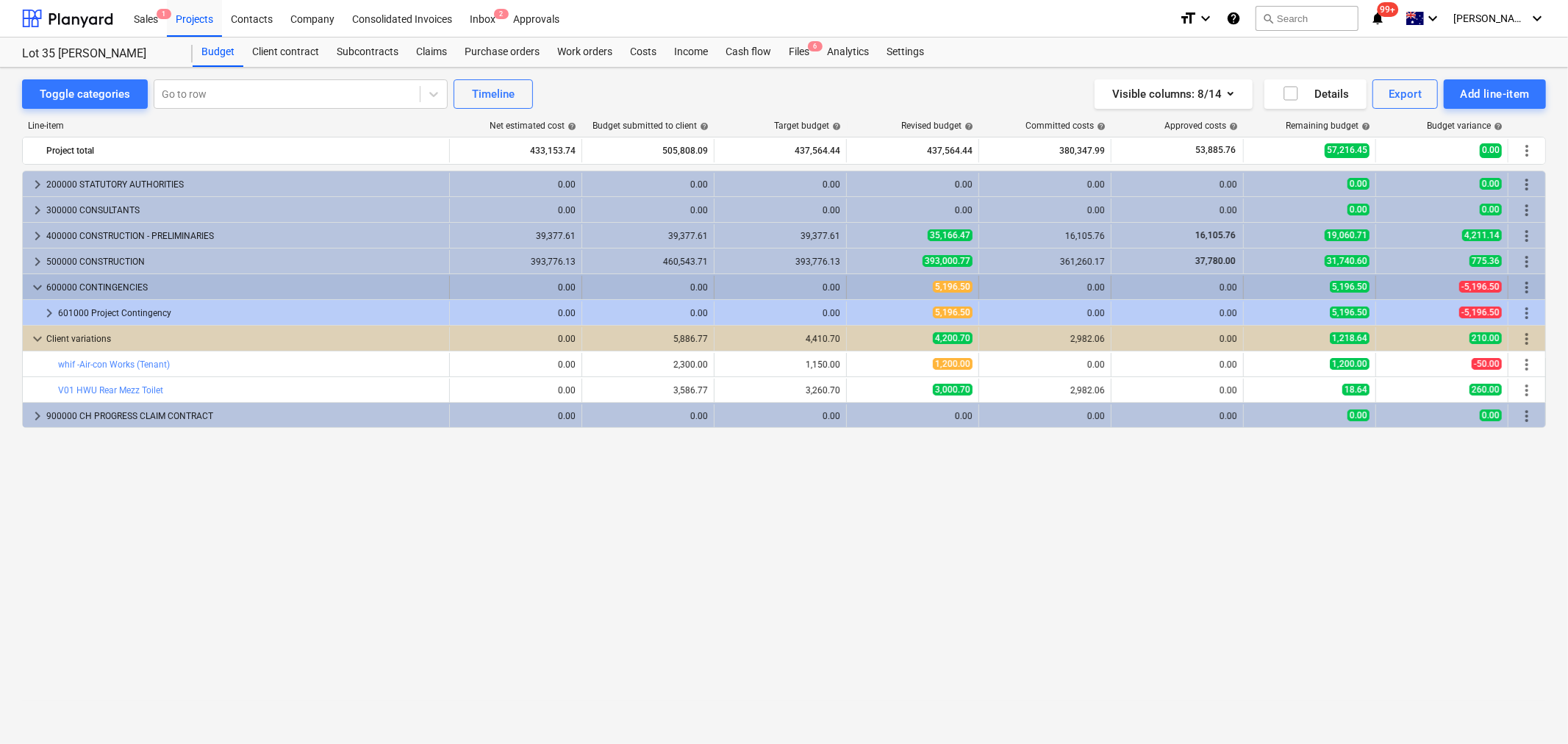
click at [34, 285] on span "keyboard_arrow_down" at bounding box center [37, 287] width 17 height 17
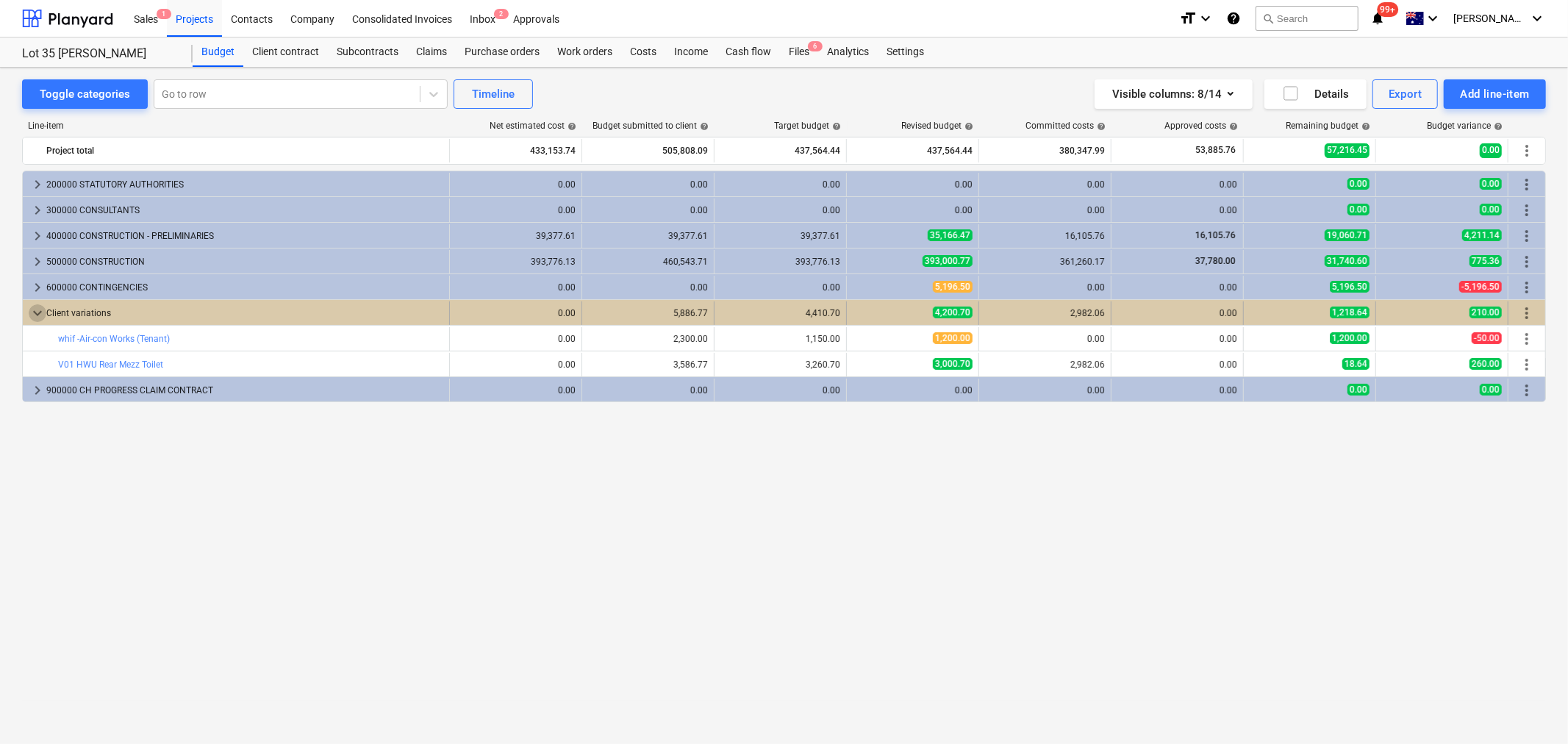
click at [37, 306] on span "keyboard_arrow_down" at bounding box center [37, 313] width 17 height 17
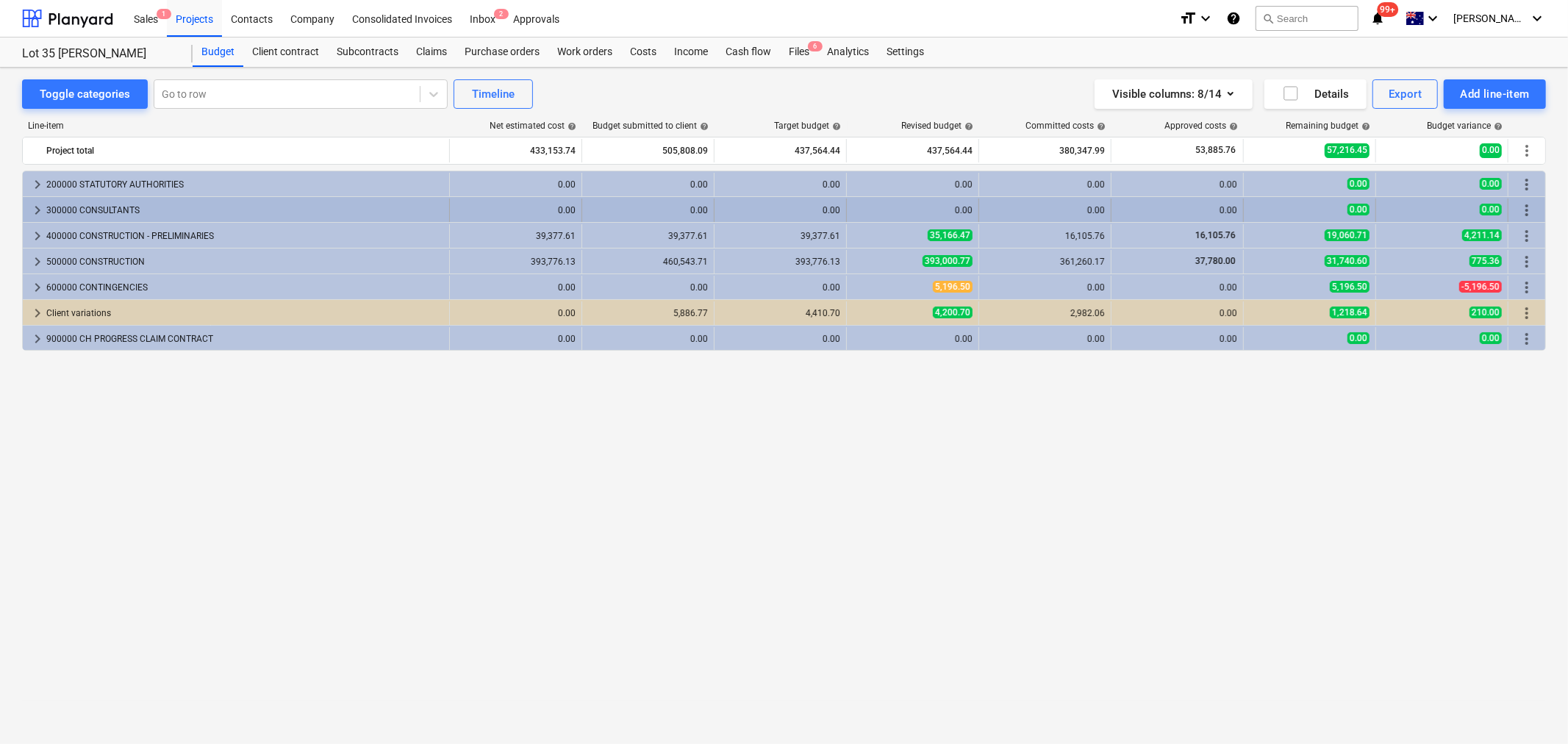
click at [33, 204] on span "keyboard_arrow_right" at bounding box center [37, 210] width 17 height 17
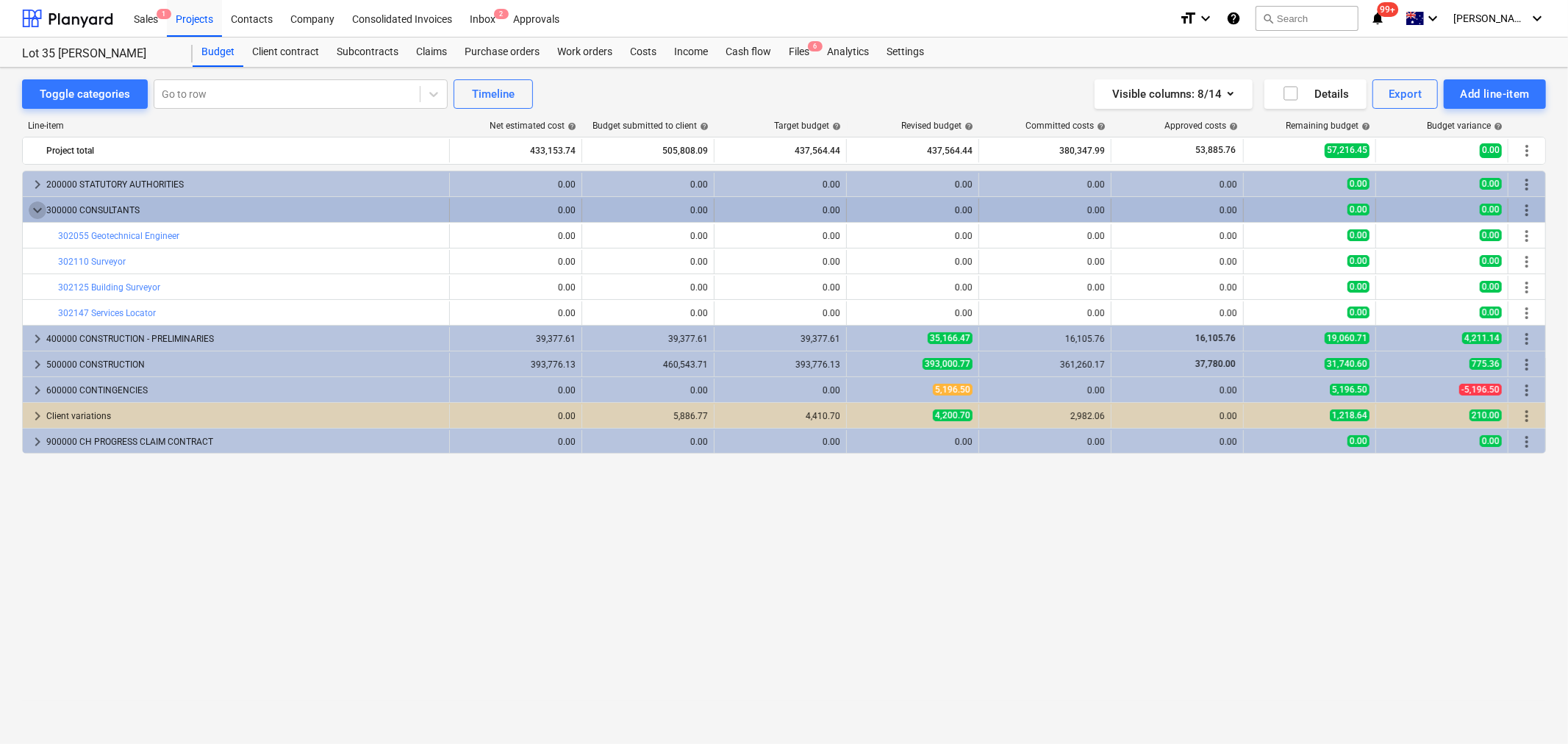
click at [33, 208] on span "keyboard_arrow_down" at bounding box center [37, 210] width 17 height 17
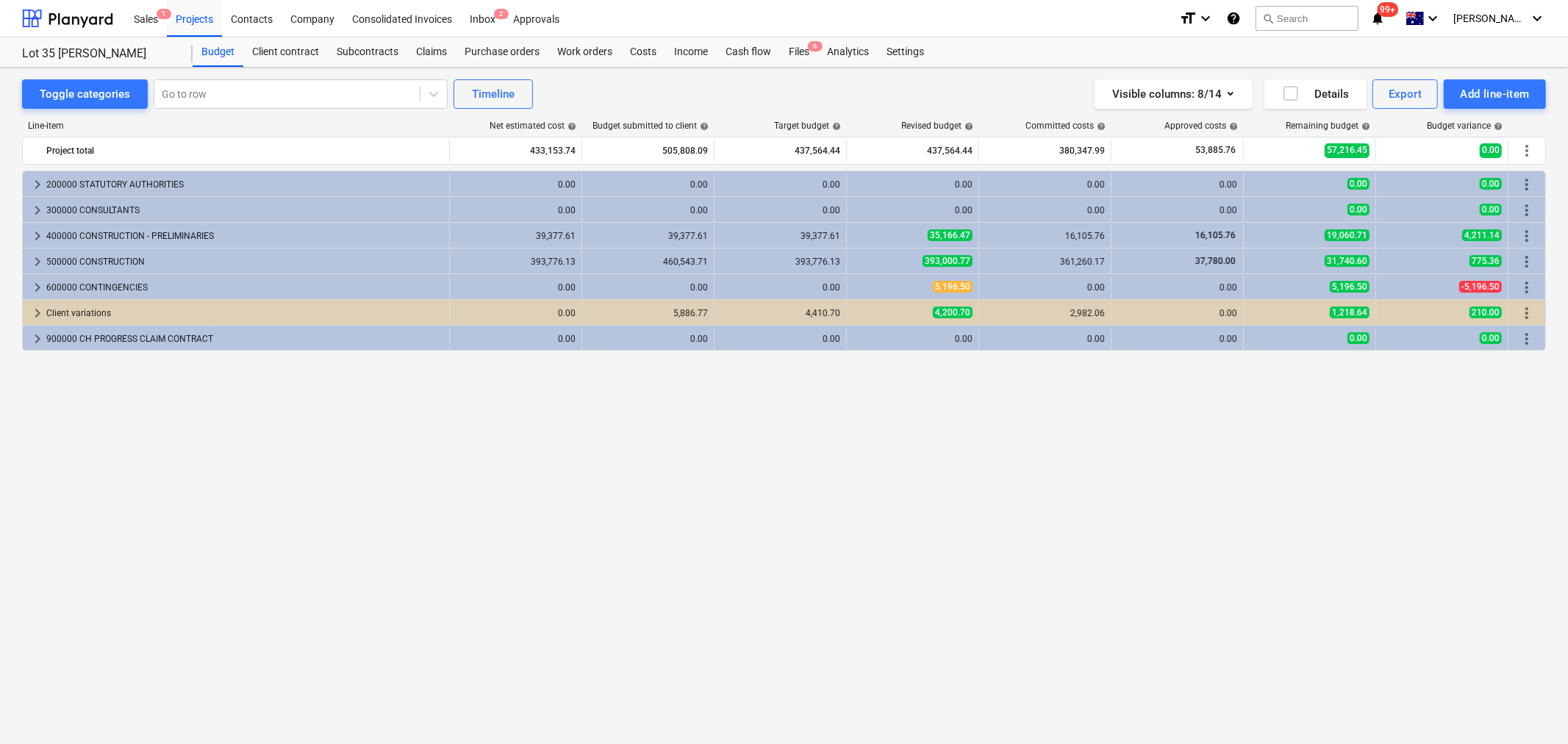
click at [33, 208] on span "keyboard_arrow_right" at bounding box center [37, 210] width 17 height 17
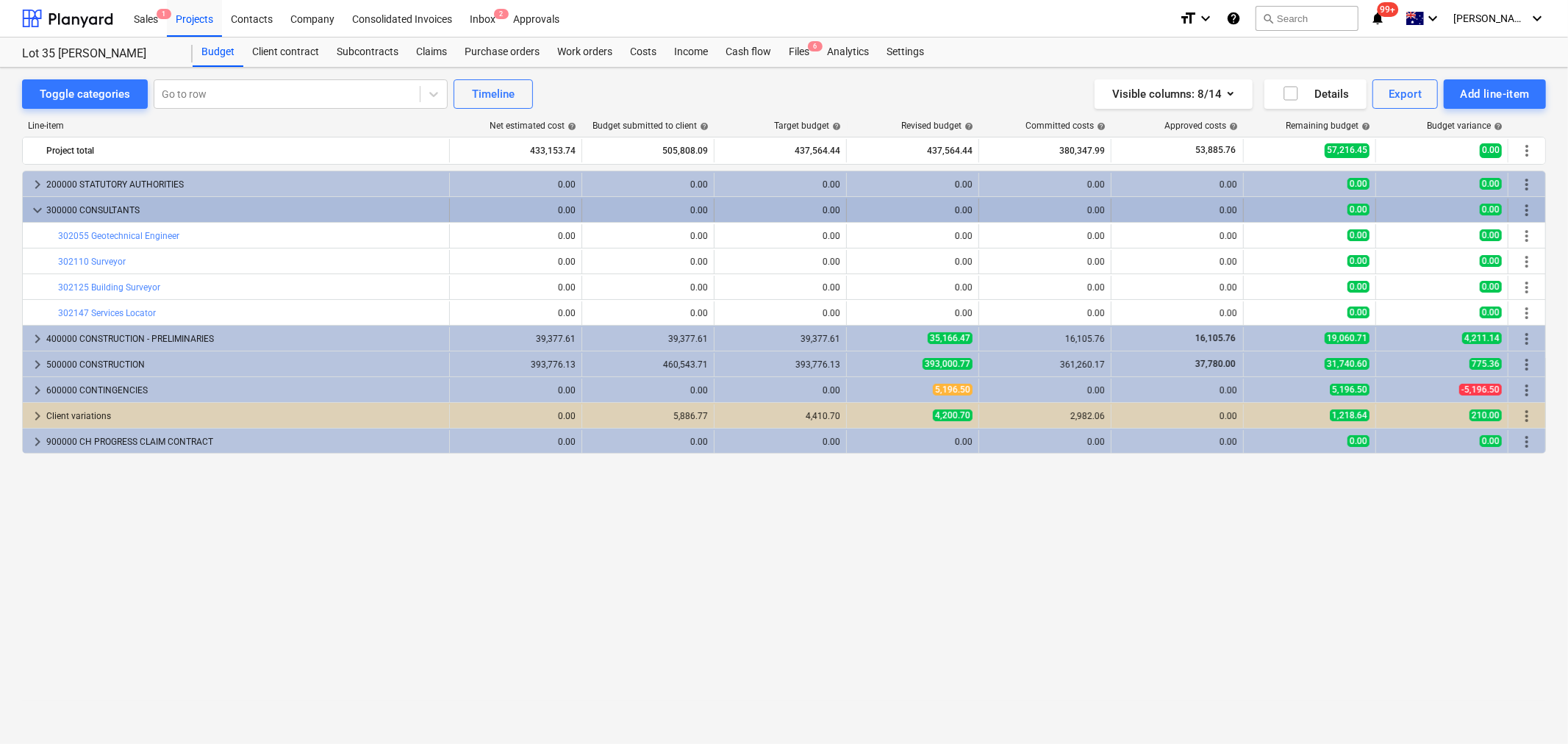
click at [32, 211] on span "keyboard_arrow_down" at bounding box center [37, 210] width 17 height 17
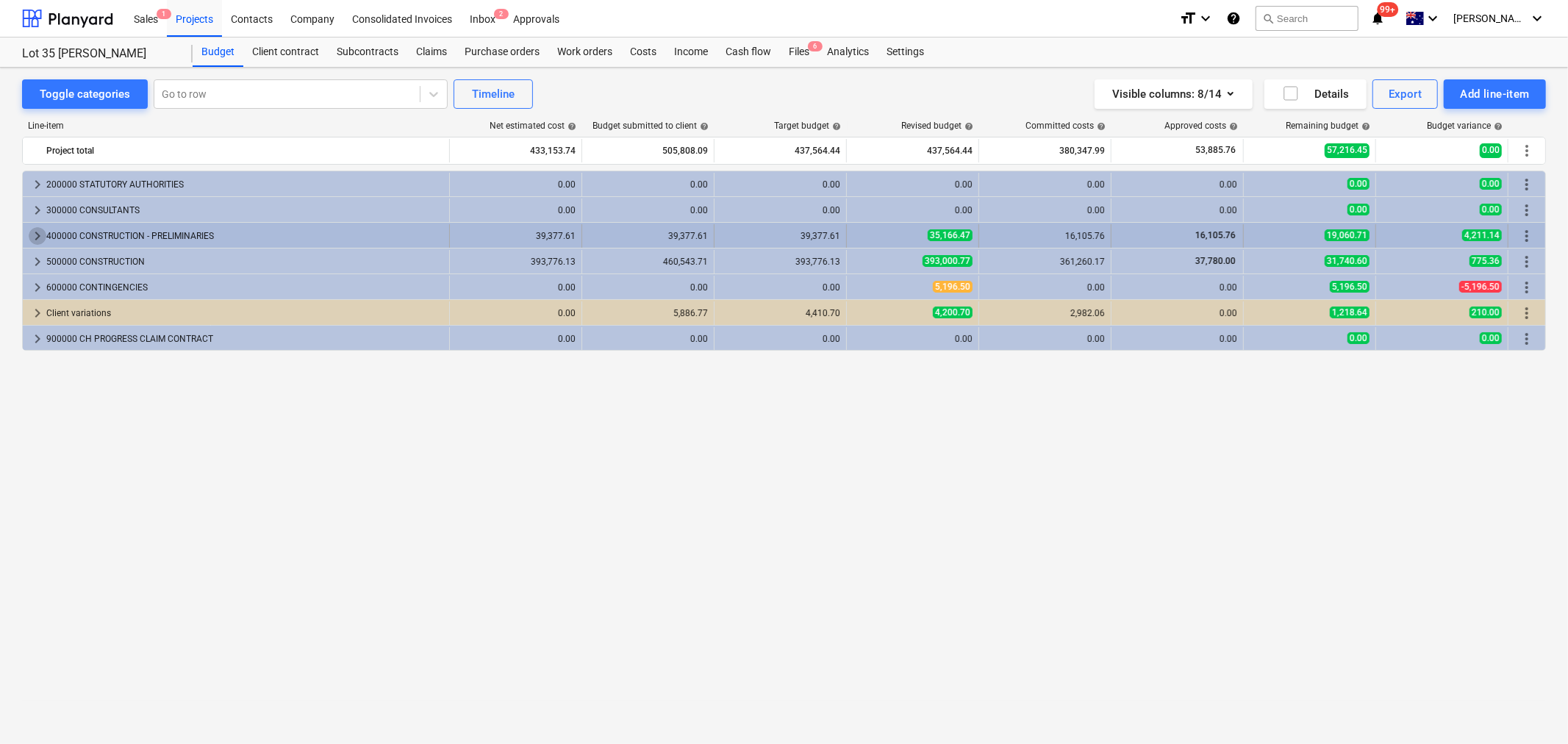
click at [37, 241] on span "keyboard_arrow_right" at bounding box center [37, 236] width 17 height 17
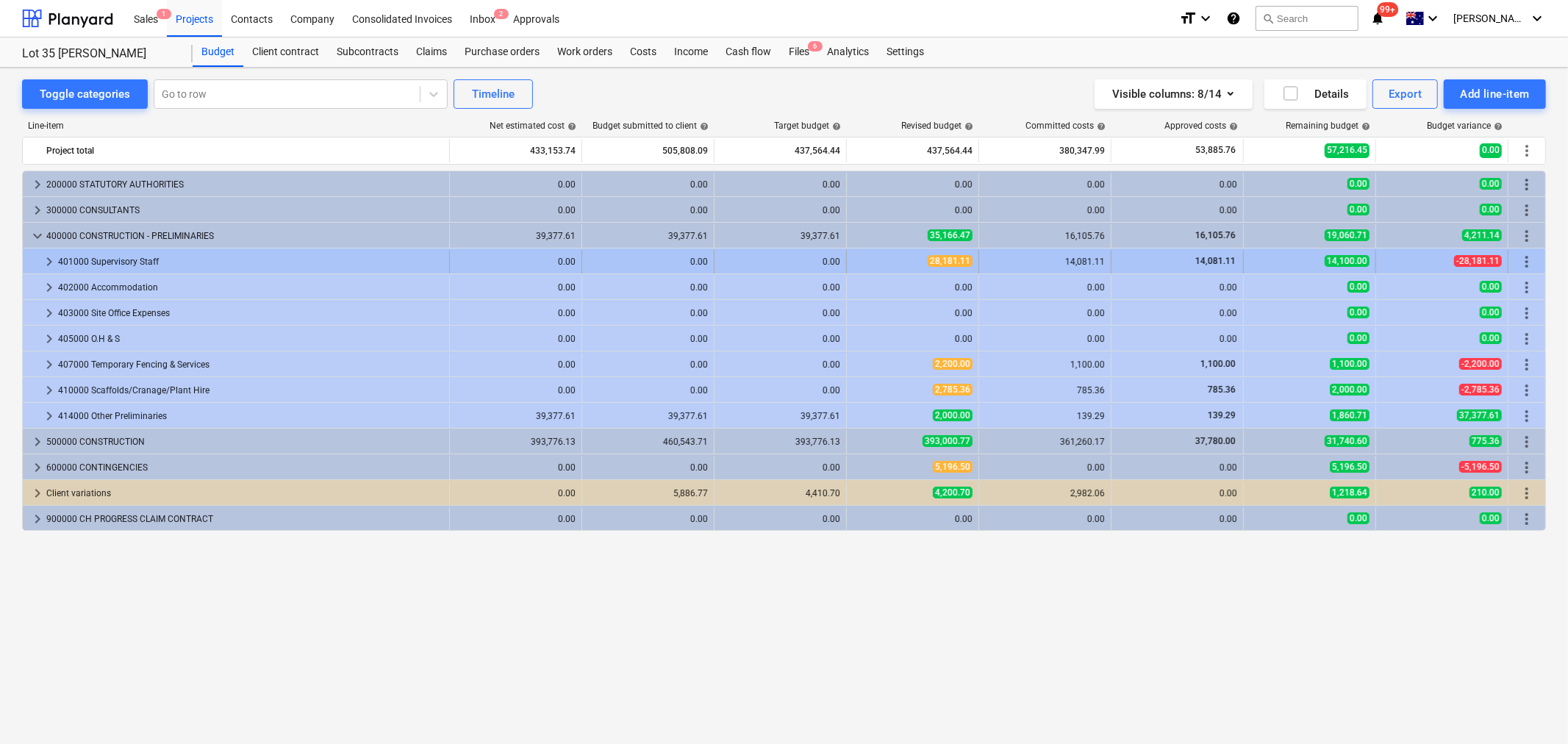
click at [43, 264] on span "keyboard_arrow_right" at bounding box center [49, 262] width 17 height 17
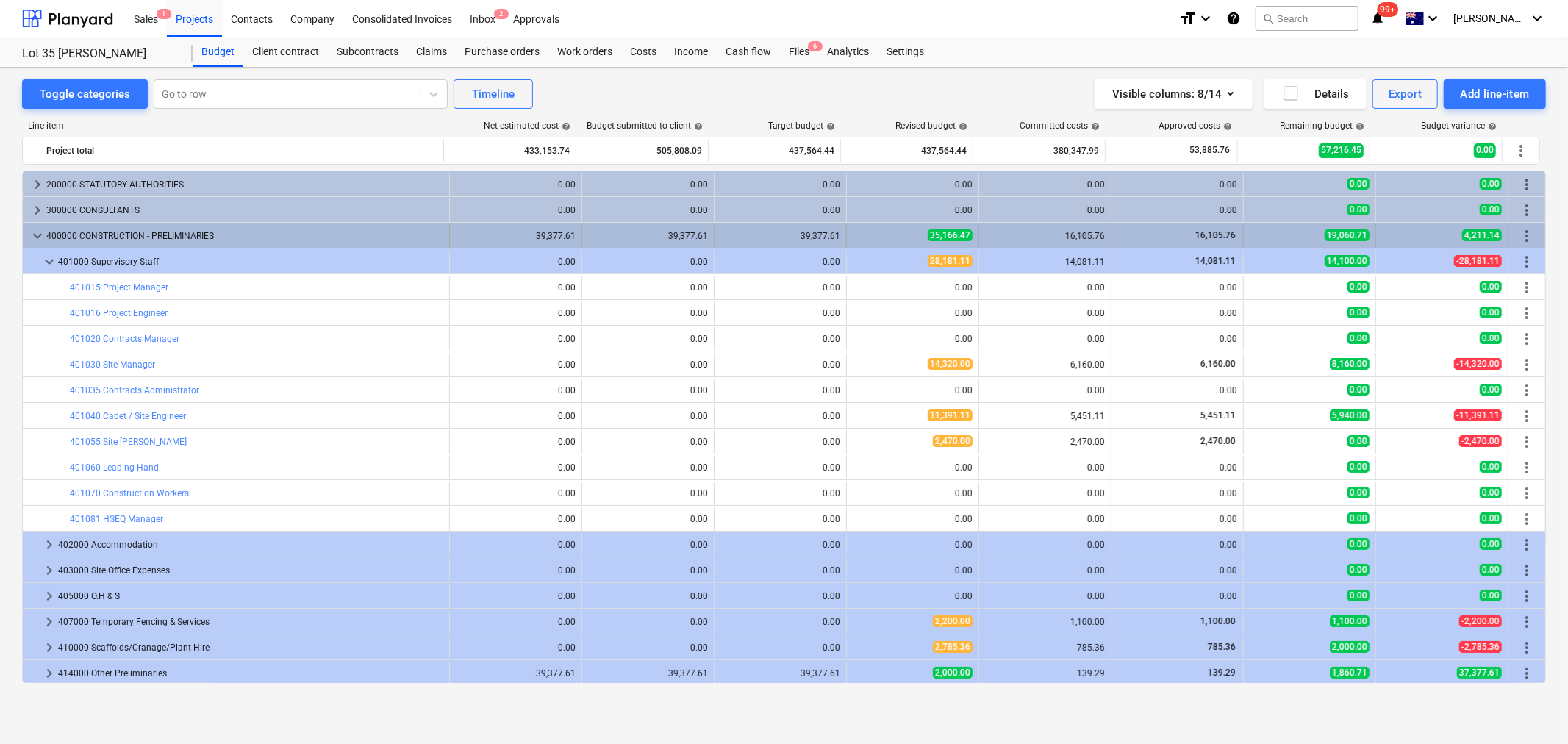
click at [36, 238] on span "keyboard_arrow_down" at bounding box center [37, 236] width 17 height 17
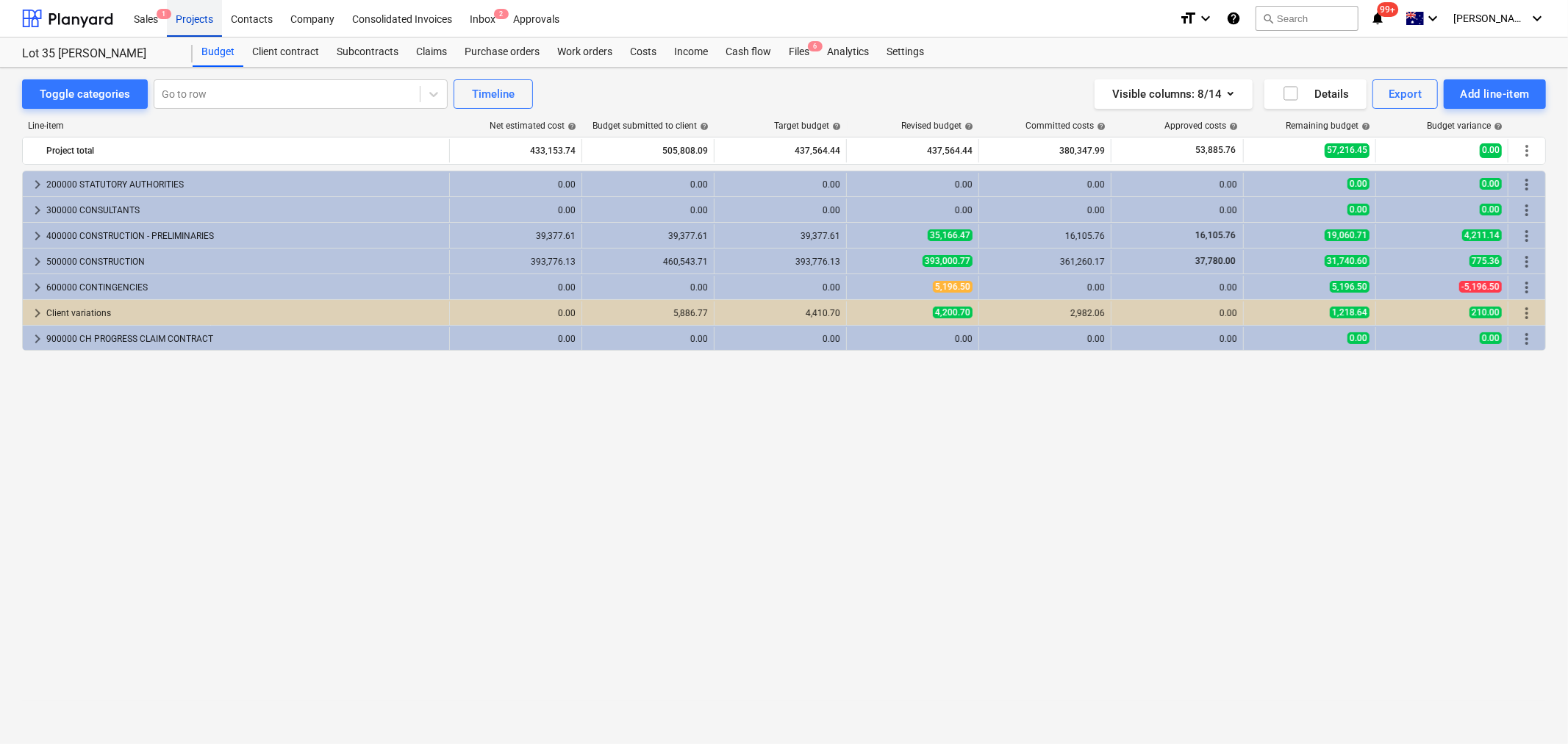
click at [189, 23] on div "Projects" at bounding box center [195, 18] width 55 height 38
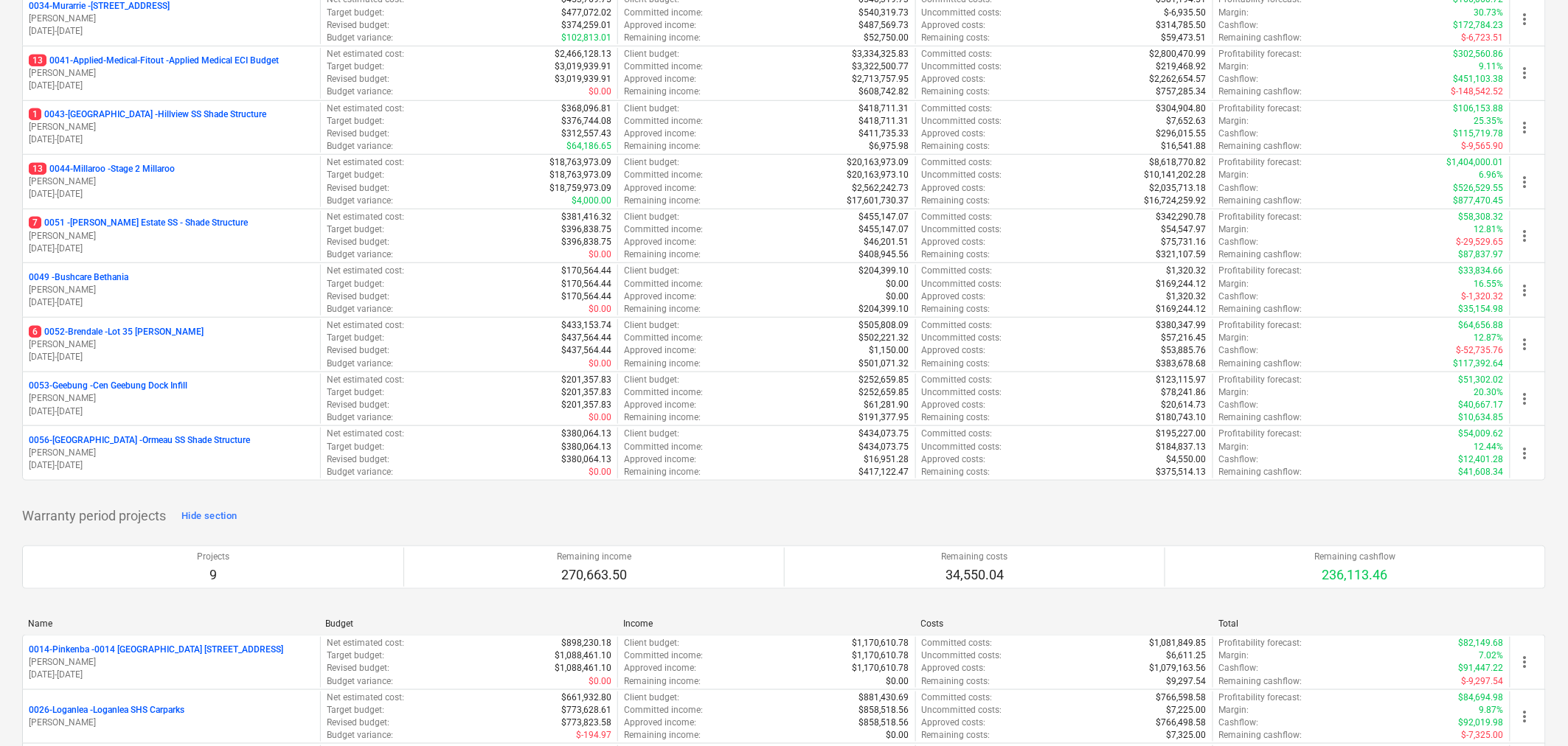
scroll to position [328, 0]
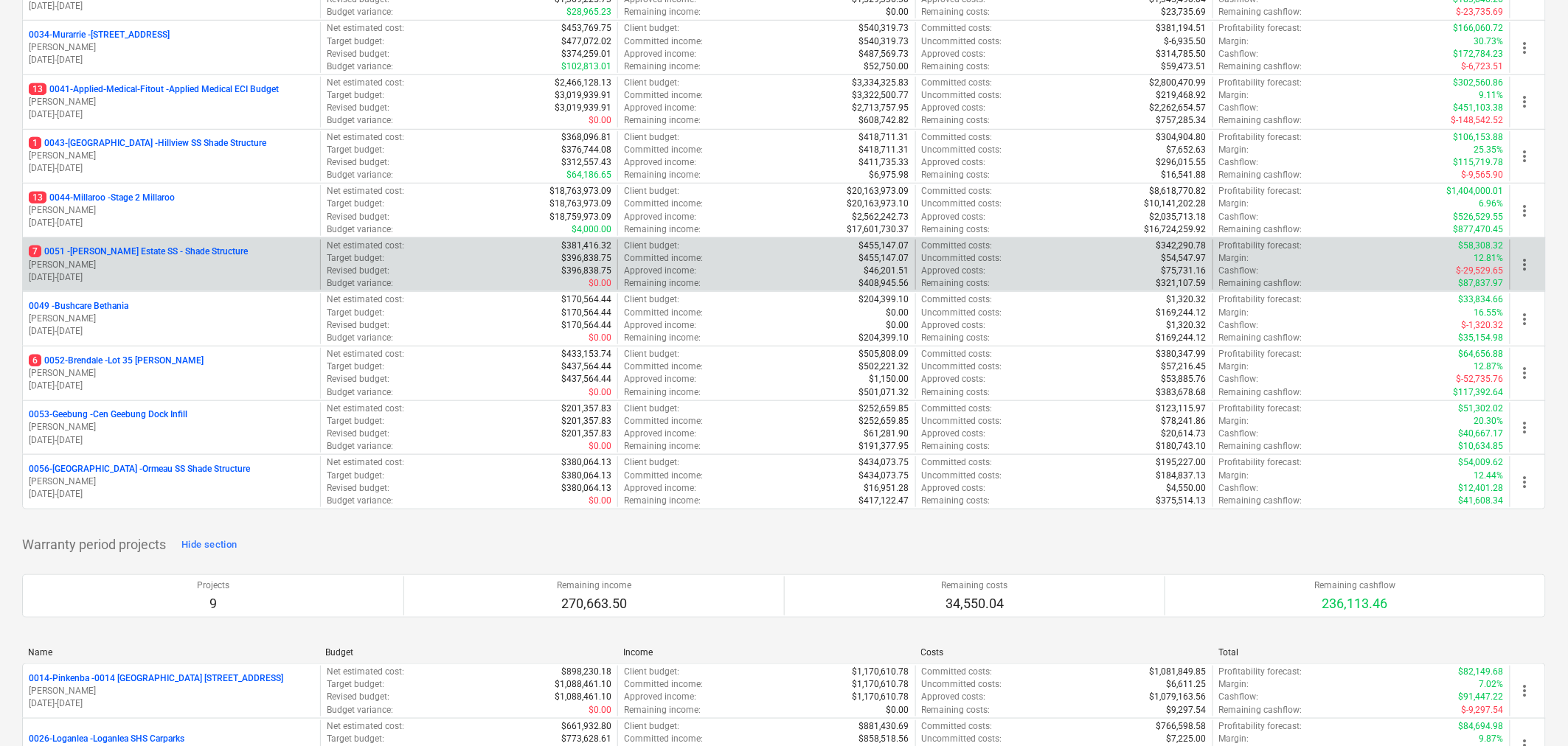
click at [141, 258] on p "7 0051 - Patrick Estate SS - Shade Structure" at bounding box center [138, 252] width 219 height 13
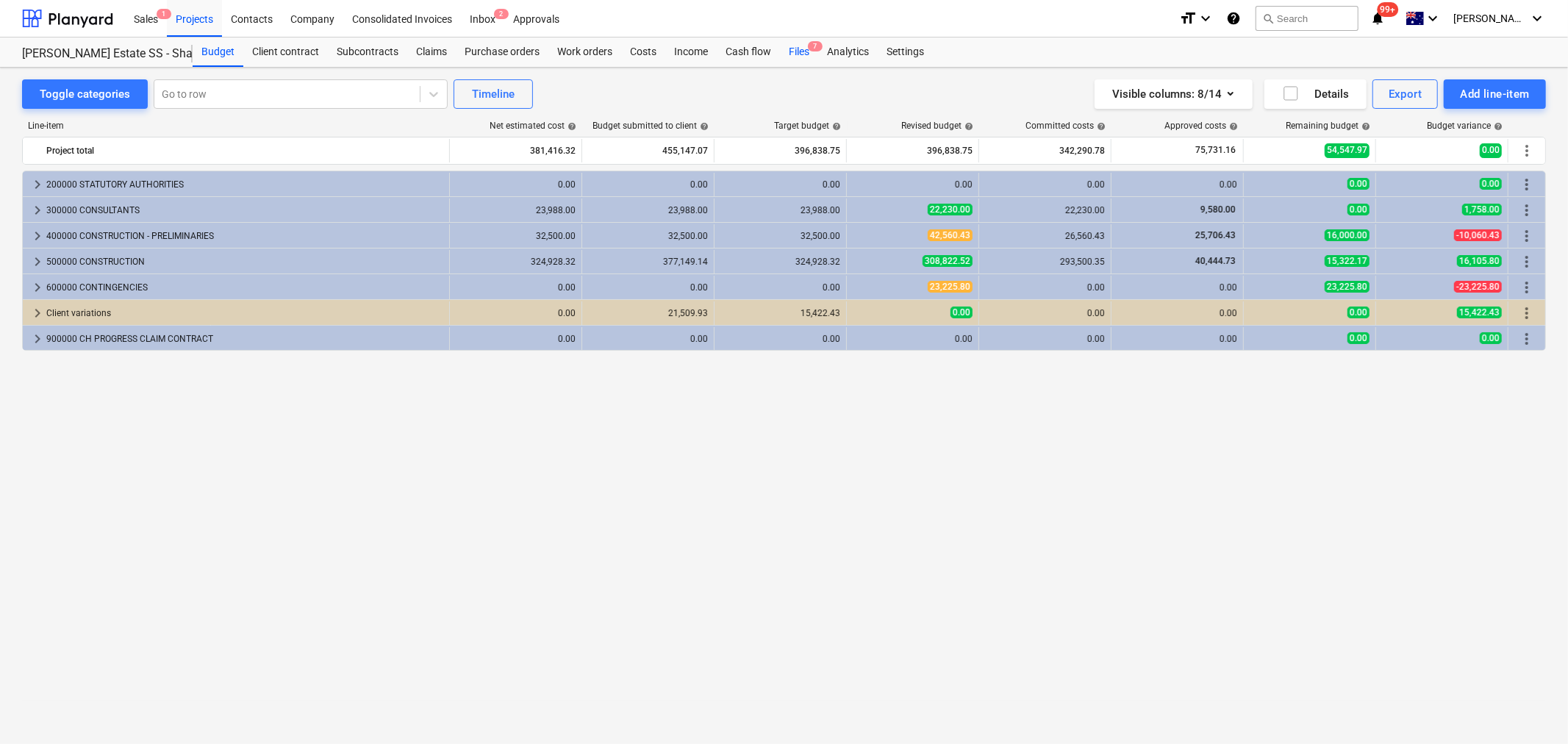
click at [796, 53] on div "Files 7" at bounding box center [799, 52] width 38 height 29
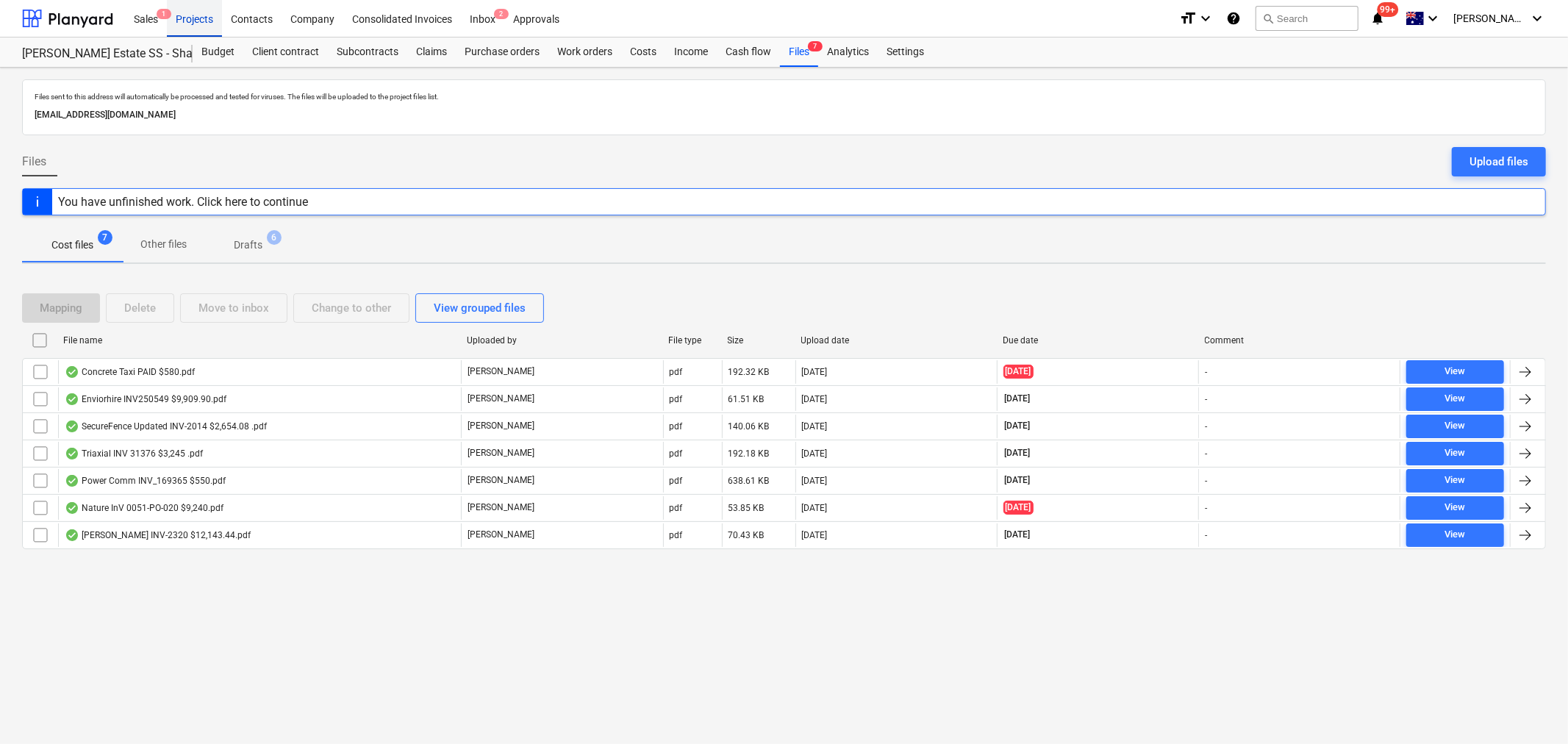
click at [203, 19] on div "Projects" at bounding box center [195, 18] width 55 height 38
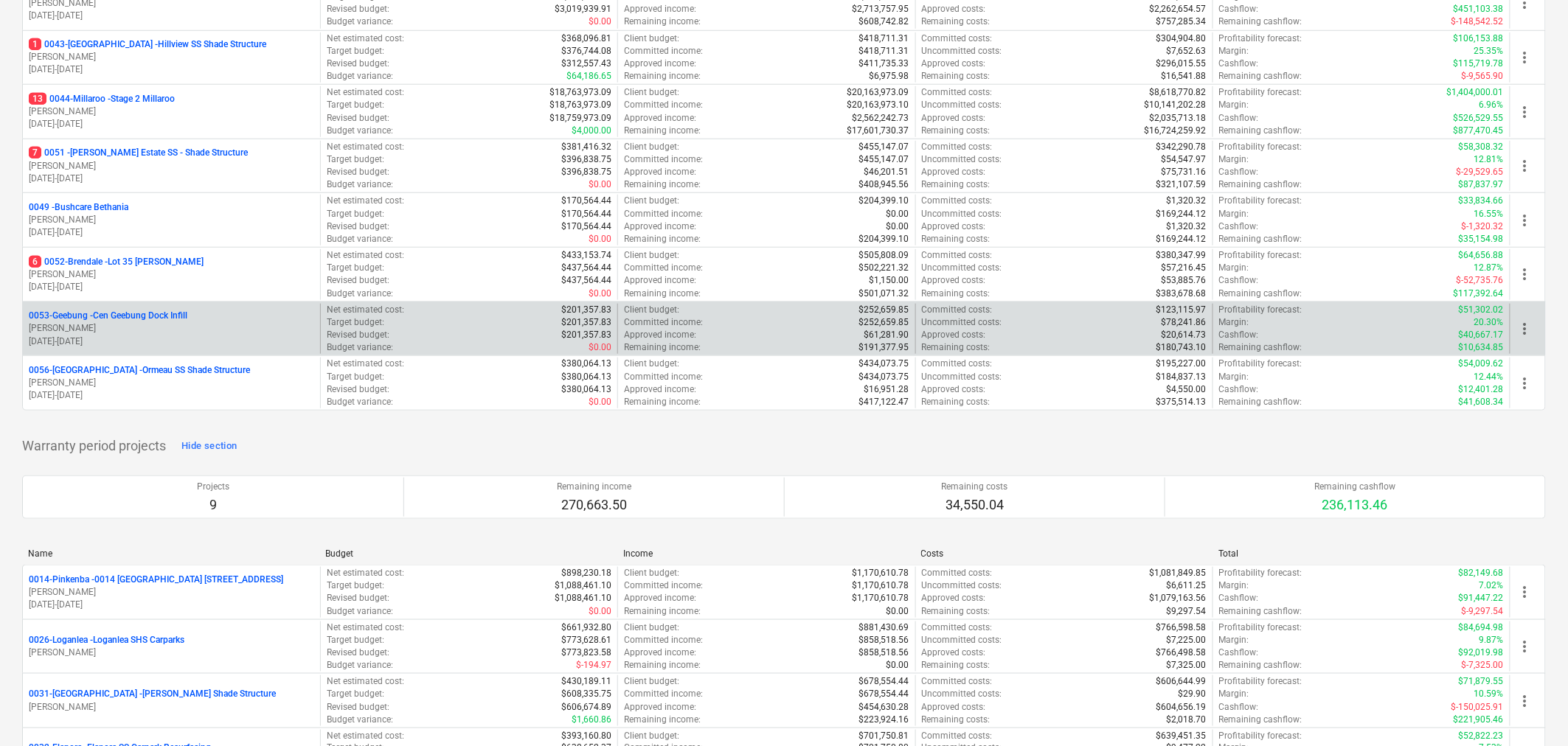
scroll to position [328, 0]
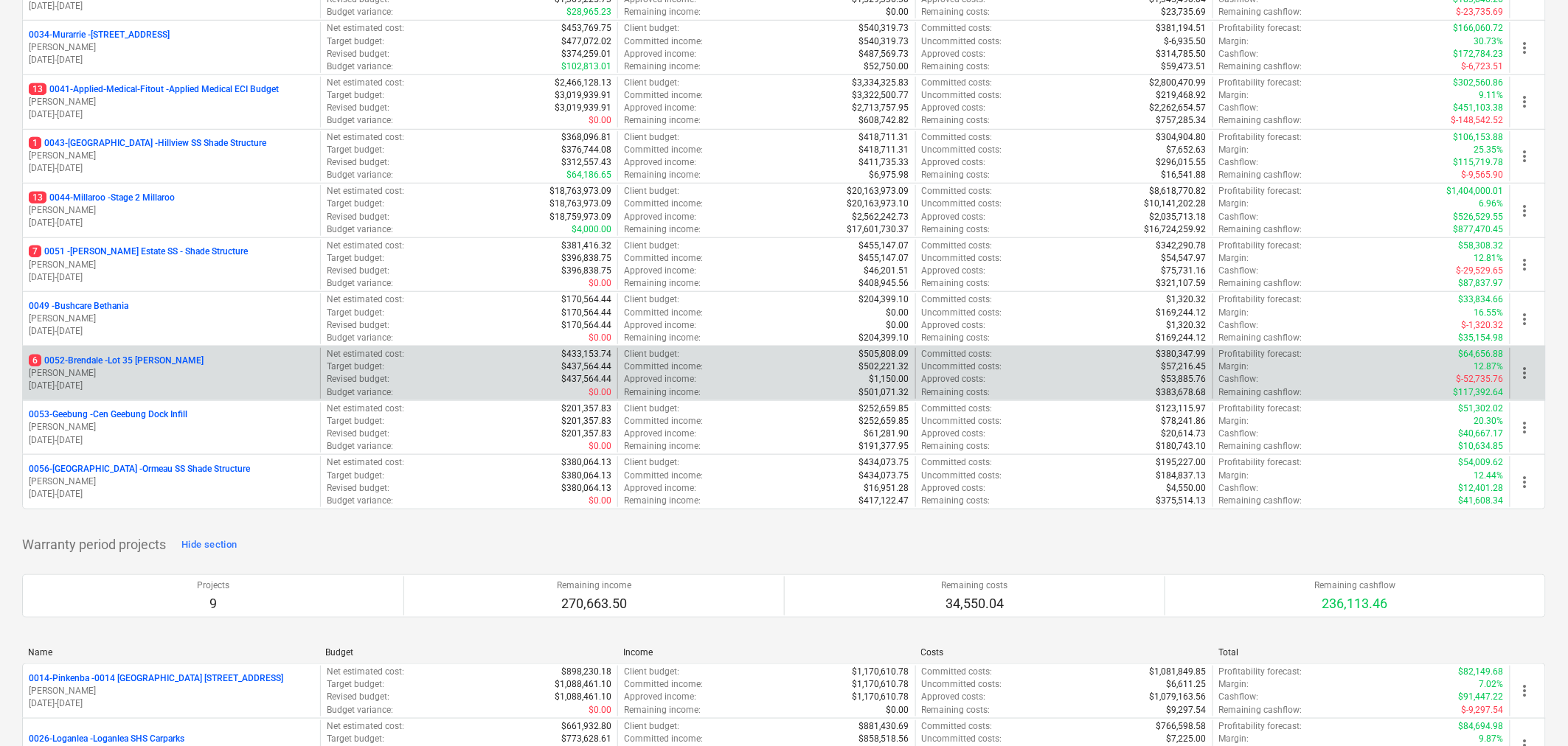
click at [165, 365] on p "6 0052-Brendale - Lot 35 Griffin, Brendale" at bounding box center [116, 361] width 175 height 13
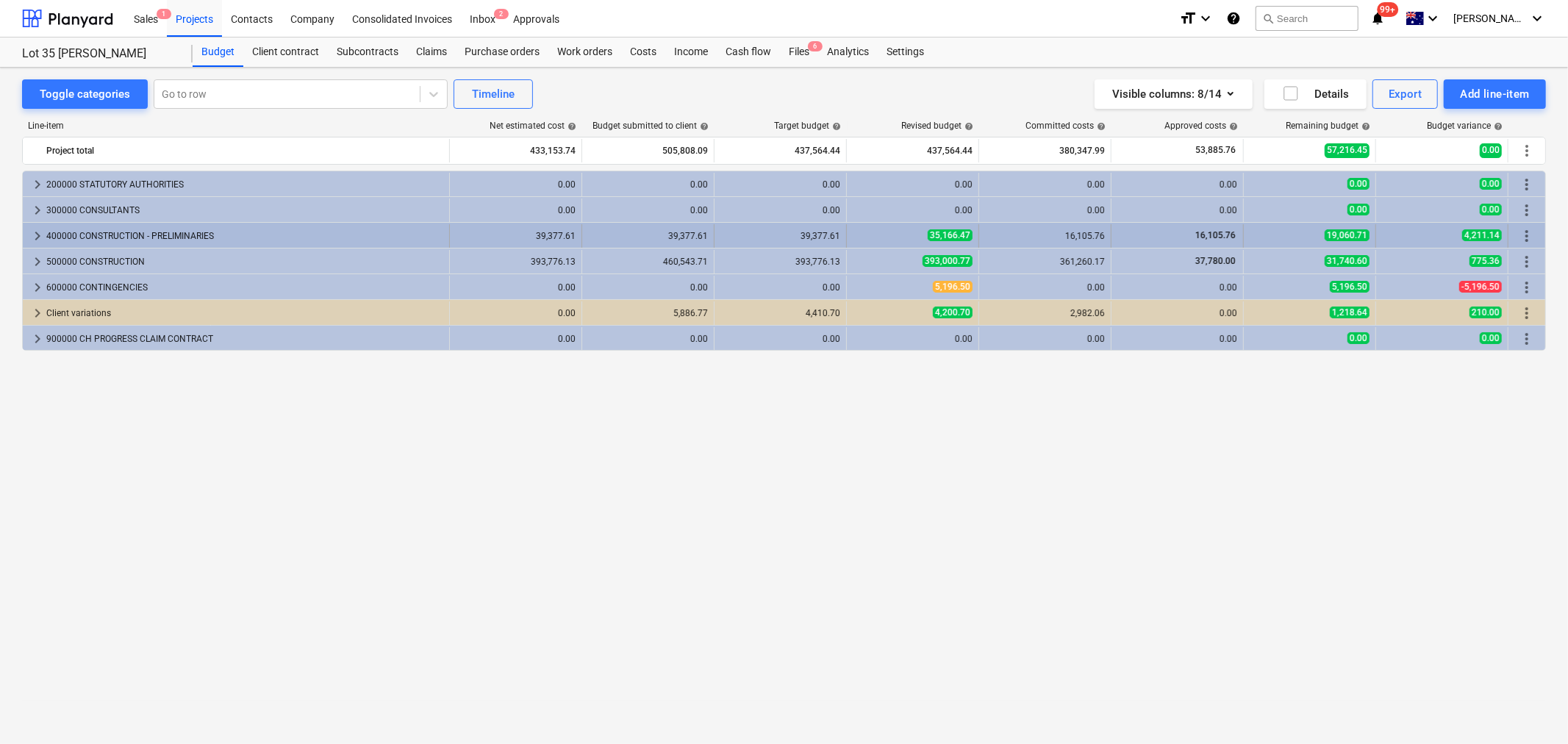
click at [38, 238] on span "keyboard_arrow_right" at bounding box center [37, 236] width 17 height 17
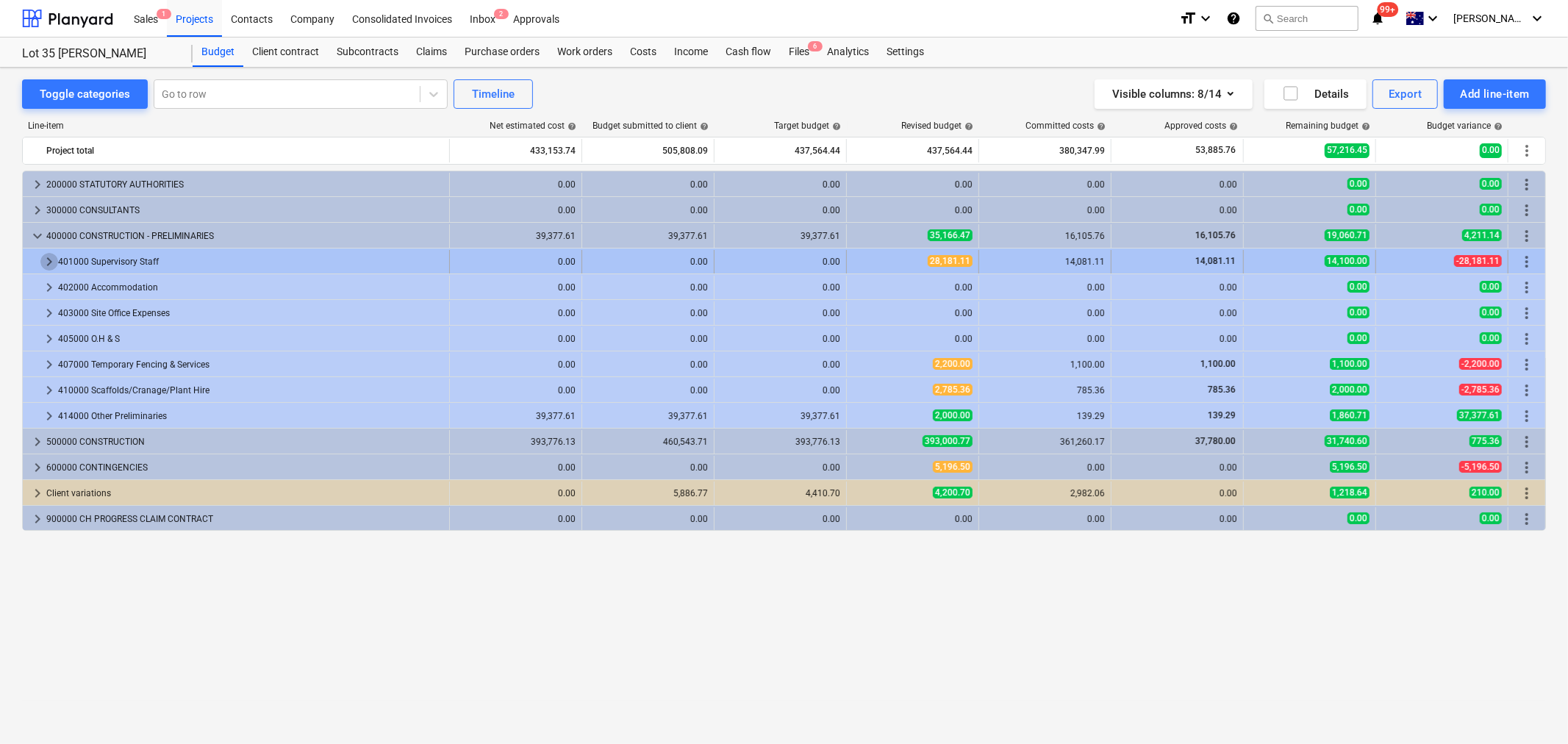
click at [50, 260] on span "keyboard_arrow_right" at bounding box center [49, 262] width 17 height 17
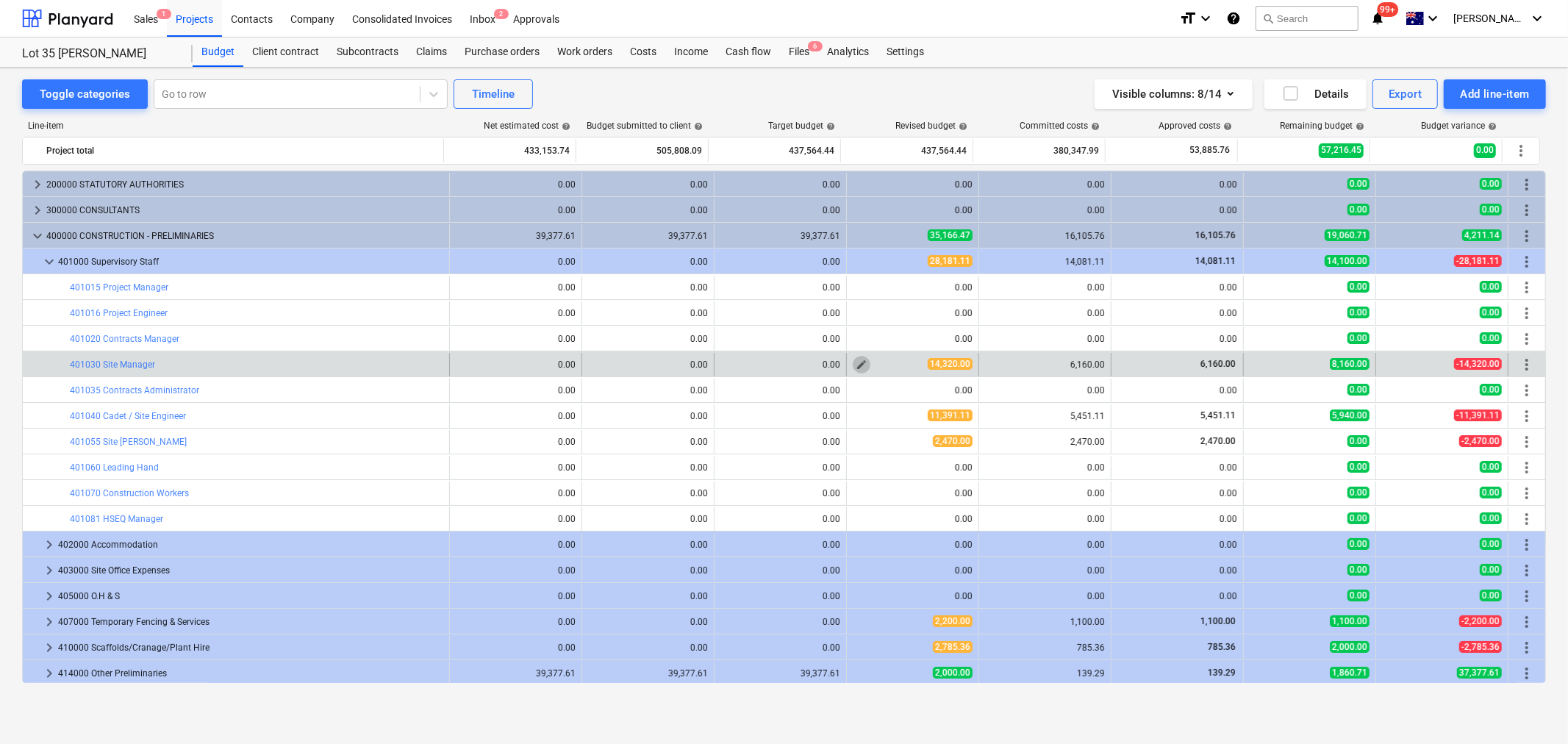
click at [856, 368] on span "edit" at bounding box center [862, 365] width 12 height 12
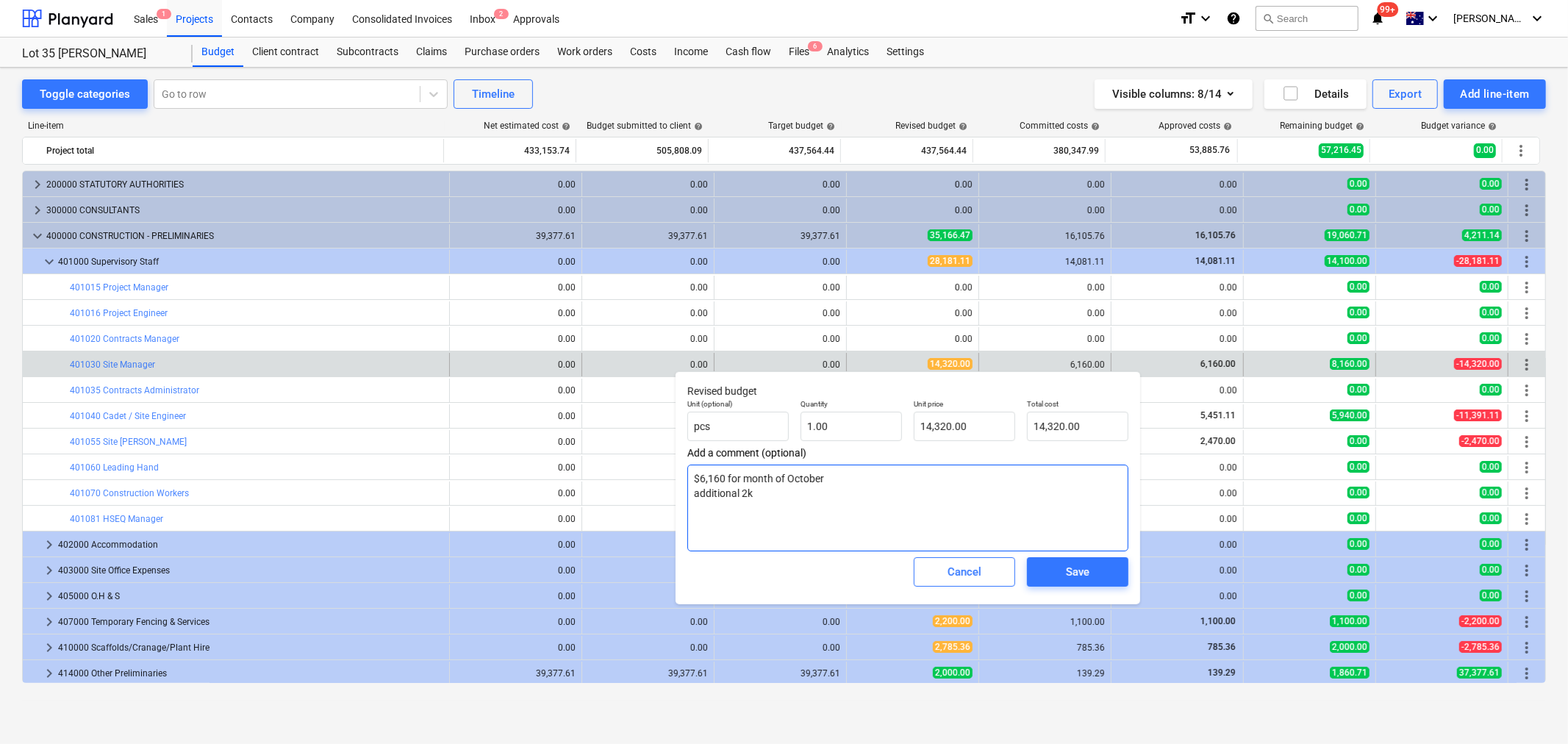
drag, startPoint x: 702, startPoint y: 478, endPoint x: 844, endPoint y: 479, distance: 142.0
click at [844, 479] on textarea "$6,160 for month of October additional 2k" at bounding box center [907, 508] width 441 height 87
click at [836, 480] on textarea "$6,160 for month of October additional 2k" at bounding box center [907, 508] width 441 height 87
drag, startPoint x: 762, startPoint y: 493, endPoint x: 734, endPoint y: 493, distance: 28.0
click at [734, 493] on textarea "$6,160 for month of October additional 2k" at bounding box center [907, 508] width 441 height 87
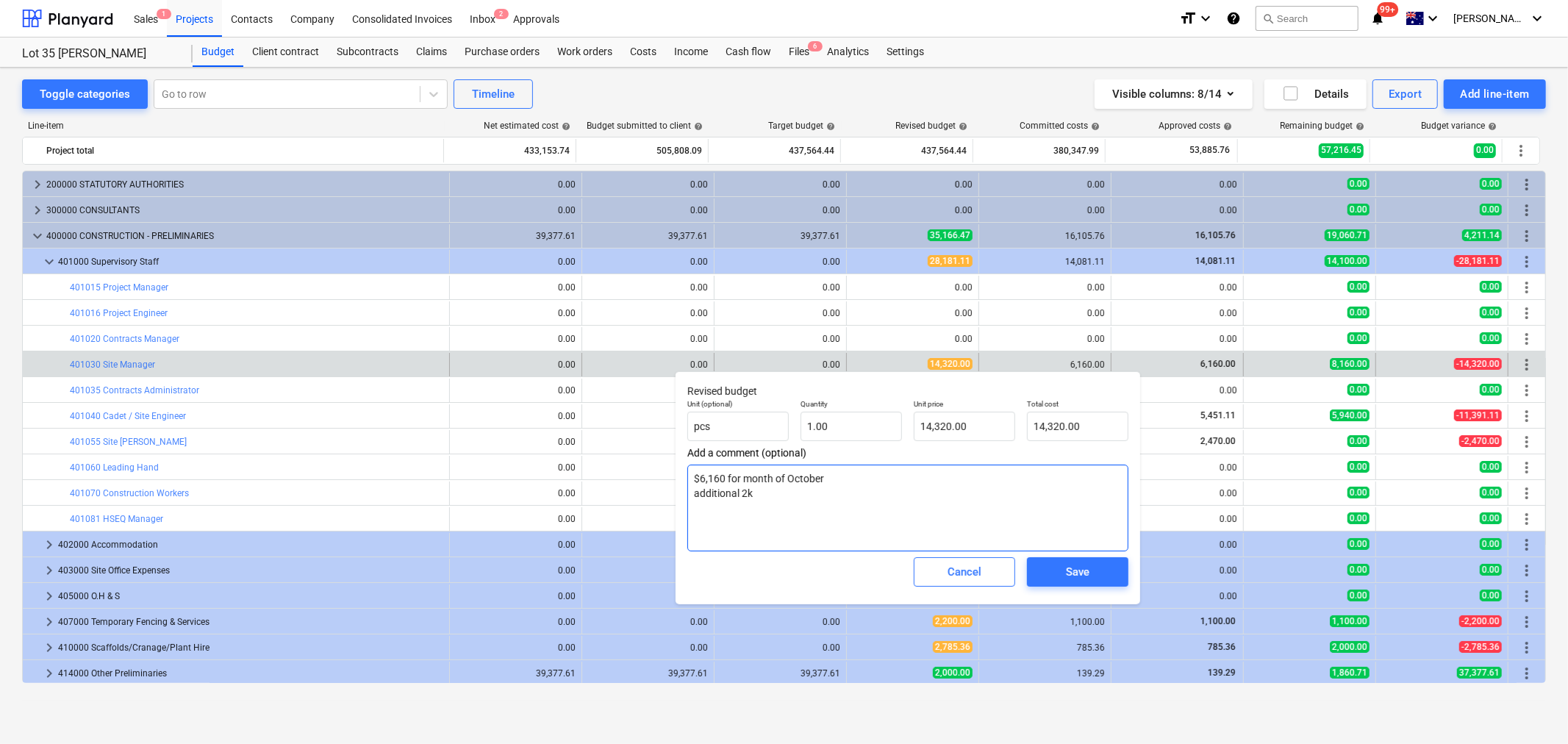
click at [767, 499] on textarea "$6,160 for month of October additional 2k" at bounding box center [907, 508] width 441 height 87
drag, startPoint x: 693, startPoint y: 485, endPoint x: 813, endPoint y: 482, distance: 120.0
click at [813, 482] on textarea "$6,160 for month of October additional 2k" at bounding box center [907, 508] width 441 height 87
click at [828, 484] on textarea "$6,160 for month of October additional 2k" at bounding box center [907, 508] width 441 height 87
drag, startPoint x: 828, startPoint y: 484, endPoint x: 694, endPoint y: 480, distance: 134.1
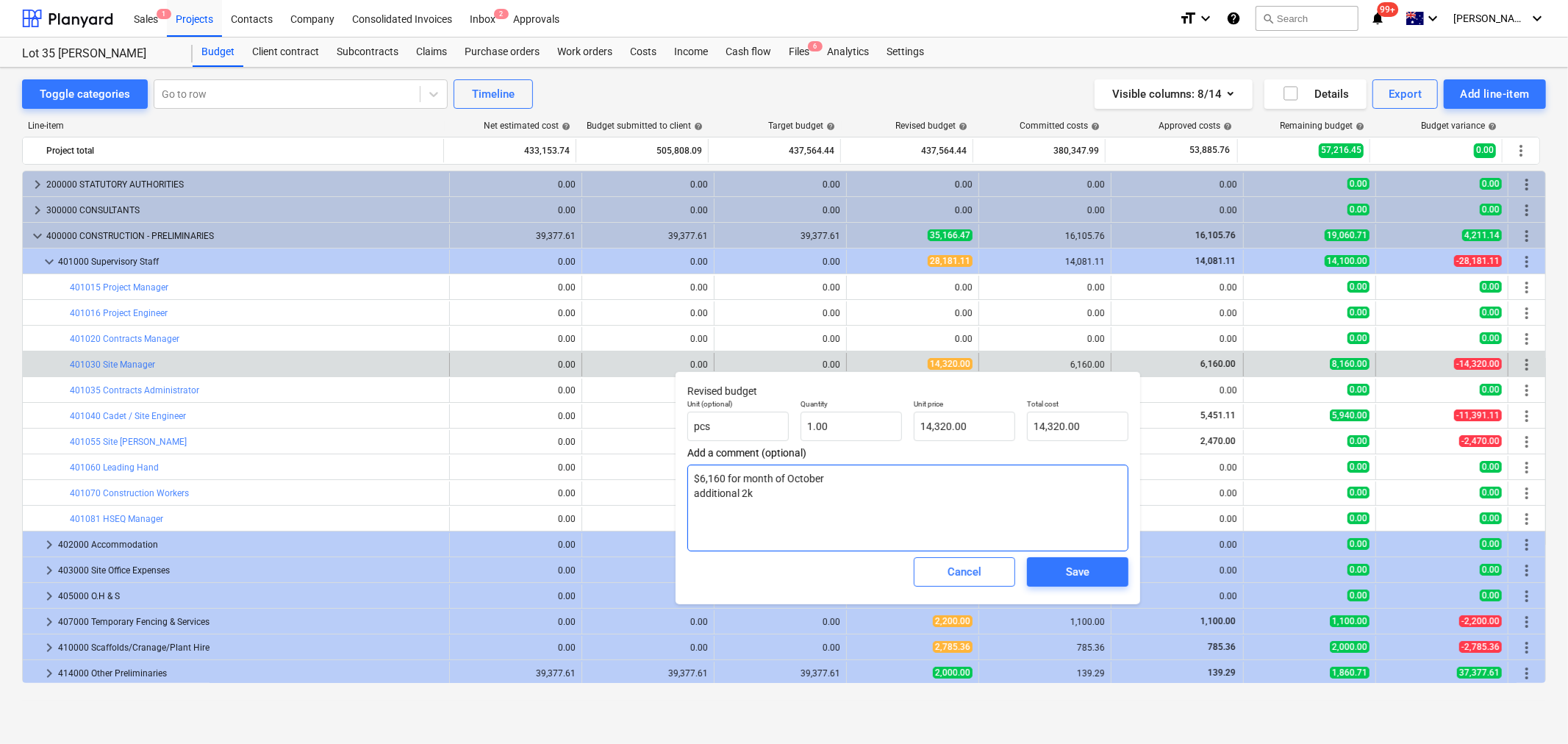
click at [694, 480] on textarea "$6,160 for month of October additional 2k" at bounding box center [907, 508] width 441 height 87
click at [836, 525] on textarea "$6,160 for month of October additional 2k" at bounding box center [907, 508] width 441 height 87
drag, startPoint x: 784, startPoint y: 495, endPoint x: 739, endPoint y: 499, distance: 45.2
click at [739, 499] on textarea "$6,160 for month of October additional 2k" at bounding box center [907, 508] width 441 height 87
click at [766, 507] on textarea "$6,160 for month of October additional 2k" at bounding box center [907, 508] width 441 height 87
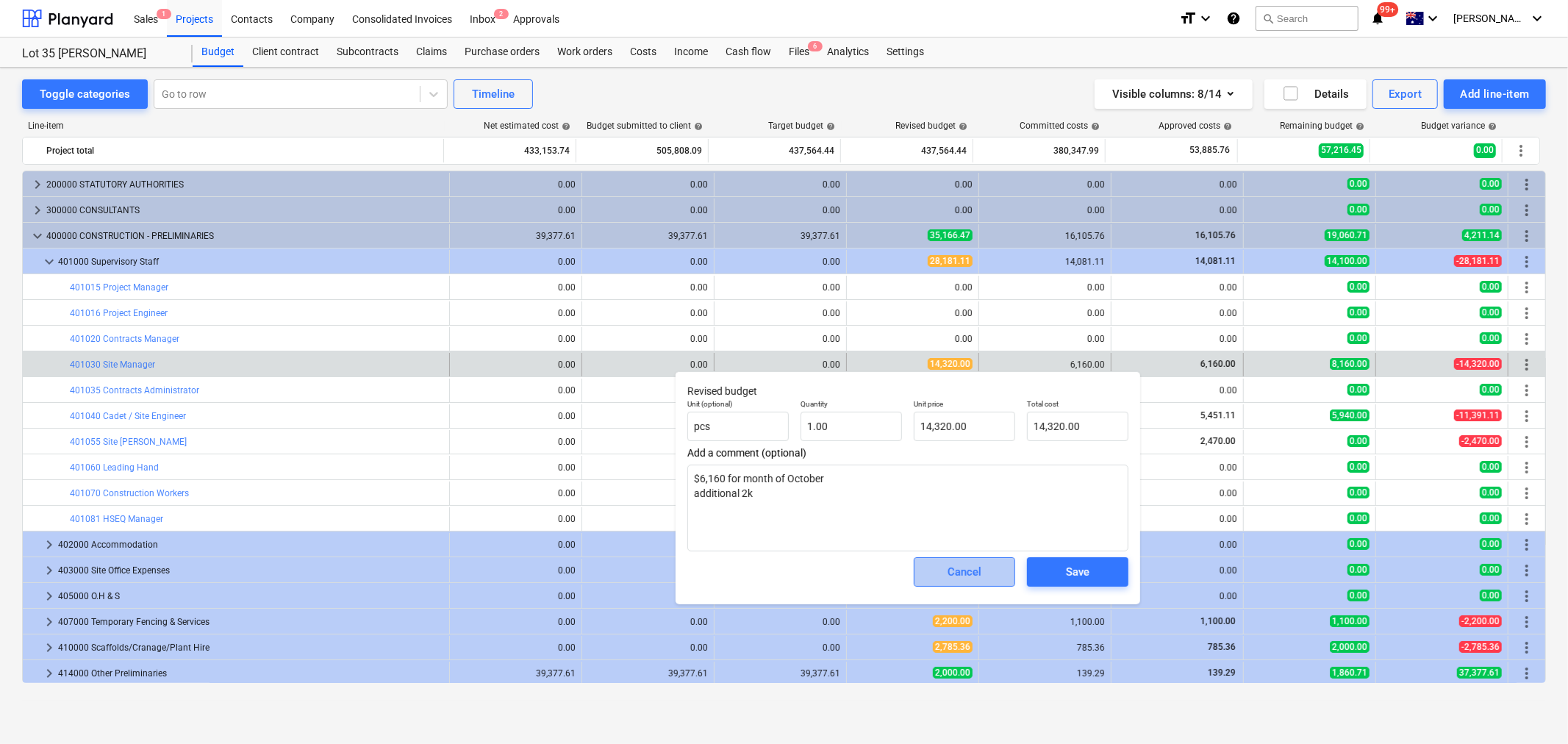
click at [923, 570] on button "Cancel" at bounding box center [964, 571] width 102 height 29
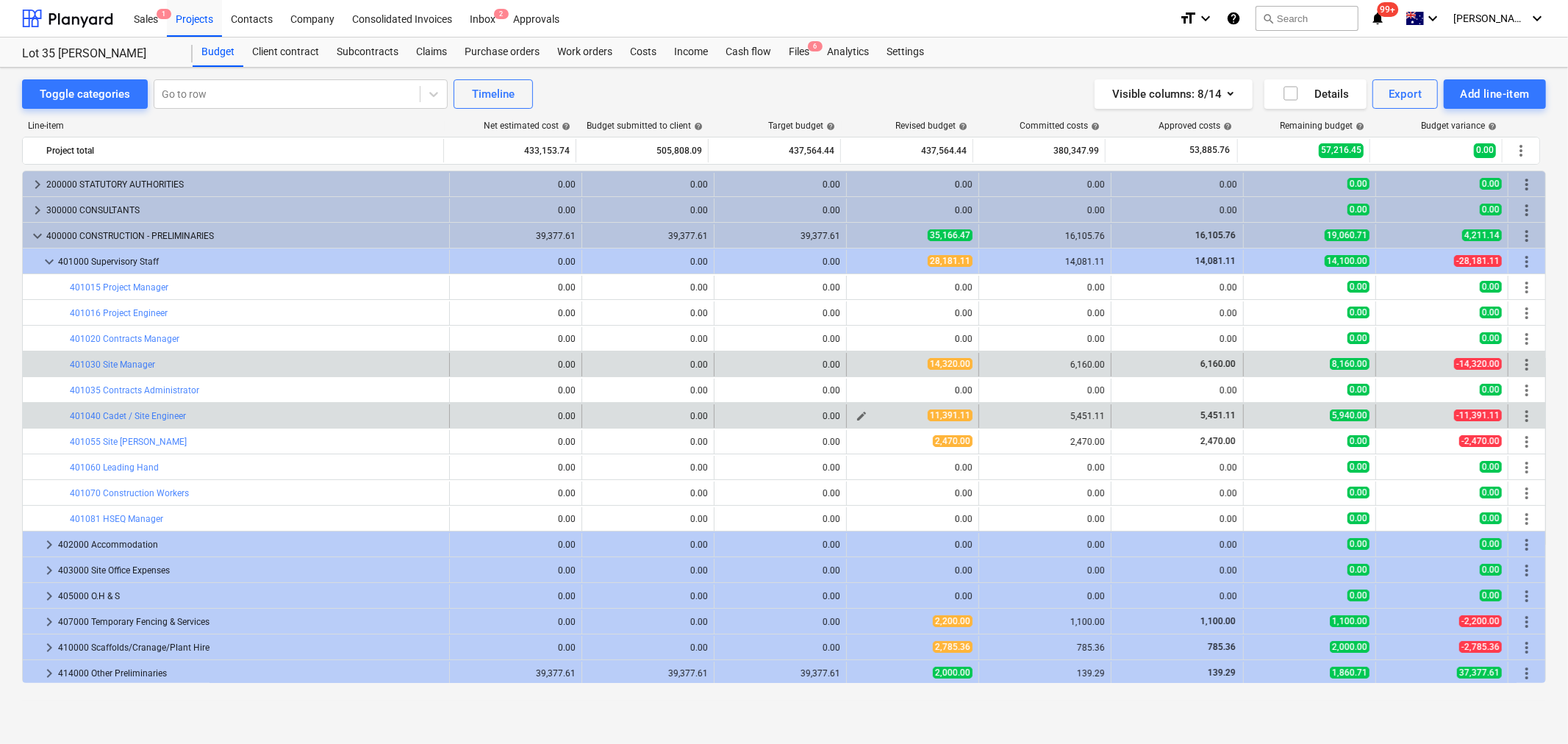
click at [857, 419] on span "edit" at bounding box center [862, 416] width 12 height 12
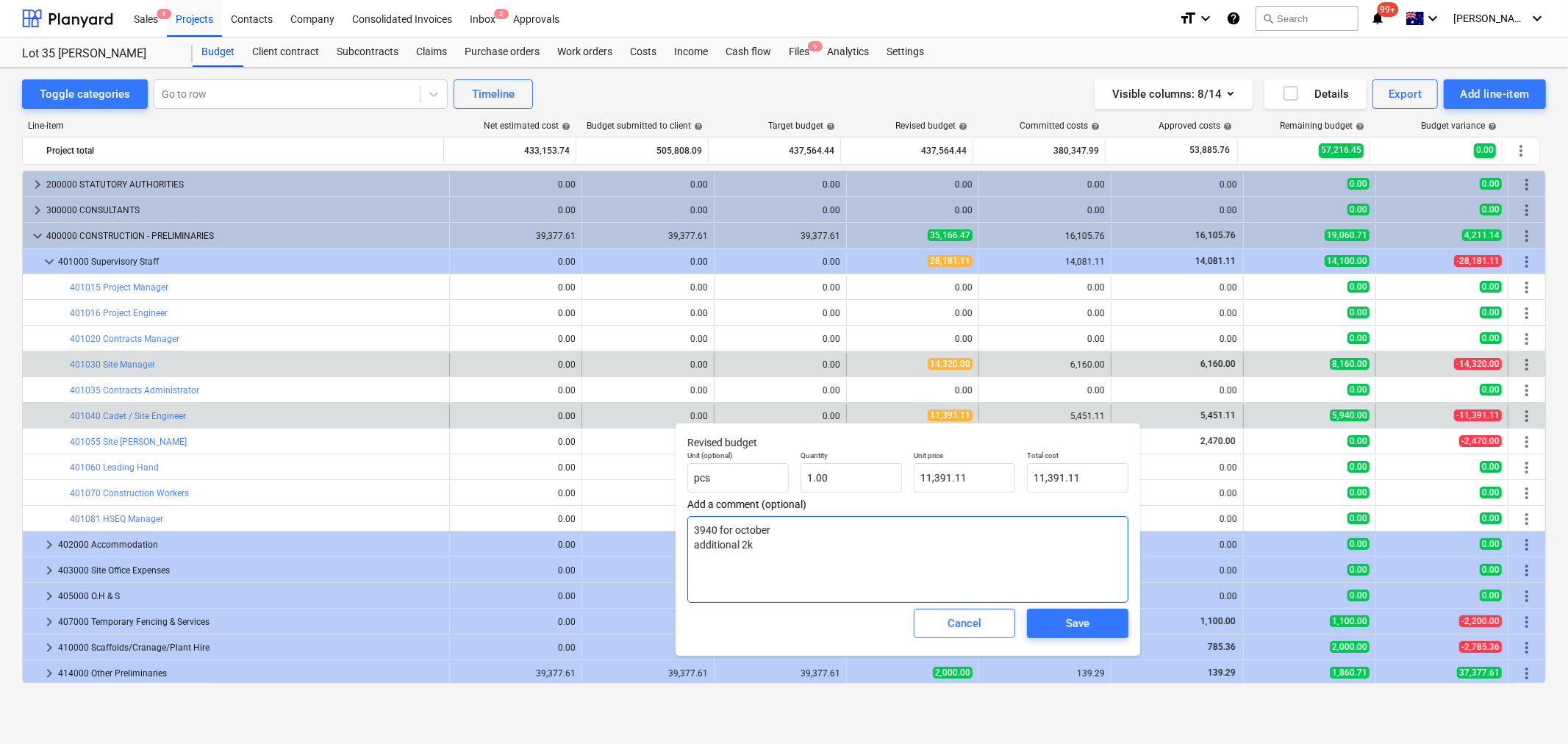
drag, startPoint x: 795, startPoint y: 533, endPoint x: 706, endPoint y: 529, distance: 89.1
click at [706, 529] on textarea "3940 for october additional 2k" at bounding box center [907, 559] width 441 height 87
drag, startPoint x: 695, startPoint y: 529, endPoint x: 784, endPoint y: 537, distance: 89.4
click at [784, 537] on textarea "3940 for october additional 2k" at bounding box center [907, 559] width 441 height 87
click at [775, 534] on textarea "3940 for october additional 2k" at bounding box center [907, 559] width 441 height 87
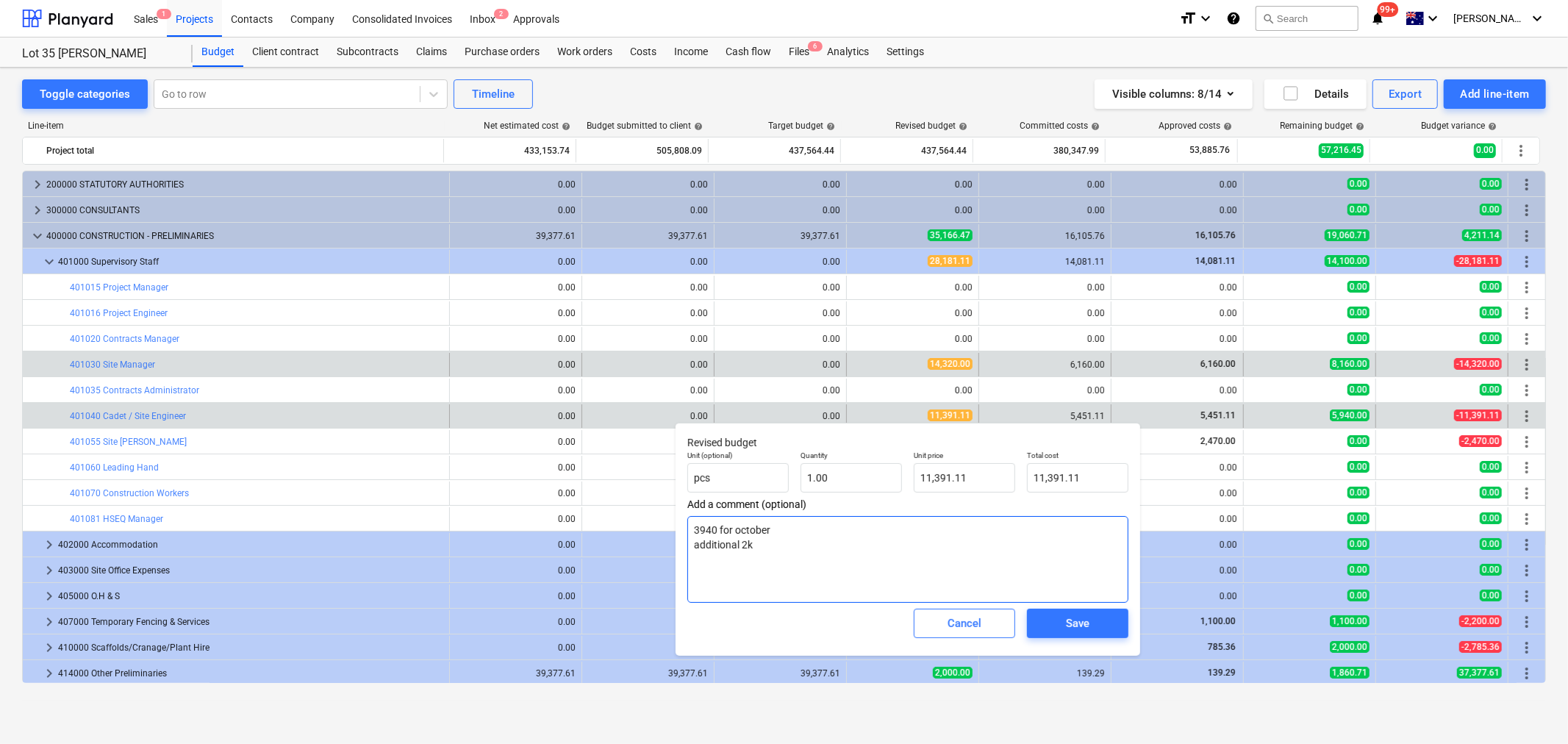
click at [752, 532] on textarea "3940 for october additional 2k" at bounding box center [907, 559] width 441 height 87
drag, startPoint x: 758, startPoint y: 542, endPoint x: 728, endPoint y: 542, distance: 30.0
click at [728, 542] on textarea "3940 for october additional 2k" at bounding box center [907, 559] width 441 height 87
click at [766, 552] on textarea "3940 for october additional 2k" at bounding box center [907, 559] width 441 height 87
click at [763, 552] on textarea "3940 for october additional 2k" at bounding box center [907, 559] width 441 height 87
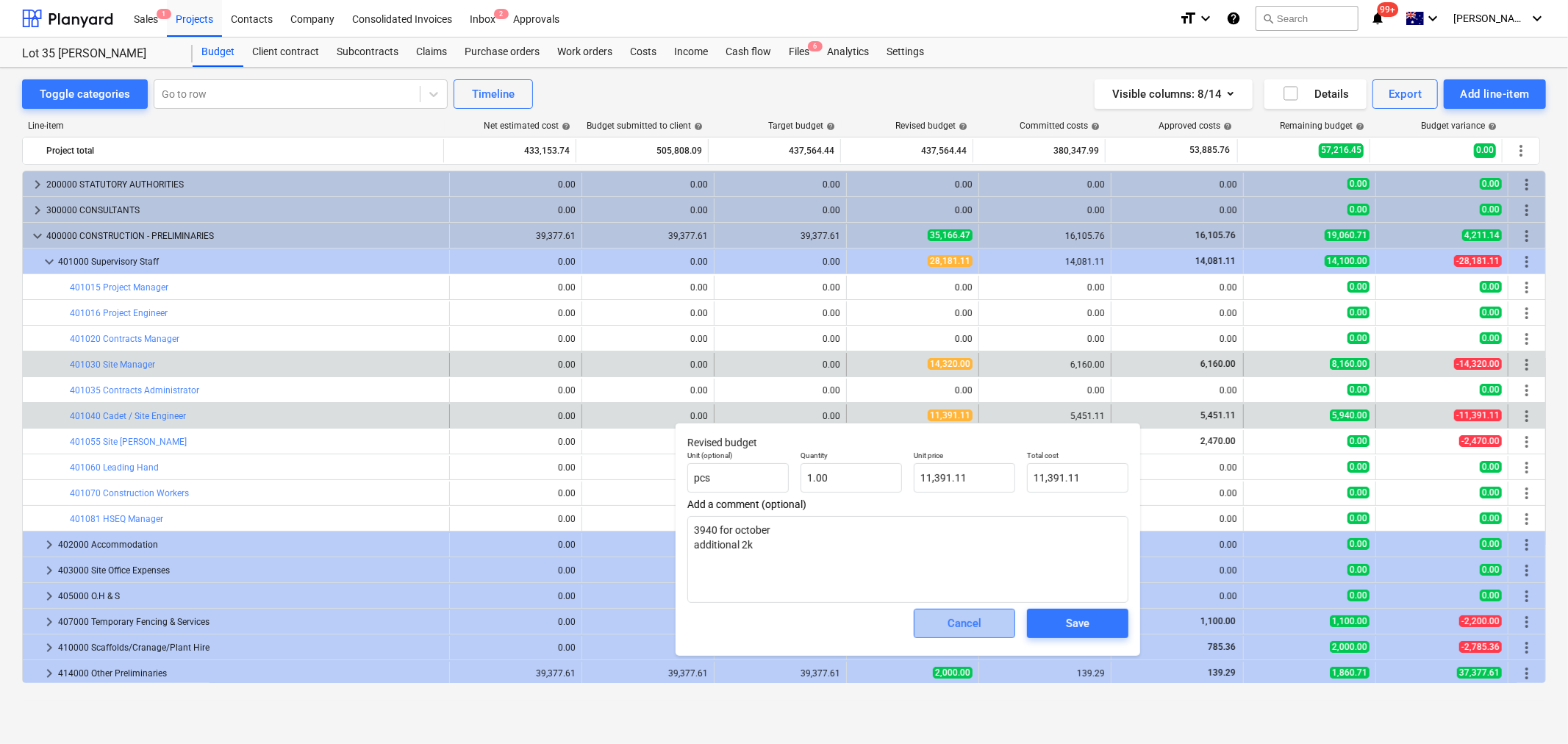
click at [961, 619] on div "Cancel" at bounding box center [964, 623] width 34 height 19
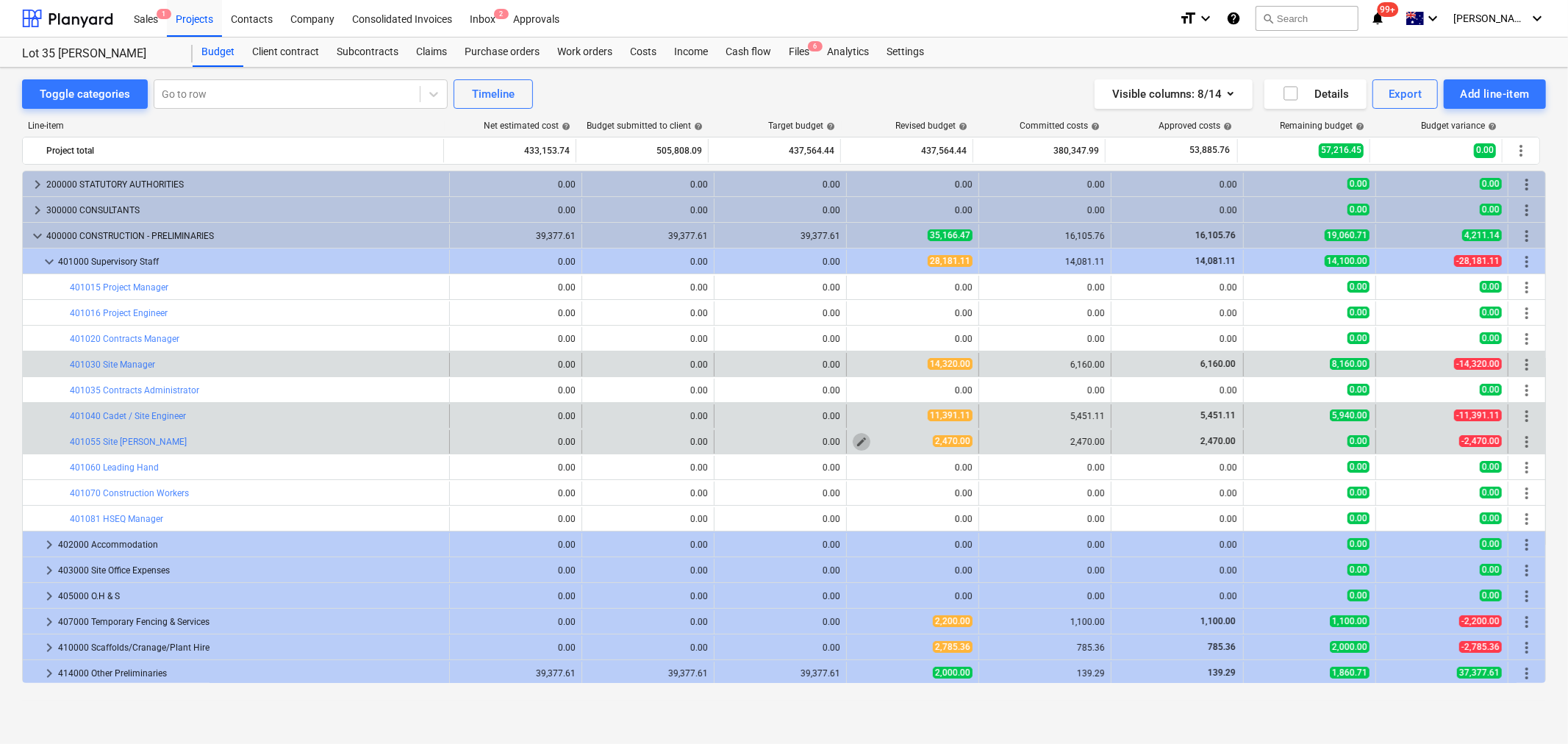
click at [853, 447] on button "edit" at bounding box center [862, 442] width 17 height 17
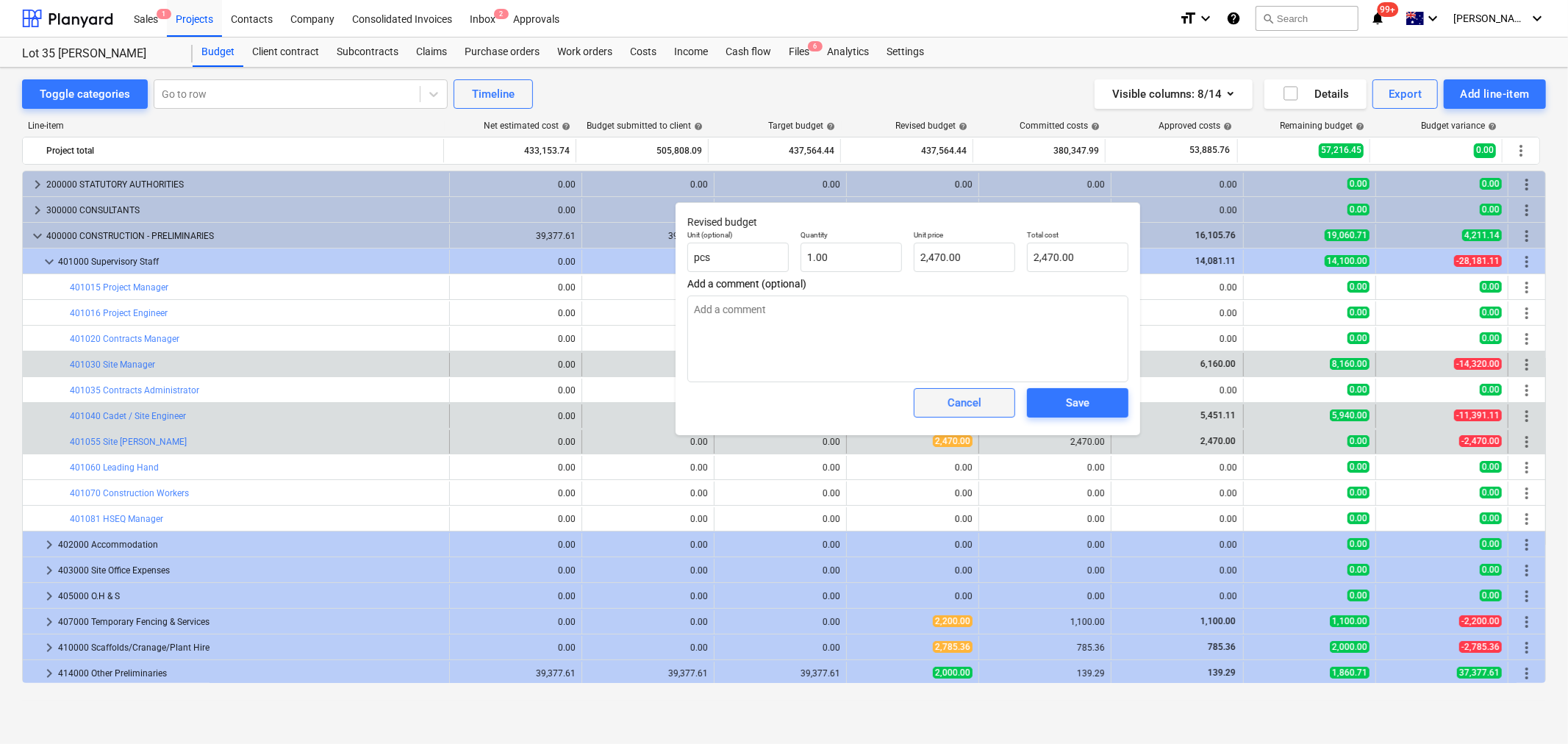
click at [949, 406] on div "Cancel" at bounding box center [964, 403] width 34 height 19
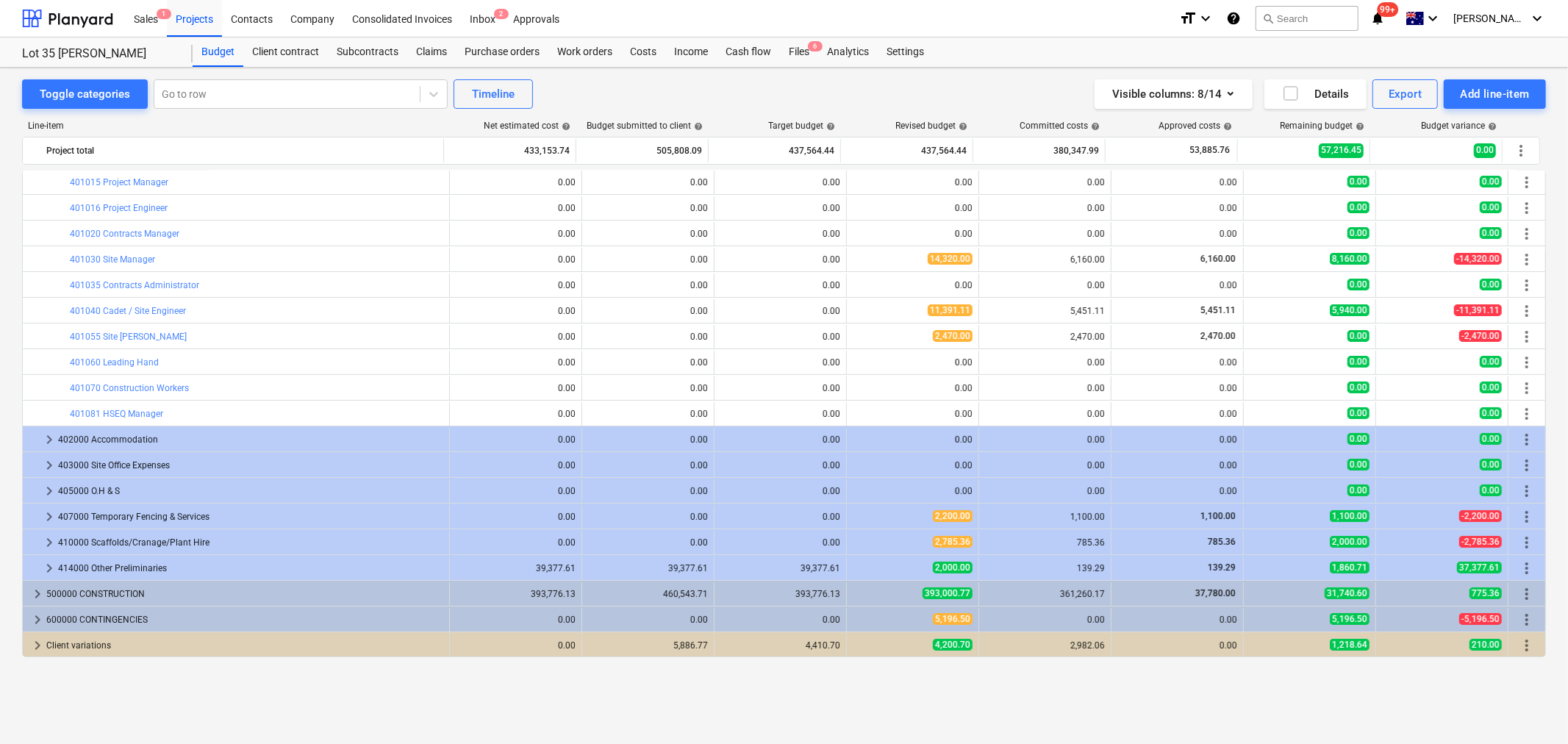
scroll to position [24, 0]
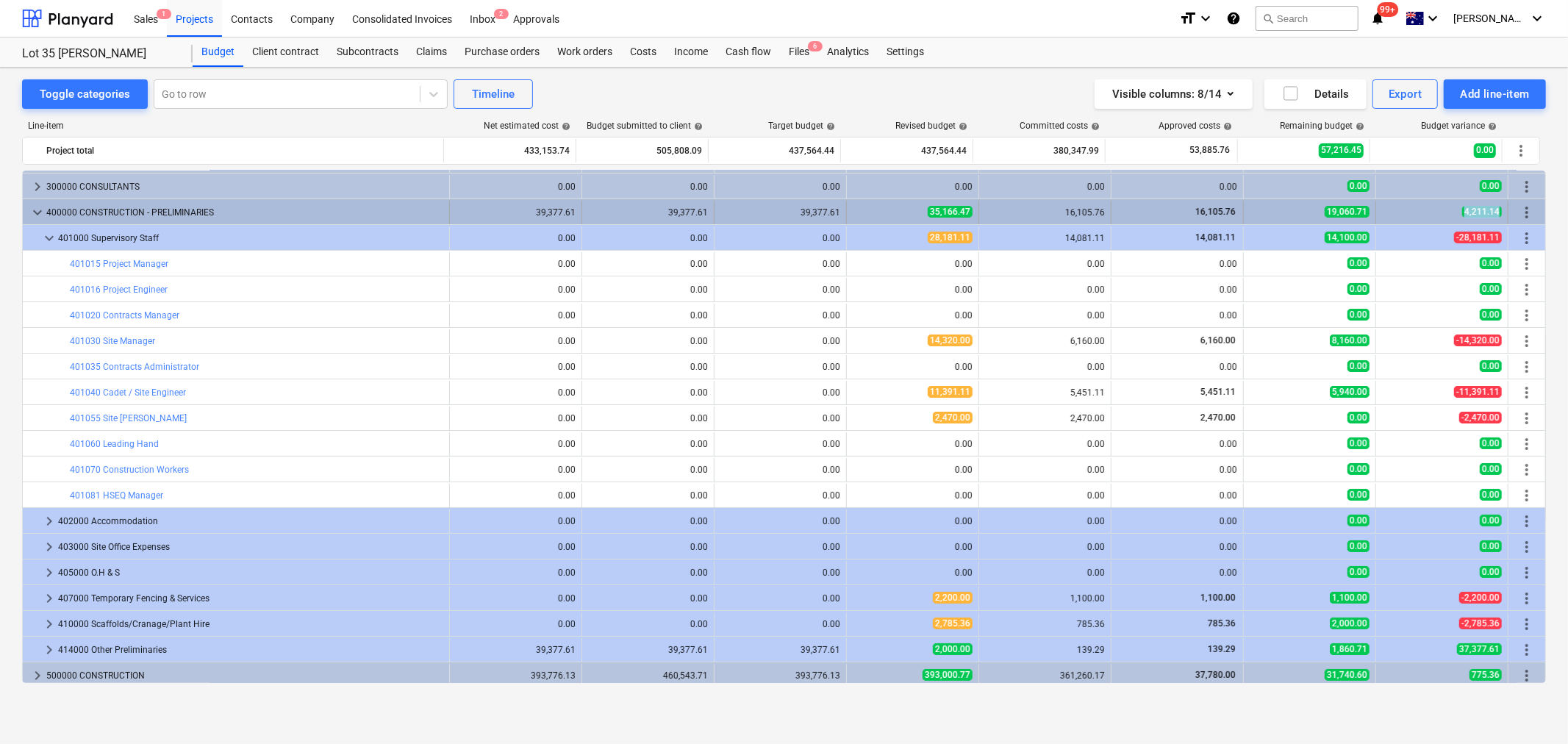
drag, startPoint x: 1459, startPoint y: 215, endPoint x: 1493, endPoint y: 218, distance: 34.1
click at [1493, 218] on span "4,211.14" at bounding box center [1482, 211] width 39 height 12
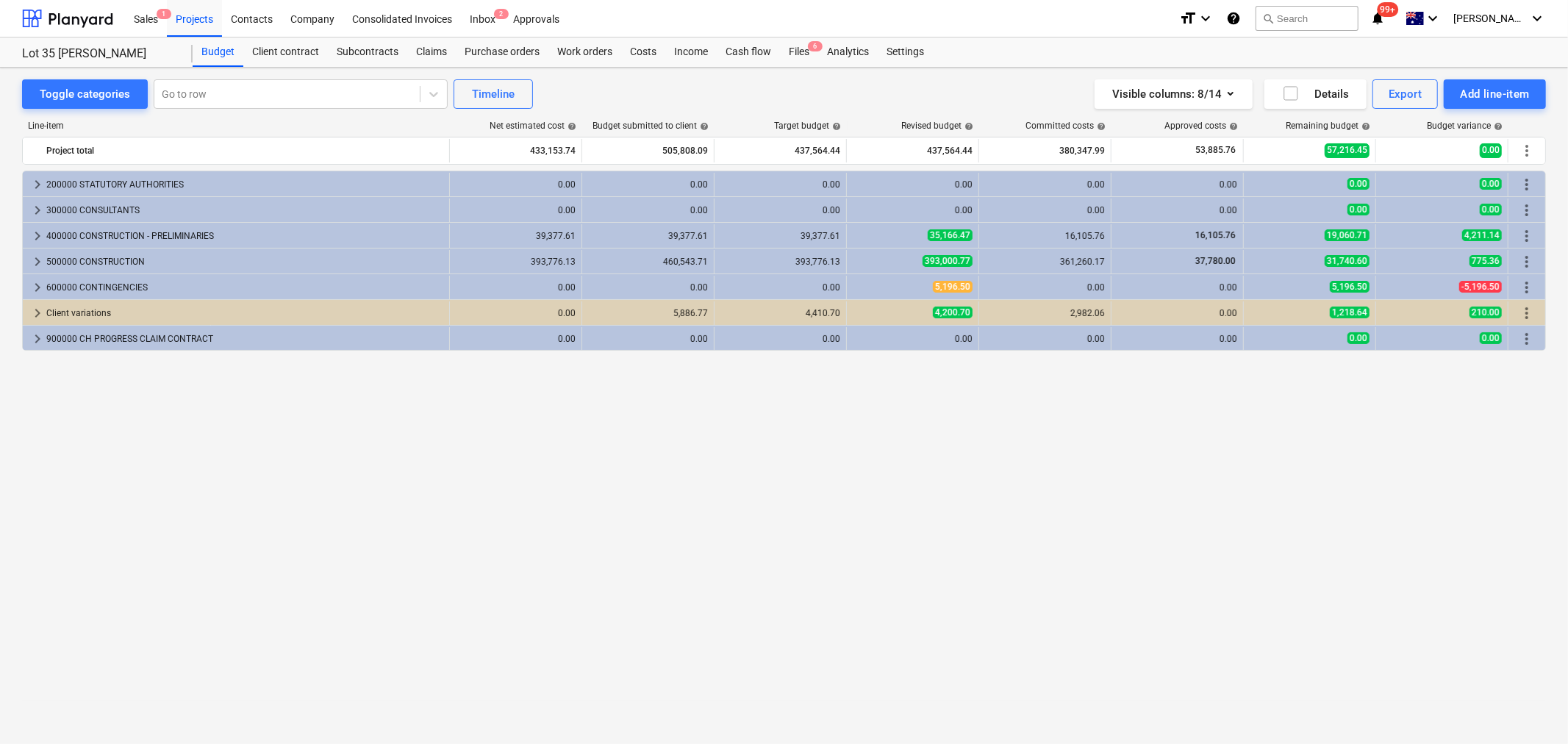
scroll to position [0, 0]
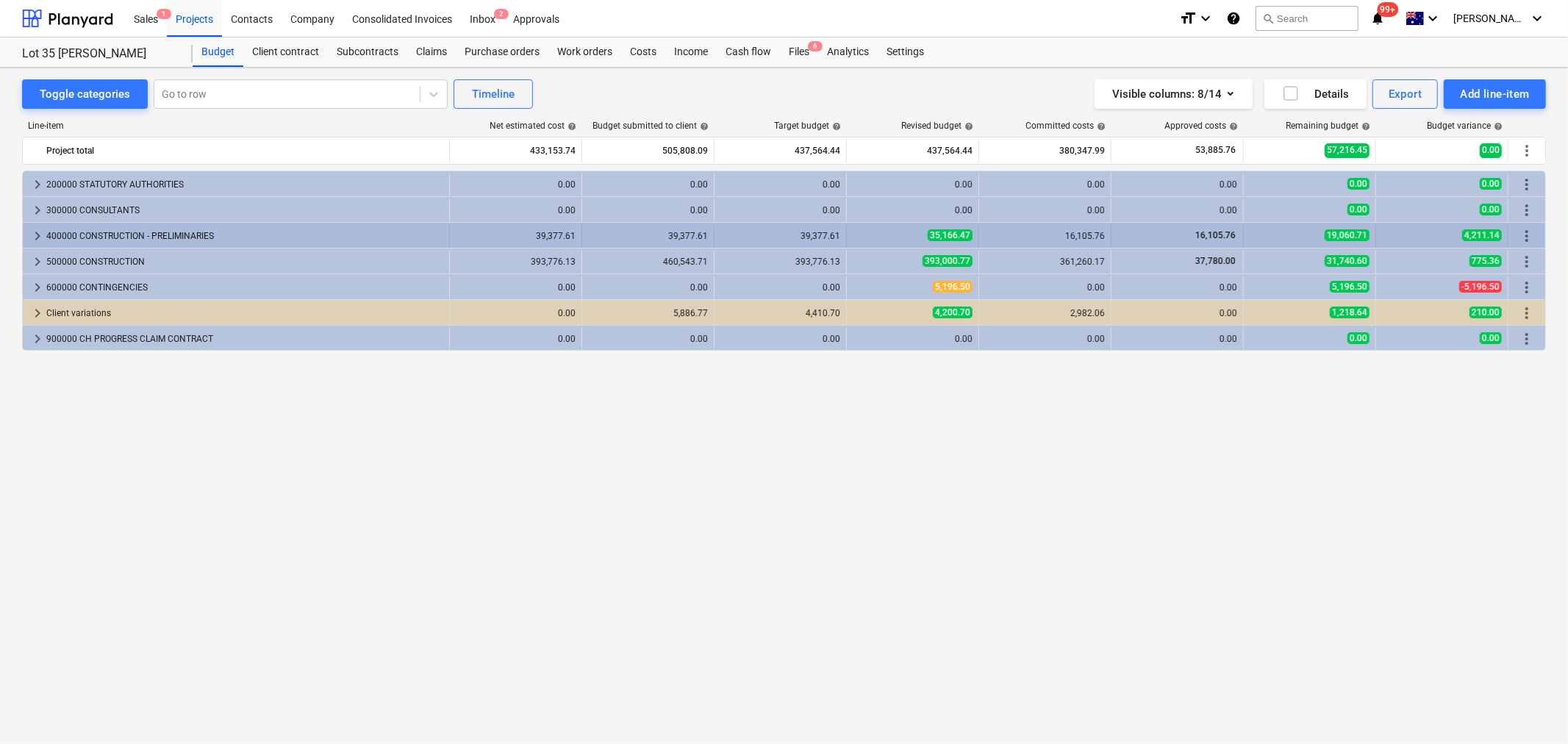
click at [47, 234] on div "400000 CONSTRUCTION - PRELIMINARIES" at bounding box center [245, 236] width 397 height 24
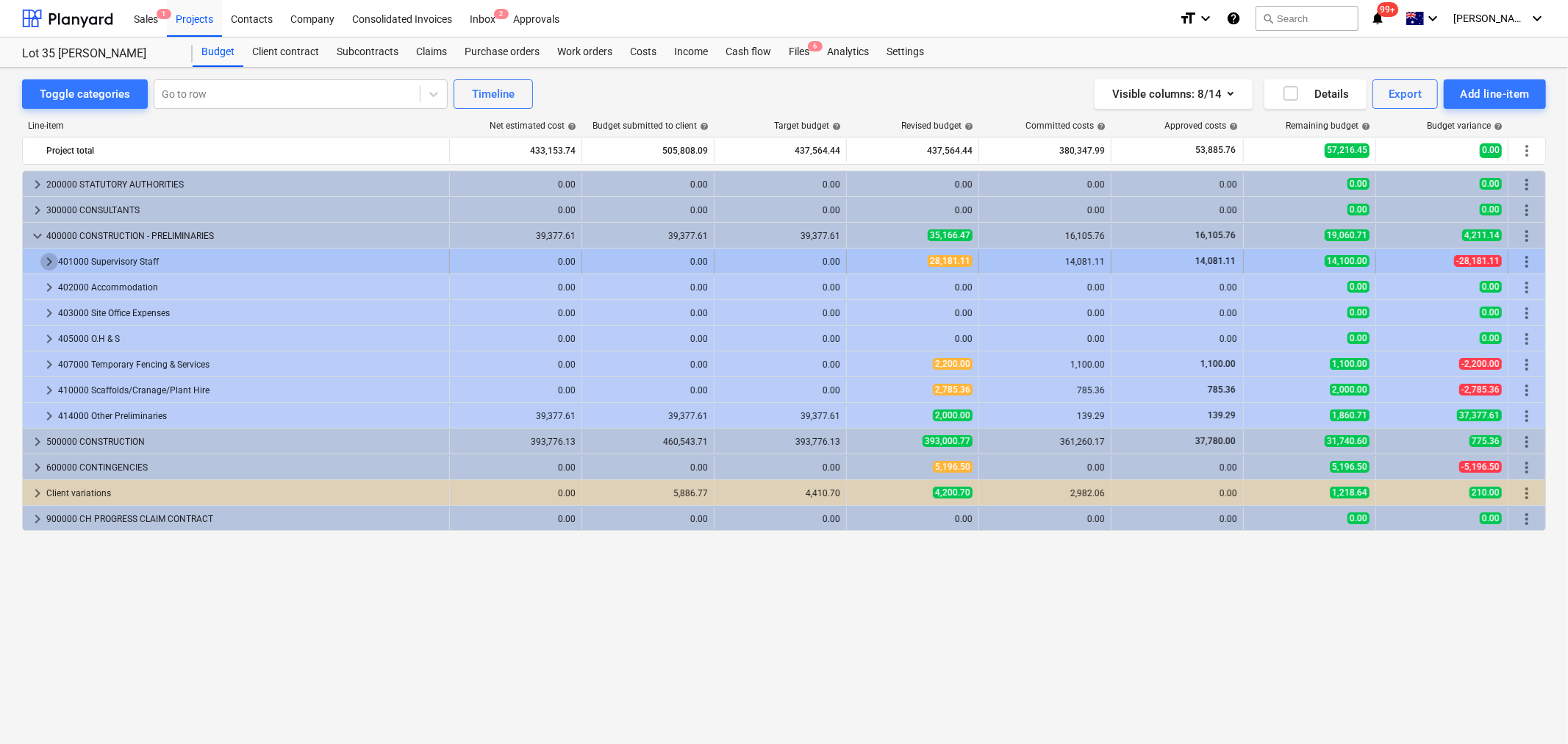
click at [54, 252] on div "keyboard_arrow_right" at bounding box center [49, 262] width 17 height 24
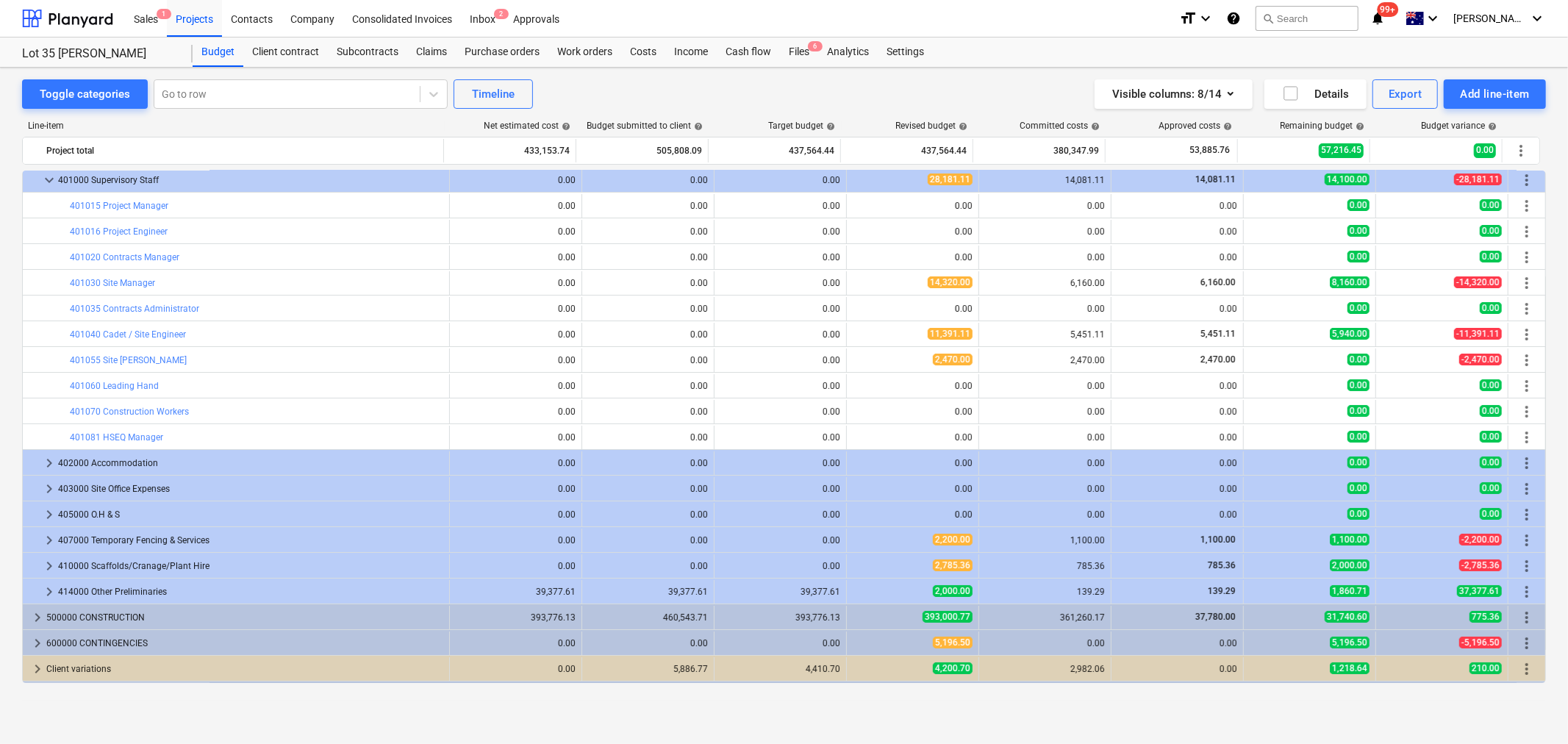
scroll to position [105, 0]
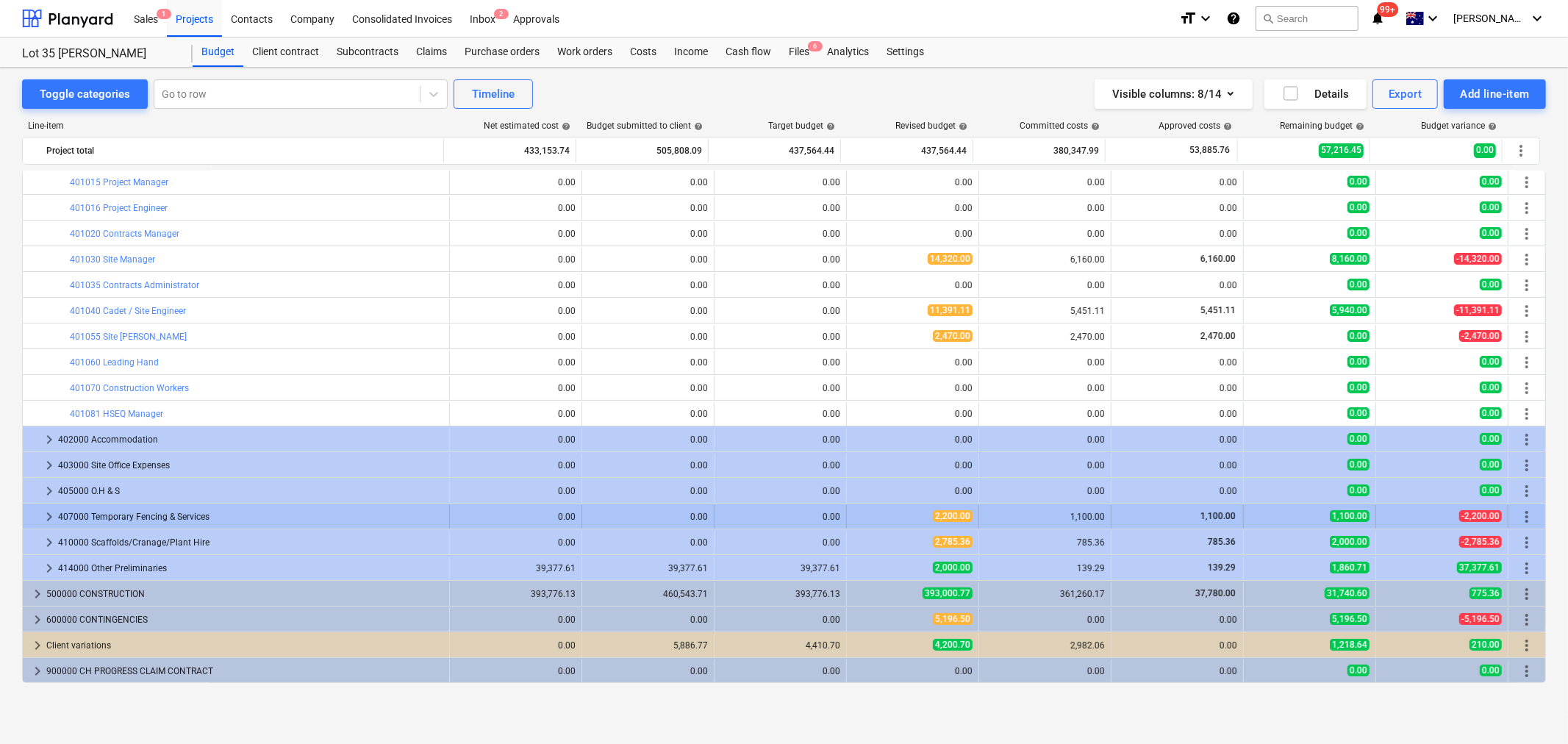
click at [40, 516] on span "keyboard_arrow_right" at bounding box center [49, 517] width 17 height 17
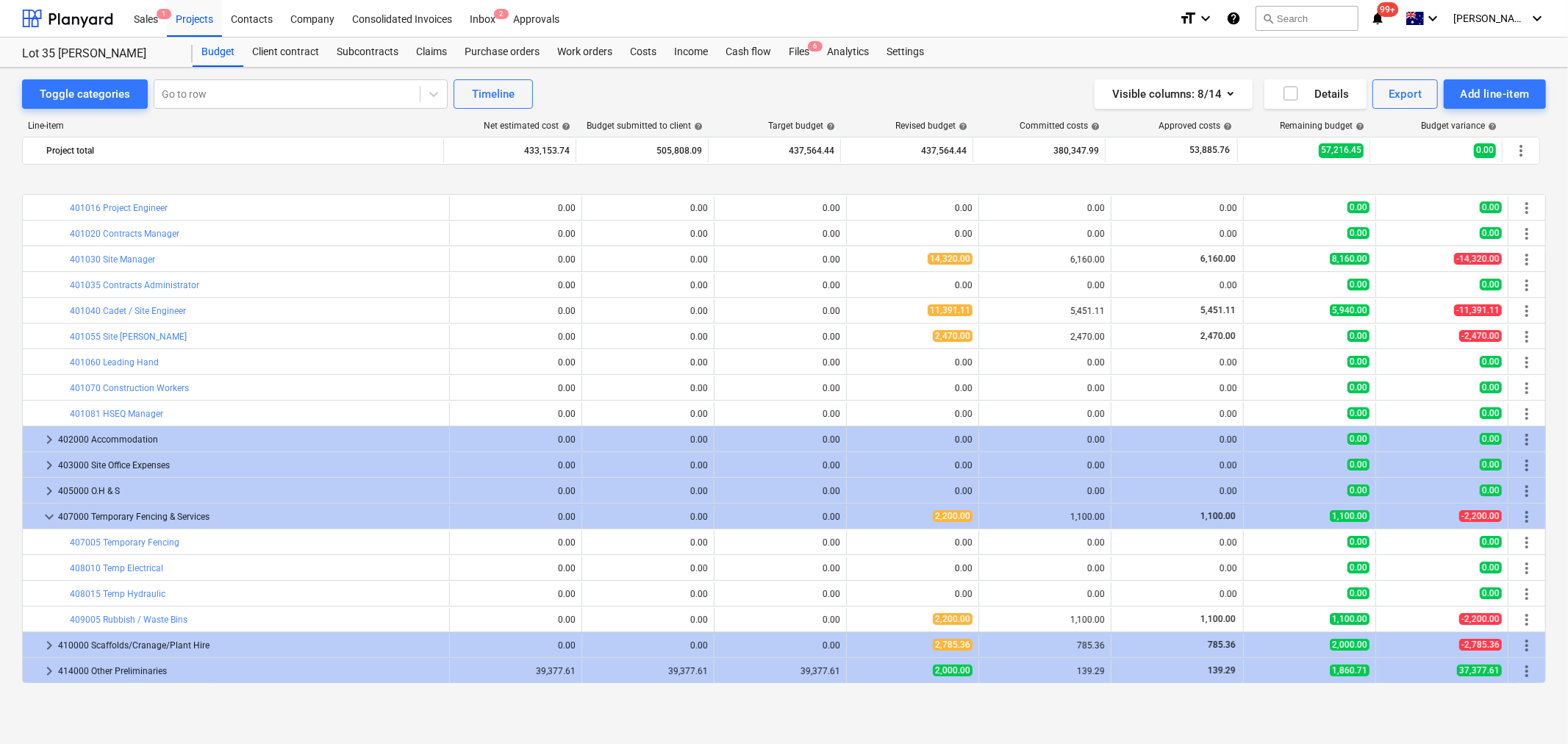
scroll to position [208, 0]
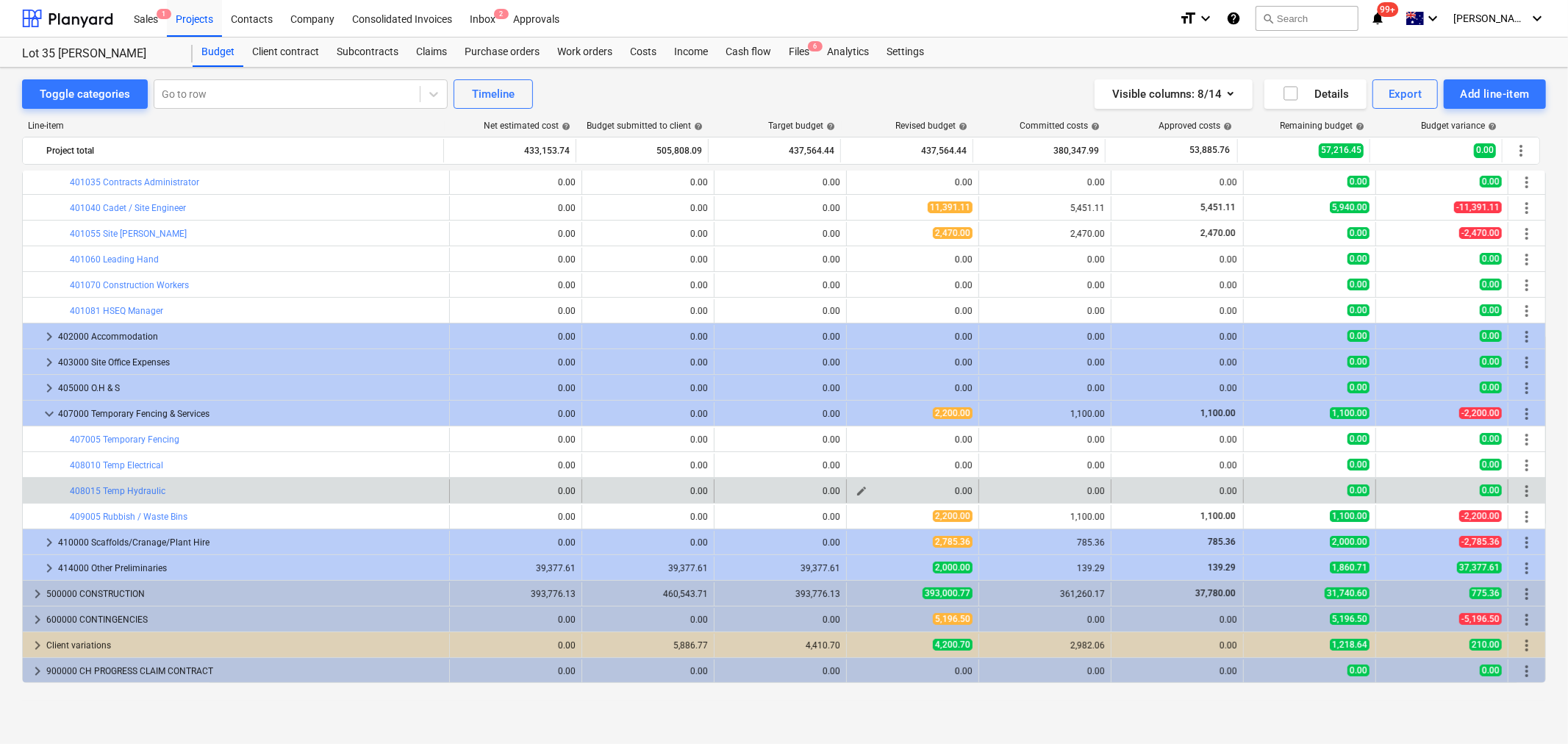
click at [856, 491] on span "edit" at bounding box center [862, 491] width 12 height 12
type textarea "x"
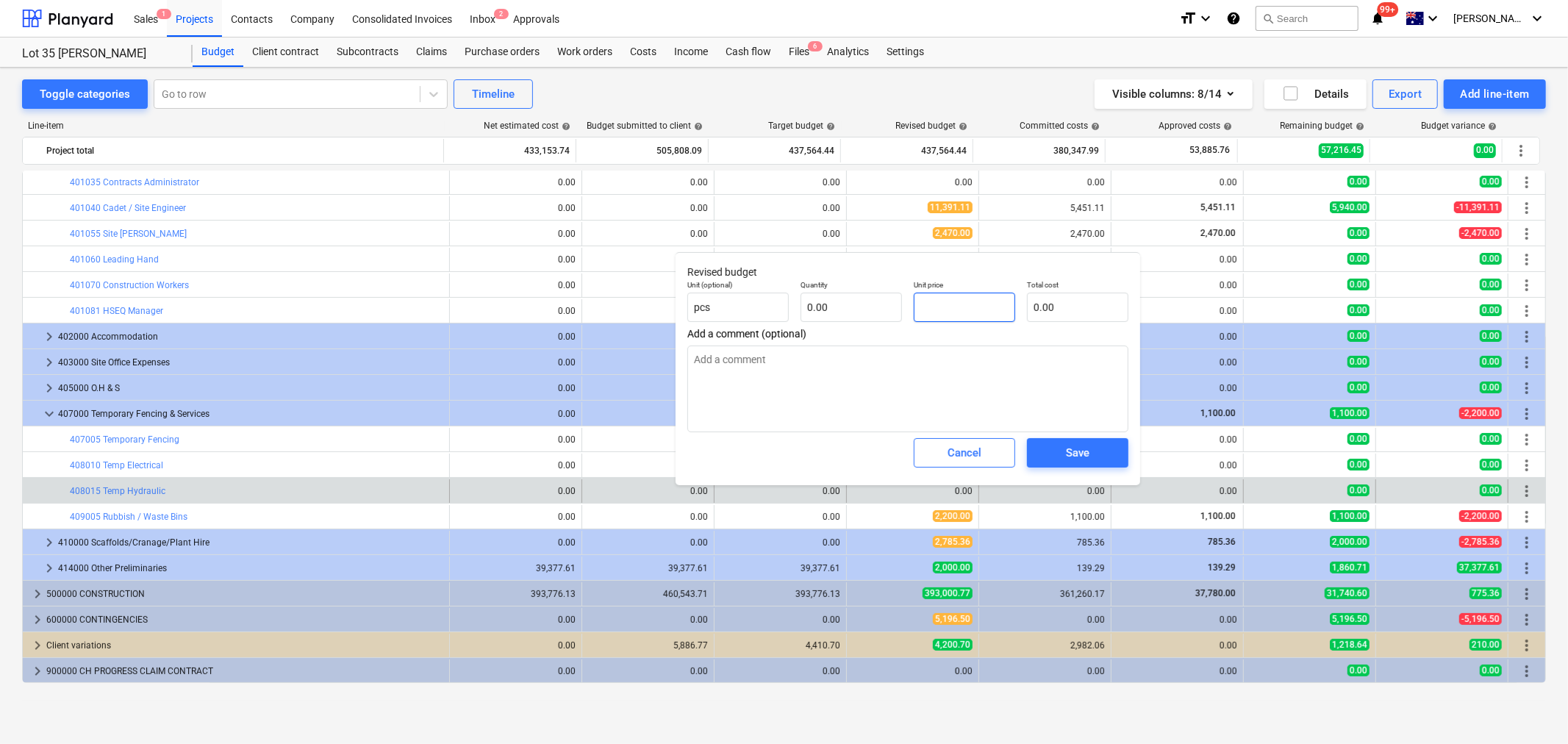
click at [943, 313] on input "text" at bounding box center [964, 307] width 102 height 29
type textarea "x"
type input "2"
type textarea "x"
type input "20"
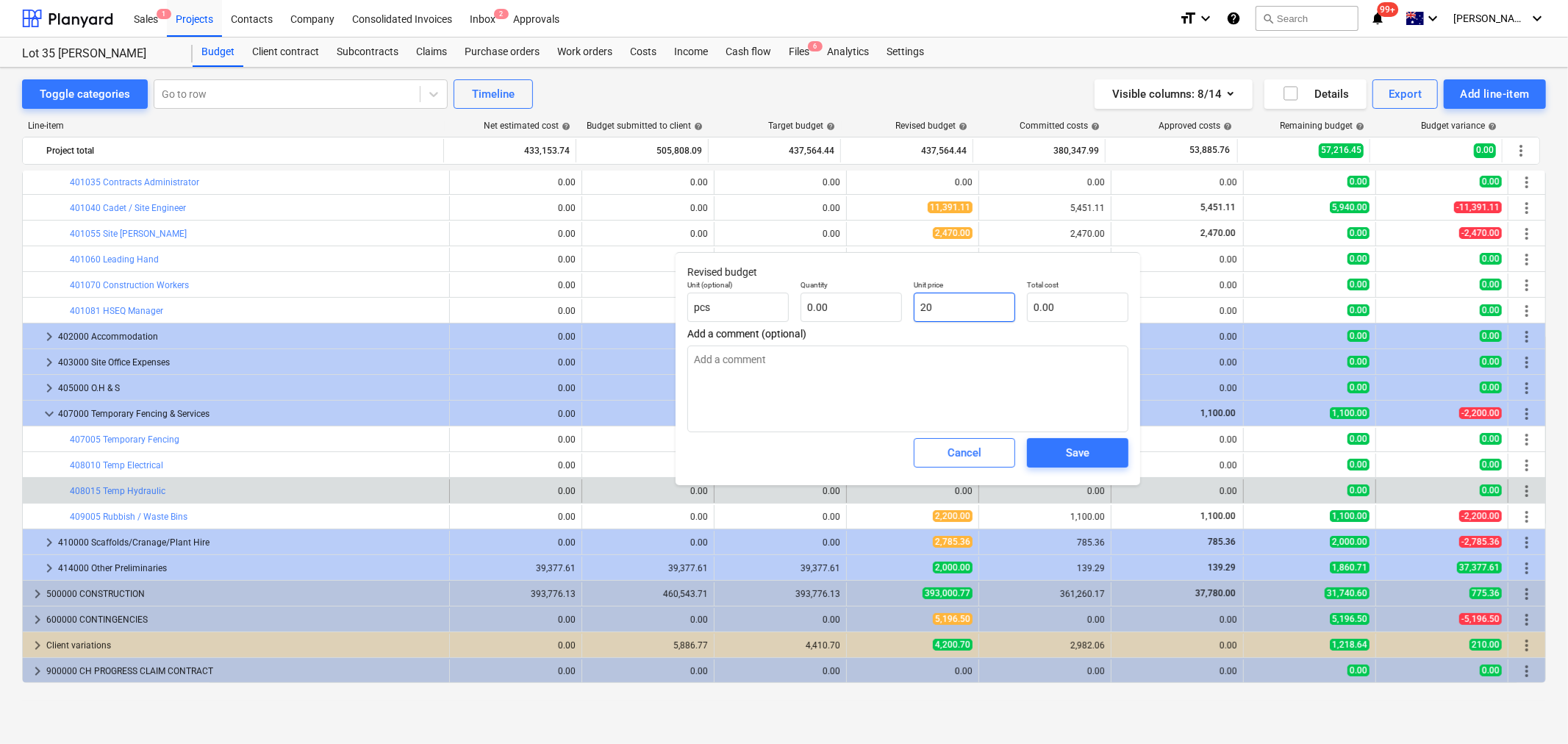
type textarea "x"
type input "200"
type textarea "x"
type input "200.00"
drag, startPoint x: 835, startPoint y: 308, endPoint x: 1060, endPoint y: 422, distance: 252.2
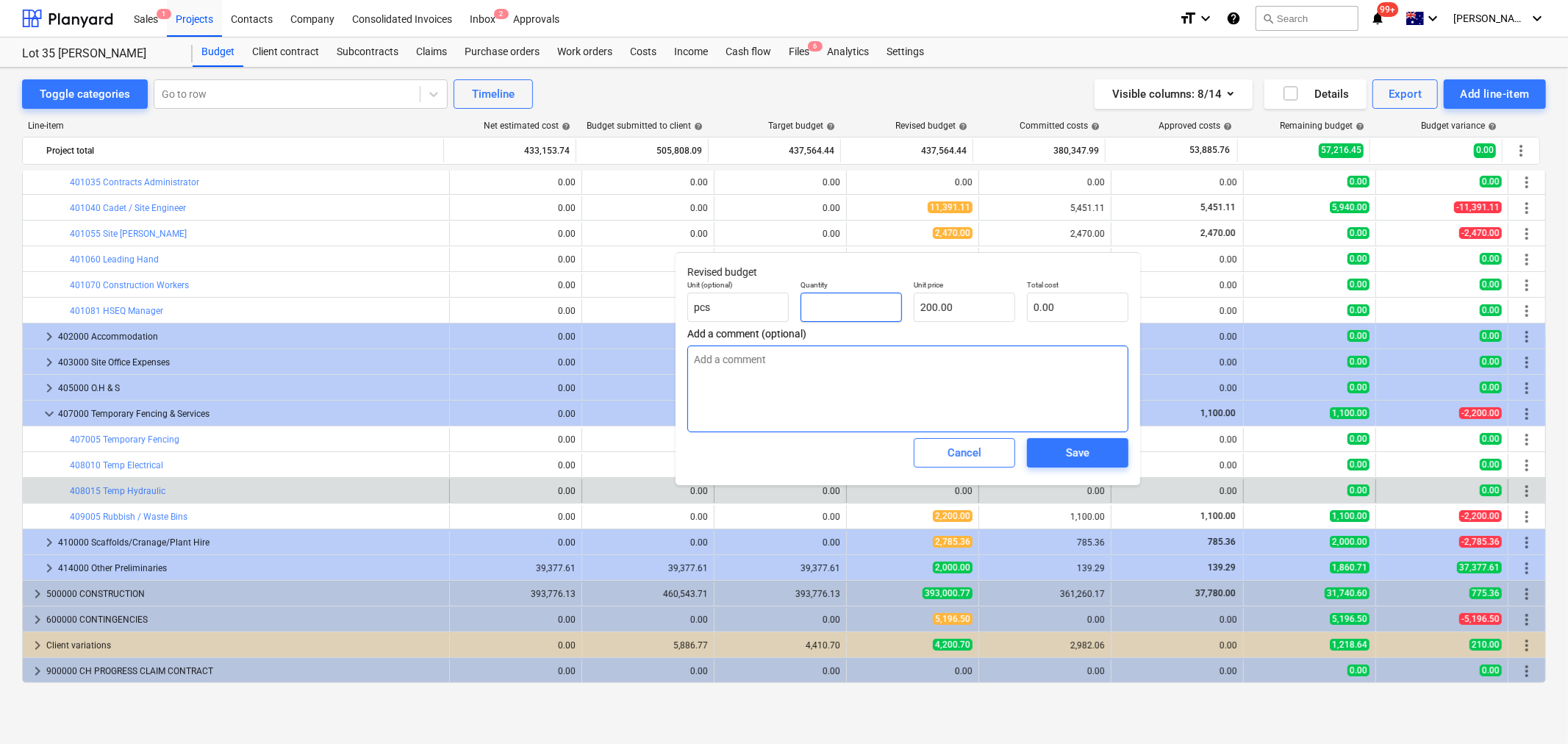
click at [836, 308] on input "text" at bounding box center [851, 307] width 102 height 29
type textarea "x"
type input "1"
type input "200.00"
type input "1"
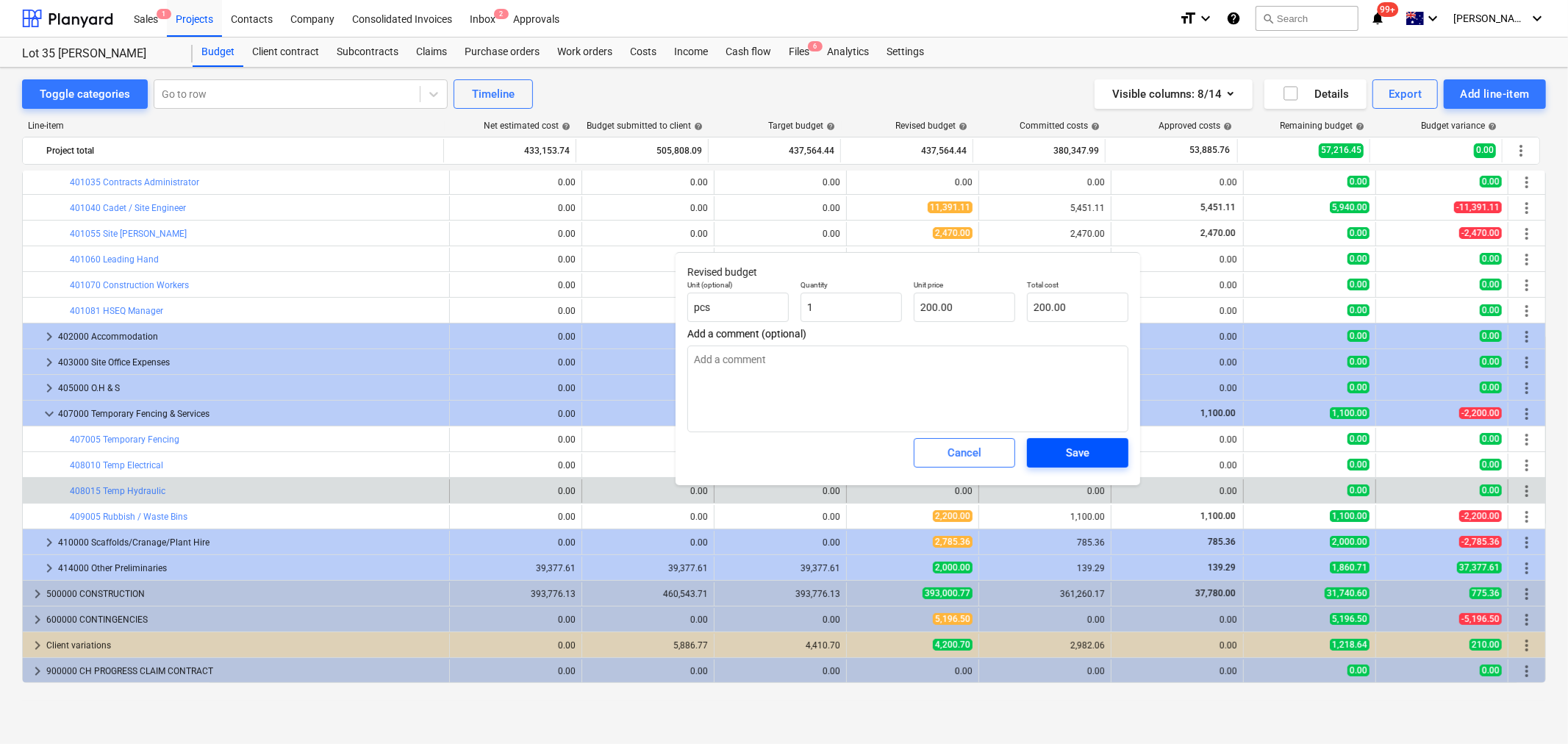
type textarea "x"
type input "1.00"
click at [1094, 448] on span "Save" at bounding box center [1078, 453] width 66 height 19
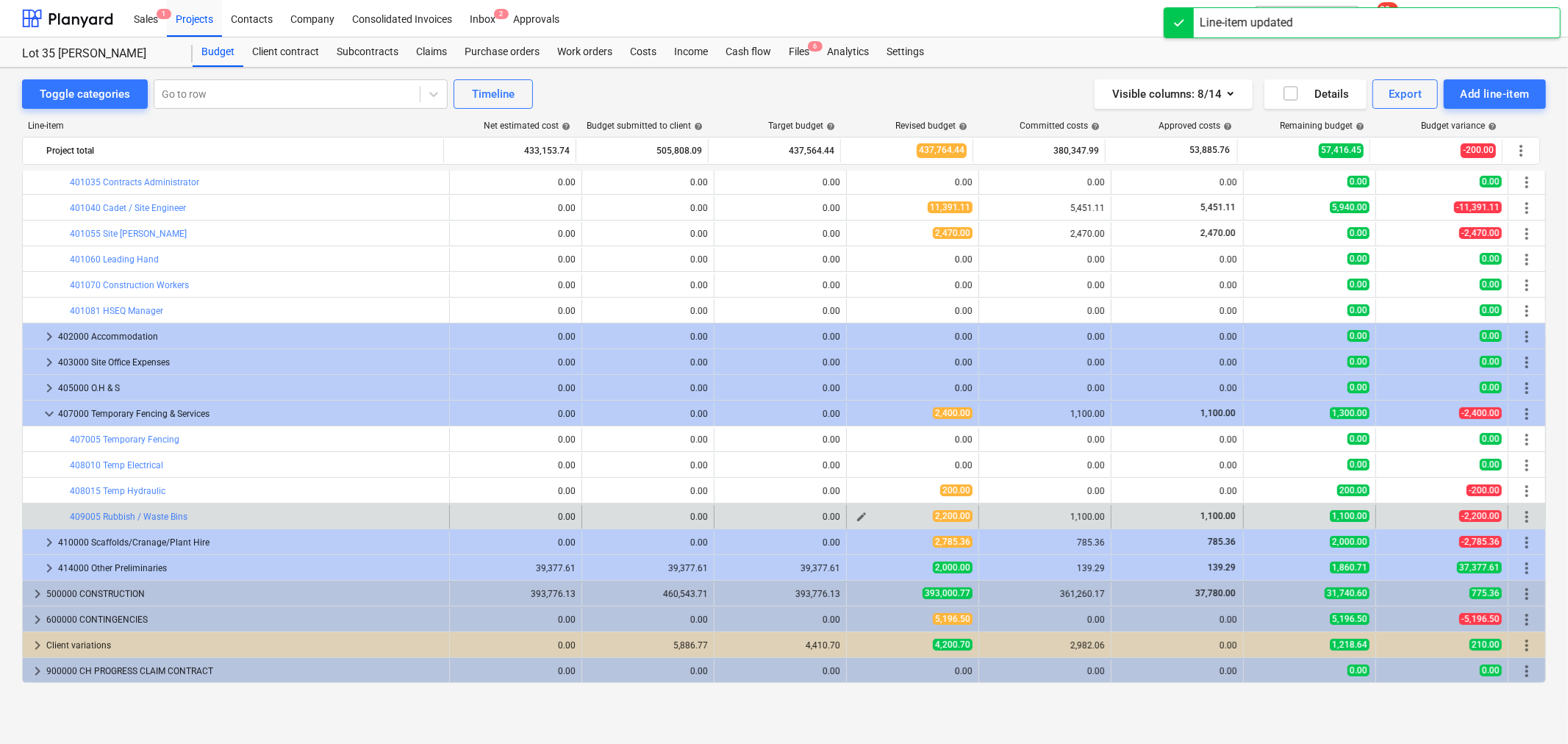
click at [861, 521] on span "edit" at bounding box center [862, 517] width 12 height 12
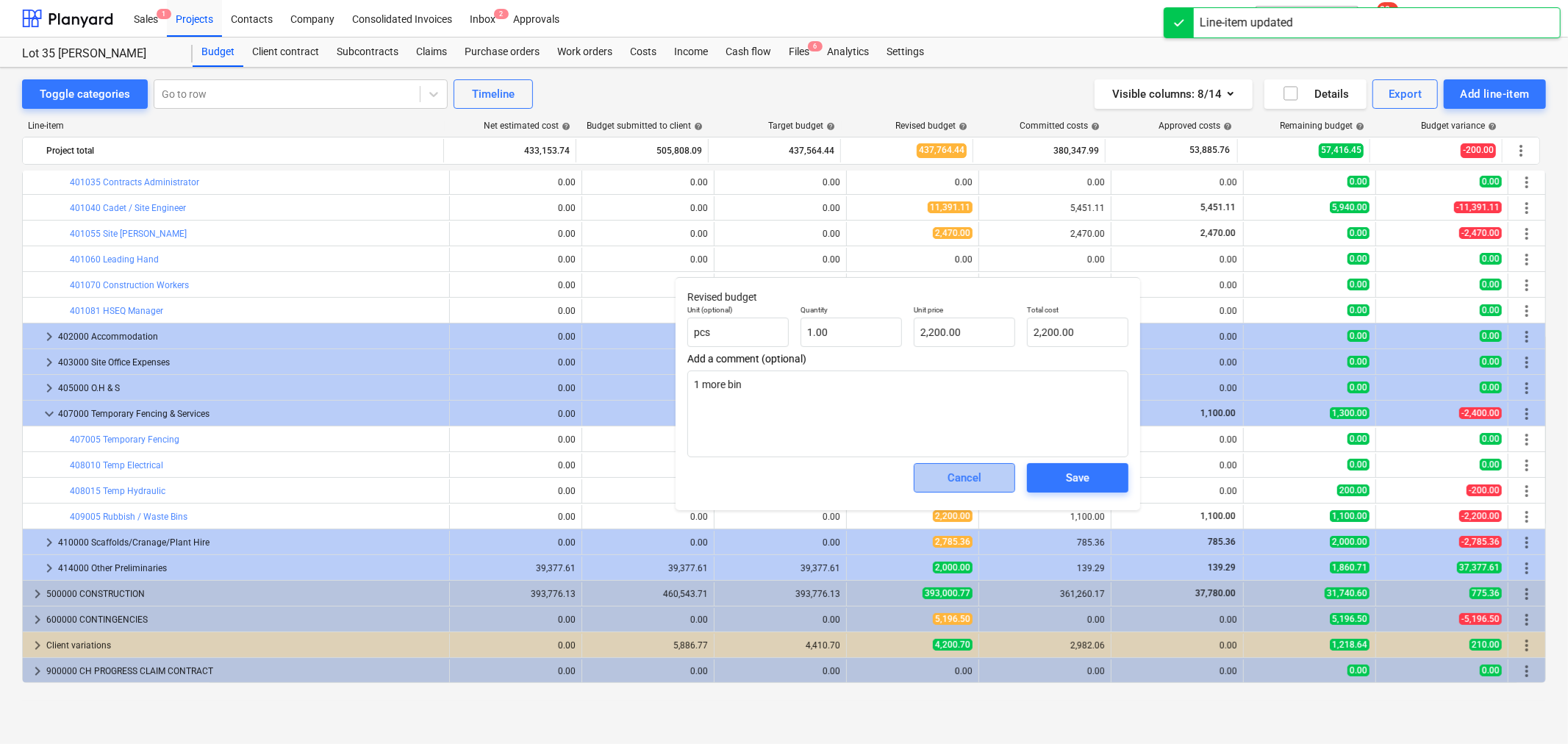
click at [968, 484] on div "Cancel" at bounding box center [964, 478] width 34 height 19
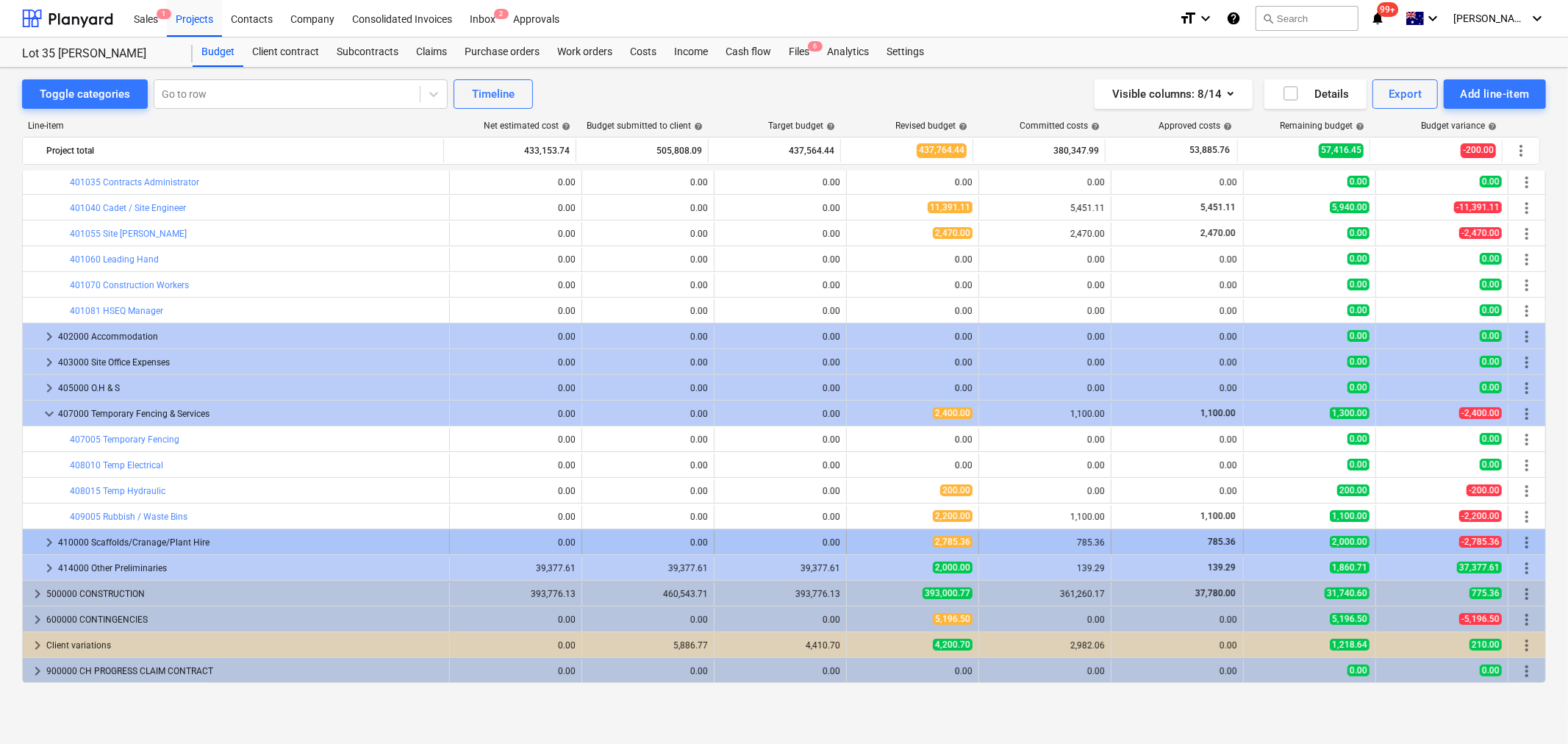
click at [59, 540] on div "410000 Scaffolds/Cranage/Plant Hire" at bounding box center [251, 543] width 385 height 24
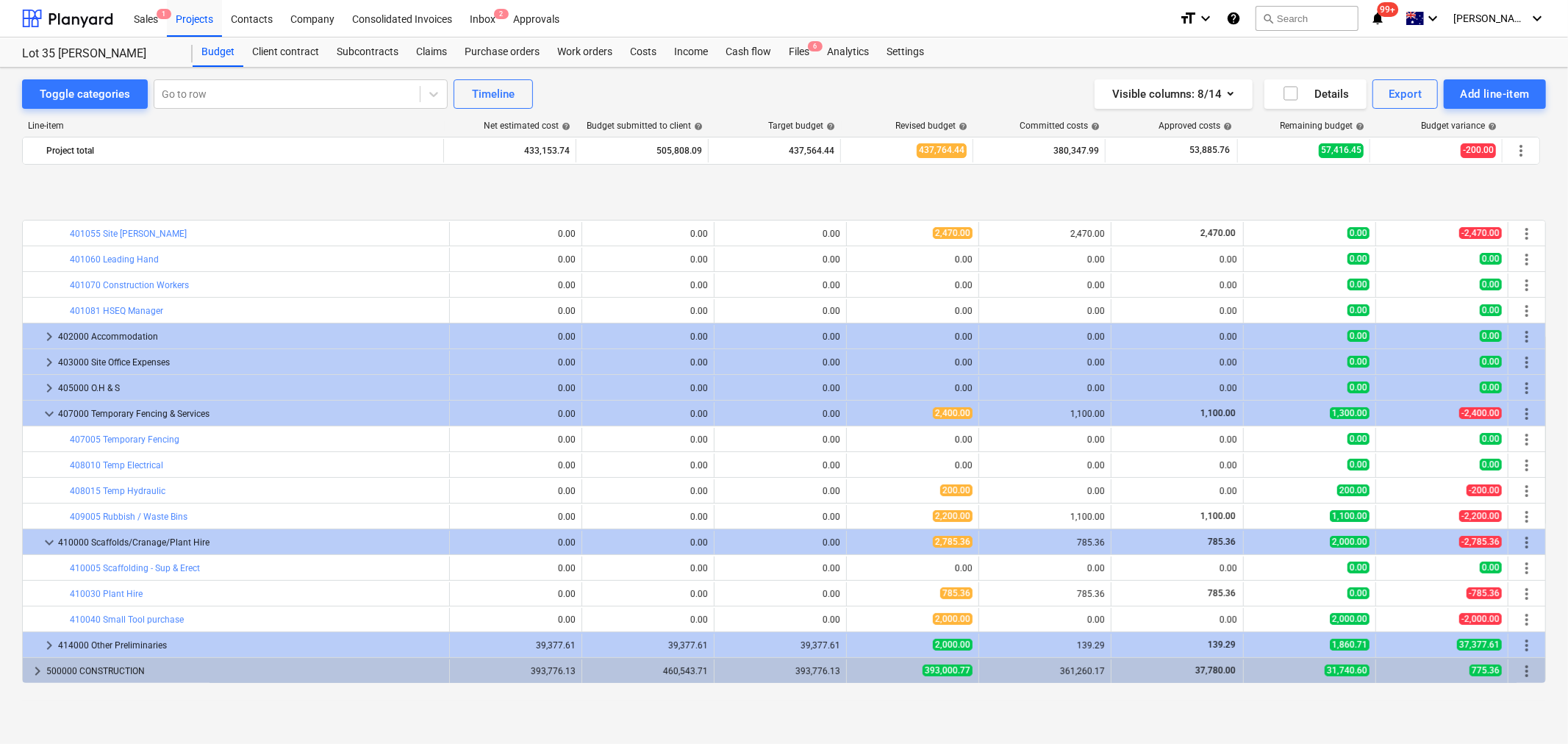
scroll to position [286, 0]
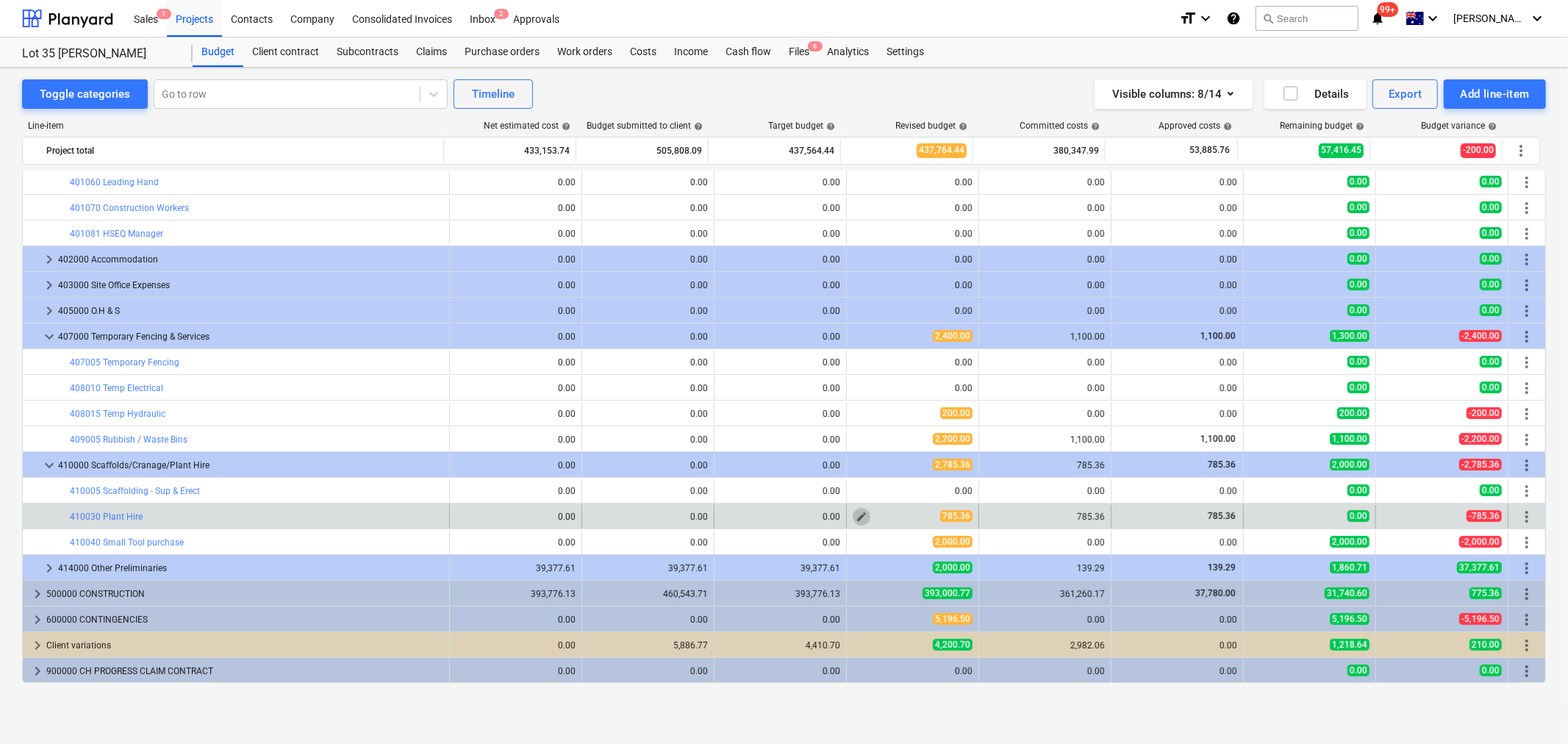
click at [857, 515] on span "edit" at bounding box center [862, 517] width 12 height 12
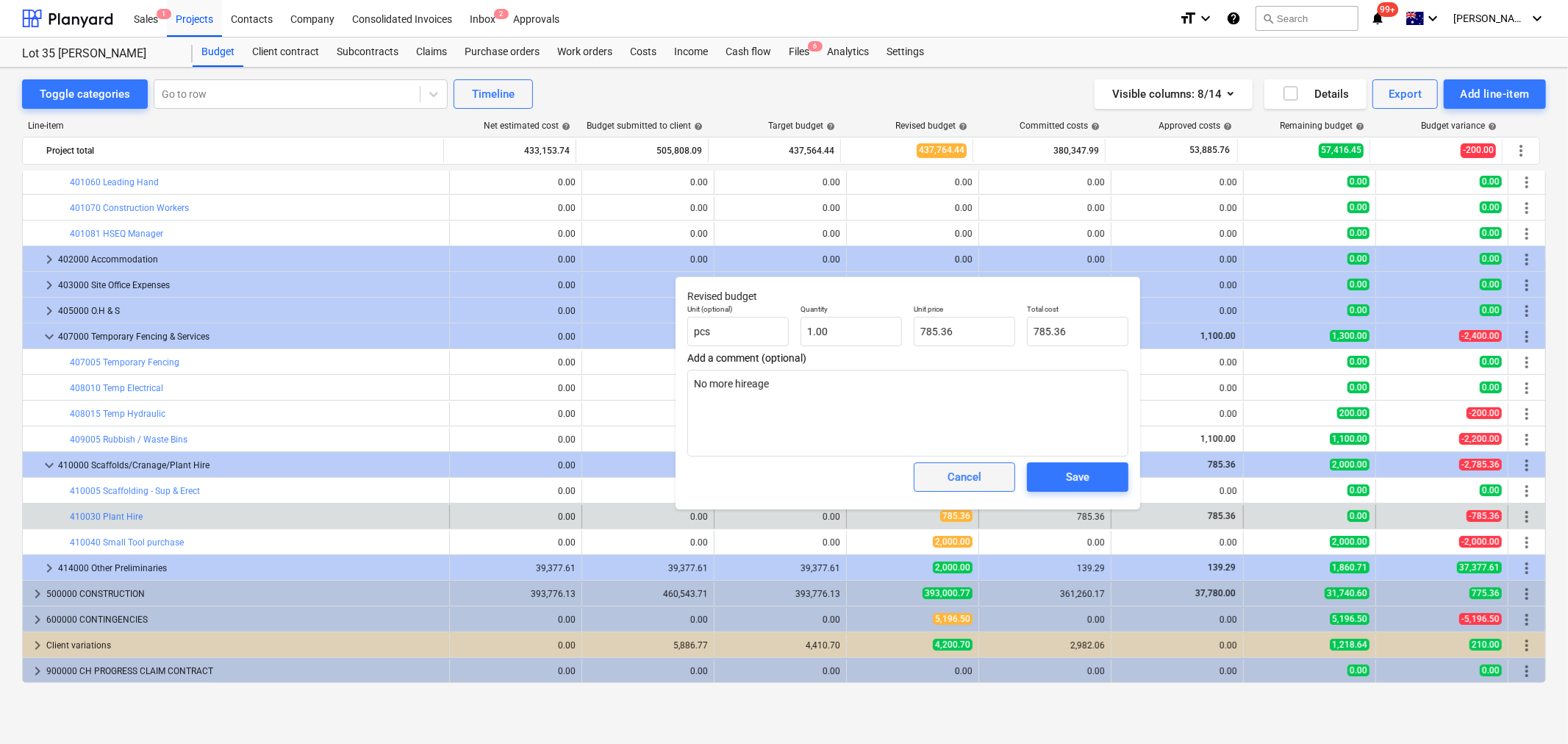
click at [962, 468] on div "Cancel" at bounding box center [964, 477] width 34 height 19
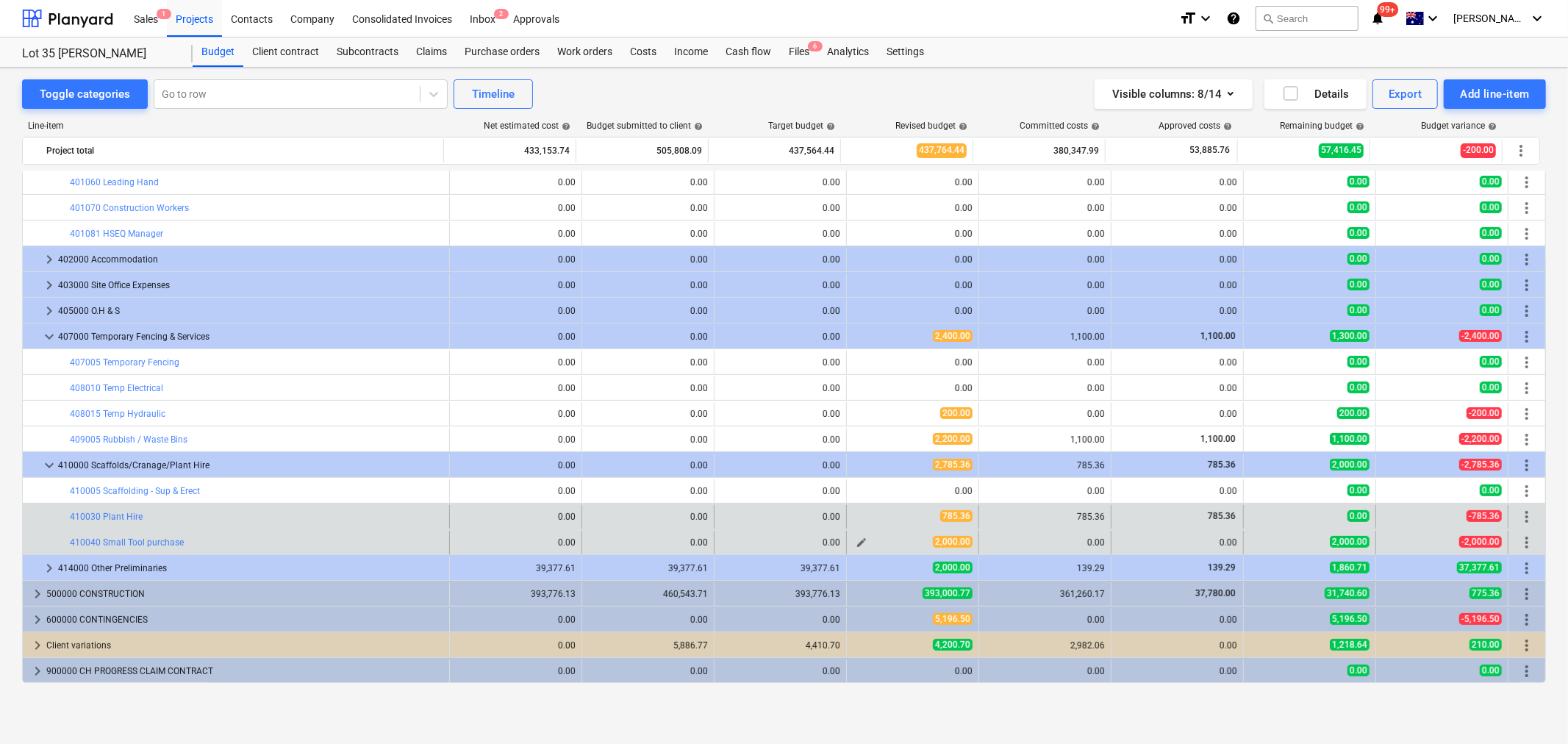
click at [856, 543] on span "edit" at bounding box center [862, 542] width 12 height 12
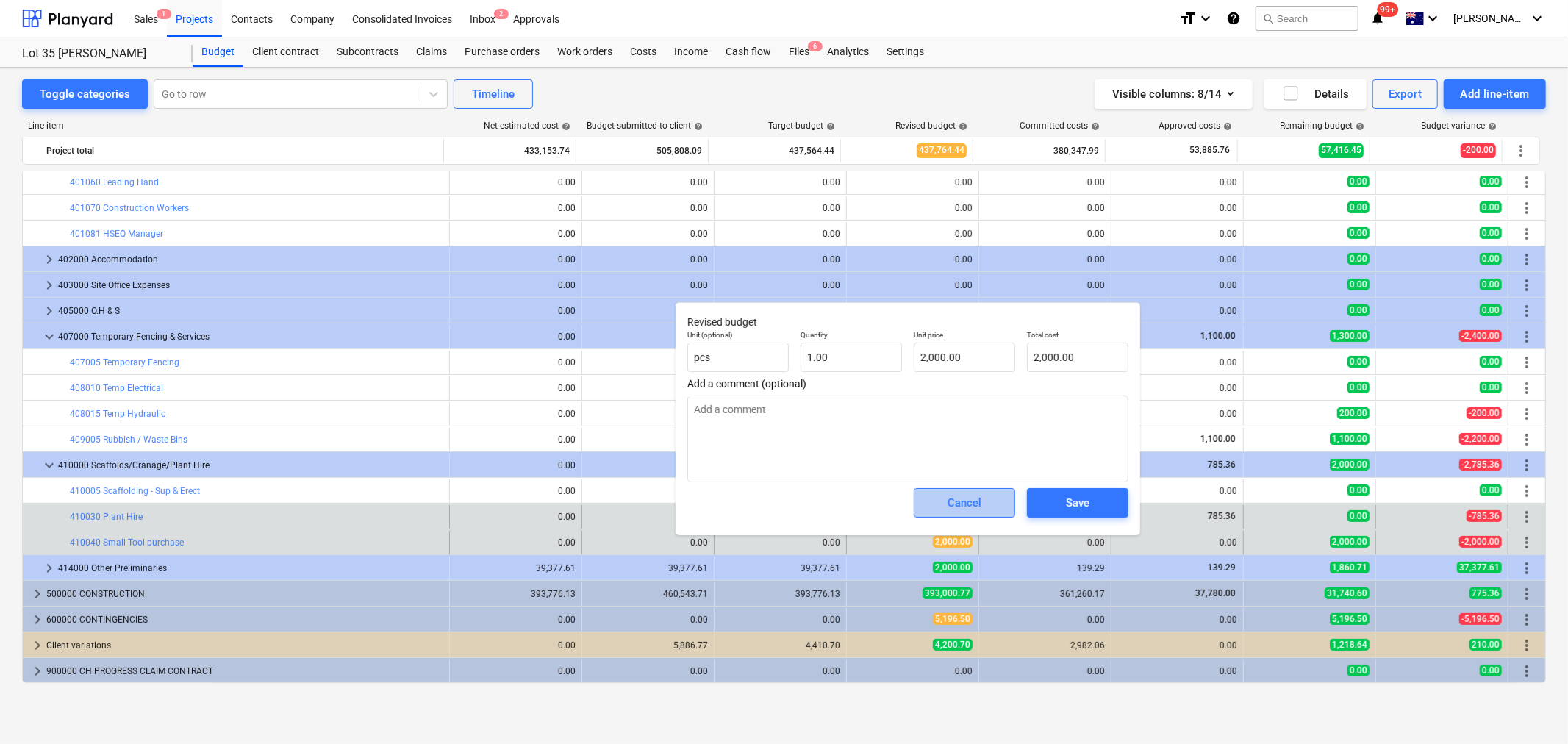
click at [934, 493] on span "Cancel" at bounding box center [964, 503] width 65 height 19
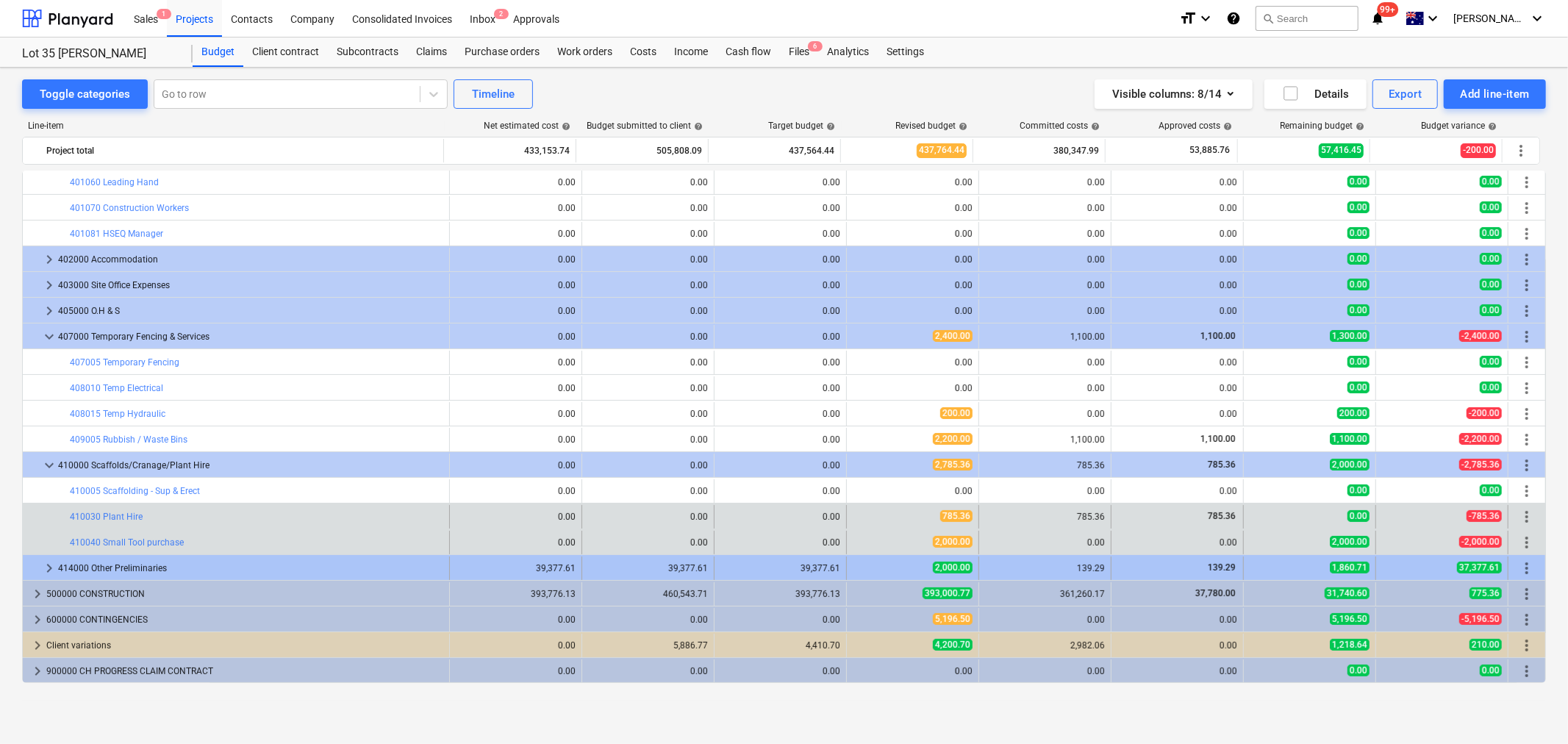
click at [46, 567] on span "keyboard_arrow_right" at bounding box center [49, 568] width 17 height 17
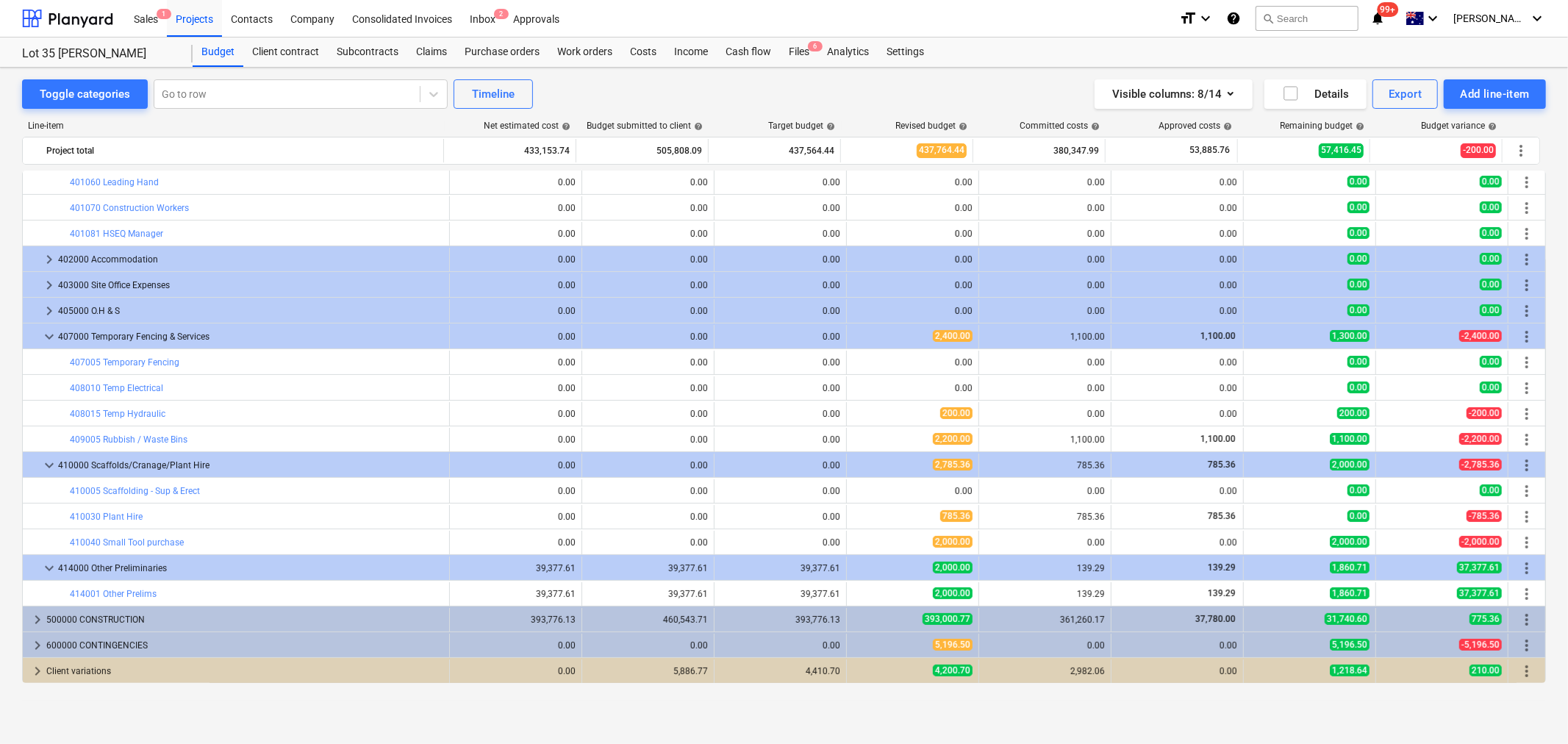
scroll to position [311, 0]
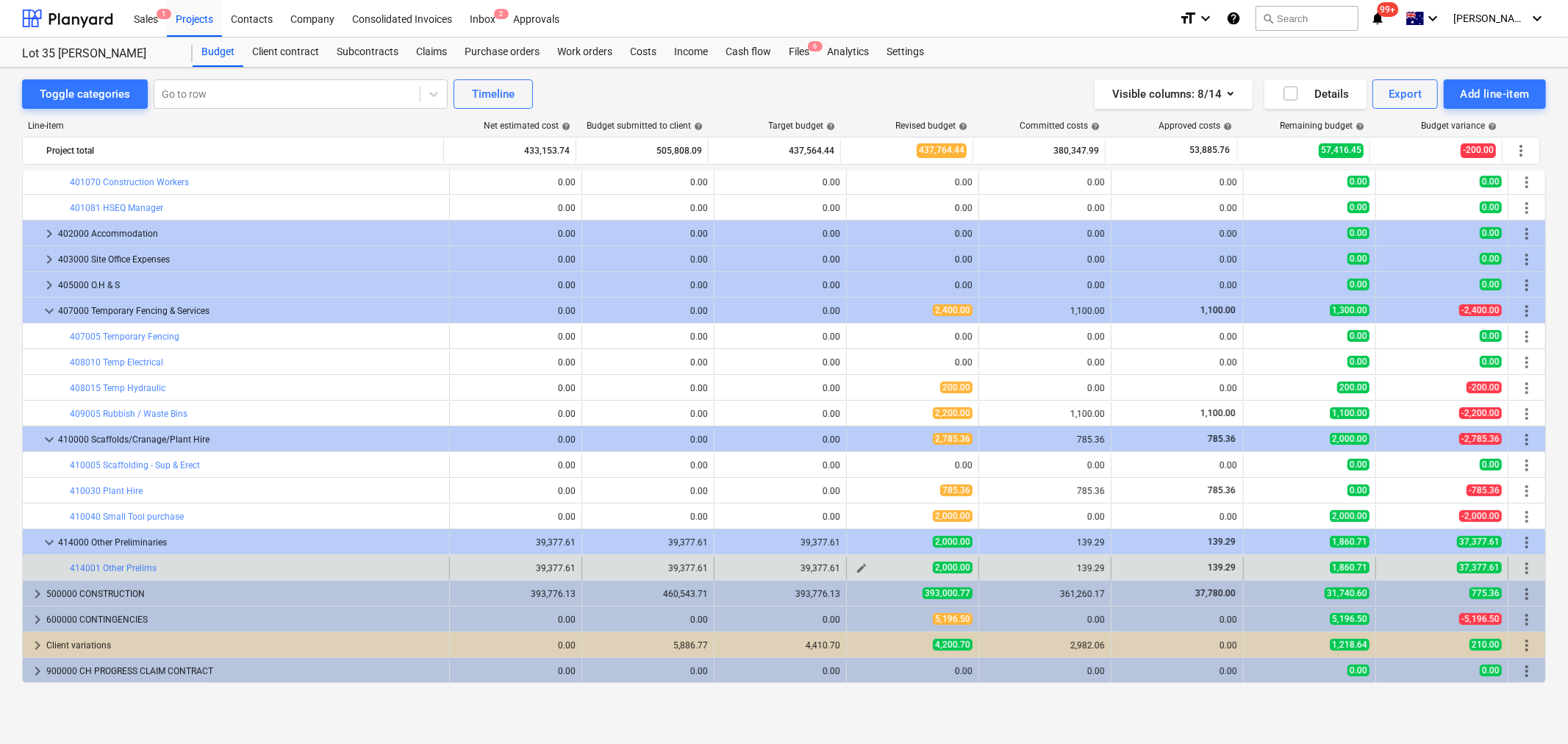
click at [859, 570] on span "edit" at bounding box center [862, 568] width 12 height 12
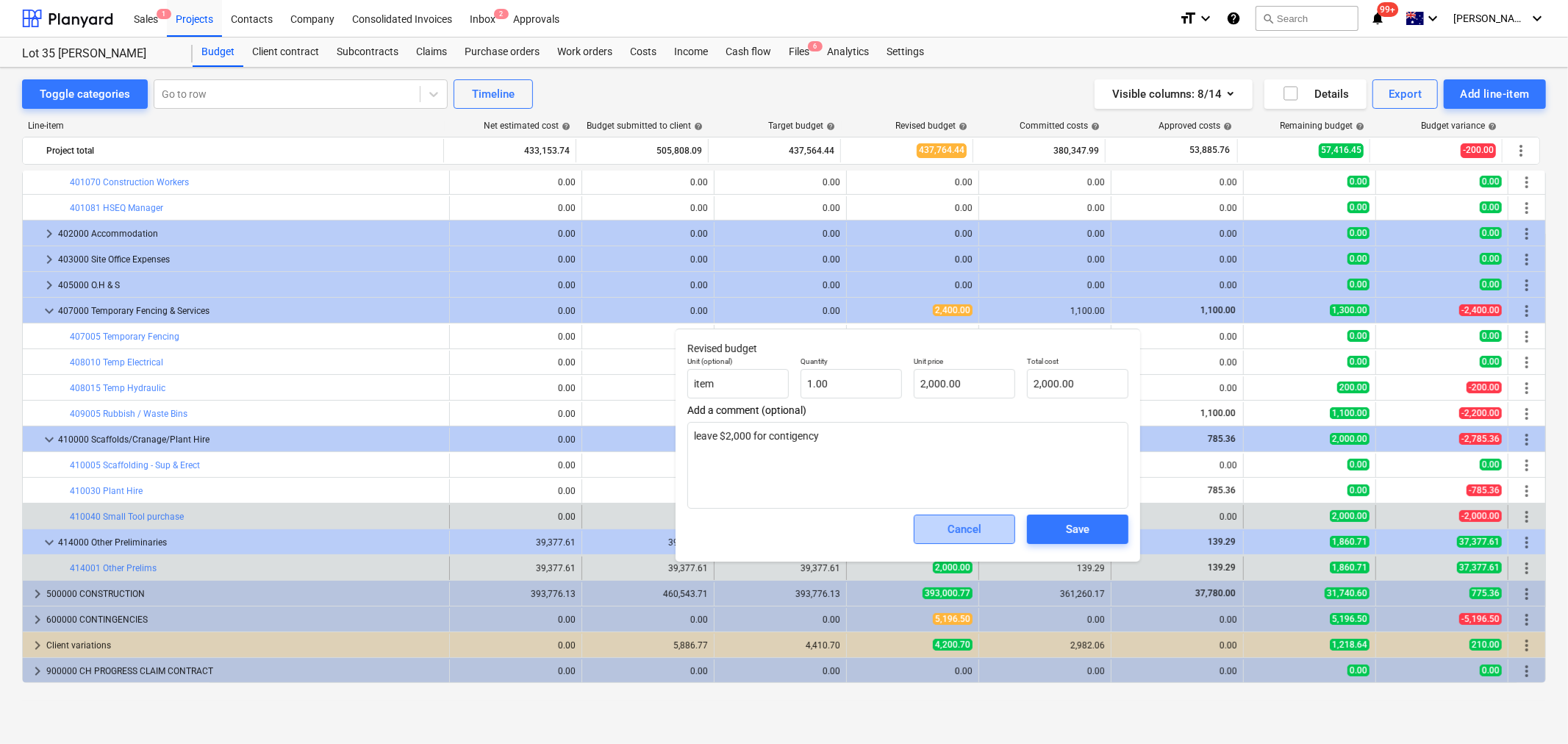
click at [967, 525] on div "Cancel" at bounding box center [964, 529] width 34 height 19
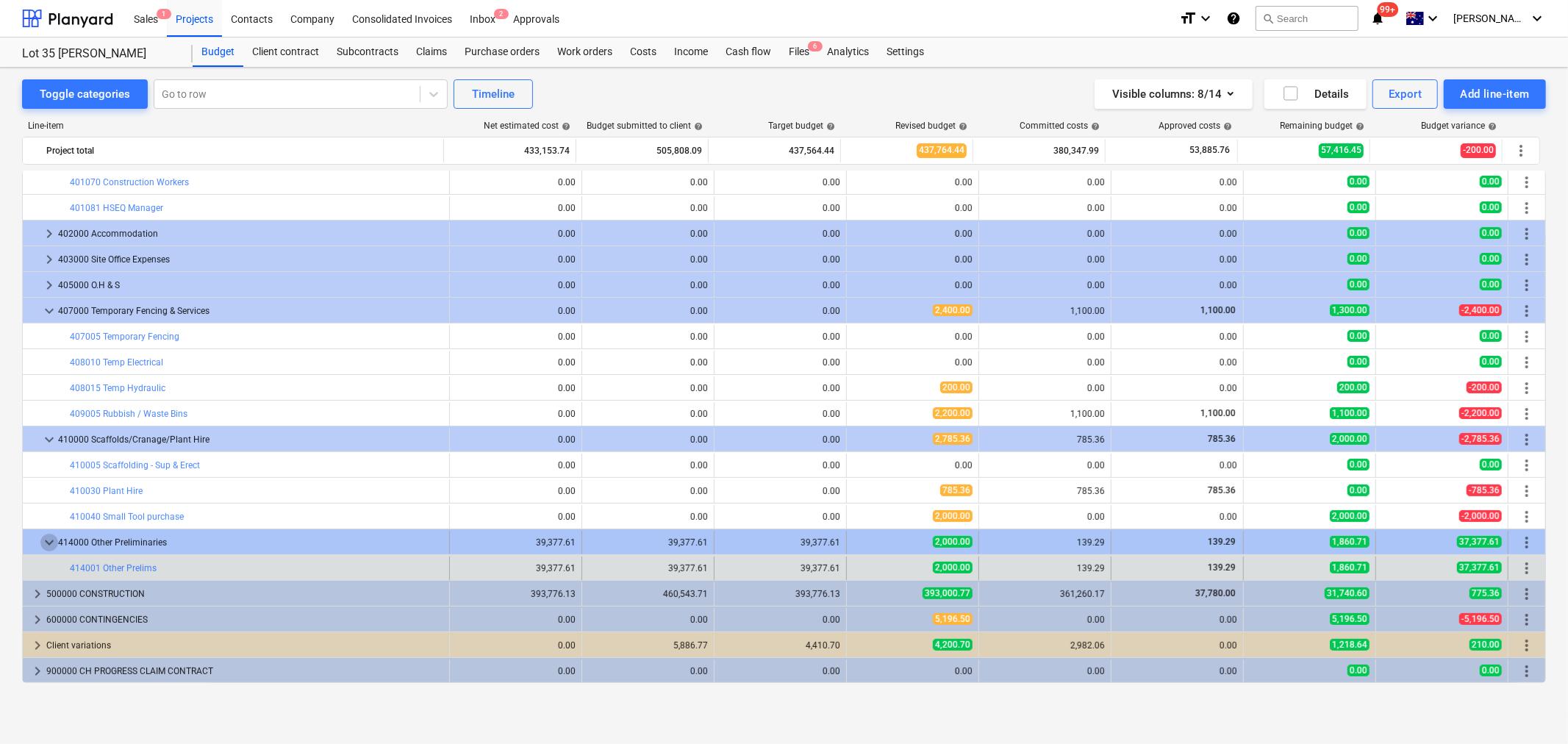
click at [53, 539] on span "keyboard_arrow_down" at bounding box center [49, 542] width 17 height 17
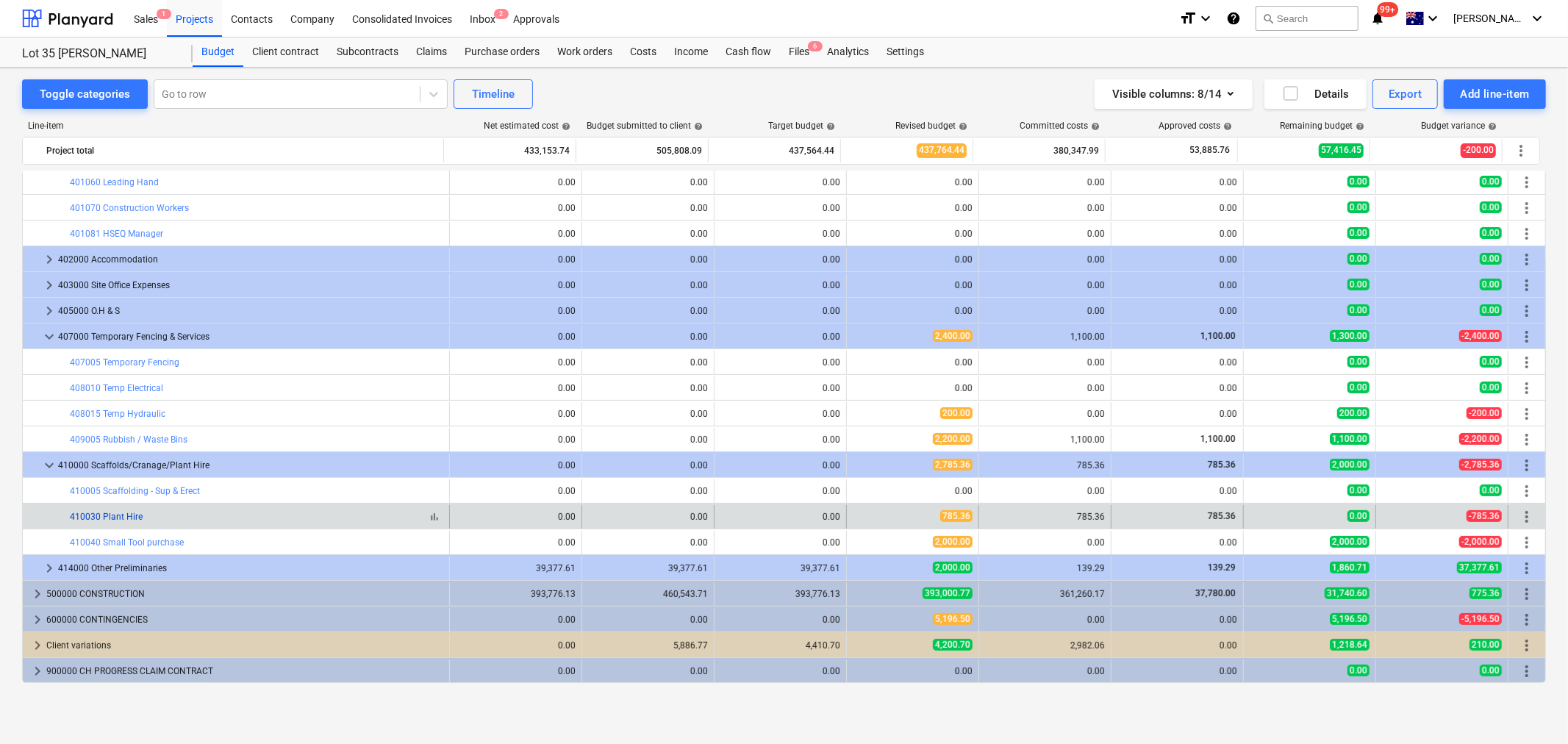
scroll to position [286, 0]
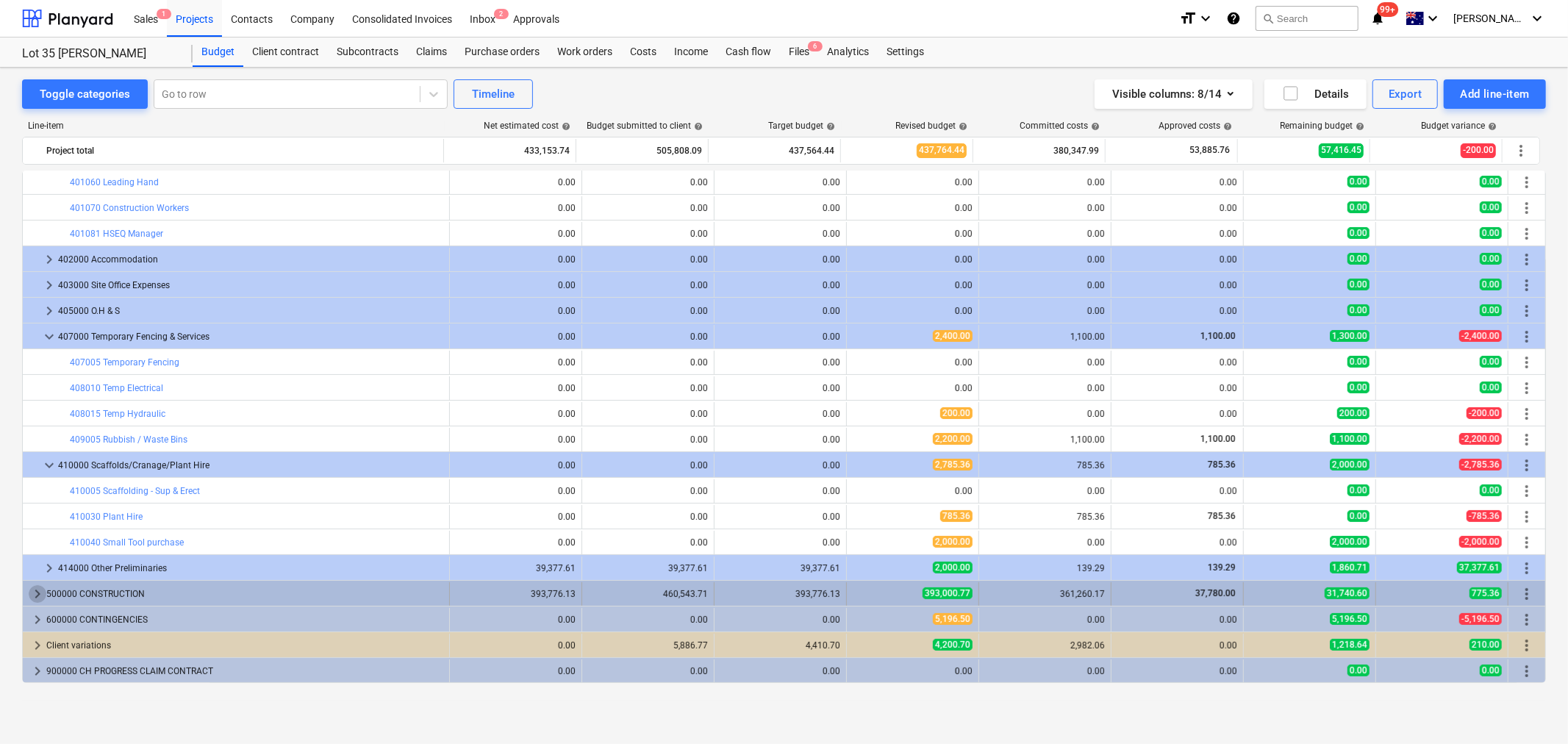
click at [39, 586] on span "keyboard_arrow_right" at bounding box center [37, 594] width 17 height 17
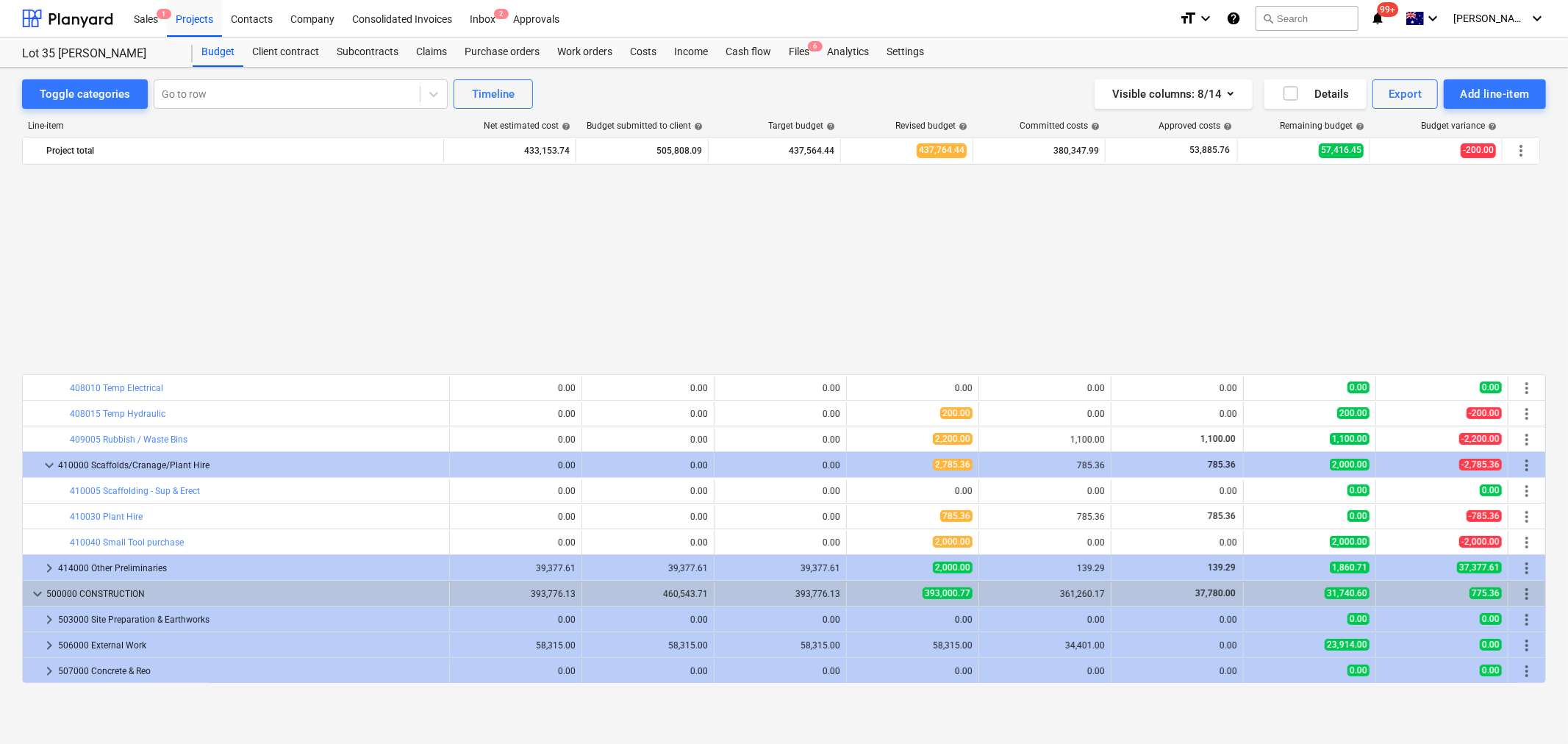
scroll to position [612, 0]
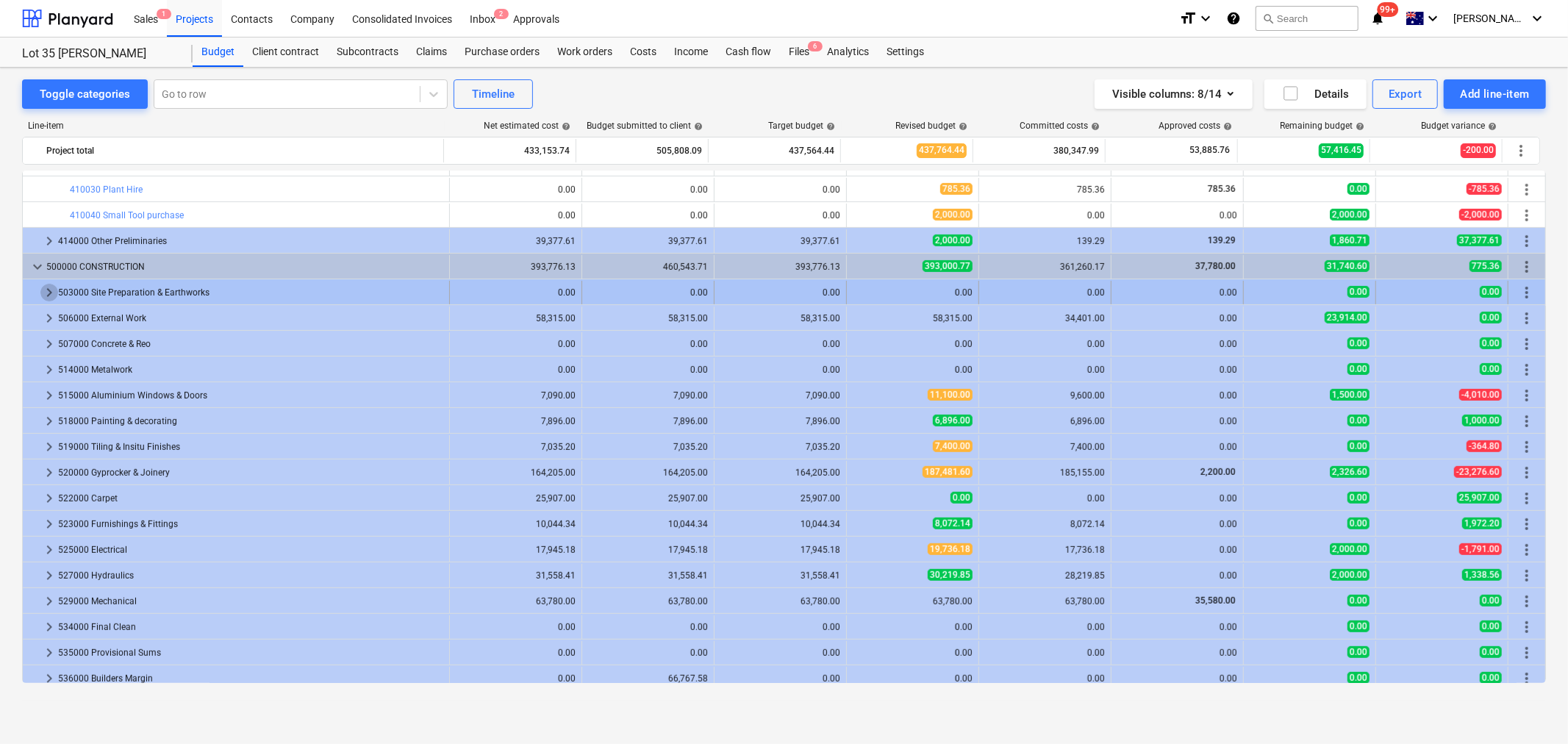
click at [50, 294] on span "keyboard_arrow_right" at bounding box center [49, 293] width 17 height 17
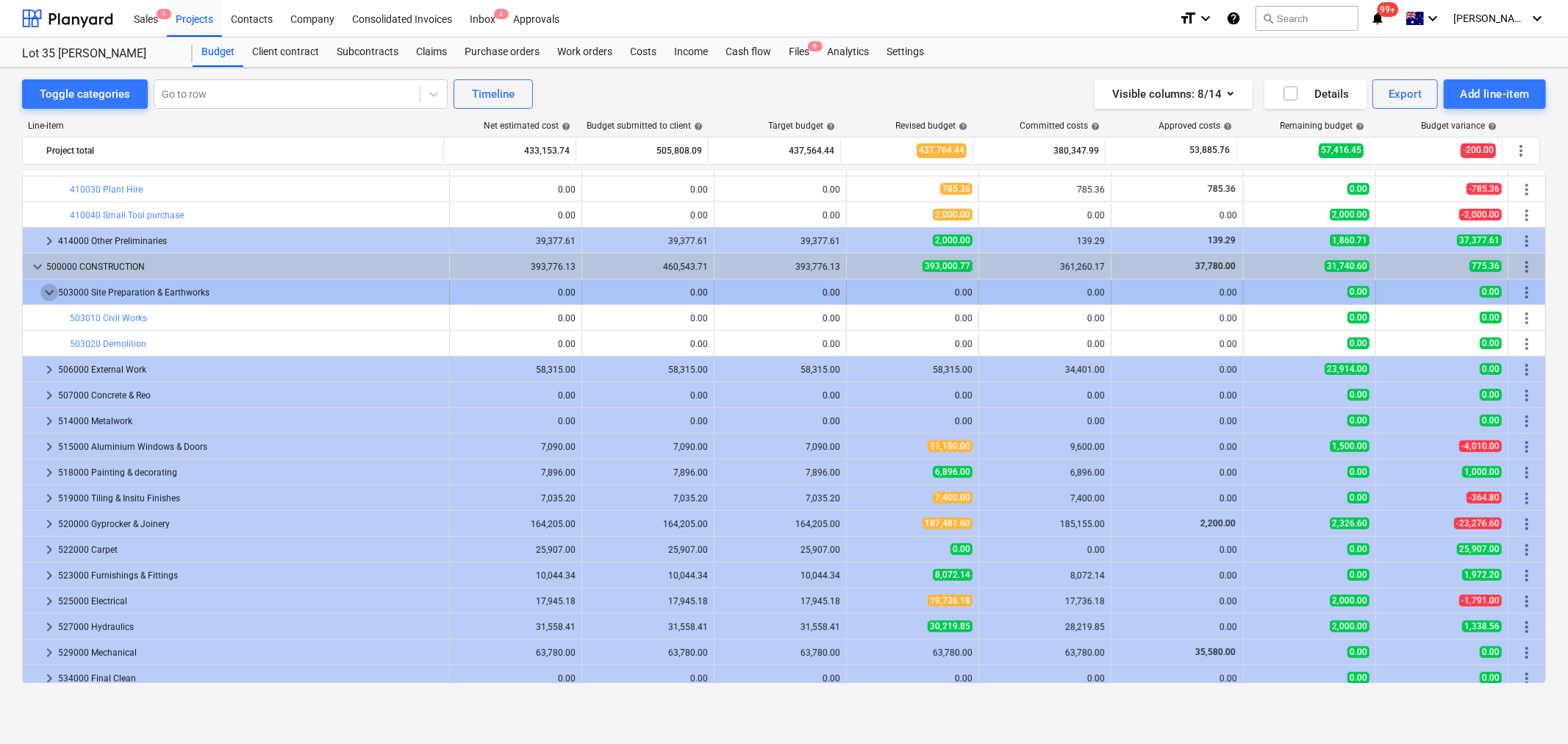
click at [50, 286] on span "keyboard_arrow_down" at bounding box center [49, 293] width 17 height 17
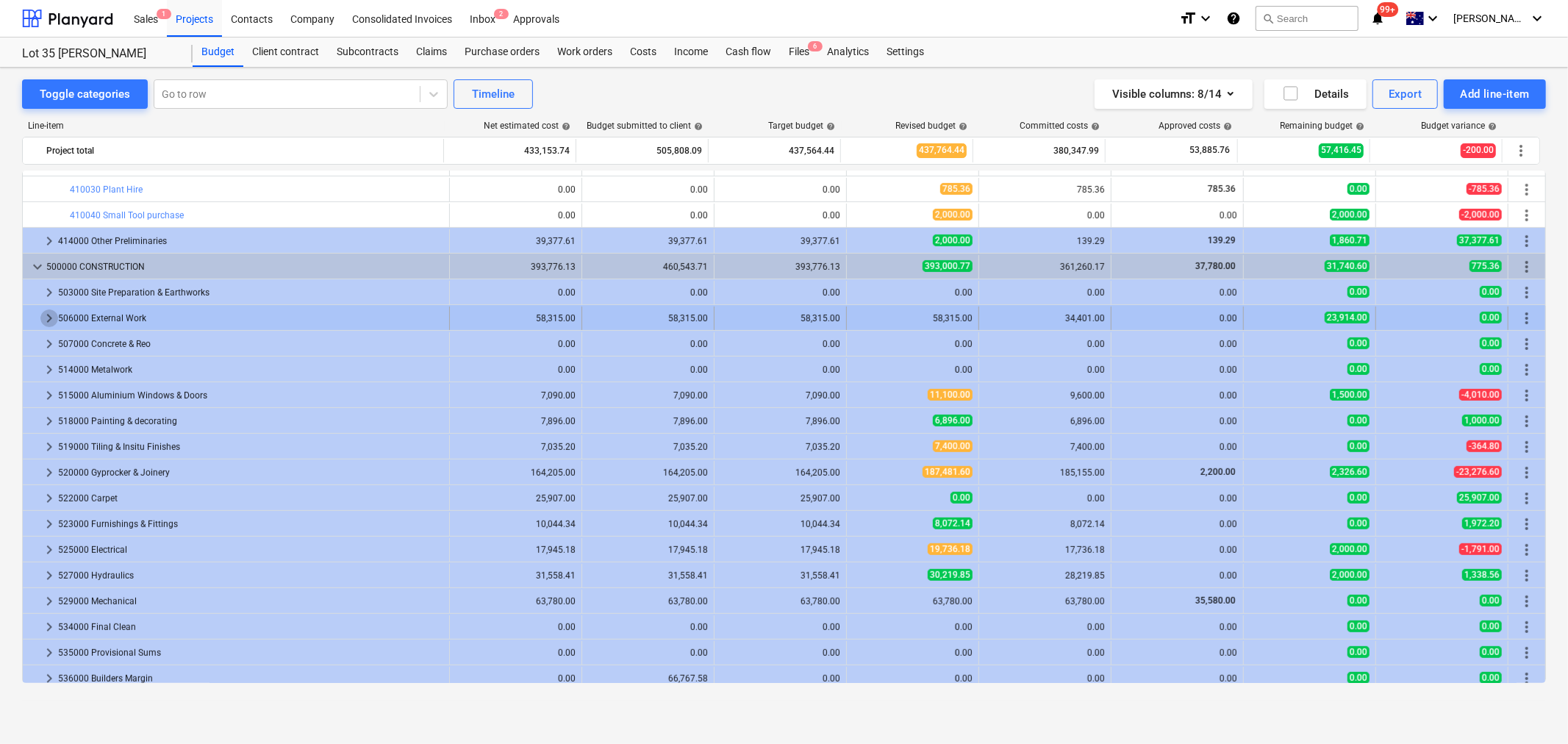
click at [47, 320] on span "keyboard_arrow_right" at bounding box center [49, 318] width 17 height 17
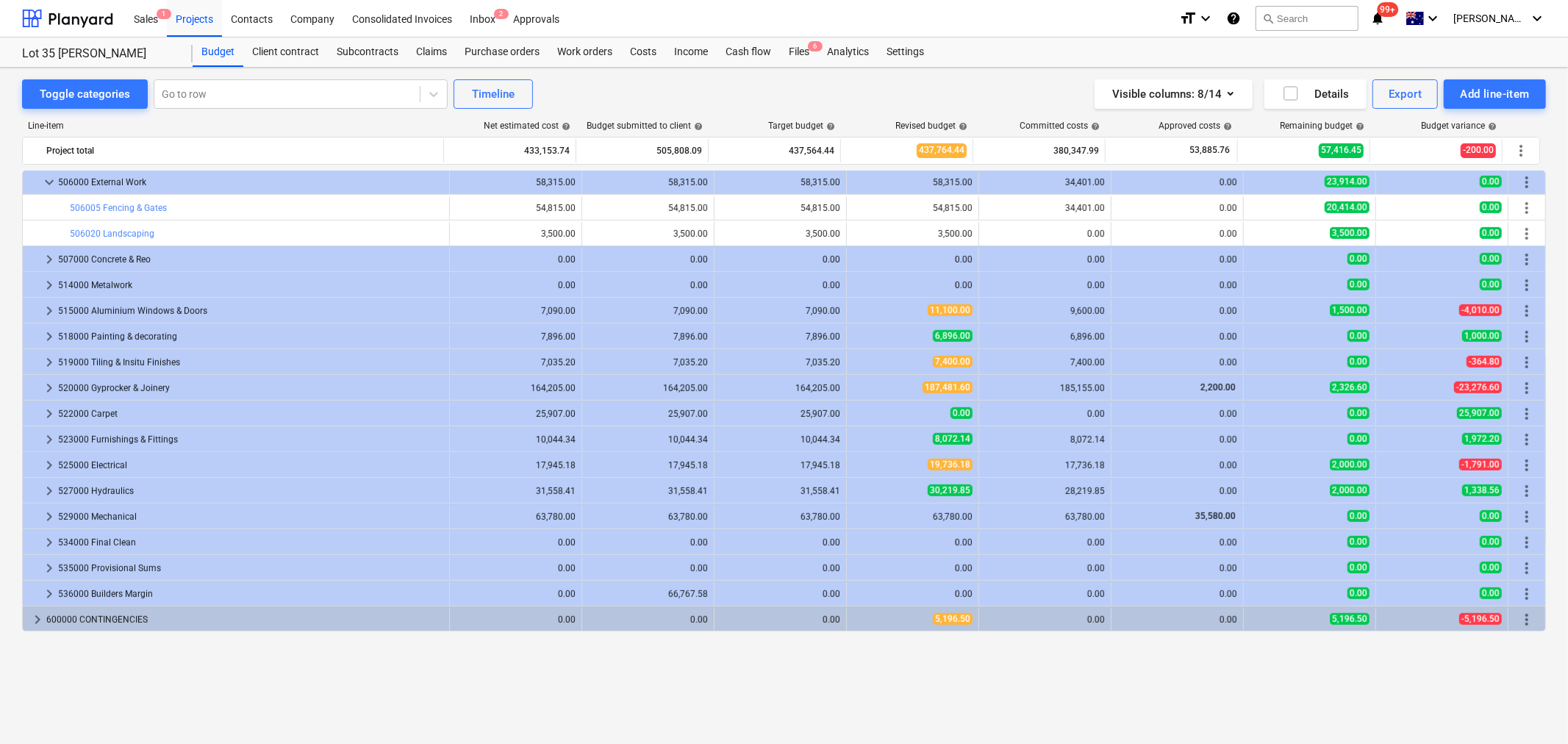
scroll to position [667, 0]
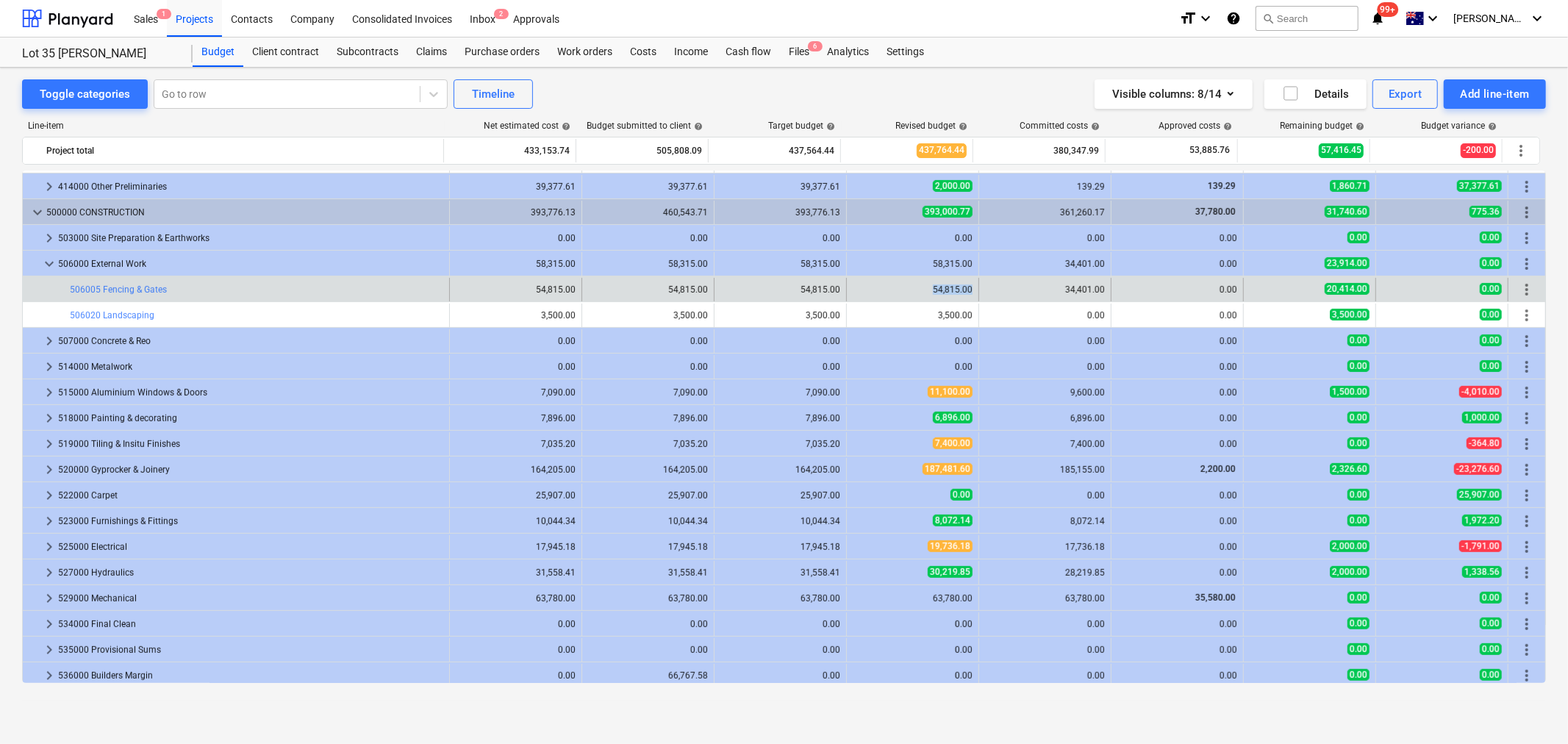
drag, startPoint x: 920, startPoint y: 288, endPoint x: 971, endPoint y: 289, distance: 51.0
click at [971, 289] on div "edit 54,815.00" at bounding box center [913, 290] width 133 height 24
click at [971, 284] on div "edit 54,815.00" at bounding box center [913, 290] width 133 height 24
click at [861, 286] on span "edit" at bounding box center [862, 290] width 12 height 12
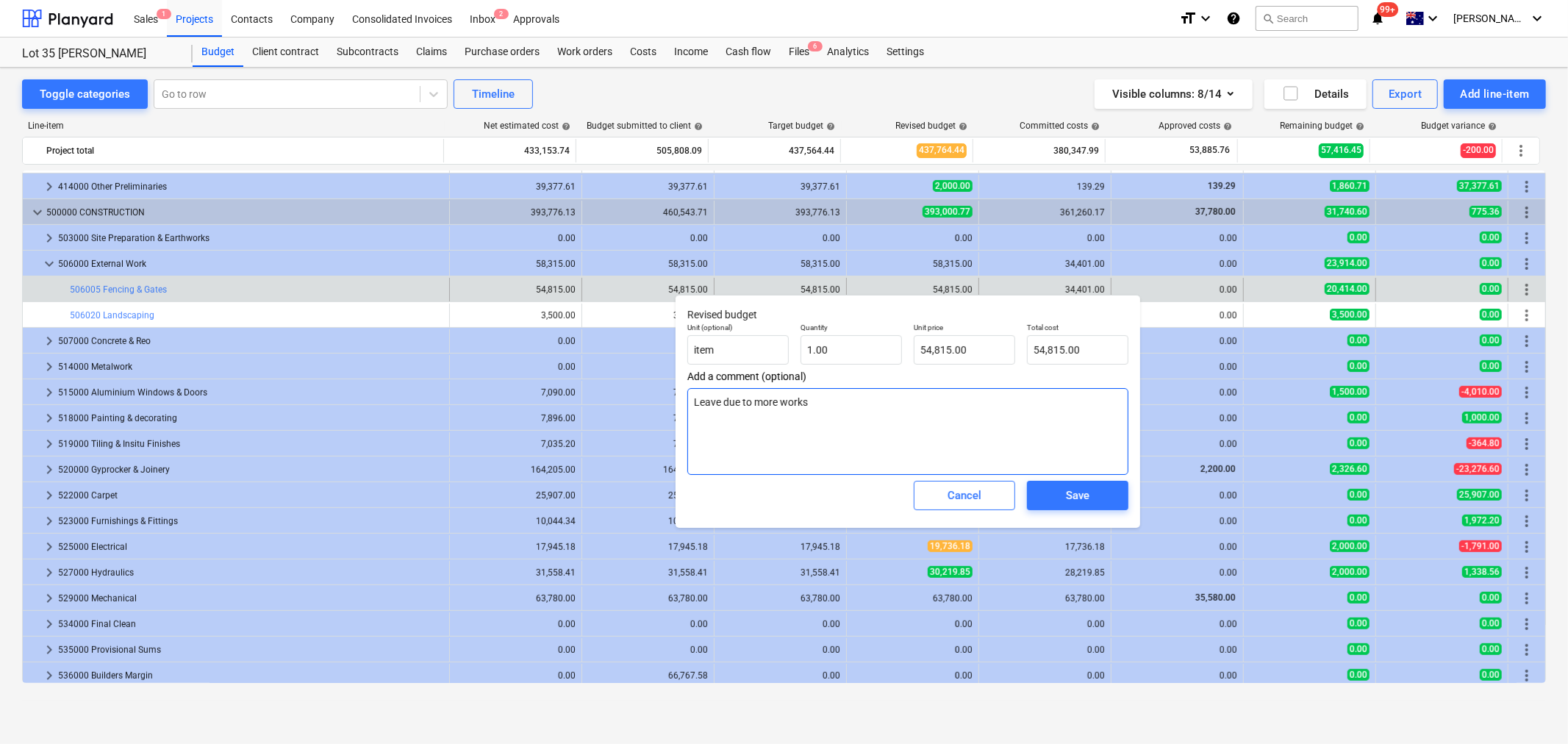
click at [885, 404] on textarea "Leave due to more works" at bounding box center [907, 432] width 441 height 87
click at [960, 494] on div "Cancel" at bounding box center [964, 495] width 34 height 19
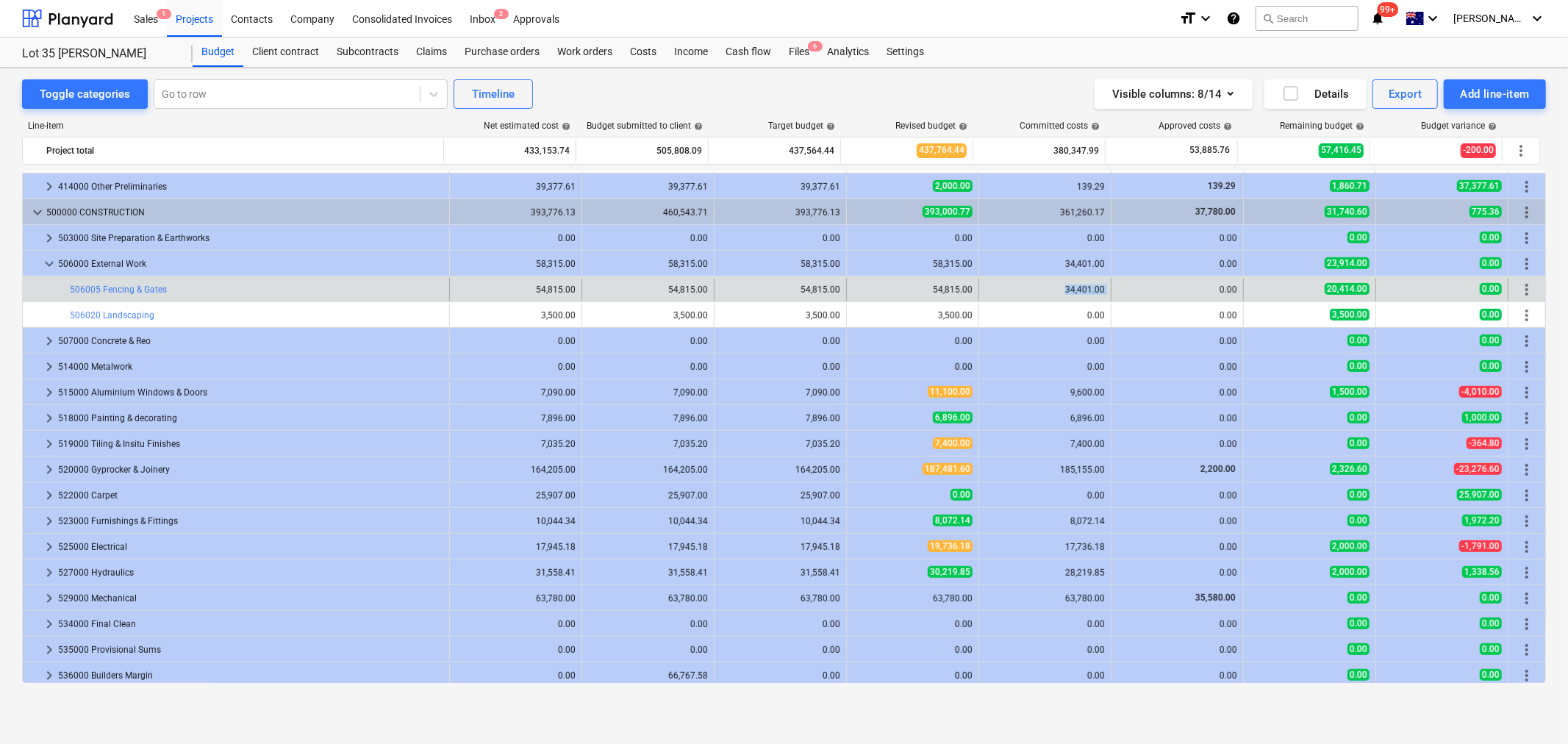
drag, startPoint x: 1057, startPoint y: 292, endPoint x: 1112, endPoint y: 291, distance: 55.0
click at [1116, 293] on div "bar_chart 506005 Fencing & Gates 54,815.00 edit 54,815.00 54,815.00 edit 54,815…" at bounding box center [784, 290] width 1523 height 24
click at [1101, 289] on div "34,401.00" at bounding box center [1046, 290] width 133 height 24
click at [1061, 291] on div "34,401.00" at bounding box center [1046, 290] width 120 height 10
drag, startPoint x: 1061, startPoint y: 290, endPoint x: 1109, endPoint y: 290, distance: 48.0
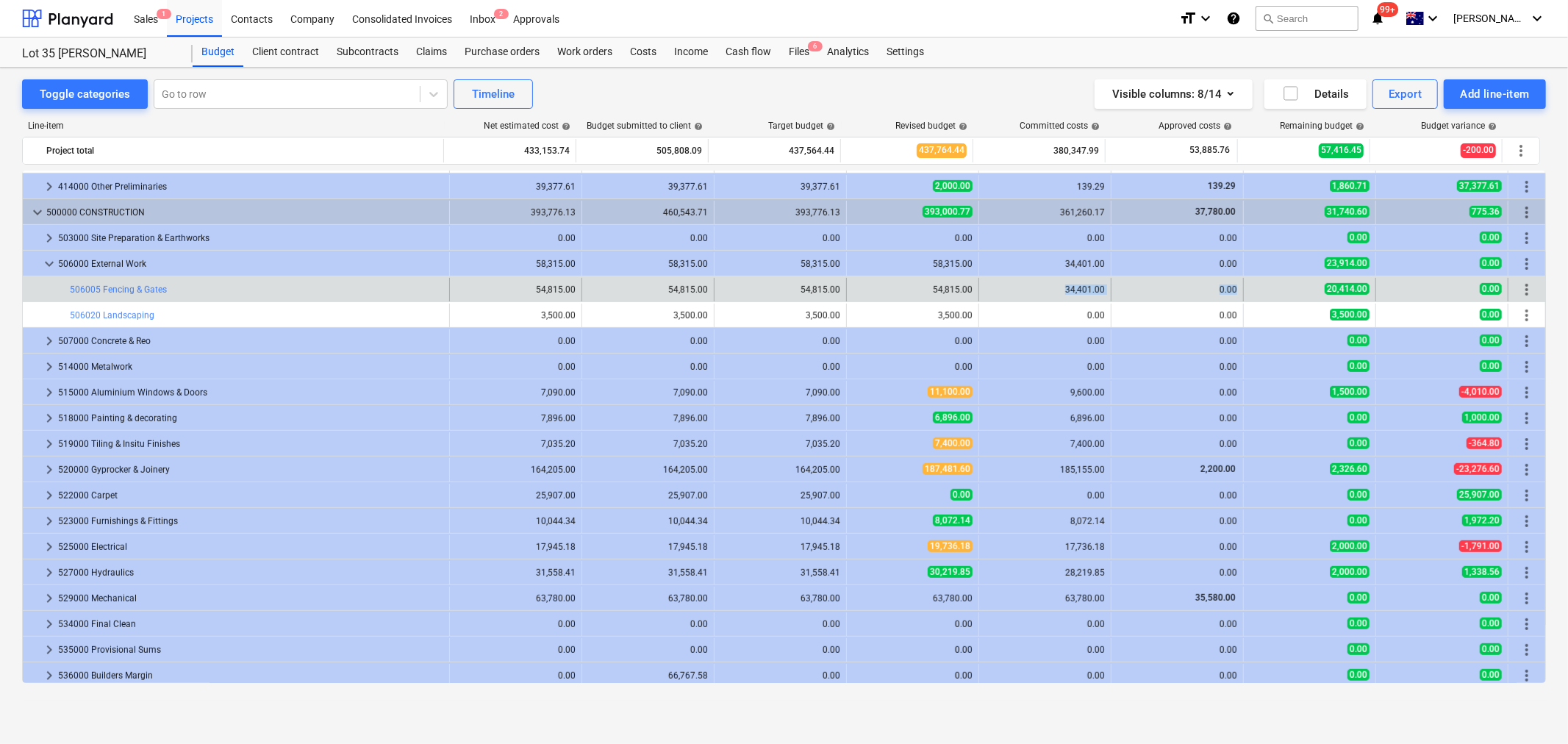
click at [1109, 290] on div "bar_chart 506005 Fencing & Gates 54,815.00 edit 54,815.00 54,815.00 edit 54,815…" at bounding box center [784, 290] width 1523 height 24
click at [1101, 288] on div "34,401.00" at bounding box center [1046, 290] width 133 height 24
drag, startPoint x: 1051, startPoint y: 289, endPoint x: 1083, endPoint y: 295, distance: 32.6
click at [1083, 295] on div "34,401.00" at bounding box center [1046, 290] width 120 height 10
click at [1093, 295] on div "34,401.00" at bounding box center [1046, 290] width 120 height 10
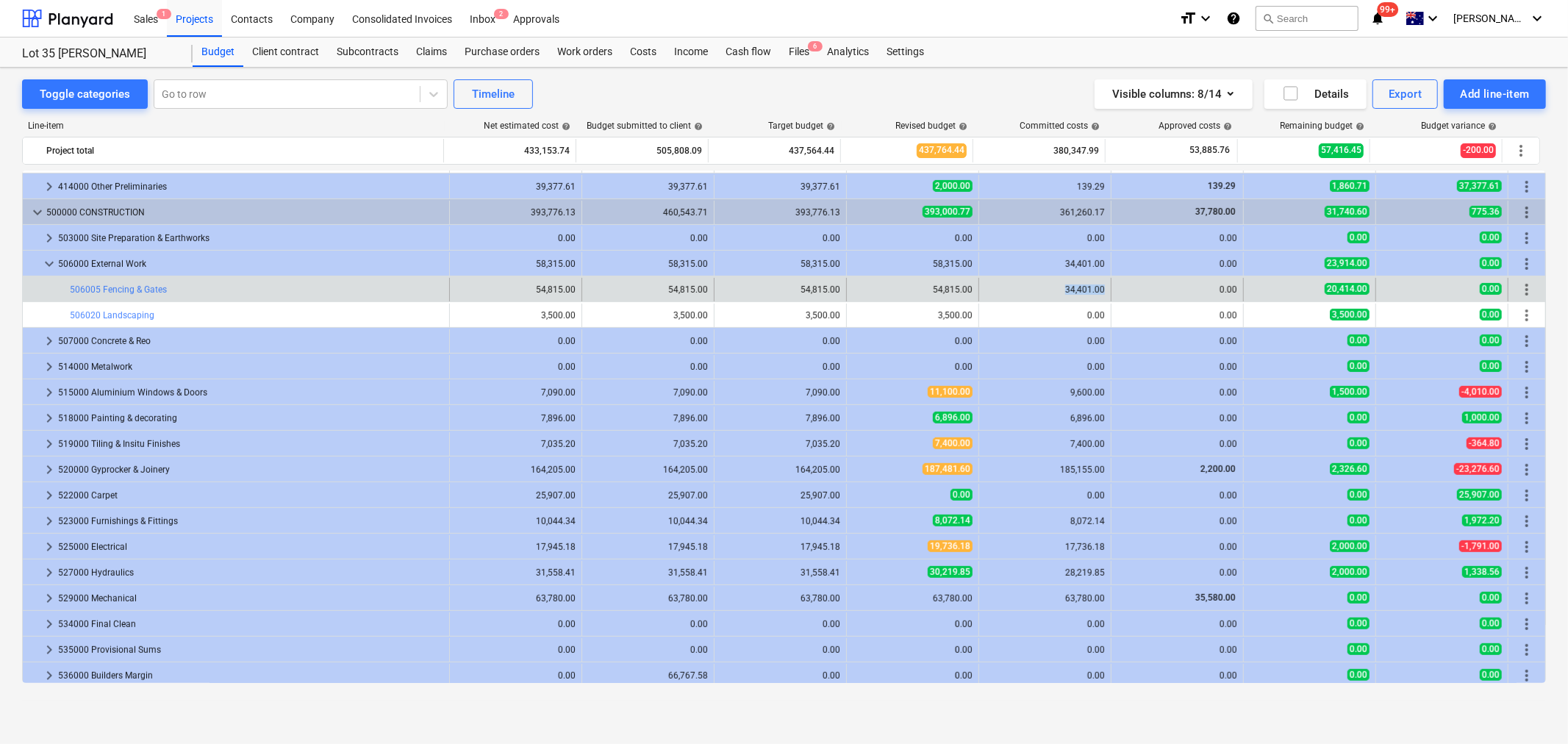
drag, startPoint x: 1094, startPoint y: 290, endPoint x: 1061, endPoint y: 290, distance: 33.0
click at [1061, 290] on div "34,401.00" at bounding box center [1046, 290] width 120 height 10
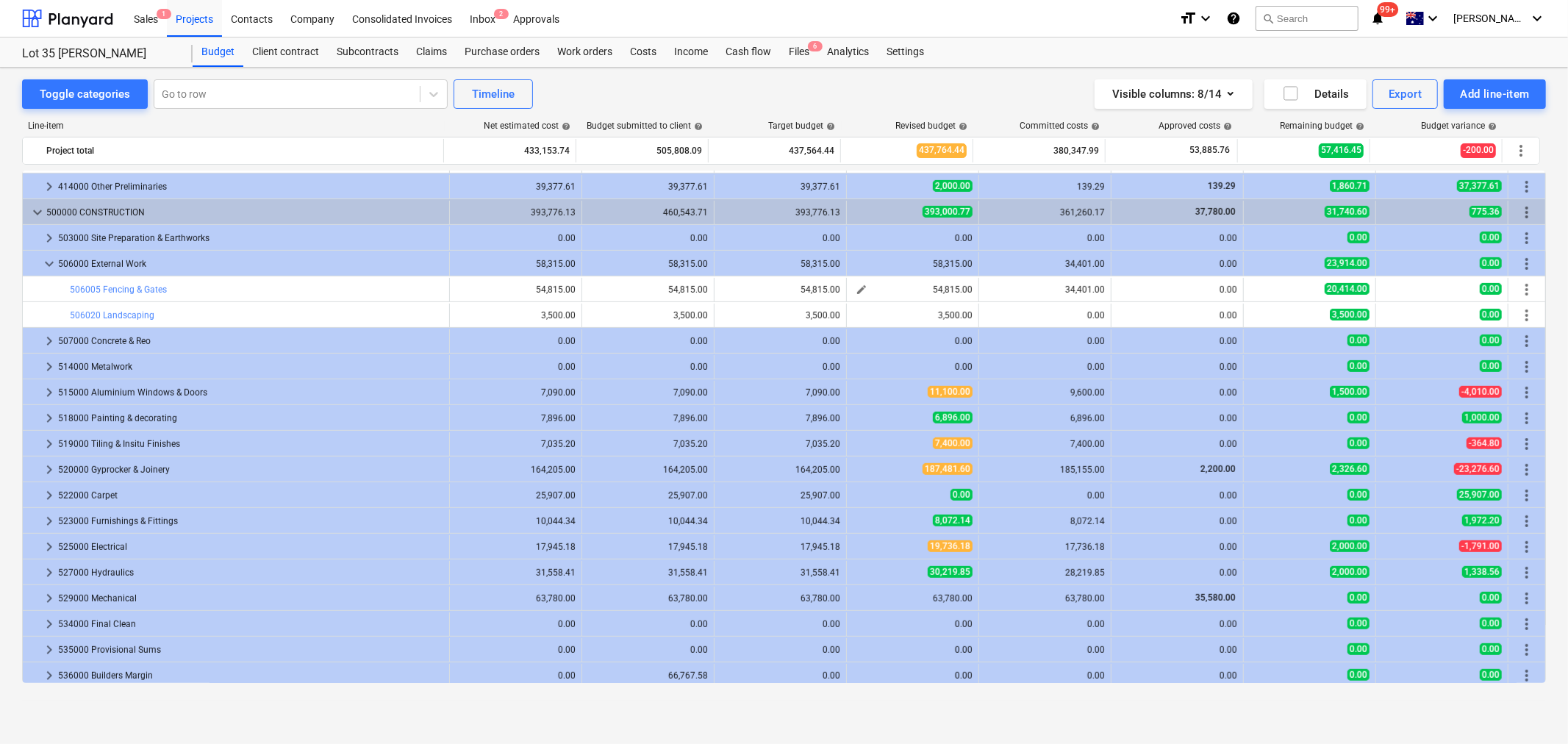
drag, startPoint x: 868, startPoint y: 286, endPoint x: 855, endPoint y: 290, distance: 13.6
click at [866, 286] on div "54,815.00" at bounding box center [913, 290] width 120 height 10
click at [856, 290] on span "edit" at bounding box center [862, 290] width 12 height 12
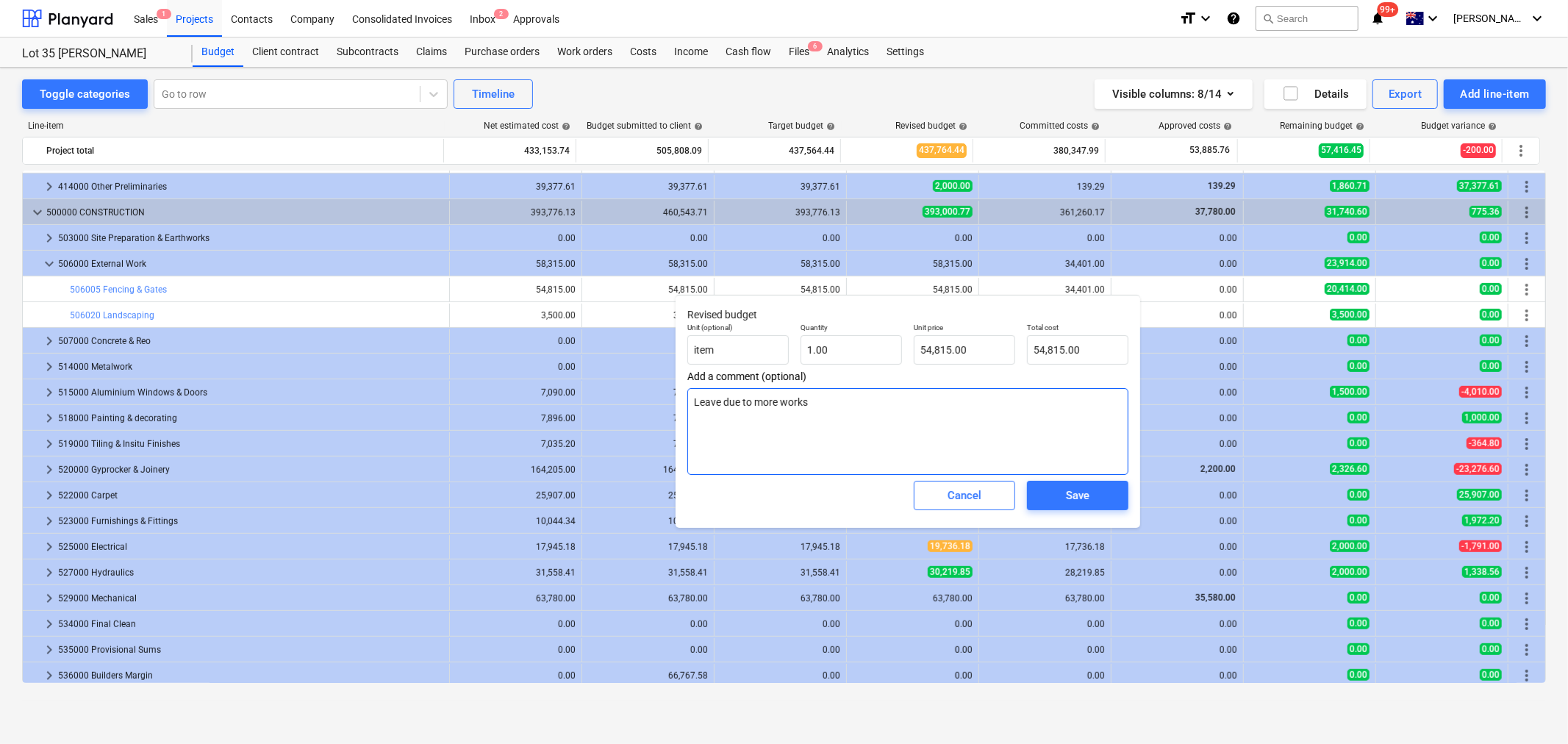
drag, startPoint x: 862, startPoint y: 413, endPoint x: 676, endPoint y: 387, distance: 187.8
click at [677, 388] on div "Revised budget Unit (optional) item Quantity 1.00 Unit price 54,815.00 Total co…" at bounding box center [907, 411] width 465 height 233
type textarea "x"
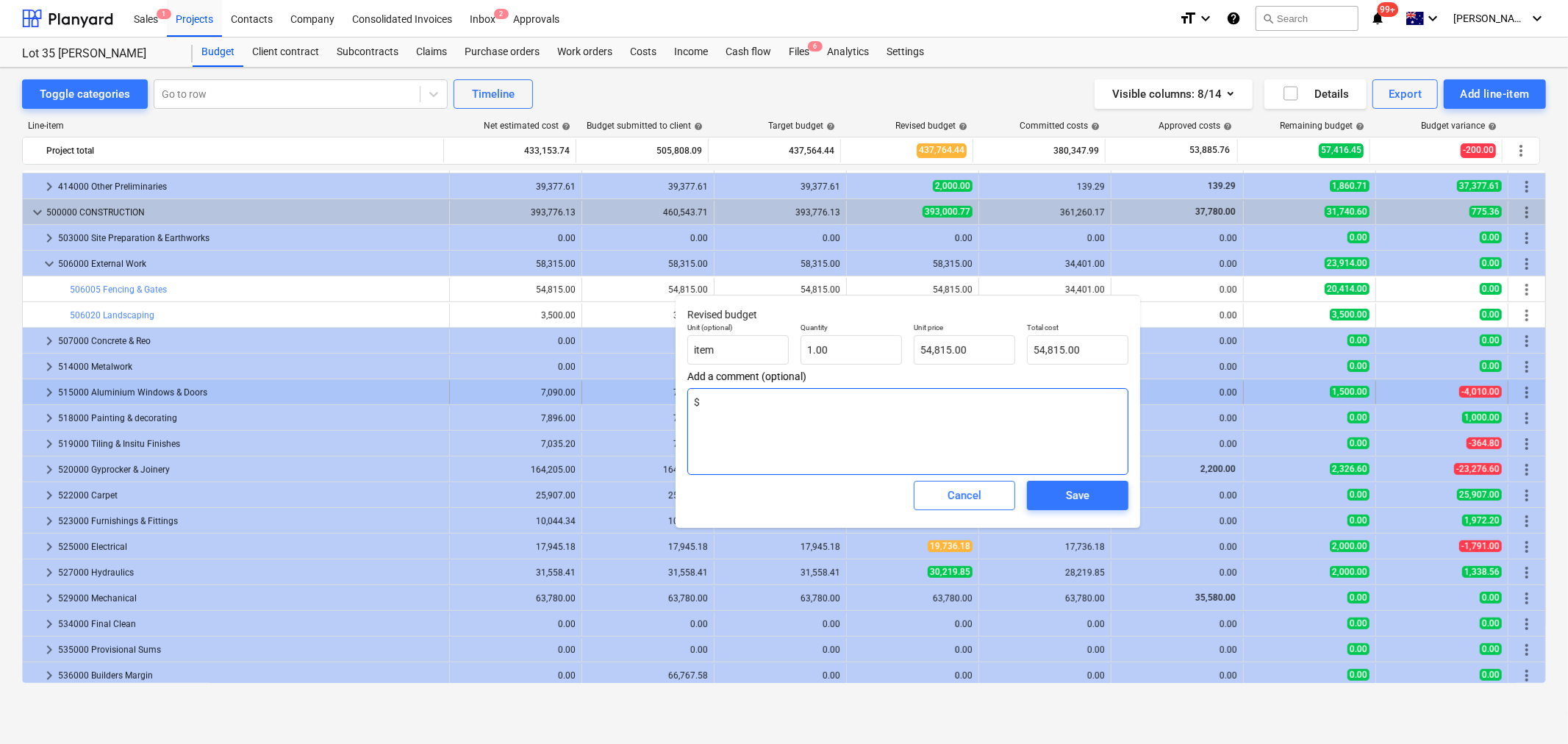
type textarea "$3"
type textarea "x"
type textarea "$34"
type textarea "x"
type textarea "$34,"
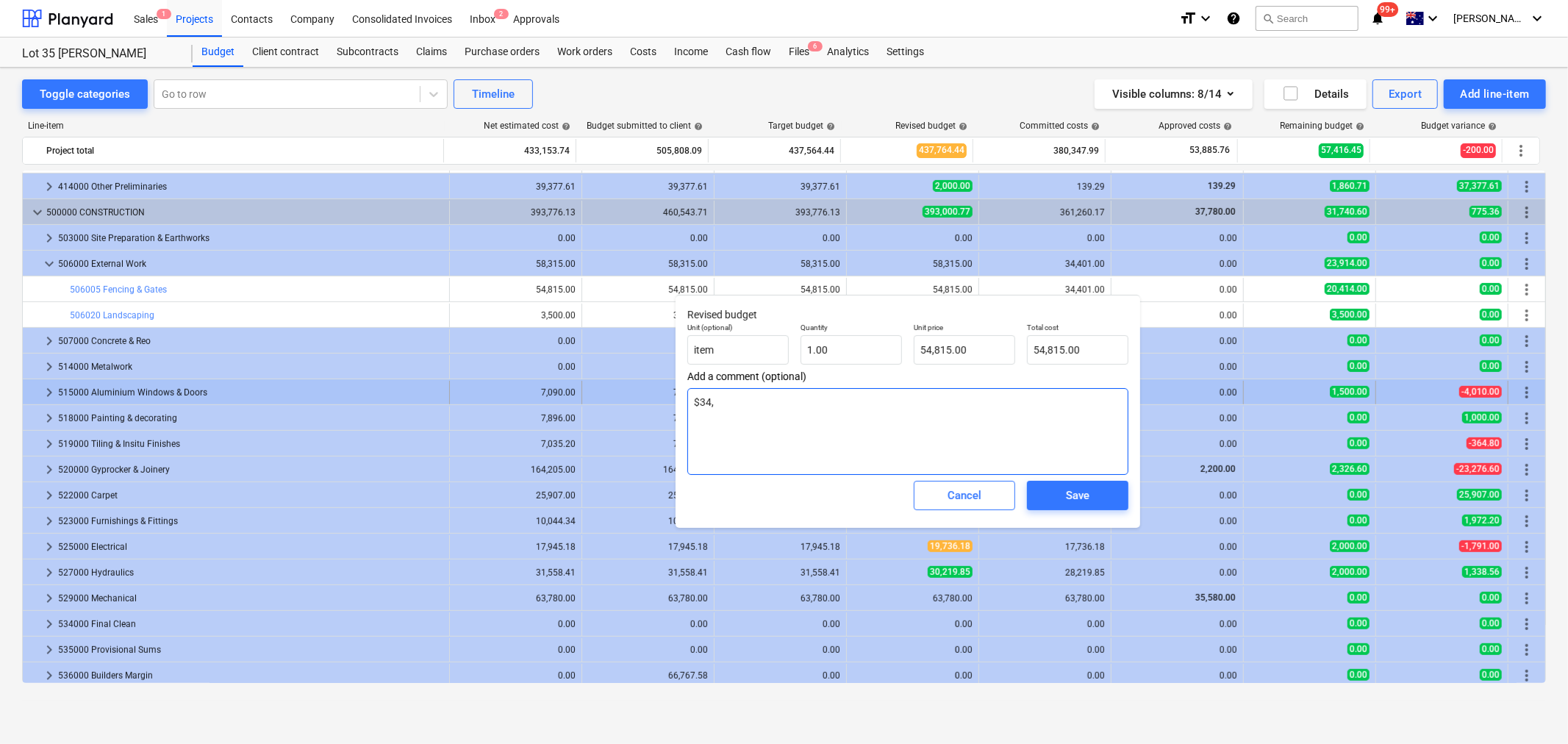
type textarea "x"
type textarea "$34,4"
type textarea "x"
type textarea "$34,40"
type textarea "x"
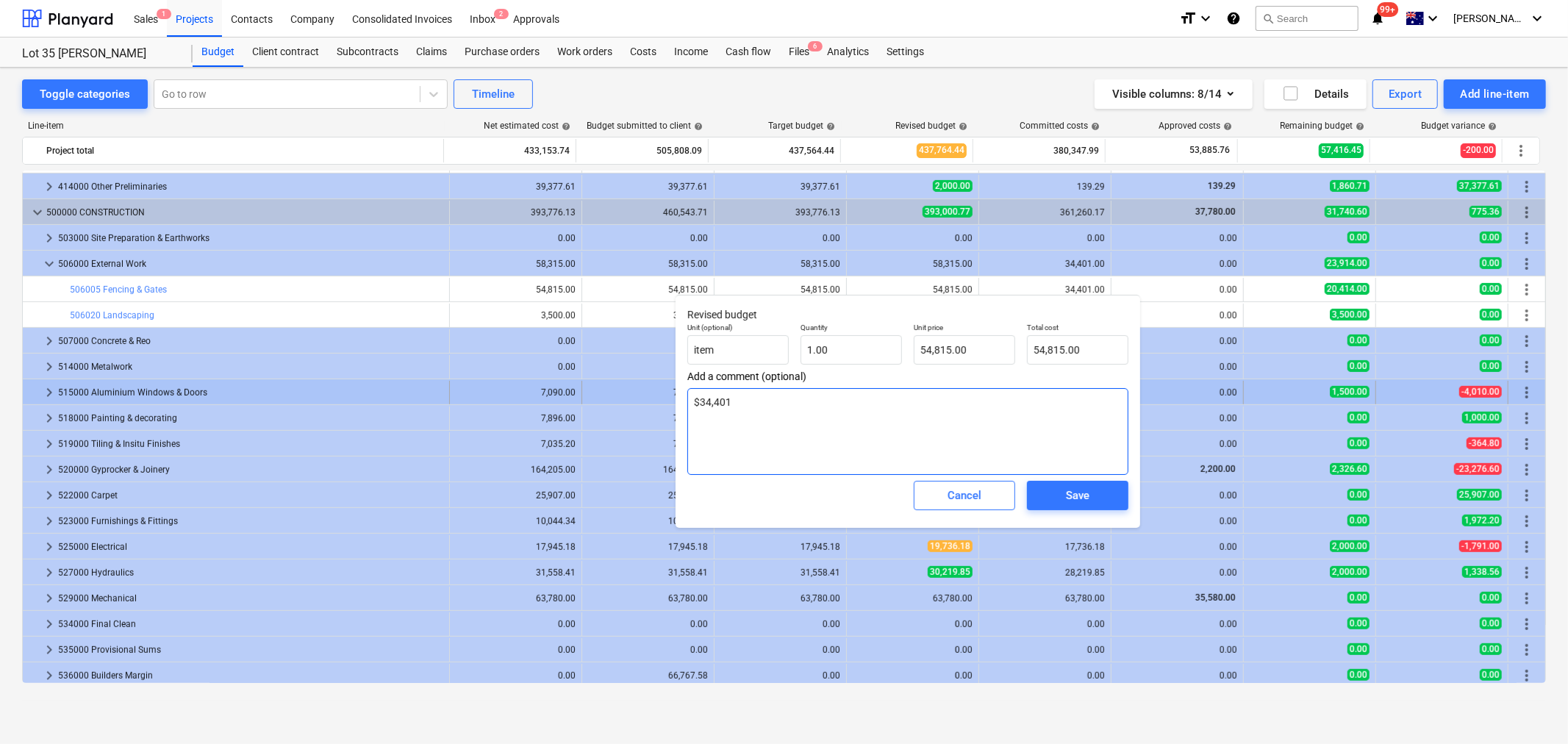
type textarea "$34,401"
type textarea "x"
type textarea "$34,401 fo"
type textarea "x"
type textarea "$34,401 for"
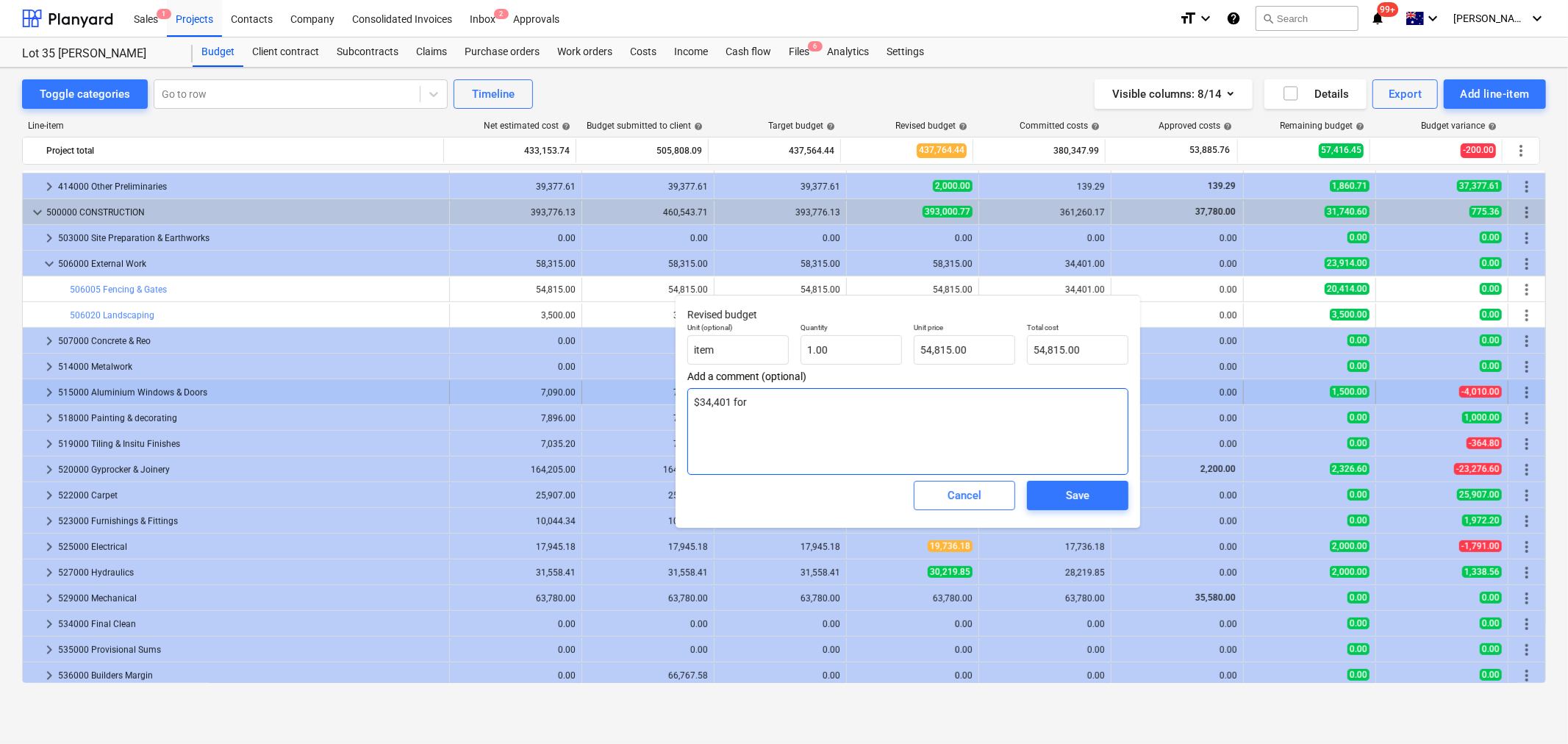
type textarea "x"
type textarea "$34,401 for f"
type textarea "x"
type textarea "$34,401 for fen"
type textarea "x"
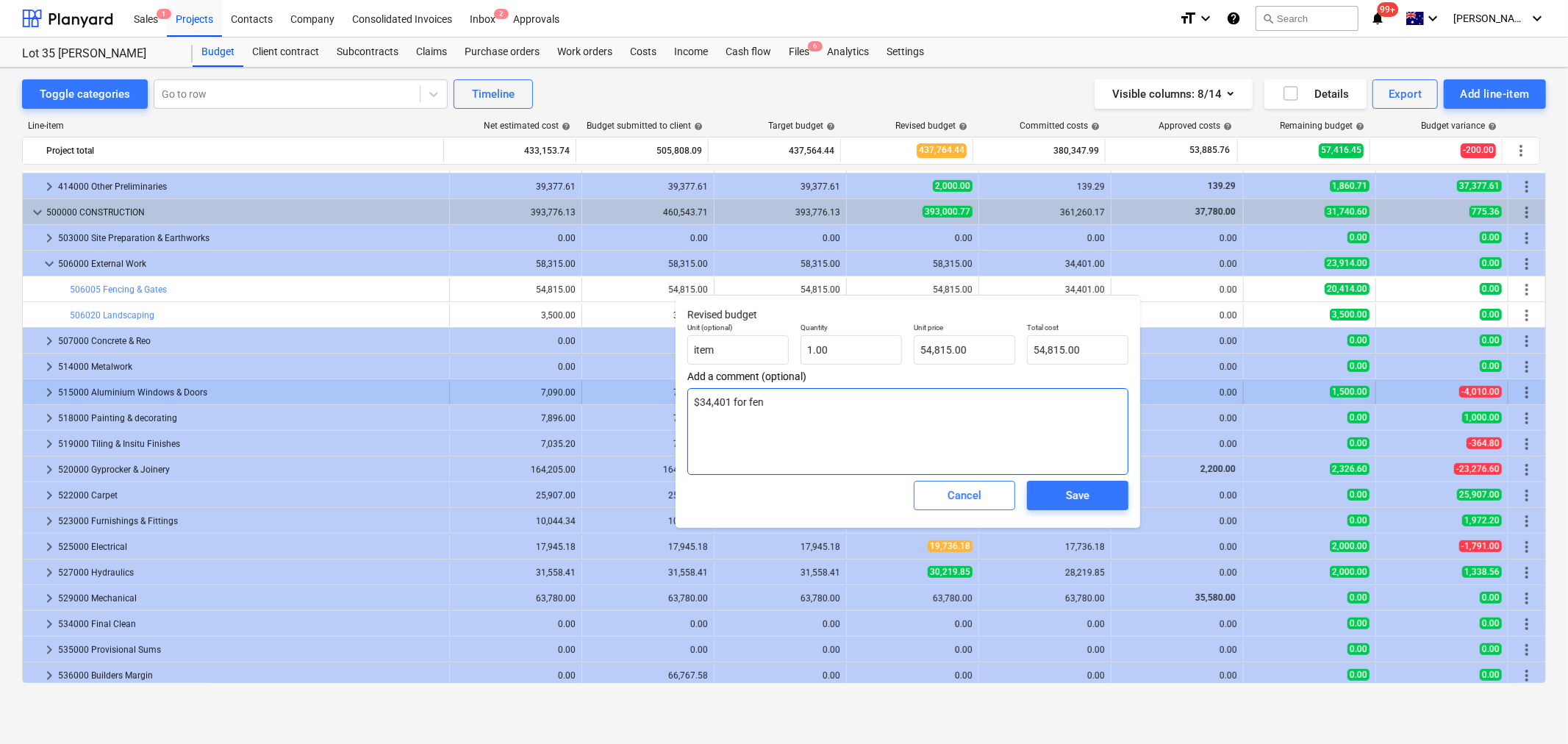
type textarea "$34,401 for fenc"
type textarea "x"
type textarea "$34,401 for fenci"
type textarea "x"
type textarea "$34,401 for fencing"
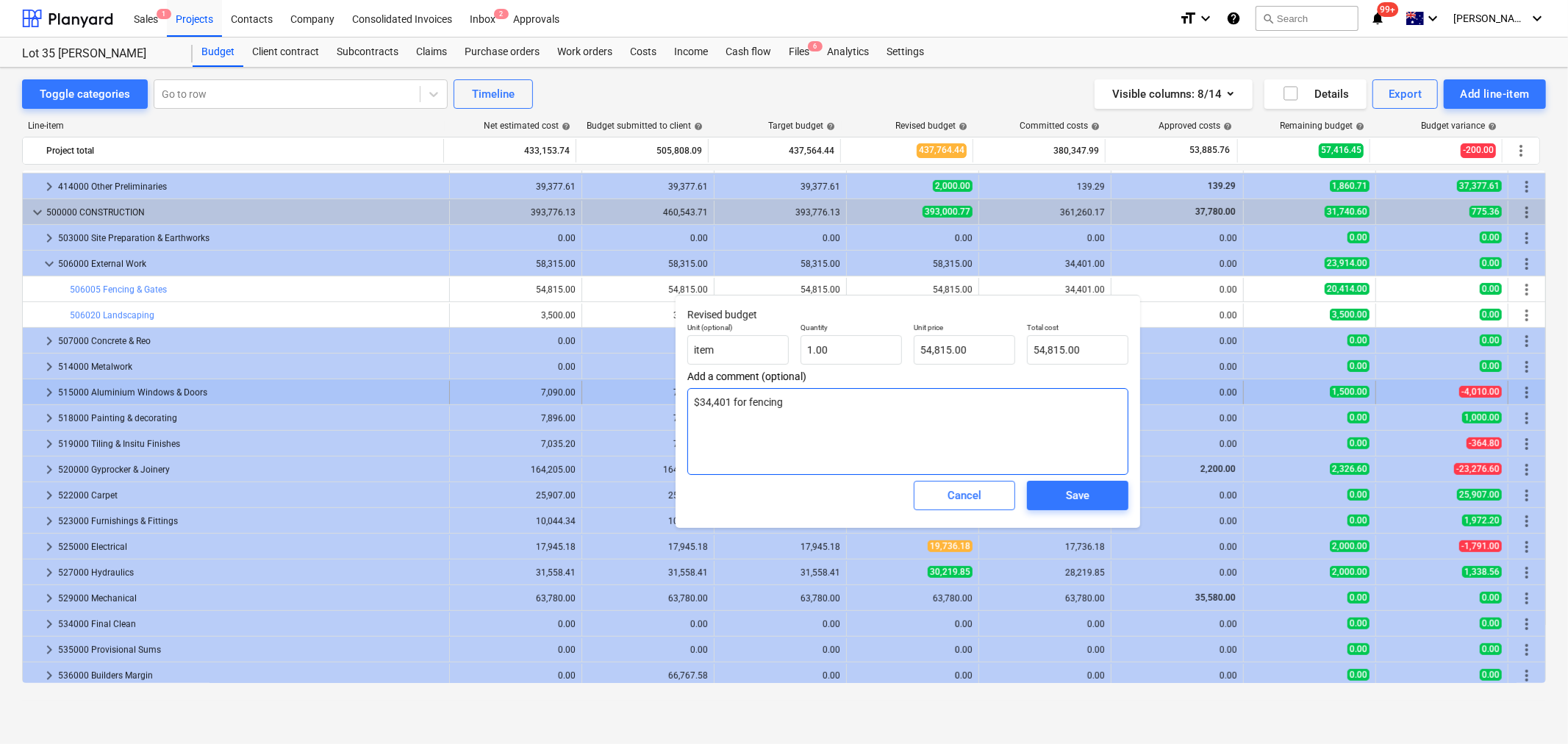
type textarea "x"
type textarea "$34,401 for fencing"
type textarea "x"
type textarea "$34,401 for fencing 1"
type textarea "x"
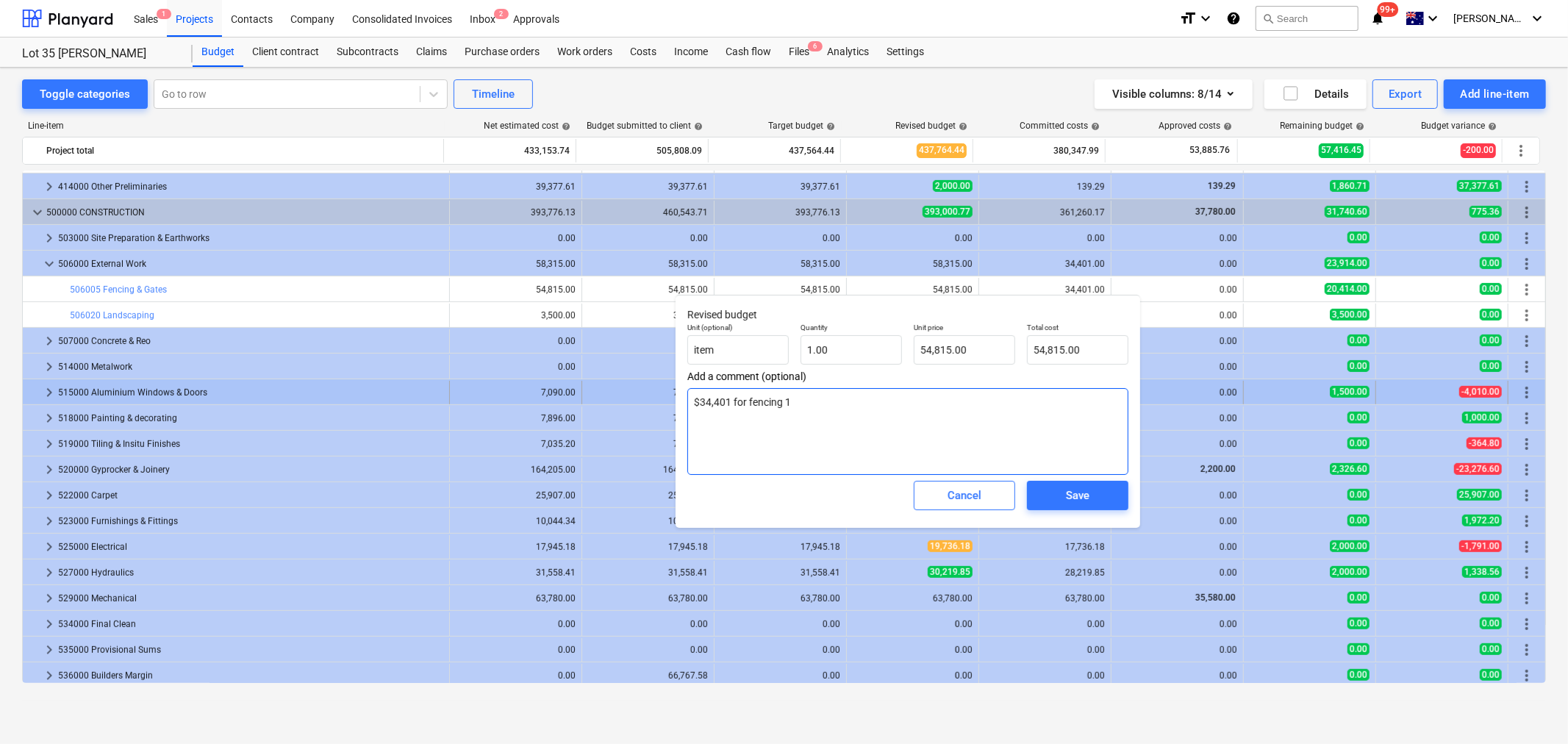
type textarea "$34,401 for fencing 1"
type textarea "x"
type textarea "$34,401 for fencing 1 pe"
type textarea "x"
type textarea "$34,401 for fencing 1 ped"
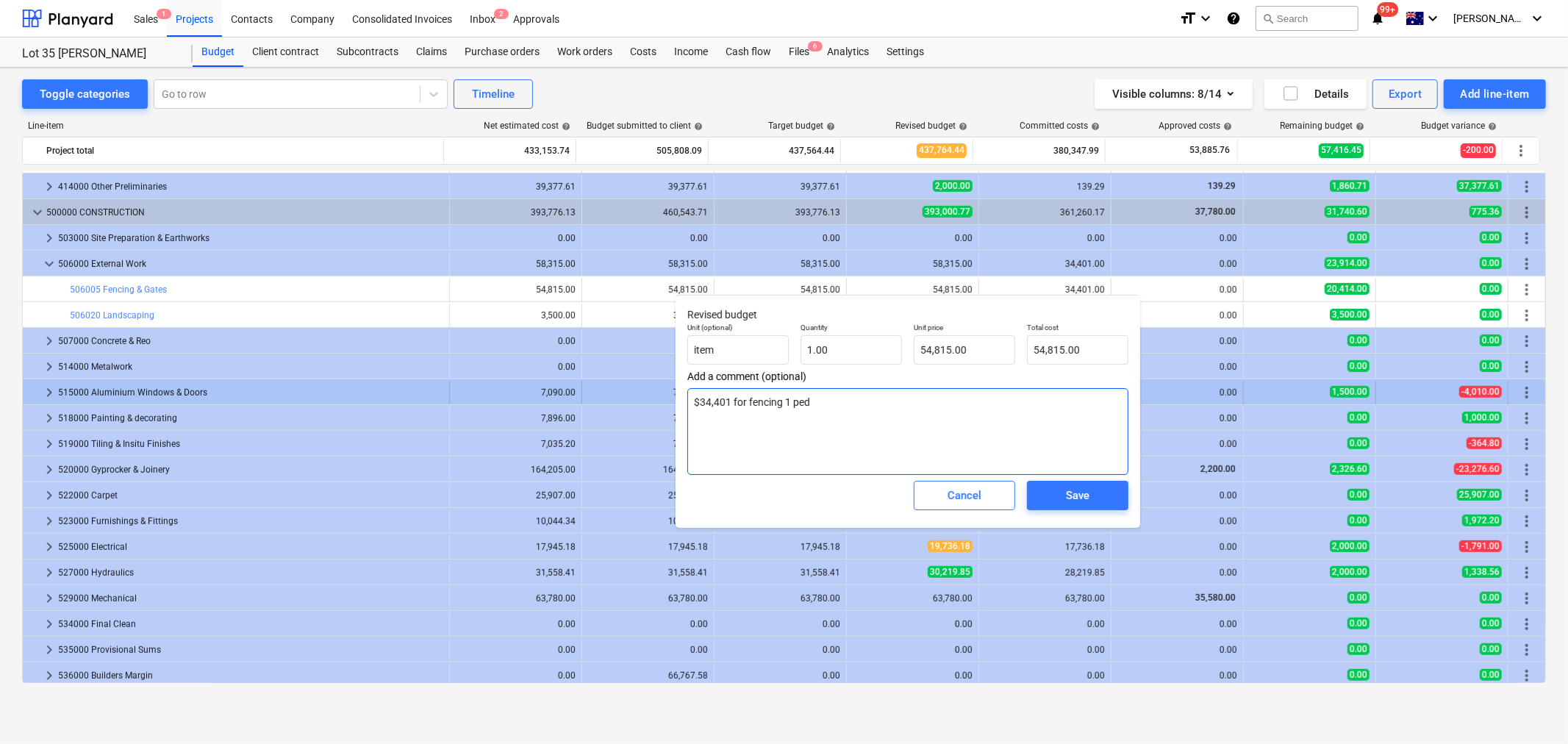
type textarea "x"
type textarea "$34,401 for fencing 1 ped"
type textarea "x"
type textarea "$34,401 for fencing 1 ped a"
type textarea "x"
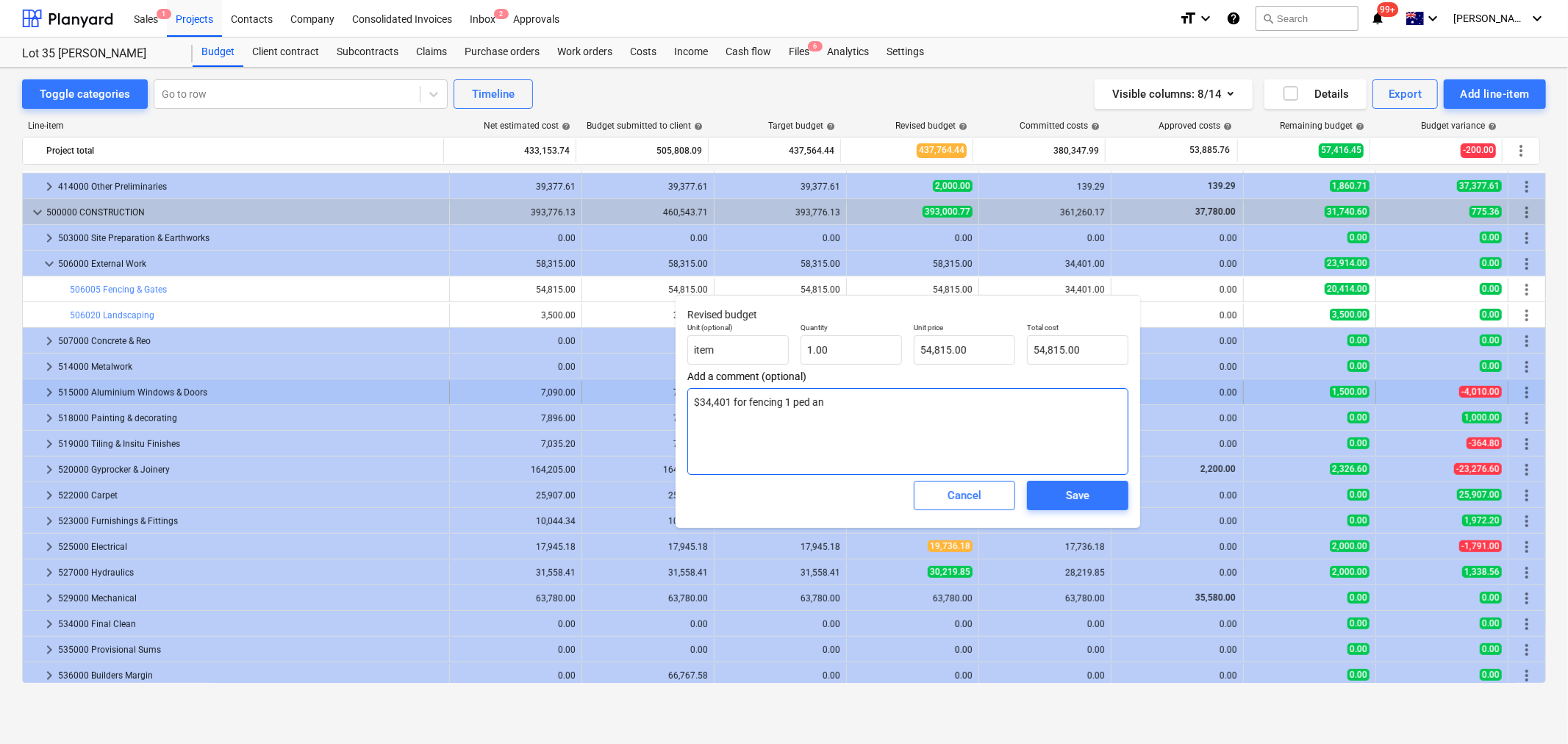
type textarea "$34,401 for fencing 1 ped and"
type textarea "x"
type textarea "$34,401 for fencing 1 ped and"
type textarea "x"
type textarea "$34,401 for fencing 1 ped and 1"
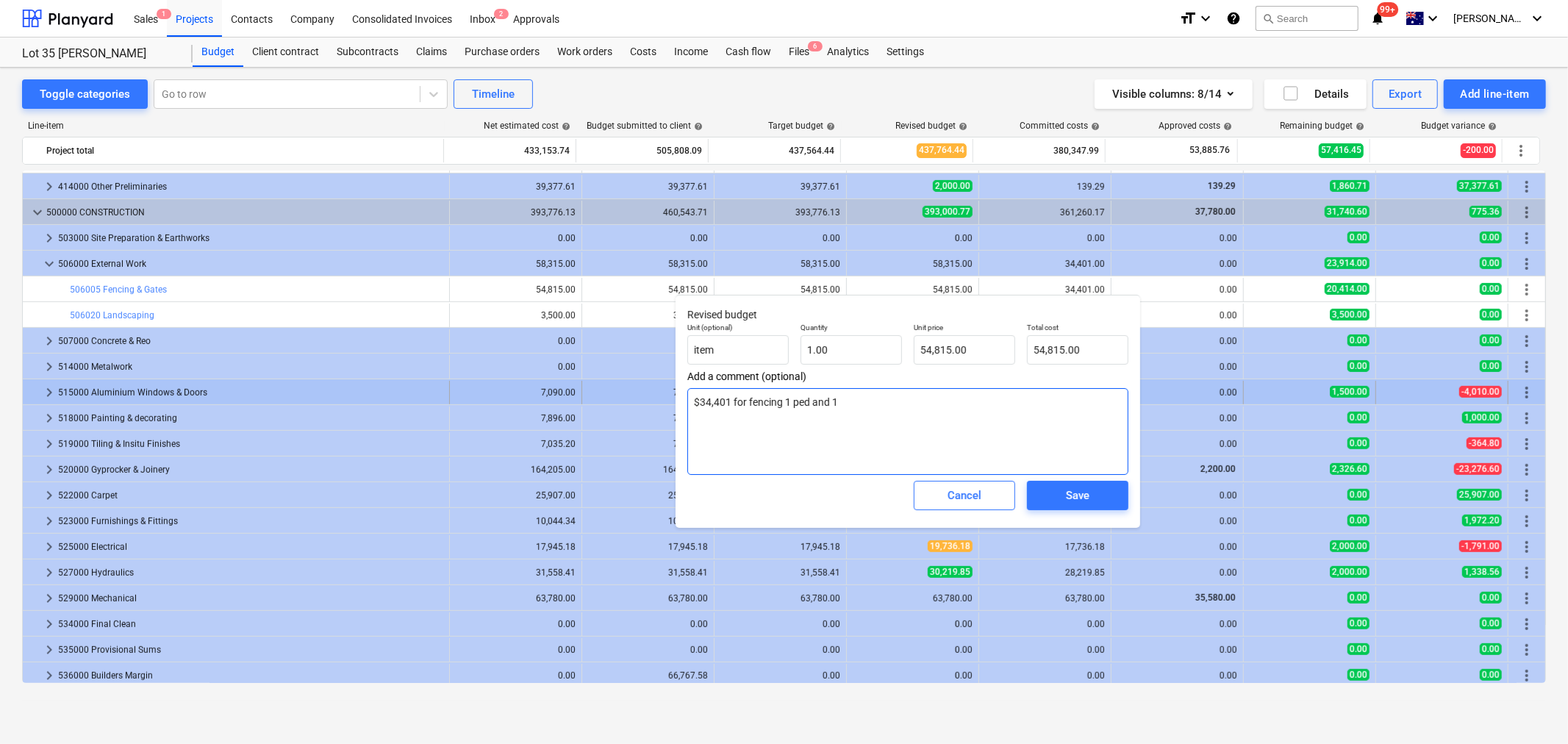
type textarea "x"
type textarea "$34,401 for fencing 1 ped and 1"
type textarea "x"
type textarea "$34,401 for fencing 1 ped and 1 s"
type textarea "x"
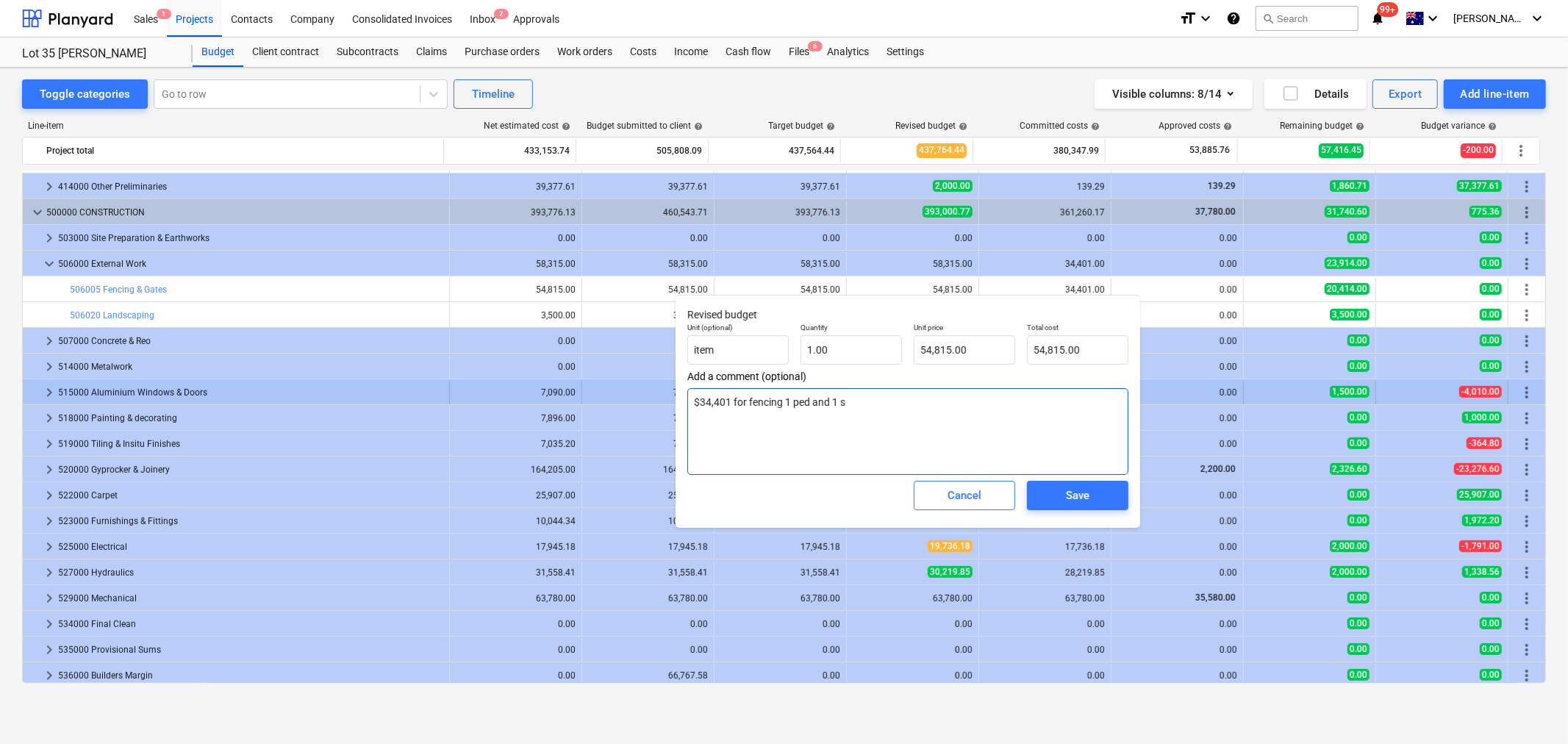
type textarea "$34,401 for fencing 1 ped and 1 sl"
type textarea "x"
type textarea "$34,401 for fencing 1 ped and 1 sli"
type textarea "x"
type textarea "$34,401 for fencing 1 ped and 1 slid"
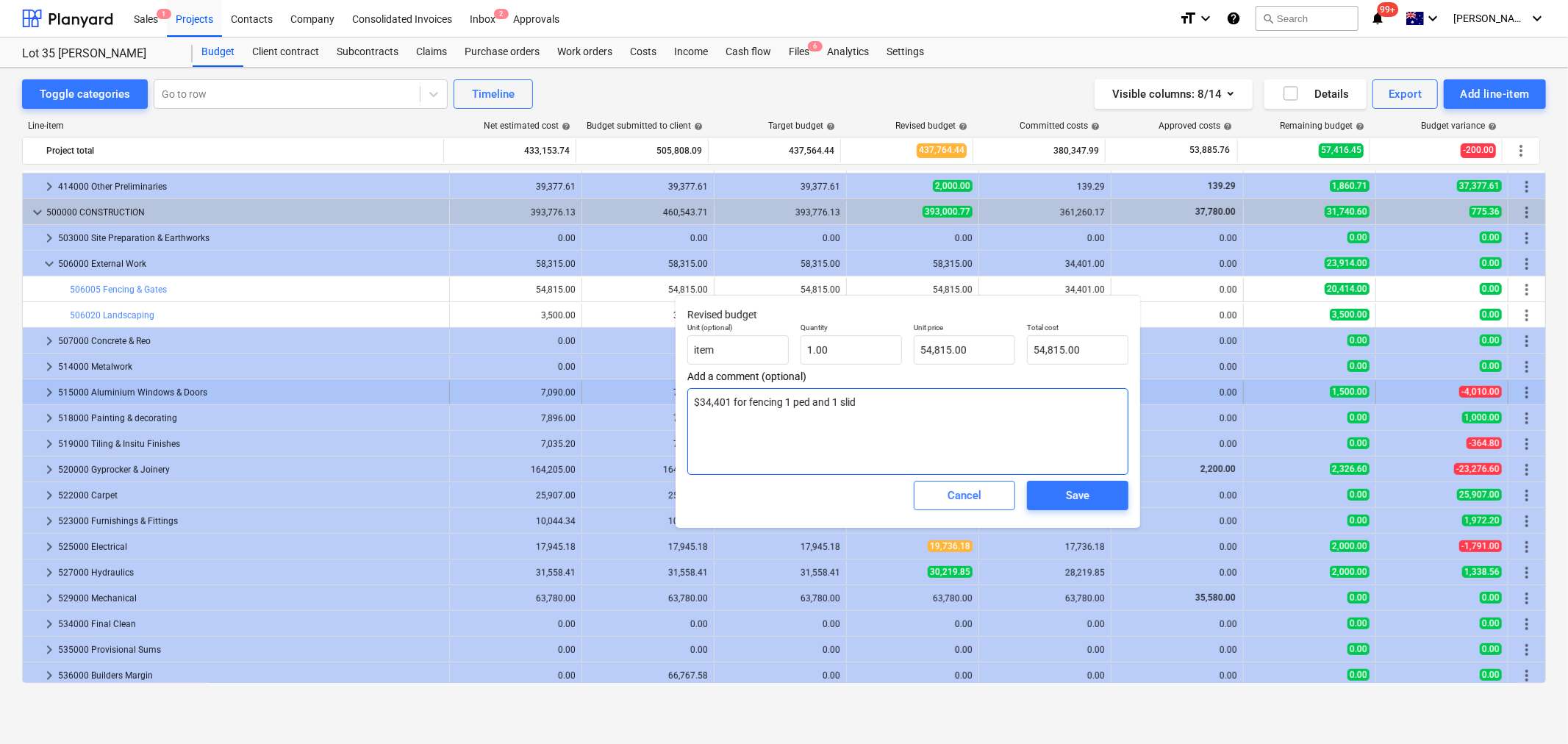
type textarea "x"
type textarea "$34,401 for fencing 1 ped and 1 slidi"
type textarea "x"
type textarea "$34,401 for fencing 1 ped and 1 sliding"
type textarea "x"
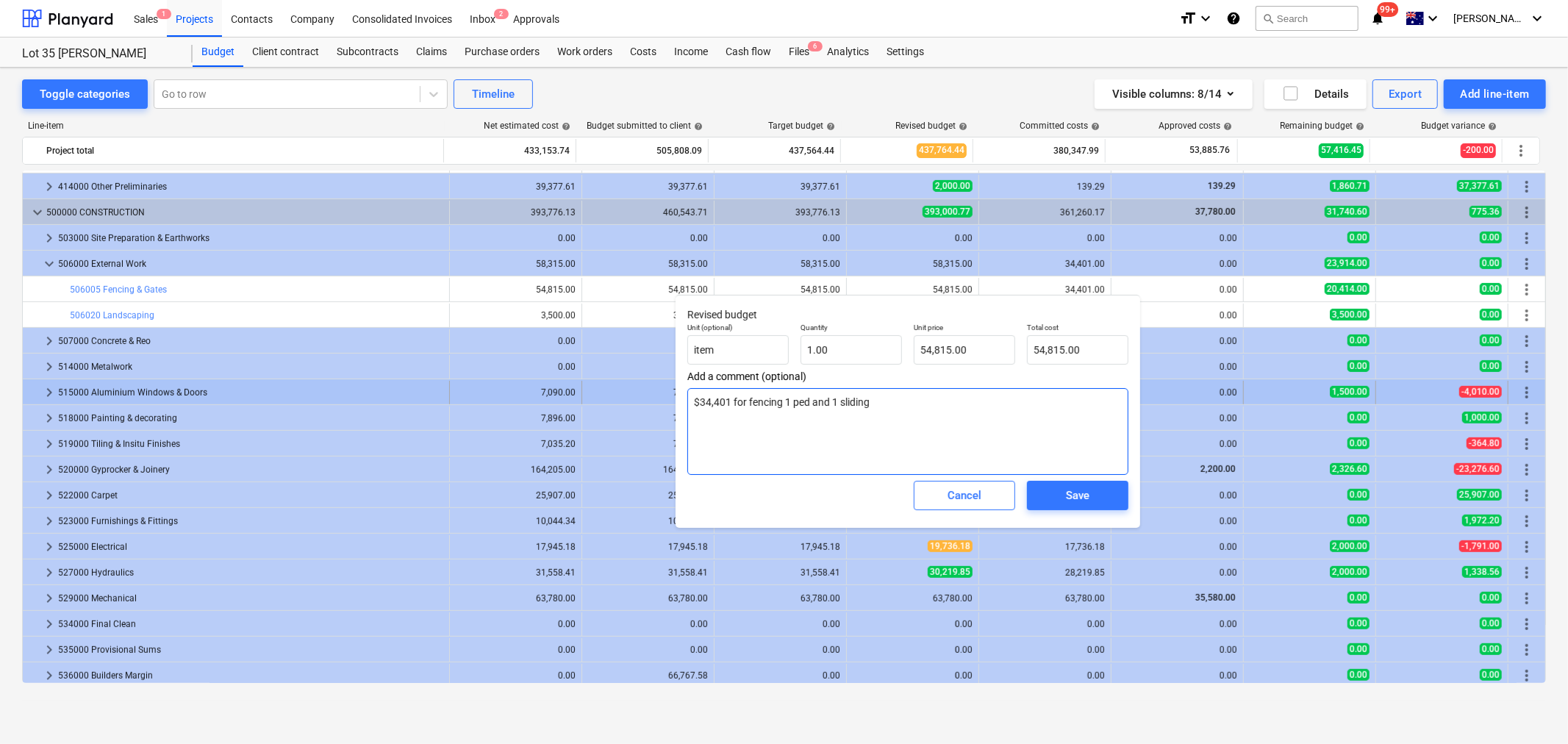
type textarea "$34,401 for fencing 1 ped and 1 sliding"
type textarea "x"
type textarea "$34,401 for fencing 1 ped and 1 sliding"
type textarea "x"
type textarea "$34,401 for fencing 1 ped and 1 sliding"
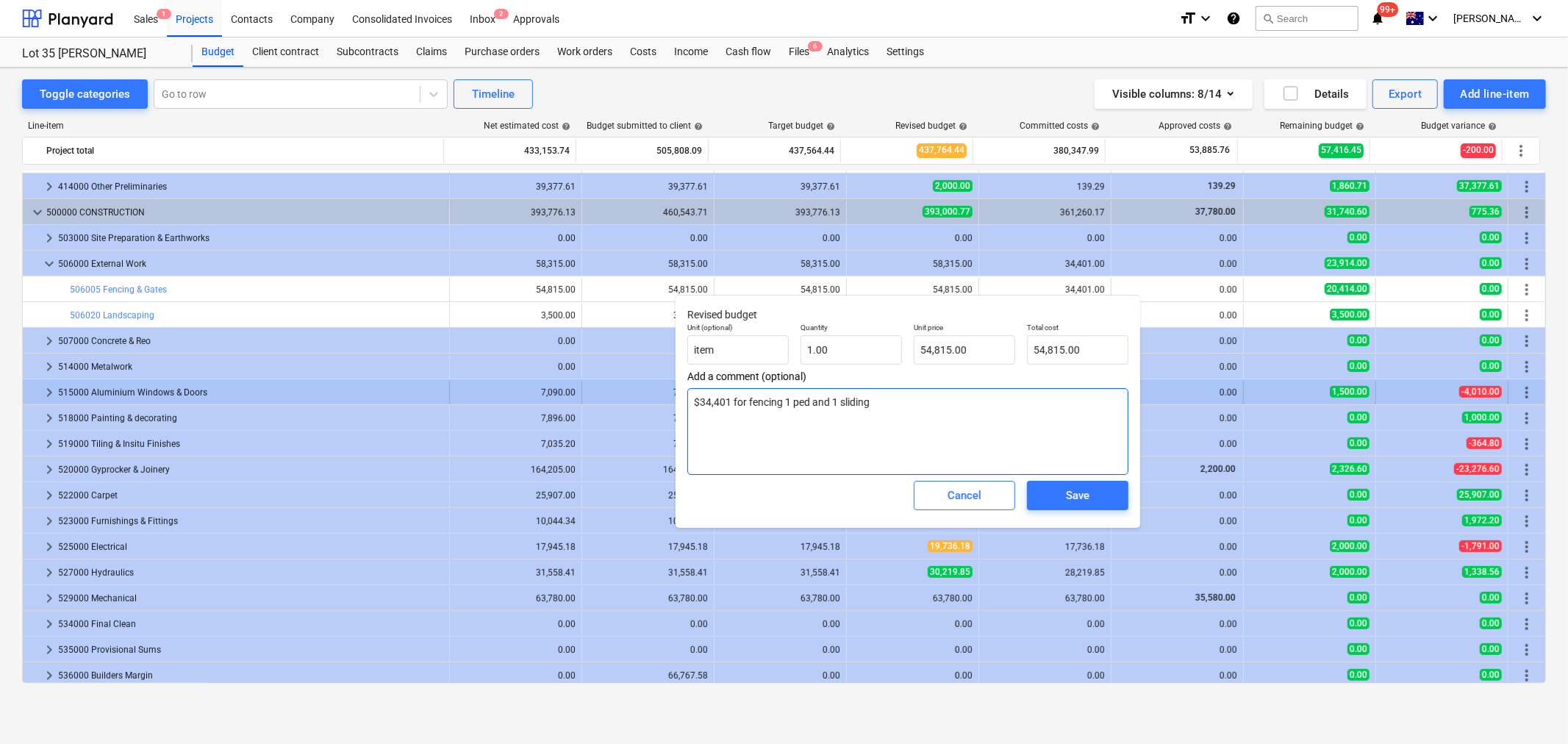
type textarea "x"
type textarea "$34,401 for fencing 1 ped and 1 sliding 2"
type textarea "x"
type textarea "$34,401 for fencing 1 ped and 1 sliding $"
type textarea "x"
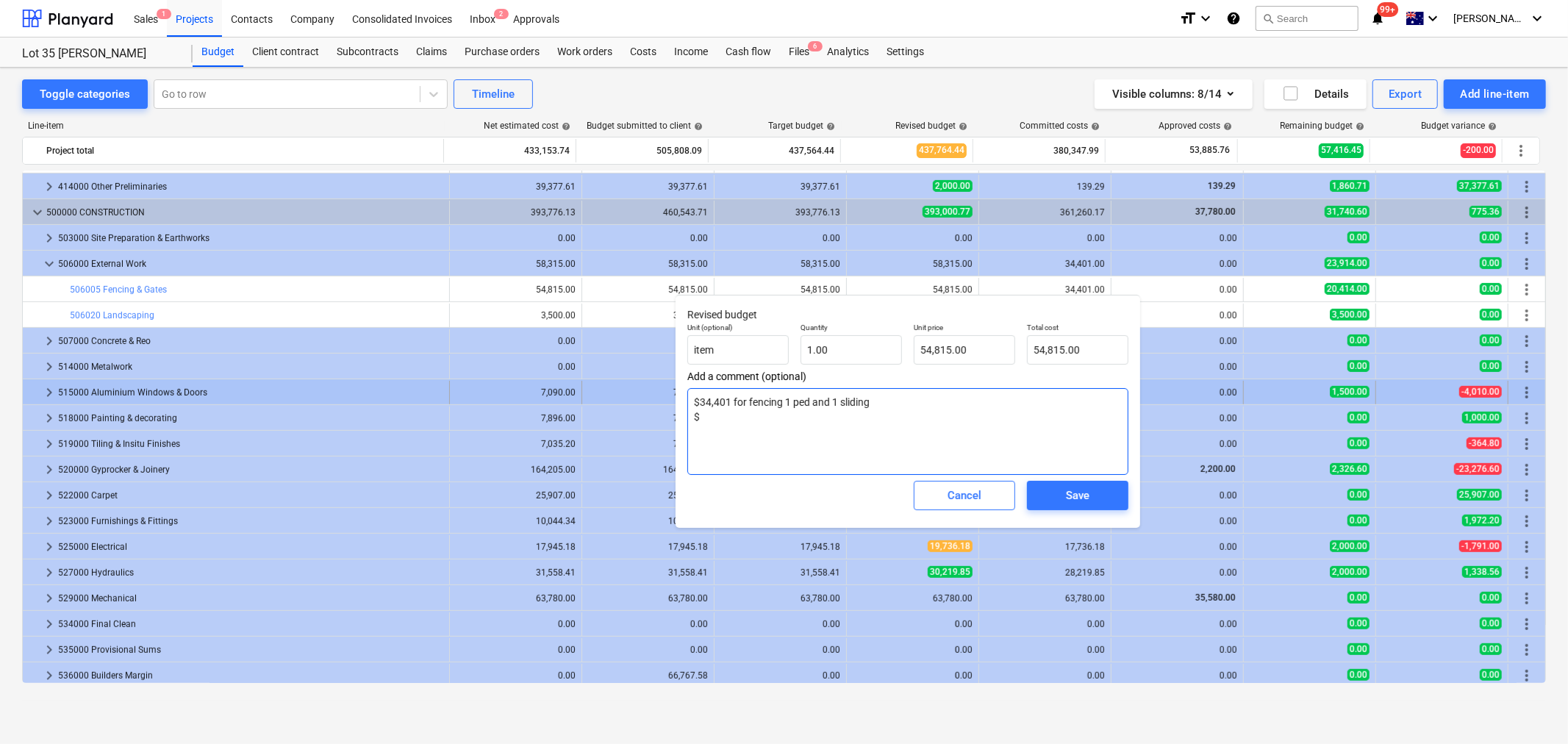
type textarea "$34,401 for fencing 1 ped and 1 sliding $2"
type textarea "x"
type textarea "$34,401 for fencing 1 ped and 1 sliding $20"
type textarea "x"
type textarea "$34,401 for fencing 1 ped and 1 sliding $20,"
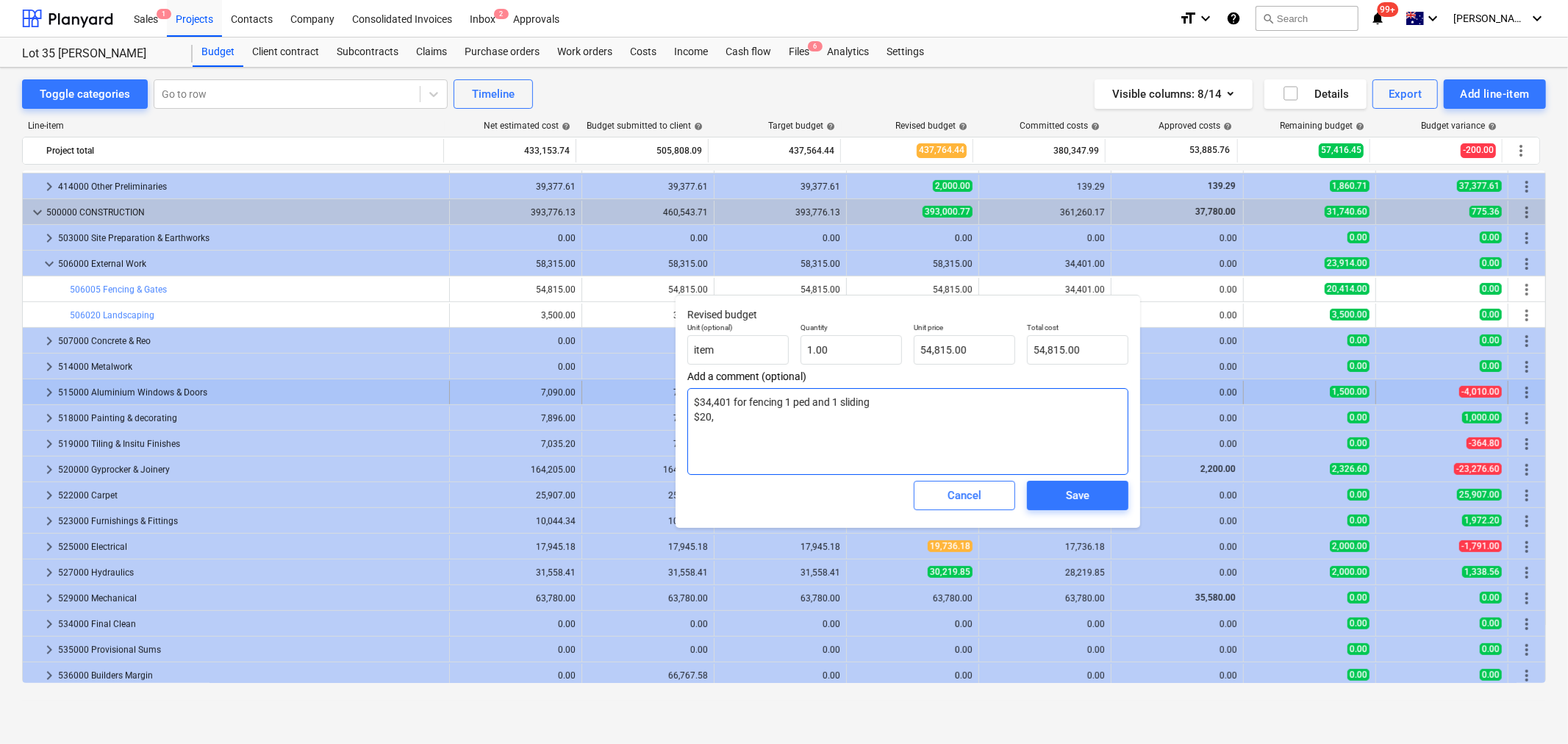
type textarea "x"
type textarea "$34,401 for fencing 1 ped and 1 sliding $20,0"
type textarea "x"
type textarea "$34,401 for fencing 1 ped and 1 sliding $20,00"
type textarea "x"
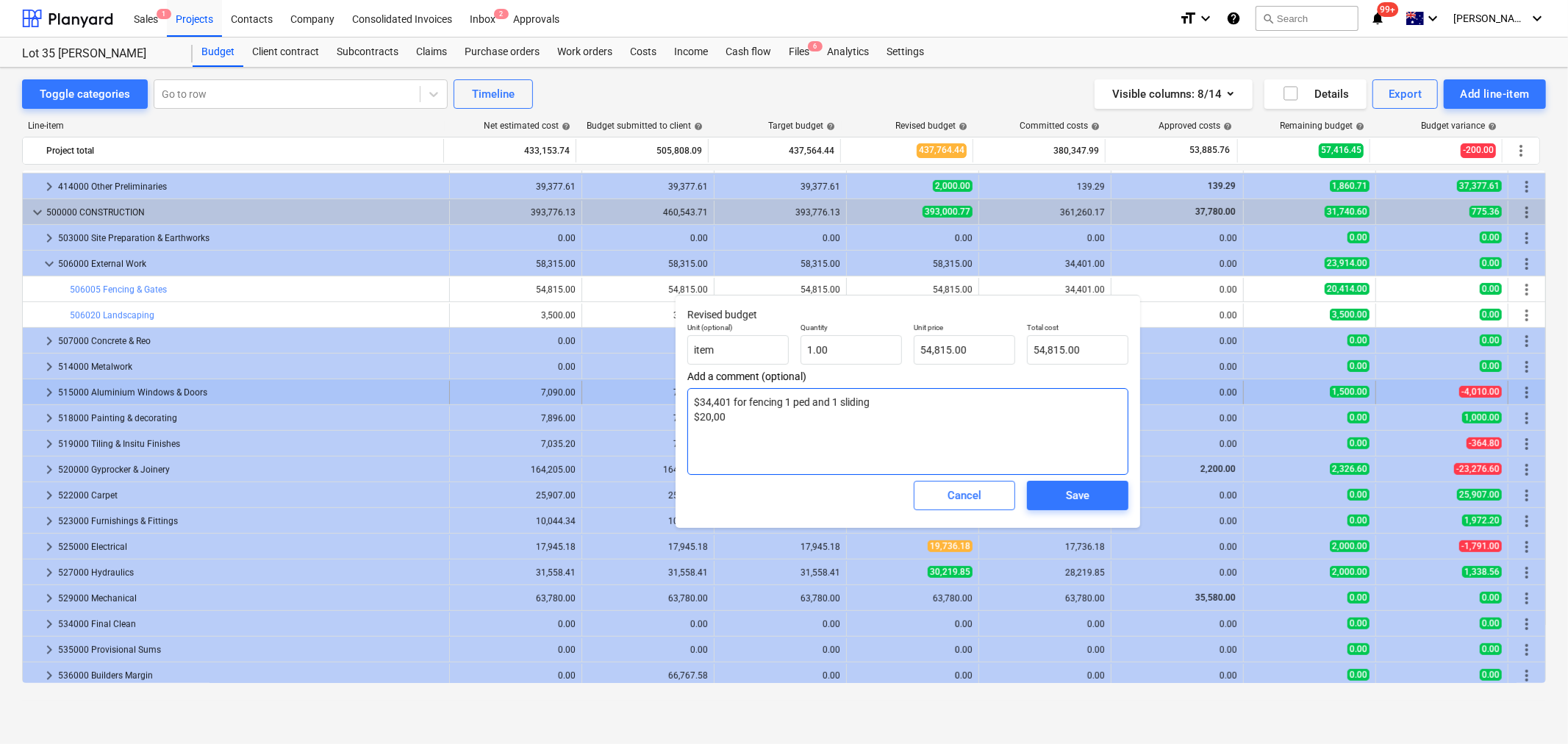
type textarea "$34,401 for fencing 1 ped and 1 sliding $20,000"
type textarea "x"
type textarea "$34,401 for fencing 1 ped and 1 sliding $20,00"
type textarea "x"
type textarea "$34,401 for fencing 1 ped and 1 sliding $20,0"
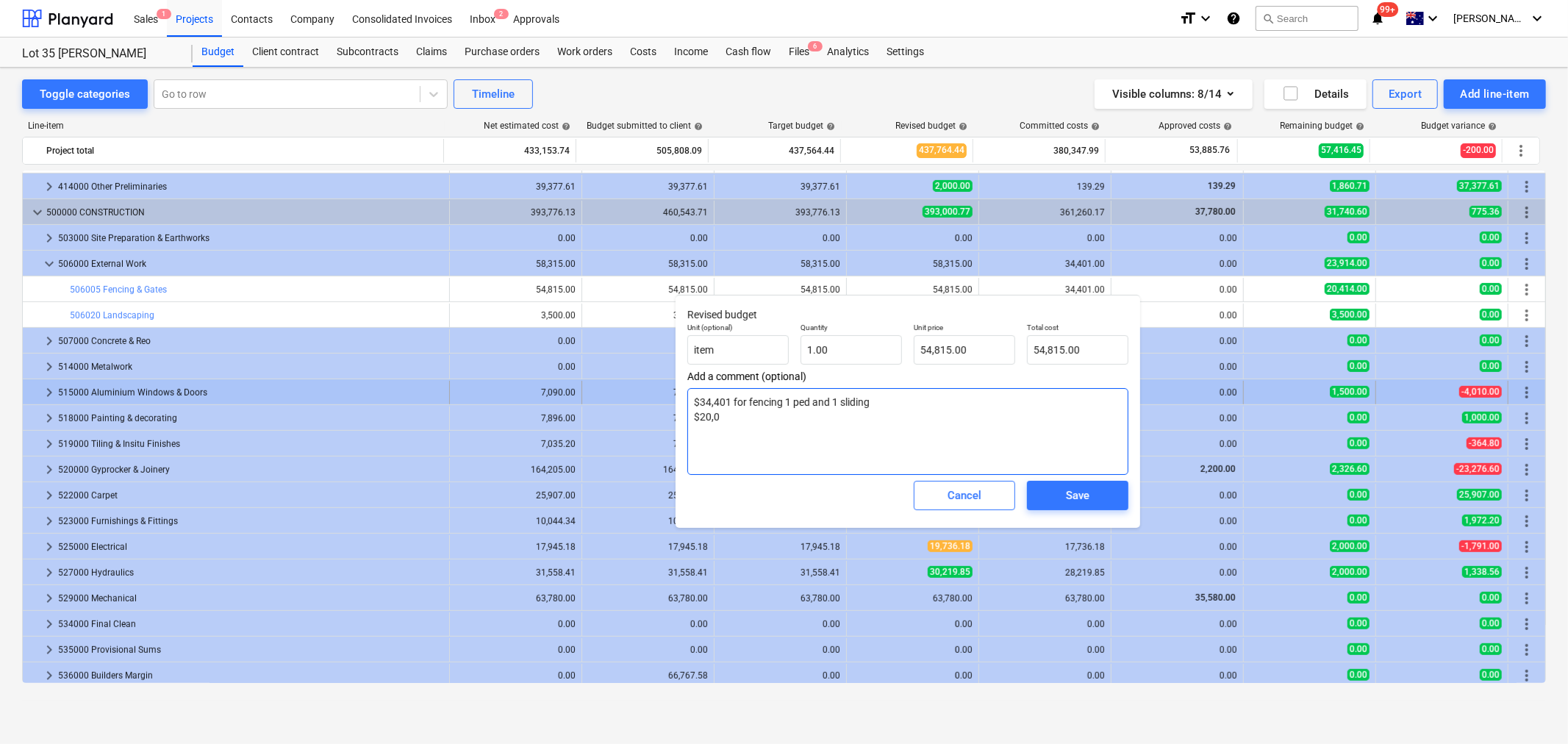
type textarea "x"
type textarea "$34,401 for fencing 1 ped and 1 sliding $20,"
type textarea "x"
type textarea "$34,401 for fencing 1 ped and 1 sliding $20"
type textarea "x"
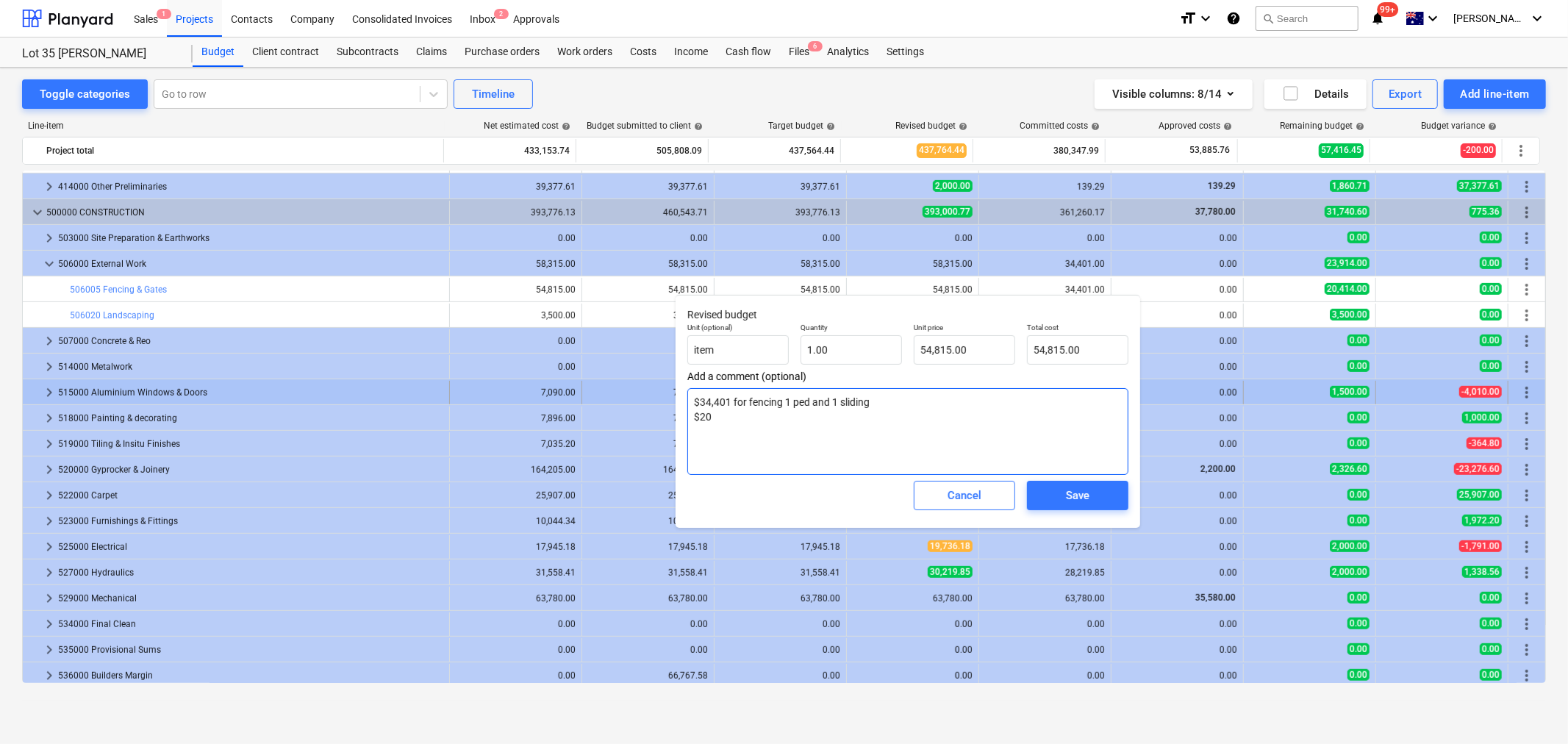
type textarea "$34,401 for fencing 1 ped and 1 sliding $20k"
type textarea "x"
type textarea "$34,401 for fencing 1 ped and 1 sliding $20k"
type textarea "x"
type textarea "$34,401 for fencing 1 ped and 1 sliding $20k fo"
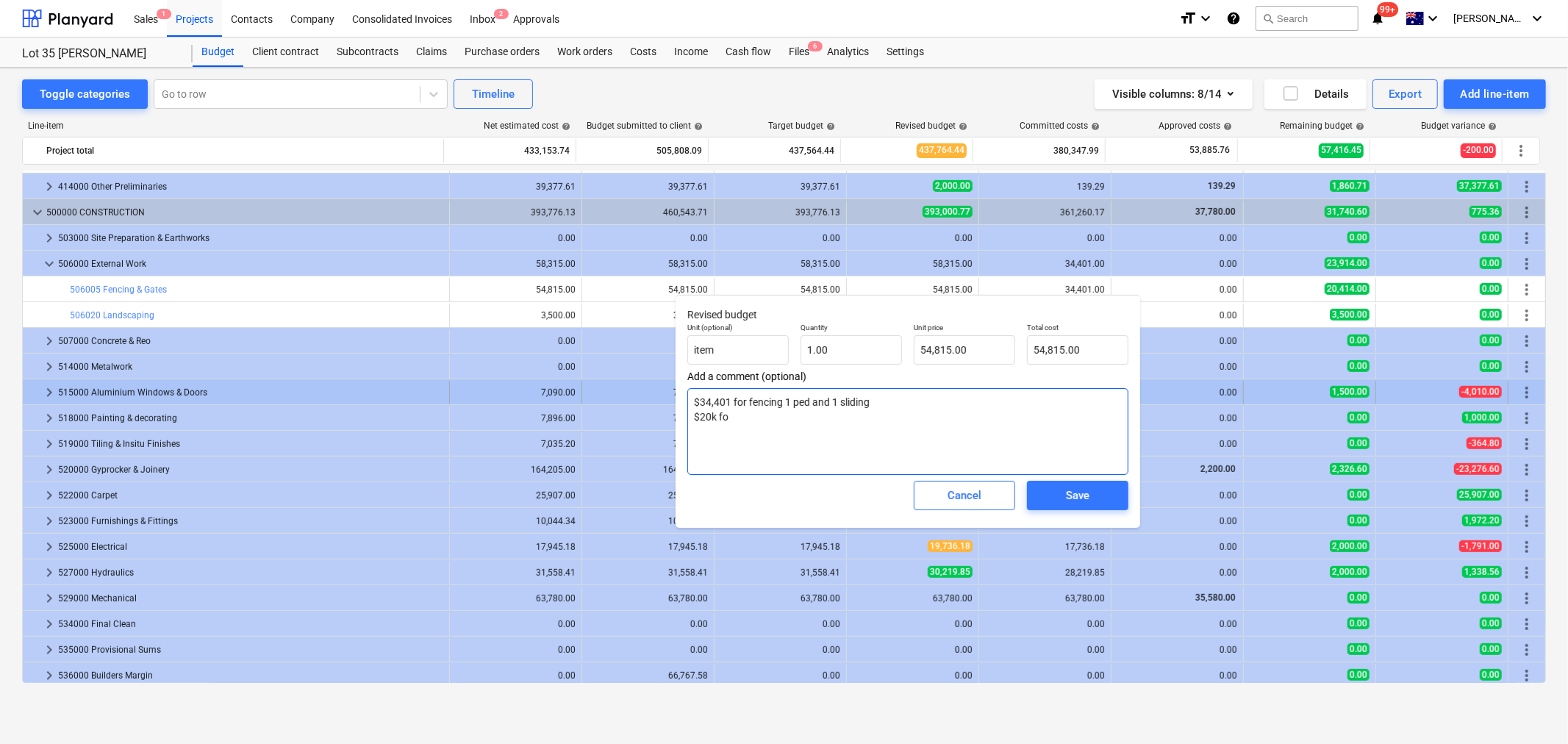
type textarea "x"
type textarea "$34,401 for fencing 1 ped and 1 sliding $20k for"
type textarea "x"
type textarea "$34,401 for fencing 1 ped and 1 sliding $20k for g"
type textarea "x"
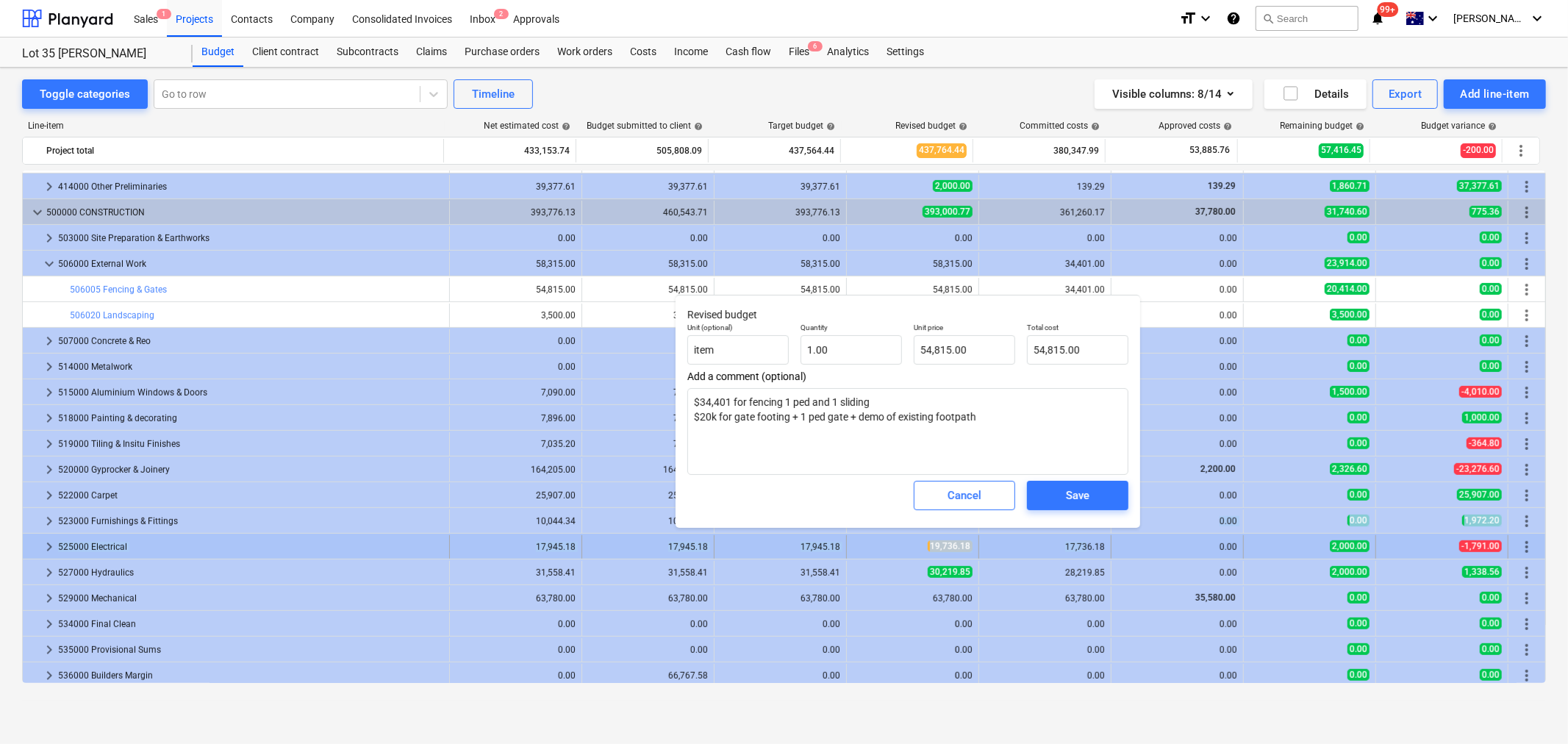
click at [1083, 533] on div "bar_chart 401016 Project Engineer 0.00 edit 0.00 0.00 edit 0.00 0.00 0.00 0.00 …" at bounding box center [784, 134] width 1525 height 1261
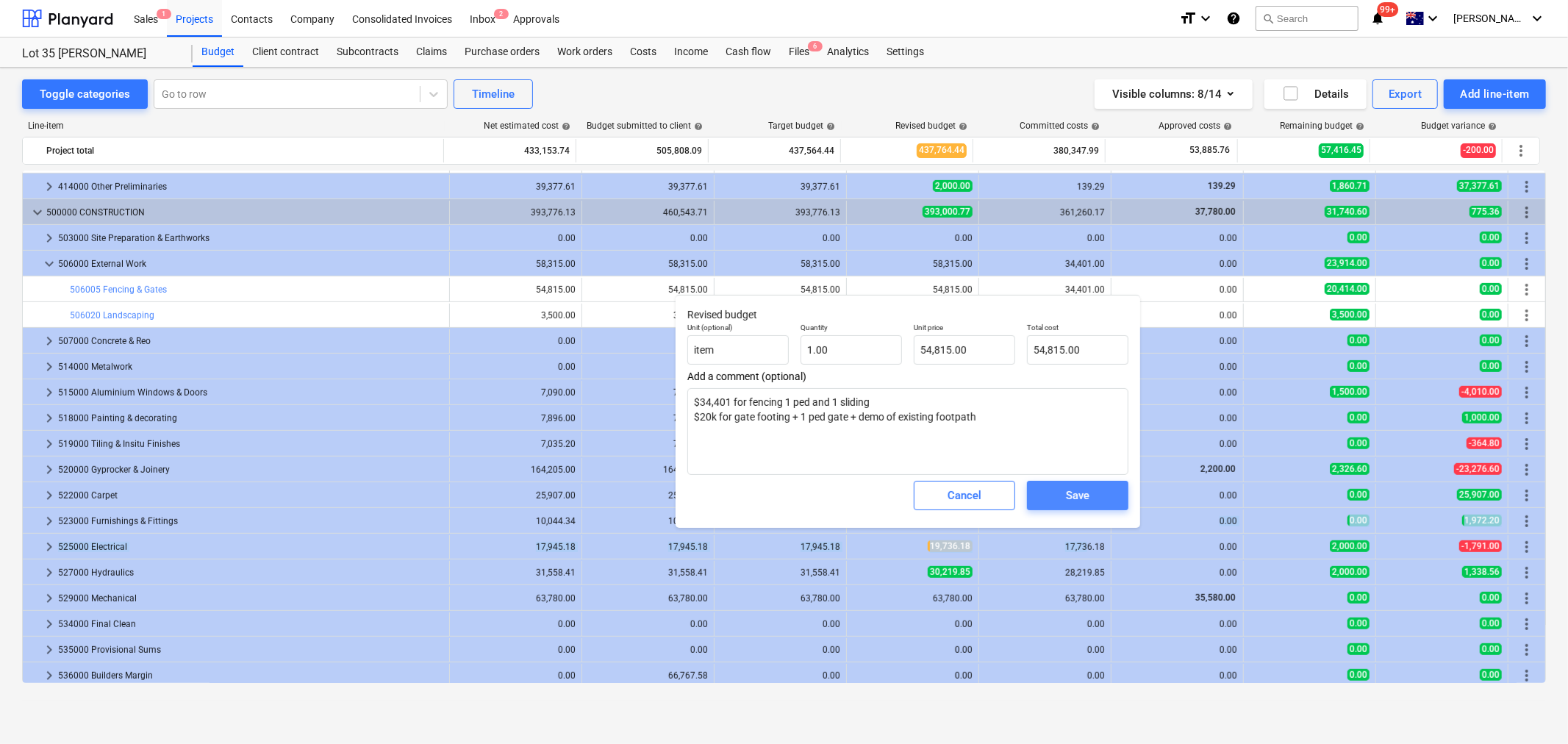
drag, startPoint x: 1091, startPoint y: 509, endPoint x: 1079, endPoint y: 509, distance: 12.0
click at [1078, 509] on button "Save" at bounding box center [1078, 495] width 102 height 29
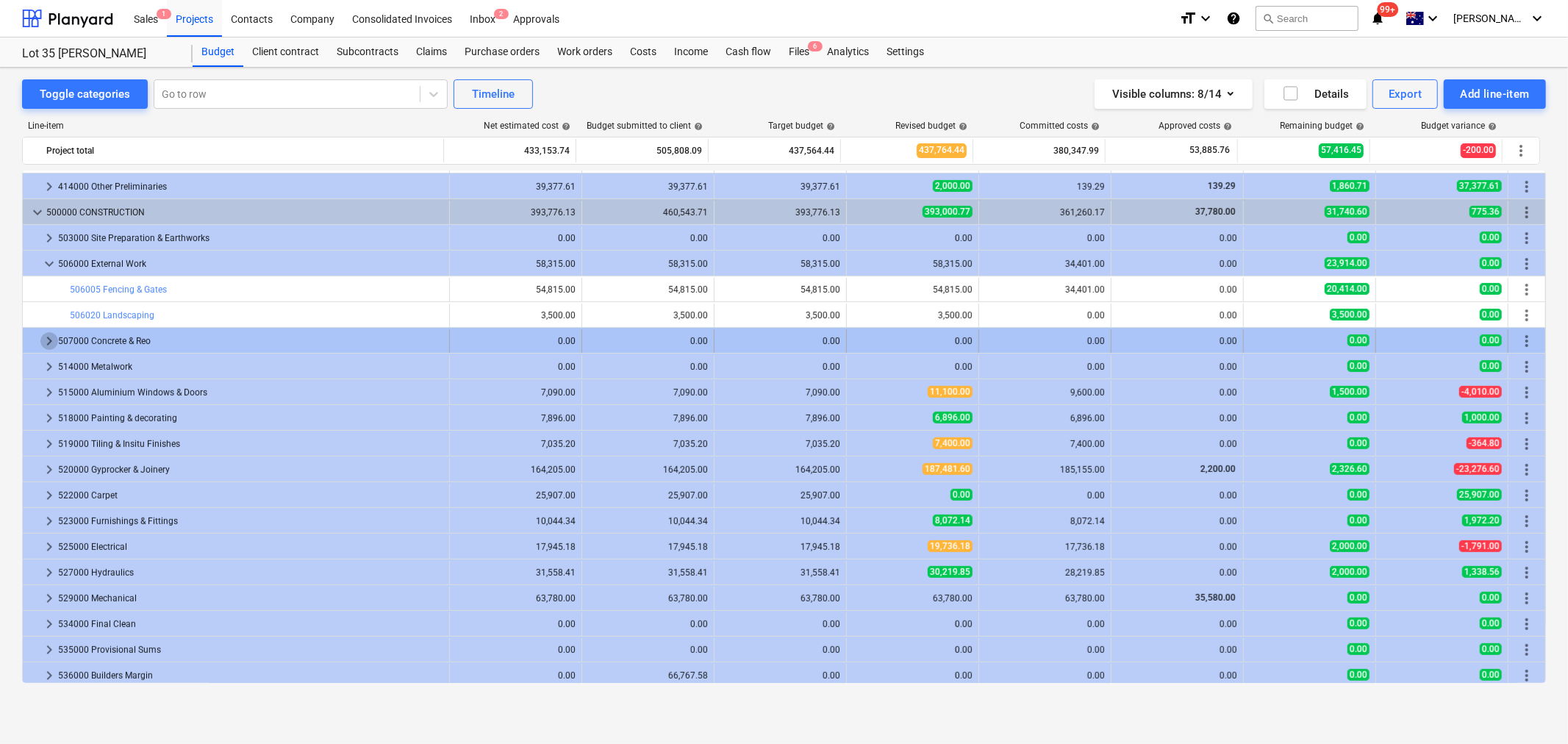
click at [50, 341] on span "keyboard_arrow_right" at bounding box center [49, 341] width 17 height 17
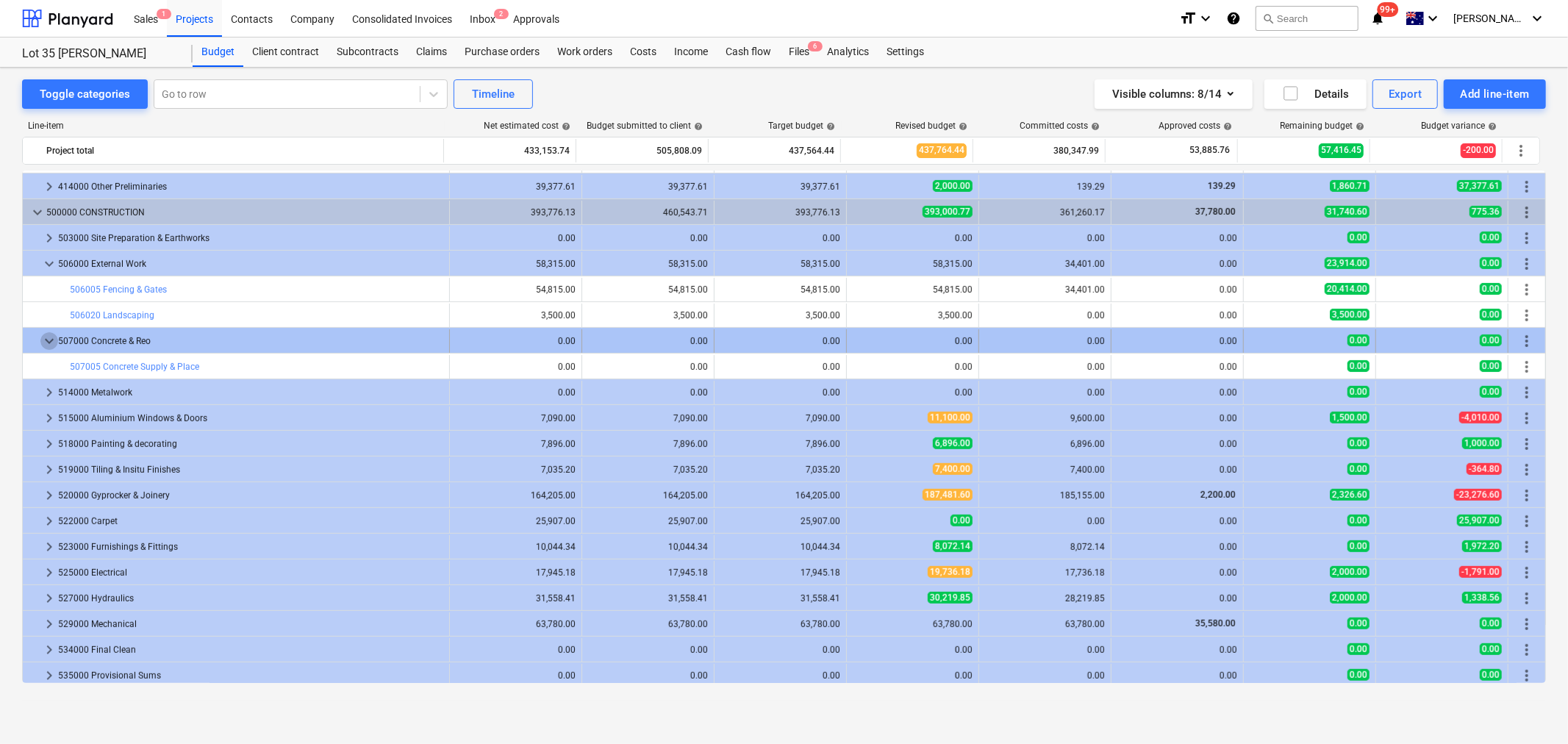
click at [54, 339] on span "keyboard_arrow_down" at bounding box center [49, 341] width 17 height 17
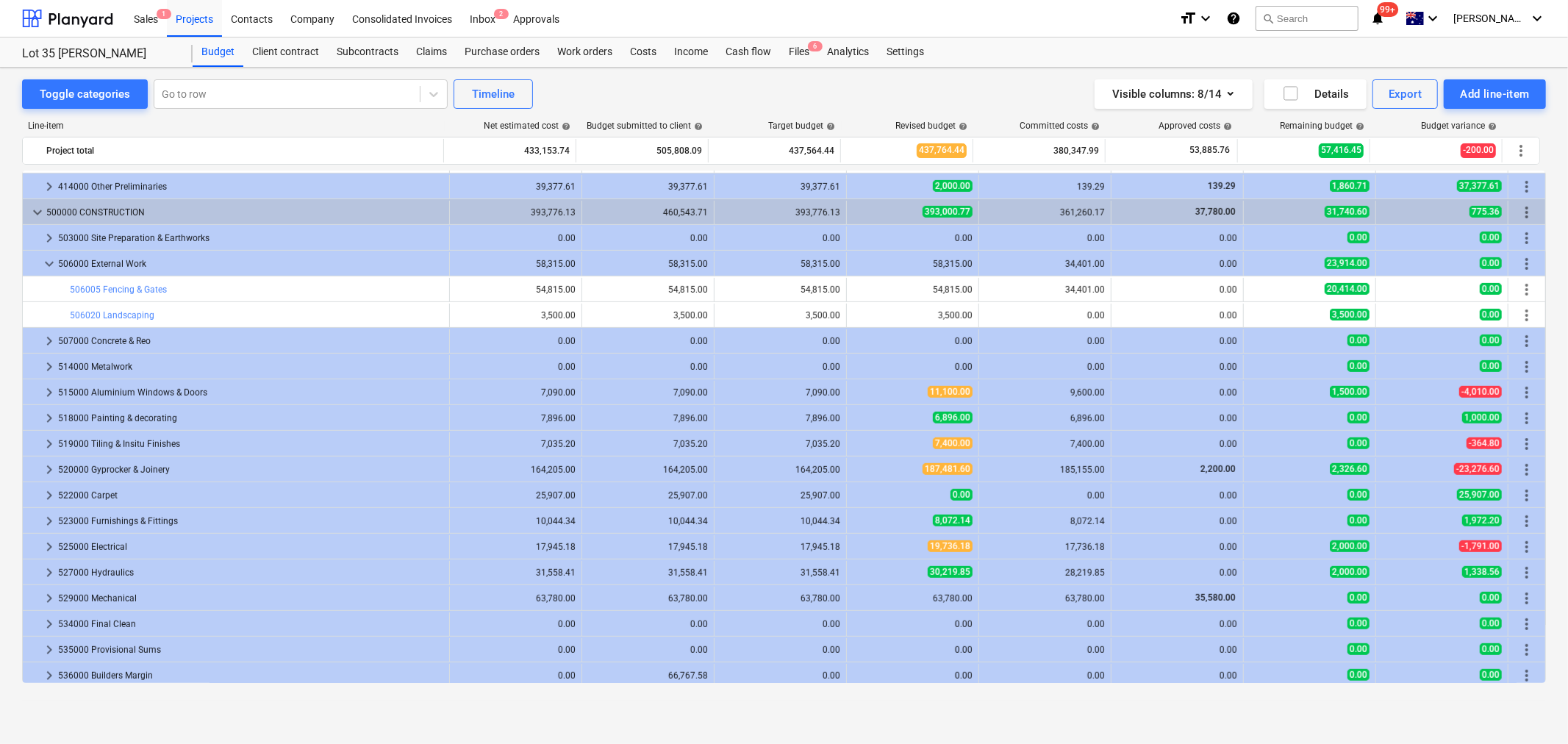
click at [54, 339] on span "keyboard_arrow_right" at bounding box center [49, 341] width 17 height 17
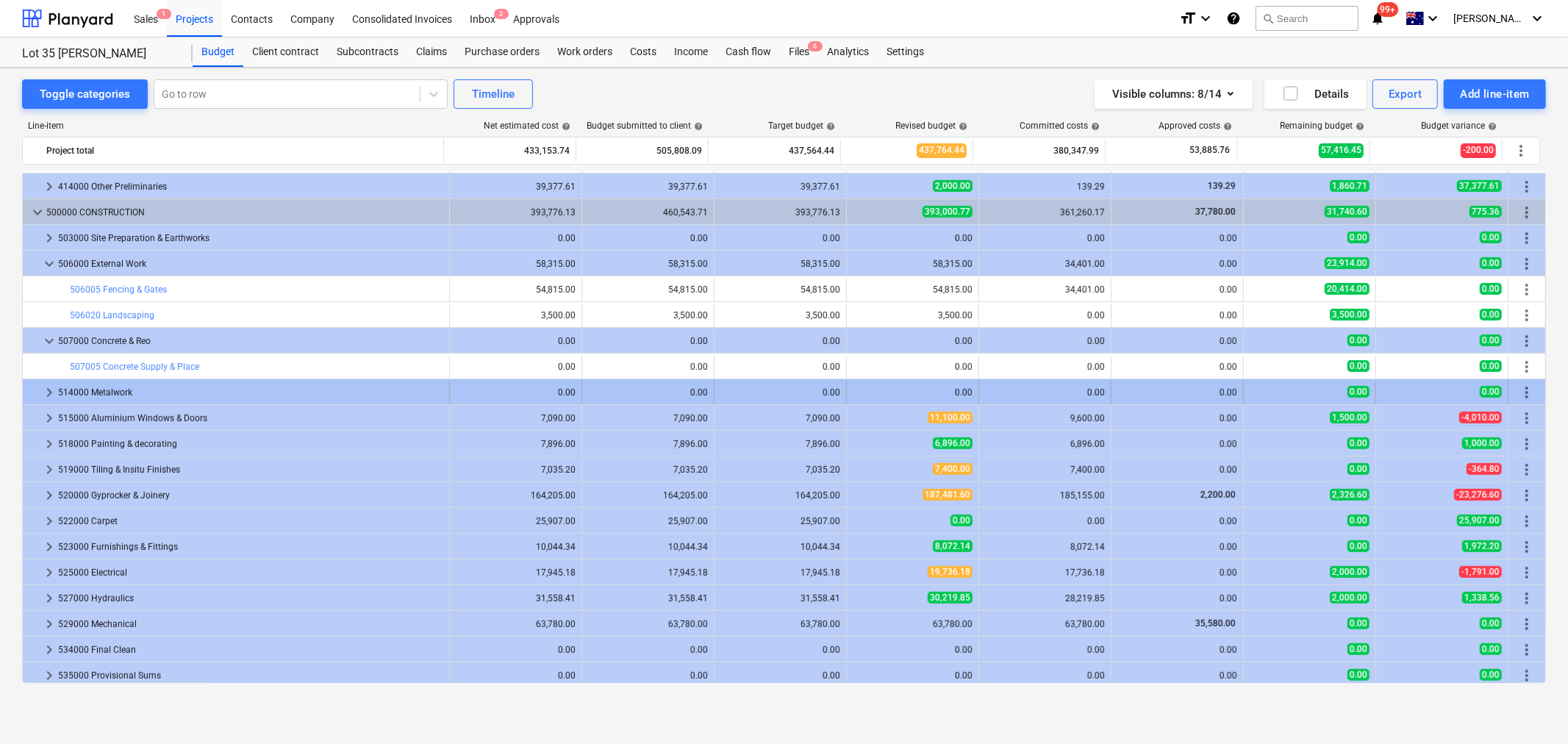
click at [53, 392] on span "keyboard_arrow_right" at bounding box center [49, 392] width 17 height 17
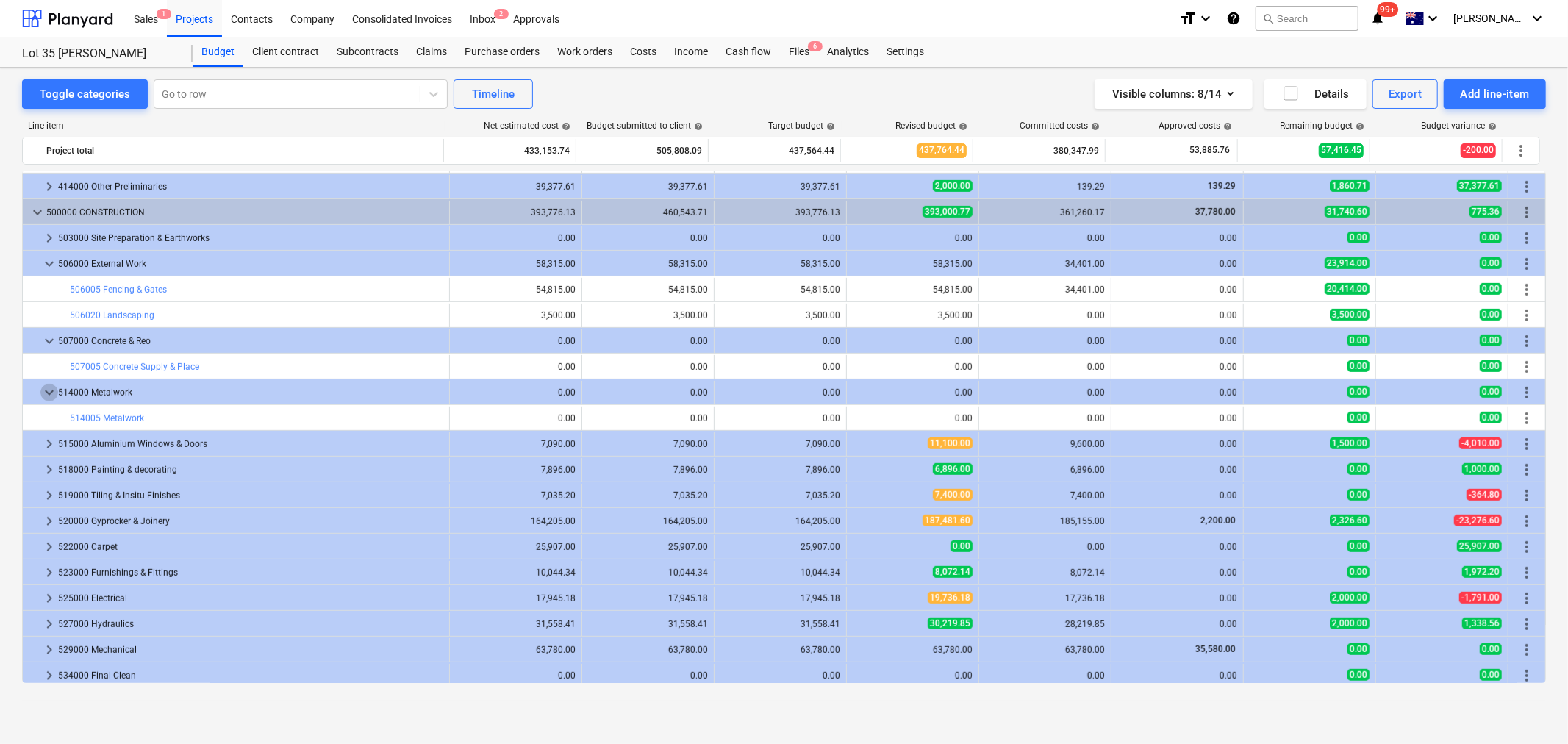
click at [53, 392] on span "keyboard_arrow_down" at bounding box center [49, 392] width 17 height 17
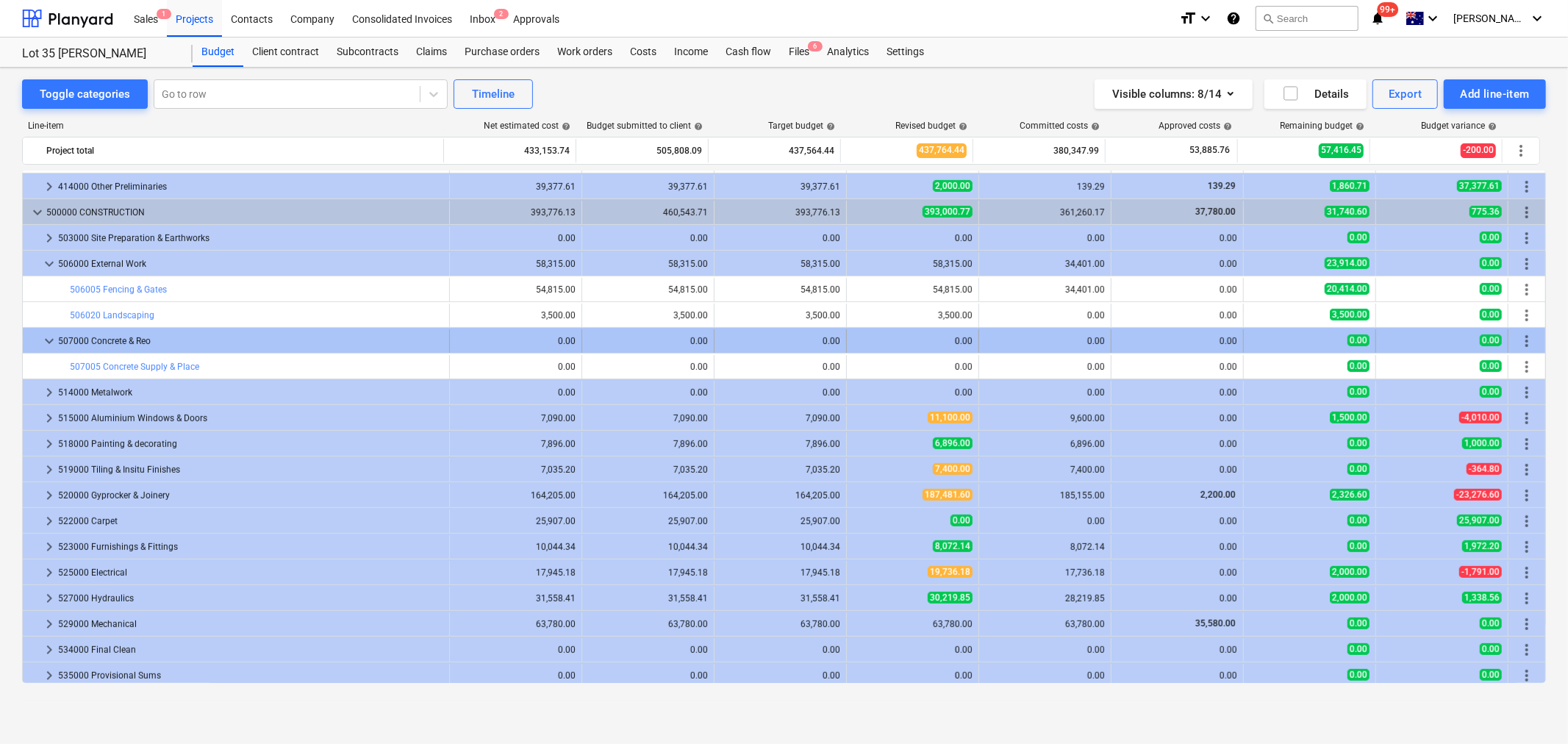
click at [40, 348] on span "keyboard_arrow_down" at bounding box center [49, 341] width 17 height 17
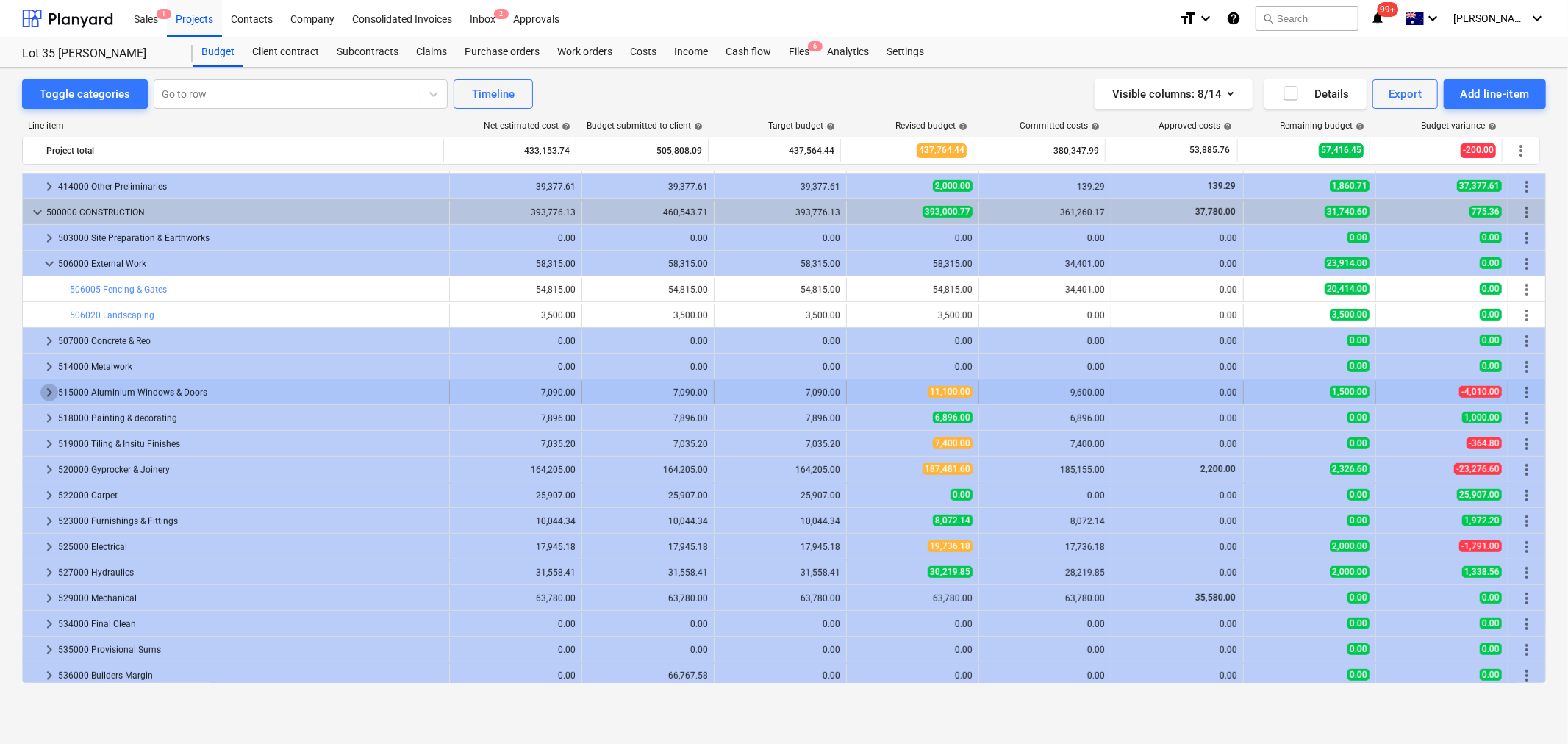
click at [48, 385] on span "keyboard_arrow_right" at bounding box center [49, 392] width 17 height 17
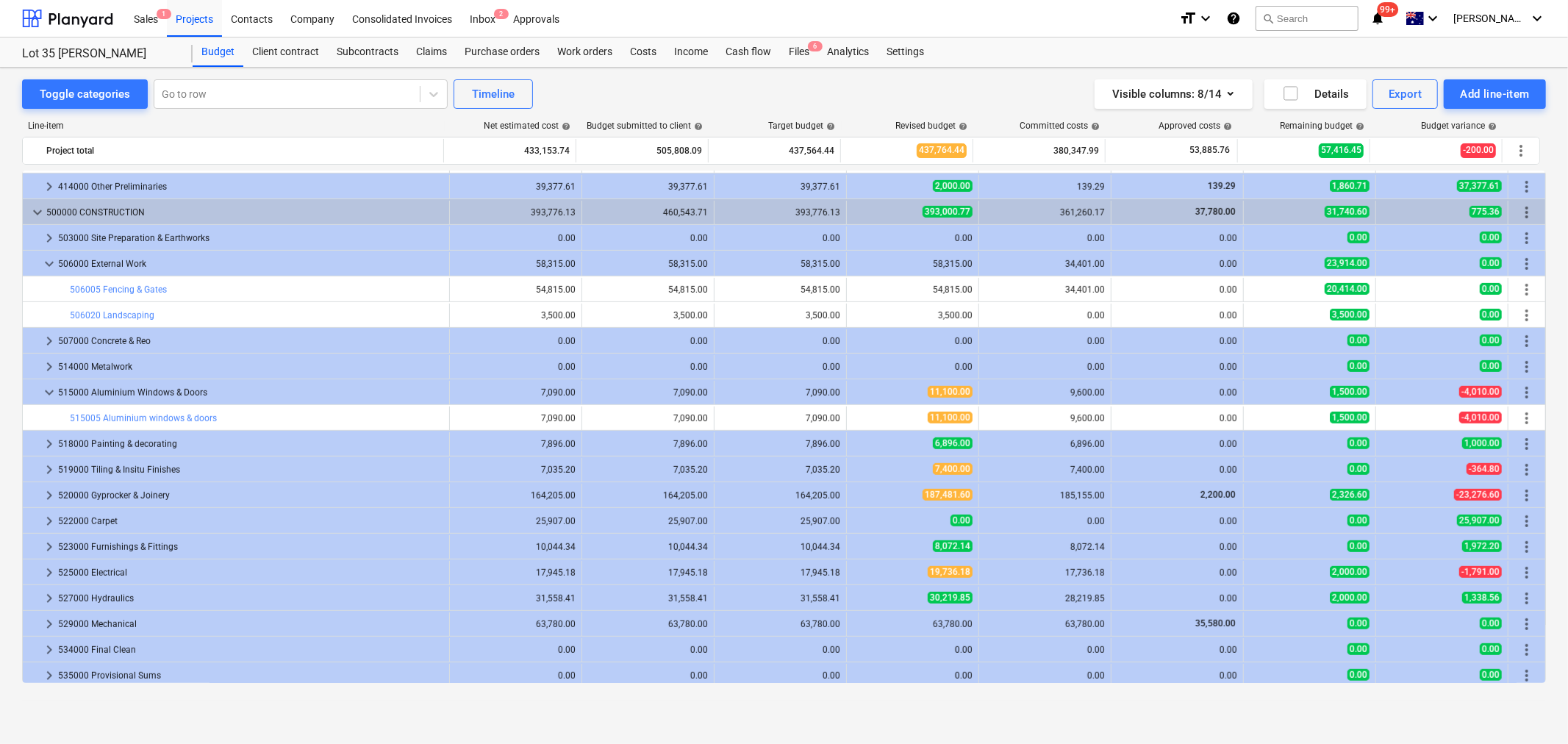
scroll to position [749, 0]
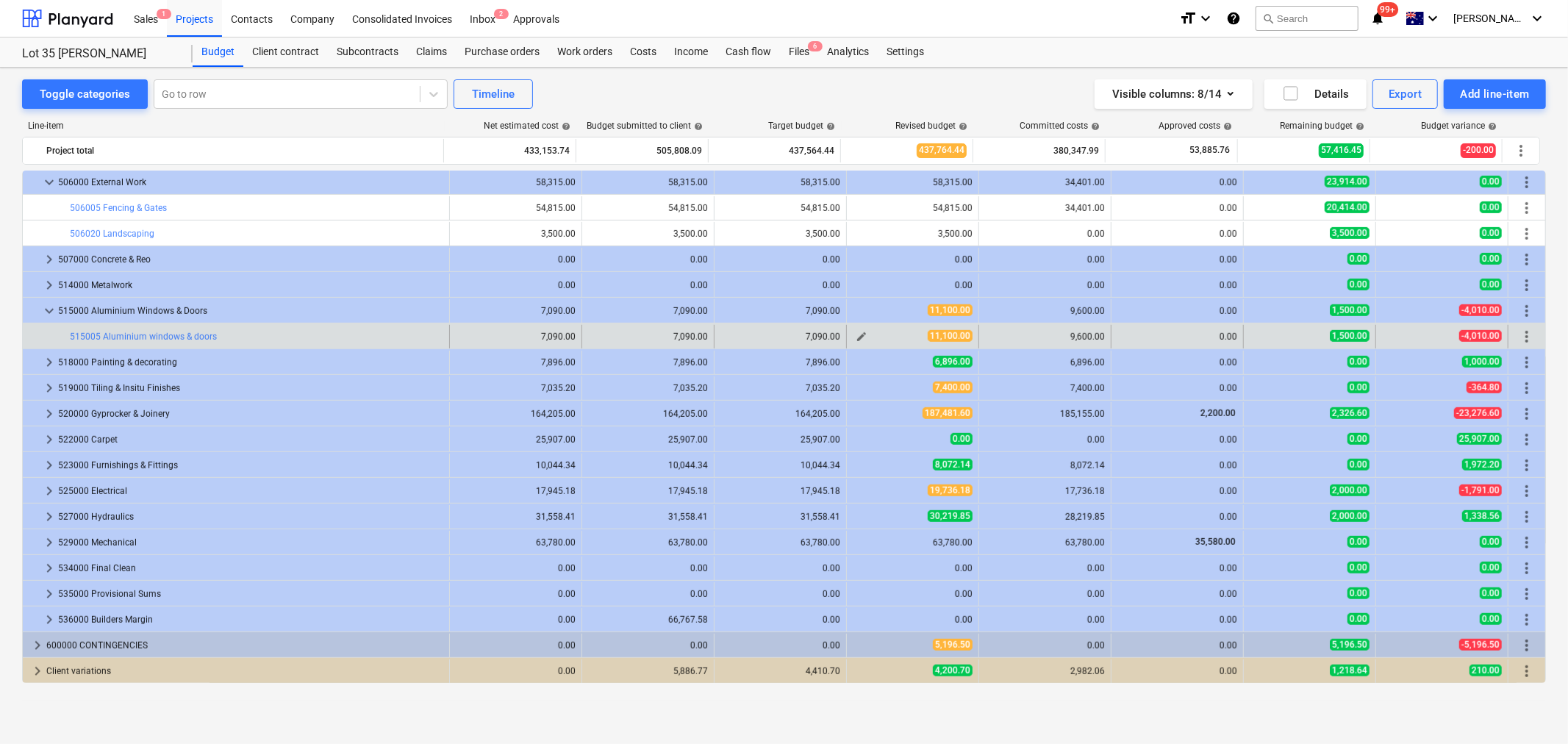
click at [856, 342] on span "edit" at bounding box center [862, 336] width 12 height 12
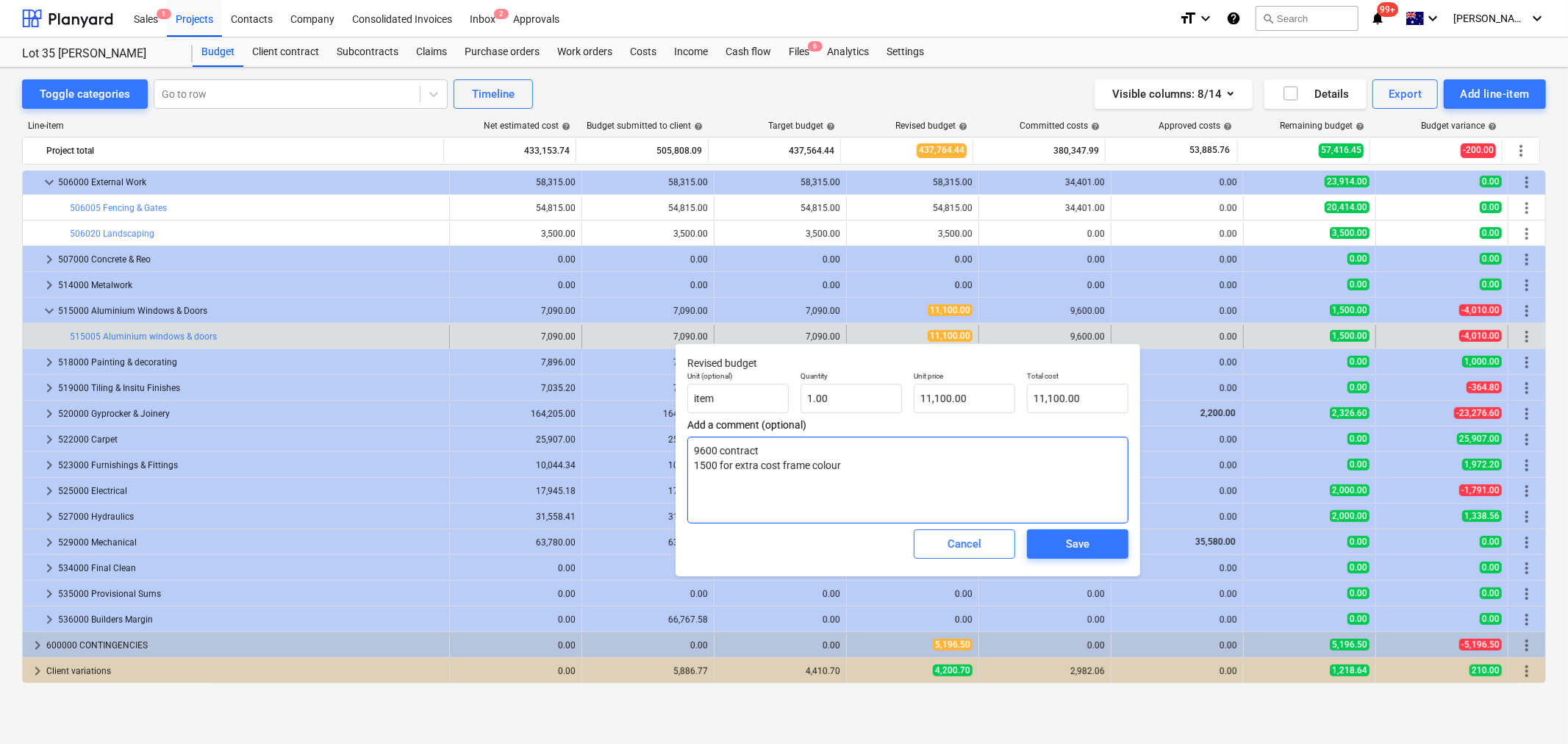
click at [874, 481] on textarea "9600 contract 1500 for extra cost frame colour" at bounding box center [907, 480] width 441 height 87
click at [751, 454] on textarea "9600 contract 1500 for extra cost frame colour" at bounding box center [907, 480] width 441 height 87
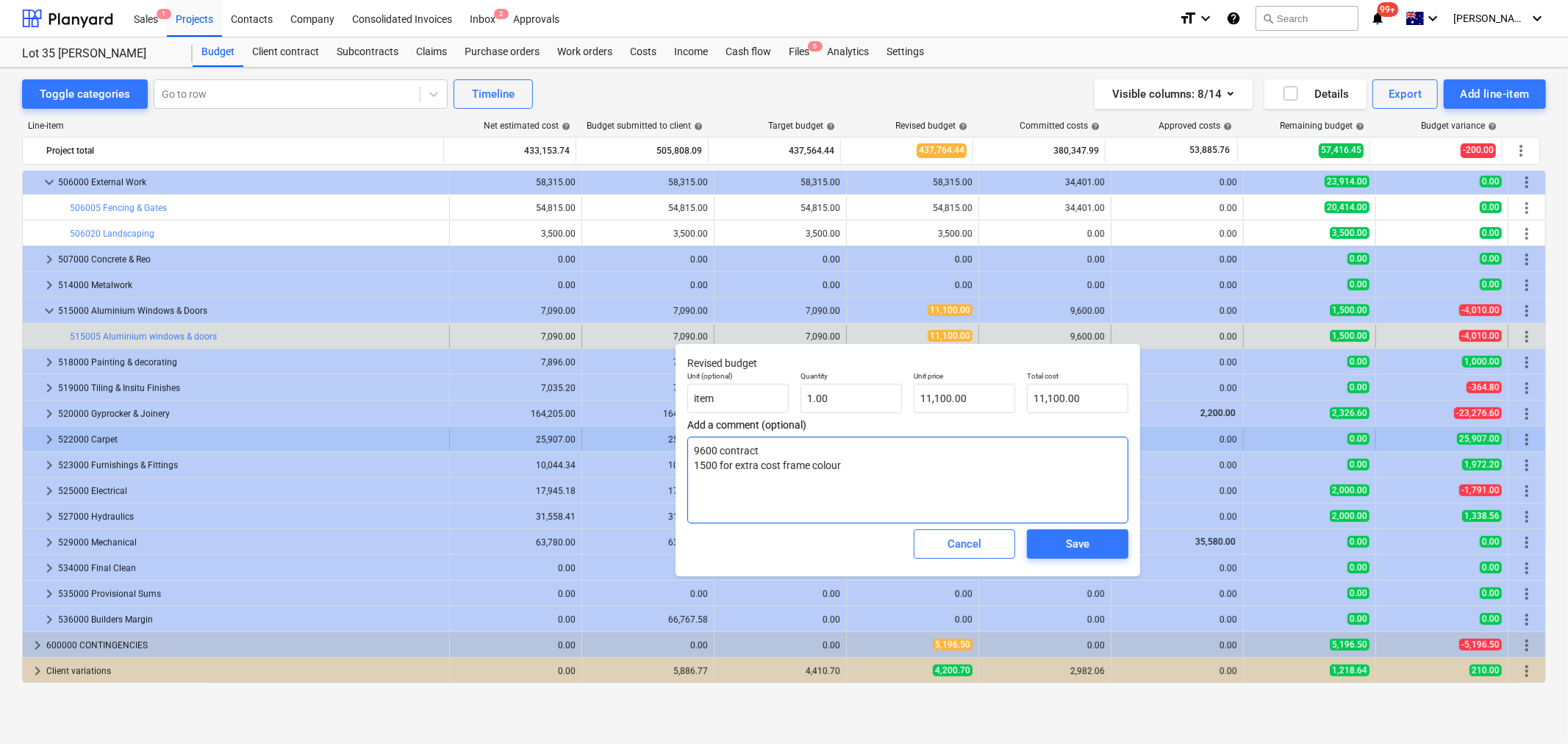
drag, startPoint x: 762, startPoint y: 451, endPoint x: 598, endPoint y: 448, distance: 164.0
click at [598, 448] on body "Sales 1 Projects Contacts Company Consolidated Invoices Inbox 2 Approvals forma…" at bounding box center [784, 372] width 1568 height 744
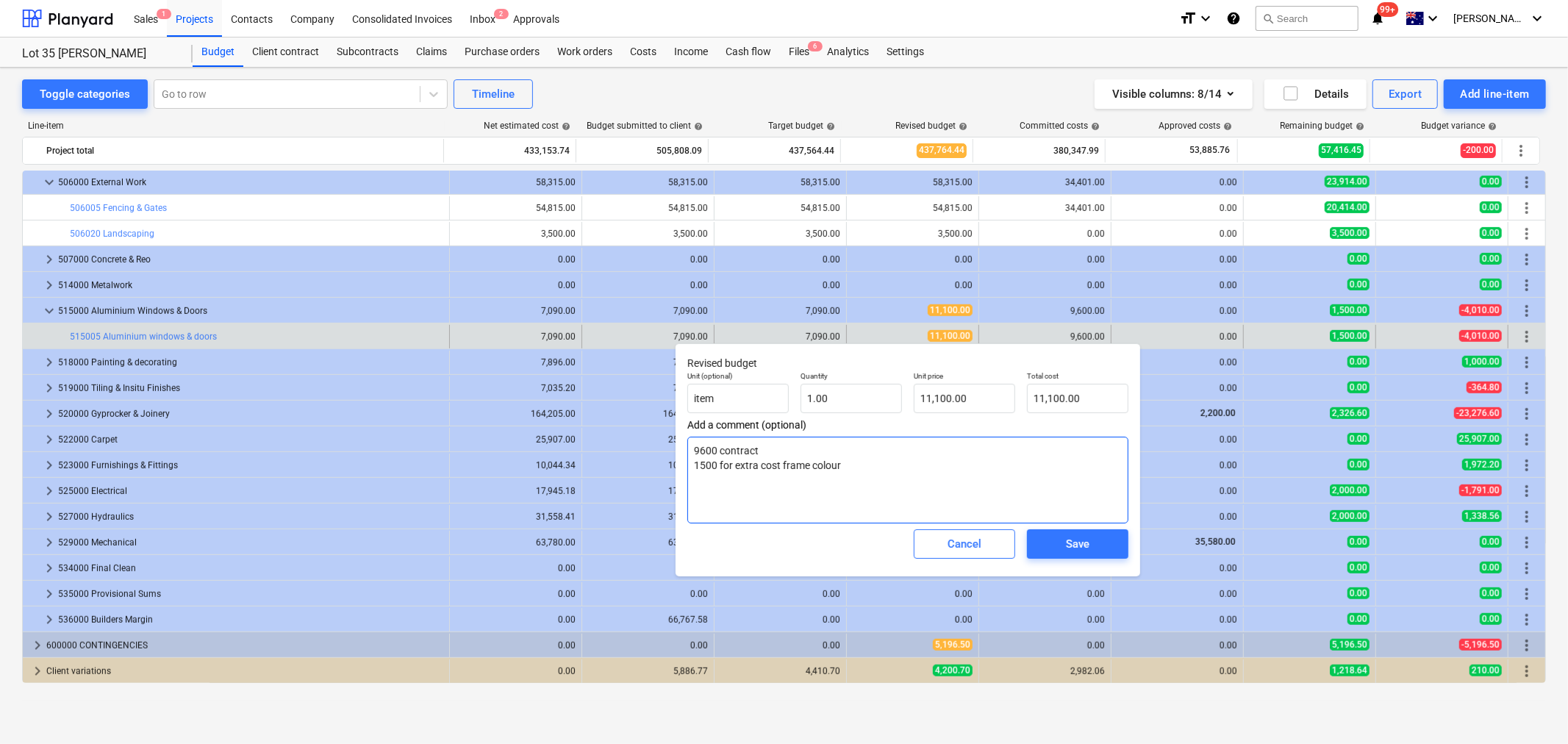
click at [765, 458] on textarea "9600 contract 1500 for extra cost frame colour" at bounding box center [907, 480] width 441 height 87
drag, startPoint x: 709, startPoint y: 466, endPoint x: 844, endPoint y: 473, distance: 135.2
click at [844, 473] on textarea "9600 contract 1500 for extra cost frame colour" at bounding box center [907, 480] width 441 height 87
click at [846, 473] on textarea "9600 contract 1500 for extra cost frame colour" at bounding box center [907, 480] width 441 height 87
click at [846, 468] on textarea "9600 contract 1500 for extra cost frame colour" at bounding box center [907, 480] width 441 height 87
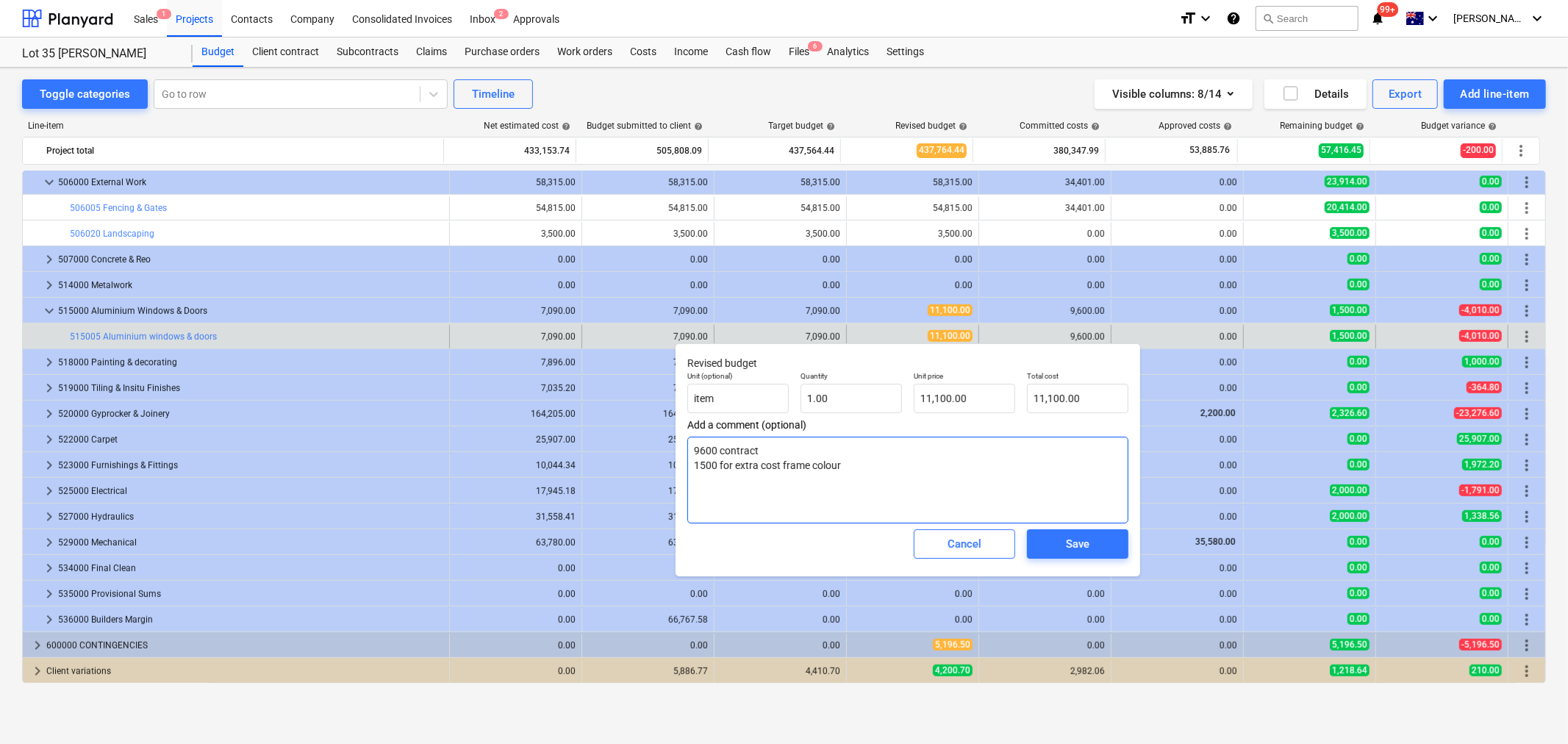
click at [848, 478] on textarea "9600 contract 1500 for extra cost frame colour" at bounding box center [907, 480] width 441 height 87
drag, startPoint x: 832, startPoint y: 465, endPoint x: 813, endPoint y: 480, distance: 24.2
click at [813, 480] on textarea "9600 contract 1500 for extra cost frame colour" at bounding box center [907, 480] width 441 height 87
click at [836, 473] on textarea "9600 contract 1500 for extra cost frame colour" at bounding box center [907, 480] width 441 height 87
click at [841, 471] on textarea "9600 contract 1500 for extra cost frame colour" at bounding box center [907, 480] width 441 height 87
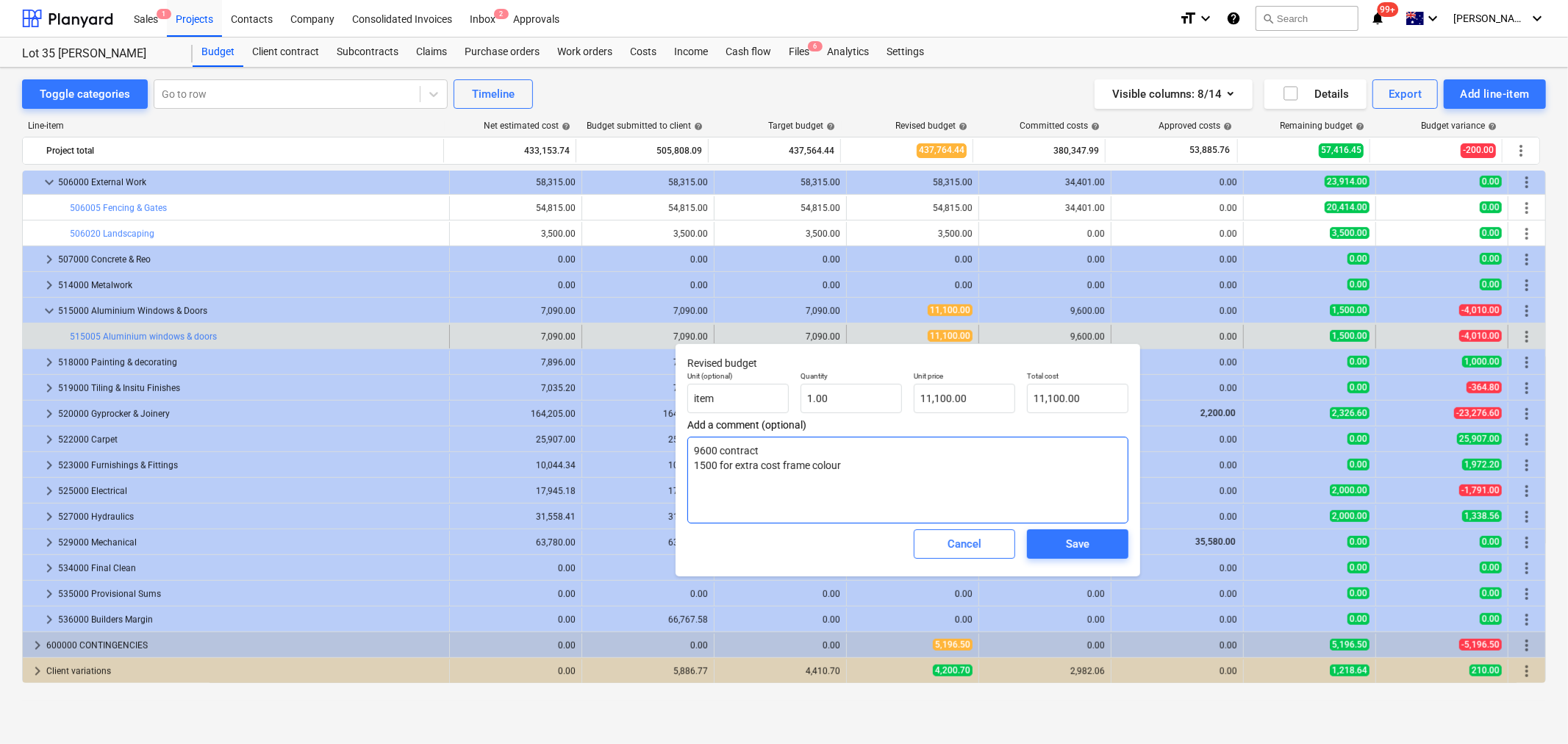
click at [841, 471] on textarea "9600 contract 1500 for extra cost frame colour" at bounding box center [907, 480] width 441 height 87
click at [942, 542] on span "Cancel" at bounding box center [964, 544] width 65 height 19
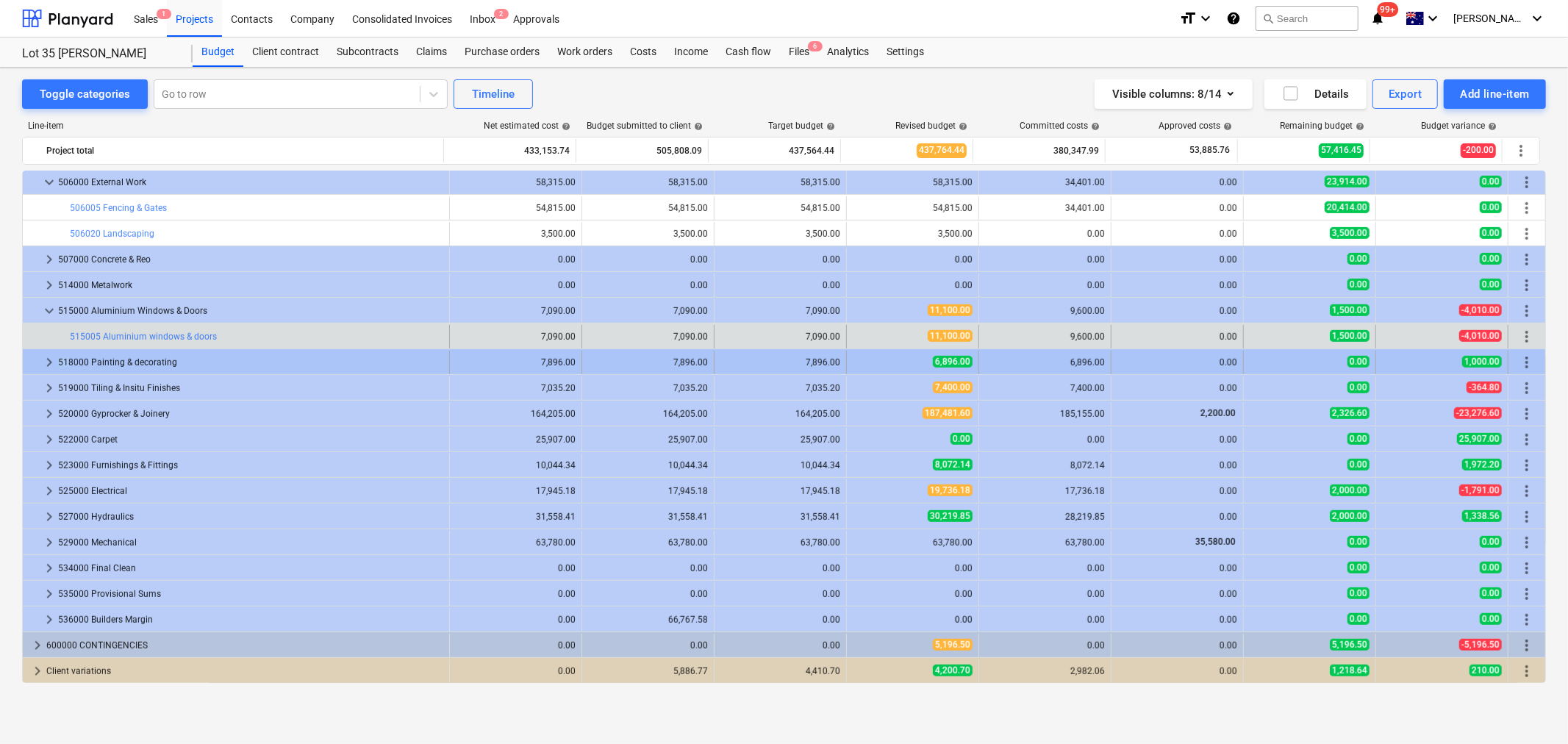
click at [54, 354] on div "keyboard_arrow_right 518000 Painting & decorating" at bounding box center [236, 362] width 427 height 24
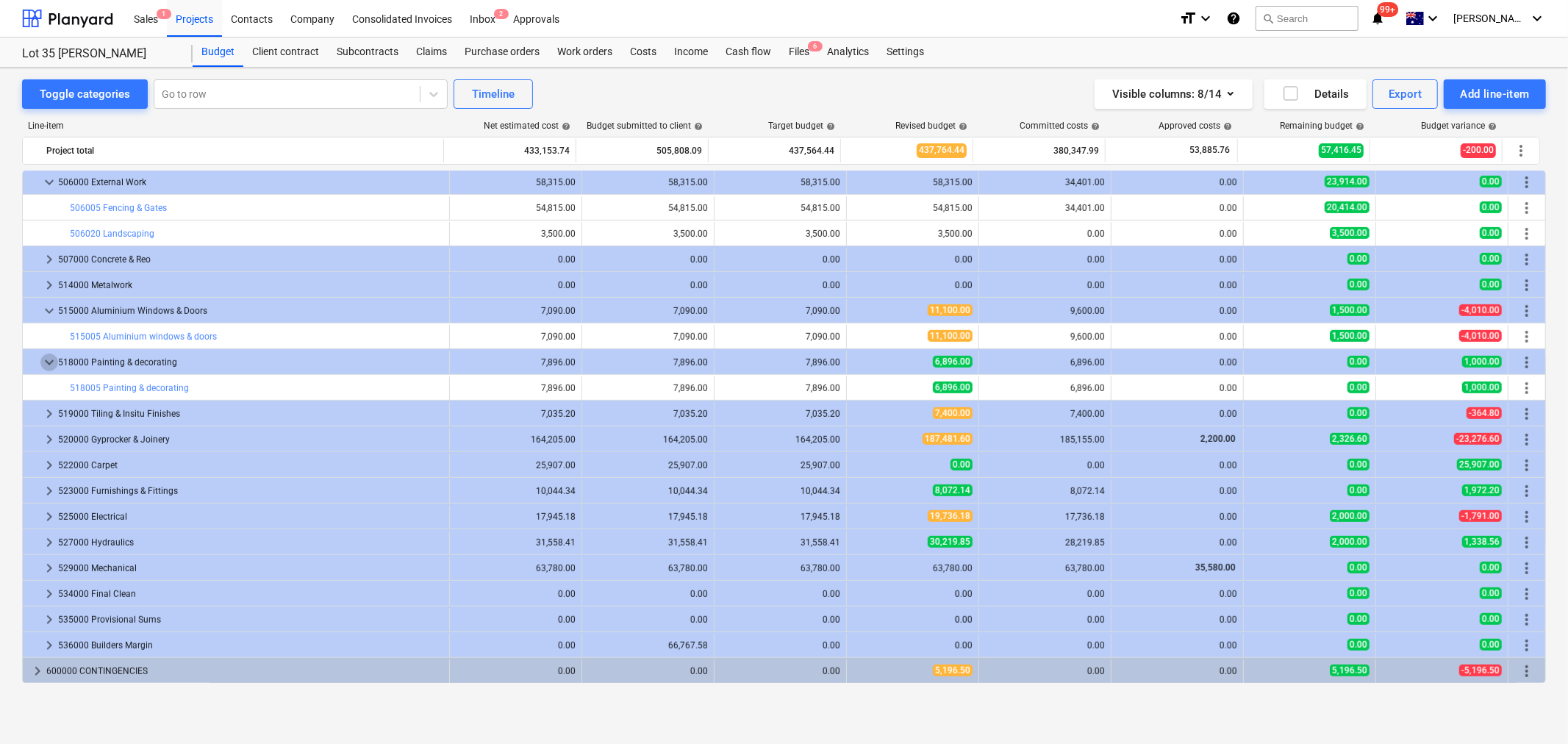
click at [53, 356] on span "keyboard_arrow_down" at bounding box center [49, 362] width 17 height 17
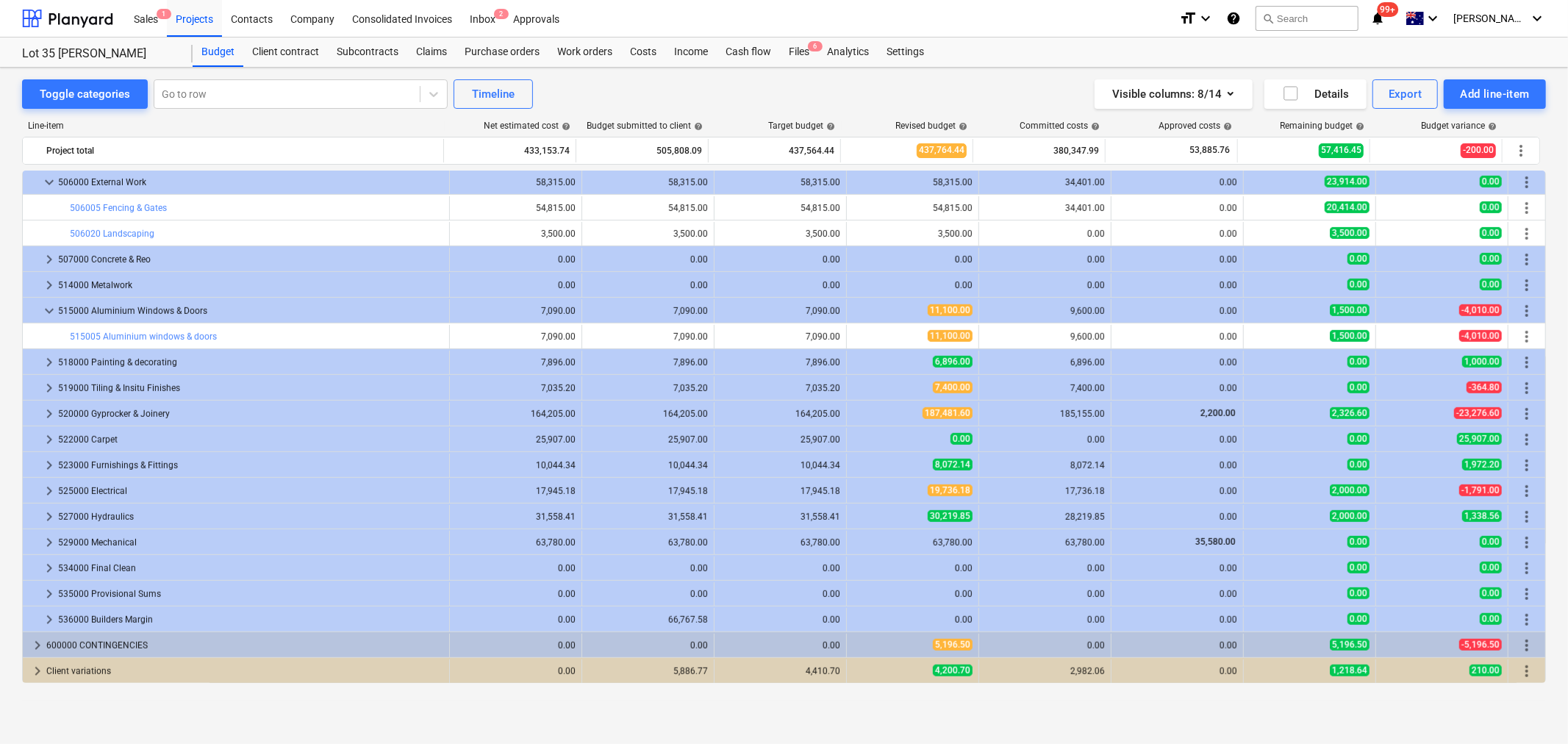
scroll to position [774, 0]
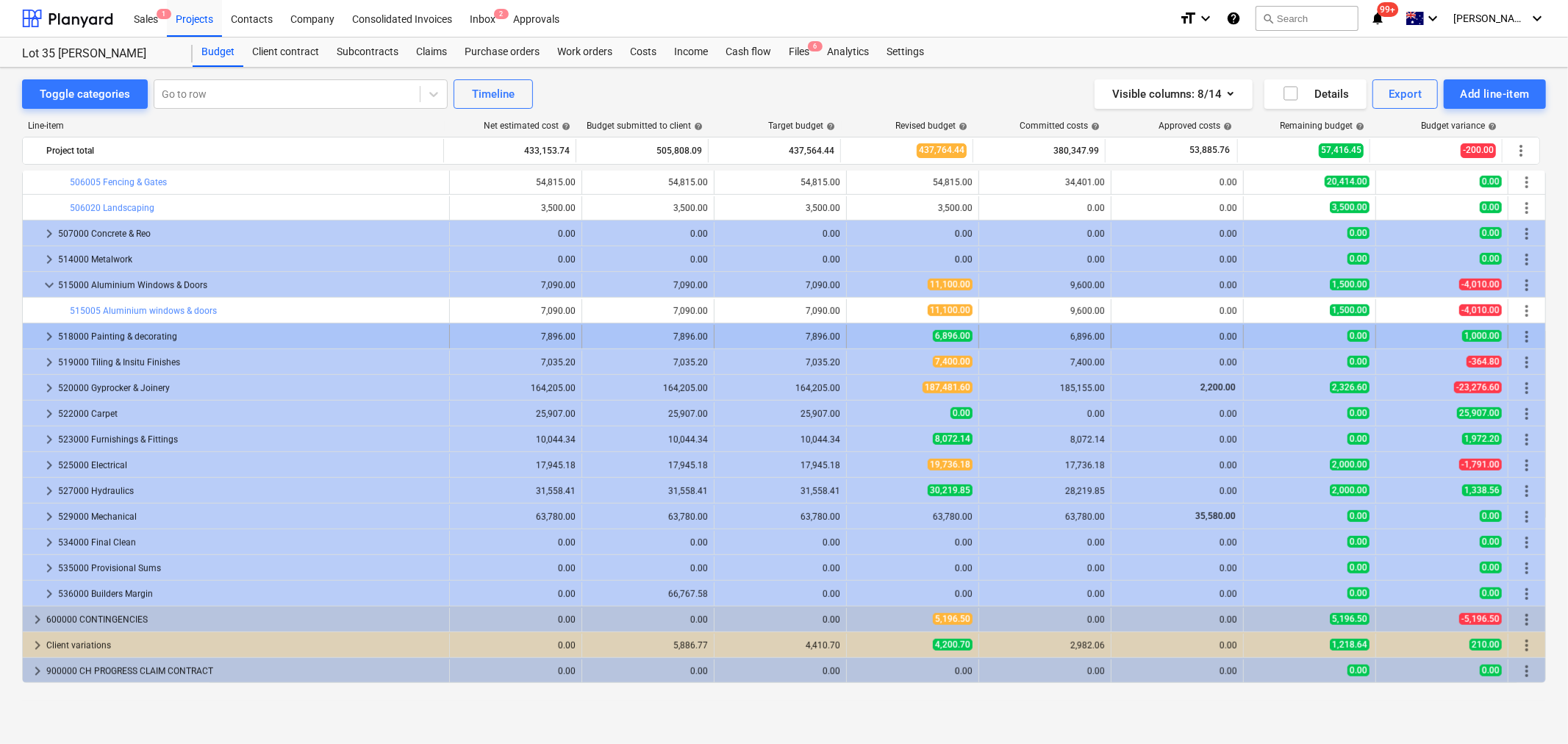
click at [39, 336] on div at bounding box center [34, 337] width 12 height 24
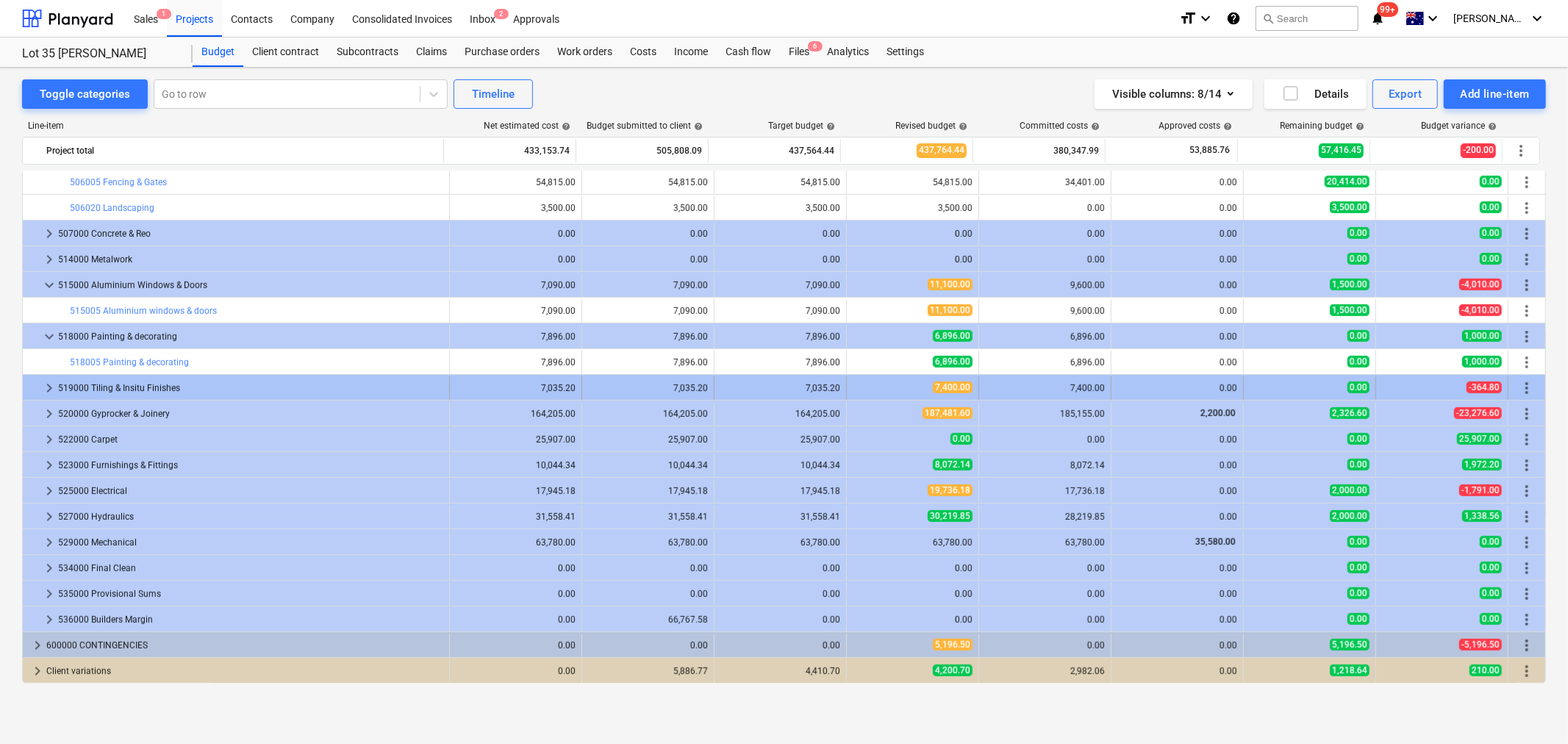
click at [51, 391] on span "keyboard_arrow_right" at bounding box center [49, 388] width 17 height 17
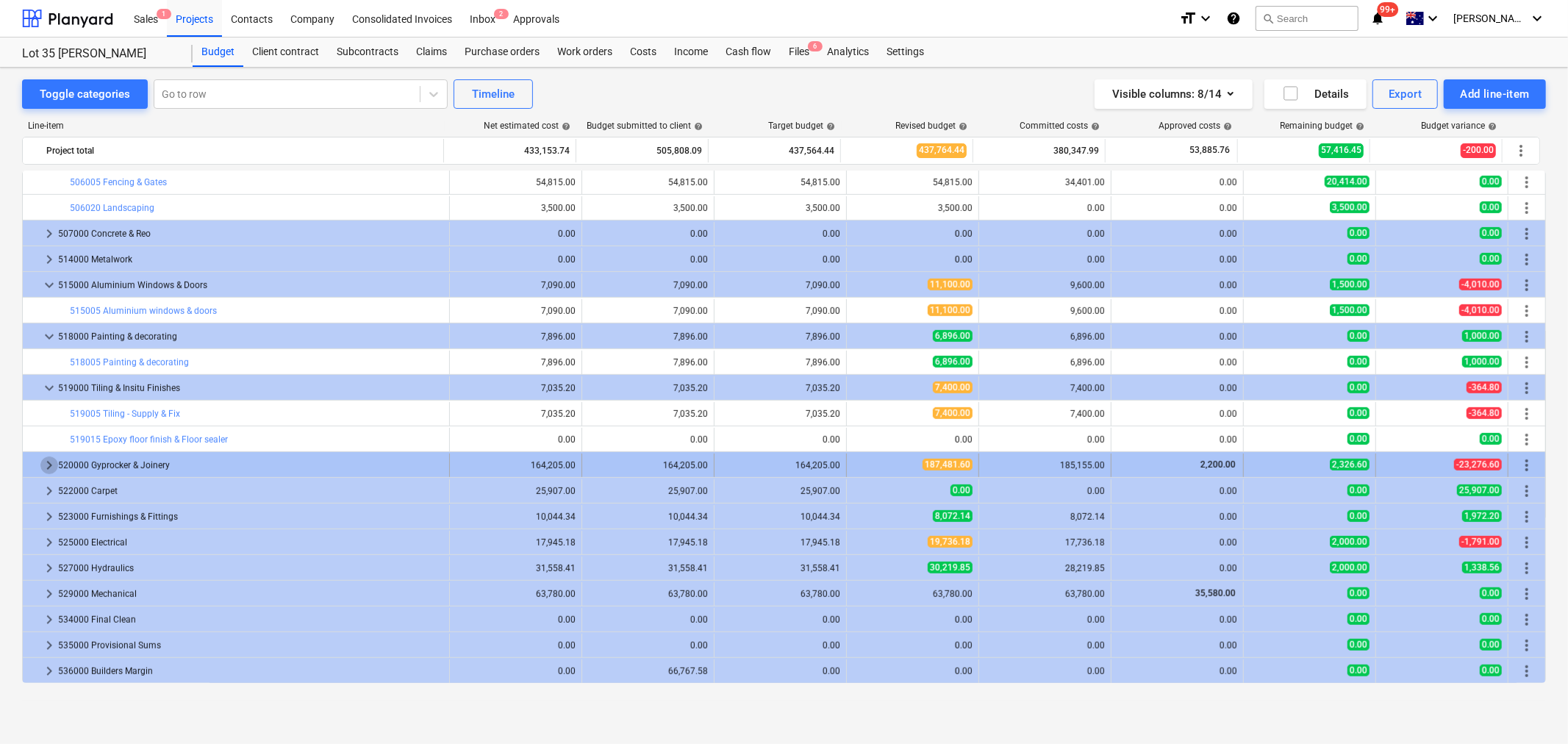
click at [56, 463] on span "keyboard_arrow_right" at bounding box center [49, 465] width 17 height 17
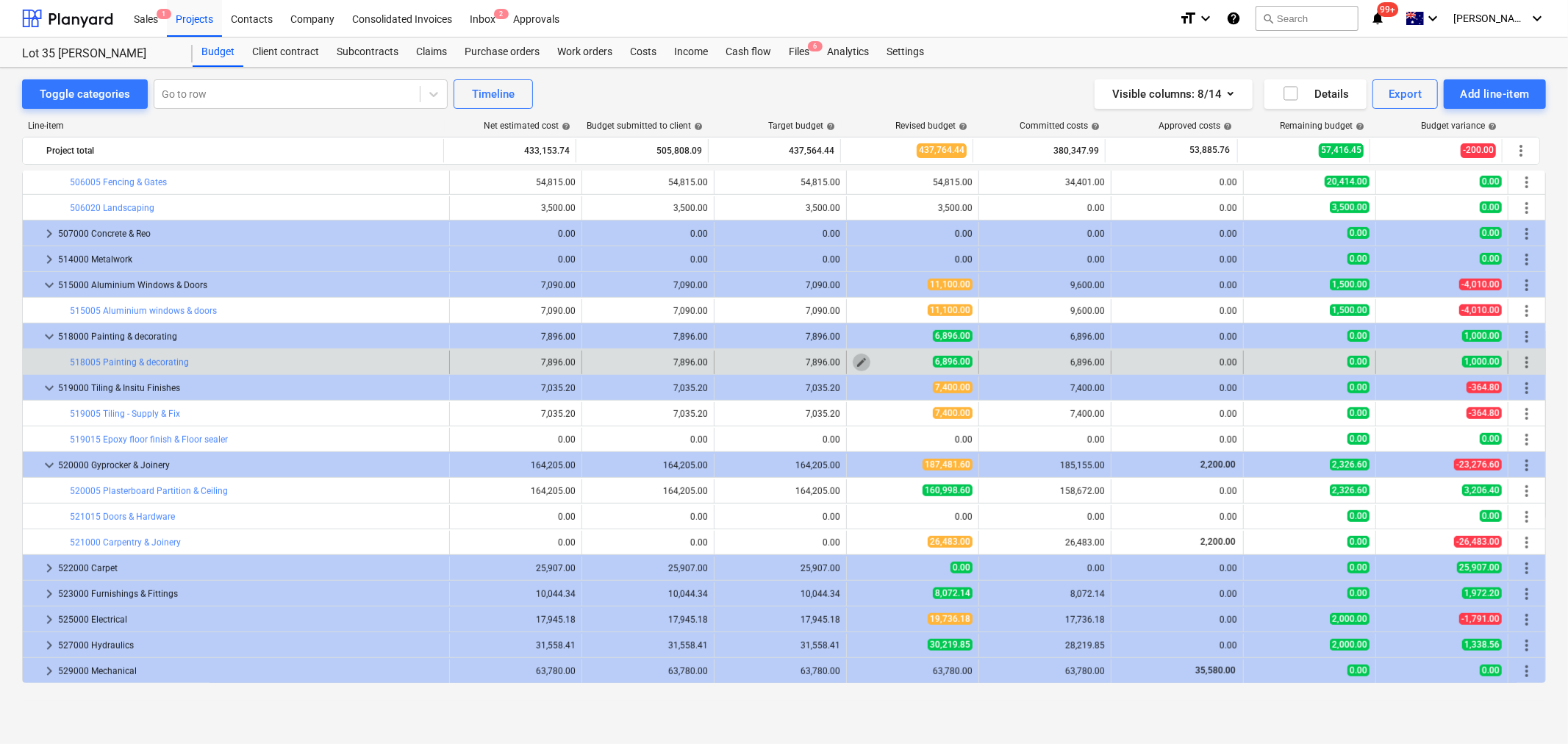
click at [859, 361] on span "edit" at bounding box center [862, 362] width 12 height 12
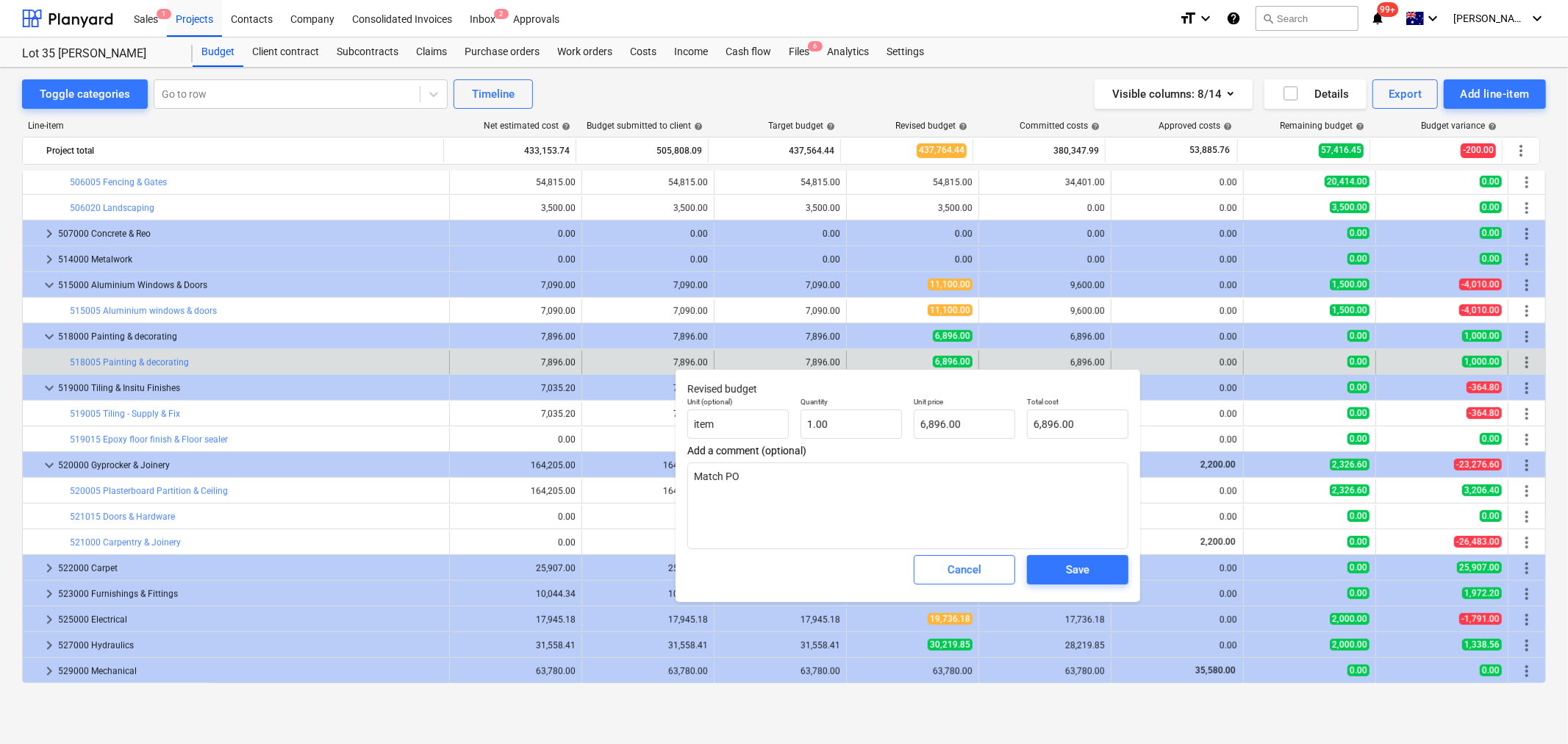
click at [916, 443] on div "Unit price 6,896.00" at bounding box center [964, 418] width 113 height 54
click at [920, 432] on input "6896" at bounding box center [964, 424] width 102 height 29
click at [917, 428] on input "6896" at bounding box center [964, 424] width 102 height 29
click at [923, 424] on input "6896" at bounding box center [964, 424] width 102 height 29
click at [930, 474] on textarea "Match PO" at bounding box center [907, 506] width 441 height 87
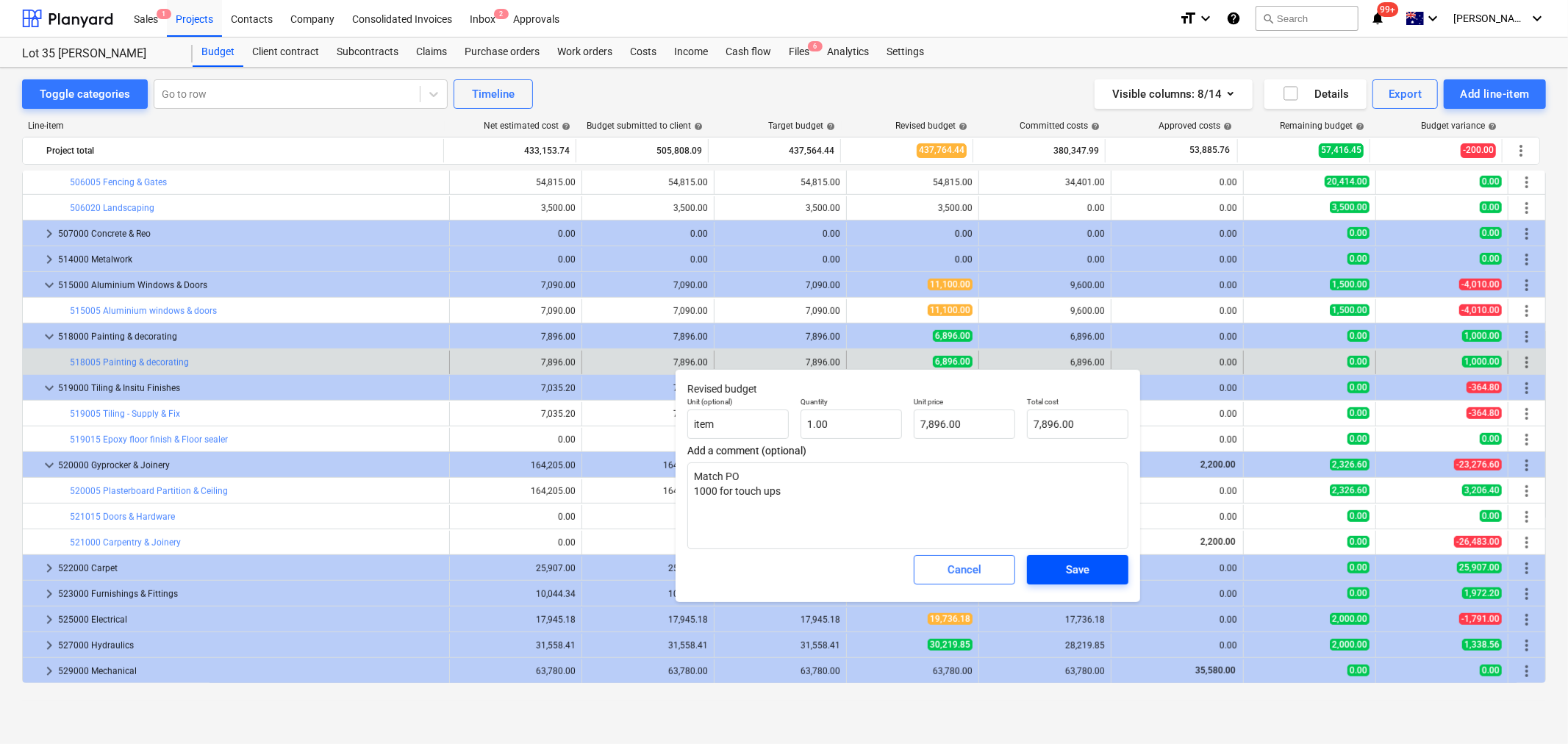
click at [1071, 570] on div "Save" at bounding box center [1078, 570] width 24 height 19
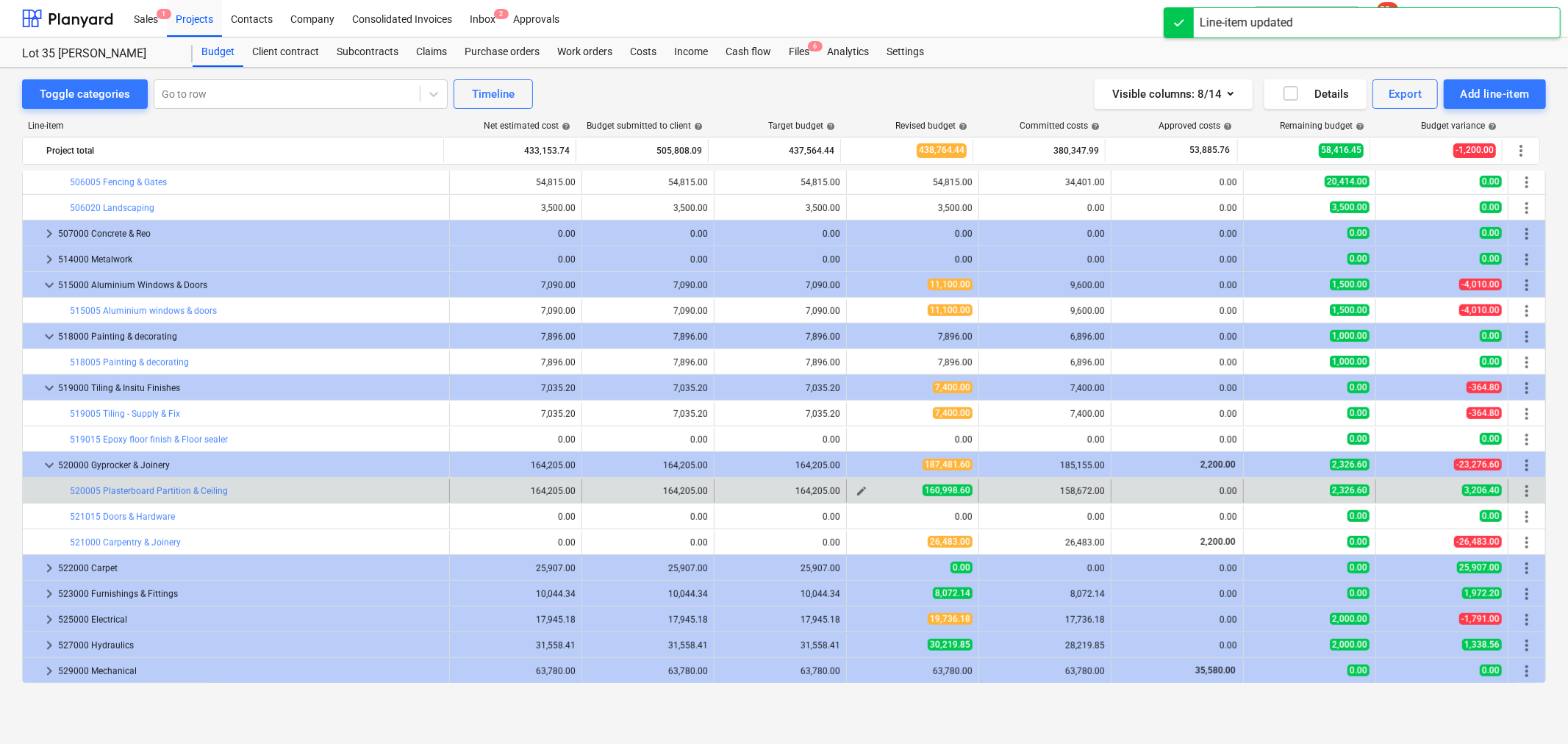
scroll to position [856, 0]
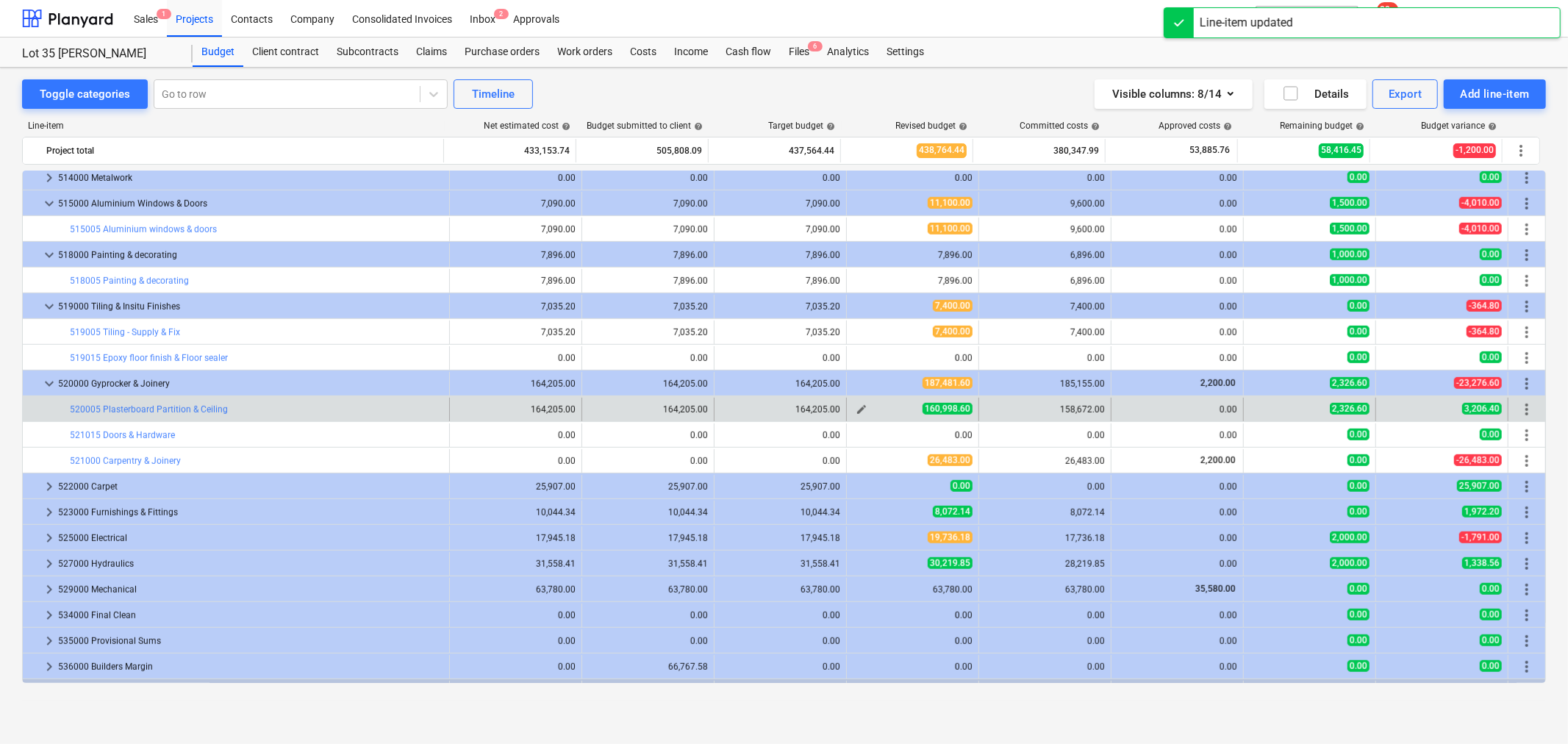
click at [856, 414] on span "edit" at bounding box center [862, 409] width 12 height 12
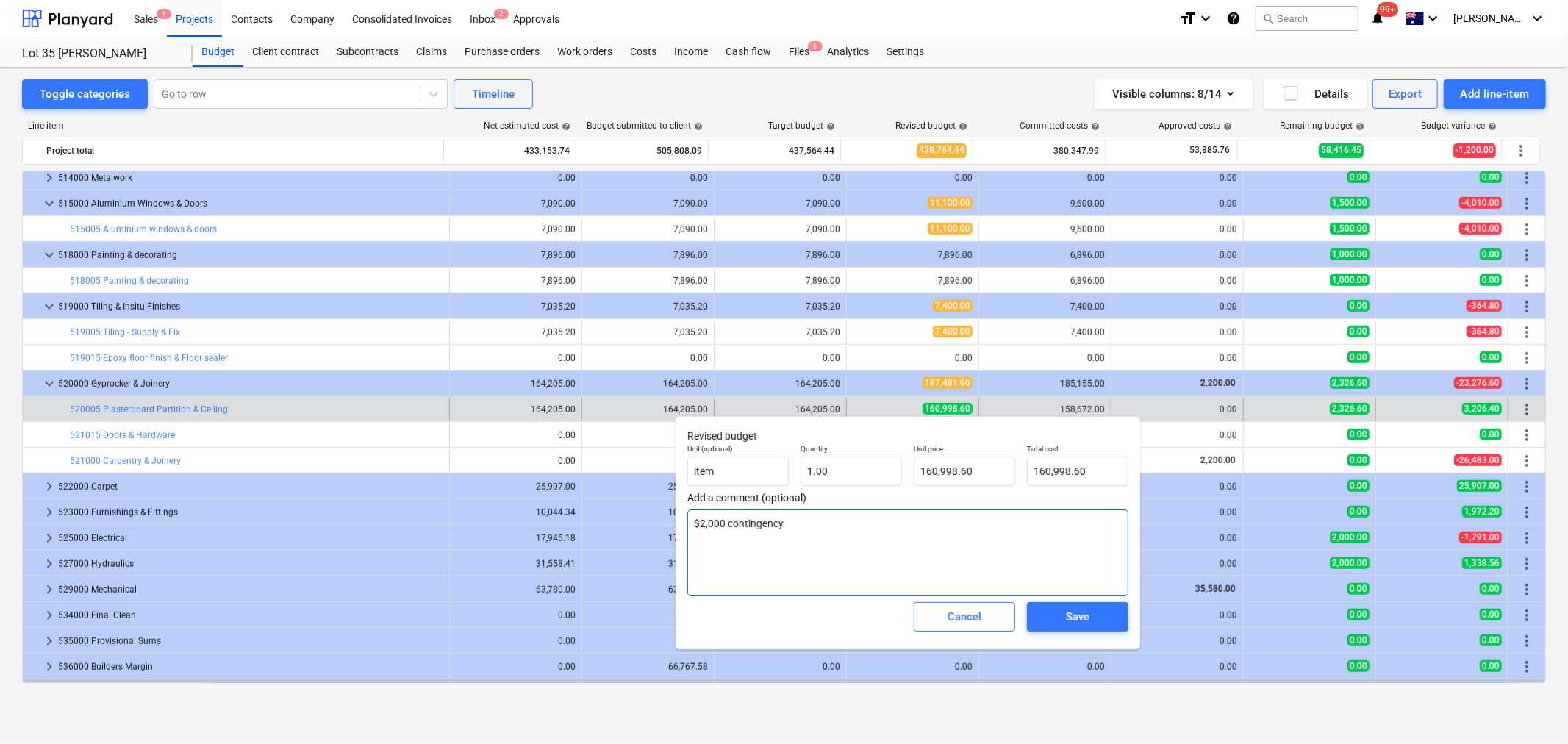
click at [920, 539] on textarea "$2,000 contingency" at bounding box center [907, 553] width 441 height 87
click at [959, 622] on div "Cancel" at bounding box center [964, 617] width 34 height 19
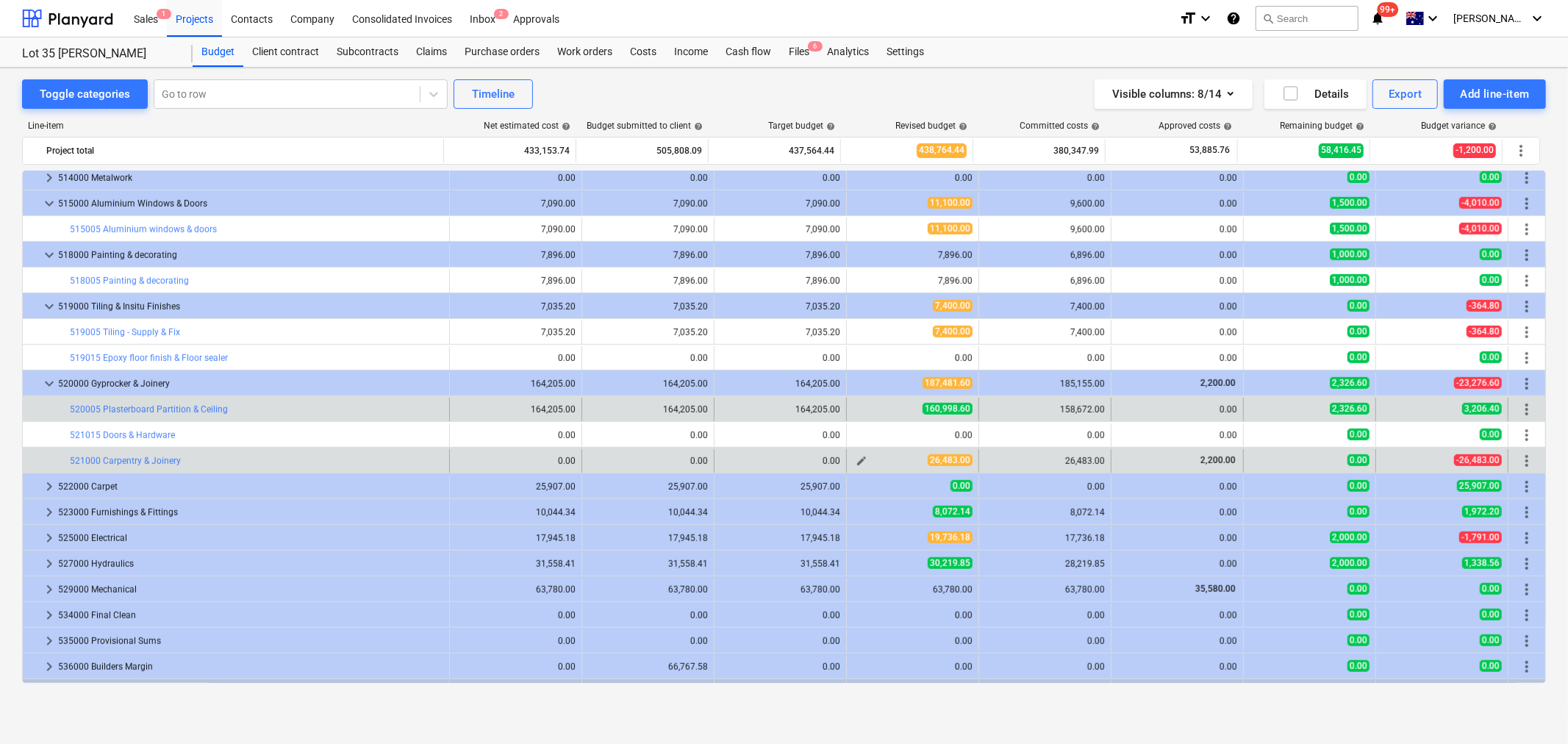
click at [859, 462] on span "edit" at bounding box center [862, 461] width 12 height 12
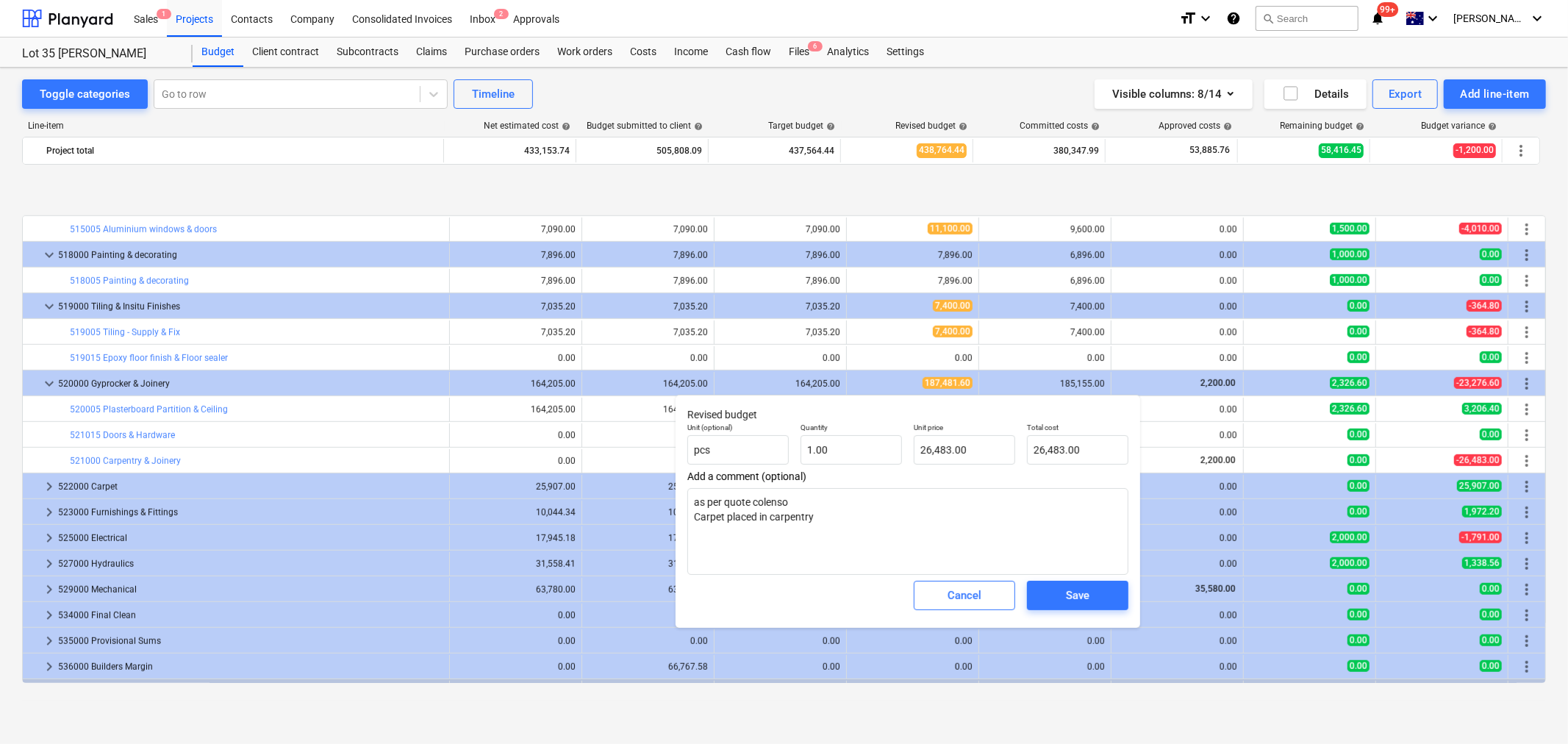
scroll to position [929, 0]
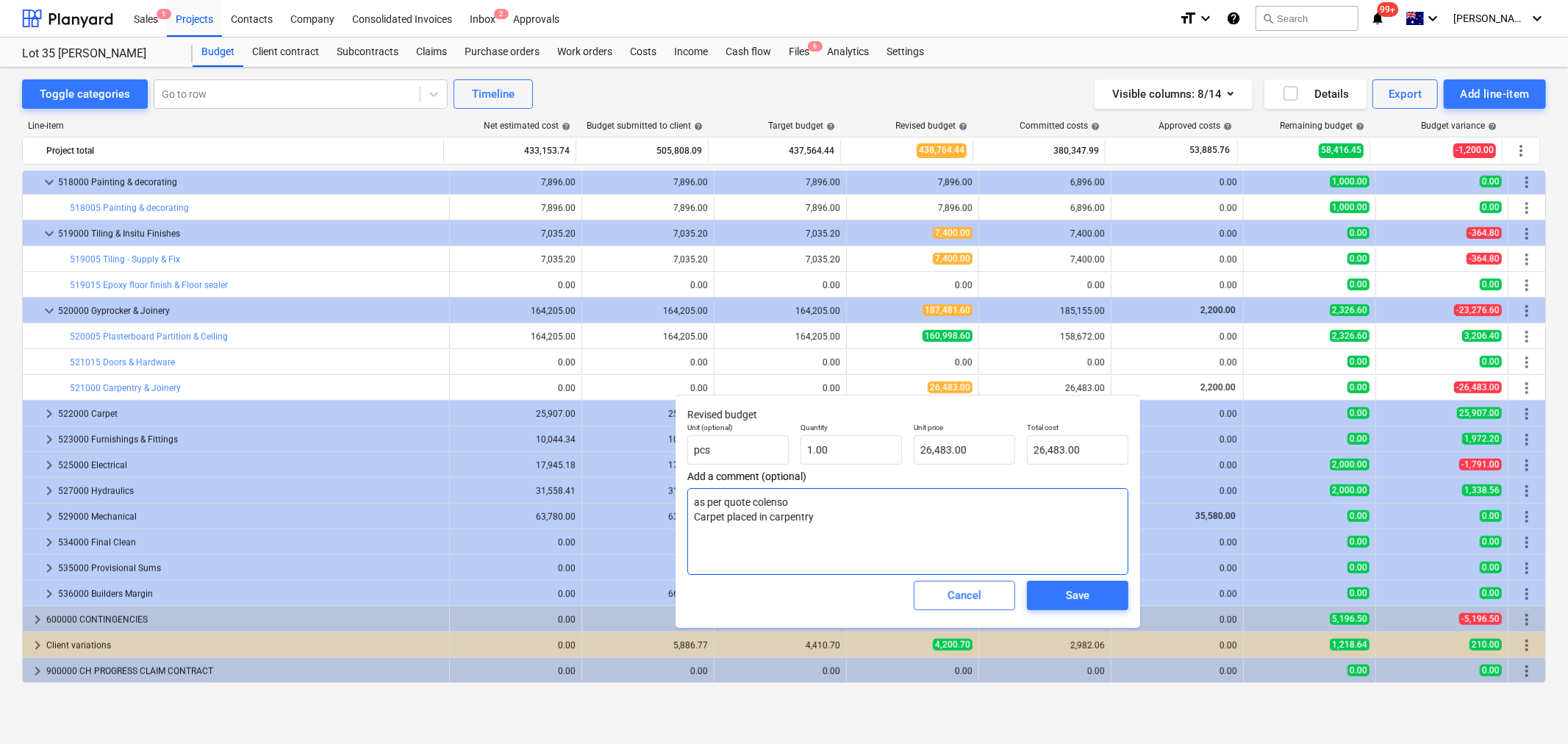
drag, startPoint x: 819, startPoint y: 518, endPoint x: 684, endPoint y: 510, distance: 135.2
click at [684, 510] on div "Revised budget Unit (optional) pcs Quantity 1.00 Unit price 26,483.00 Total cos…" at bounding box center [907, 510] width 465 height 233
click at [788, 519] on textarea "as per quote colenso Carpet placed in carpentry" at bounding box center [907, 532] width 441 height 87
click at [857, 524] on textarea "as per quote colenso Carpet placed in carpentry" at bounding box center [907, 532] width 441 height 87
click at [1001, 603] on button "Cancel" at bounding box center [964, 595] width 102 height 29
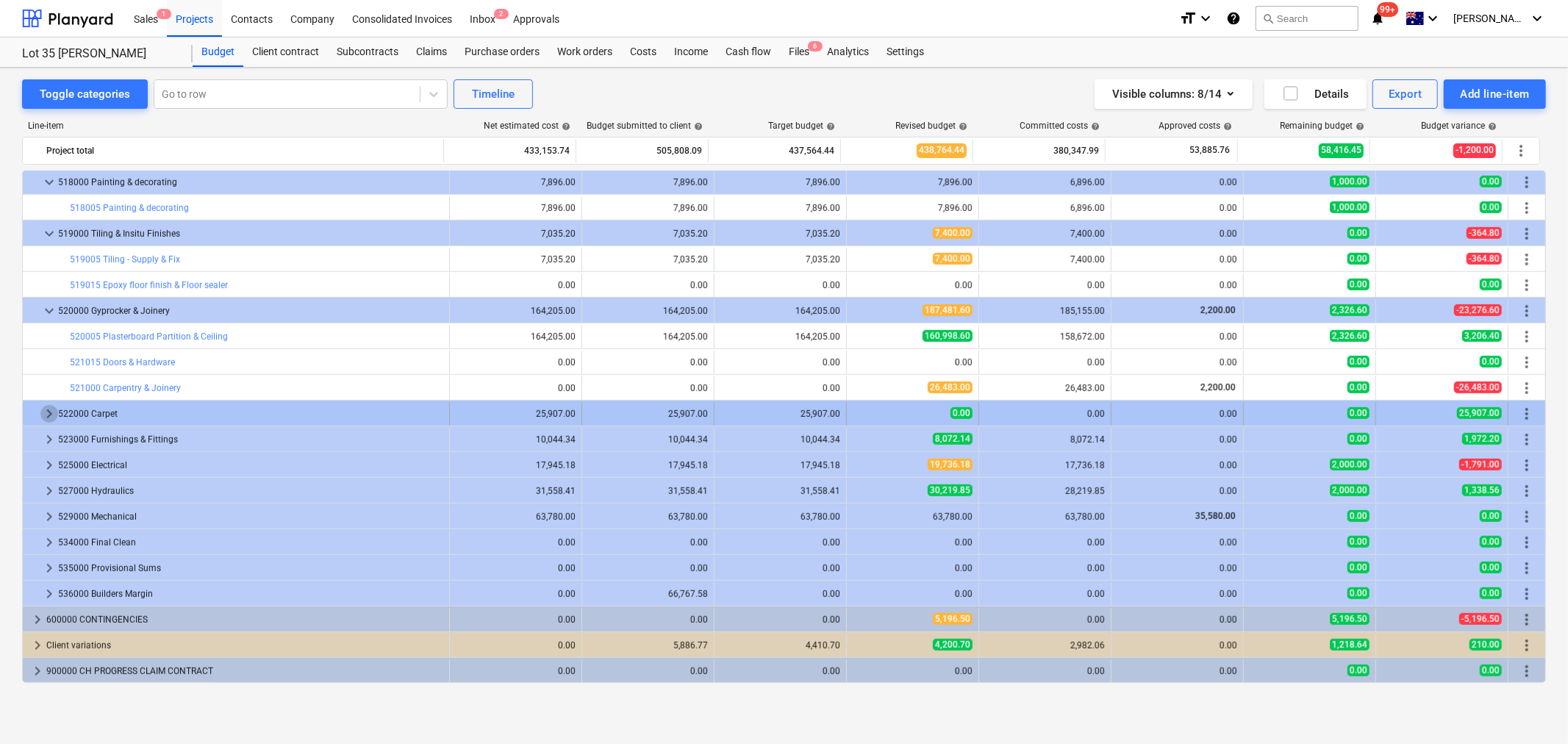
click at [55, 412] on span "keyboard_arrow_right" at bounding box center [49, 413] width 17 height 17
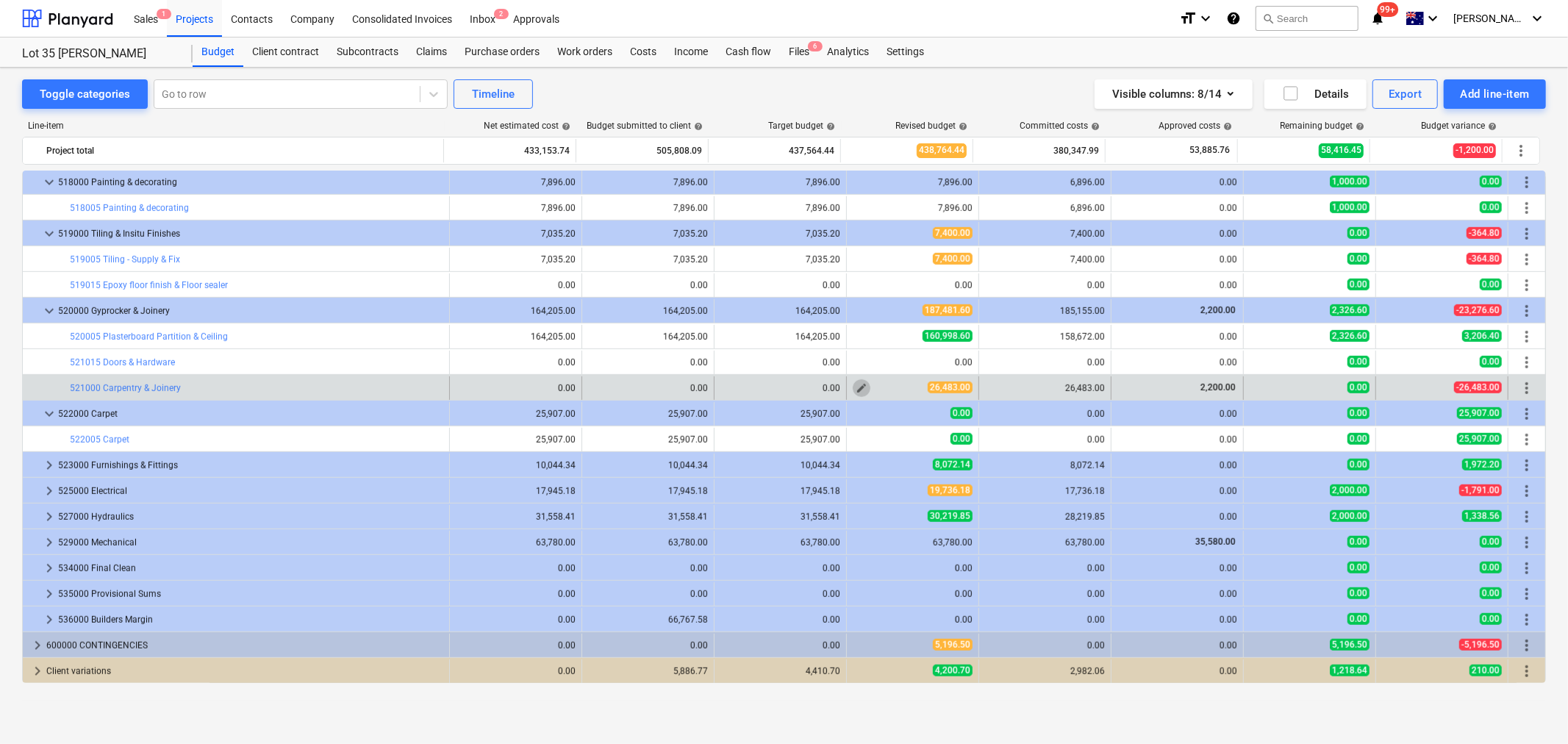
click at [856, 385] on span "edit" at bounding box center [862, 388] width 12 height 12
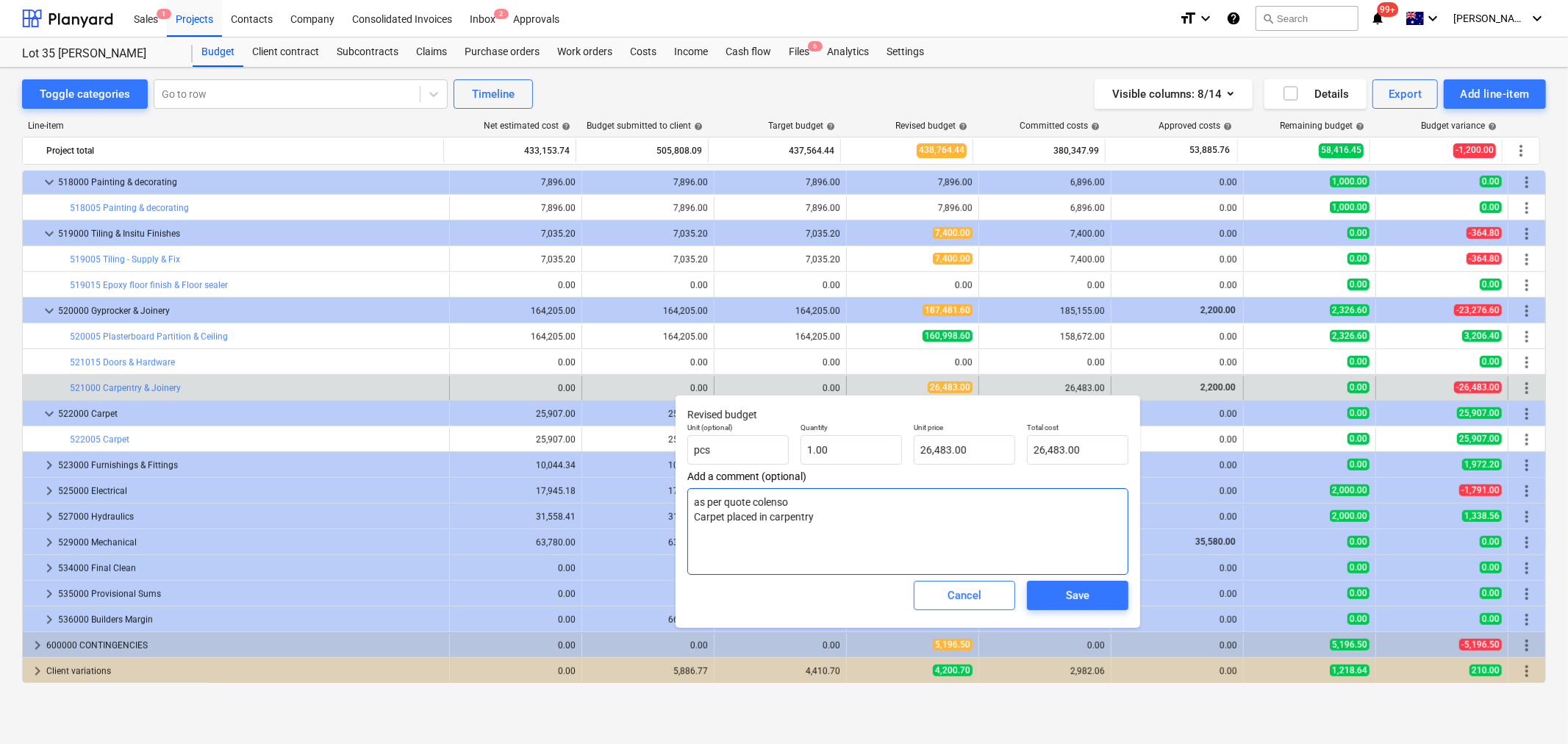
click at [791, 501] on textarea "as per quote colenso Carpet placed in carpentry" at bounding box center [907, 532] width 441 height 87
click at [975, 535] on textarea "as per quote colenso 2200 Carpet placed in carpentry" at bounding box center [907, 532] width 441 height 87
click at [1038, 589] on button "Save" at bounding box center [1078, 595] width 102 height 29
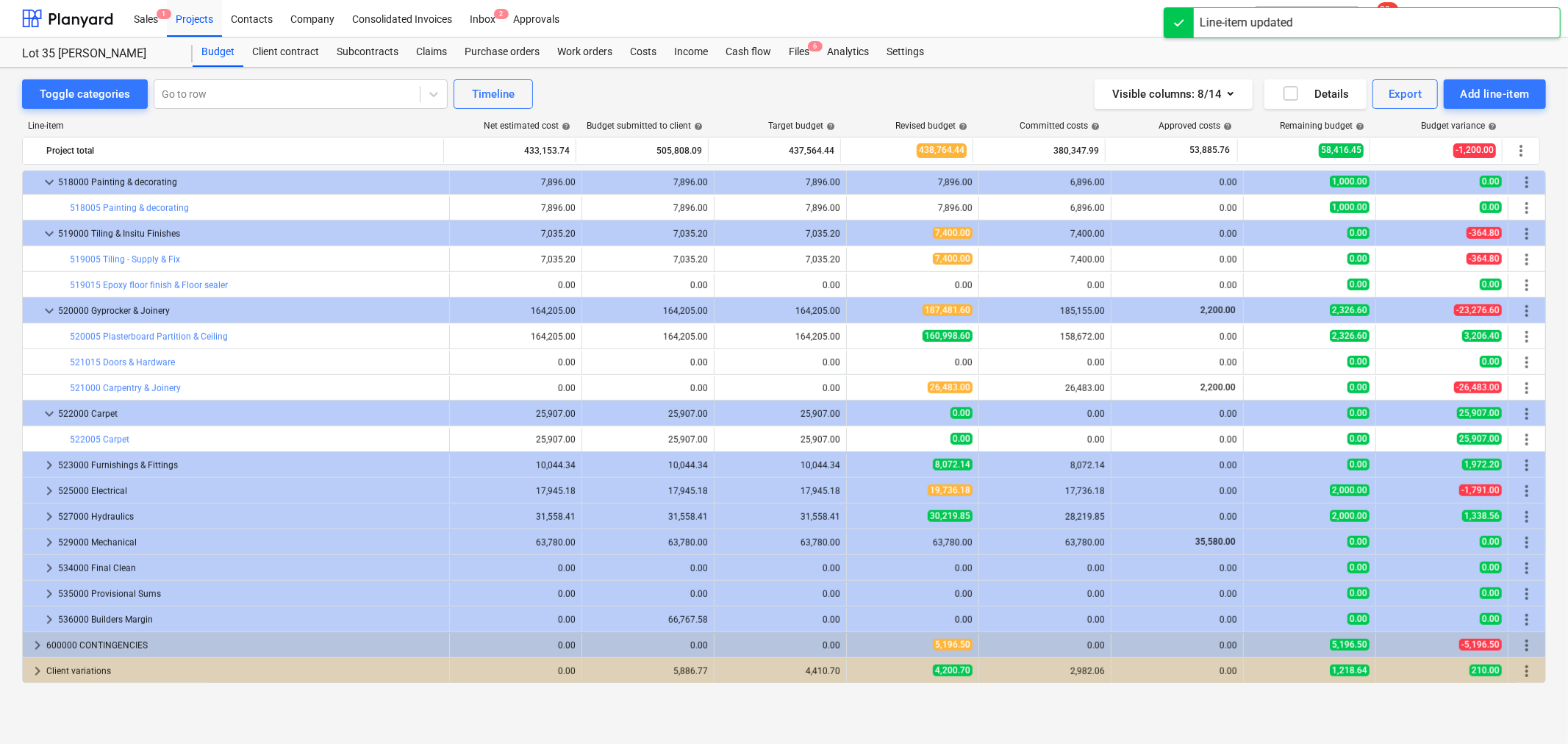
scroll to position [954, 0]
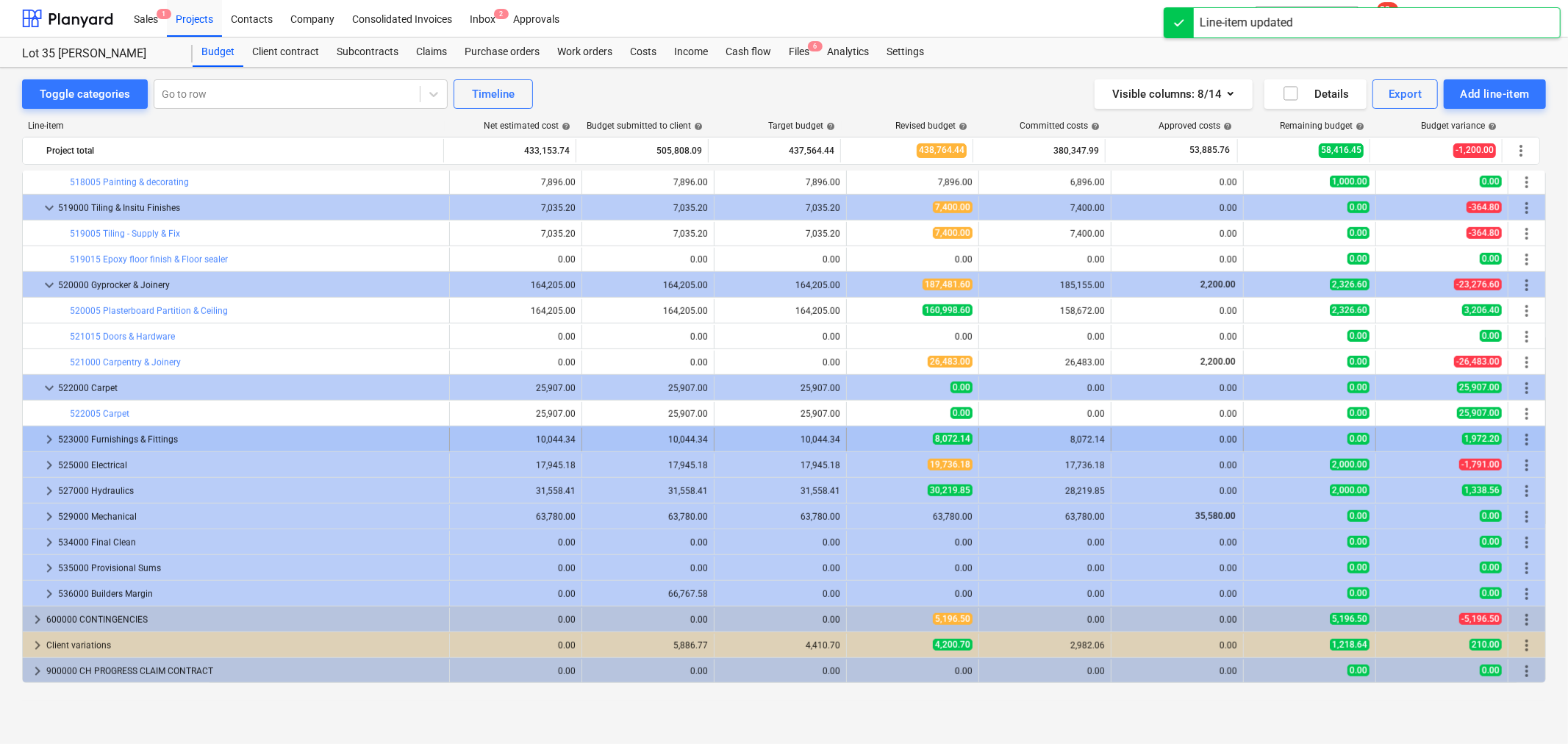
click at [43, 439] on span "keyboard_arrow_right" at bounding box center [49, 439] width 17 height 17
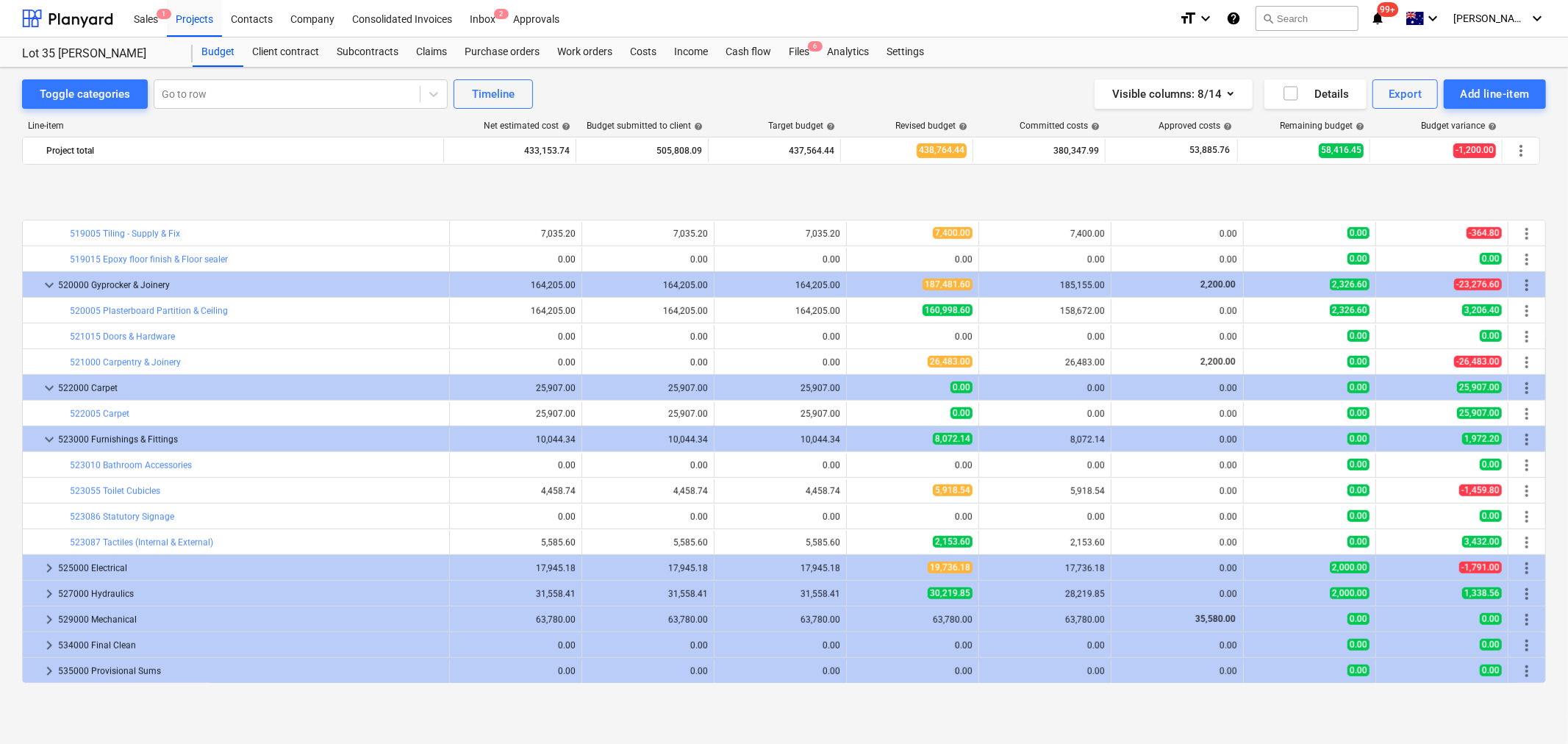
scroll to position [1037, 0]
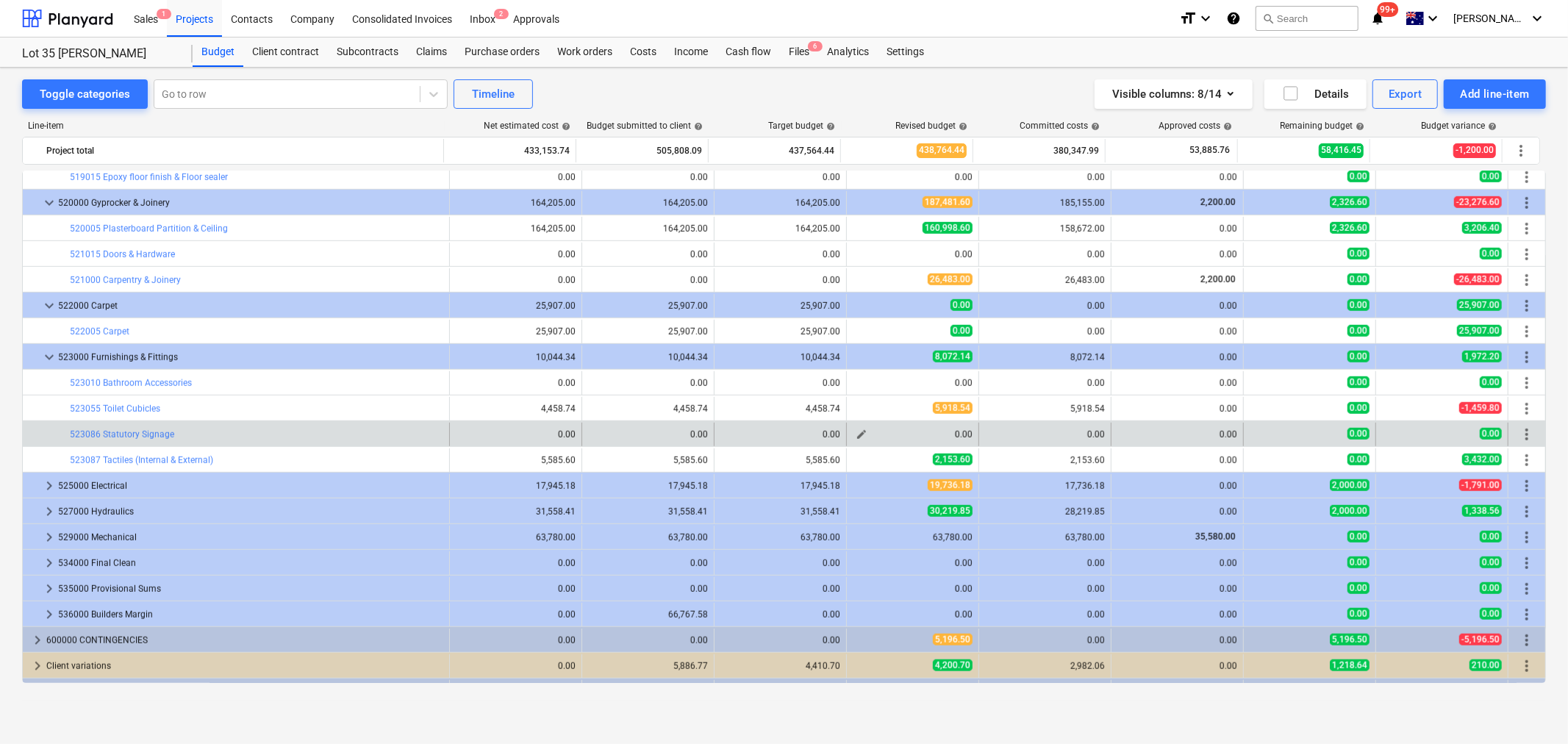
drag, startPoint x: 859, startPoint y: 462, endPoint x: 883, endPoint y: 439, distance: 33.2
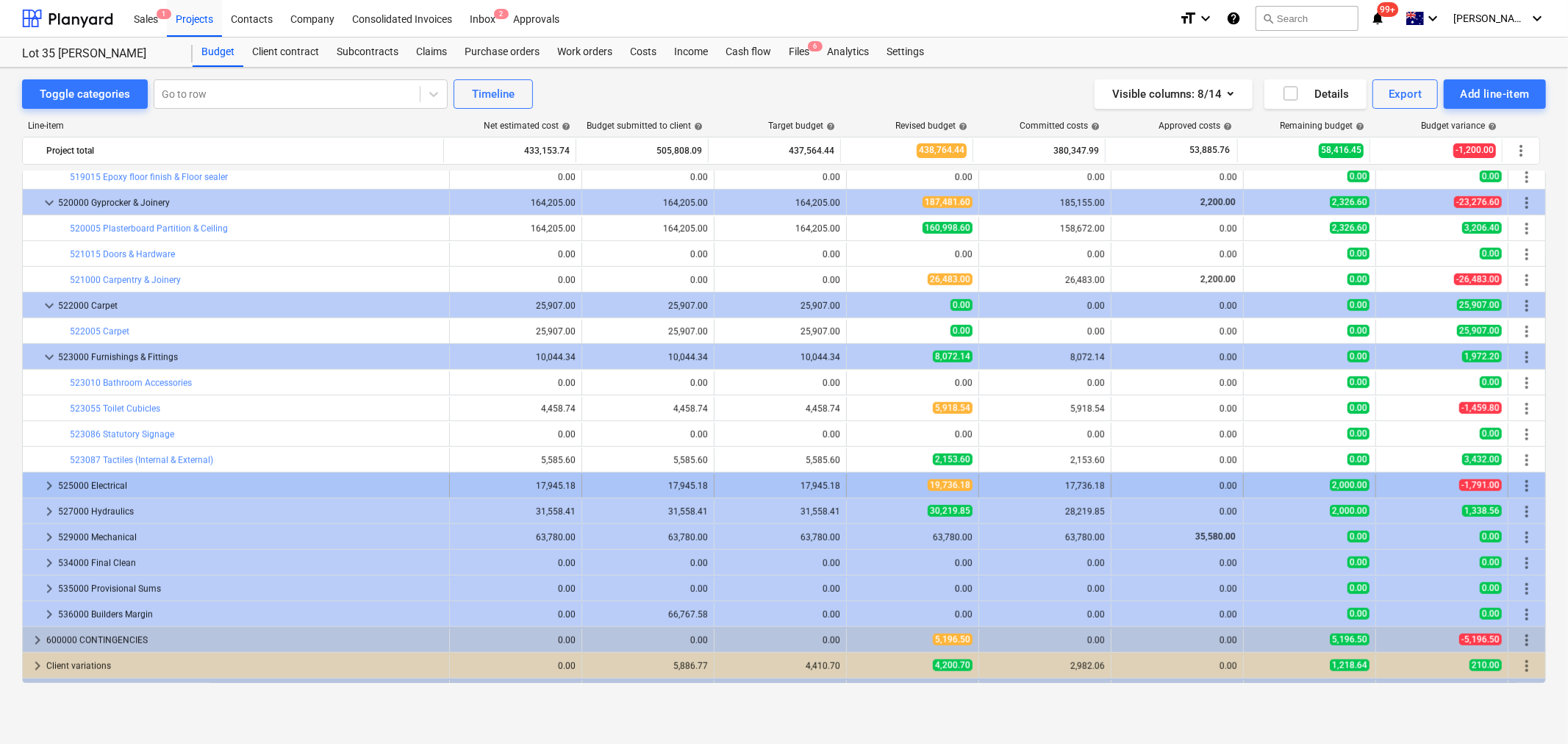
scroll to position [1057, 0]
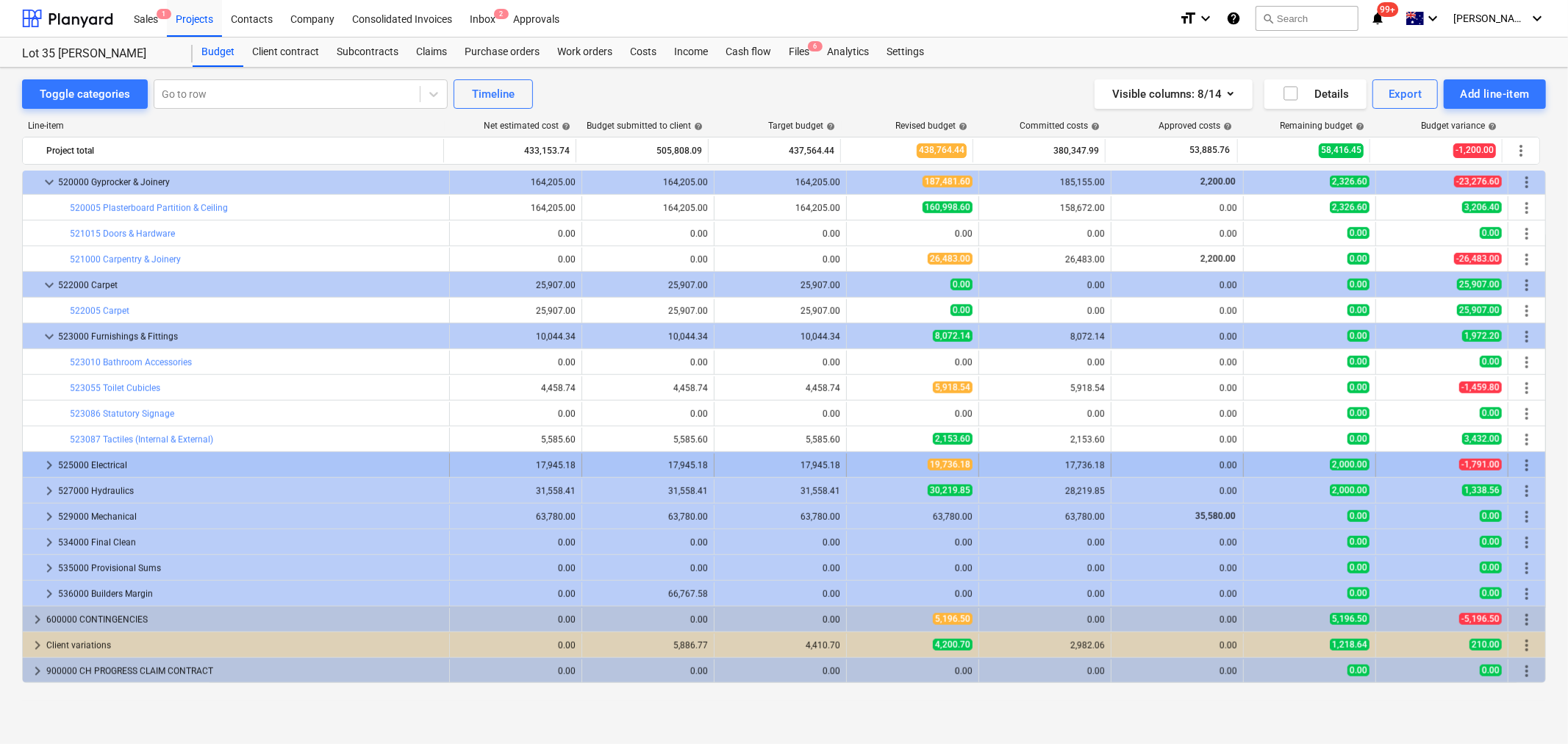
click at [38, 467] on div at bounding box center [34, 465] width 12 height 24
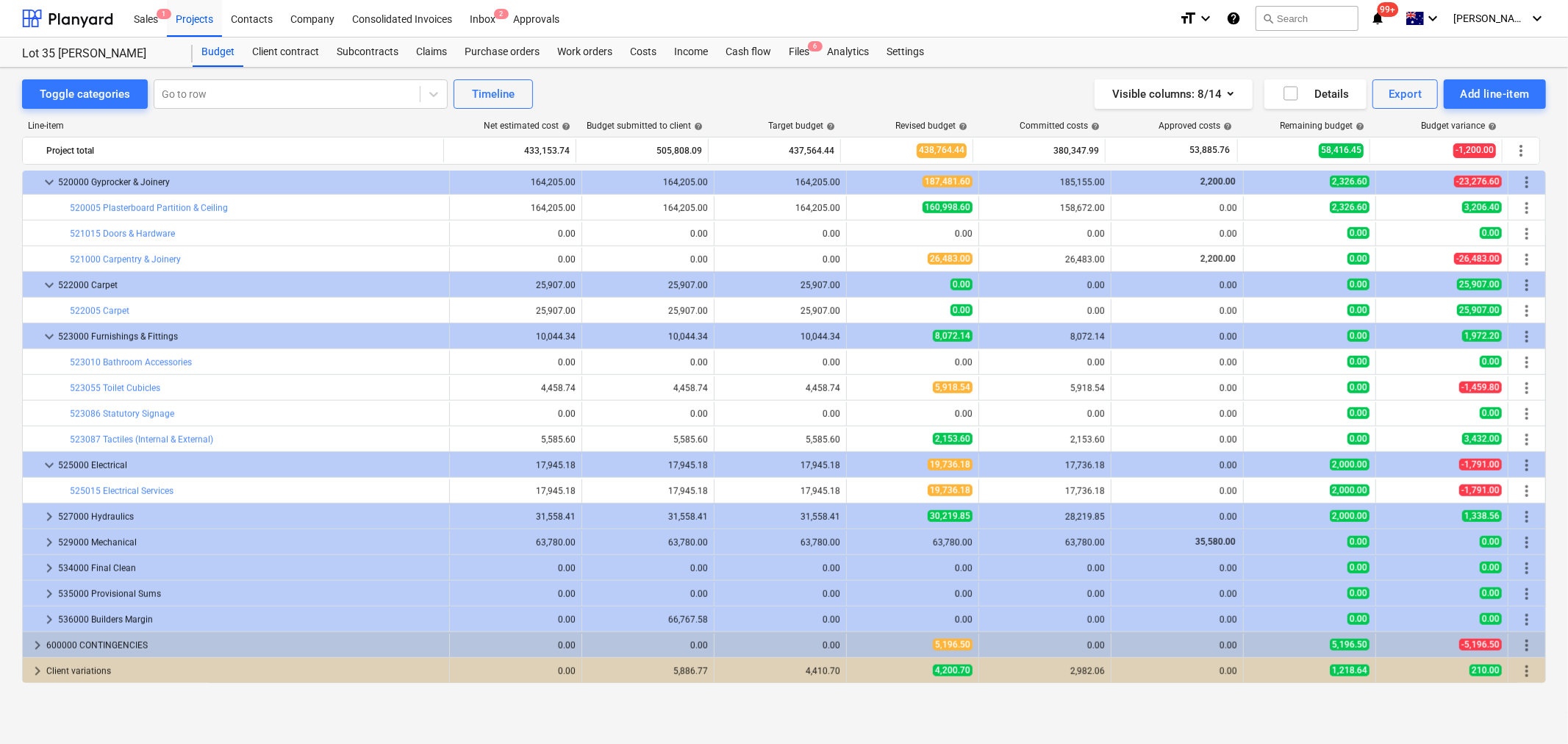
scroll to position [1083, 0]
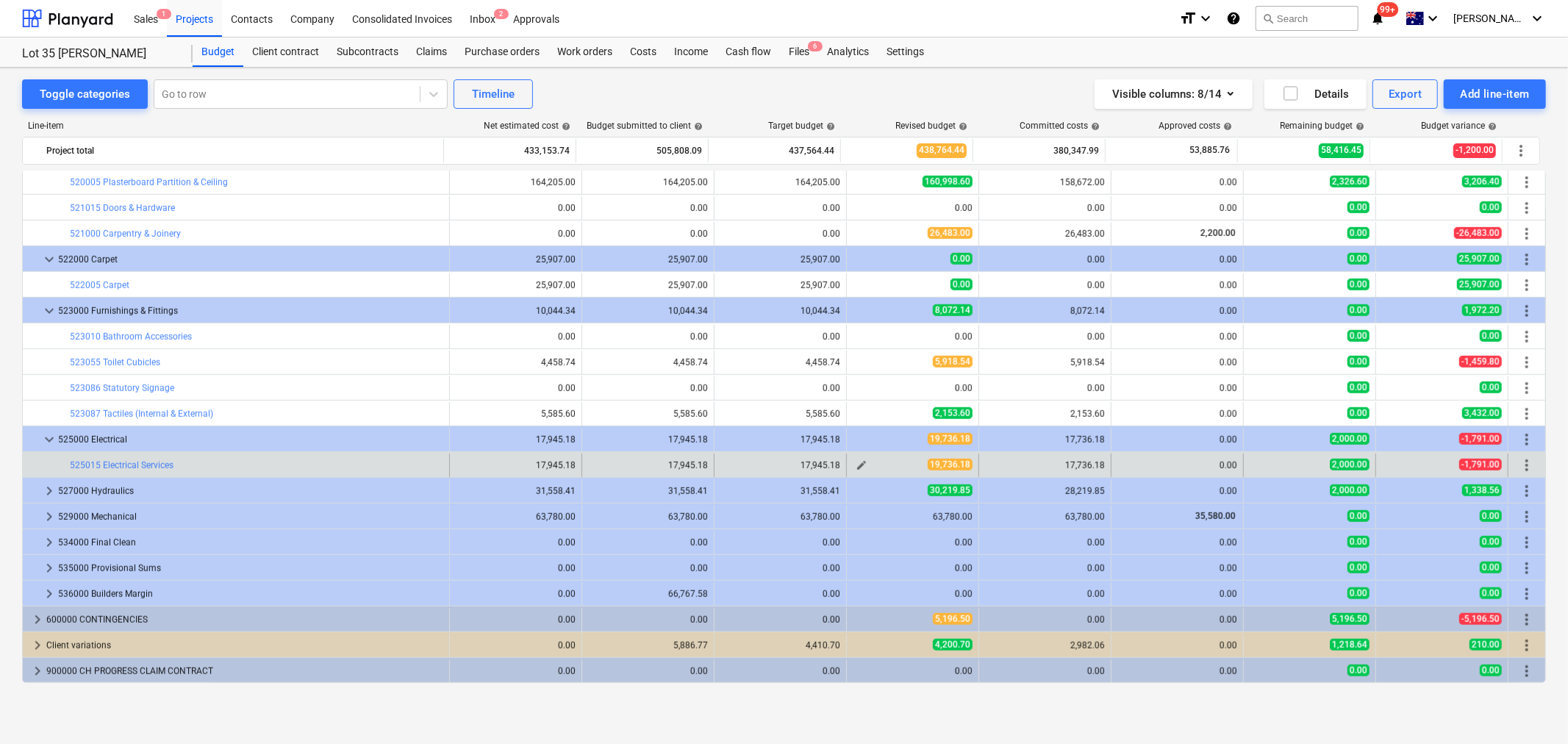
click at [856, 465] on span "edit" at bounding box center [862, 465] width 12 height 12
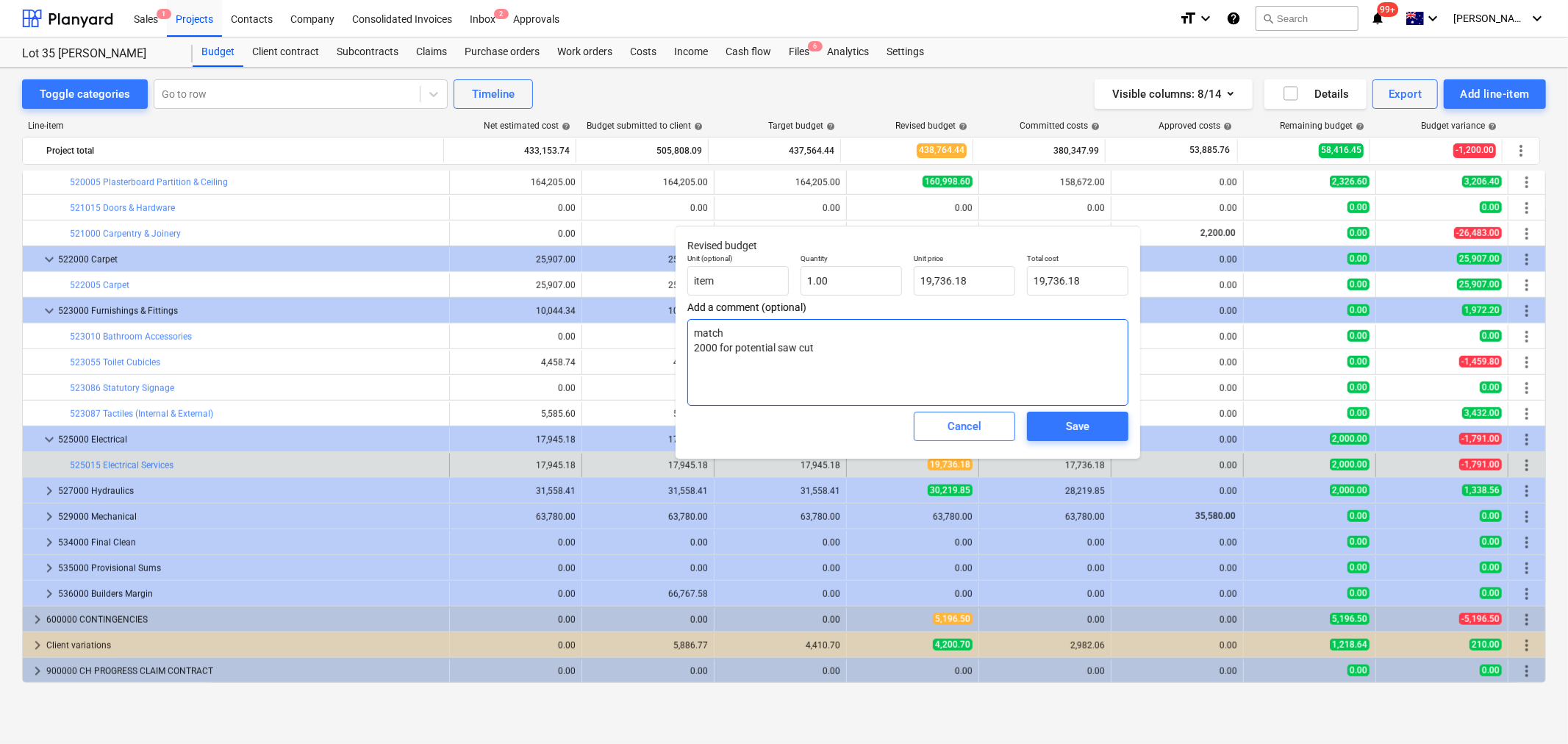
click at [717, 343] on textarea "match 2000 for potential saw cut" at bounding box center [907, 362] width 441 height 87
click at [717, 332] on textarea "match 2000 for potential saw cut" at bounding box center [907, 362] width 441 height 87
click at [739, 348] on textarea "match 2000 for potential saw cut" at bounding box center [907, 362] width 441 height 87
drag, startPoint x: 721, startPoint y: 350, endPoint x: 819, endPoint y: 356, distance: 98.2
click at [819, 356] on textarea "match 2000 for potential saw cut" at bounding box center [907, 362] width 441 height 87
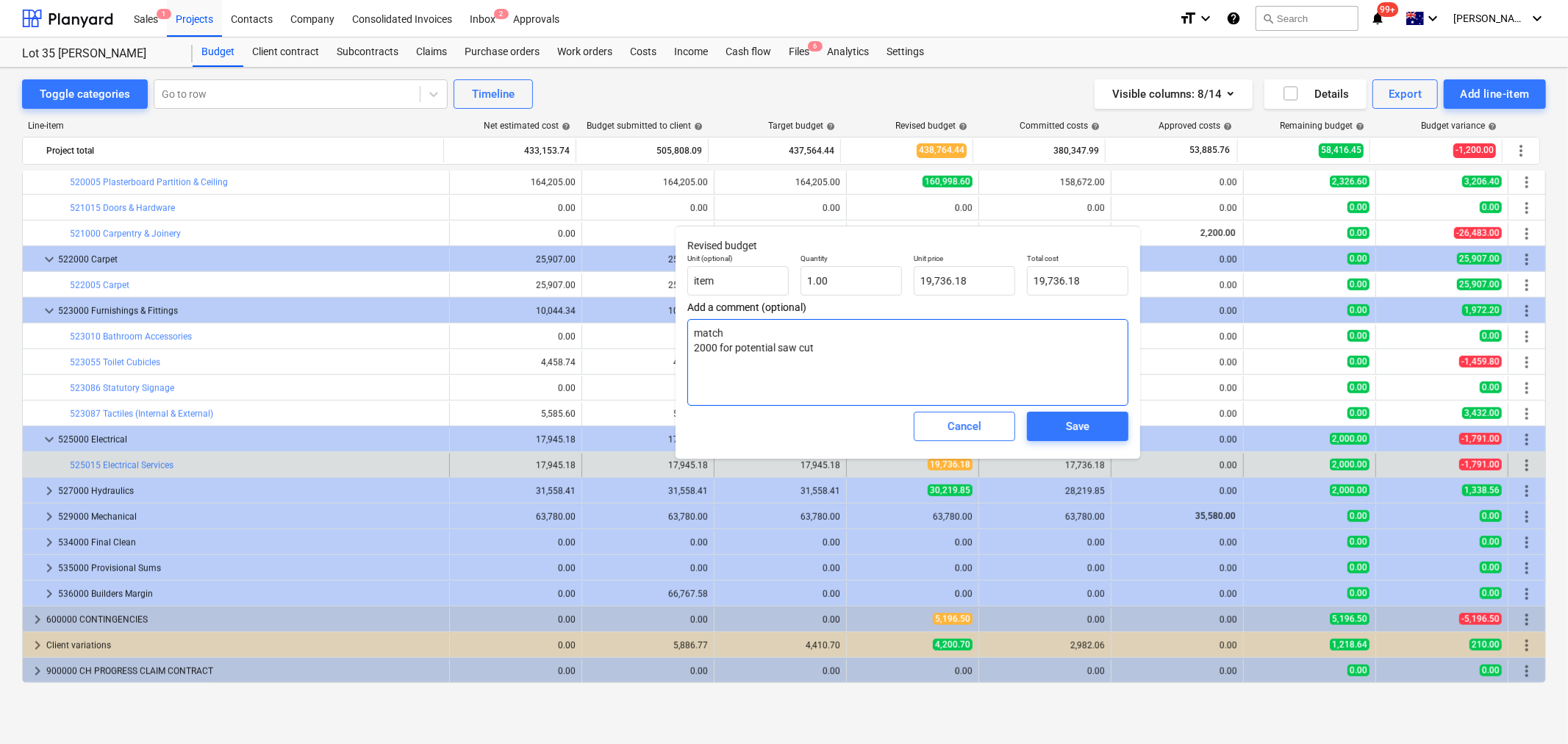
click at [819, 356] on textarea "match 2000 for potential saw cut" at bounding box center [907, 362] width 441 height 87
click at [1105, 420] on span "Save" at bounding box center [1078, 426] width 66 height 19
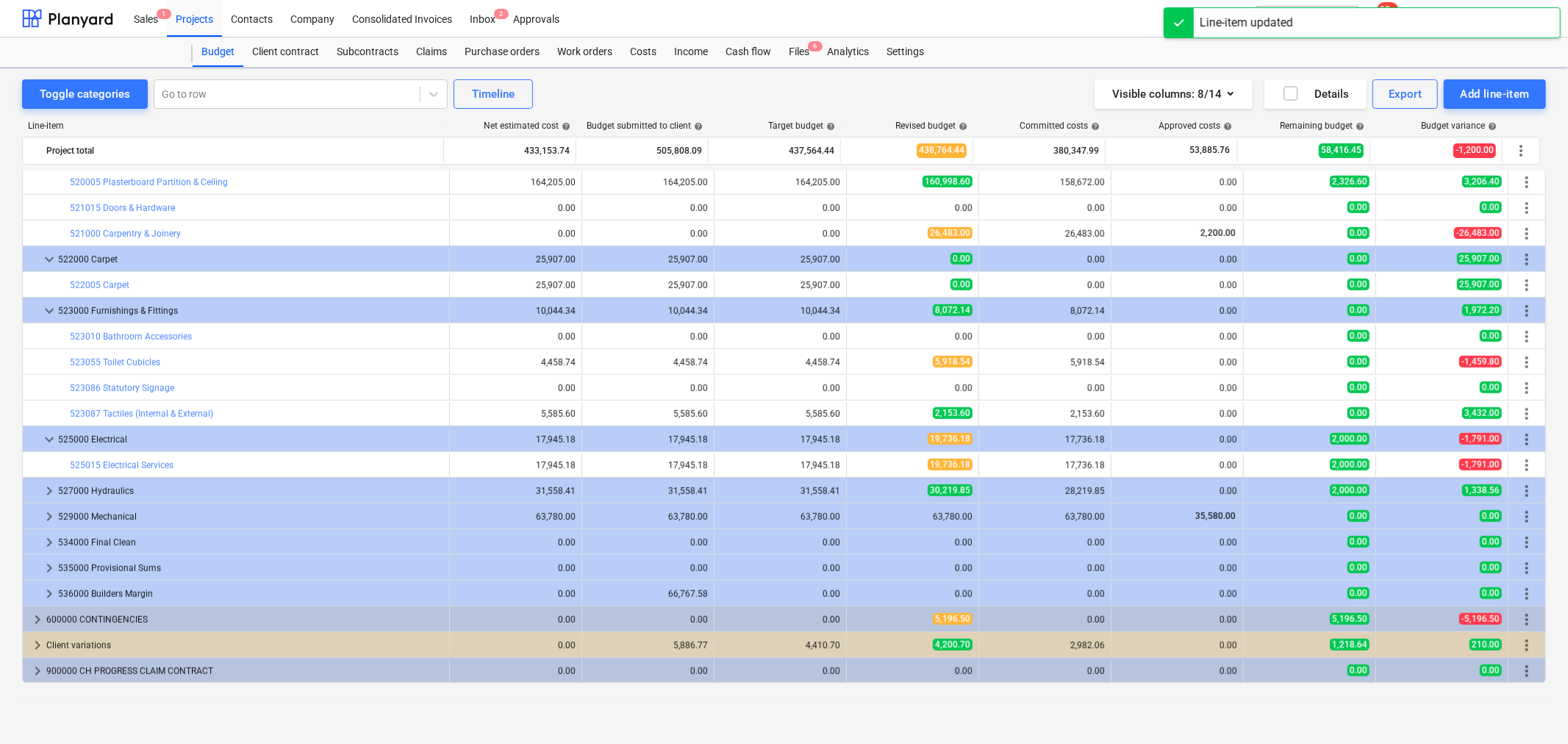
click at [50, 489] on div "keyboard_arrow_down 410000 Scaffolds/Cranage/Plant Hire 0.00 0.00 0.00 2,785.36…" at bounding box center [784, 426] width 1525 height 512
click at [47, 489] on span "keyboard_arrow_right" at bounding box center [49, 491] width 17 height 17
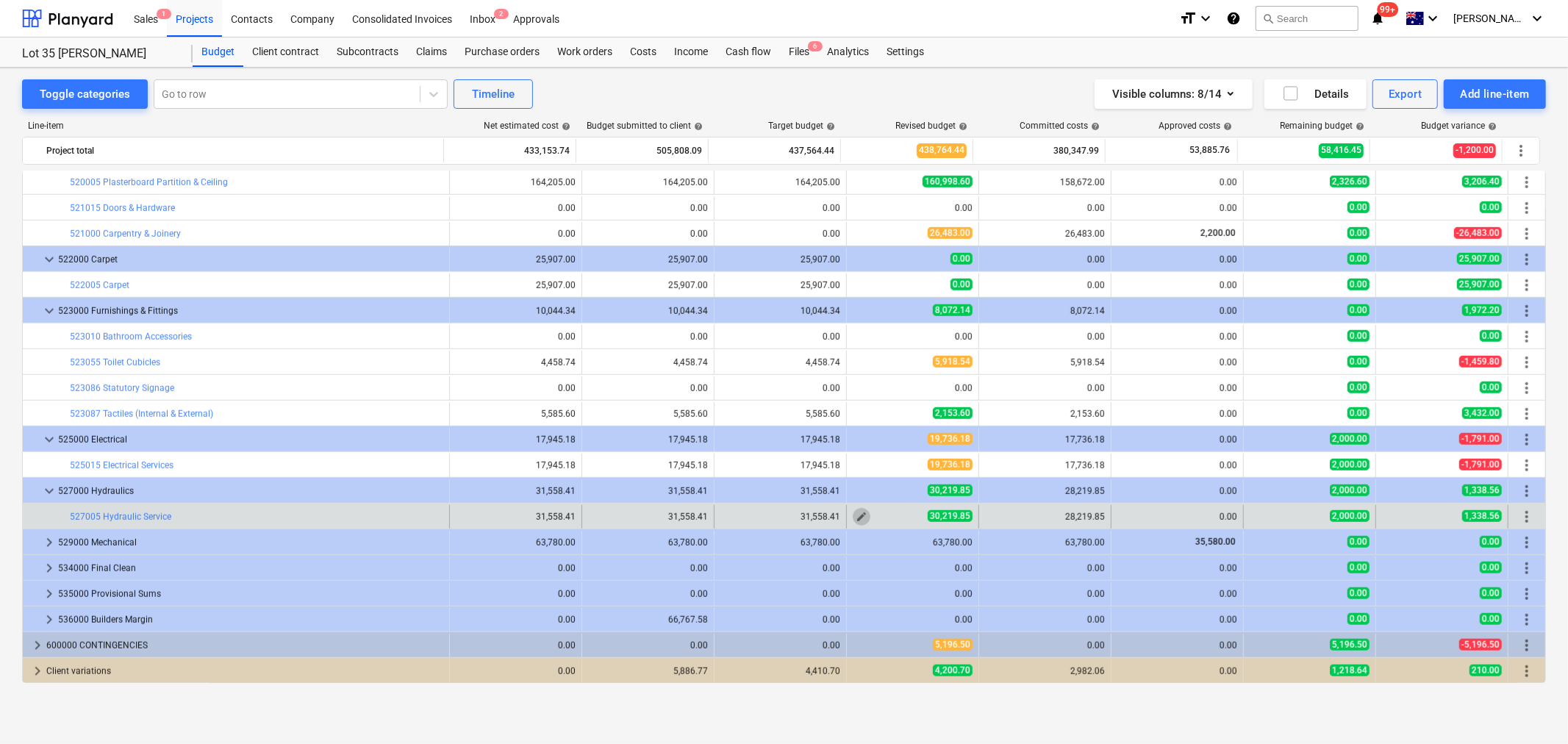
click at [856, 519] on span "edit" at bounding box center [862, 517] width 12 height 12
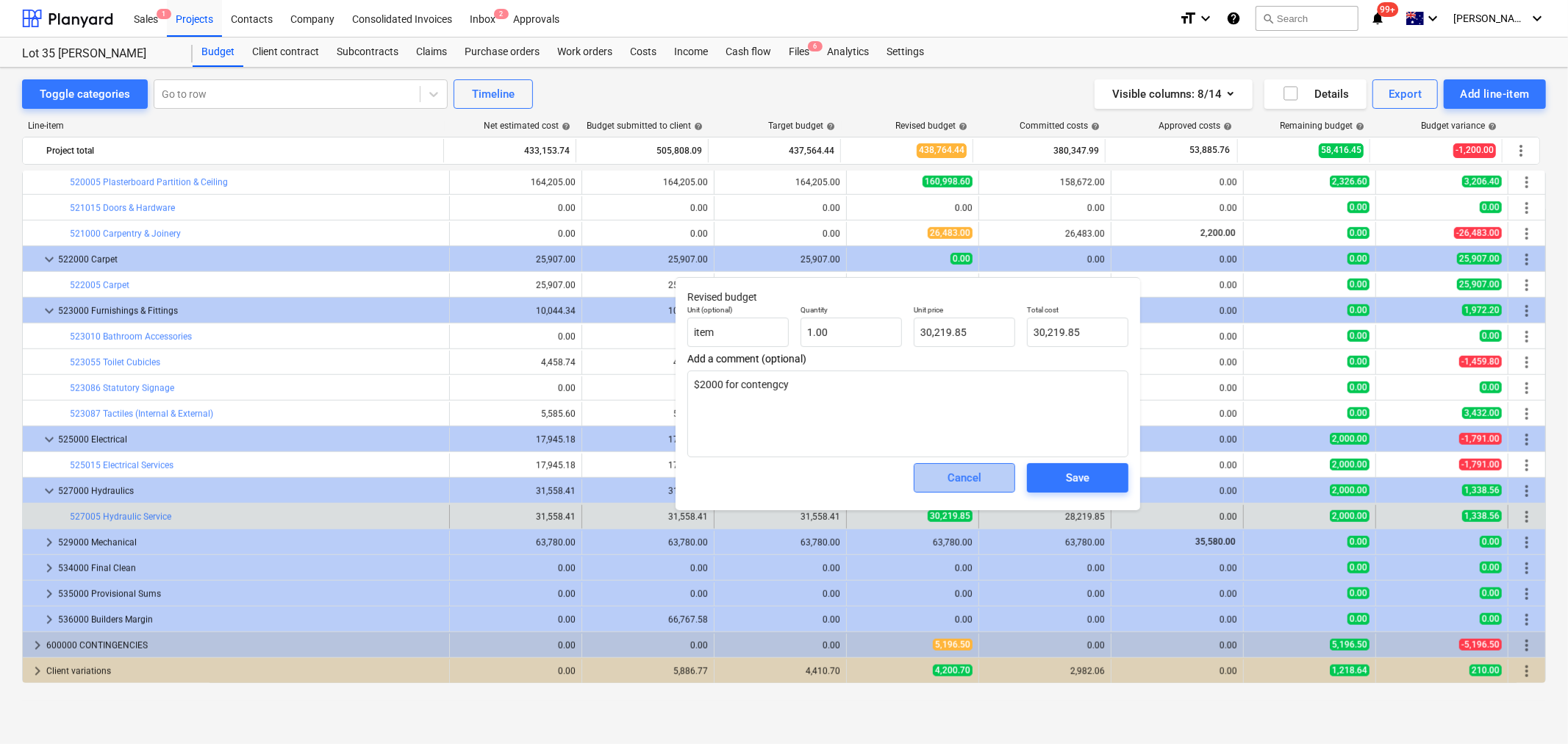
click at [926, 471] on button "Cancel" at bounding box center [964, 477] width 102 height 29
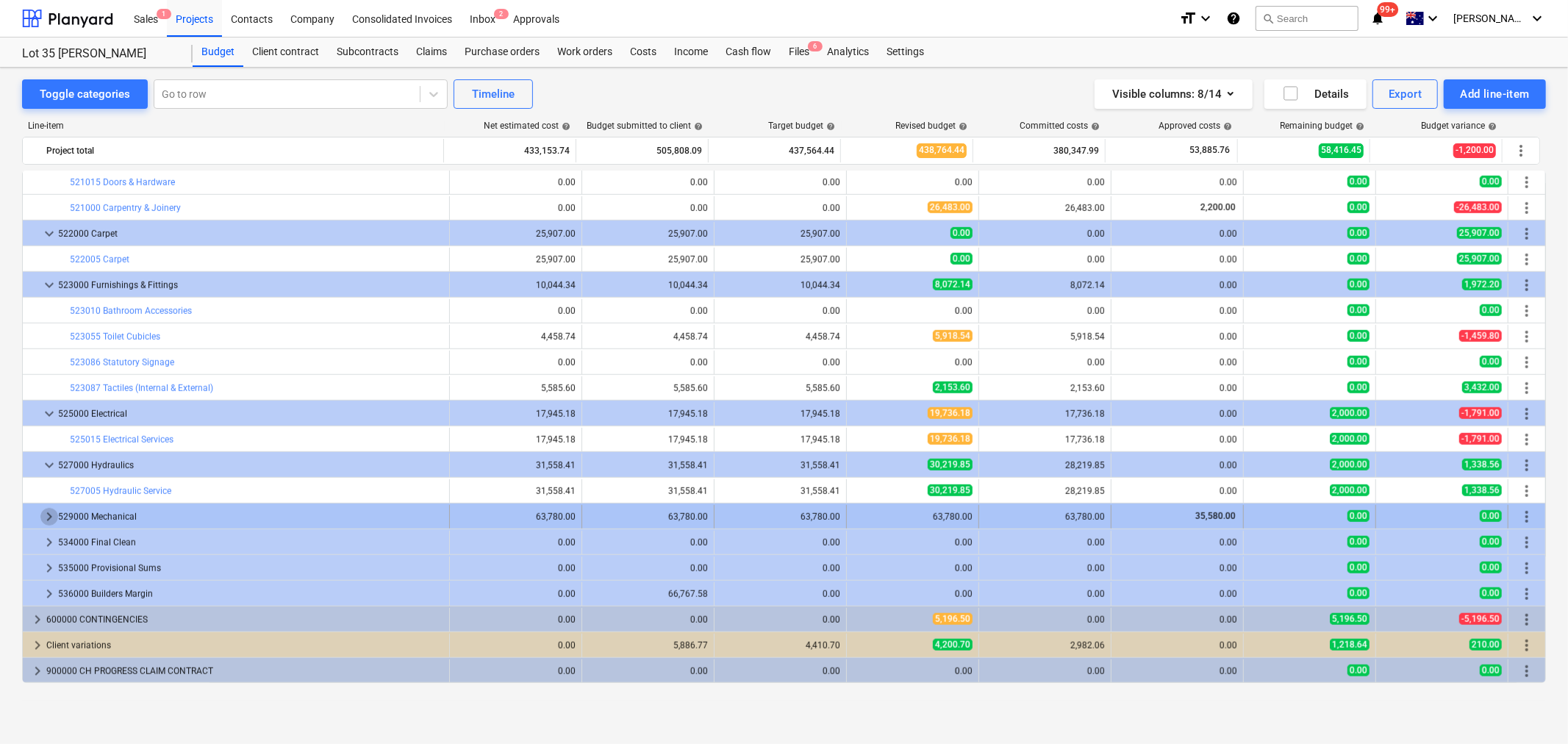
click at [47, 514] on span "keyboard_arrow_right" at bounding box center [49, 517] width 17 height 17
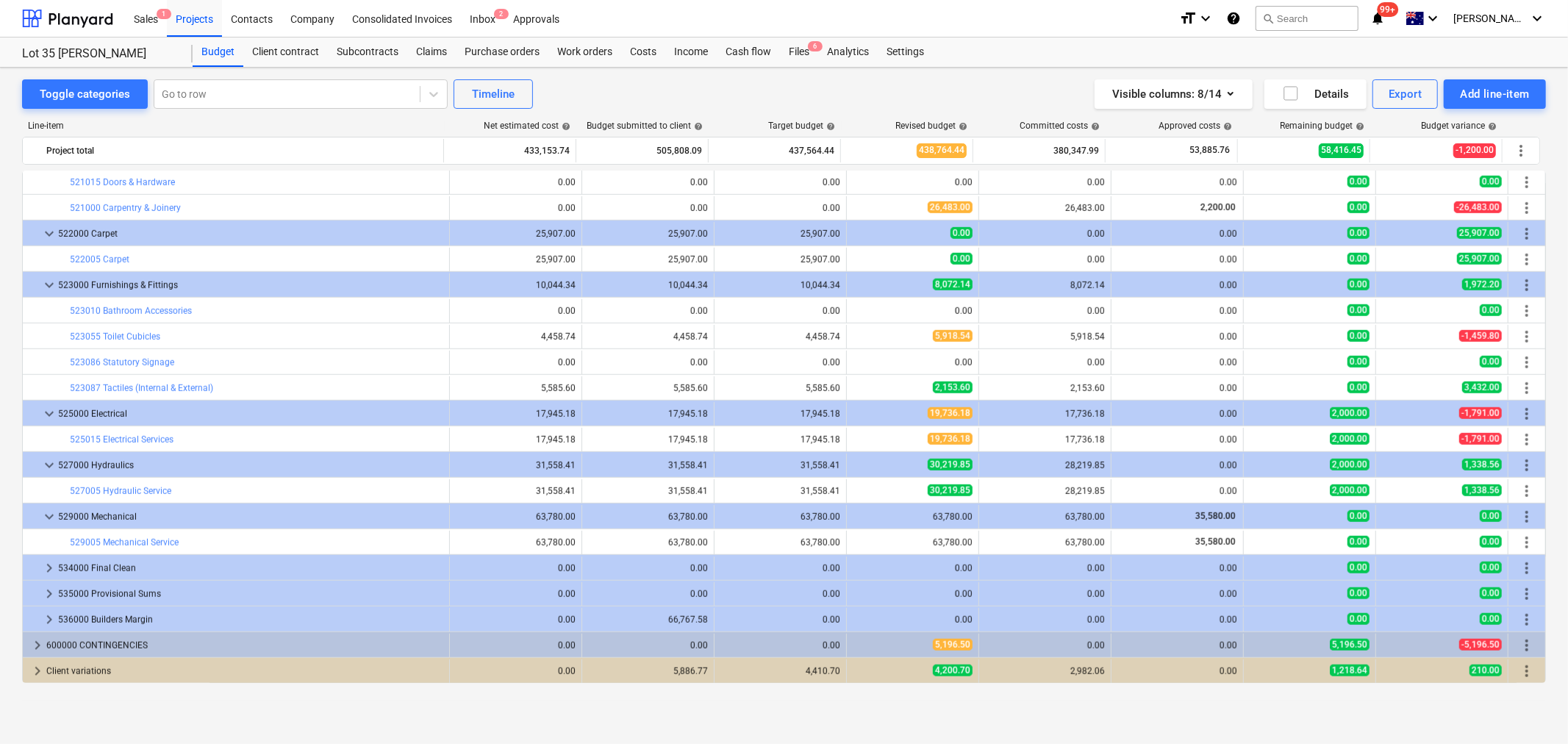
scroll to position [1135, 0]
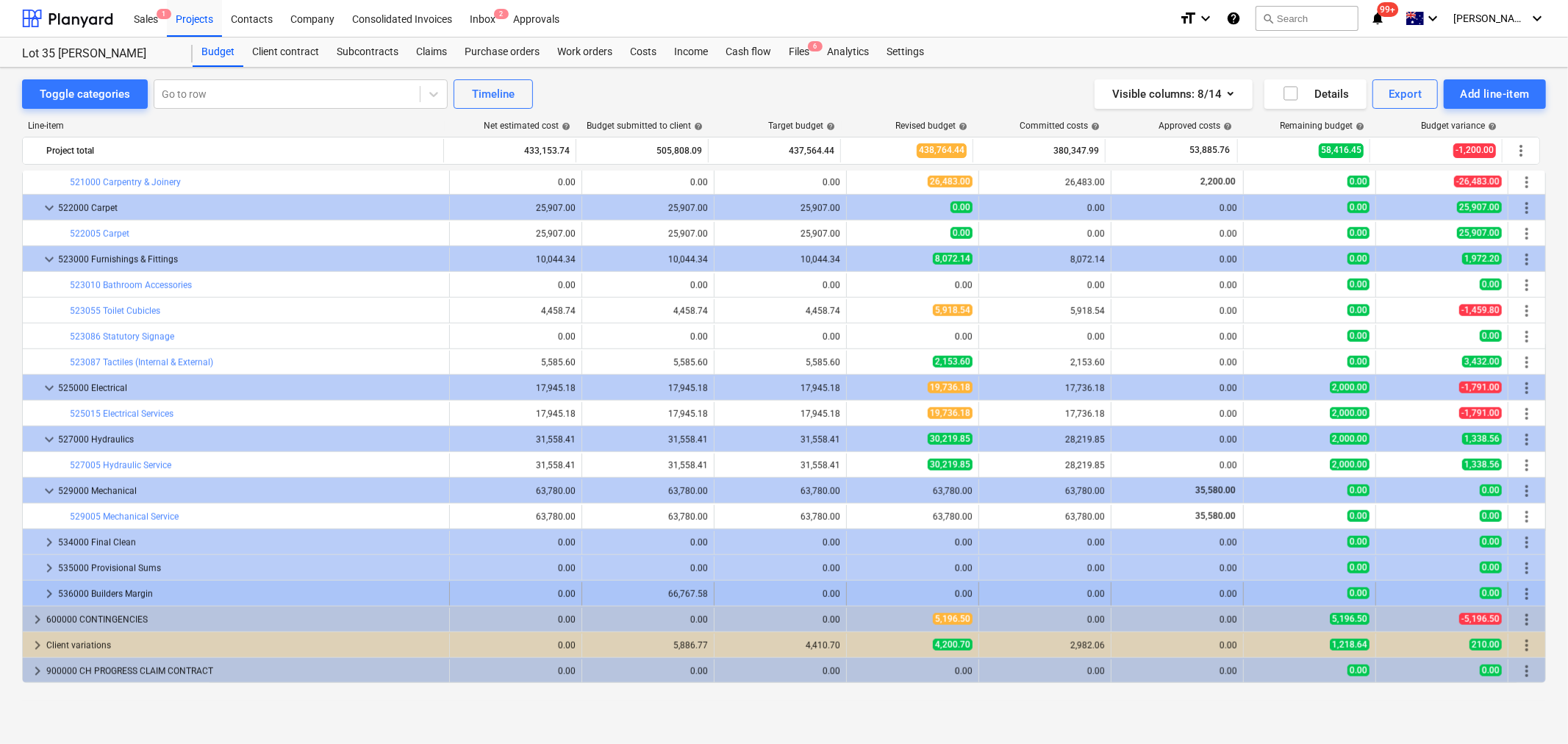
drag, startPoint x: 47, startPoint y: 537, endPoint x: 52, endPoint y: 591, distance: 54.2
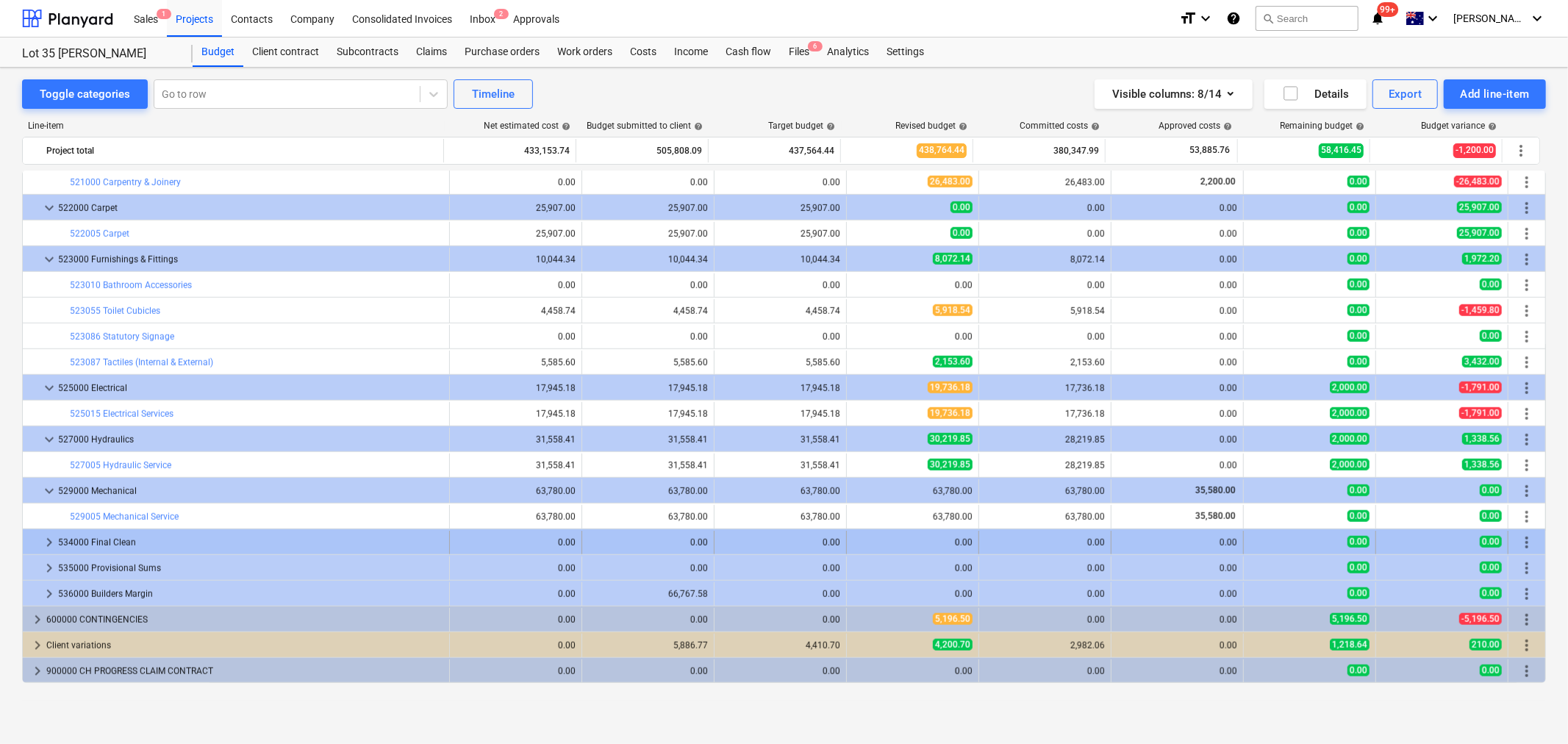
click at [48, 540] on span "keyboard_arrow_right" at bounding box center [49, 542] width 17 height 17
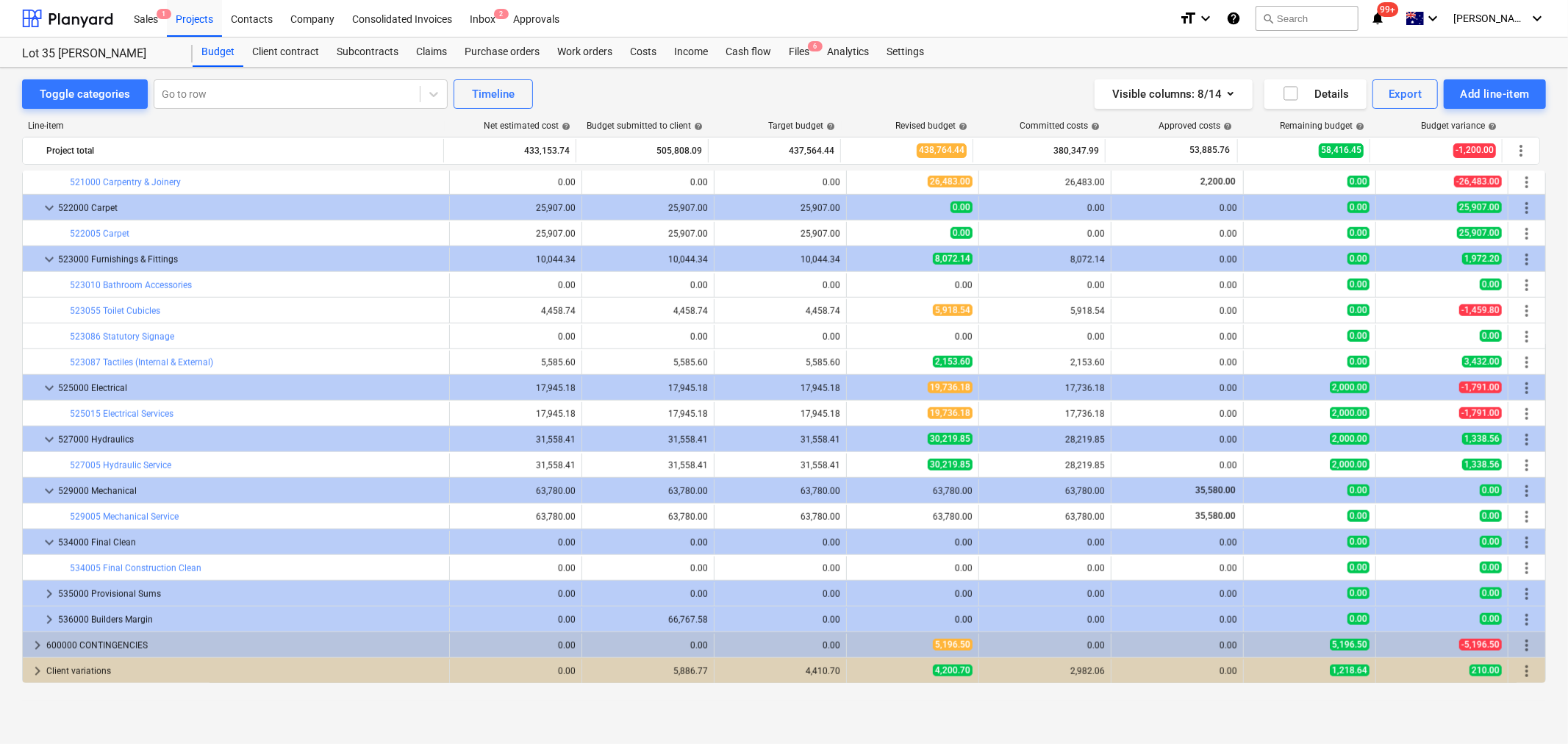
scroll to position [1160, 0]
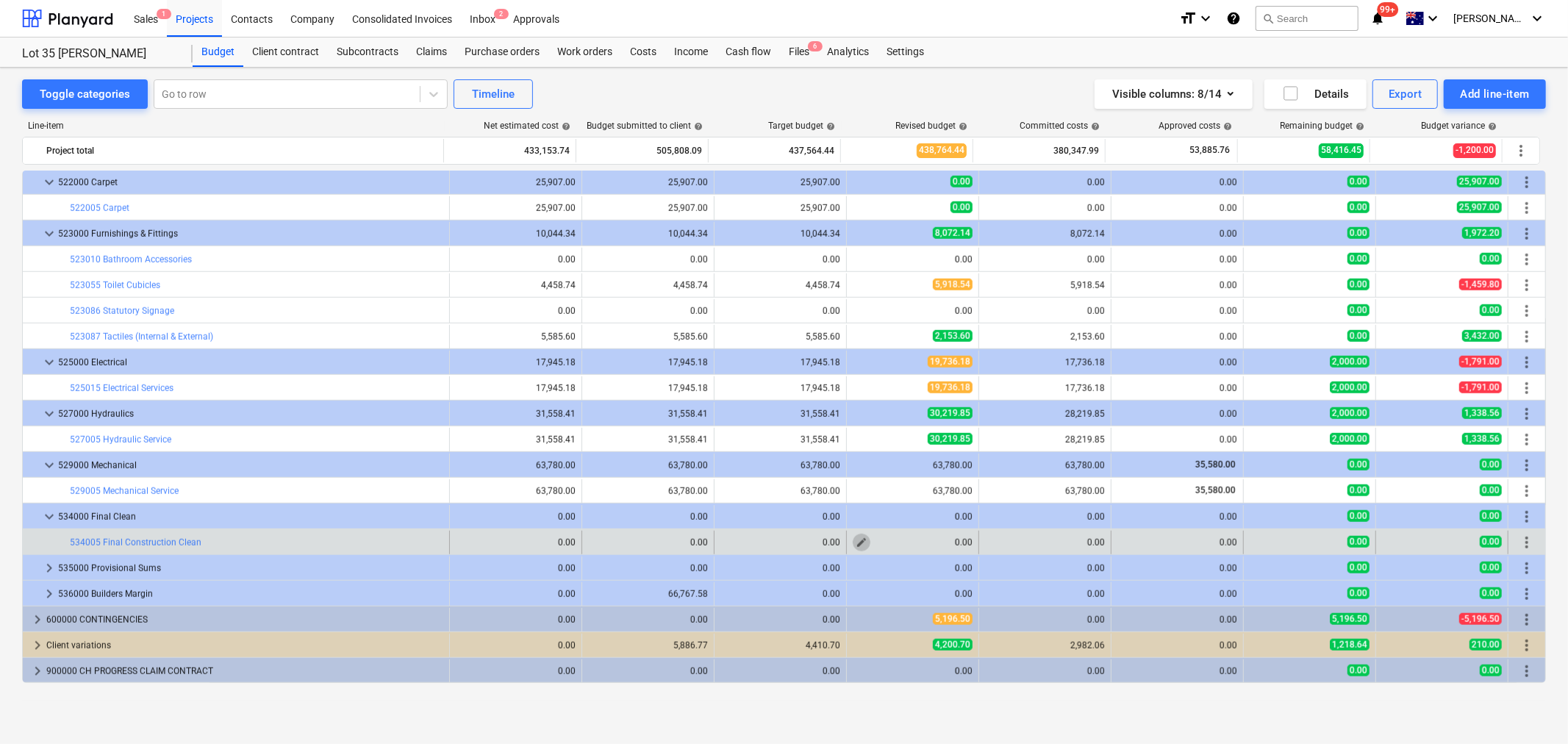
click at [861, 545] on span "edit" at bounding box center [862, 542] width 12 height 12
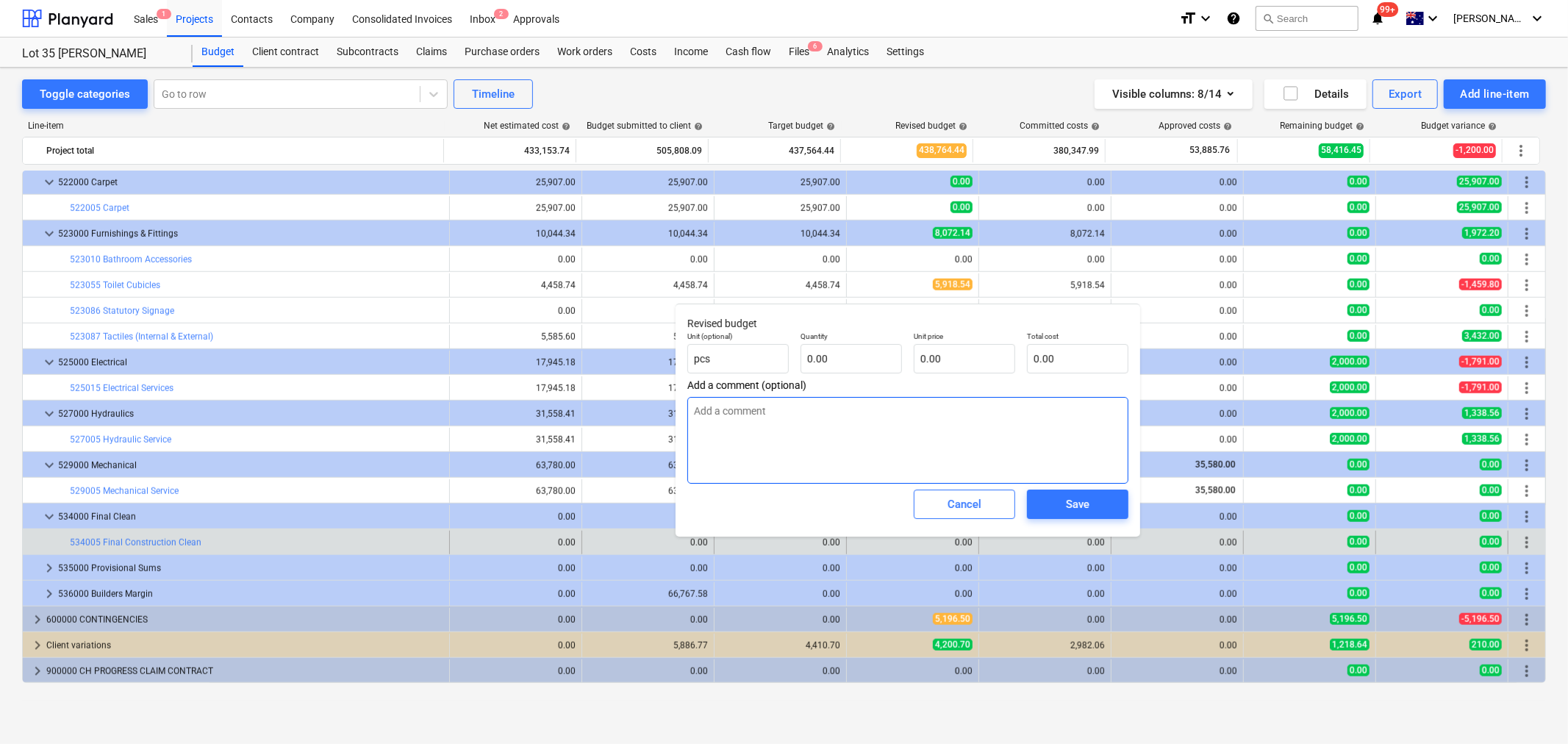
click at [871, 454] on textarea at bounding box center [907, 440] width 441 height 87
drag, startPoint x: 863, startPoint y: 427, endPoint x: 679, endPoint y: 402, distance: 185.7
click at [679, 402] on div "Revised budget Unit (optional) pcs Quantity 0.00 Unit price 0.00 Total cost 0.0…" at bounding box center [907, 420] width 465 height 233
click at [984, 365] on input "text" at bounding box center [964, 358] width 102 height 29
click at [885, 356] on input "text" at bounding box center [851, 358] width 102 height 29
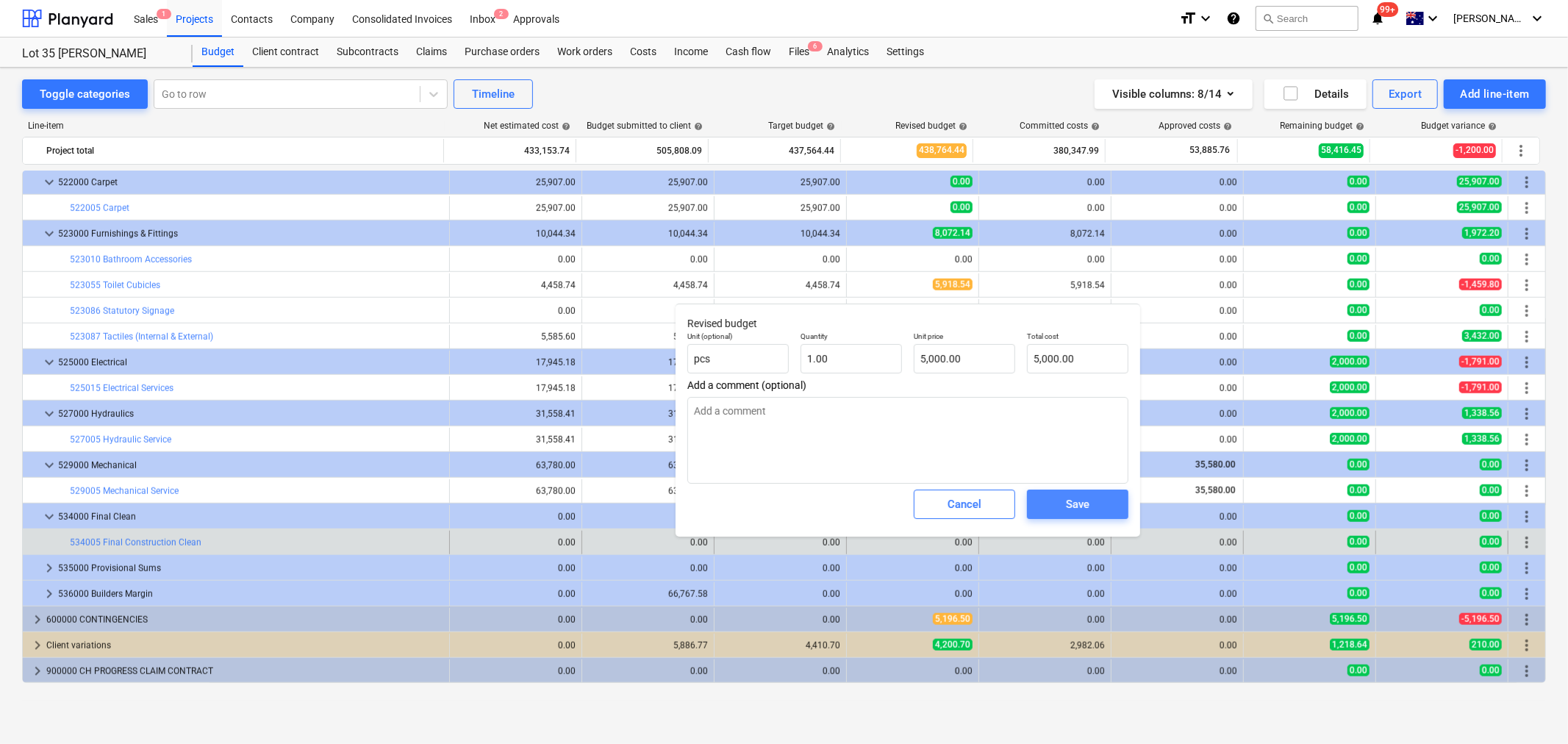
click at [1089, 505] on div "Save" at bounding box center [1078, 504] width 24 height 19
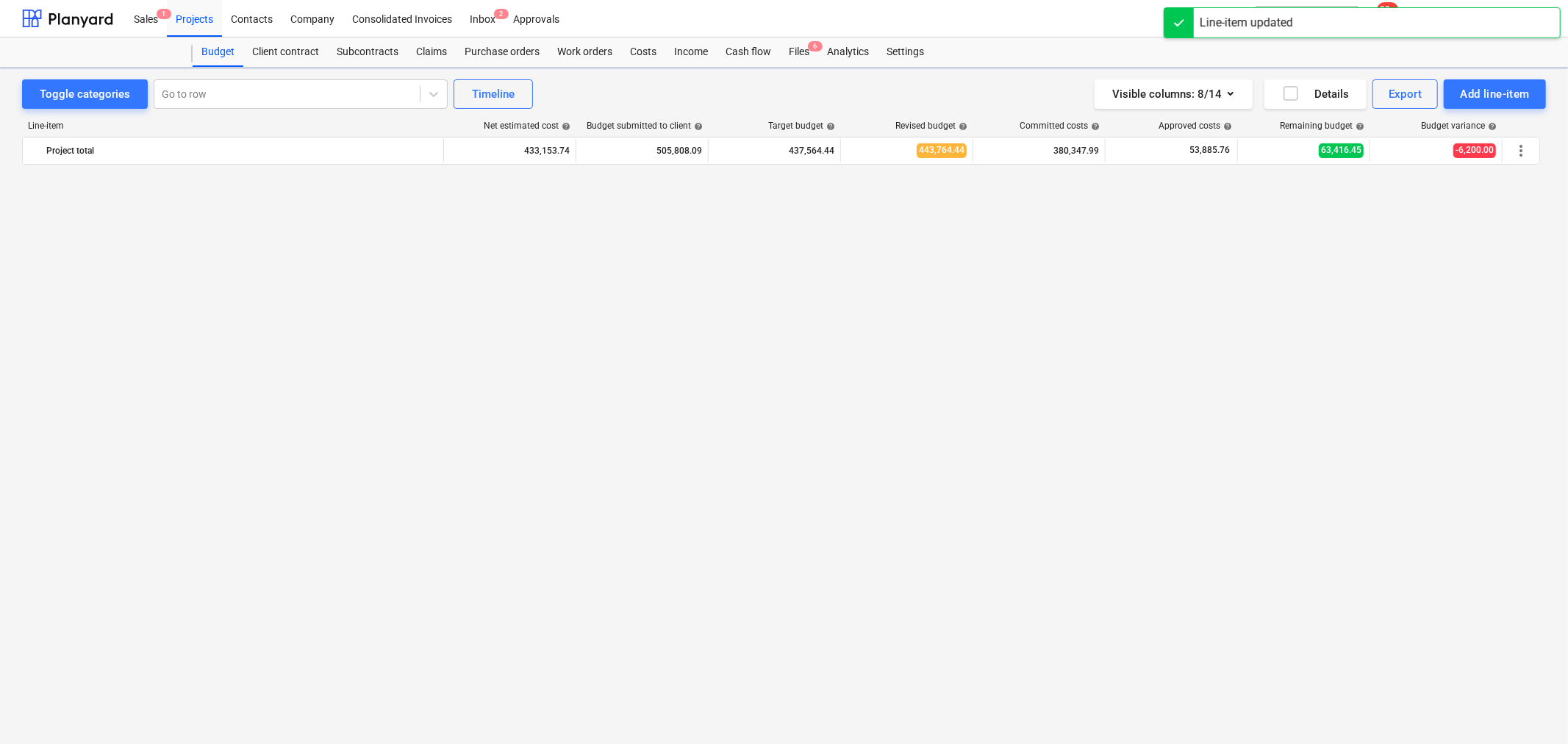
scroll to position [1159, 0]
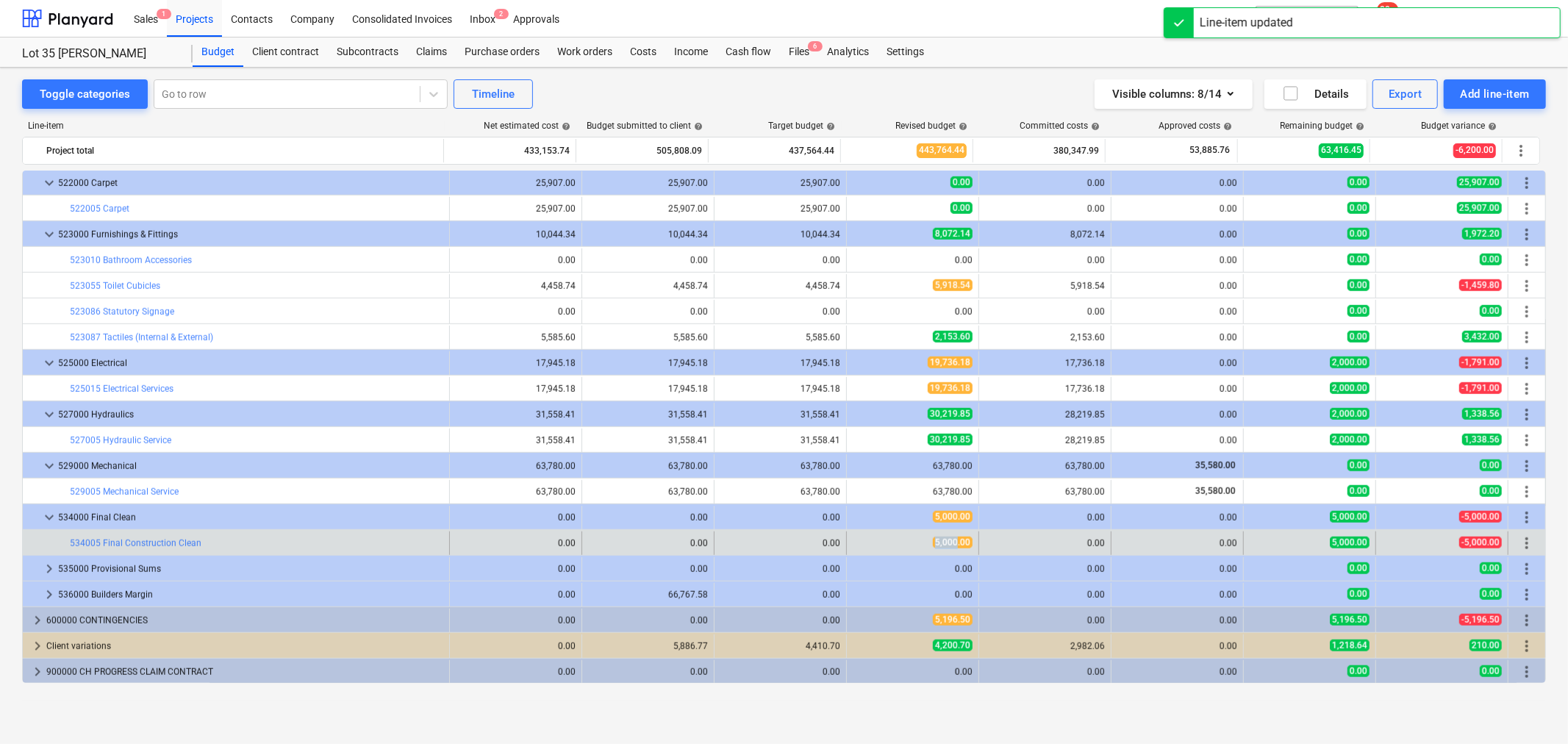
drag, startPoint x: 929, startPoint y: 546, endPoint x: 953, endPoint y: 551, distance: 24.5
click at [953, 551] on div "edit 5,000.00" at bounding box center [913, 544] width 120 height 24
drag, startPoint x: 961, startPoint y: 546, endPoint x: 922, endPoint y: 544, distance: 39.1
click at [925, 545] on div "5,000.00" at bounding box center [913, 543] width 120 height 13
click at [922, 544] on div "5,000.00" at bounding box center [913, 543] width 120 height 13
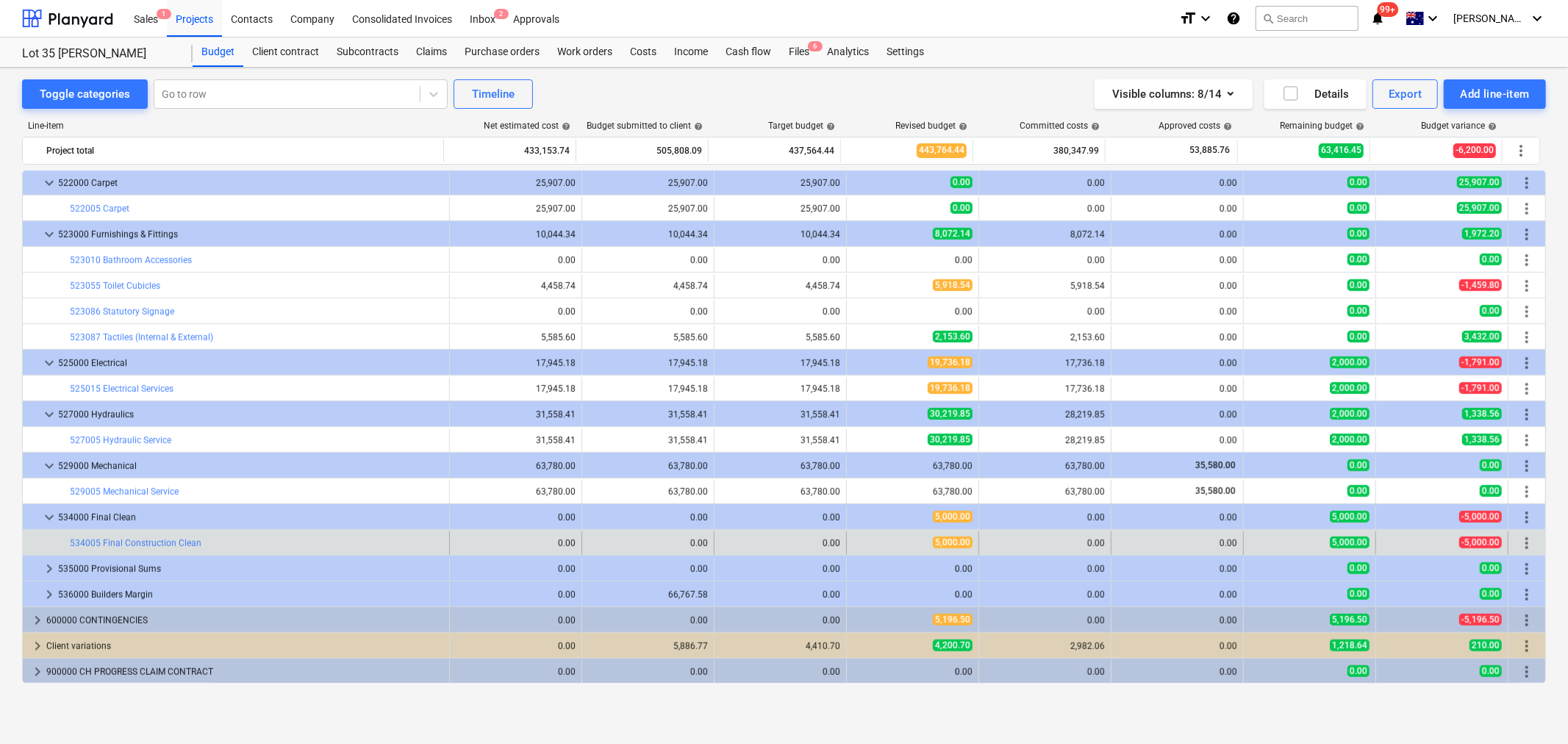
click at [971, 546] on div "edit 5,000.00" at bounding box center [913, 544] width 133 height 24
click at [909, 537] on div "edit 5,000.00" at bounding box center [913, 544] width 133 height 24
click at [909, 537] on div "5,000.00" at bounding box center [913, 543] width 120 height 13
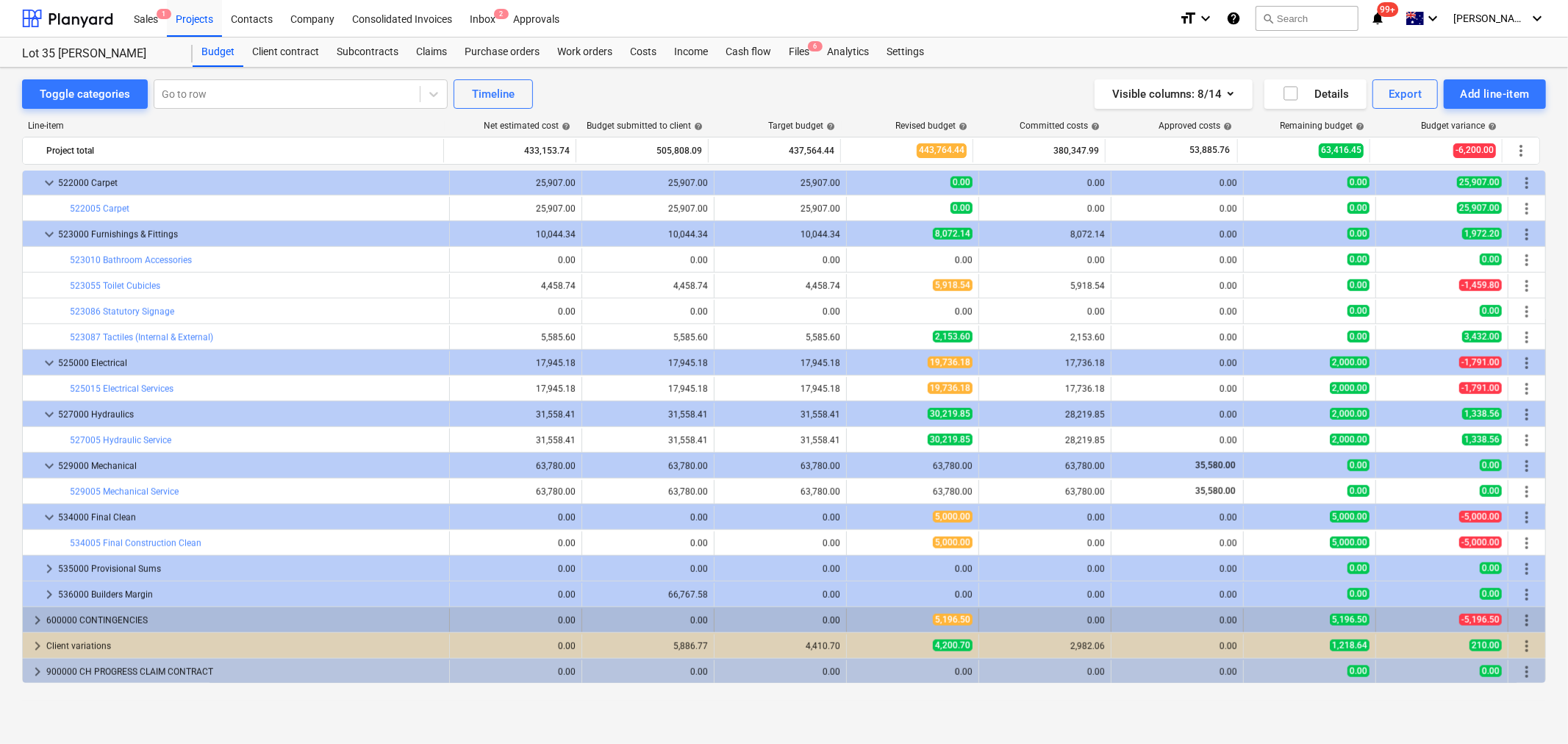
click at [30, 625] on span "keyboard_arrow_right" at bounding box center [37, 620] width 17 height 17
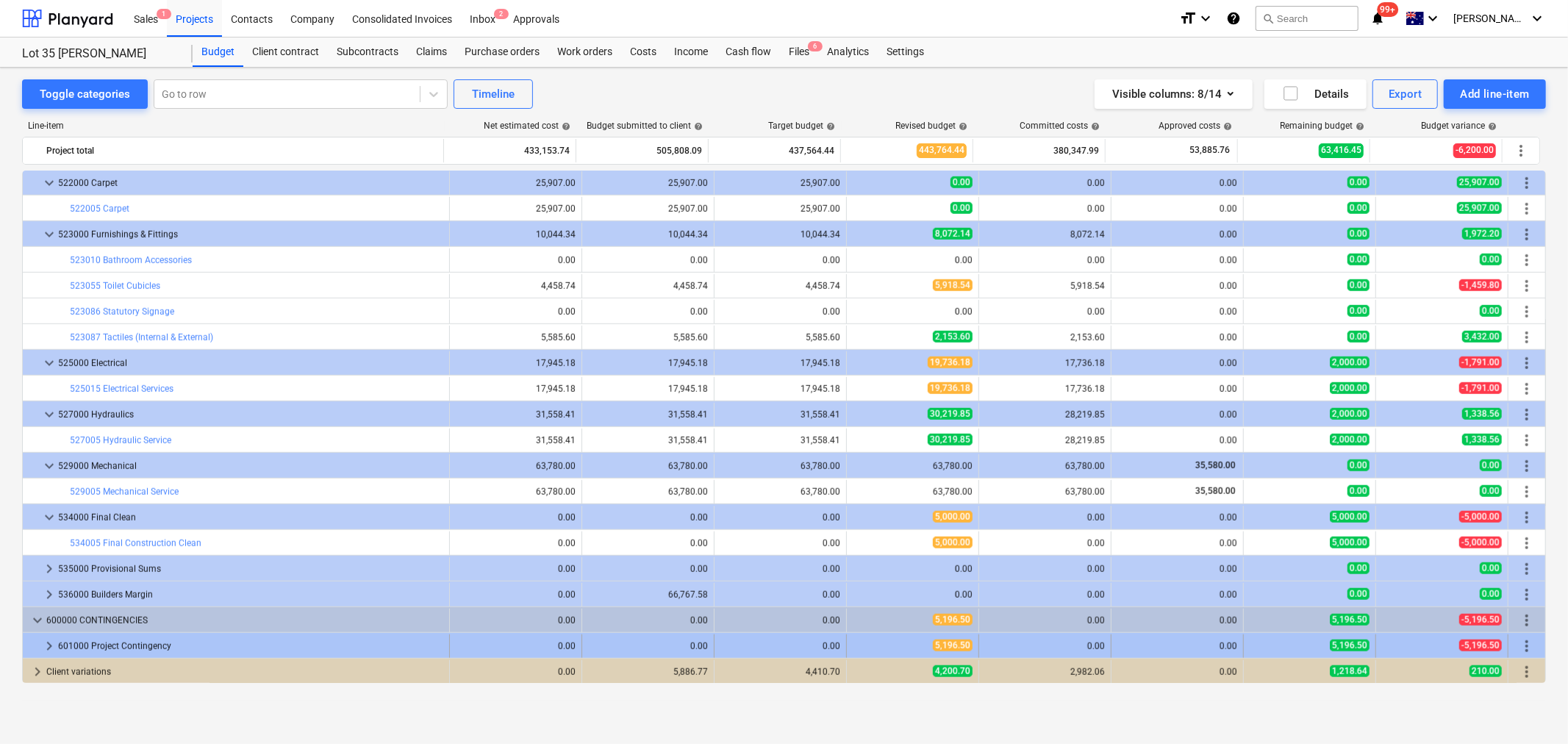
click at [51, 645] on span "keyboard_arrow_right" at bounding box center [49, 646] width 17 height 17
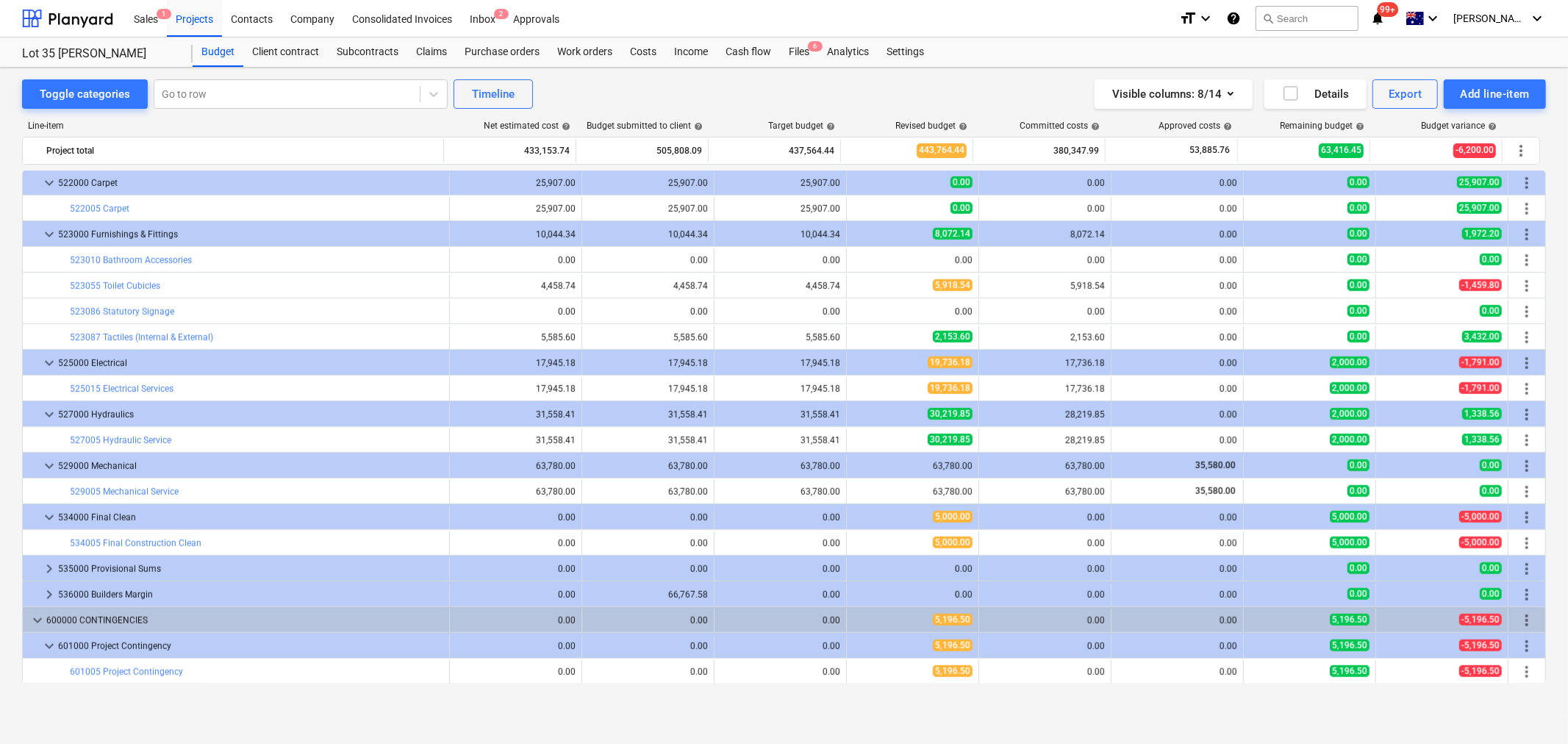
scroll to position [1212, 0]
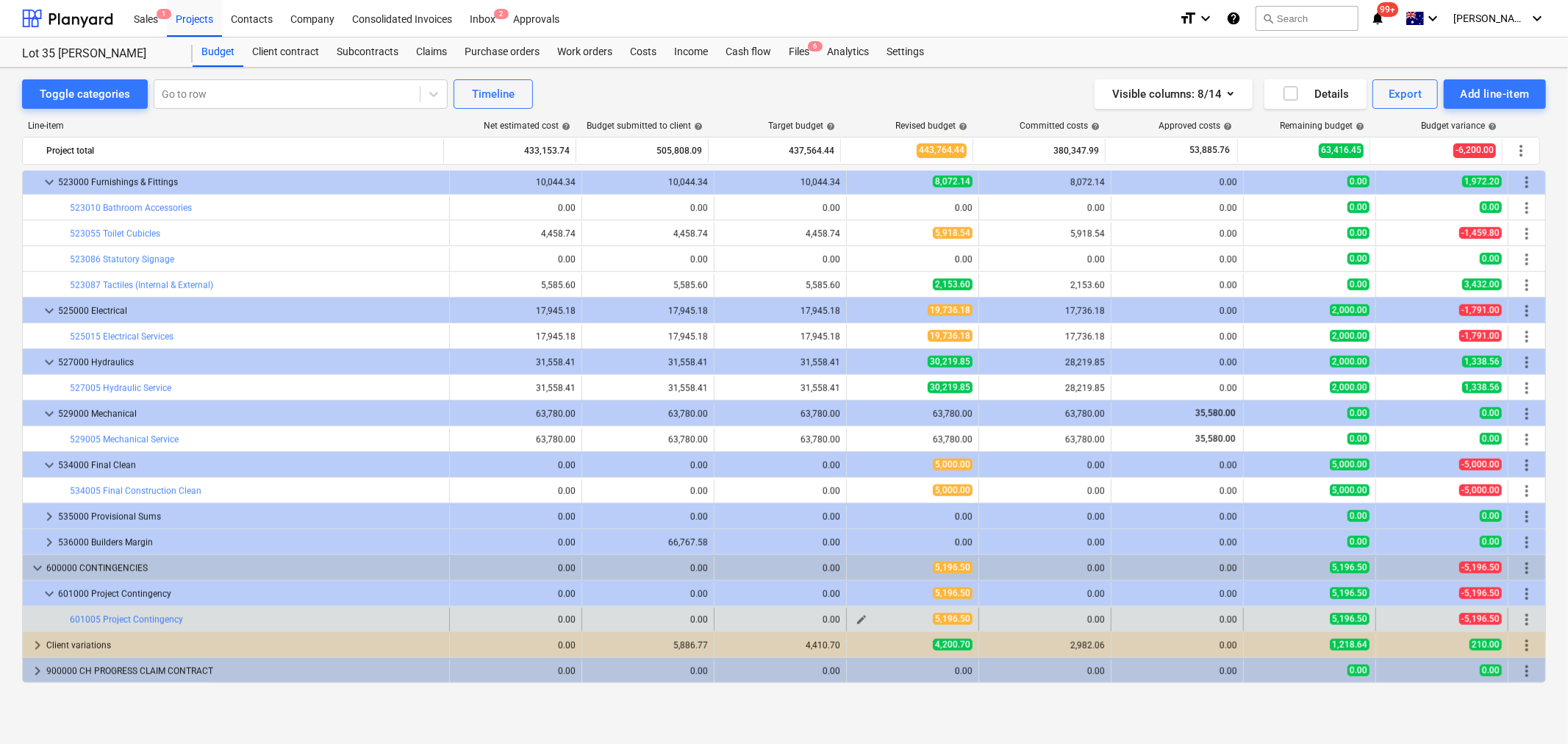
click at [856, 620] on span "edit" at bounding box center [862, 619] width 12 height 12
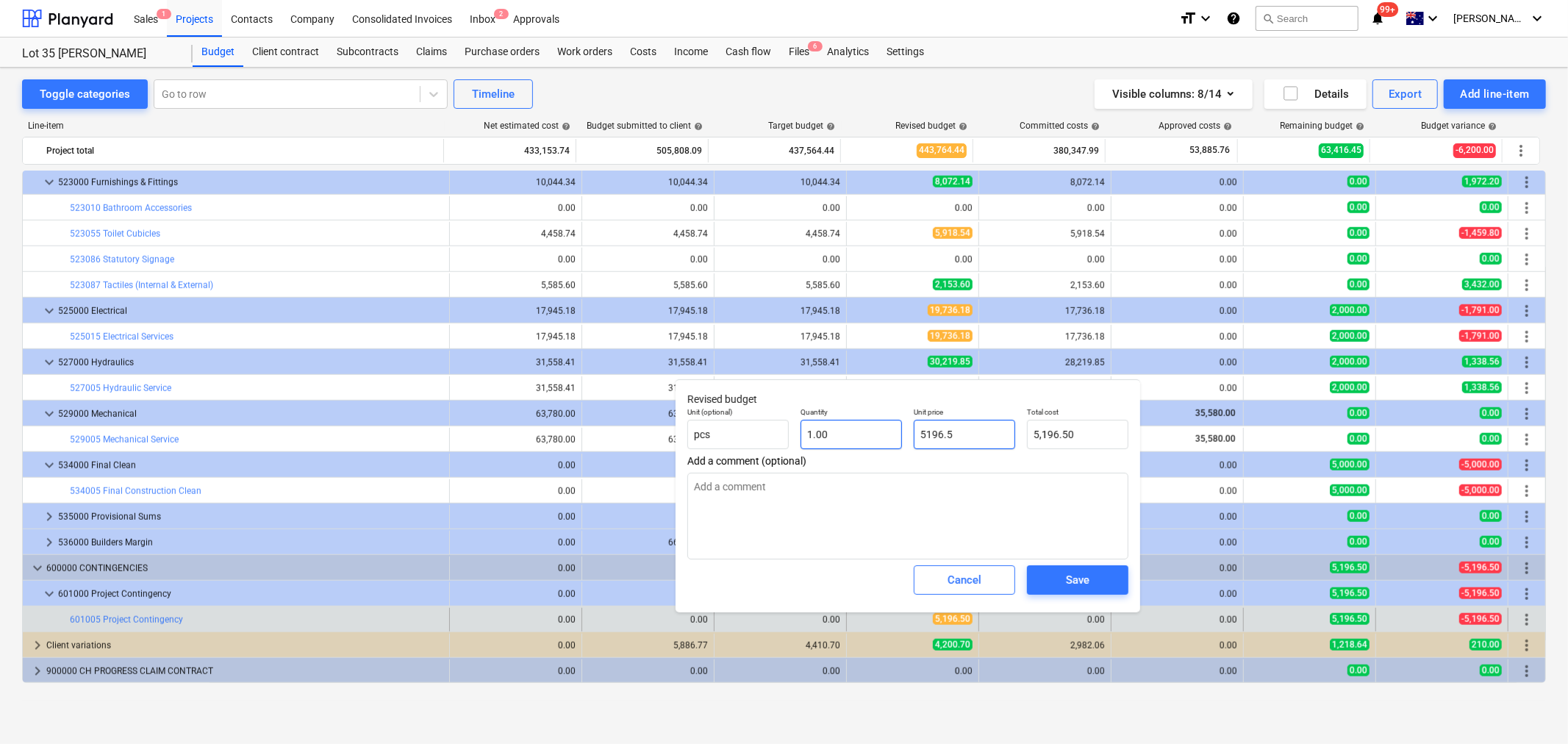
drag, startPoint x: 979, startPoint y: 428, endPoint x: 868, endPoint y: 436, distance: 111.3
click at [868, 436] on div "Unit (optional) pcs Quantity 1.00 Unit price 5196.5 Total cost 5,196.50" at bounding box center [908, 428] width 453 height 54
click at [1085, 585] on div "Save" at bounding box center [1078, 580] width 24 height 19
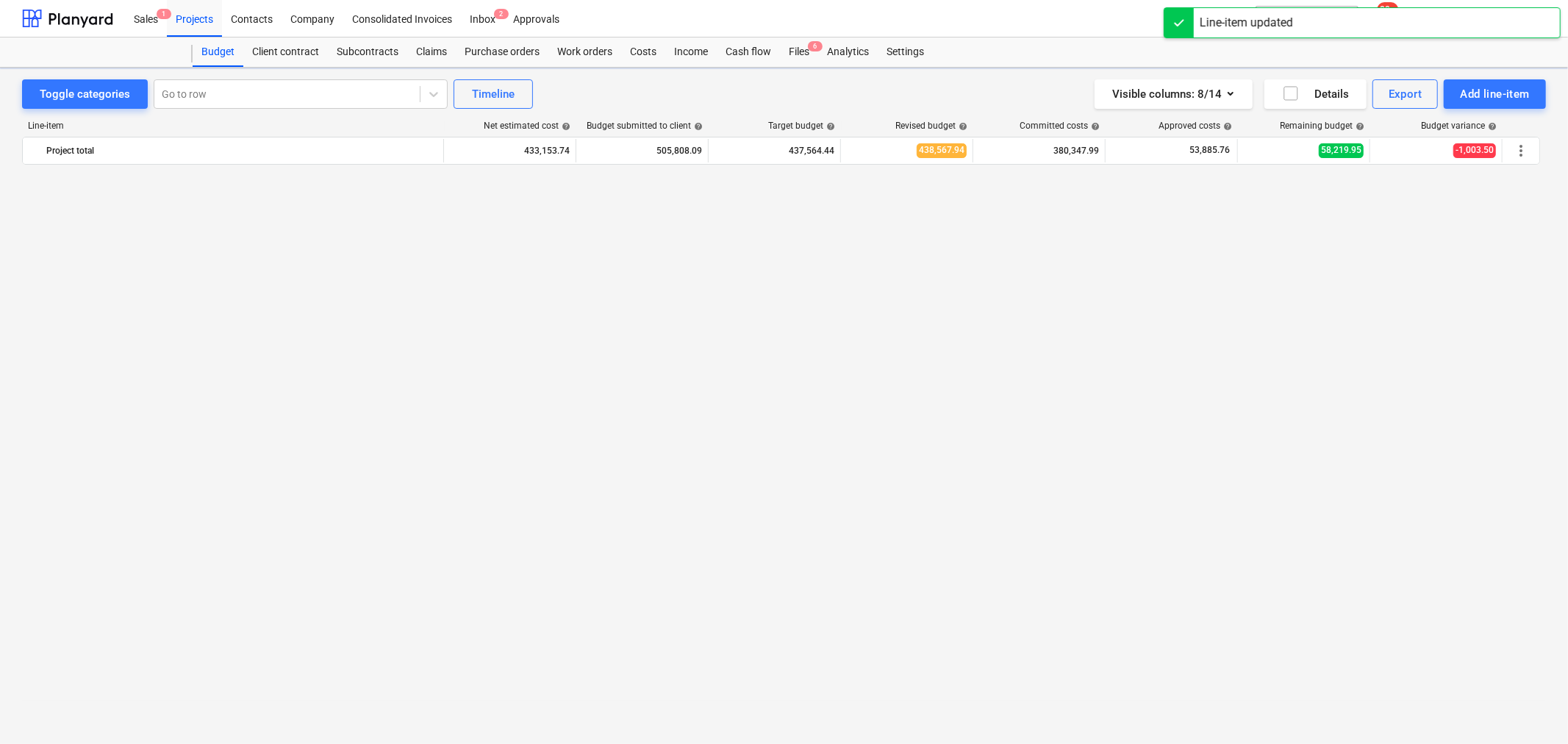
scroll to position [1211, 0]
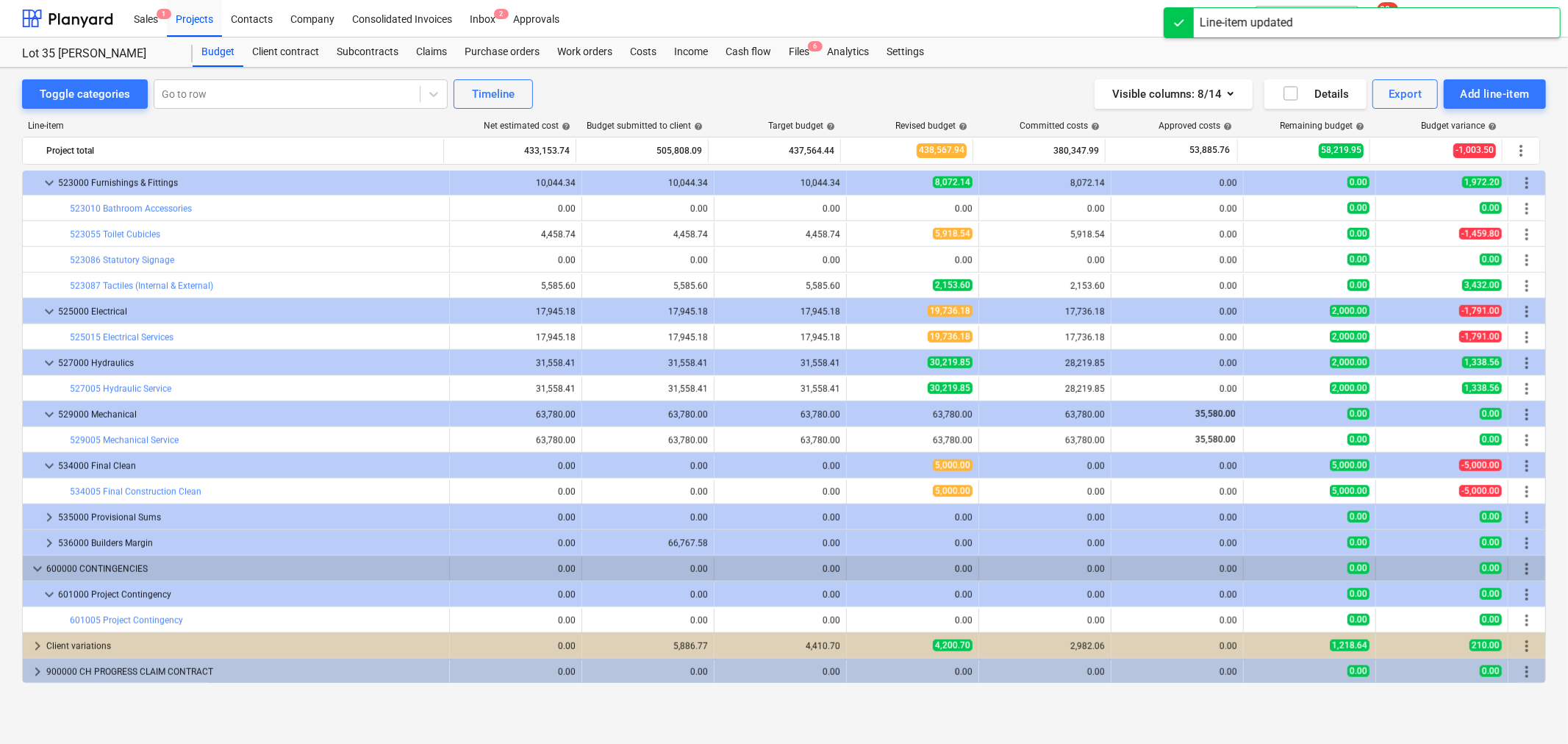
click at [40, 570] on span "keyboard_arrow_down" at bounding box center [37, 569] width 17 height 17
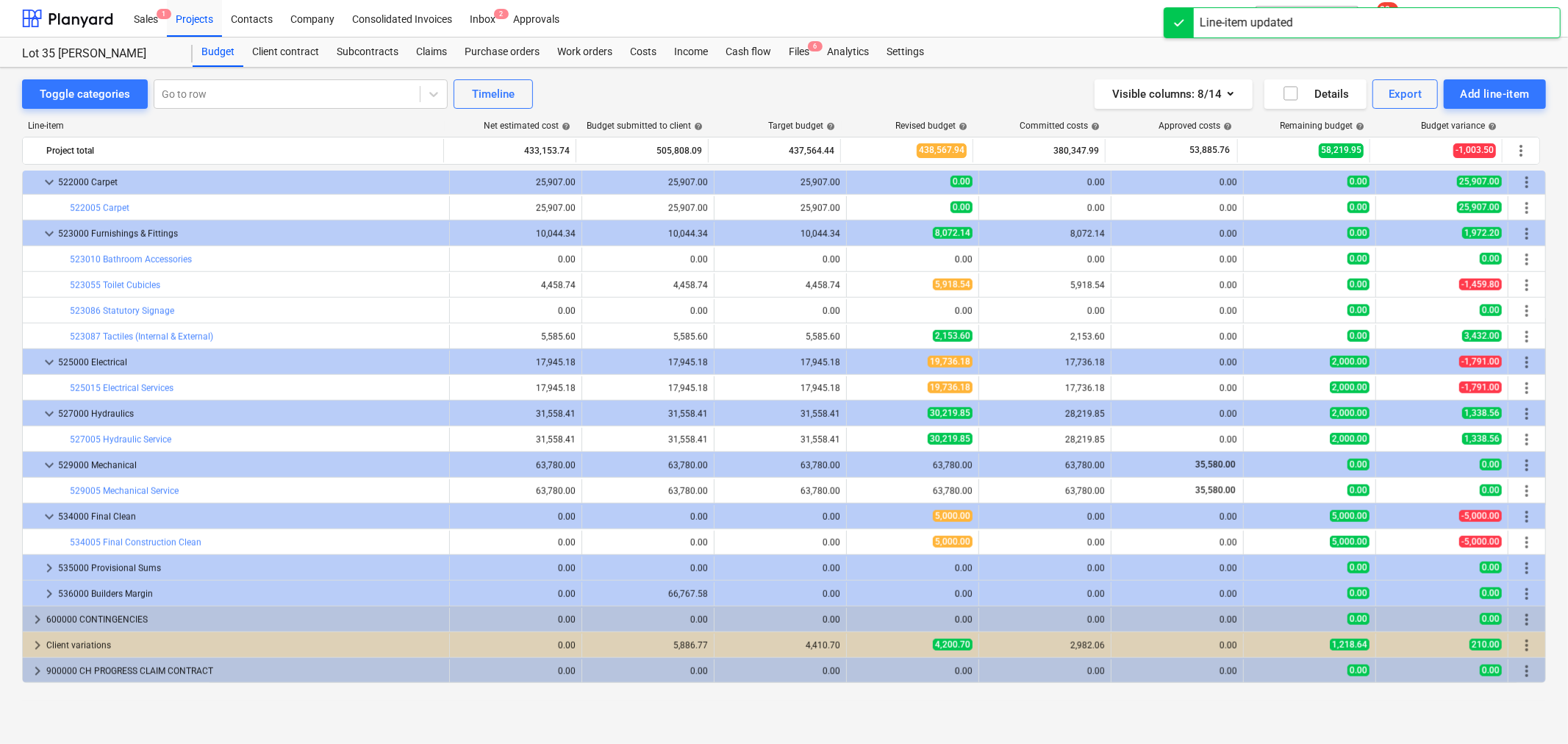
scroll to position [1160, 0]
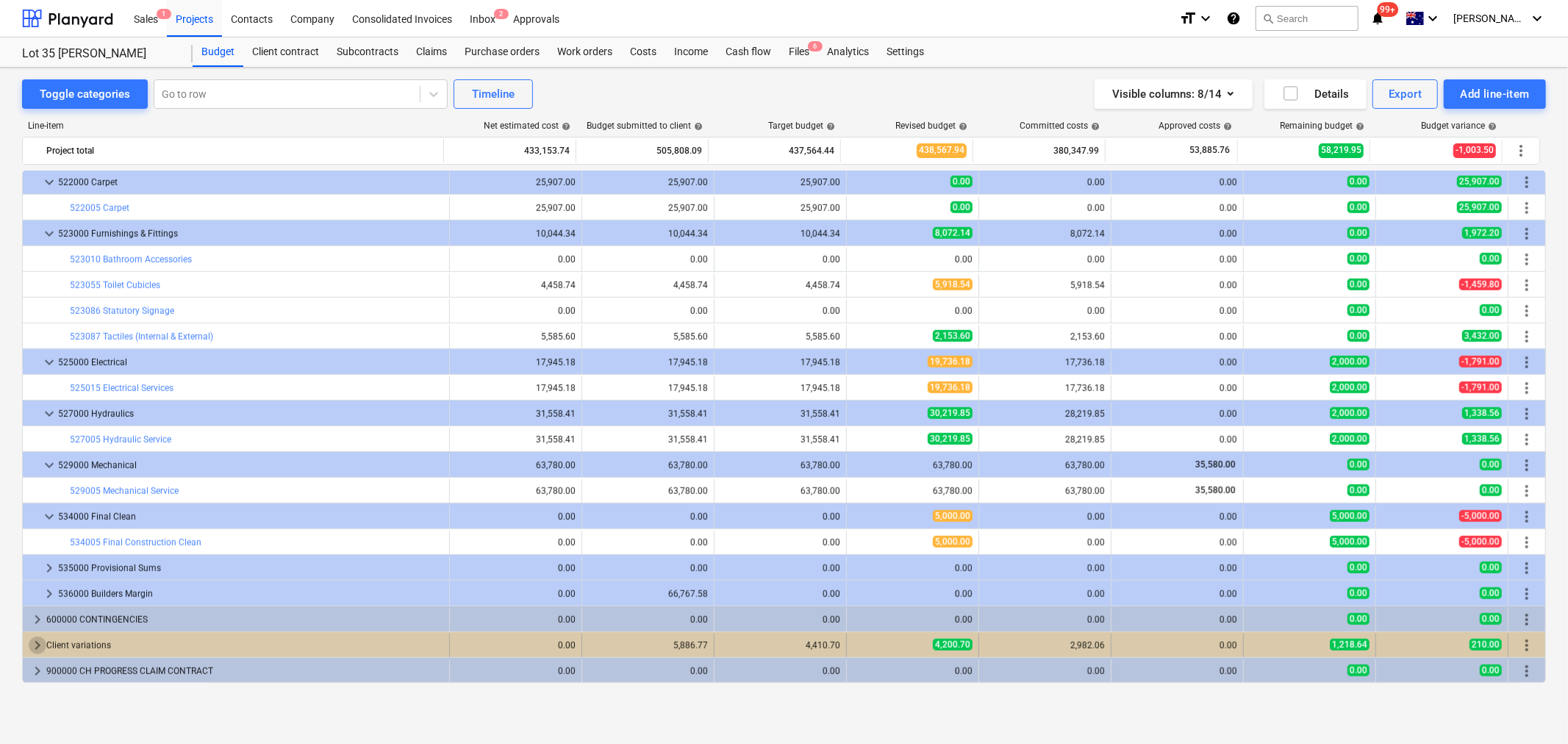
click at [38, 637] on span "keyboard_arrow_right" at bounding box center [37, 645] width 17 height 17
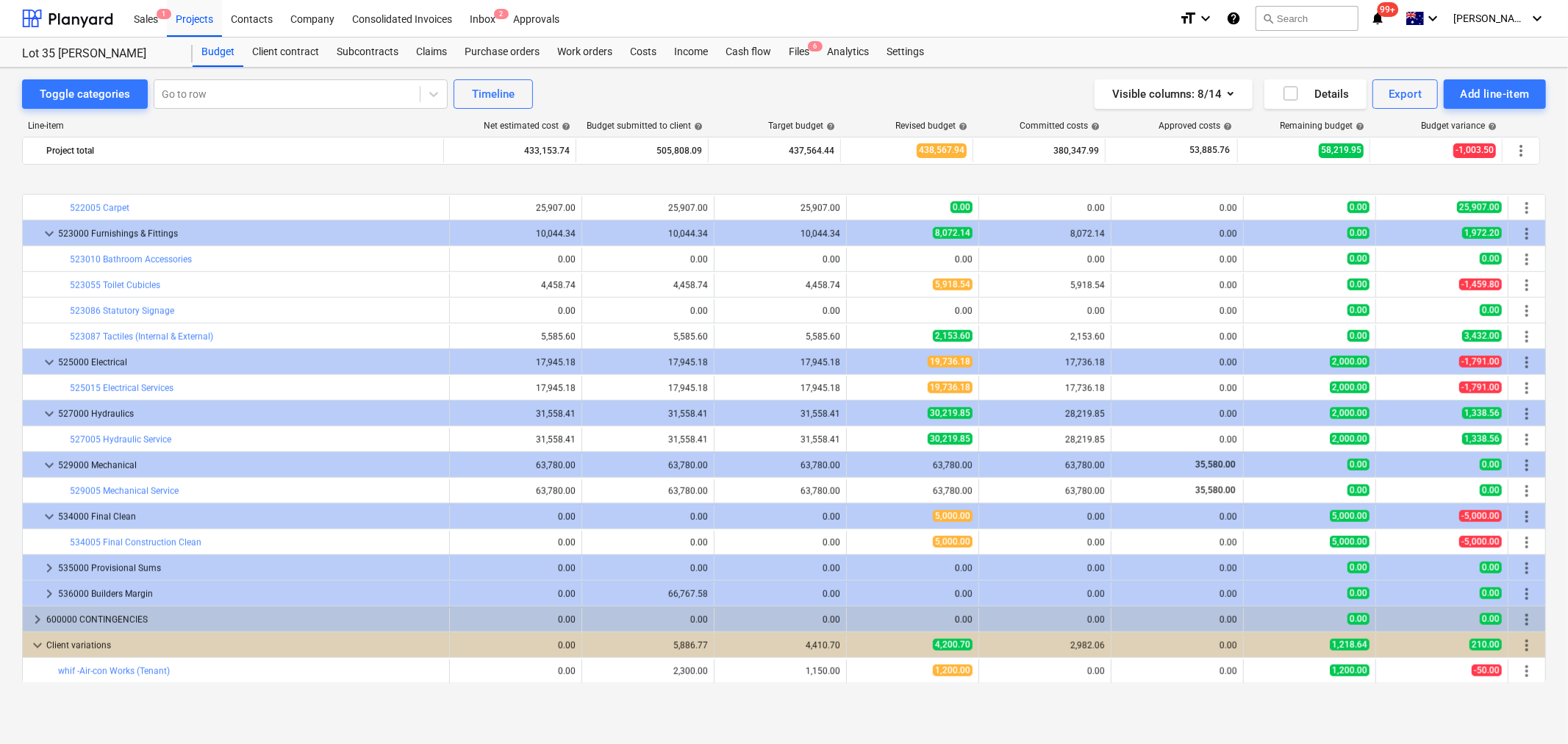
scroll to position [1212, 0]
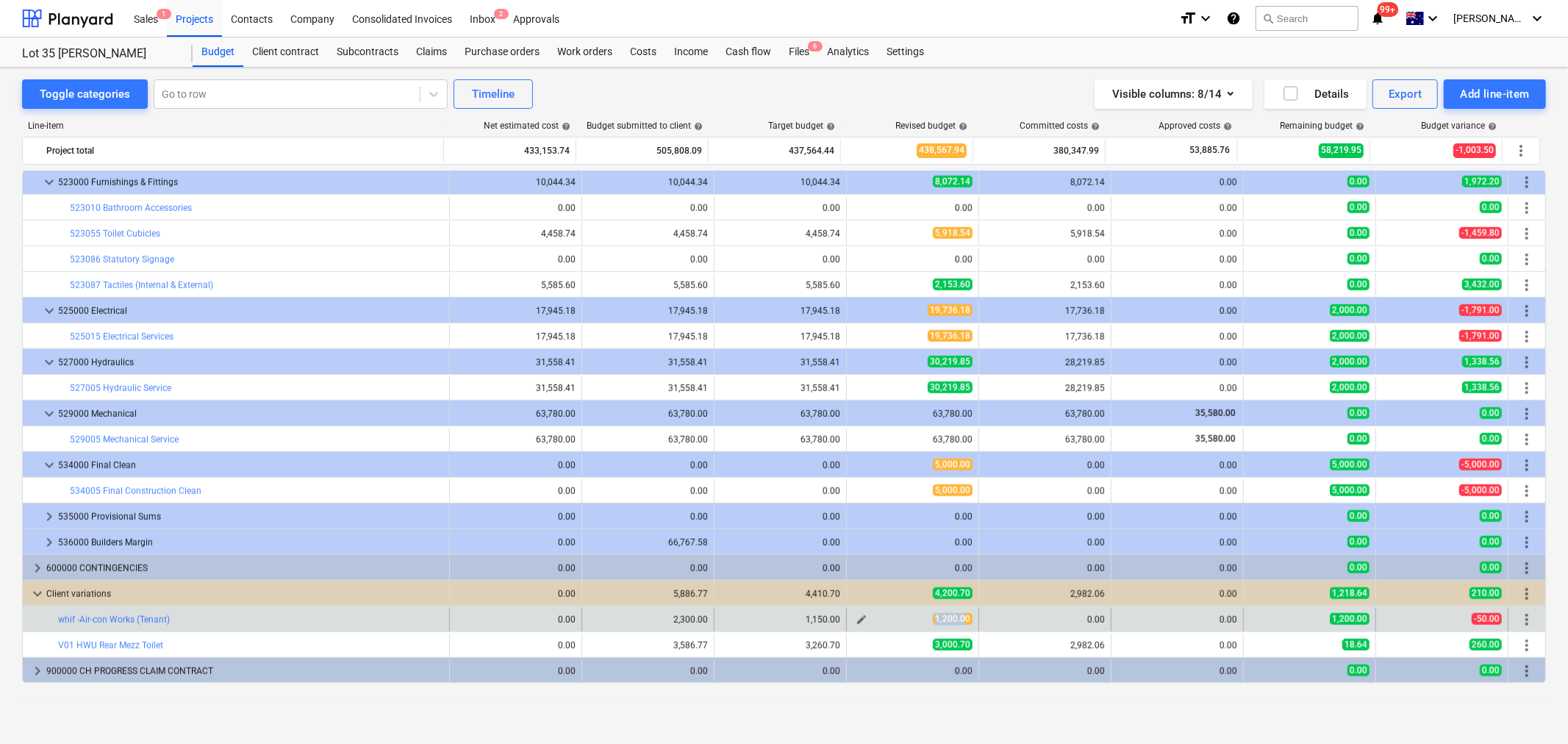
drag, startPoint x: 932, startPoint y: 623, endPoint x: 961, endPoint y: 622, distance: 29.0
click at [961, 622] on div "edit 1,200.00" at bounding box center [913, 620] width 120 height 24
click at [964, 622] on span "1,200.00" at bounding box center [952, 619] width 39 height 12
click at [856, 620] on span "edit" at bounding box center [862, 619] width 12 height 12
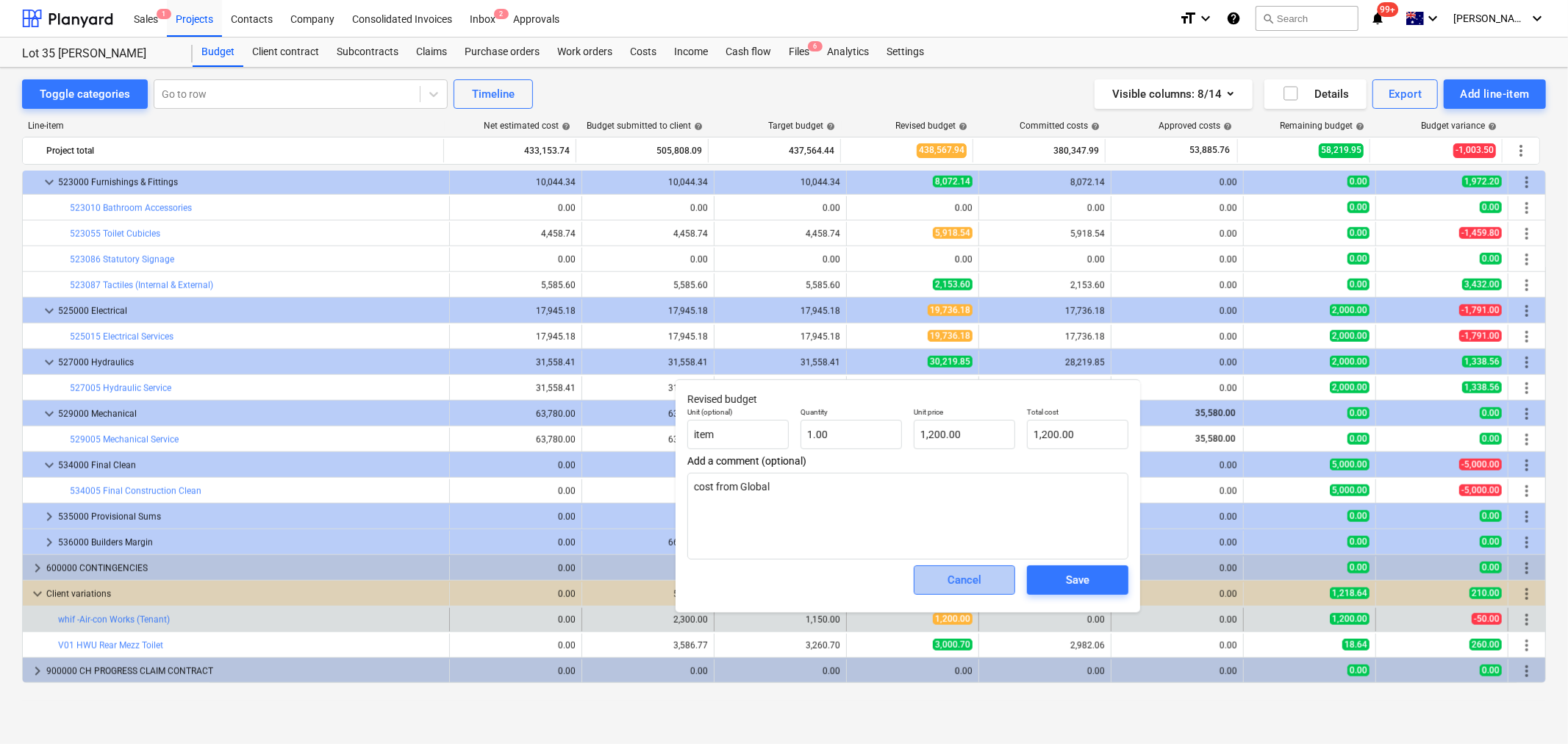
click at [937, 594] on button "Cancel" at bounding box center [964, 580] width 102 height 29
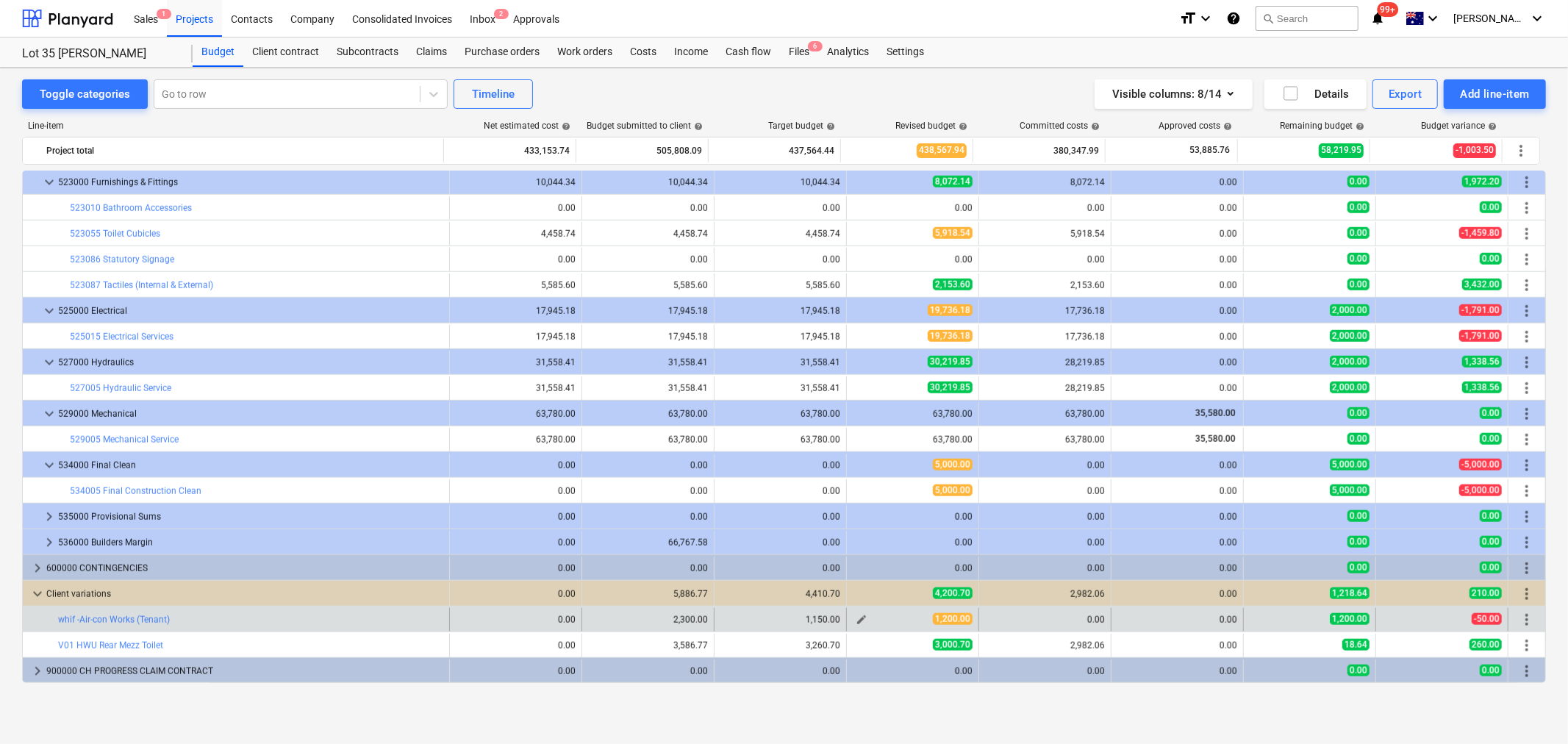
drag, startPoint x: 903, startPoint y: 622, endPoint x: 855, endPoint y: 622, distance: 48.0
click at [857, 622] on div "edit 1,200.00" at bounding box center [913, 619] width 120 height 13
drag, startPoint x: 713, startPoint y: 621, endPoint x: 854, endPoint y: 622, distance: 141.0
click at [854, 622] on div "bar_chart whif -Air-con Works (Tenant) 0.00 edit 2,300.00 1,150.00 edit 1,200.0…" at bounding box center [784, 620] width 1523 height 24
click at [798, 620] on div "1,150.00" at bounding box center [780, 619] width 120 height 10
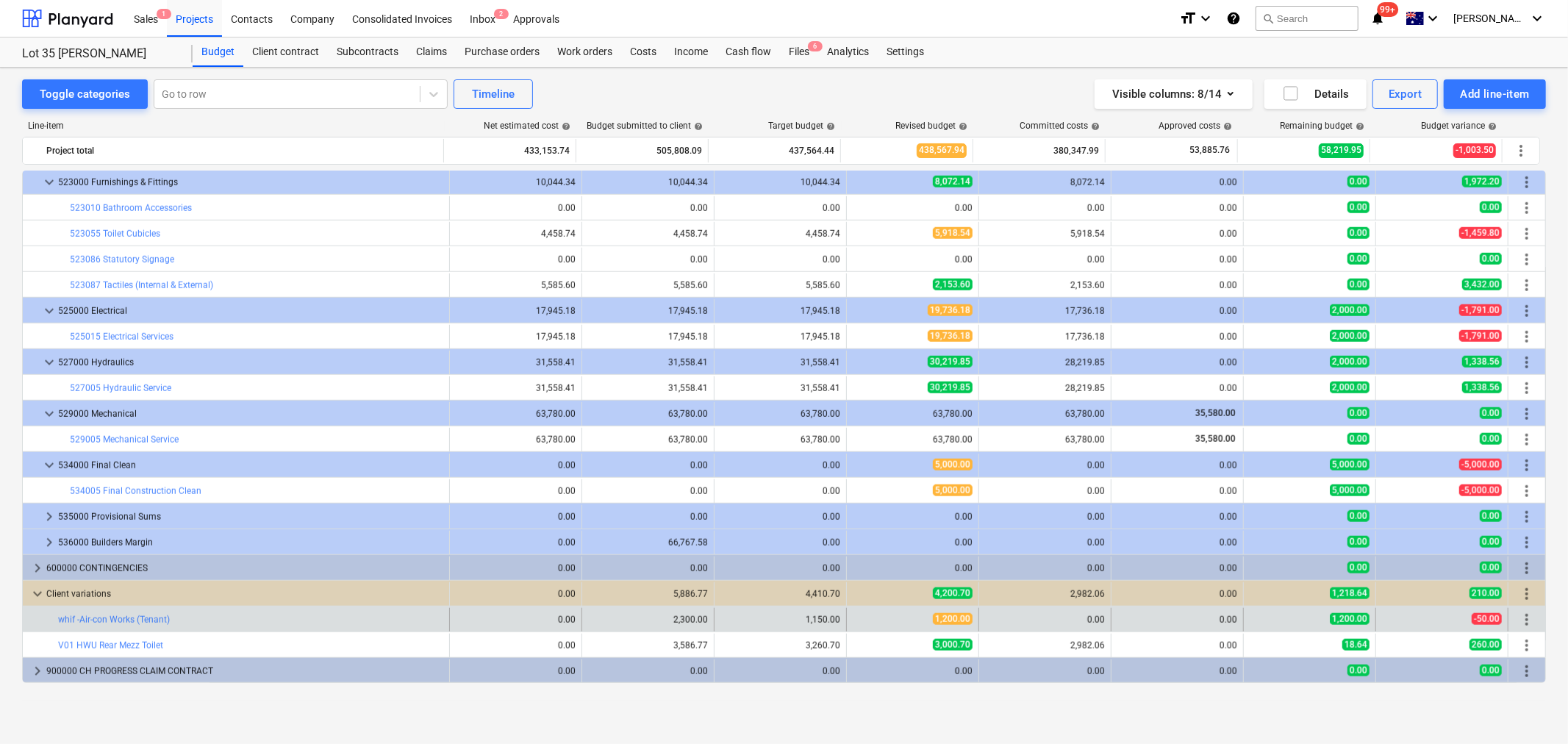
click at [799, 620] on div "1,150.00" at bounding box center [780, 619] width 120 height 10
drag, startPoint x: 799, startPoint y: 620, endPoint x: 863, endPoint y: 621, distance: 64.0
click at [863, 621] on div "bar_chart whif -Air-con Works (Tenant) 0.00 edit 2,300.00 1,150.00 edit 1,200.0…" at bounding box center [784, 620] width 1523 height 24
click at [888, 620] on div "1,200.00" at bounding box center [913, 619] width 120 height 13
click at [906, 625] on div "1,200.00" at bounding box center [913, 619] width 120 height 13
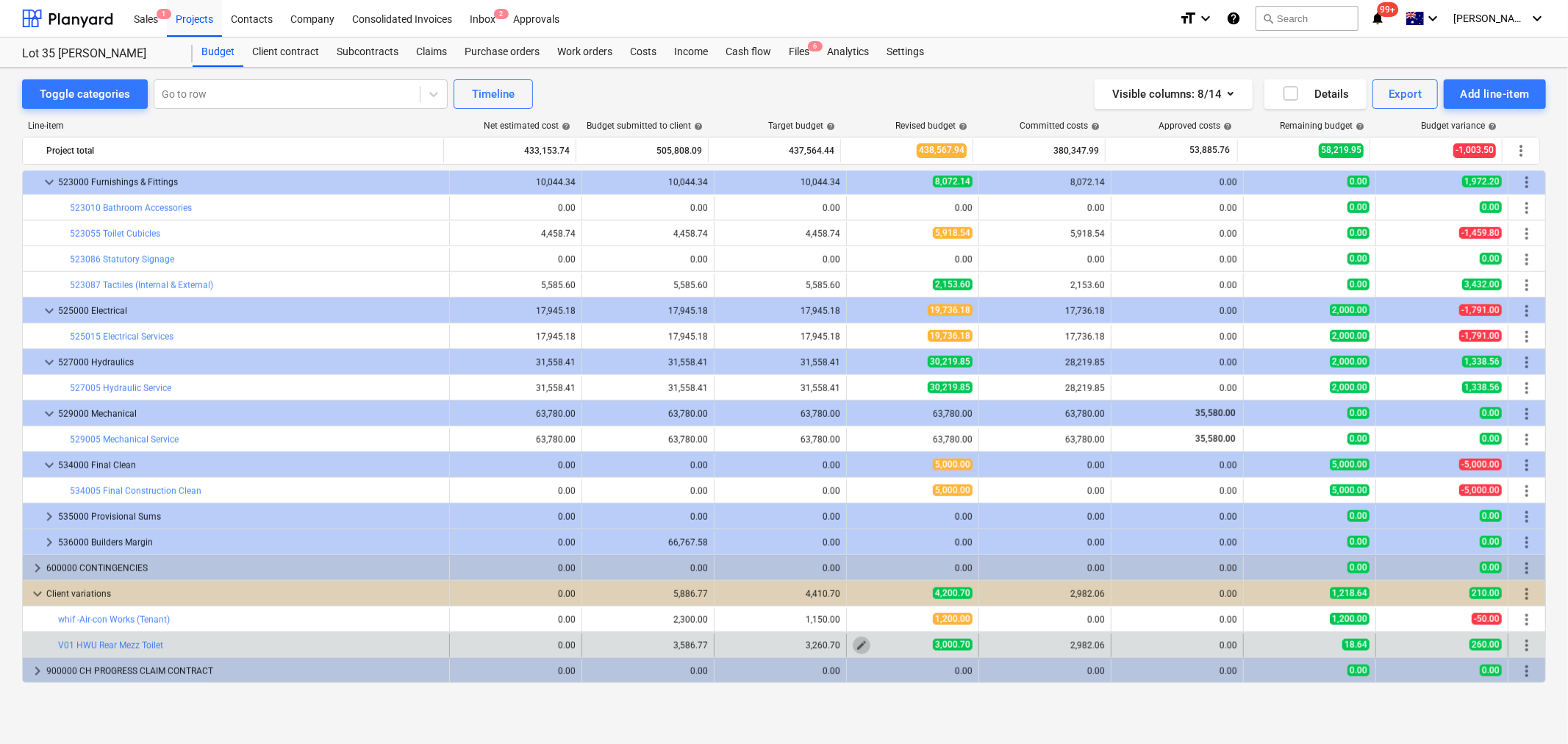
click at [856, 645] on span "edit" at bounding box center [862, 645] width 12 height 12
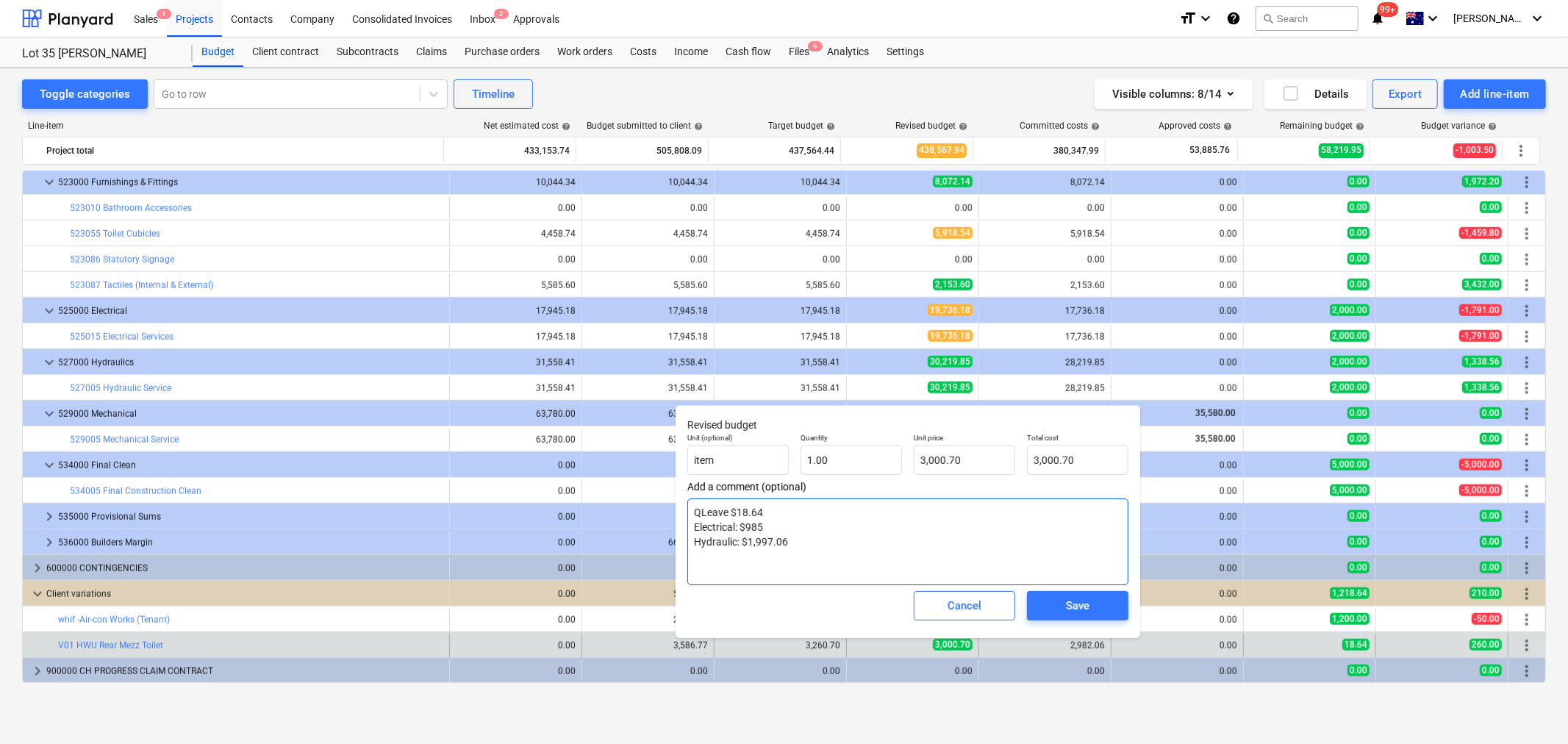
click at [783, 534] on textarea "QLeave $18.64 Electrical: $985 Hydraulic: $1,997.06" at bounding box center [907, 542] width 441 height 87
click at [824, 537] on textarea "QLeave $18.64 Electrical: $985 Hydraulic: $1,997.06" at bounding box center [907, 542] width 441 height 87
click at [967, 593] on button "Cancel" at bounding box center [964, 605] width 102 height 29
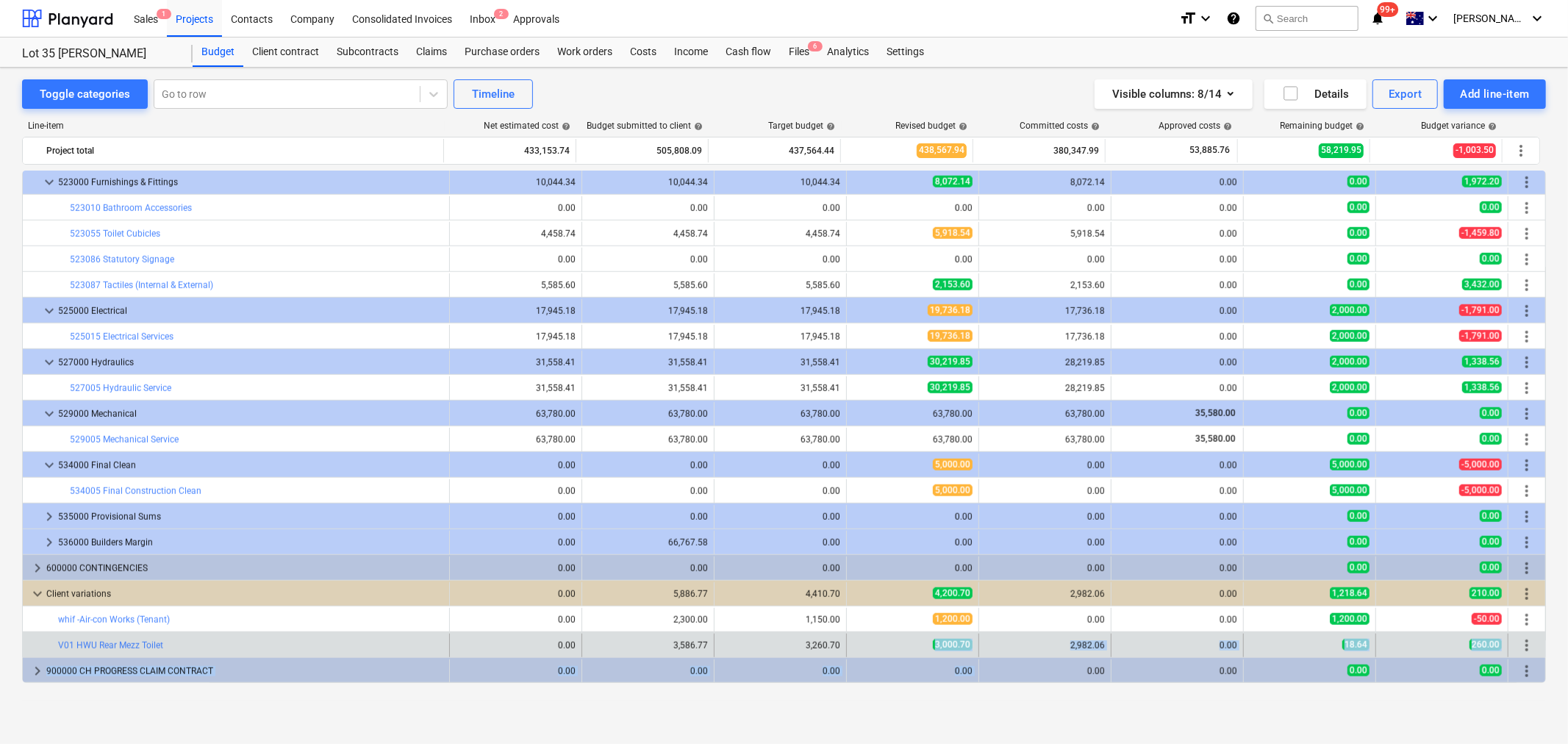
drag, startPoint x: 931, startPoint y: 649, endPoint x: 975, endPoint y: 657, distance: 44.7
click at [969, 650] on div "edit 3,000.70" at bounding box center [913, 645] width 133 height 24
click at [968, 648] on div "edit 3,000.70" at bounding box center [913, 645] width 133 height 24
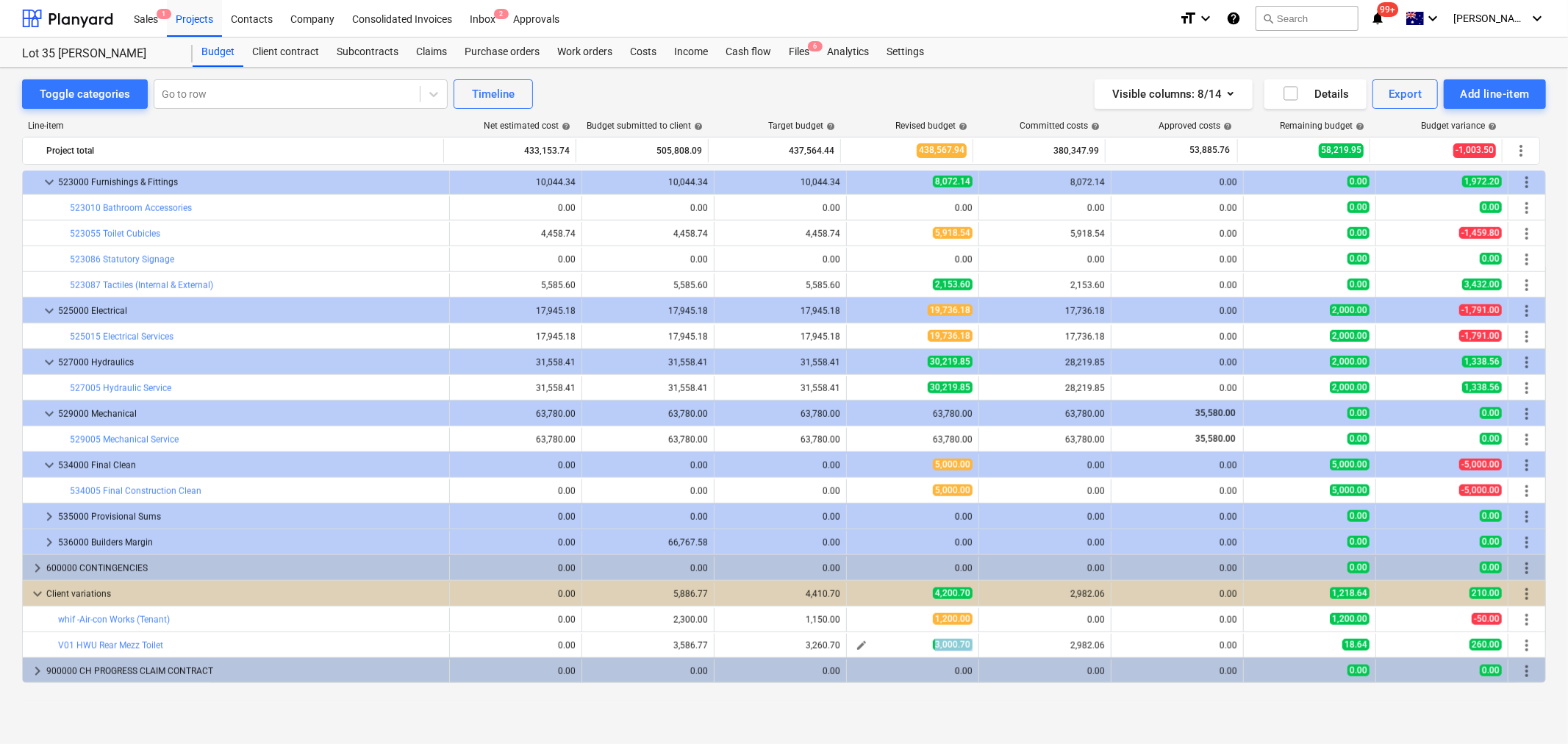
drag, startPoint x: 967, startPoint y: 648, endPoint x: 910, endPoint y: 645, distance: 57.1
click at [910, 645] on div "edit 3,000.70" at bounding box center [913, 645] width 133 height 24
click at [910, 645] on div "3,000.70" at bounding box center [913, 645] width 120 height 13
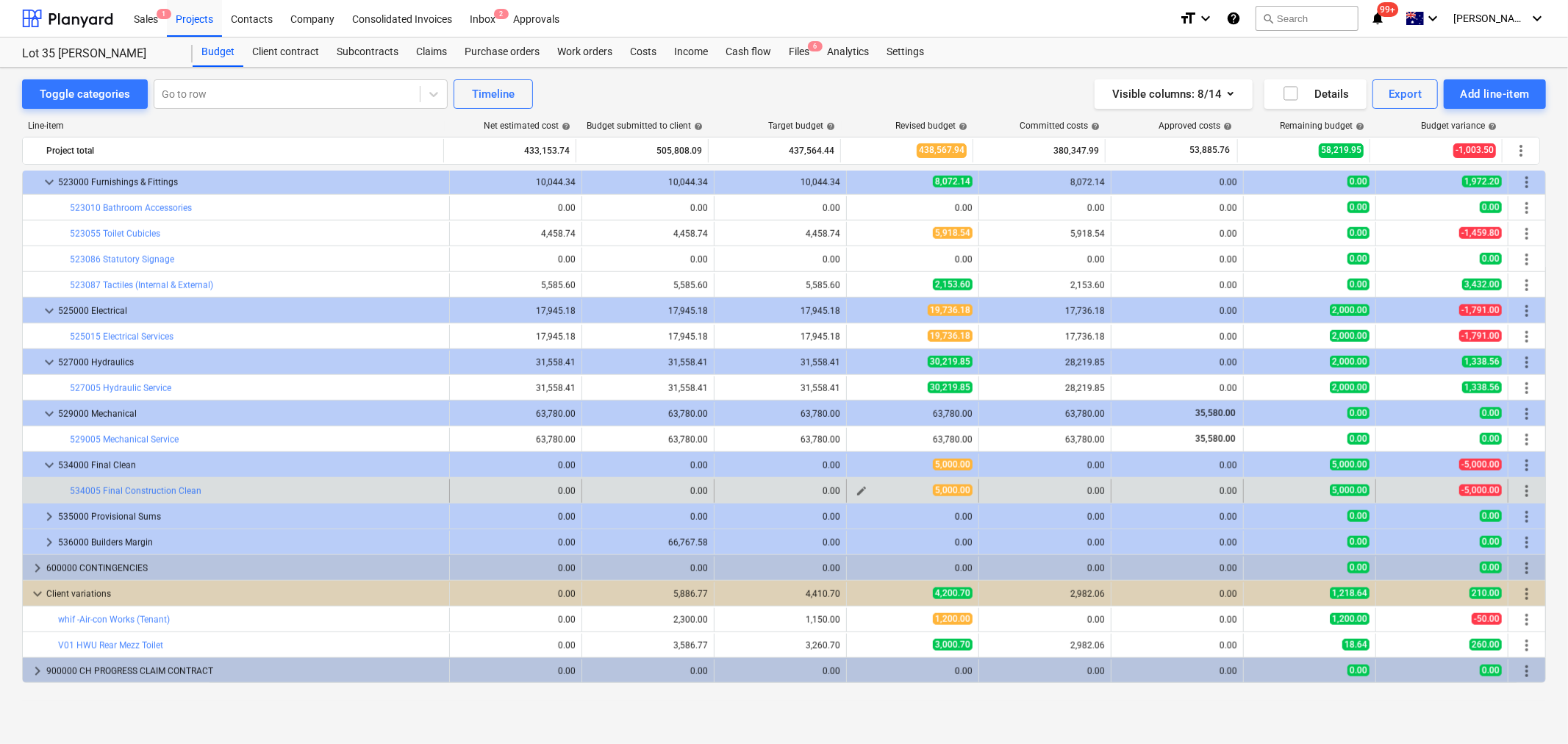
click at [856, 490] on span "edit" at bounding box center [862, 491] width 12 height 12
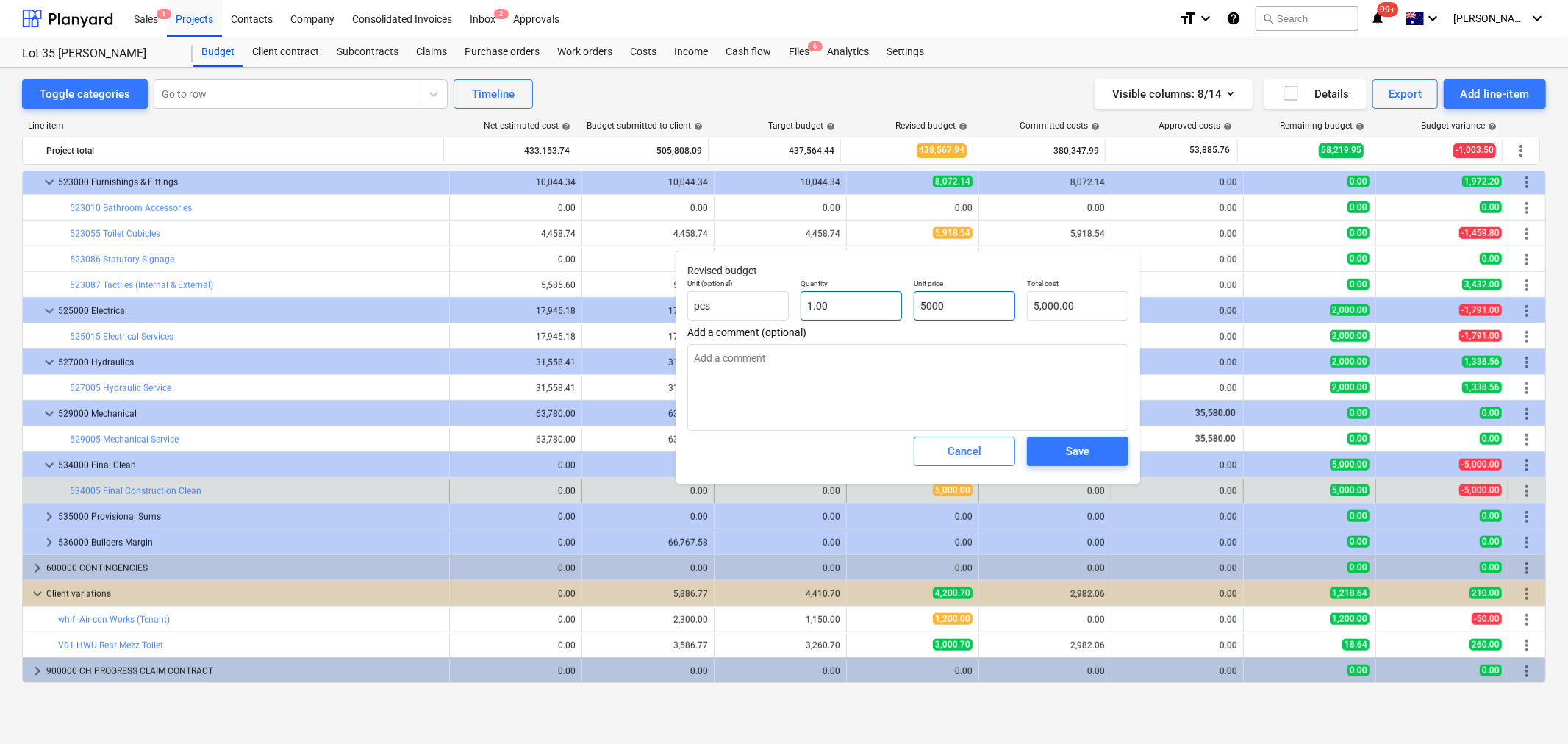
drag, startPoint x: 923, startPoint y: 297, endPoint x: 878, endPoint y: 295, distance: 45.0
click at [878, 295] on div "Unit (optional) pcs Quantity 1.00 Unit price 5000 Total cost 5,000.00" at bounding box center [908, 300] width 453 height 54
click at [1069, 442] on div "Save" at bounding box center [1078, 451] width 24 height 19
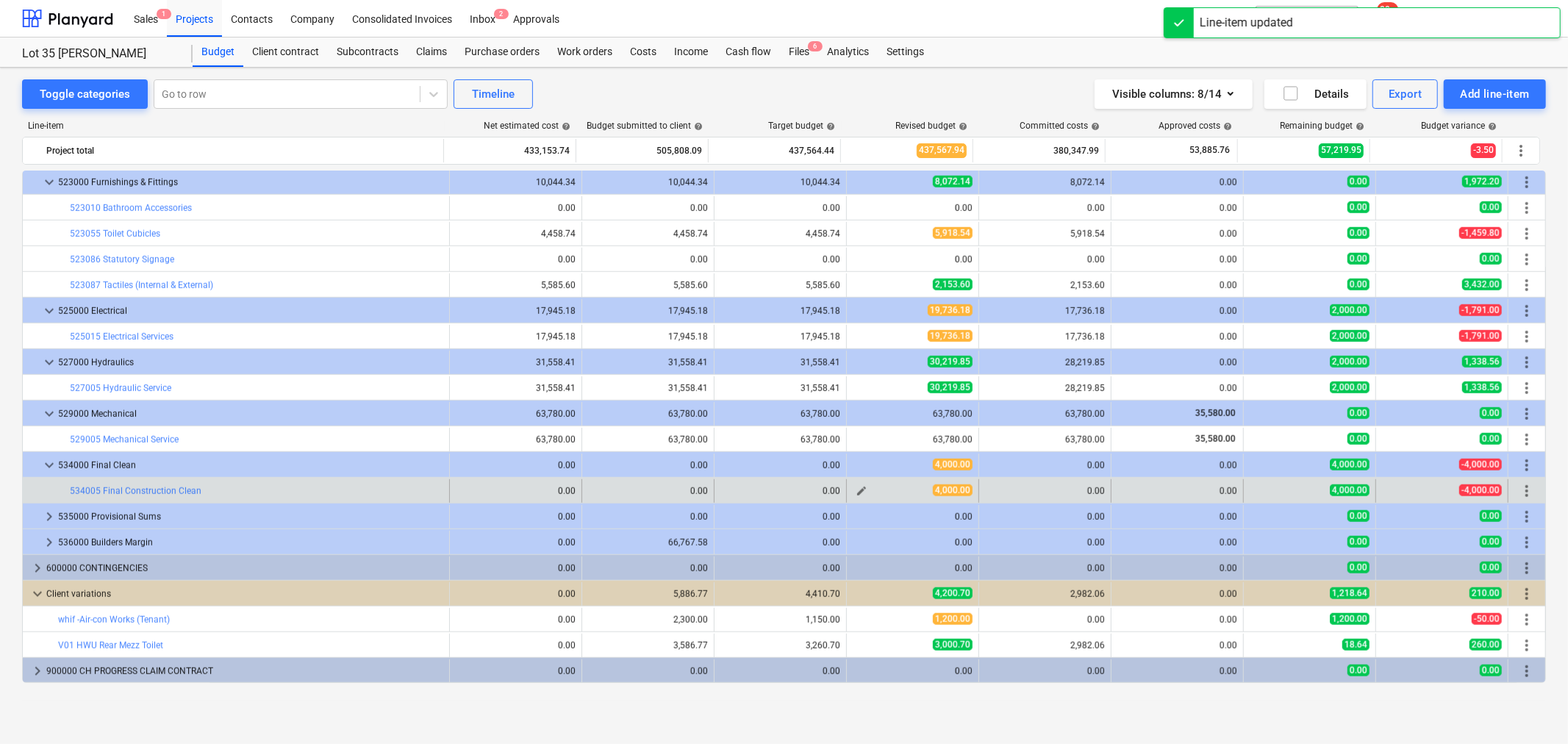
click at [856, 493] on span "edit" at bounding box center [862, 491] width 12 height 12
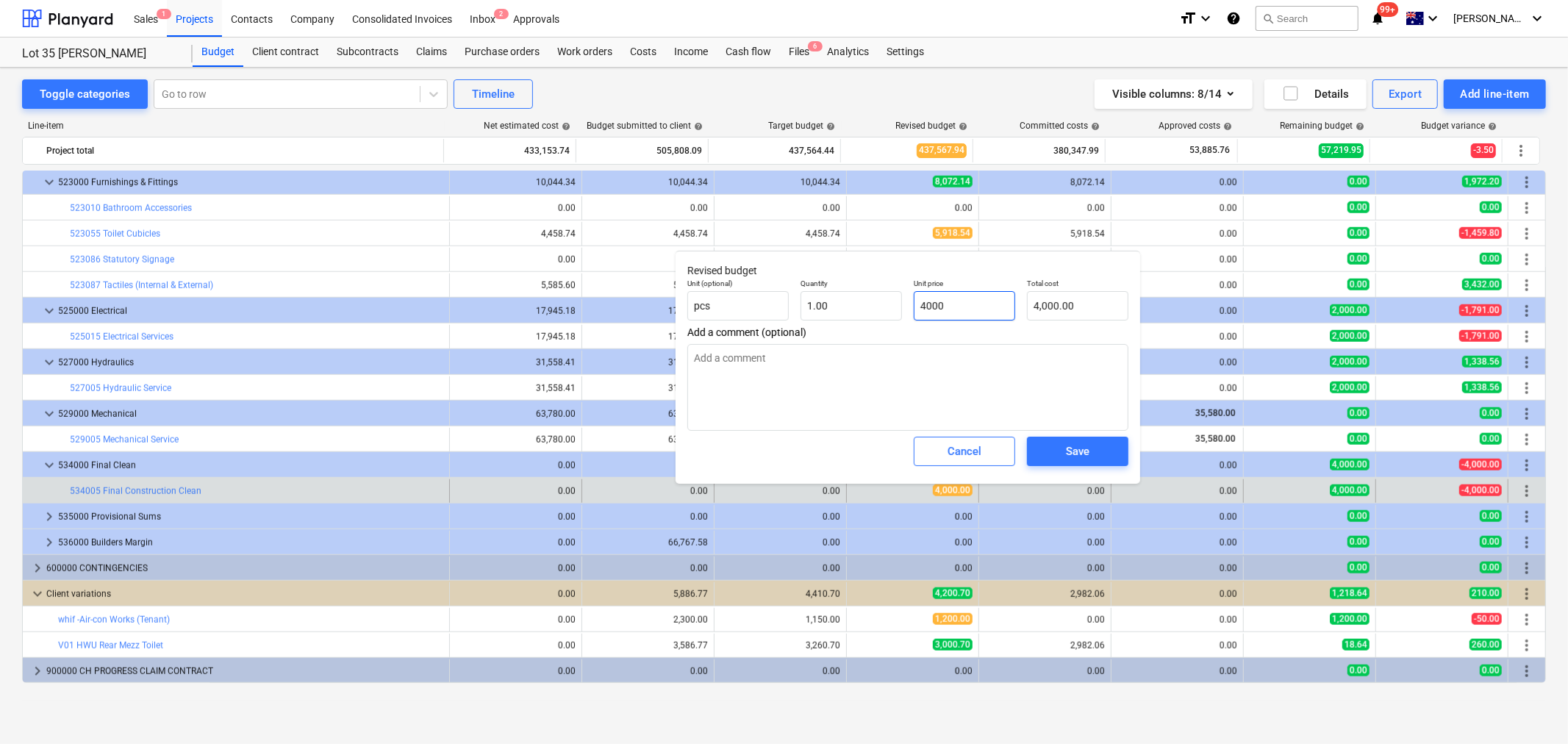
drag, startPoint x: 972, startPoint y: 301, endPoint x: 900, endPoint y: 320, distance: 74.5
click at [903, 318] on div "Unit (optional) pcs Quantity 1.00 Unit price 4000 Total cost 4,000.00" at bounding box center [908, 300] width 453 height 54
click at [1057, 447] on span "Save" at bounding box center [1078, 451] width 66 height 19
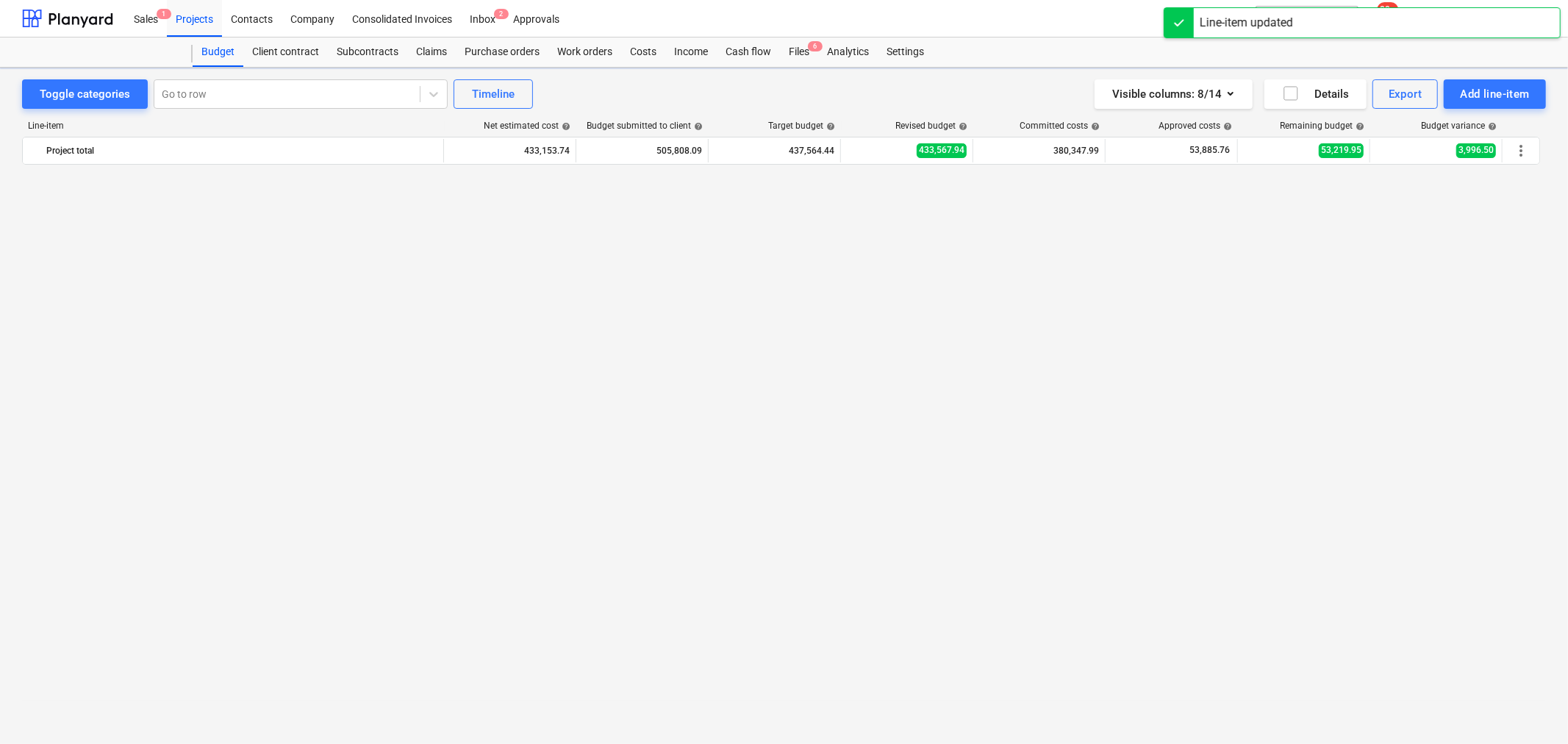
click at [853, 488] on div "keyboard_arrow_down 500000 CONSTRUCTION 393,776.13 460,543.71 393,776.13 394,00…" at bounding box center [784, 426] width 1525 height 512
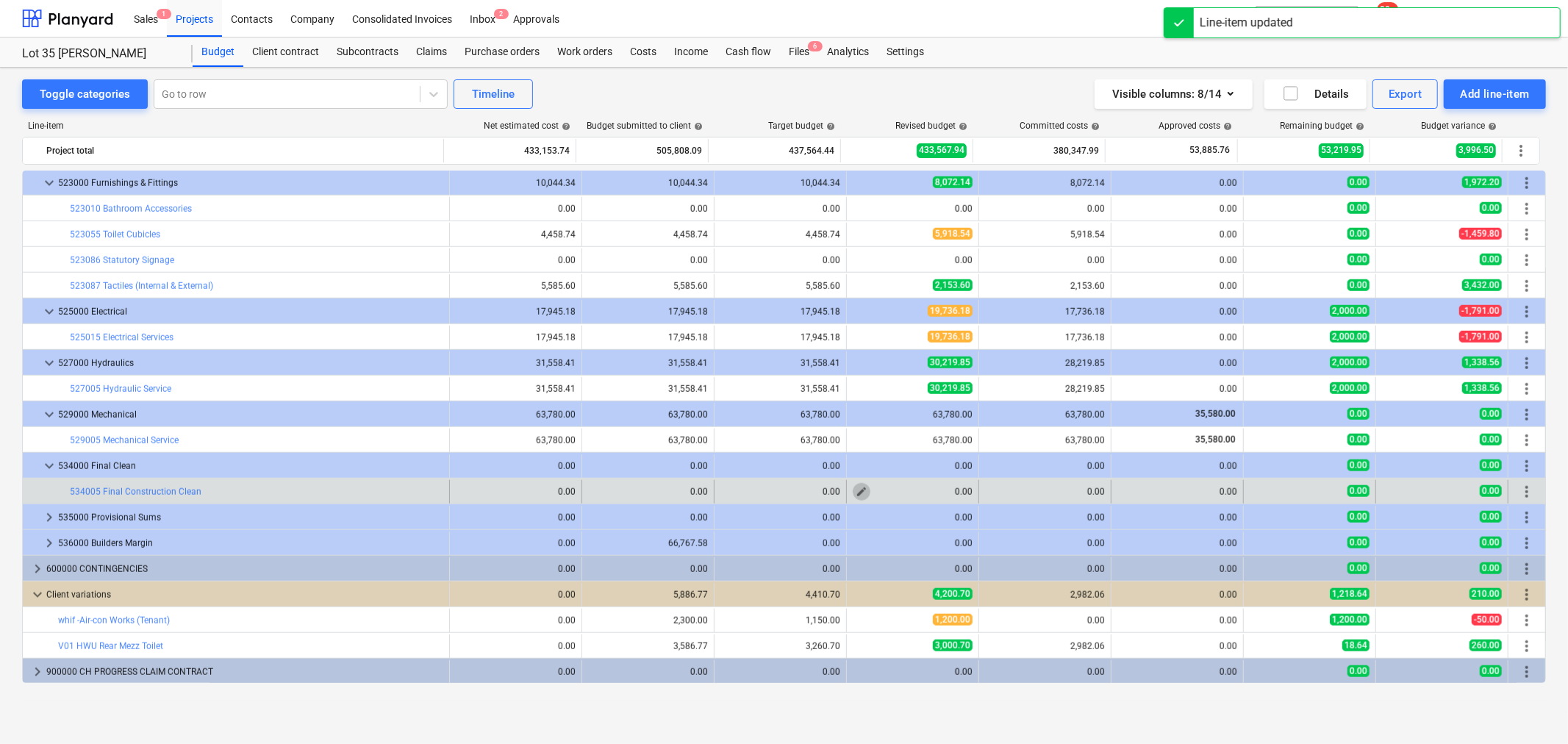
click at [859, 489] on span "edit" at bounding box center [862, 492] width 12 height 12
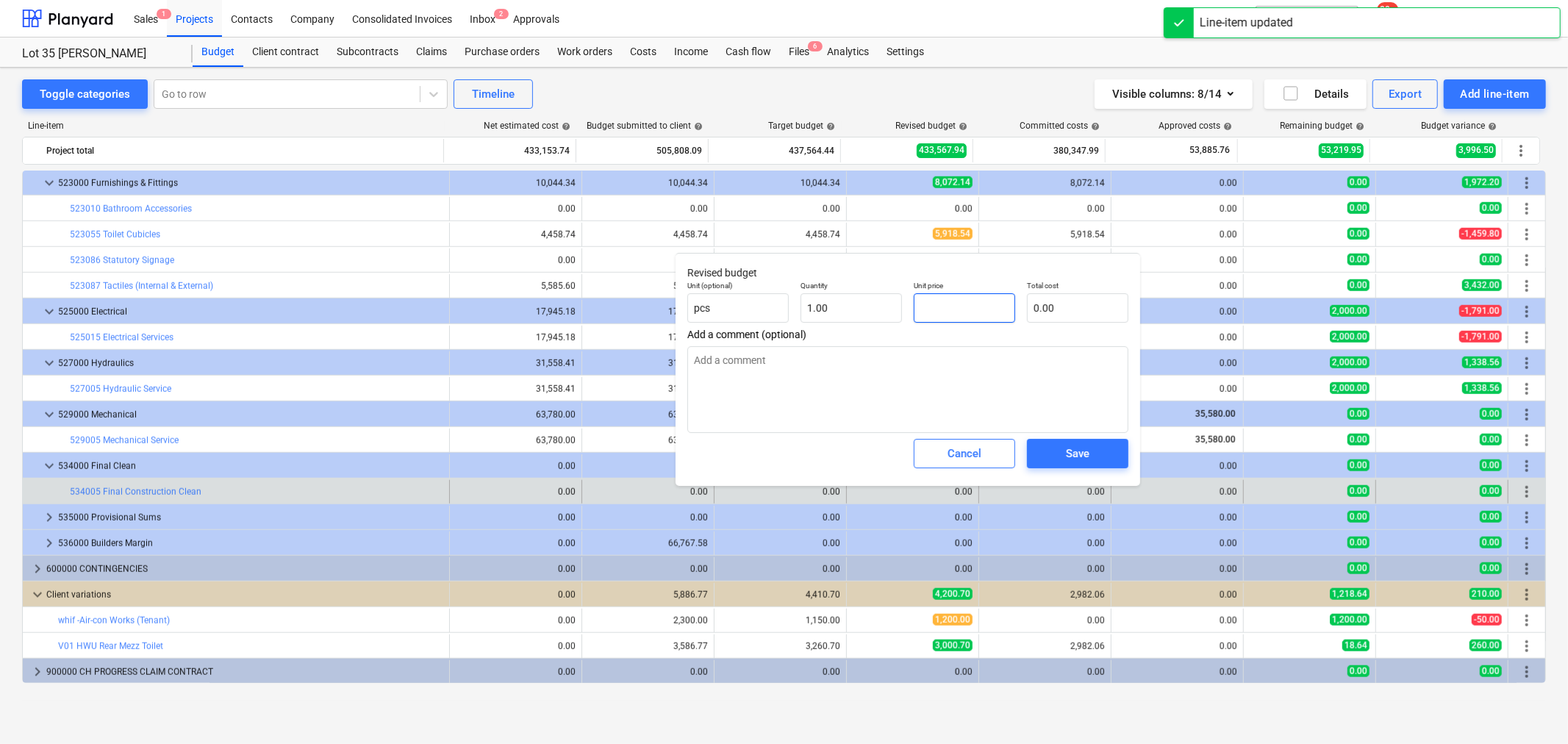
click at [943, 300] on input "text" at bounding box center [964, 308] width 102 height 29
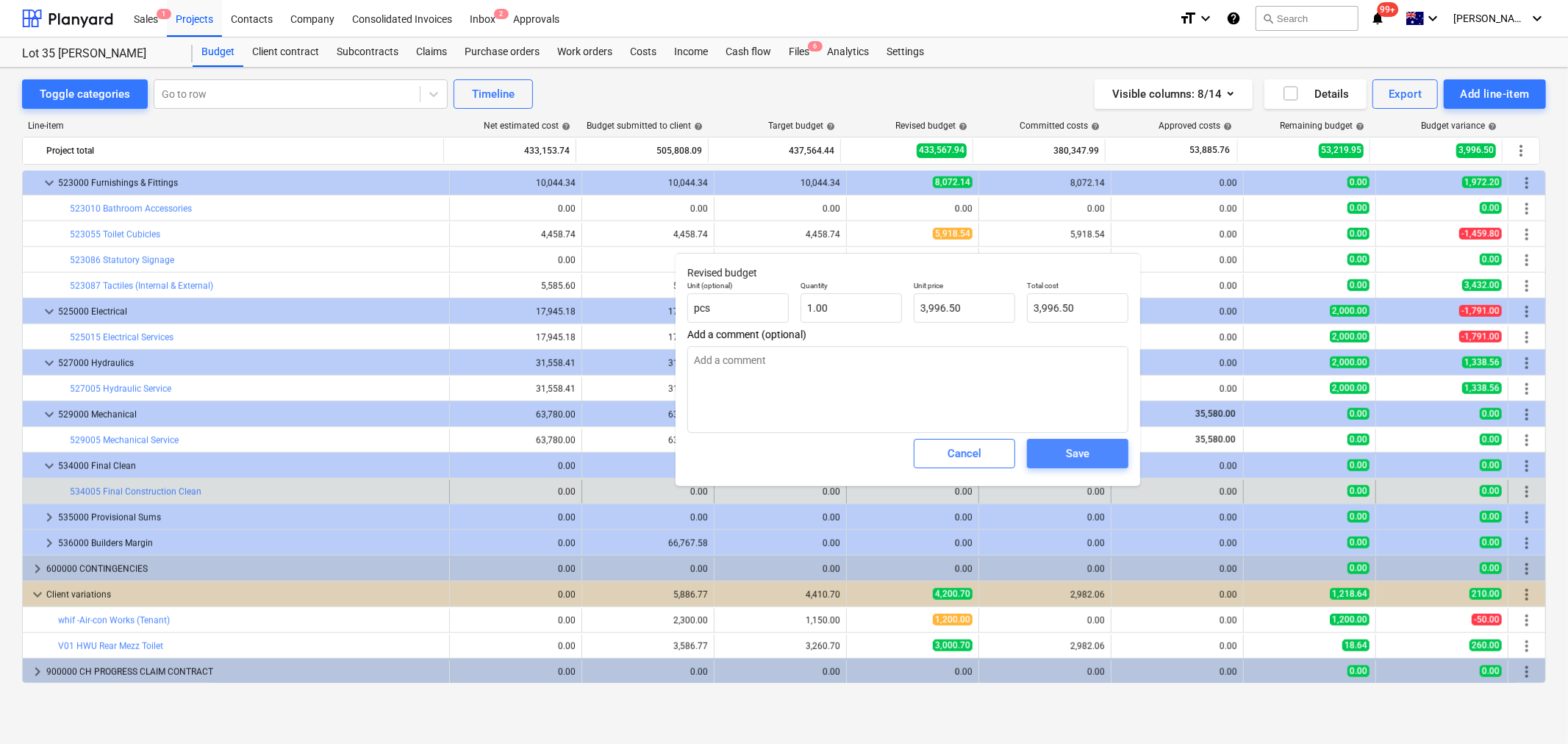
click at [1065, 466] on button "Save" at bounding box center [1078, 453] width 102 height 29
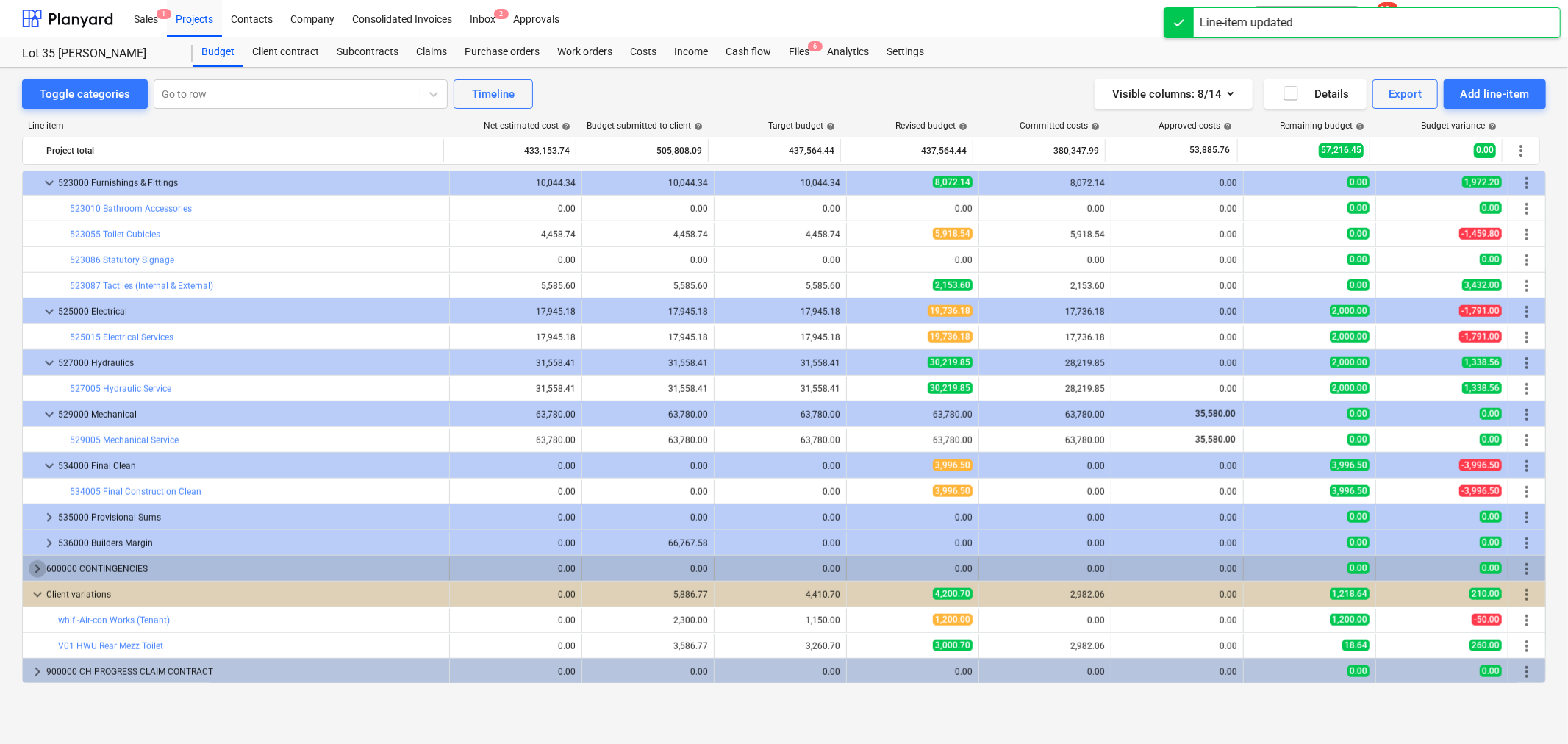
click at [29, 574] on span "keyboard_arrow_right" at bounding box center [37, 569] width 17 height 17
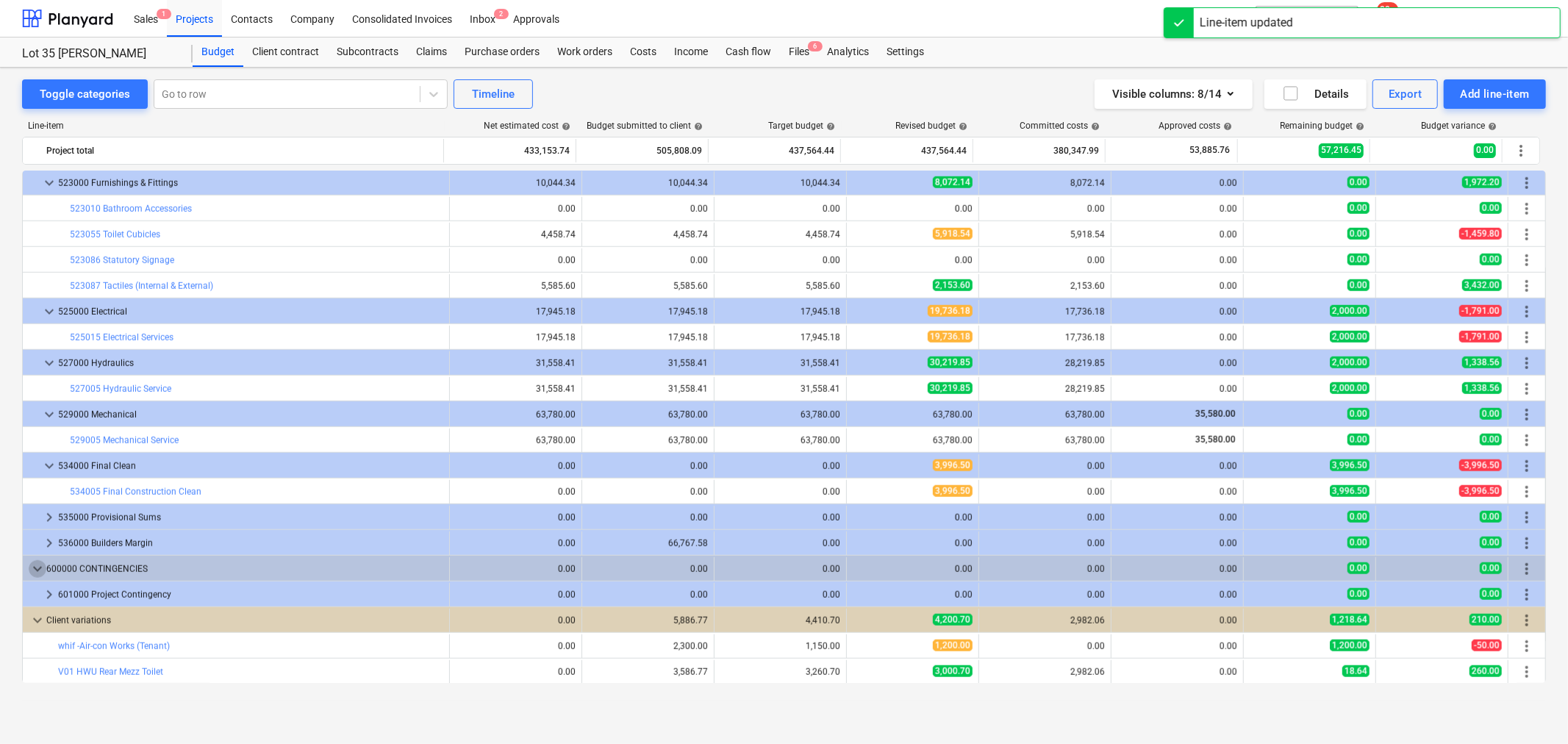
click at [29, 574] on span "keyboard_arrow_down" at bounding box center [37, 569] width 17 height 17
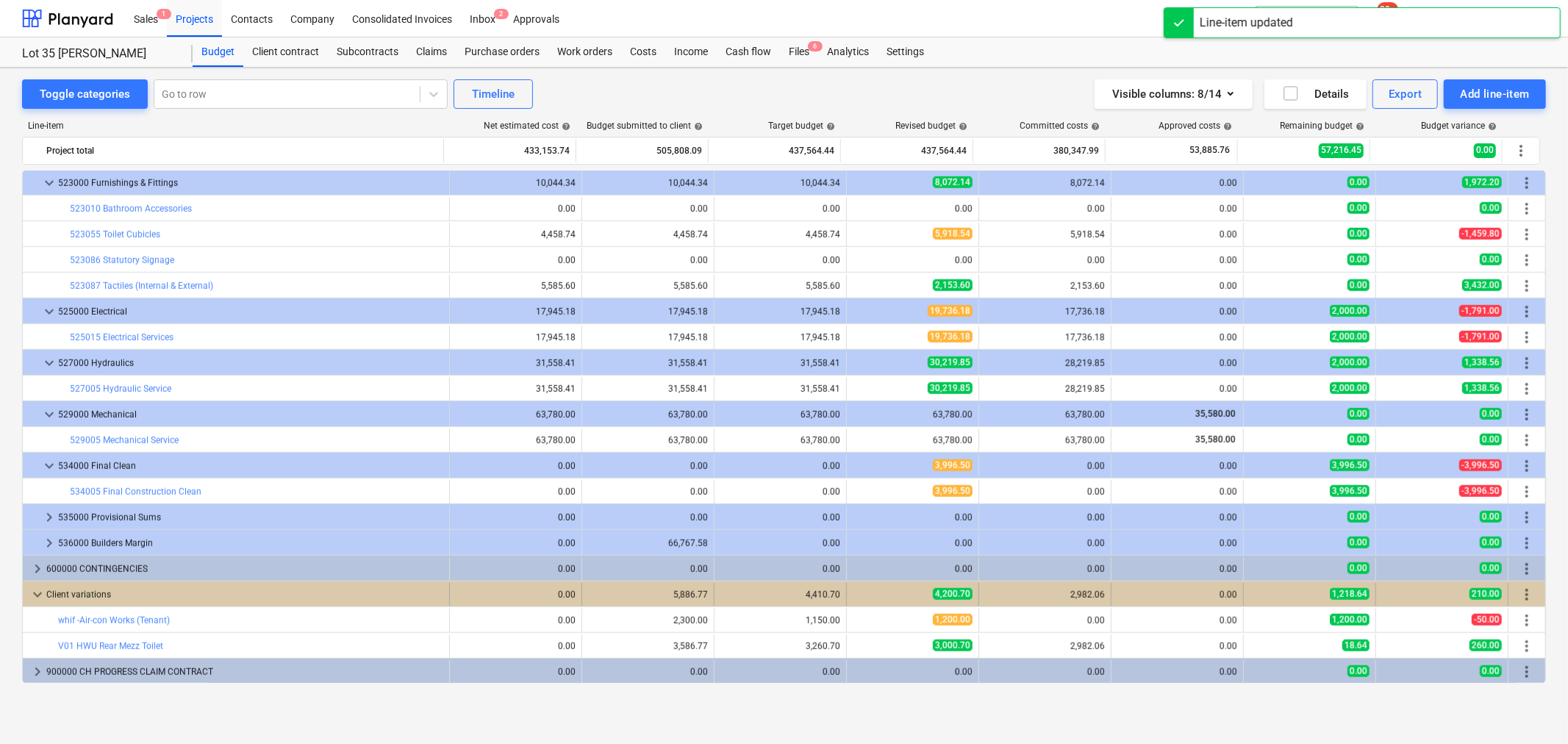
click at [34, 590] on span "keyboard_arrow_down" at bounding box center [37, 595] width 17 height 17
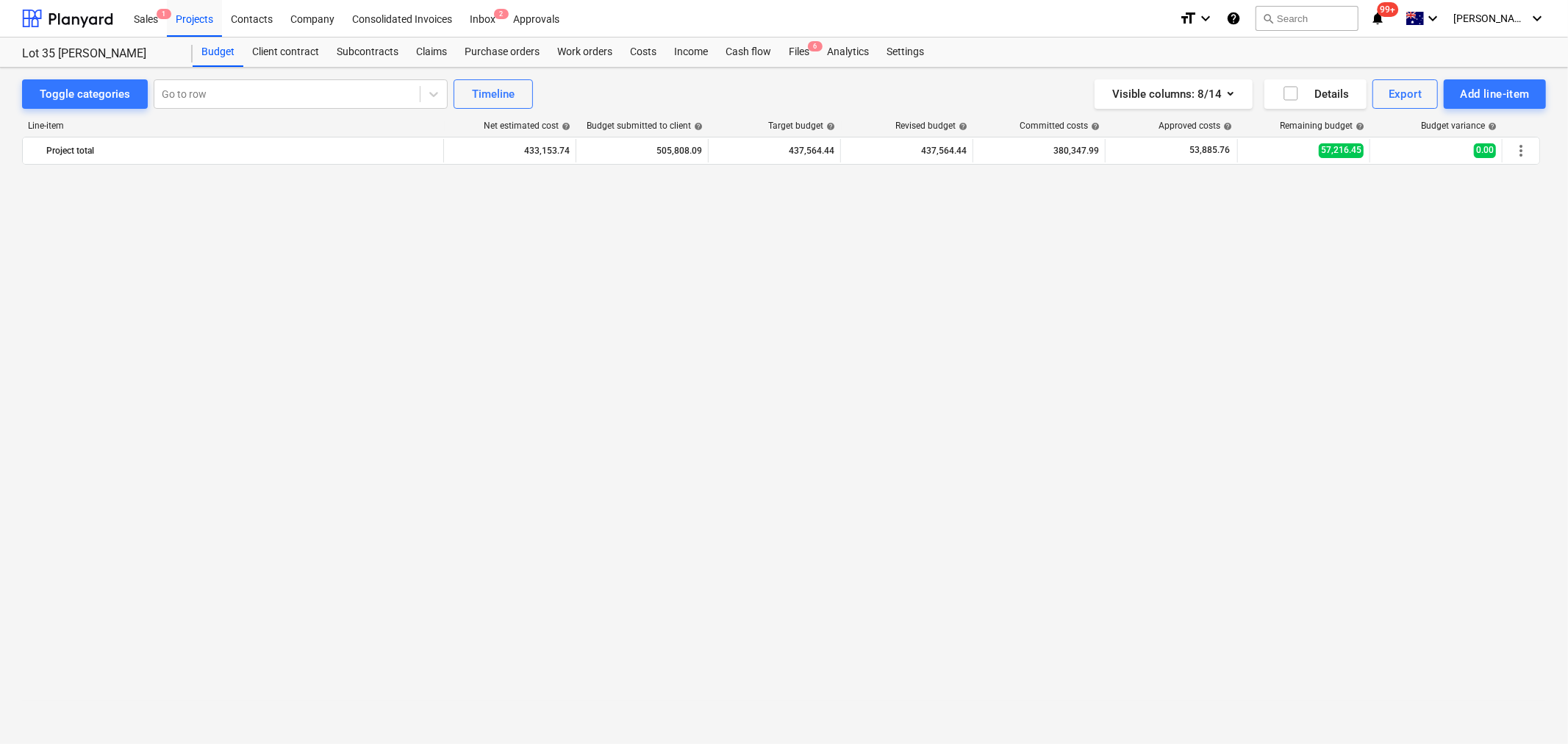
scroll to position [343, 0]
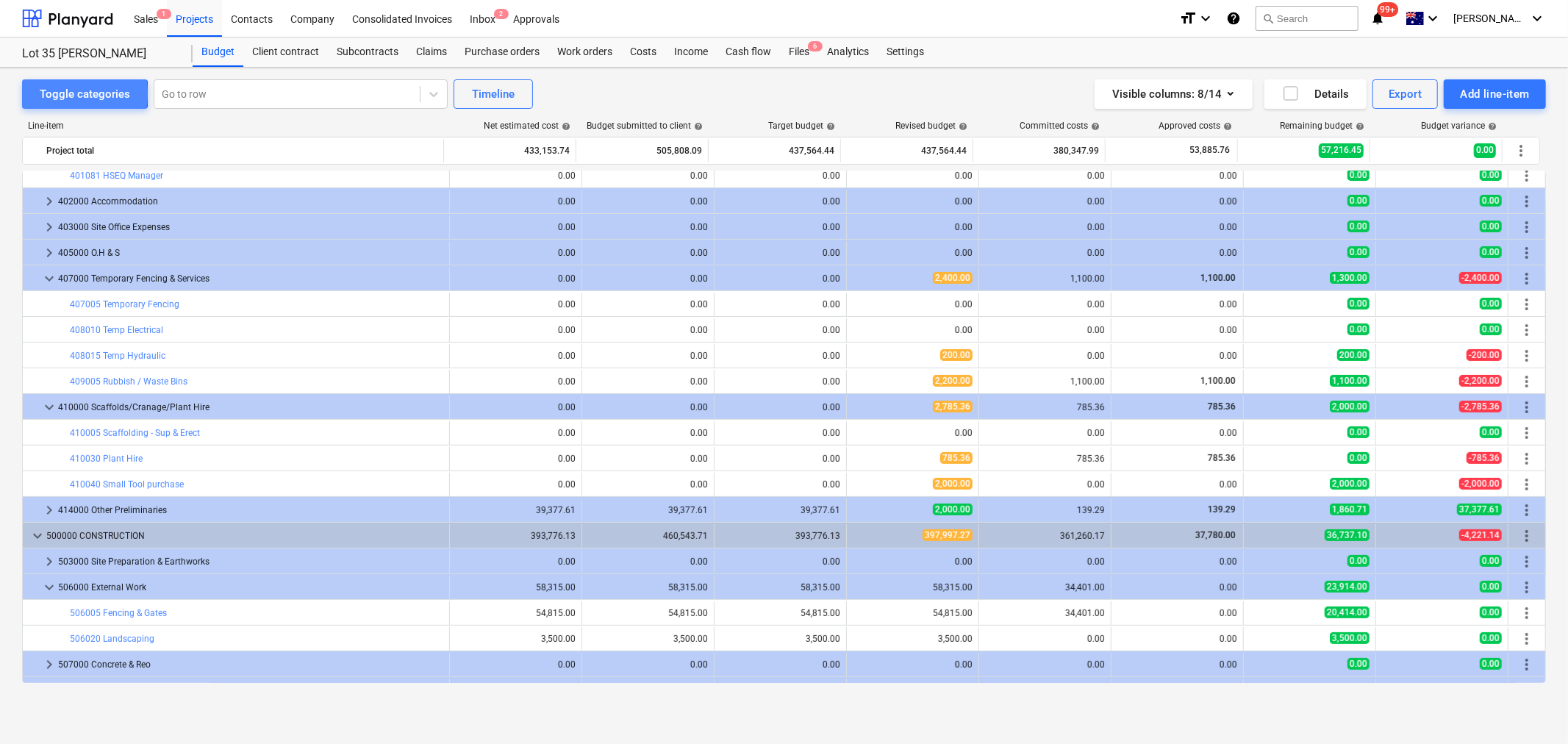
click at [50, 93] on div "Toggle categories" at bounding box center [84, 94] width 91 height 19
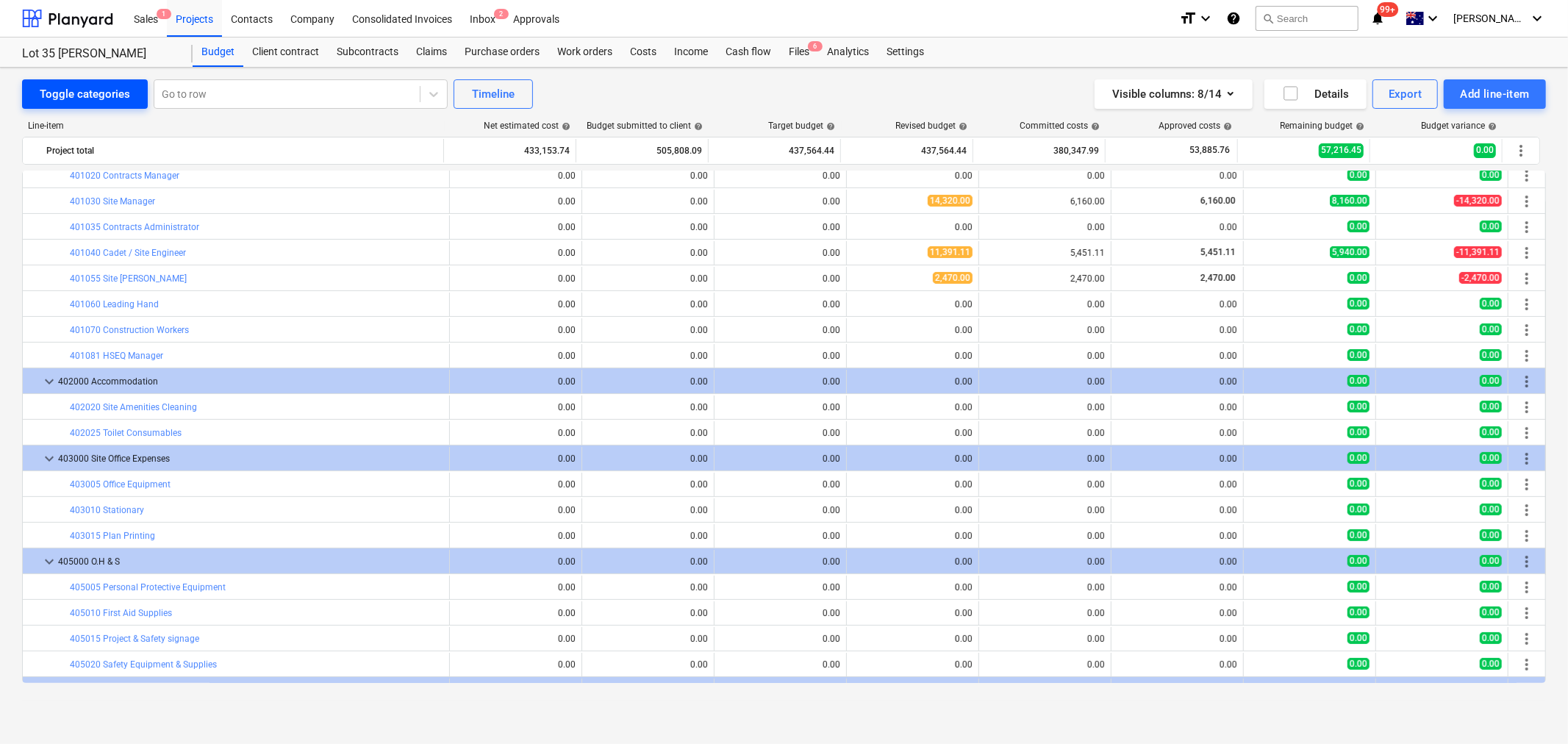
click at [80, 102] on div "Toggle categories" at bounding box center [84, 94] width 91 height 19
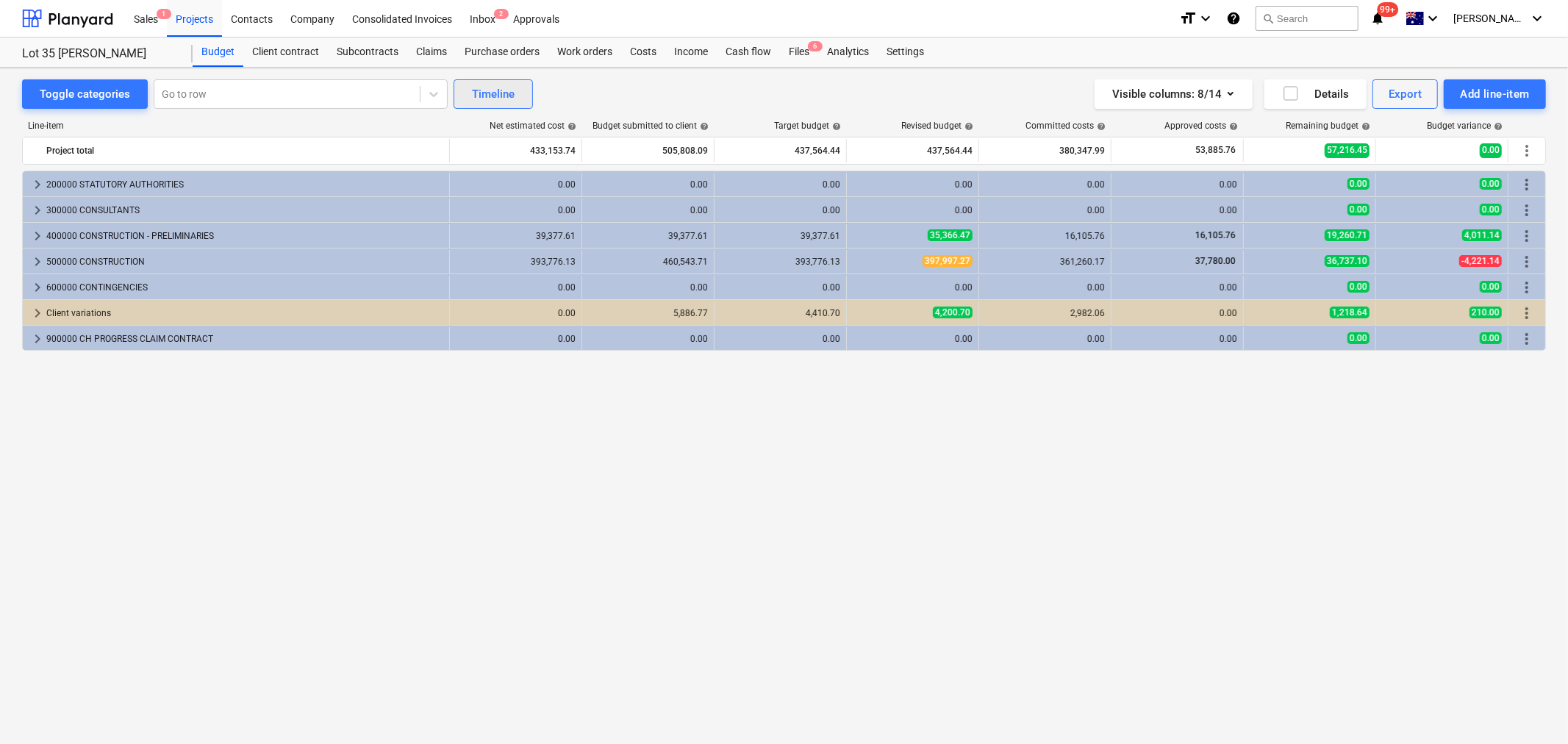
click at [486, 84] on div "Timeline" at bounding box center [493, 94] width 43 height 19
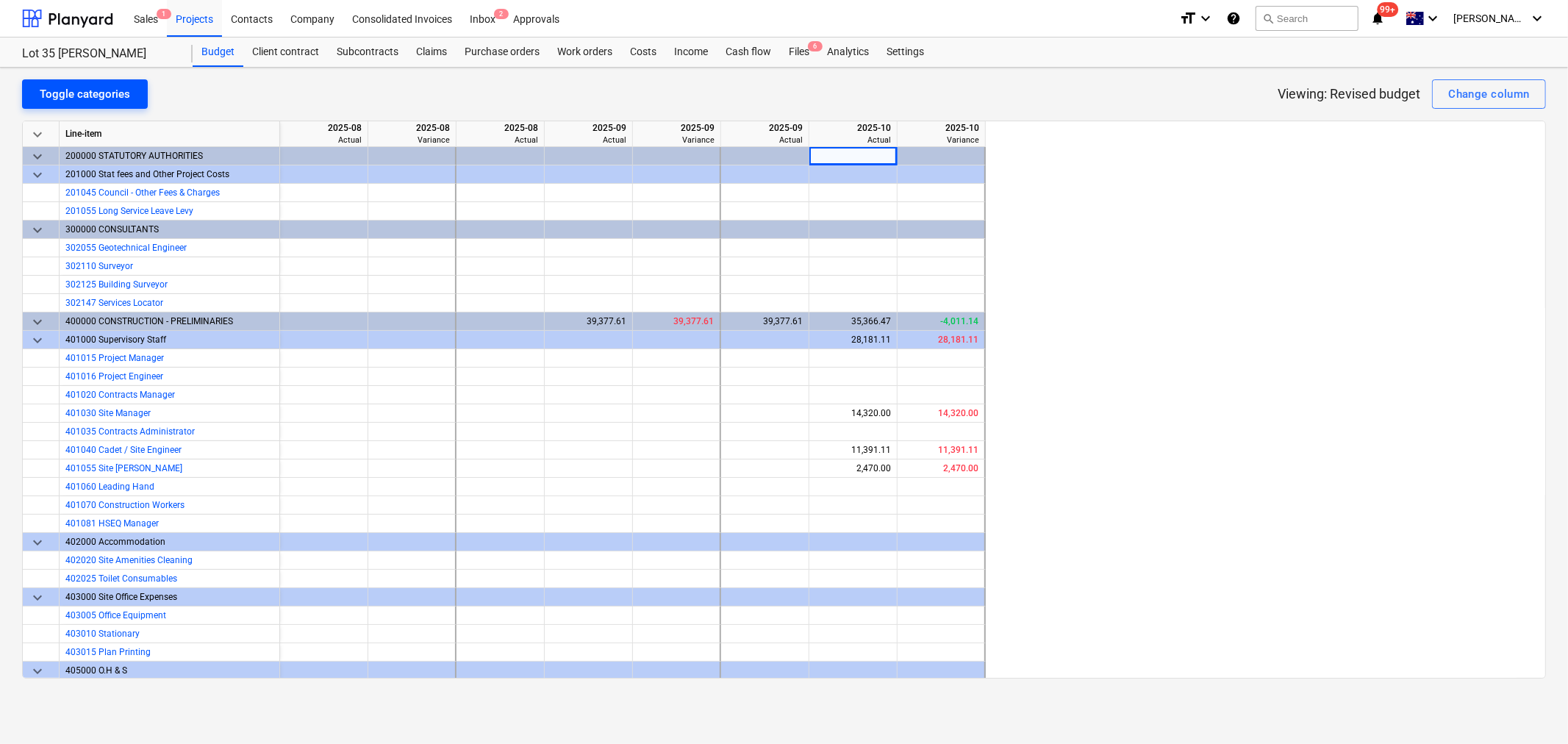
click at [89, 96] on div "Toggle categories" at bounding box center [84, 94] width 91 height 19
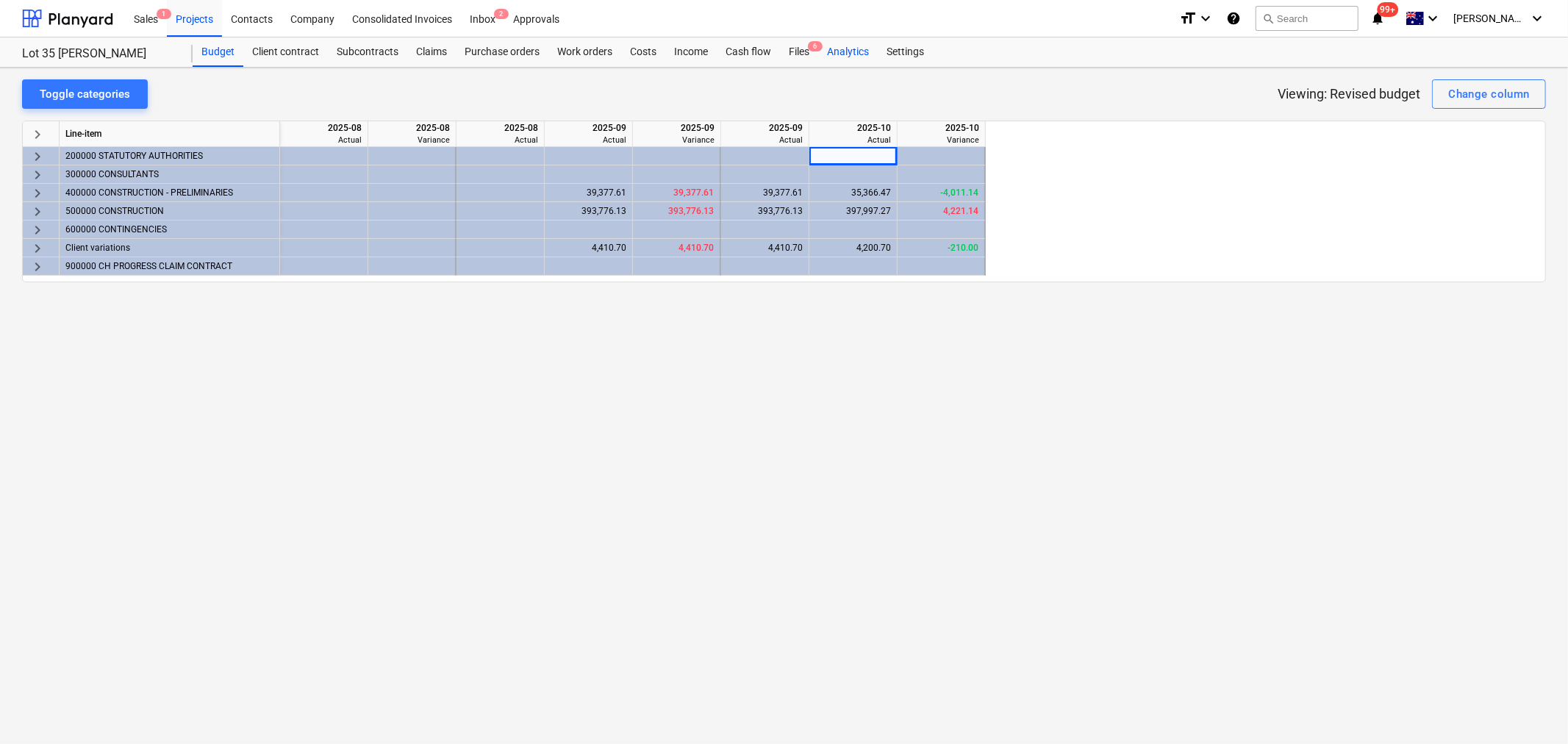
click at [846, 64] on div "Analytics" at bounding box center [848, 52] width 59 height 29
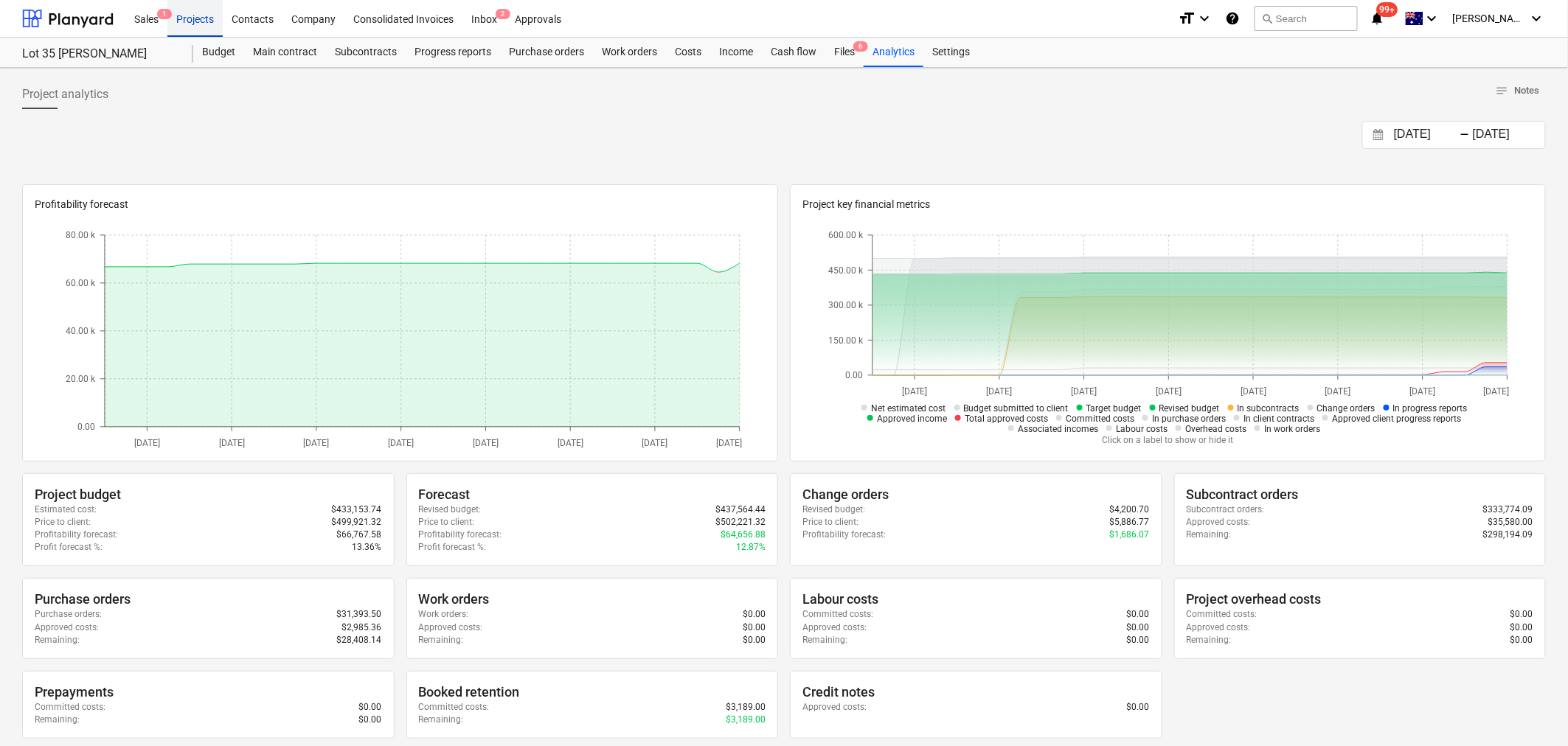
click at [185, 27] on div "Projects" at bounding box center [196, 18] width 55 height 38
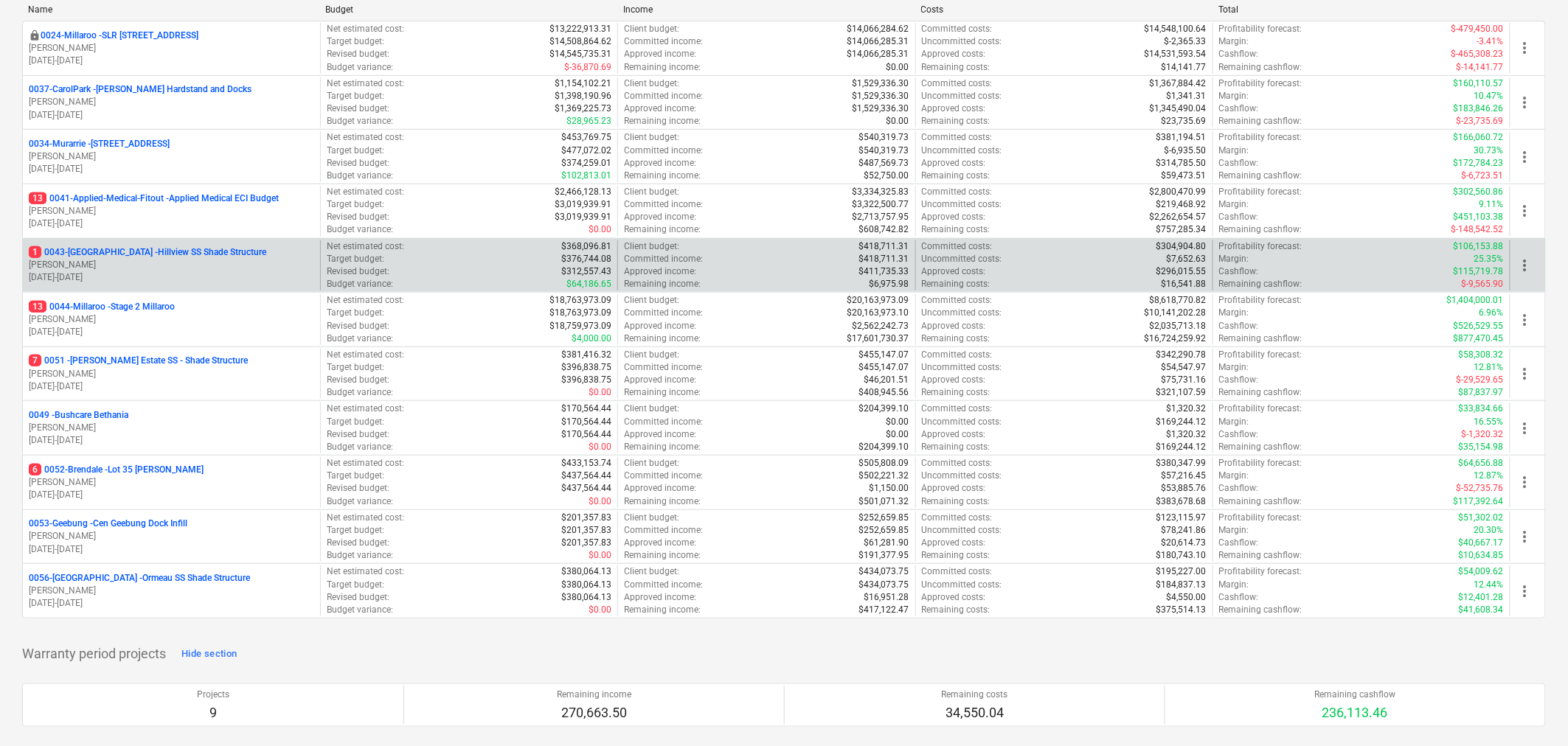
scroll to position [245, 0]
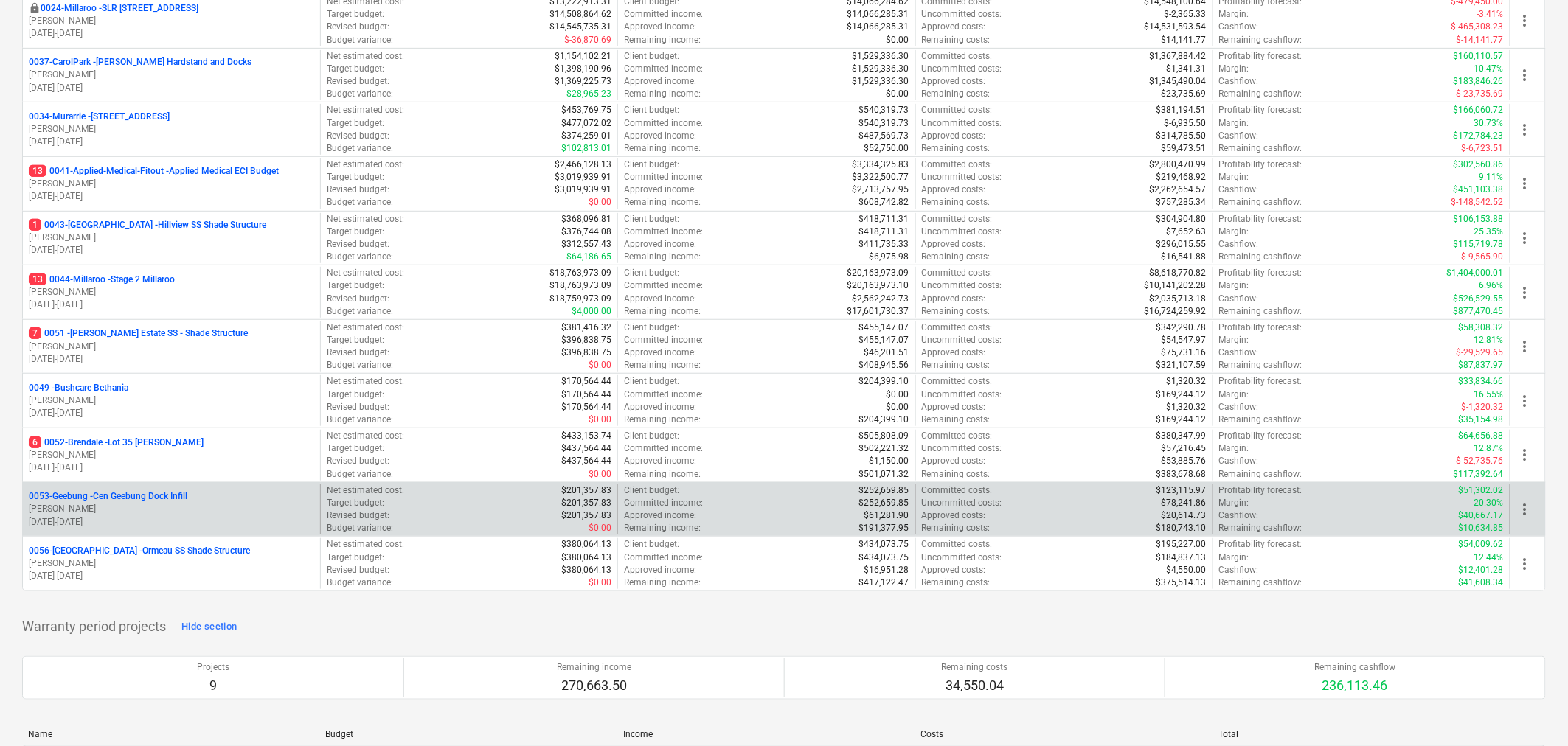
click at [210, 487] on div "0053-Geebung - Cen Geebung Dock Infill [PERSON_NAME] [DATE] - [DATE]" at bounding box center [172, 509] width 298 height 51
click at [188, 502] on p "0053-Geebung - Cen Geebung Dock Infill" at bounding box center [108, 497] width 158 height 13
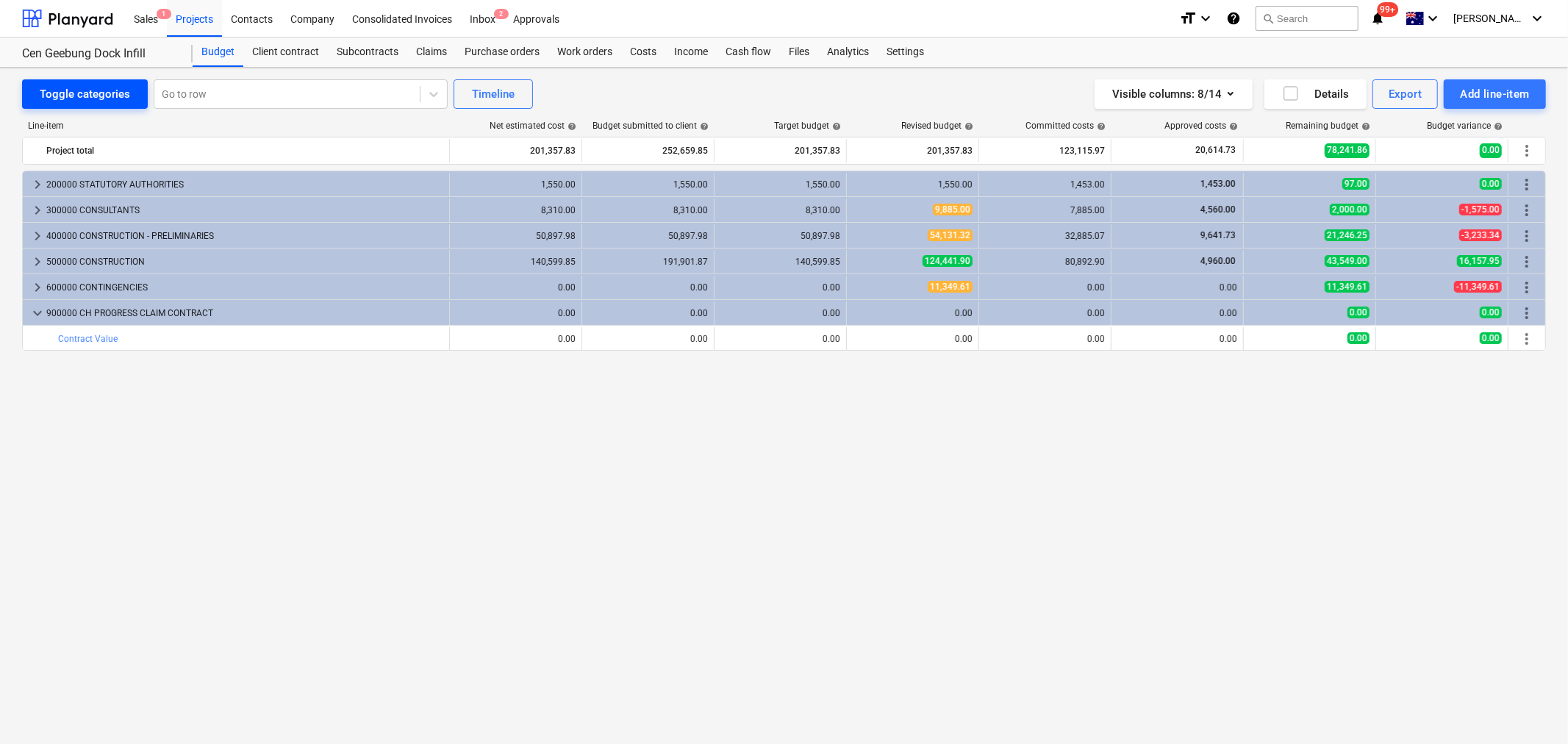
drag, startPoint x: 128, startPoint y: 71, endPoint x: 118, endPoint y: 107, distance: 37.4
click at [128, 72] on div "Toggle categories Go to row Timeline Visible columns : 8/14 Details Export Add …" at bounding box center [784, 390] width 1568 height 645
click at [118, 104] on button "Toggle categories" at bounding box center [84, 94] width 125 height 29
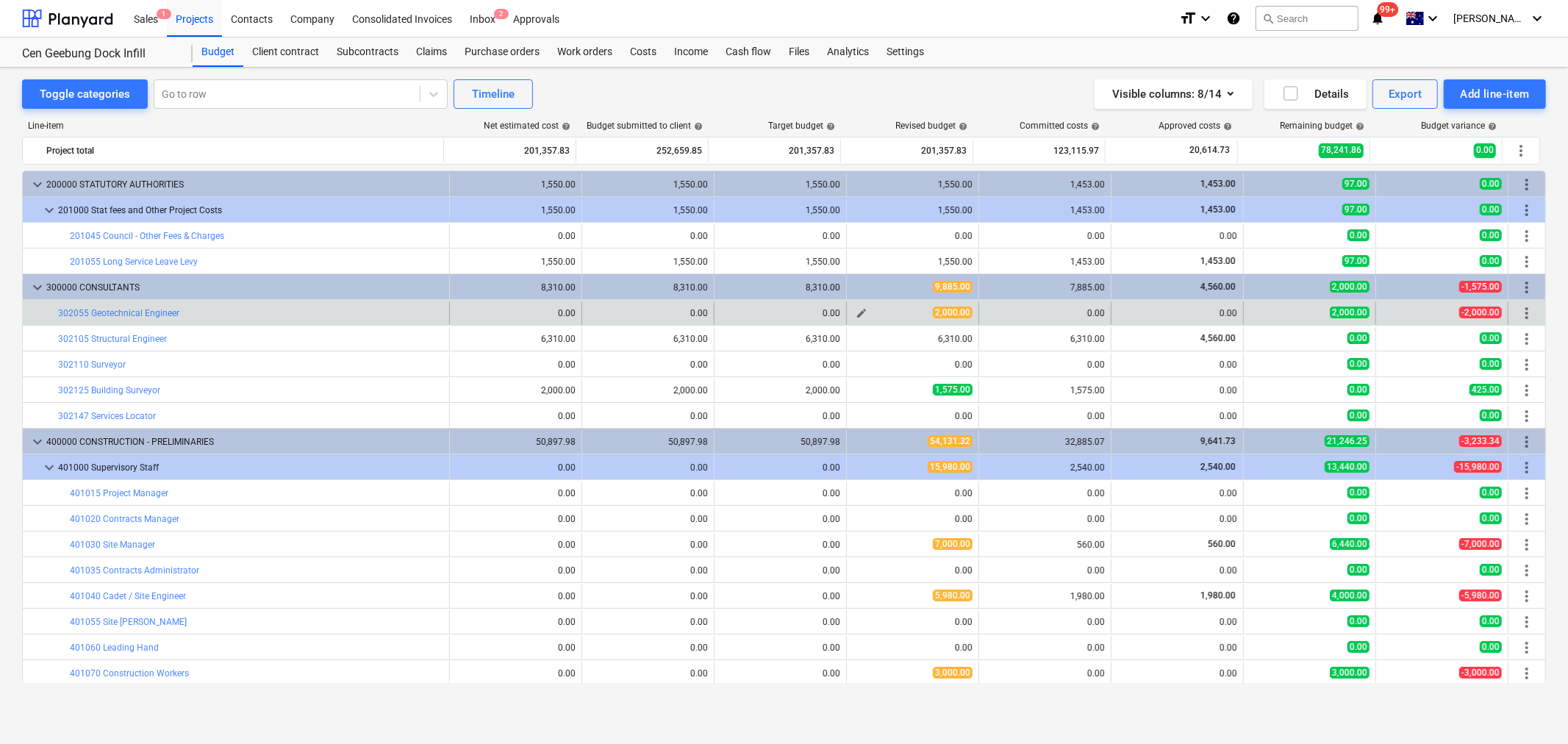
click at [853, 321] on div "edit" at bounding box center [862, 313] width 17 height 17
click at [856, 319] on span "edit" at bounding box center [862, 312] width 12 height 12
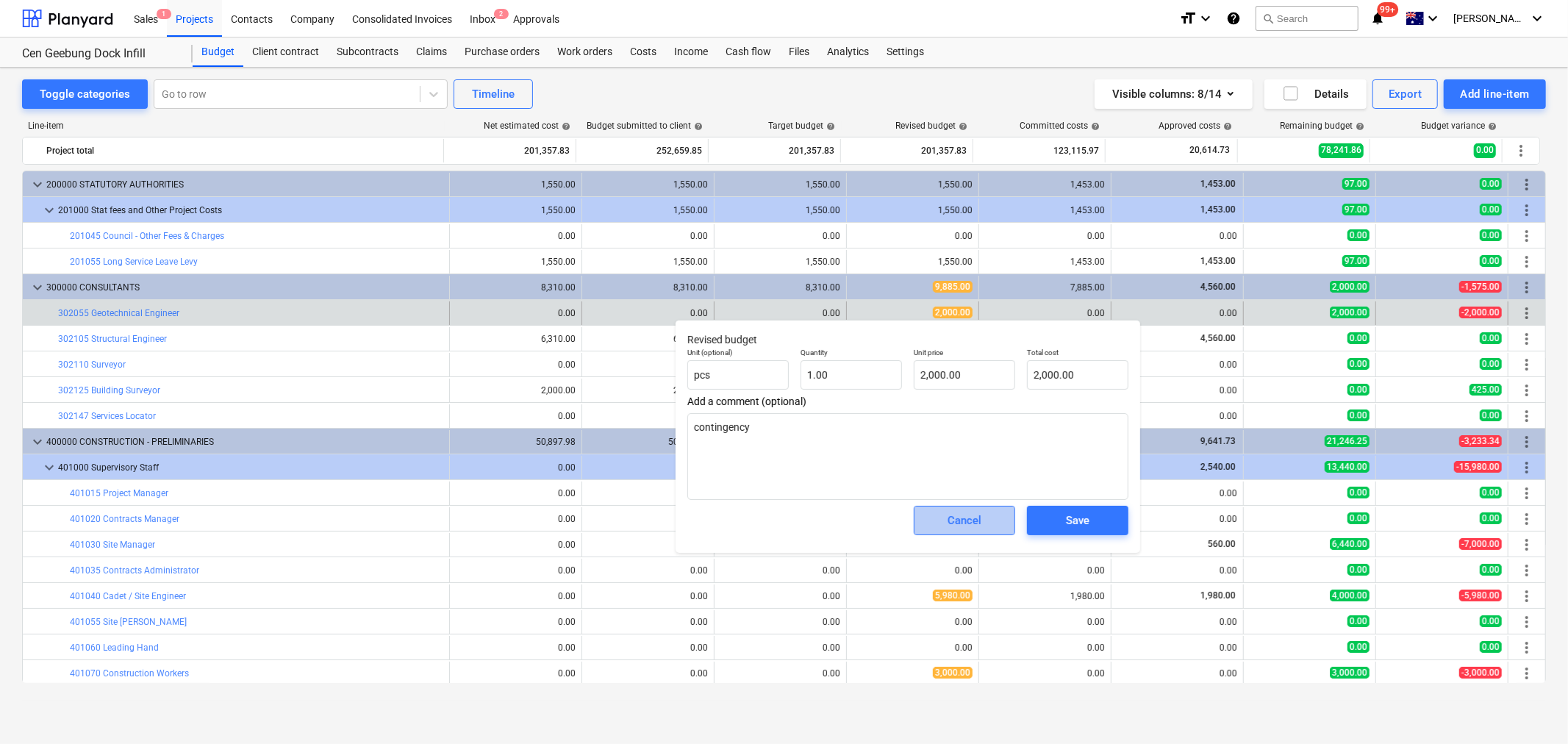
click at [954, 512] on div "Cancel" at bounding box center [964, 521] width 34 height 19
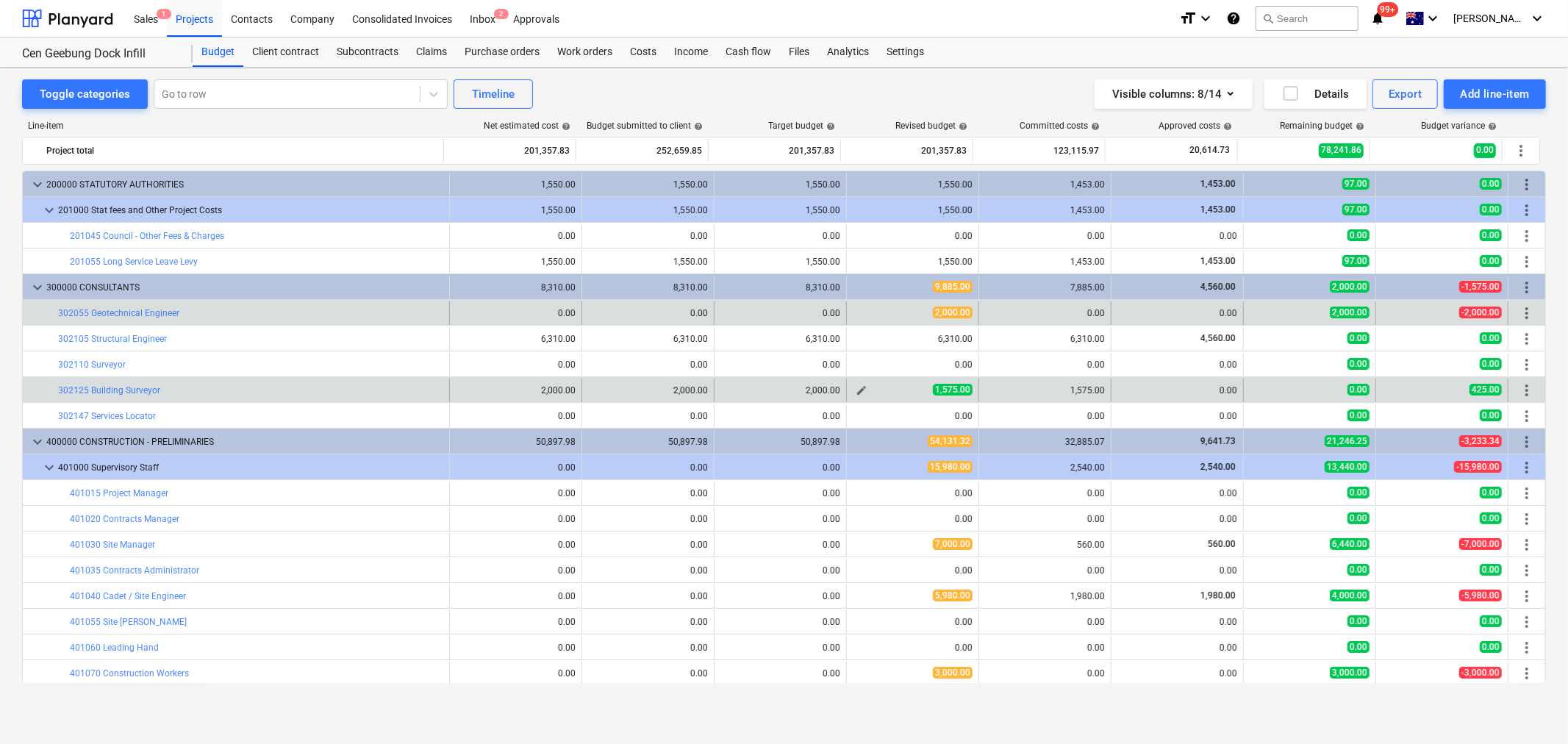
click at [864, 384] on div "edit" at bounding box center [862, 391] width 17 height 17
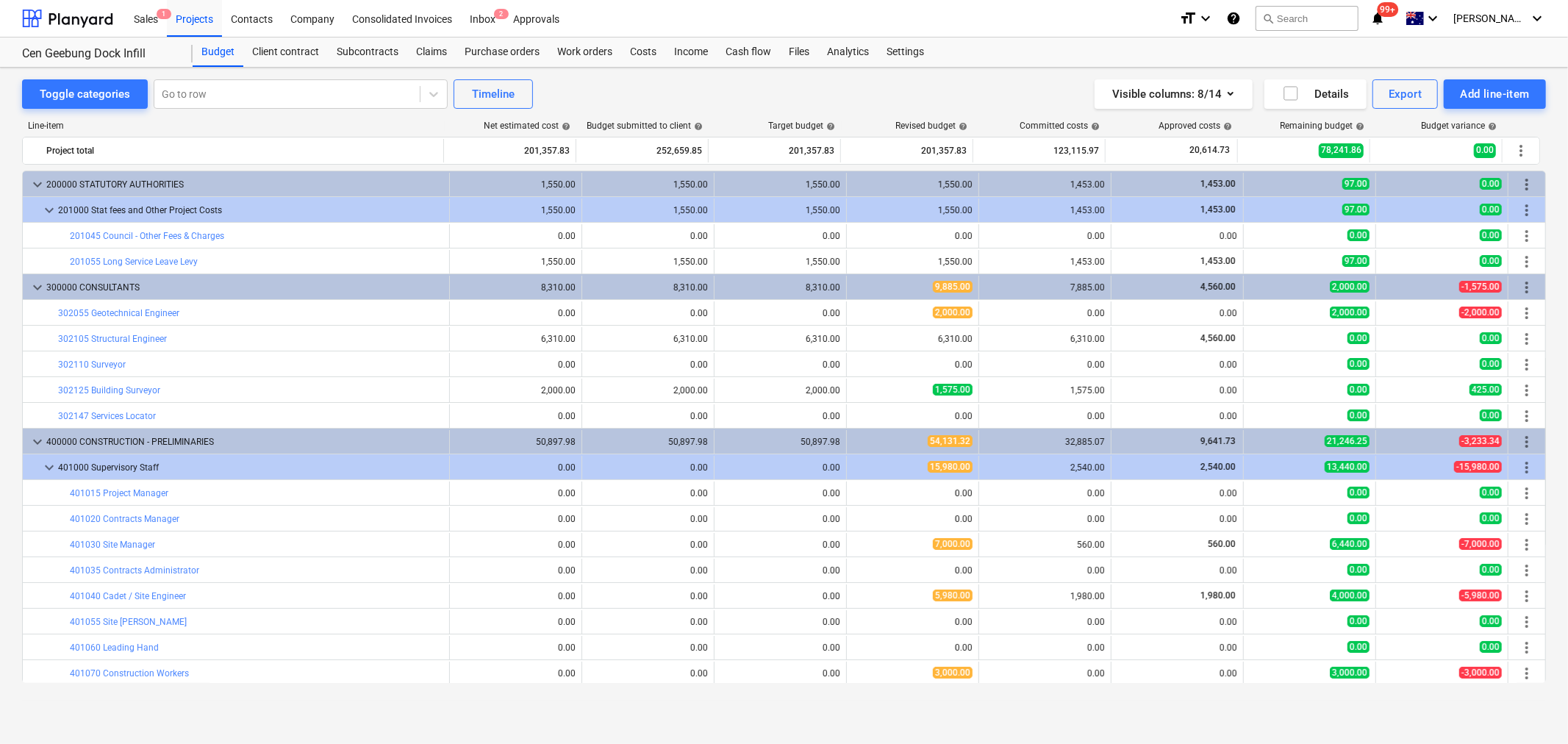
scroll to position [81, 0]
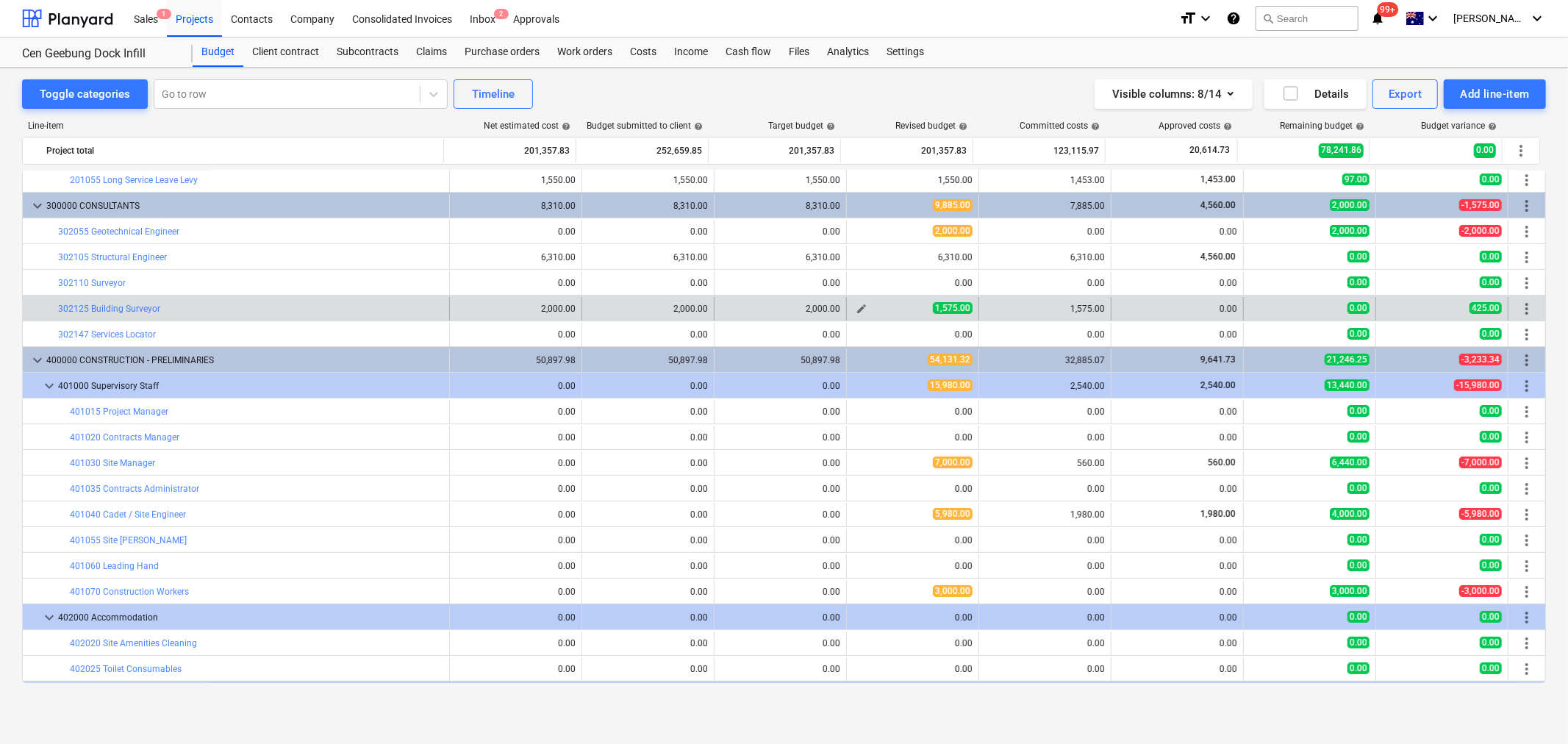
click at [856, 312] on span "edit" at bounding box center [862, 308] width 12 height 12
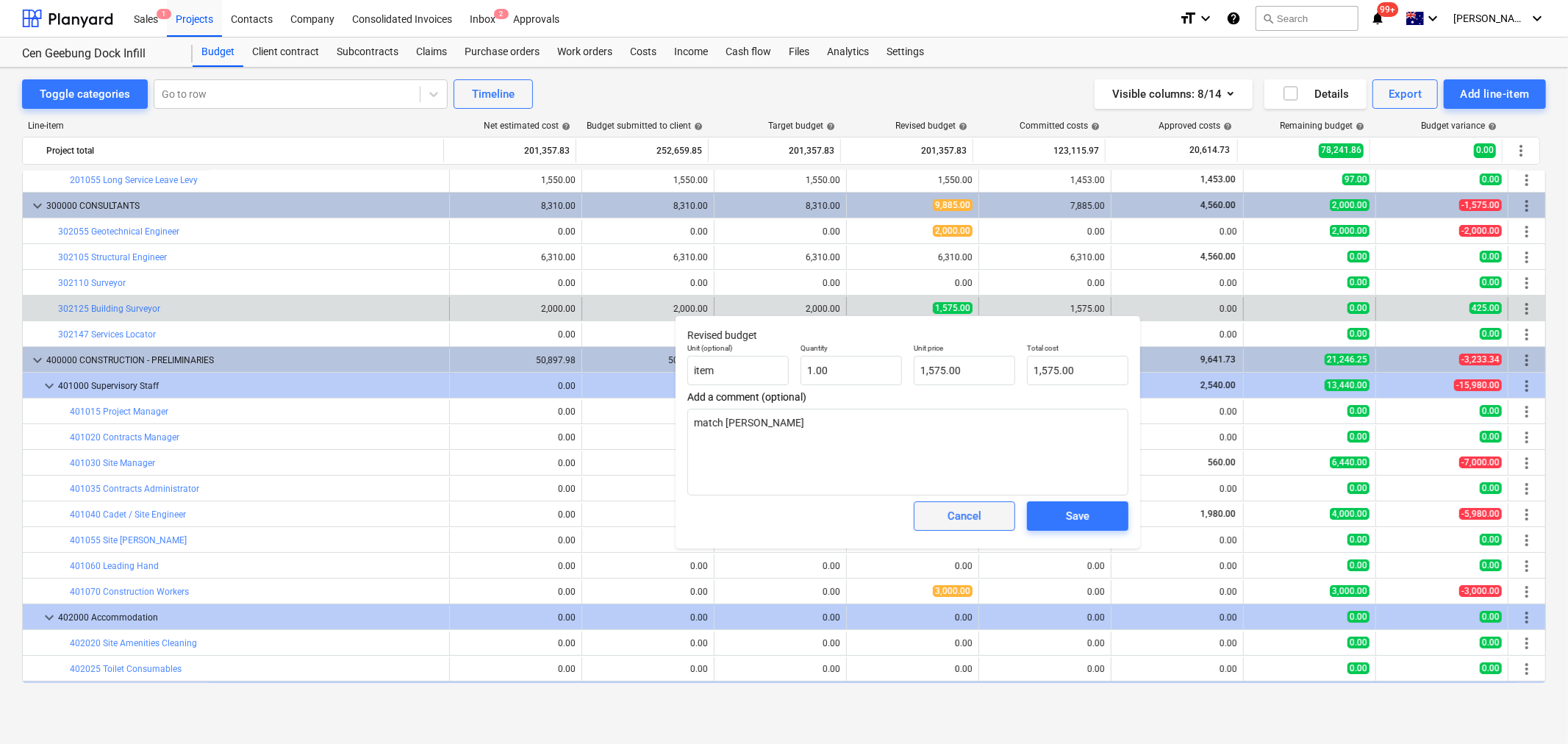
click at [975, 518] on div "Cancel" at bounding box center [964, 516] width 34 height 19
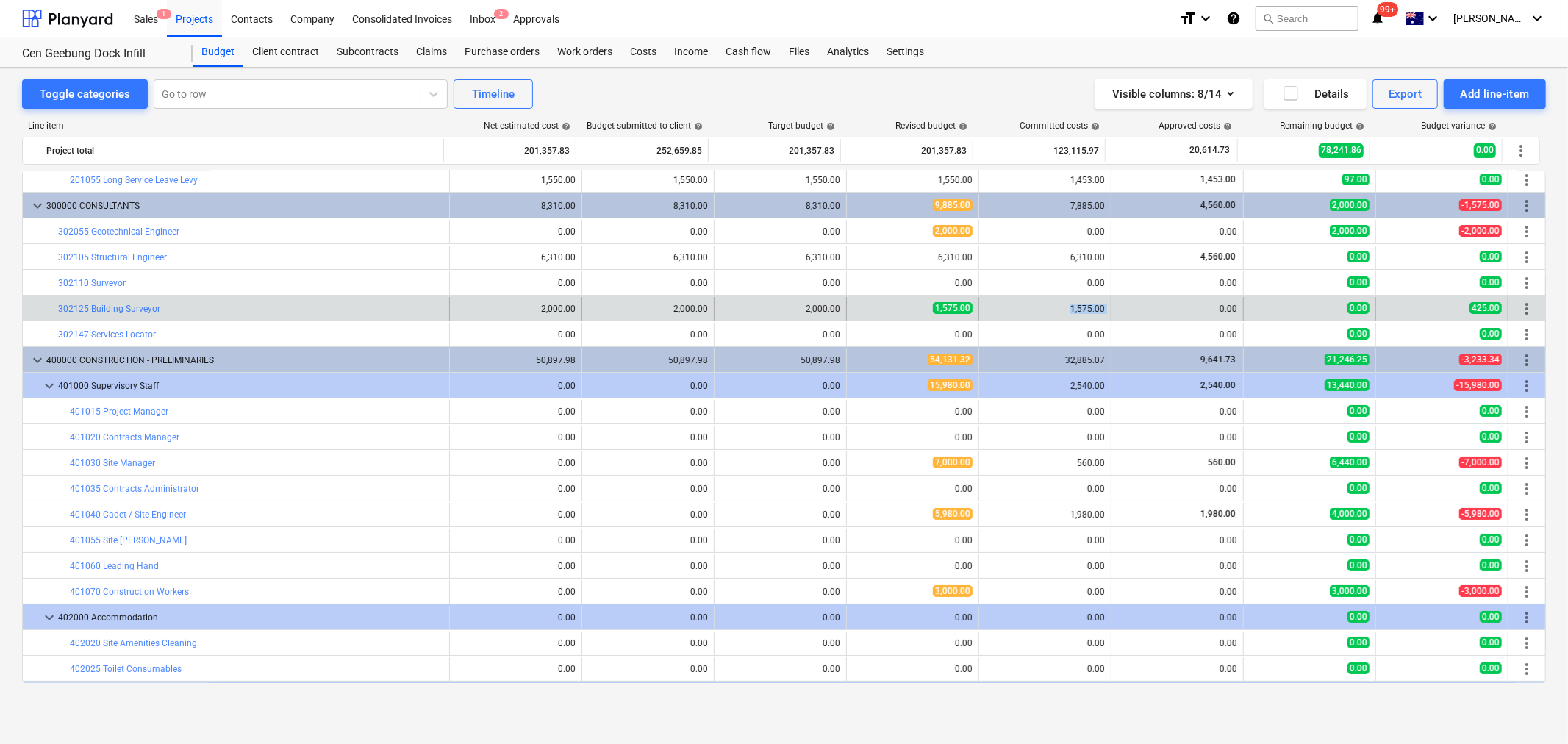
drag, startPoint x: 1061, startPoint y: 311, endPoint x: 1140, endPoint y: 308, distance: 79.1
click at [1140, 308] on div "bar_chart 302125 Building Surveyor 2,000.00 edit 2,000.00 2,000.00 edit 1,575.0…" at bounding box center [784, 308] width 1523 height 24
click at [1105, 304] on div "1,575.00" at bounding box center [1046, 308] width 133 height 24
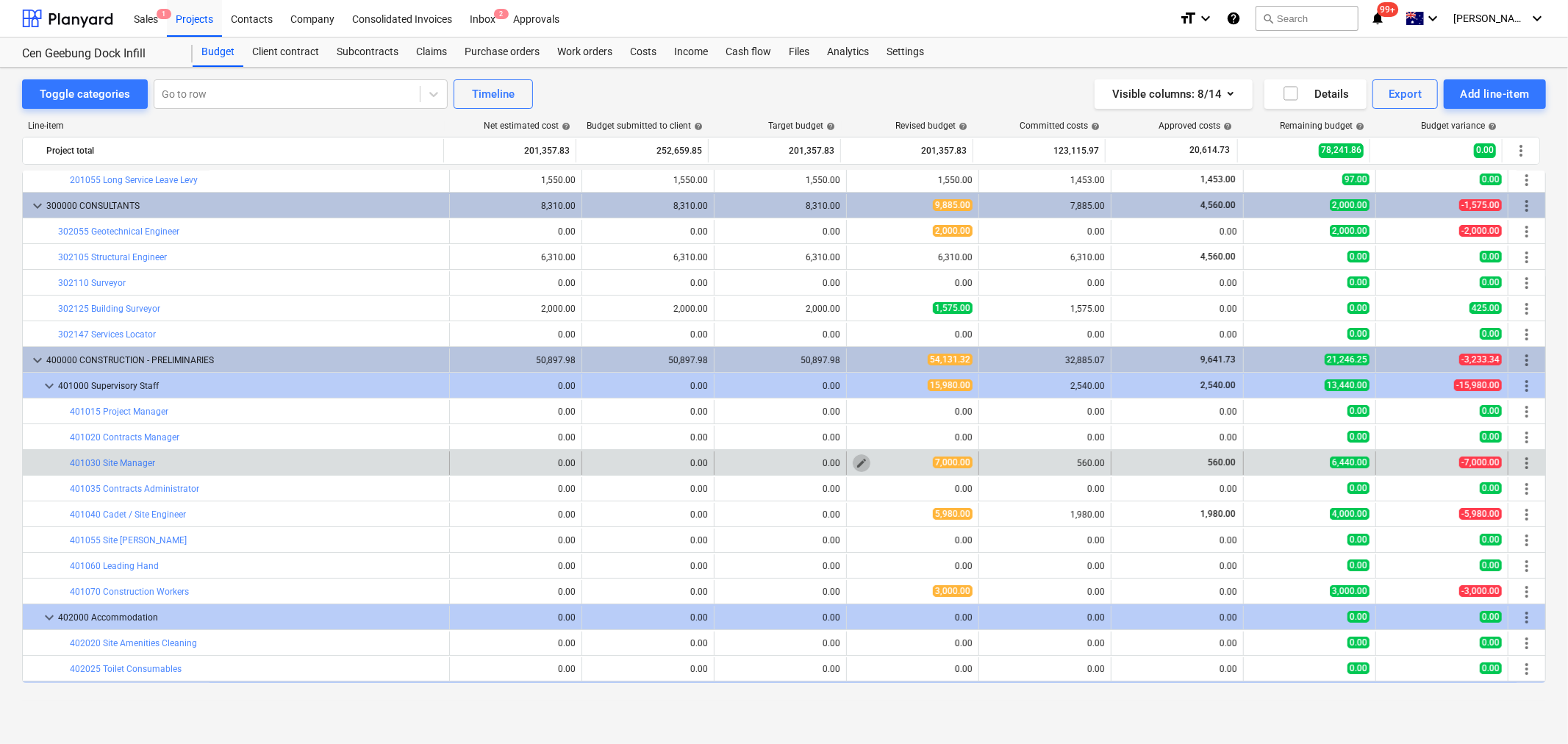
click at [856, 468] on span "edit" at bounding box center [862, 463] width 12 height 12
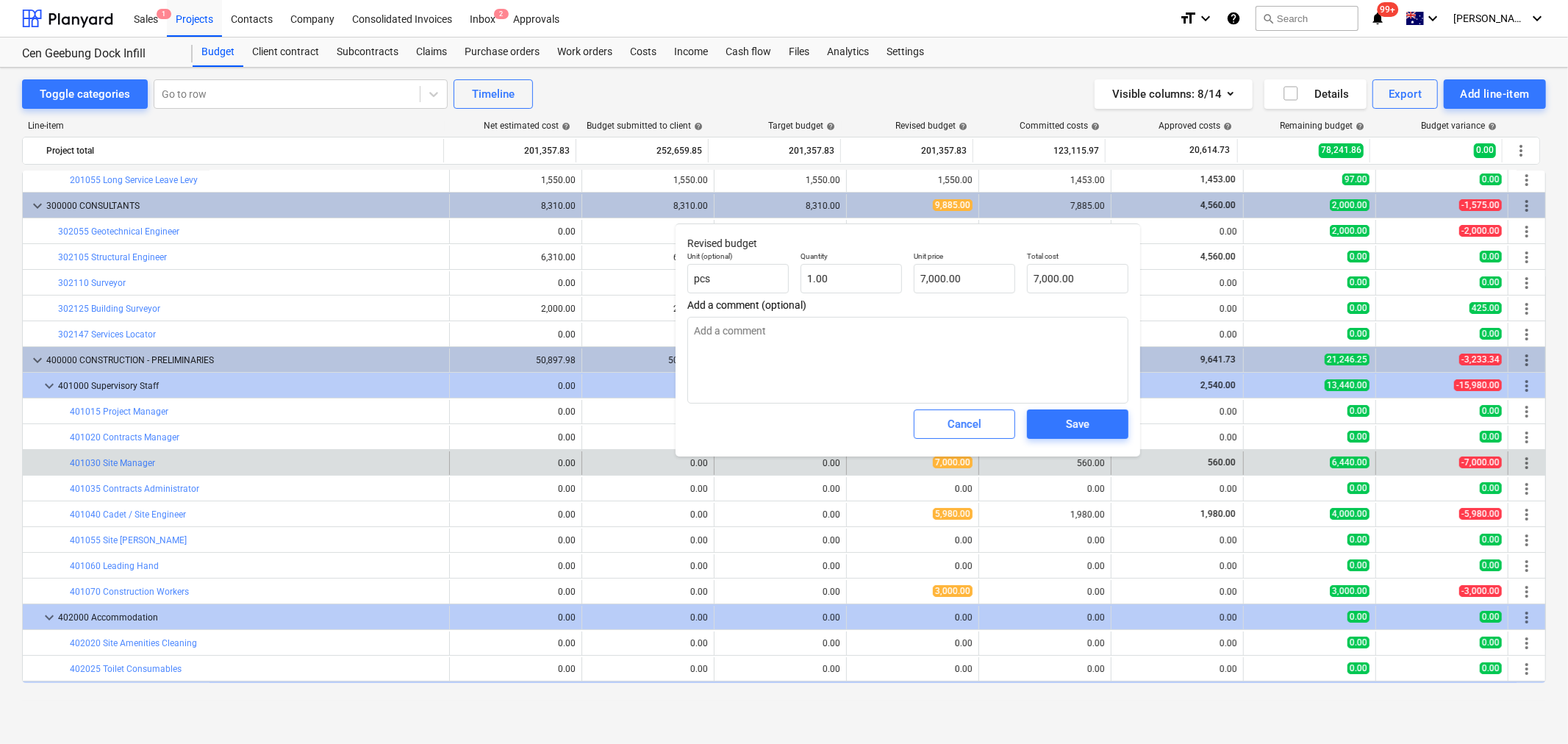
click at [965, 408] on div "Cancel" at bounding box center [964, 424] width 113 height 41
click at [960, 432] on div "Cancel" at bounding box center [964, 424] width 34 height 19
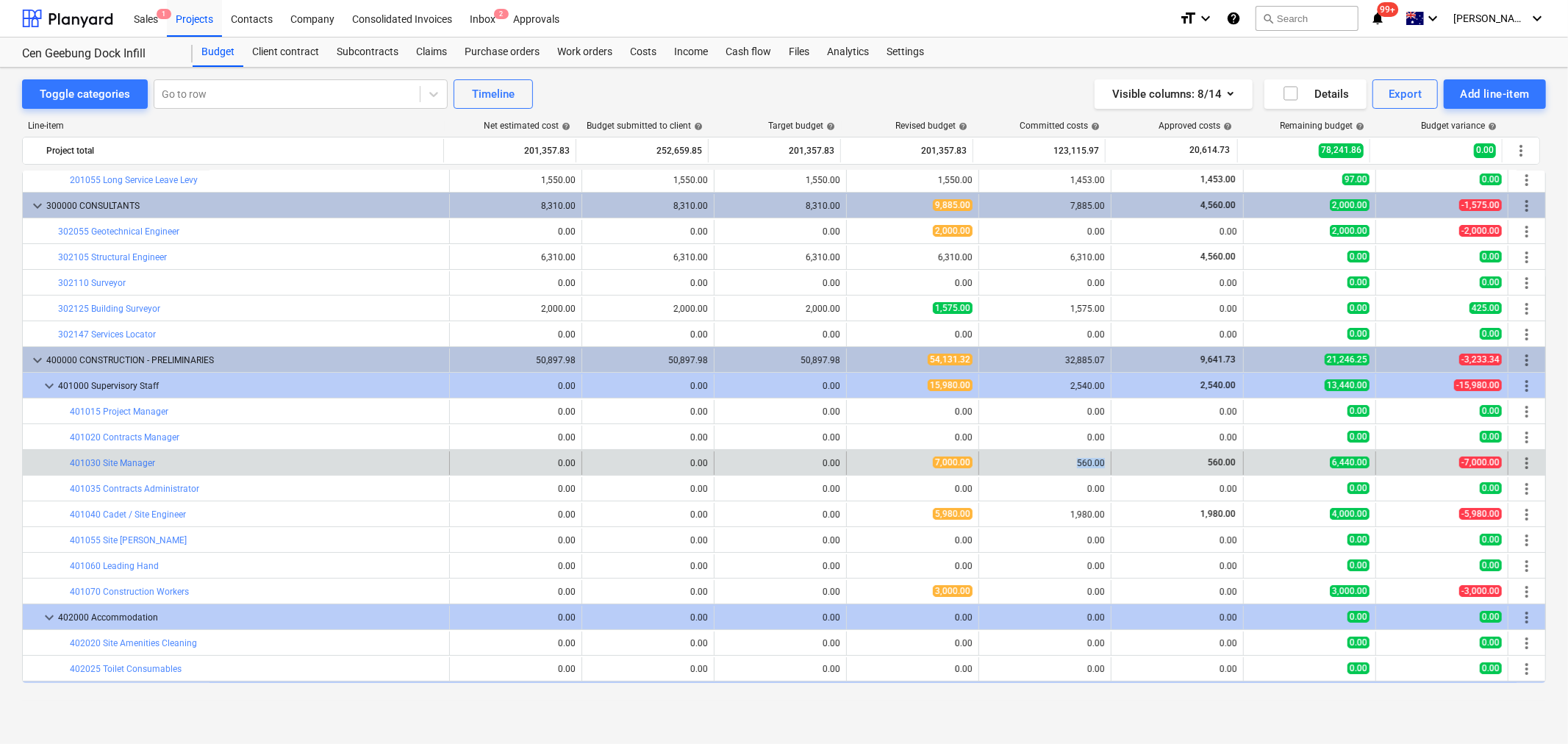
drag, startPoint x: 1053, startPoint y: 465, endPoint x: 1115, endPoint y: 468, distance: 62.1
click at [1115, 468] on div "bar_chart 401030 Site Manager 0.00 edit 0.00 0.00 edit 7,000.00 560.00 560.00 6…" at bounding box center [784, 463] width 1523 height 24
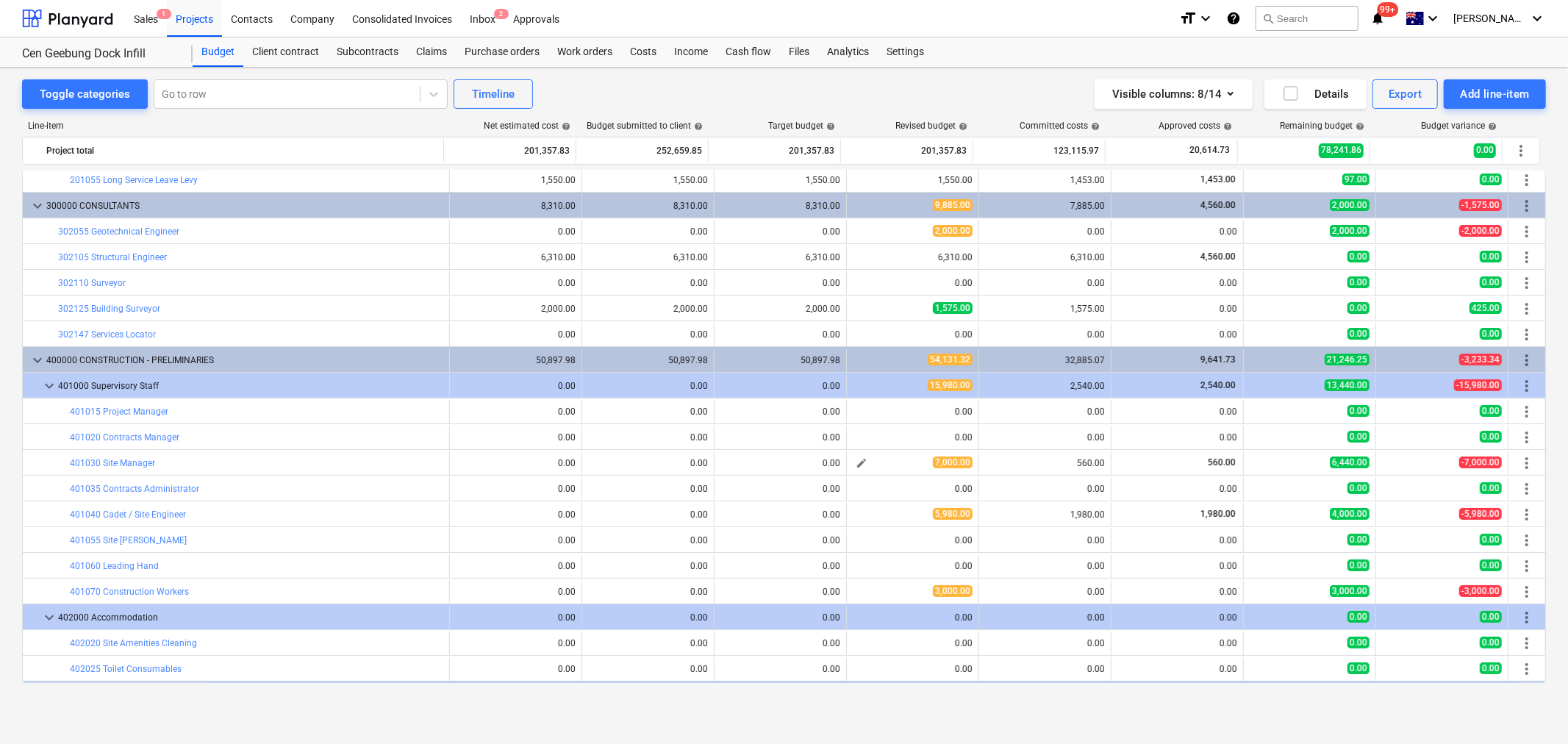
click at [883, 468] on div "7,000.00" at bounding box center [913, 463] width 120 height 13
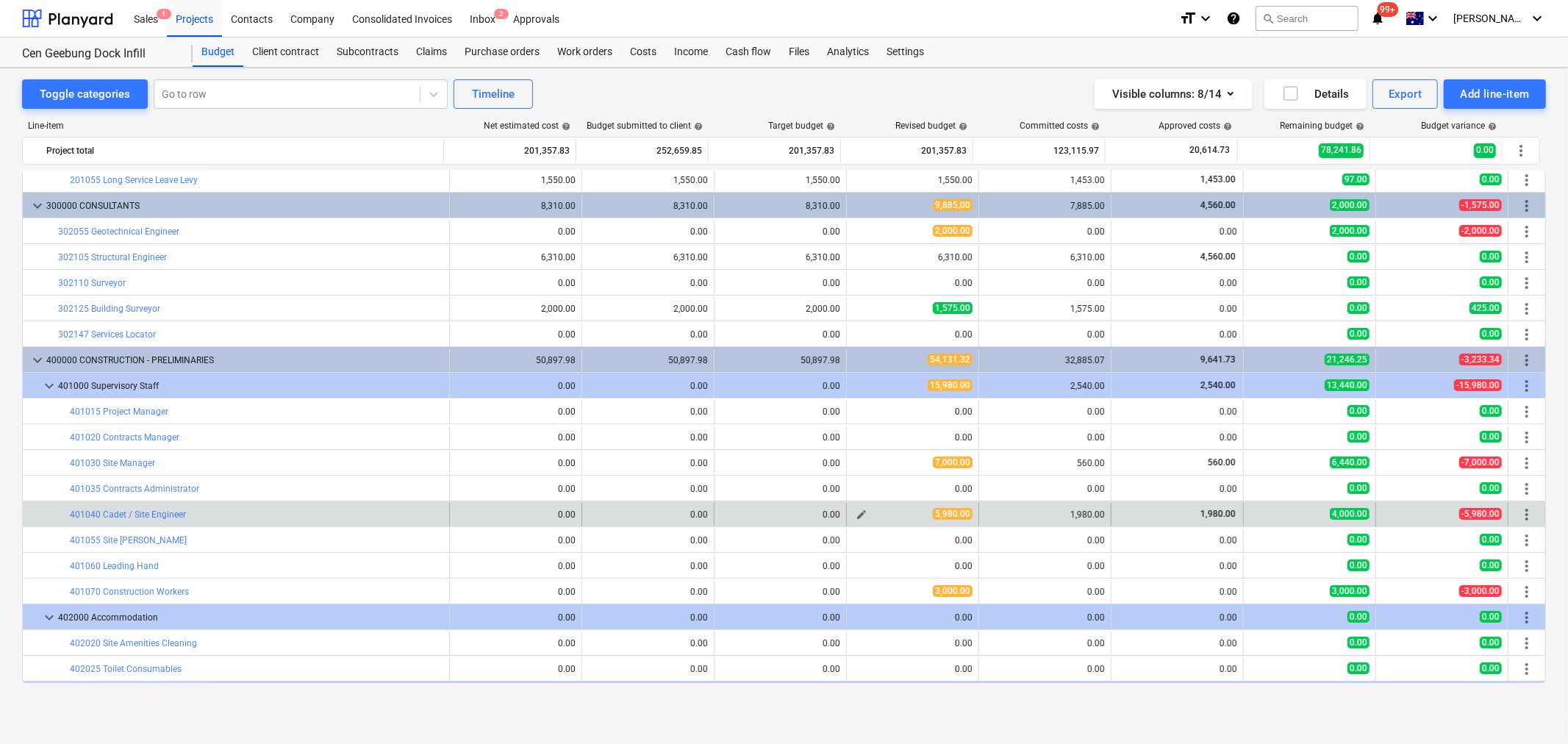
click at [856, 518] on span "edit" at bounding box center [862, 514] width 12 height 12
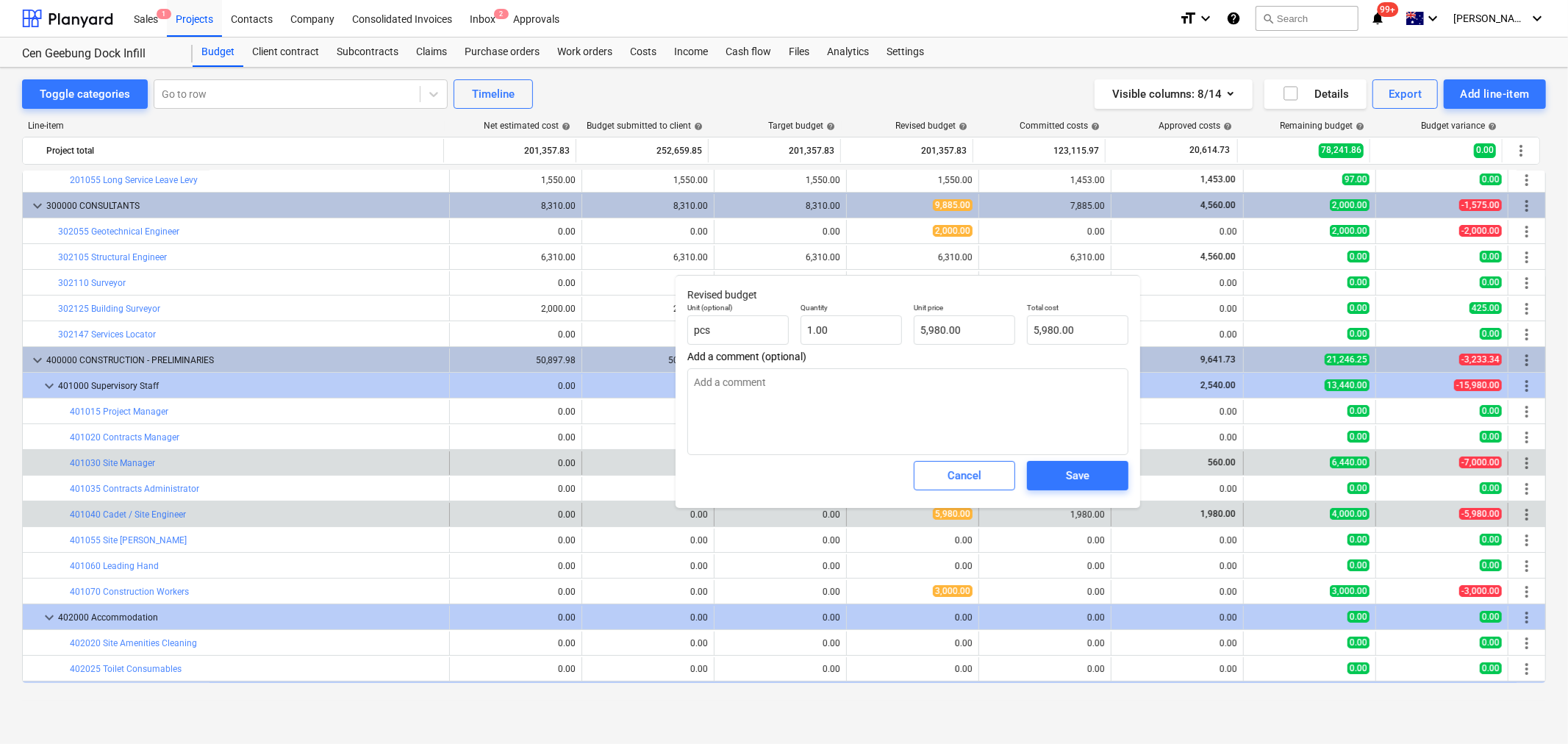
click at [941, 472] on span "Cancel" at bounding box center [964, 476] width 65 height 19
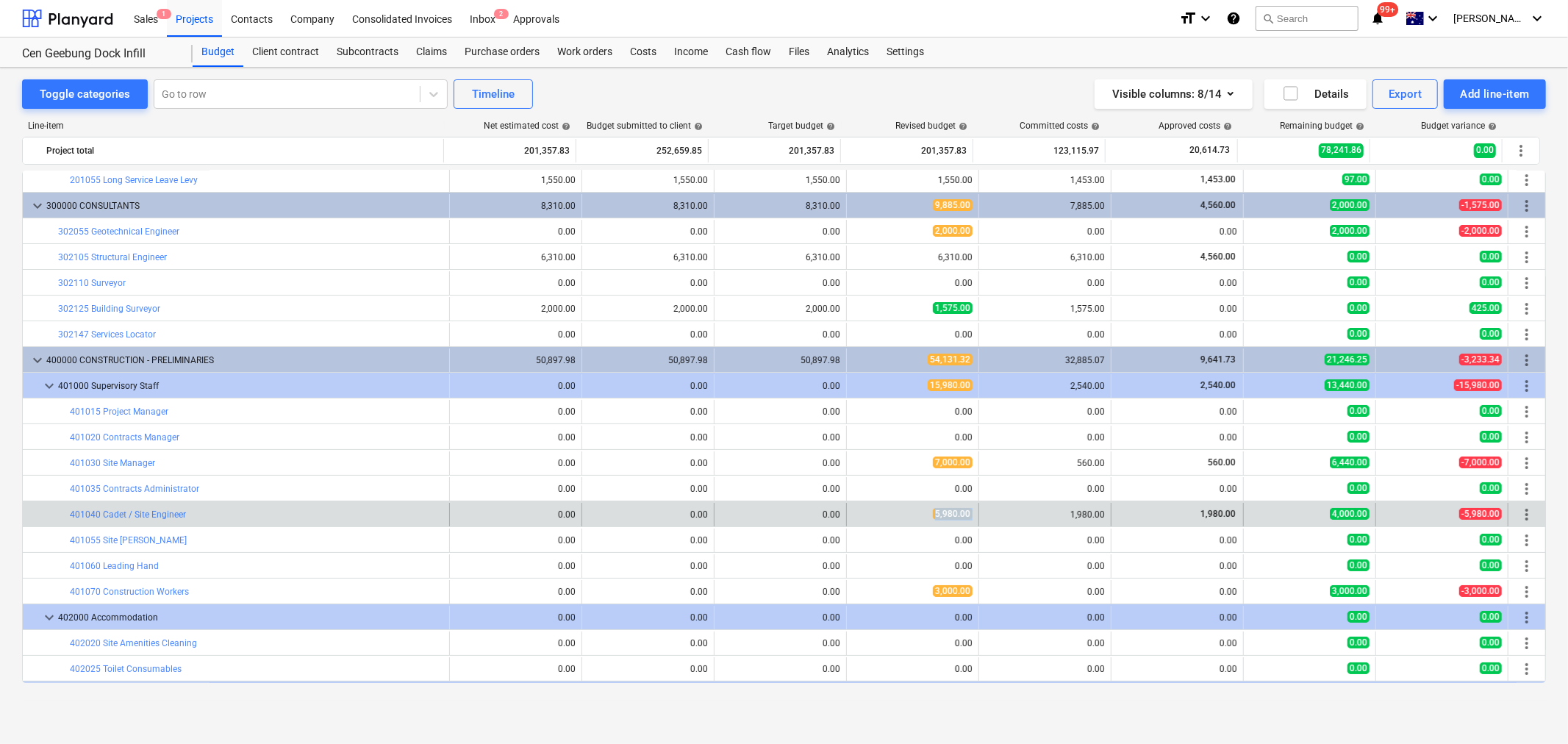
drag, startPoint x: 929, startPoint y: 516, endPoint x: 975, endPoint y: 520, distance: 46.2
click at [975, 520] on div "bar_chart 401040 Cadet / Site Engineer 0.00 edit 0.00 0.00 edit 5,980.00 1,980.…" at bounding box center [784, 514] width 1523 height 24
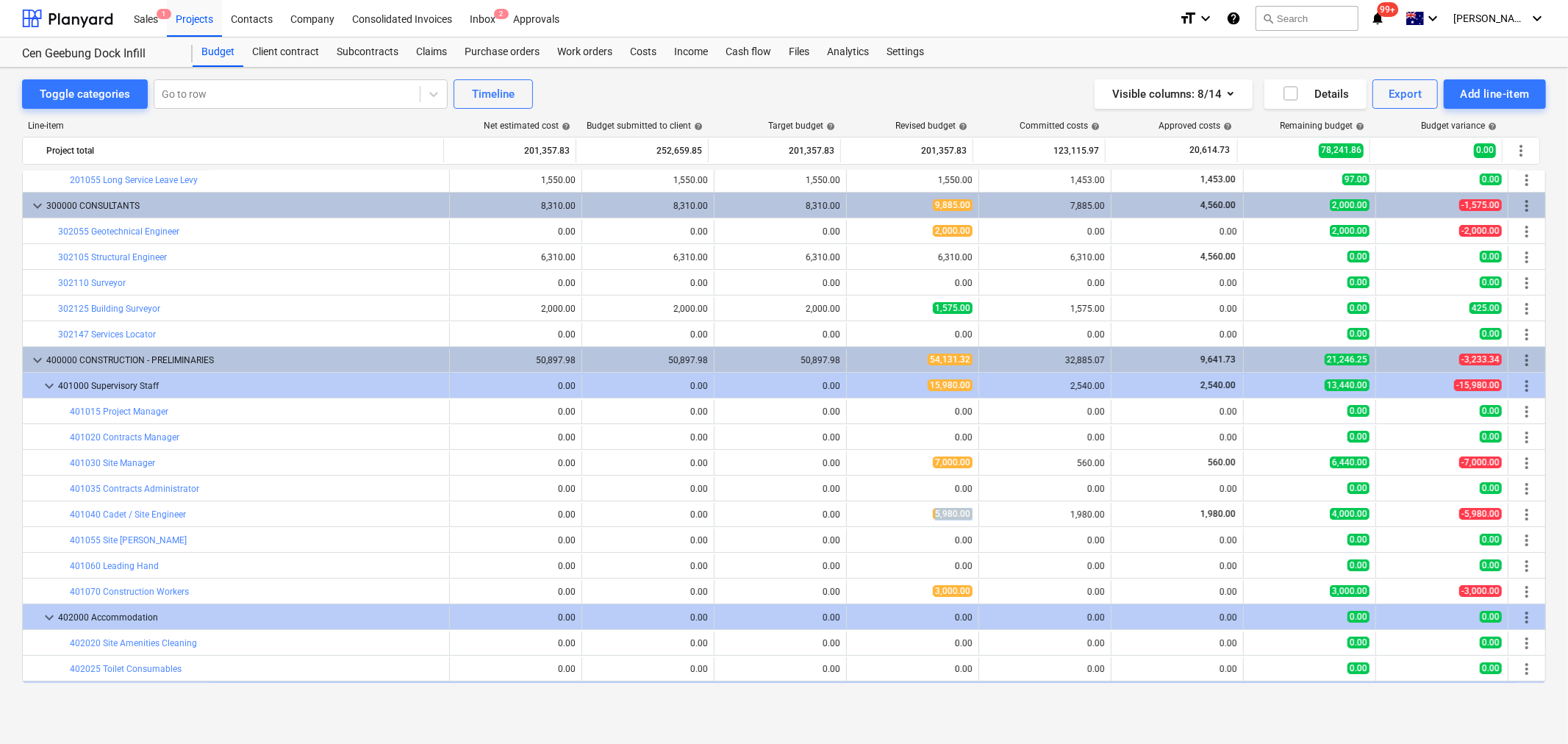
click at [971, 518] on div "edit 5,980.00" at bounding box center [913, 514] width 133 height 24
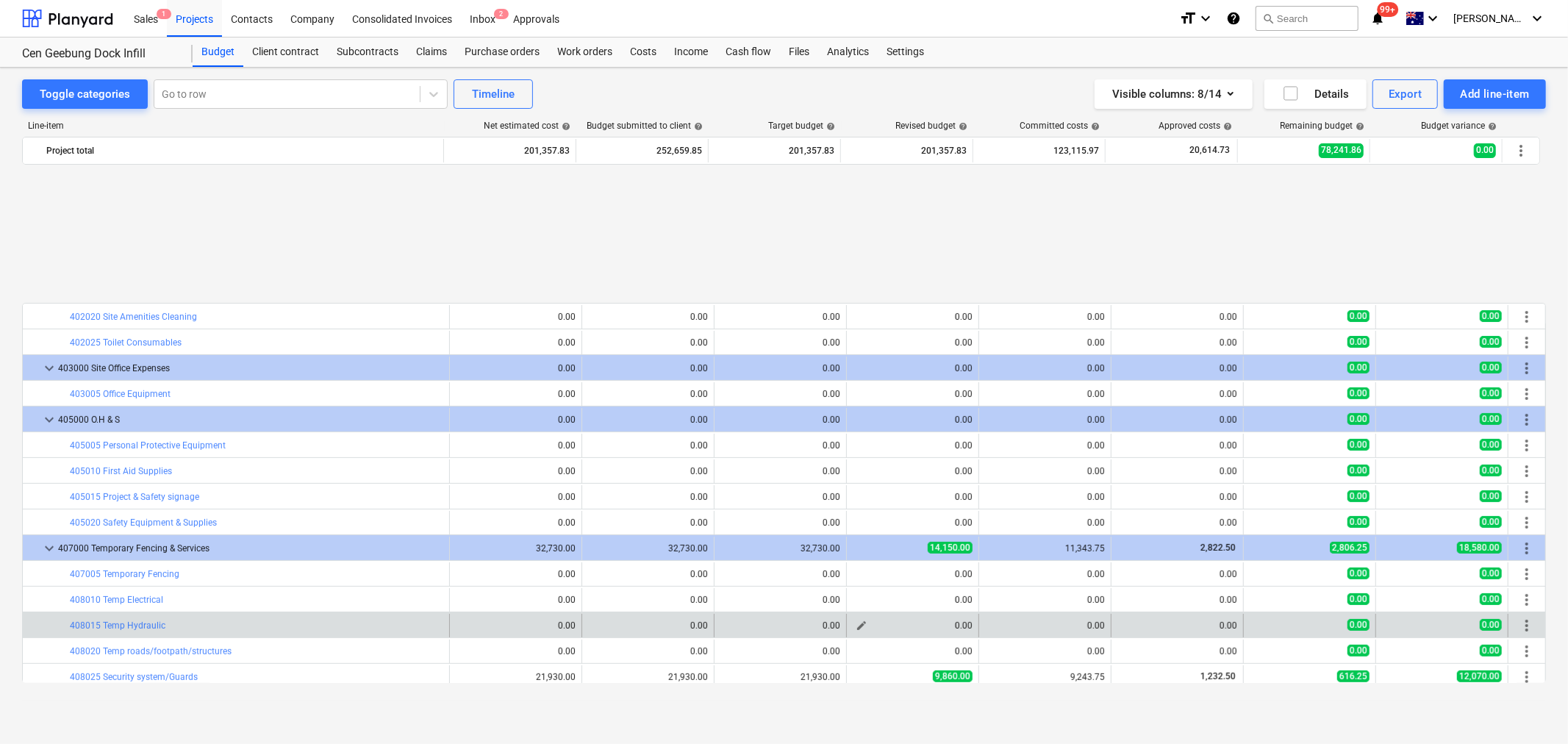
scroll to position [571, 0]
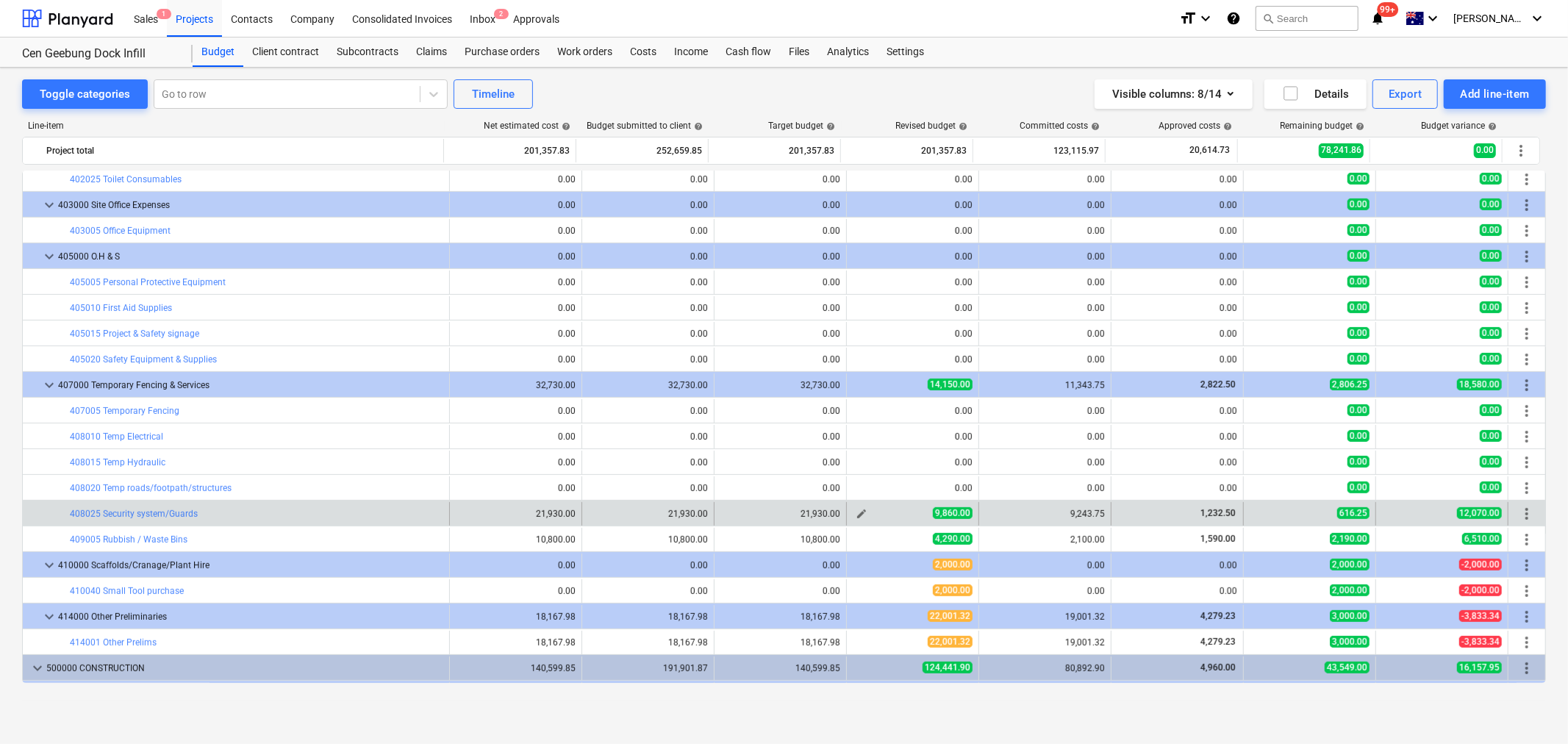
click at [859, 510] on span "edit" at bounding box center [862, 514] width 12 height 12
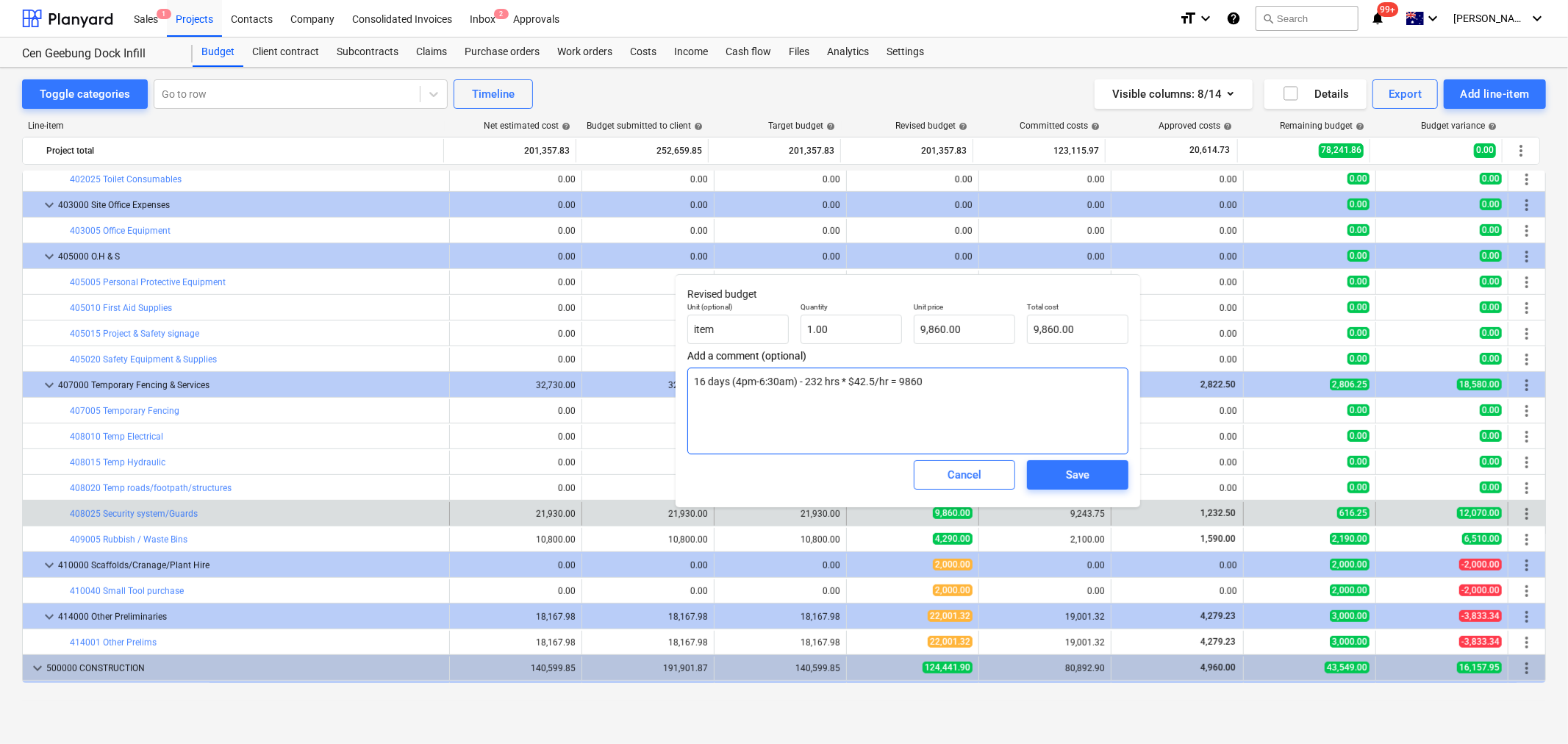
drag, startPoint x: 922, startPoint y: 394, endPoint x: 930, endPoint y: 394, distance: 8.0
click at [922, 394] on textarea "16 days (4pm-6:30am) - 232 hrs * $42.5/hr = 9860" at bounding box center [907, 411] width 441 height 87
click at [678, 361] on div "bar_chart 201045 Council - Other Fees & Charges 0.00 edit 0.00 0.00 edit 0.00 0…" at bounding box center [784, 551] width 1525 height 1904
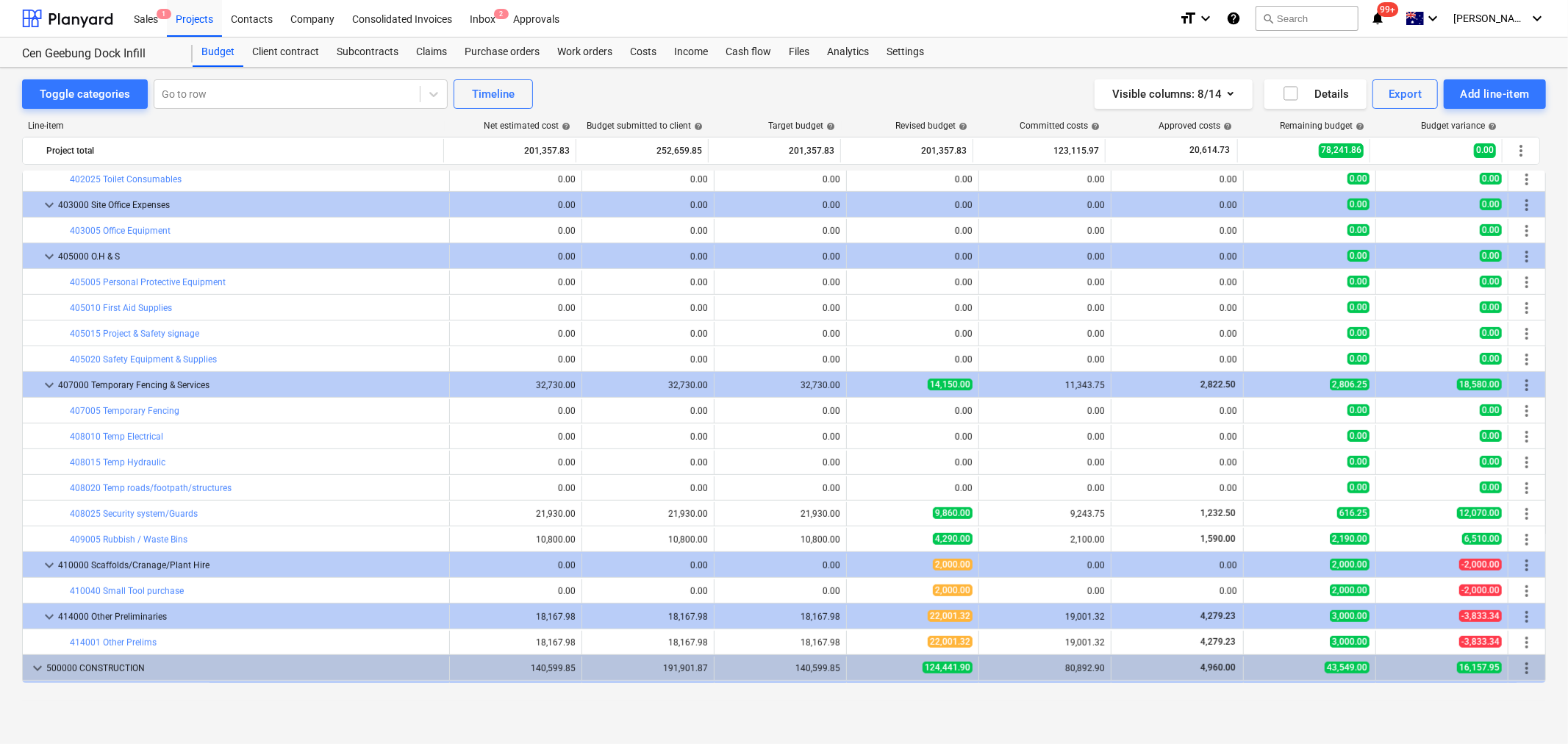
type textarea "x"
type input "1.00"
type input "9,860.00"
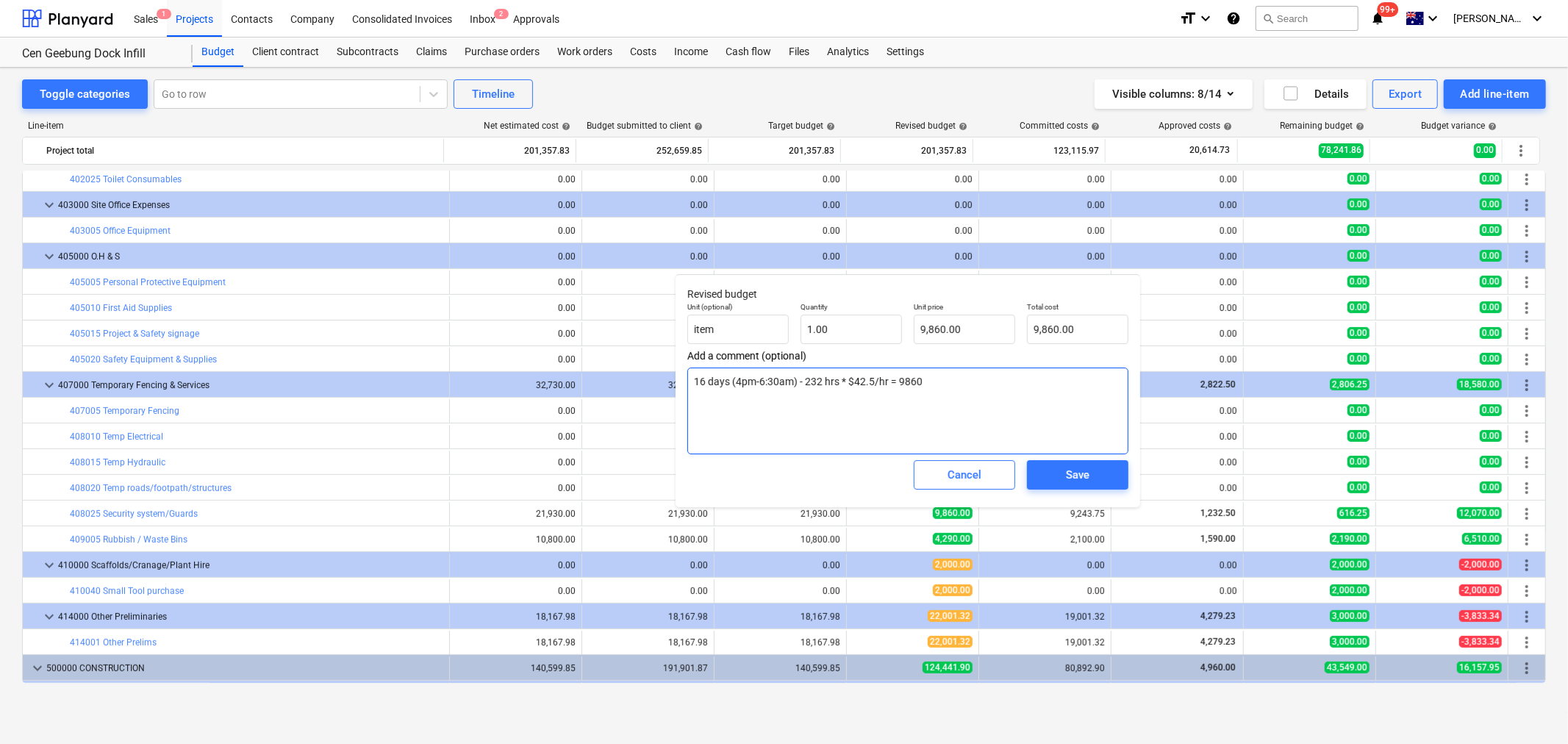
click at [713, 387] on textarea "16 days (4pm-6:30am) - 232 hrs * $42.5/hr = 9860" at bounding box center [907, 411] width 441 height 87
click at [702, 383] on textarea "16 days (4pm-6:30am) - 232 hrs * $42.5/hr = 9860" at bounding box center [907, 411] width 441 height 87
click at [707, 383] on textarea "16 days (4pm-6:30am) - 232 hrs * $42.5/hr = 9860" at bounding box center [907, 411] width 441 height 87
type textarea "x"
type textarea "16days (4pm-6:30am) - 232 hrs * $42.5/hr = 9860"
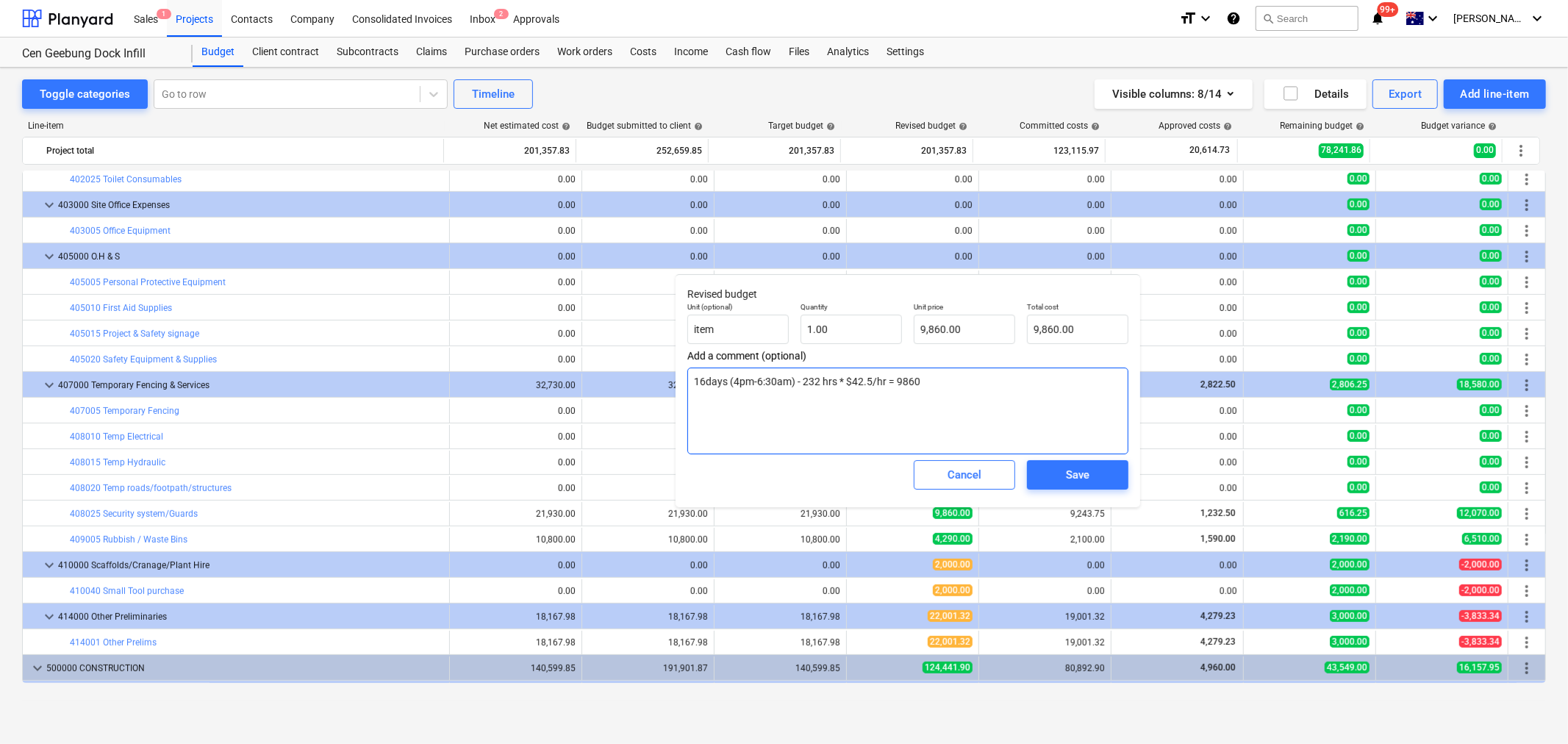
type textarea "x"
type textarea "1days (4pm-6:30am) - 232 hrs * $42.5/hr = 9860"
type textarea "x"
type textarea "10days (4pm-6:30am) - 232 hrs * $42.5/hr = 9860"
type textarea "x"
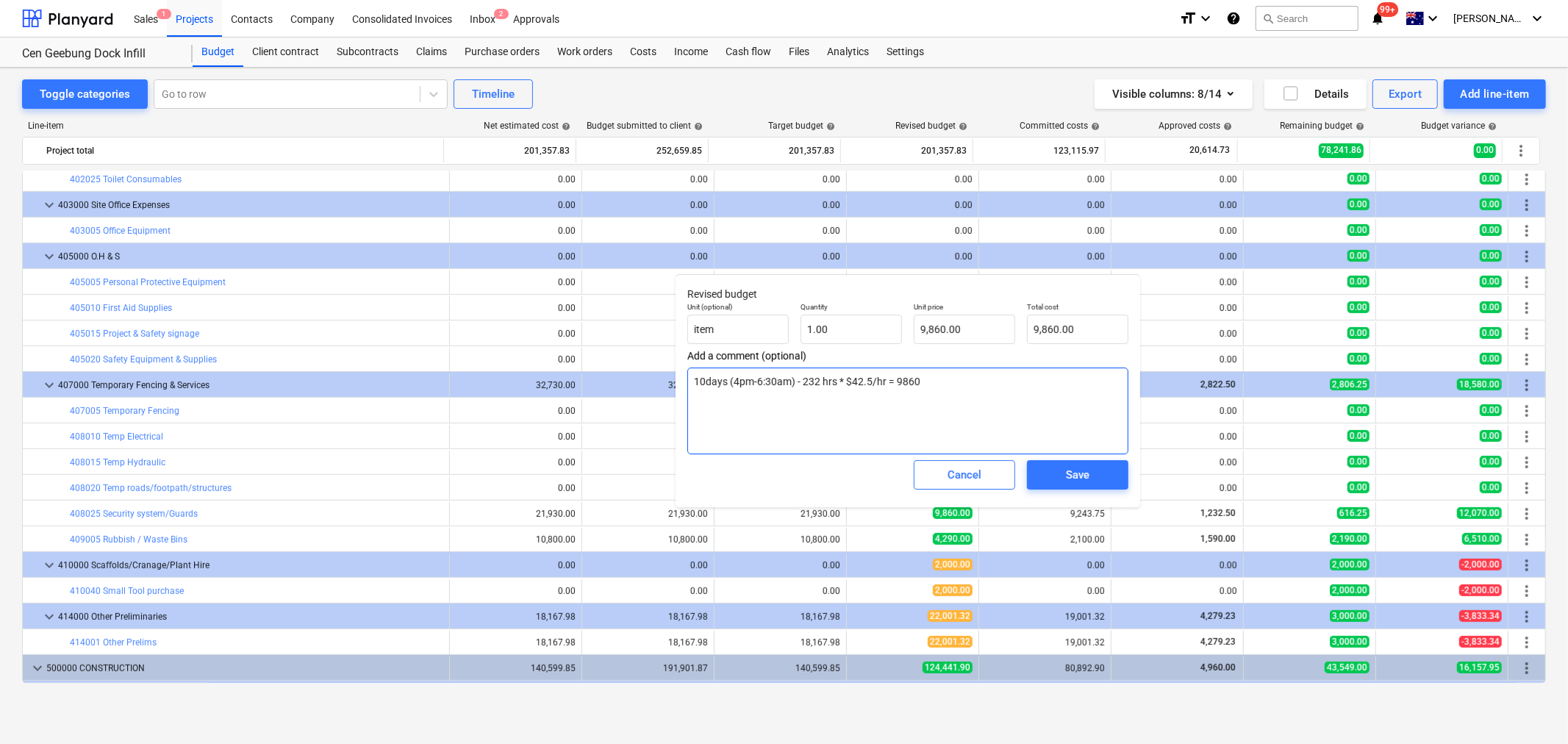
type textarea "10 days (4pm-6:30am) - 232 hrs * $42.5/hr = 9860"
type textarea "x"
type textarea "10 days (4pm-6:30am) - 232 hrs * $42.5/hr = 9860"
type textarea "x"
type textarea "10 days (4pm-6:30am) - 232 hrs * $42.5/hr = 9860"
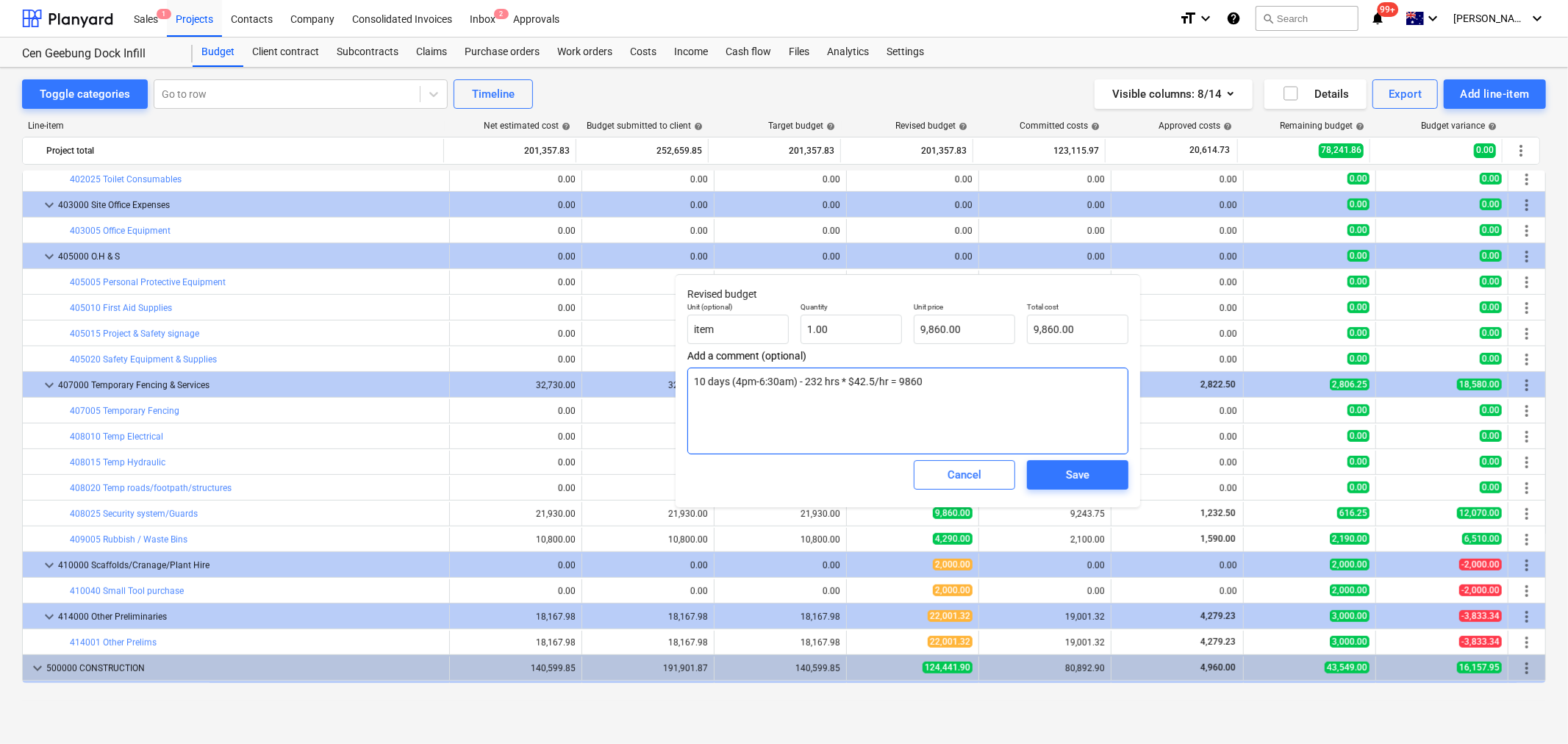
click at [816, 381] on textarea "10 days (4pm-6:30am) - 232 hrs * $42.5/hr = 9860" at bounding box center [907, 411] width 441 height 87
click at [820, 381] on textarea "10 days (4pm-6:30am) - 232 hrs * $42.5/hr = 9860" at bounding box center [907, 411] width 441 height 87
type textarea "x"
type textarea "10 days (4pm-6:30am) - 23 hrs * $42.5/hr = 9860"
type textarea "x"
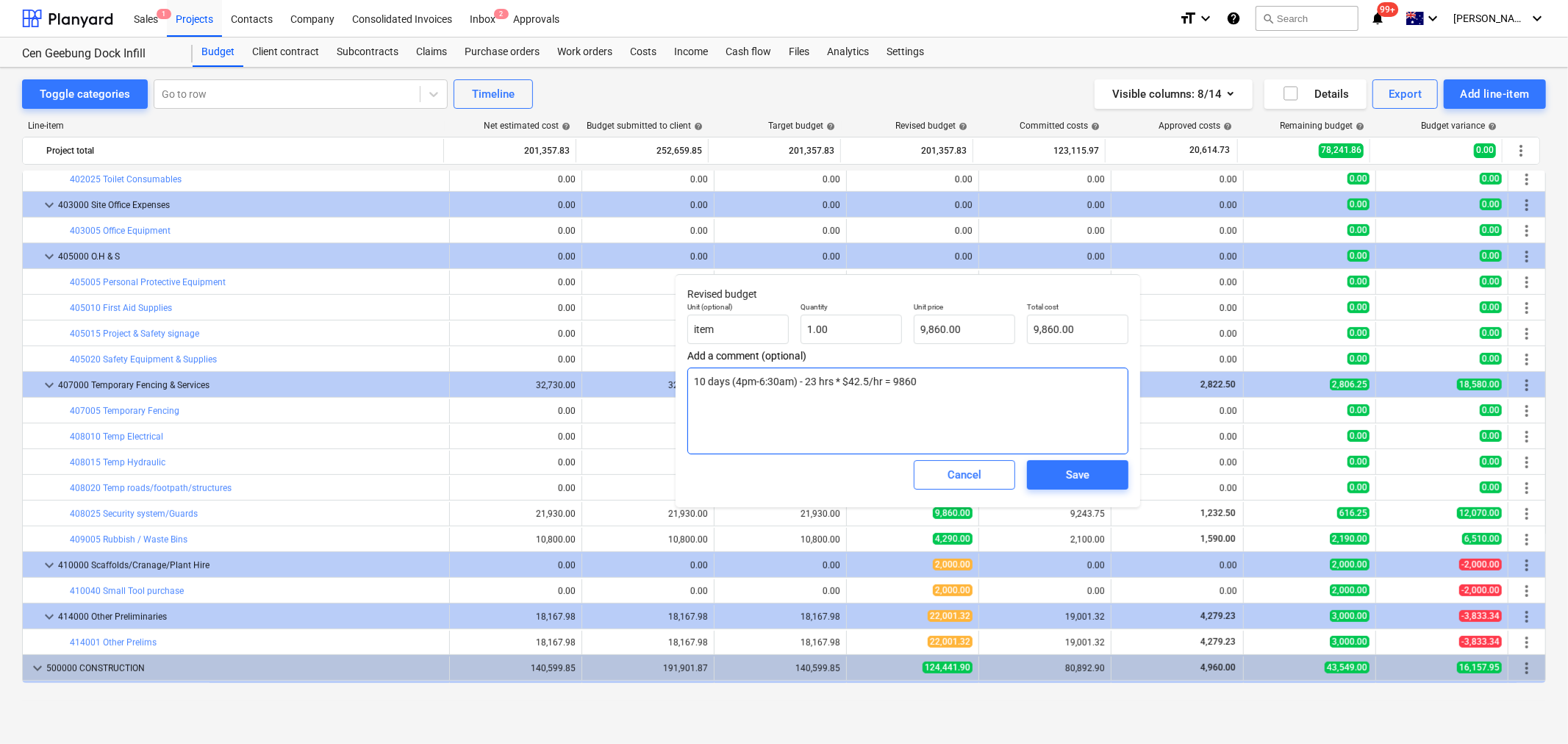
type textarea "10 days (4pm-6:30am) - 2 hrs * $42.5/hr = 9860"
type textarea "x"
type textarea "10 days (4pm-6:30am) - hrs * $42.5/hr = 9860"
type textarea "x"
type textarea "10 days (4pm-6:30am) - 1 hrs * $42.5/hr = 9860"
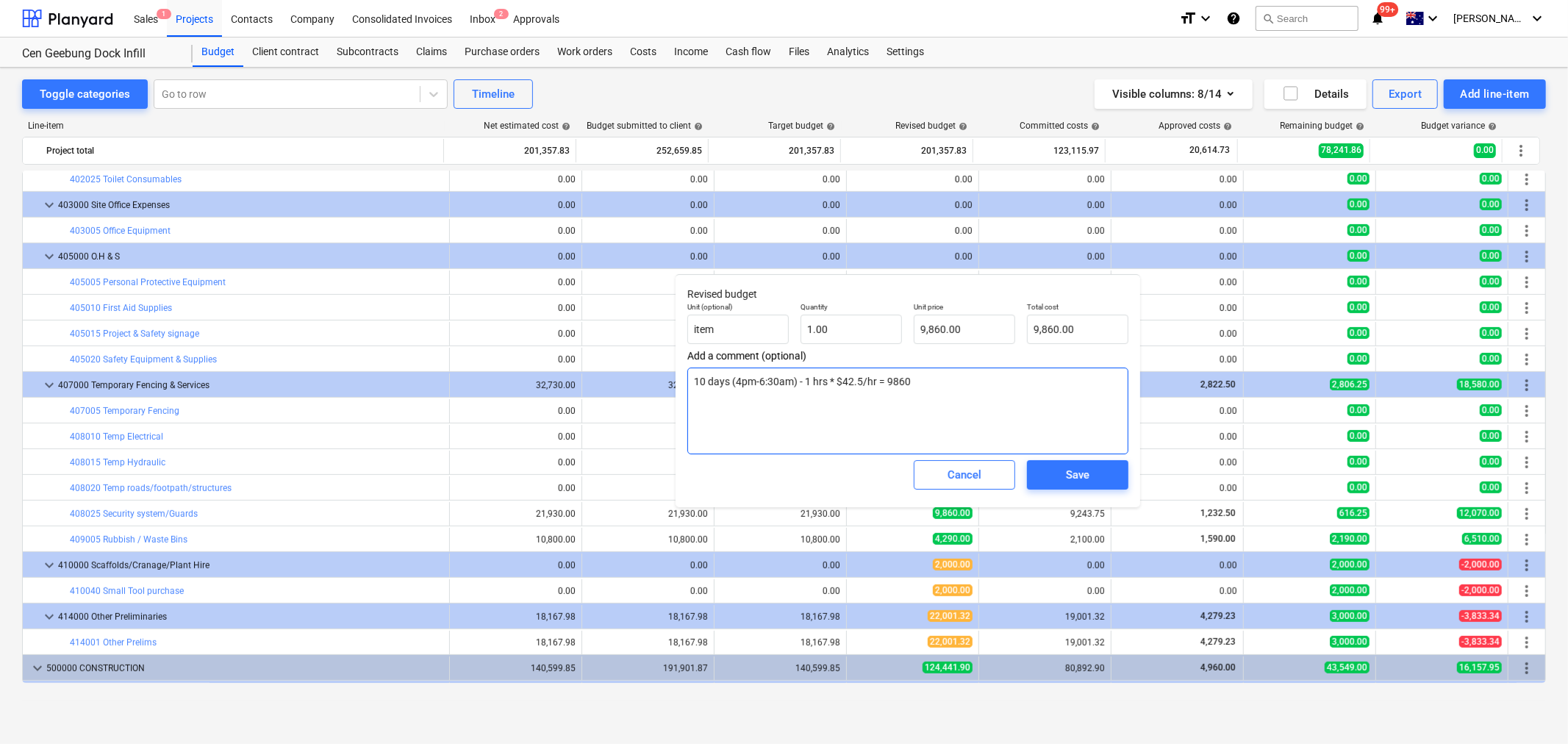
type textarea "x"
type textarea "10 days (4pm-6:30am) - 14 hrs * $42.5/hr = 9860"
type textarea "x"
type textarea "10 days (4pm-6:30am) - 145 hrs * $42.5/hr = 9860"
drag, startPoint x: 1023, startPoint y: 383, endPoint x: 899, endPoint y: 387, distance: 124.1
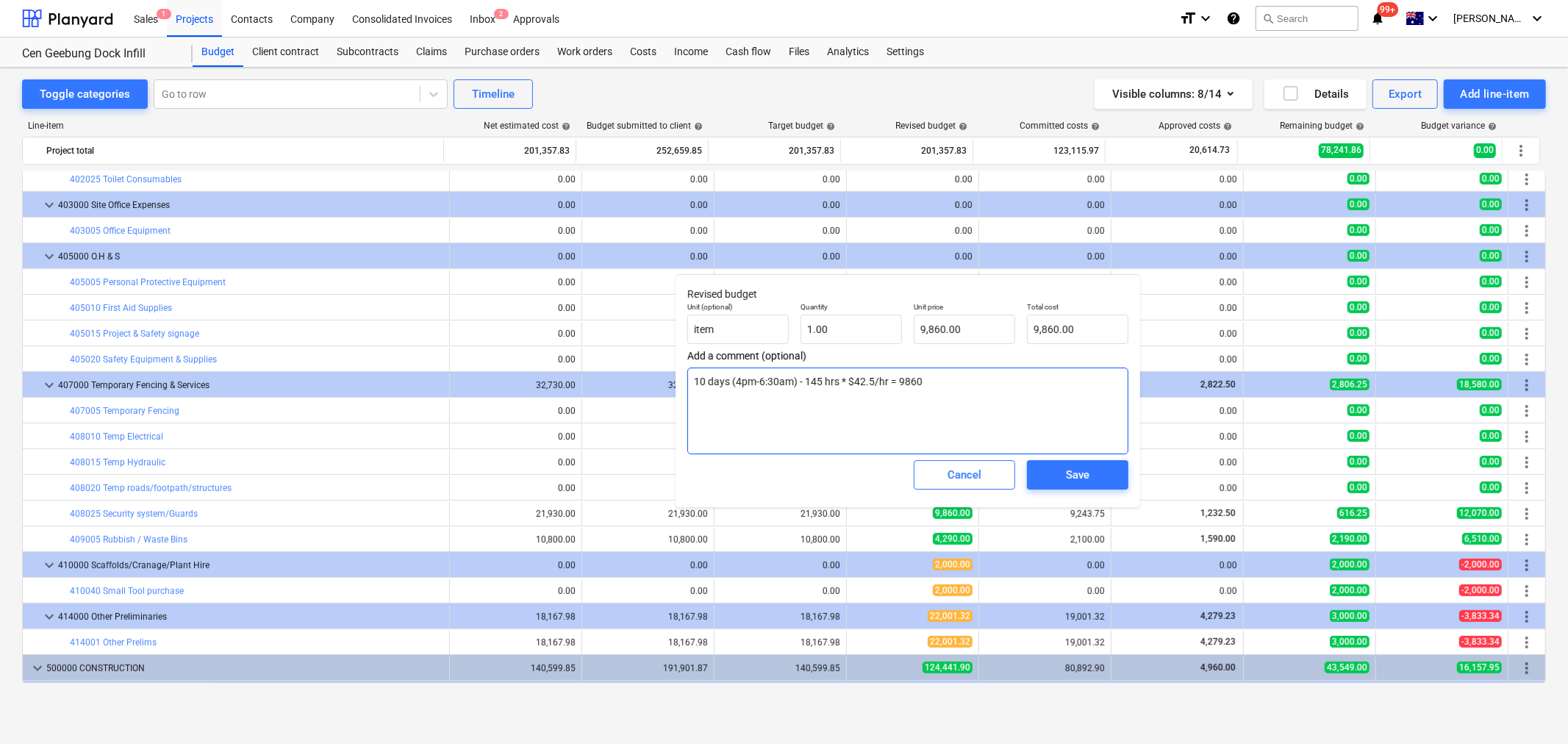
click at [899, 387] on textarea "10 days (4pm-6:30am) - 145 hrs * $42.5/hr = 9860" at bounding box center [907, 411] width 441 height 87
type textarea "x"
type textarea "10 days (4pm-6:30am) - 145 hrs * $42.5/hr = 6"
type textarea "x"
type textarea "10 days (4pm-6:30am) - 145 hrs * $42.5/hr = 61"
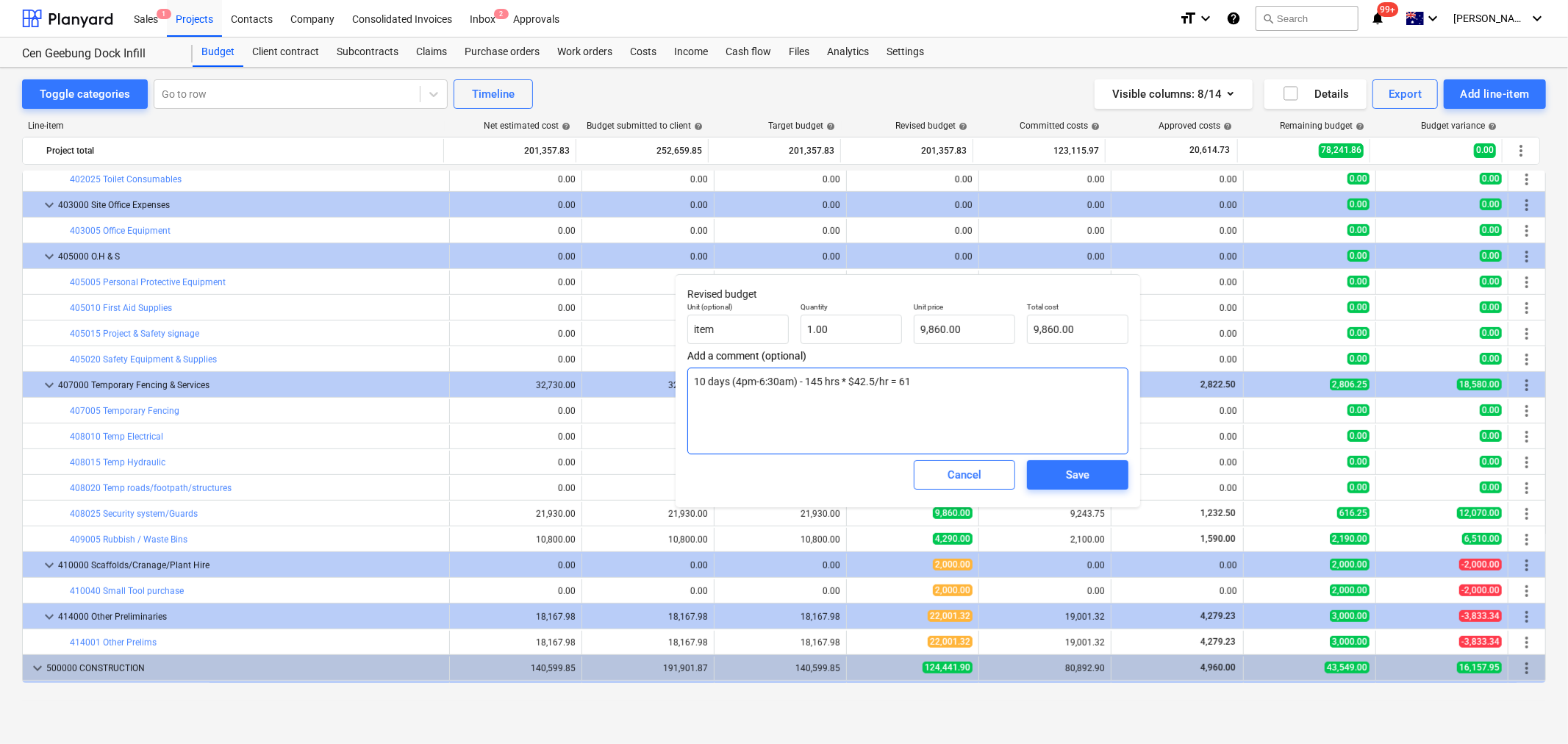
type textarea "x"
type textarea "10 days (4pm-6:30am) - 145 hrs * $42.5/hr = 612"
type textarea "x"
type textarea "10 days (4pm-6:30am) - 145 hrs * $42.5/hr = 616"
type textarea "x"
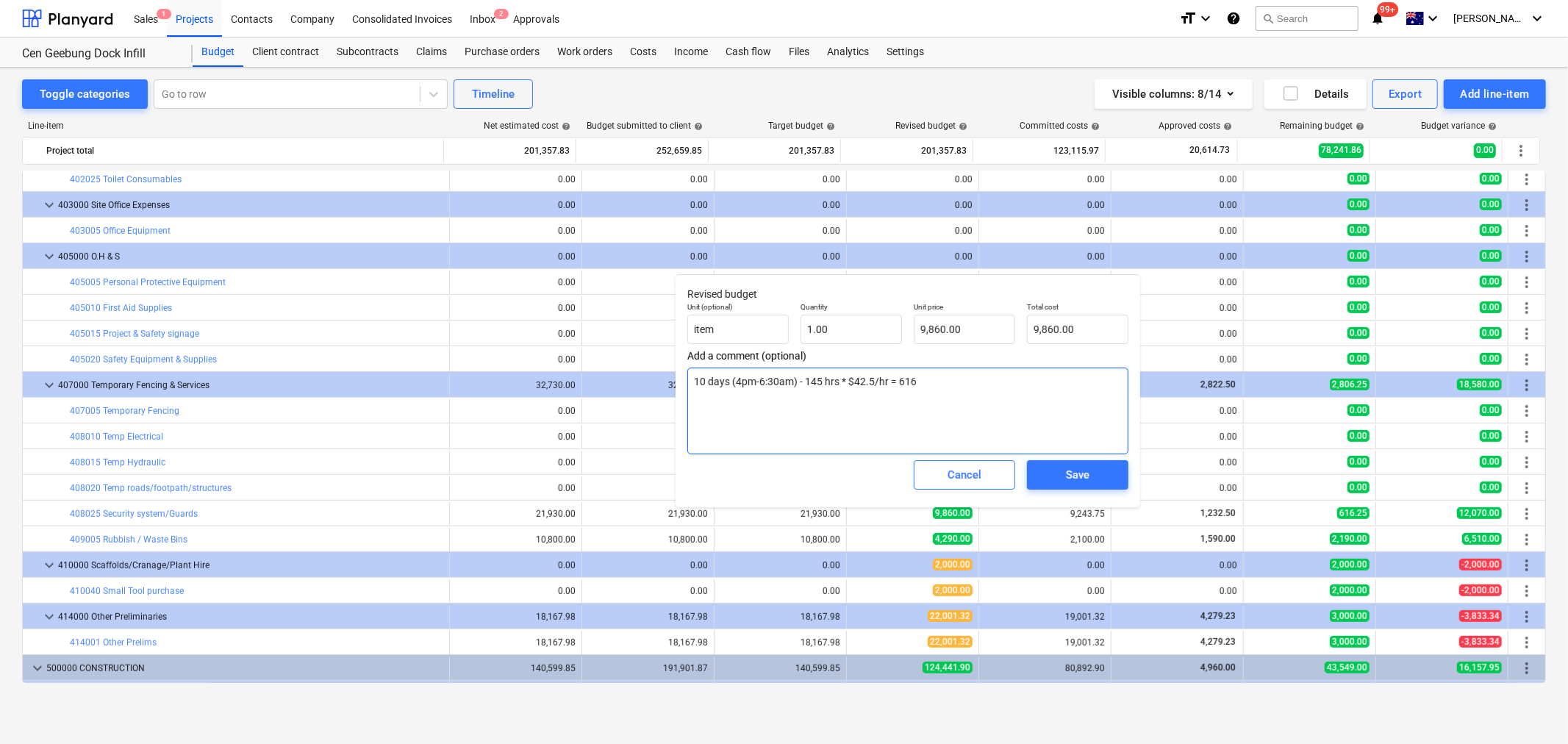
type textarea "10 days (4pm-6:30am) - 145 hrs * $42.5/hr = 6162"
type textarea "x"
type textarea "10 days (4pm-6:30am) - 145 hrs * $42.5/hr = 6162."
type textarea "x"
type textarea "10 days (4pm-6:30am) - 145 hrs * $42.5/hr = 6162.5"
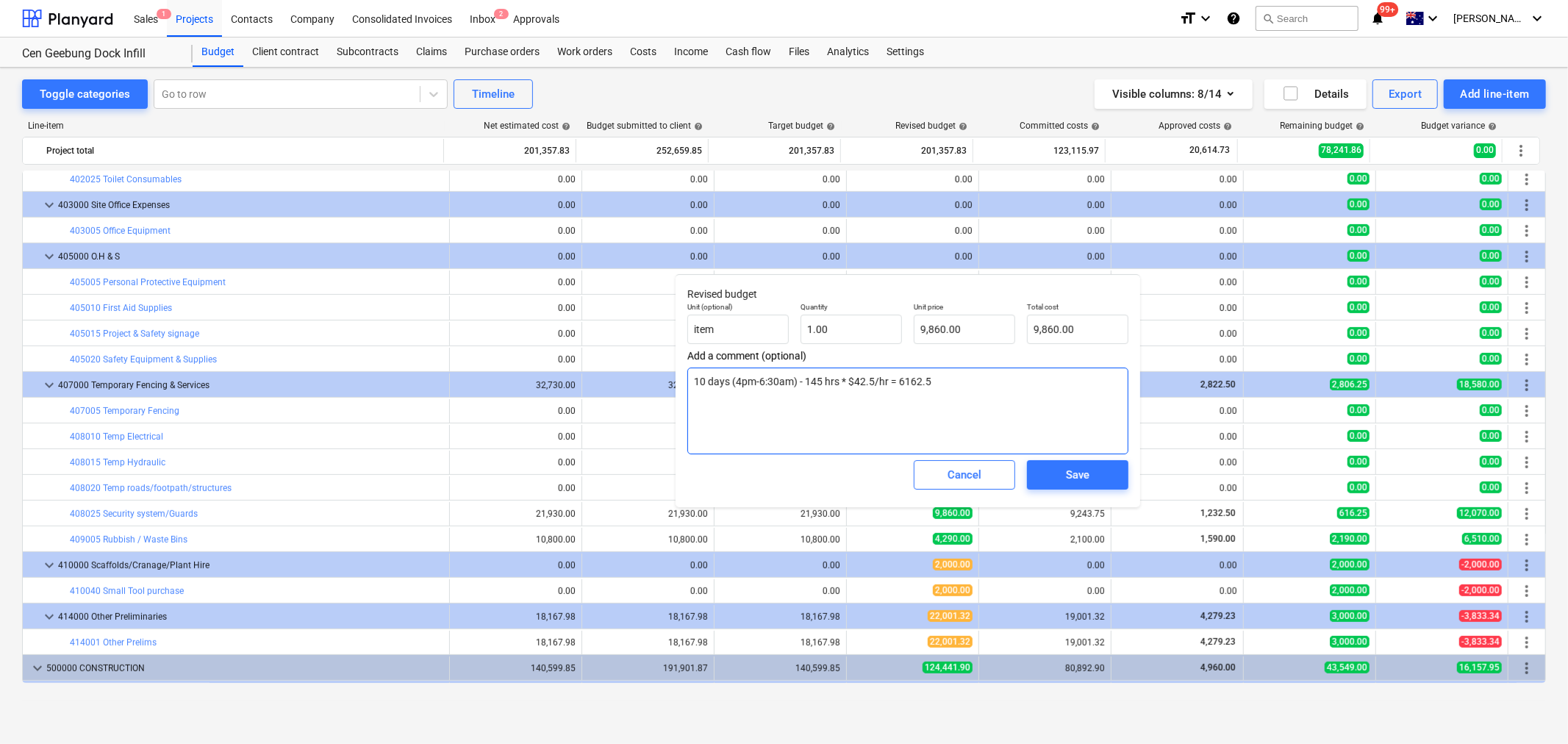
type textarea "x"
type textarea "10 days (4pm-6:30am) - 145 hrs * $42.5/hr = 6162.5 W"
type textarea "x"
type textarea "10 days (4pm-6:30am) - 145 hrs * $42.5/hr = 6162.5 We"
type textarea "x"
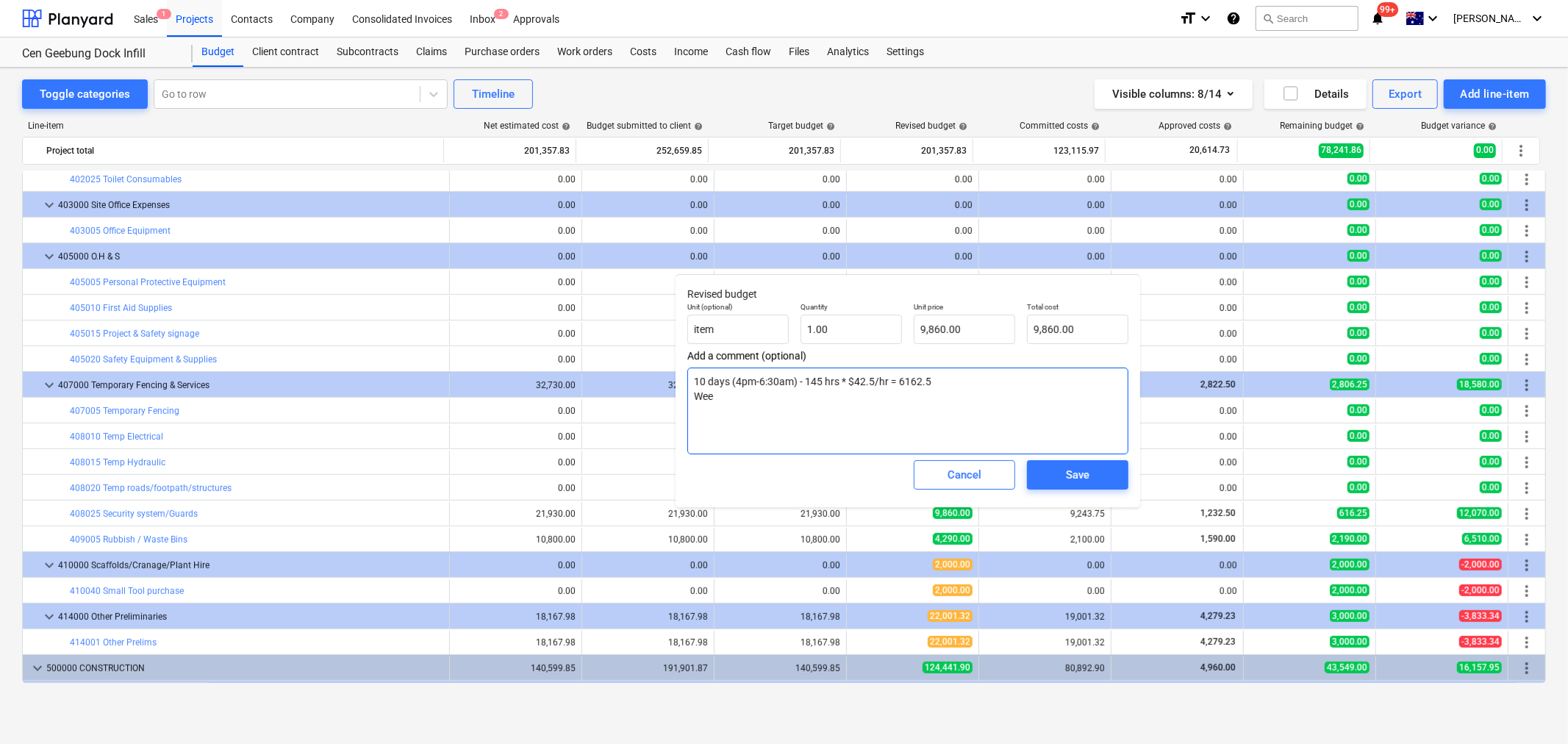
type textarea "10 days (4pm-6:30am) - 145 hrs * $42.5/hr = 6162.5 Week"
type textarea "x"
type textarea "10 days (4pm-6:30am) - 145 hrs * $42.5/hr = 6162.5 Weeke"
type textarea "x"
type textarea "10 days (4pm-6:30am) - 145 hrs * $42.5/hr = 6162.5 Weekedn"
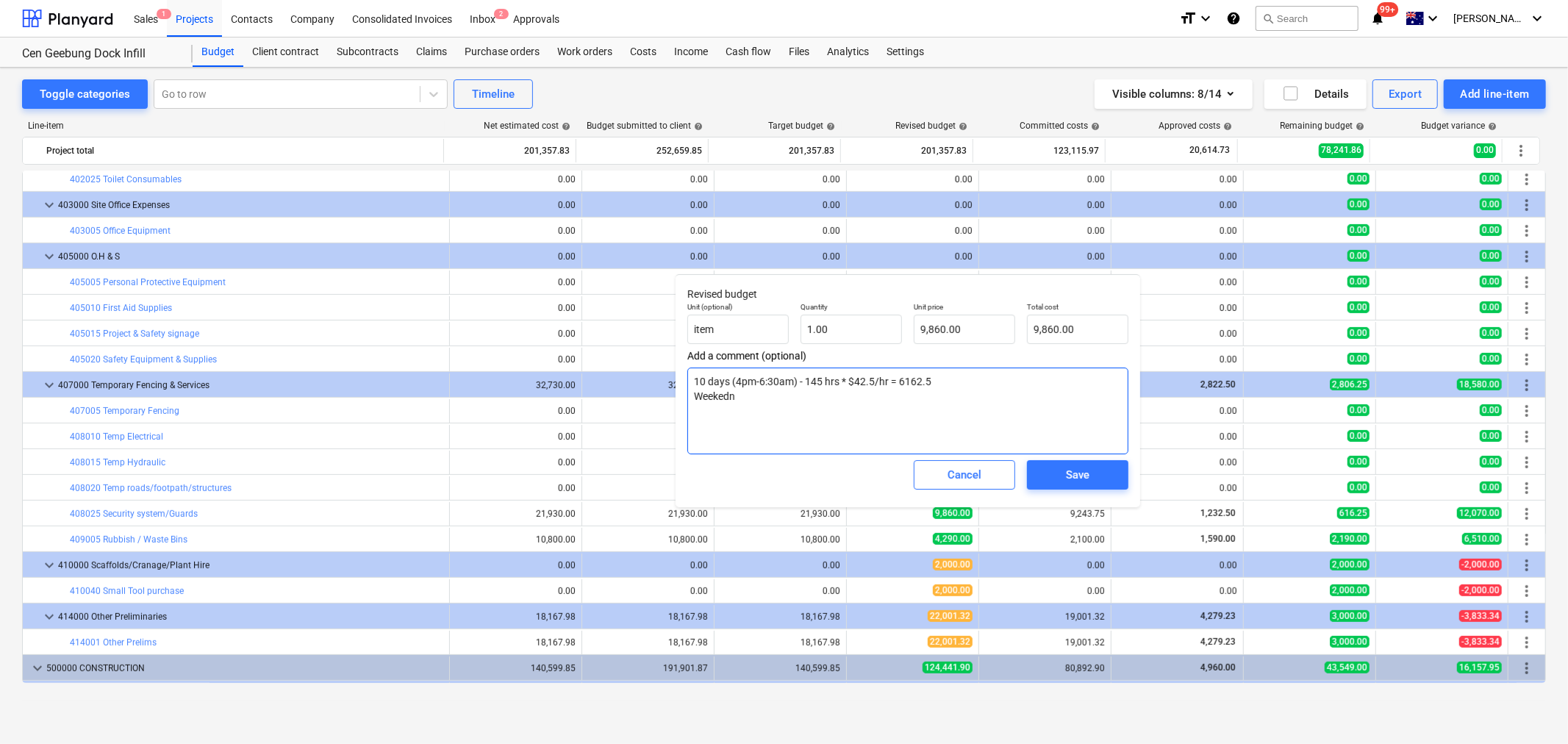
type textarea "x"
type textarea "10 days (4pm-6:30am) - 145 hrs * $42.5/hr = 6162.5 Weeked"
type textarea "x"
type textarea "10 days (4pm-6:30am) - 145 hrs * $42.5/hr = 6162.5 Weeke"
type textarea "x"
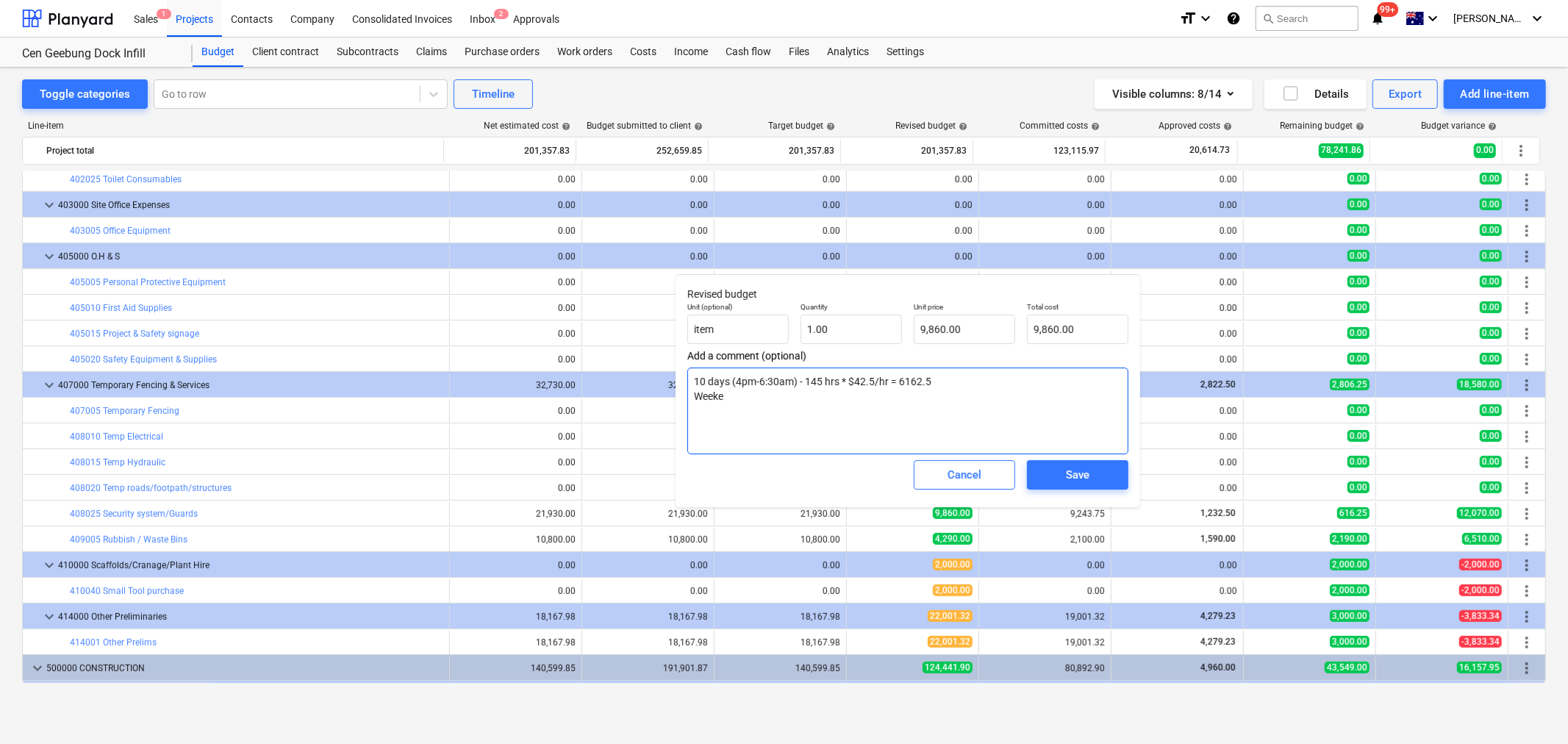
type textarea "10 days (4pm-6:30am) - 145 hrs * $42.5/hr = 6162.5 Weeken"
type textarea "x"
type textarea "10 days (4pm-6:30am) - 145 hrs * $42.5/hr = 6162.5 Weekend"
type textarea "x"
type textarea "10 days (4pm-6:30am) - 145 hrs * $42.5/hr = 6162.5 Weekend"
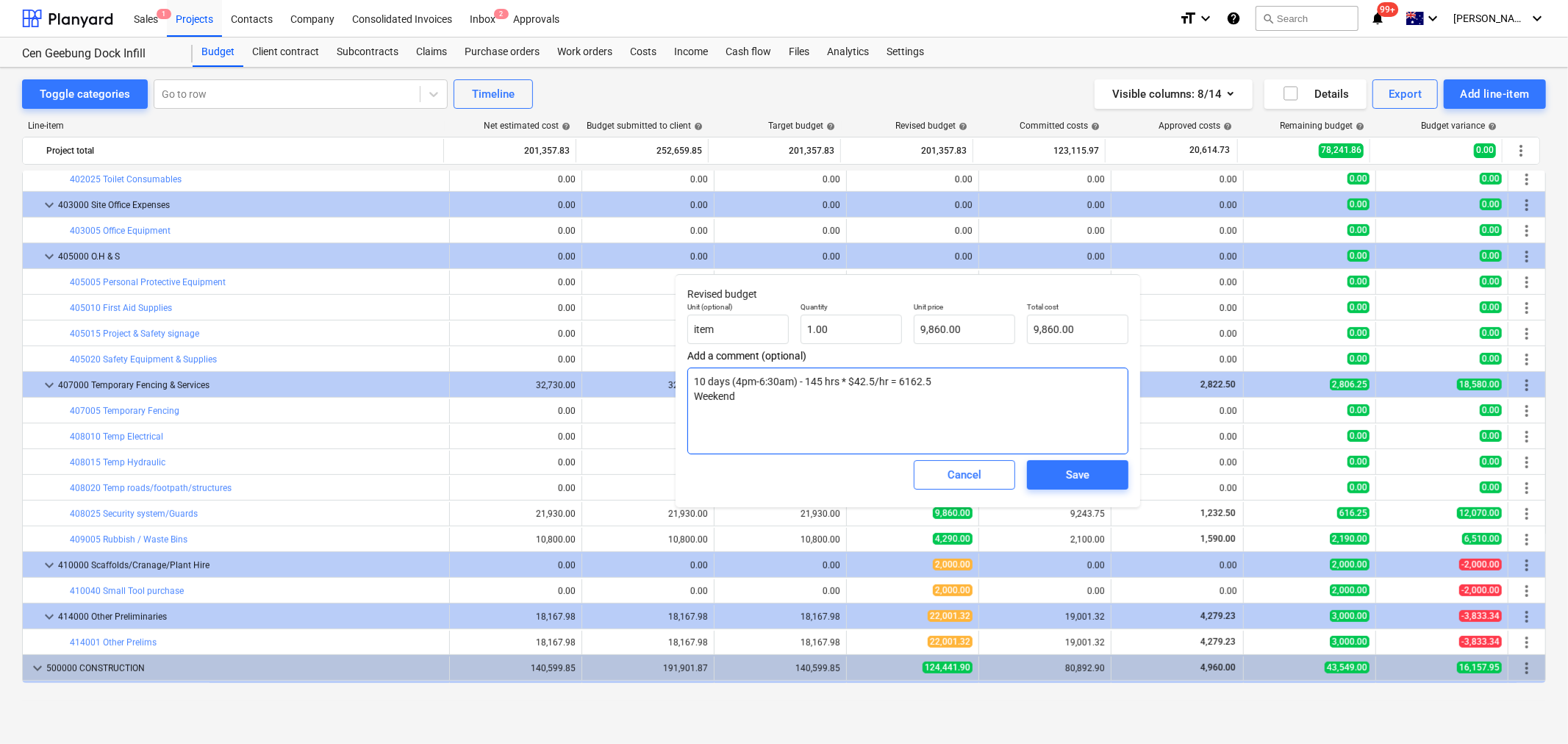
type textarea "x"
type textarea "10 days (4pm-6:30am) - 145 hrs * $42.5/hr = 6162.5 Weekend"
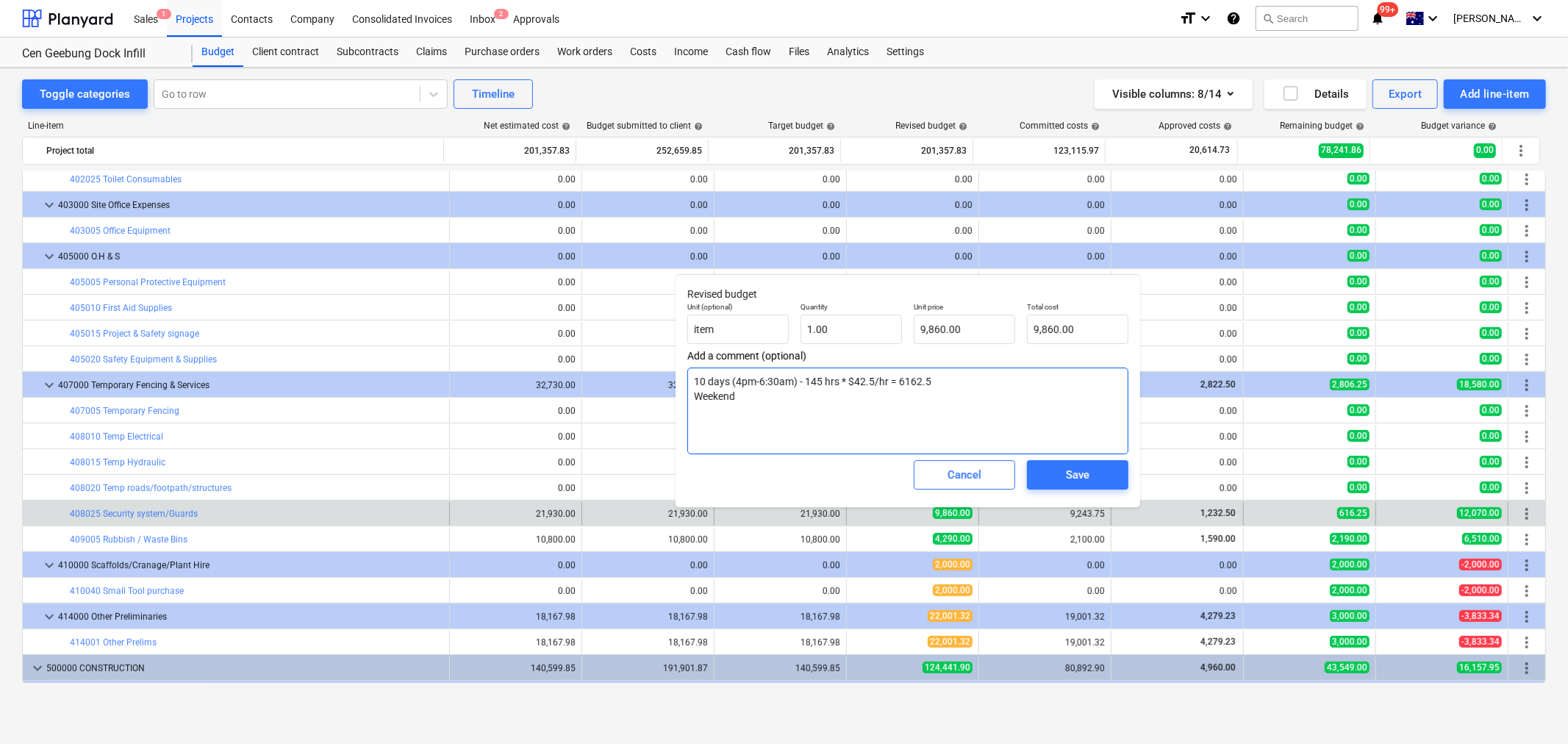
type textarea "x"
type textarea "10 days (4pm-6:30am) - 145 hrs * $42.5/hr = 6162.5 Weekend"
type textarea "x"
type textarea "10 days (4pm-6:30am) - 145 hrs * $42.5/hr = 6162.5 Weekend 3"
type textarea "x"
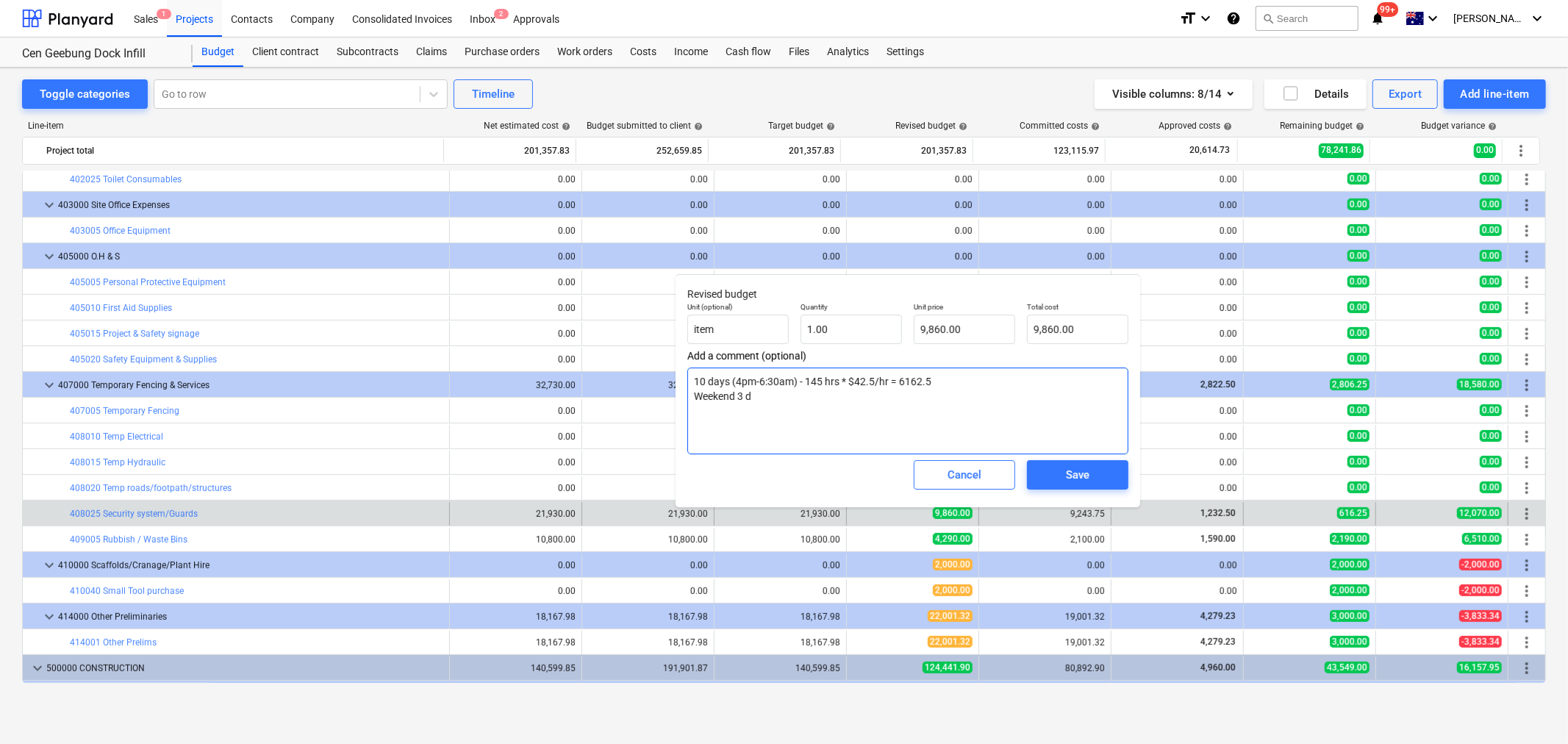
type textarea "10 days (4pm-6:30am) - 145 hrs * $42.5/hr = 6162.5 Weekend 3 da"
type textarea "x"
type textarea "10 days (4pm-6:30am) - 145 hrs * $42.5/hr = 6162.5 Weekend 3 day"
type textarea "x"
type textarea "10 days (4pm-6:30am) - 145 hrs * $42.5/hr = 6162.5 Weekend 3 days"
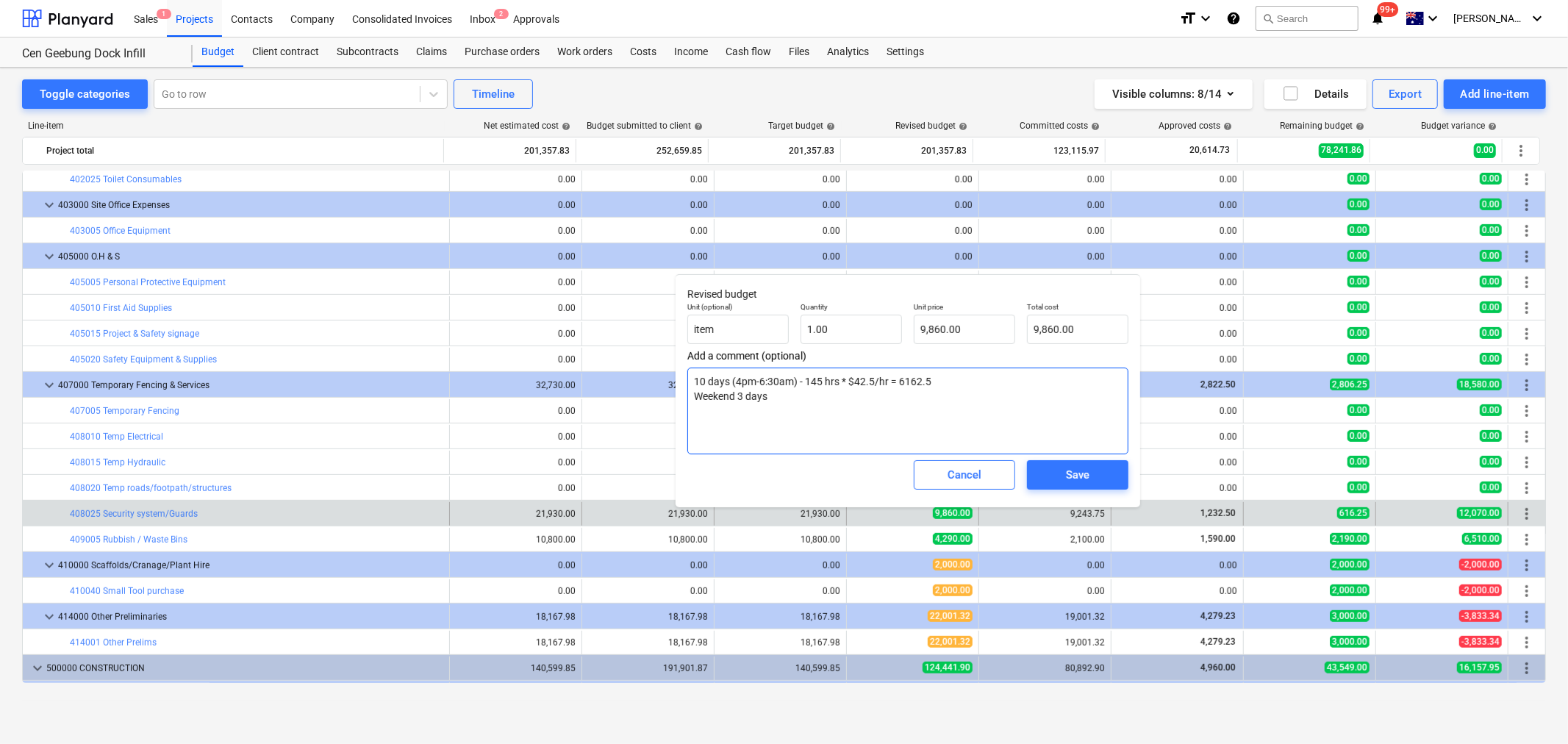
type textarea "x"
type textarea "10 days (4pm-6:30am) - 145 hrs * $42.5/hr = 6162.5 Weekend 3 days"
type textarea "x"
type textarea "10 days (4pm-6:30am) - 145 hrs * $42.5/hr = 6162.5 Weekend 3 days 2"
type textarea "x"
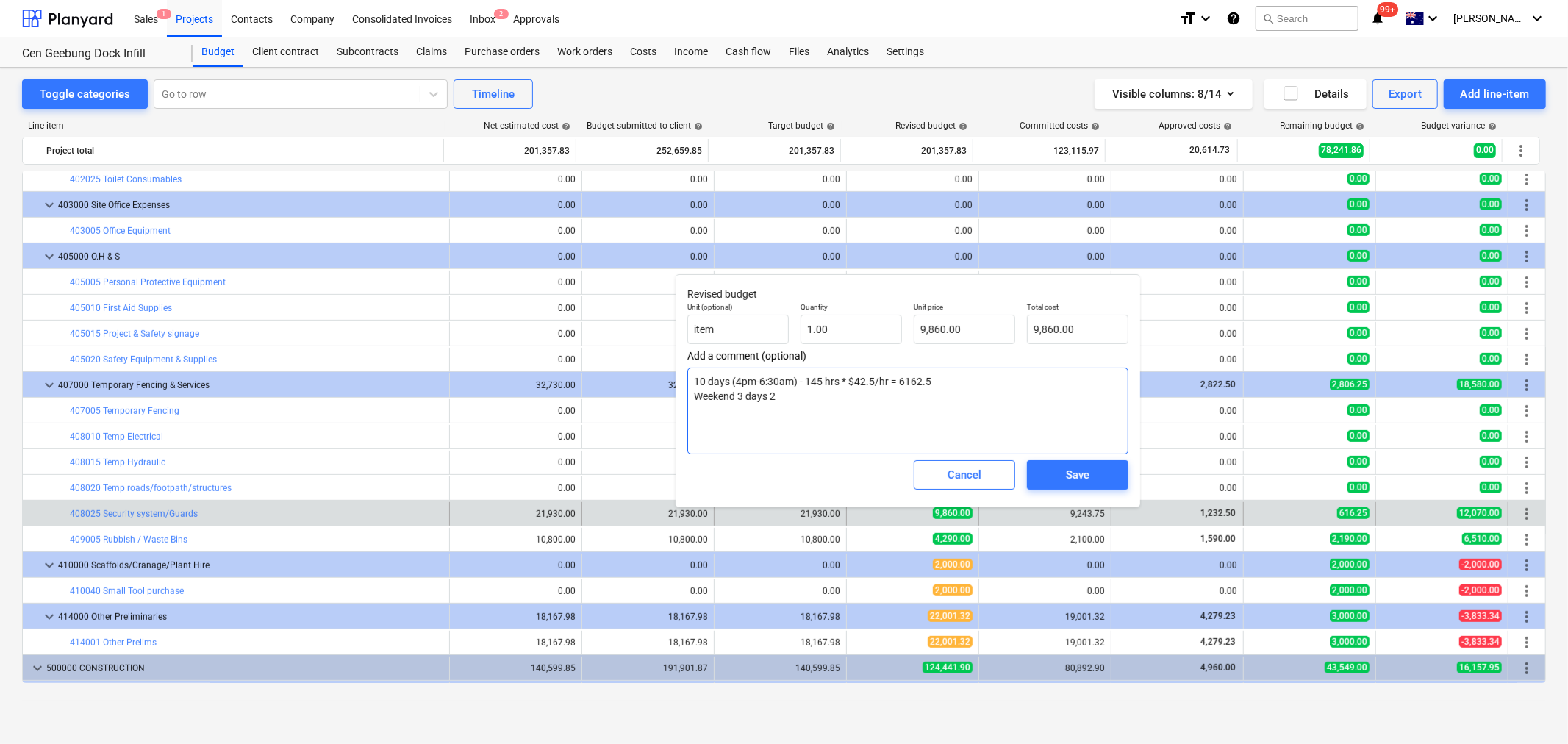
type textarea "10 days (4pm-6:30am) - 145 hrs * $42.5/hr = 6162.5 Weekend 3 days 24"
type textarea "x"
type textarea "10 days (4pm-6:30am) - 145 hrs * $42.5/hr = 6162.5 Weekend 3 days 24"
type textarea "x"
type textarea "10 days (4pm-6:30am) - 145 hrs * $42.5/hr = 6162.5 Weekend 3 days 24 ="
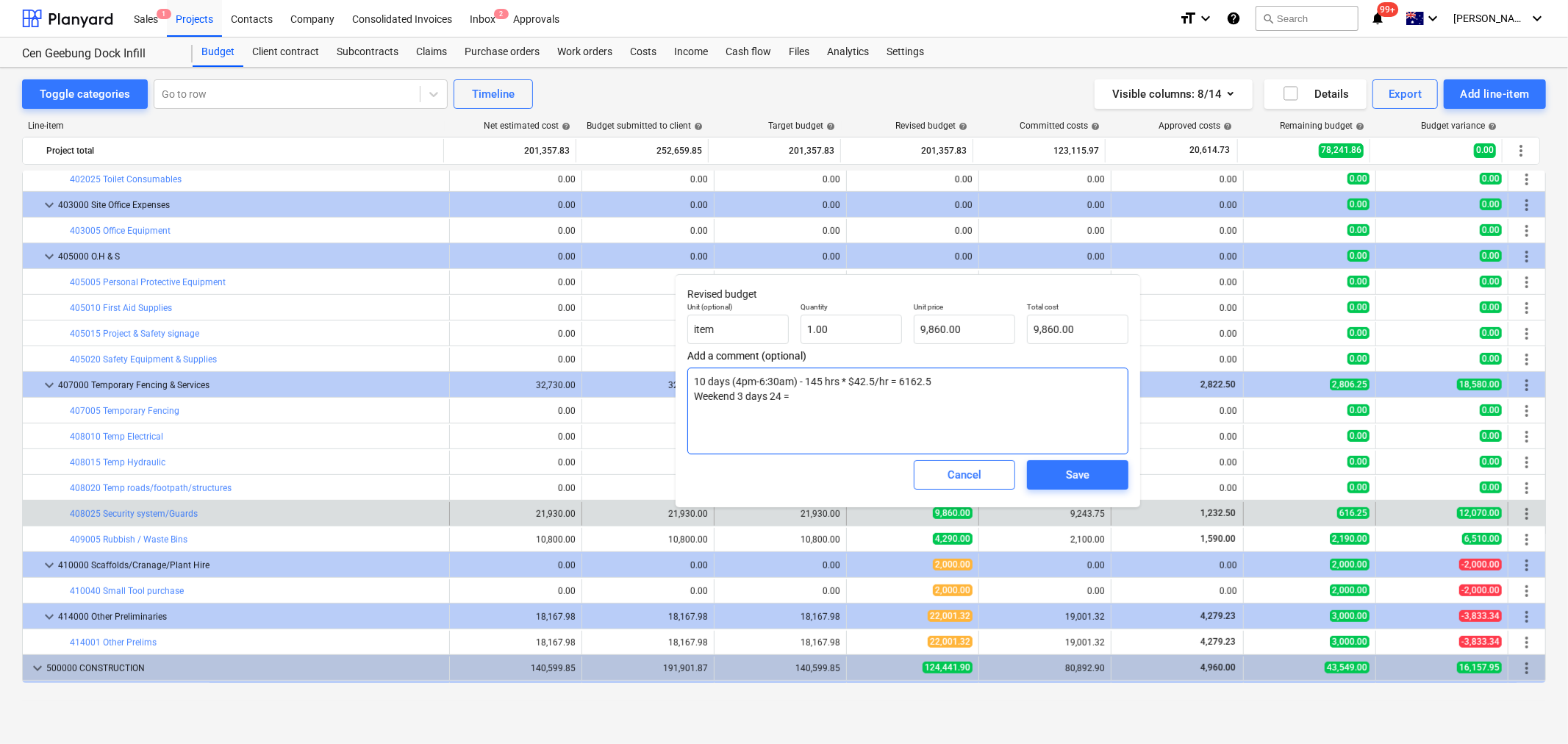
type textarea "x"
type textarea "10 days (4pm-6:30am) - 145 hrs * $42.5/hr = 6162.5 Weekend 3 days 24 =3"
type textarea "x"
type textarea "10 days (4pm-6:30am) - 145 hrs * $42.5/hr = 6162.5 Weekend 3 days 24 =30"
type textarea "x"
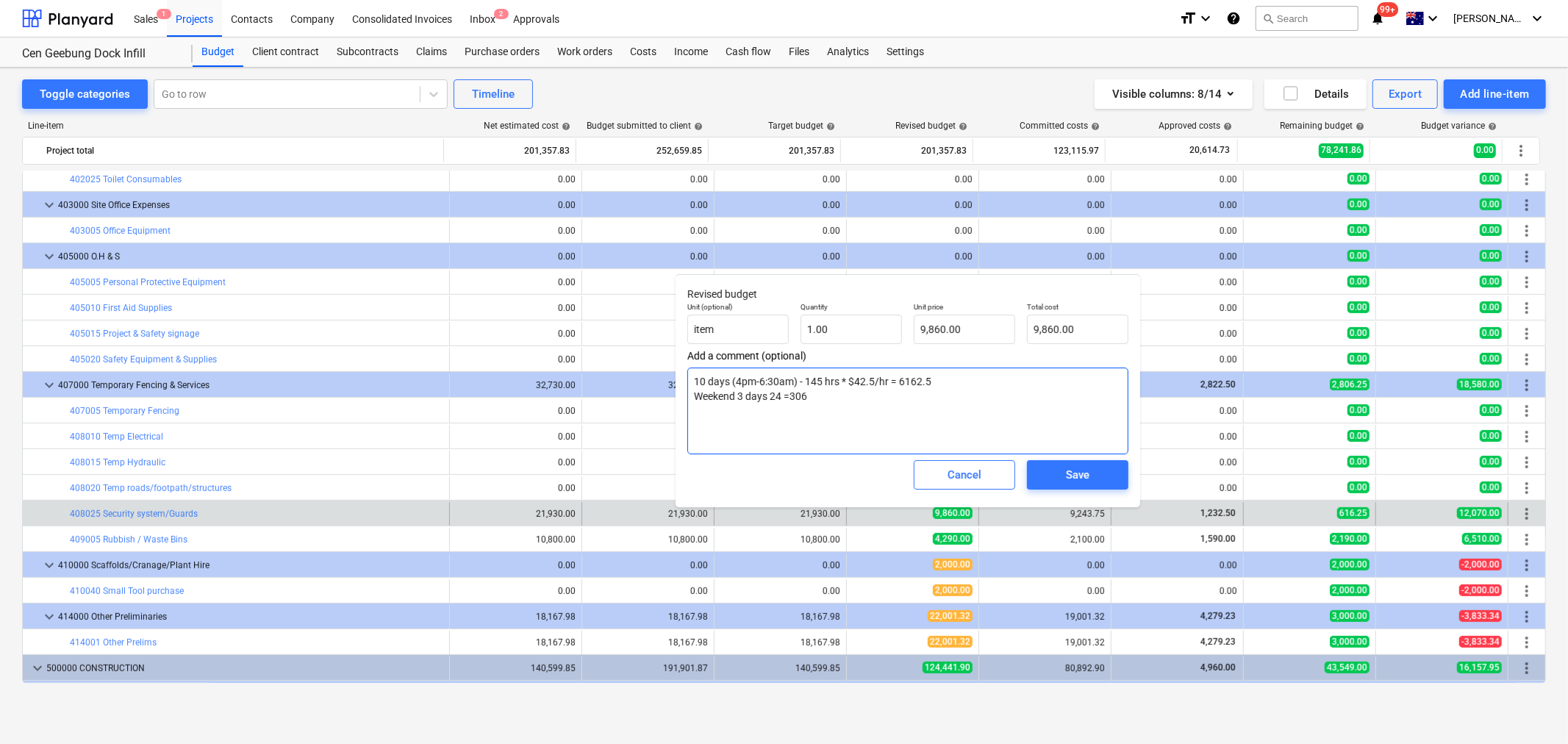
type textarea "10 days (4pm-6:30am) - 145 hrs * $42.5/hr = 6162.5 Weekend 3 days 24 =3060"
type textarea "x"
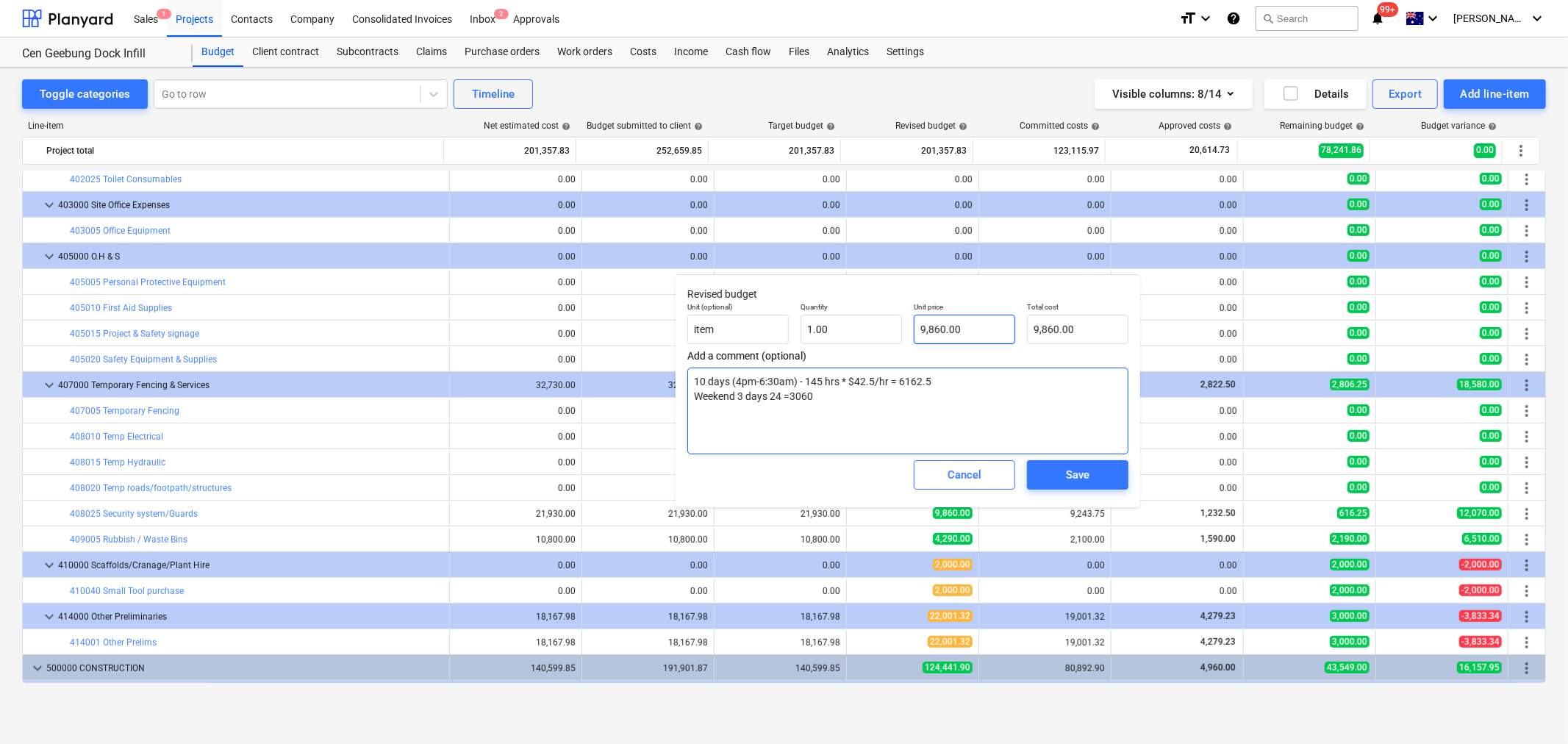
type textarea "10 days (4pm-6:30am) - 145 hrs * $42.5/hr = 6162.5 Weekend 3 days 24 =3060"
type input "9860"
drag, startPoint x: 1002, startPoint y: 341, endPoint x: 900, endPoint y: 329, distance: 102.7
click at [900, 329] on div "Unit (optional) item Quantity 1.00 Unit price 9860 Total cost 9,860.00" at bounding box center [908, 323] width 453 height 54
type textarea "x"
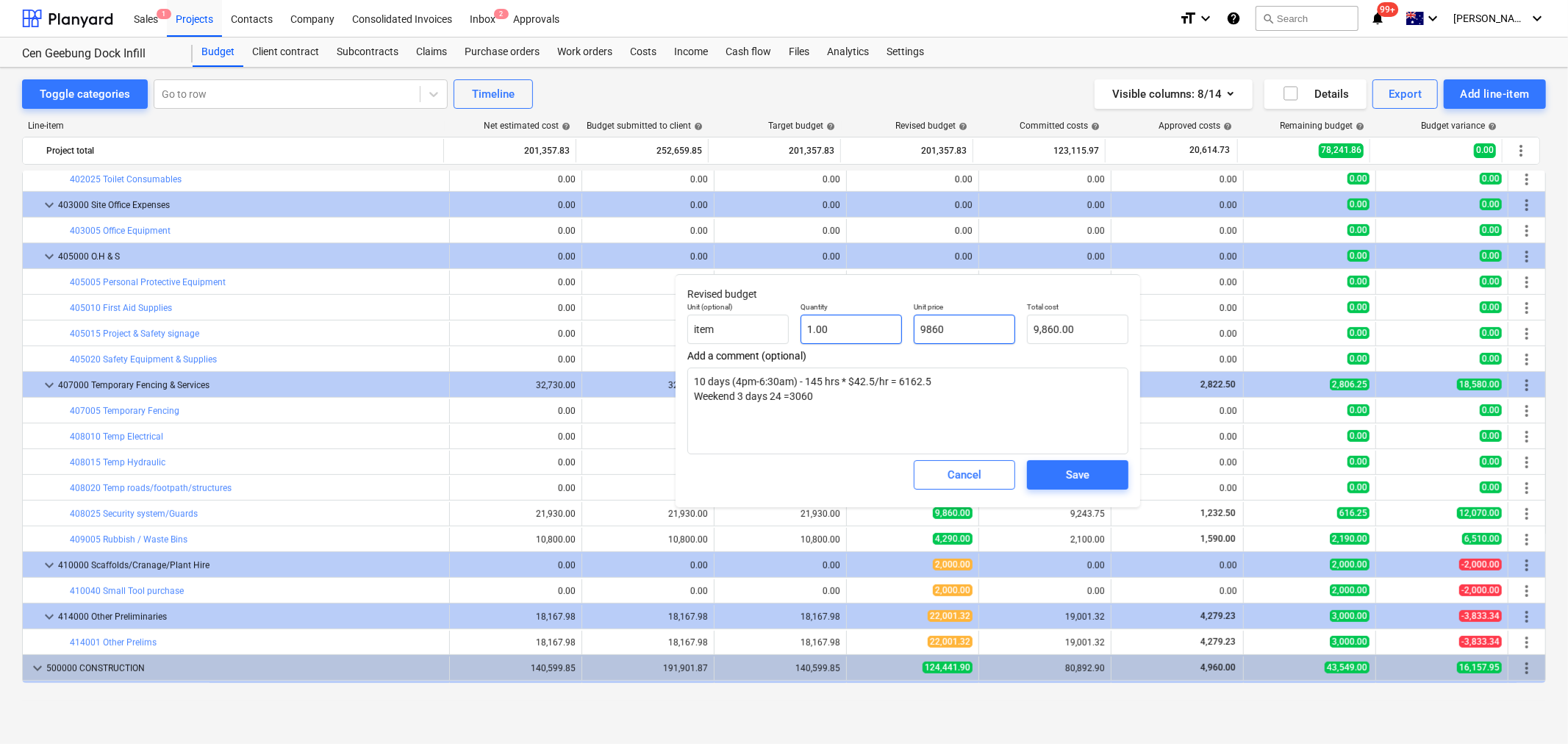
type input "9"
type input "9.00"
type textarea "x"
type input "92"
type input "92.00"
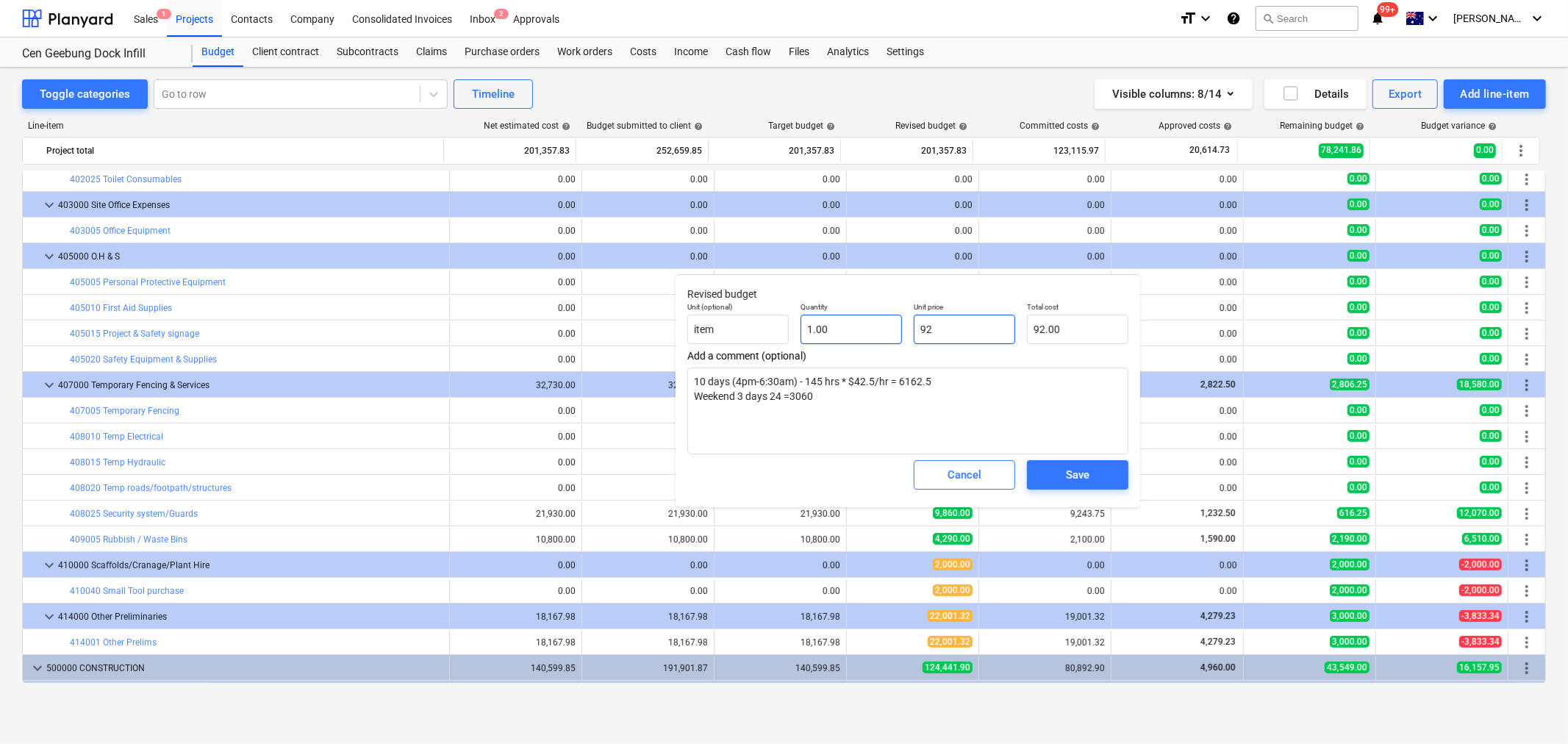
type textarea "x"
type input "922"
type input "922.00"
type textarea "x"
type input "9222"
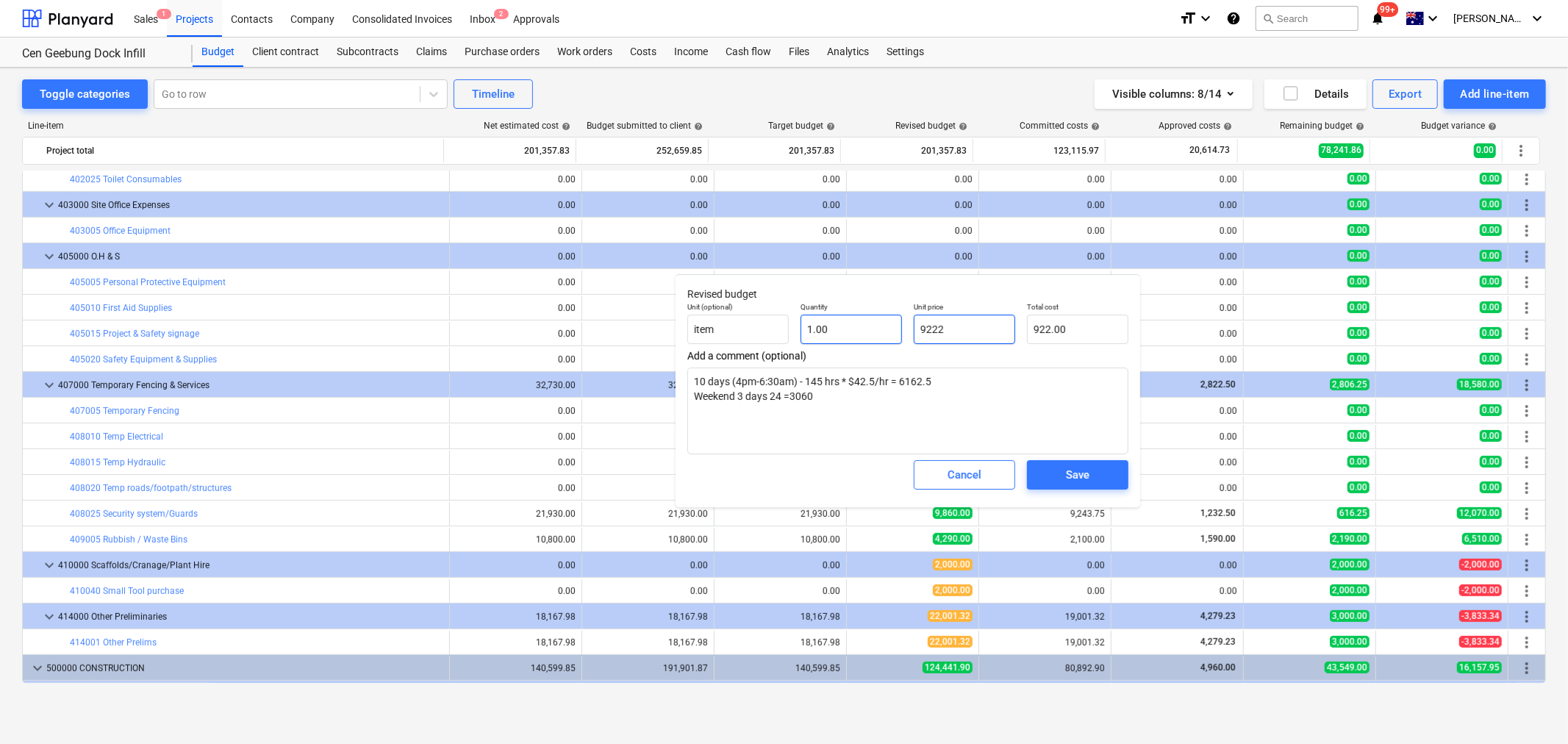
type input "9,222.00"
type textarea "x"
type input "9222.5"
type textarea "x"
type input "9,222.50"
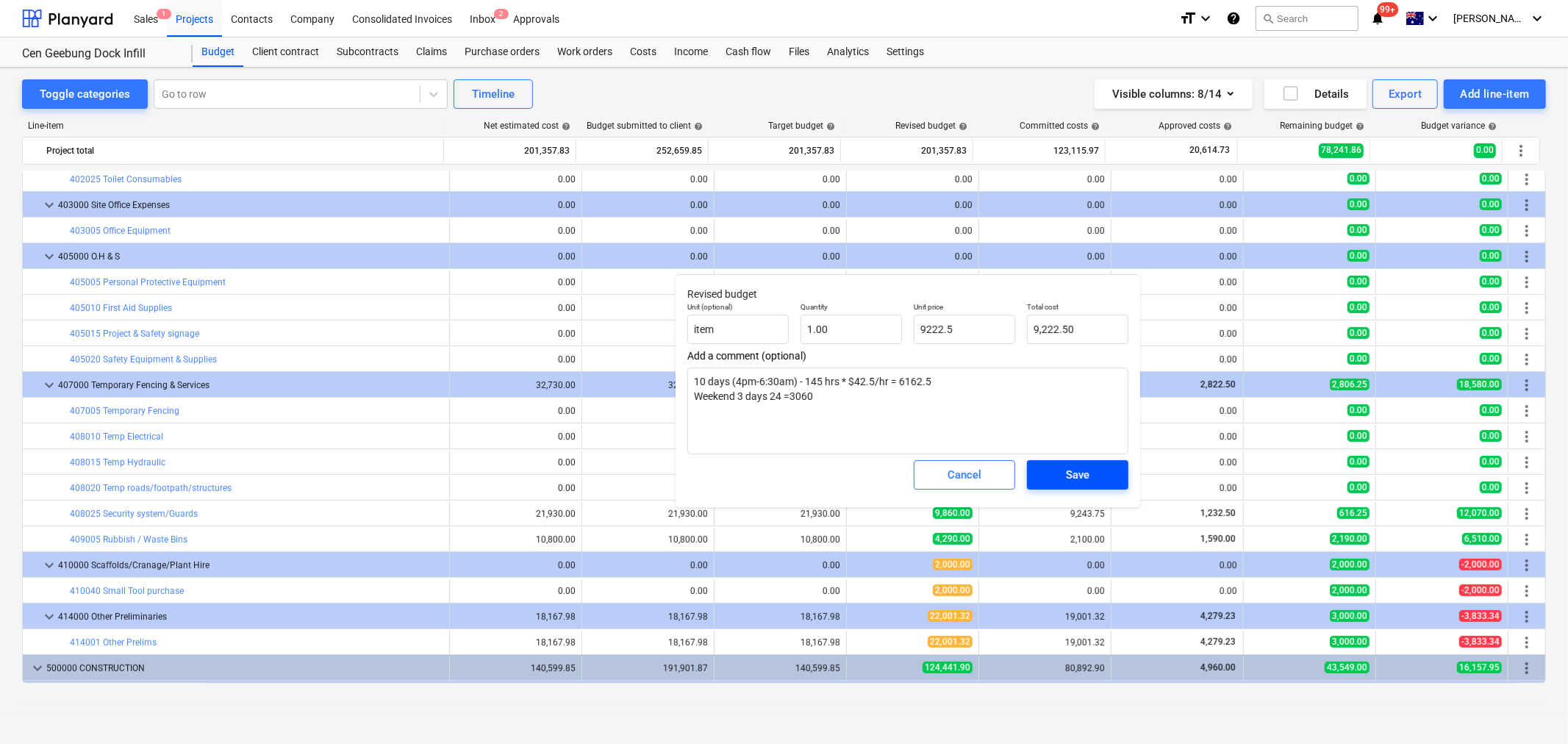
click at [1066, 480] on div "Save" at bounding box center [1078, 475] width 24 height 19
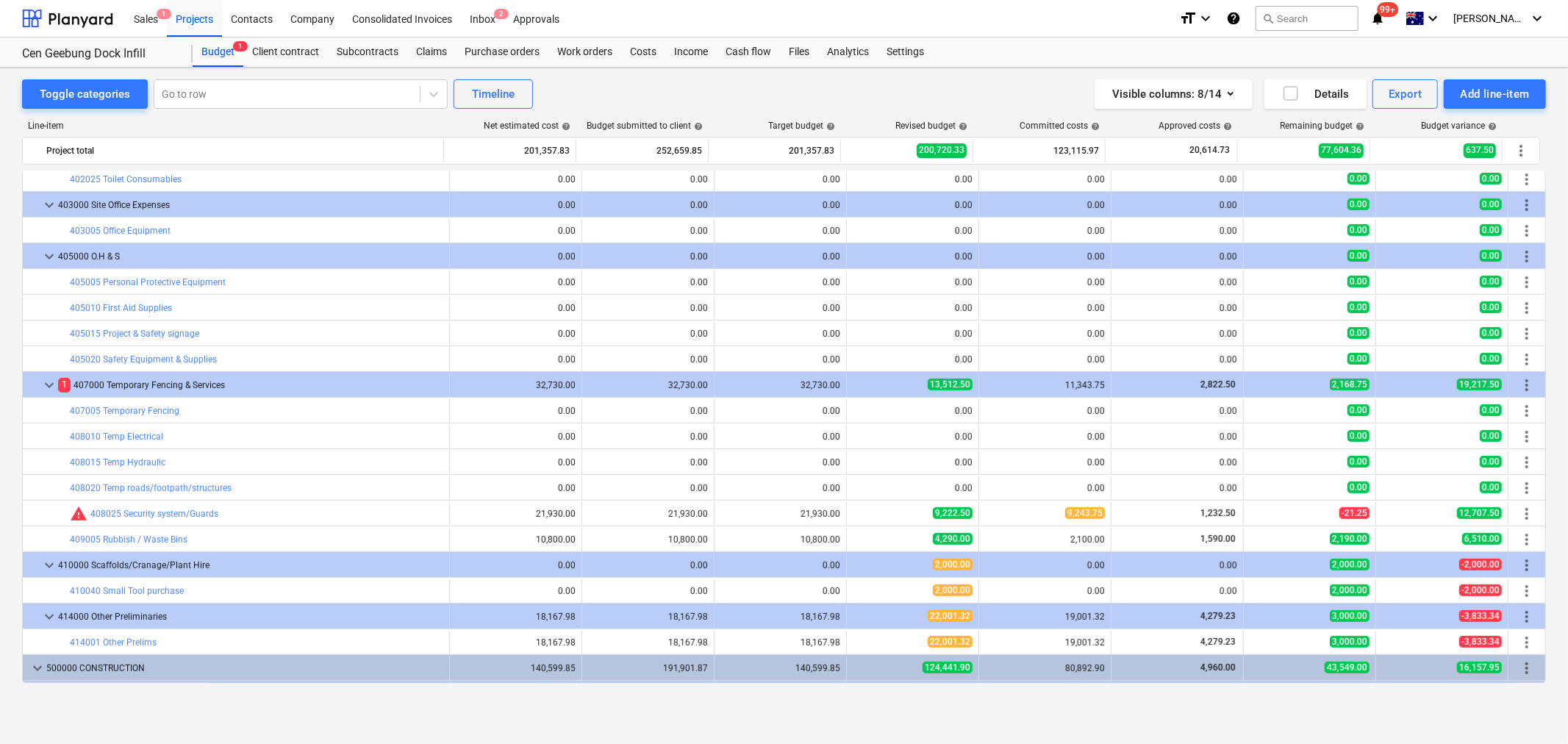
type textarea "x"
type input "1.00"
type input "9,222.50"
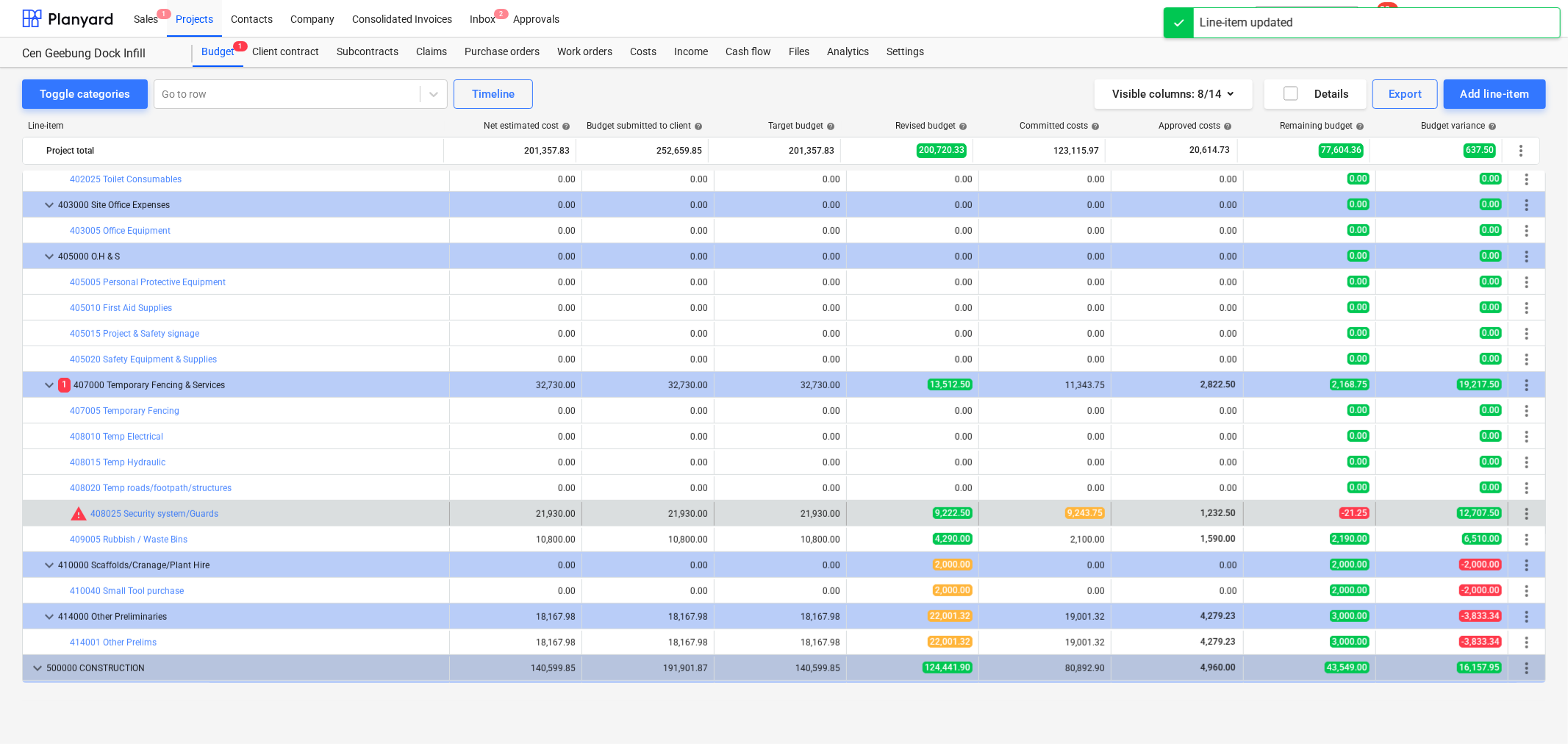
click at [836, 507] on div "21,930.00" at bounding box center [781, 514] width 133 height 24
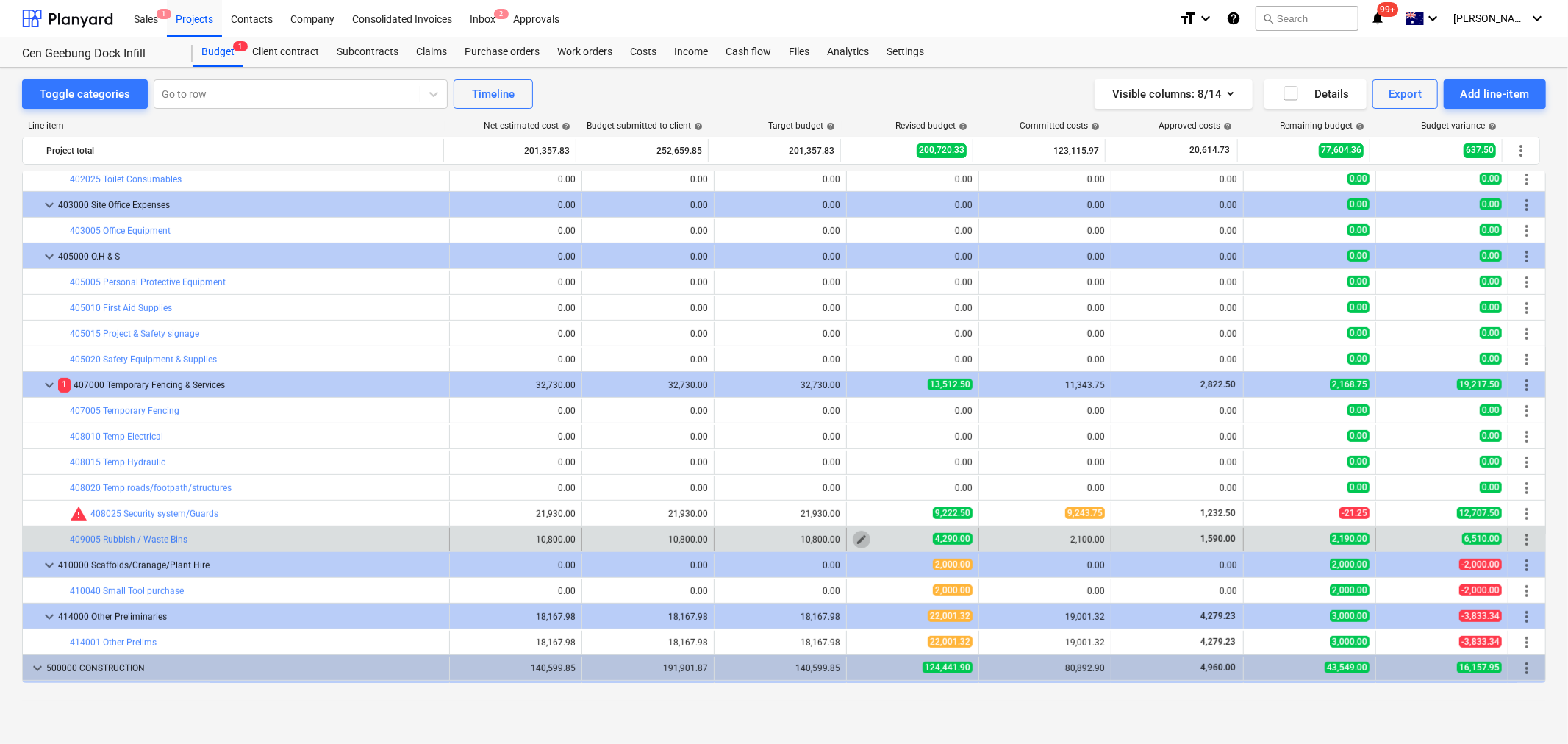
click at [858, 540] on span "edit" at bounding box center [862, 539] width 12 height 12
type textarea "x"
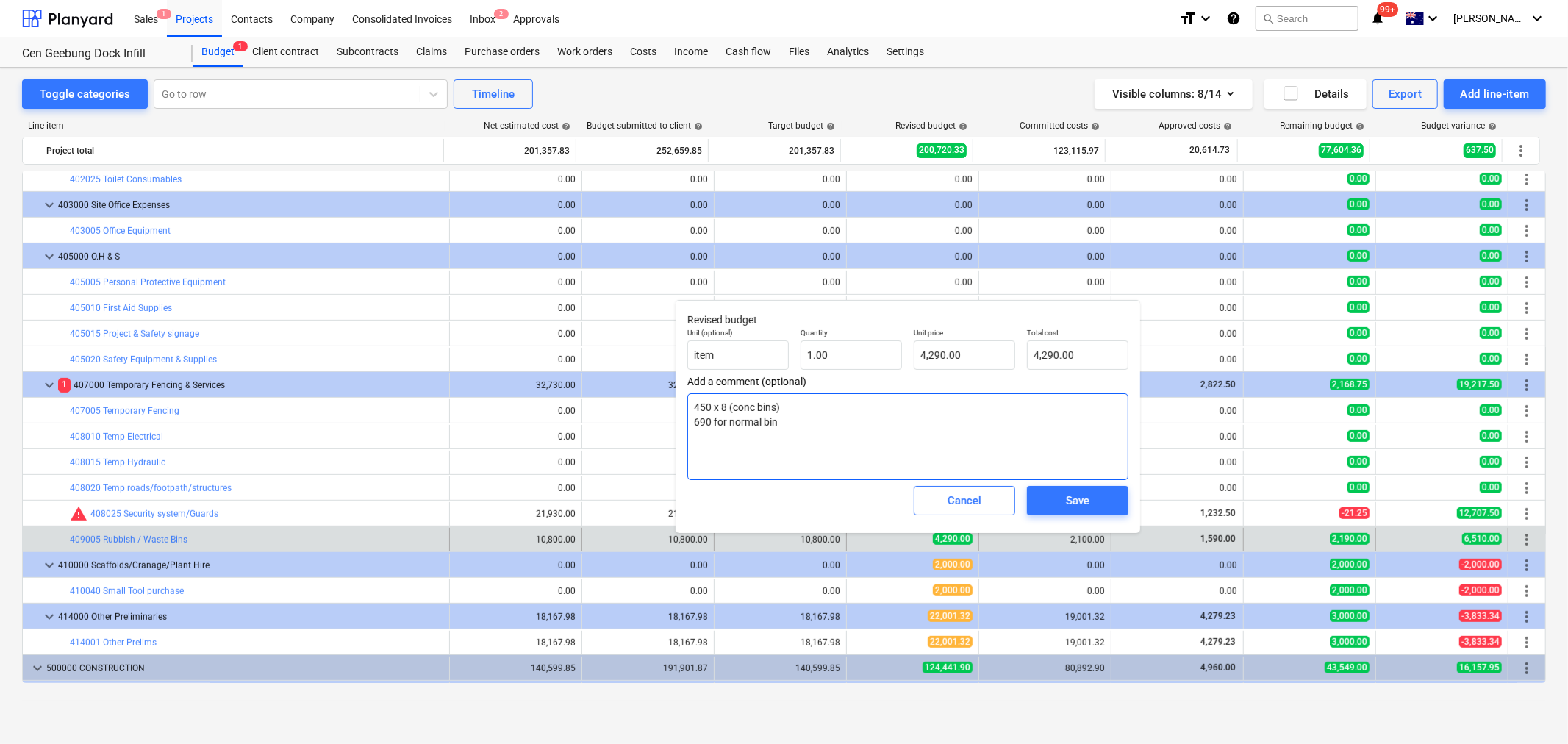
click at [717, 400] on textarea "450 x 8 (conc bins) 690 for normal bin" at bounding box center [907, 437] width 441 height 87
click at [728, 404] on textarea "450 x 8 (conc bins) 690 for normal bin" at bounding box center [907, 437] width 441 height 87
drag, startPoint x: 711, startPoint y: 426, endPoint x: 702, endPoint y: 423, distance: 9.5
click at [702, 423] on textarea "450 x 8 (conc bins) 690 for normal bin" at bounding box center [907, 437] width 441 height 87
click at [706, 424] on textarea "450 x 8 (conc bins) 690 for normal bin" at bounding box center [907, 437] width 441 height 87
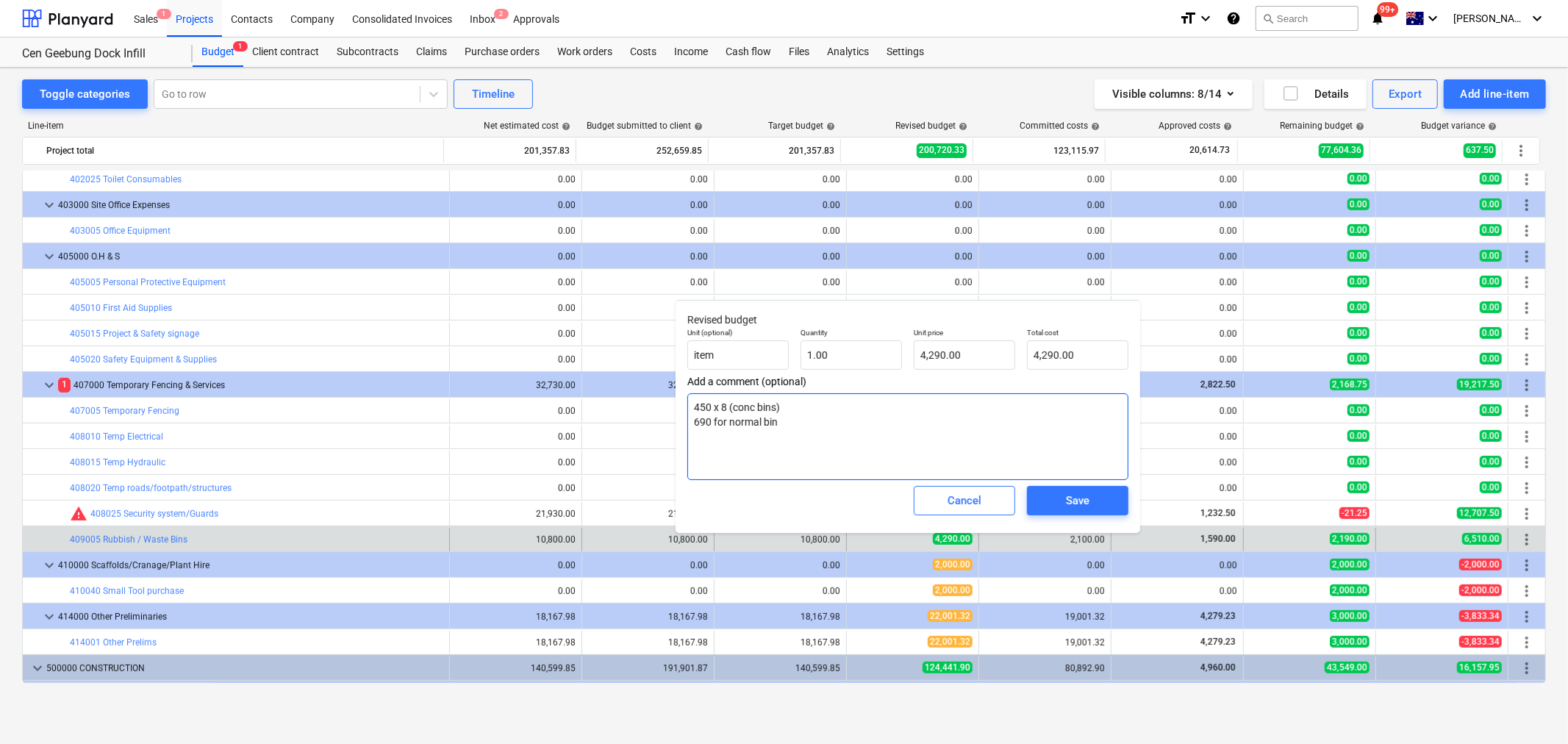
click at [719, 436] on textarea "450 x 8 (conc bins) 690 for normal bin" at bounding box center [907, 437] width 441 height 87
click at [731, 436] on textarea "450 x 8 (conc bins) 690 for normal bin" at bounding box center [907, 437] width 441 height 87
click at [773, 438] on textarea "450 x 8 (conc bins) 690 for normal bin" at bounding box center [907, 437] width 441 height 87
type input "4290"
click at [950, 363] on input "4290" at bounding box center [964, 354] width 102 height 29
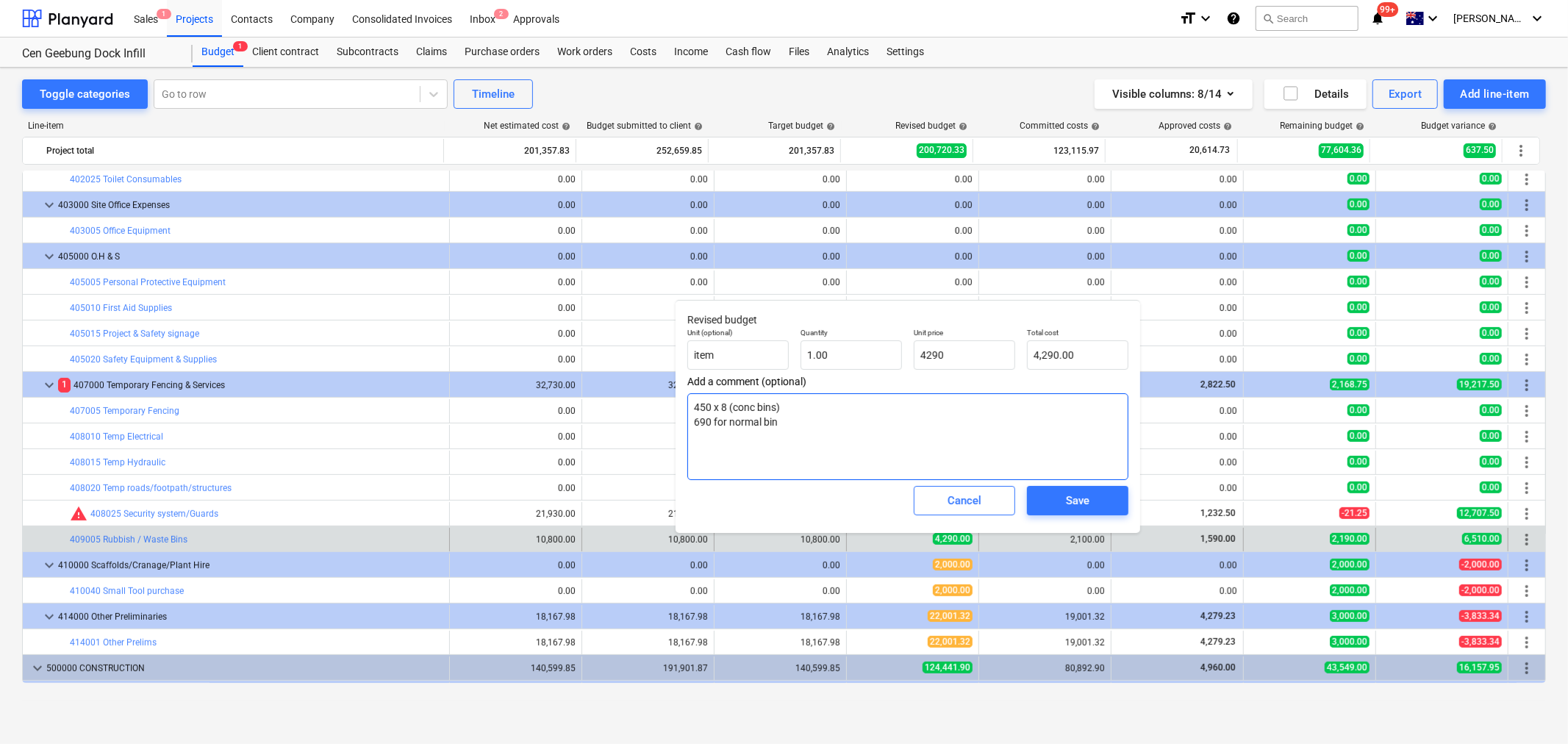
type textarea "x"
type input "4,290.00"
click at [975, 419] on textarea "450 x 8 (conc bins) 690 for normal bin" at bounding box center [907, 437] width 441 height 87
click at [943, 493] on span "Cancel" at bounding box center [964, 500] width 65 height 19
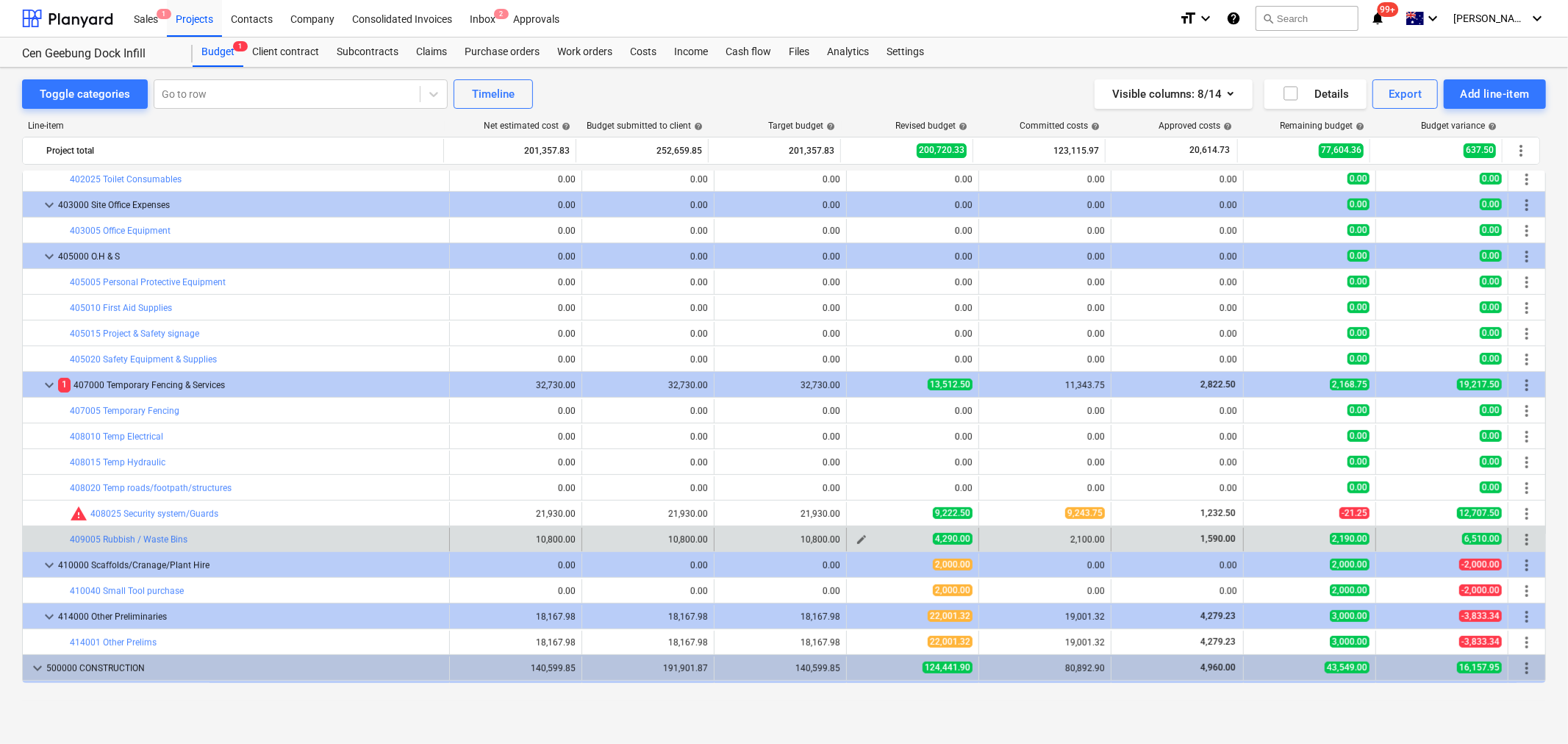
scroll to position [735, 0]
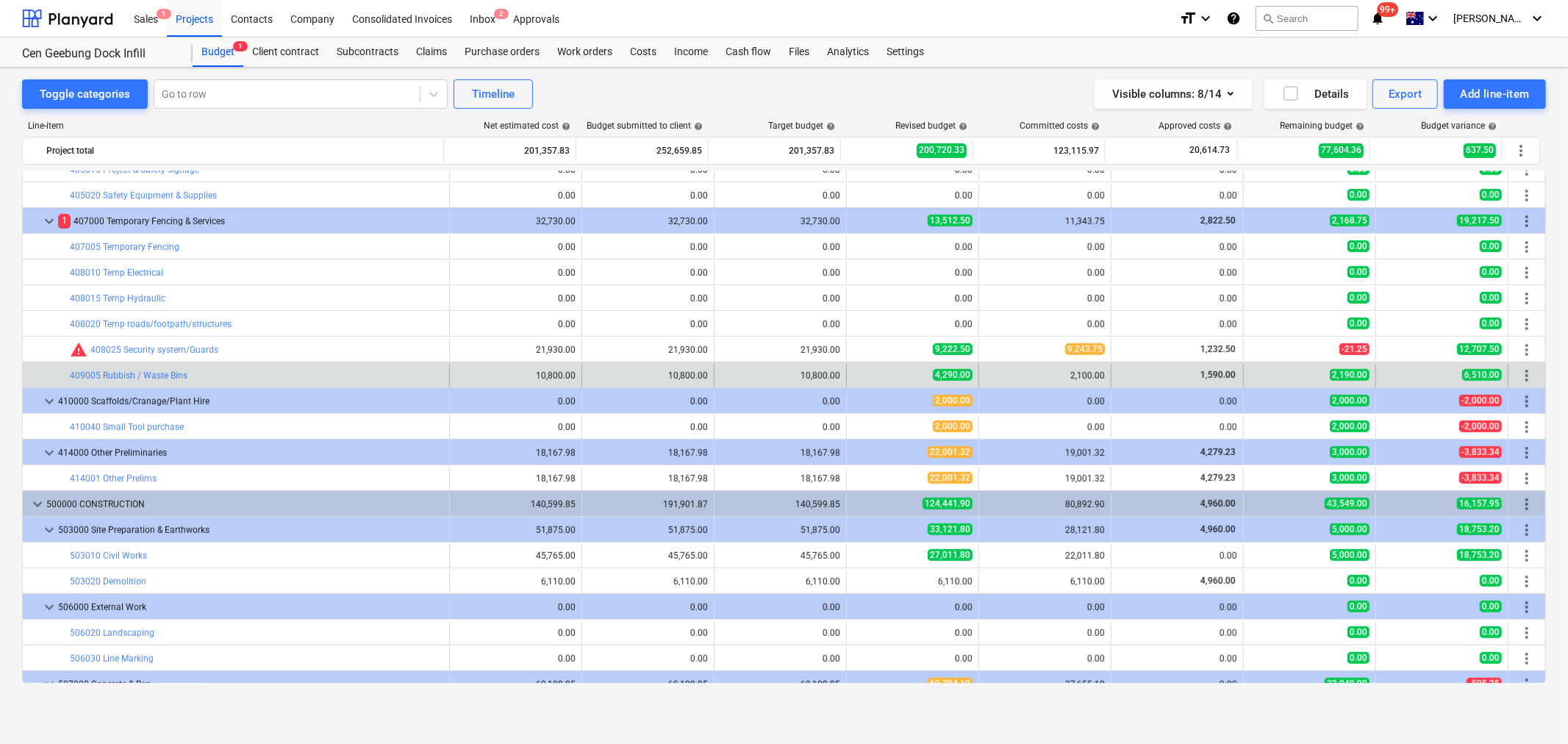
click at [855, 363] on div "bar_chart 409005 Rubbish / Waste Bins 10,800.00 edit 10,800.00 10,800.00 edit 4…" at bounding box center [784, 375] width 1523 height 25
click at [856, 372] on span "edit" at bounding box center [862, 376] width 12 height 12
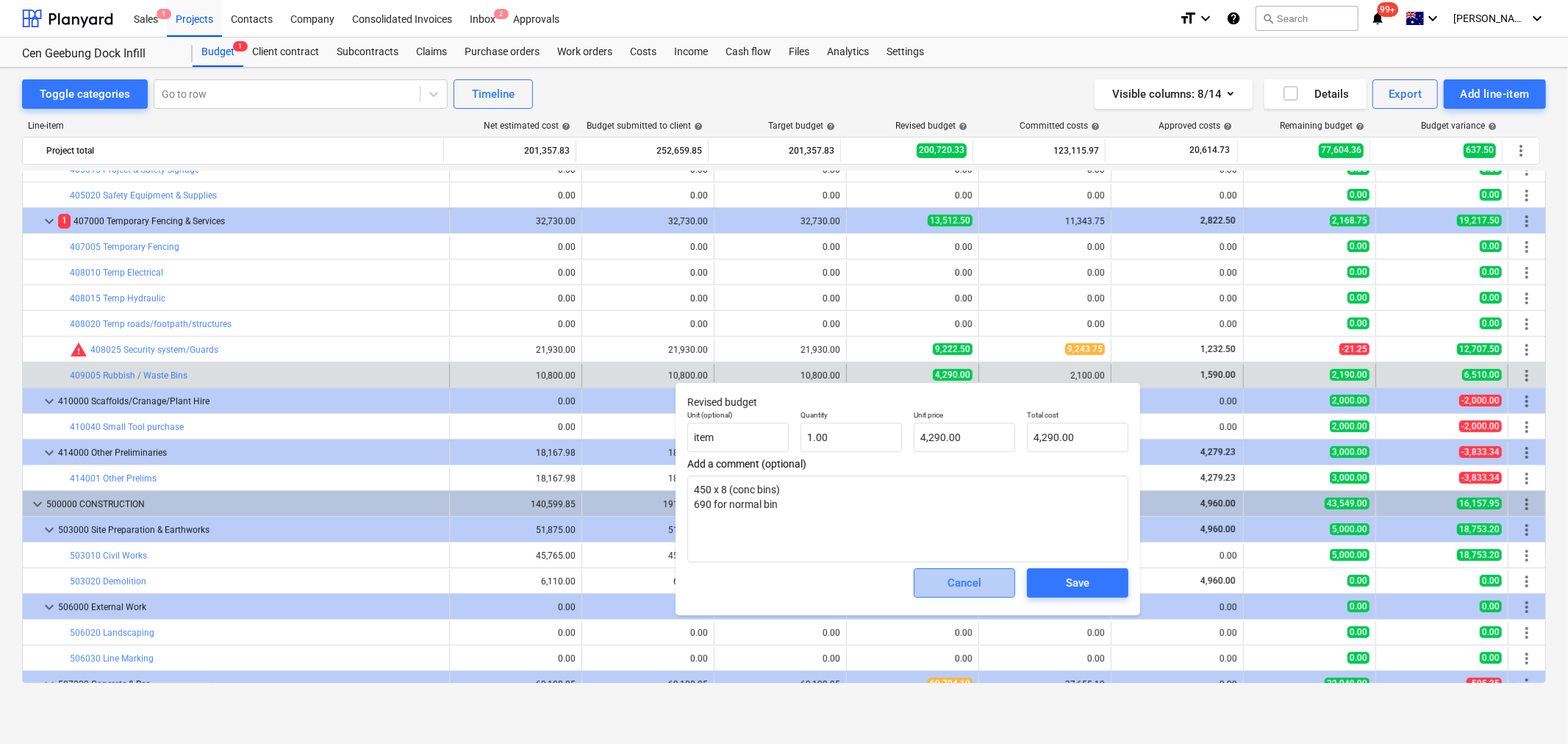
click at [986, 578] on span "Cancel" at bounding box center [964, 583] width 65 height 19
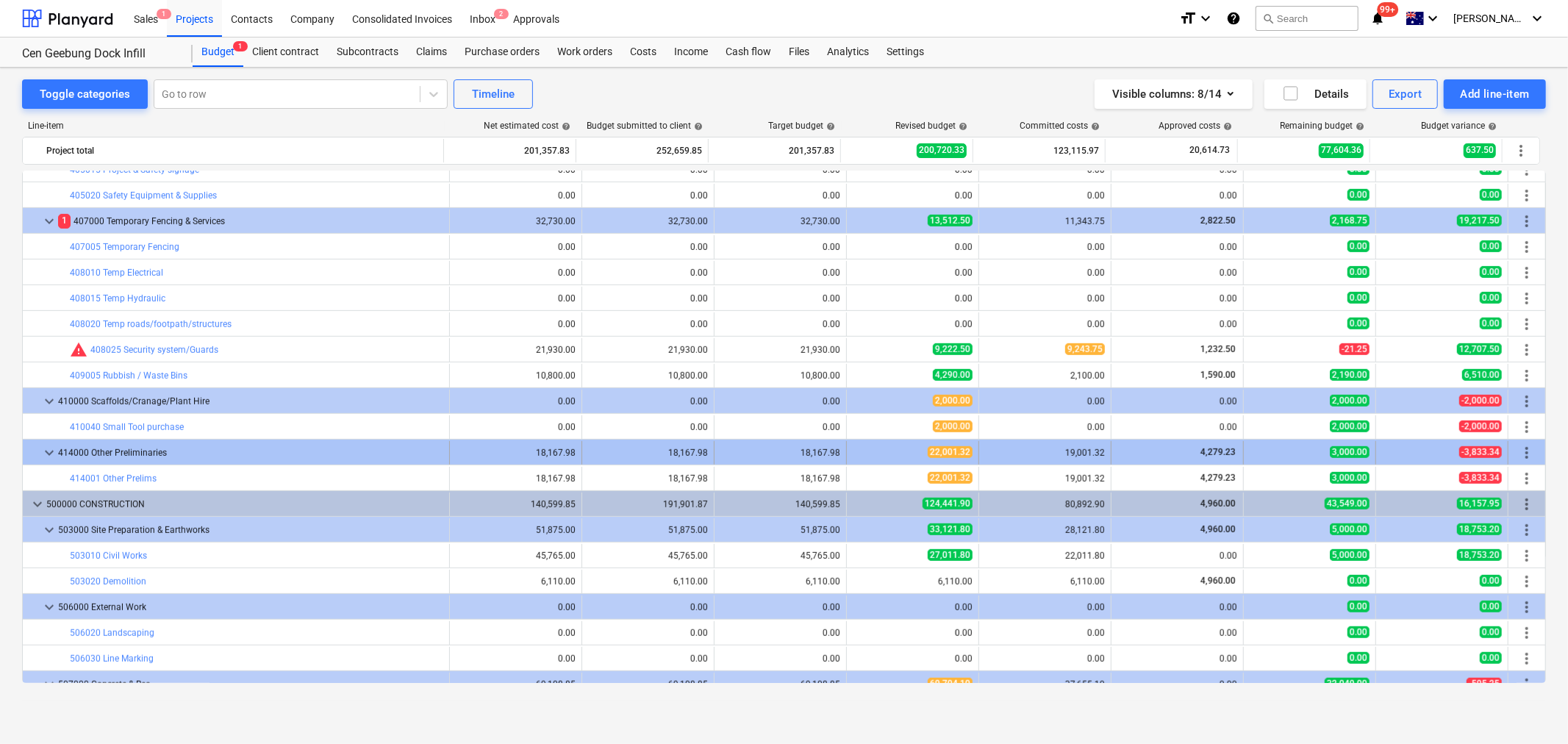
scroll to position [817, 0]
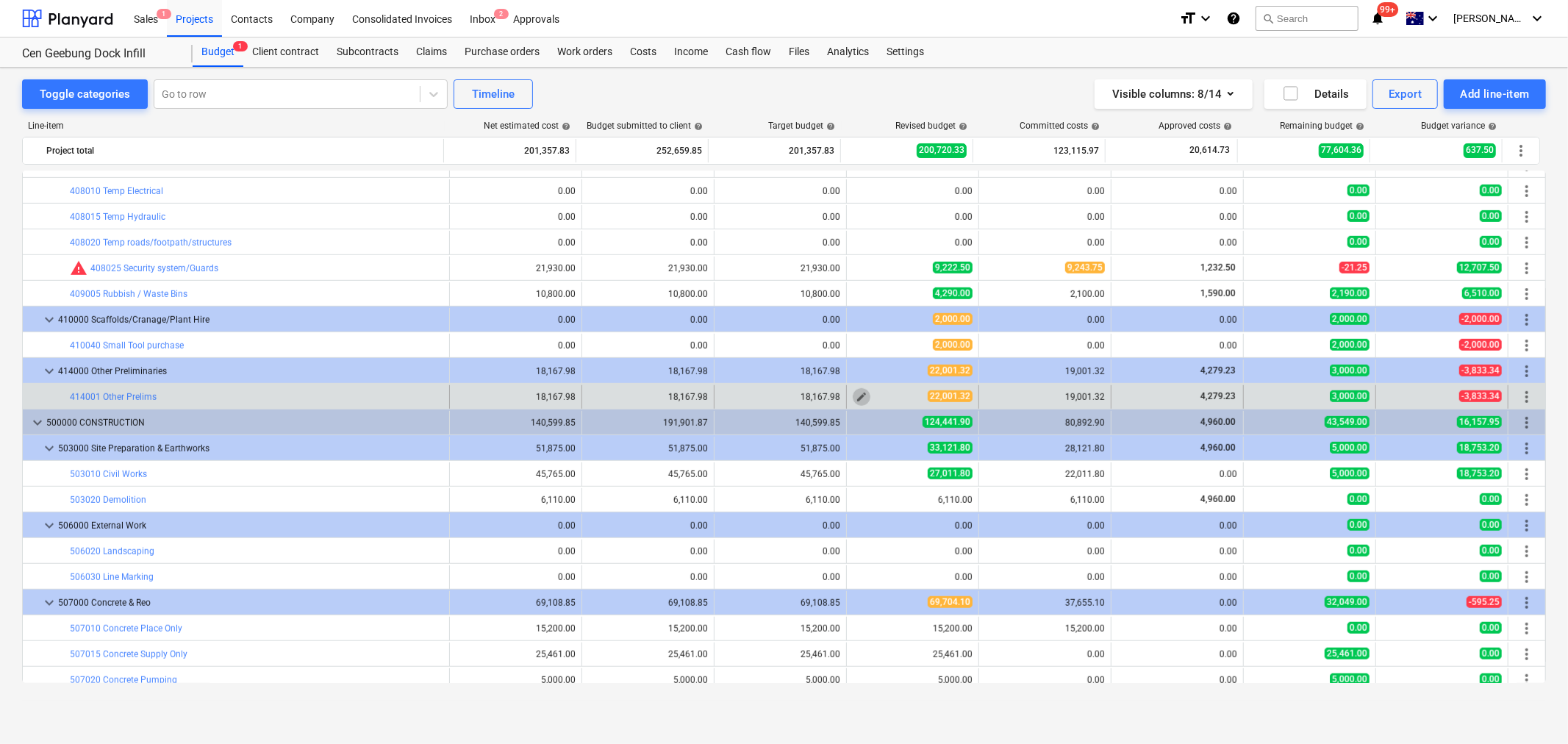
click at [860, 391] on button "edit" at bounding box center [862, 397] width 17 height 17
type textarea "x"
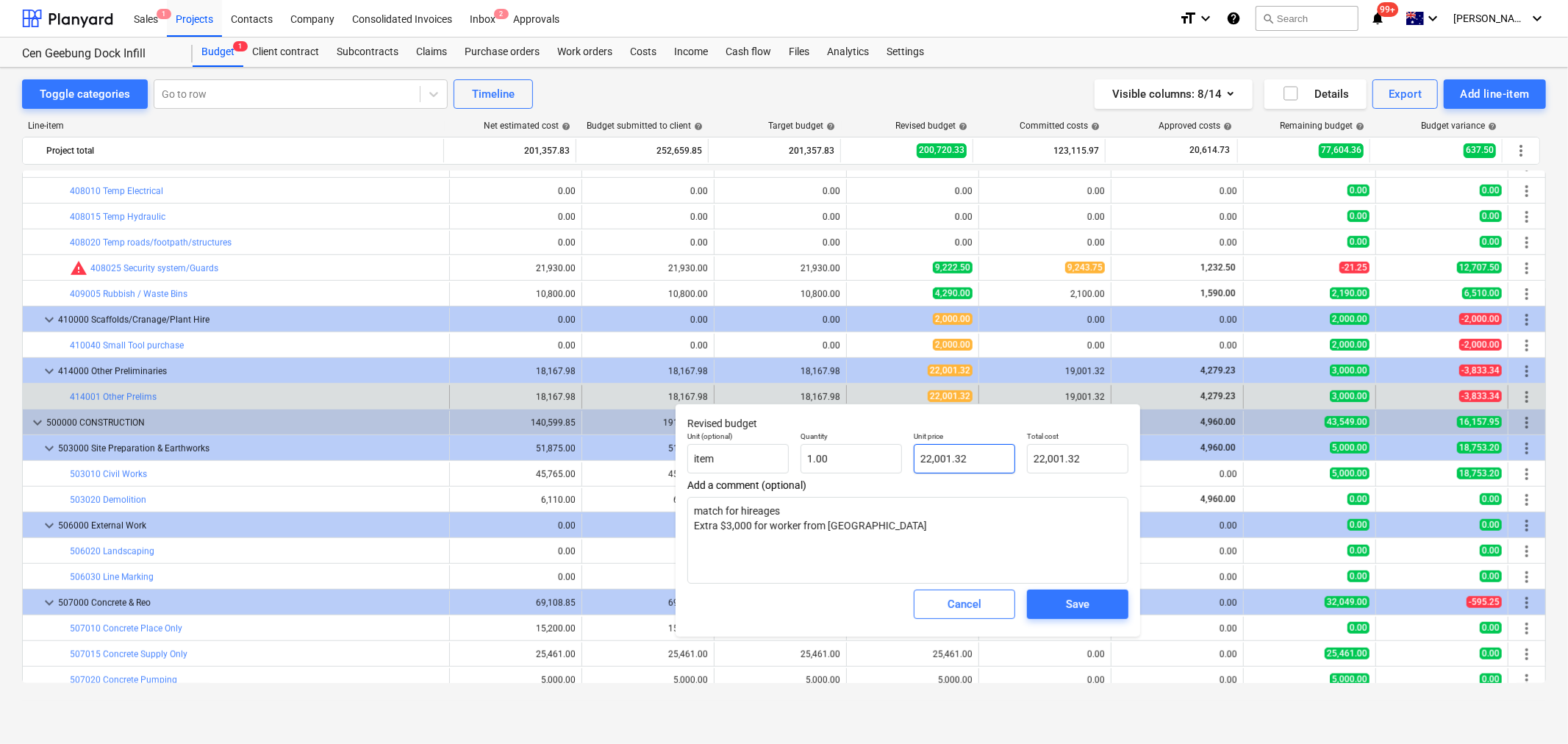
type input "22001.32"
click at [960, 459] on input "22001.32" at bounding box center [964, 458] width 102 height 29
type textarea "x"
type input "22,001.32"
click at [966, 503] on textarea "match for hireages Extra $3,000 for worker from Enviro" at bounding box center [907, 540] width 441 height 87
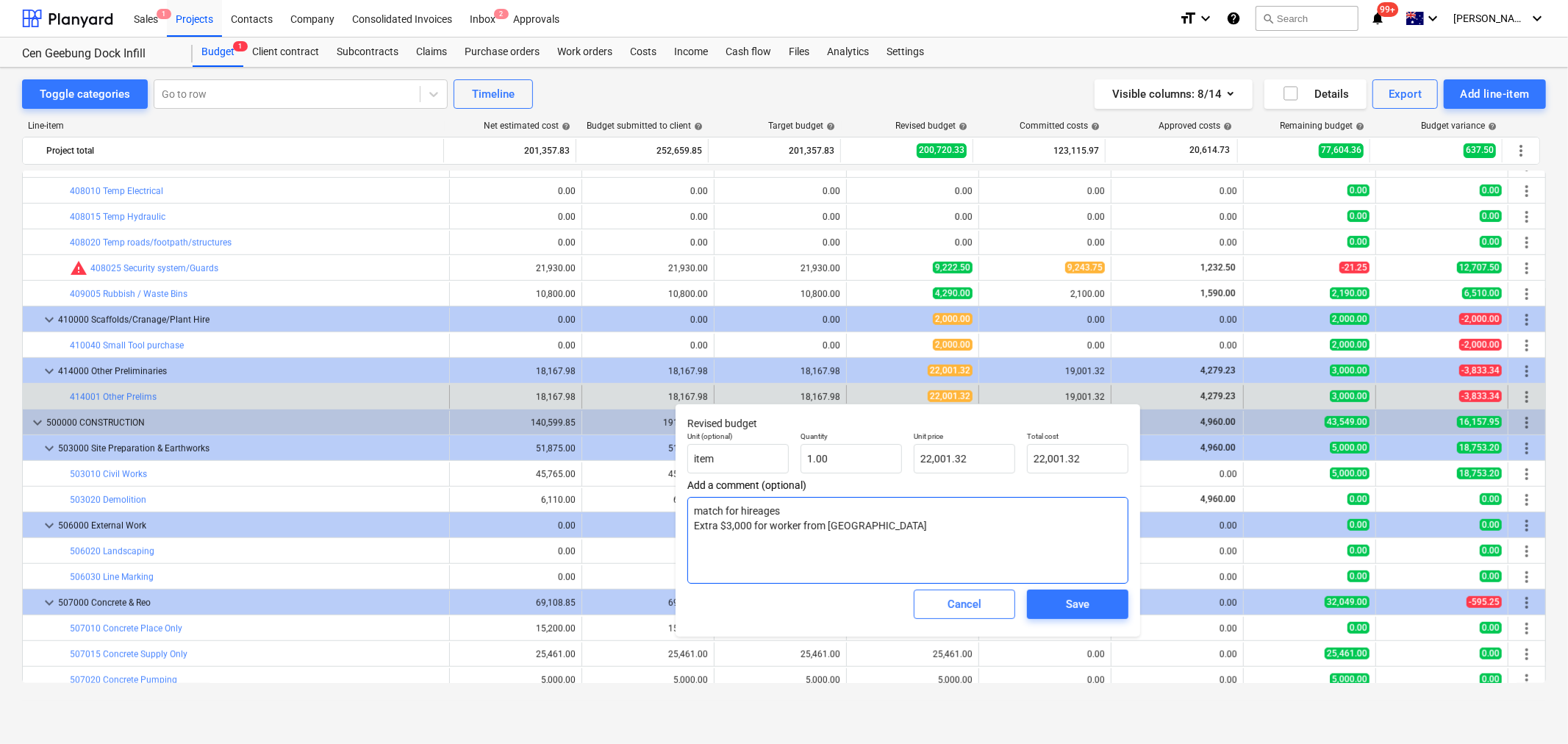
drag, startPoint x: 966, startPoint y: 503, endPoint x: 710, endPoint y: 512, distance: 256.2
click at [710, 512] on textarea "match for hireages Extra $3,000 for worker from Enviro" at bounding box center [907, 540] width 441 height 87
click at [709, 511] on textarea "match for hireages Extra $3,000 for worker from Enviro" at bounding box center [907, 540] width 441 height 87
drag, startPoint x: 706, startPoint y: 526, endPoint x: 859, endPoint y: 537, distance: 153.4
click at [859, 537] on textarea "match for hireages Extra $3,000 for worker from Enviro" at bounding box center [907, 540] width 441 height 87
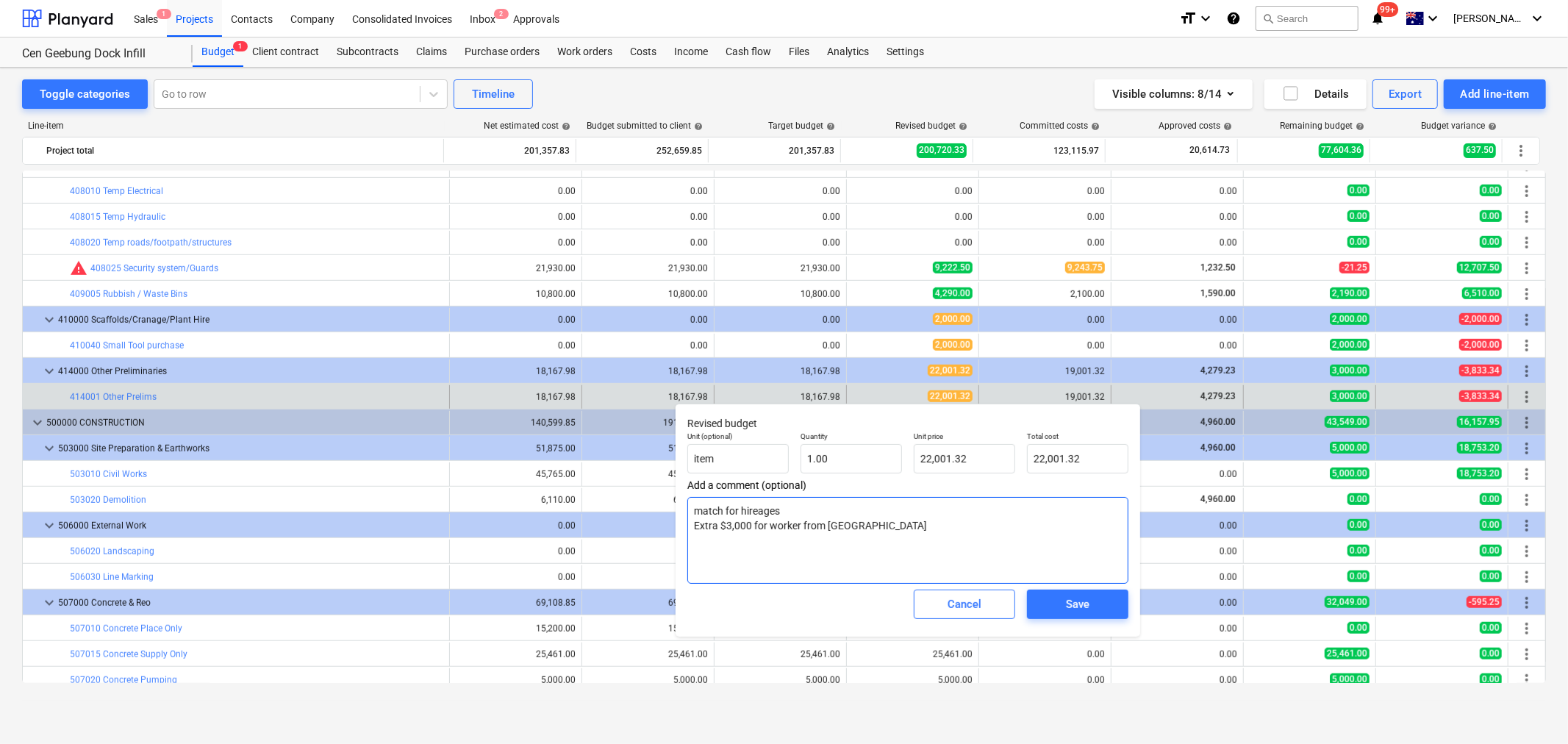
click at [859, 537] on textarea "match for hireages Extra $3,000 for worker from Enviro" at bounding box center [907, 540] width 441 height 87
click at [864, 529] on textarea "match for hireages Extra $3,000 for worker from Enviro" at bounding box center [907, 540] width 441 height 87
click at [1112, 583] on textarea "match for hireages Extra $3,000 for worker from Enviro" at bounding box center [907, 540] width 441 height 87
click at [1110, 593] on button "Save" at bounding box center [1078, 604] width 102 height 29
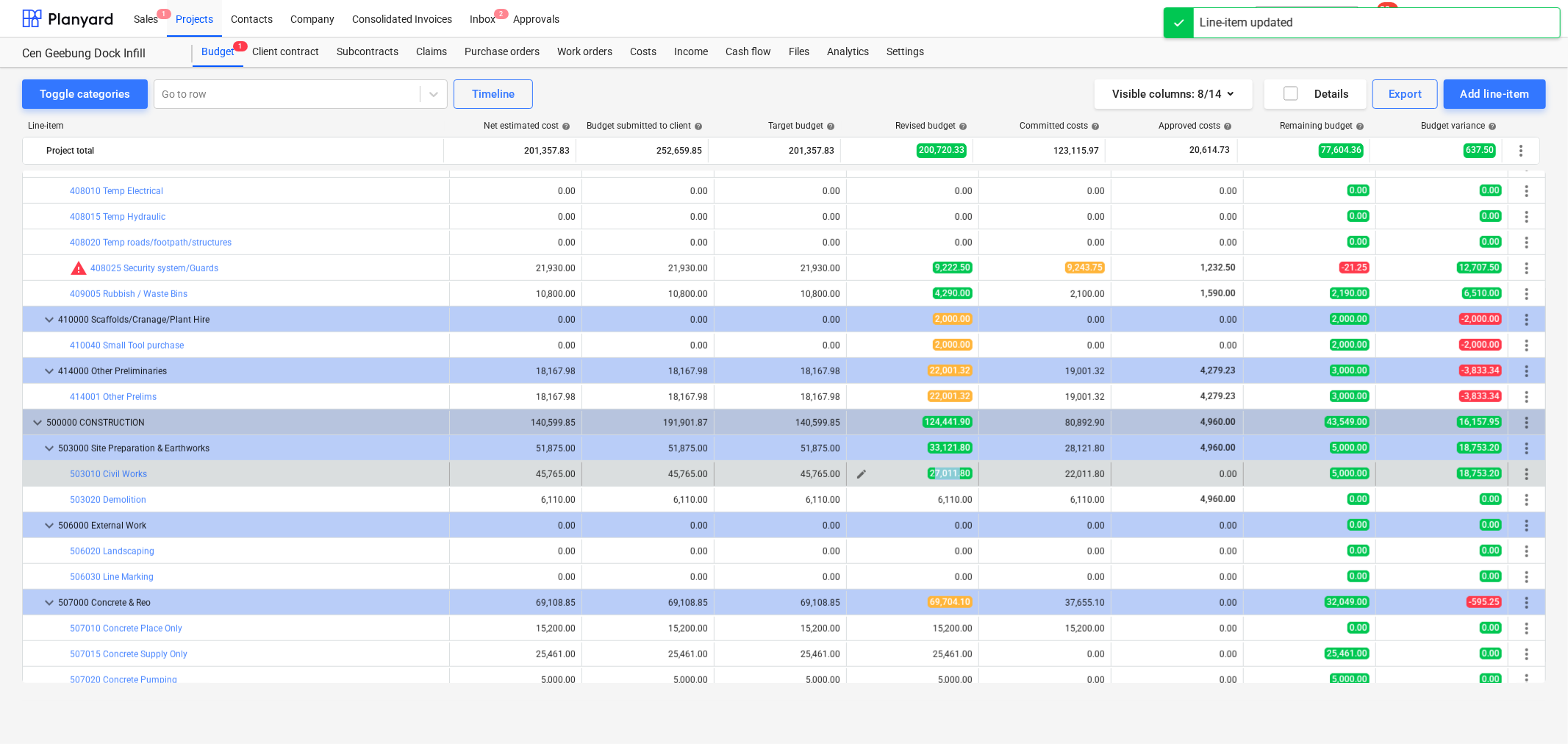
drag, startPoint x: 929, startPoint y: 477, endPoint x: 956, endPoint y: 477, distance: 27.0
click at [956, 477] on span "27,011.80" at bounding box center [950, 473] width 45 height 12
click at [956, 478] on span "27,011.80" at bounding box center [950, 473] width 45 height 12
click at [862, 474] on span "edit" at bounding box center [862, 474] width 12 height 12
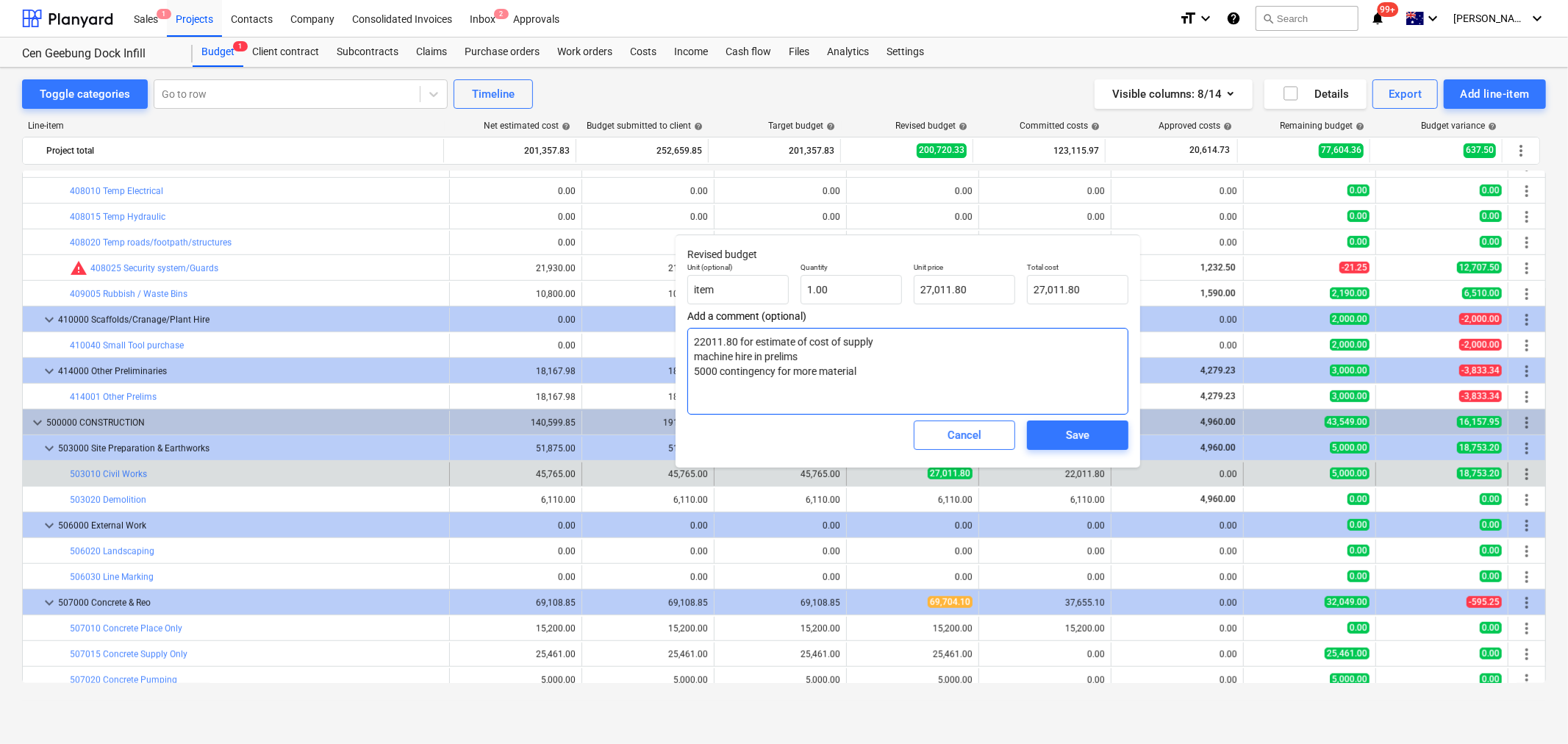
drag, startPoint x: 695, startPoint y: 343, endPoint x: 889, endPoint y: 346, distance: 194.0
click at [889, 346] on textarea "22011.80 for estimate of cost of supply machine hire in prelims 5000 contingenc…" at bounding box center [907, 372] width 441 height 87
click at [889, 346] on textarea "22011.80 for estimate of cost of supply machine hire in prelims 5000 contingenc…" at bounding box center [907, 372] width 441 height 87
drag, startPoint x: 713, startPoint y: 340, endPoint x: 794, endPoint y: 346, distance: 81.2
click at [794, 346] on textarea "22011.80 for estimate of cost of supply machine hire in prelims 5000 contingenc…" at bounding box center [907, 372] width 441 height 87
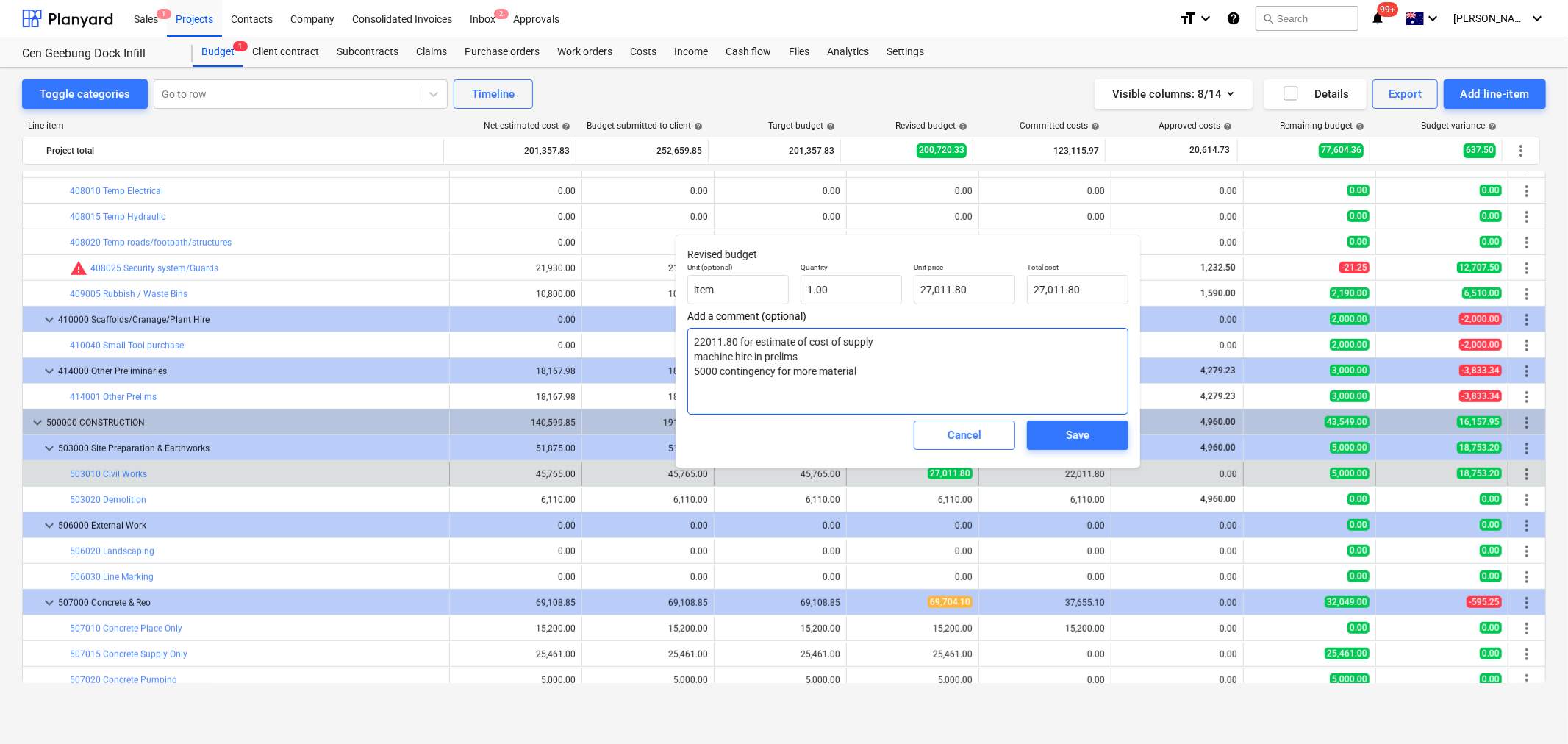
click at [794, 346] on textarea "22011.80 for estimate of cost of supply machine hire in prelims 5000 contingenc…" at bounding box center [907, 372] width 441 height 87
drag, startPoint x: 796, startPoint y: 353, endPoint x: 709, endPoint y: 361, distance: 87.4
click at [709, 361] on textarea "22011.80 for estimate of cost of supply machine hire in prelims 5000 contingenc…" at bounding box center [907, 372] width 441 height 87
click at [716, 364] on textarea "22011.80 for estimate of cost of supply machine hire in prelims 5000 contingenc…" at bounding box center [907, 372] width 441 height 87
drag, startPoint x: 702, startPoint y: 372, endPoint x: 831, endPoint y: 379, distance: 129.2
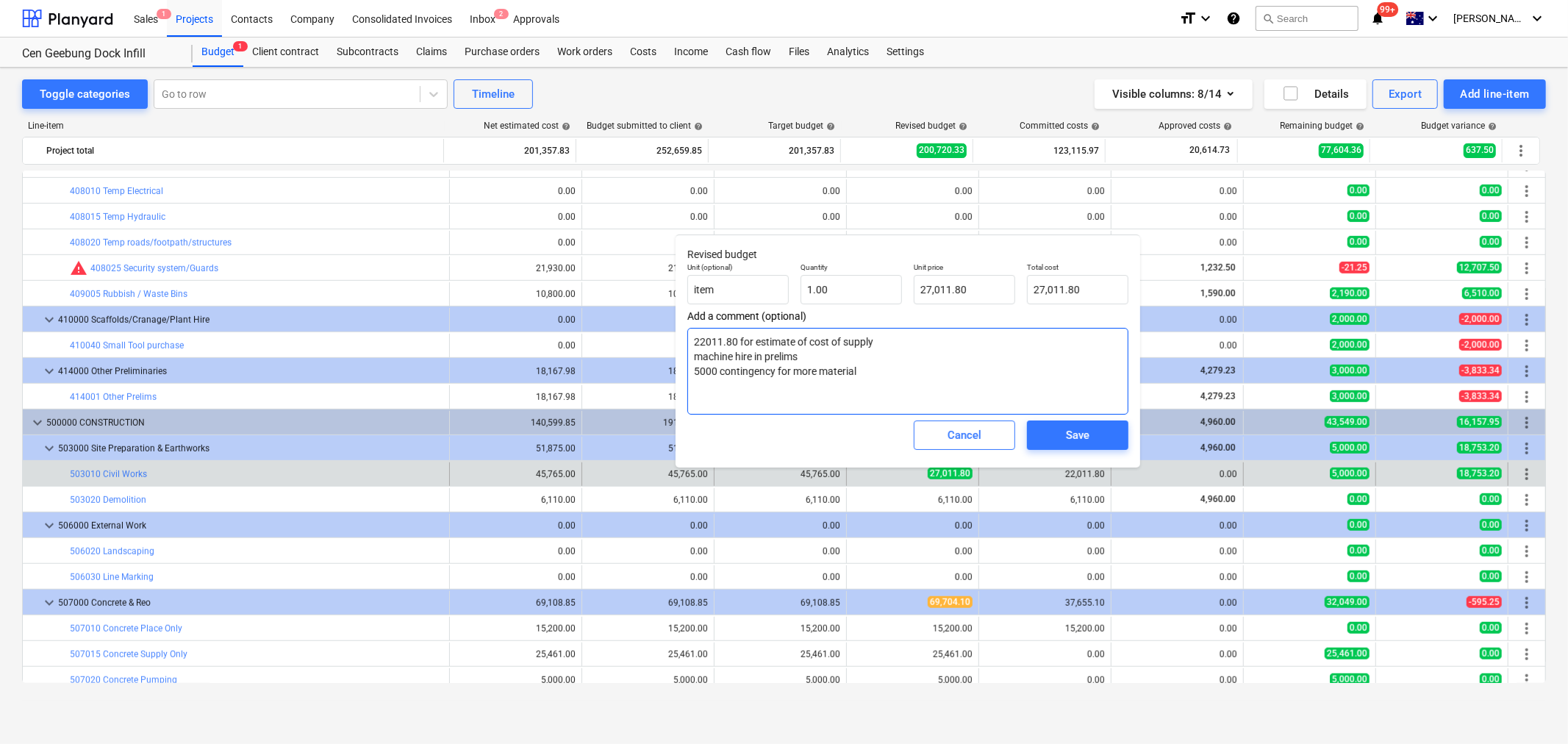
click at [829, 379] on textarea "22011.80 for estimate of cost of supply machine hire in prelims 5000 contingenc…" at bounding box center [907, 372] width 441 height 87
click at [869, 379] on textarea "22011.80 for estimate of cost of supply machine hire in prelims 5000 contingenc…" at bounding box center [907, 372] width 441 height 87
click at [973, 436] on div "Cancel" at bounding box center [964, 436] width 34 height 19
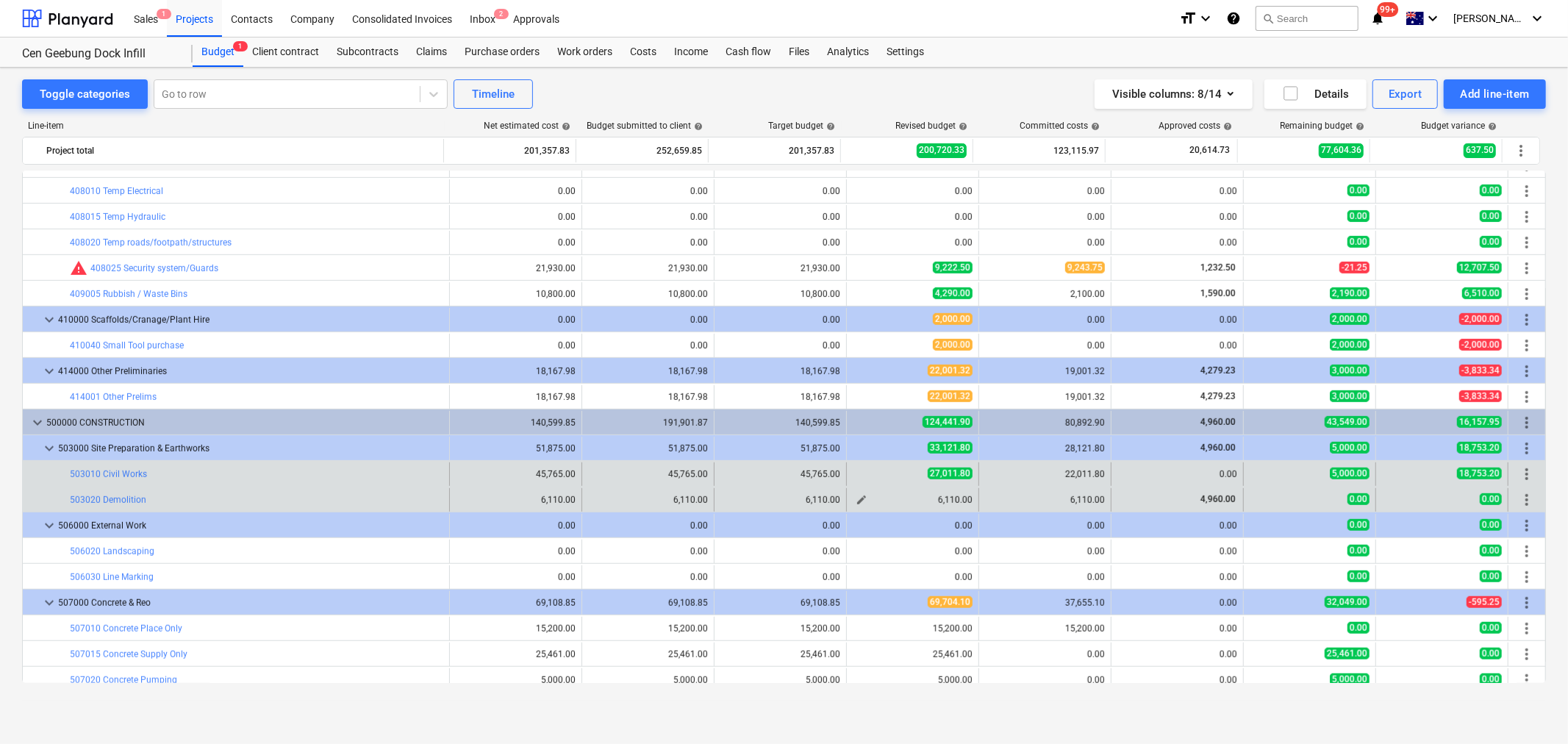
click at [862, 500] on span "edit" at bounding box center [862, 499] width 12 height 12
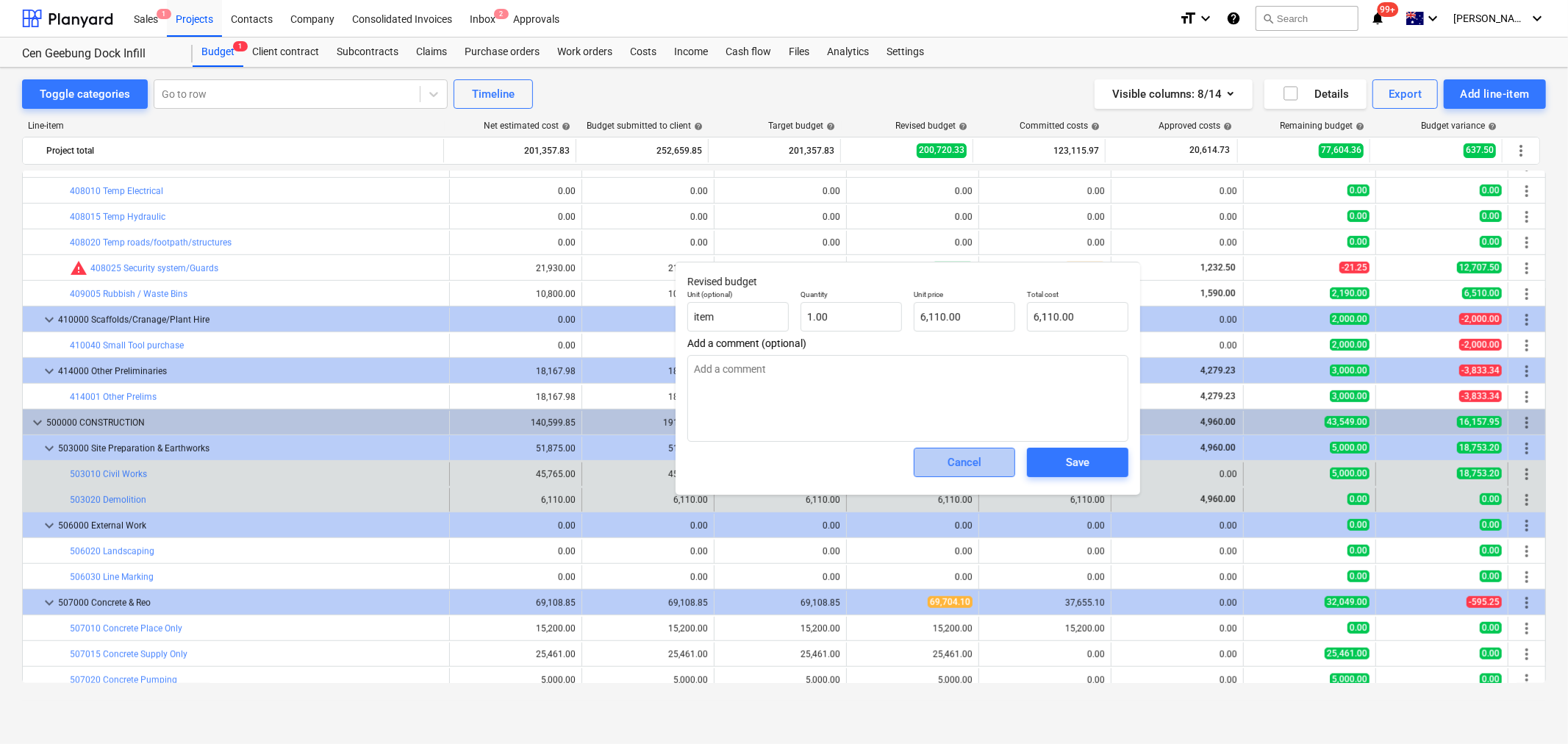
click at [967, 453] on div "Cancel" at bounding box center [964, 462] width 34 height 19
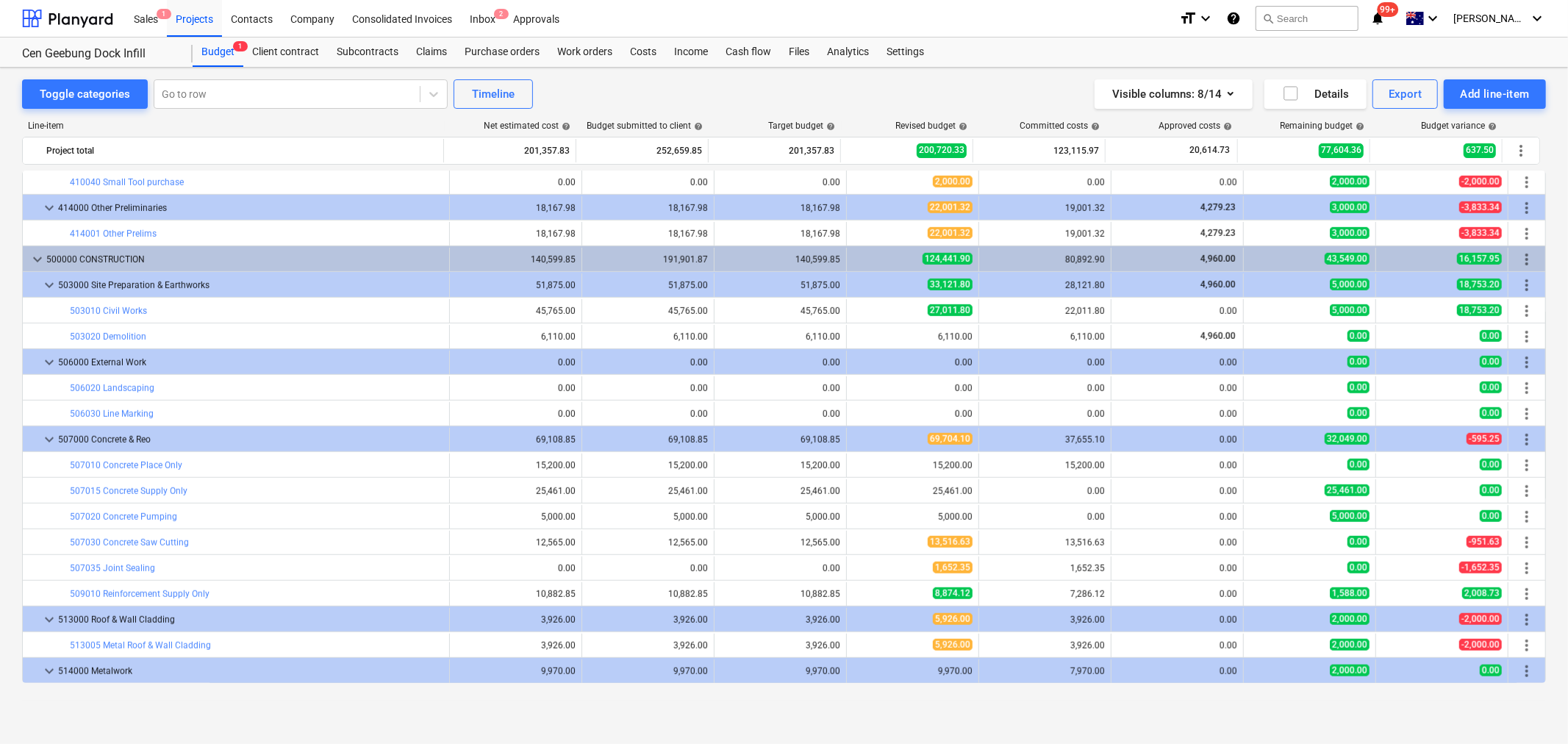
scroll to position [1061, 0]
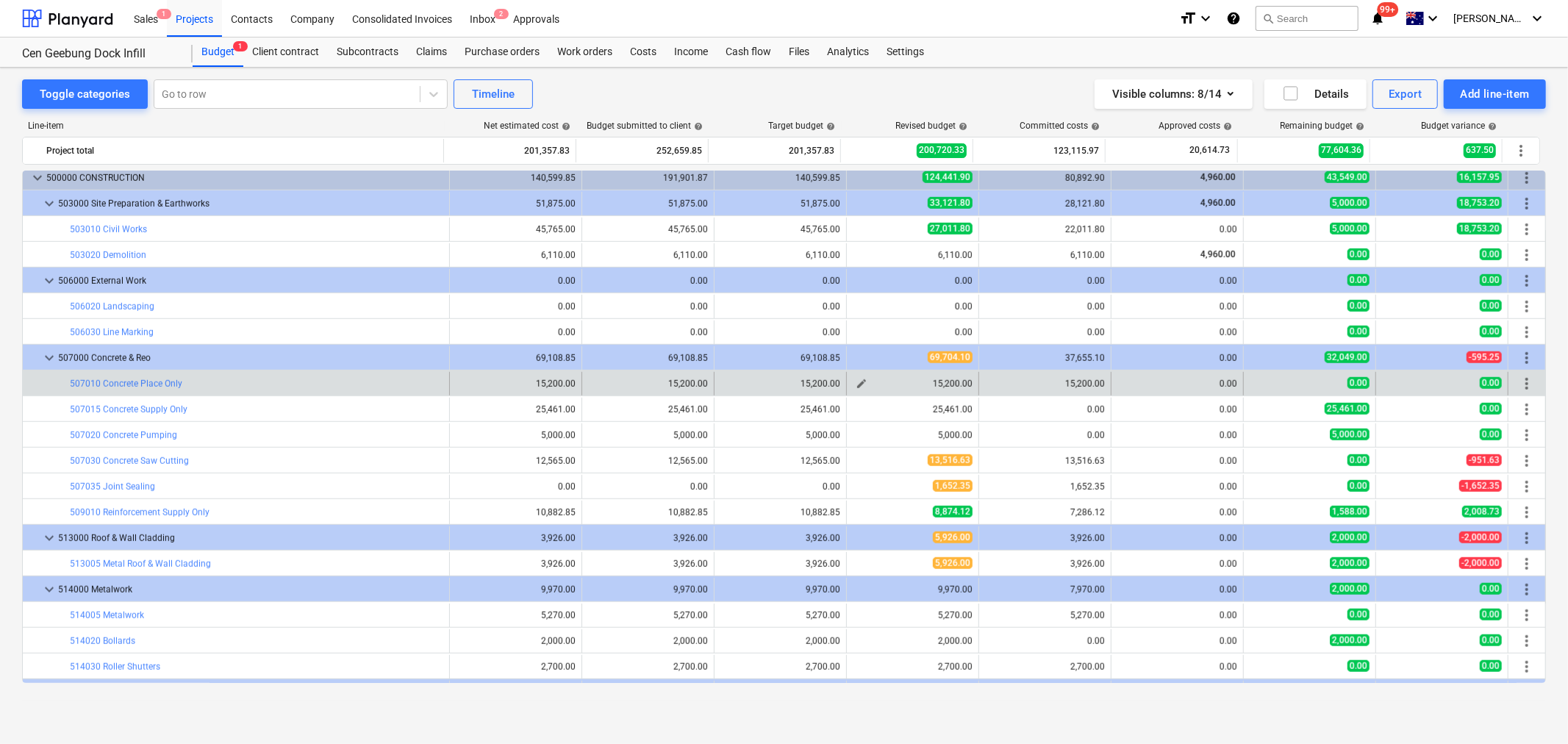
click at [856, 390] on span "edit" at bounding box center [862, 383] width 12 height 12
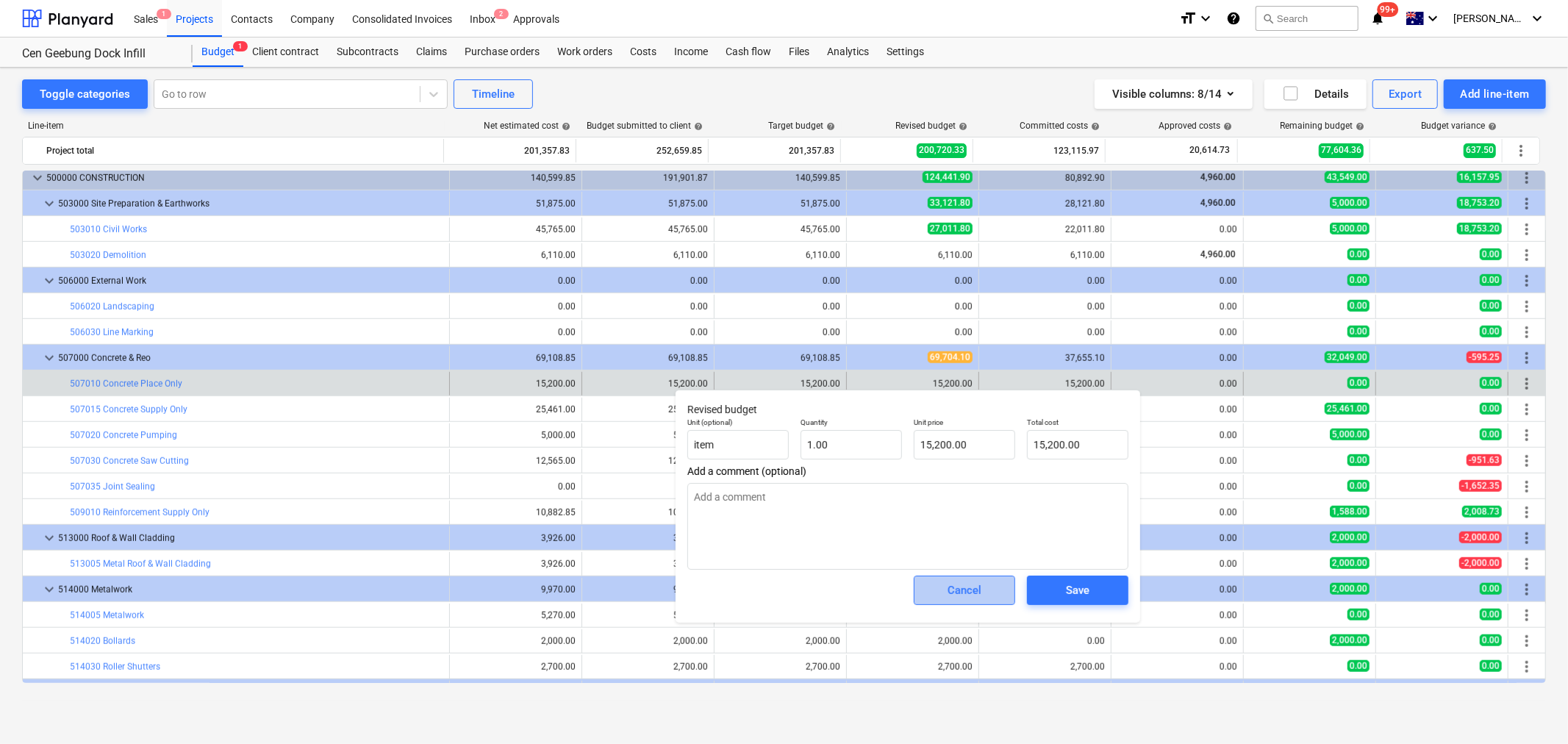
click at [941, 591] on span "Cancel" at bounding box center [964, 590] width 65 height 19
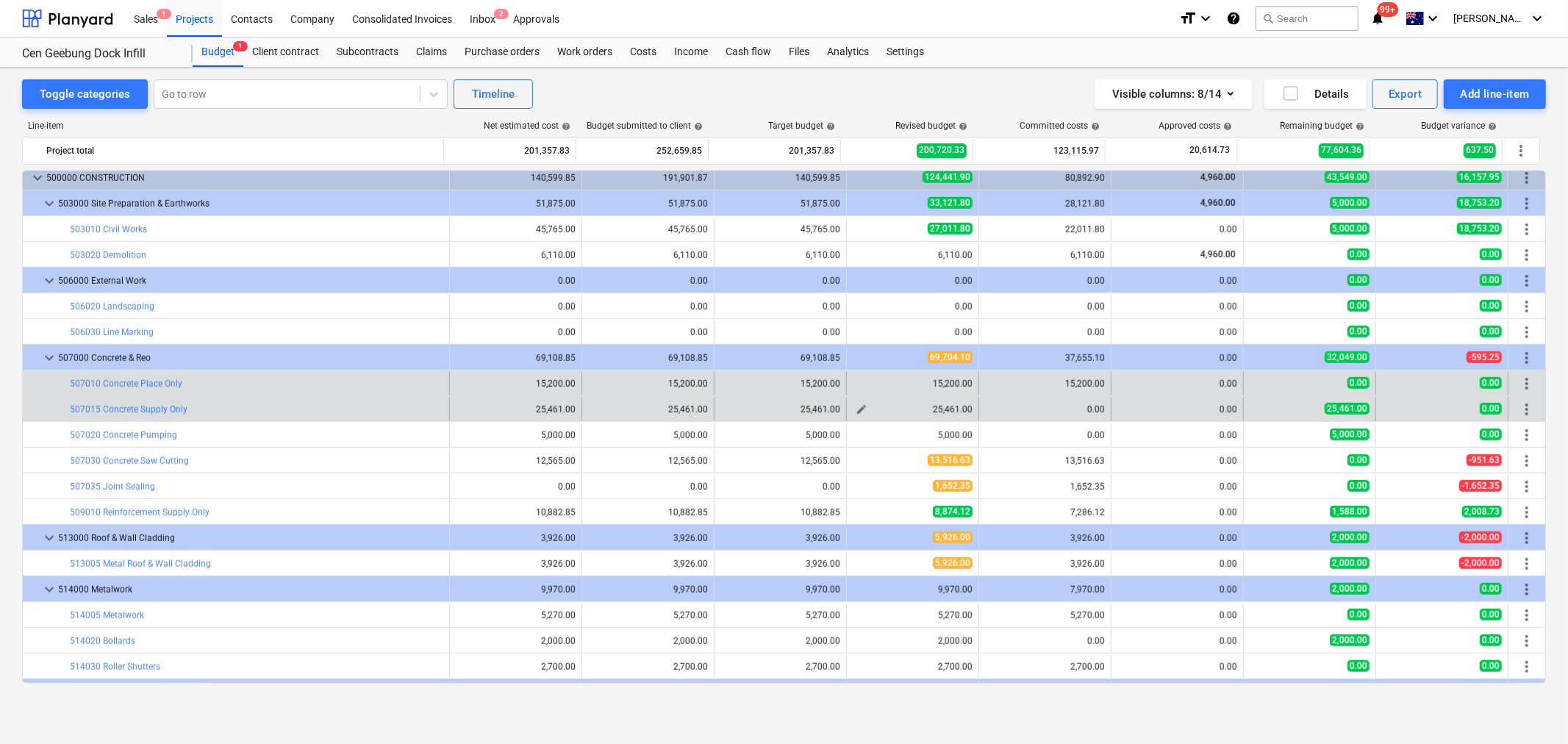
click at [858, 410] on span "edit" at bounding box center [862, 409] width 12 height 12
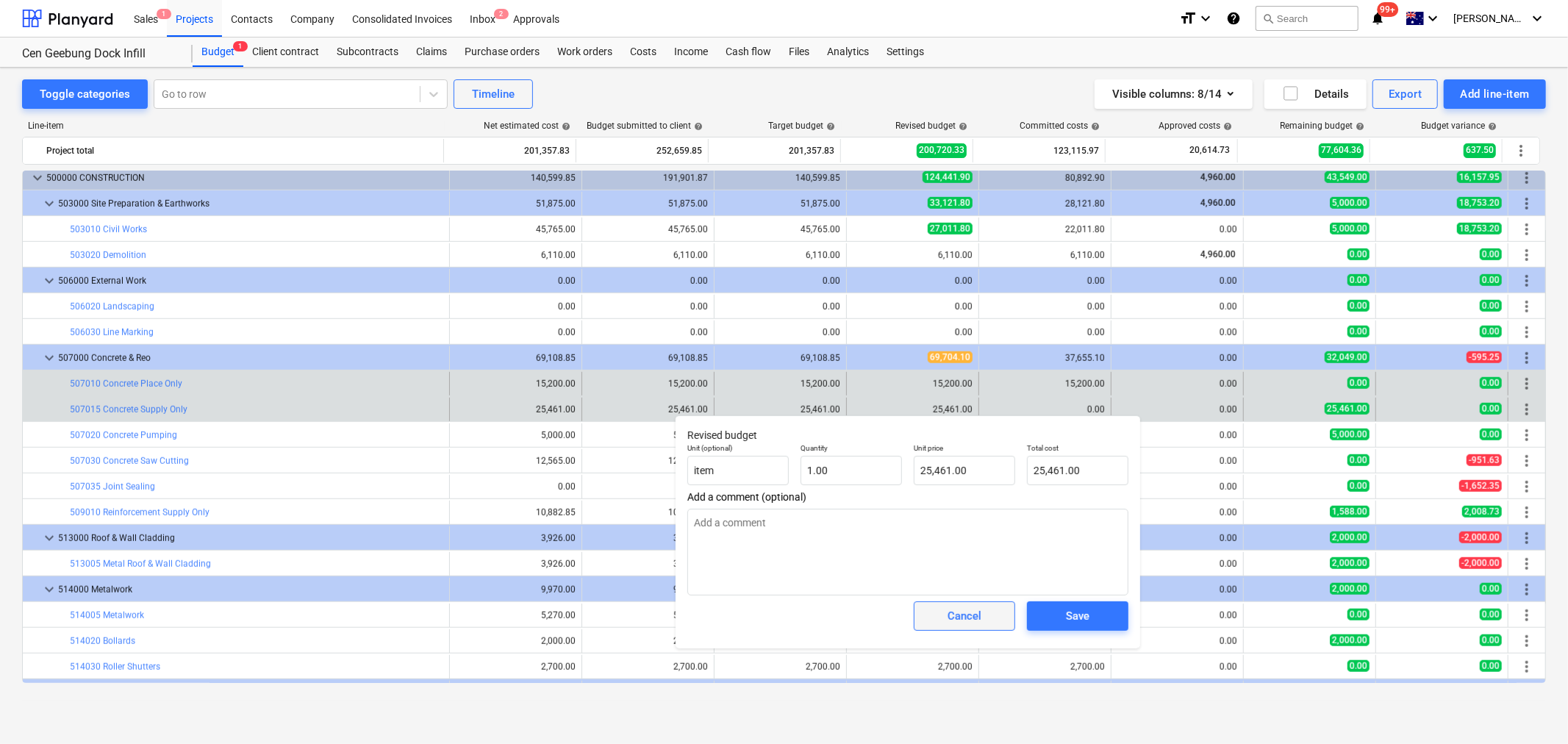
click at [945, 607] on button "Cancel" at bounding box center [964, 615] width 102 height 29
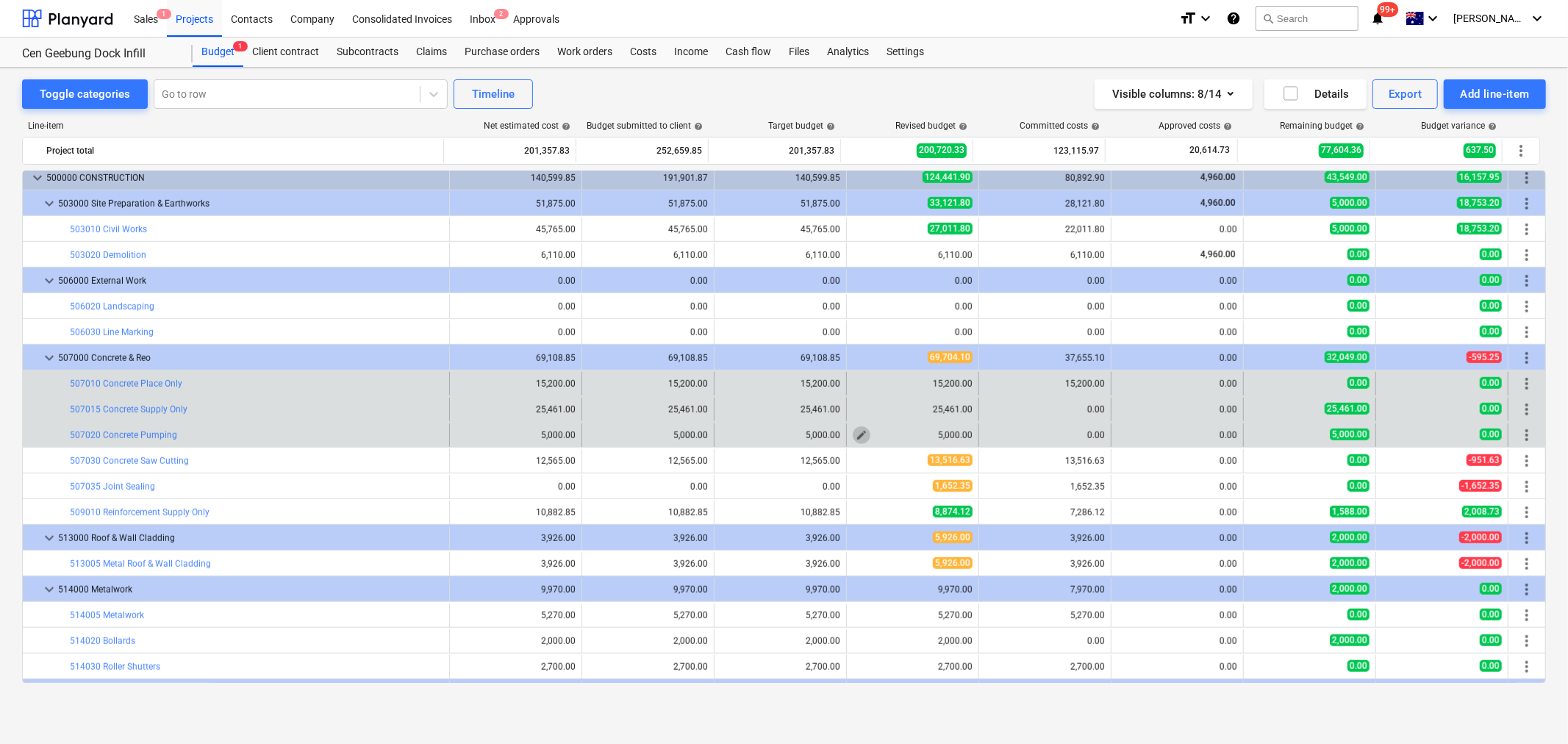
click at [857, 432] on span "edit" at bounding box center [862, 435] width 12 height 12
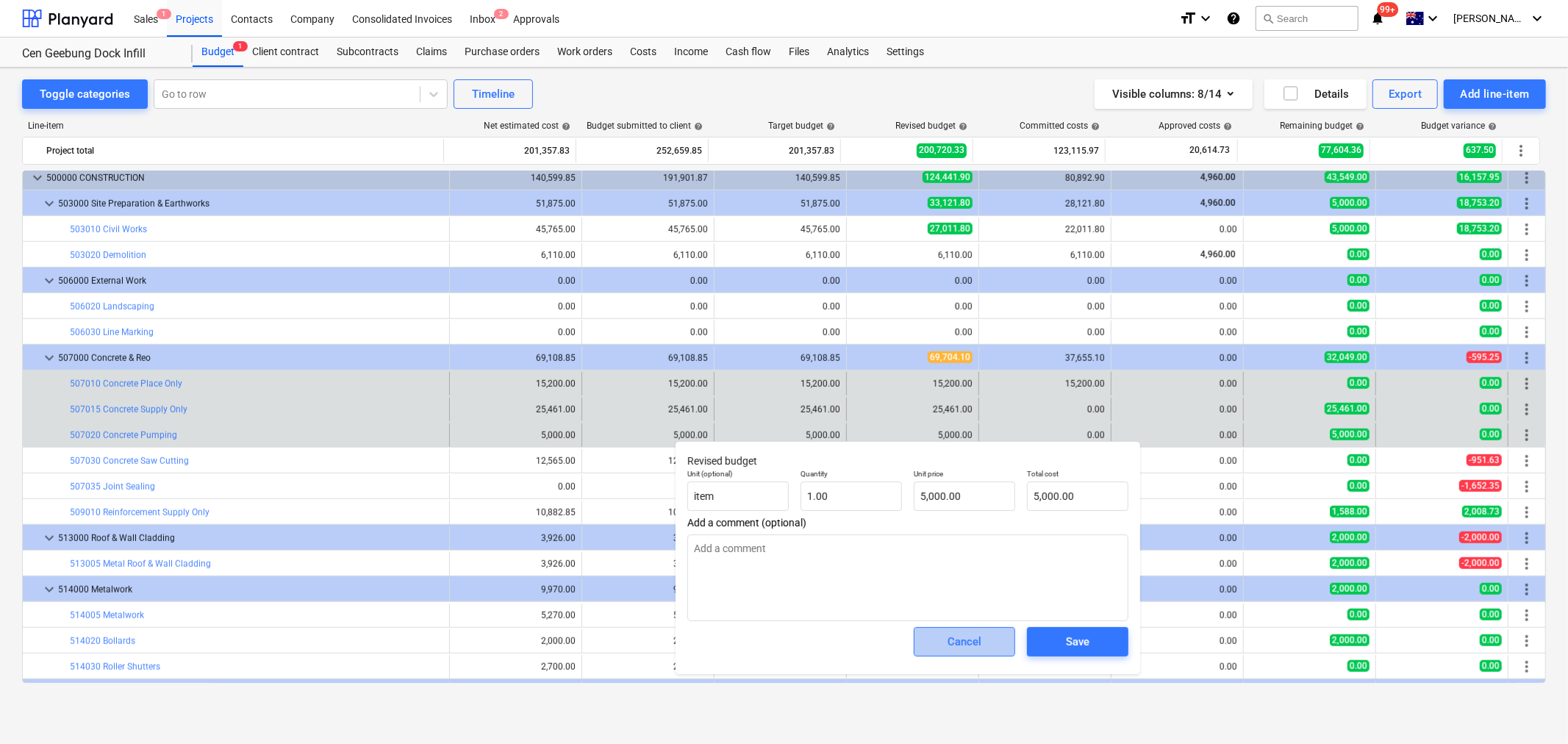
click at [956, 640] on div "Cancel" at bounding box center [964, 641] width 34 height 19
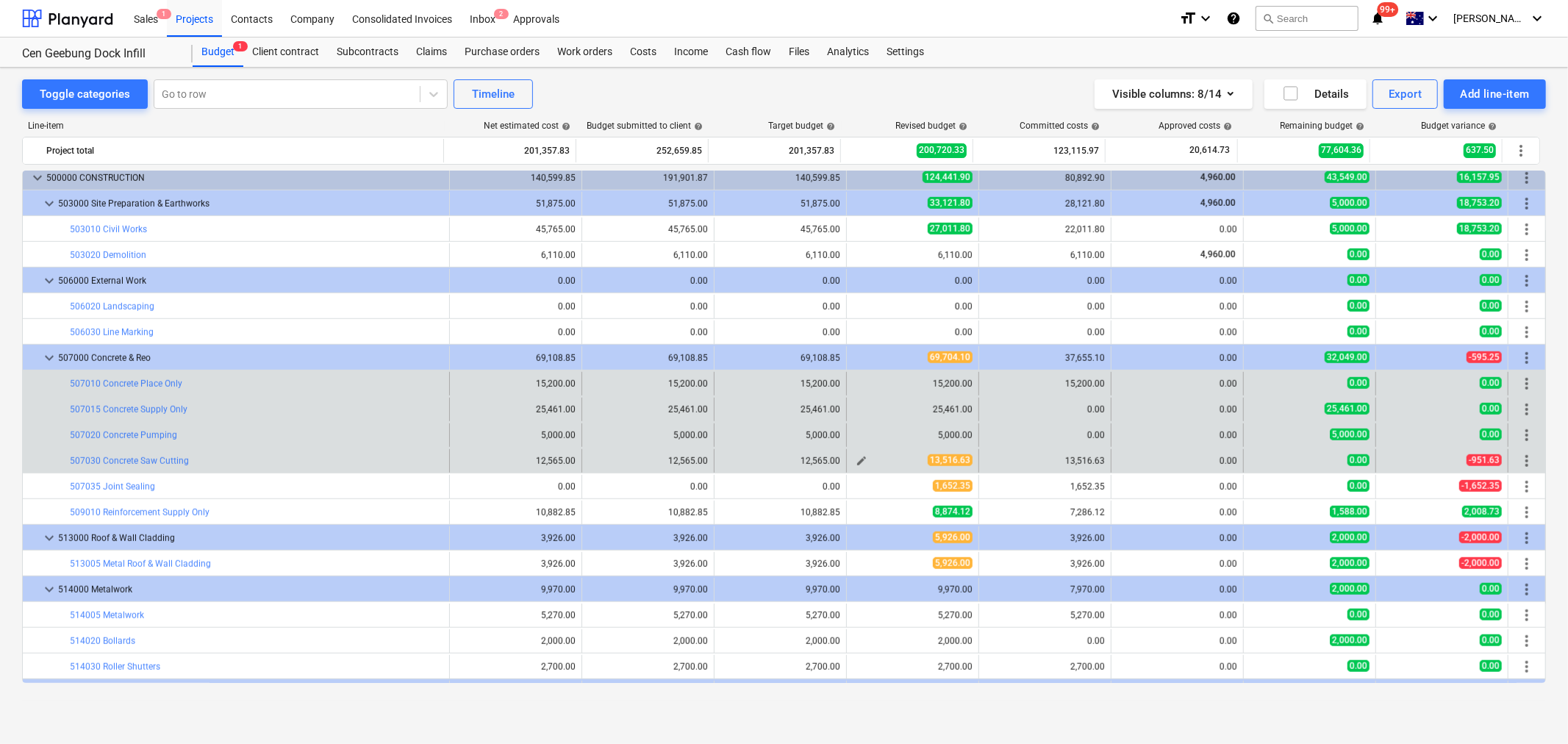
click at [856, 461] on span "edit" at bounding box center [862, 461] width 12 height 12
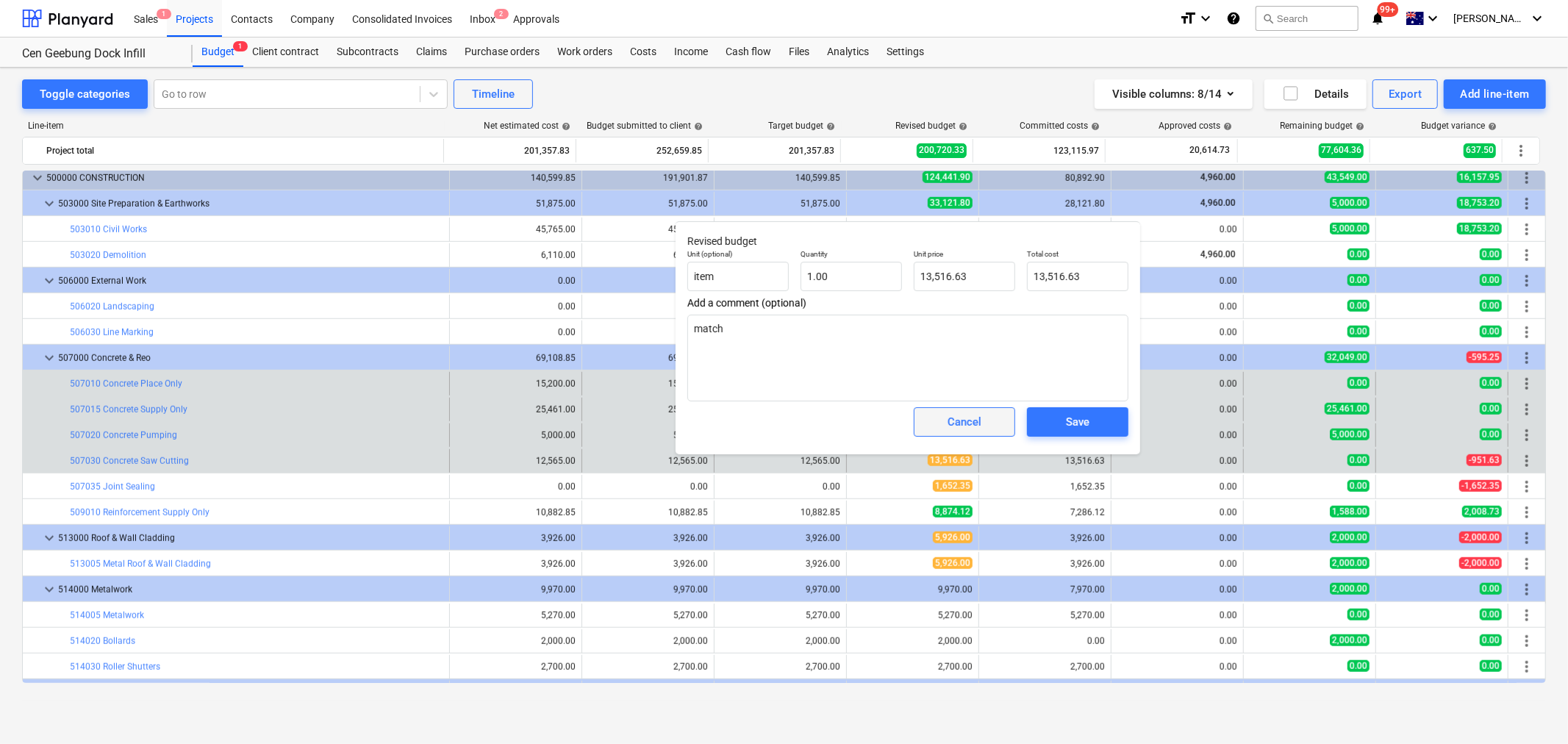
click at [943, 415] on span "Cancel" at bounding box center [964, 422] width 65 height 19
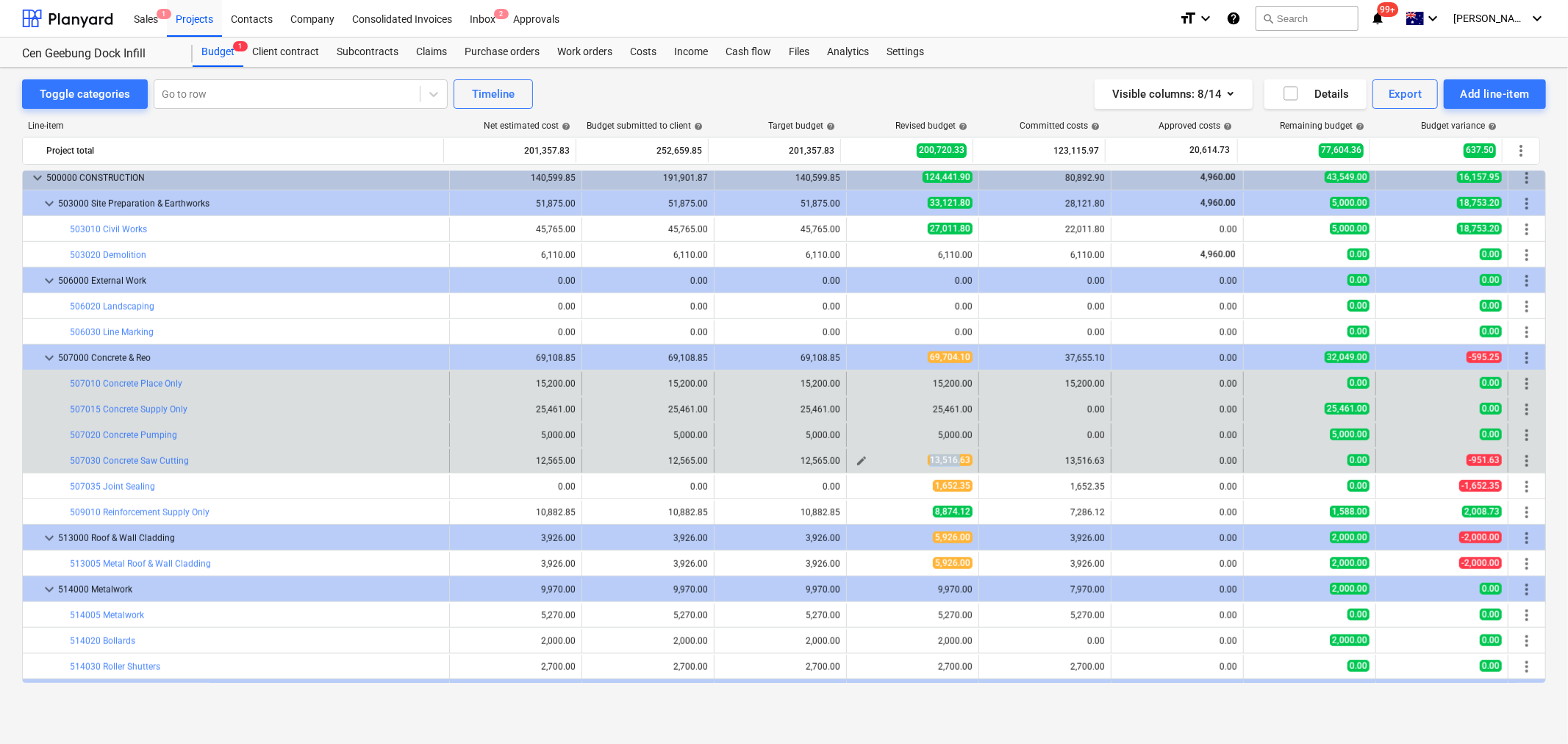
drag, startPoint x: 927, startPoint y: 463, endPoint x: 957, endPoint y: 465, distance: 30.1
click at [957, 465] on span "13,516.63" at bounding box center [950, 460] width 45 height 12
drag, startPoint x: 964, startPoint y: 462, endPoint x: 887, endPoint y: 462, distance: 77.0
click at [887, 462] on div "13,516.63" at bounding box center [913, 461] width 120 height 13
click at [894, 459] on div "13,516.63" at bounding box center [913, 461] width 120 height 13
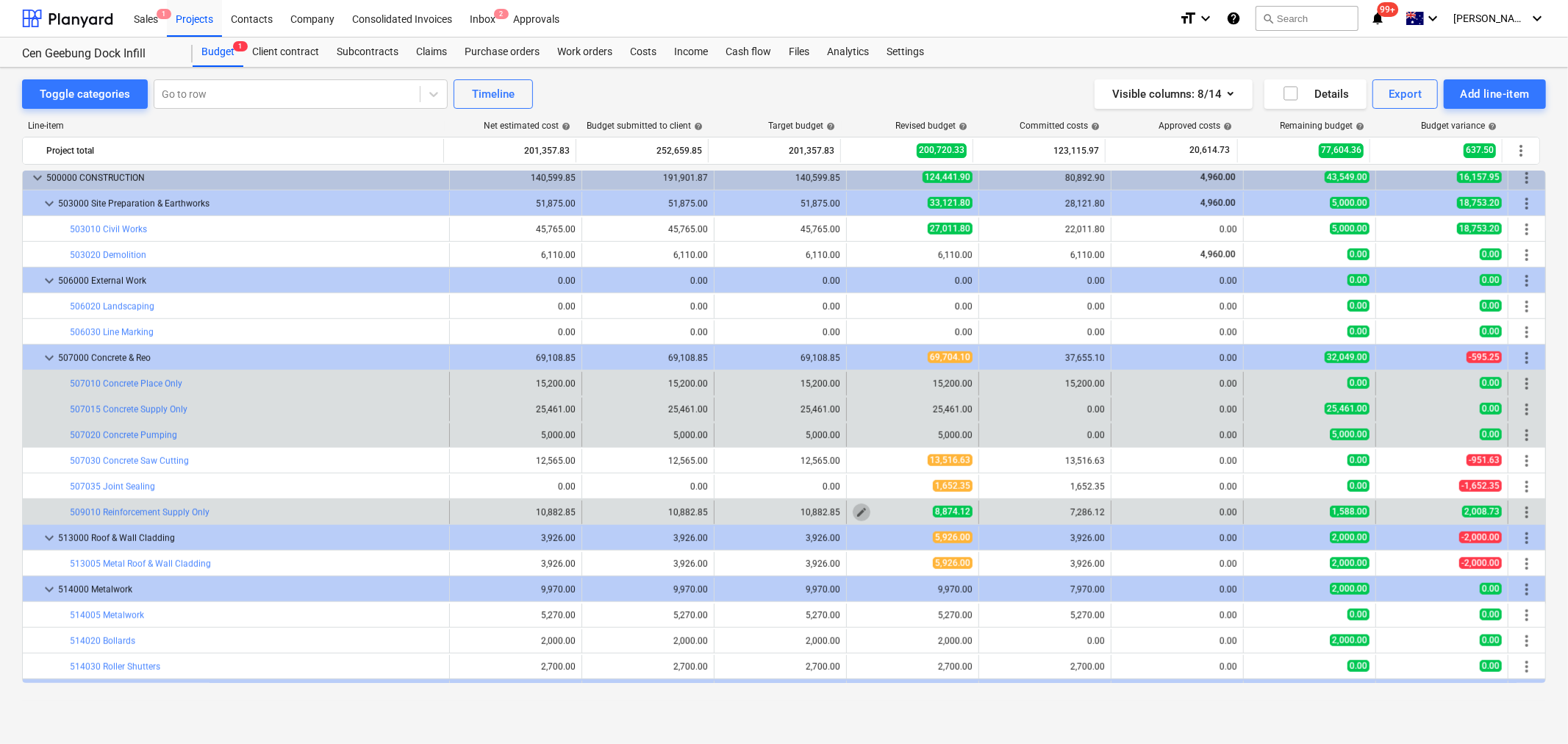
click at [862, 517] on span "edit" at bounding box center [862, 512] width 12 height 12
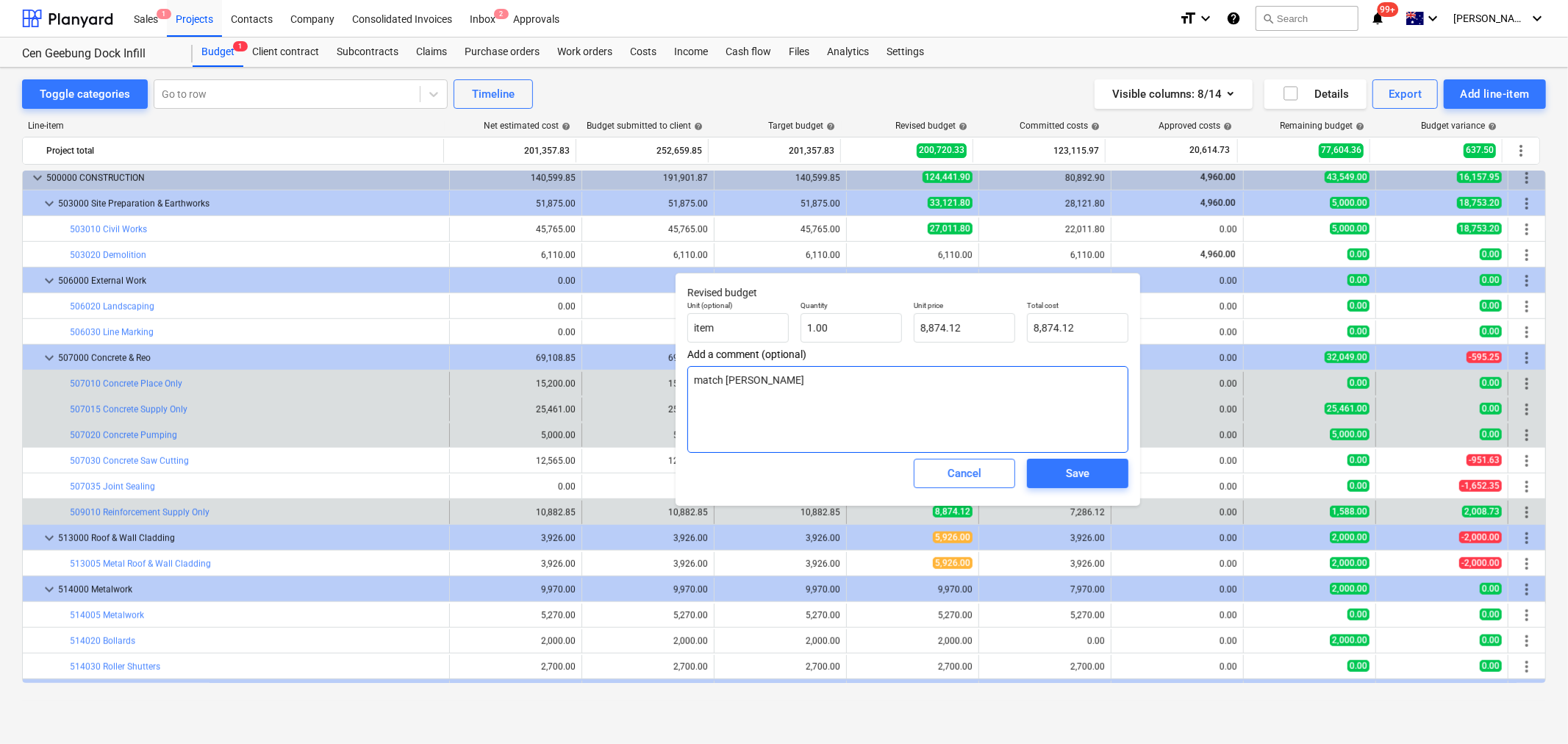
click at [870, 390] on textarea "match PO" at bounding box center [907, 409] width 441 height 87
type textarea "x"
type textarea "match PO"
type textarea "x"
type textarea "match PO +"
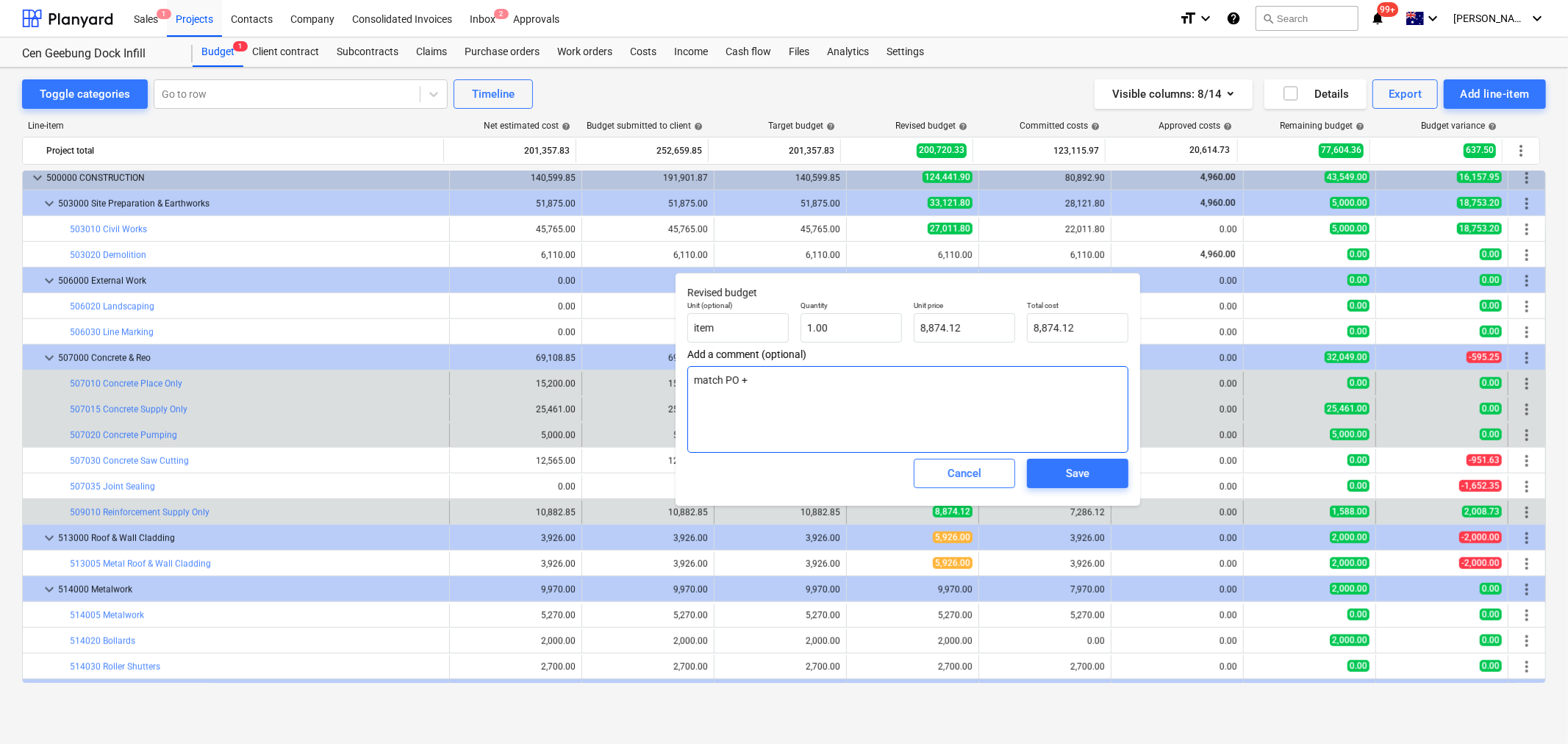
type textarea "x"
type textarea "match PO +"
type textarea "x"
type textarea "match PO + A"
type textarea "x"
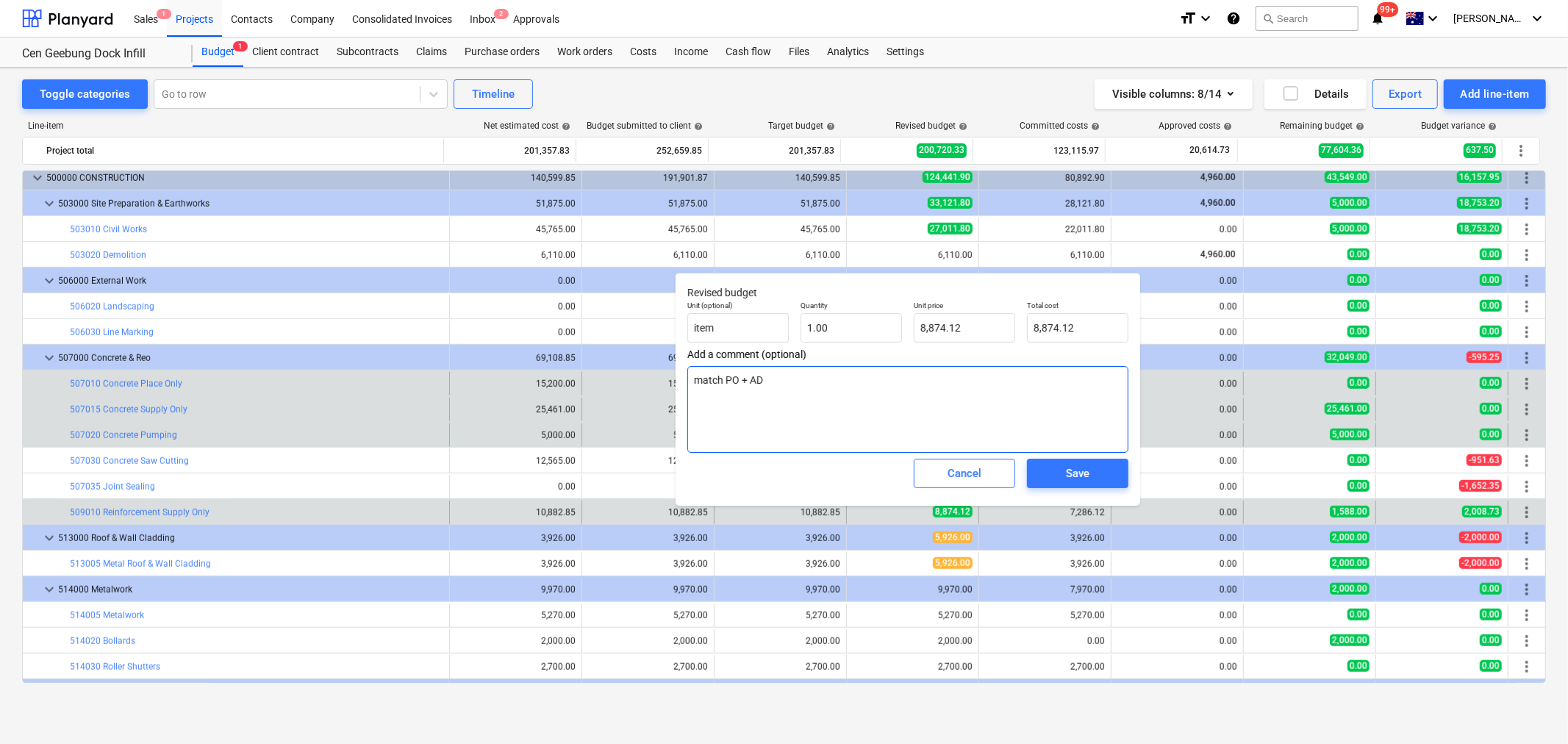
type textarea "match PO + ADJ"
type textarea "x"
type textarea "match PO + ADJ"
type textarea "x"
type textarea "match PO + ADJ"
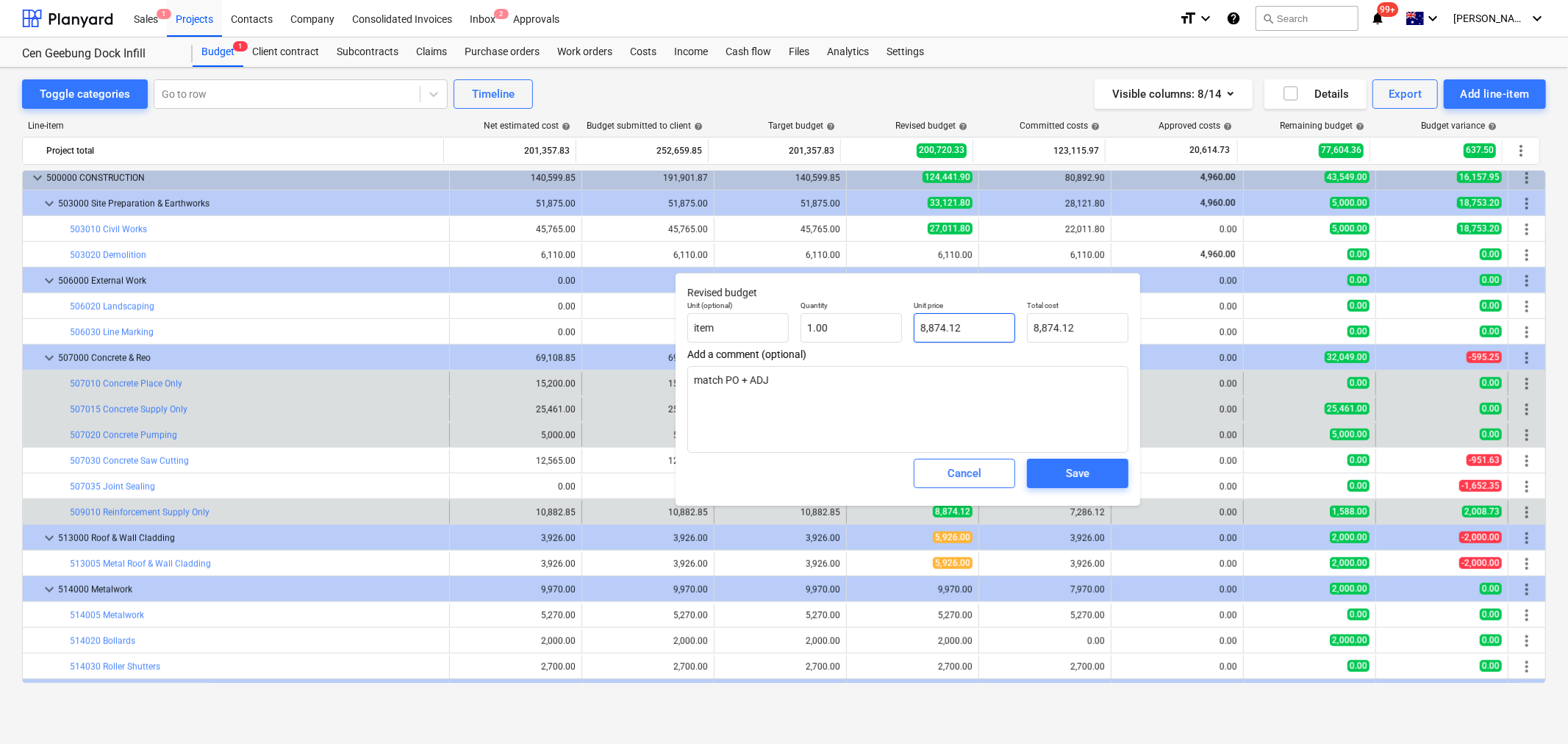
click at [965, 332] on div "Unit price 8,874.12" at bounding box center [964, 322] width 113 height 54
type input "8874.12"
drag, startPoint x: 964, startPoint y: 332, endPoint x: 926, endPoint y: 324, distance: 38.8
click at [926, 324] on input "8874.12" at bounding box center [964, 327] width 102 height 29
type textarea "x"
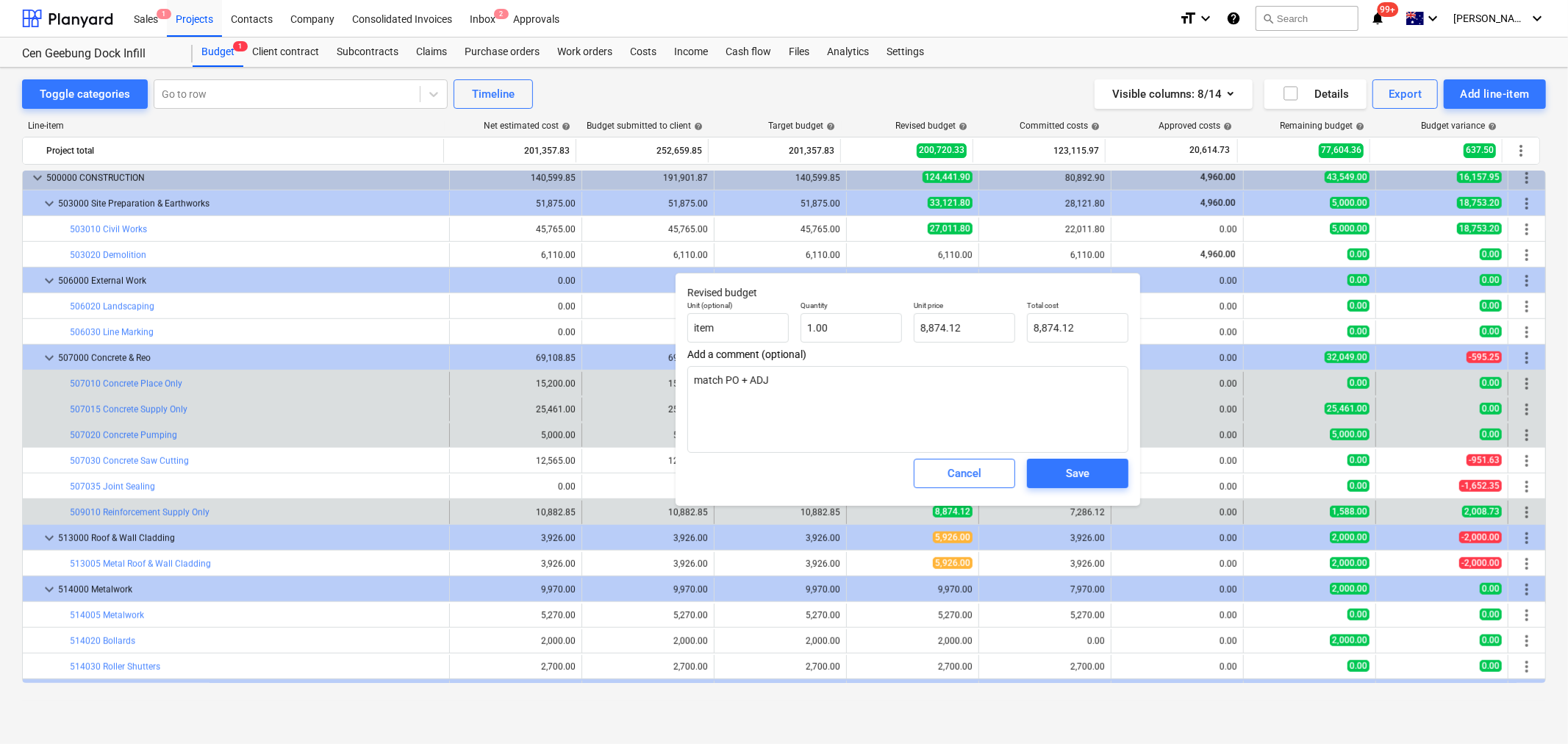
click at [964, 361] on div "Add a comment (optional) match PO + ADJ" at bounding box center [907, 401] width 441 height 104
type input "8874.12"
click at [971, 337] on input "8874.12" at bounding box center [964, 327] width 102 height 29
type textarea "x"
click at [911, 383] on textarea "match PO + ADJ" at bounding box center [907, 409] width 441 height 87
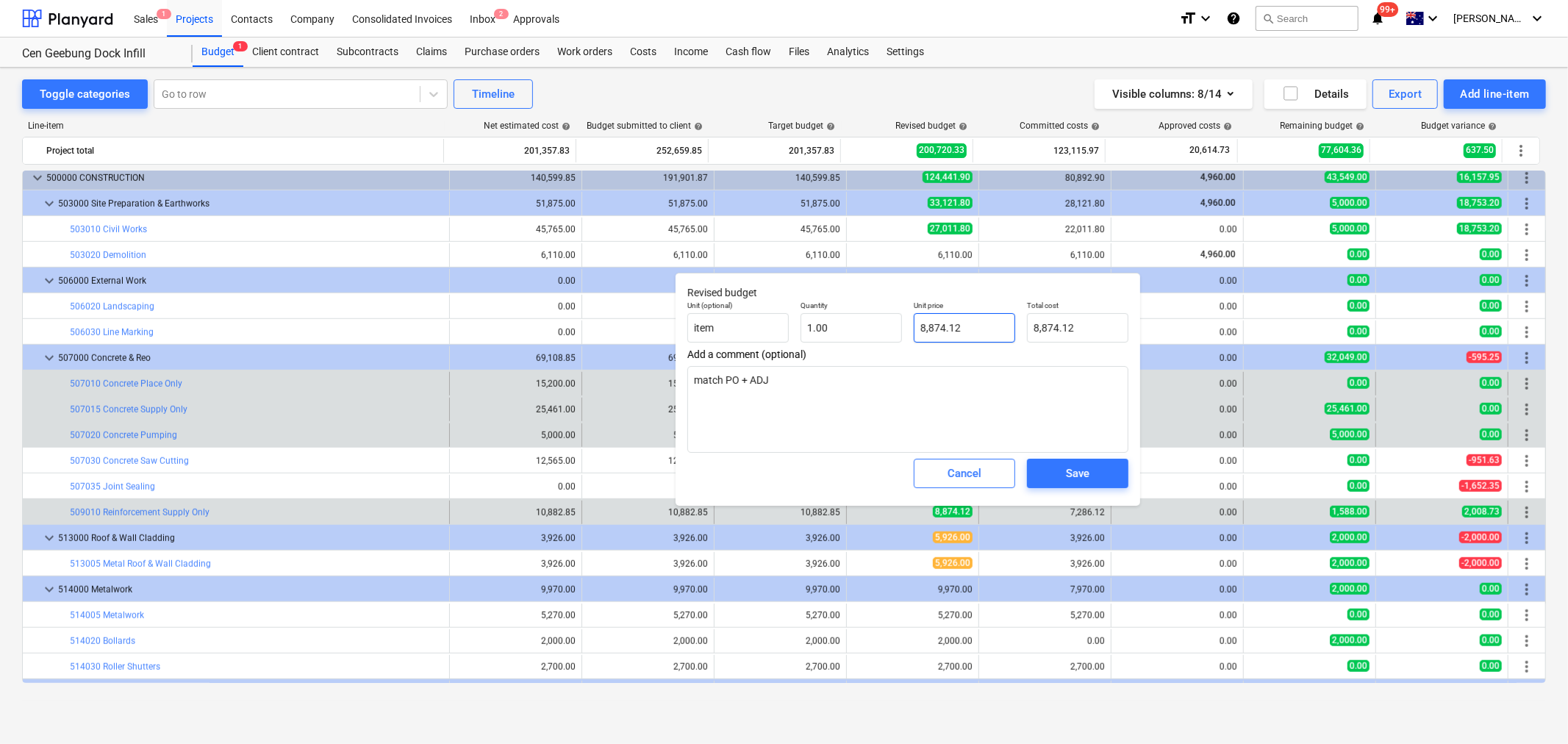
type input "8874.12"
drag, startPoint x: 848, startPoint y: 292, endPoint x: 687, endPoint y: 282, distance: 161.3
click at [687, 282] on div "Revised budget Unit (optional) item Quantity 1.00 Unit price 8874.12 Total cost…" at bounding box center [907, 389] width 465 height 233
type textarea "x"
type input "9"
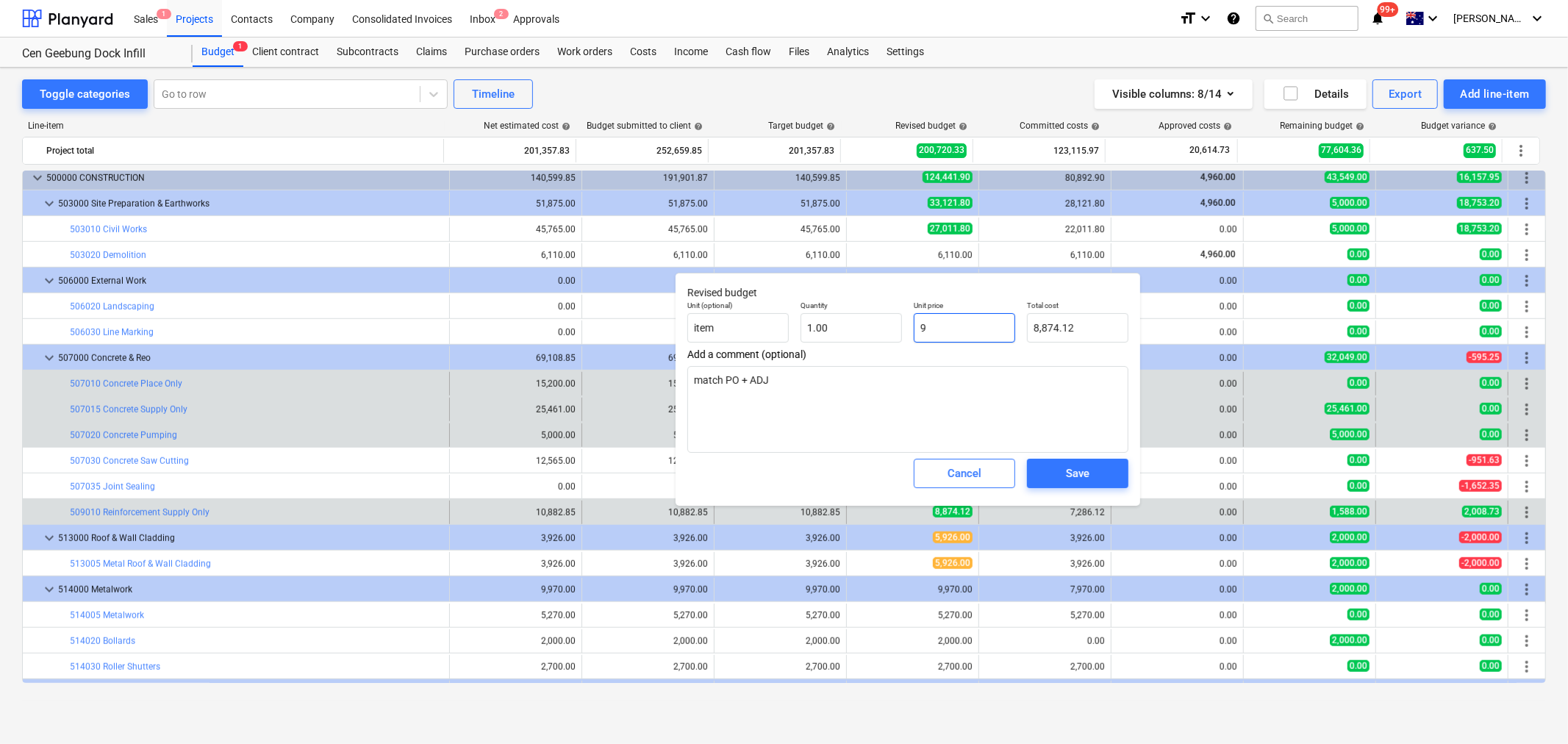
type input "9.00"
type textarea "x"
type input "90"
type input "90.00"
type textarea "x"
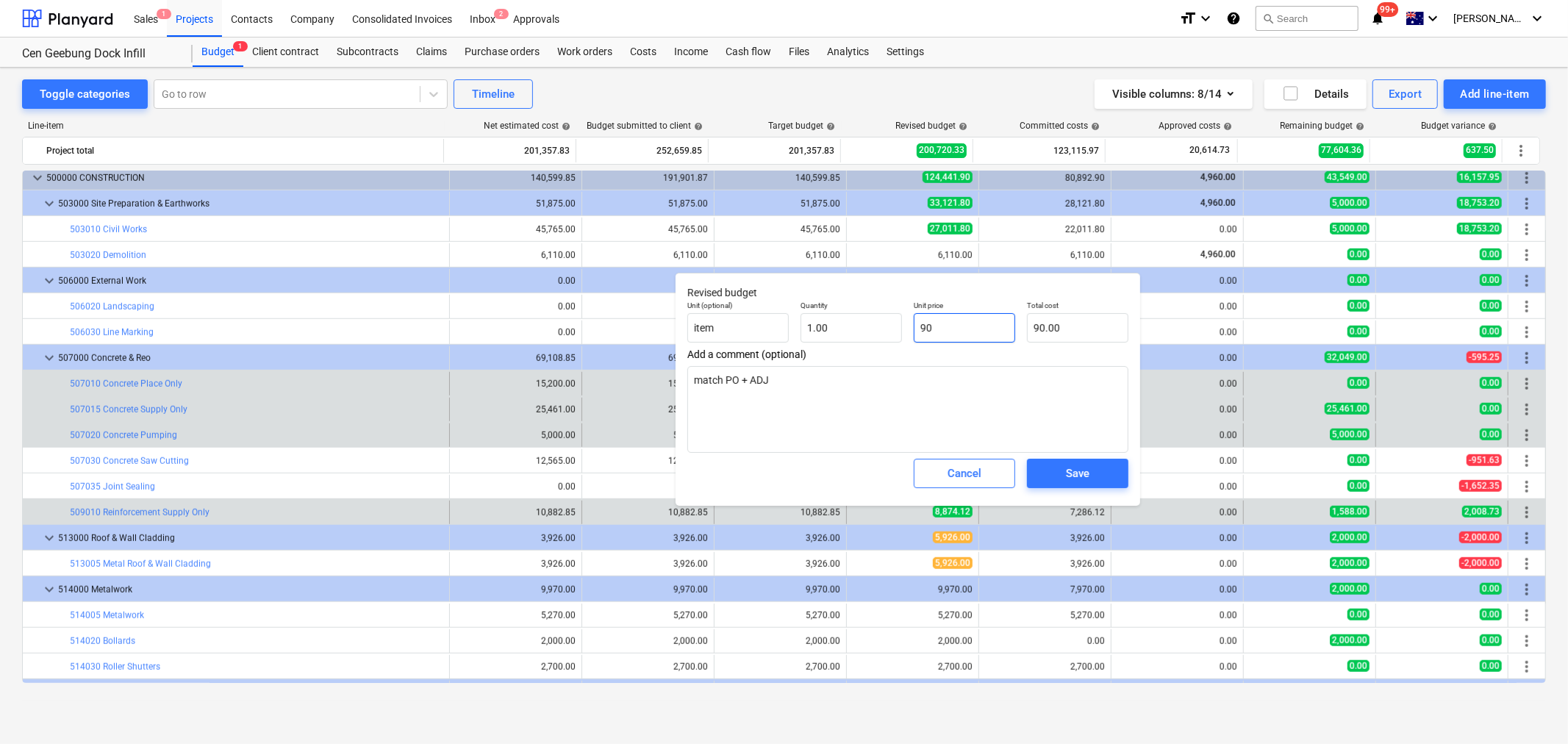
type input "909"
type input "909.00"
type textarea "x"
type input "9099"
type input "9,099.00"
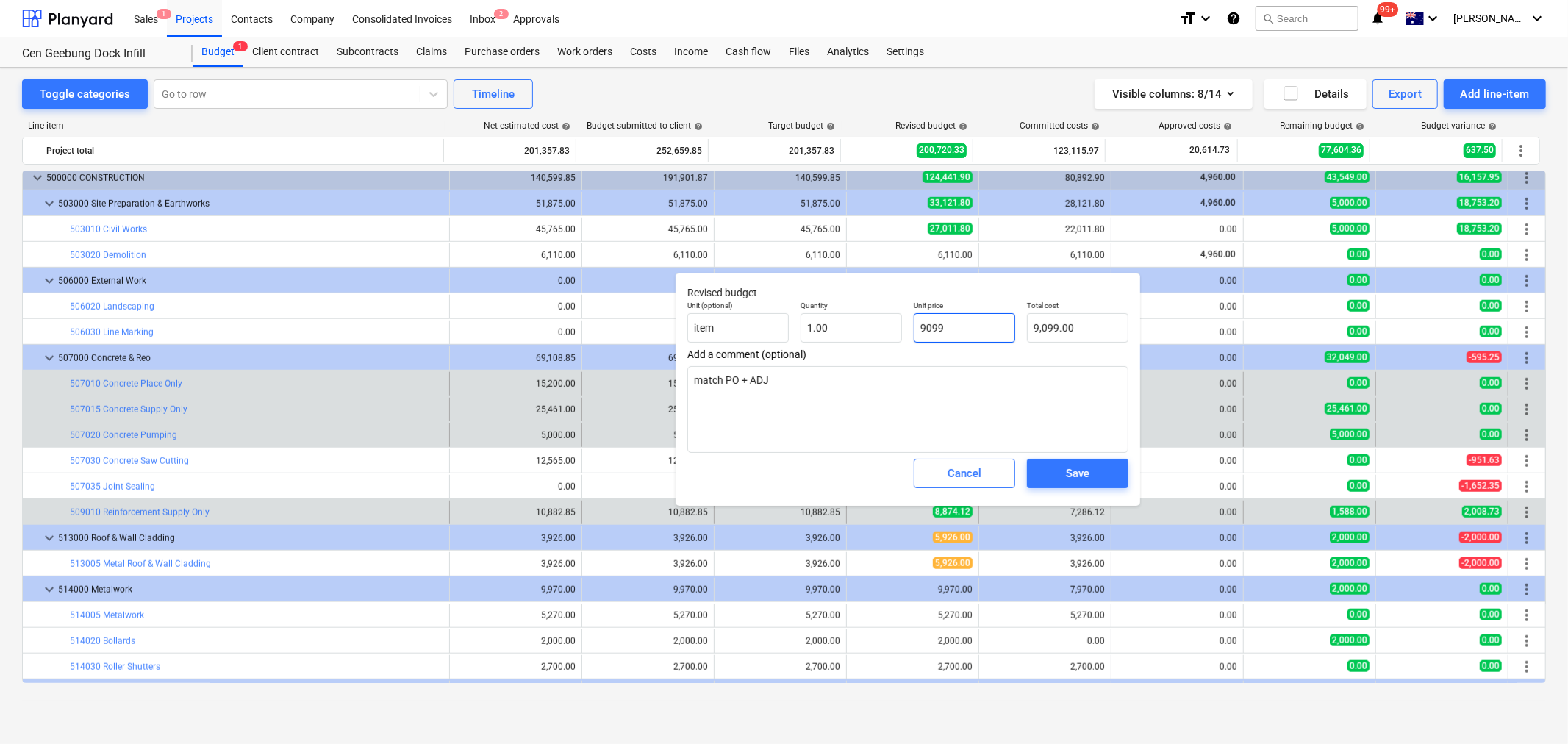
type textarea "x"
type input "9099."
type textarea "x"
type input "9099.1"
type input "9,099.10"
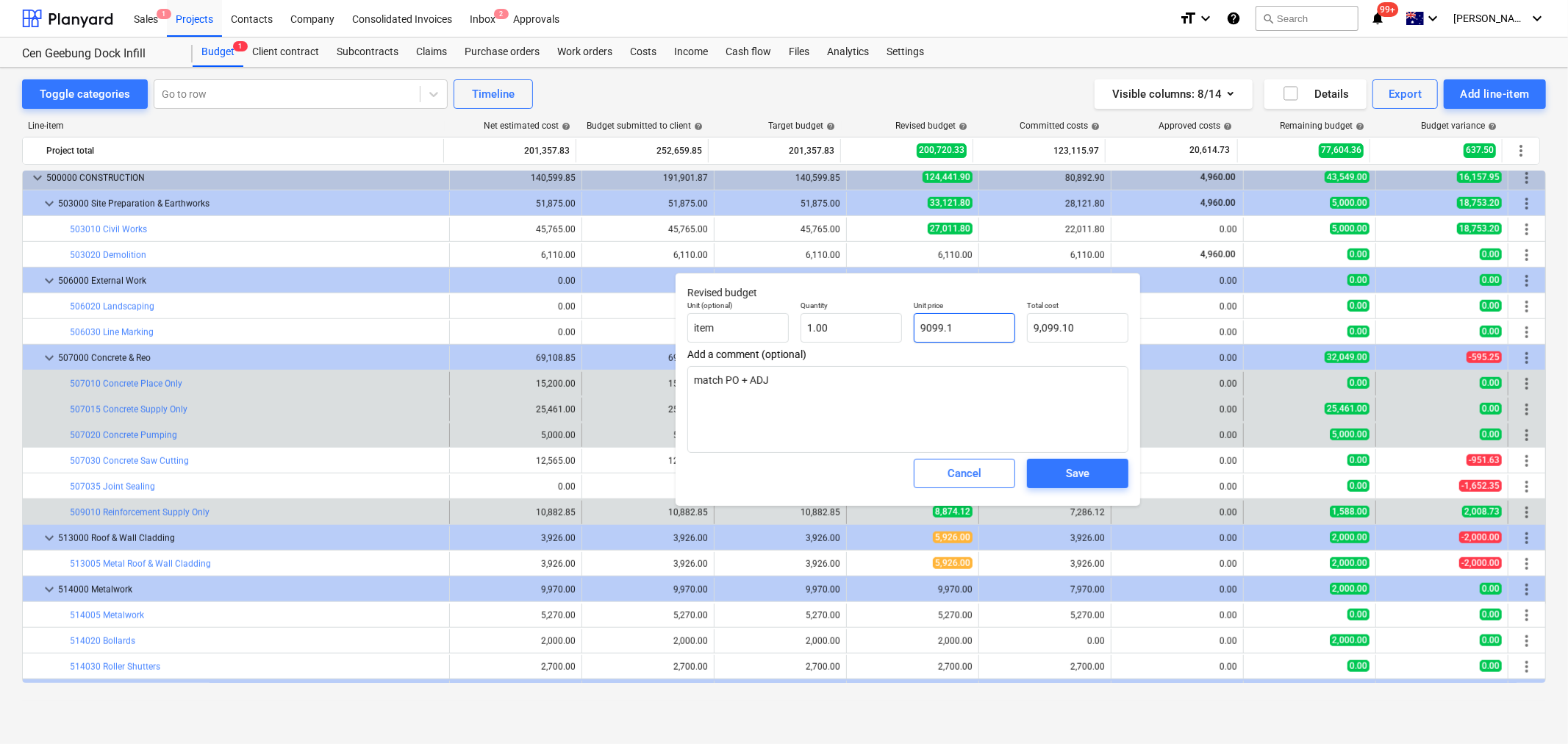
type textarea "x"
type input "9099.12"
type input "9,099.12"
type input "9099.12"
type textarea "x"
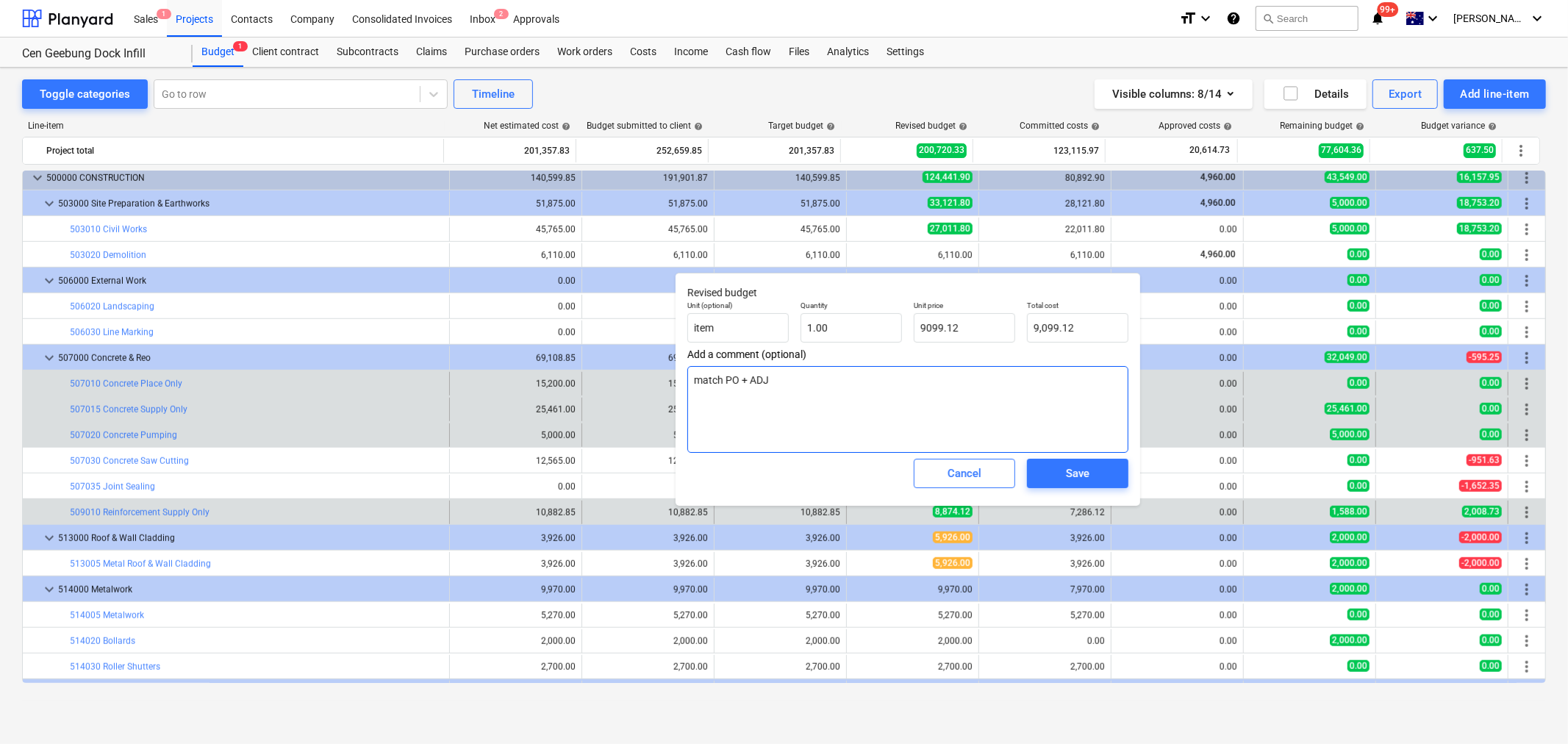
type input "9,099.12"
click at [903, 413] on textarea "match PO + ADJ" at bounding box center [907, 409] width 441 height 87
type textarea "x"
type textarea "match PO + ADJ"
type textarea "x"
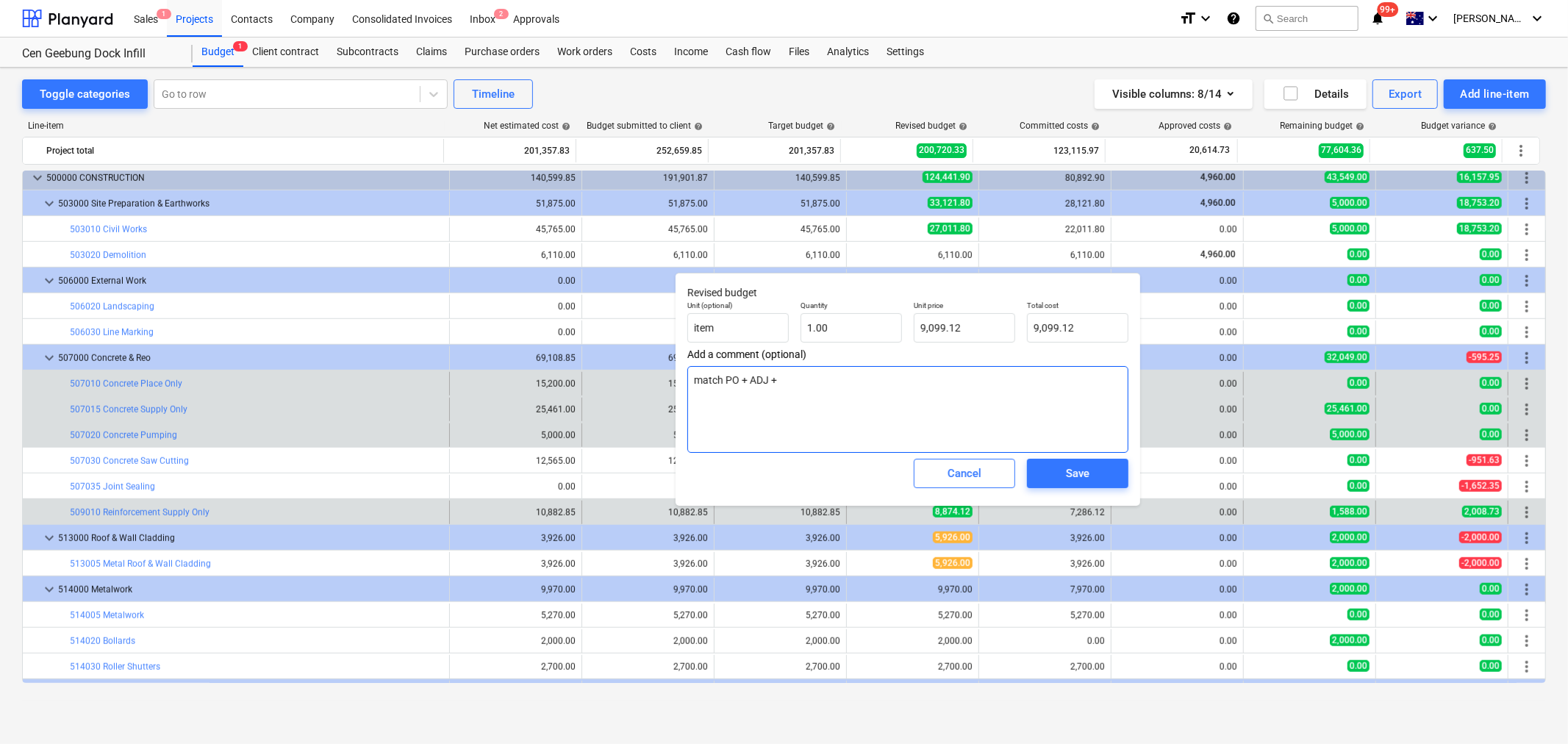
type textarea "match PO + ADJ +"
type textarea "x"
type textarea "match PO + ADJ + e"
type textarea "x"
type textarea "match PO + ADJ + ex"
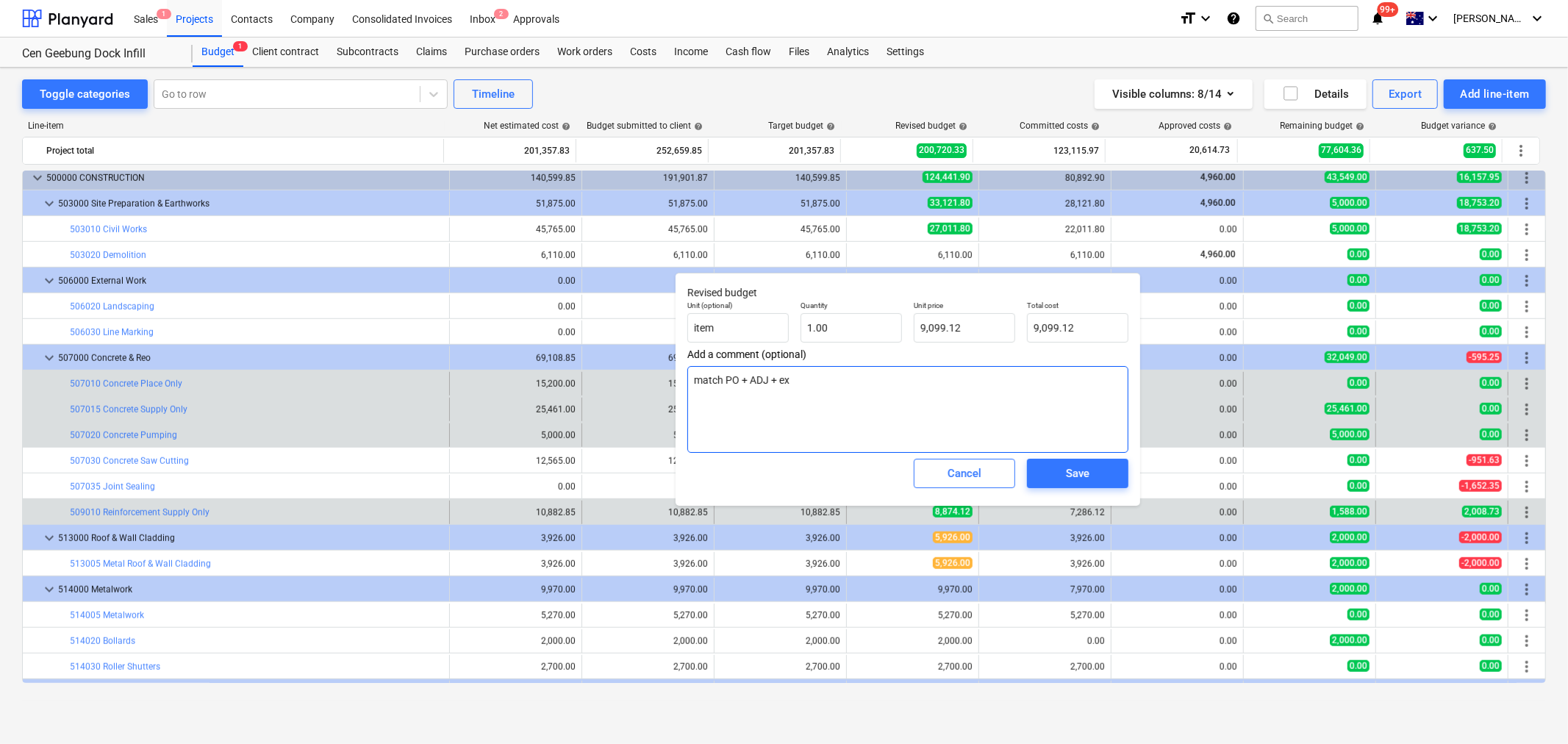
type textarea "x"
type textarea "match PO + ADJ + ext"
type textarea "x"
type textarea "match PO + ADJ + extr"
type textarea "x"
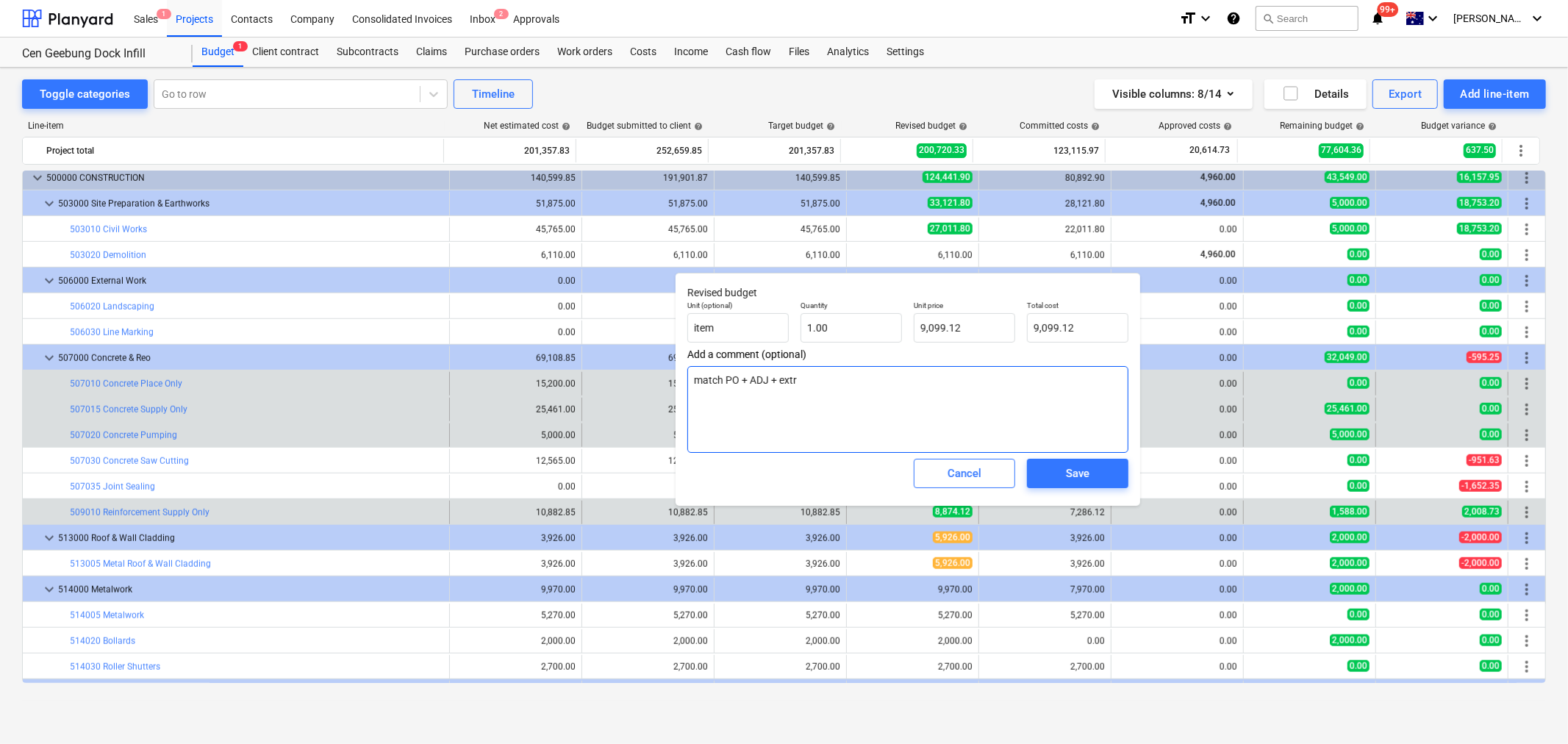
type textarea "match PO + ADJ + extra"
type textarea "x"
type textarea "match PO + ADJ + extra"
type textarea "x"
type textarea "match PO + ADJ + extra d"
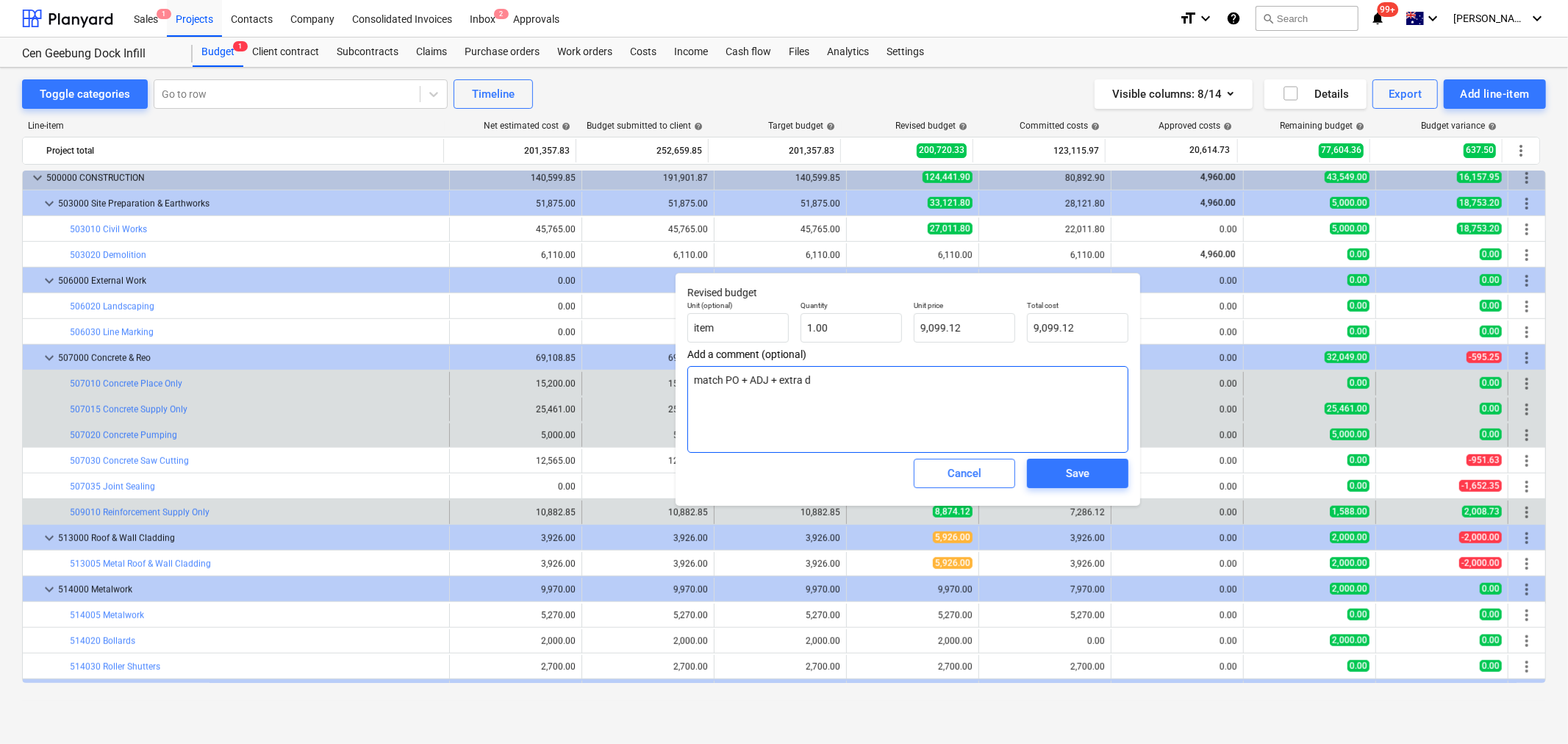
type textarea "x"
type textarea "match PO + ADJ + extra del"
type textarea "x"
type textarea "match PO + ADJ + extra del"
click at [1024, 460] on div "Save" at bounding box center [1077, 473] width 113 height 41
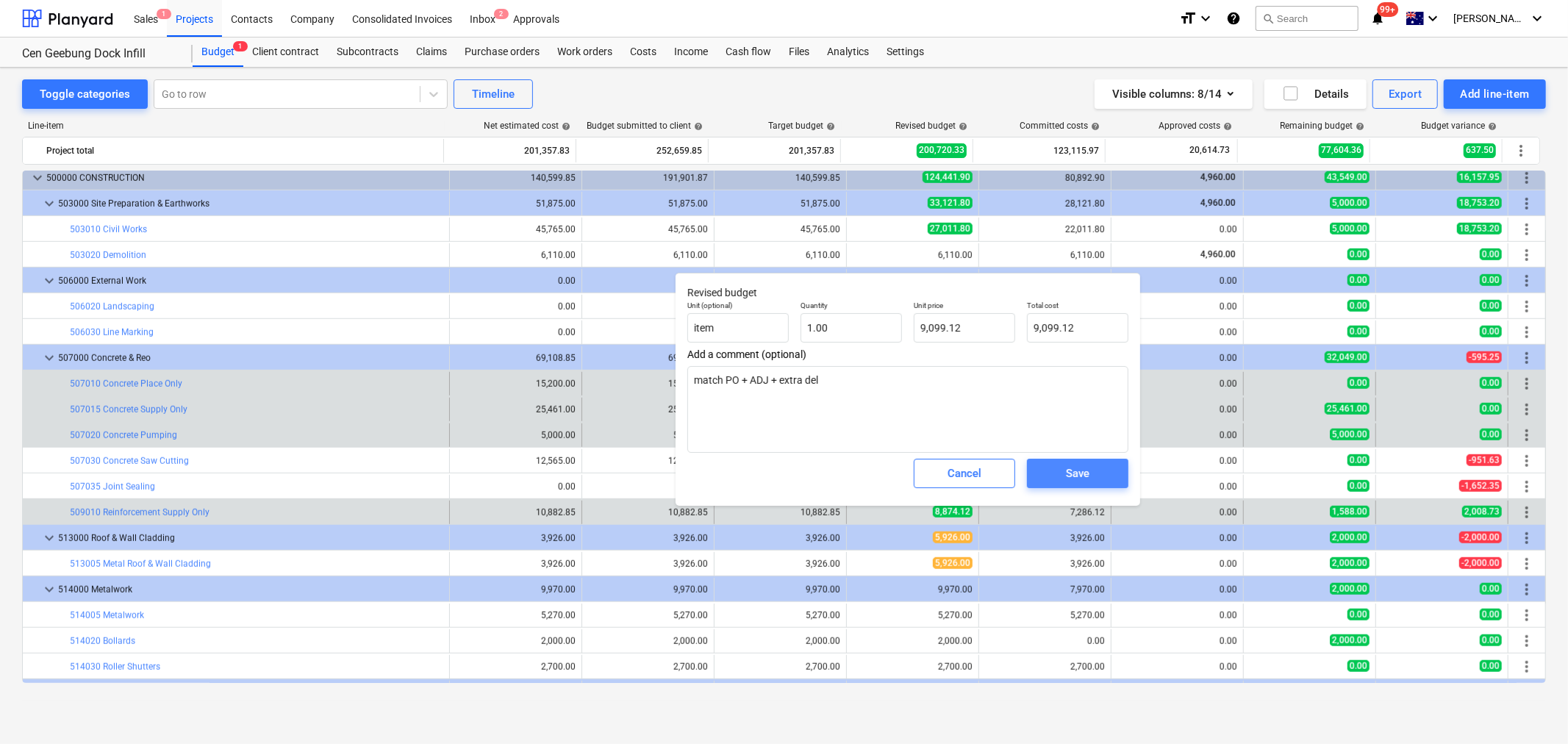
click at [1039, 467] on button "Save" at bounding box center [1078, 473] width 102 height 29
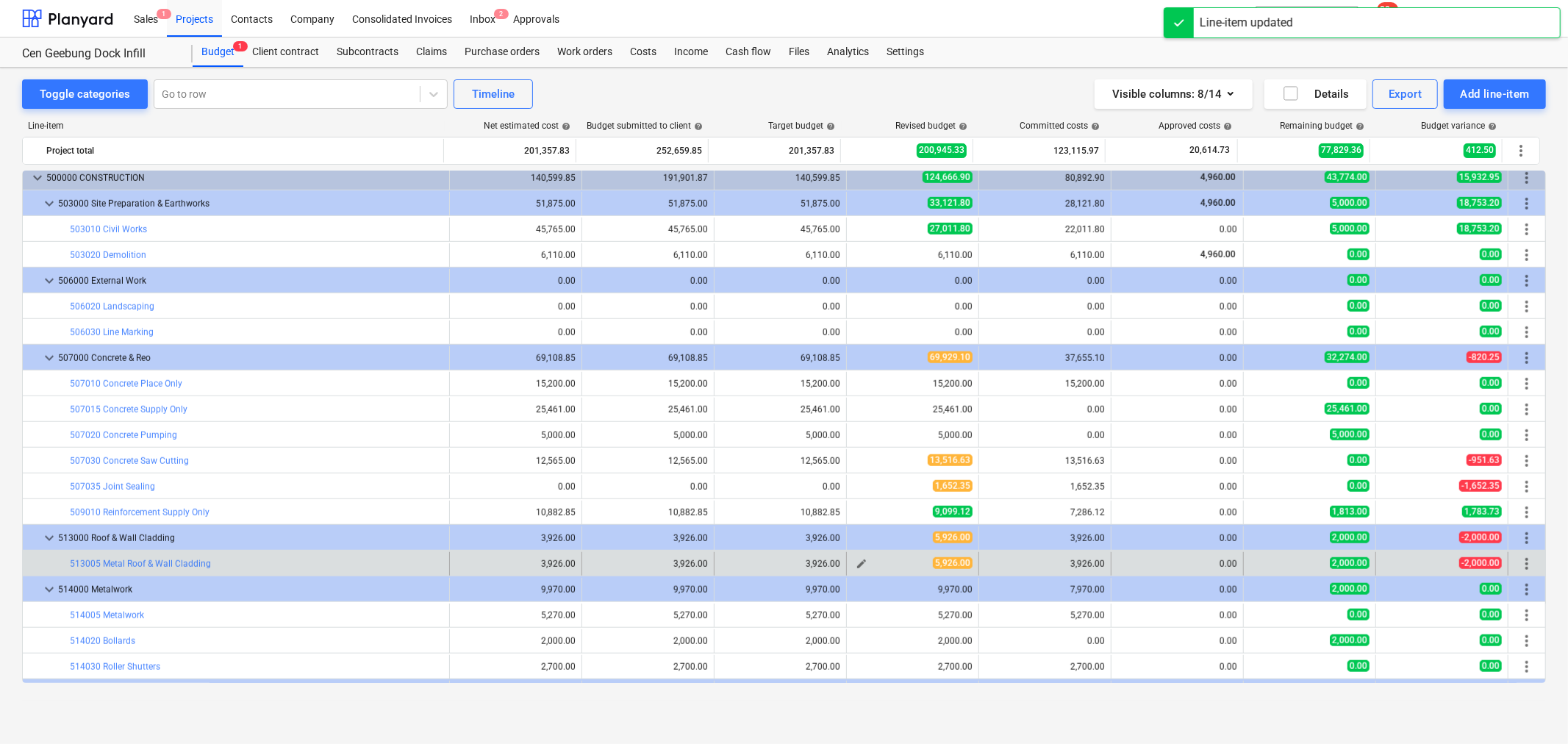
click at [856, 564] on span "edit" at bounding box center [862, 563] width 12 height 12
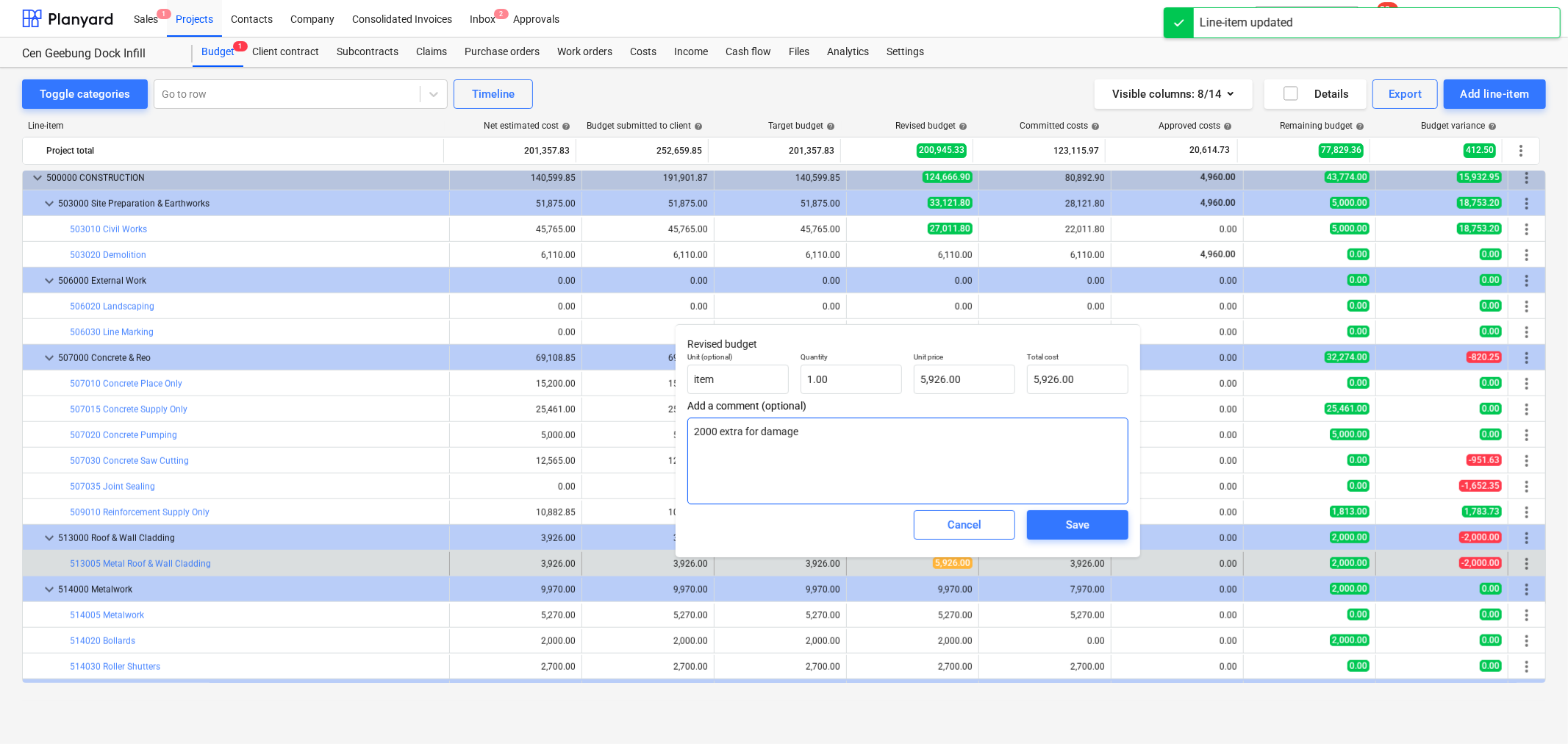
click at [743, 439] on textarea "2000 extra for damage" at bounding box center [907, 461] width 441 height 87
drag, startPoint x: 744, startPoint y: 439, endPoint x: 813, endPoint y: 439, distance: 69.0
click at [745, 439] on textarea "2000 extra for damage" at bounding box center [907, 461] width 441 height 87
click at [812, 439] on textarea "2000 extra for damage" at bounding box center [907, 461] width 441 height 87
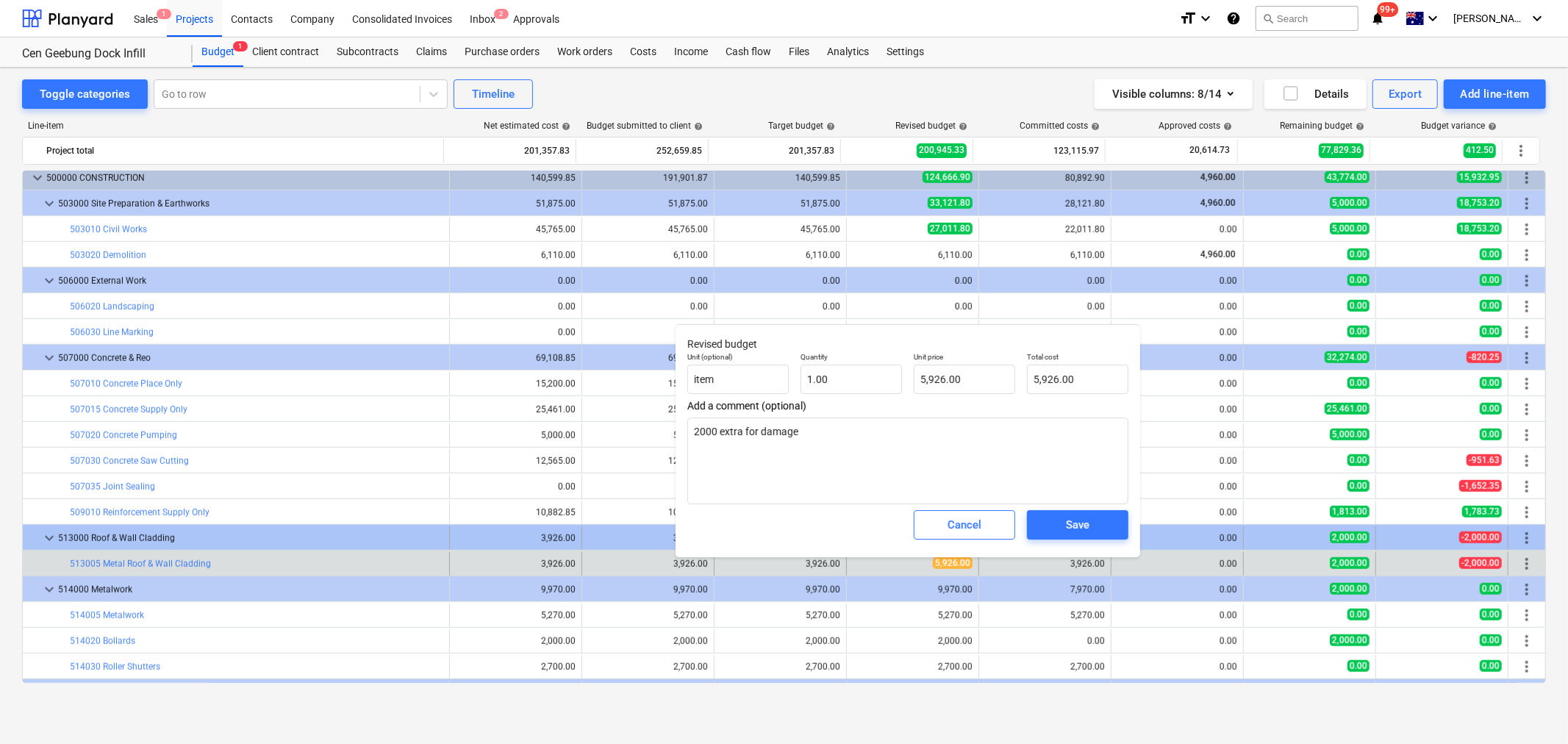
drag, startPoint x: 1009, startPoint y: 535, endPoint x: 1000, endPoint y: 538, distance: 9.5
click at [1005, 535] on button "Cancel" at bounding box center [964, 525] width 102 height 29
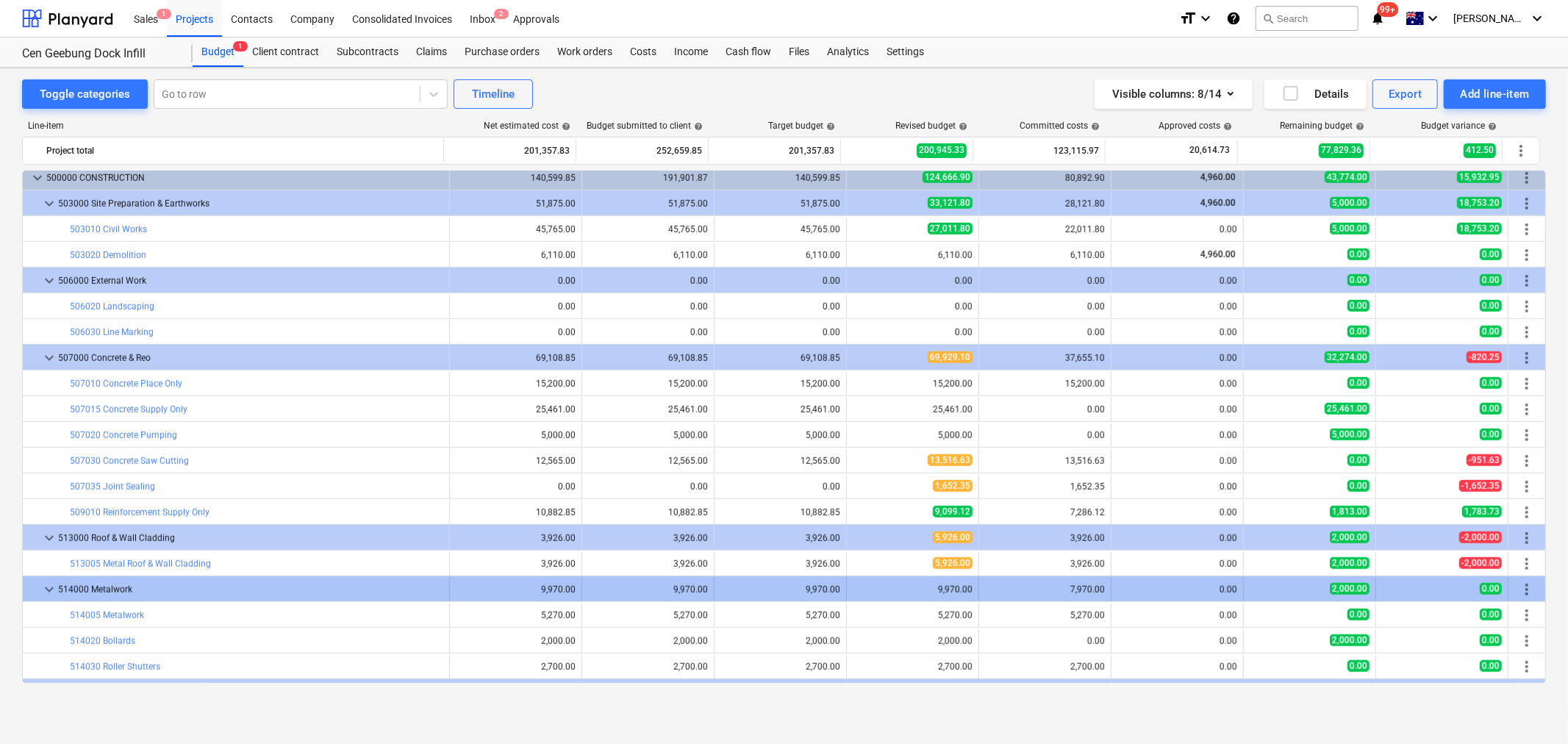
scroll to position [1143, 0]
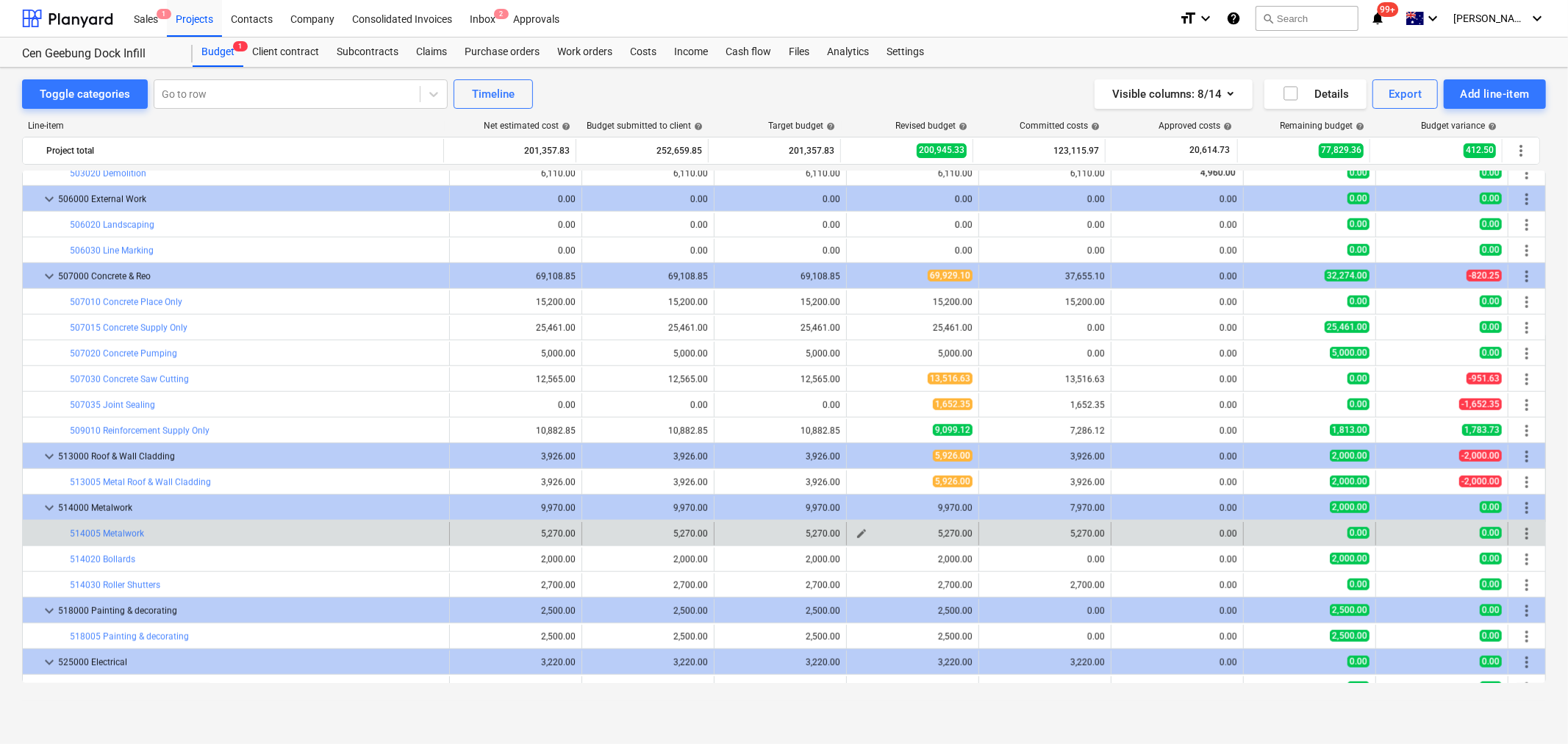
click at [856, 533] on span "edit" at bounding box center [862, 533] width 12 height 12
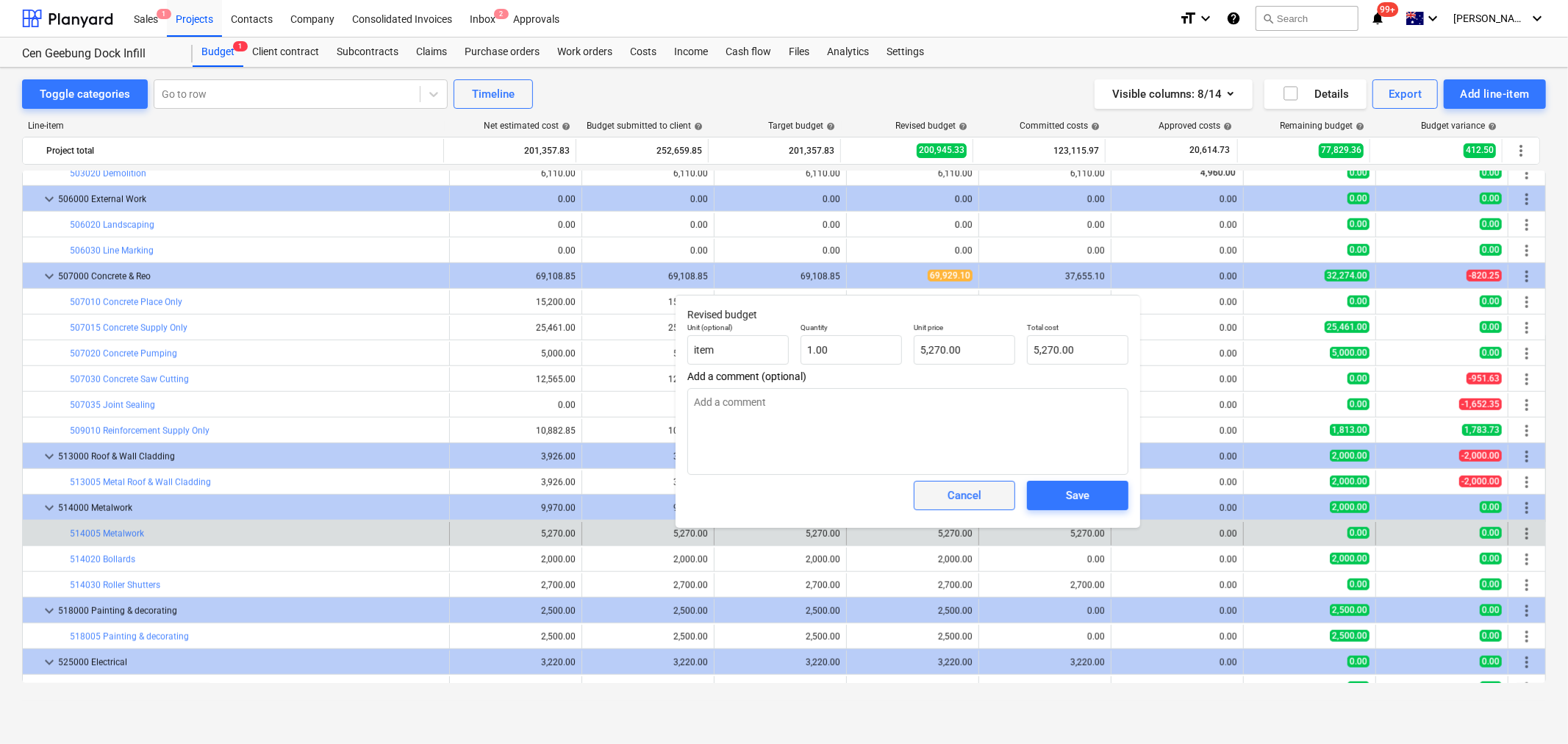
click at [950, 491] on div "Cancel" at bounding box center [964, 495] width 34 height 19
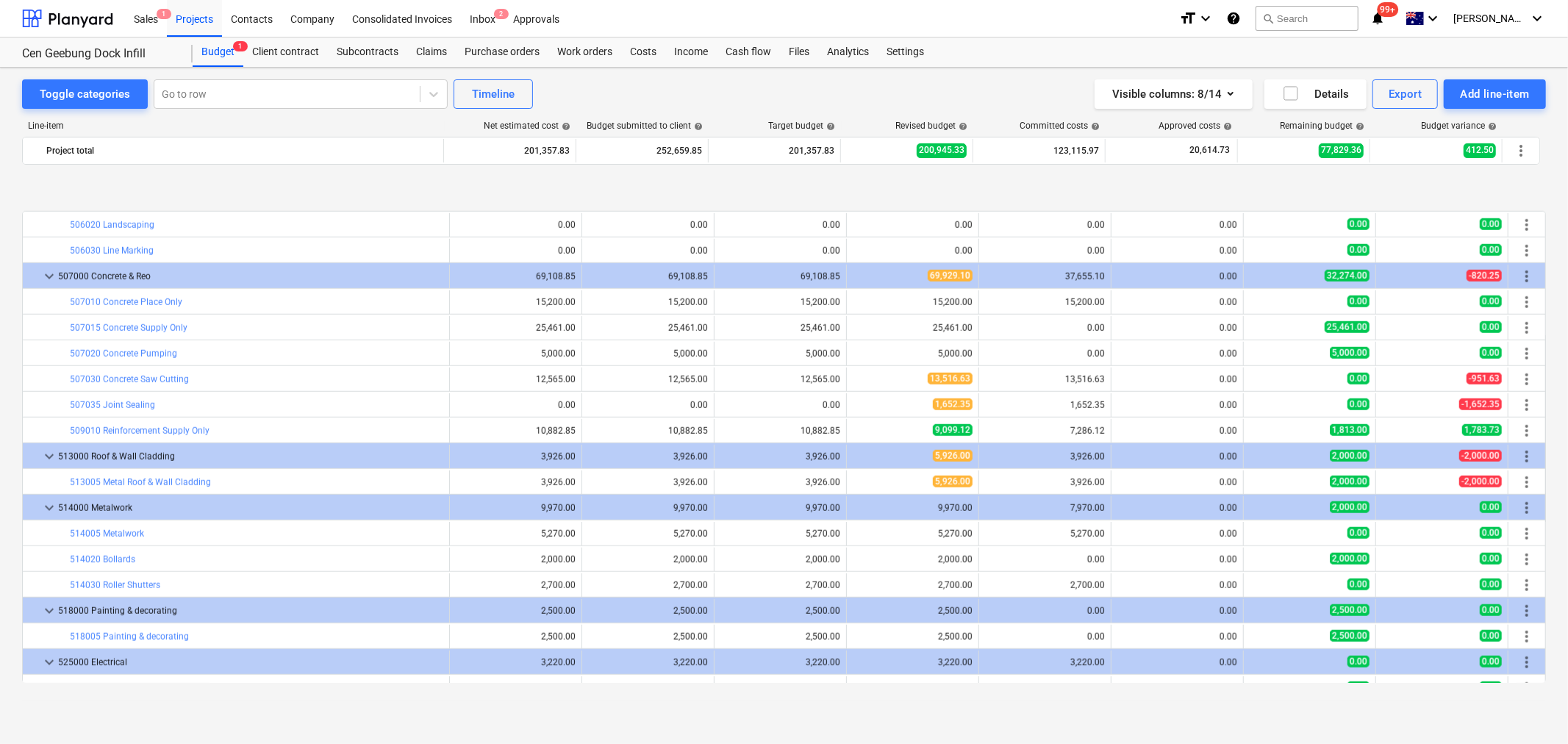
scroll to position [1224, 0]
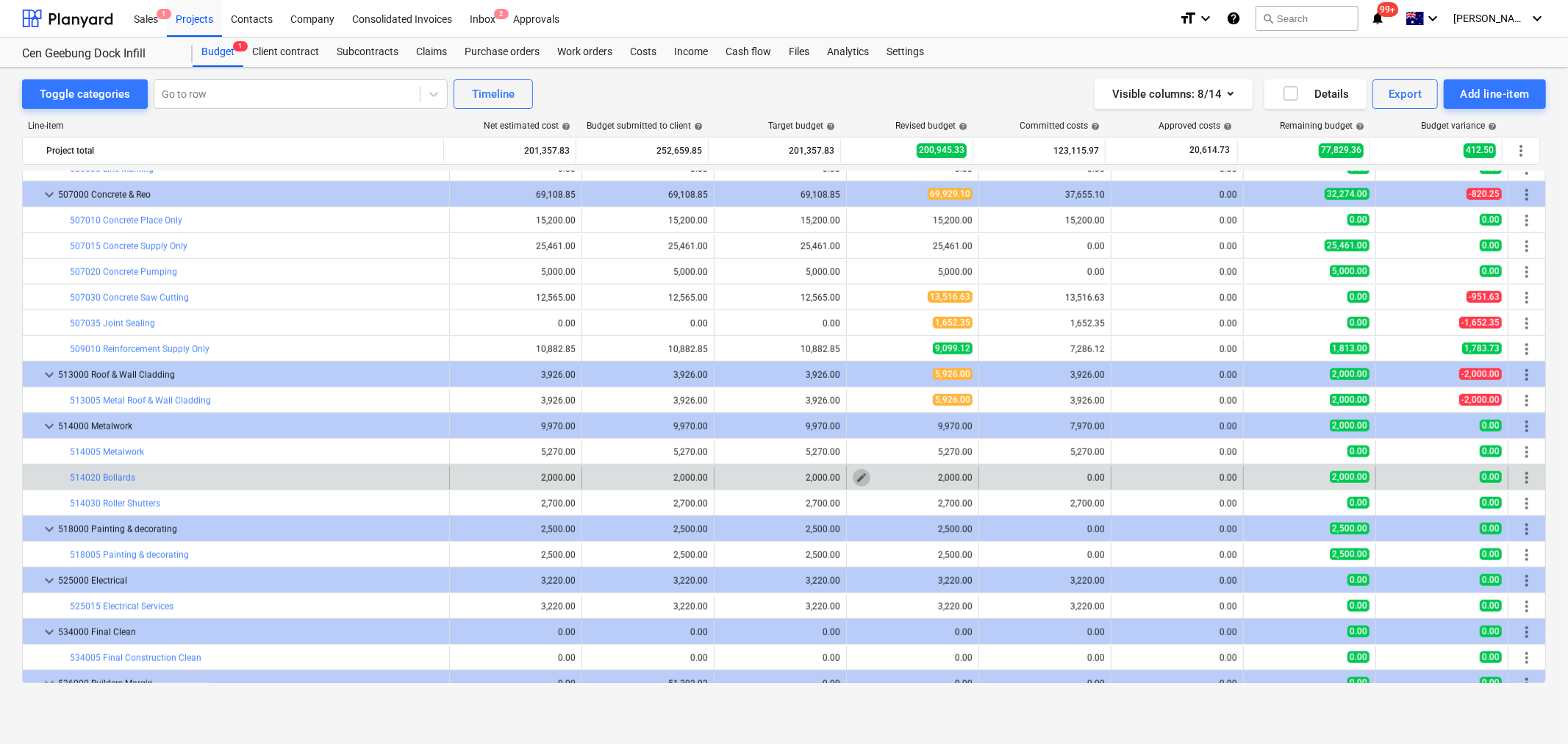
click at [860, 478] on span "edit" at bounding box center [862, 477] width 12 height 12
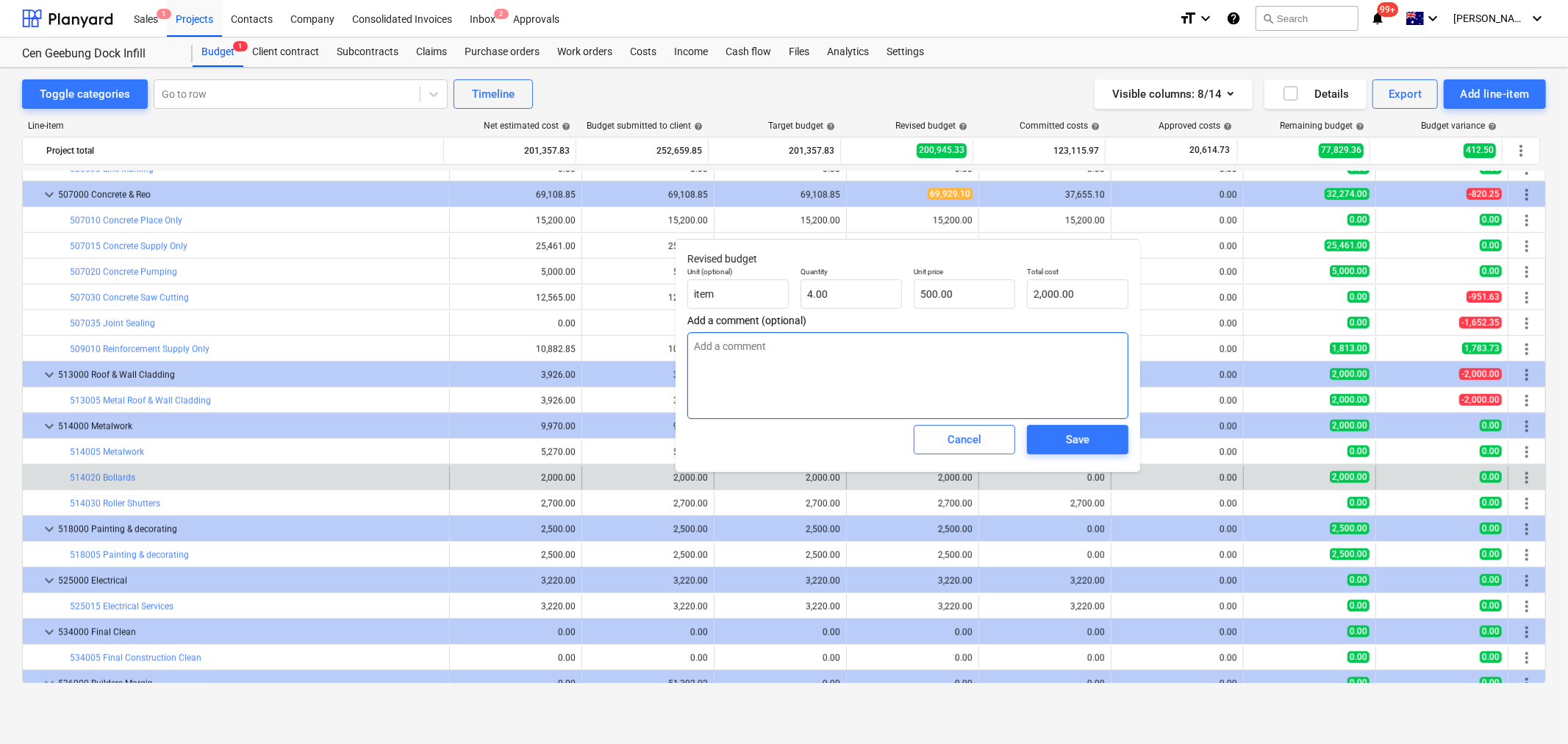
click at [949, 391] on textarea at bounding box center [907, 376] width 441 height 87
click at [959, 439] on div "Cancel" at bounding box center [964, 439] width 34 height 19
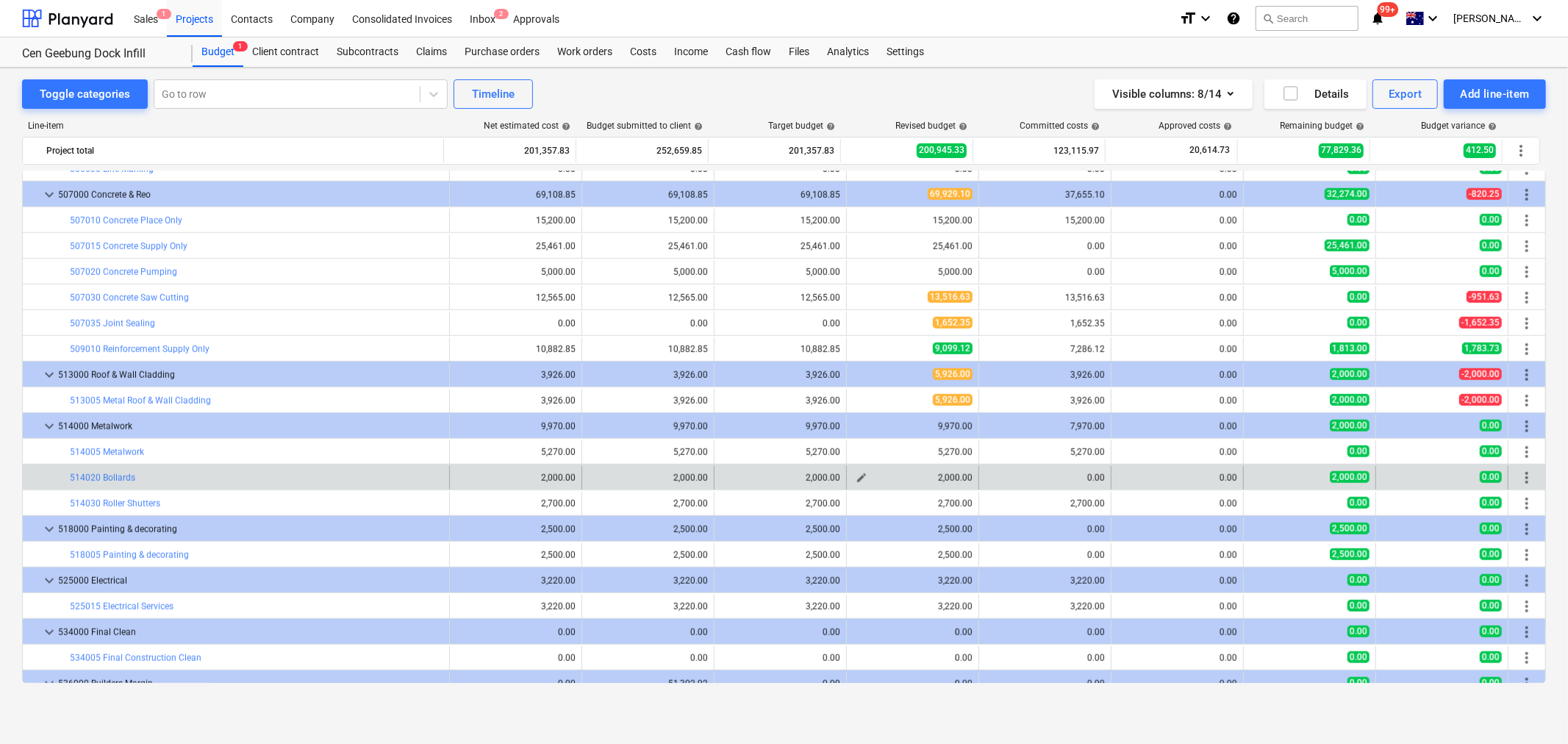
click at [857, 476] on span "edit" at bounding box center [862, 477] width 12 height 12
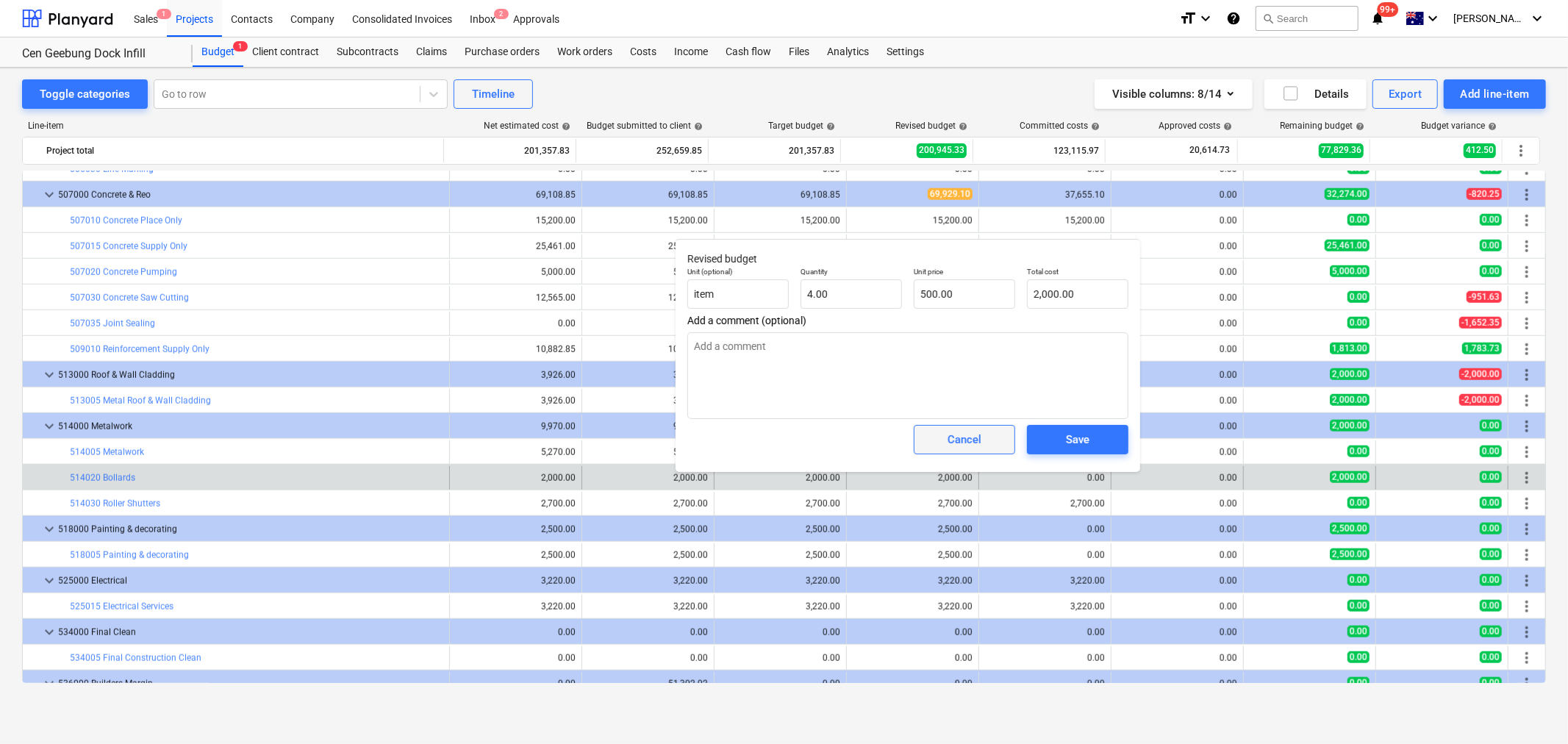
click at [950, 429] on button "Cancel" at bounding box center [964, 439] width 102 height 29
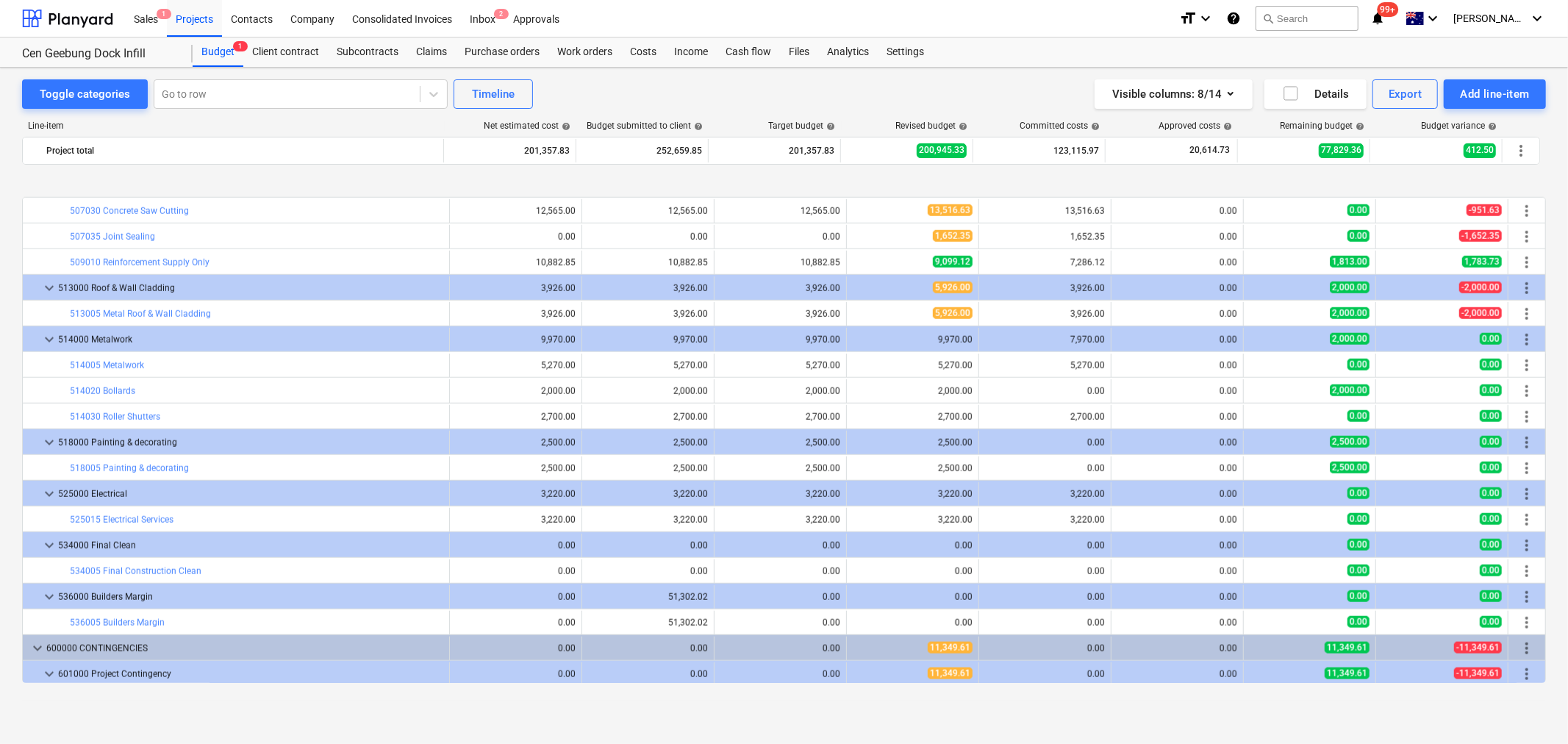
scroll to position [1392, 0]
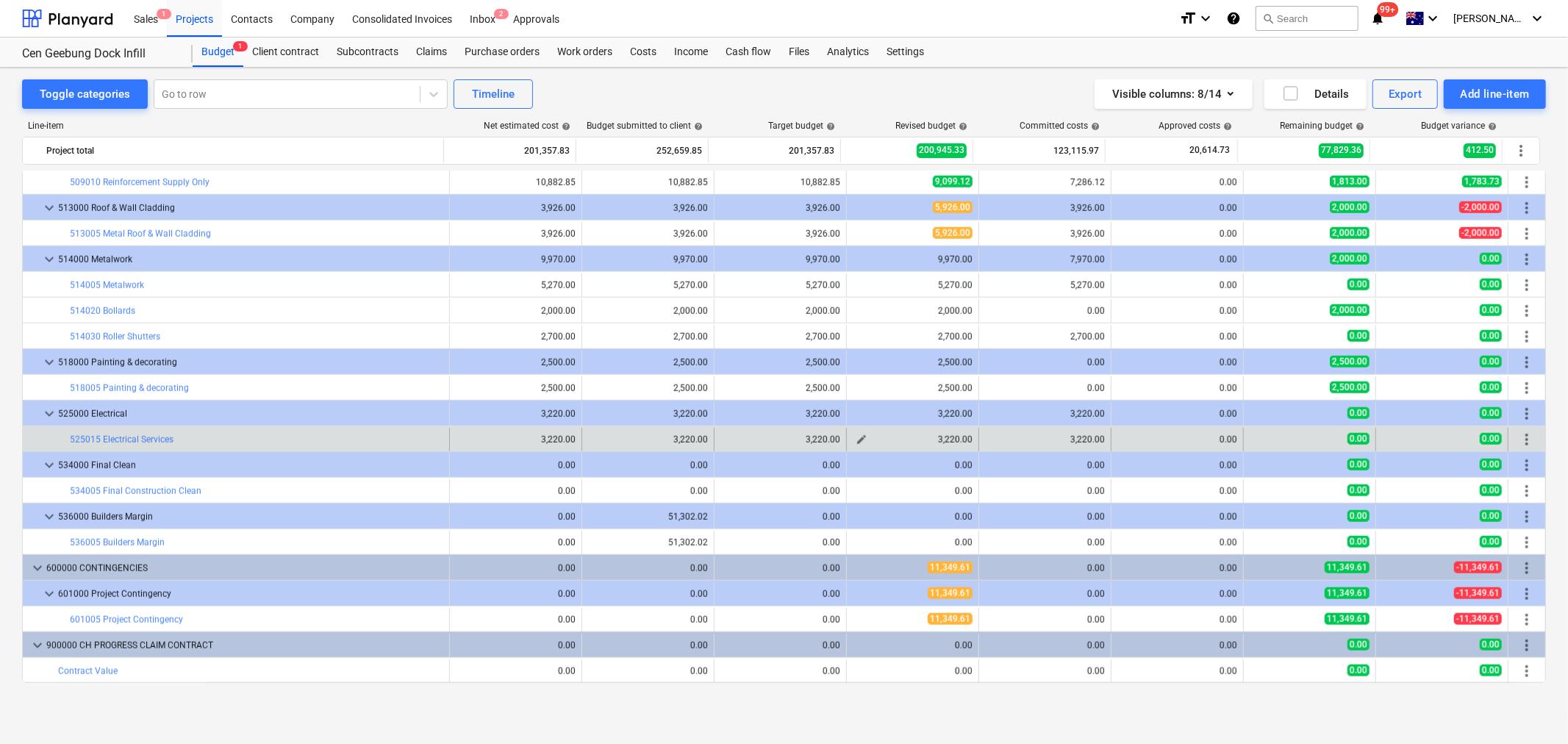
click at [856, 442] on span "edit" at bounding box center [862, 439] width 12 height 12
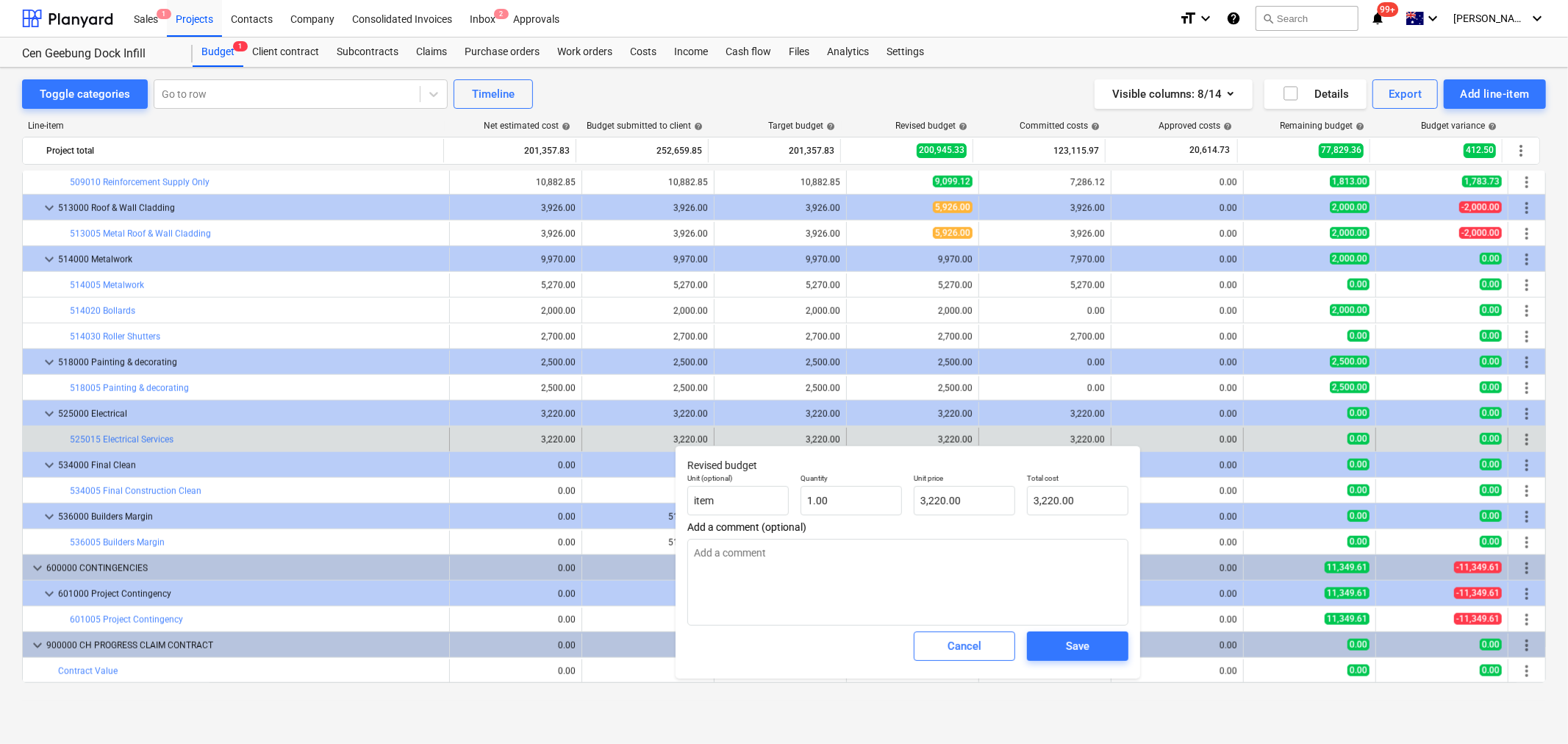
click at [943, 634] on button "Cancel" at bounding box center [964, 645] width 102 height 29
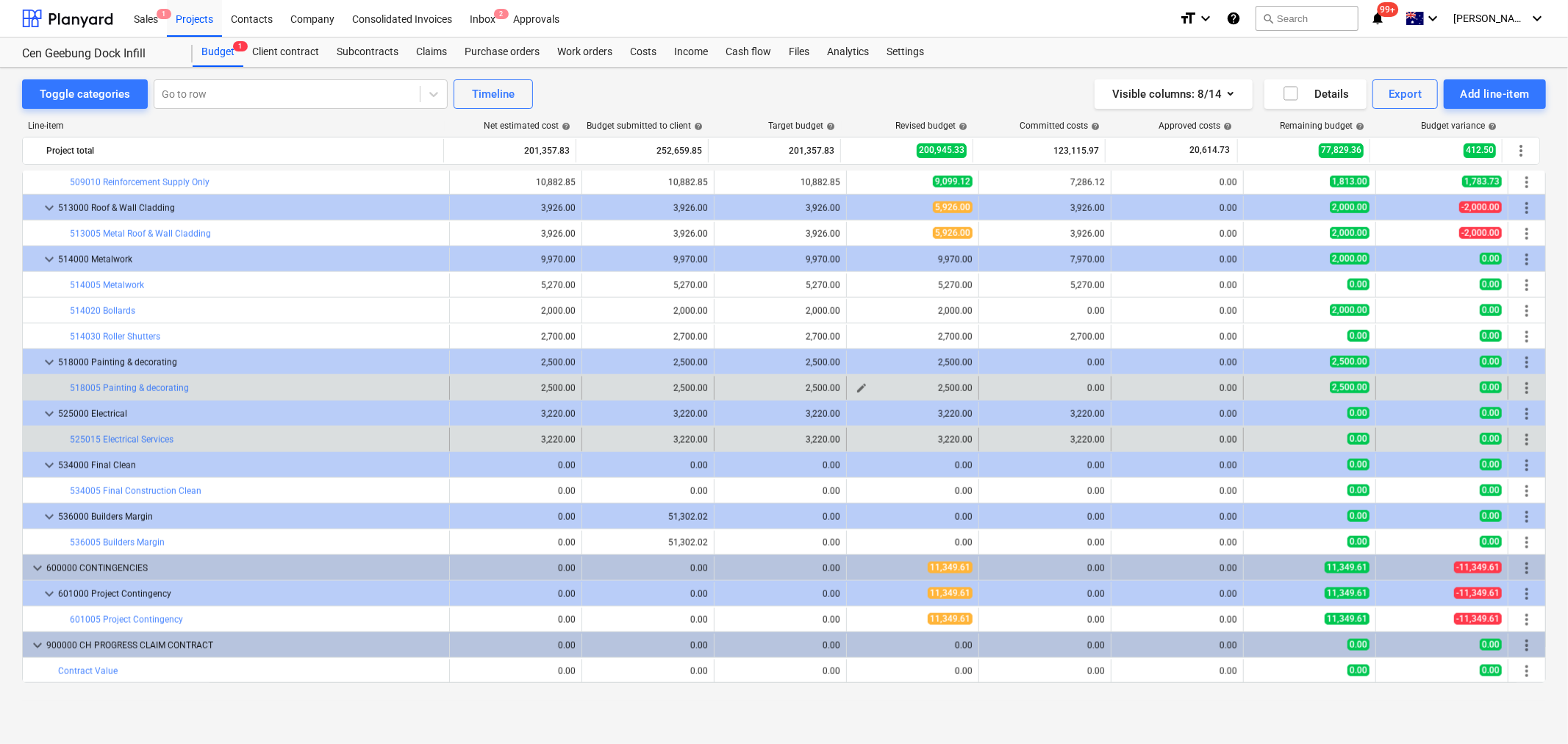
click at [862, 383] on span "edit" at bounding box center [862, 388] width 12 height 12
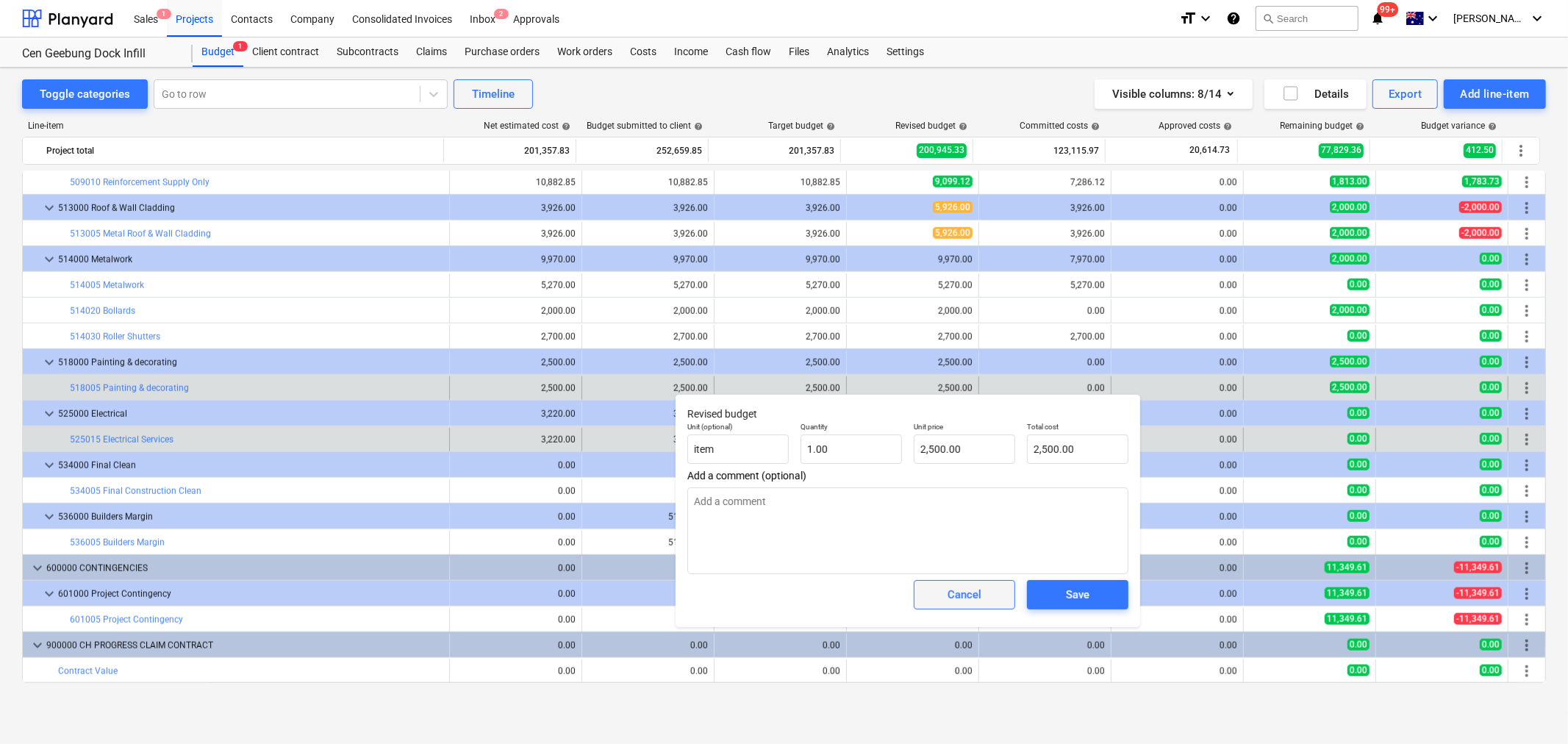
click at [941, 590] on span "Cancel" at bounding box center [964, 595] width 65 height 19
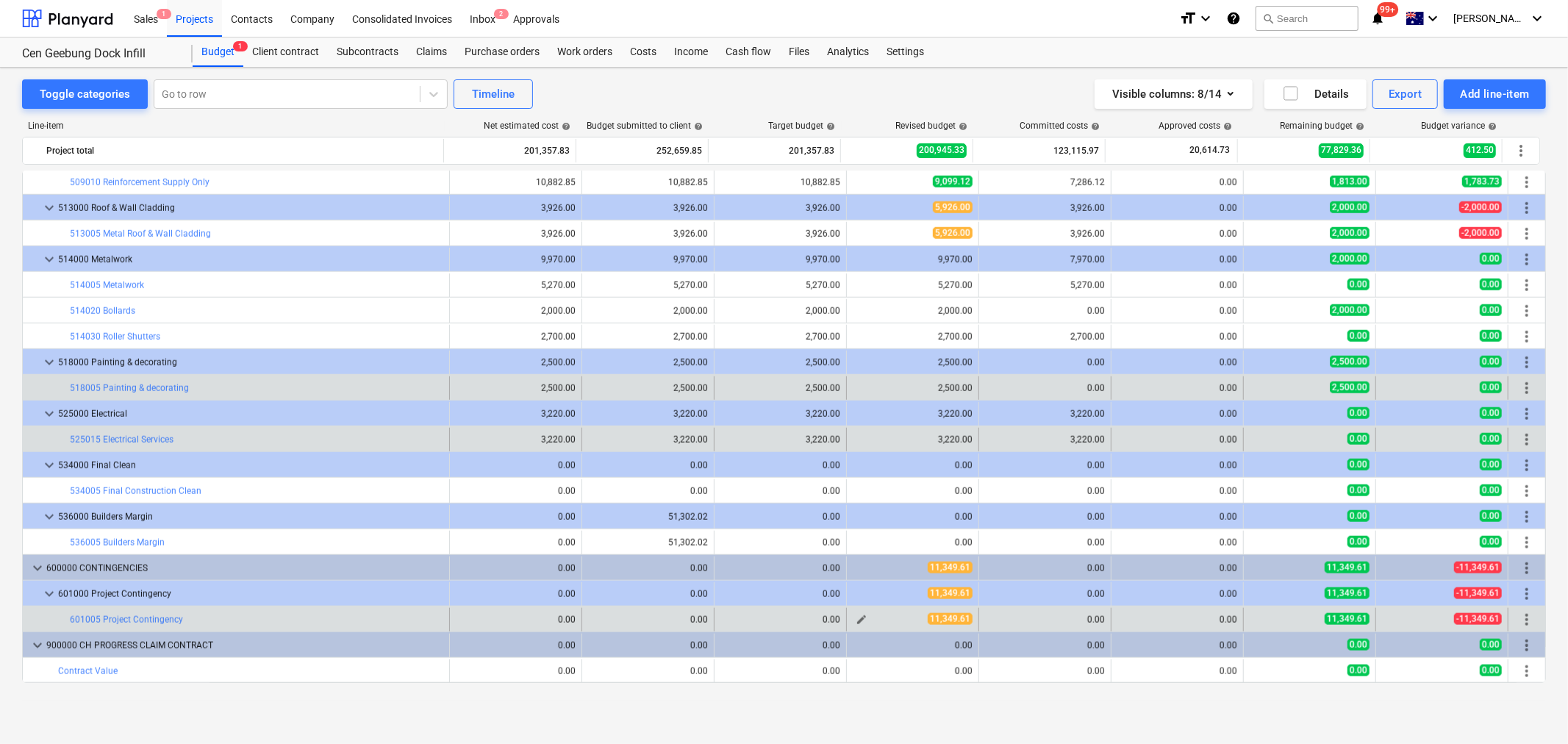
click at [857, 621] on span "edit" at bounding box center [862, 619] width 12 height 12
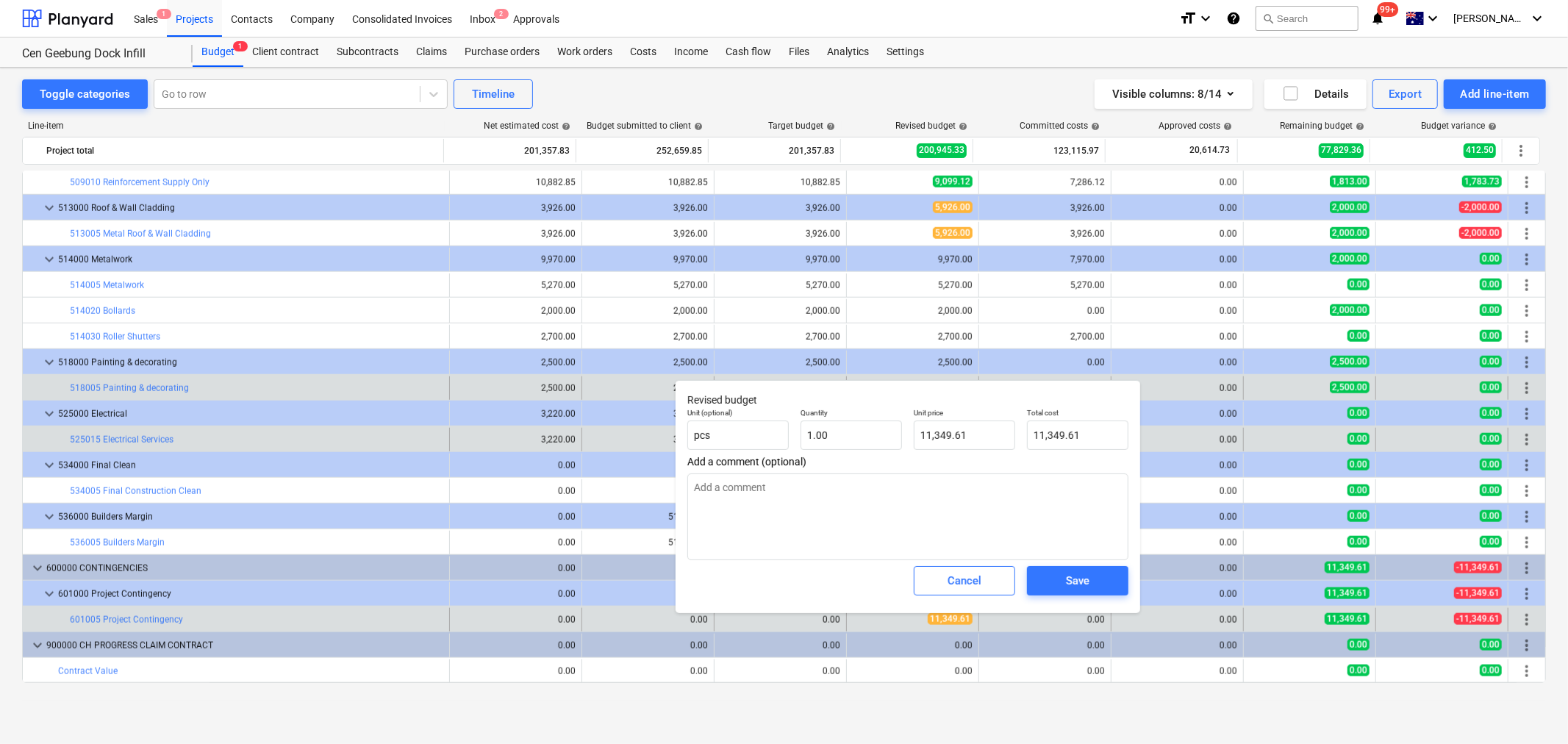
click at [944, 561] on div "Cancel" at bounding box center [964, 581] width 113 height 41
click at [948, 577] on div "Cancel" at bounding box center [964, 581] width 34 height 19
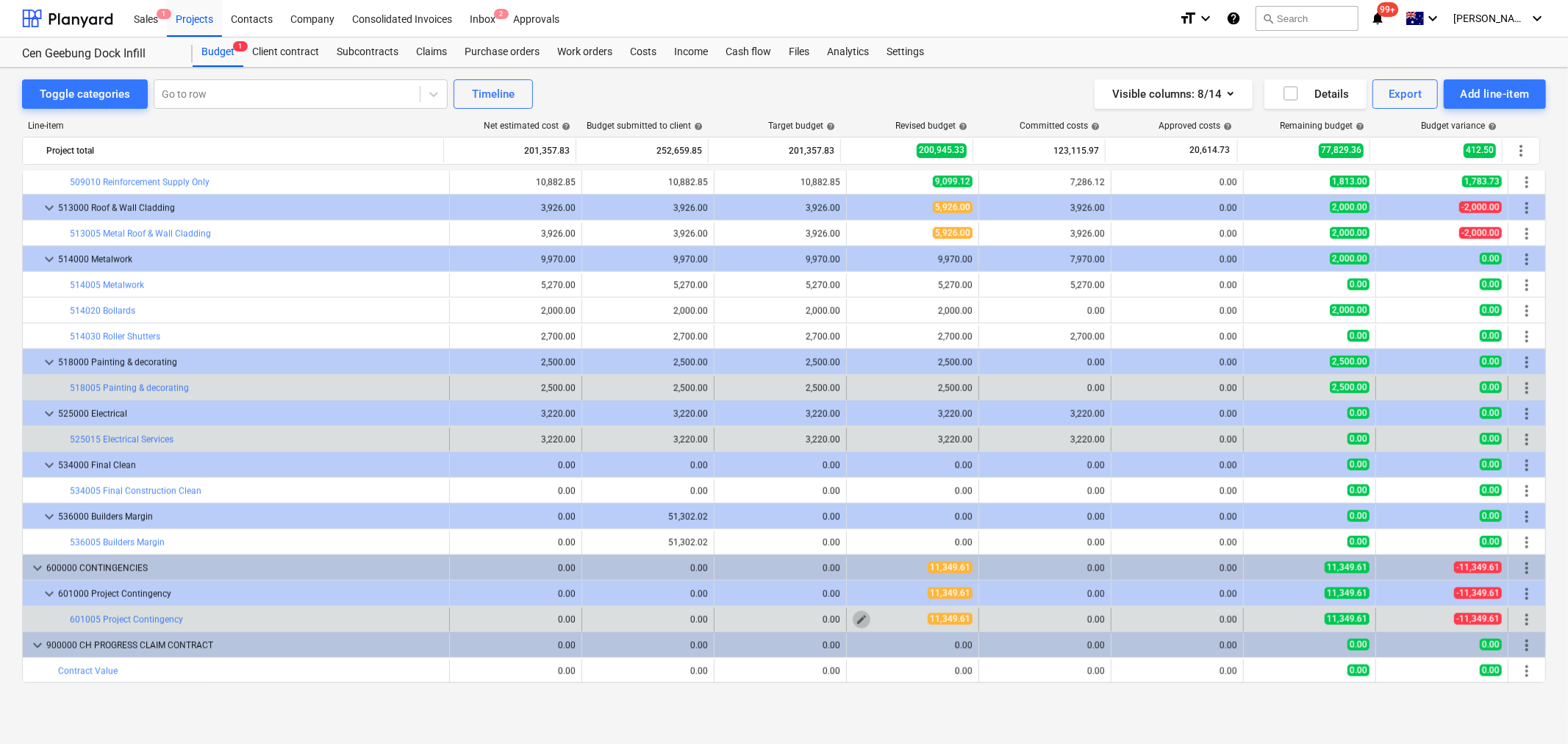
click at [856, 622] on span "edit" at bounding box center [862, 619] width 12 height 12
type textarea "x"
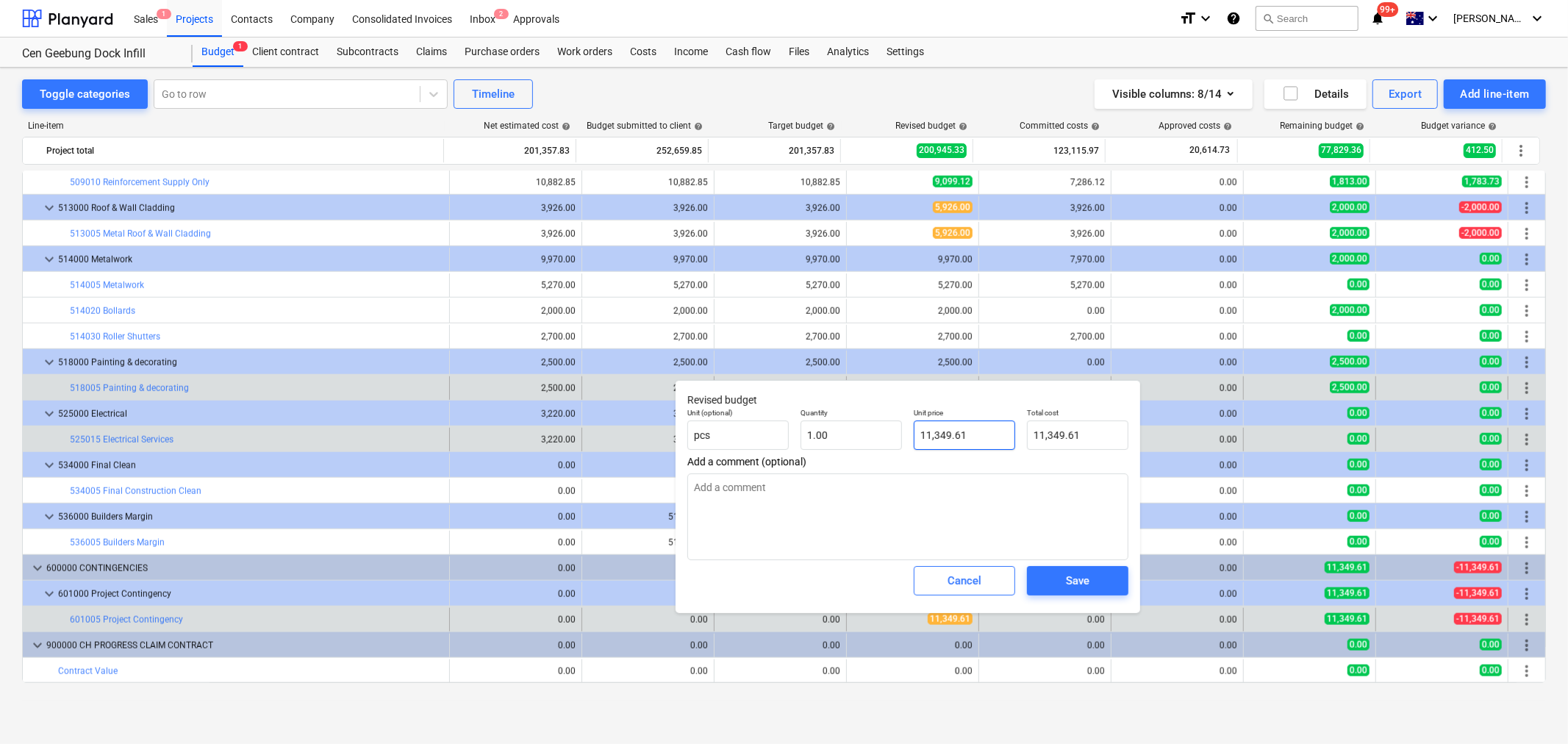
type input "11349.61"
drag, startPoint x: 975, startPoint y: 436, endPoint x: 904, endPoint y: 432, distance: 71.1
click at [904, 432] on div "Unit (optional) pcs Quantity 1.00 Unit price 11349.61 Total cost 11,349.61" at bounding box center [908, 429] width 453 height 54
type textarea "x"
type input "0"
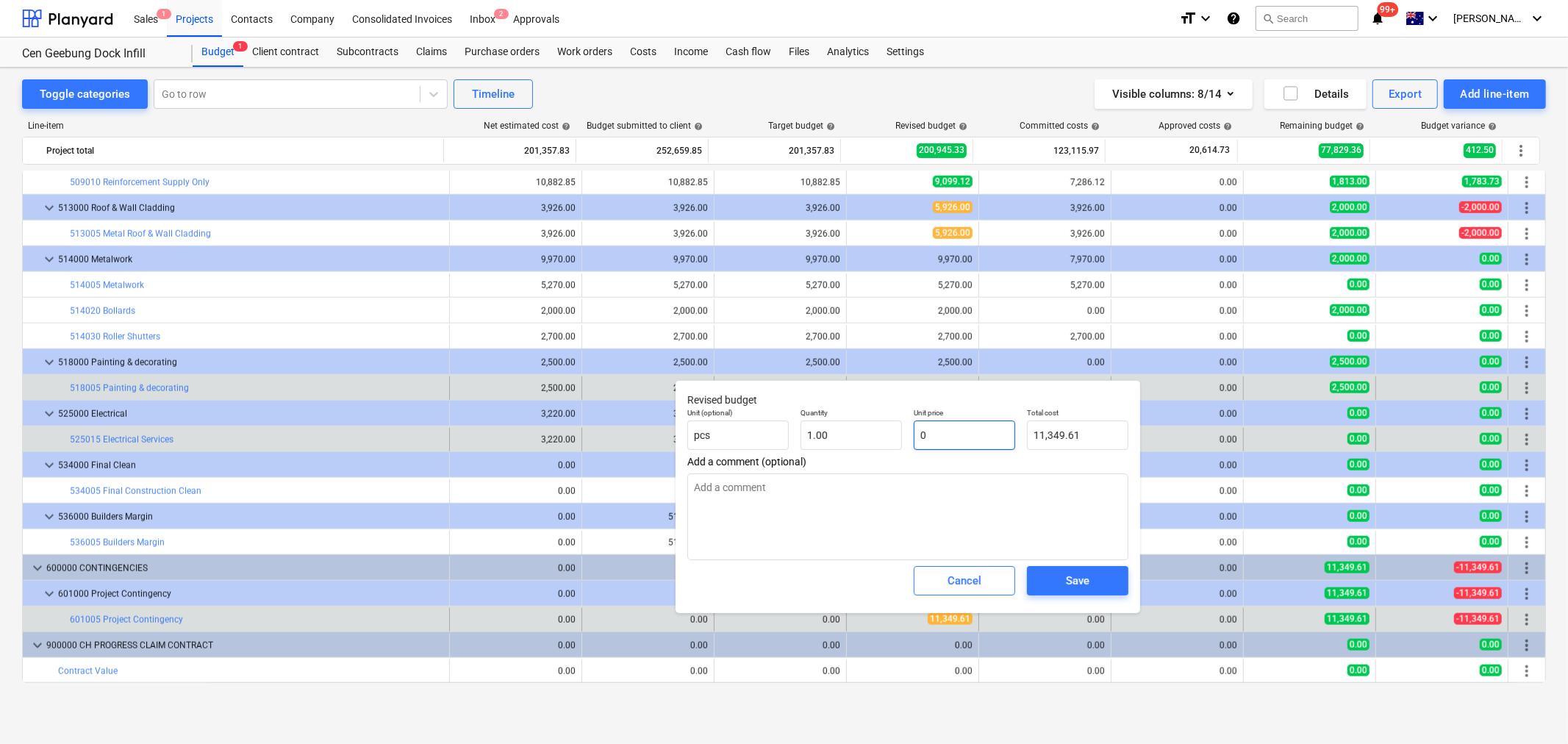
type input "0.00"
type input "0"
type textarea "x"
type input "0.00"
click at [1056, 583] on span "Save" at bounding box center [1078, 581] width 66 height 19
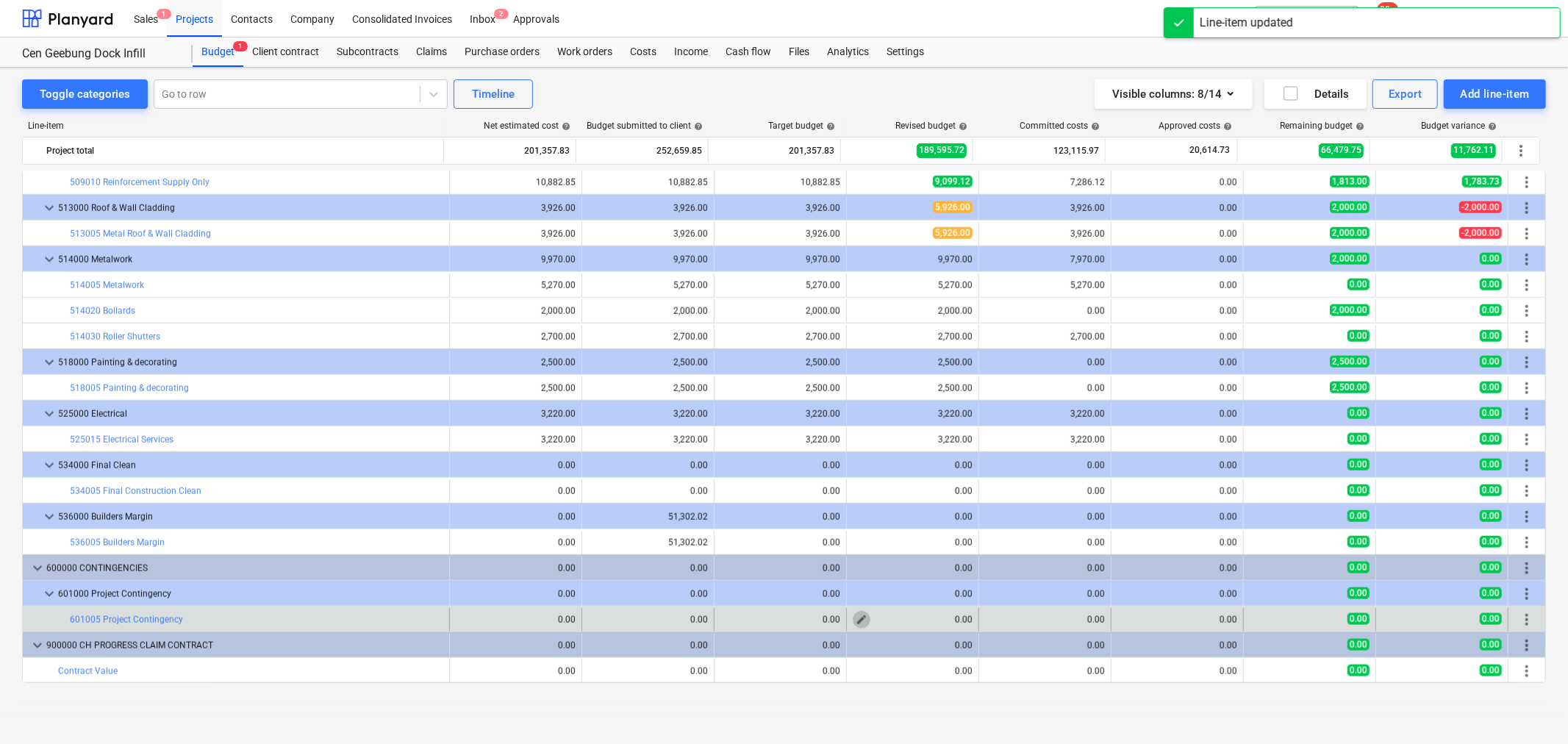
click at [853, 621] on button "edit" at bounding box center [862, 619] width 17 height 17
type textarea "x"
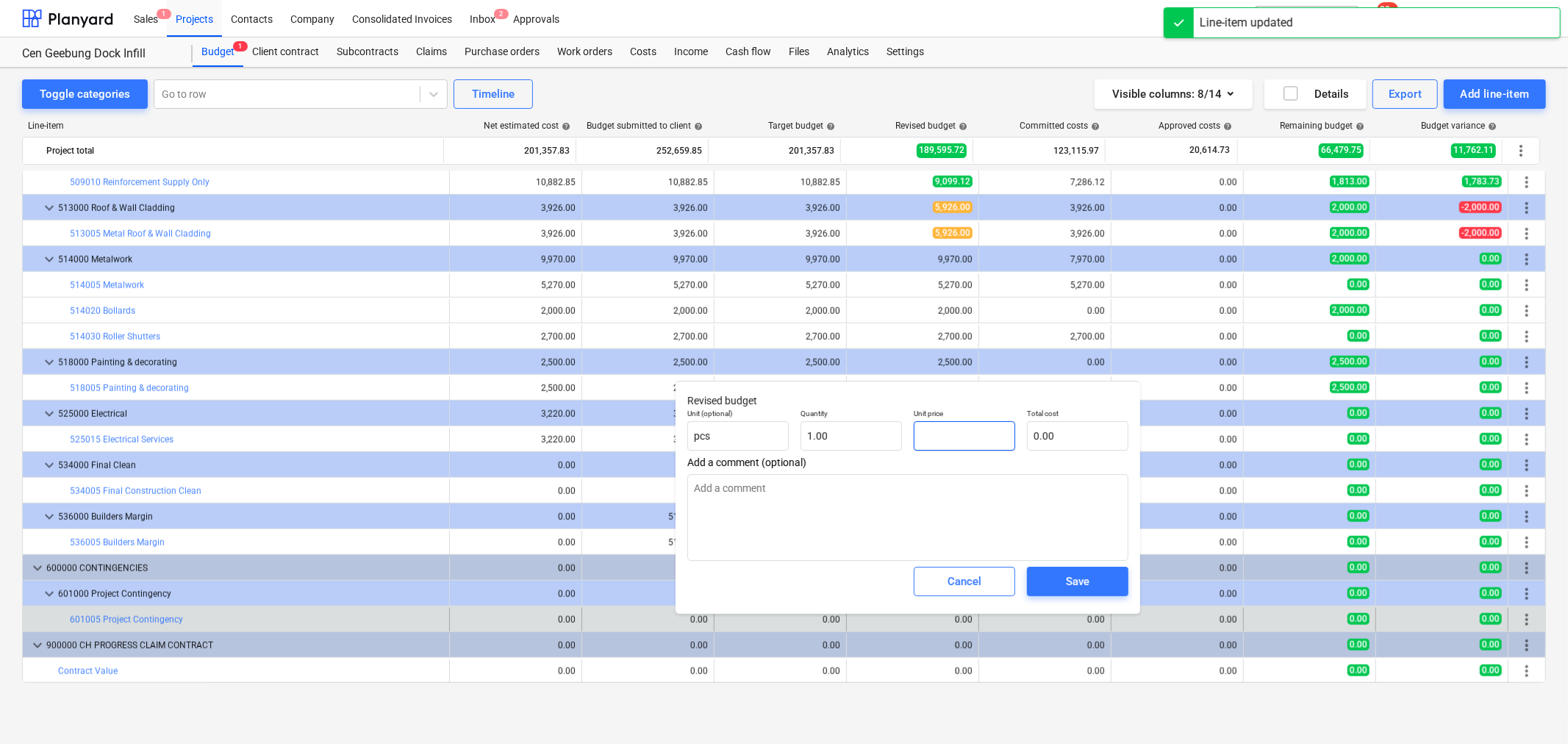
click at [954, 443] on input "text" at bounding box center [964, 436] width 102 height 29
type textarea "x"
type input "1"
type input "1.00"
type textarea "x"
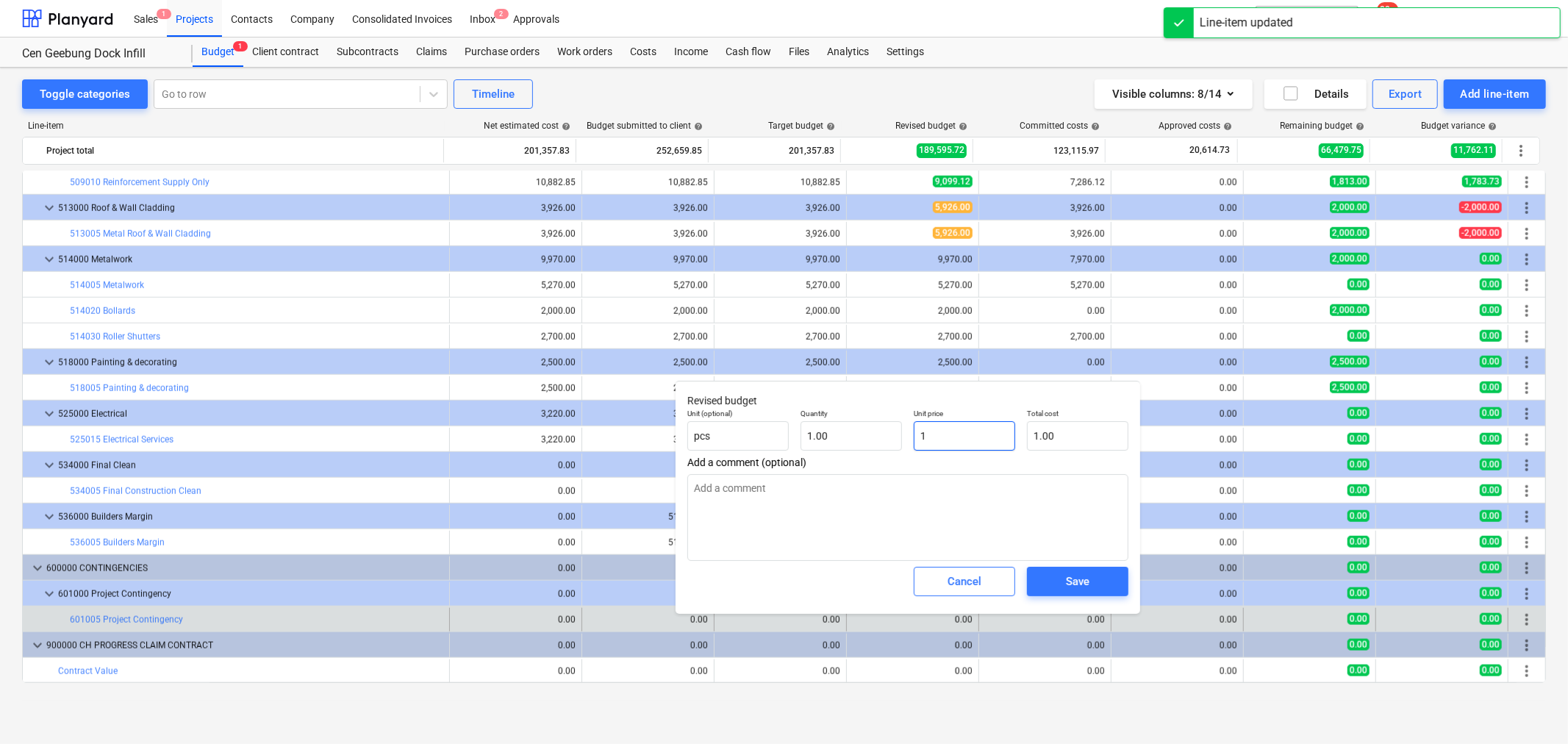
type input "11"
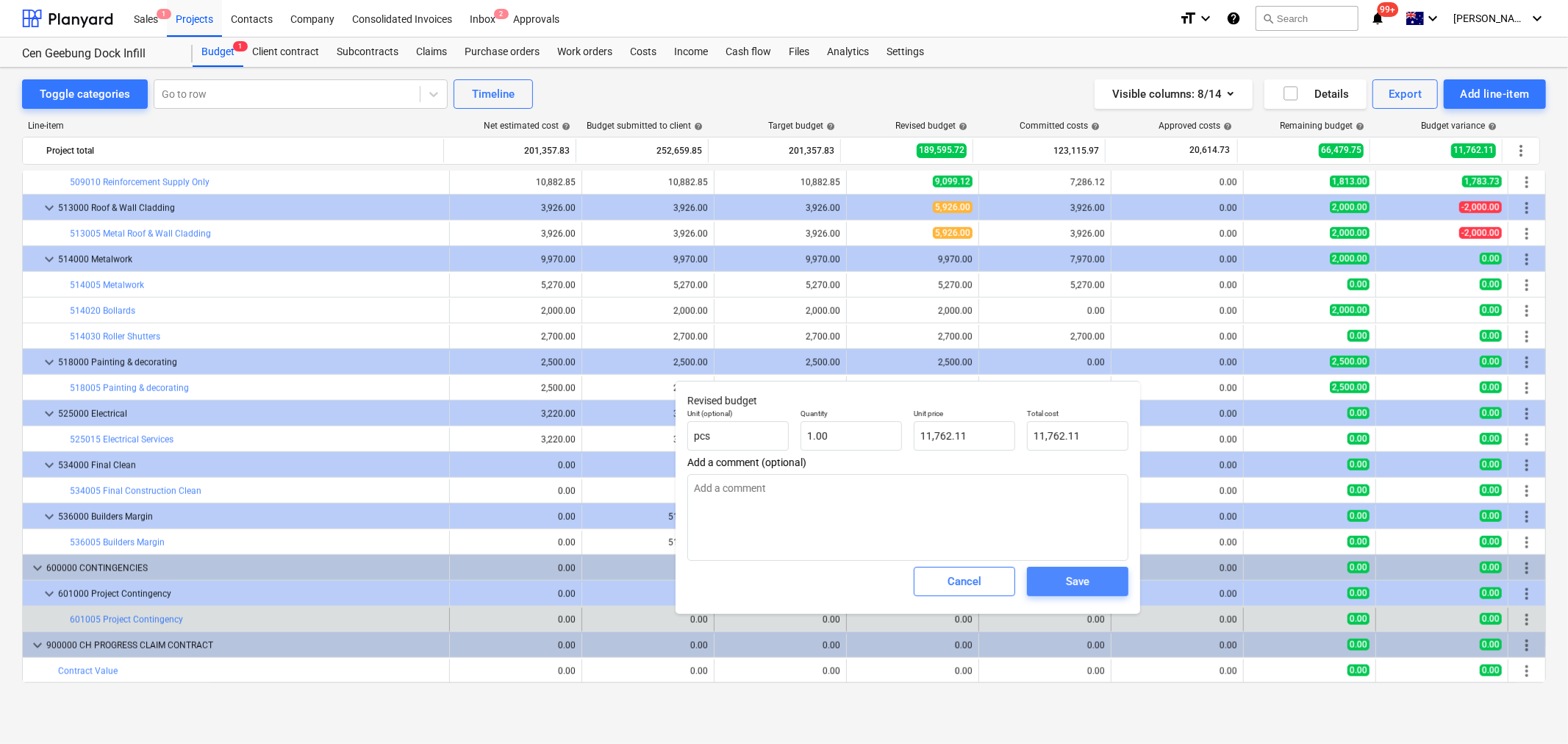
click at [1076, 570] on button "Save" at bounding box center [1078, 581] width 102 height 29
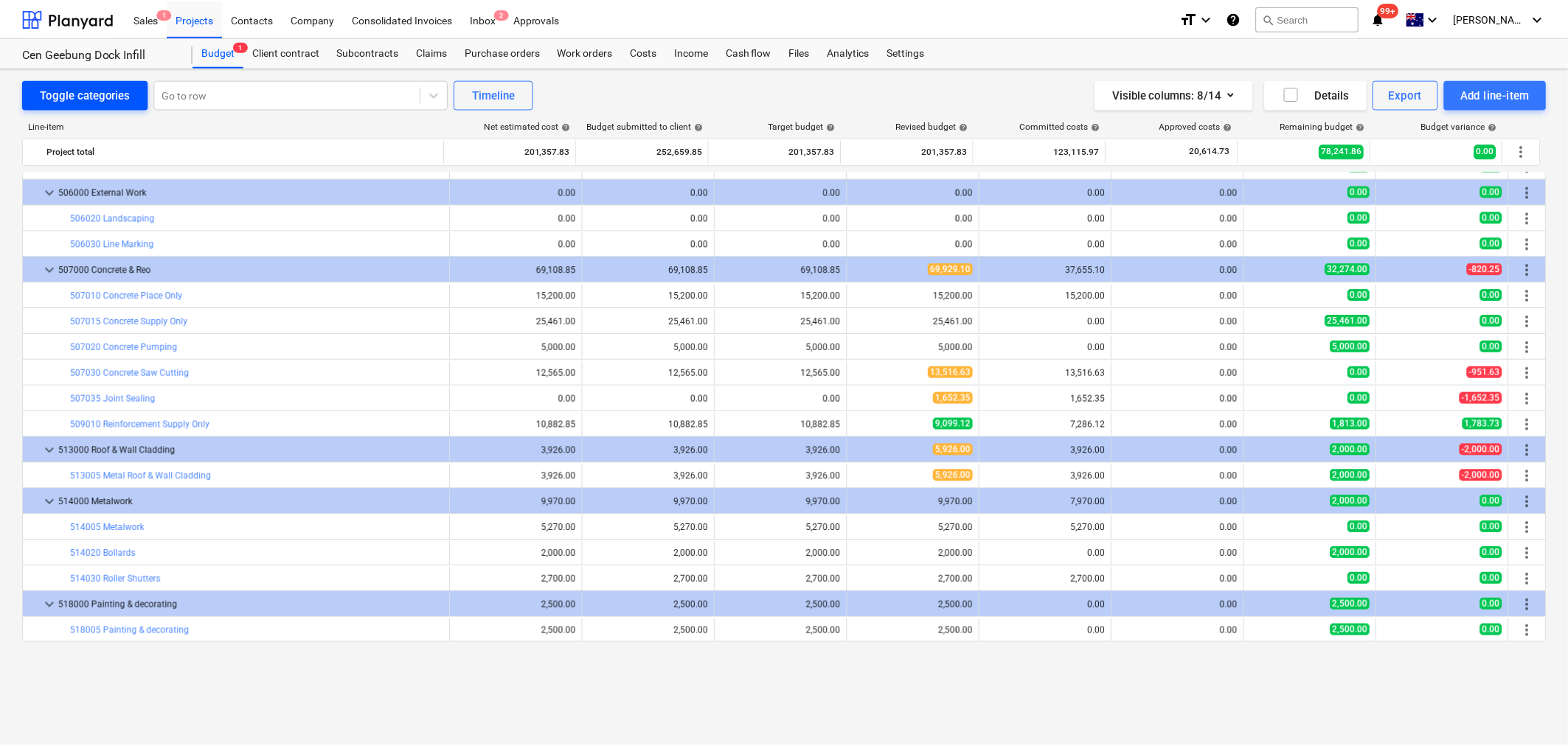
scroll to position [1067, 0]
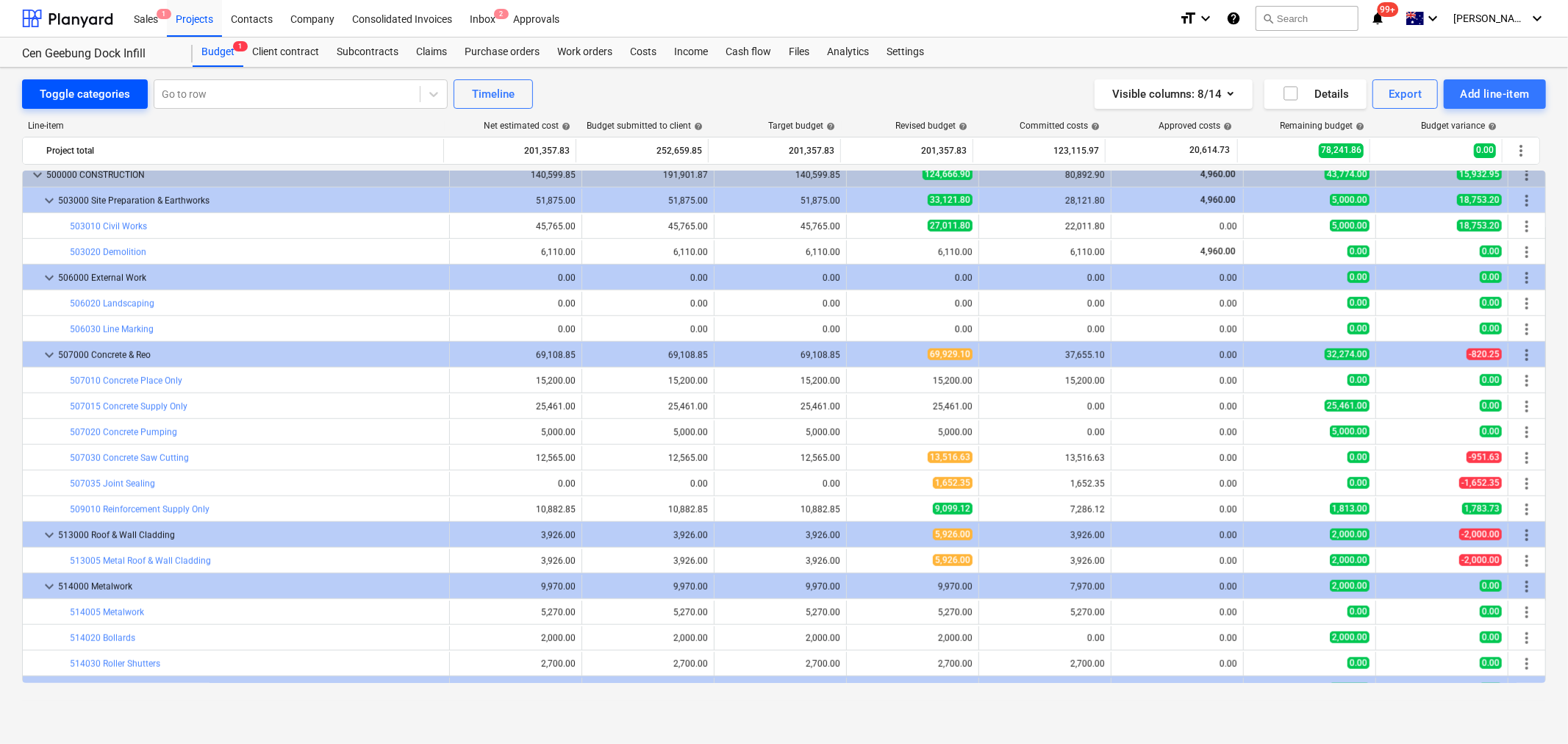
click at [84, 89] on div "Toggle categories" at bounding box center [84, 94] width 91 height 19
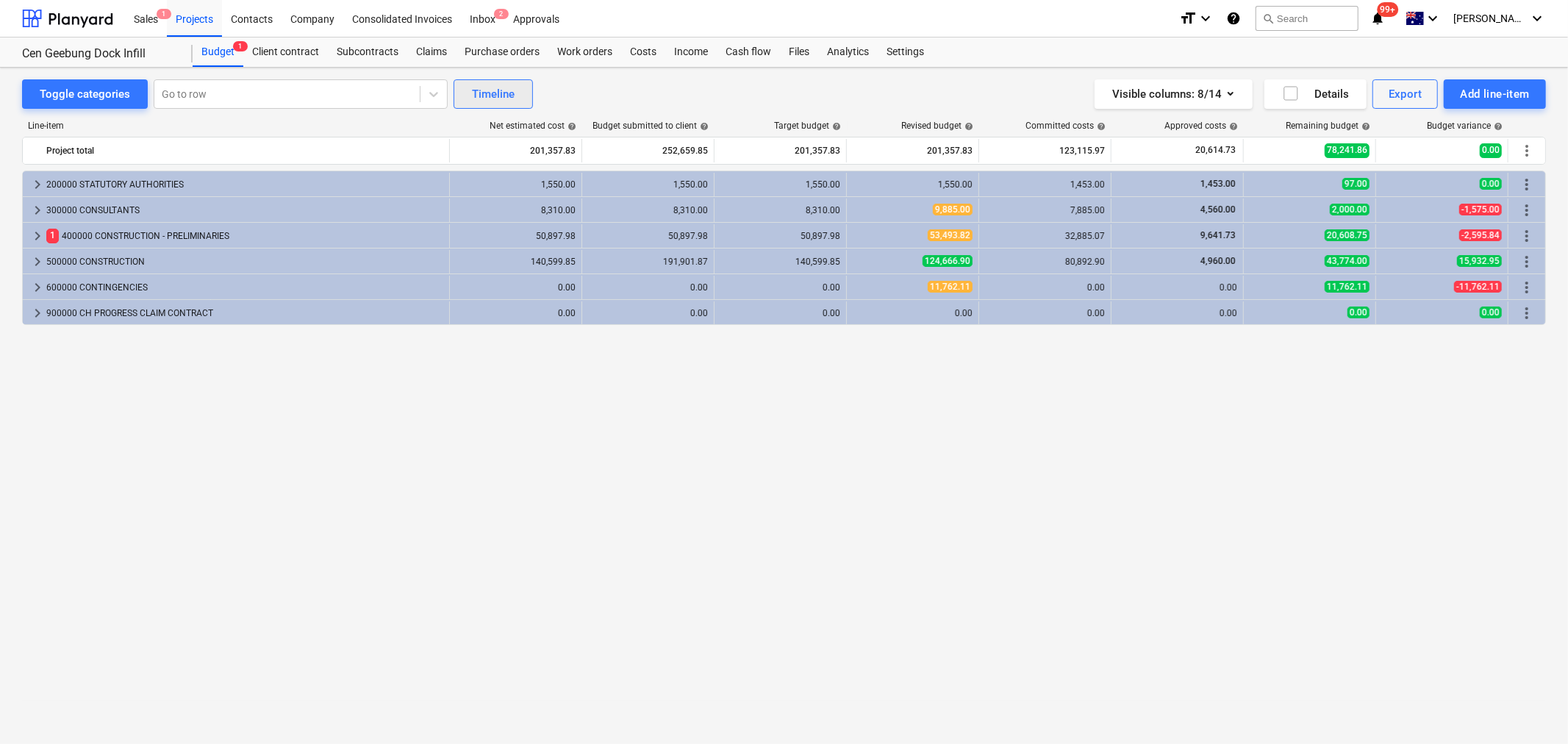
click at [501, 95] on div "Timeline" at bounding box center [493, 94] width 43 height 19
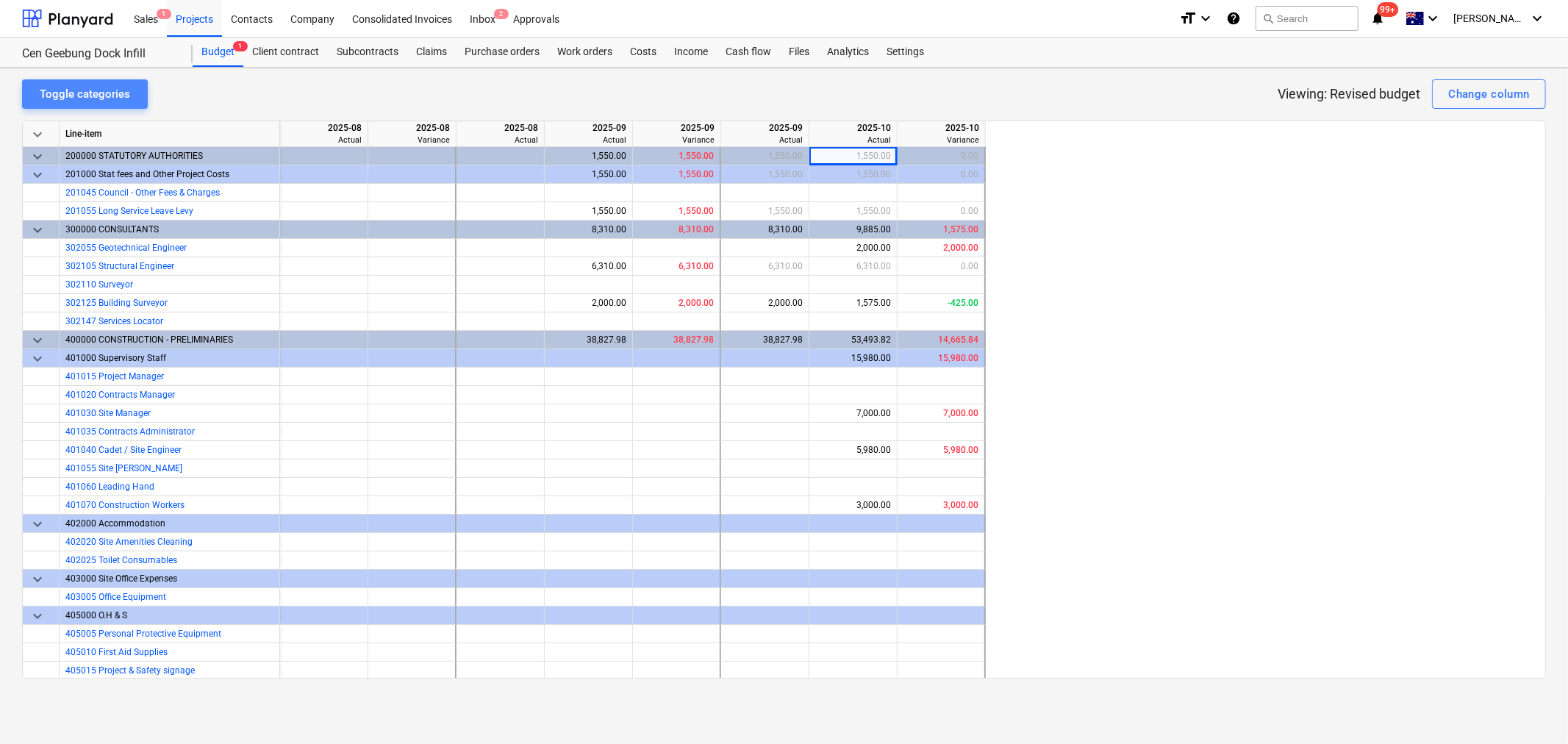
click at [80, 97] on div "Toggle categories" at bounding box center [84, 94] width 91 height 19
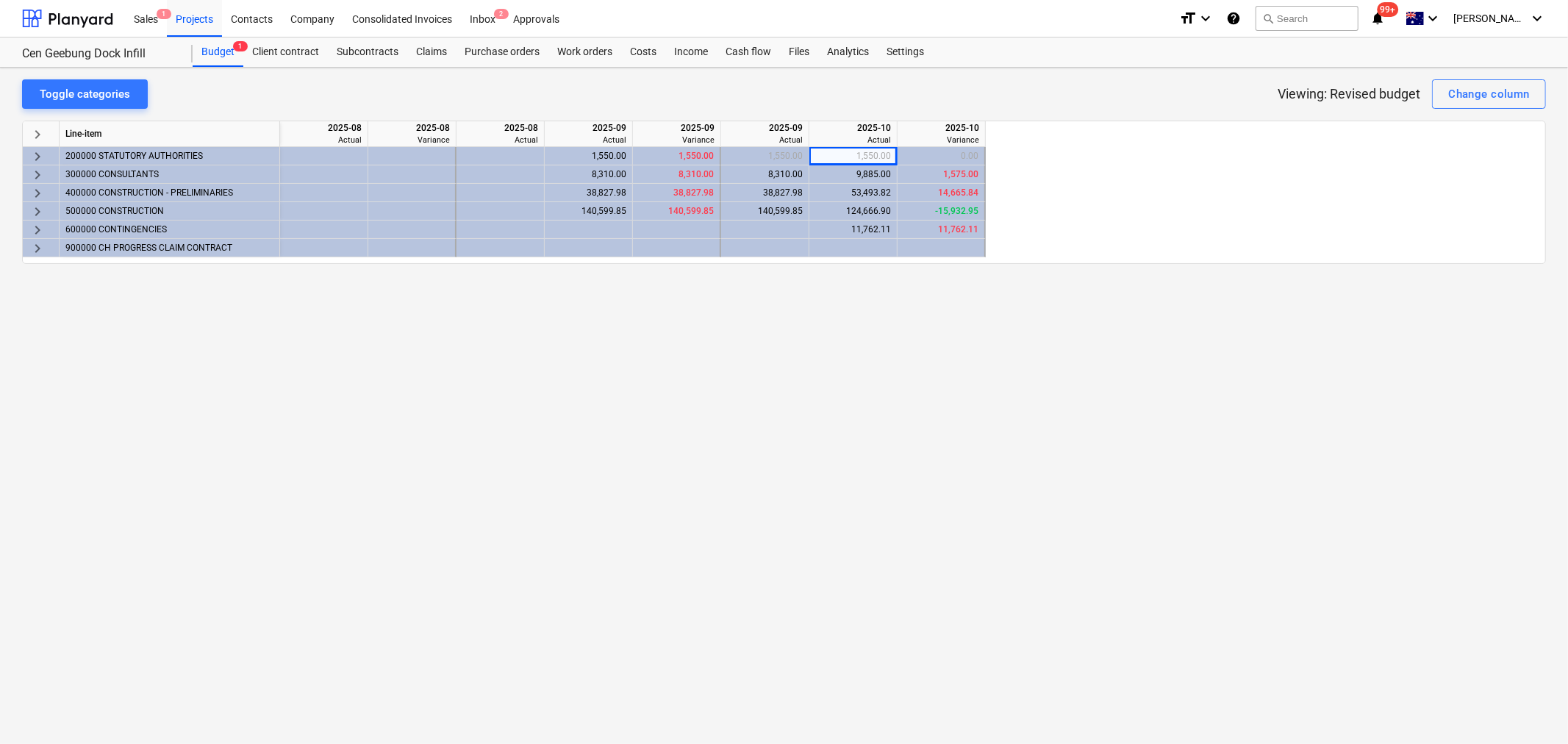
click at [200, 26] on div "Projects" at bounding box center [195, 18] width 55 height 38
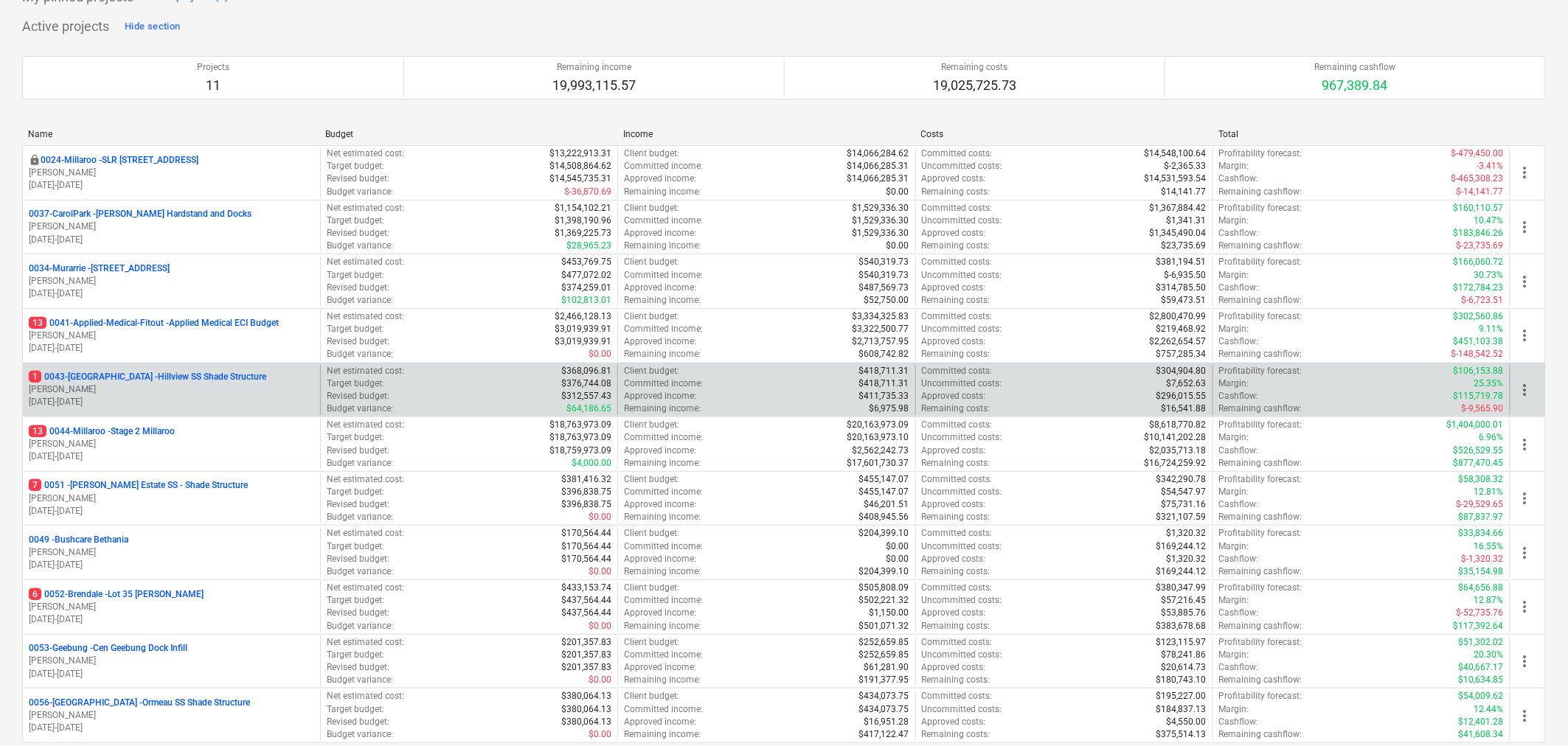
scroll to position [164, 0]
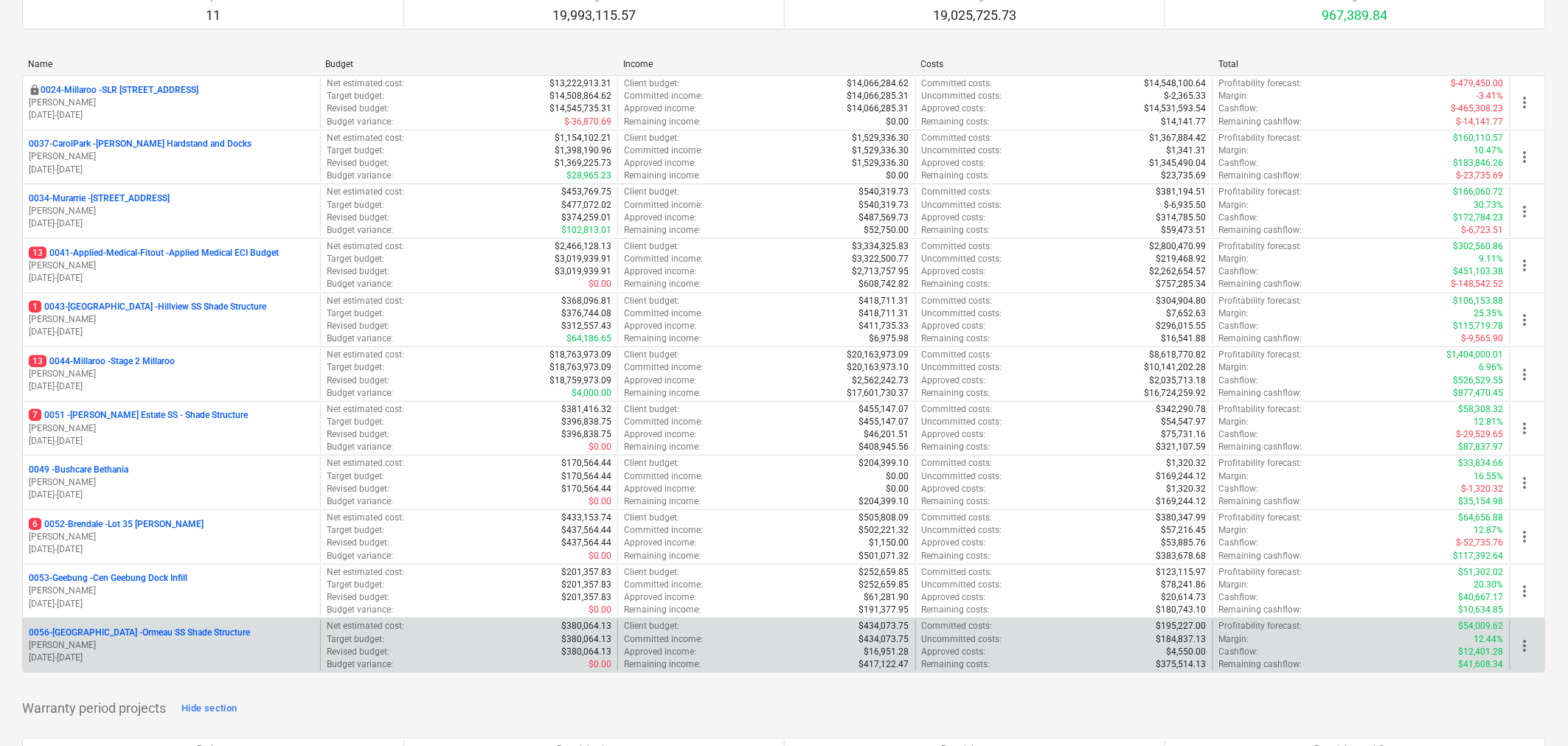
click at [152, 647] on p "T. Pawar" at bounding box center [171, 646] width 286 height 13
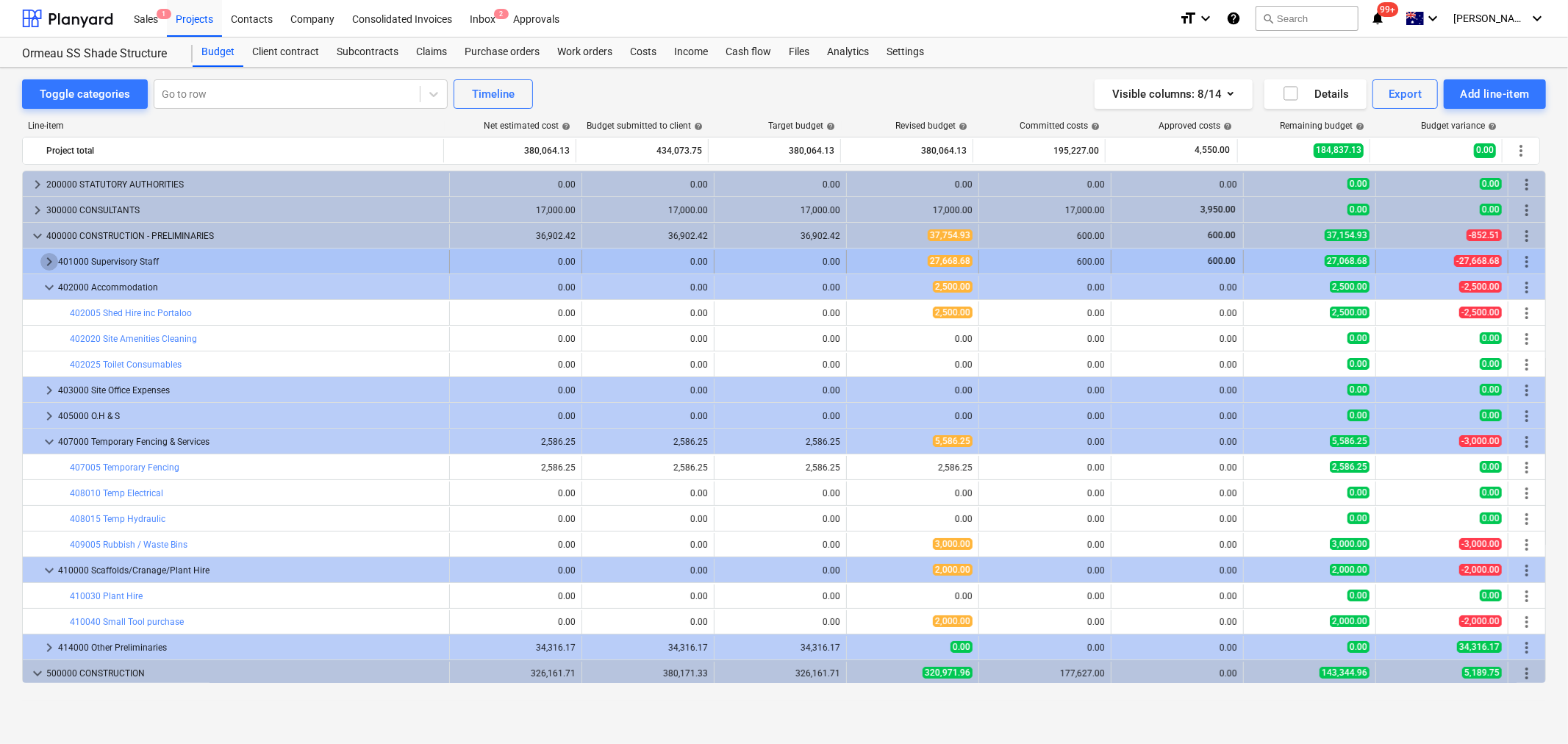
click at [50, 258] on span "keyboard_arrow_right" at bounding box center [49, 262] width 17 height 17
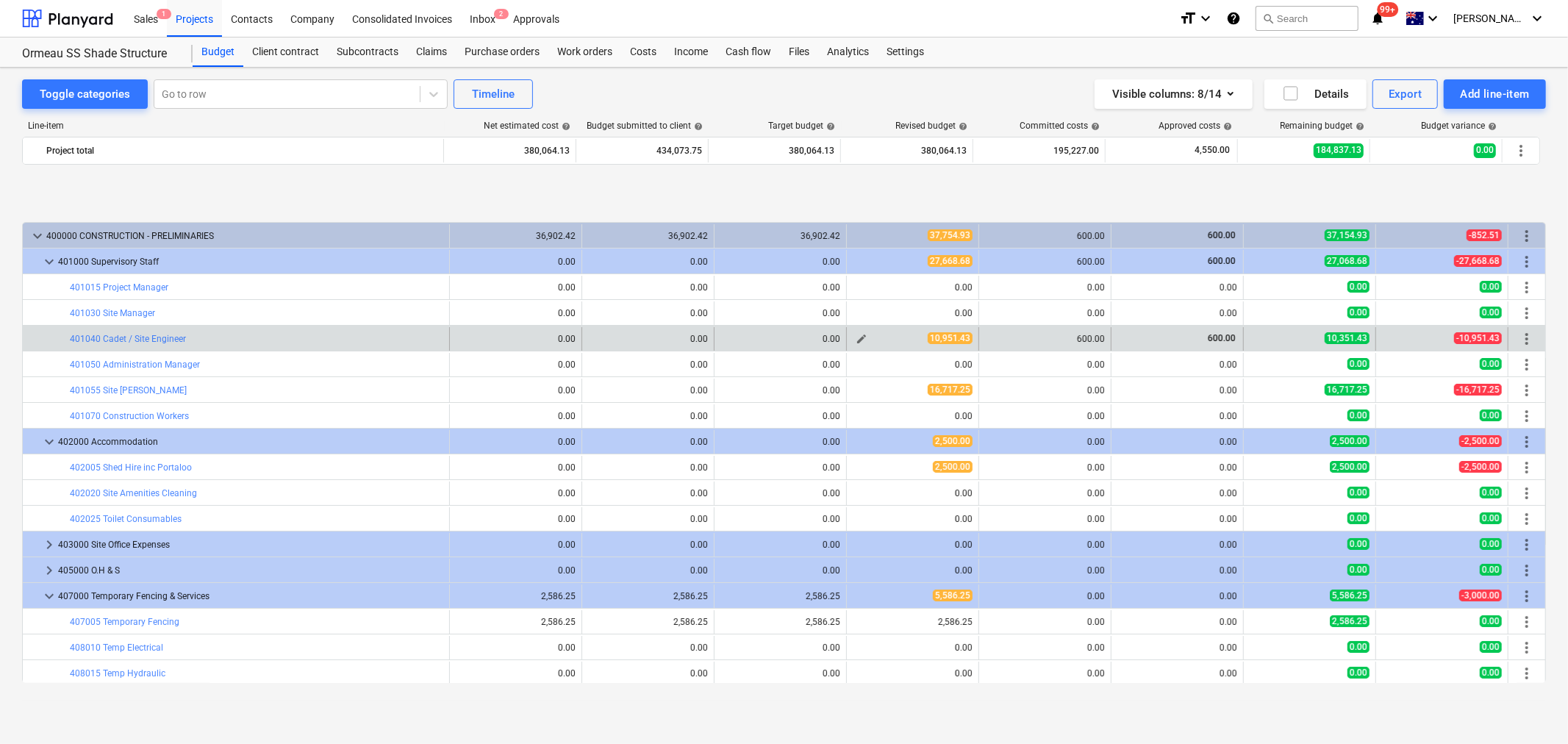
scroll to position [81, 0]
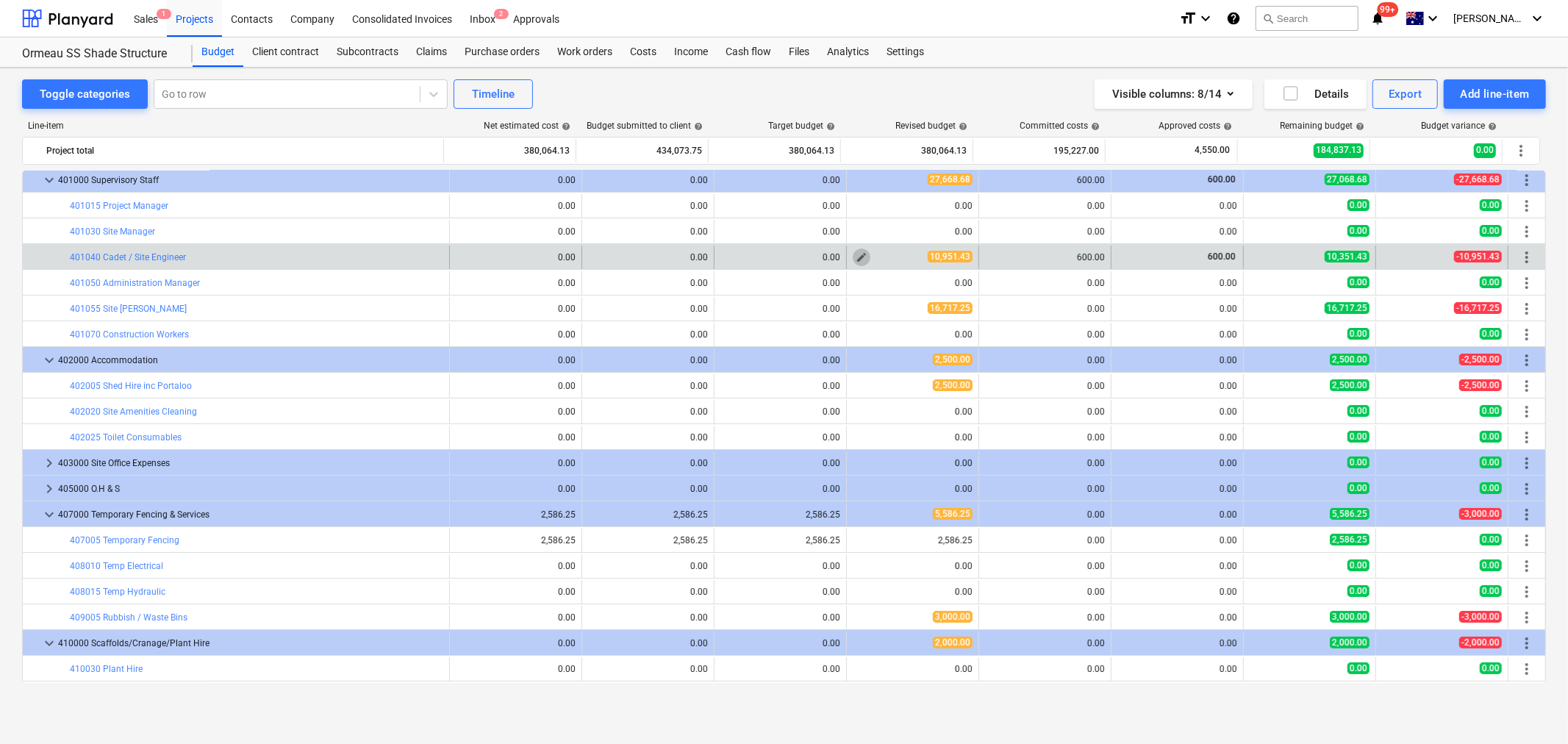
click at [858, 260] on span "edit" at bounding box center [862, 257] width 12 height 12
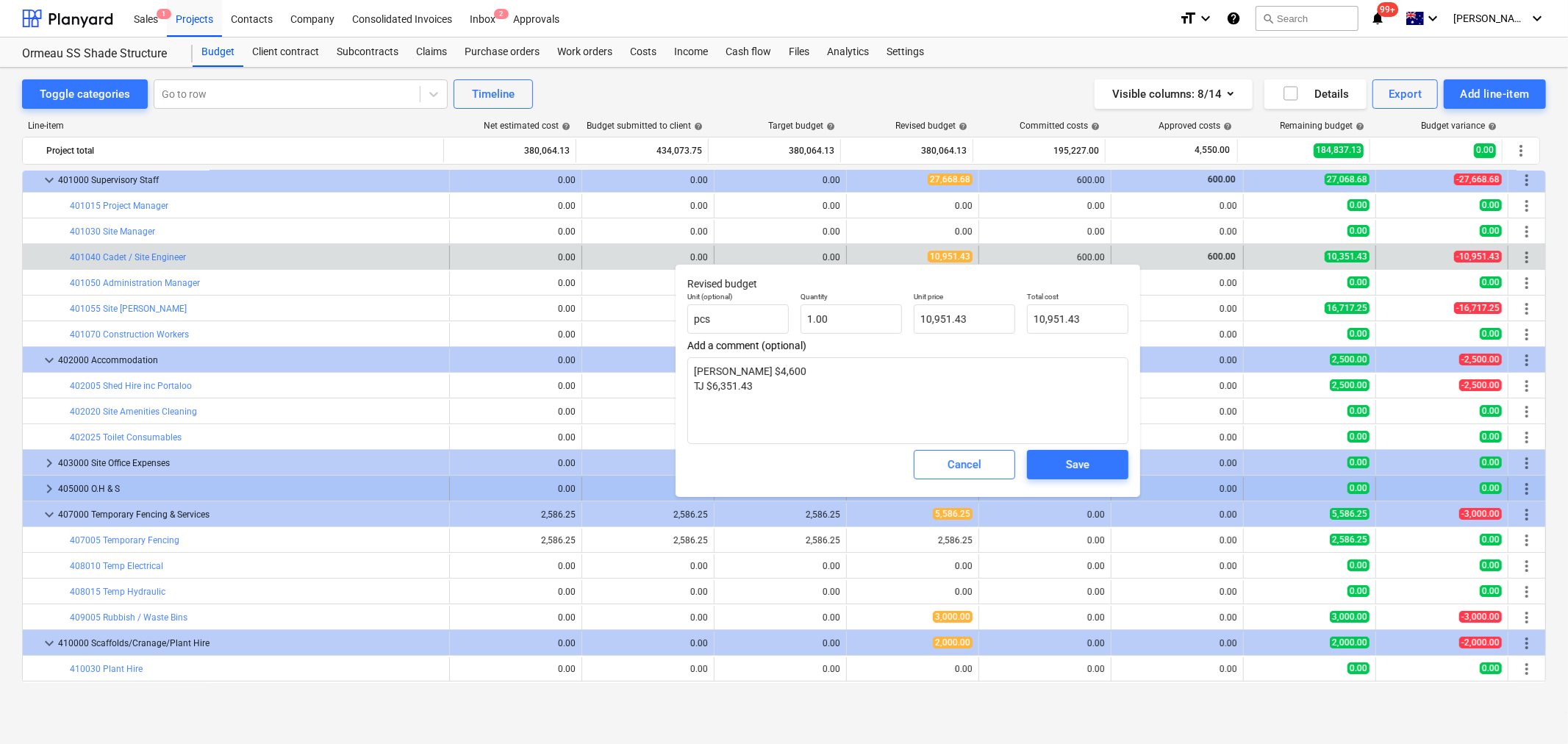
click at [956, 479] on button "Cancel" at bounding box center [964, 464] width 102 height 29
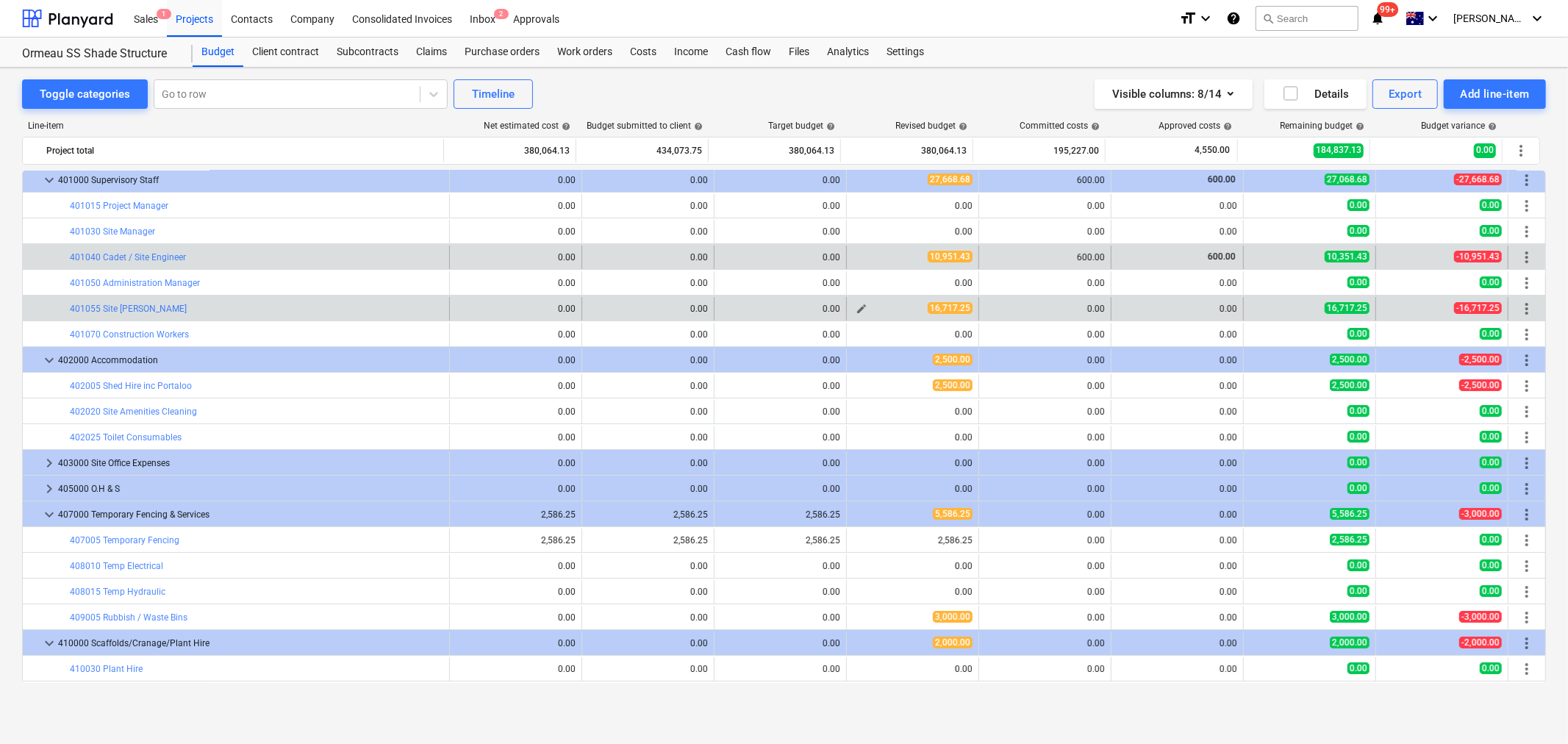
click at [853, 310] on button "edit" at bounding box center [862, 308] width 17 height 17
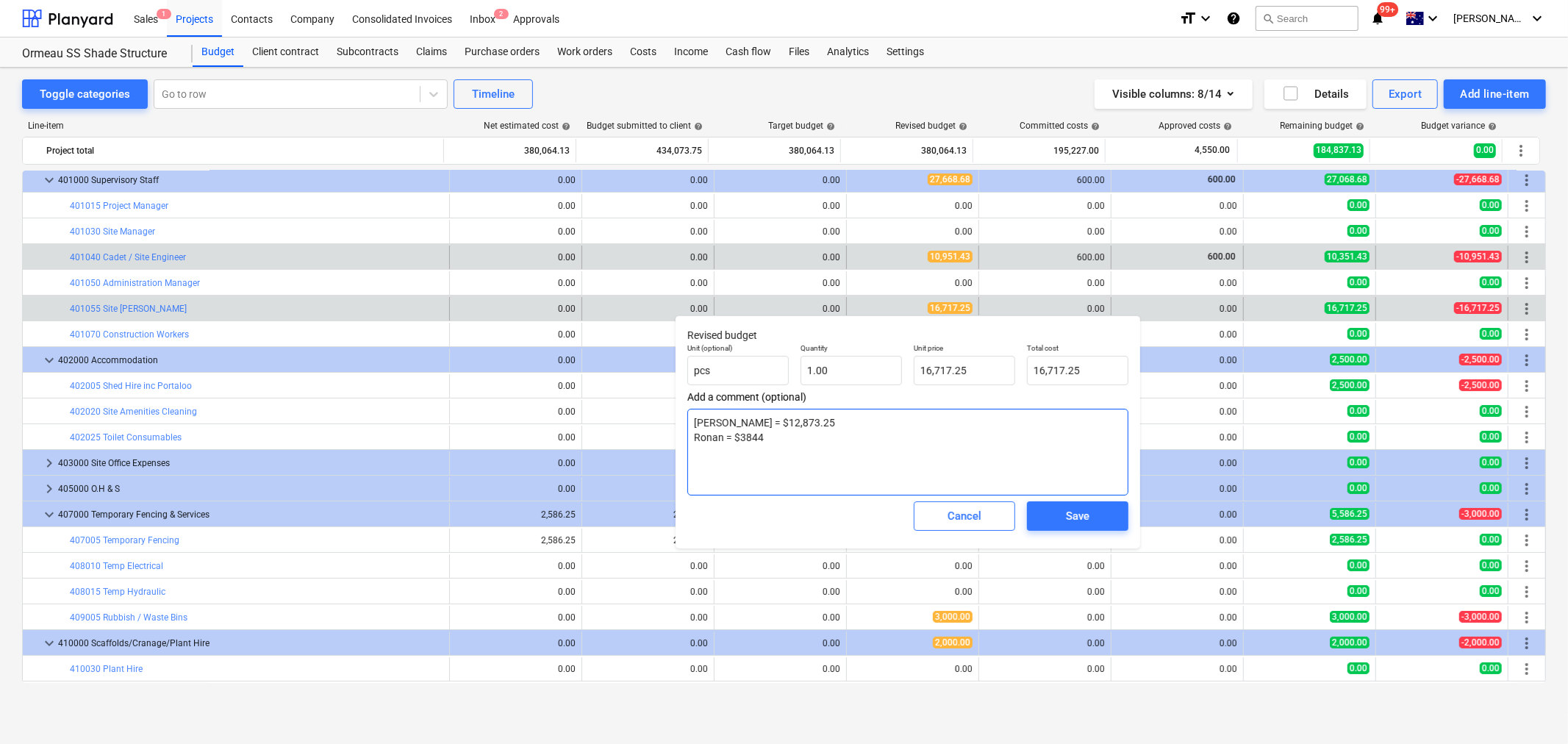
click at [822, 468] on textarea "Greg = $12,873.25 Ronan = $3844" at bounding box center [907, 452] width 441 height 87
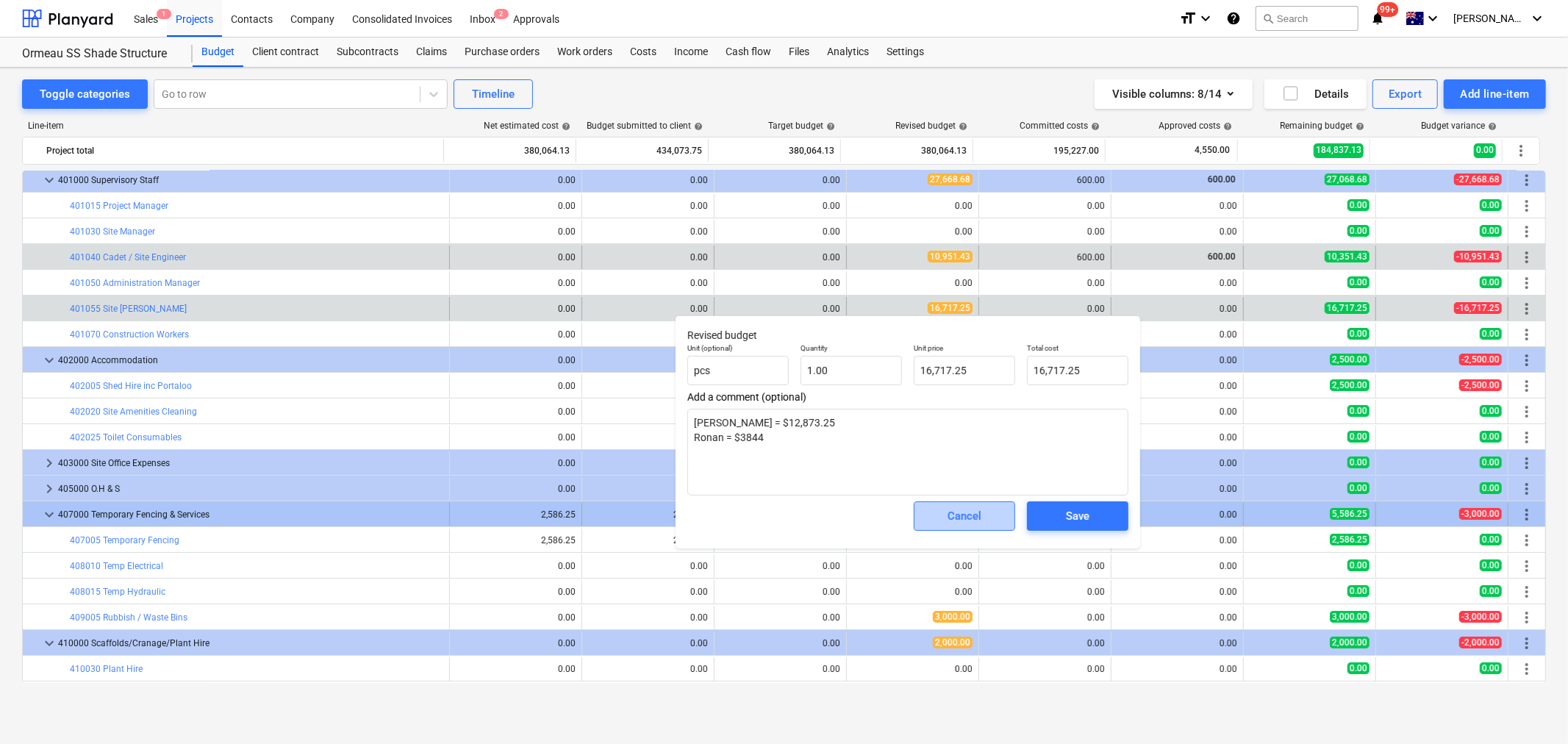
click at [952, 515] on div "Cancel" at bounding box center [964, 516] width 34 height 19
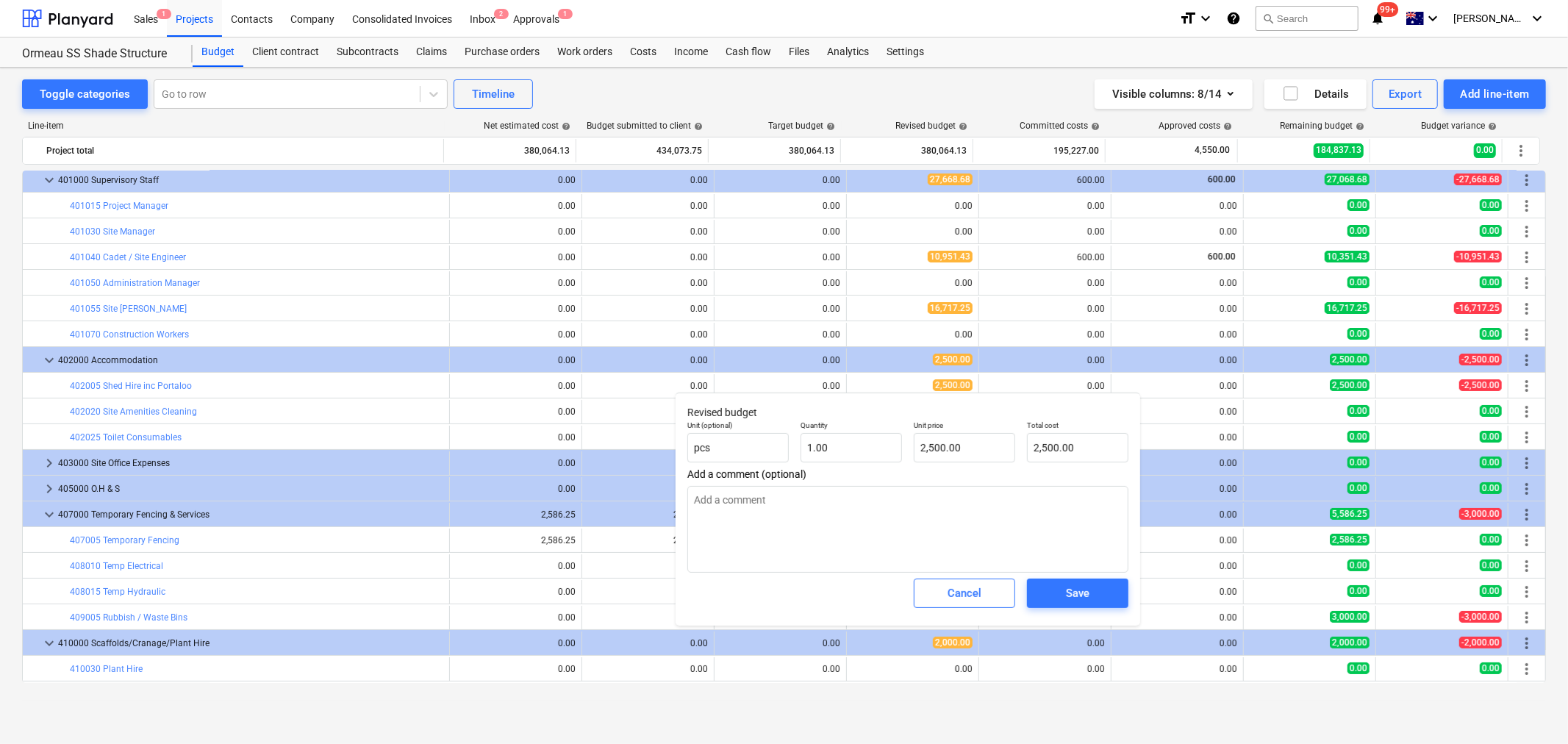
click at [959, 611] on body "Sales 1 Projects Contacts Company Consolidated Invoices Inbox 2 Approvals 1 for…" at bounding box center [784, 372] width 1568 height 744
click at [945, 584] on button "Cancel" at bounding box center [964, 593] width 102 height 29
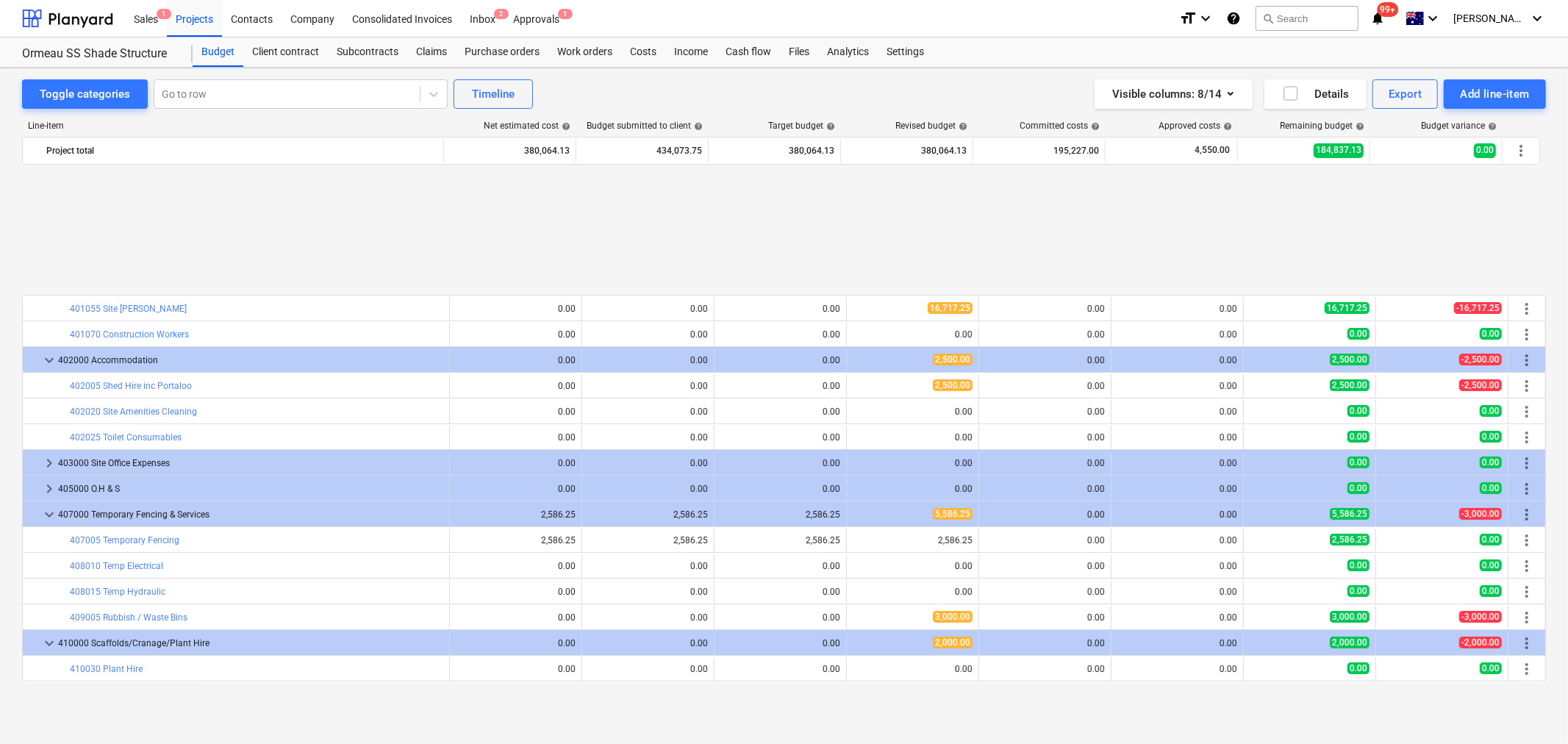
scroll to position [245, 0]
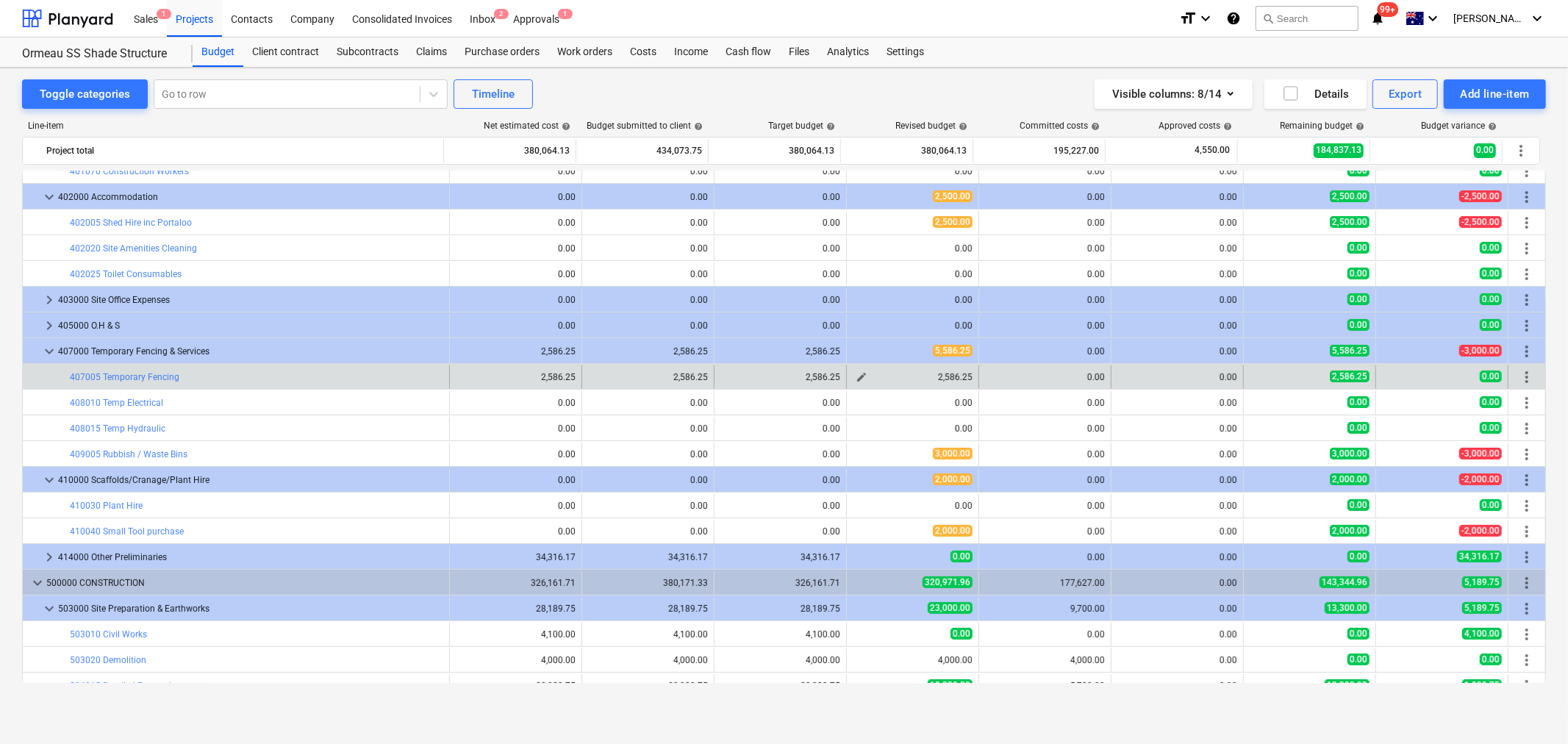
click at [863, 377] on span "edit" at bounding box center [862, 377] width 12 height 12
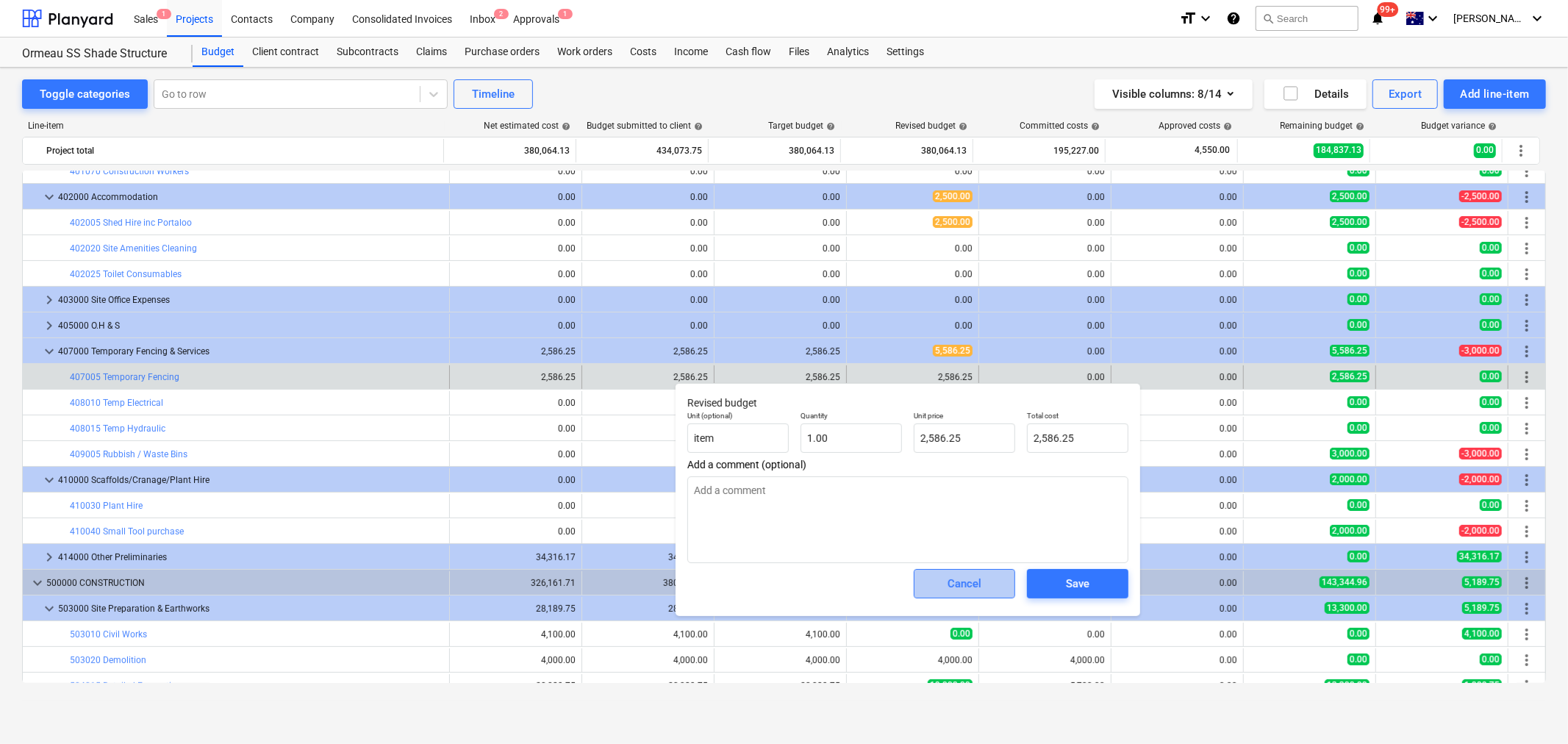
click at [952, 574] on button "Cancel" at bounding box center [964, 583] width 102 height 29
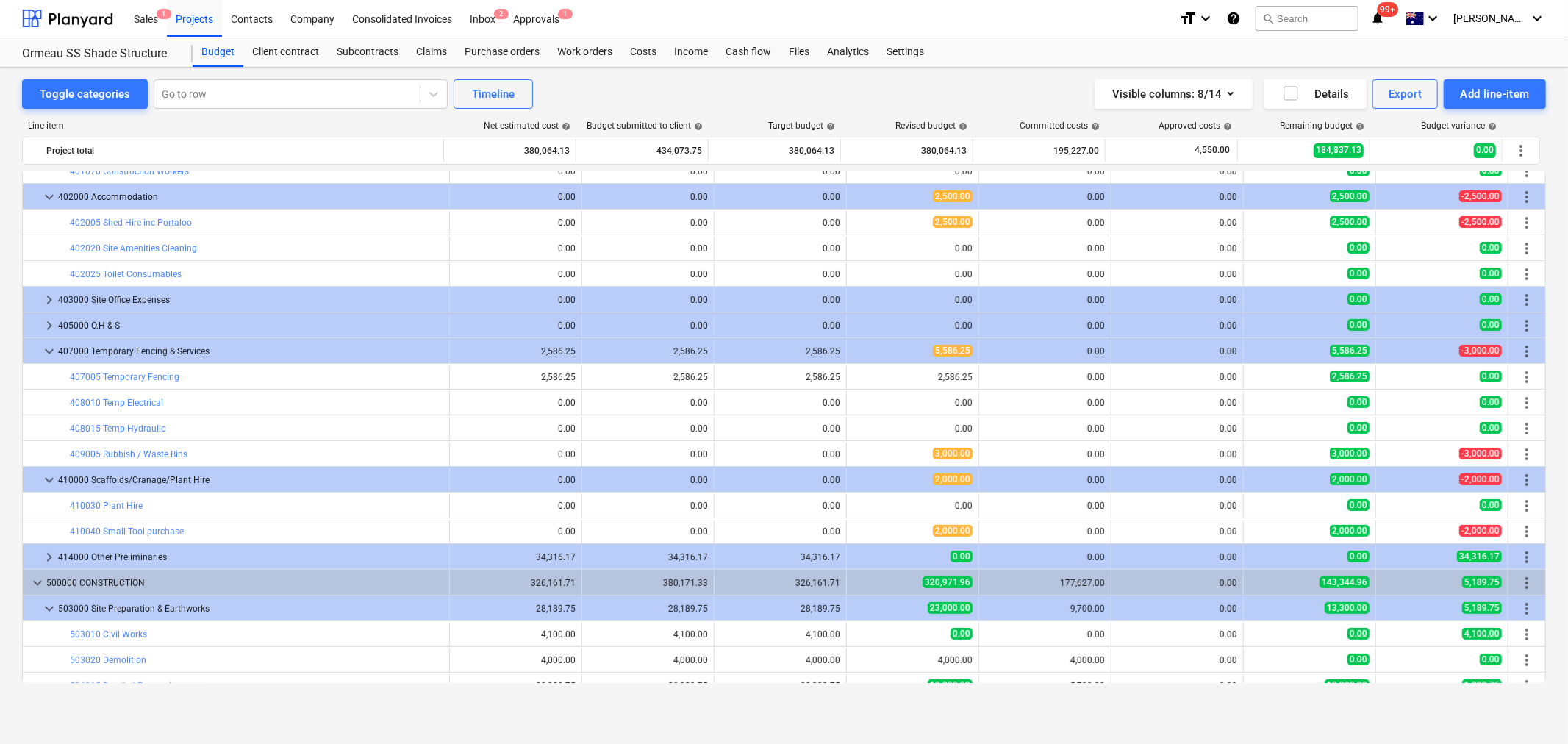
scroll to position [327, 0]
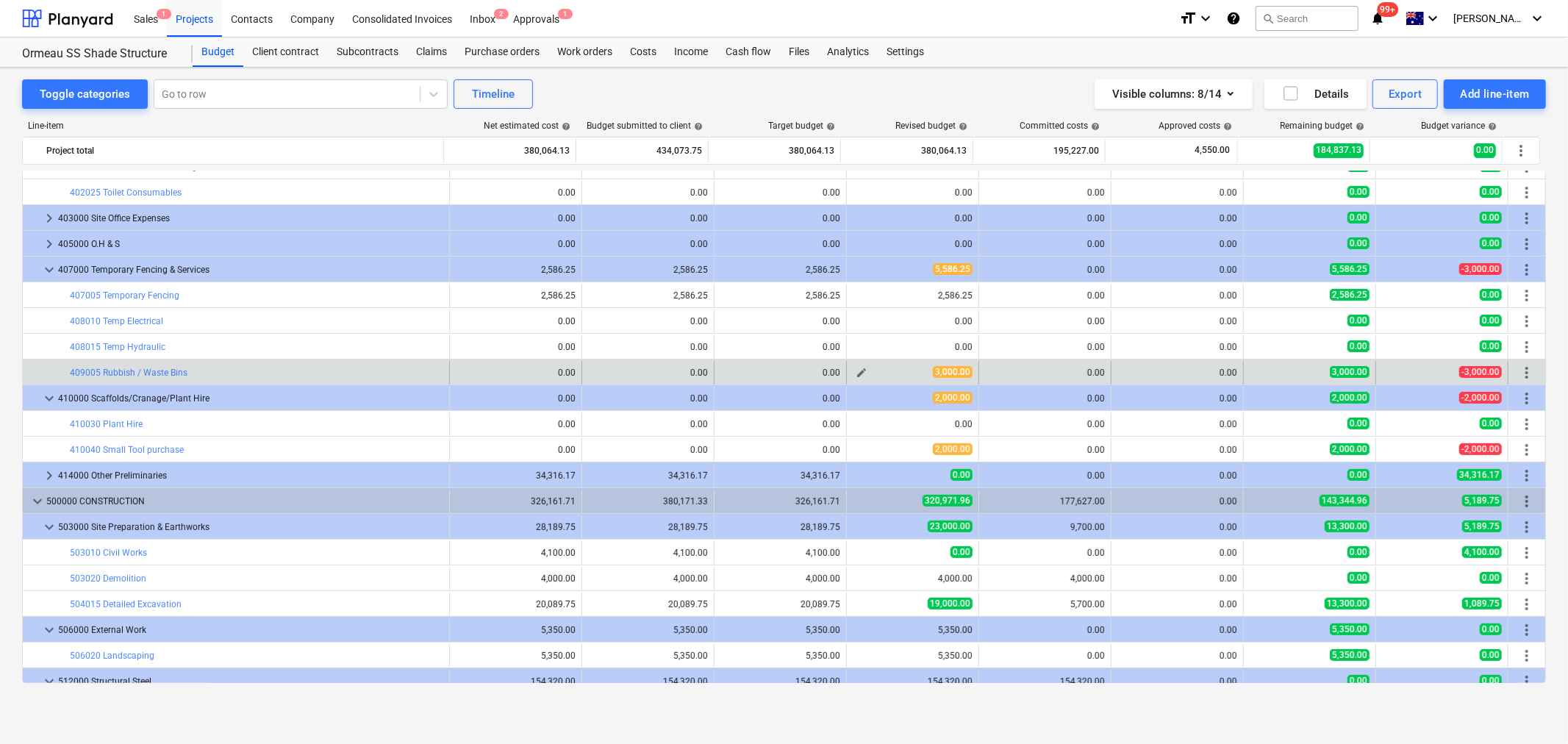
click at [862, 379] on span "edit" at bounding box center [862, 372] width 12 height 12
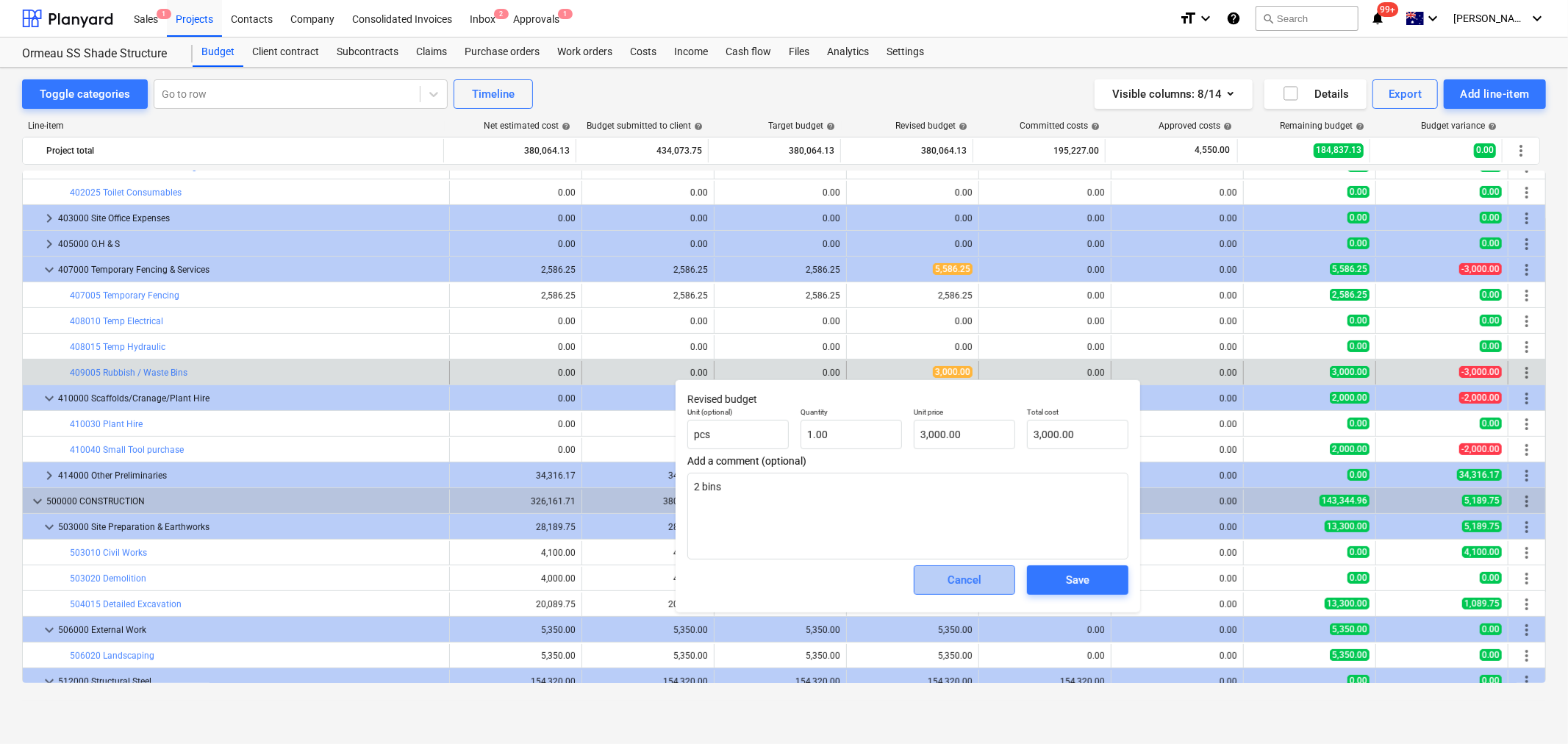
click at [950, 577] on div "Cancel" at bounding box center [964, 580] width 34 height 19
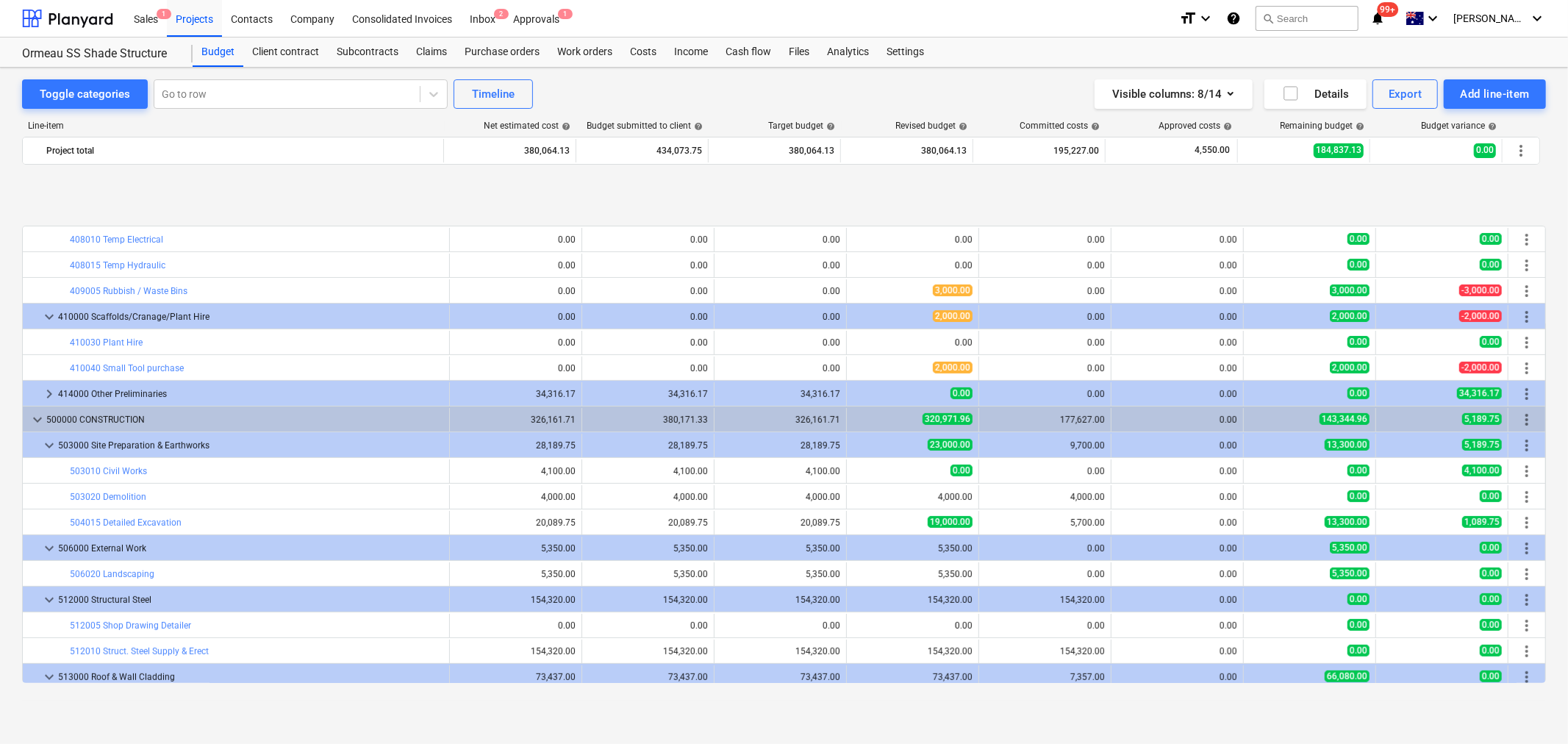
scroll to position [490, 0]
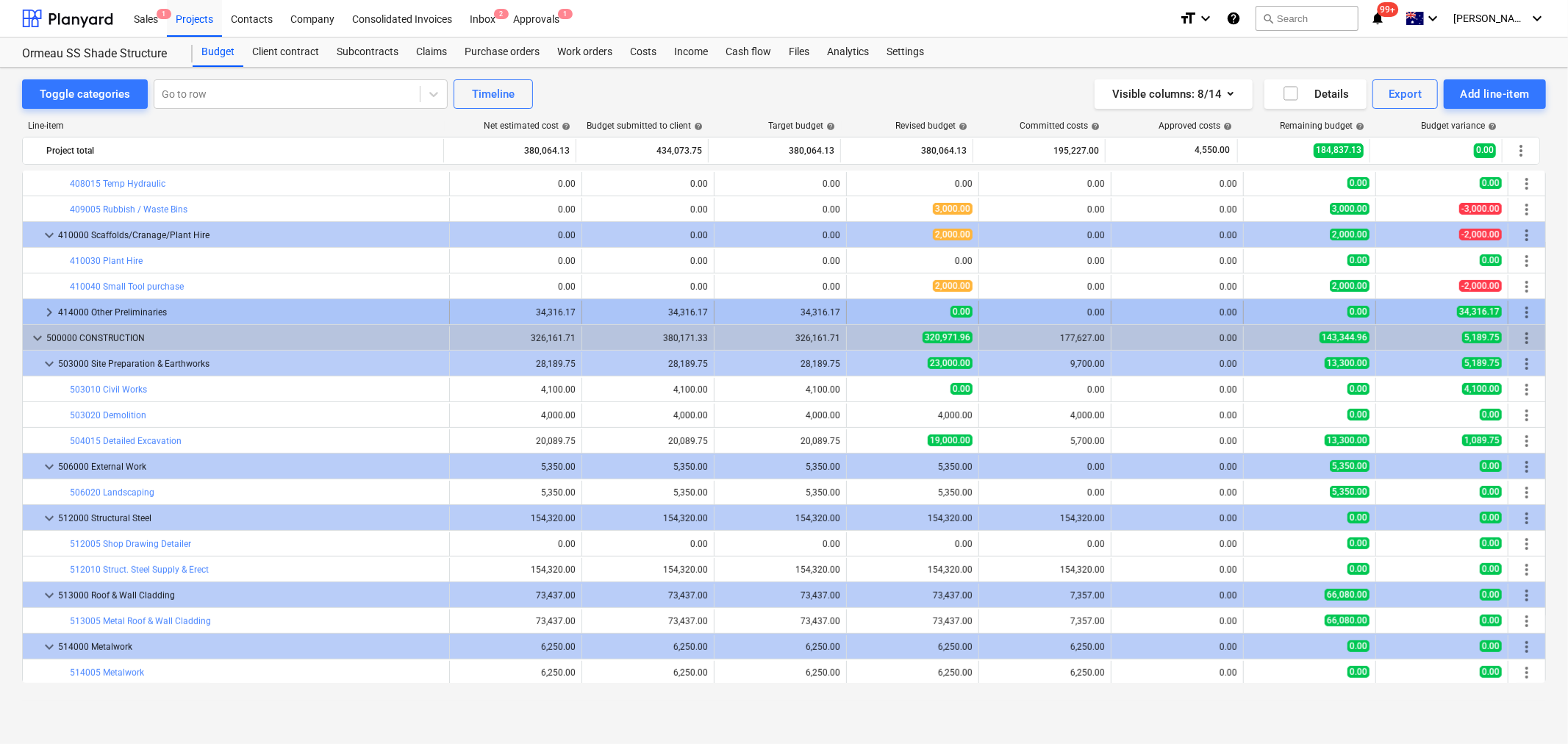
click at [44, 309] on span "keyboard_arrow_right" at bounding box center [49, 312] width 17 height 17
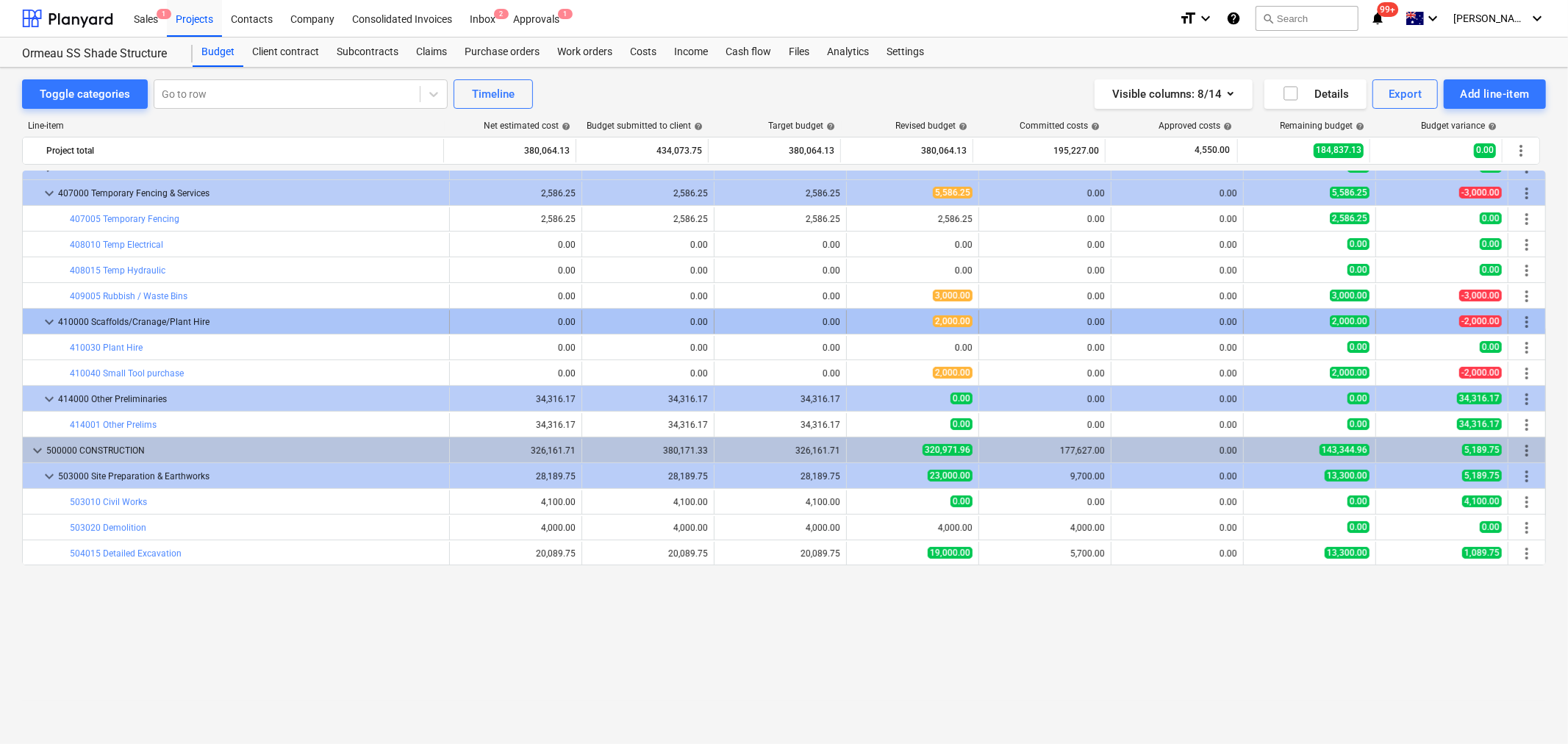
scroll to position [245, 0]
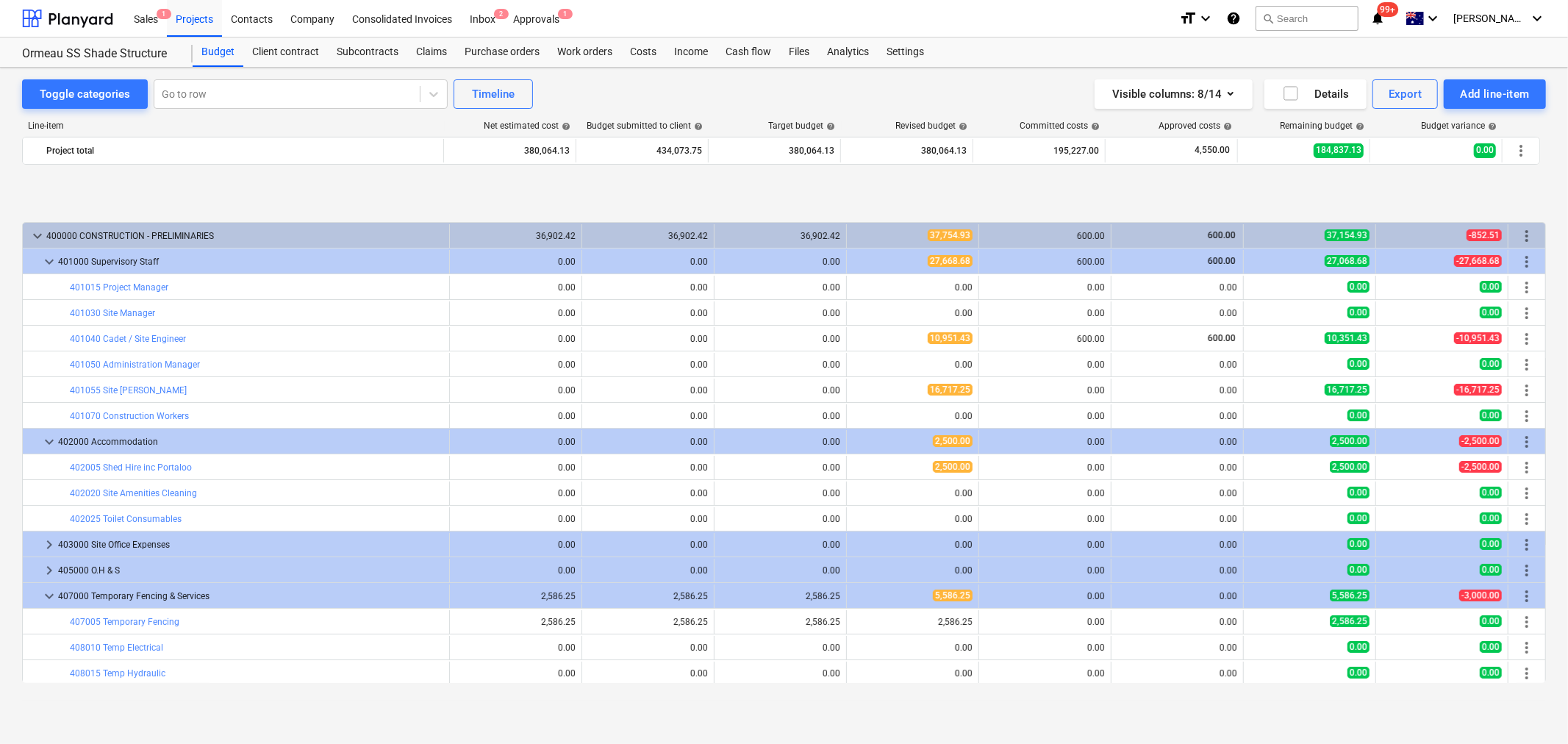
scroll to position [571, 0]
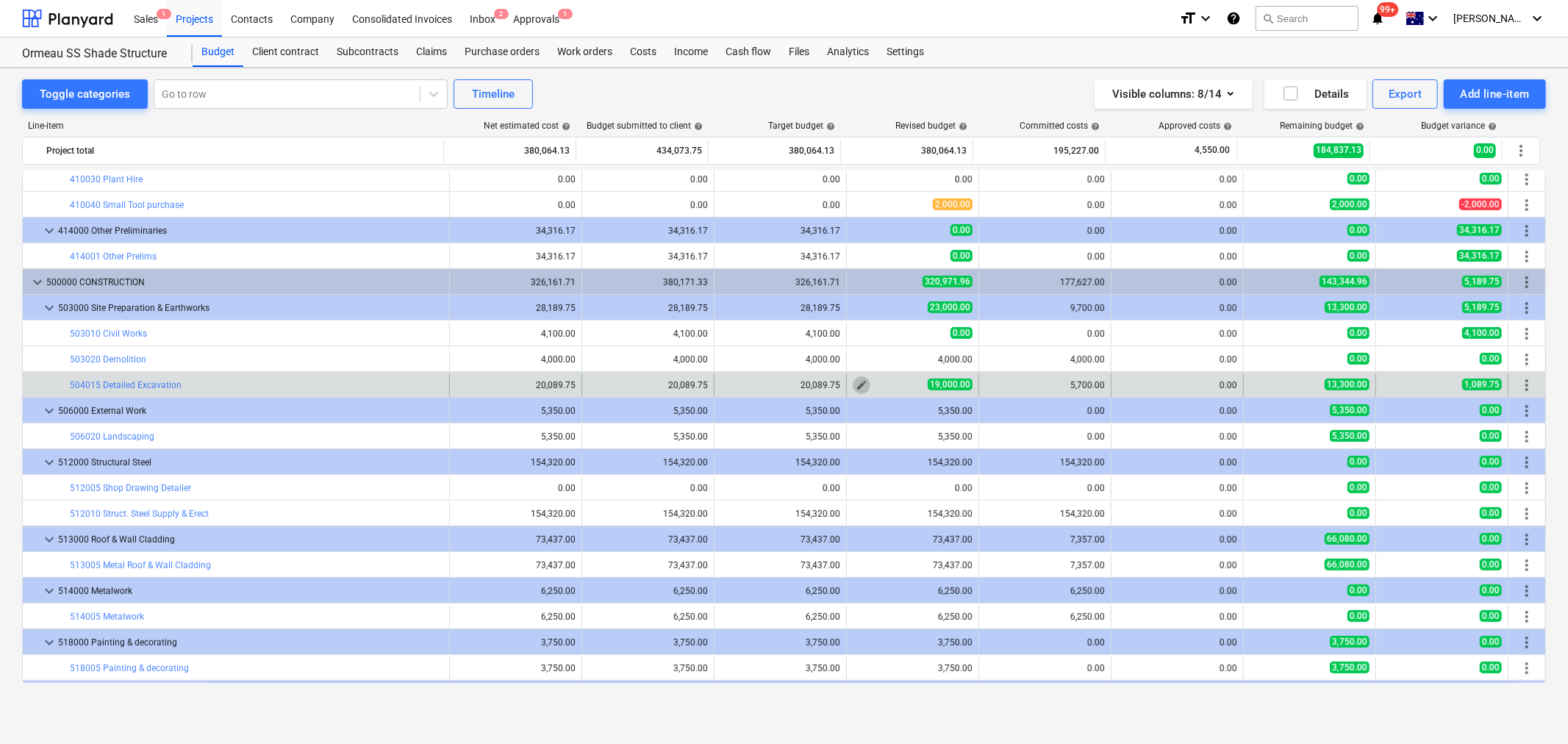
click at [856, 383] on span "edit" at bounding box center [862, 385] width 12 height 12
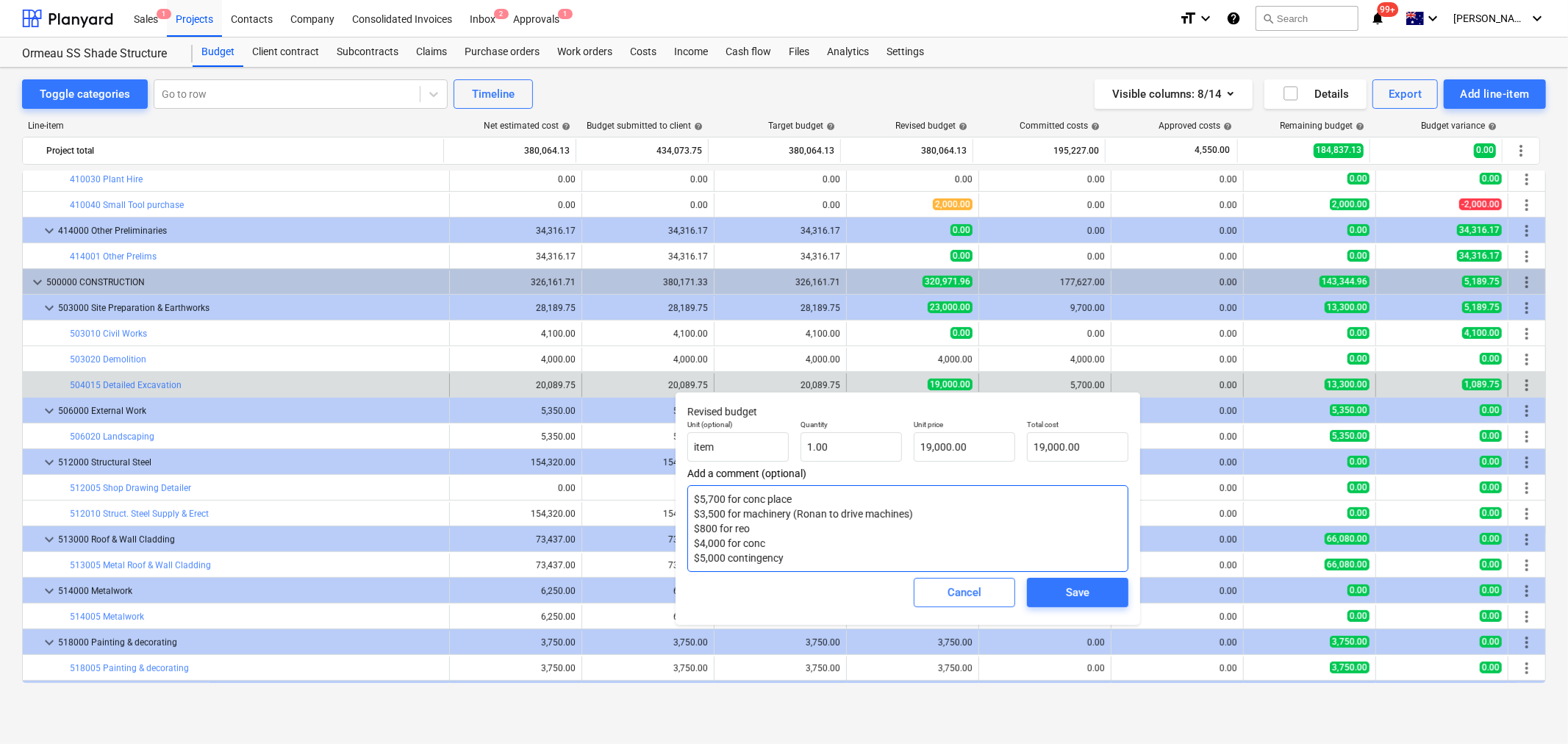
drag, startPoint x: 702, startPoint y: 502, endPoint x: 803, endPoint y: 569, distance: 121.2
click at [803, 569] on textarea "$5,700 for conc place $3,500 for machinery (Ronan to drive machines) $800 for r…" at bounding box center [907, 529] width 441 height 87
click at [802, 570] on textarea "$5,700 for conc place $3,500 for machinery (Ronan to drive machines) $800 for r…" at bounding box center [907, 529] width 441 height 87
click at [791, 560] on textarea "$5,700 for conc place $3,500 for machinery (Ronan to drive machines) $800 for r…" at bounding box center [907, 529] width 441 height 87
click at [975, 592] on div "Cancel" at bounding box center [964, 593] width 34 height 19
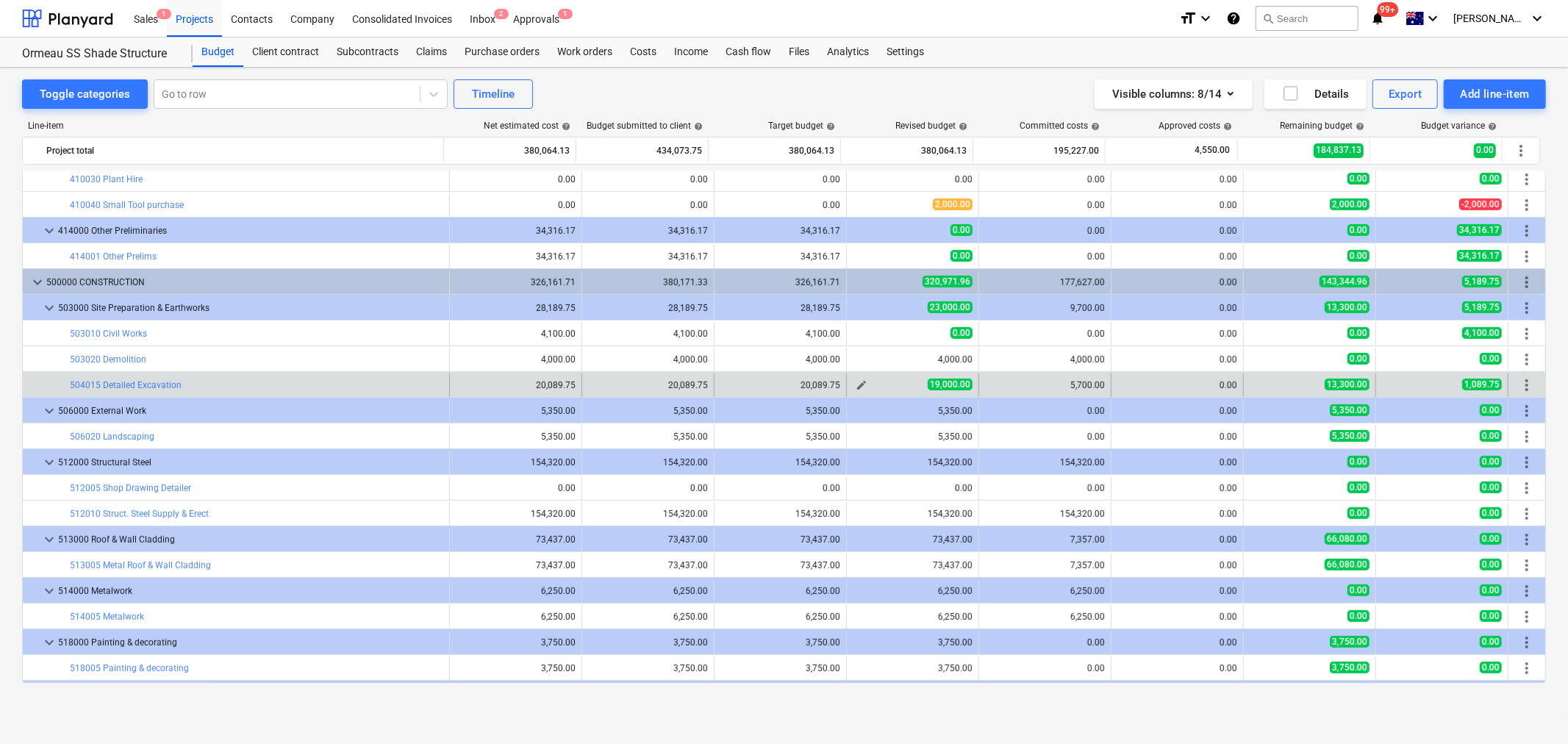
click at [860, 384] on span "edit" at bounding box center [862, 385] width 12 height 12
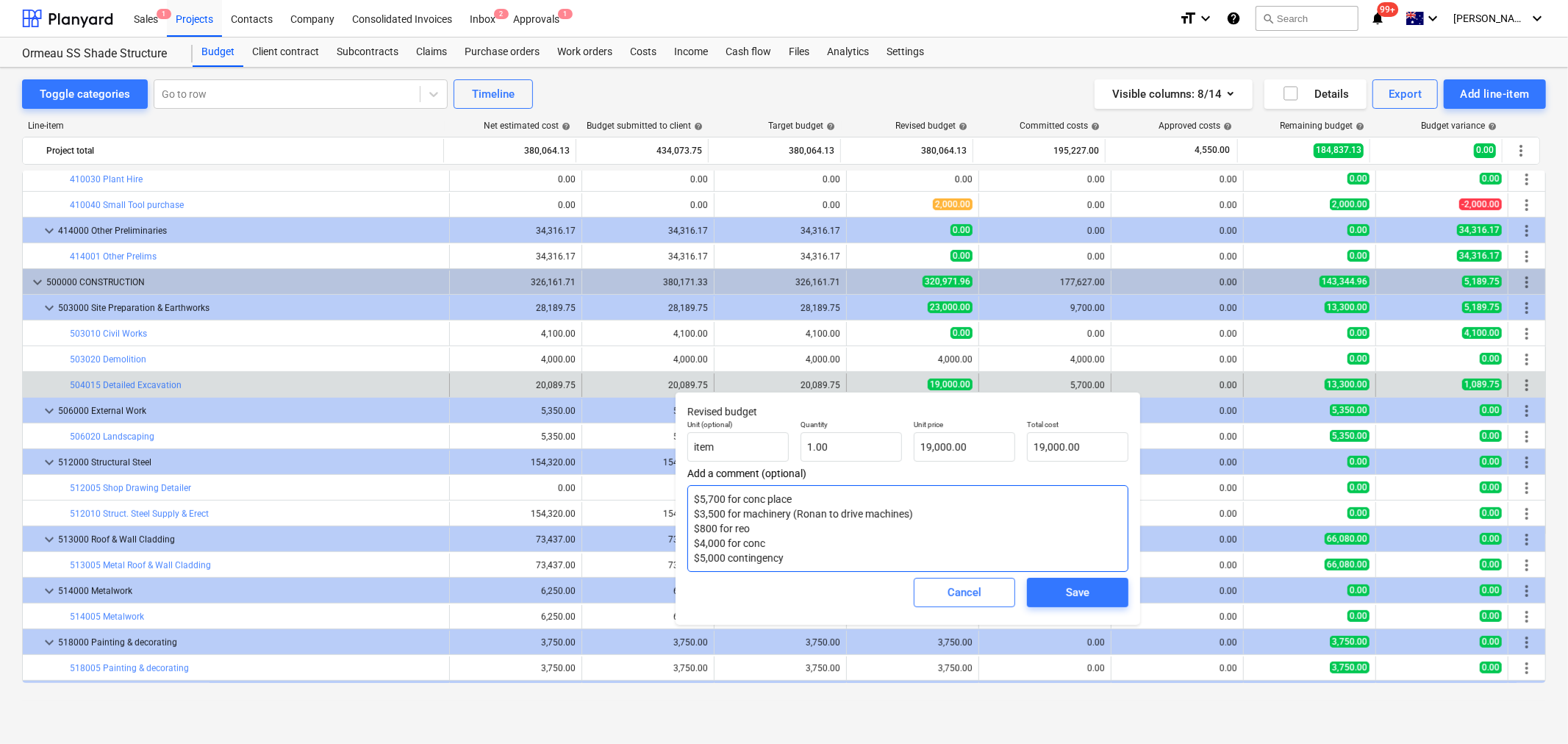
drag, startPoint x: 704, startPoint y: 489, endPoint x: 811, endPoint y: 582, distance: 141.8
click at [811, 582] on div "Revised budget Unit (optional) item Quantity 1.00 Unit price 19,000.00 Total co…" at bounding box center [907, 508] width 465 height 233
click at [810, 574] on div "Cancel Save" at bounding box center [908, 592] width 453 height 53
click at [765, 545] on textarea "$5,700 for conc place $3,500 for machinery (Ronan to drive machines) $800 for r…" at bounding box center [907, 529] width 441 height 87
type textarea "x"
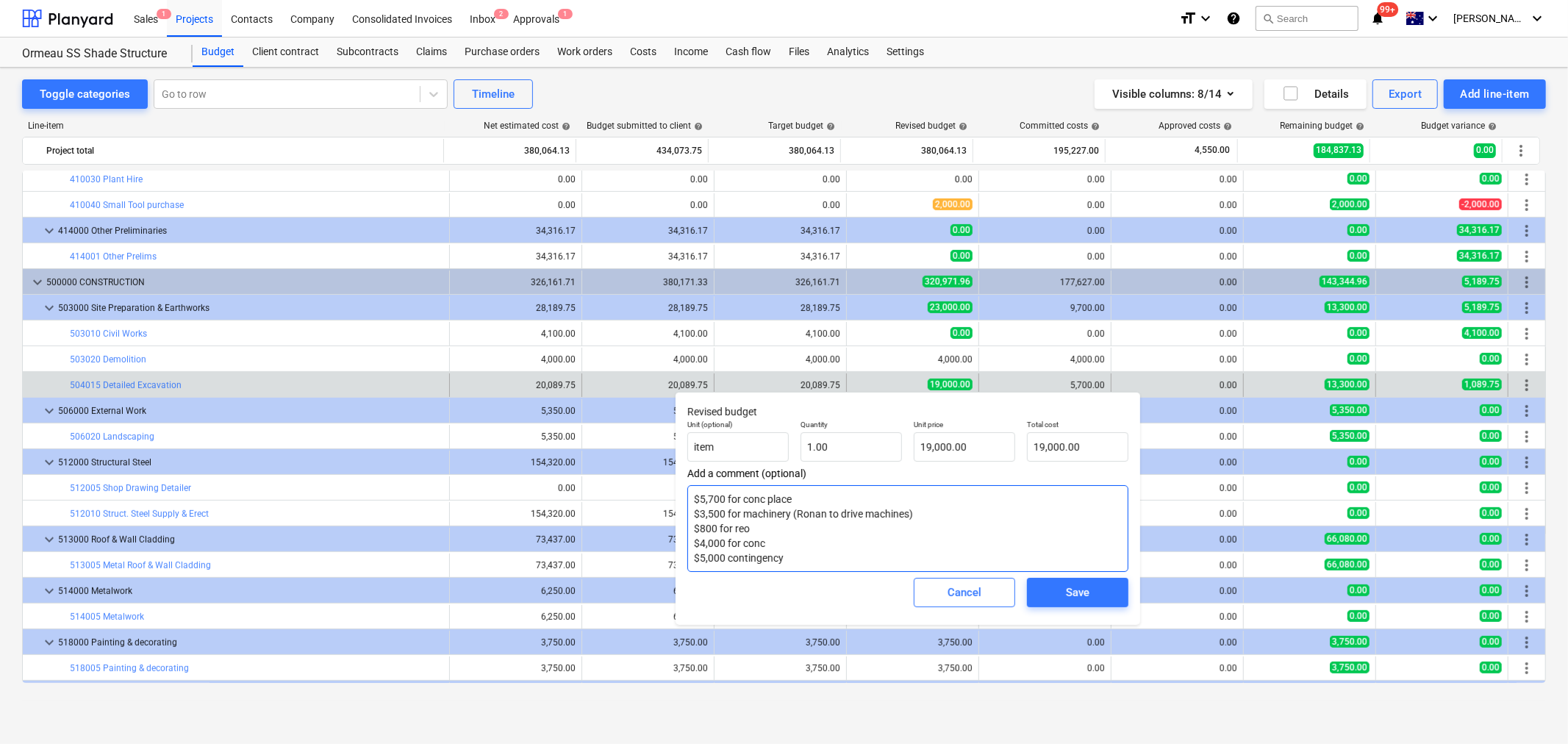
type textarea "$5,700 for conc place $3,500 for machinery (Ronan to drive machines) $800 for r…"
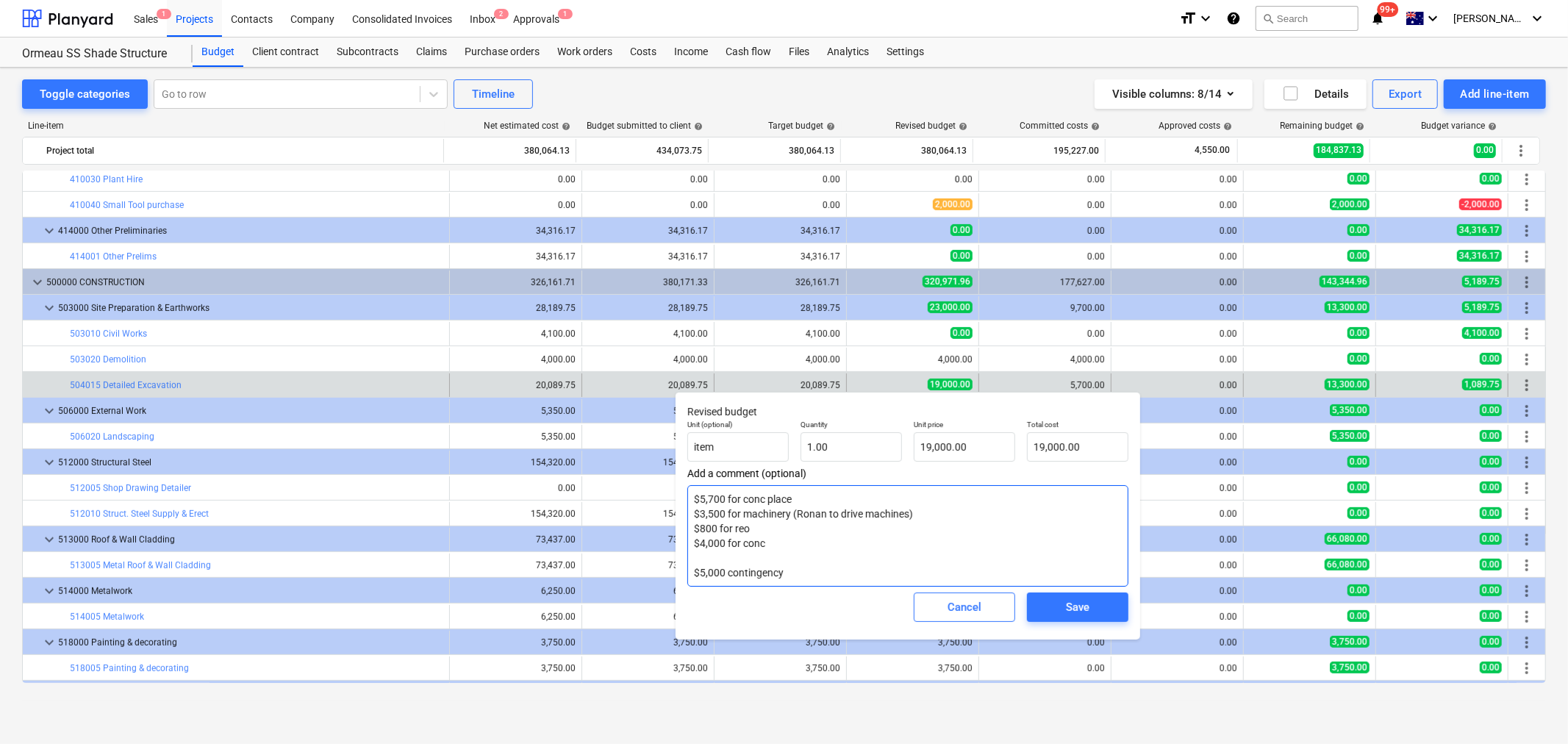
type textarea "x"
type textarea "$5,700 for conc place $3,500 for machinery (Ronan to drive machines) $800 for r…"
type textarea "x"
type textarea "$5,700 for conc place $3,500 for machinery (Ronan to drive machines) $800 for r…"
type textarea "x"
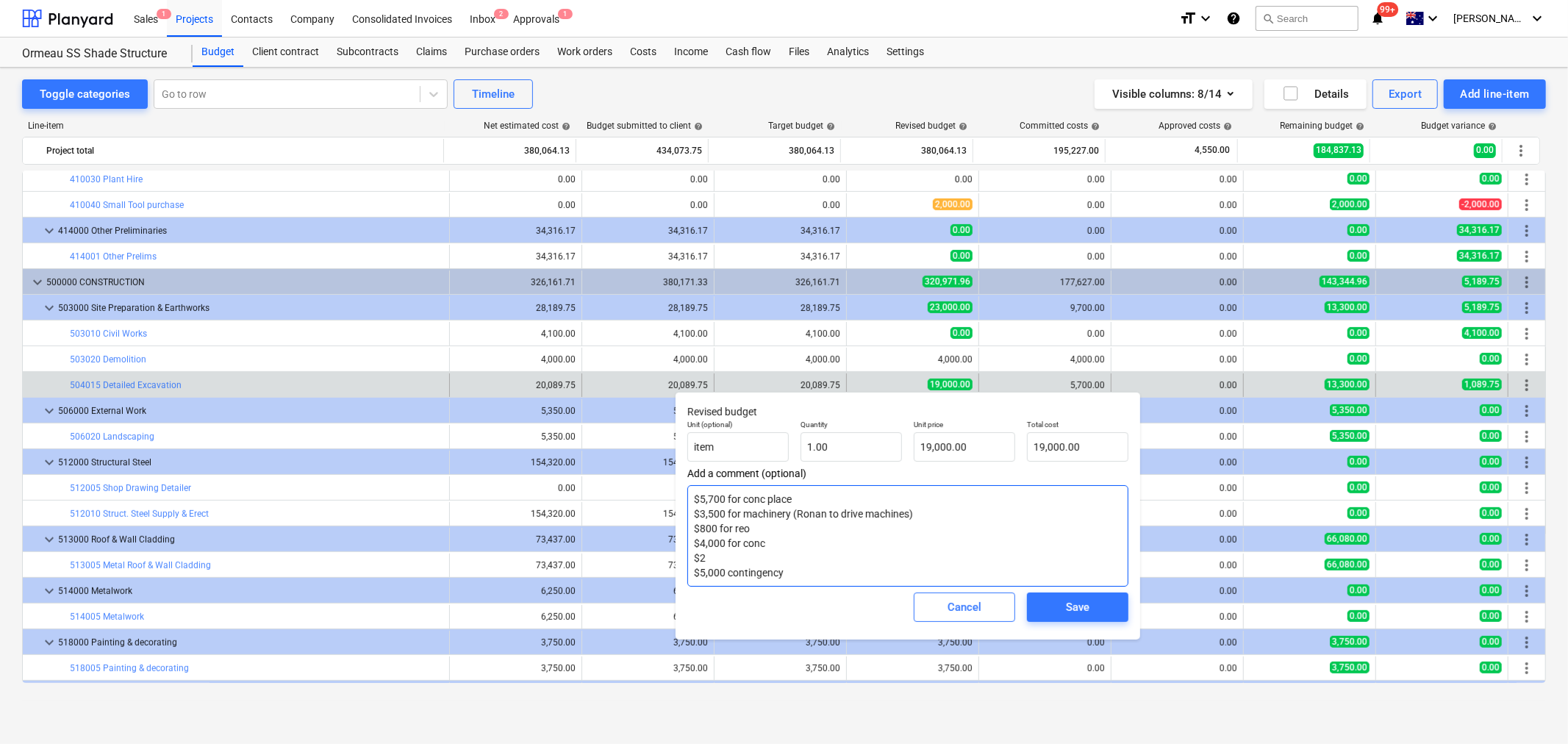
type textarea "$5,700 for conc place $3,500 for machinery (Ronan to drive machines) $800 for r…"
type textarea "x"
type textarea "$5,700 for conc place $3,500 for machinery (Ronan to drive machines) $800 for r…"
type textarea "x"
type textarea "$5,700 for conc place $3,500 for machinery (Ronan to drive machines) $800 for r…"
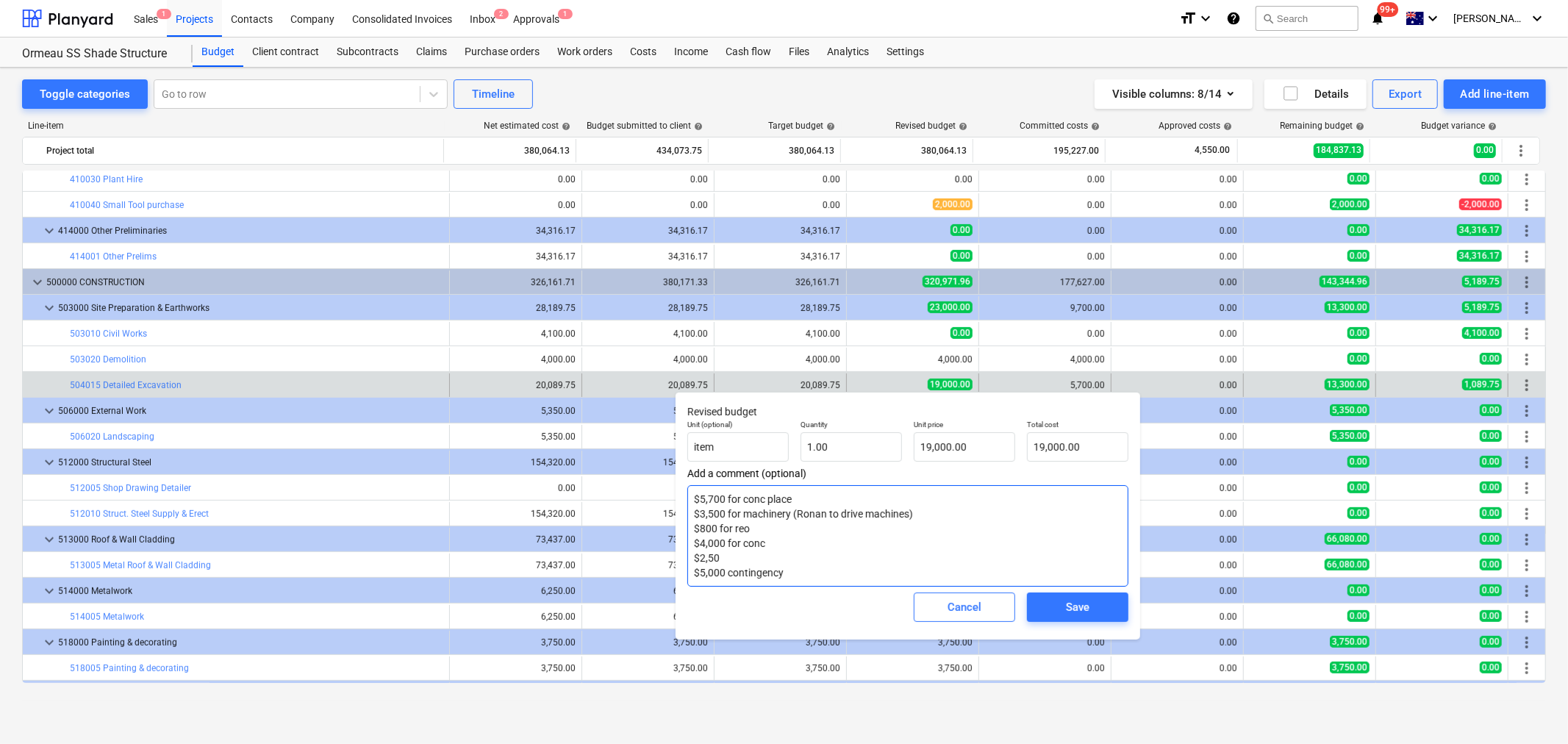
type textarea "x"
type textarea "$5,700 for conc place $3,500 for machinery (Ronan to drive machines) $800 for r…"
type textarea "x"
type textarea "$5,700 for conc place $3,500 for machinery (Ronan to drive machines) $800 for r…"
type textarea "x"
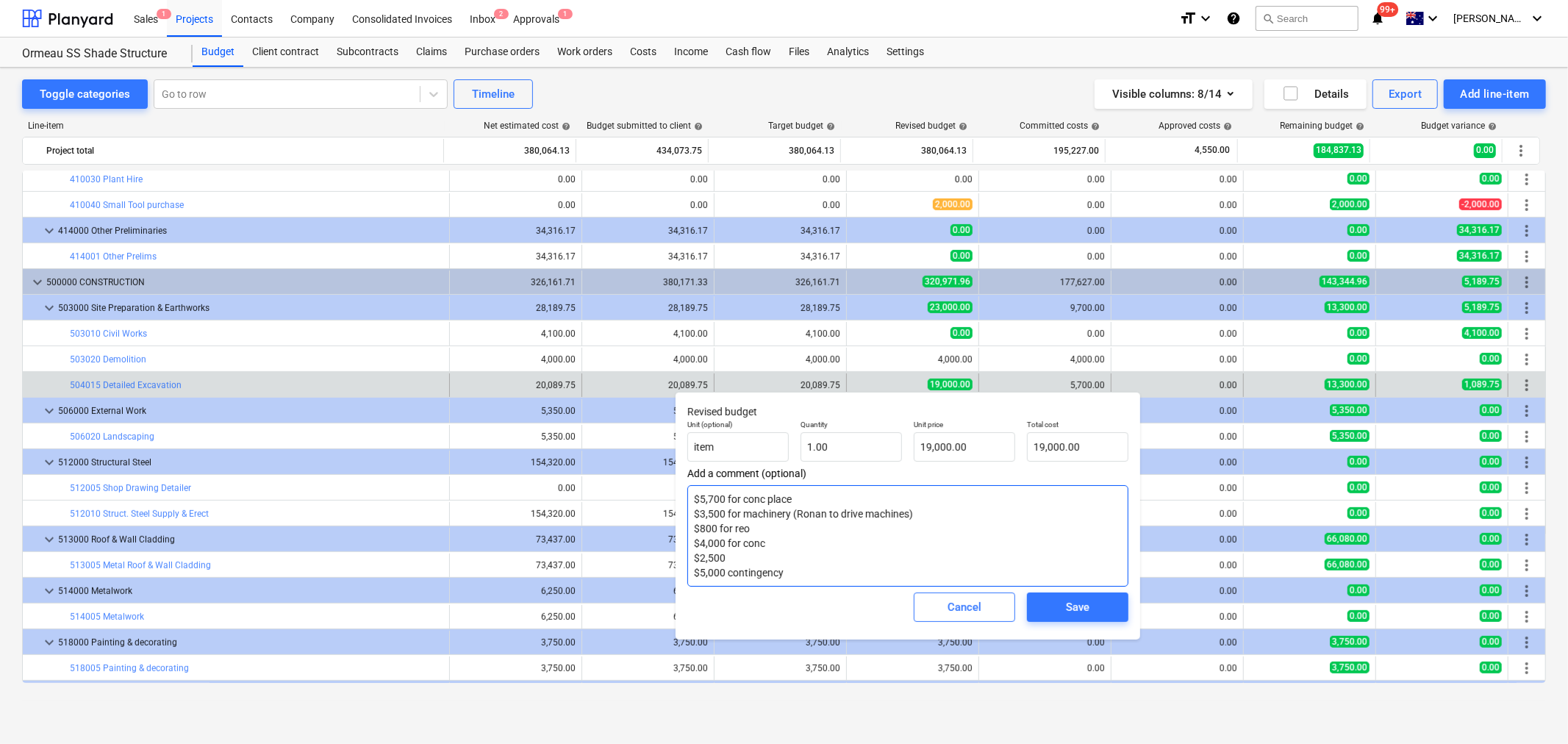
type textarea "$5,700 for conc place $3,500 for machinery (Ronan to drive machines) $800 for r…"
type textarea "x"
type textarea "$5,700 for conc place $3,500 for machinery (Ronan to drive machines) $800 for r…"
type textarea "x"
type textarea "$5,700 for conc place $3,500 for machinery (Ronan to drive machines) $800 for r…"
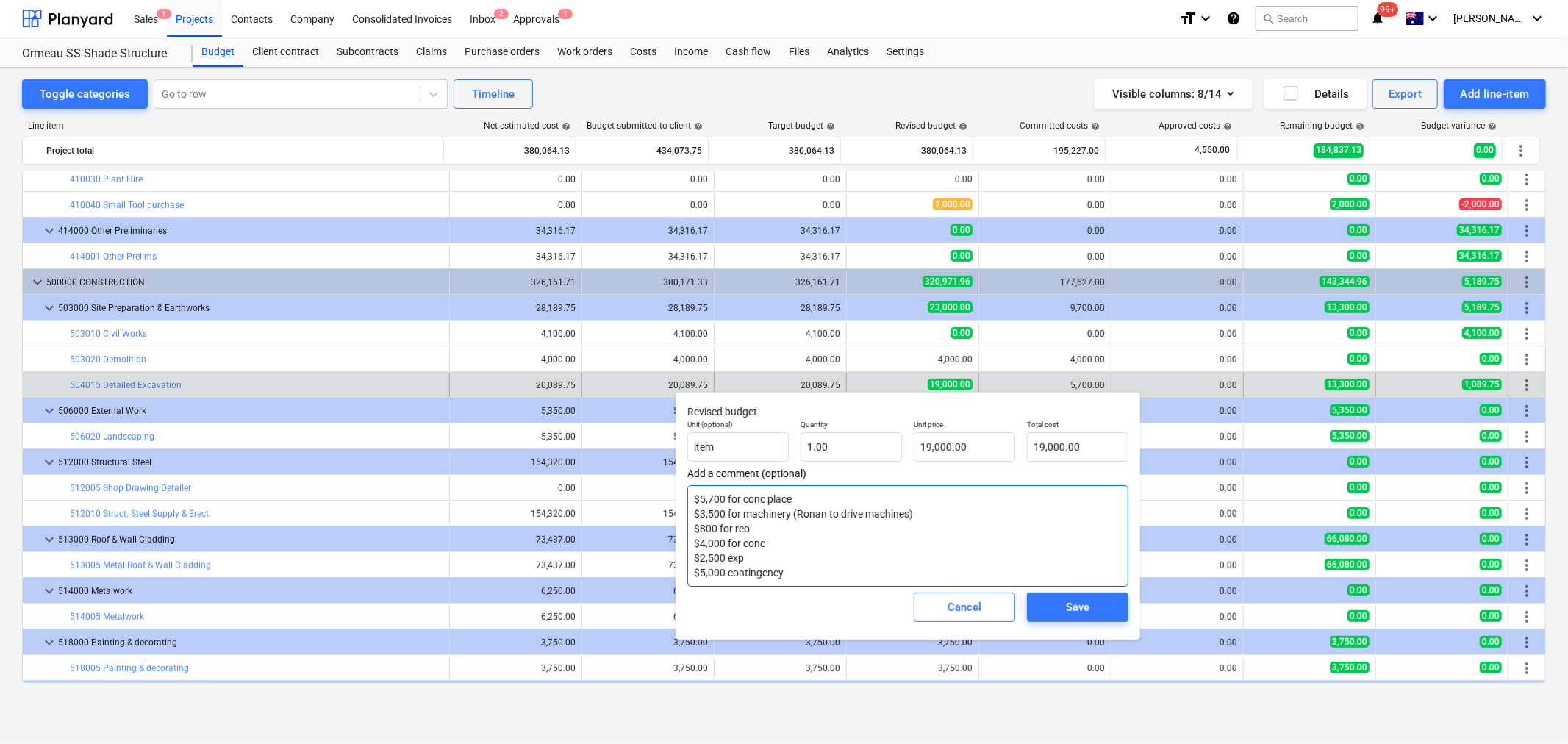
type textarea "x"
type textarea "$5,700 for conc place $3,500 for machinery (Ronan to drive machines) $800 for r…"
type textarea "x"
type textarea "$5,700 for conc place $3,500 for machinery (Ronan to drive machines) $800 for r…"
drag, startPoint x: 728, startPoint y: 571, endPoint x: 701, endPoint y: 574, distance: 27.2
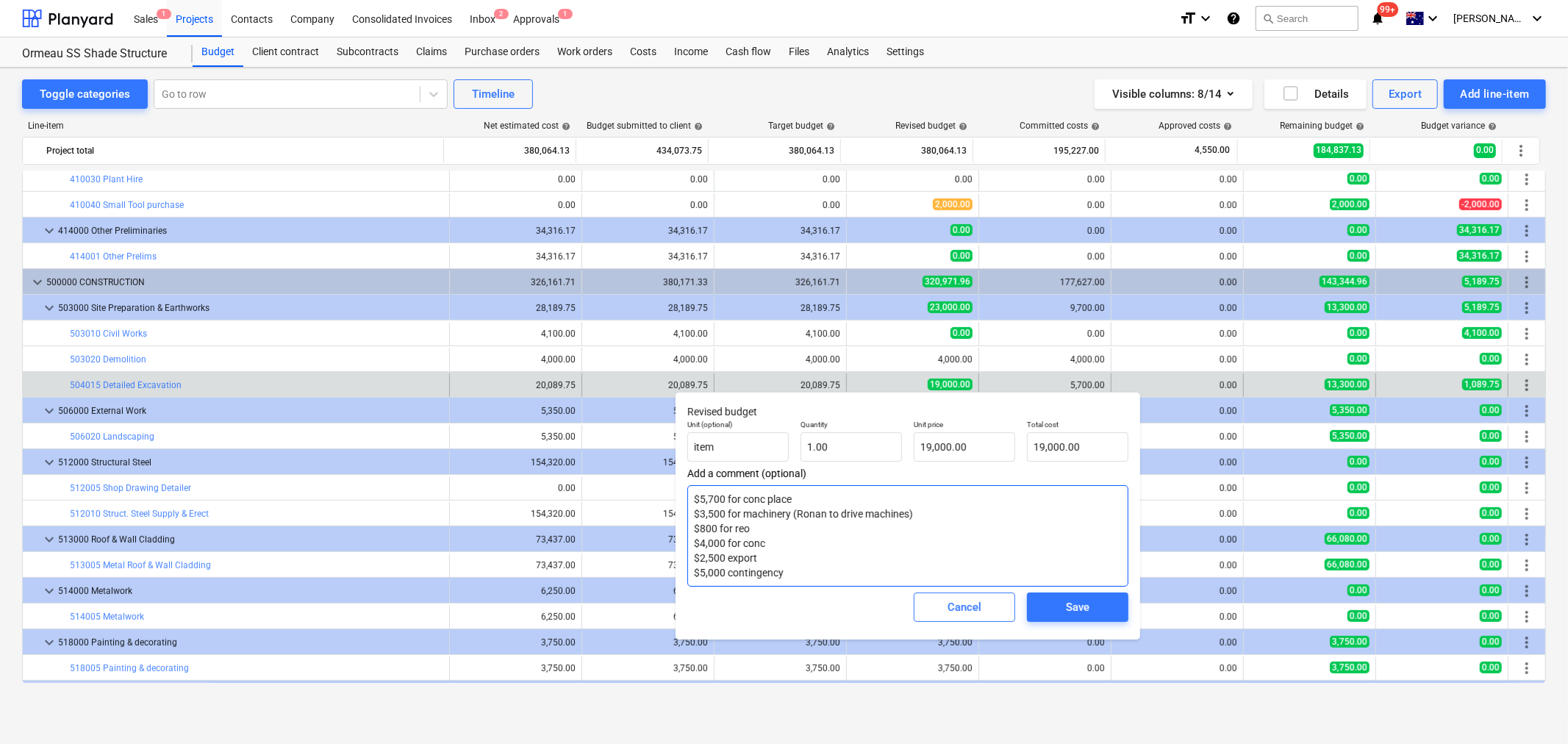
click at [701, 574] on textarea "$5,700 for conc place $3,500 for machinery (Ronan to drive machines) $800 for r…" at bounding box center [907, 536] width 441 height 102
type textarea "x"
type textarea "$5,700 for conc place $3,500 for machinery (Ronan to drive machines) $800 for r…"
type textarea "x"
type textarea "$5,700 for conc place $3,500 for machinery (Ronan to drive machines) $800 for r…"
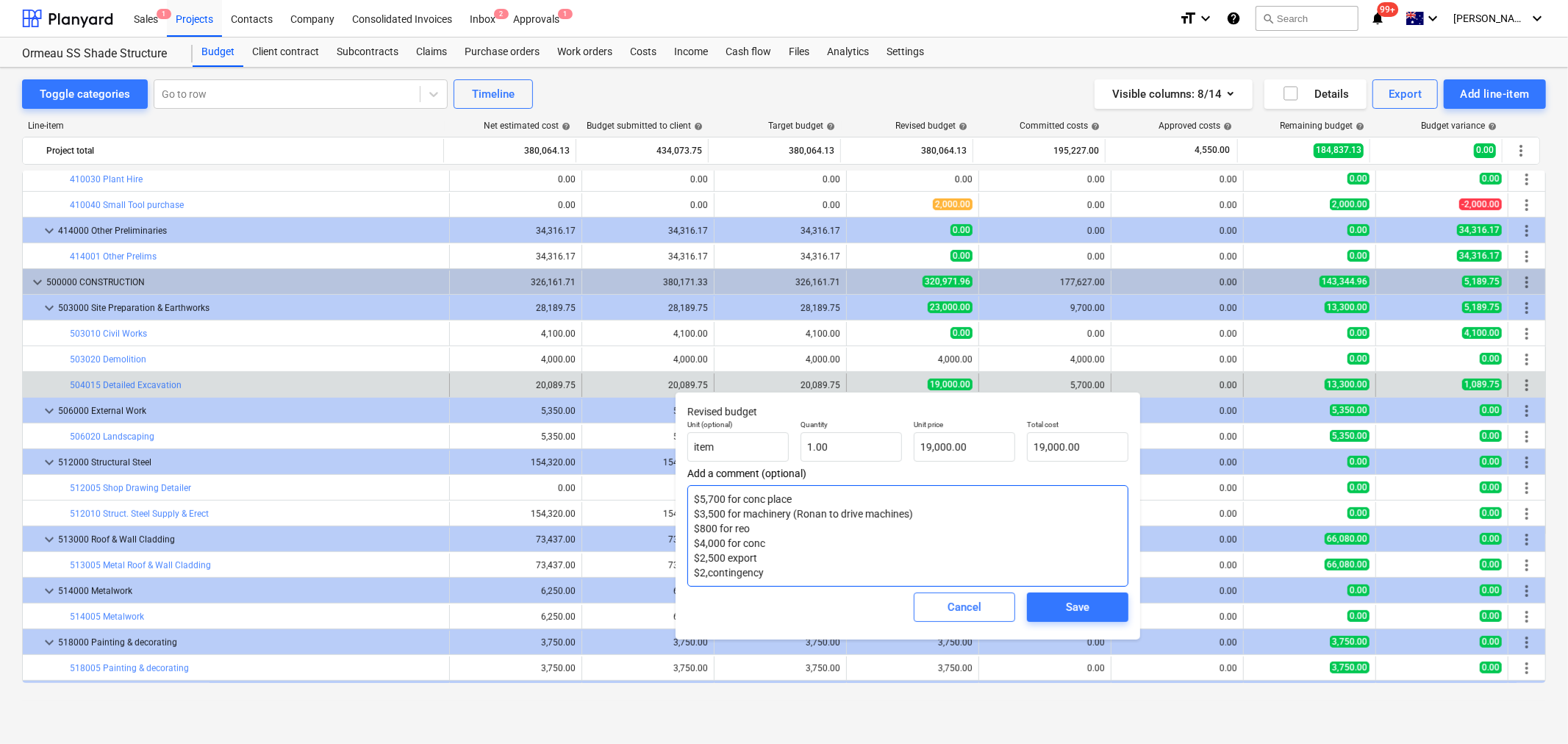
type textarea "x"
type textarea "$5,700 for conc place $3,500 for machinery (Ronan to drive machines) $800 for r…"
type textarea "x"
type textarea "$5,700 for conc place $3,500 for machinery (Ronan to drive machines) $800 for r…"
type textarea "x"
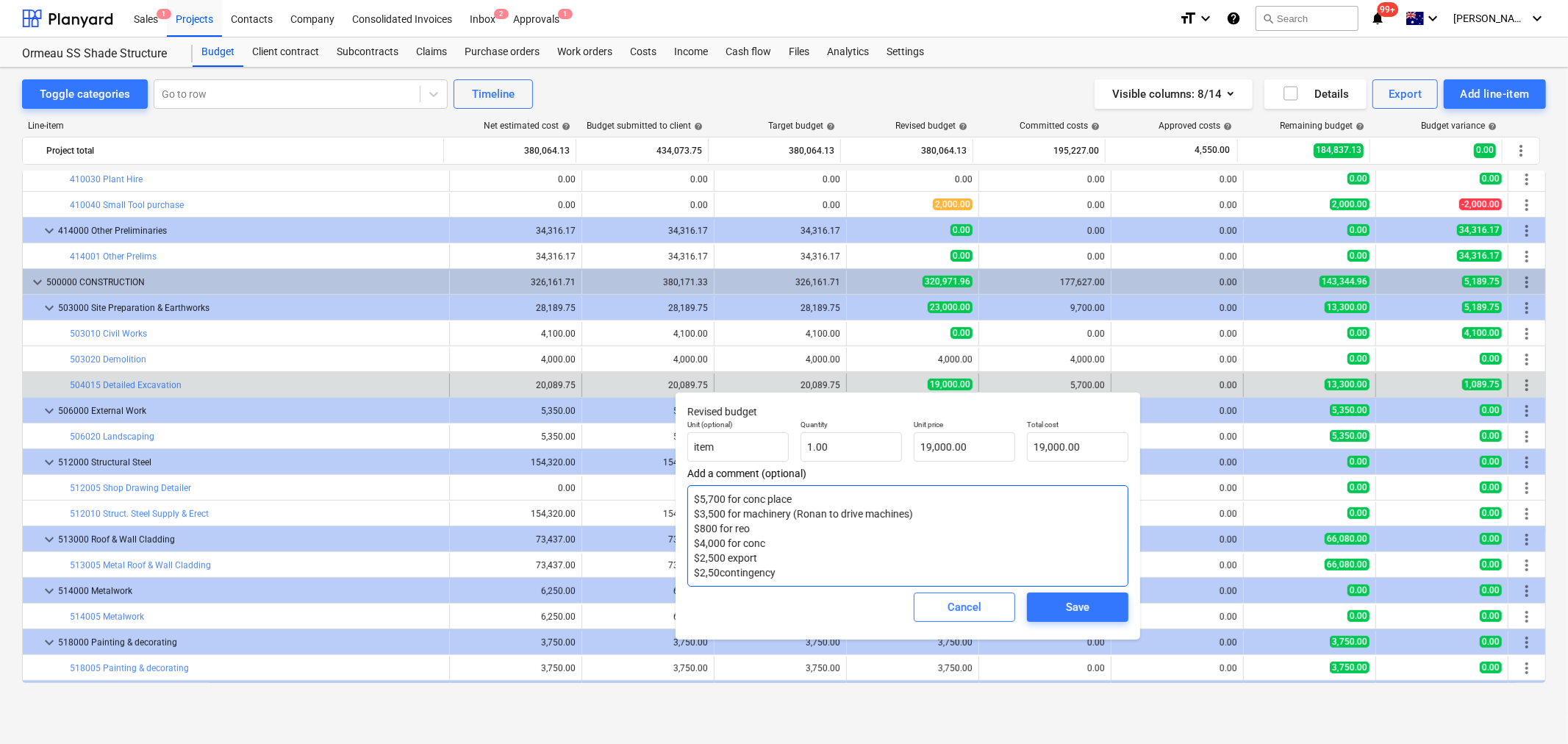
type textarea "$5,700 for conc place $3,500 for machinery (Ronan to drive machines) $800 for r…"
type textarea "x"
click at [825, 568] on textarea "$5,700 for conc place $3,500 for machinery (Ronan to drive machines) $800 for r…" at bounding box center [907, 536] width 441 height 102
type textarea "$5,700 for conc place $3,500 for machinery (Ronan to drive machines) $800 for r…"
click at [1049, 610] on span "Save" at bounding box center [1078, 608] width 66 height 19
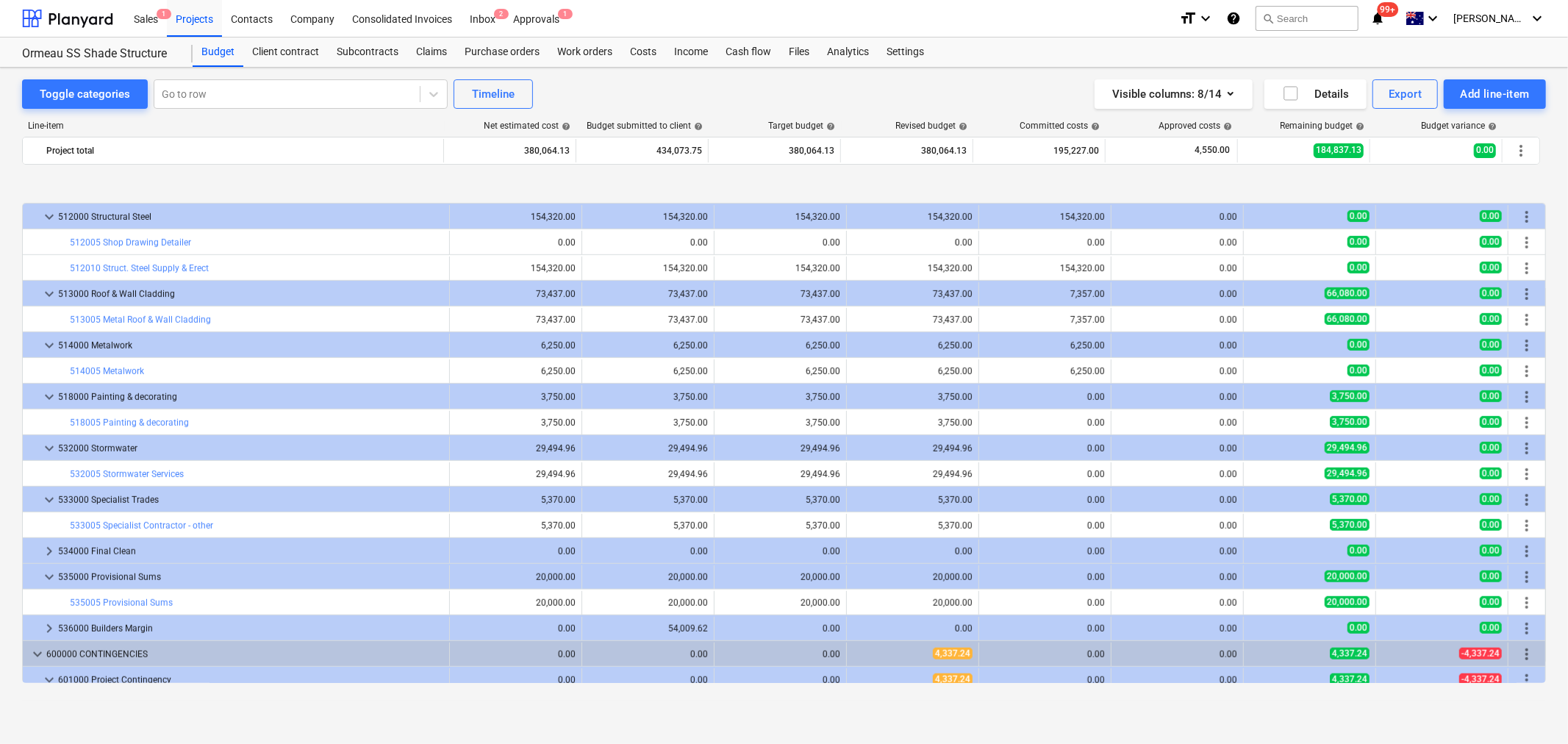
scroll to position [877, 0]
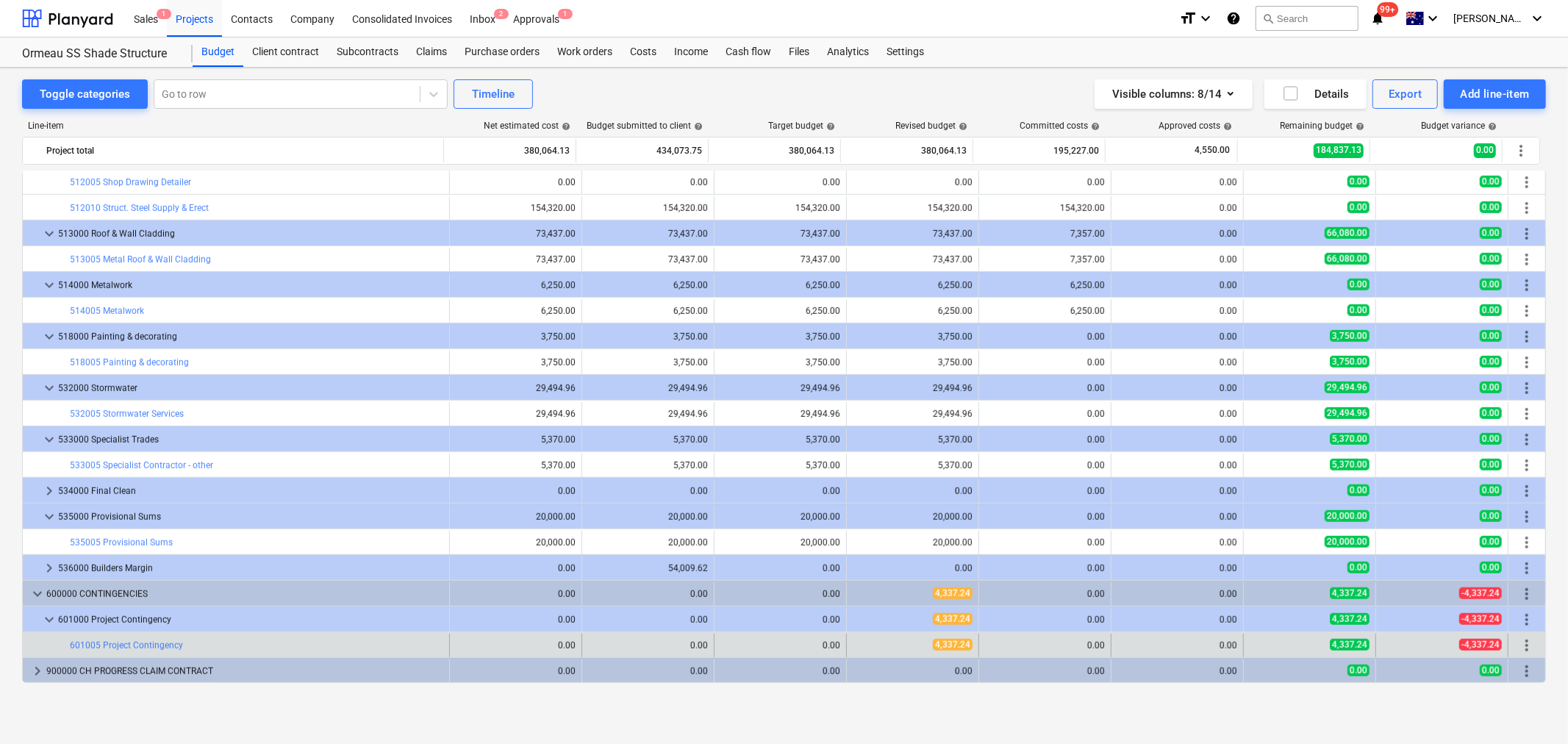
click at [853, 634] on div "edit 4,337.24" at bounding box center [913, 645] width 120 height 24
click at [856, 641] on span "edit" at bounding box center [862, 645] width 12 height 12
type textarea "x"
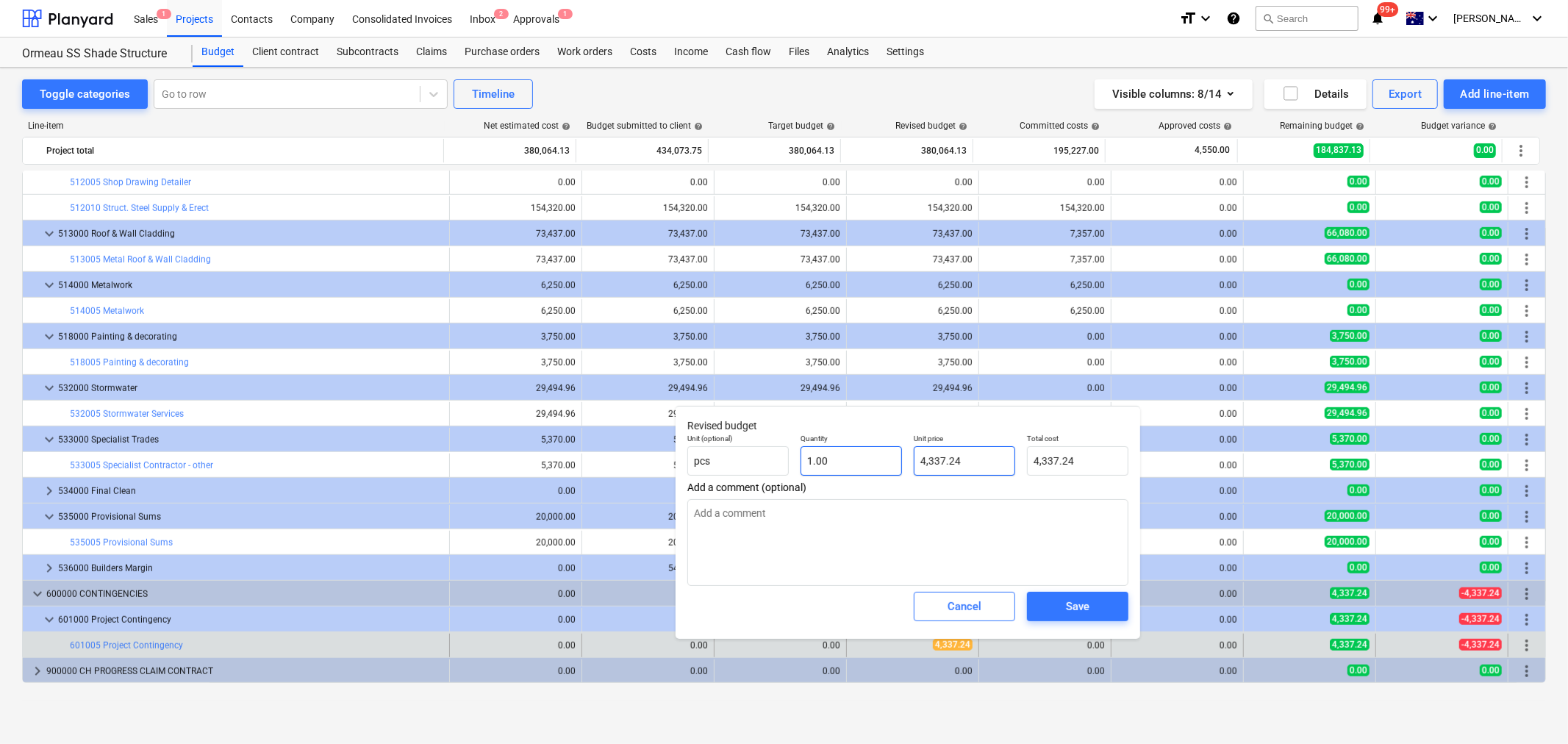
type input "4337.24"
click at [892, 470] on div "Unit (optional) pcs Quantity 1.00 Unit price 4337.24 Total cost 4,337.24" at bounding box center [908, 454] width 453 height 54
type textarea "x"
type input "0"
type input "0.00"
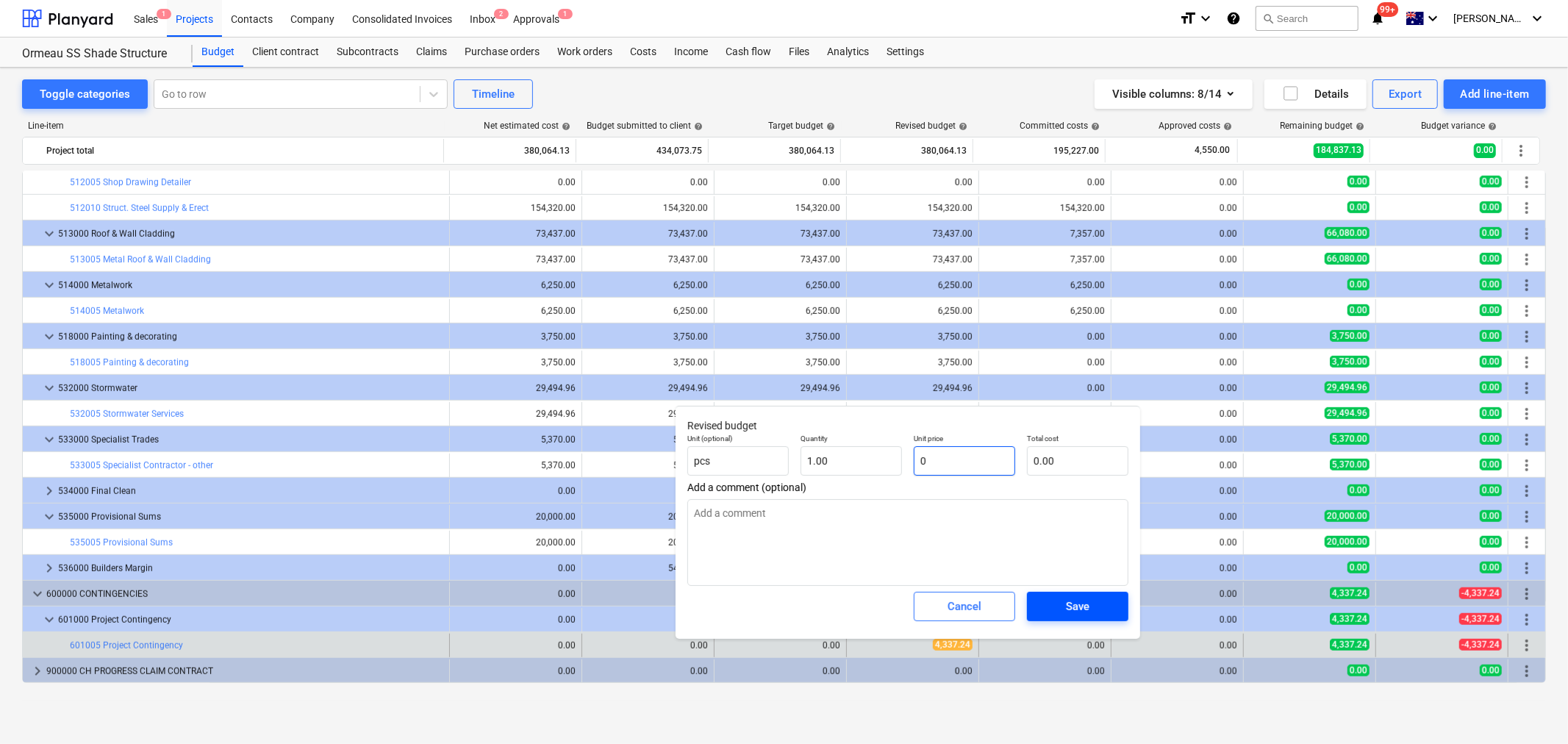
type input "0"
type textarea "x"
type input "0.00"
click at [1098, 609] on span "Save" at bounding box center [1078, 607] width 66 height 19
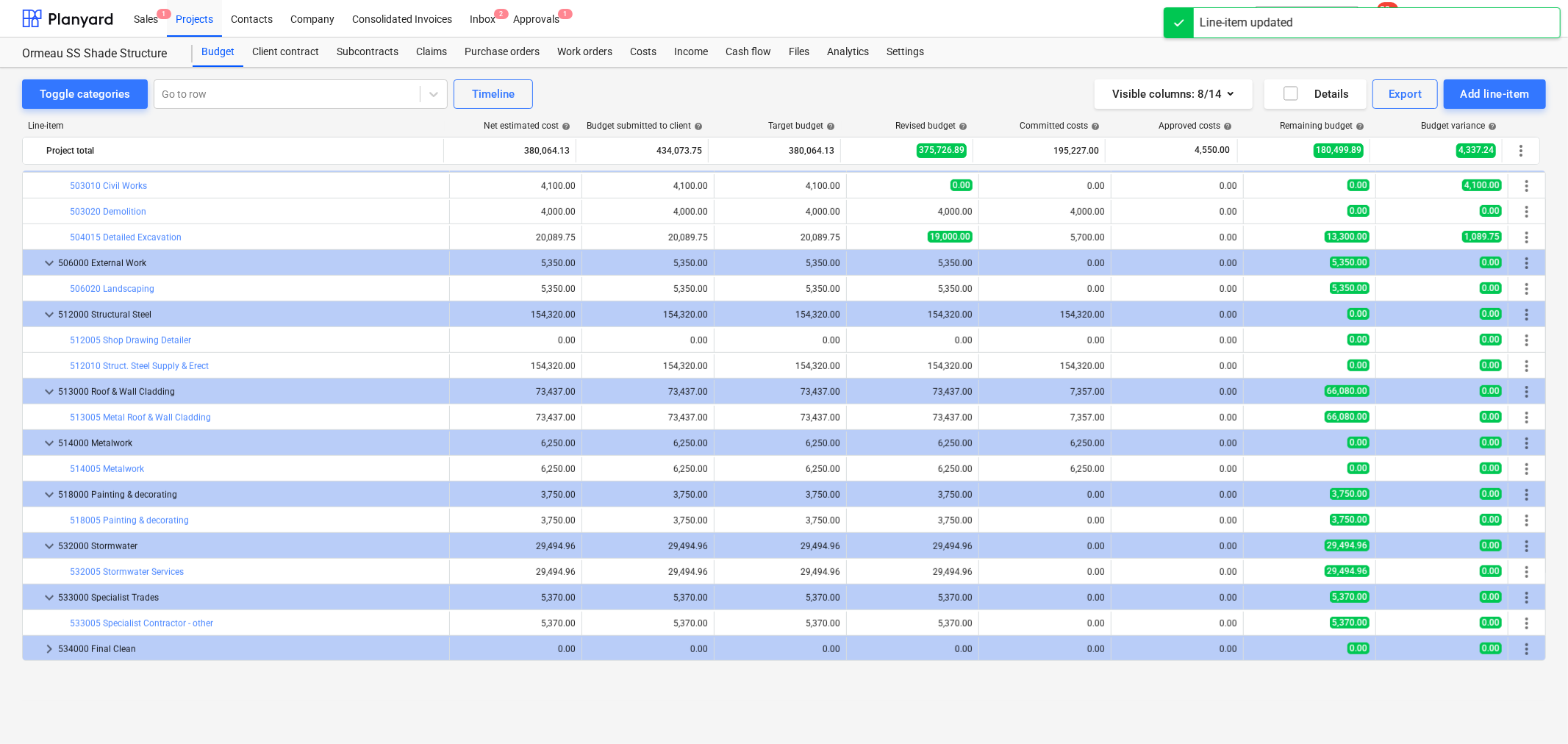
scroll to position [637, 0]
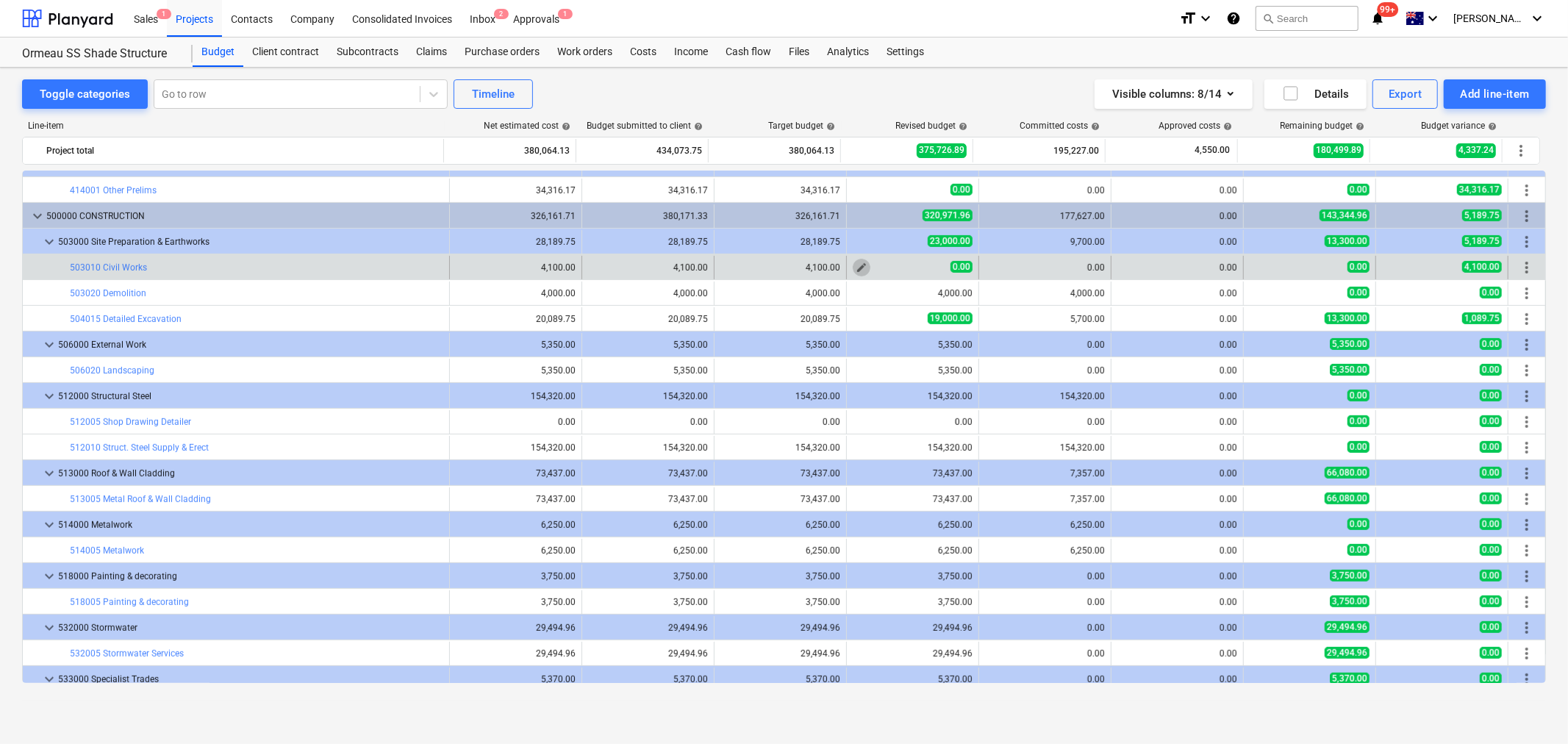
click at [856, 269] on span "edit" at bounding box center [862, 267] width 12 height 12
type textarea "x"
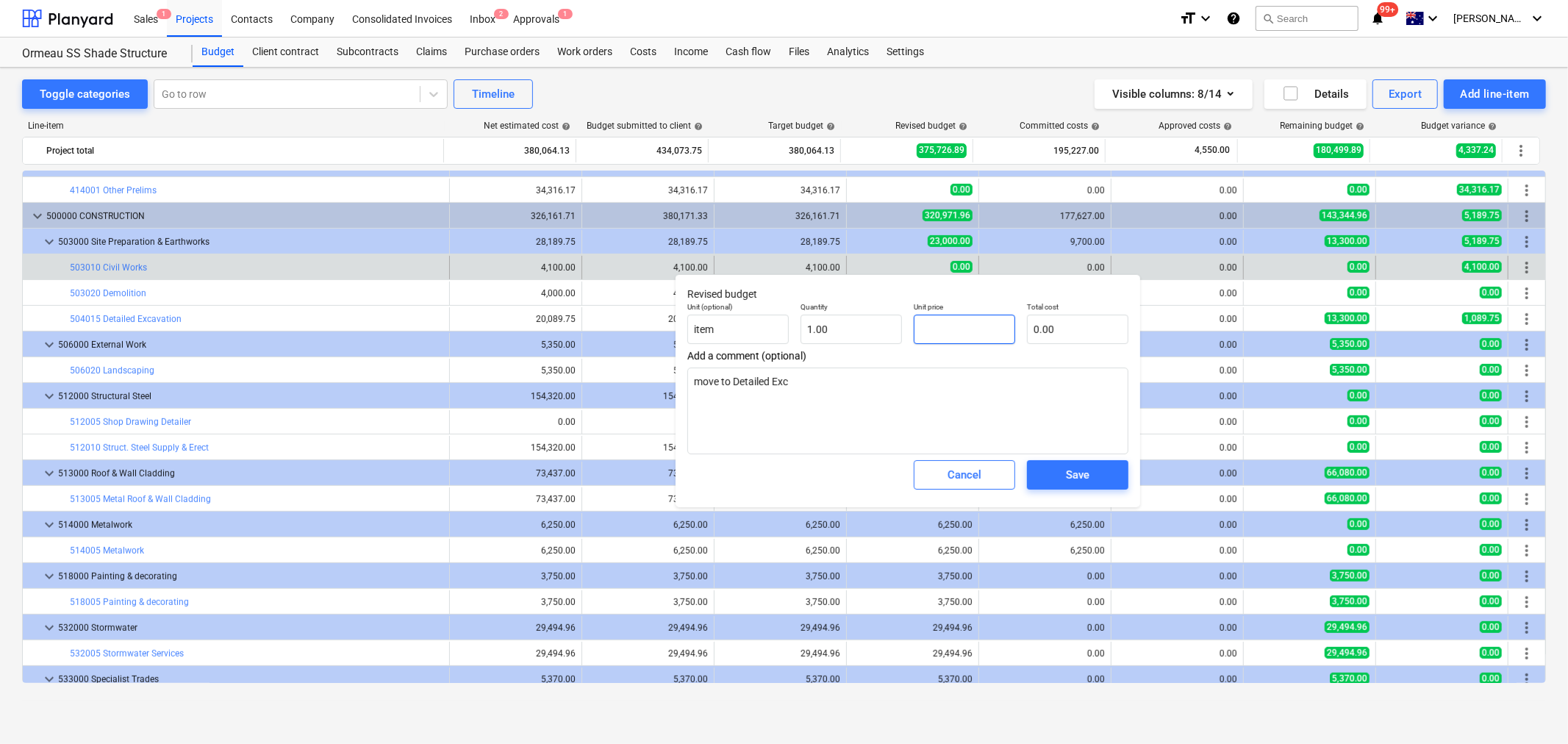
click at [932, 327] on input "text" at bounding box center [964, 329] width 102 height 29
type textarea "x"
type input "4"
type input "4.00"
type textarea "x"
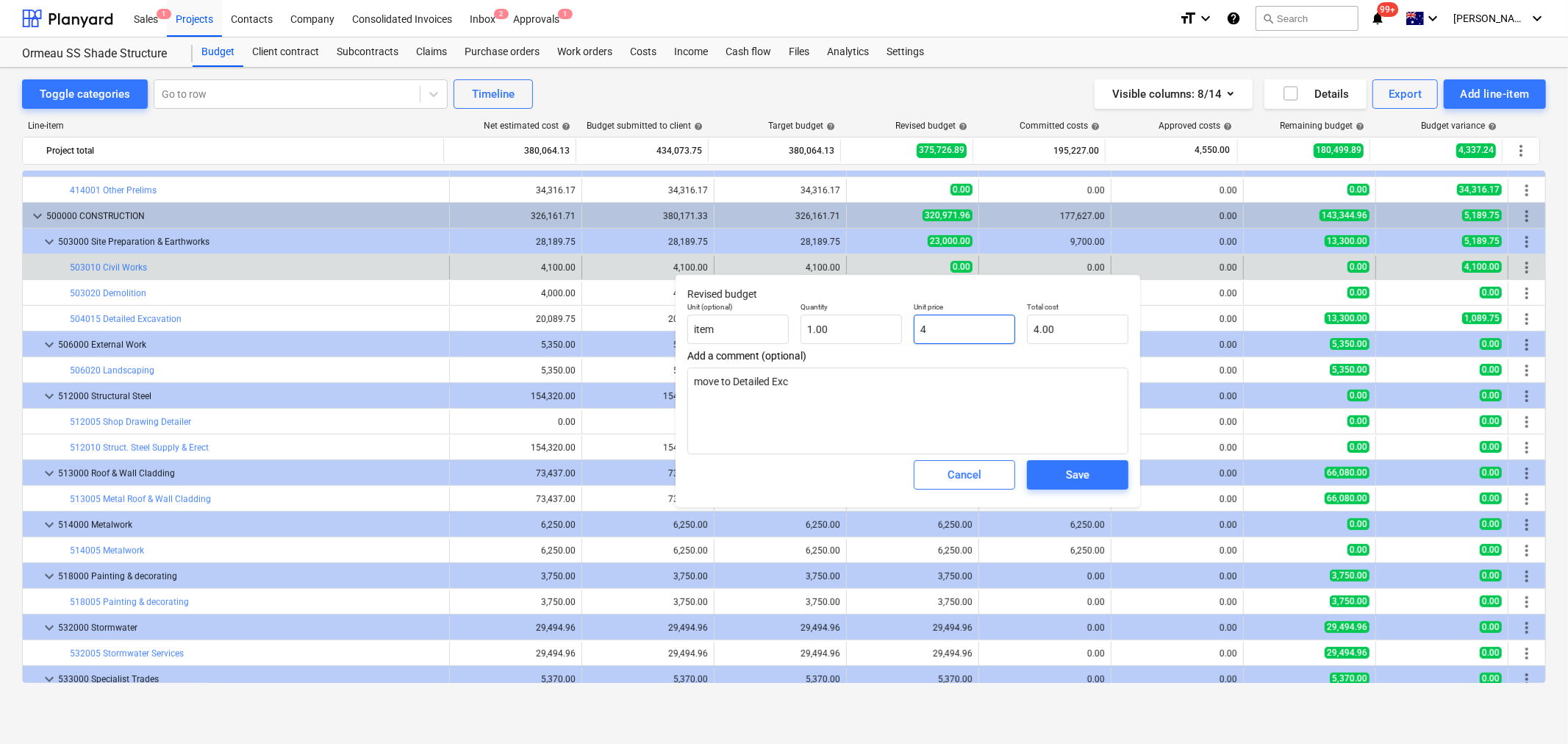
type input "43"
type input "43.00"
type textarea "x"
type input "433"
type input "433.00"
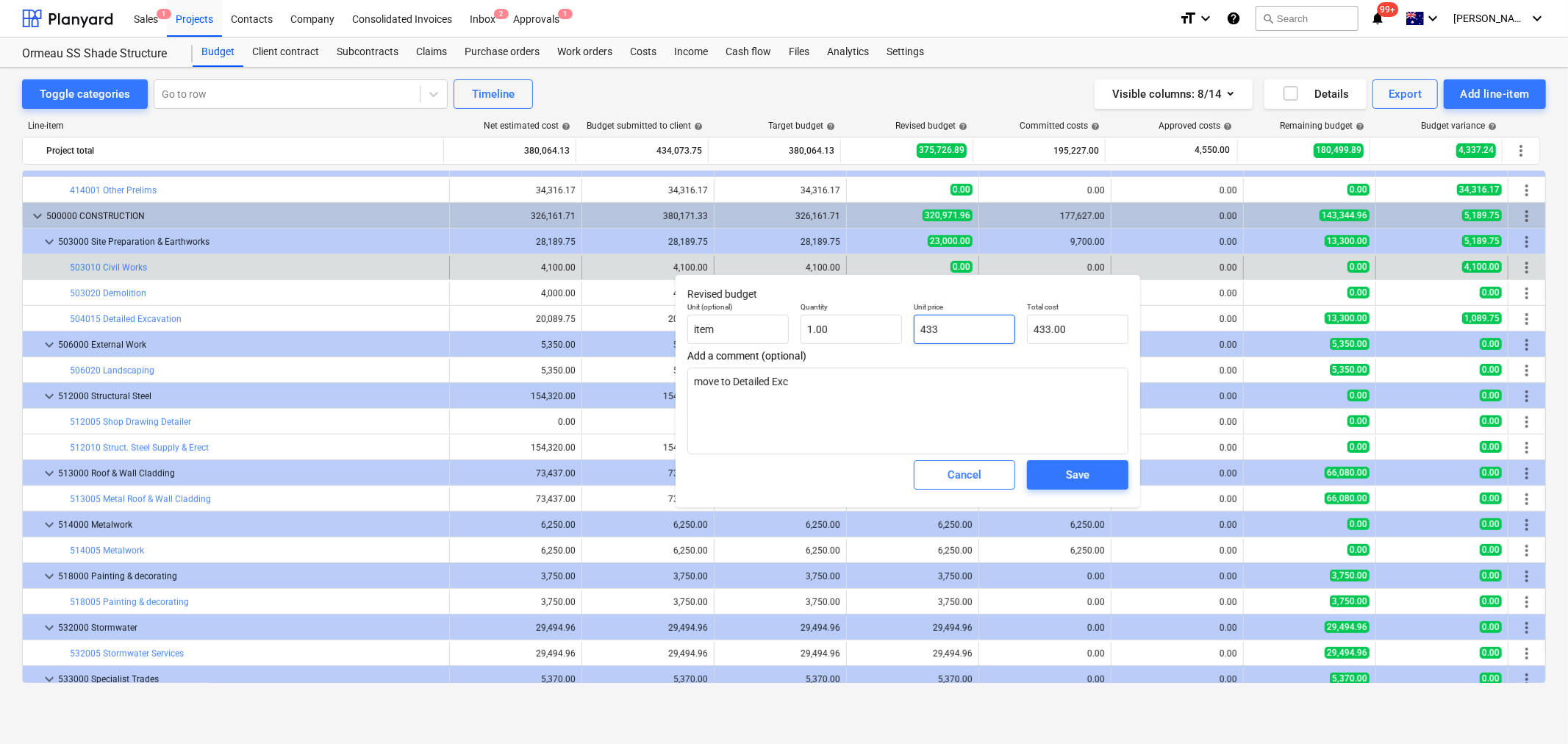
type textarea "x"
type input "4337"
type input "4,337.00"
type textarea "x"
type input "4337."
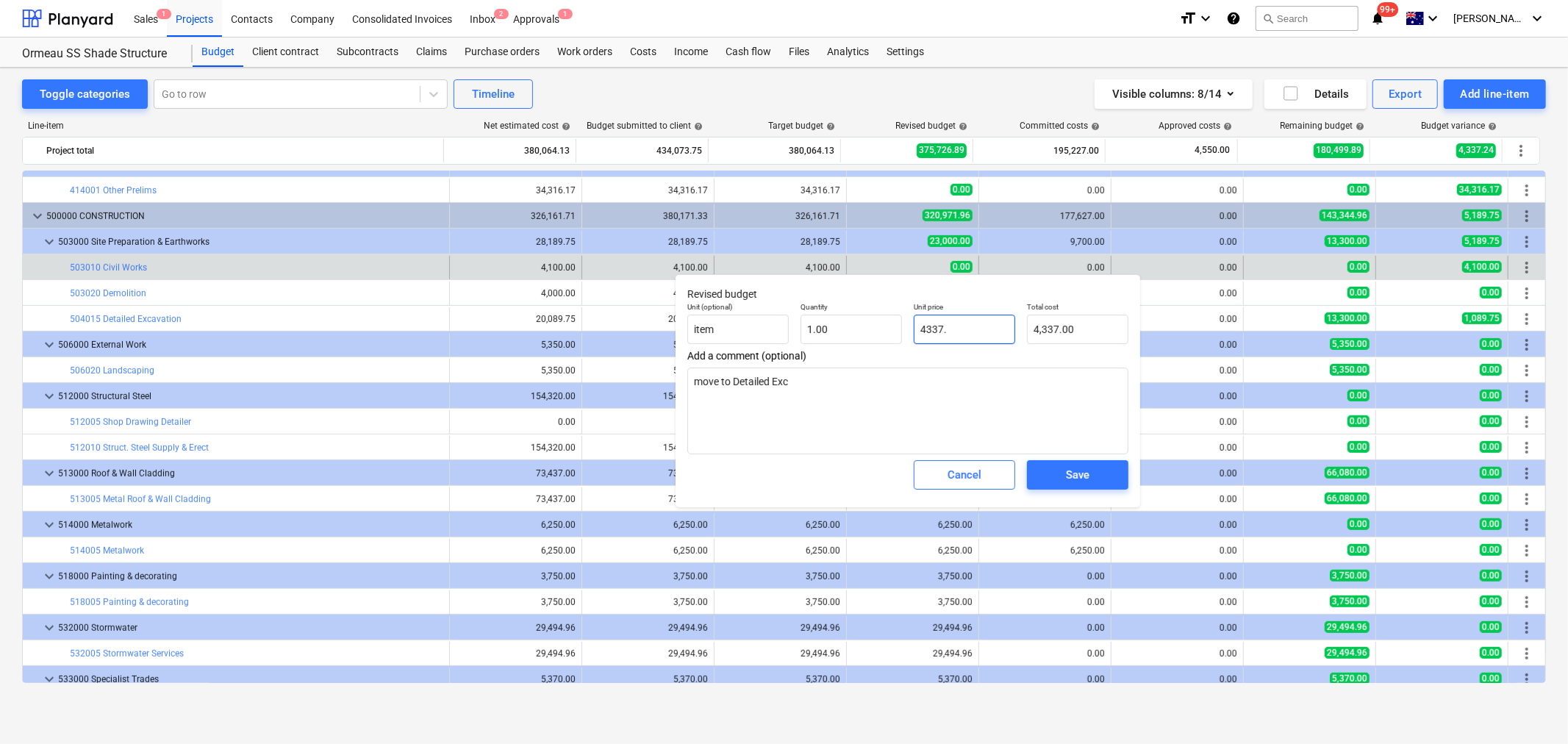
type textarea "x"
type input "4337.2"
type input "4,337.20"
type textarea "x"
type input "4337.24"
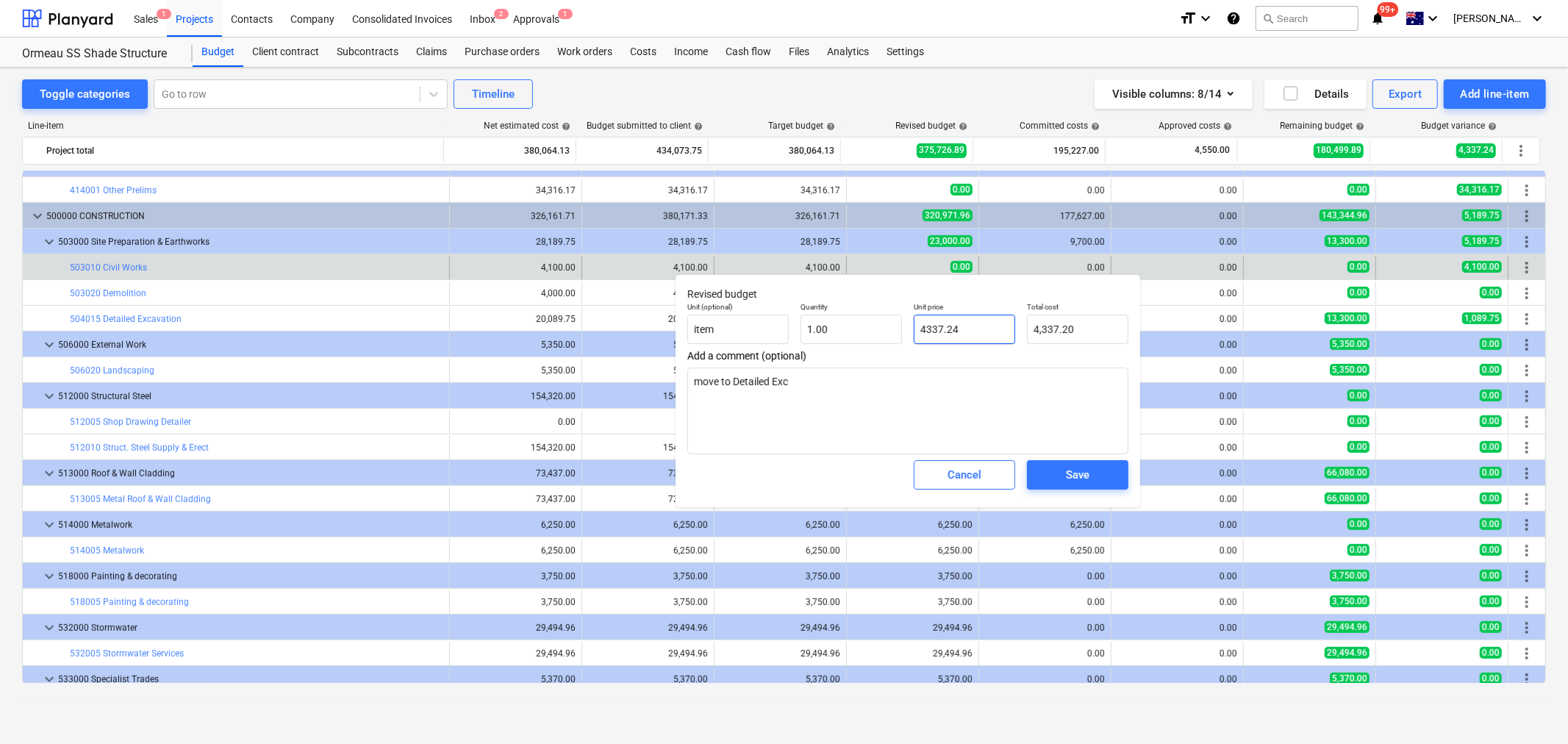
type input "4,337.24"
type input "4337.24"
type textarea "x"
type input "4,337.24"
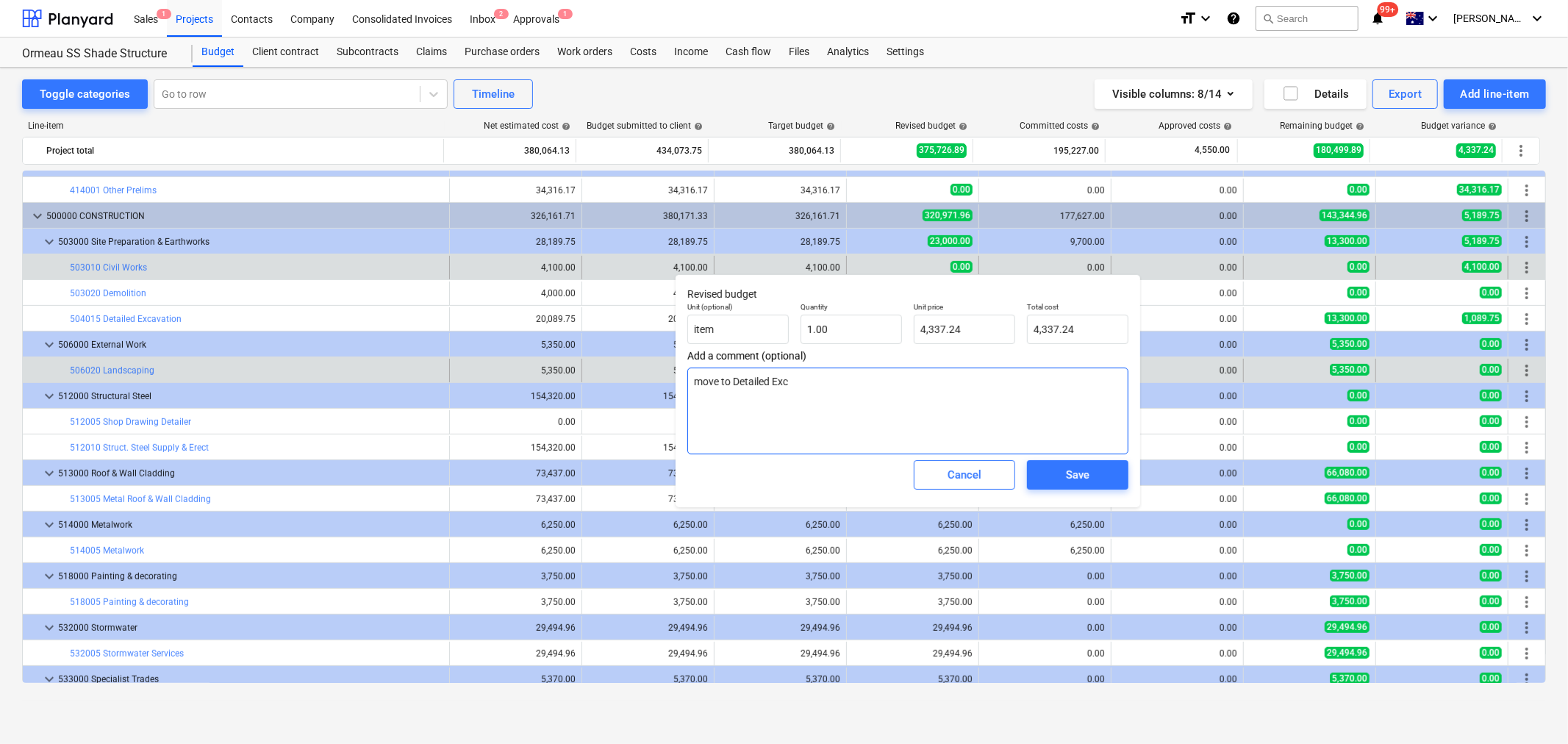
drag, startPoint x: 803, startPoint y: 409, endPoint x: 633, endPoint y: 368, distance: 174.9
click at [633, 368] on body "Sales 1 Projects Contacts Company Consolidated Invoices Inbox 2 Approvals 1 for…" at bounding box center [784, 372] width 1568 height 744
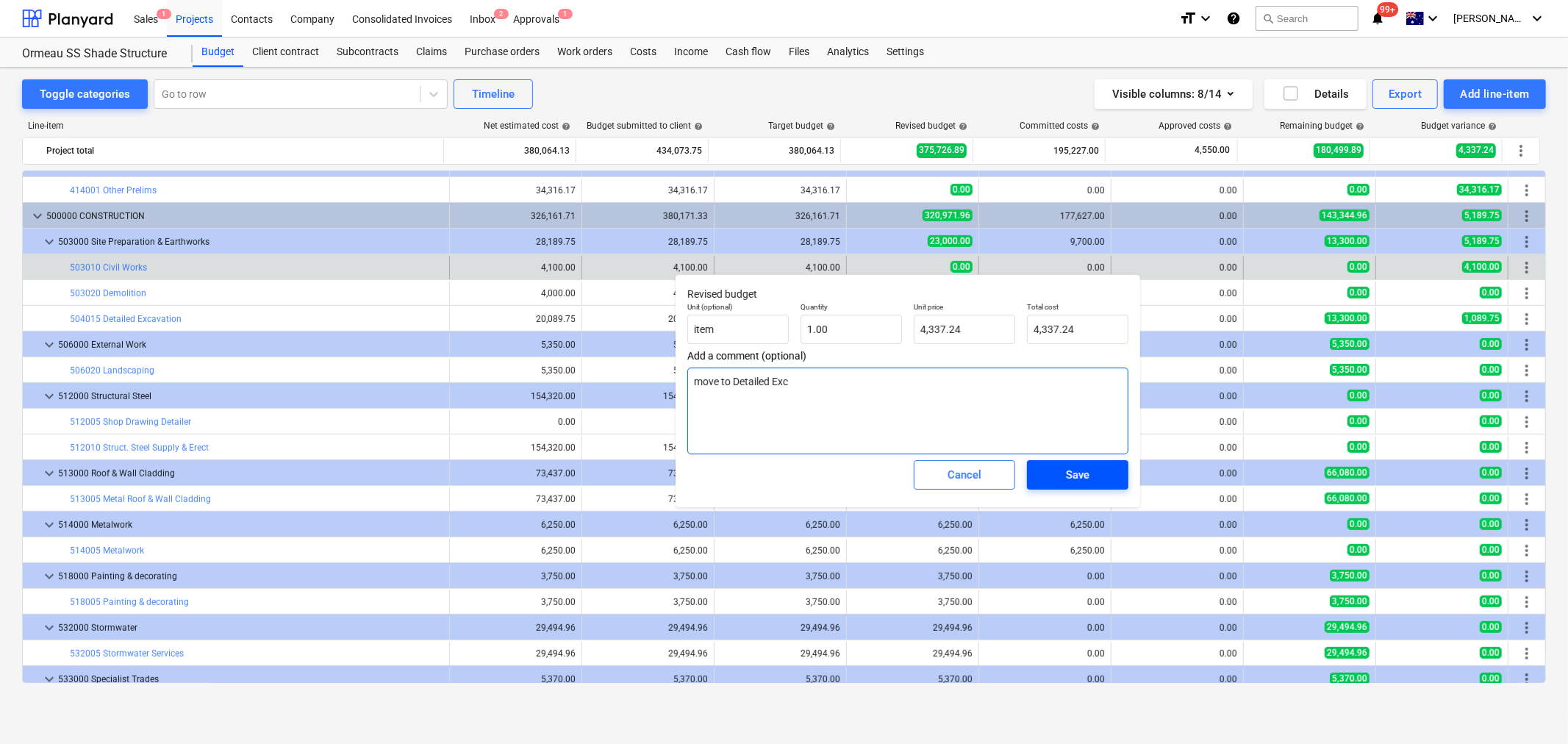
type textarea "x"
type textarea "move to Detailed Ex"
drag, startPoint x: 889, startPoint y: 391, endPoint x: 684, endPoint y: 370, distance: 206.1
click at [684, 370] on div "Revised budget Unit (optional) item Quantity 1.00 Unit price 4,337.24 Total cos…" at bounding box center [907, 391] width 465 height 233
type textarea "x"
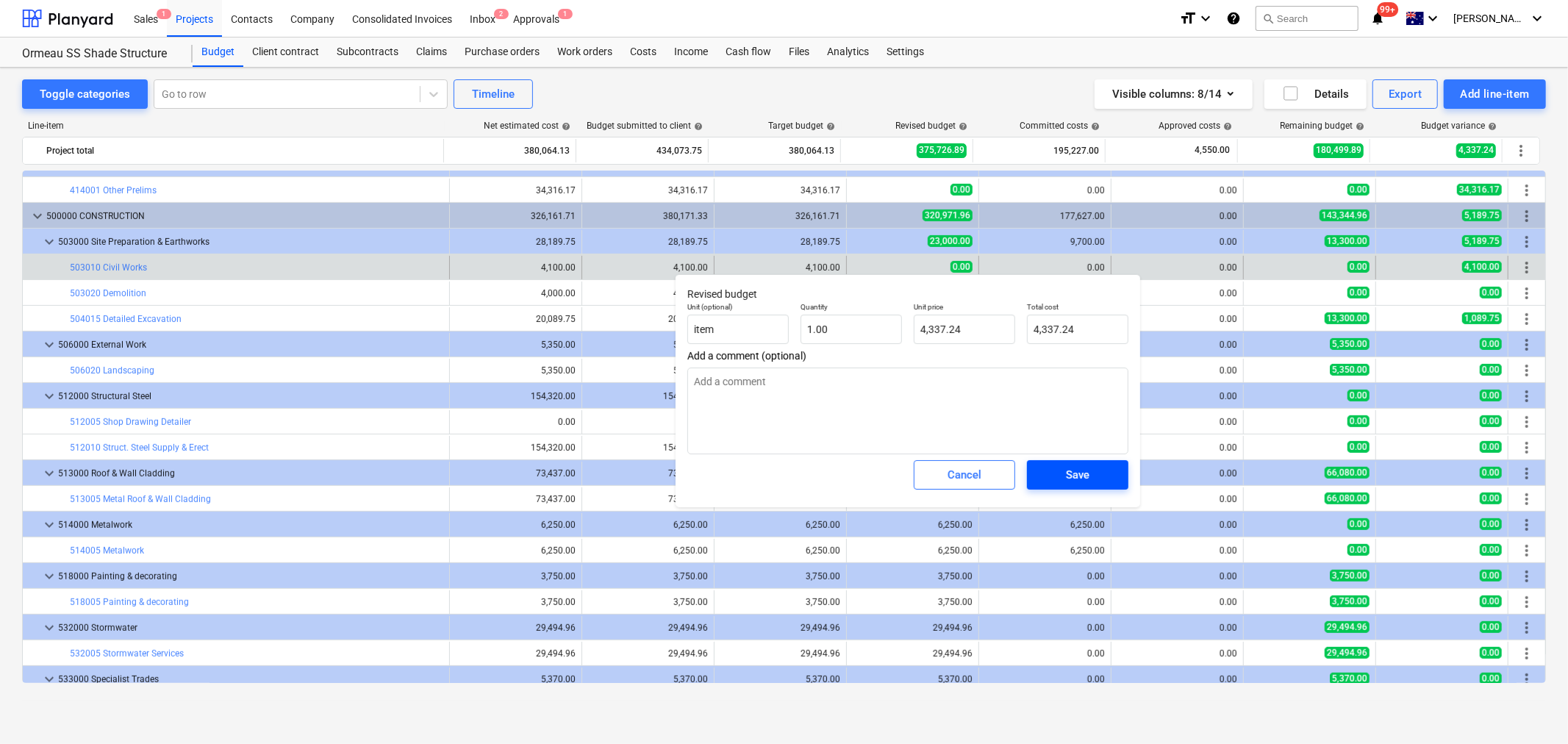
click at [1050, 479] on span "Save" at bounding box center [1078, 475] width 66 height 19
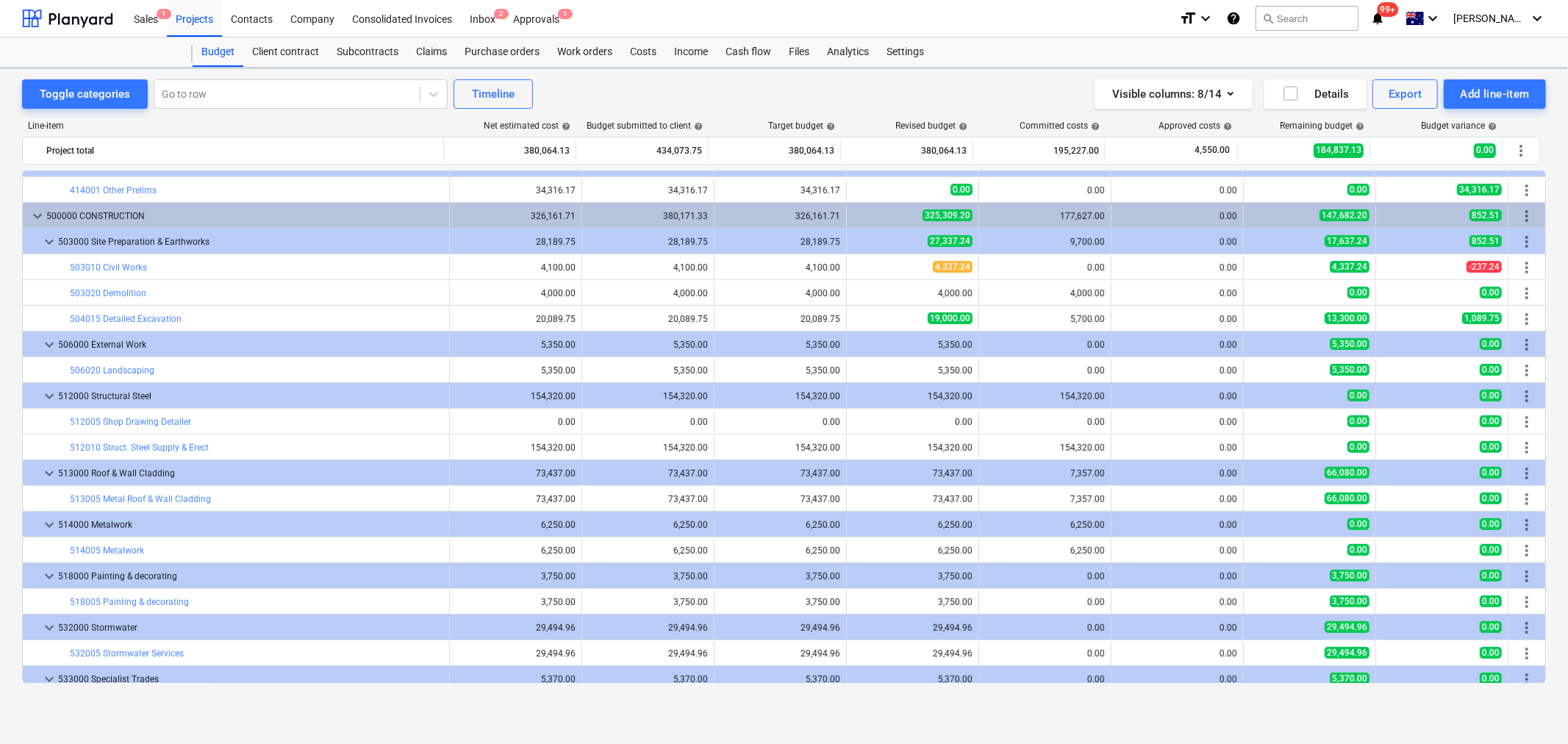
type textarea "x"
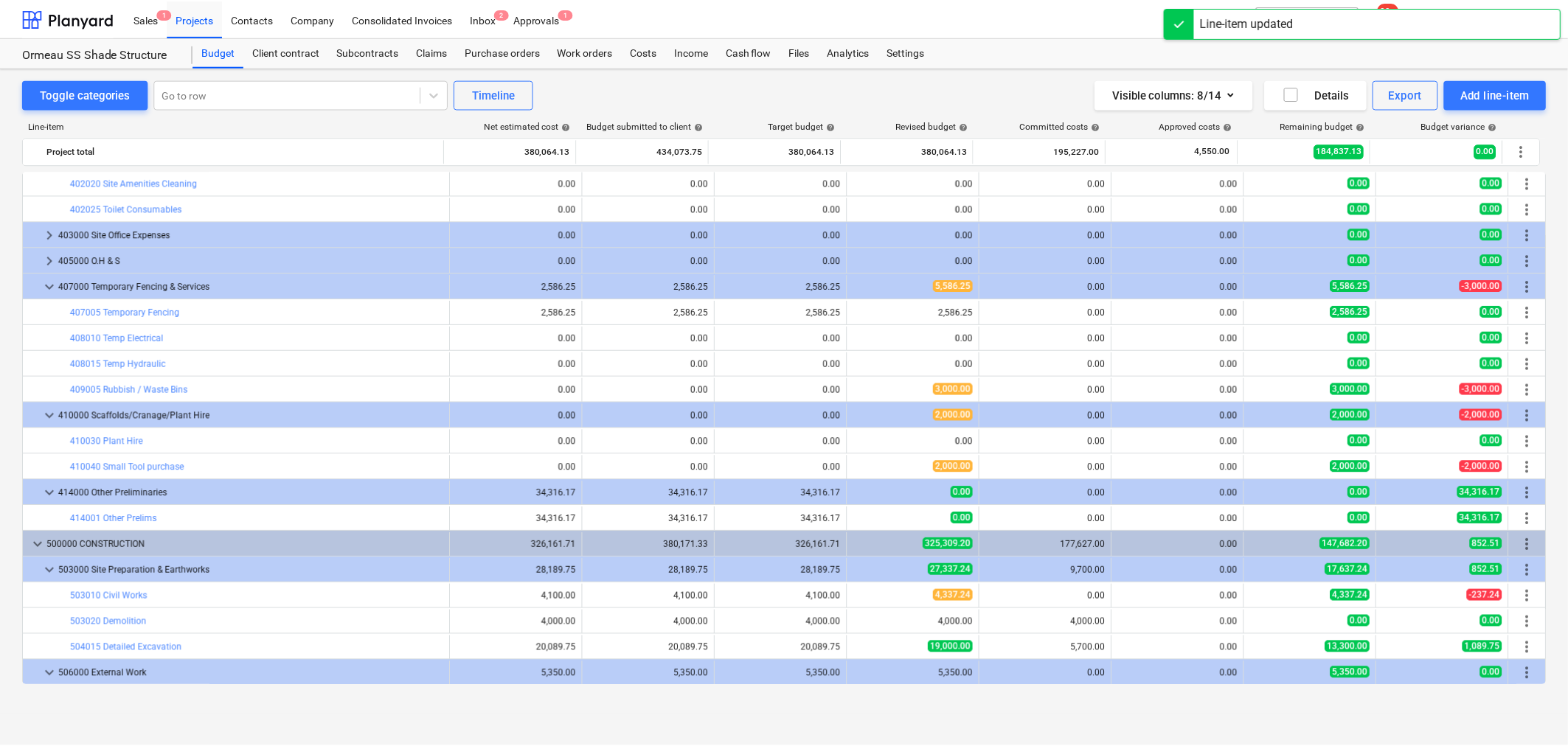
scroll to position [0, 0]
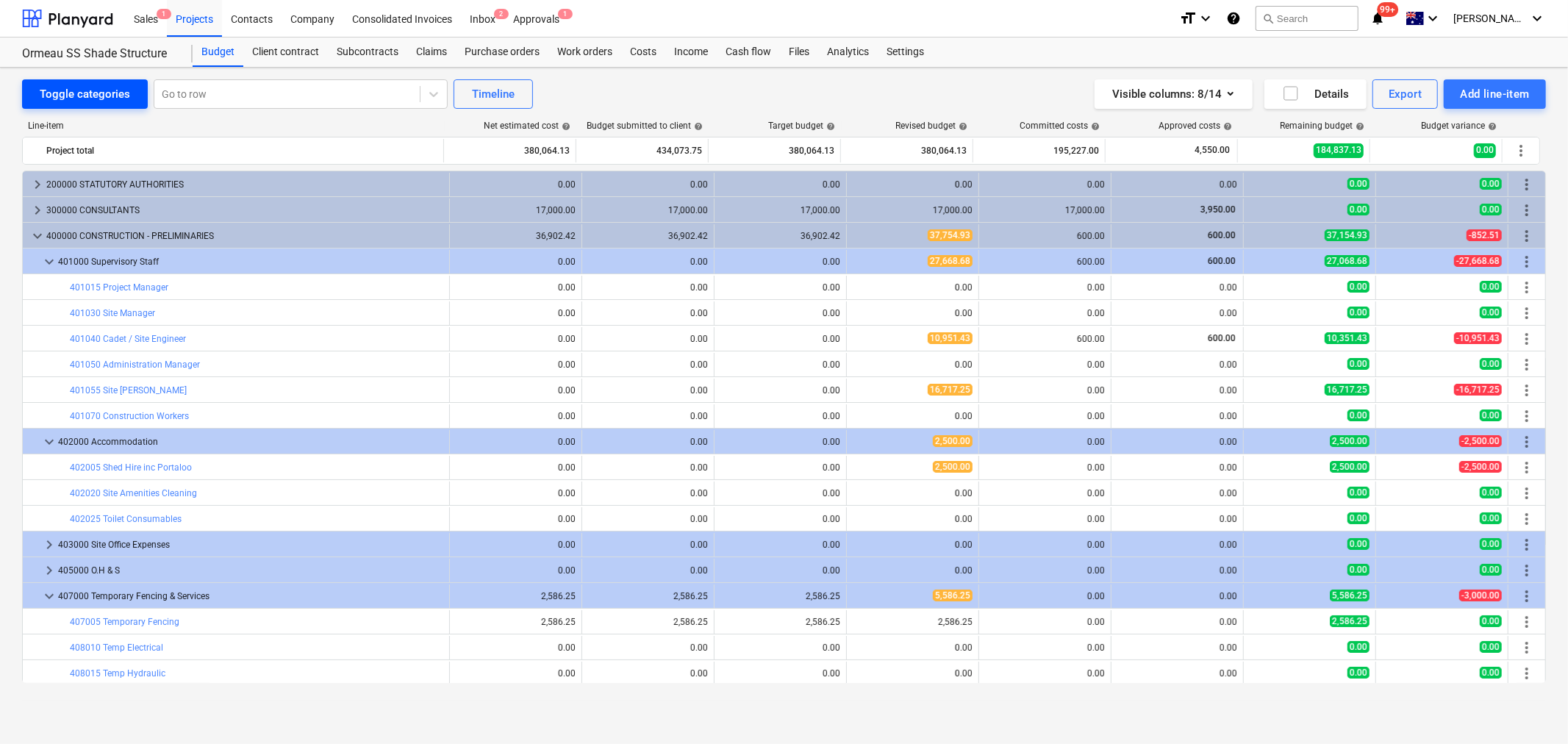
click at [42, 90] on div "Toggle categories" at bounding box center [84, 94] width 91 height 19
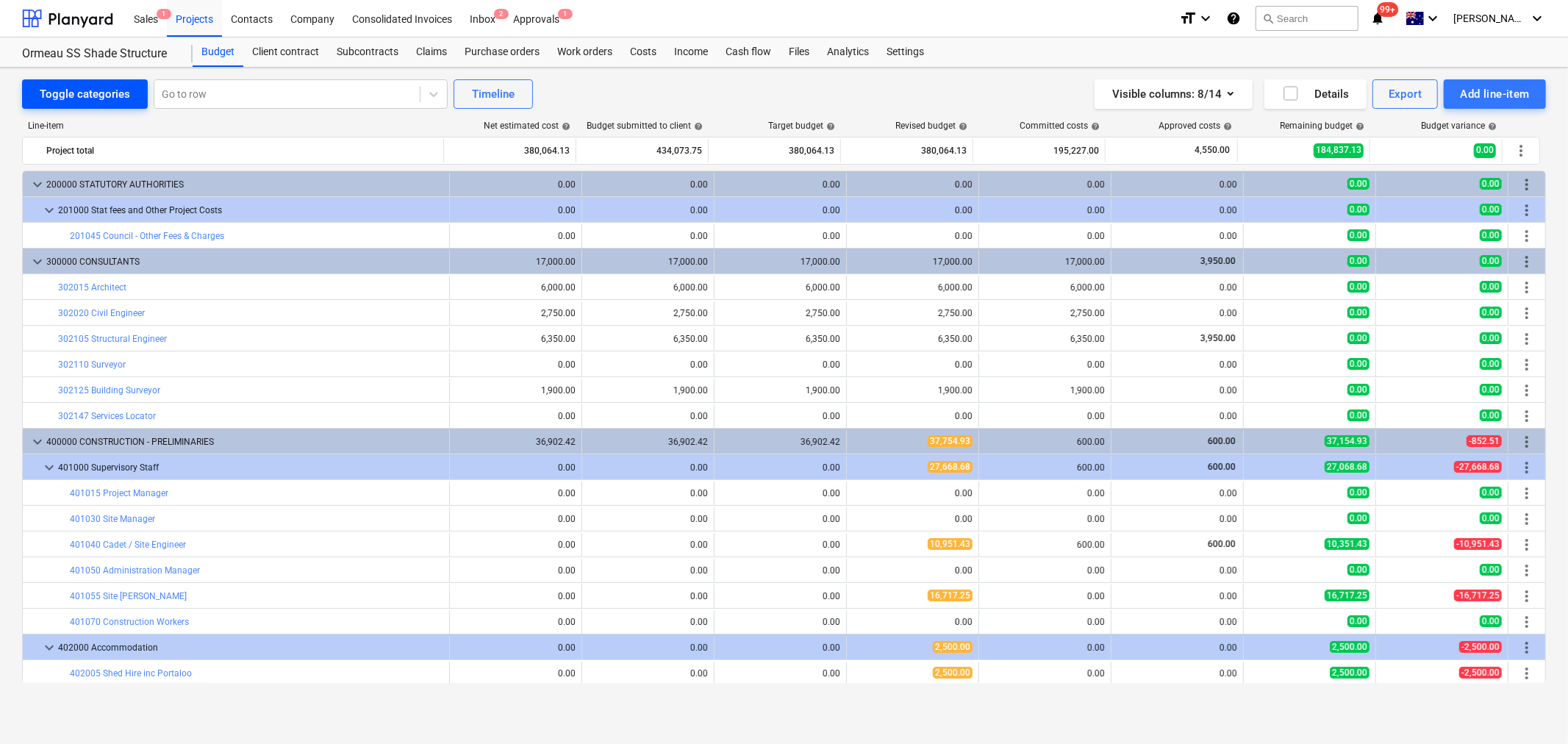
click at [49, 91] on div "Toggle categories" at bounding box center [84, 94] width 91 height 19
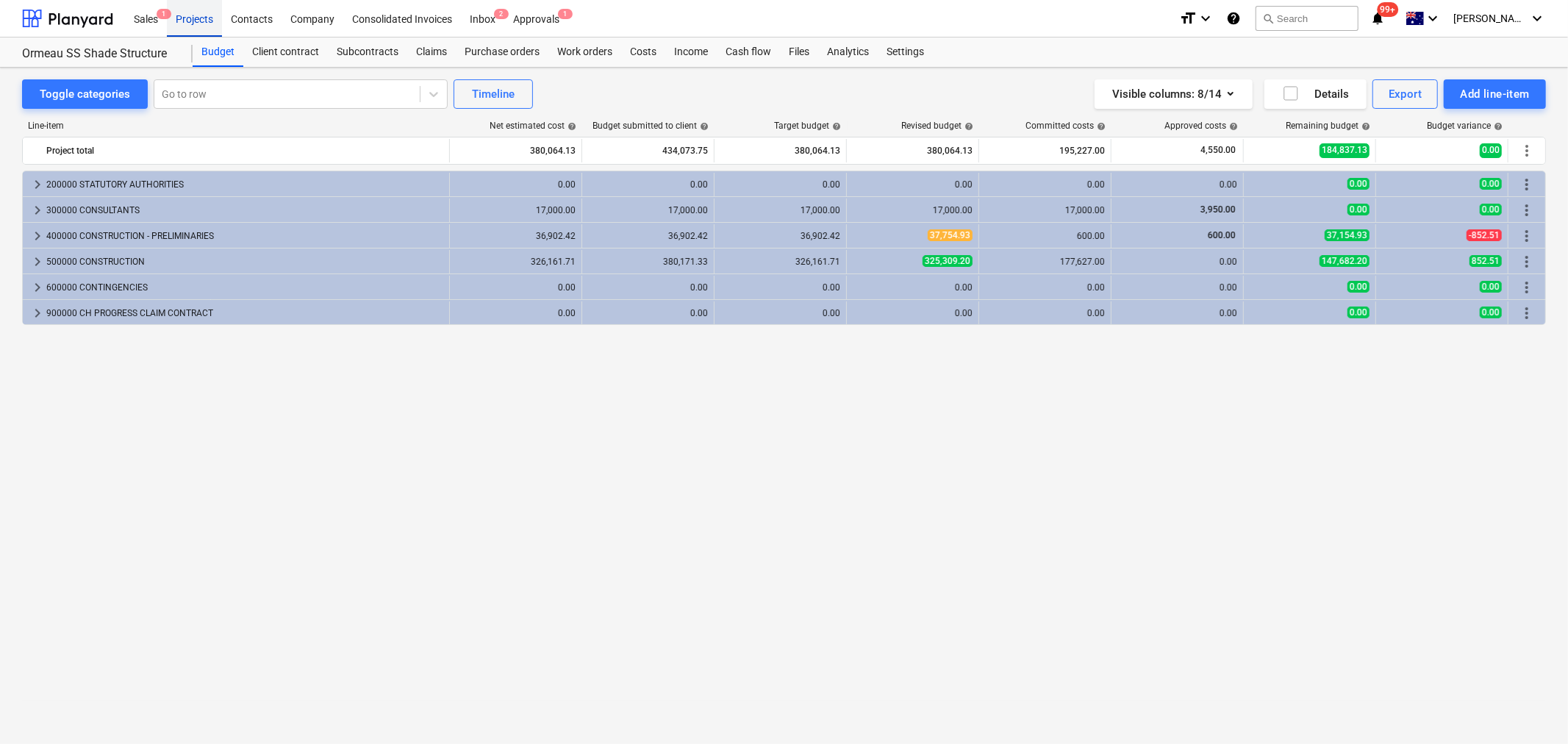
click at [204, 24] on div "Projects" at bounding box center [195, 18] width 55 height 38
click at [204, 24] on div "Projects" at bounding box center [195, 18] width 55 height 38
click at [193, 16] on div "Projects" at bounding box center [195, 18] width 55 height 38
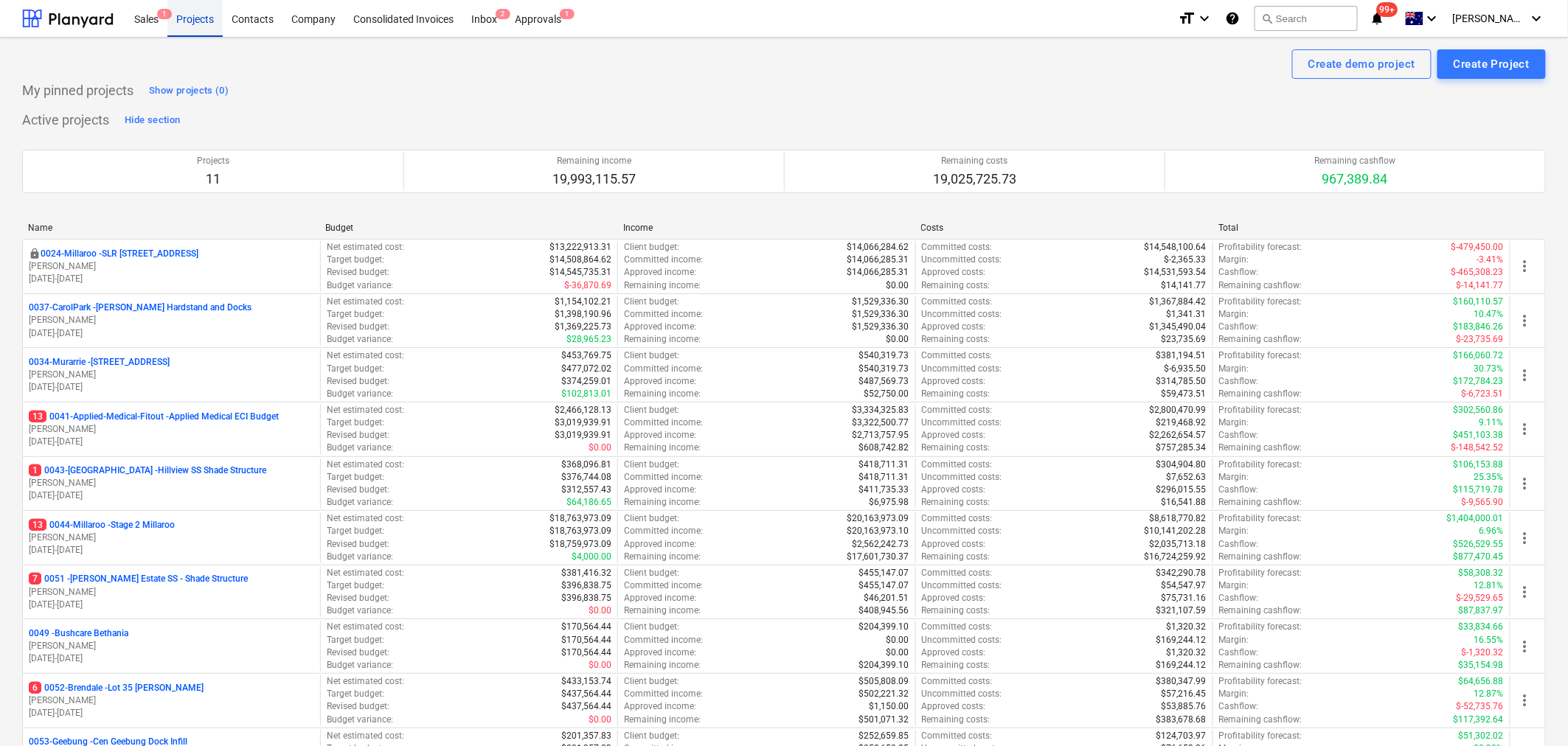
click at [492, 99] on div "My pinned projects Show projects (0)" at bounding box center [784, 91] width 1524 height 24
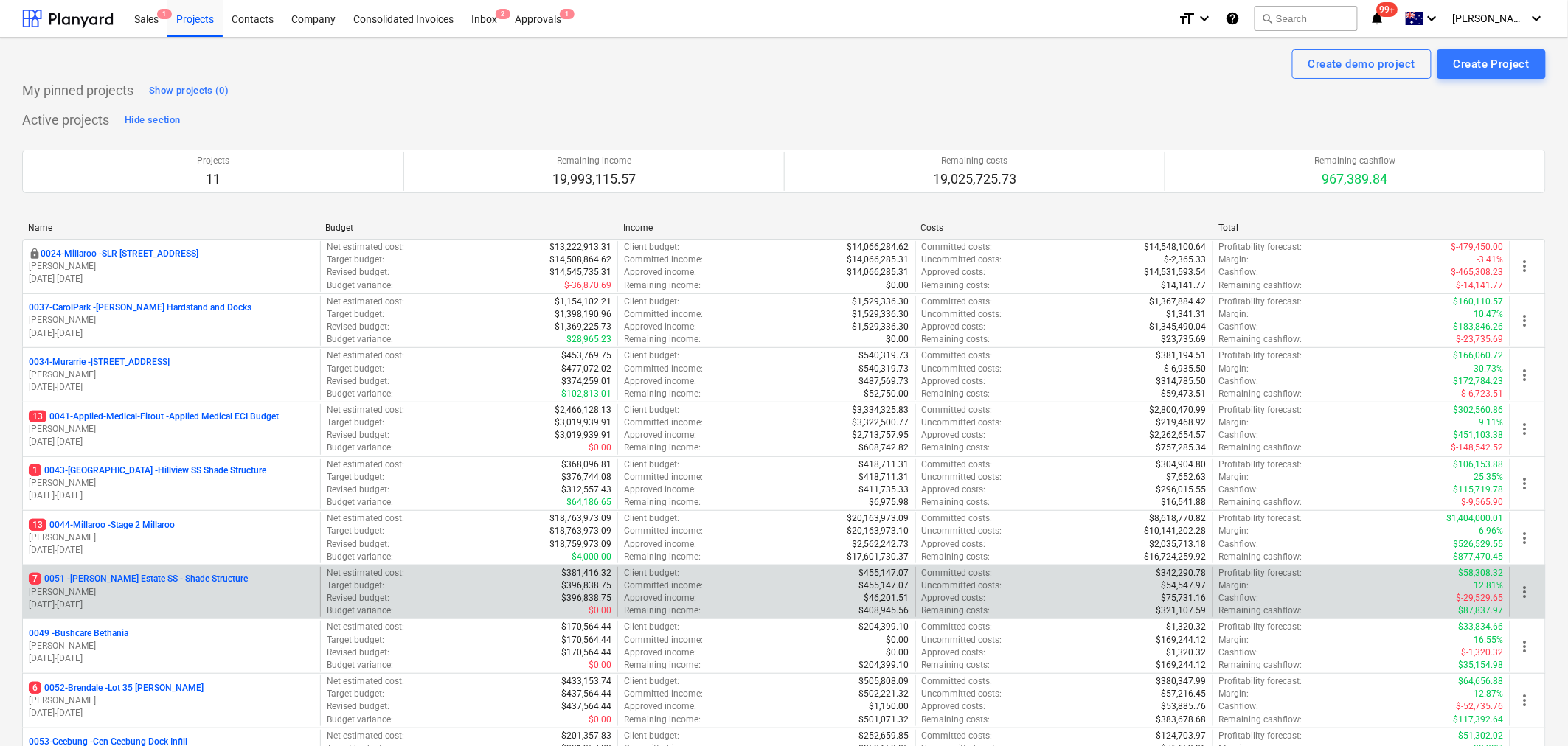
click at [143, 577] on p "7 0051 - [PERSON_NAME] Estate SS - Shade Structure" at bounding box center [138, 579] width 219 height 13
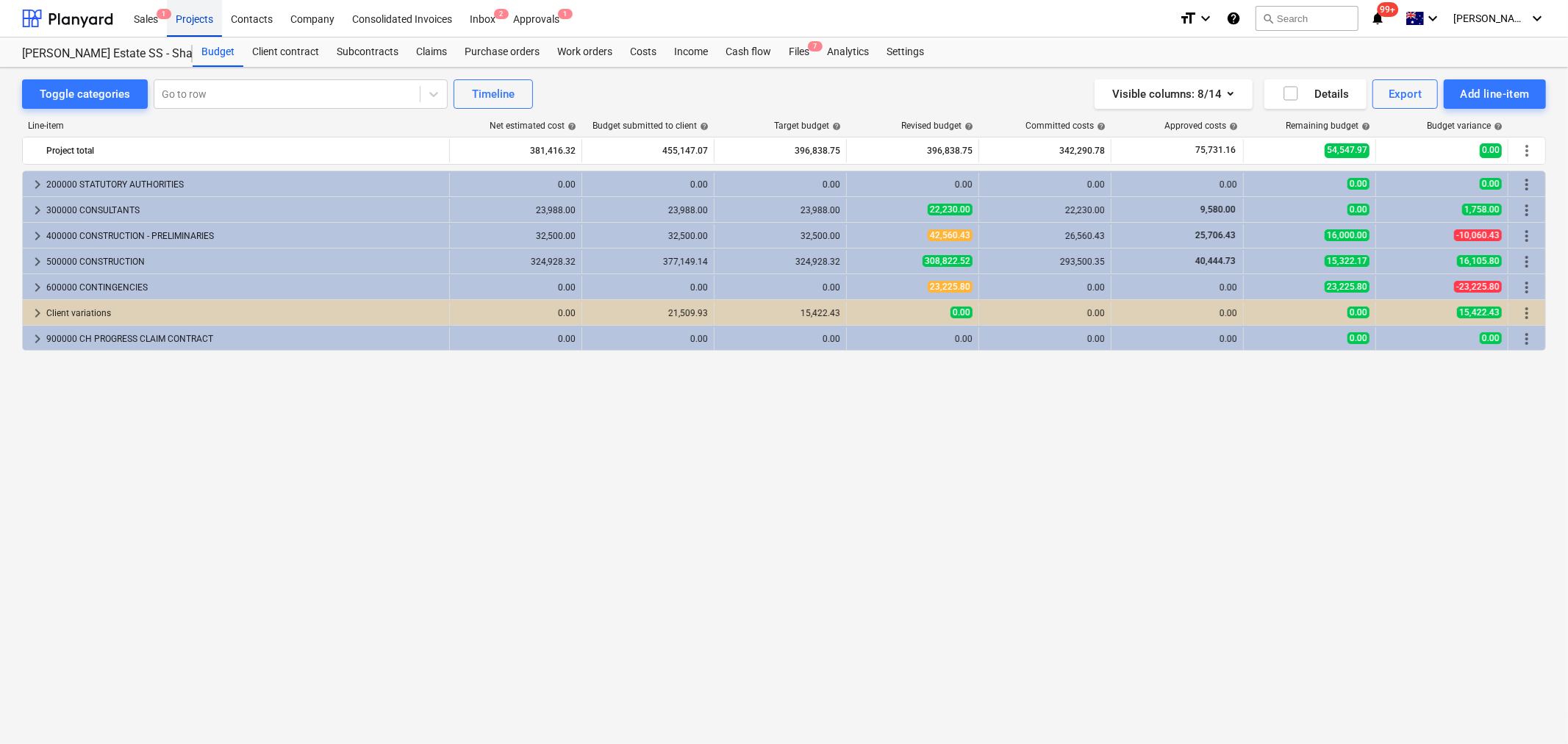
drag, startPoint x: 200, startPoint y: 3, endPoint x: 193, endPoint y: 6, distance: 7.6
click at [200, 3] on div "Projects" at bounding box center [195, 18] width 55 height 38
click at [200, 6] on div "Projects" at bounding box center [195, 18] width 55 height 38
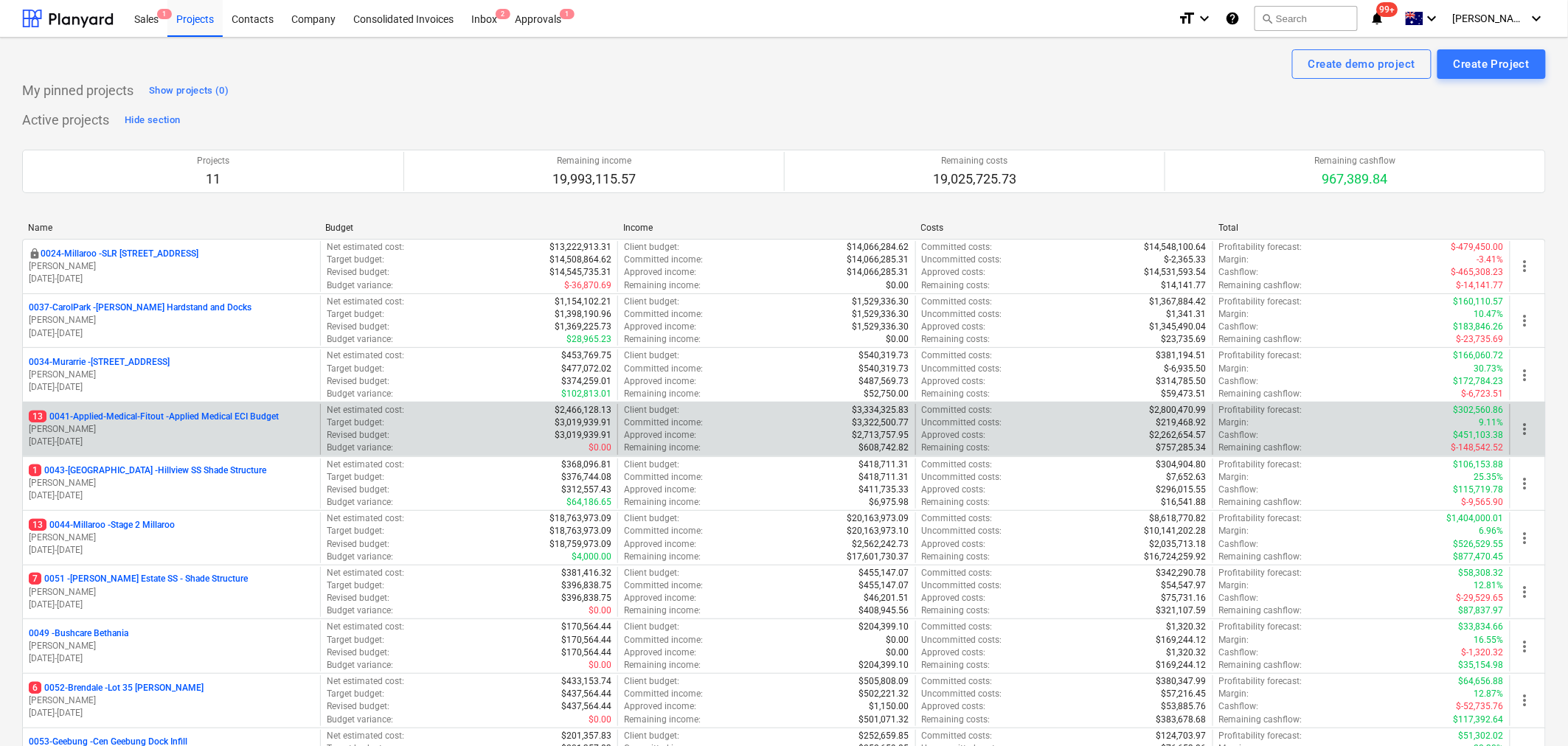
scroll to position [81, 0]
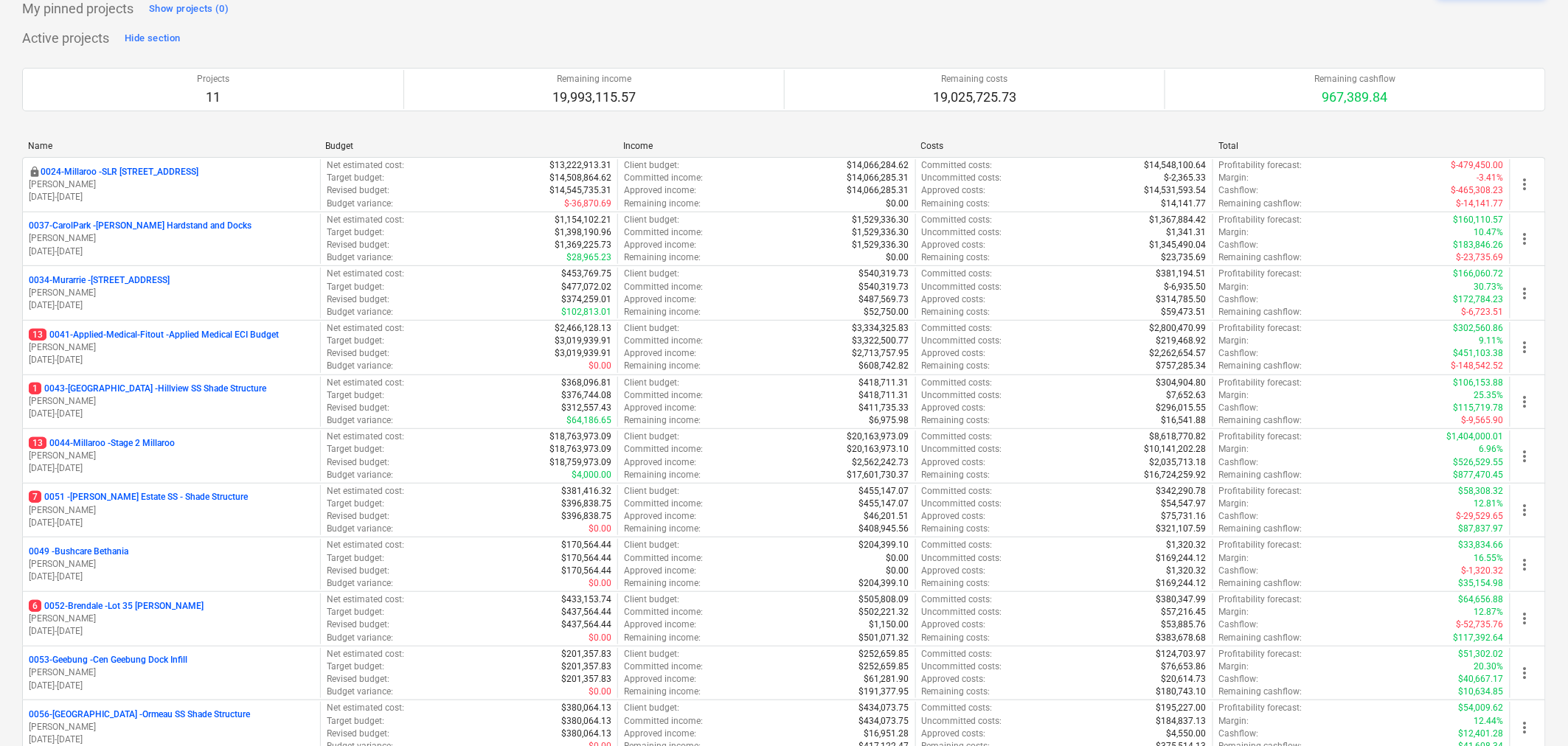
click at [232, 608] on div "6 0052-Brendale - Lot 35 [PERSON_NAME]" at bounding box center [171, 606] width 286 height 13
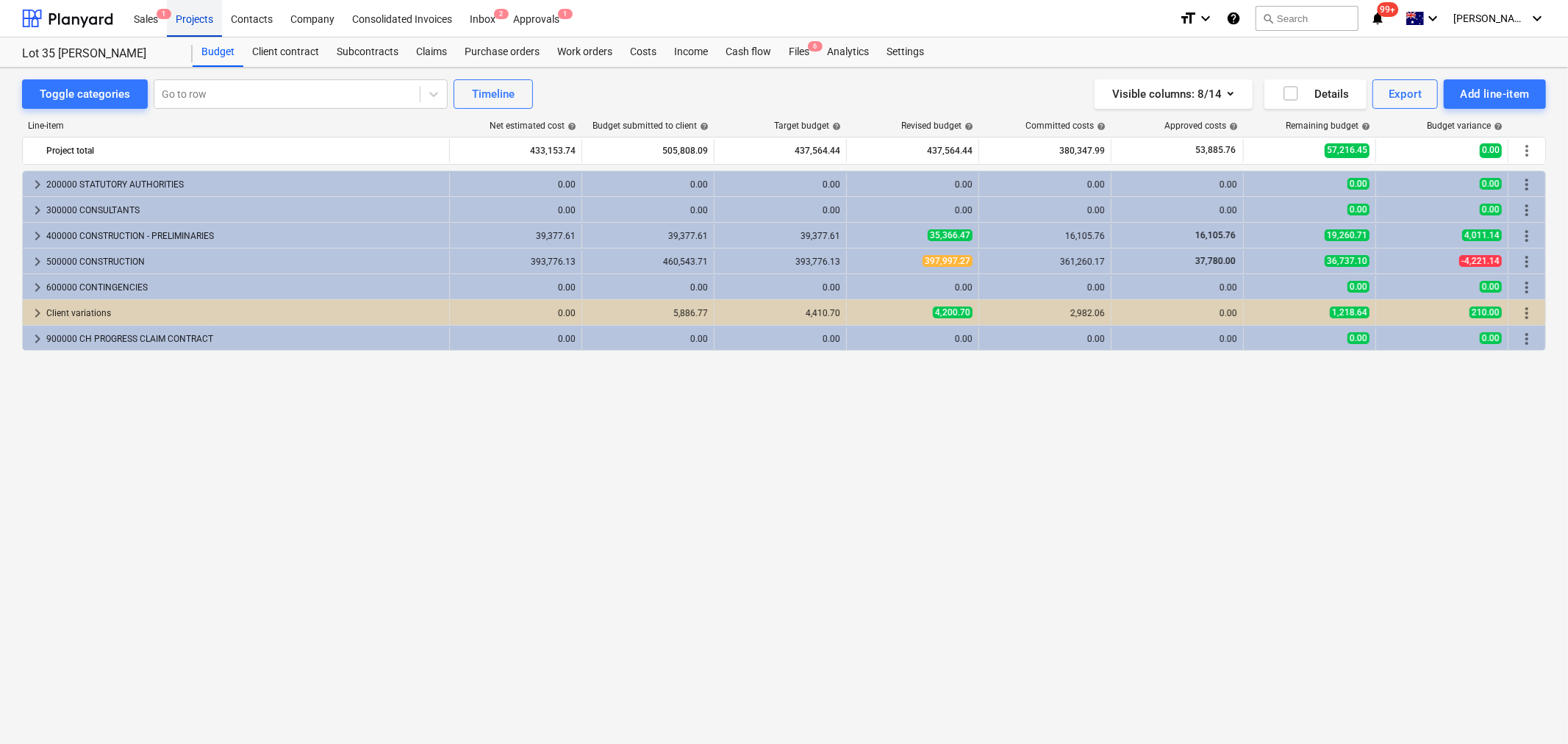
click at [192, 17] on div "Projects" at bounding box center [195, 18] width 55 height 38
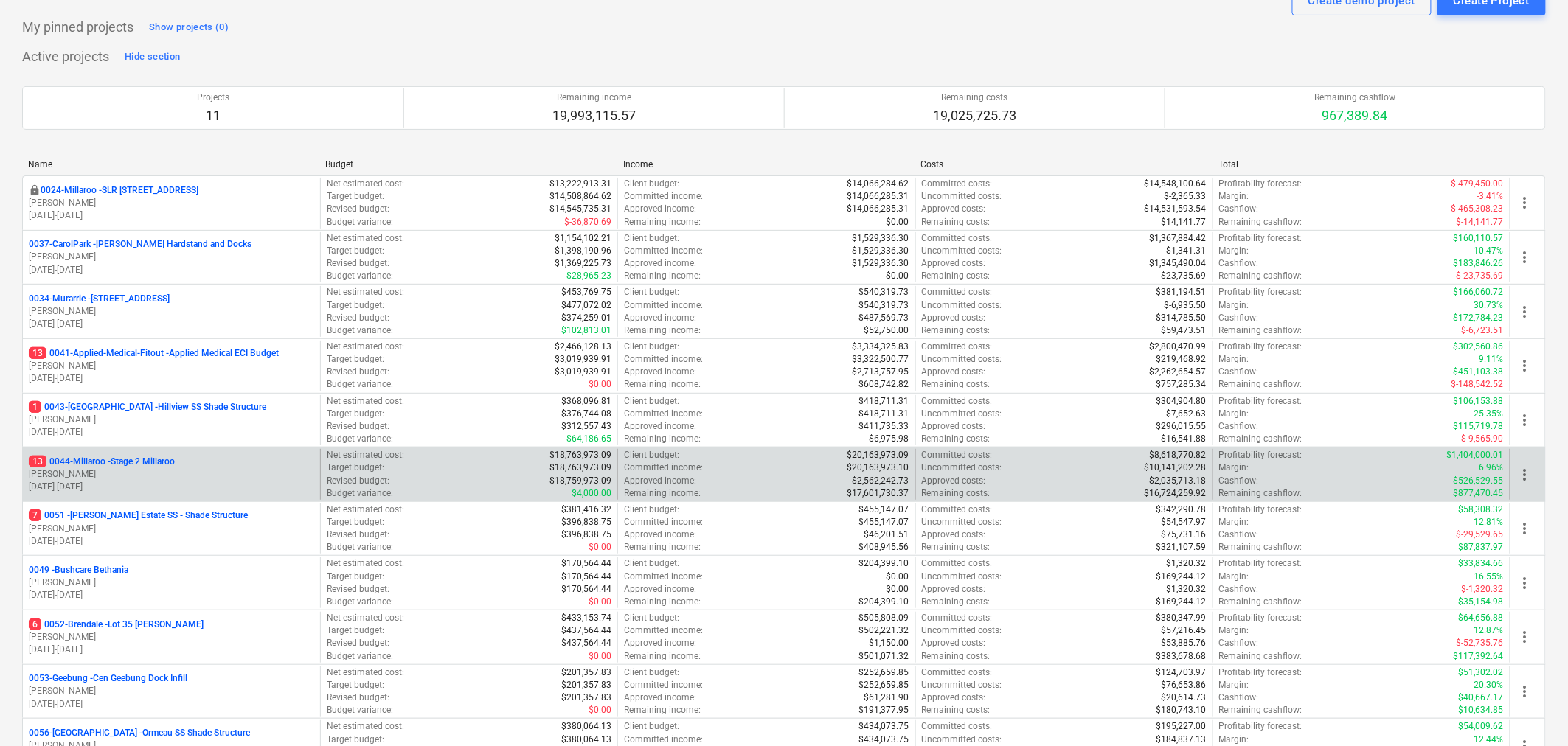
scroll to position [164, 0]
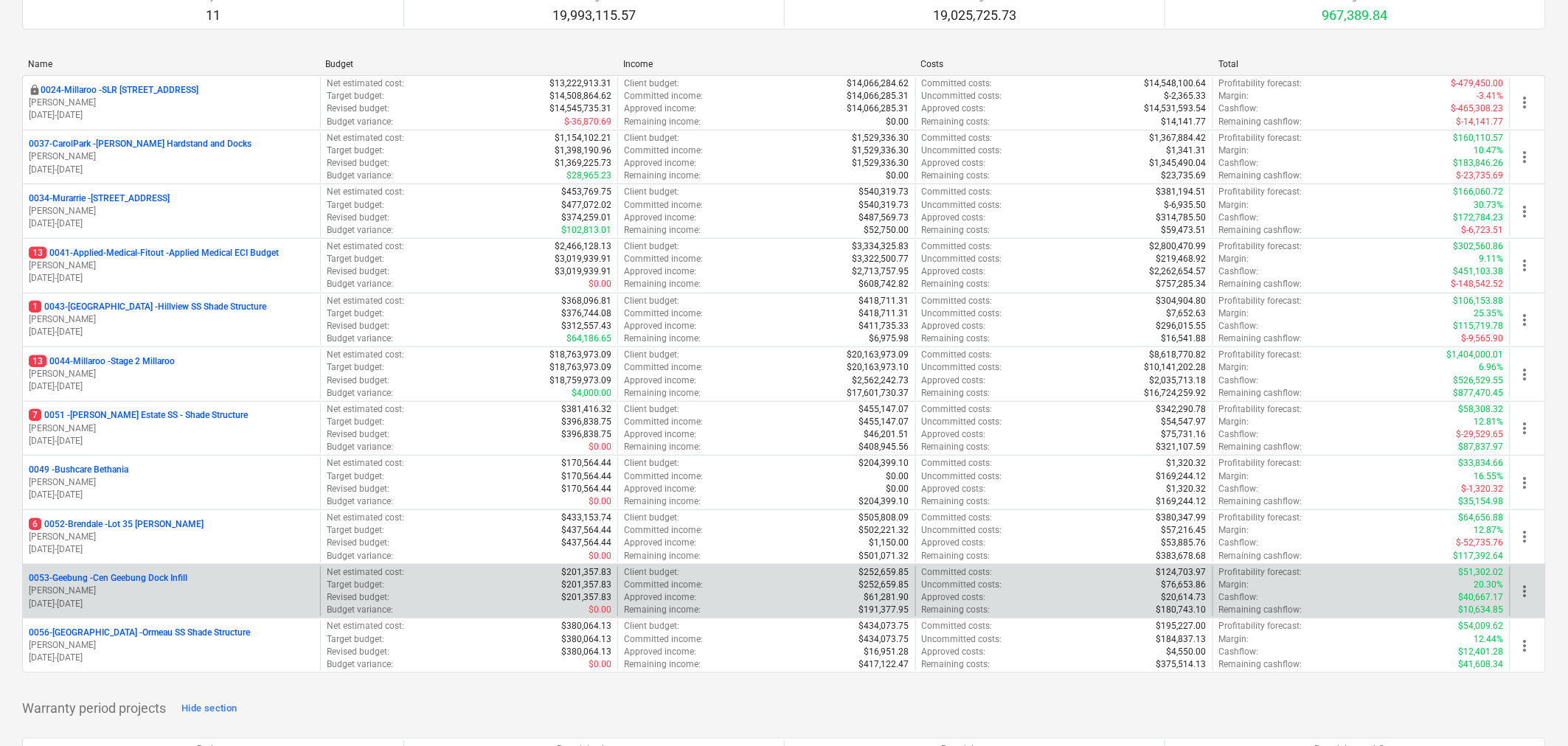
click at [146, 578] on p "0053-Geebung - Cen Geebung Dock Infill" at bounding box center [108, 578] width 158 height 13
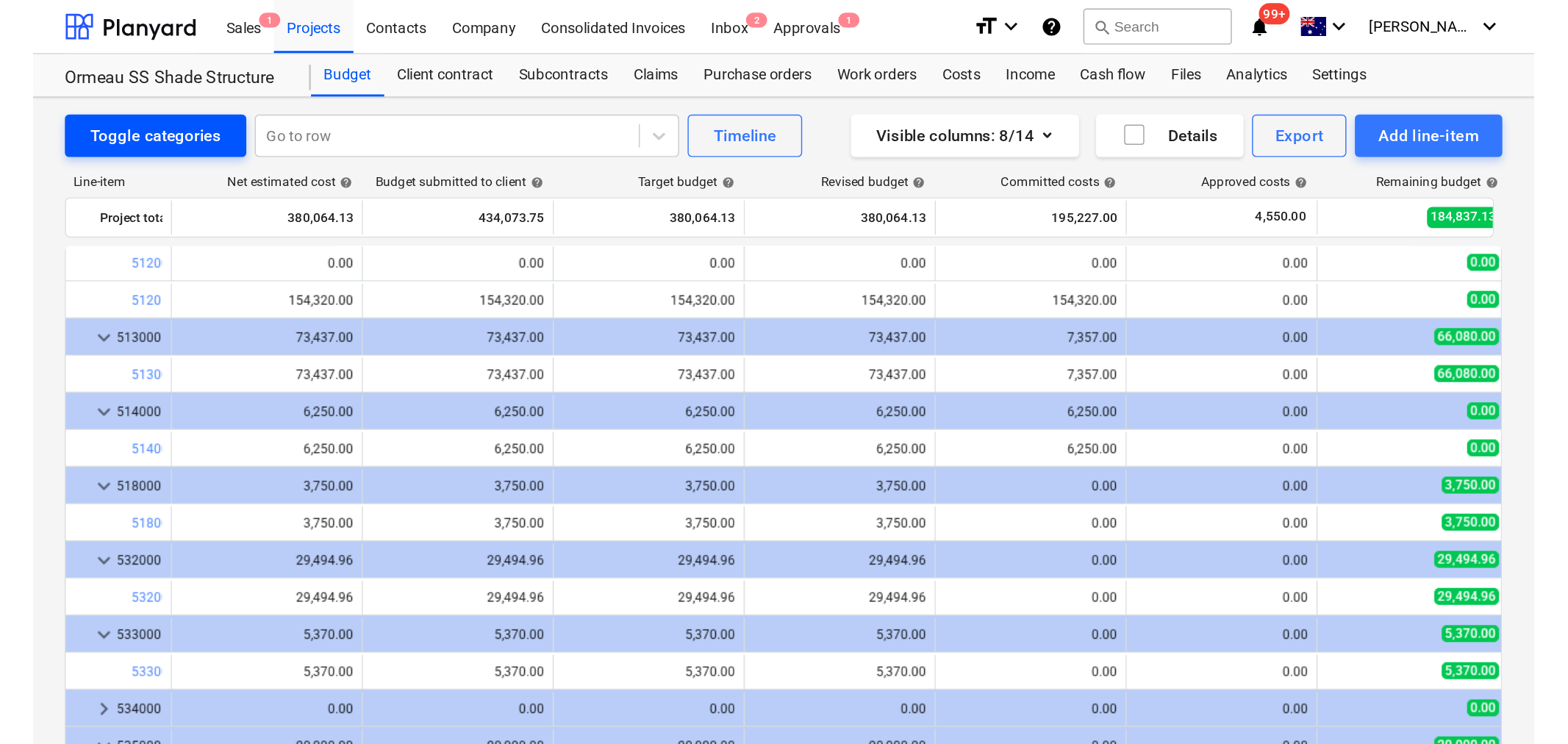
scroll to position [533, 0]
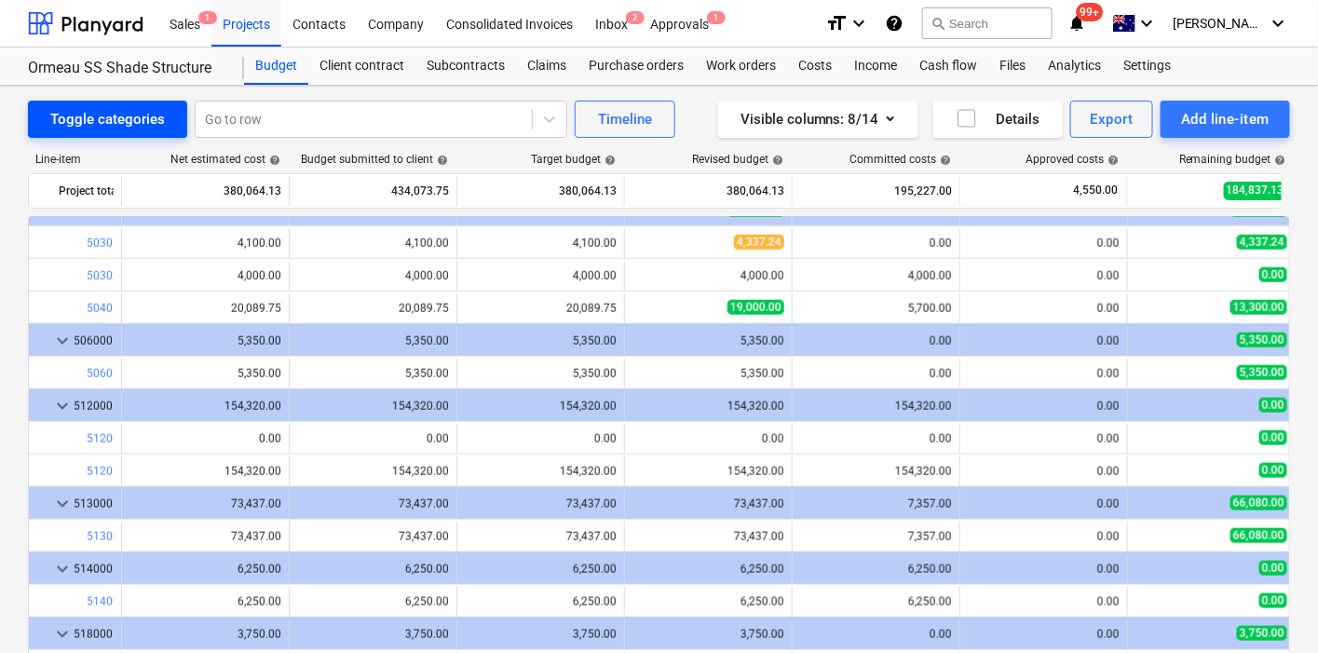
click at [142, 121] on div "Toggle categories" at bounding box center [107, 119] width 115 height 24
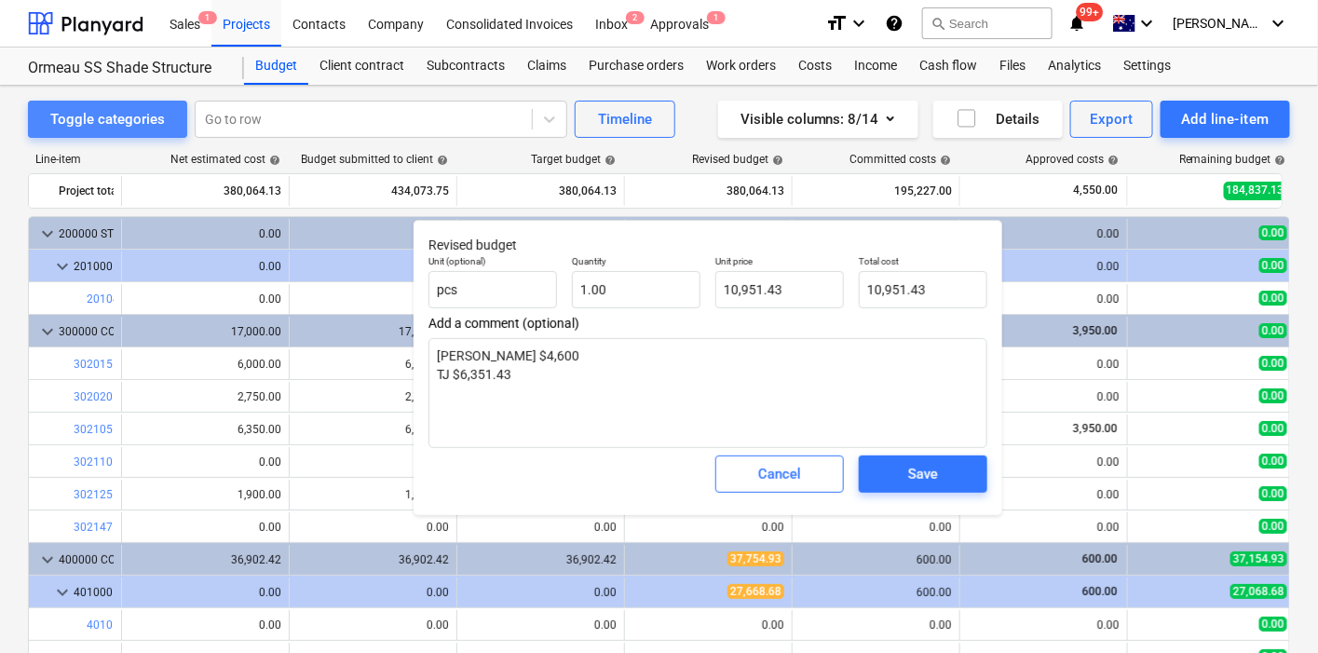
type textarea "x"
click at [142, 121] on div "Toggle categories" at bounding box center [107, 119] width 115 height 24
